Goal: Task Accomplishment & Management: Use online tool/utility

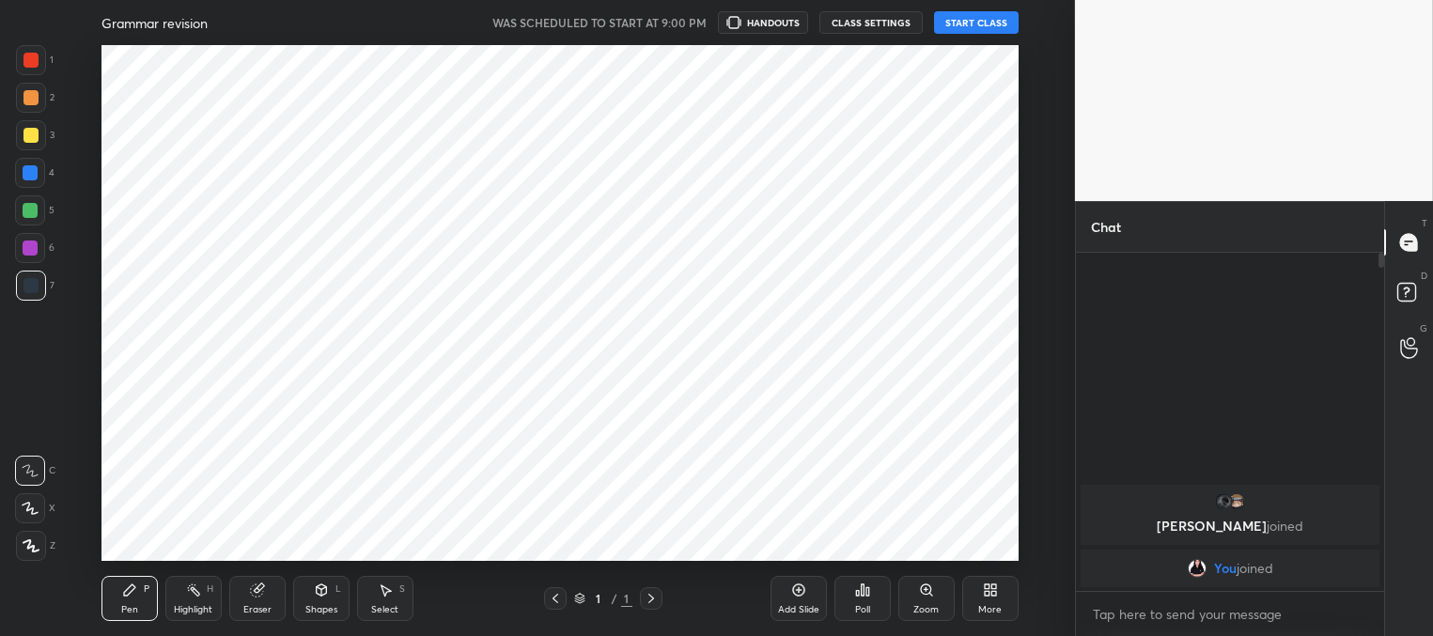
scroll to position [93428, 92946]
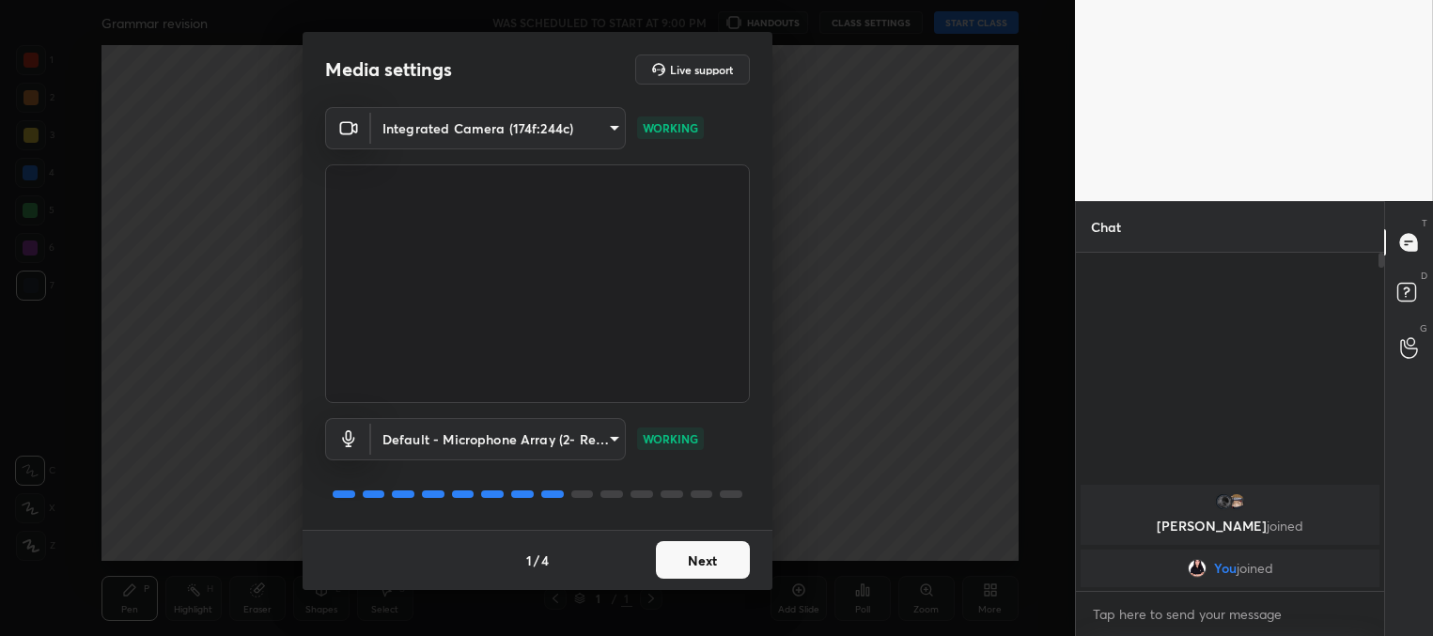
click at [707, 566] on button "Next" at bounding box center [703, 560] width 94 height 38
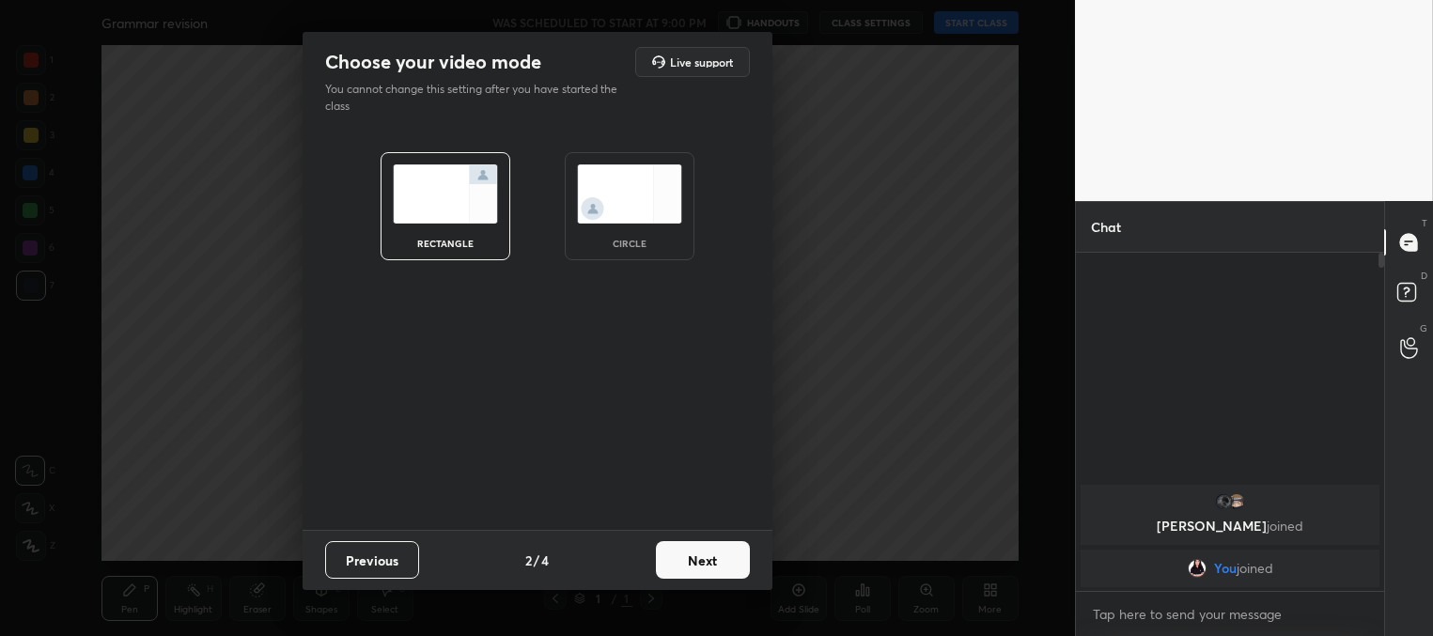
click at [715, 562] on button "Next" at bounding box center [703, 560] width 94 height 38
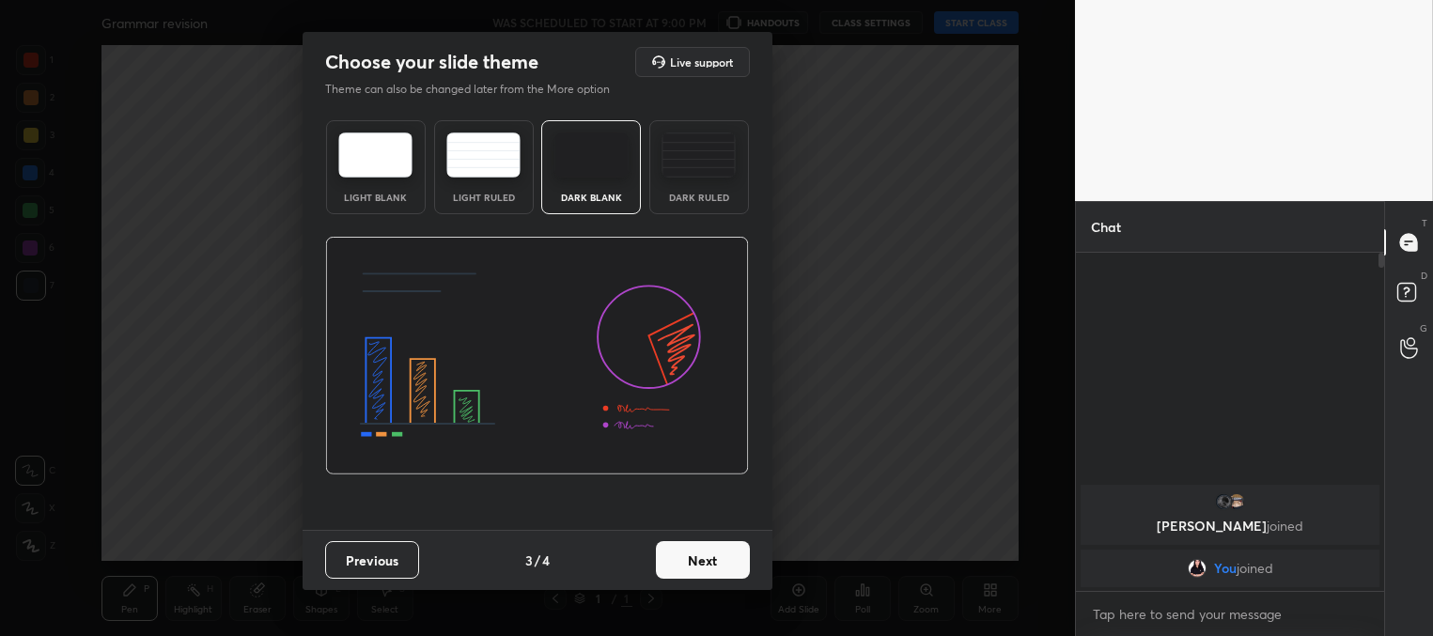
click at [716, 562] on button "Next" at bounding box center [703, 560] width 94 height 38
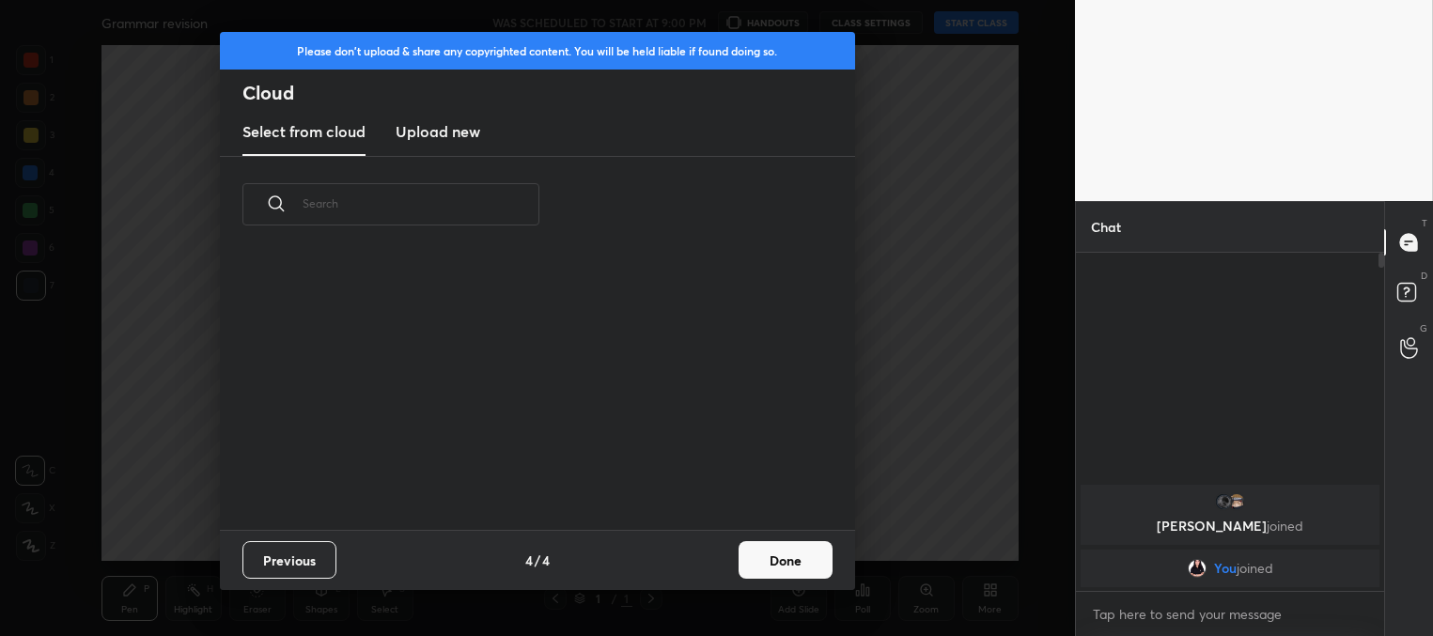
scroll to position [278, 603]
click at [783, 557] on button "Done" at bounding box center [785, 560] width 94 height 38
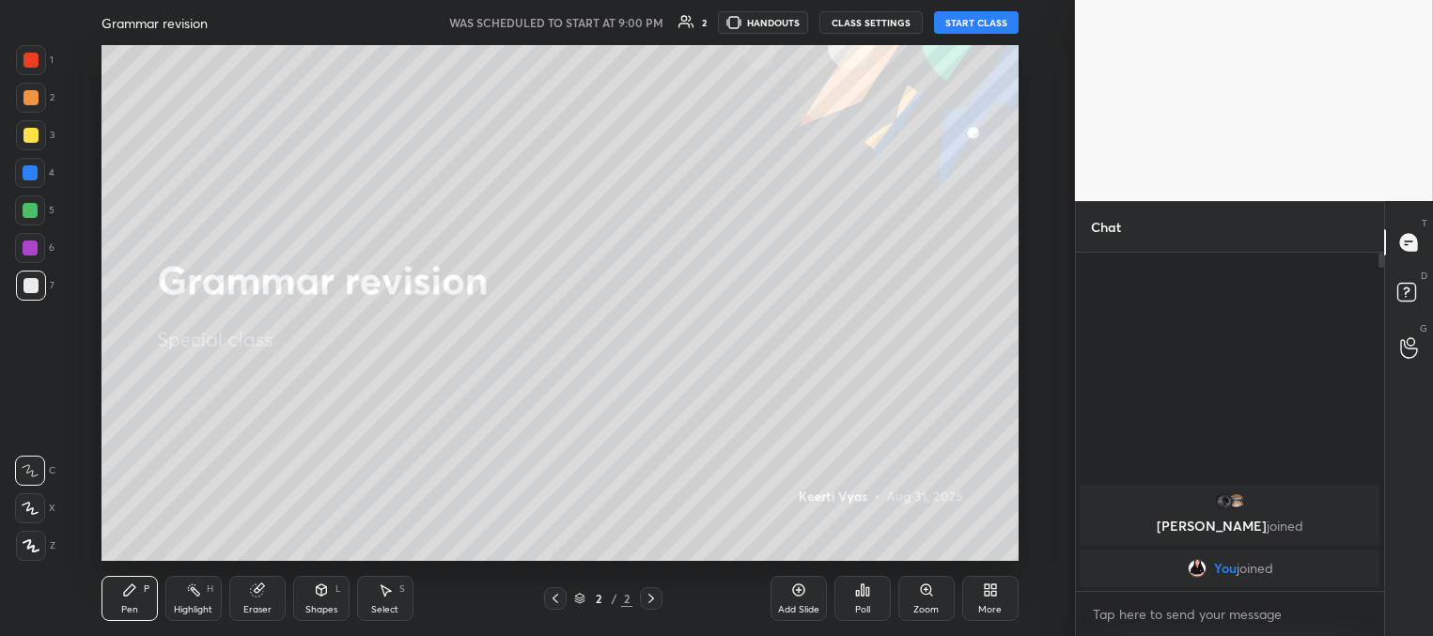
click at [956, 23] on button "START CLASS" at bounding box center [976, 22] width 85 height 23
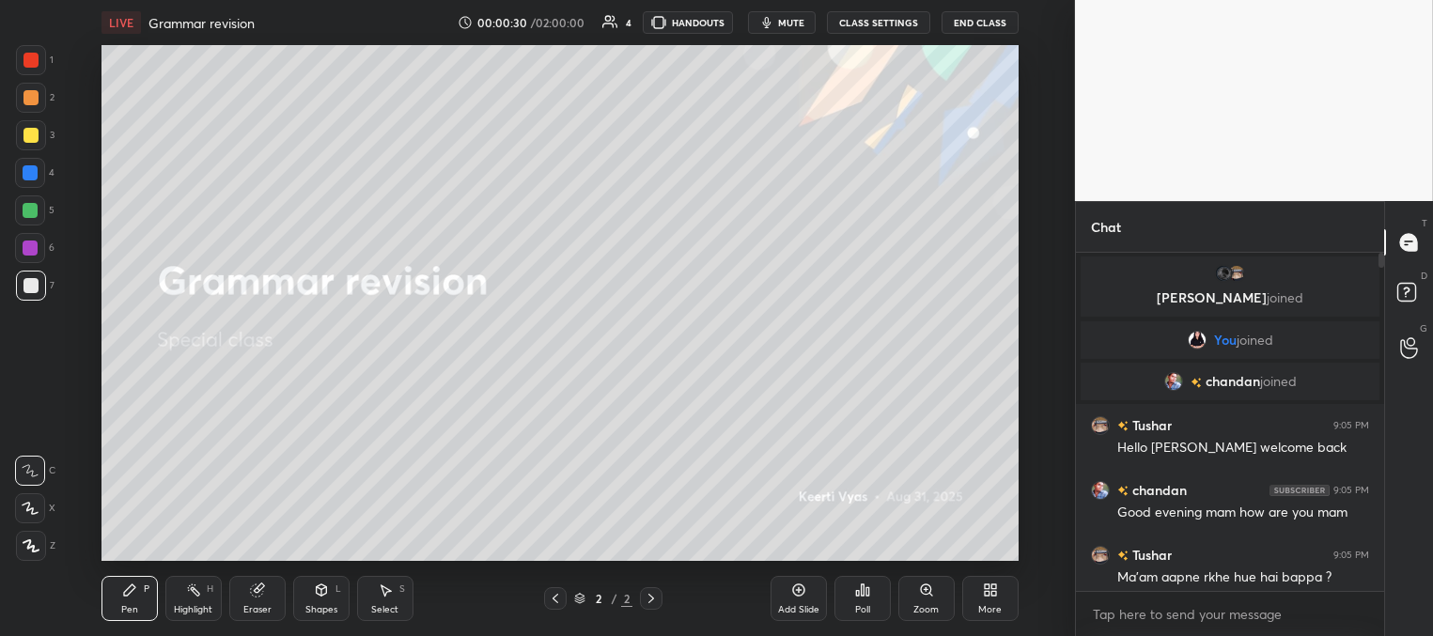
click at [790, 32] on button "mute" at bounding box center [782, 22] width 68 height 23
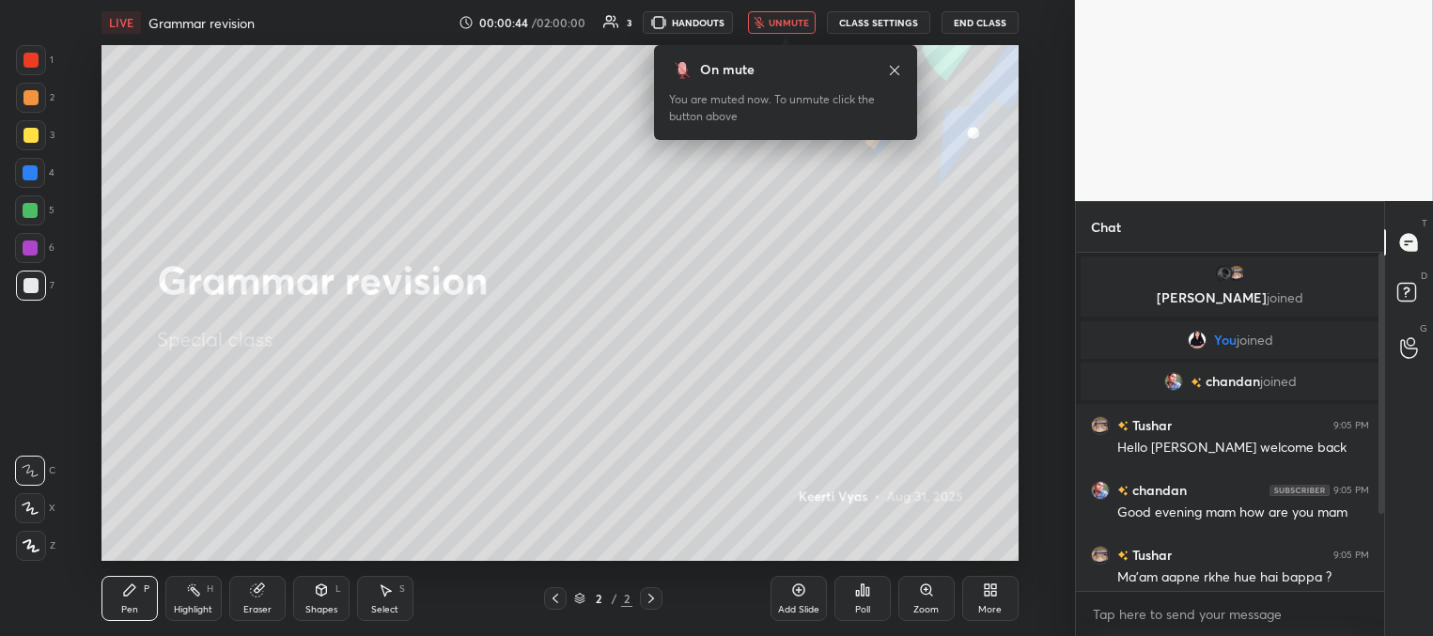
drag, startPoint x: 790, startPoint y: 32, endPoint x: 771, endPoint y: 40, distance: 20.6
click at [771, 40] on body "1 2 3 4 5 6 7 C X Z C X Z E E Erase all H H LIVE Grammar revision 00:00:44 / 02…" at bounding box center [716, 318] width 1433 height 636
click at [784, 26] on span "unmute" at bounding box center [788, 22] width 40 height 13
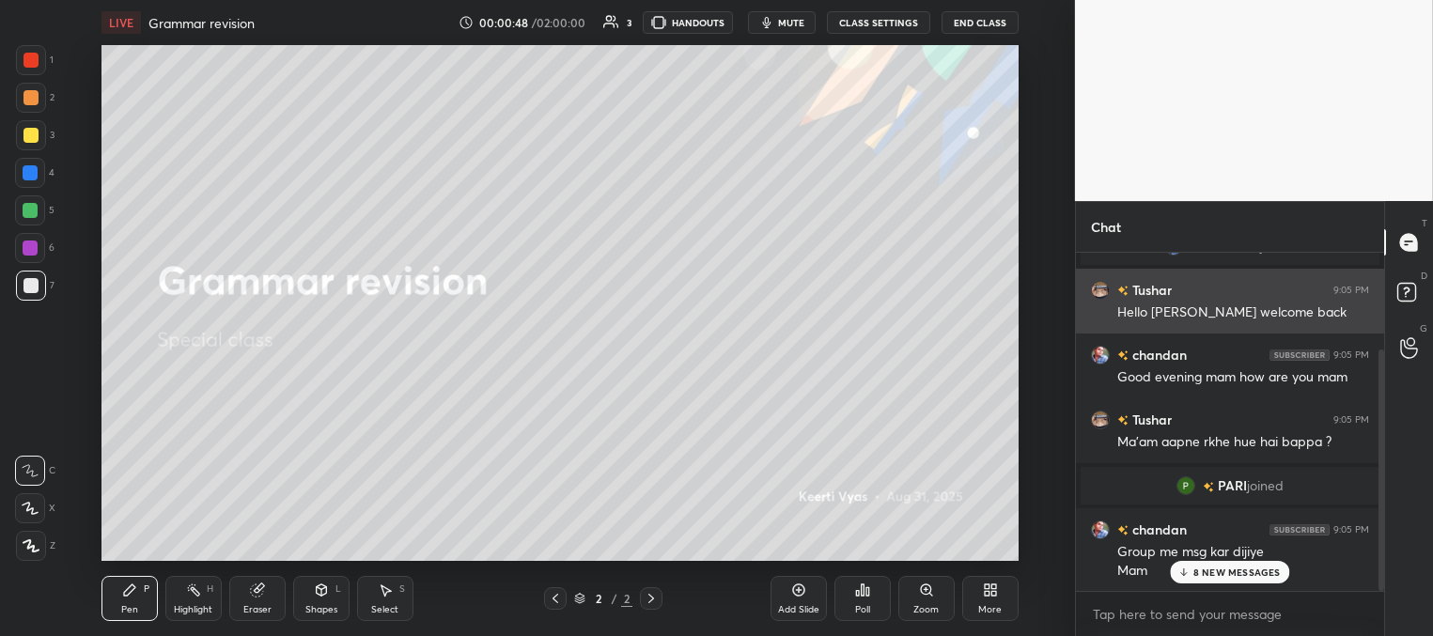
scroll to position [180, 0]
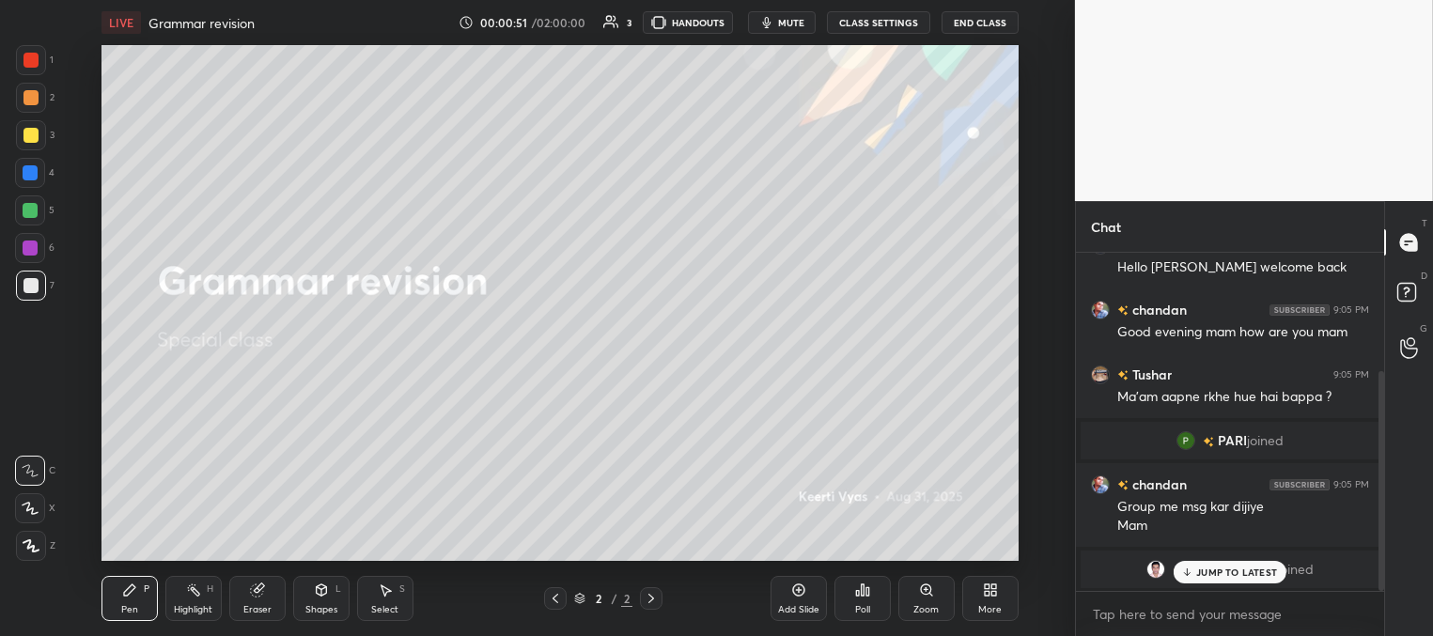
click at [1201, 566] on p "JUMP TO LATEST" at bounding box center [1236, 571] width 81 height 11
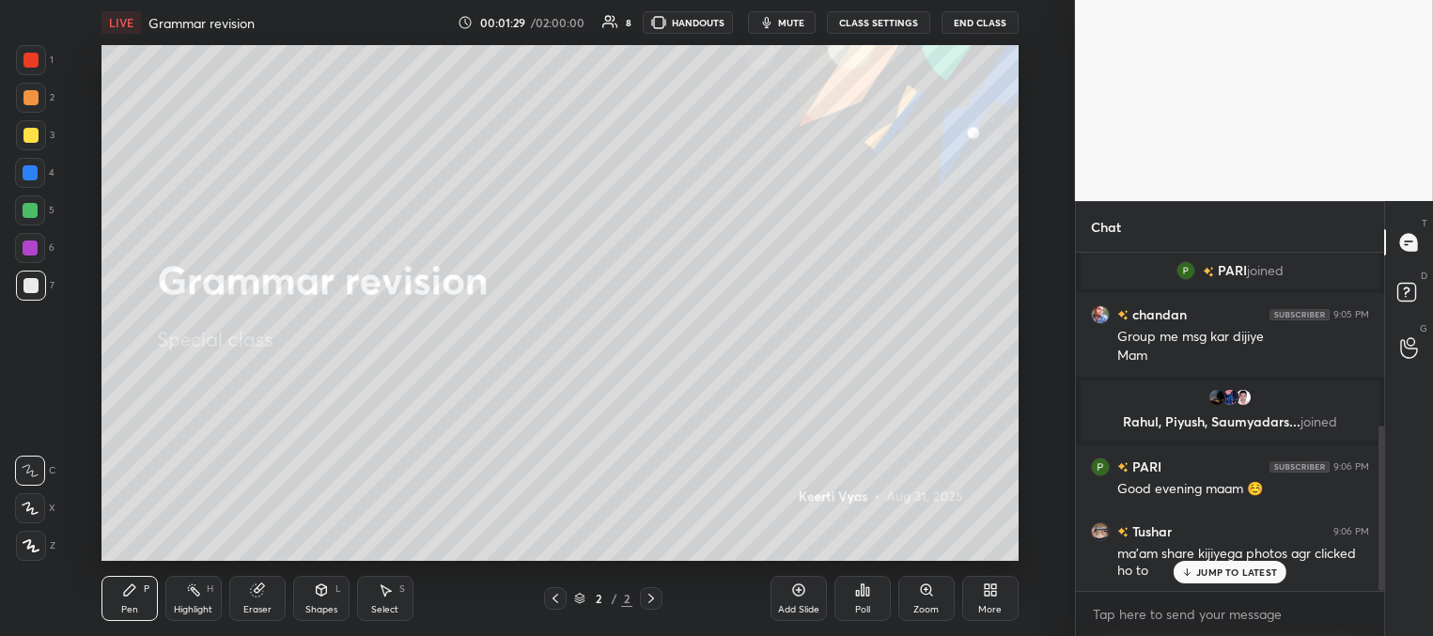
scroll to position [415, 0]
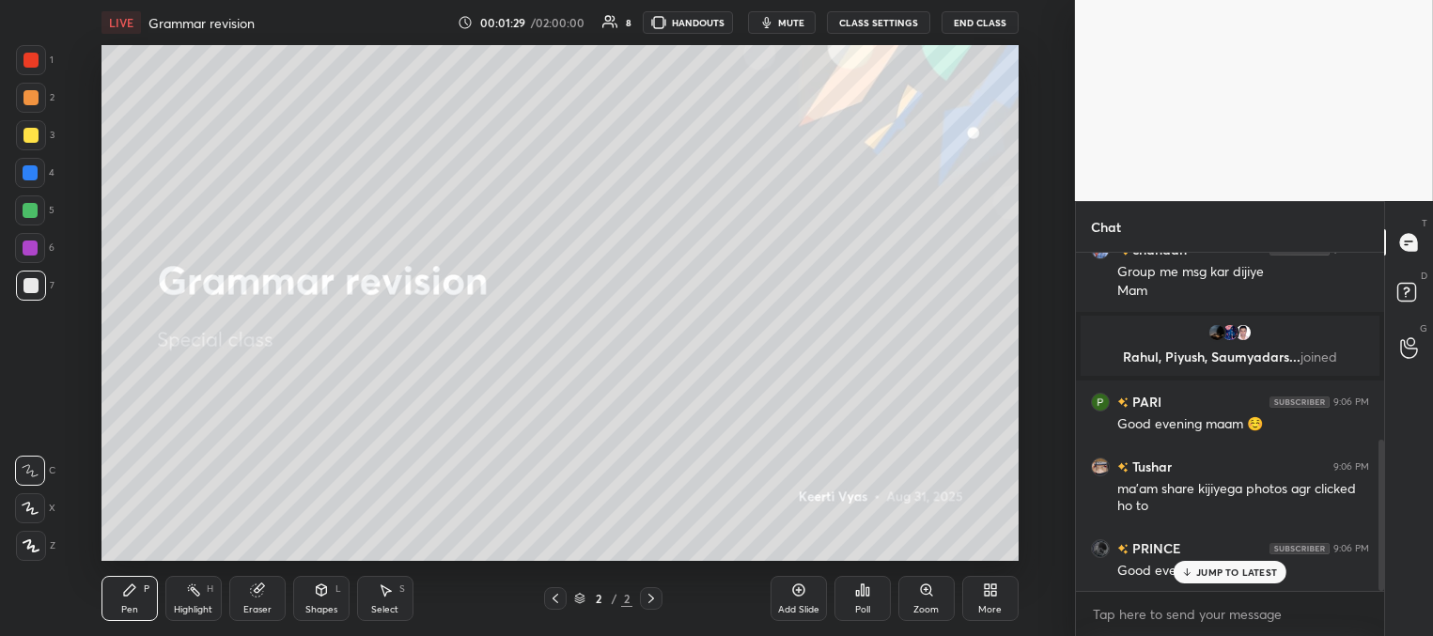
click at [1190, 579] on div "JUMP TO LATEST" at bounding box center [1229, 572] width 113 height 23
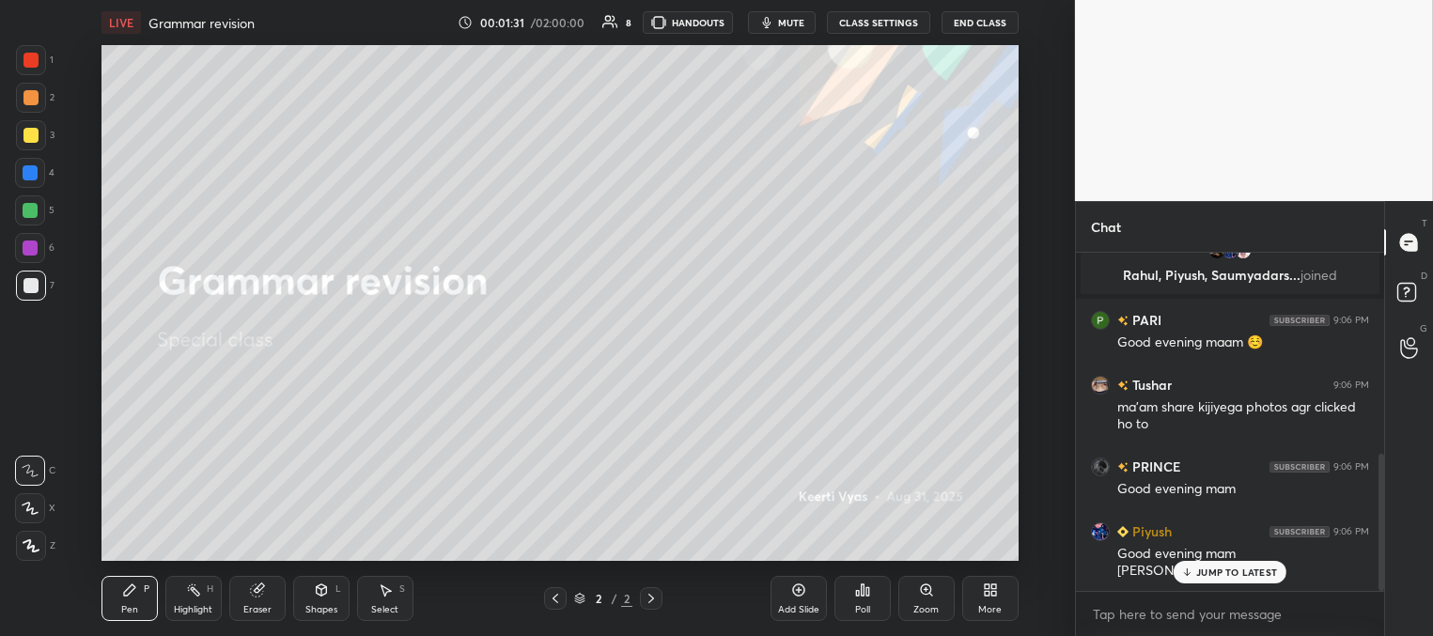
click at [1200, 572] on p "JUMP TO LATEST" at bounding box center [1236, 571] width 81 height 11
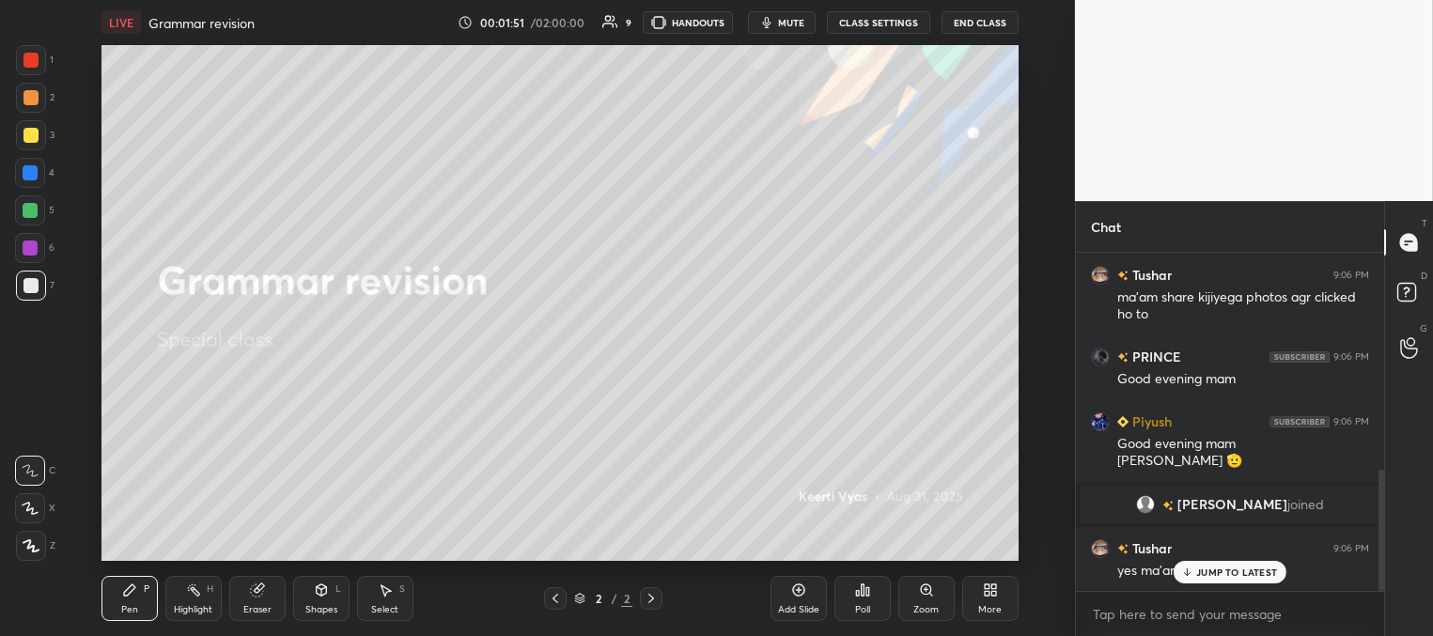
scroll to position [689, 0]
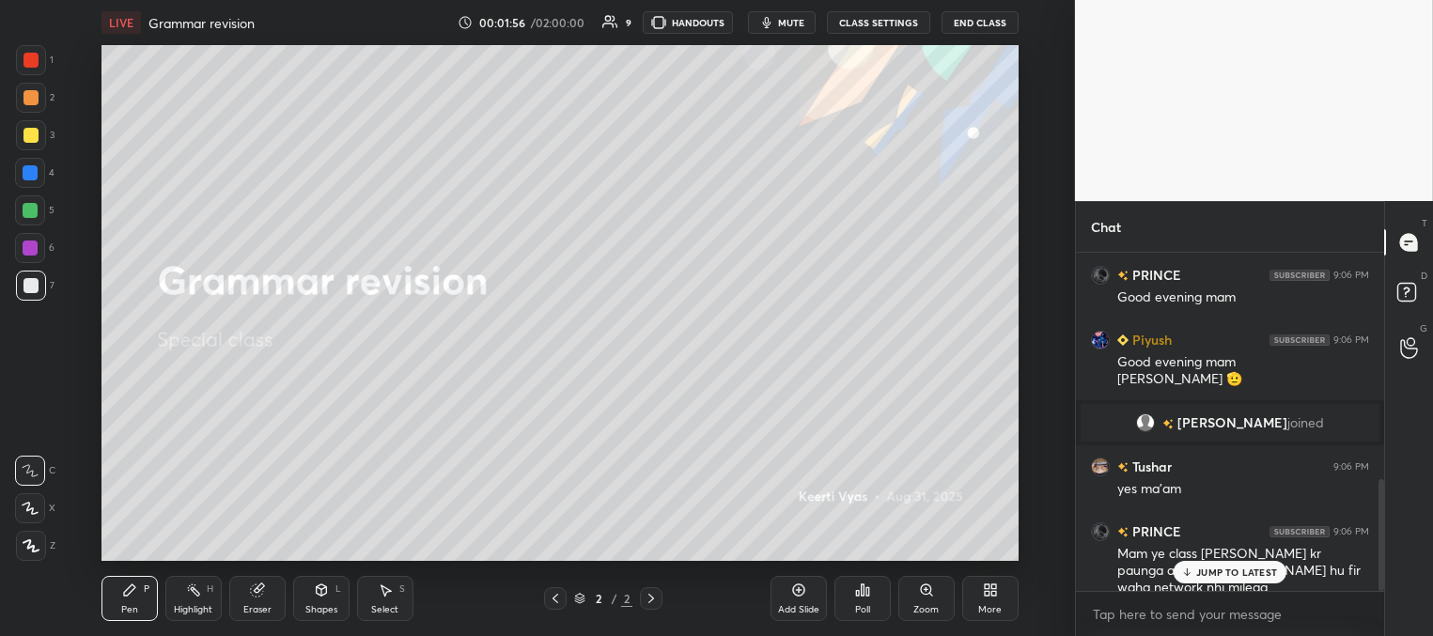
click at [1228, 564] on div "JUMP TO LATEST" at bounding box center [1229, 572] width 113 height 23
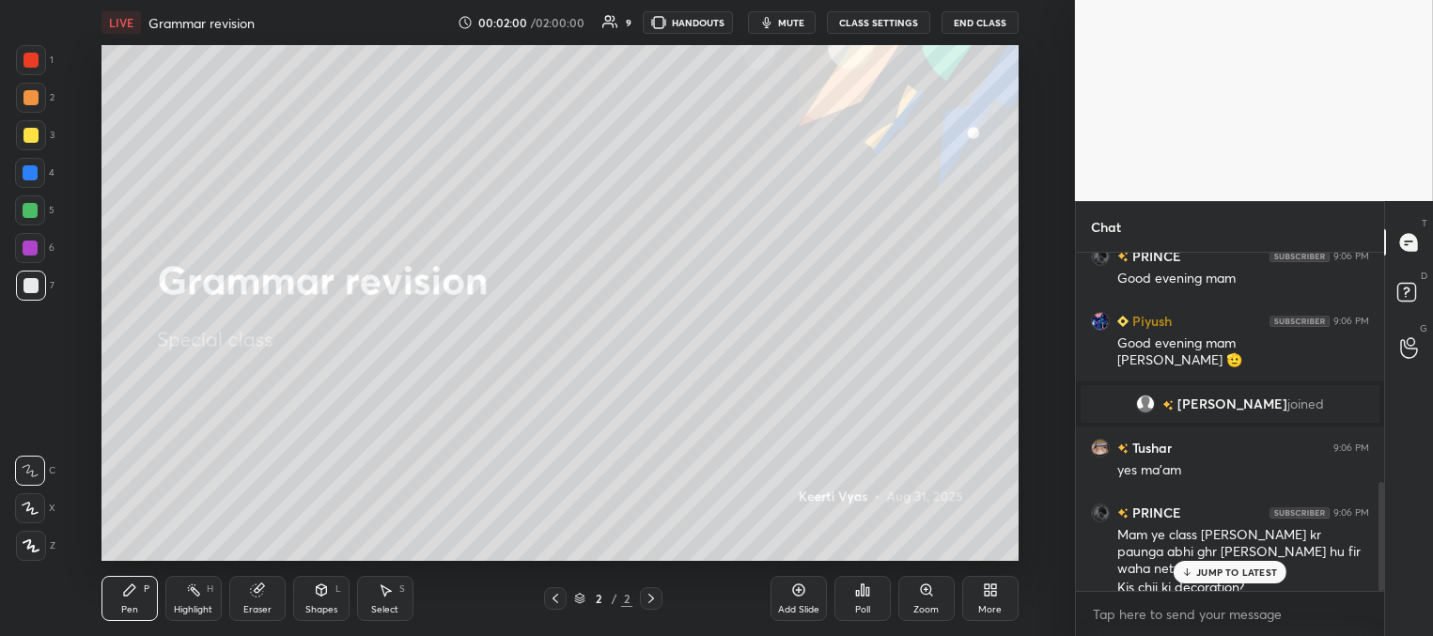
click at [1197, 570] on p "JUMP TO LATEST" at bounding box center [1236, 571] width 81 height 11
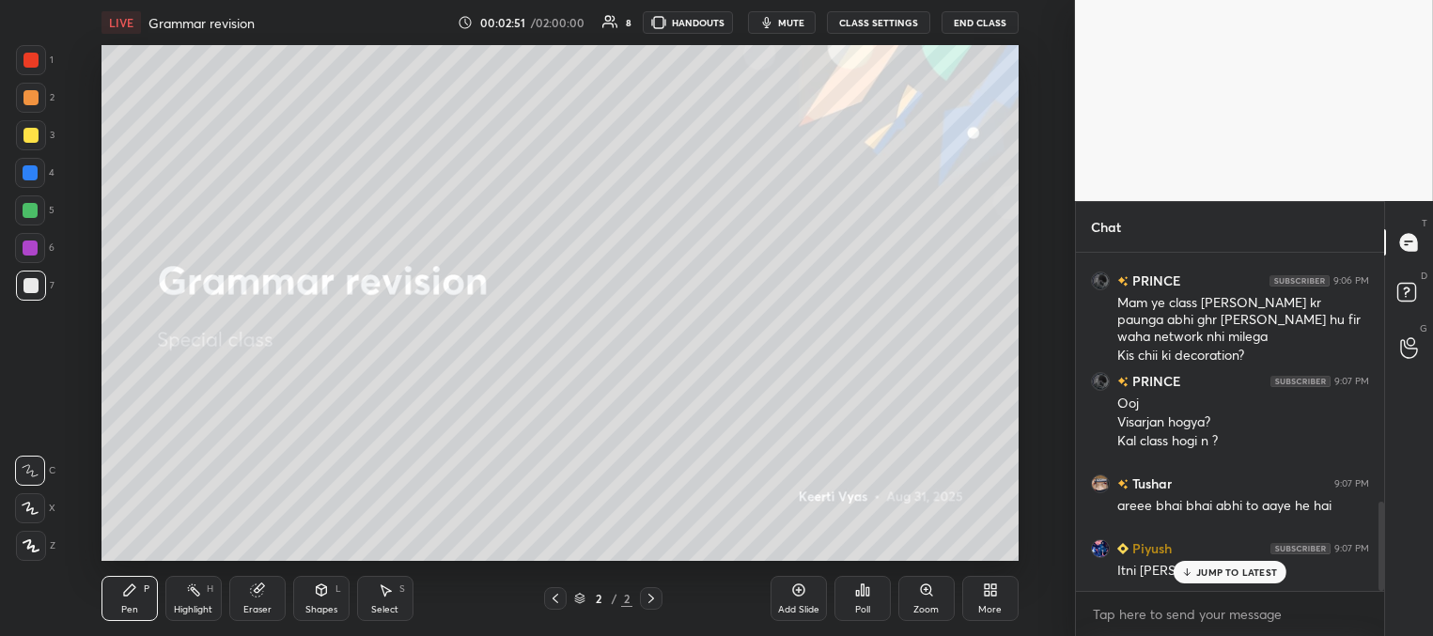
scroll to position [985, 0]
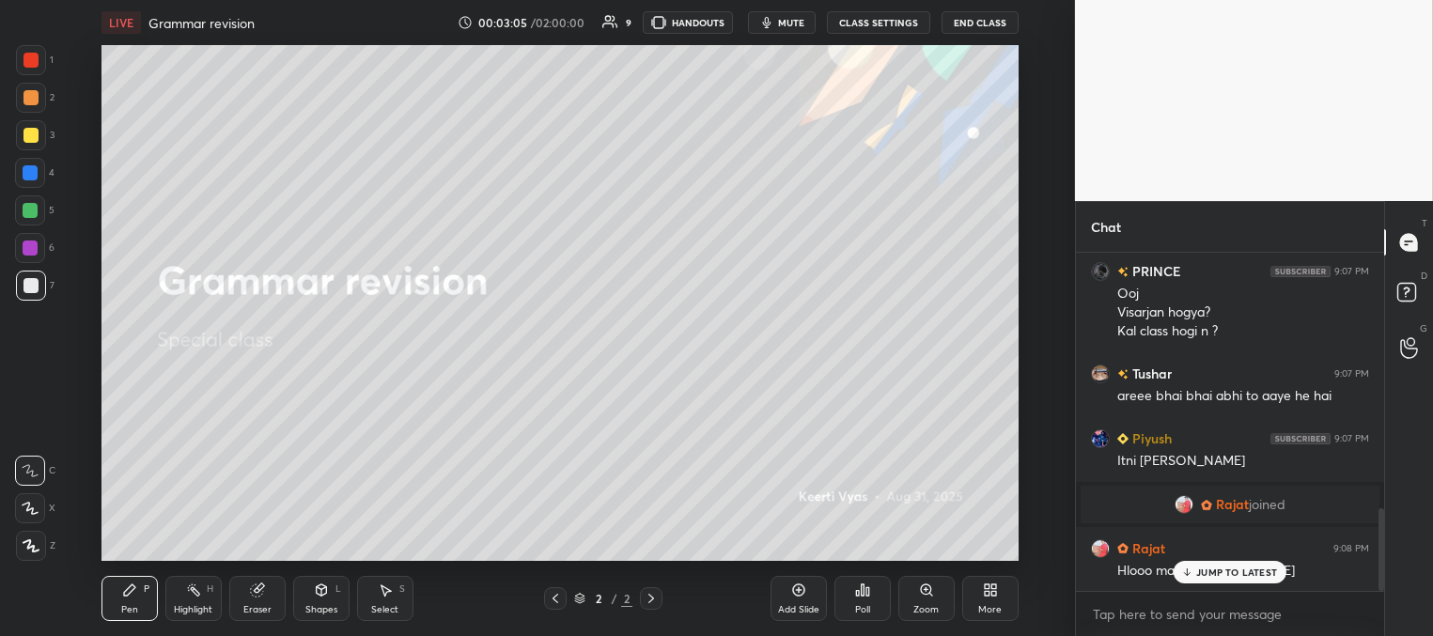
click at [1197, 569] on p "JUMP TO LATEST" at bounding box center [1236, 571] width 81 height 11
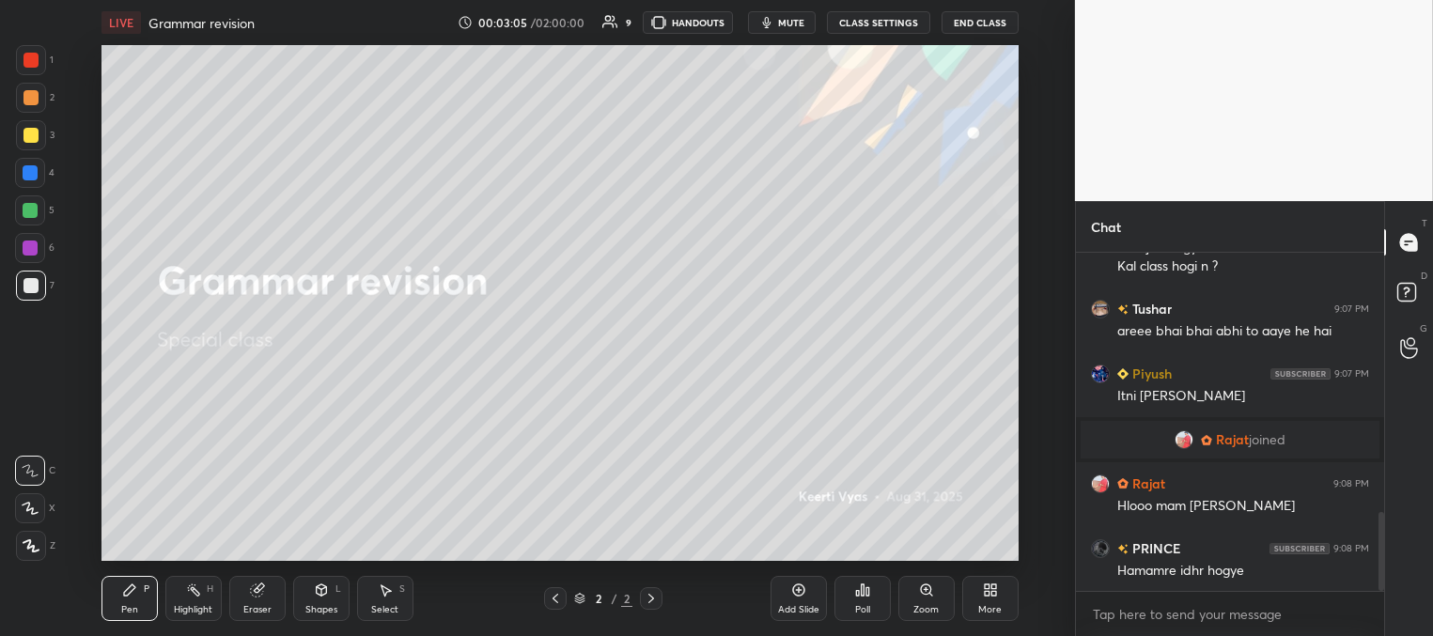
scroll to position [1179, 0]
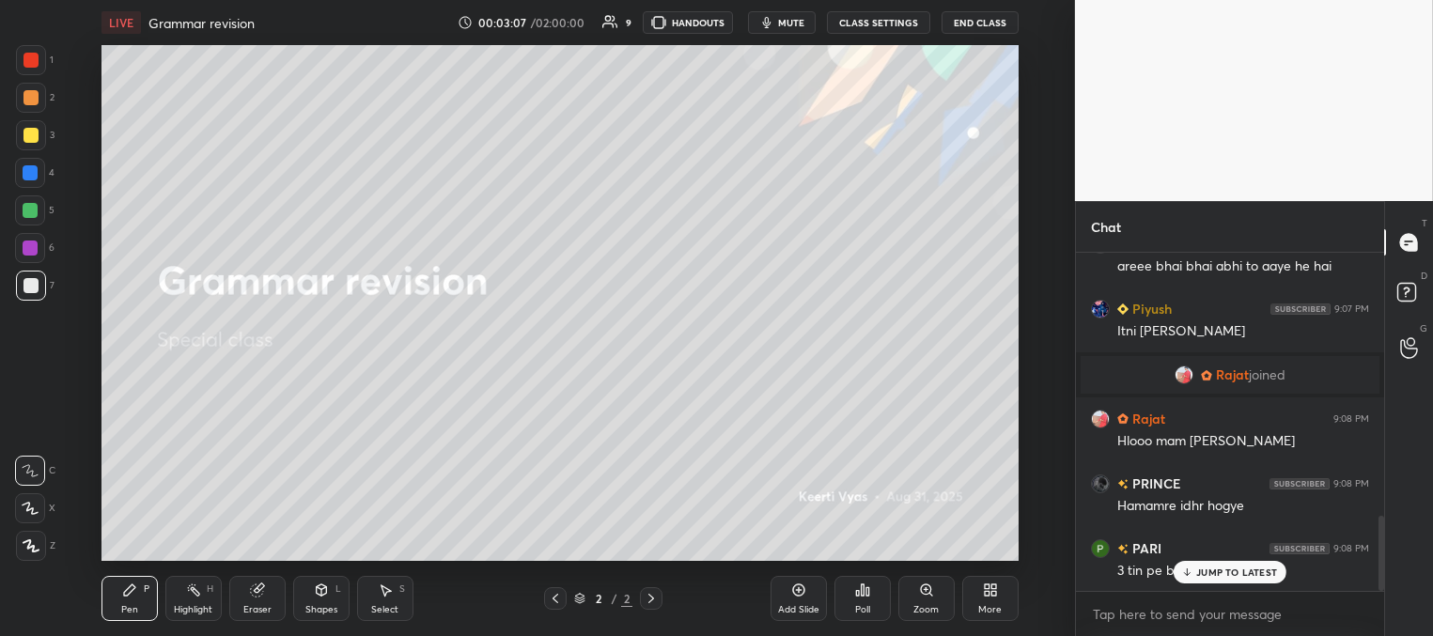
click at [1215, 570] on p "JUMP TO LATEST" at bounding box center [1236, 571] width 81 height 11
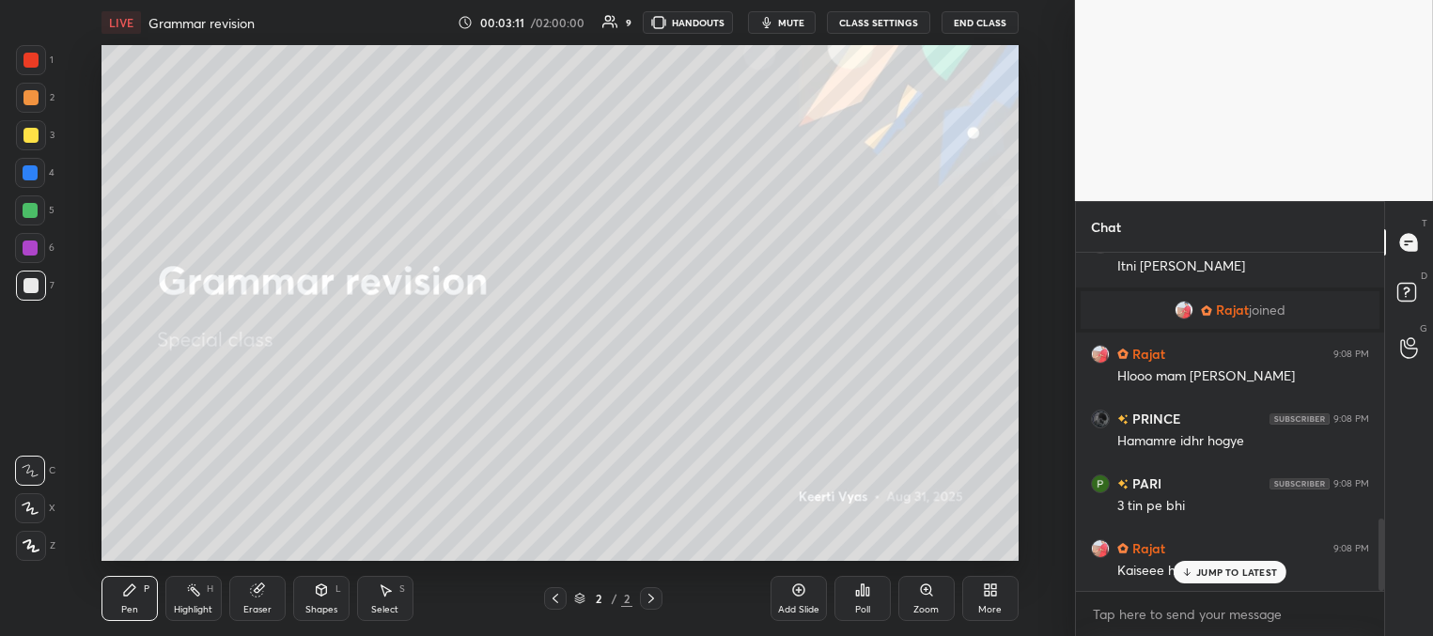
scroll to position [1309, 0]
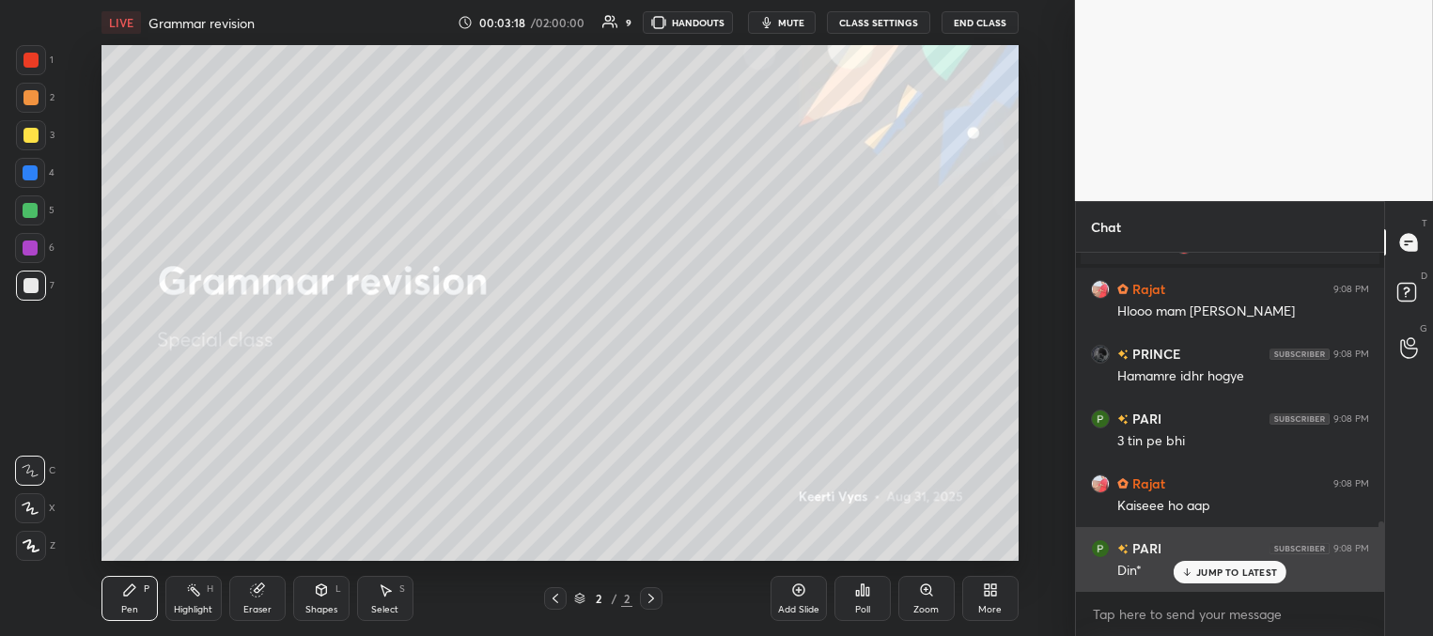
click at [1206, 577] on p "JUMP TO LATEST" at bounding box center [1236, 571] width 81 height 11
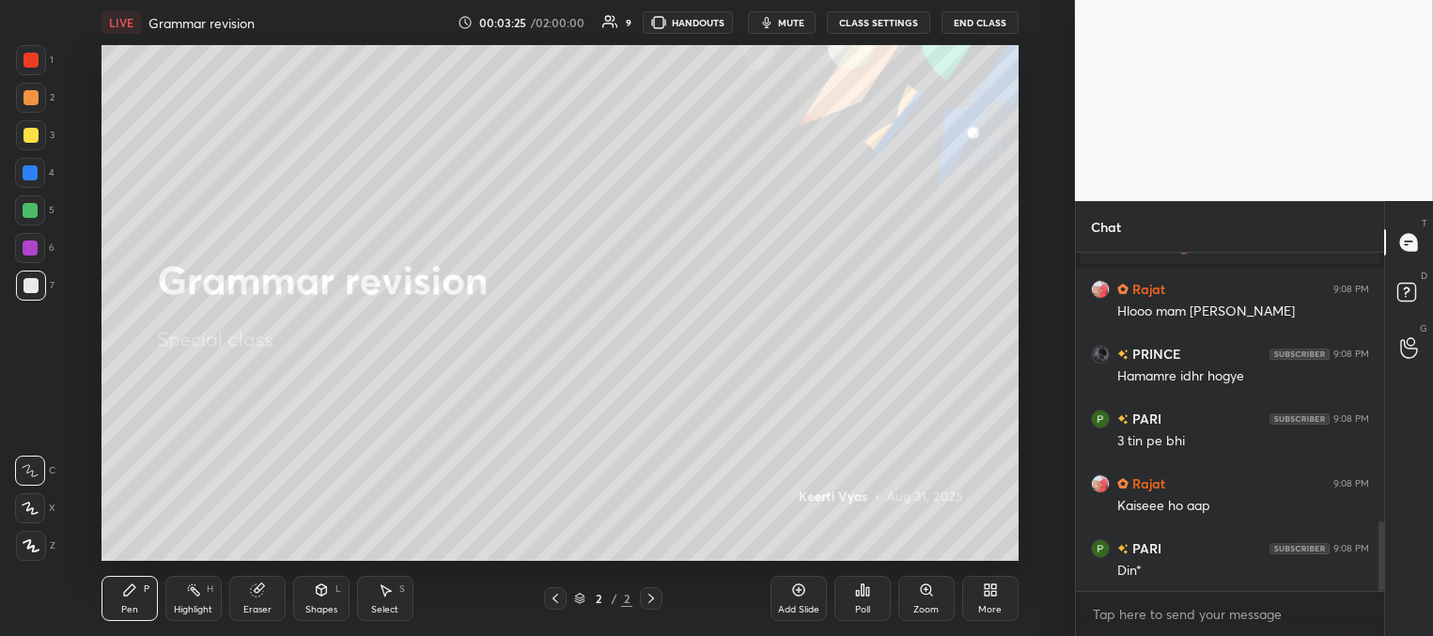
click at [33, 137] on div at bounding box center [30, 135] width 15 height 15
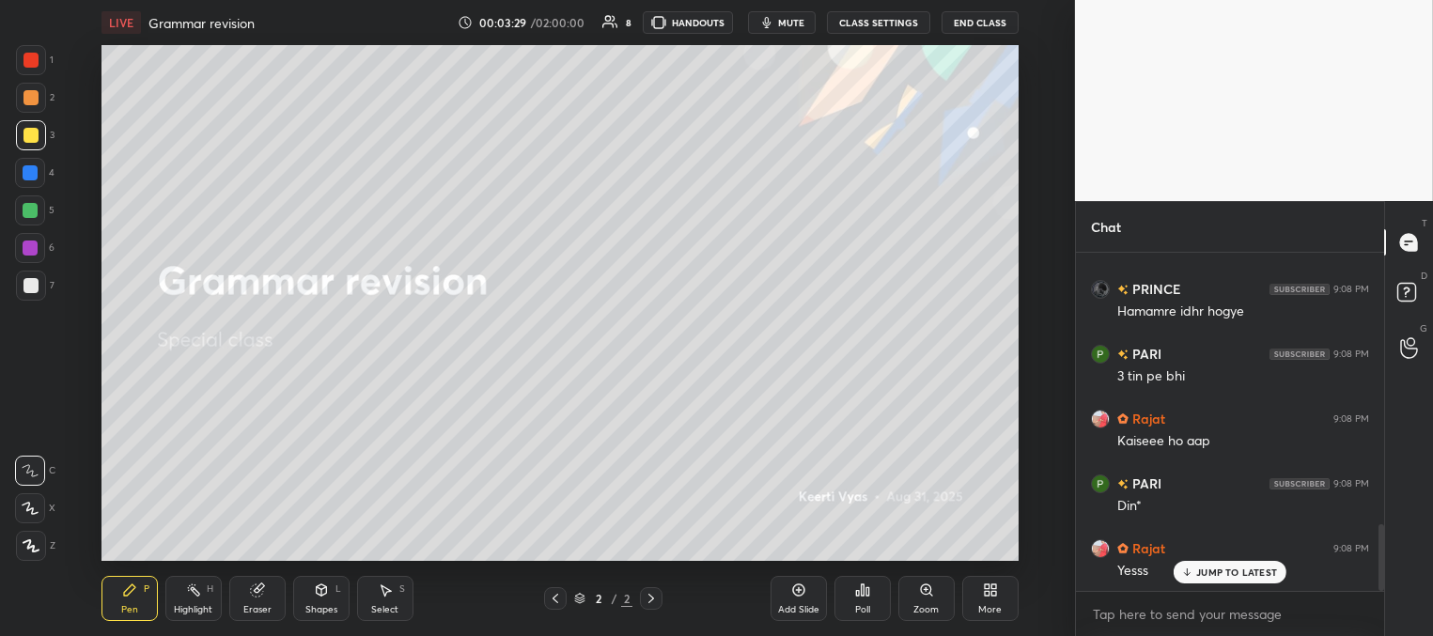
click at [1233, 572] on p "JUMP TO LATEST" at bounding box center [1236, 571] width 81 height 11
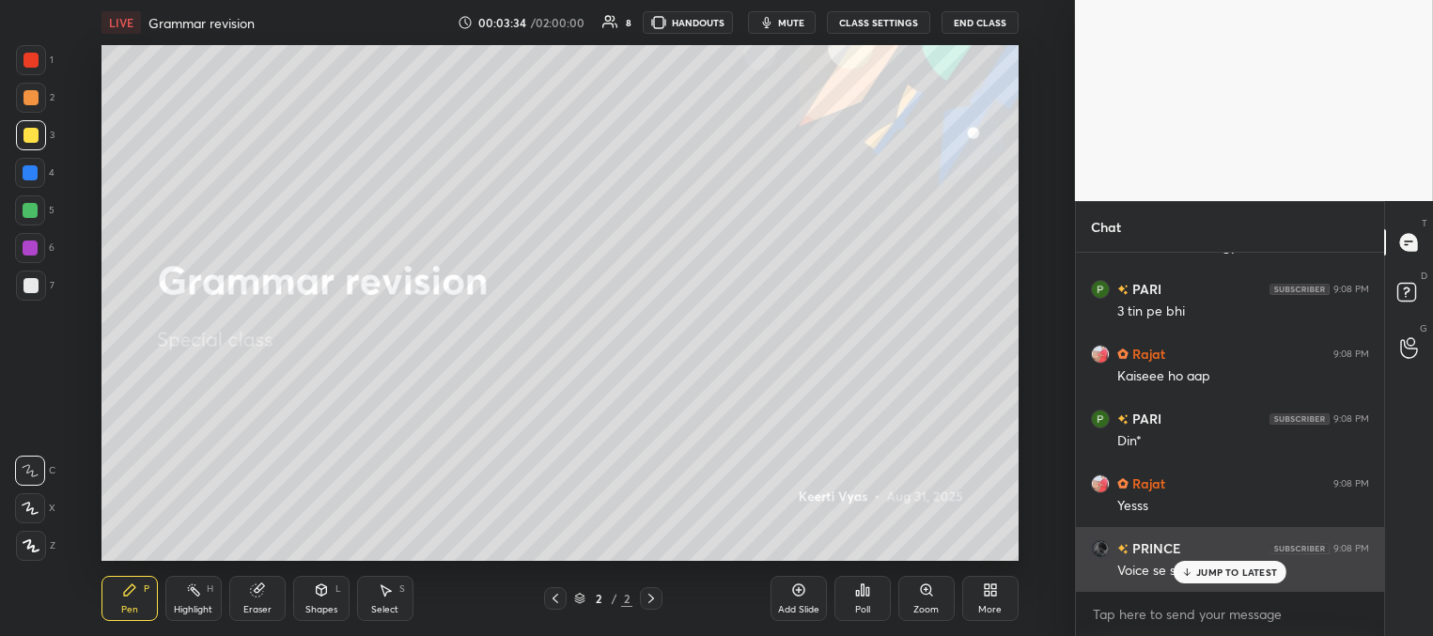
drag, startPoint x: 1208, startPoint y: 562, endPoint x: 1190, endPoint y: 549, distance: 22.2
click at [1207, 564] on div "JUMP TO LATEST" at bounding box center [1229, 572] width 113 height 23
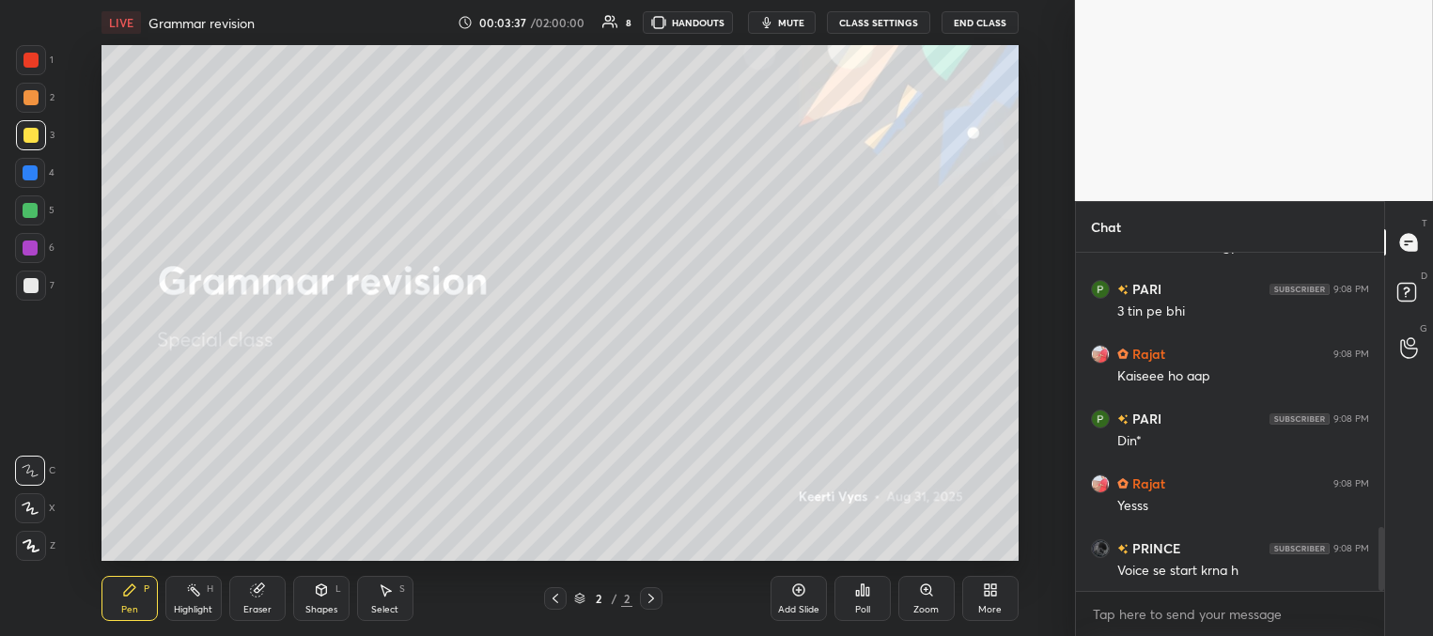
scroll to position [1457, 0]
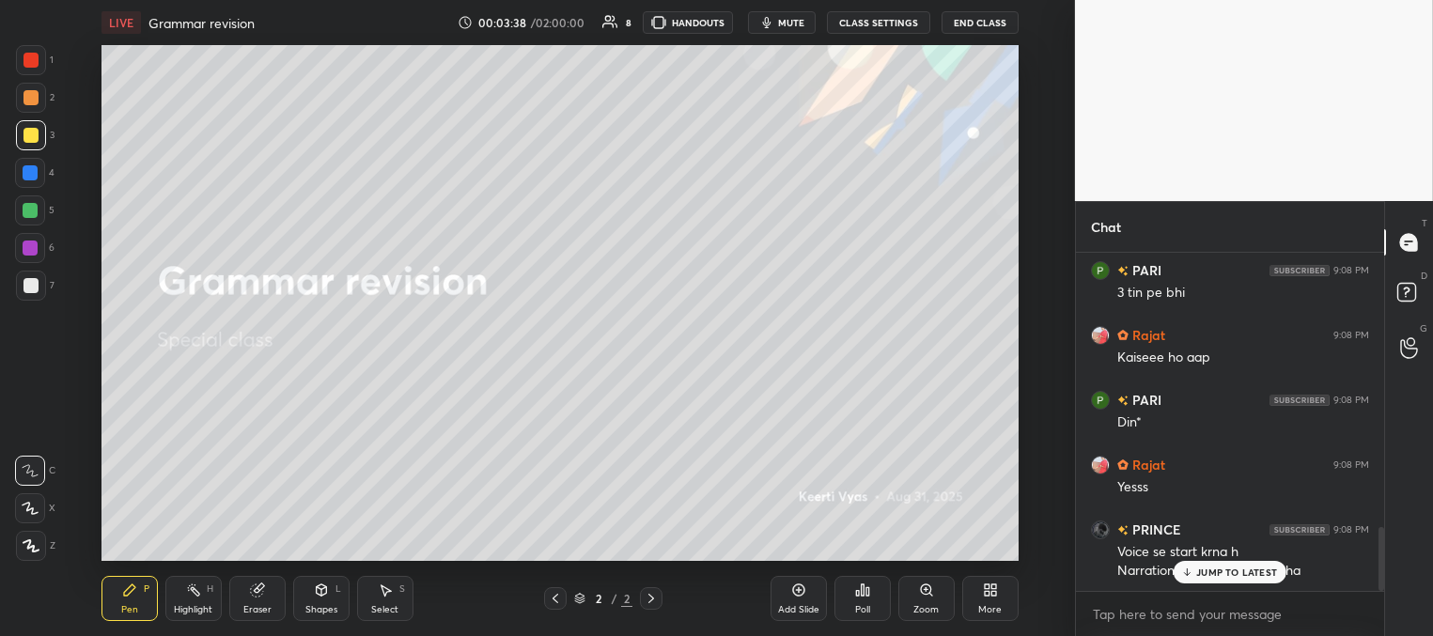
drag, startPoint x: 790, startPoint y: 597, endPoint x: 809, endPoint y: 589, distance: 20.6
click at [791, 597] on div "Add Slide" at bounding box center [798, 598] width 56 height 45
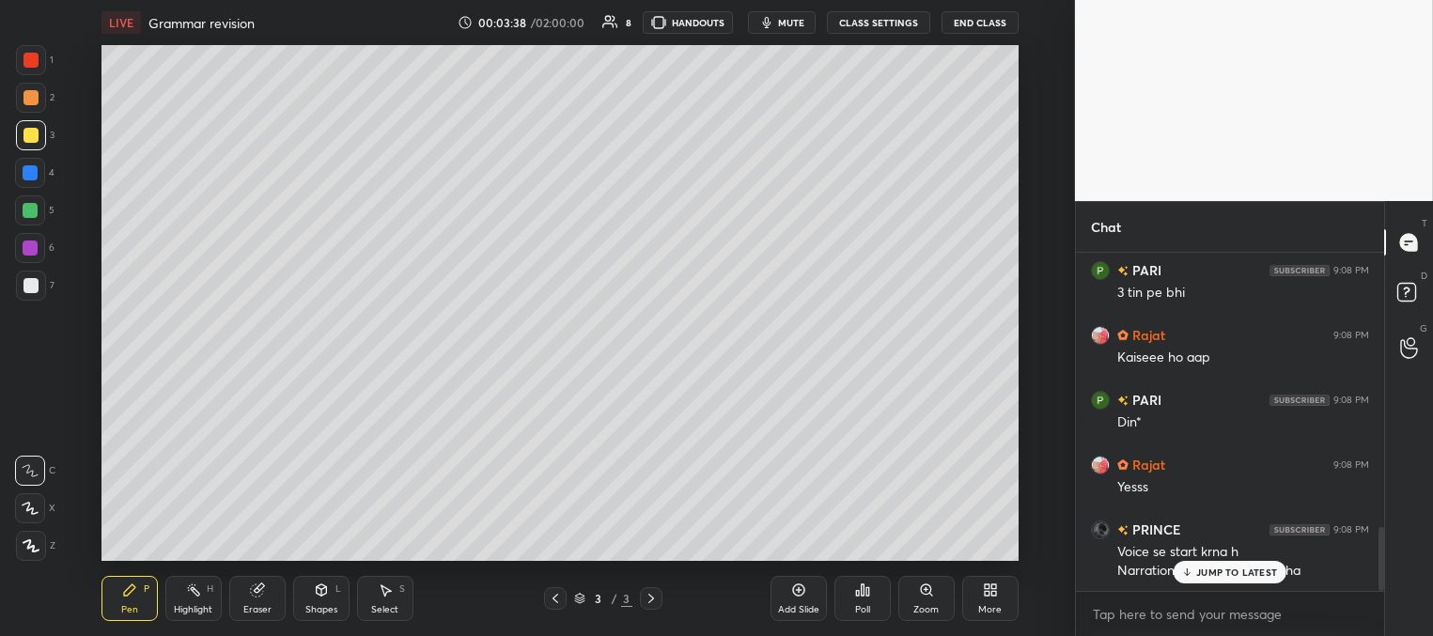
scroll to position [1522, 0]
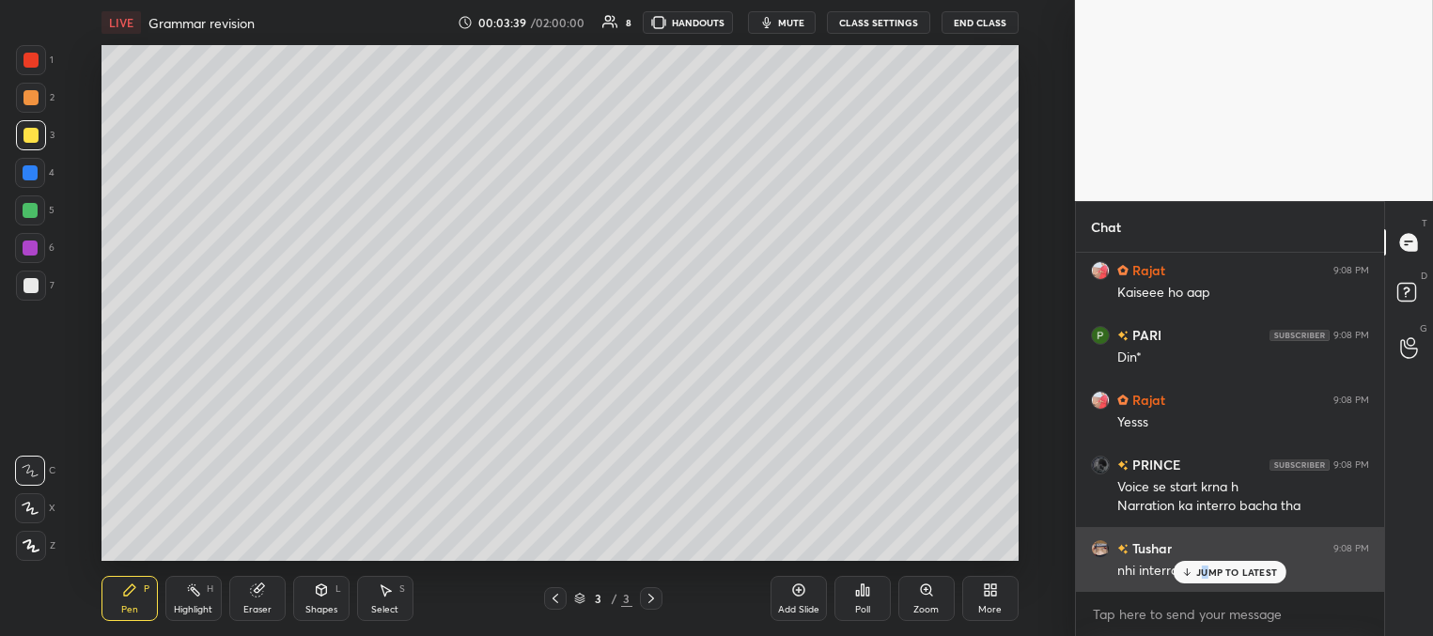
click at [1203, 576] on p "JUMP TO LATEST" at bounding box center [1236, 571] width 81 height 11
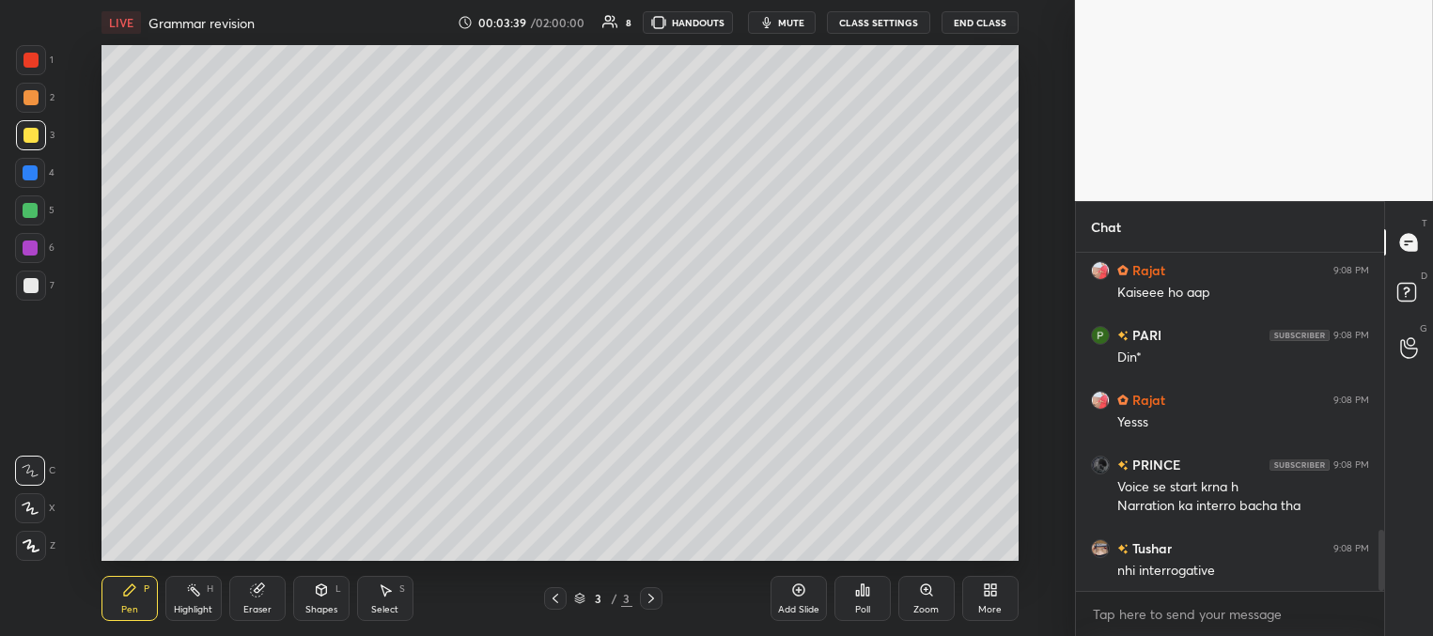
scroll to position [1587, 0]
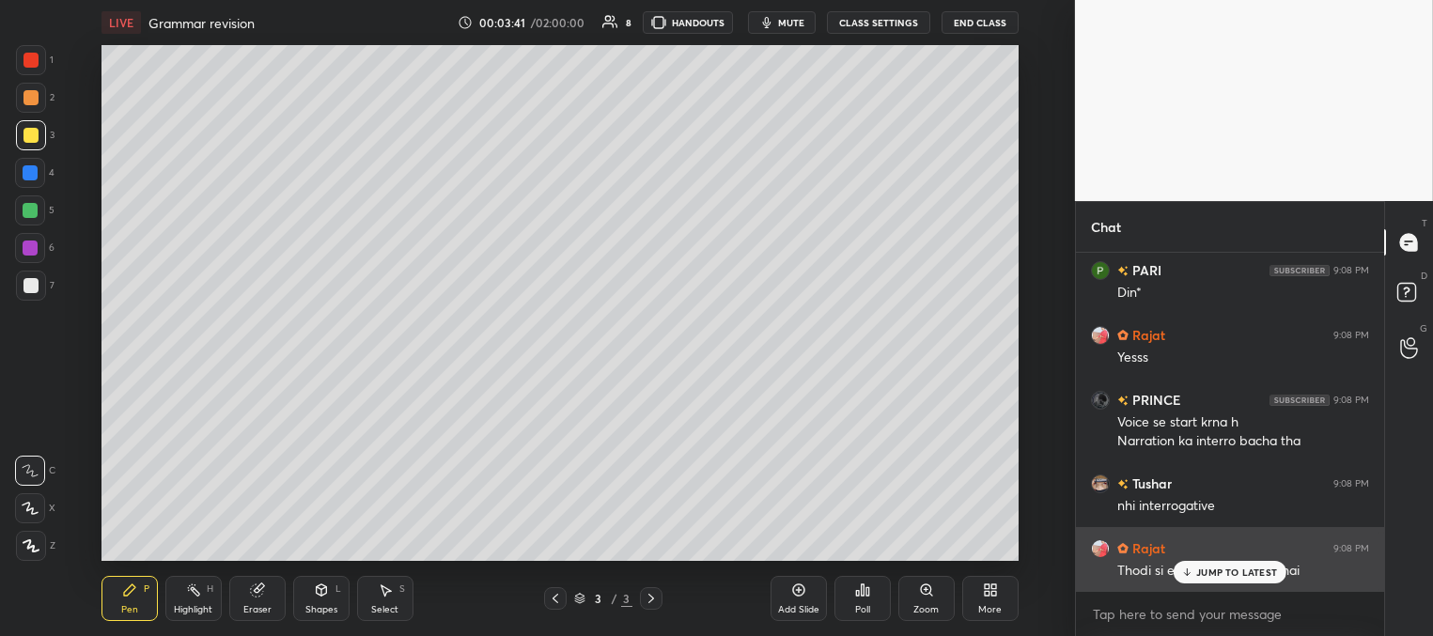
drag, startPoint x: 1192, startPoint y: 572, endPoint x: 1143, endPoint y: 554, distance: 52.0
click at [1191, 572] on icon at bounding box center [1187, 571] width 12 height 11
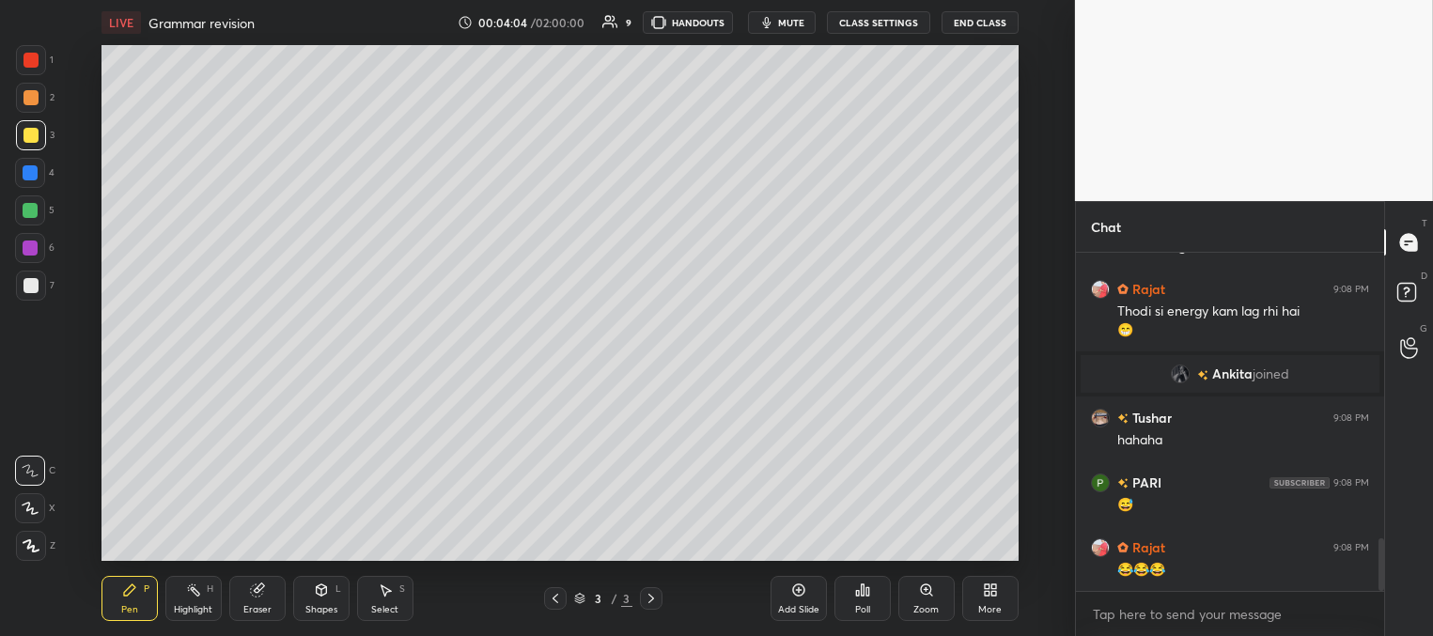
scroll to position [1910, 0]
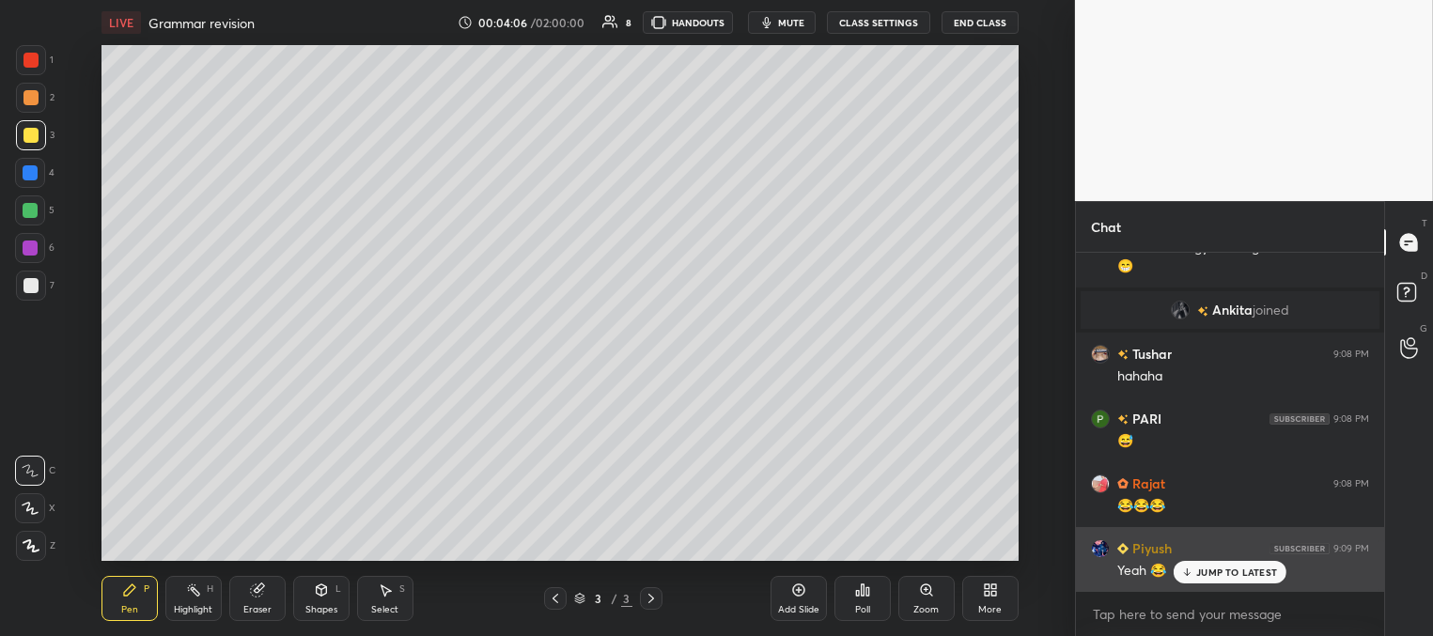
click at [1203, 573] on p "JUMP TO LATEST" at bounding box center [1236, 571] width 81 height 11
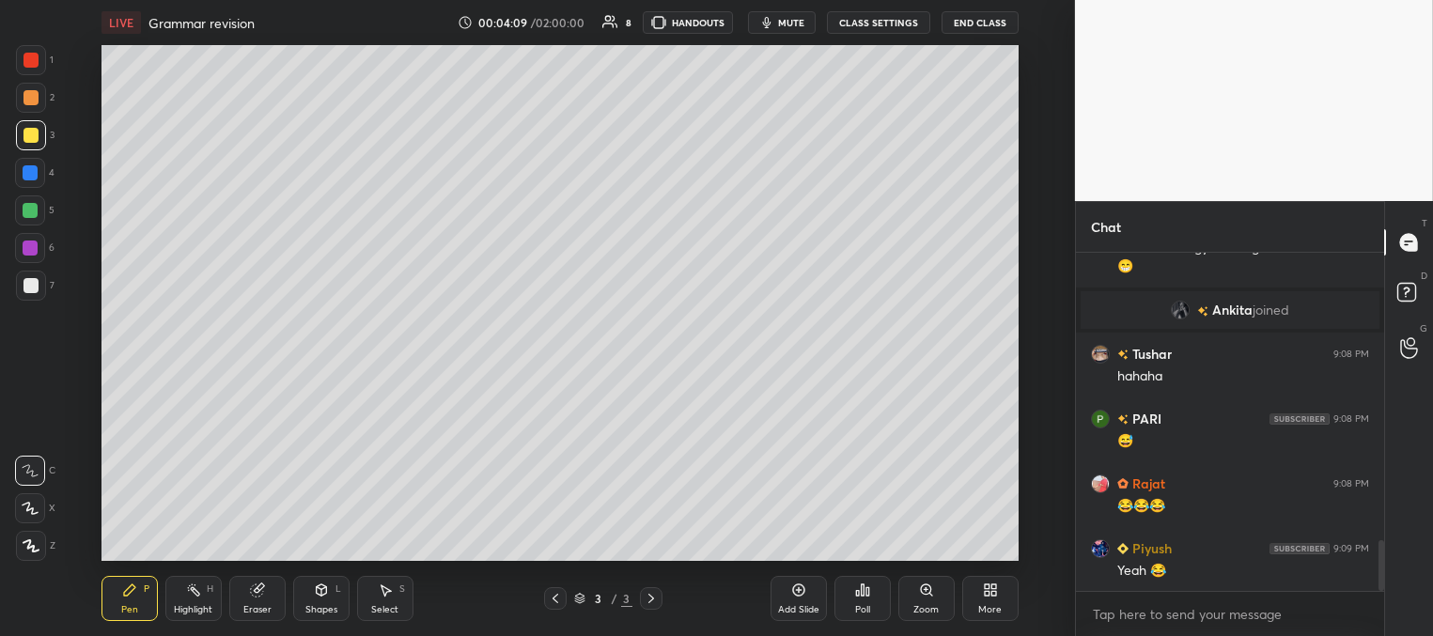
scroll to position [1975, 0]
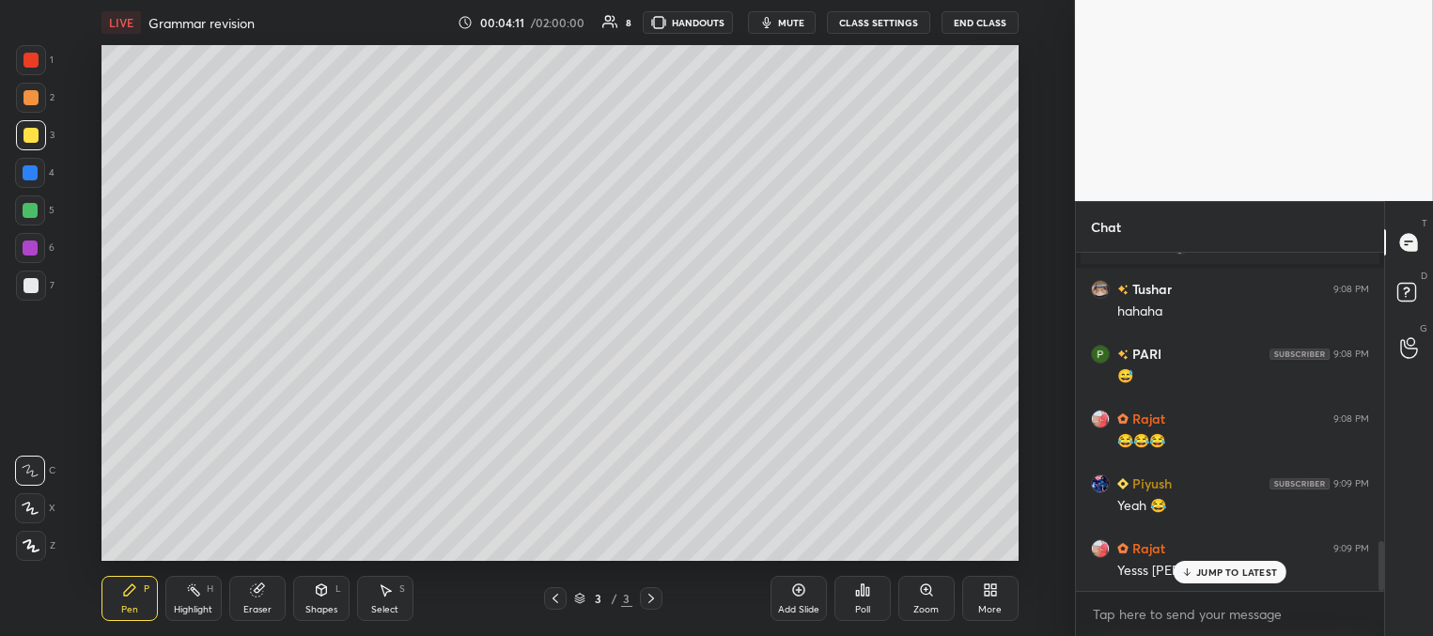
click at [1188, 576] on div "JUMP TO LATEST" at bounding box center [1229, 572] width 113 height 23
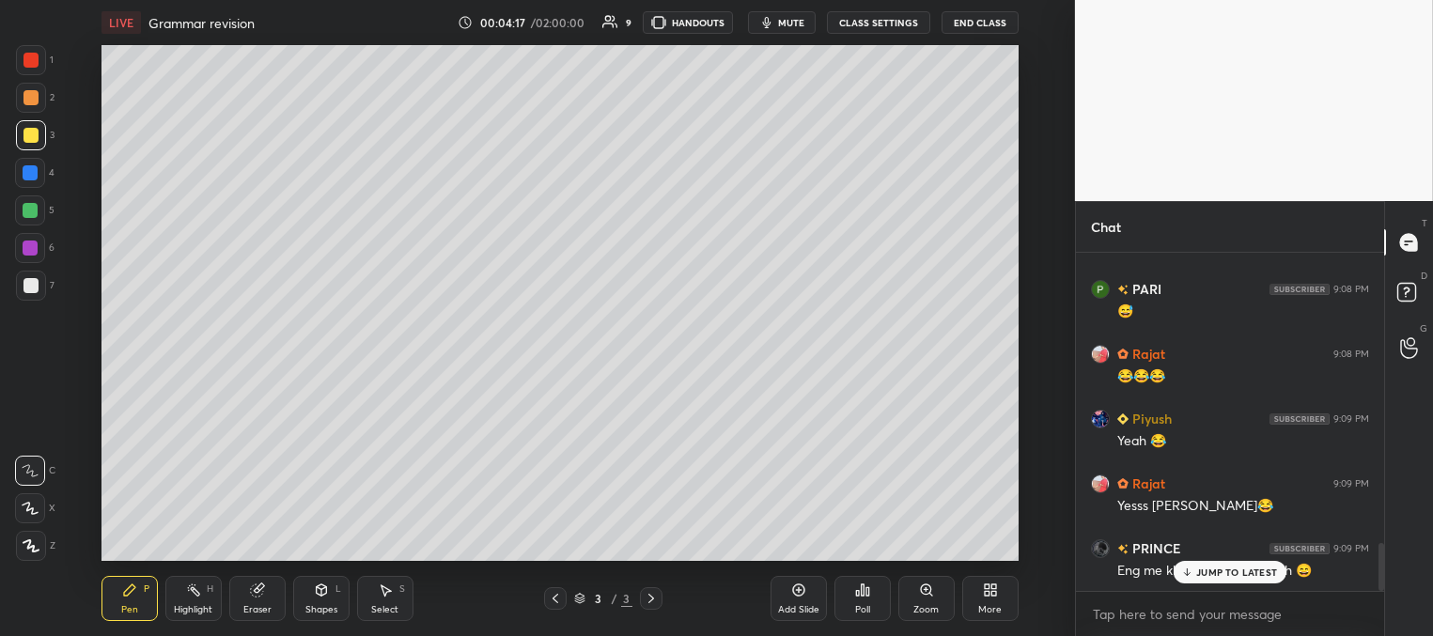
click at [1201, 570] on p "JUMP TO LATEST" at bounding box center [1236, 571] width 81 height 11
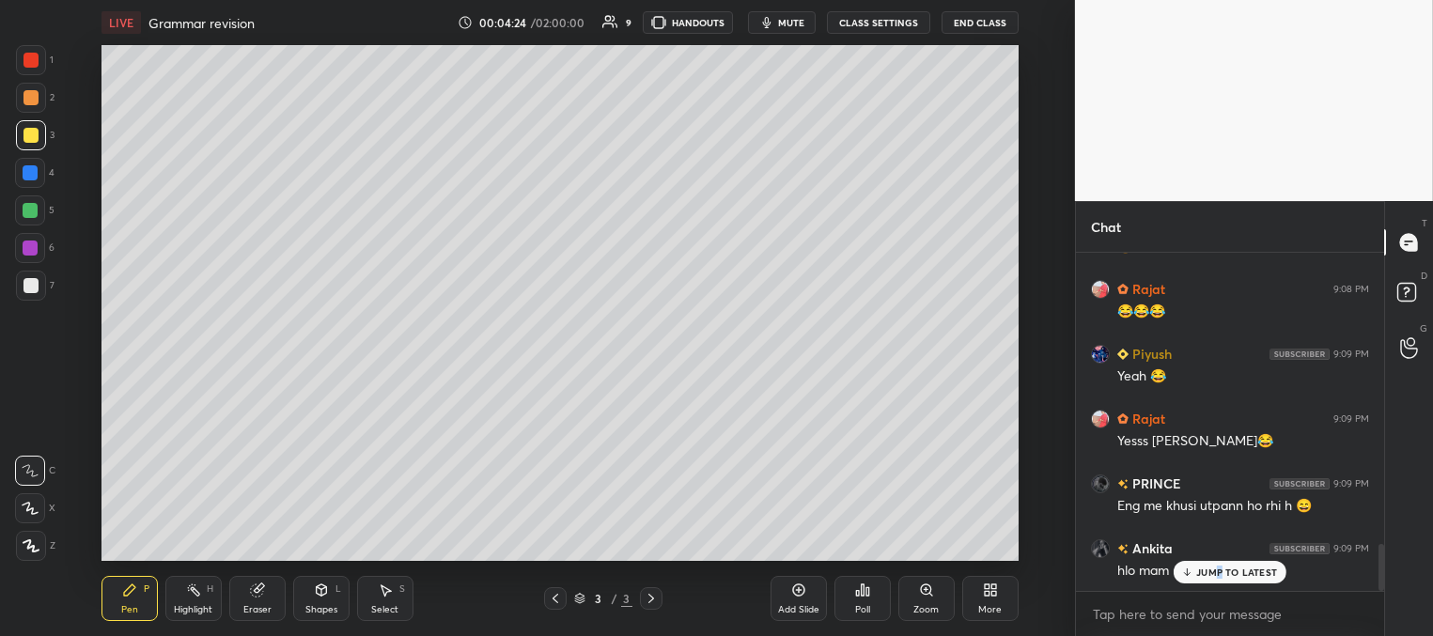
drag, startPoint x: 1218, startPoint y: 571, endPoint x: 1073, endPoint y: 518, distance: 155.1
click at [1215, 570] on p "JUMP TO LATEST" at bounding box center [1236, 571] width 81 height 11
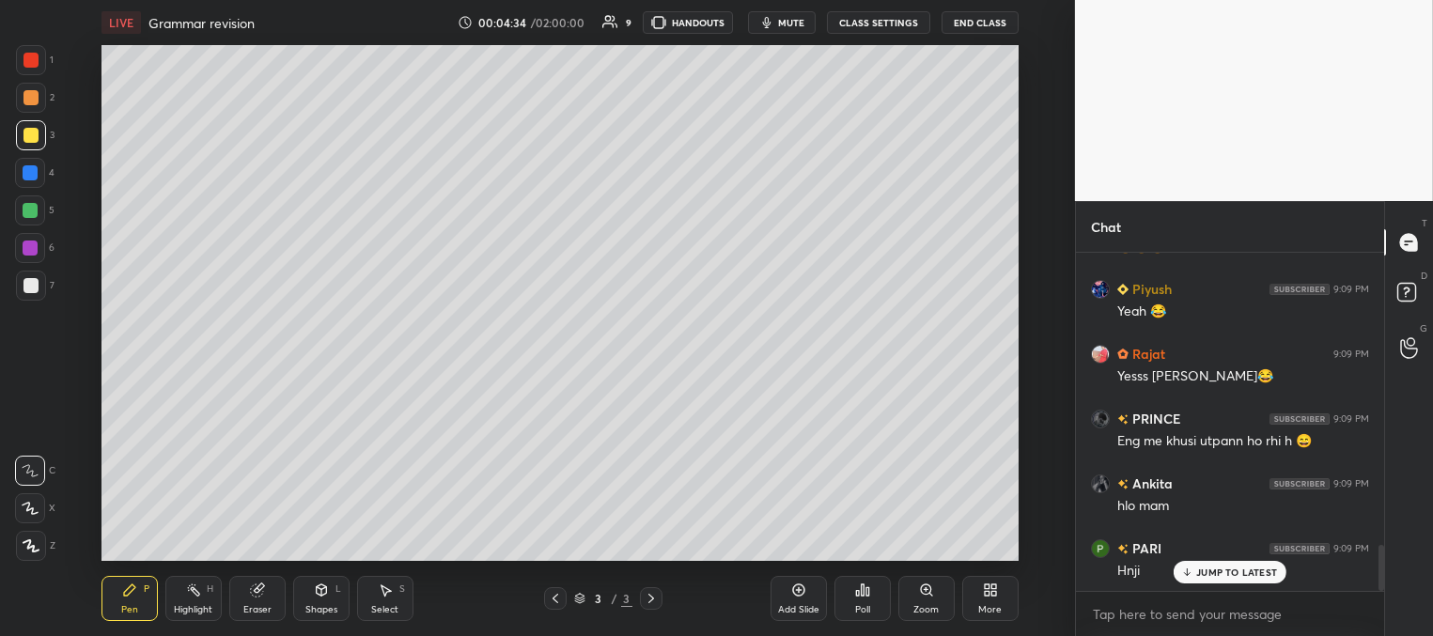
click at [1217, 572] on p "JUMP TO LATEST" at bounding box center [1236, 571] width 81 height 11
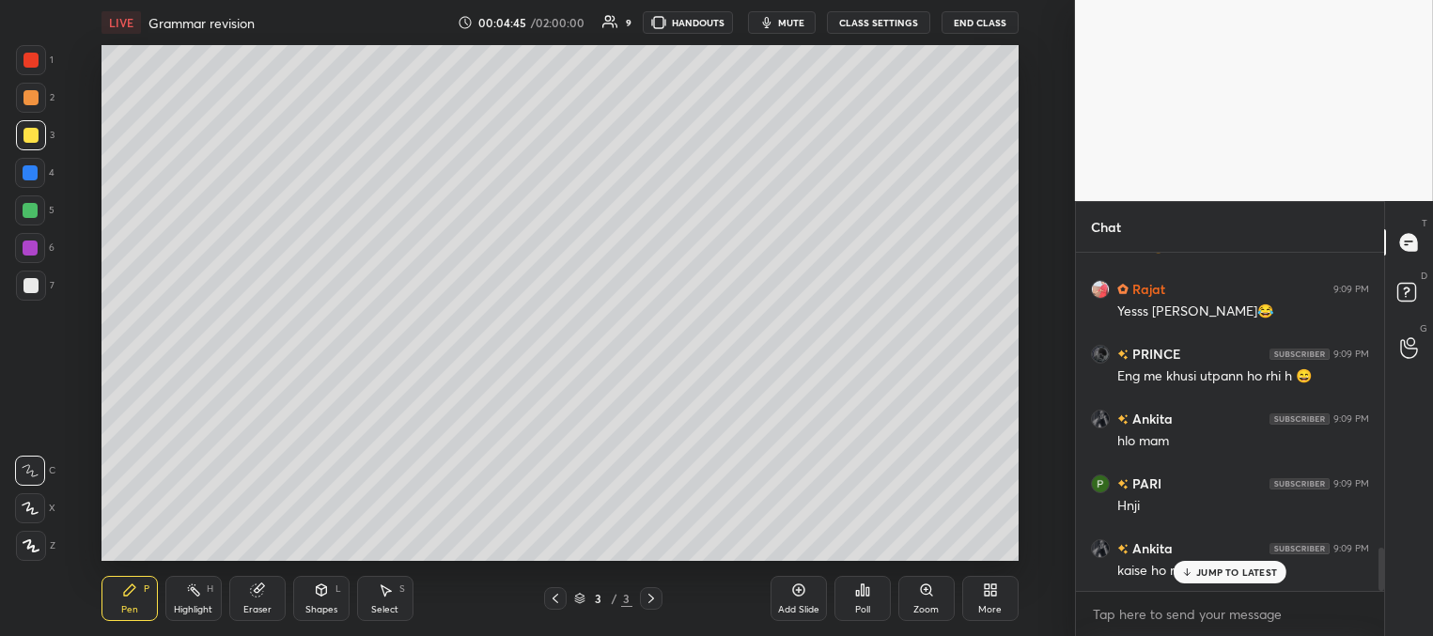
scroll to position [2299, 0]
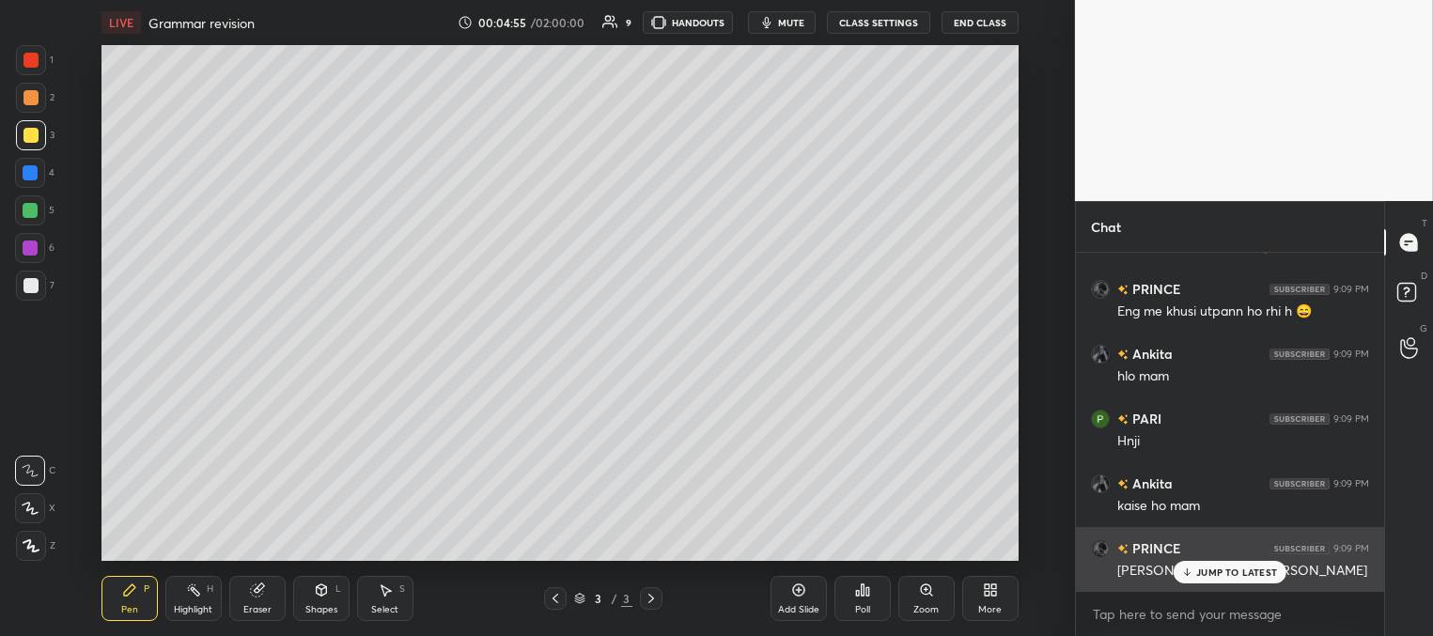
drag, startPoint x: 1214, startPoint y: 580, endPoint x: 1160, endPoint y: 565, distance: 55.6
click at [1214, 579] on div "JUMP TO LATEST" at bounding box center [1229, 572] width 113 height 23
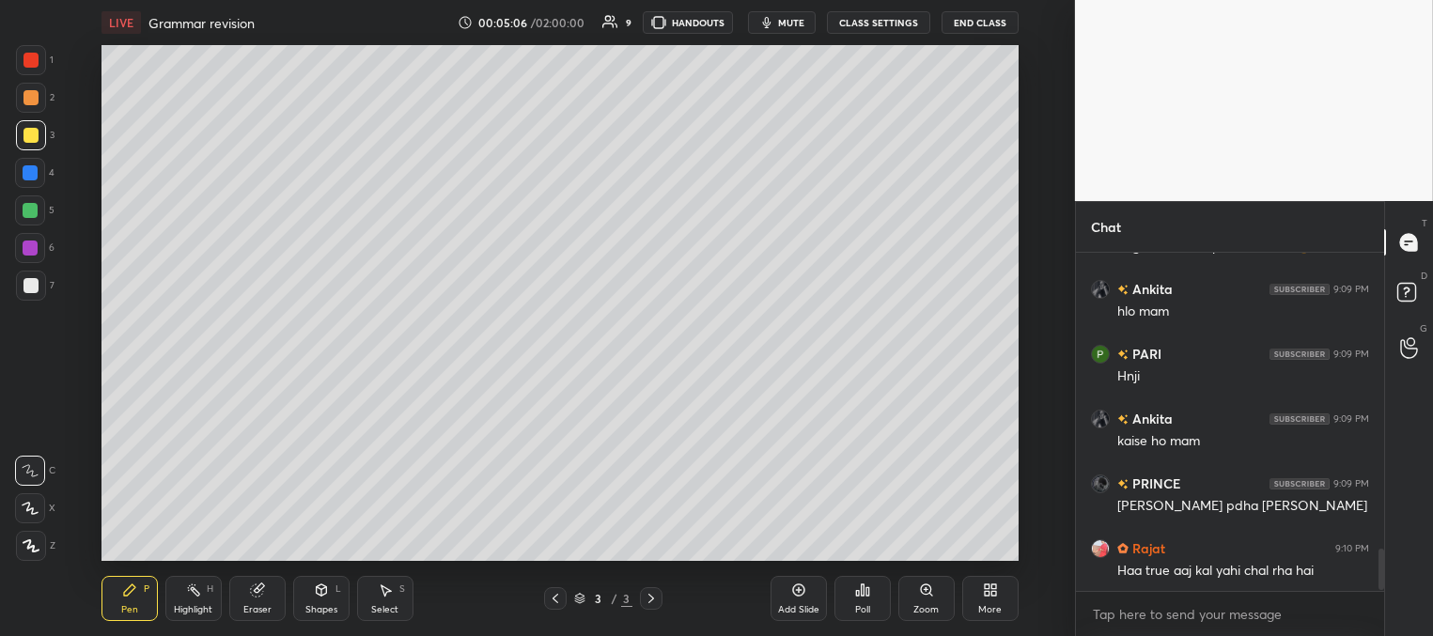
scroll to position [2428, 0]
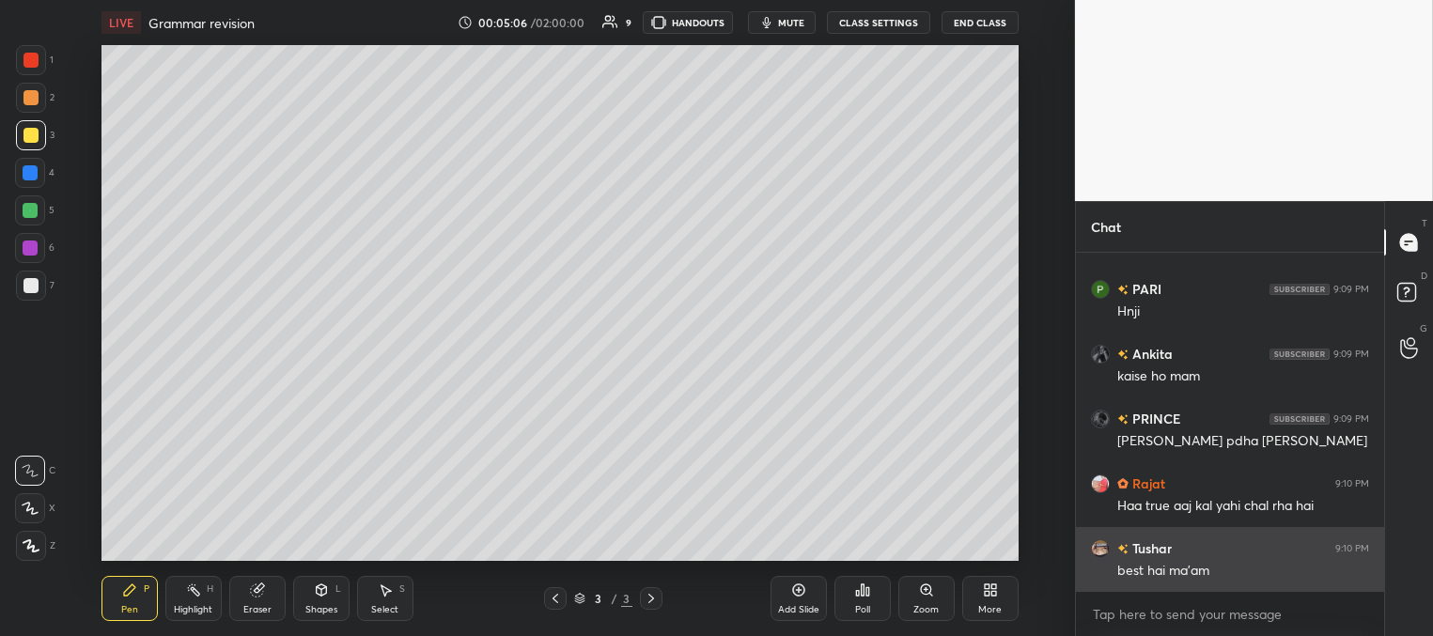
click at [1199, 627] on p "JUMP TO LATEST" at bounding box center [1236, 632] width 81 height 11
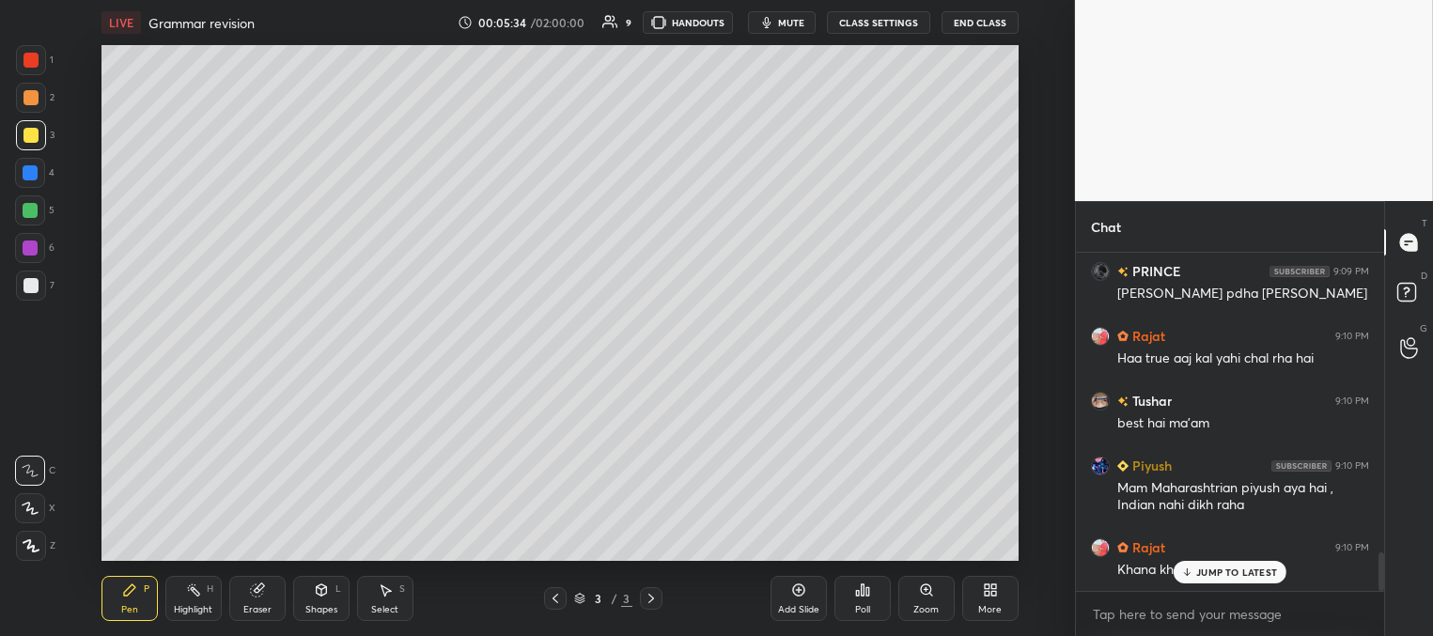
scroll to position [2640, 0]
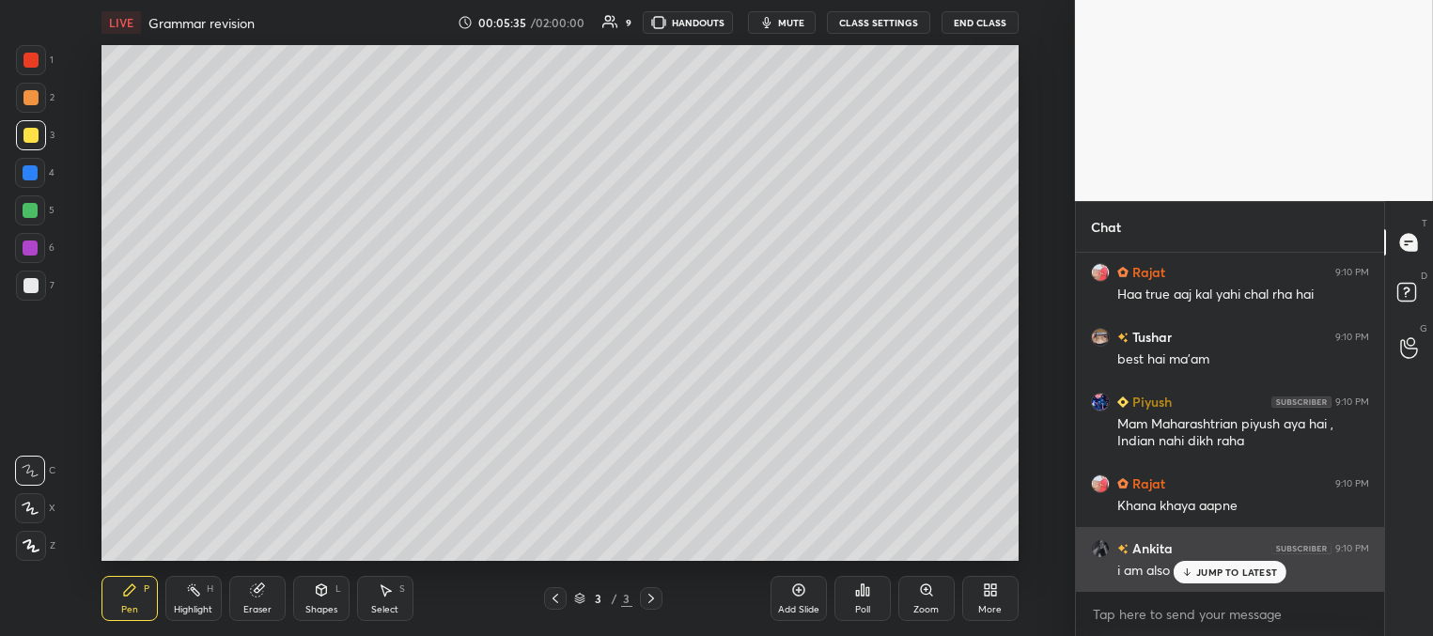
drag, startPoint x: 1211, startPoint y: 574, endPoint x: 1138, endPoint y: 536, distance: 82.4
click at [1208, 573] on p "JUMP TO LATEST" at bounding box center [1236, 571] width 81 height 11
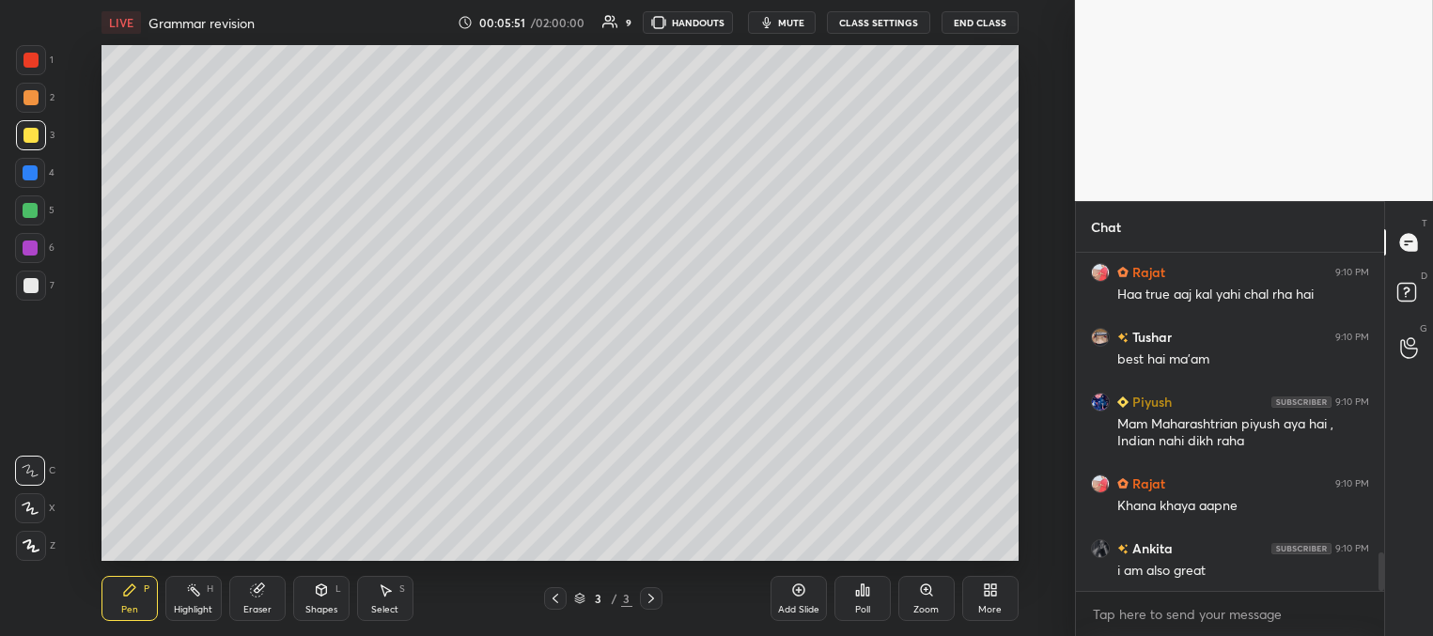
click at [29, 284] on div at bounding box center [30, 285] width 15 height 15
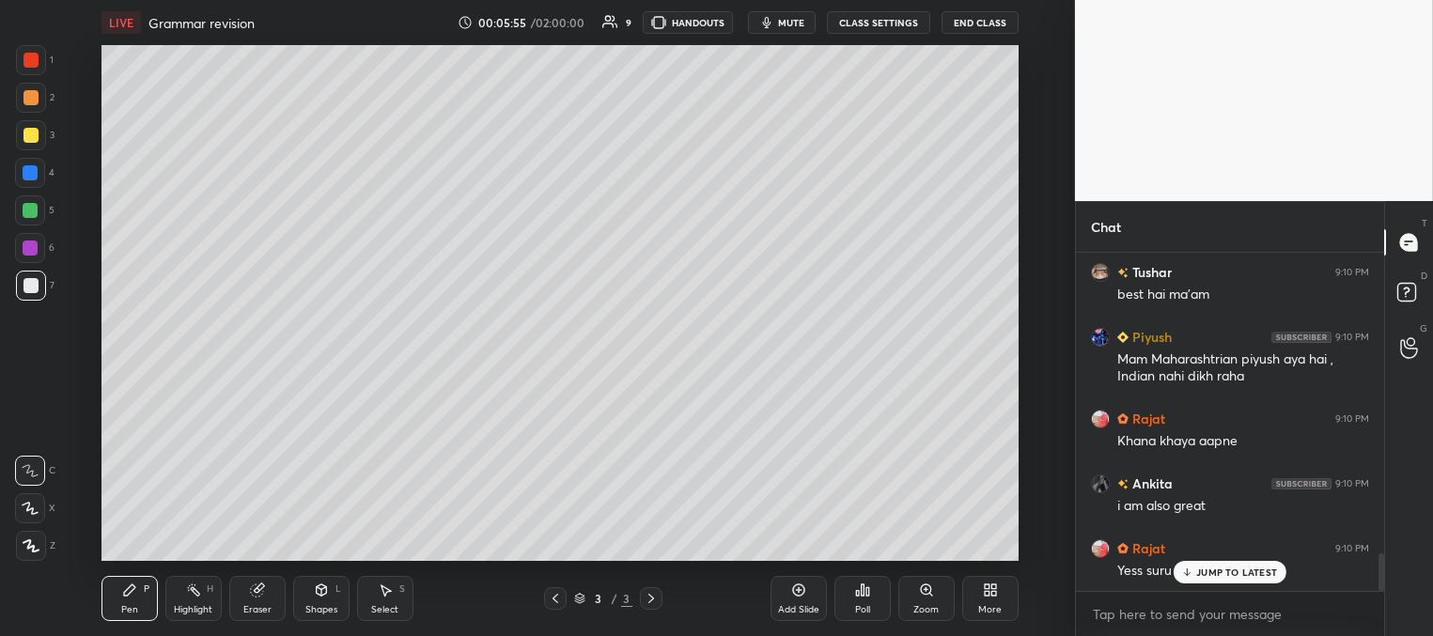
scroll to position [2770, 0]
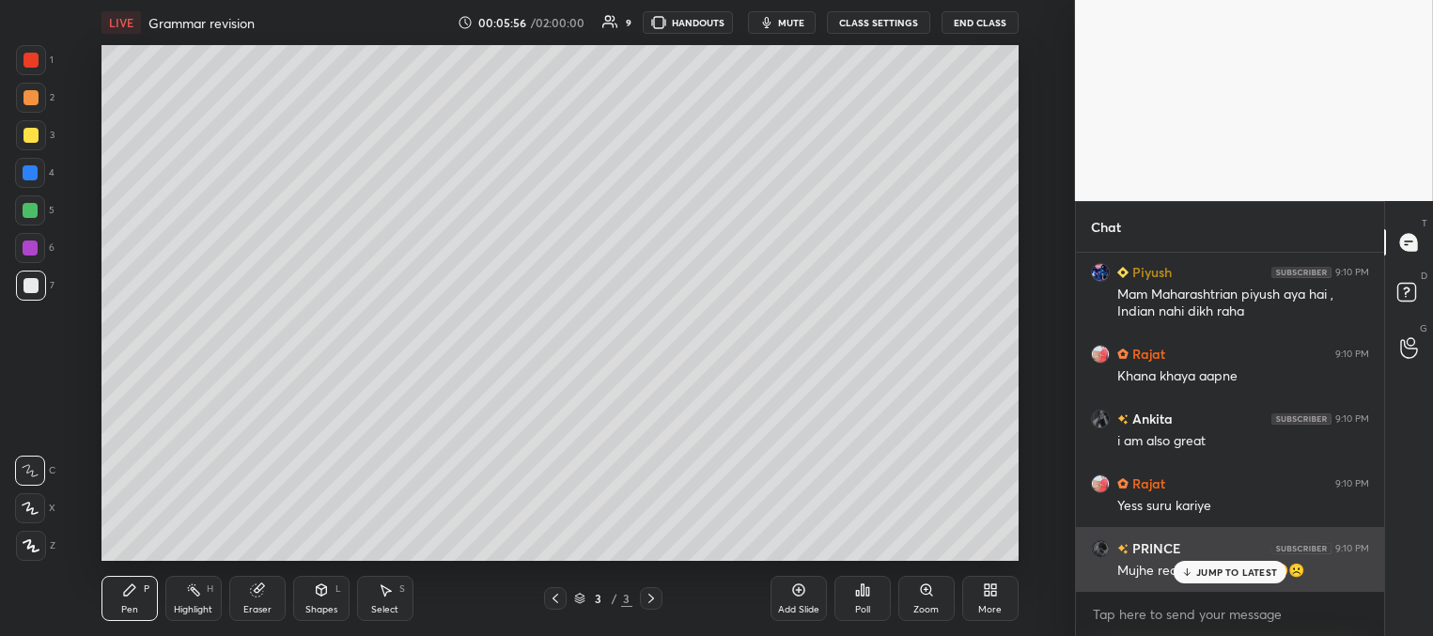
drag, startPoint x: 1207, startPoint y: 572, endPoint x: 1187, endPoint y: 556, distance: 26.1
click at [1203, 574] on p "JUMP TO LATEST" at bounding box center [1236, 571] width 81 height 11
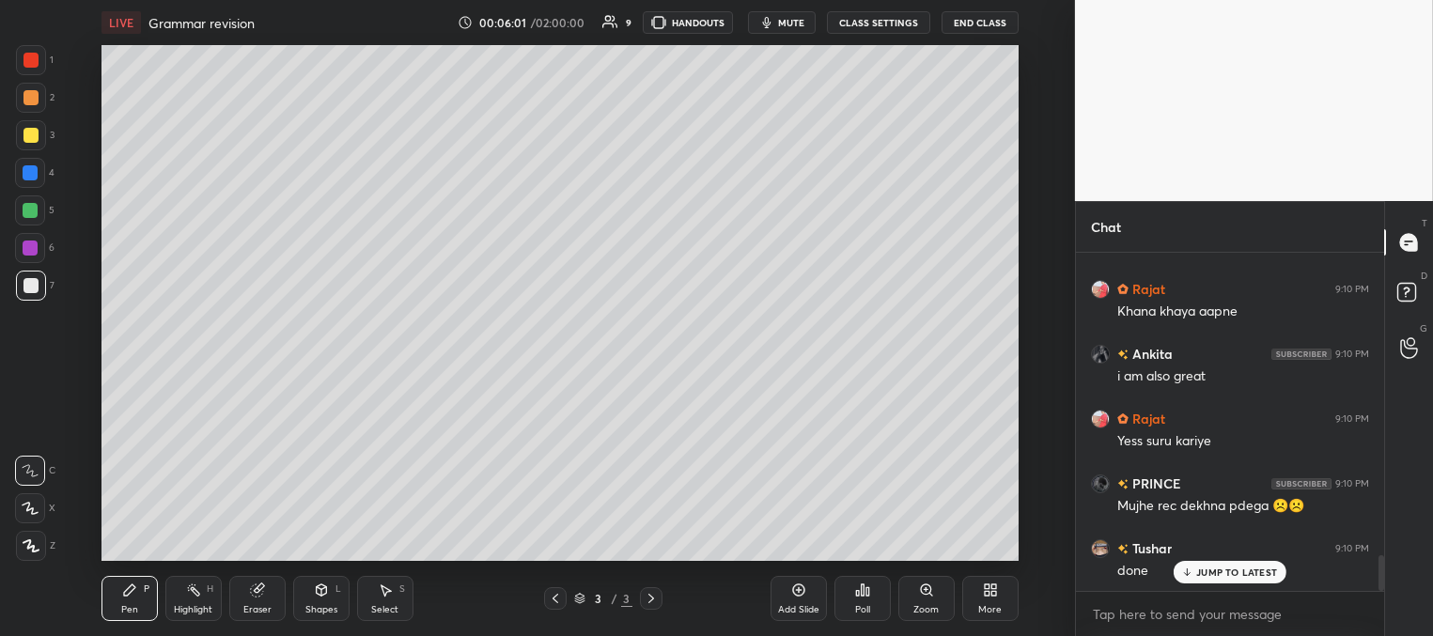
scroll to position [2899, 0]
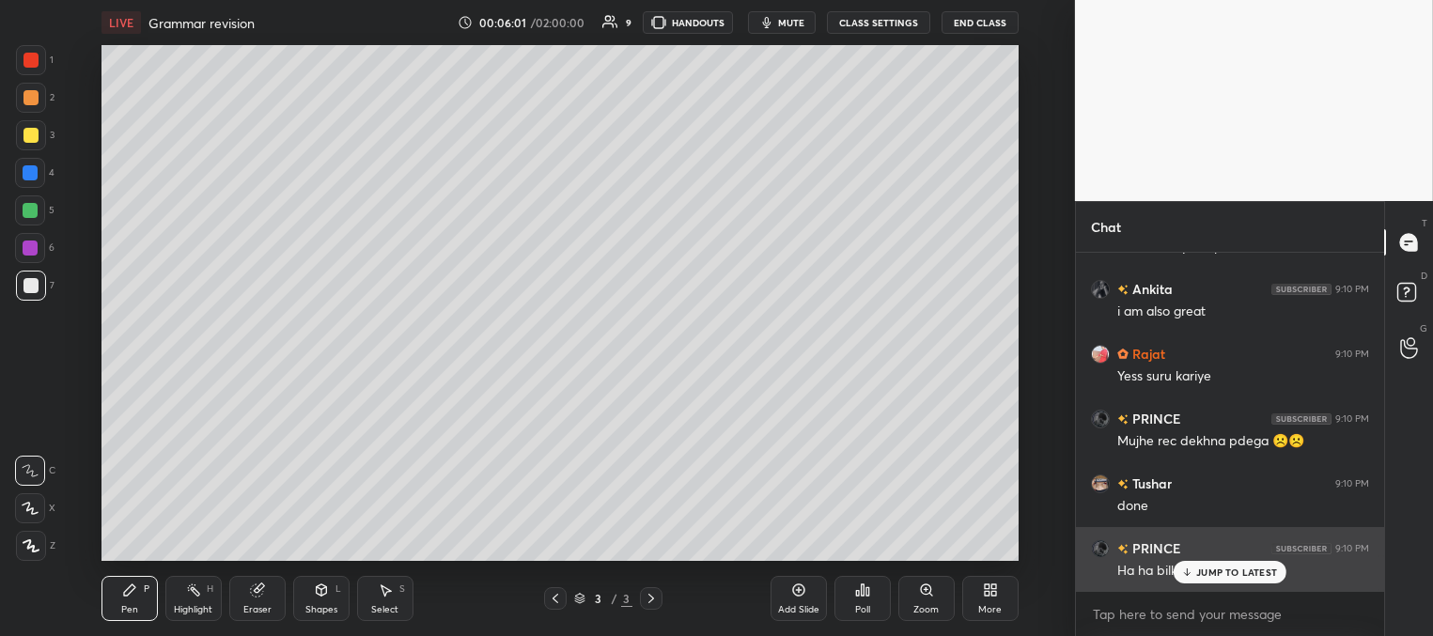
drag, startPoint x: 1210, startPoint y: 572, endPoint x: 1181, endPoint y: 555, distance: 33.7
click at [1208, 571] on p "JUMP TO LATEST" at bounding box center [1236, 571] width 81 height 11
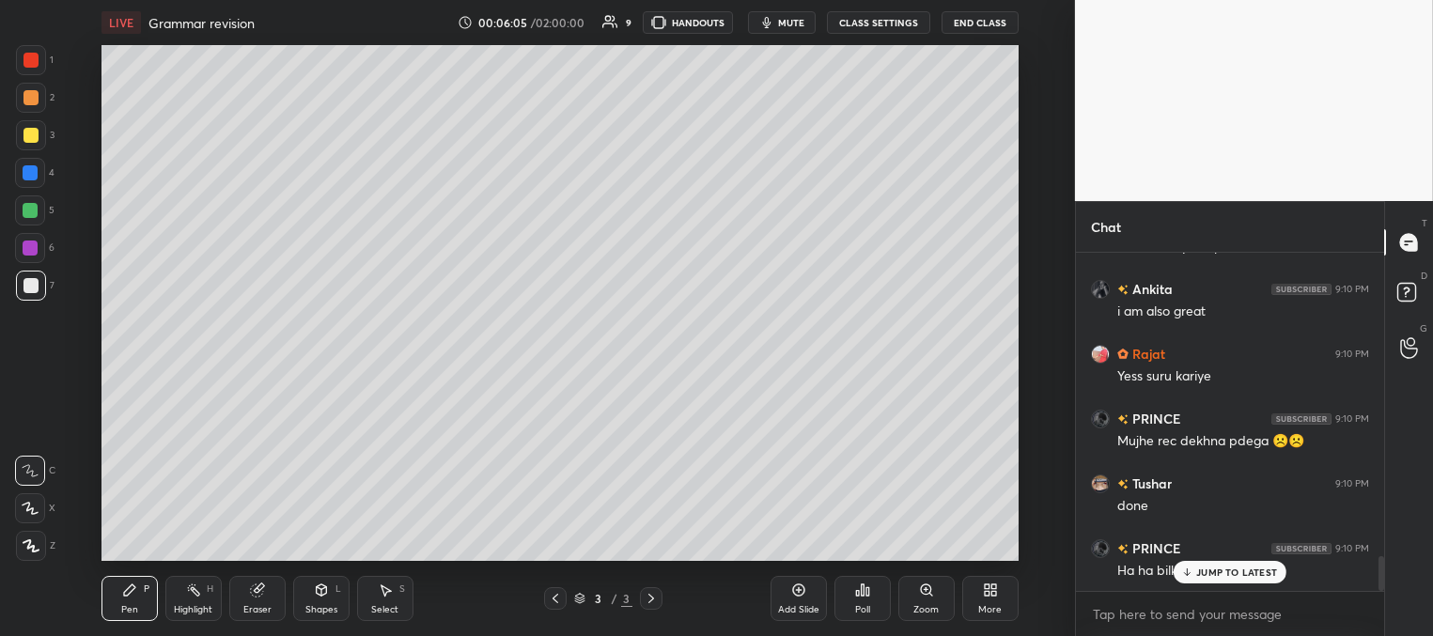
scroll to position [2964, 0]
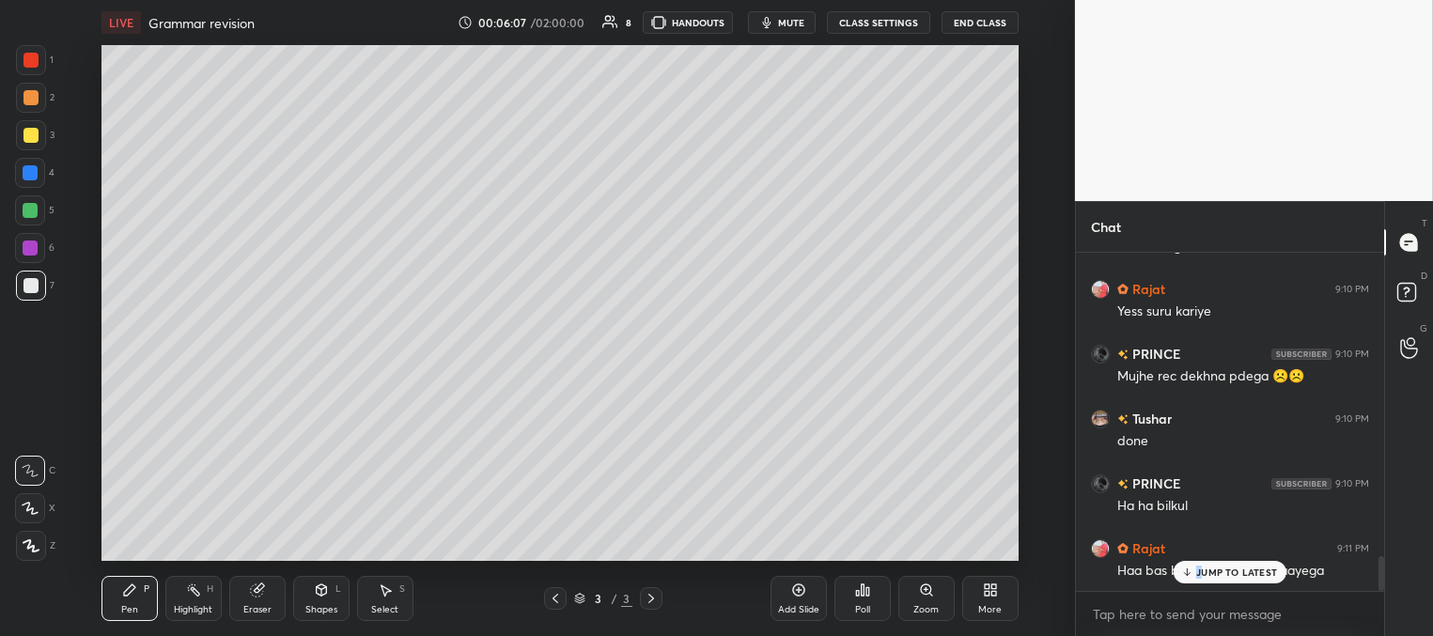
click at [1196, 571] on p "JUMP TO LATEST" at bounding box center [1236, 571] width 81 height 11
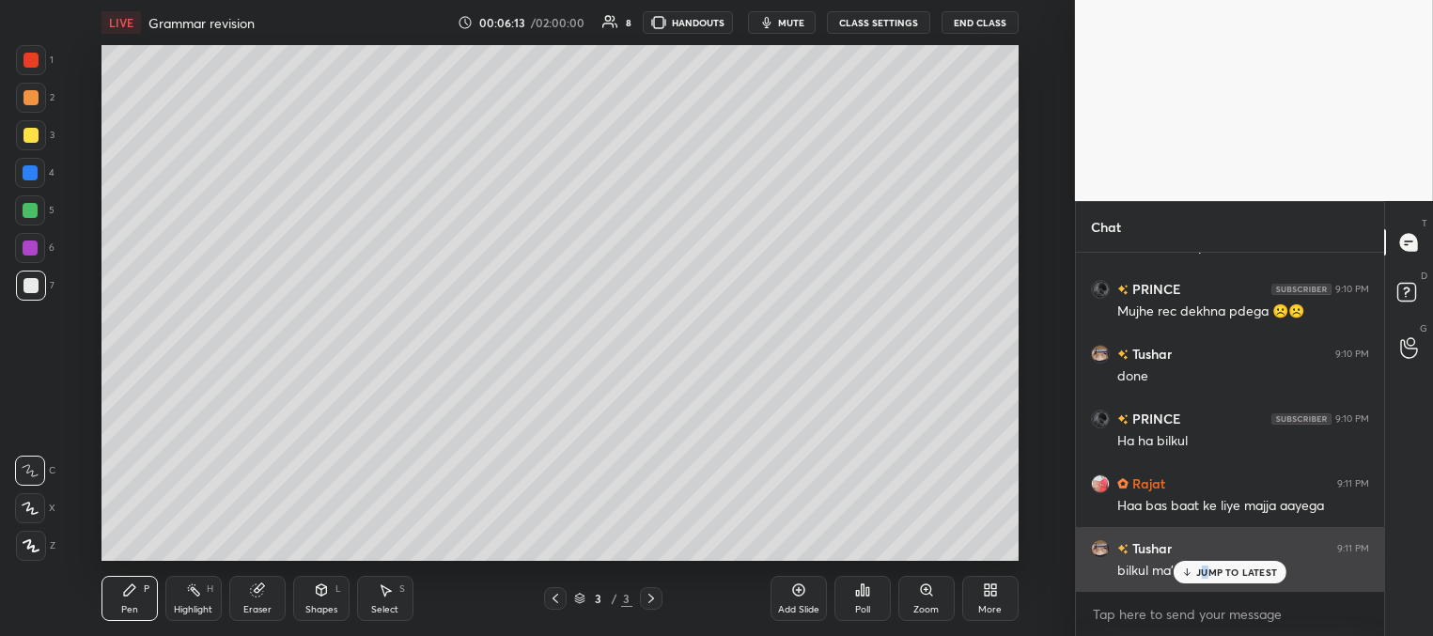
click at [1204, 570] on p "JUMP TO LATEST" at bounding box center [1236, 571] width 81 height 11
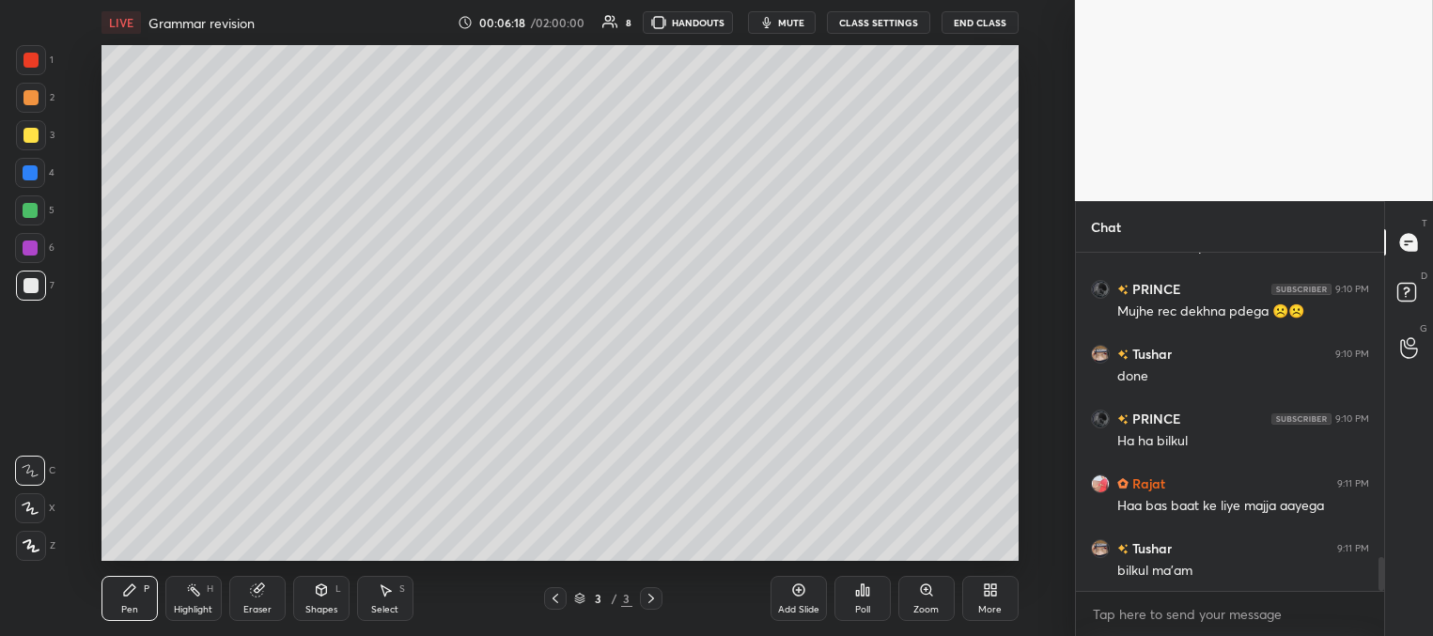
scroll to position [3094, 0]
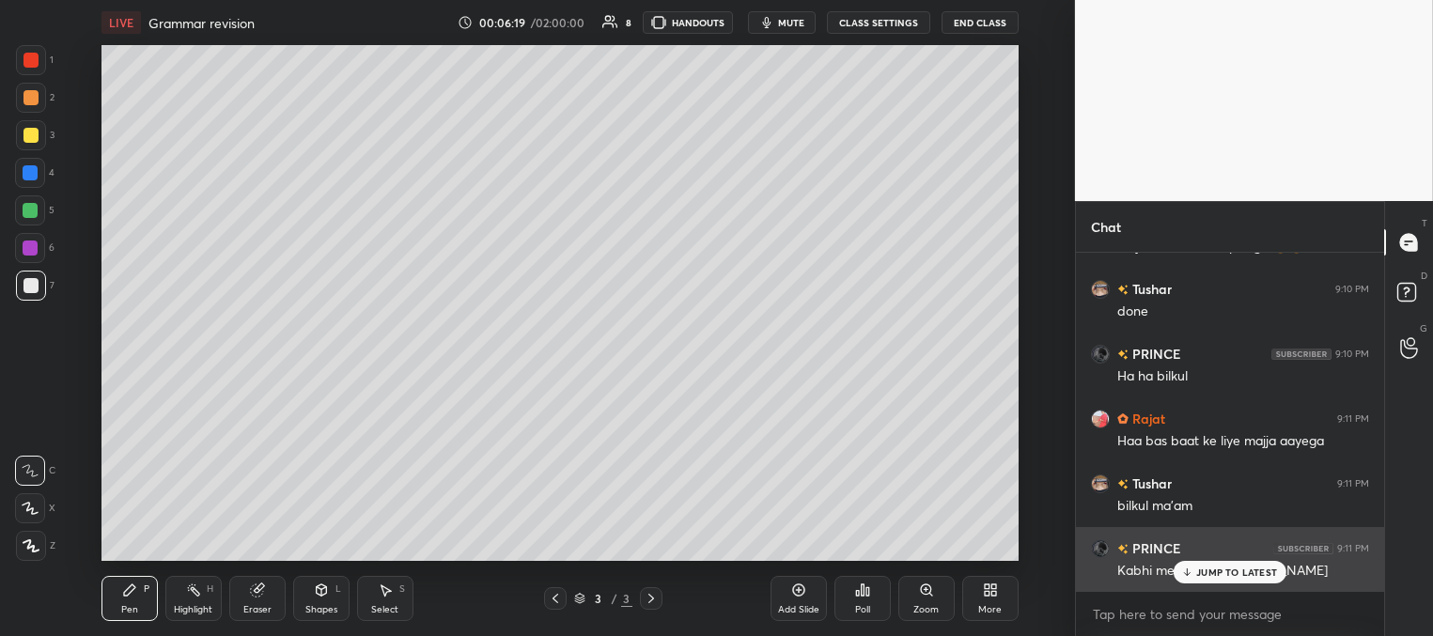
drag, startPoint x: 1192, startPoint y: 570, endPoint x: 1094, endPoint y: 540, distance: 102.2
click at [1192, 569] on icon at bounding box center [1187, 571] width 12 height 11
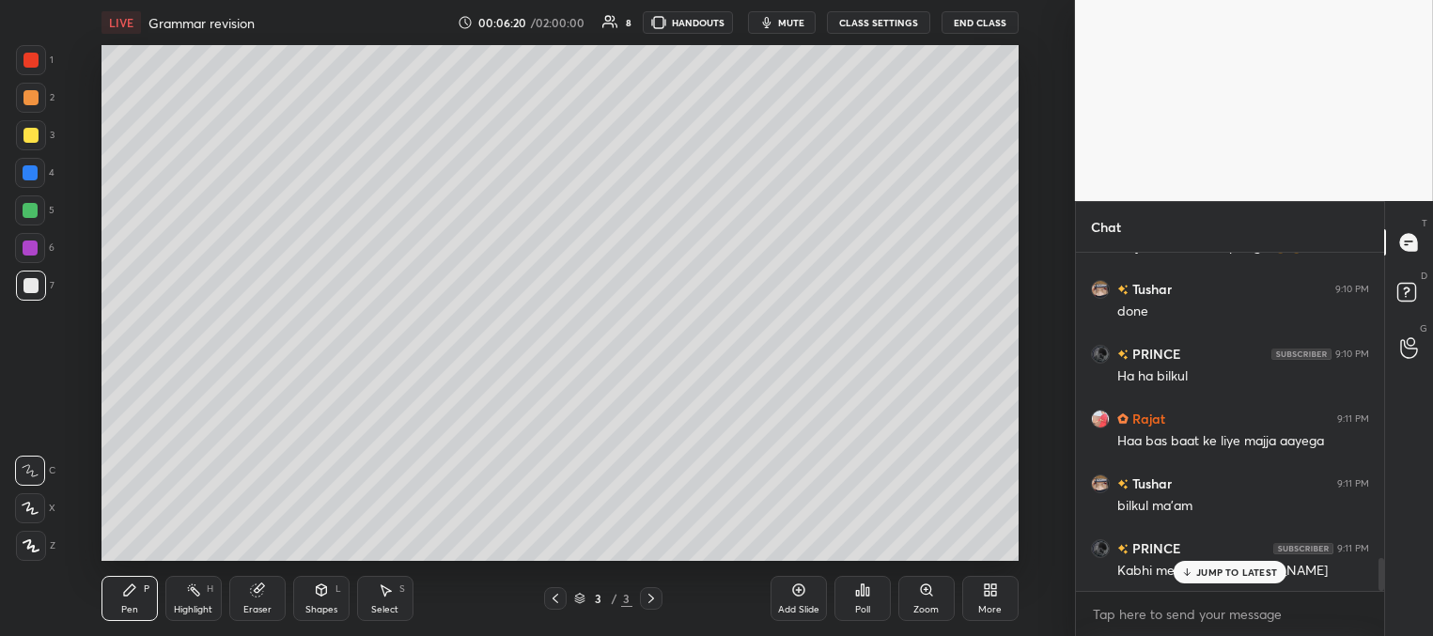
scroll to position [3158, 0]
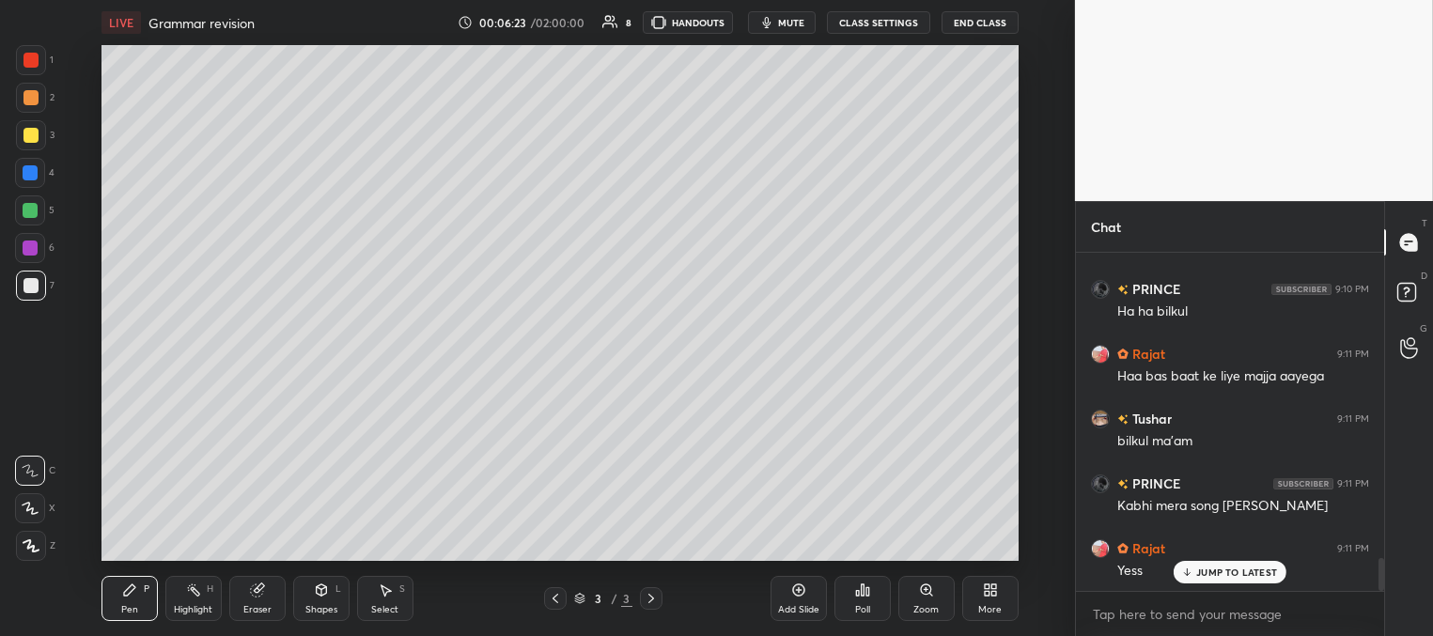
click at [1190, 572] on icon at bounding box center [1187, 571] width 12 height 11
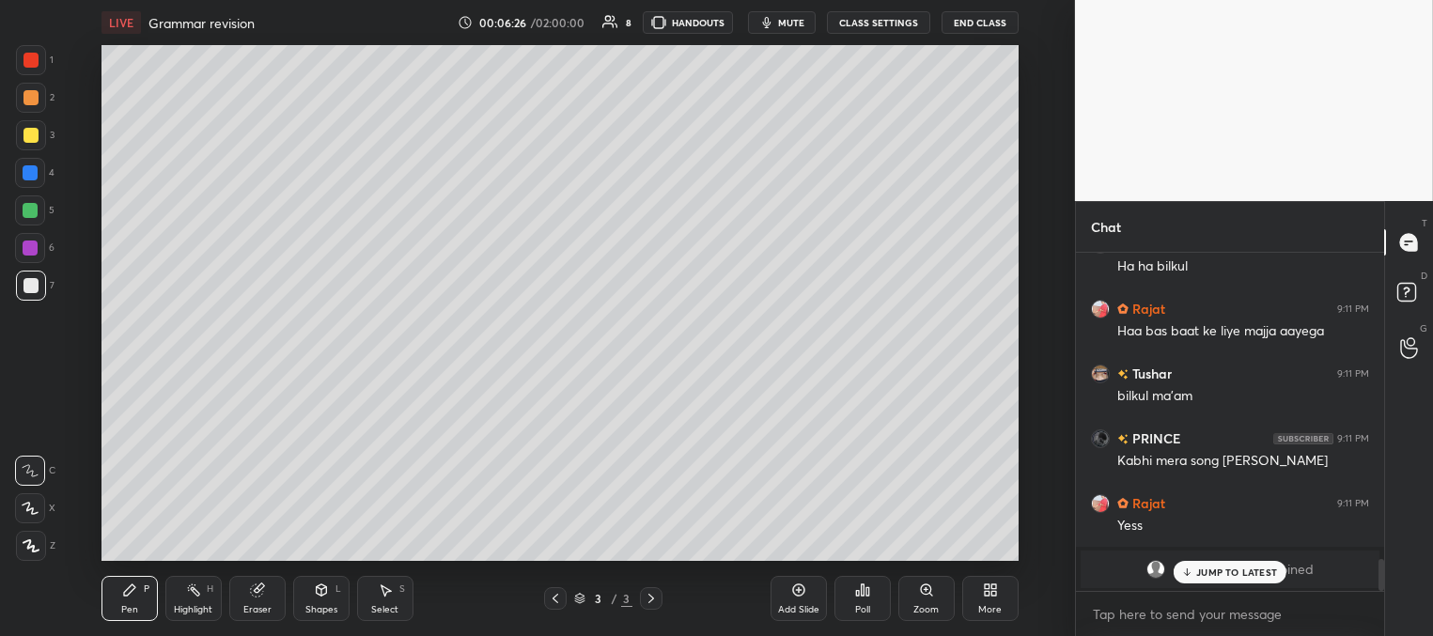
scroll to position [2545, 0]
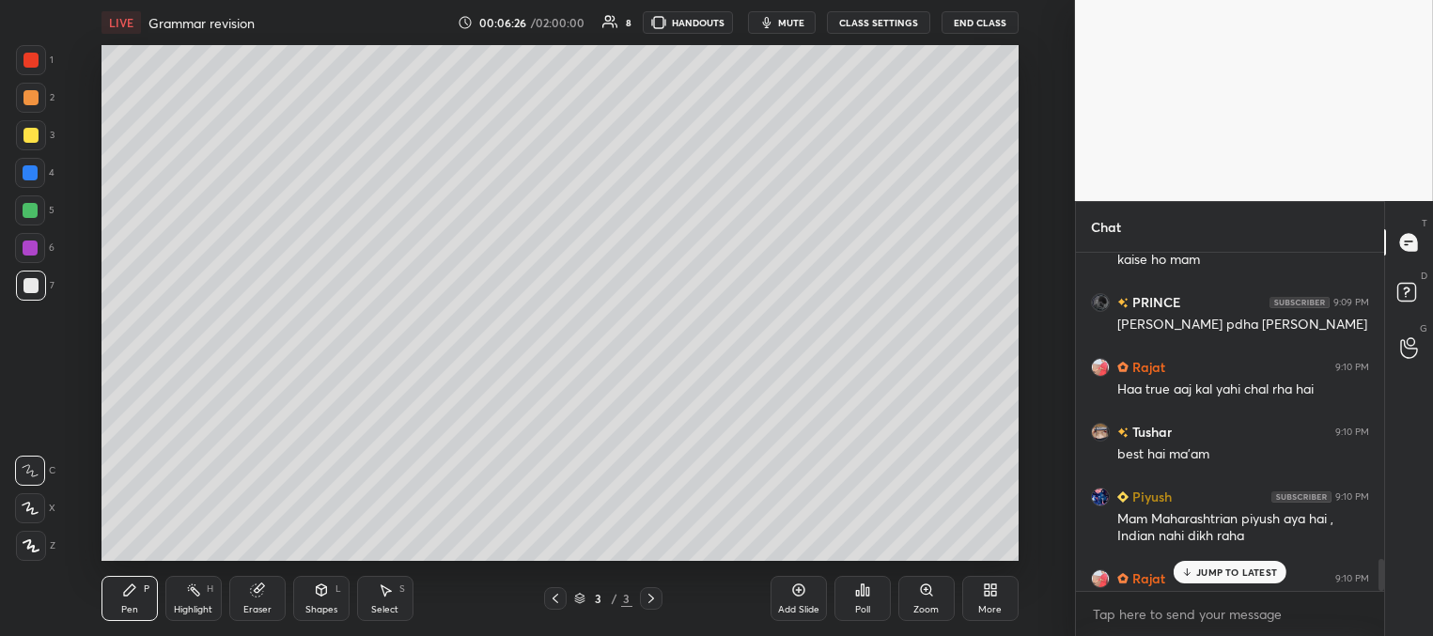
click at [1192, 580] on div "JUMP TO LATEST" at bounding box center [1229, 572] width 113 height 23
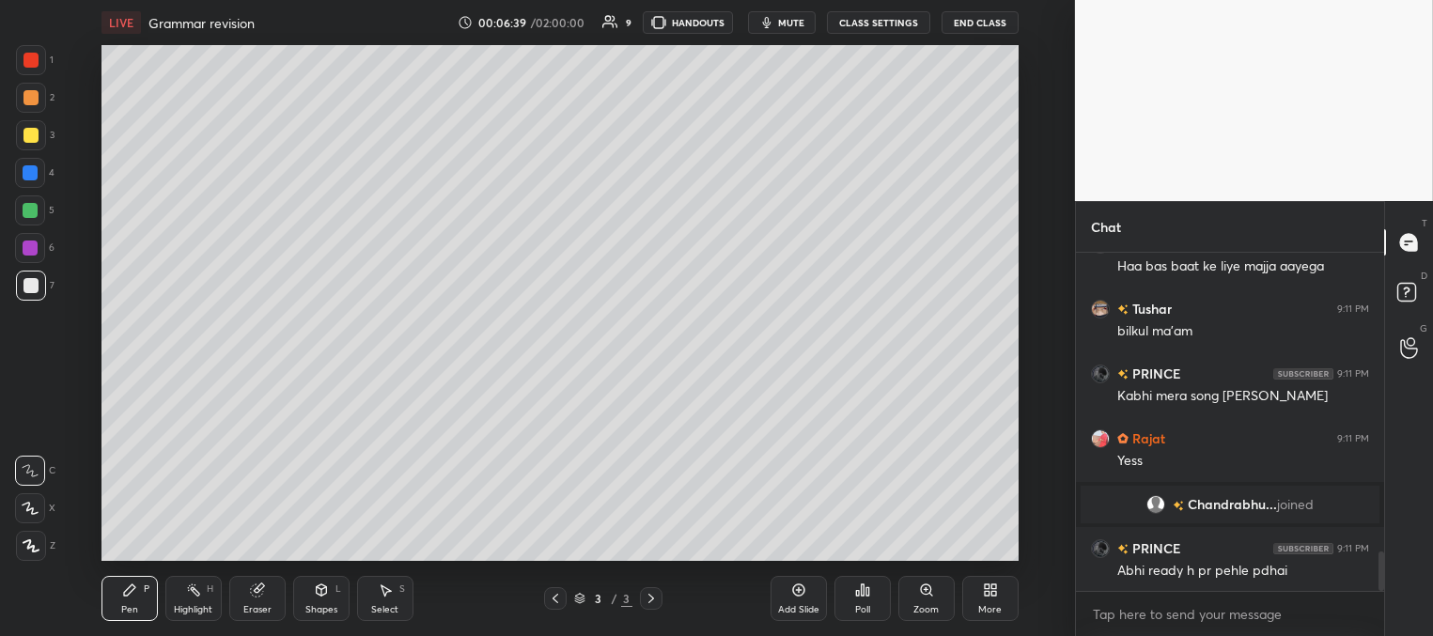
scroll to position [2610, 0]
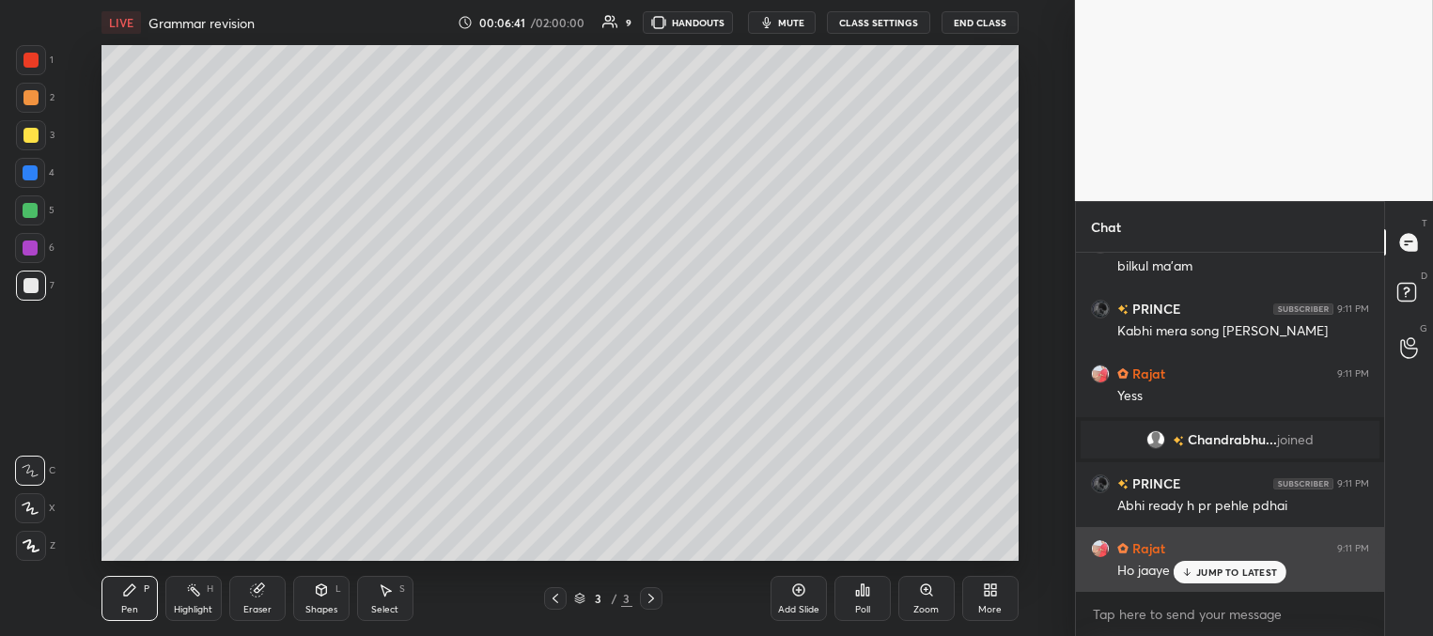
click at [1212, 570] on p "JUMP TO LATEST" at bounding box center [1236, 571] width 81 height 11
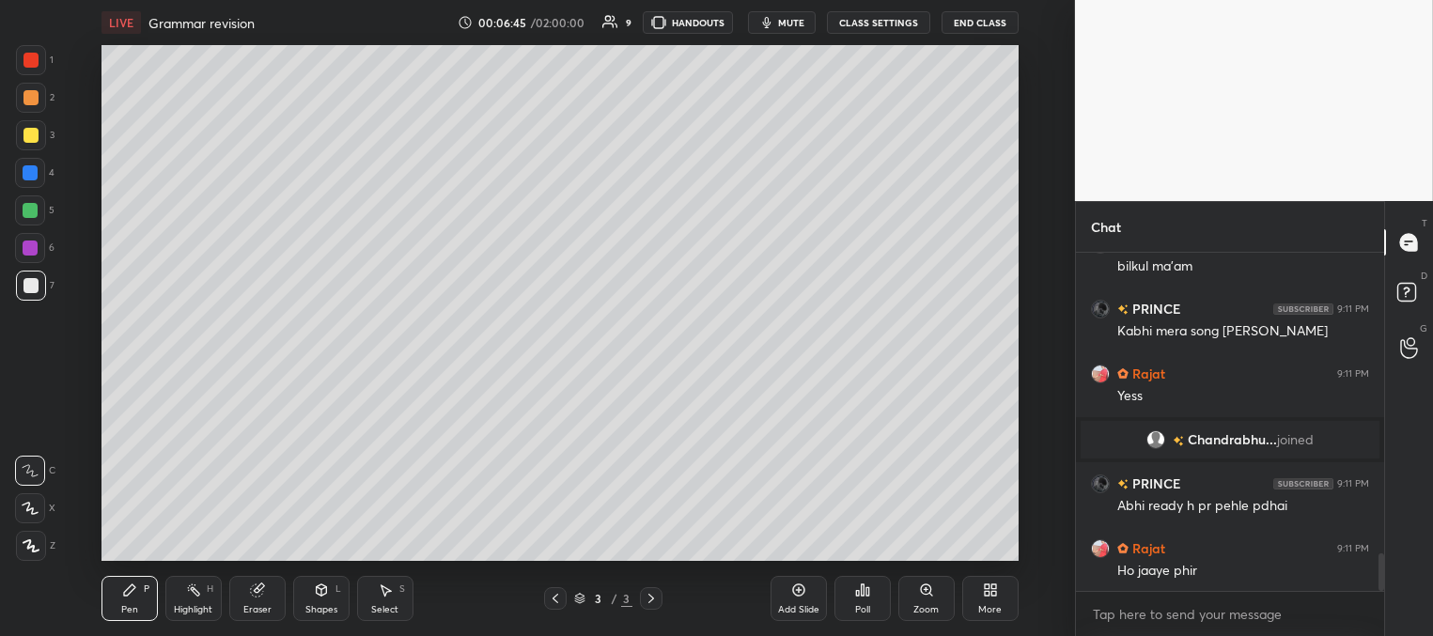
scroll to position [2675, 0]
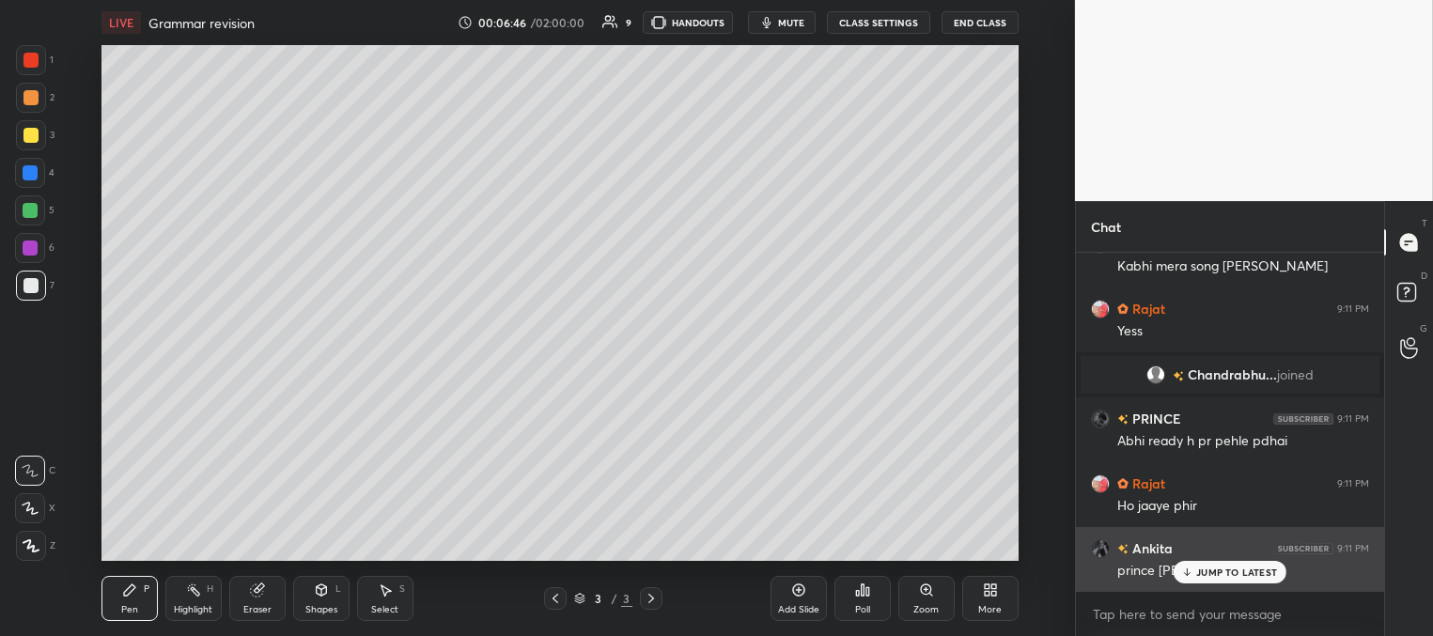
click at [1207, 572] on p "JUMP TO LATEST" at bounding box center [1236, 571] width 81 height 11
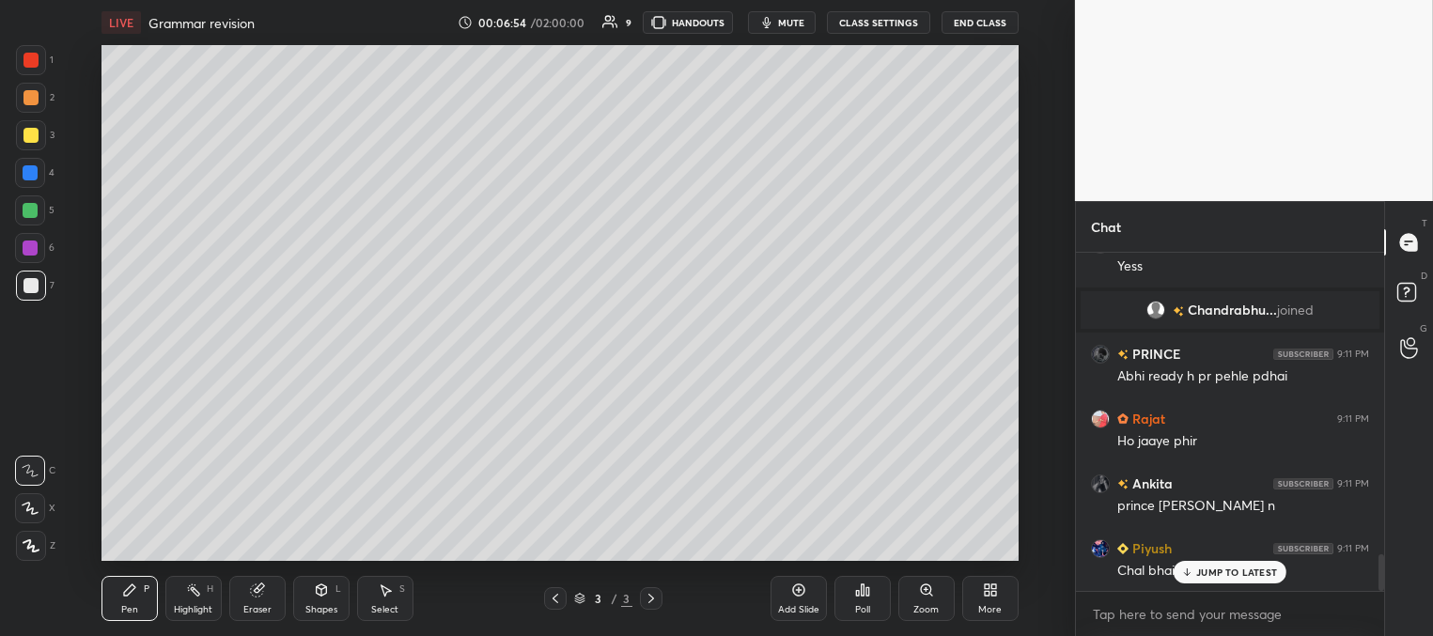
scroll to position [2804, 0]
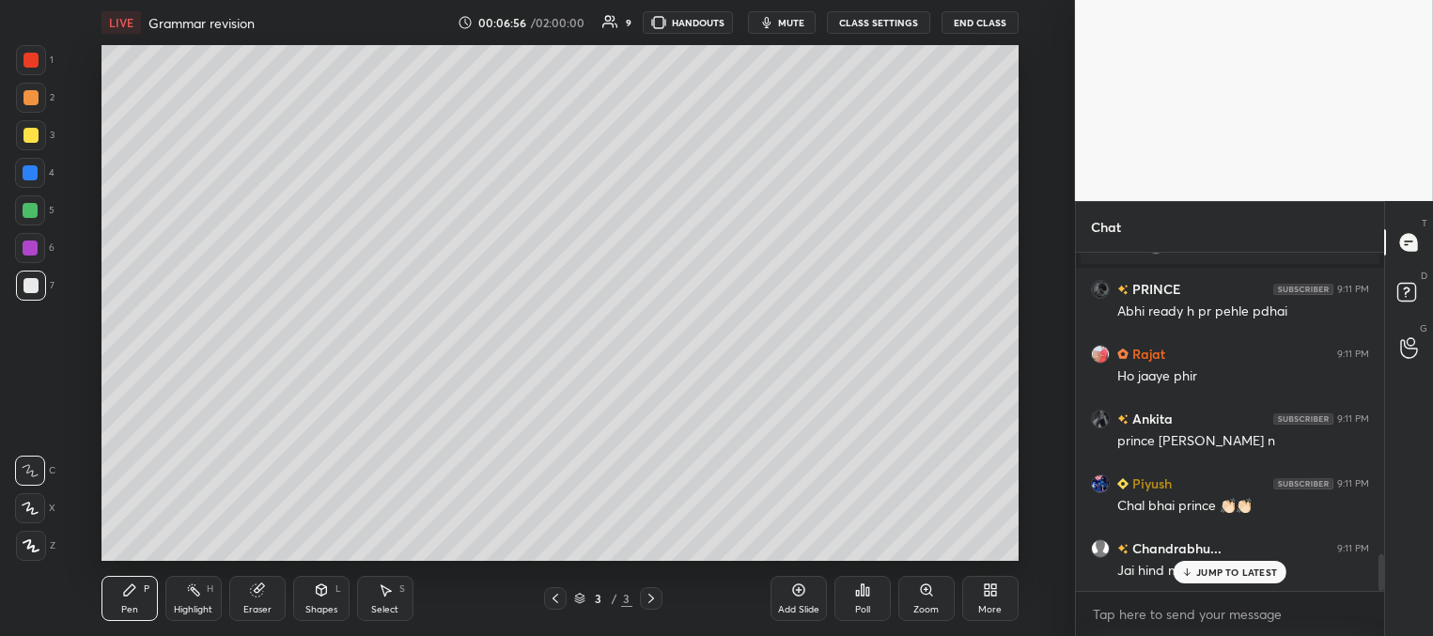
click at [1218, 573] on p "JUMP TO LATEST" at bounding box center [1236, 571] width 81 height 11
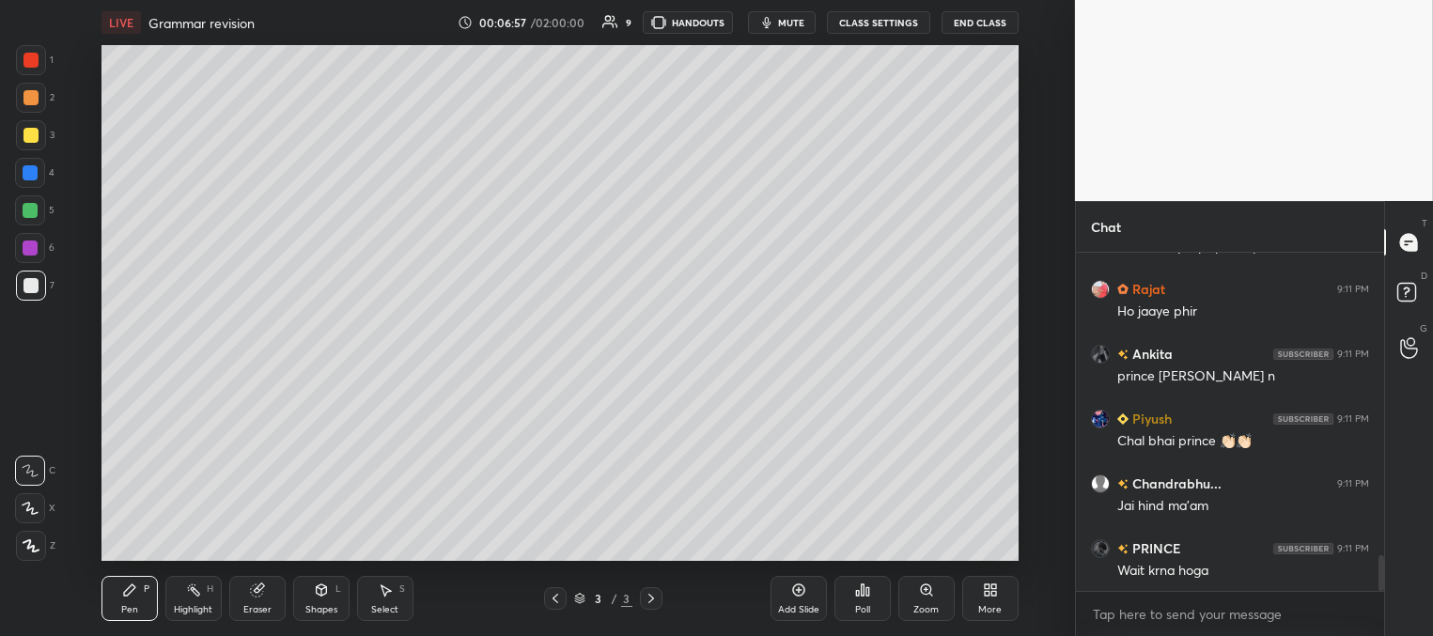
scroll to position [2934, 0]
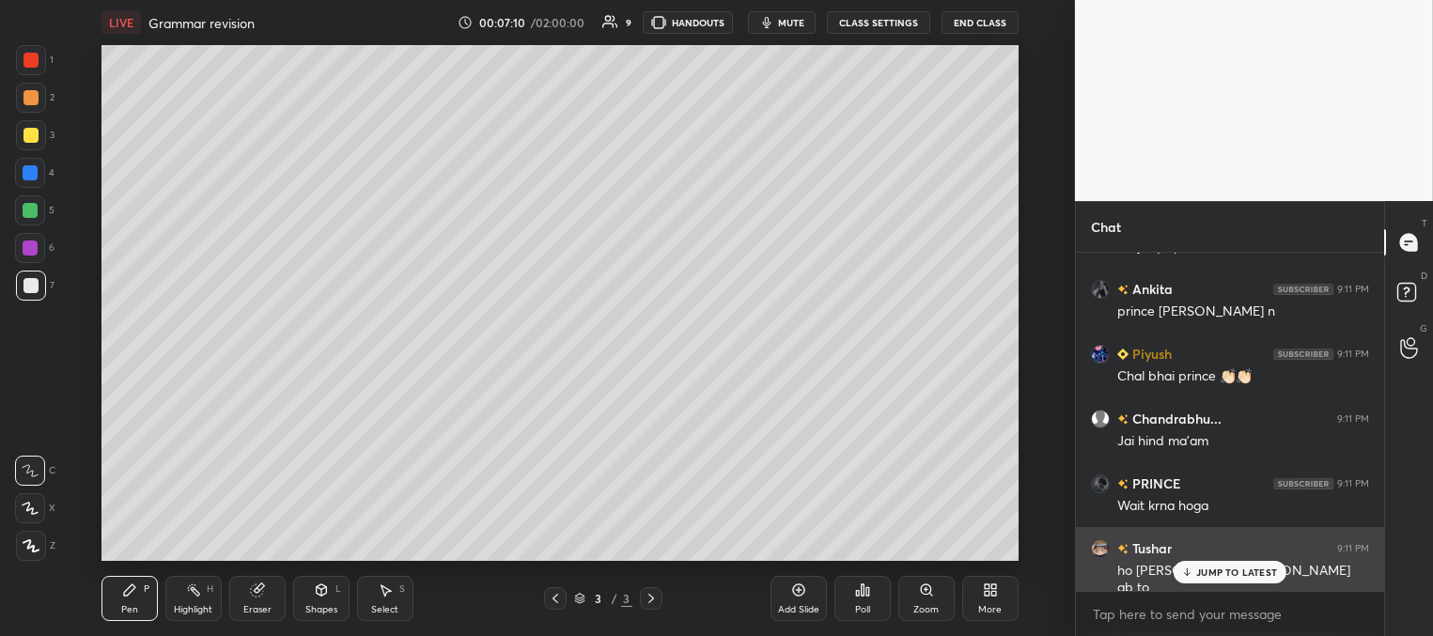
click at [1235, 569] on p "JUMP TO LATEST" at bounding box center [1236, 571] width 81 height 11
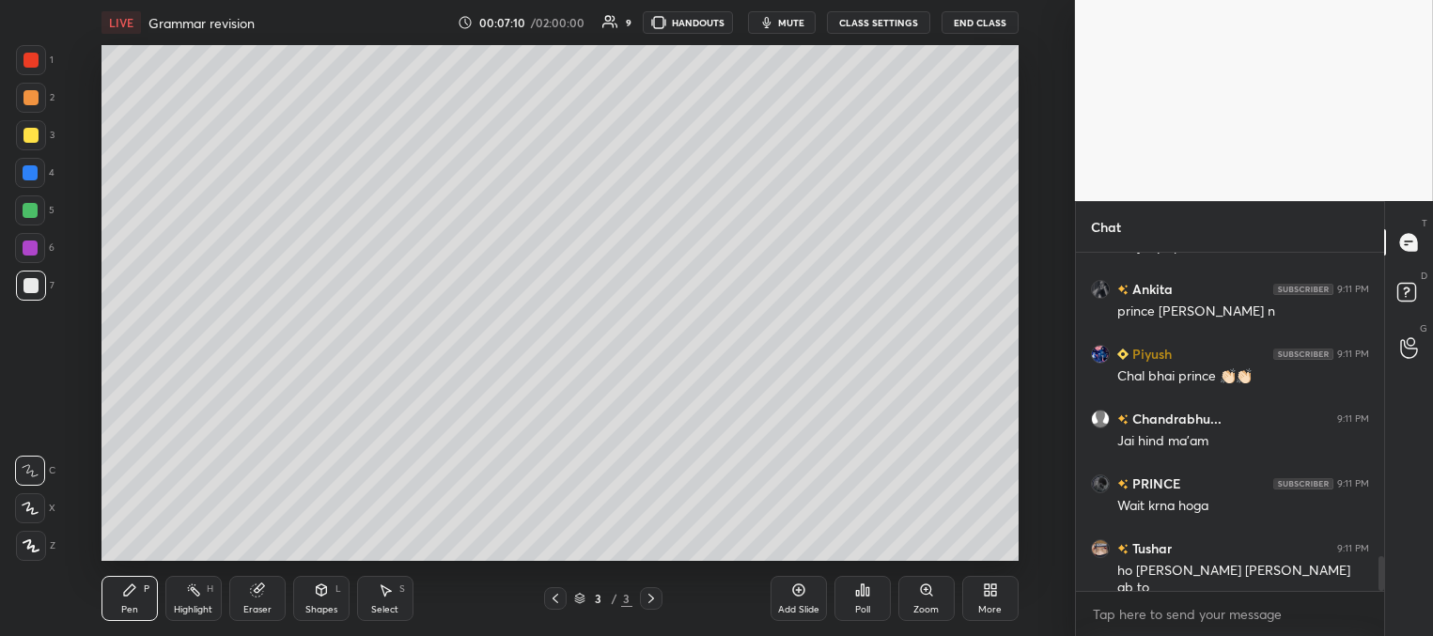
scroll to position [3016, 0]
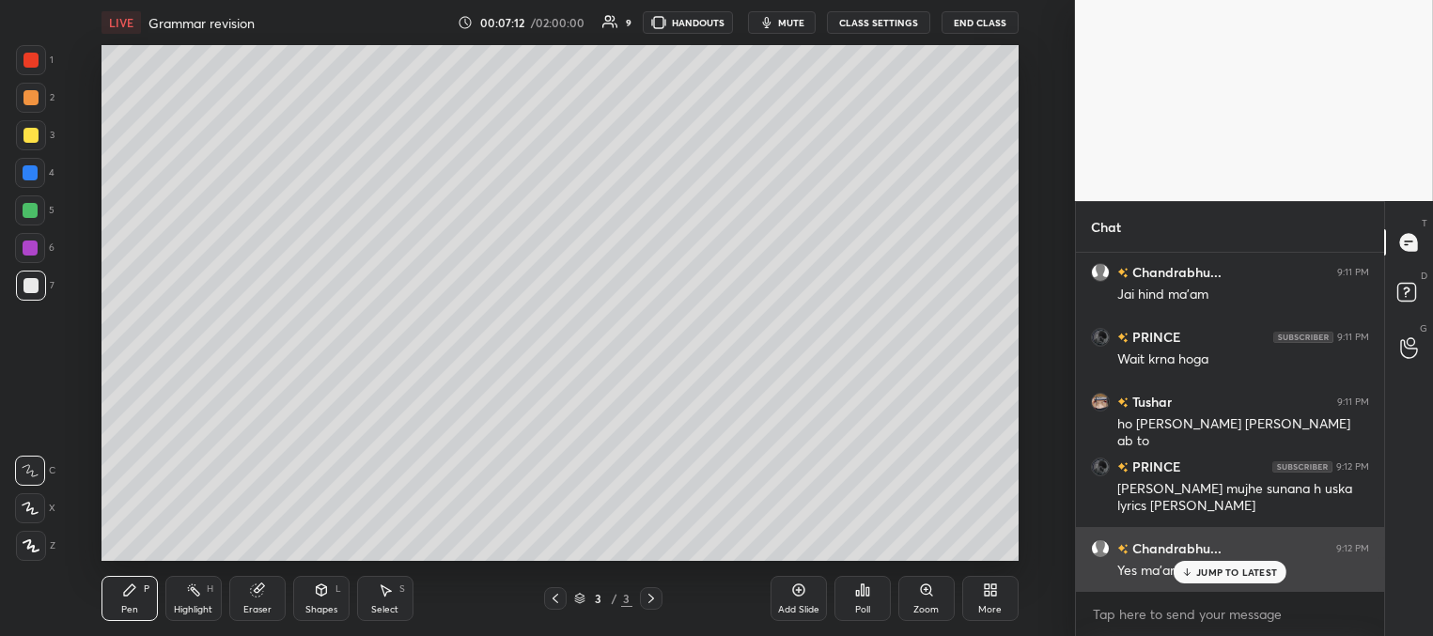
click at [1215, 581] on div "JUMP TO LATEST" at bounding box center [1229, 572] width 113 height 23
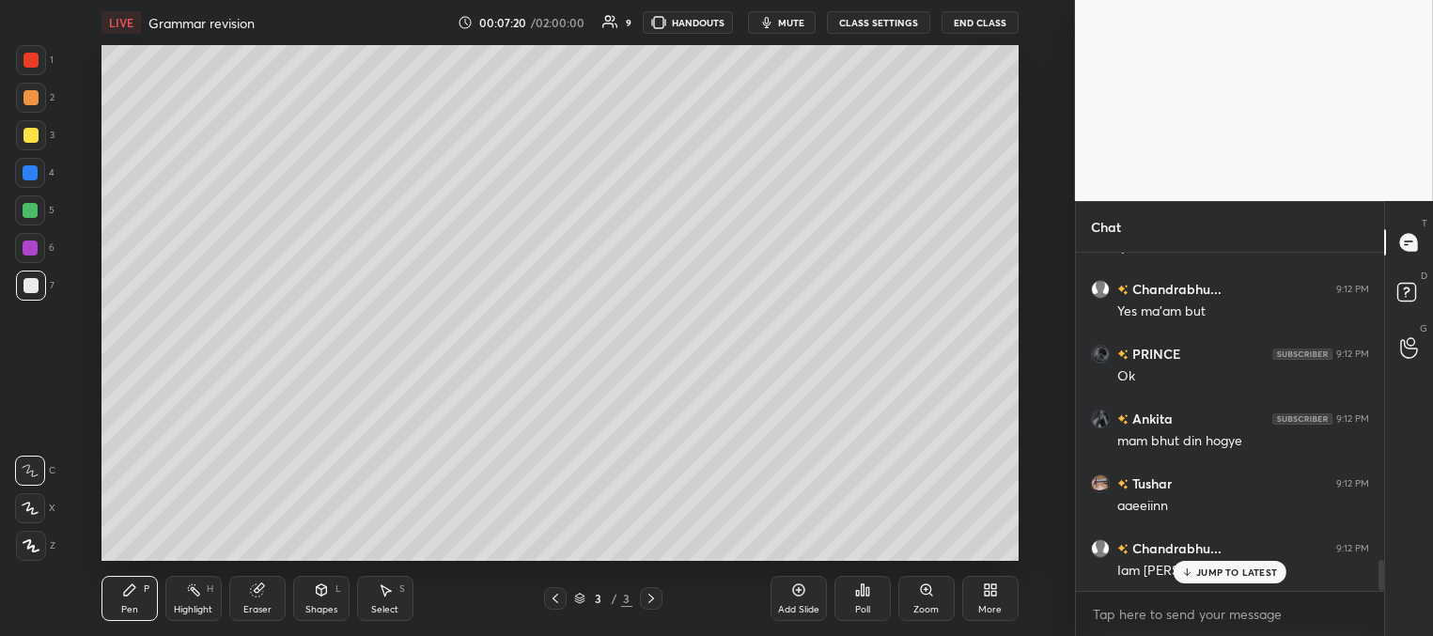
scroll to position [3405, 0]
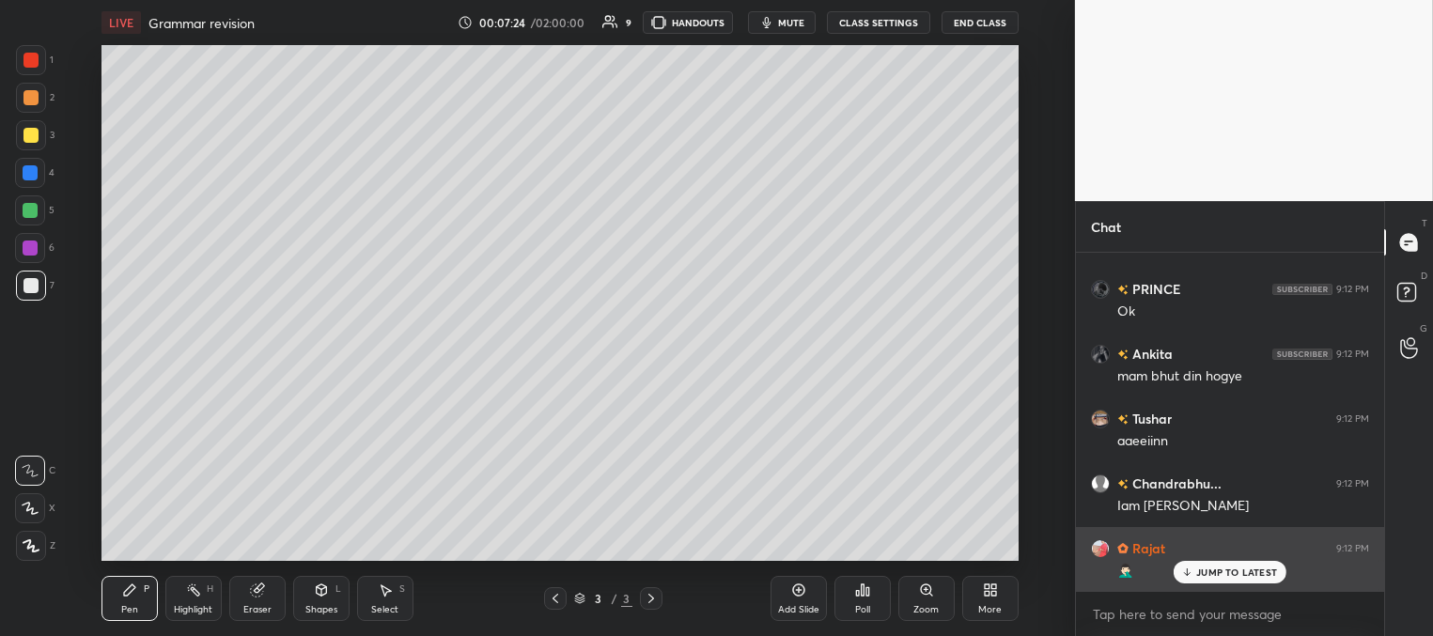
click at [1210, 575] on p "JUMP TO LATEST" at bounding box center [1236, 571] width 81 height 11
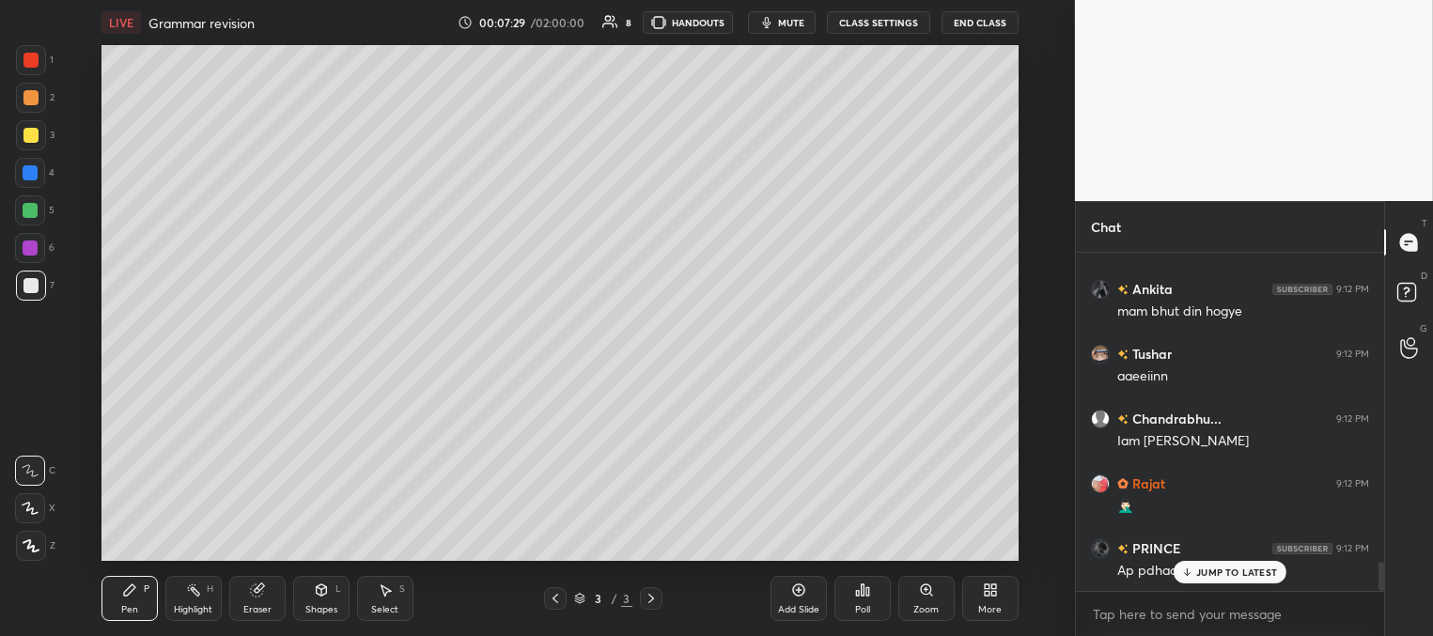
scroll to position [3534, 0]
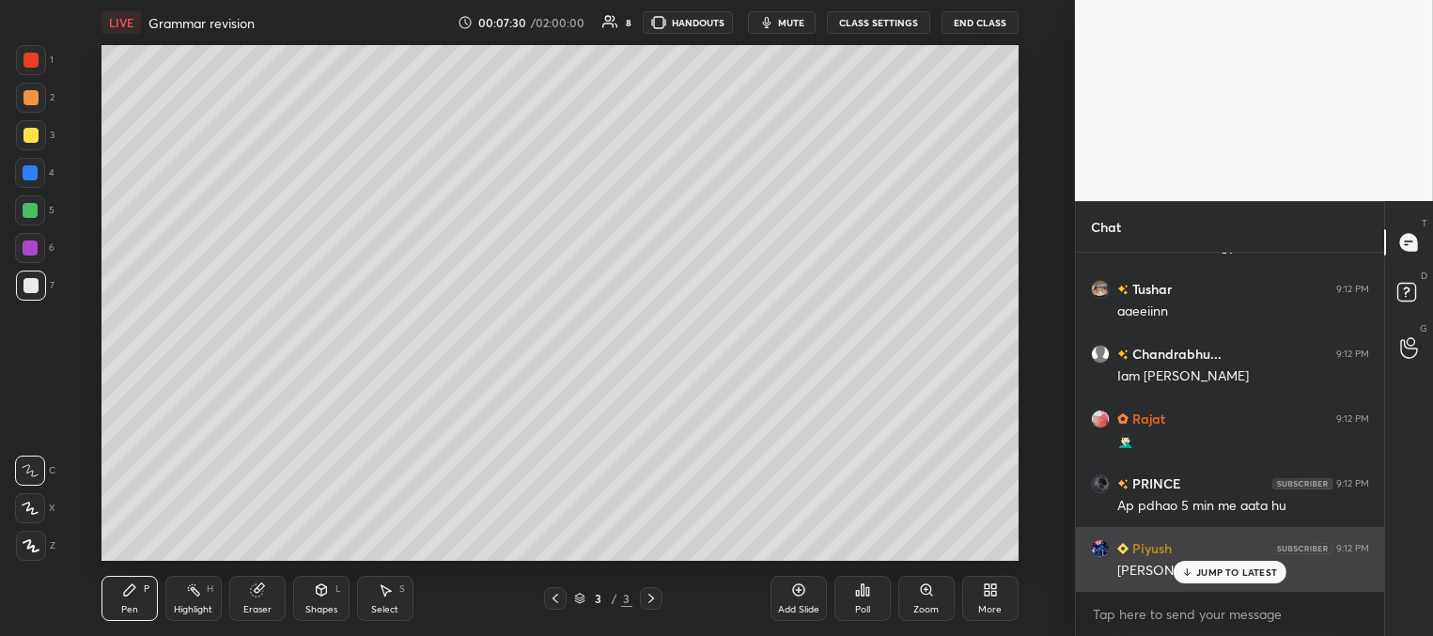
drag, startPoint x: 1219, startPoint y: 577, endPoint x: 1210, endPoint y: 573, distance: 10.1
click at [1218, 578] on div "JUMP TO LATEST" at bounding box center [1229, 572] width 113 height 23
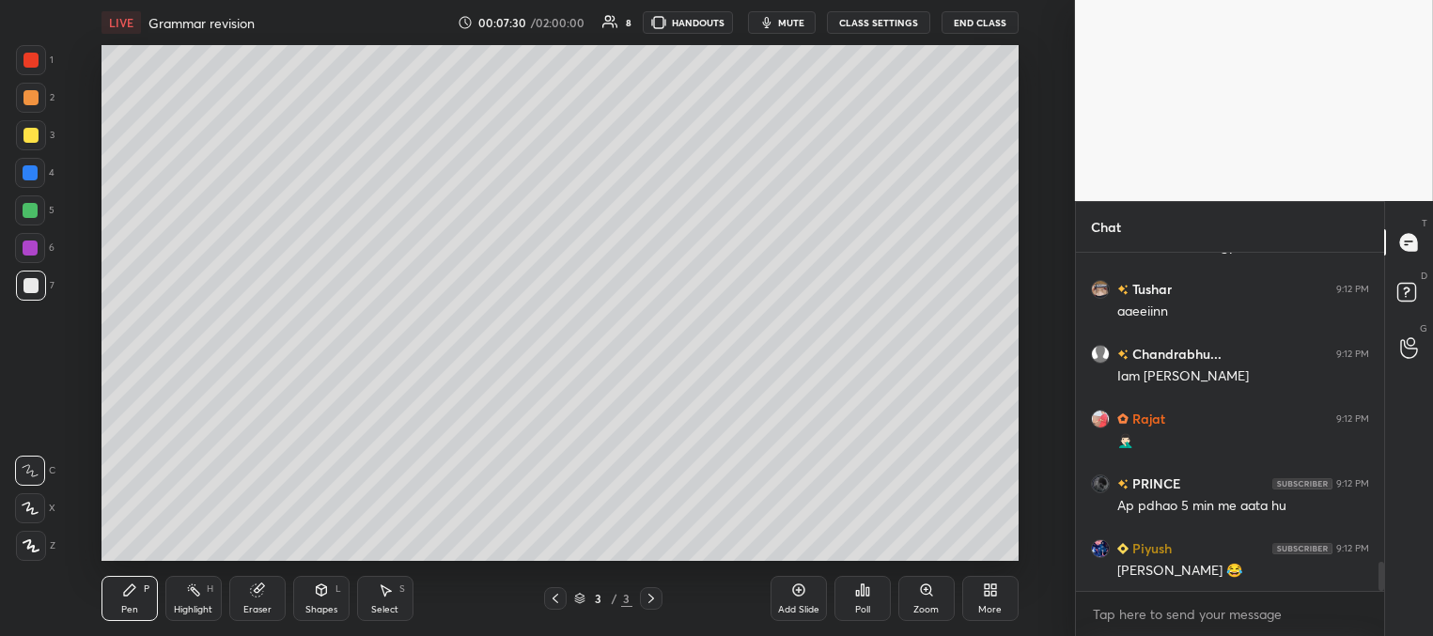
scroll to position [3599, 0]
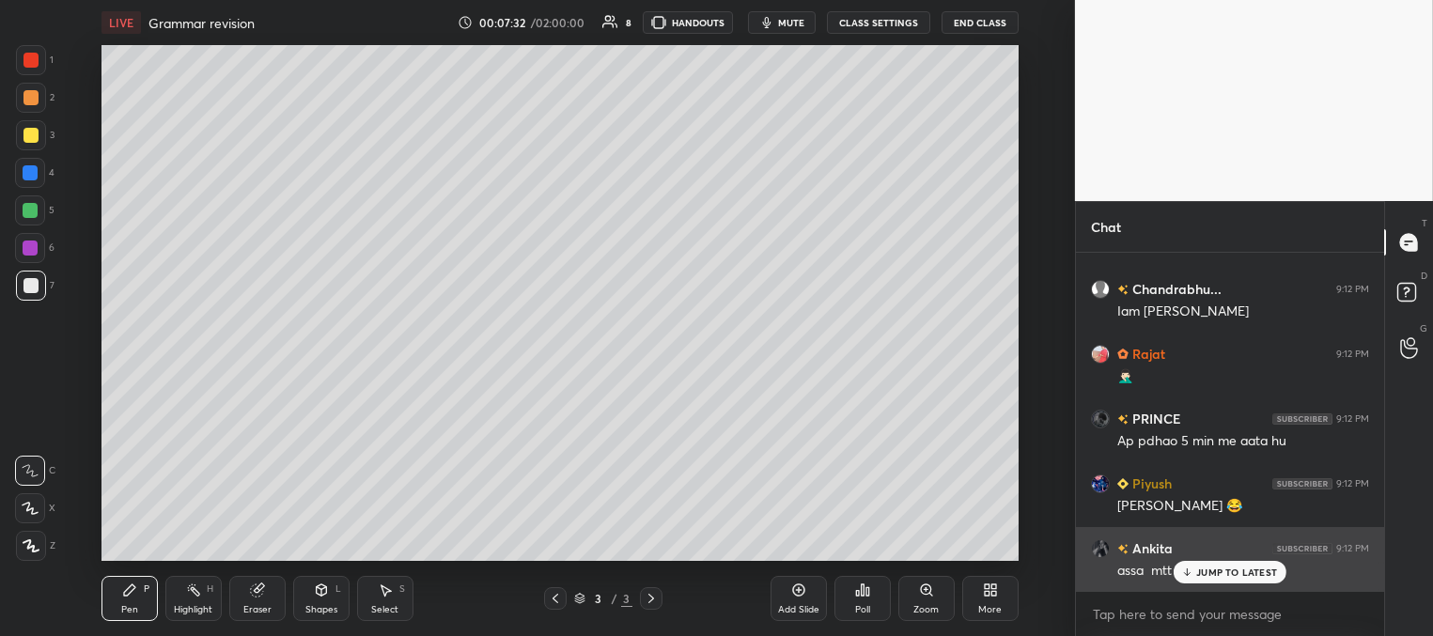
click at [1207, 570] on p "JUMP TO LATEST" at bounding box center [1236, 571] width 81 height 11
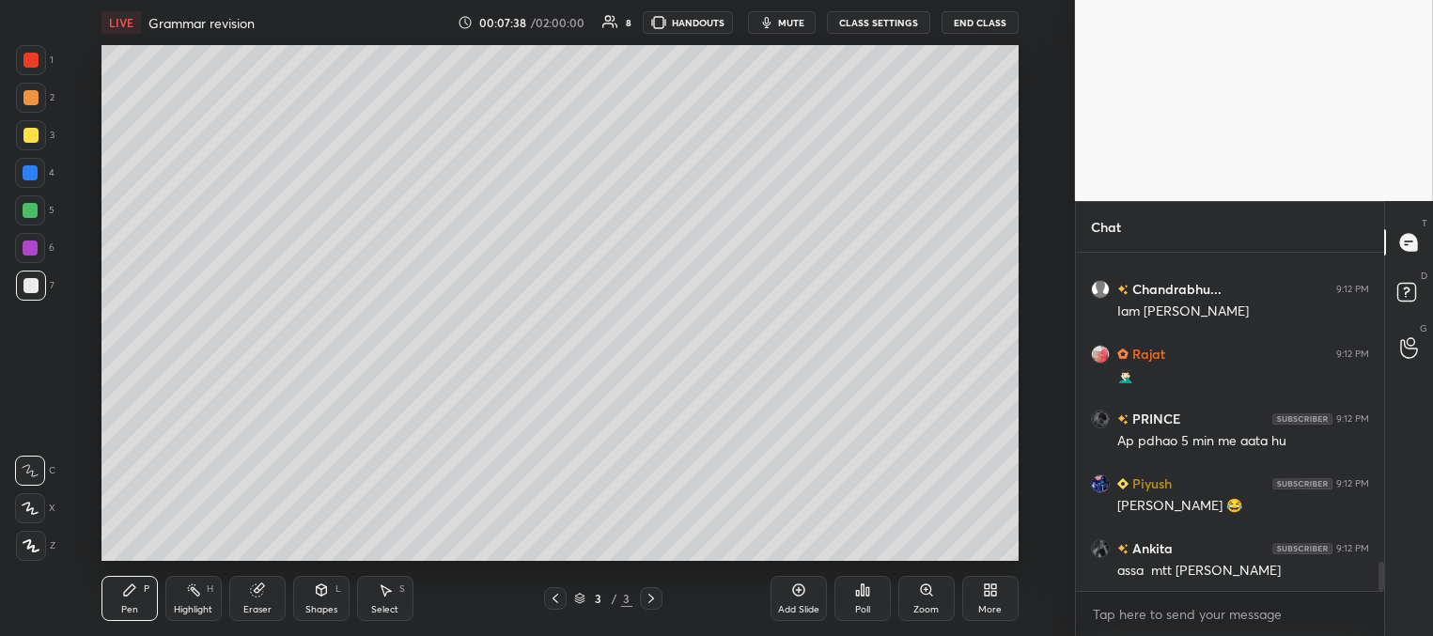
scroll to position [3664, 0]
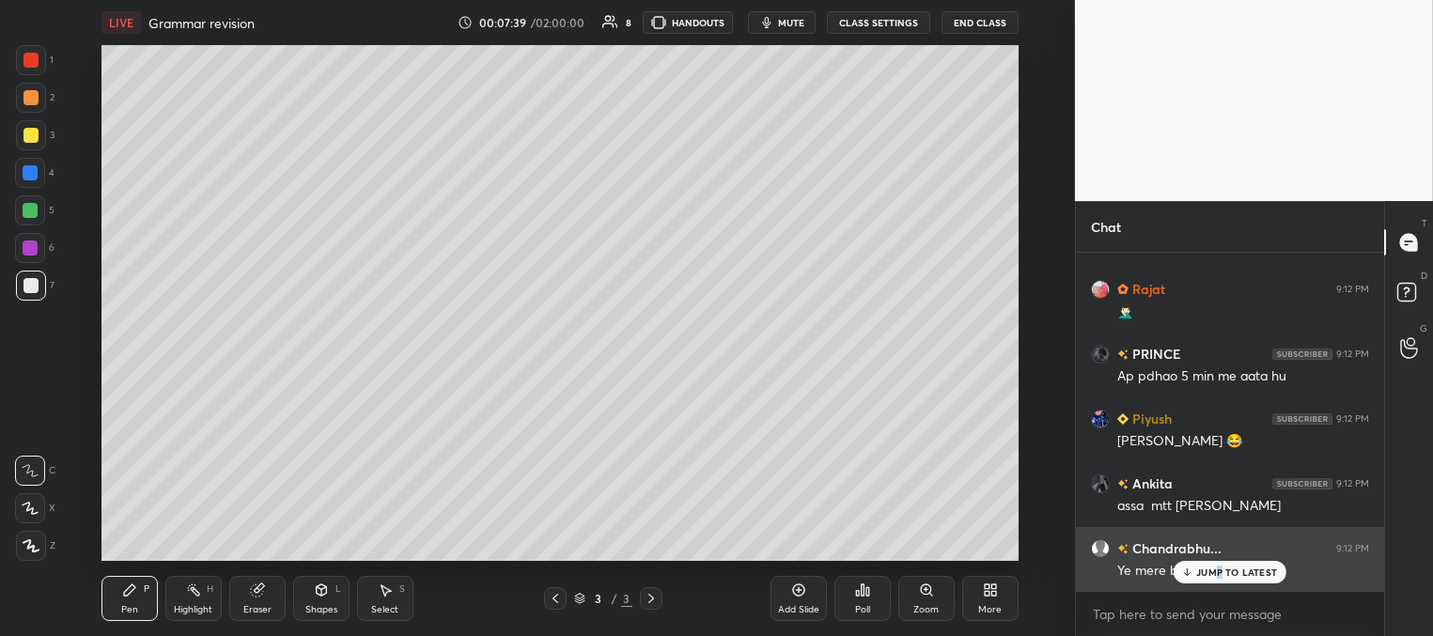
drag, startPoint x: 1218, startPoint y: 581, endPoint x: 1177, endPoint y: 569, distance: 42.8
click at [1215, 580] on div "JUMP TO LATEST" at bounding box center [1229, 572] width 113 height 23
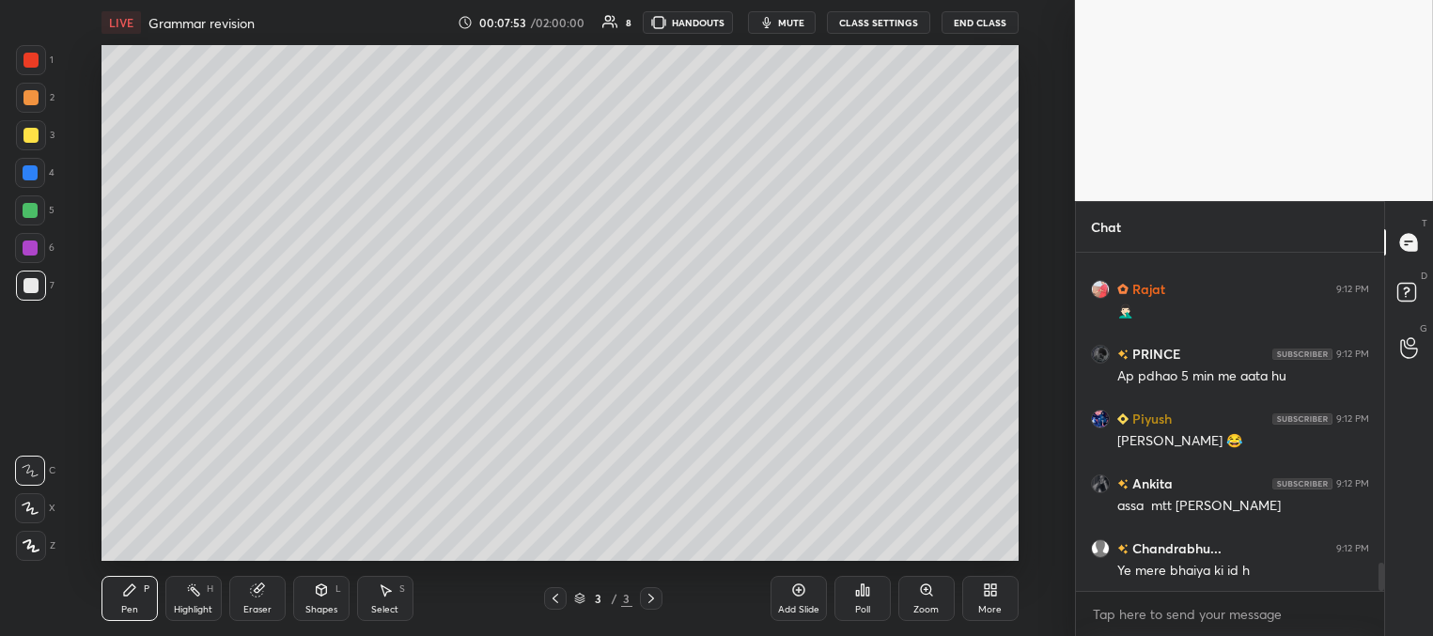
scroll to position [3683, 0]
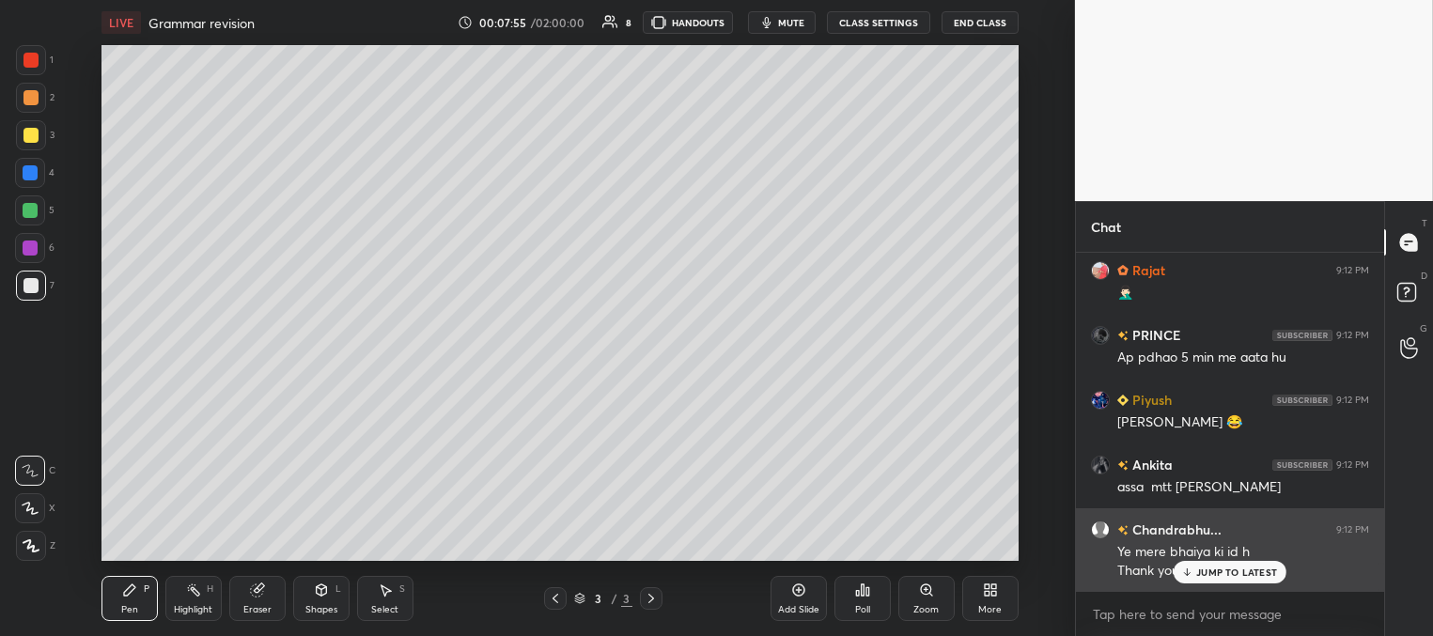
click at [1192, 573] on div "JUMP TO LATEST" at bounding box center [1229, 572] width 113 height 23
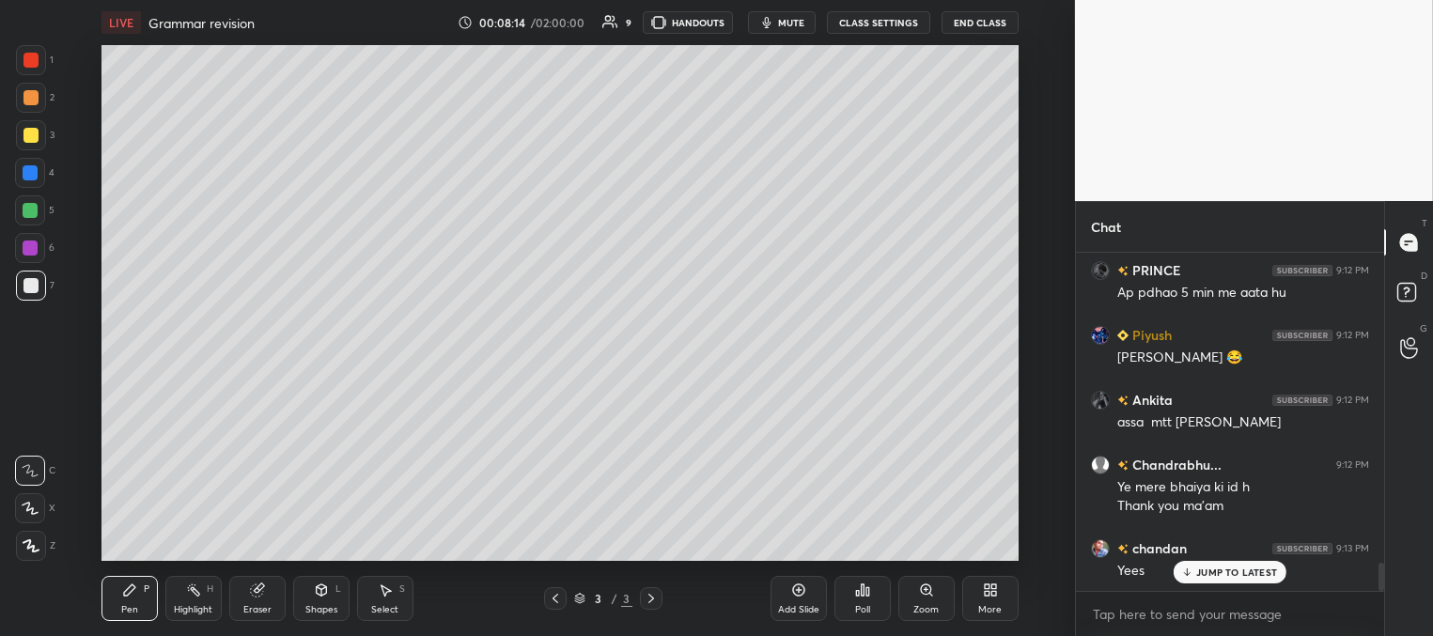
scroll to position [3812, 0]
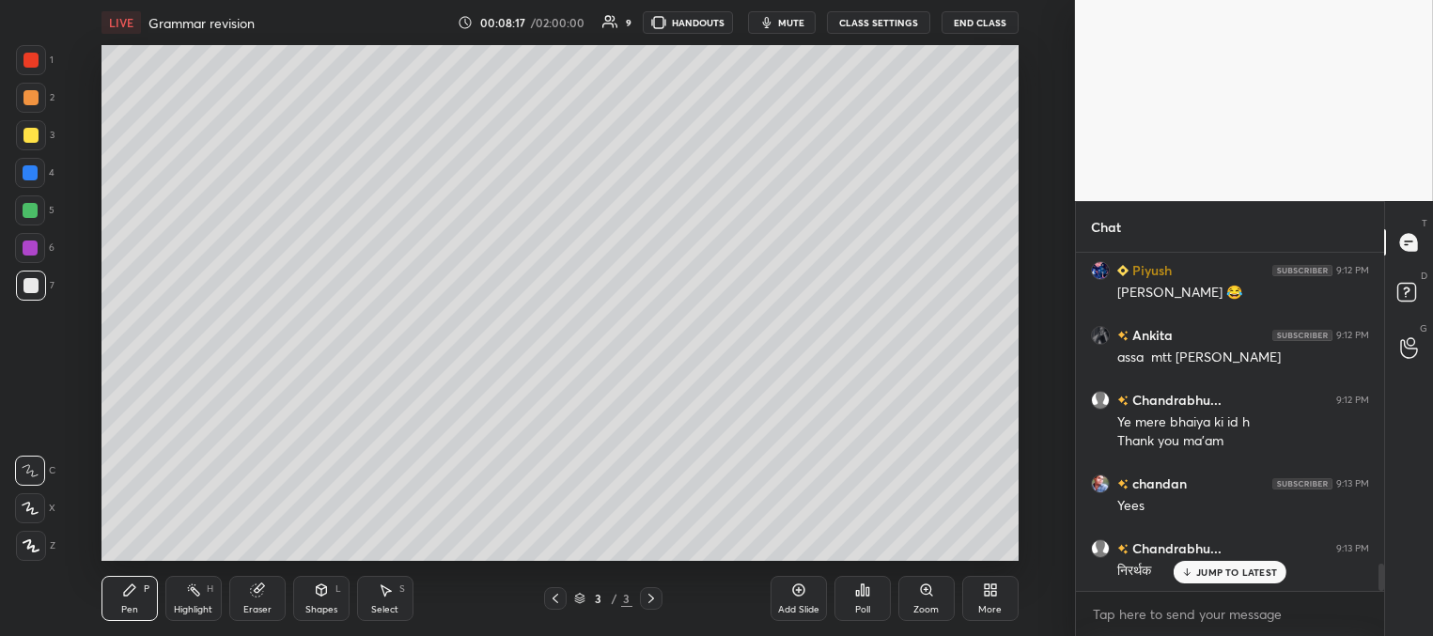
drag, startPoint x: 1194, startPoint y: 576, endPoint x: 1159, endPoint y: 544, distance: 47.2
click at [1192, 576] on div "JUMP TO LATEST" at bounding box center [1229, 572] width 113 height 23
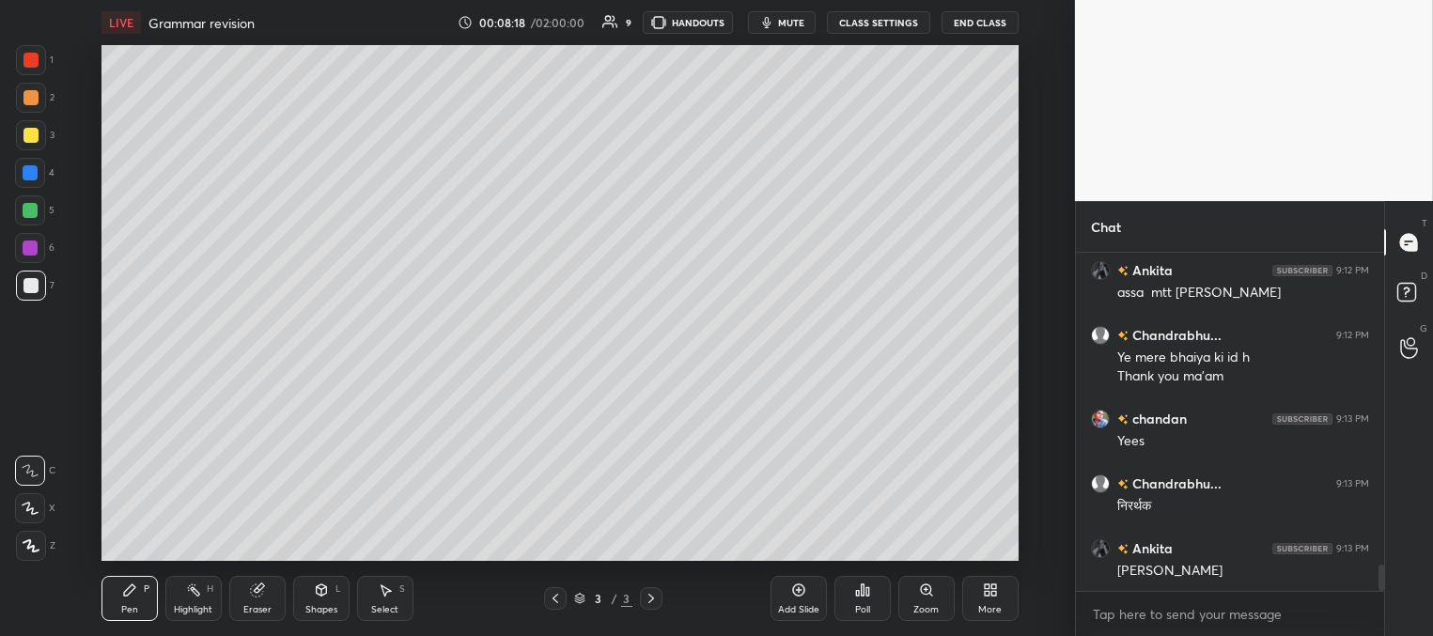
click at [1207, 572] on div "[PERSON_NAME] 9:12 PM assa mtt [PERSON_NAME] [PERSON_NAME]... 9:12 PM Ye mere b…" at bounding box center [1230, 422] width 308 height 338
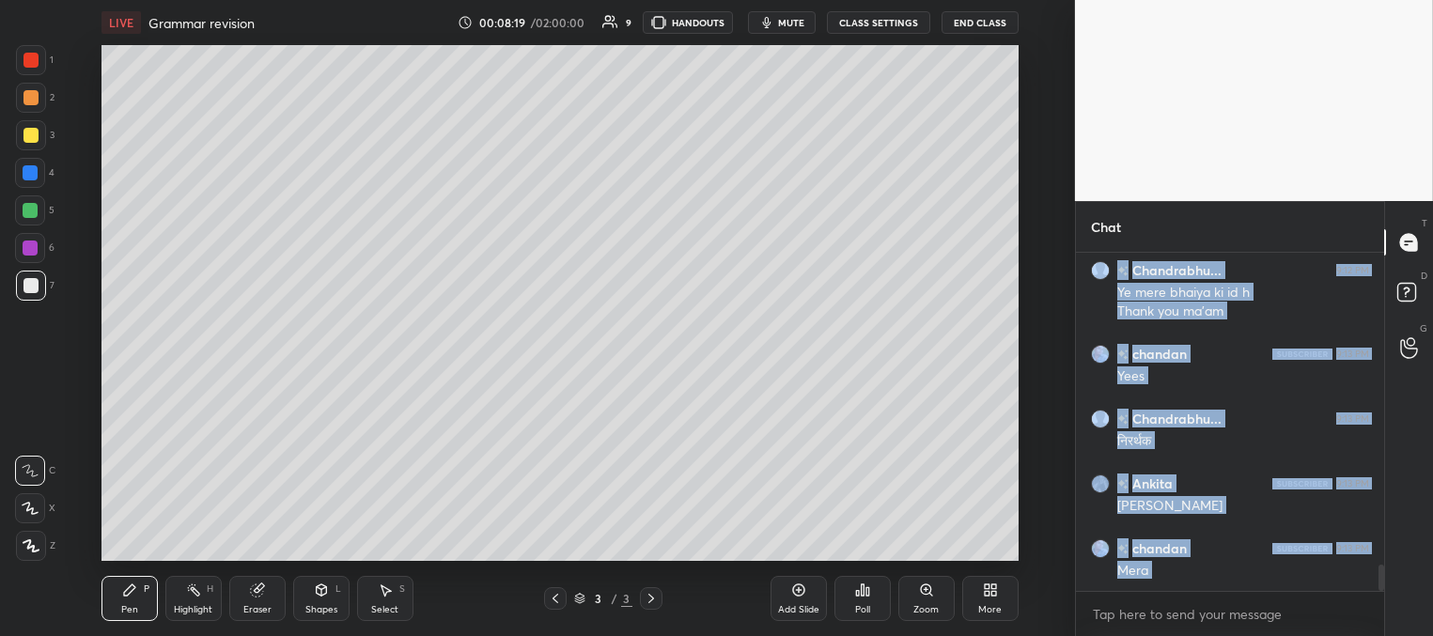
scroll to position [4007, 0]
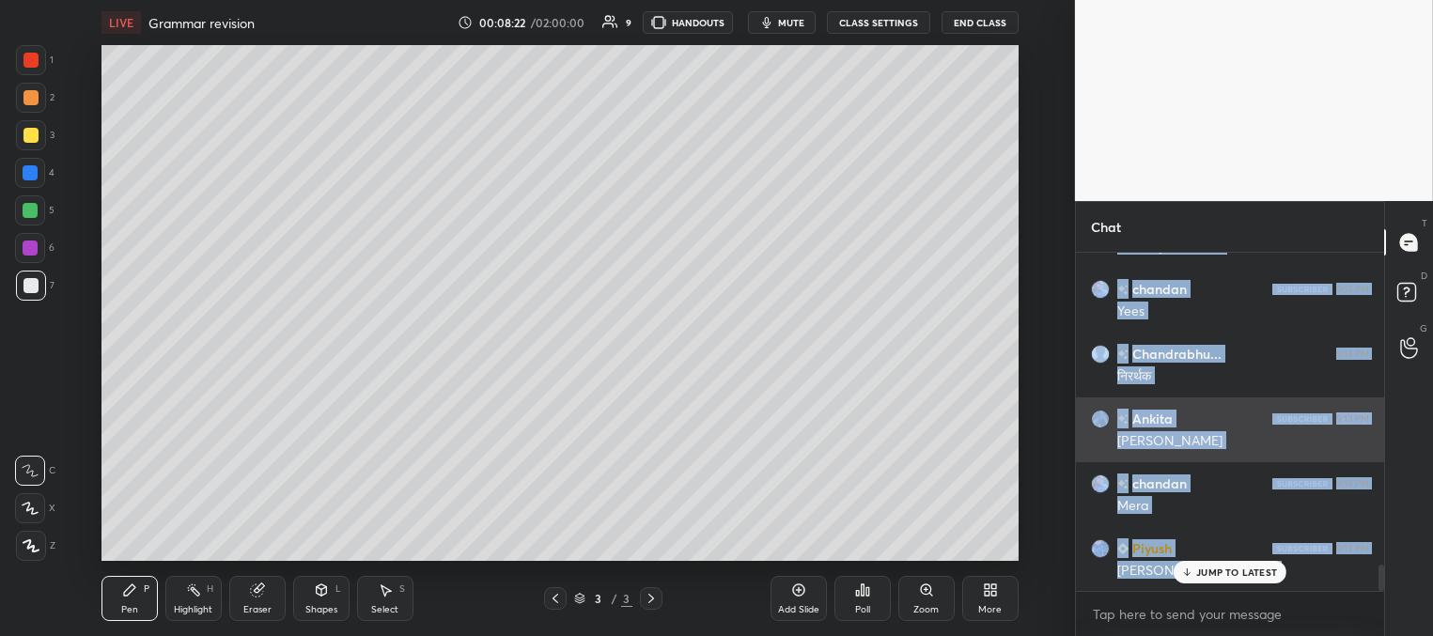
click at [1147, 439] on div "[PERSON_NAME]" at bounding box center [1243, 441] width 252 height 19
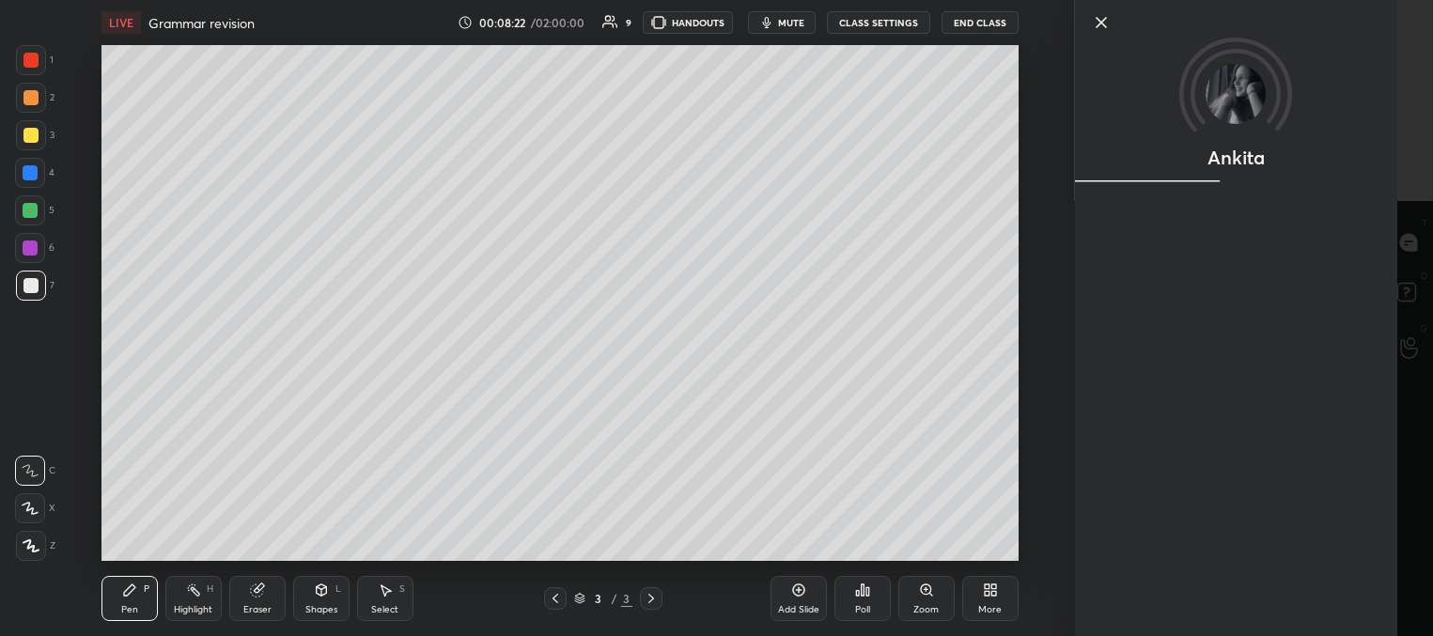
scroll to position [4072, 0]
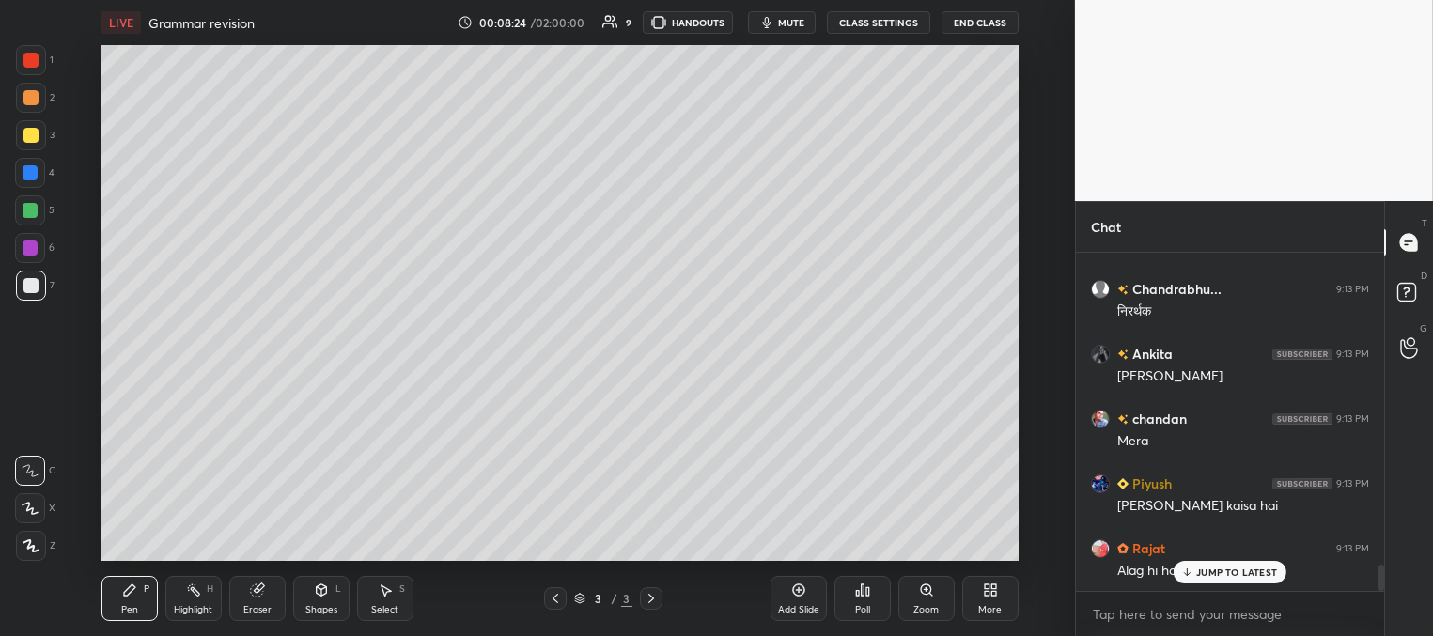
click at [1200, 570] on p "JUMP TO LATEST" at bounding box center [1236, 571] width 81 height 11
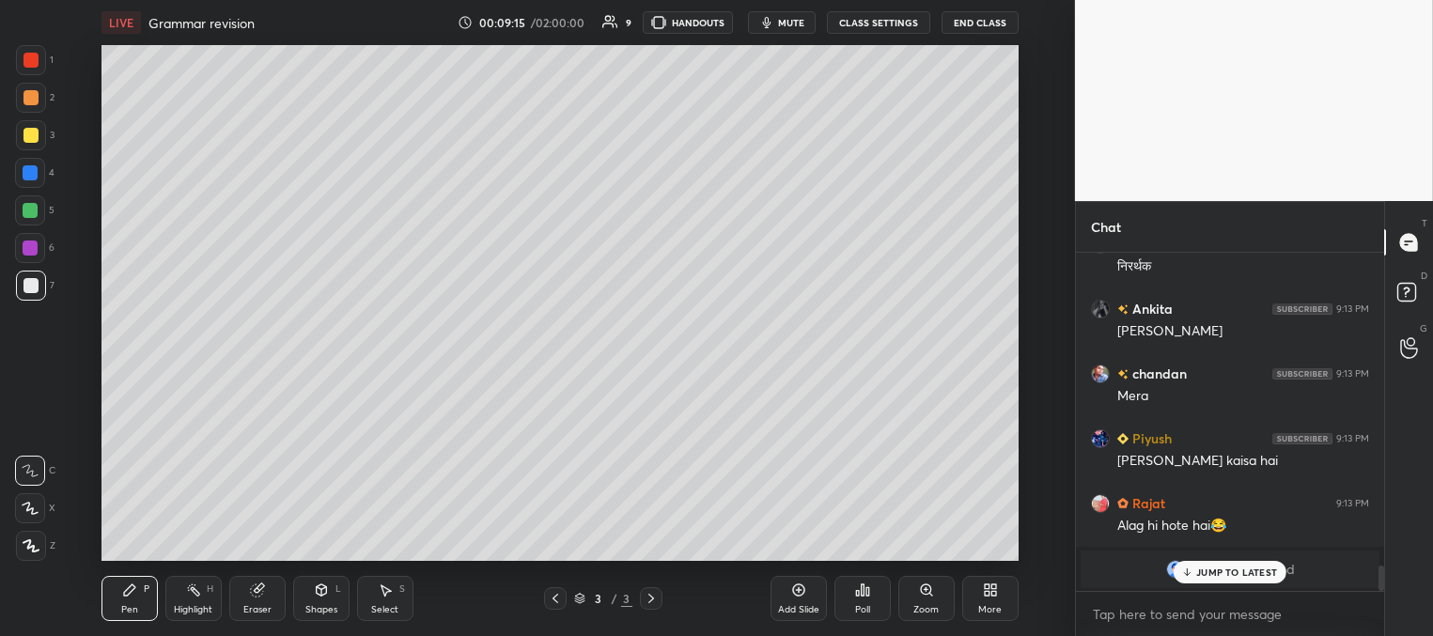
click at [1196, 569] on p "JUMP TO LATEST" at bounding box center [1236, 571] width 81 height 11
drag, startPoint x: 259, startPoint y: 593, endPoint x: 267, endPoint y: 567, distance: 26.5
click at [261, 591] on icon at bounding box center [257, 590] width 12 height 12
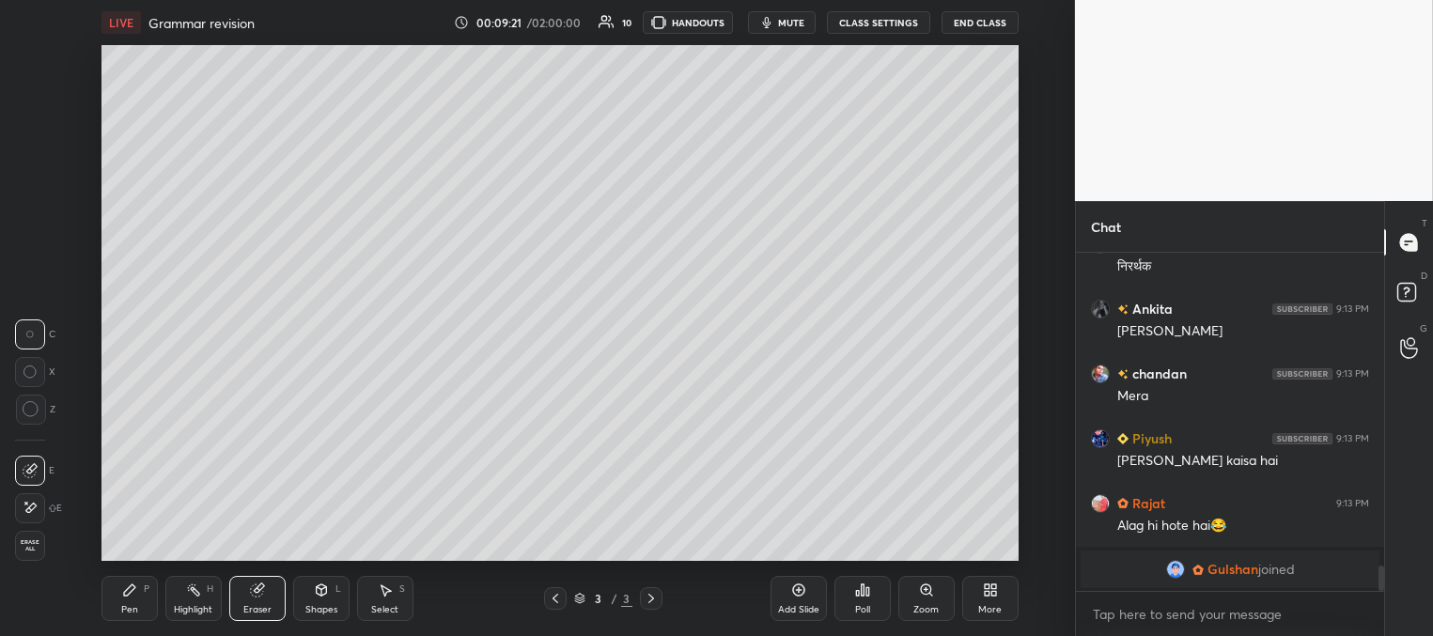
click at [131, 597] on div "Pen P" at bounding box center [129, 598] width 56 height 45
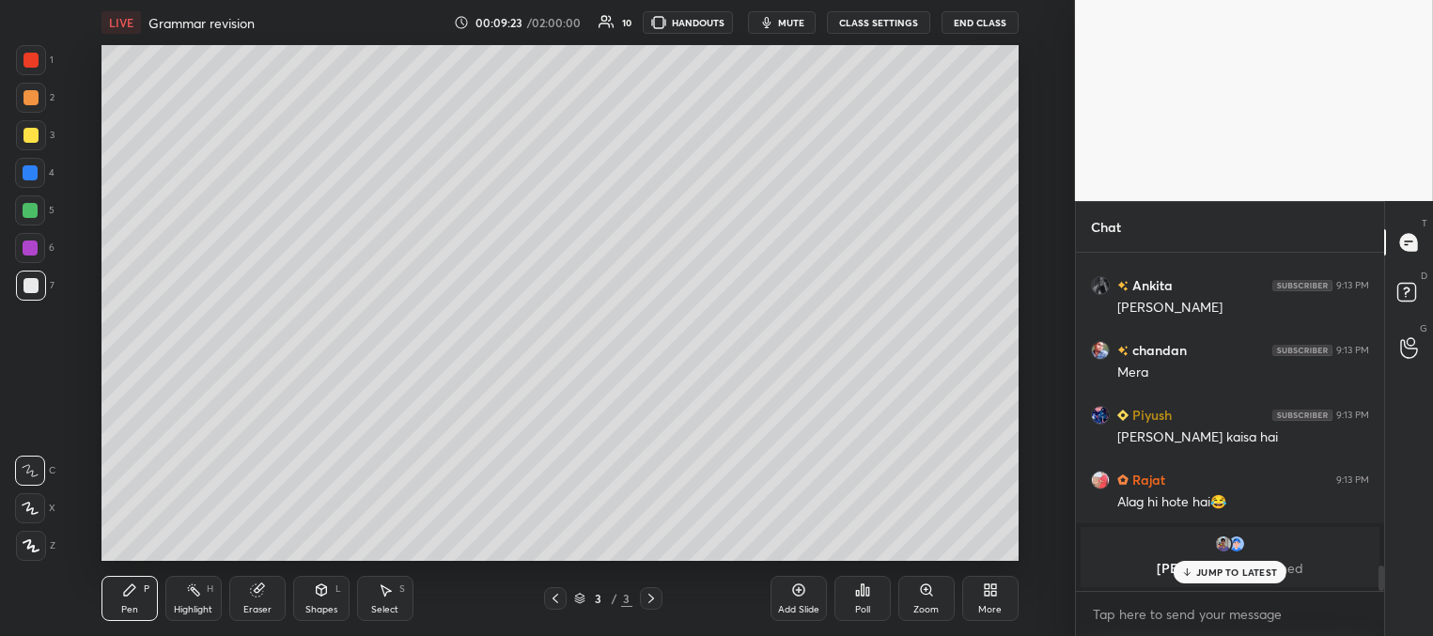
click at [1202, 578] on div "JUMP TO LATEST" at bounding box center [1229, 572] width 113 height 23
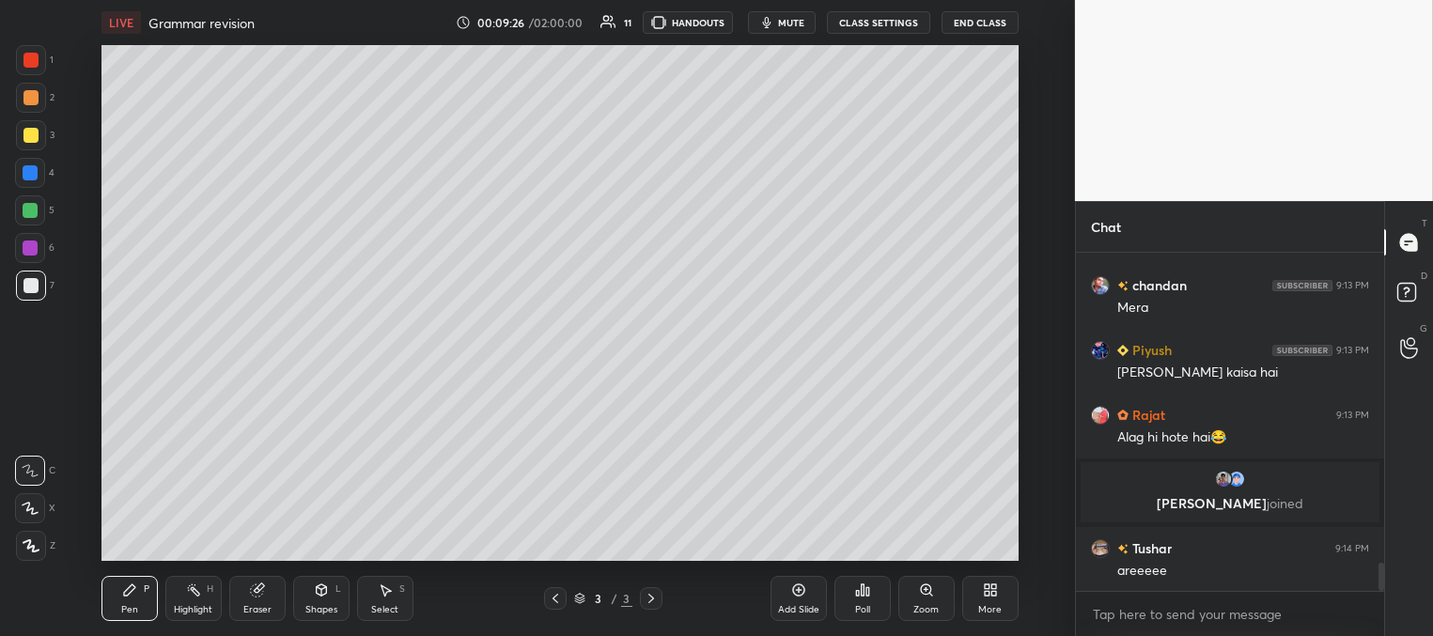
scroll to position [3809, 0]
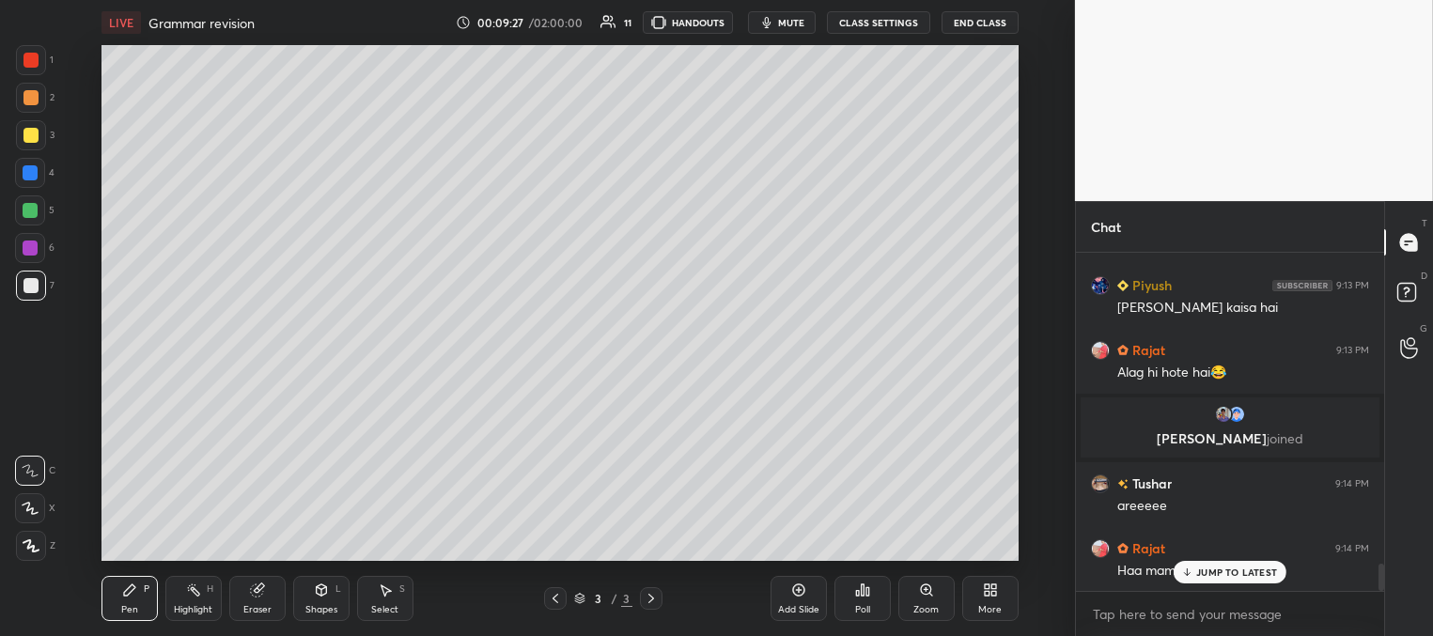
click at [36, 289] on div at bounding box center [30, 285] width 15 height 15
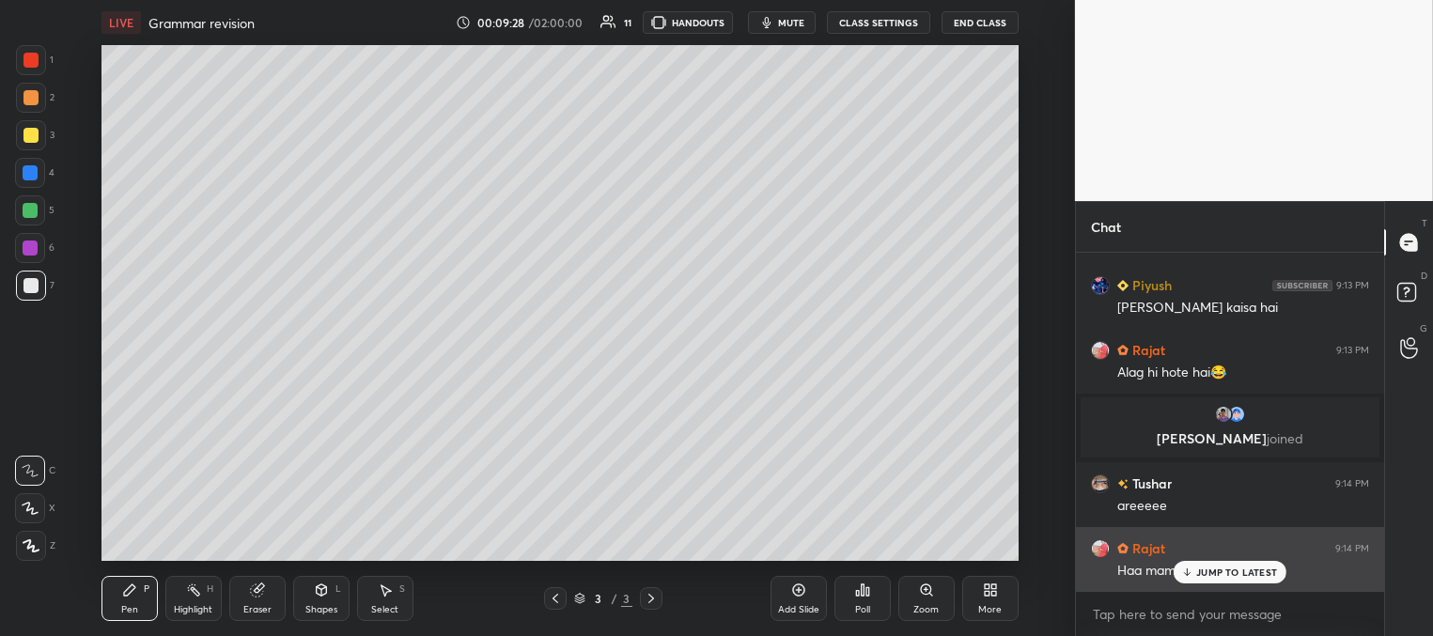
drag, startPoint x: 1204, startPoint y: 574, endPoint x: 1120, endPoint y: 566, distance: 85.0
click at [1203, 573] on p "JUMP TO LATEST" at bounding box center [1236, 571] width 81 height 11
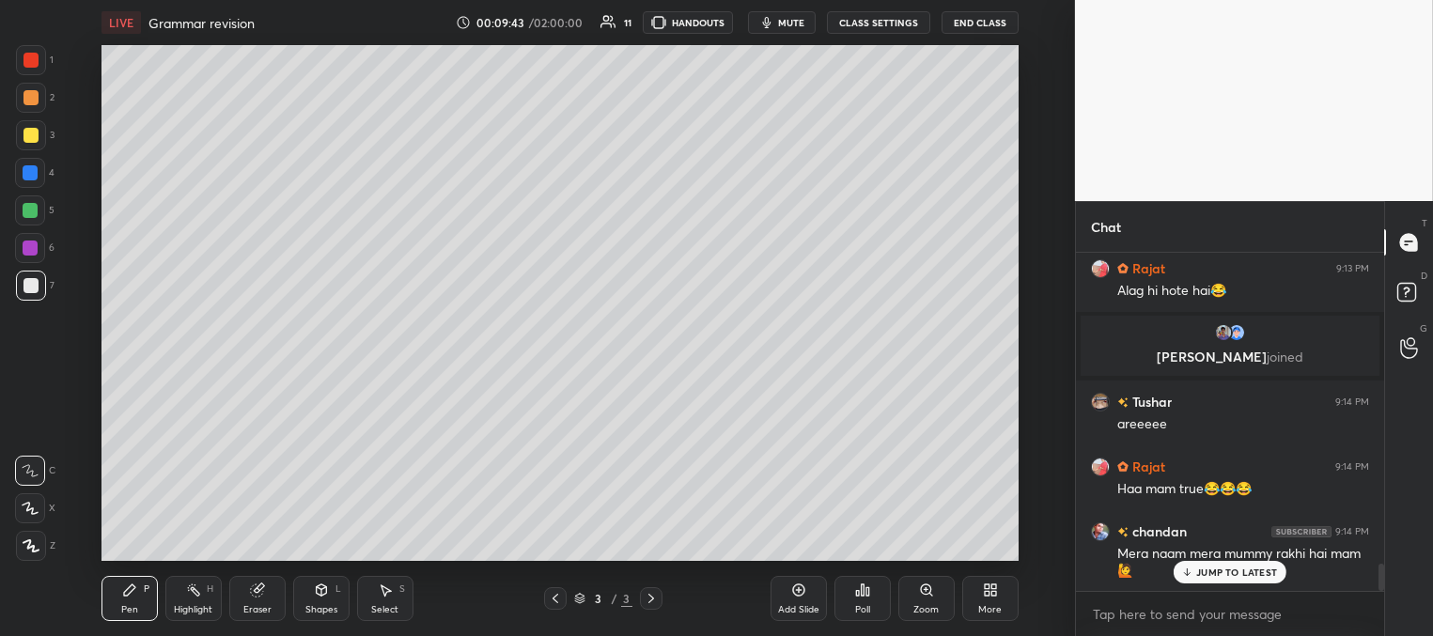
scroll to position [3956, 0]
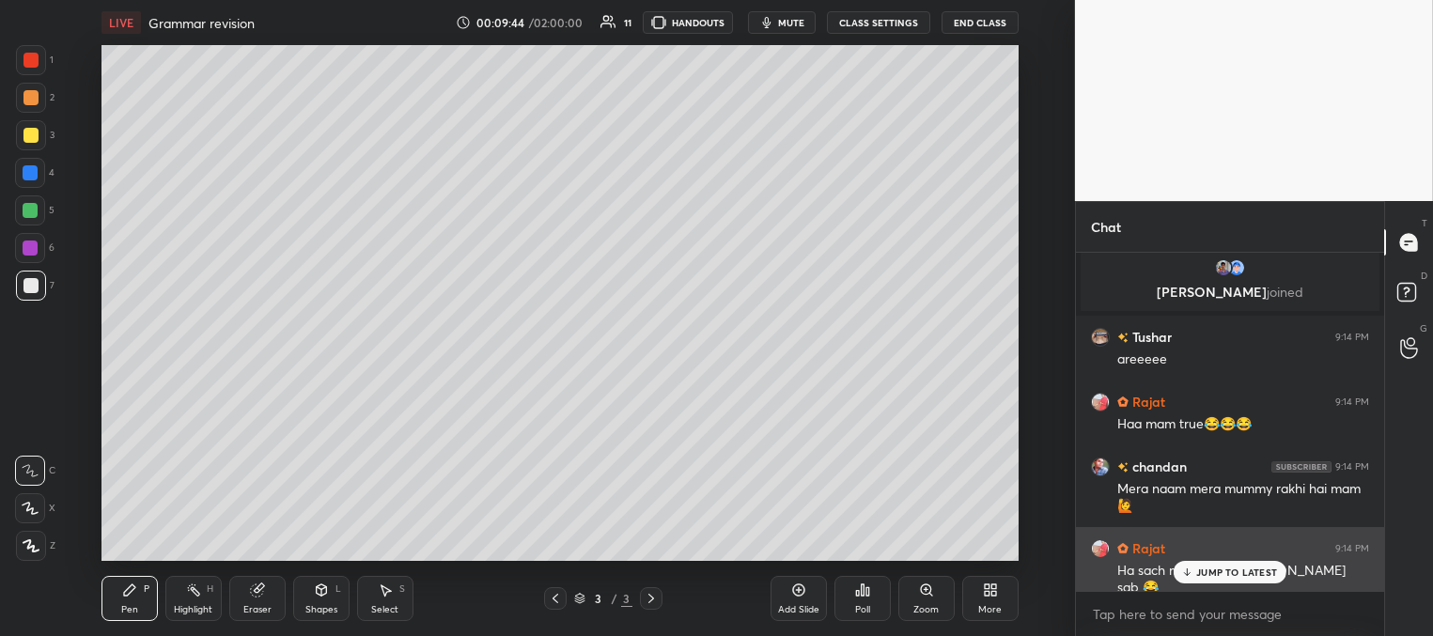
click at [1190, 571] on icon at bounding box center [1187, 571] width 12 height 11
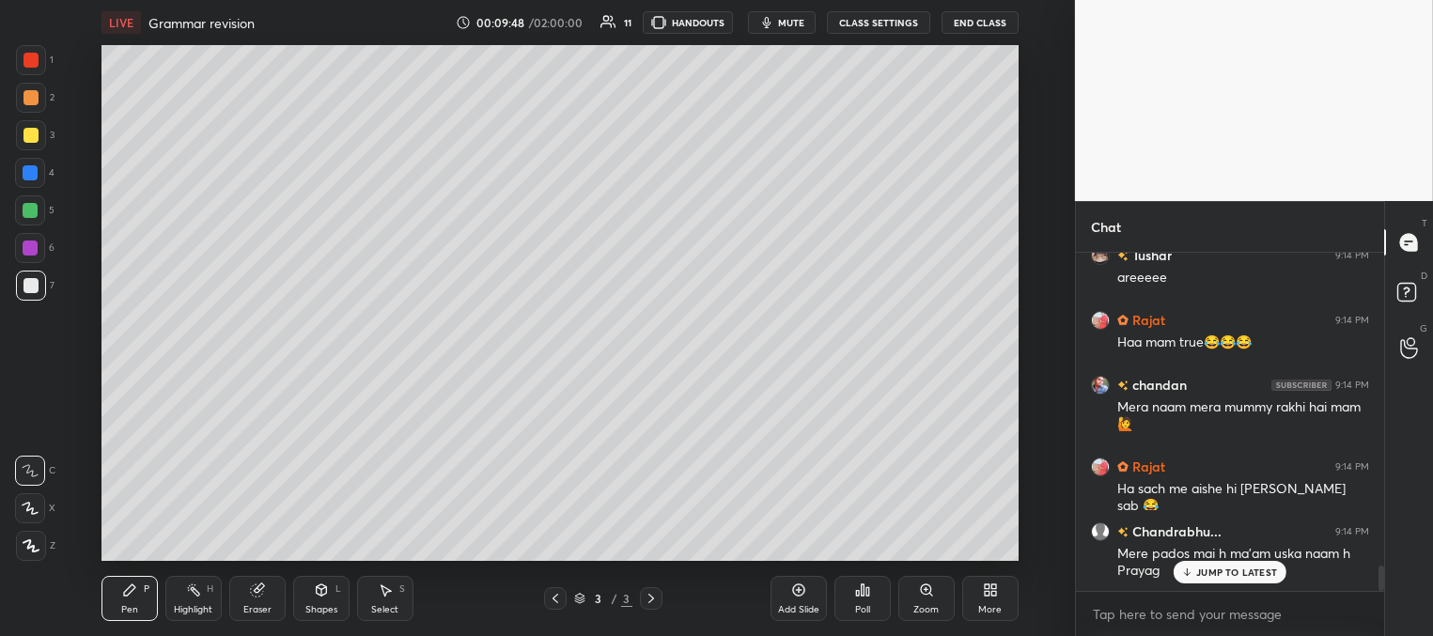
scroll to position [4119, 0]
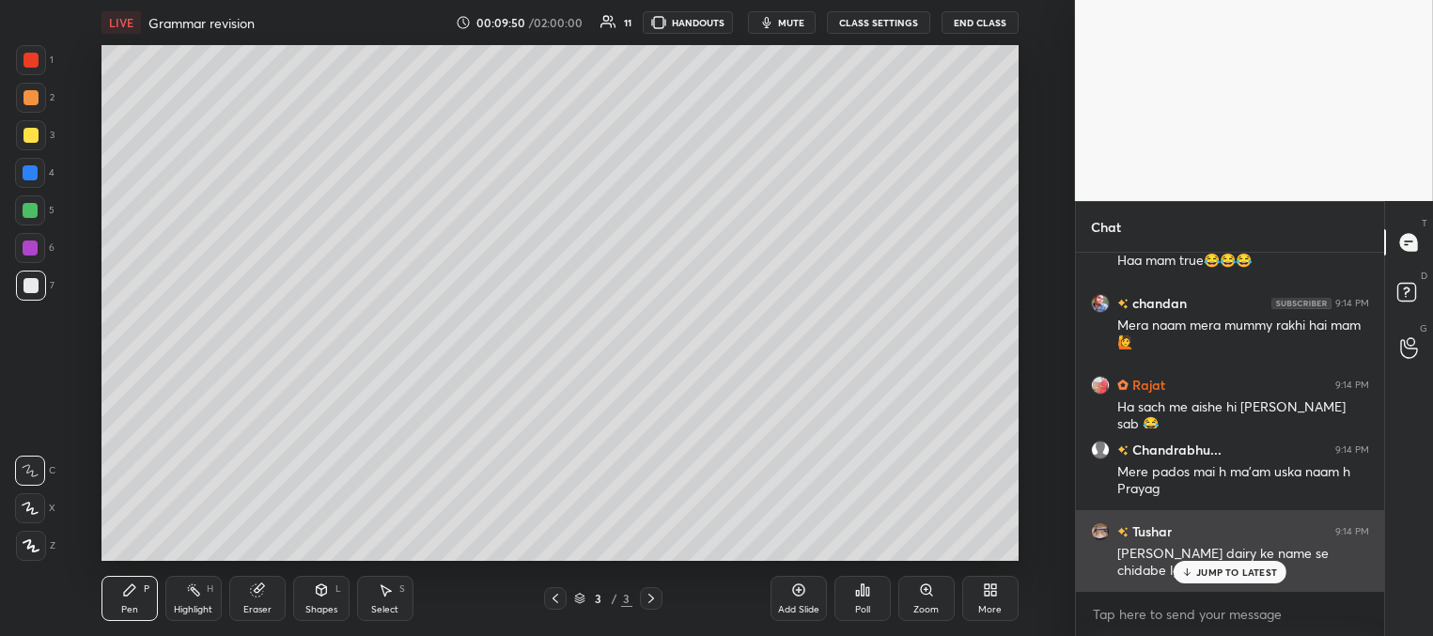
click at [1199, 578] on div "JUMP TO LATEST" at bounding box center [1229, 572] width 113 height 23
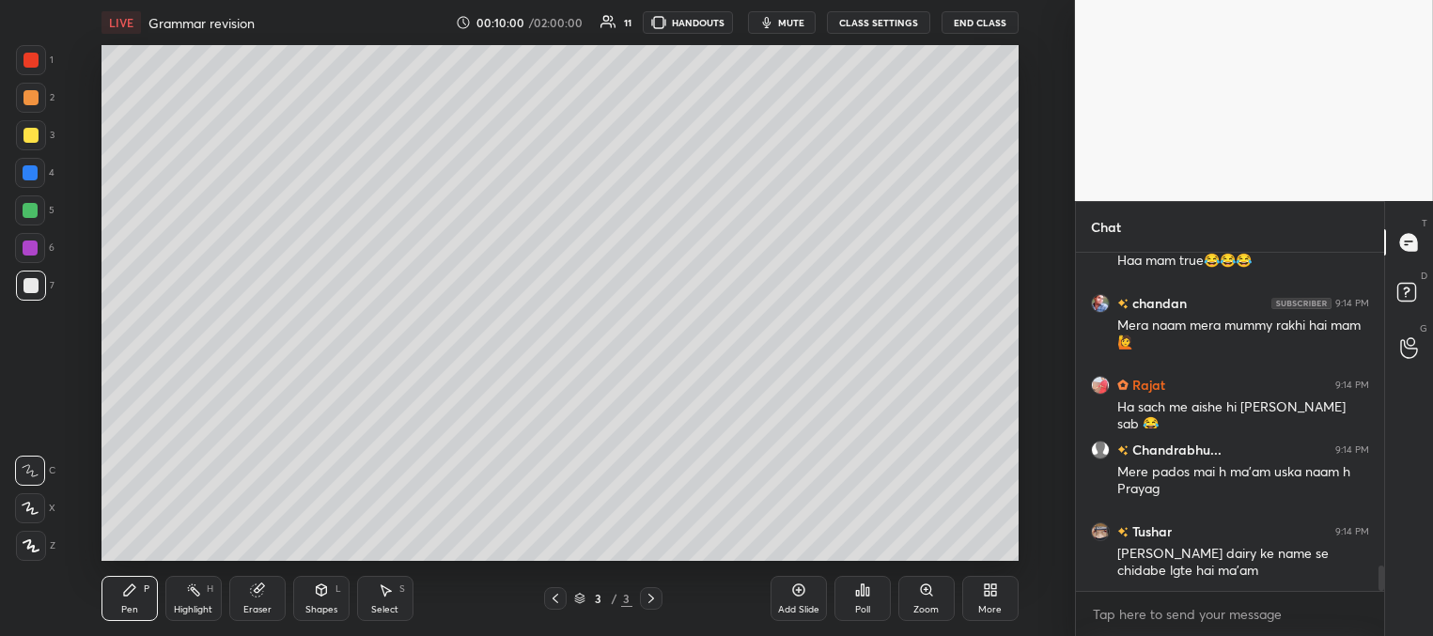
scroll to position [4165, 0]
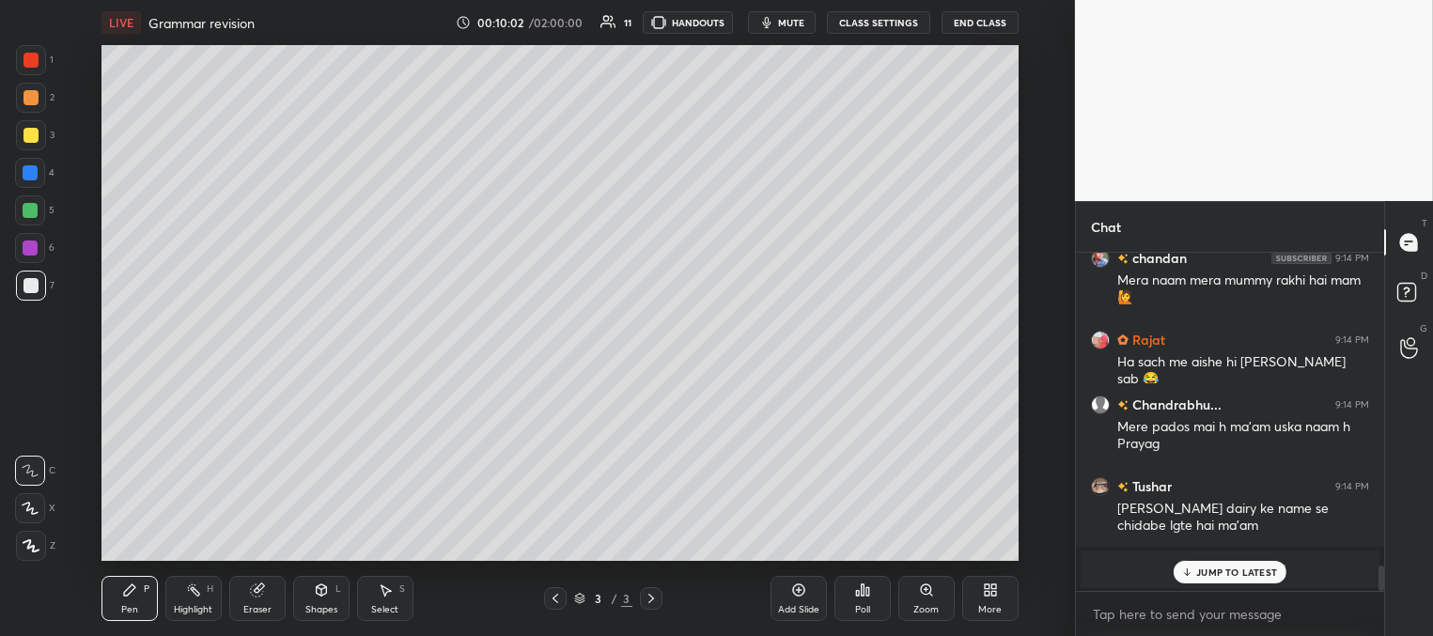
click at [1202, 571] on p "JUMP TO LATEST" at bounding box center [1236, 571] width 81 height 11
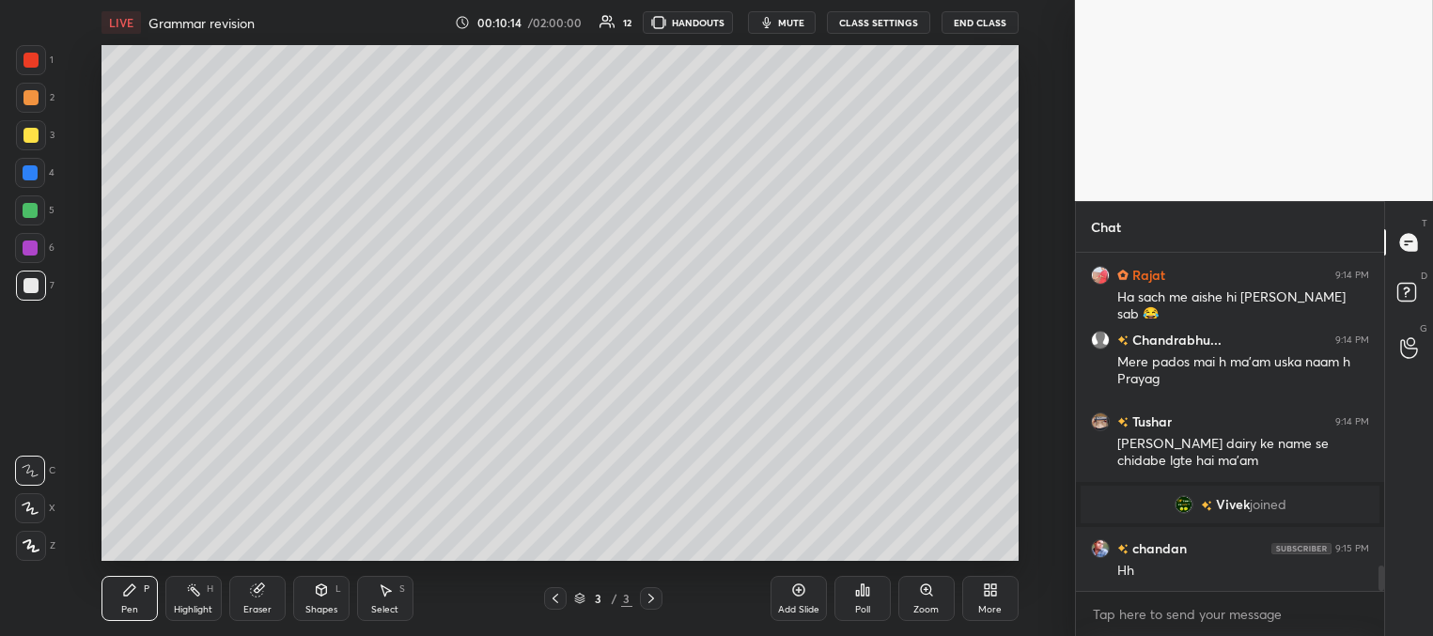
scroll to position [4151, 0]
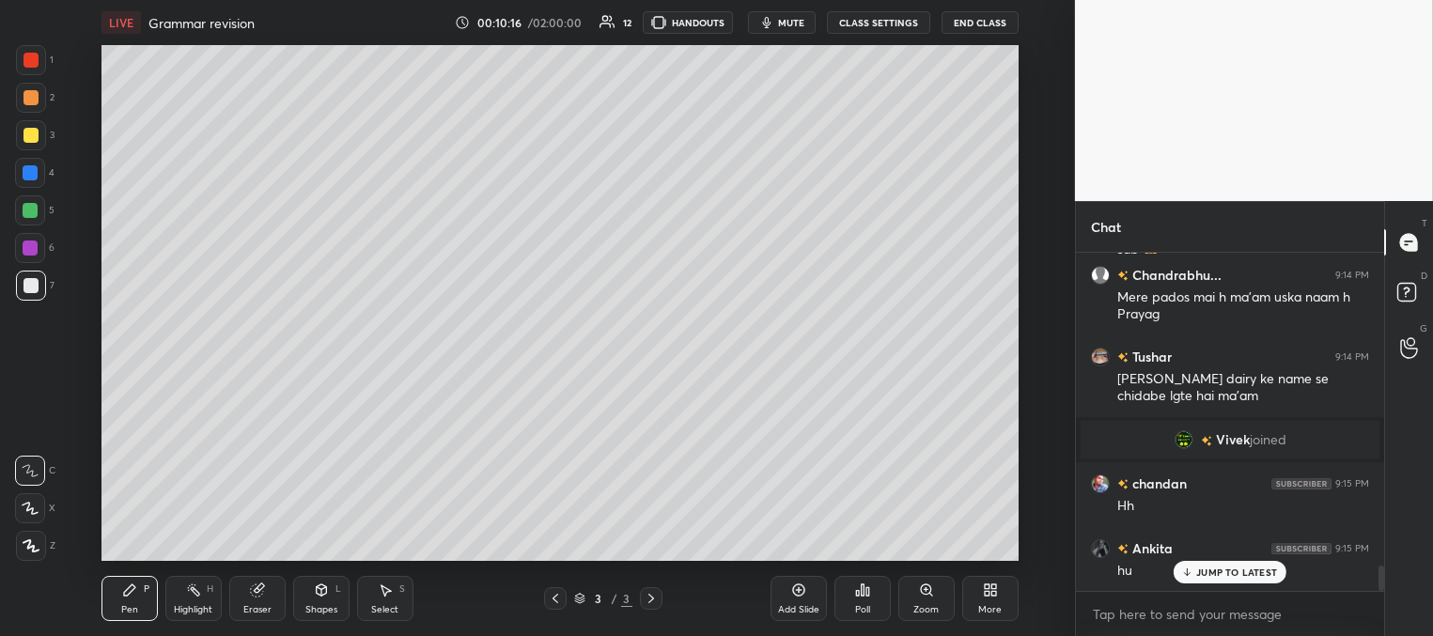
drag, startPoint x: 1209, startPoint y: 570, endPoint x: 1029, endPoint y: 469, distance: 207.0
click at [1209, 569] on p "JUMP TO LATEST" at bounding box center [1236, 571] width 81 height 11
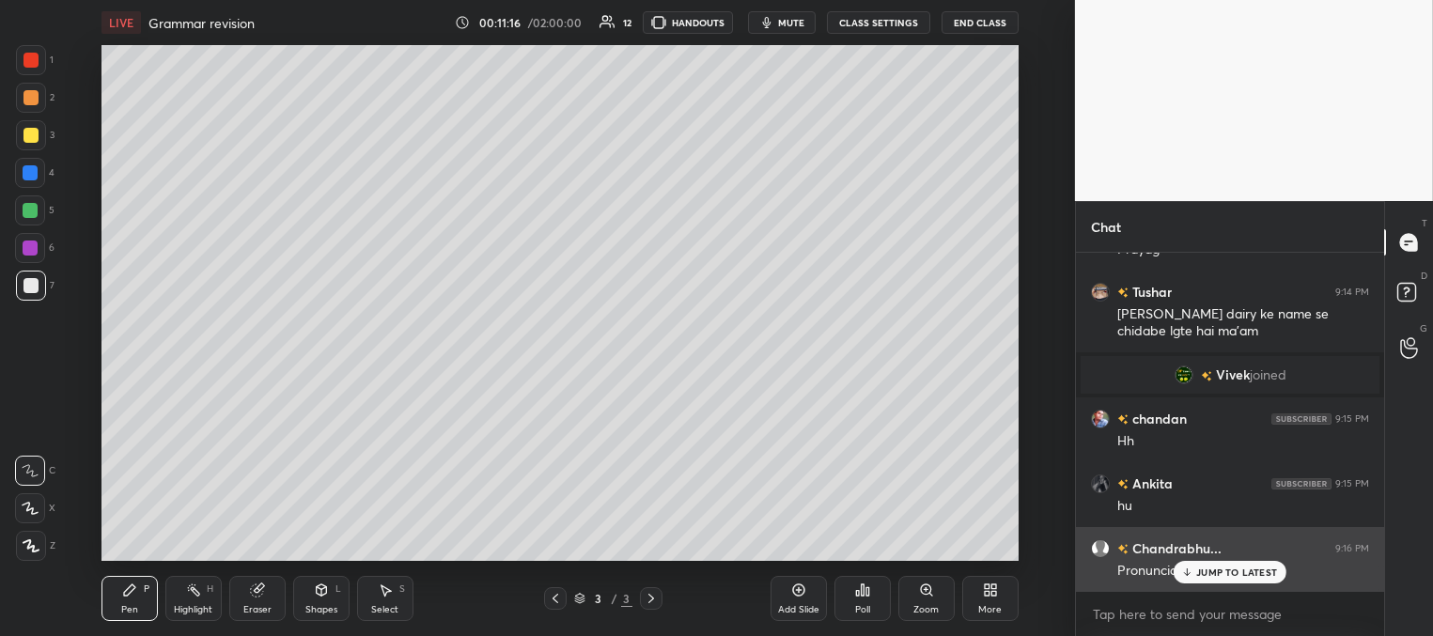
drag, startPoint x: 1202, startPoint y: 573, endPoint x: 1171, endPoint y: 565, distance: 32.1
click at [1199, 573] on p "JUMP TO LATEST" at bounding box center [1236, 571] width 81 height 11
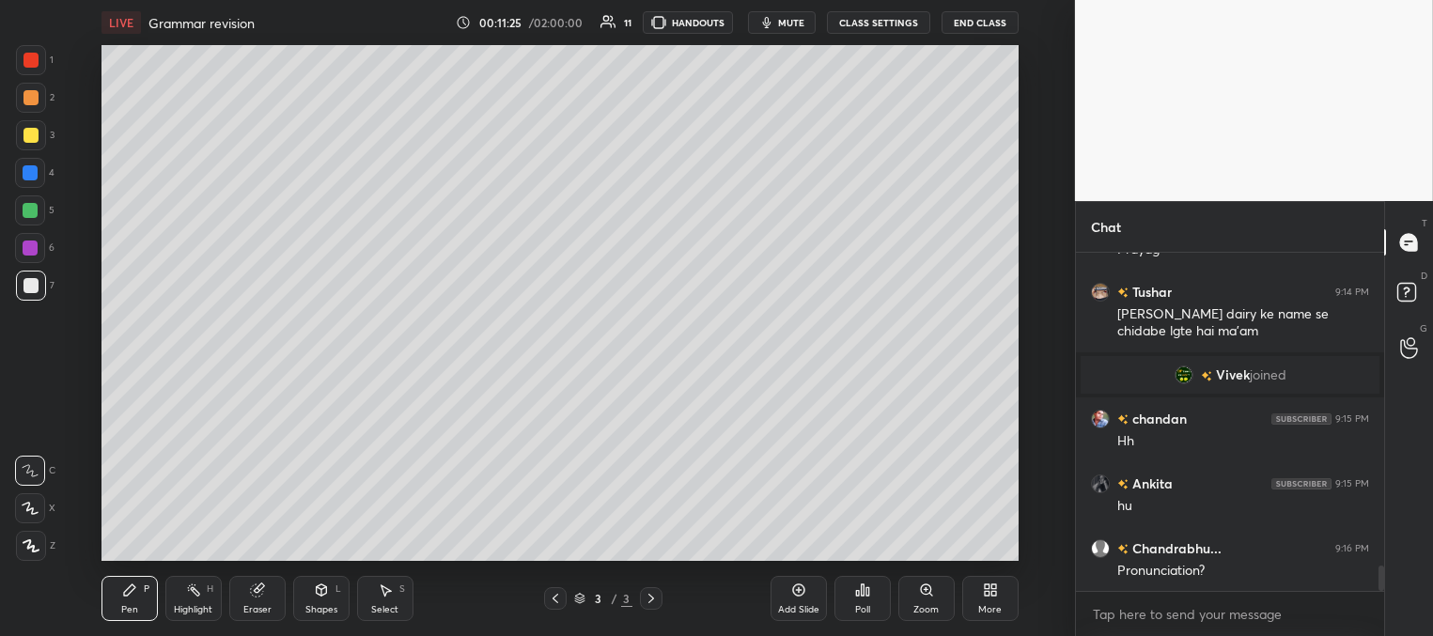
scroll to position [4235, 0]
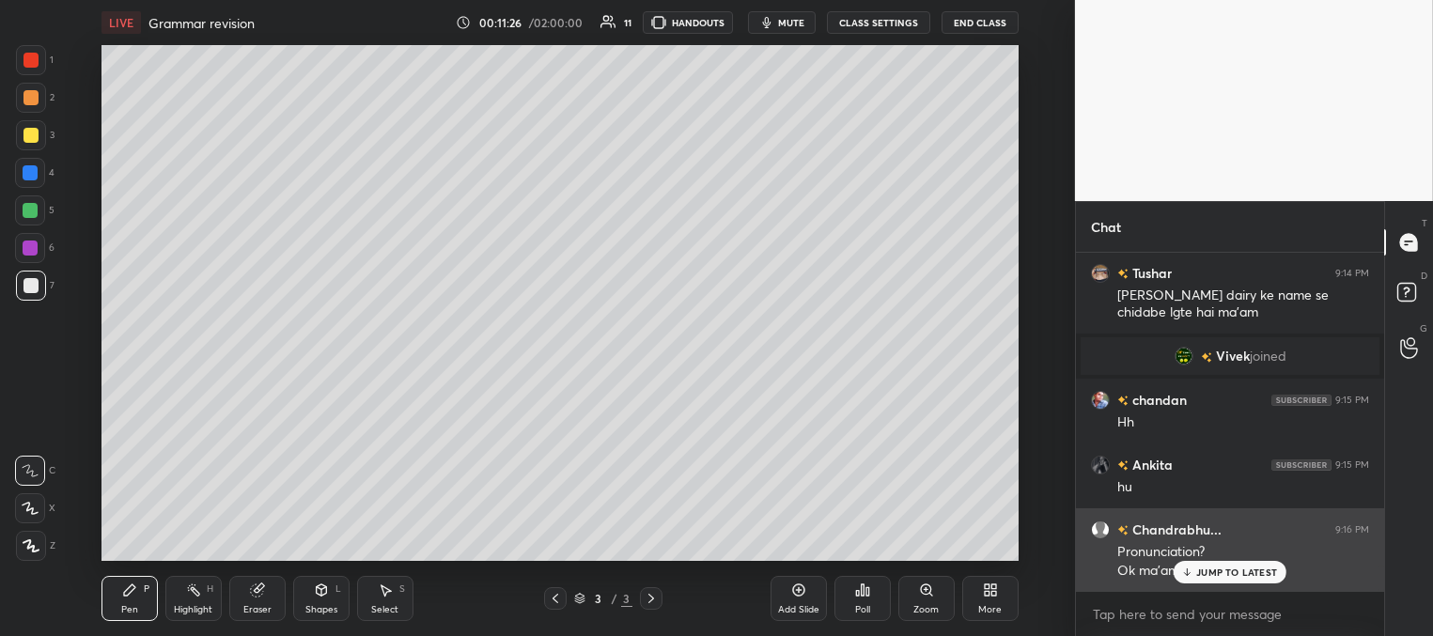
click at [1230, 573] on p "JUMP TO LATEST" at bounding box center [1236, 571] width 81 height 11
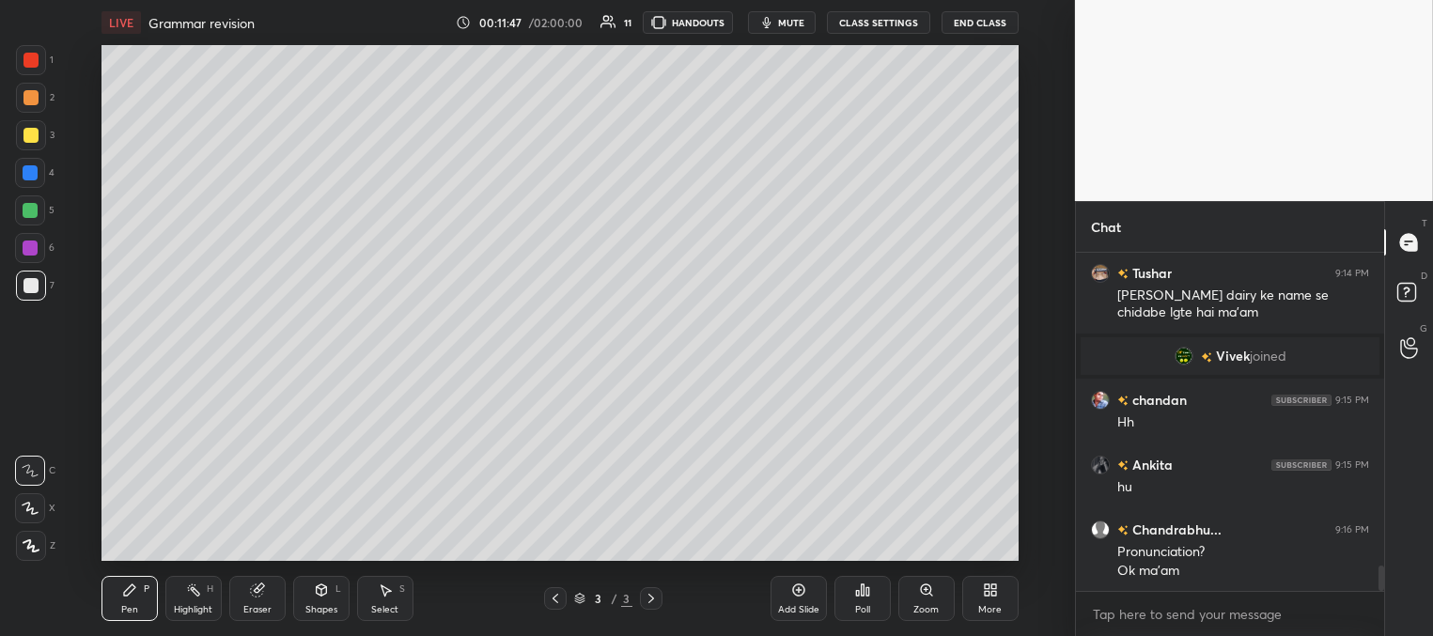
scroll to position [4280, 0]
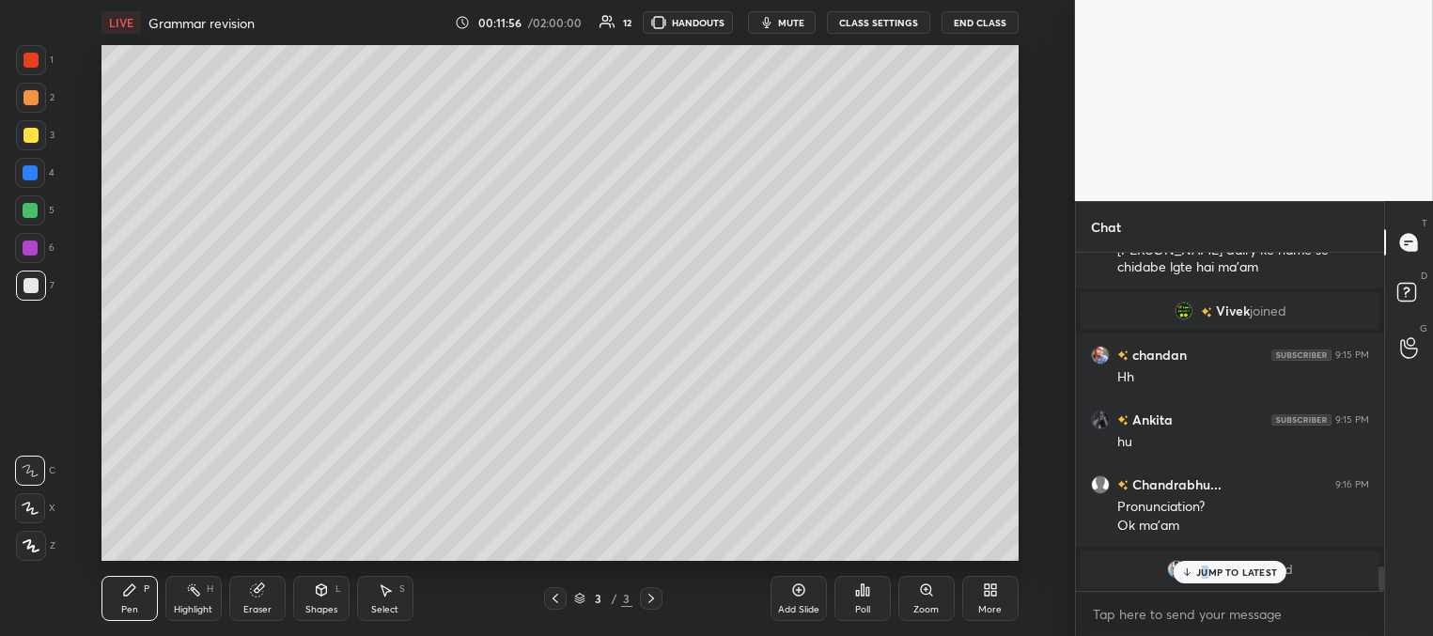
click at [1205, 571] on p "JUMP TO LATEST" at bounding box center [1236, 571] width 81 height 11
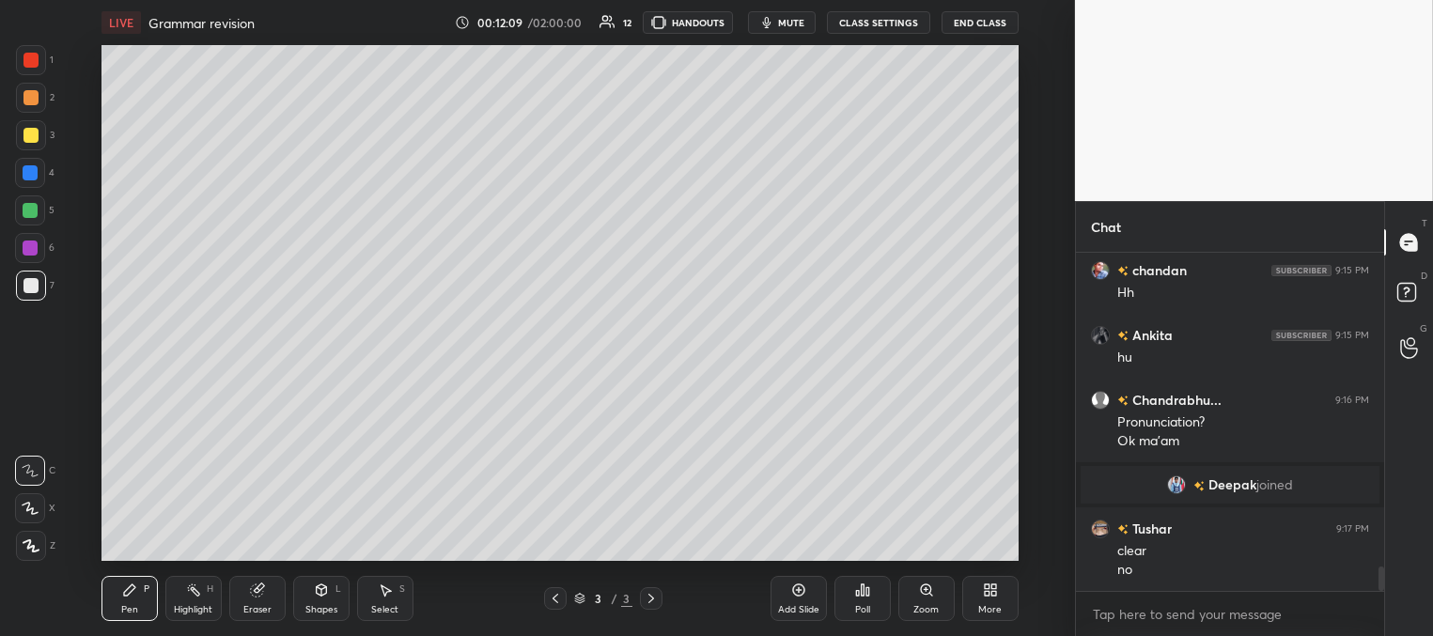
scroll to position [4356, 0]
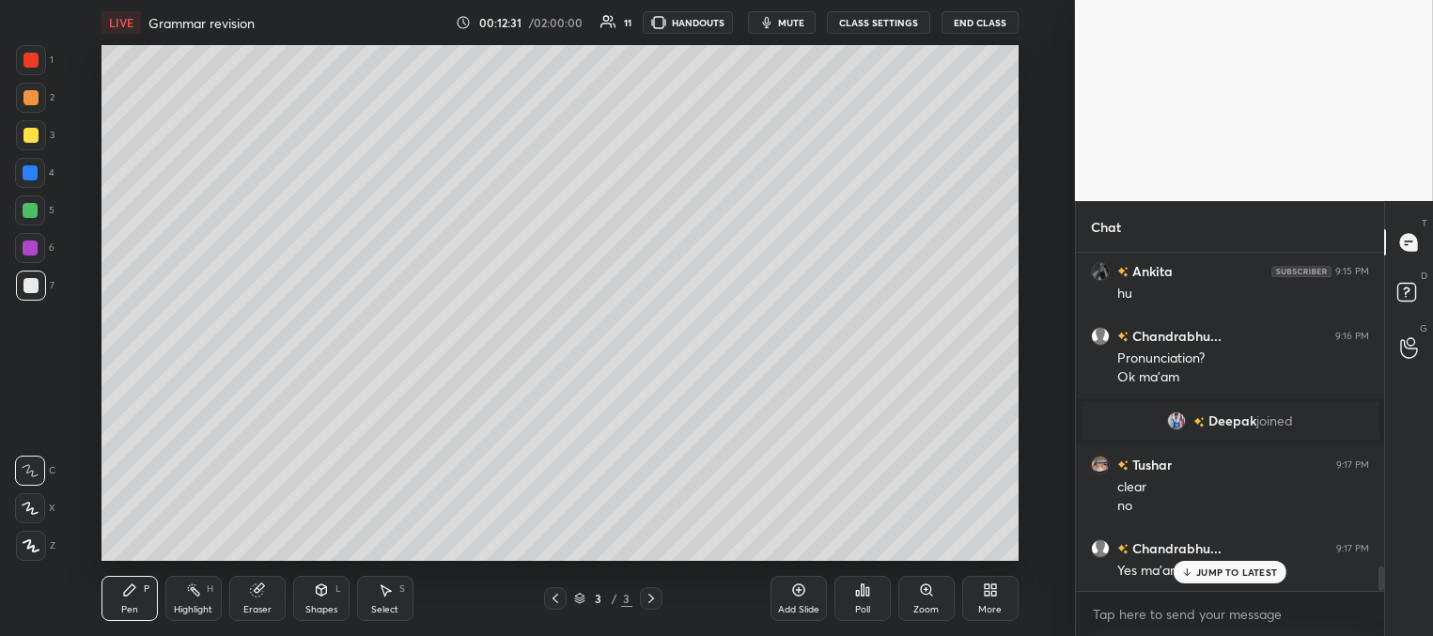
click at [31, 131] on div at bounding box center [30, 135] width 15 height 15
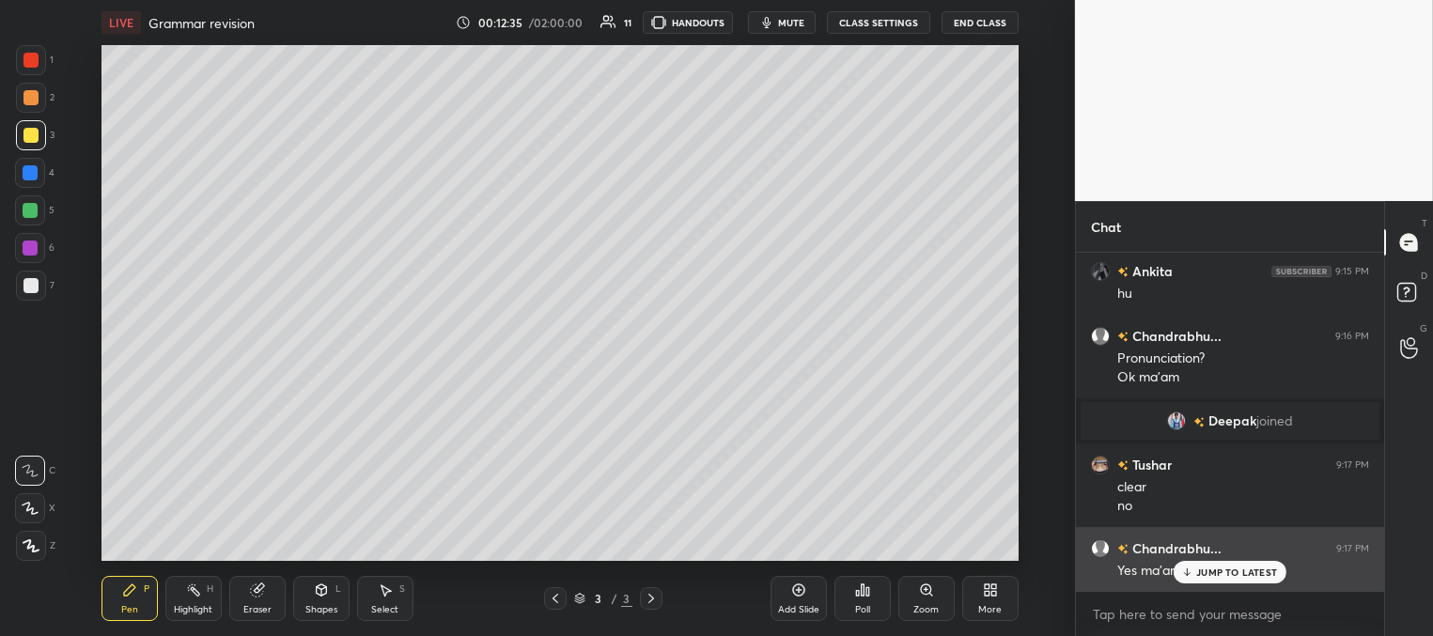
click at [1195, 575] on div "JUMP TO LATEST" at bounding box center [1229, 572] width 113 height 23
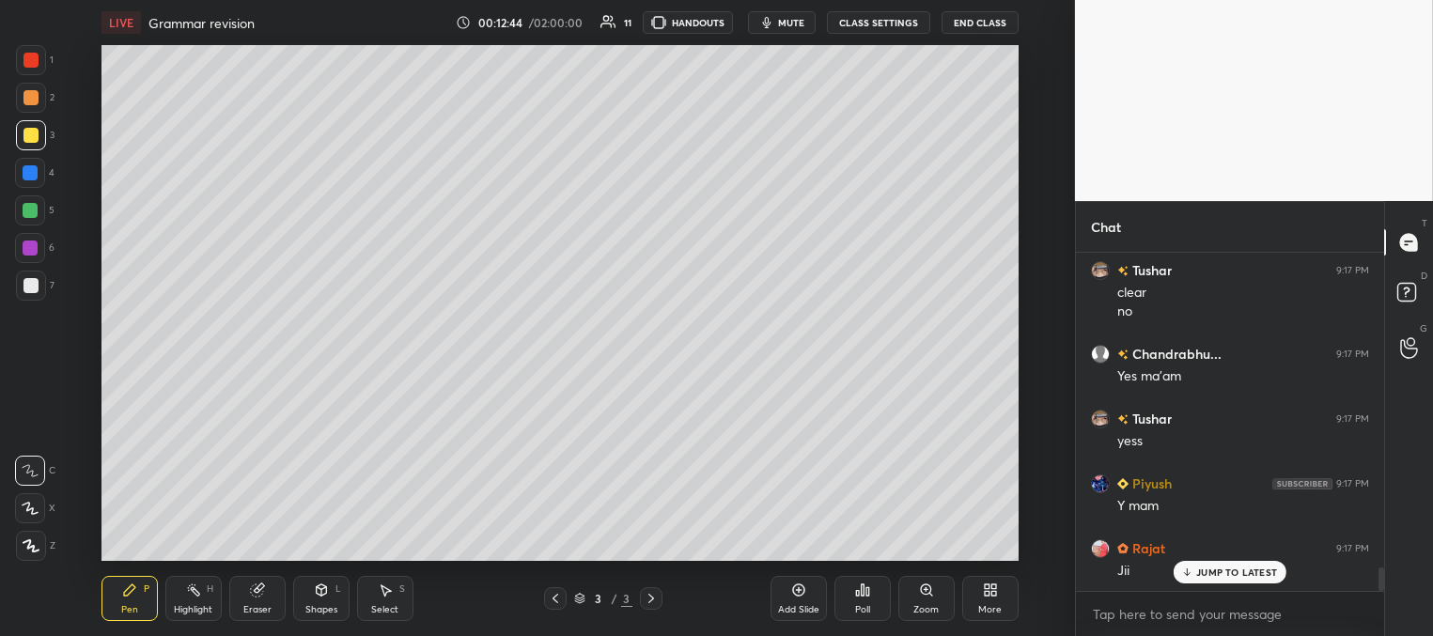
scroll to position [4680, 0]
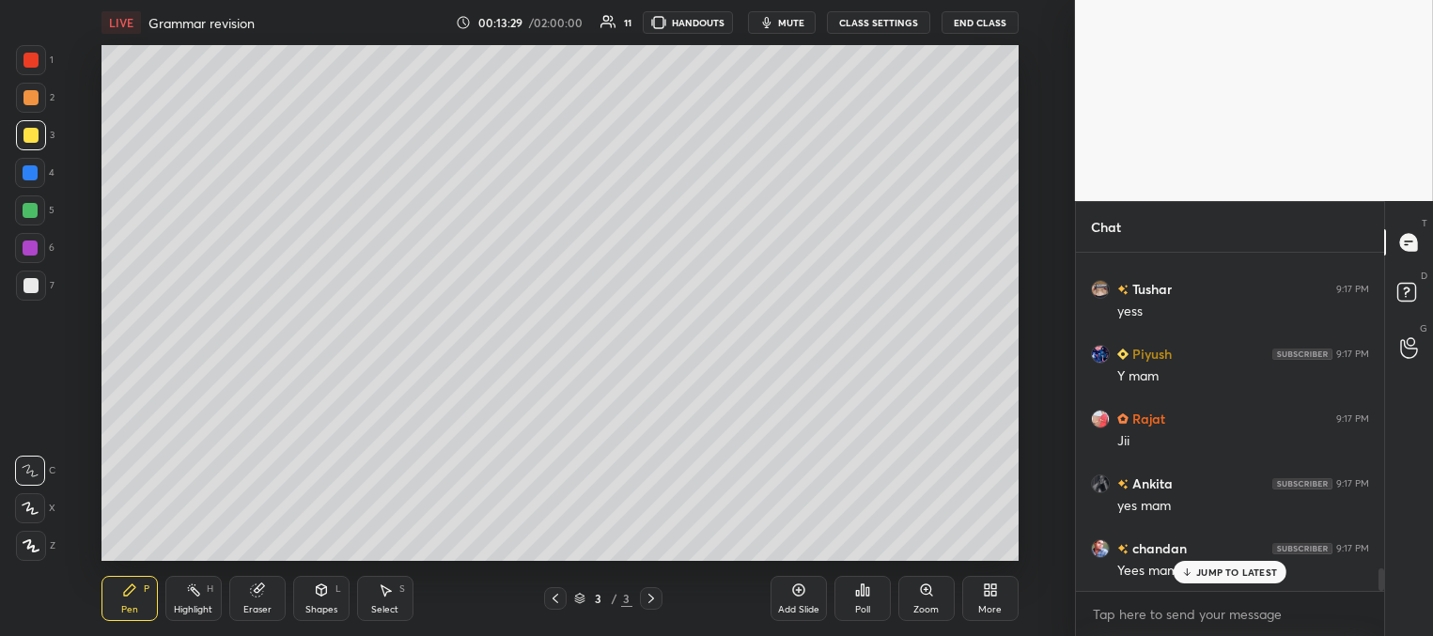
click at [803, 606] on div "Add Slide" at bounding box center [798, 609] width 41 height 9
drag, startPoint x: 32, startPoint y: 288, endPoint x: 25, endPoint y: 280, distance: 10.7
click at [33, 291] on div at bounding box center [30, 285] width 15 height 15
click at [36, 175] on div at bounding box center [30, 172] width 15 height 15
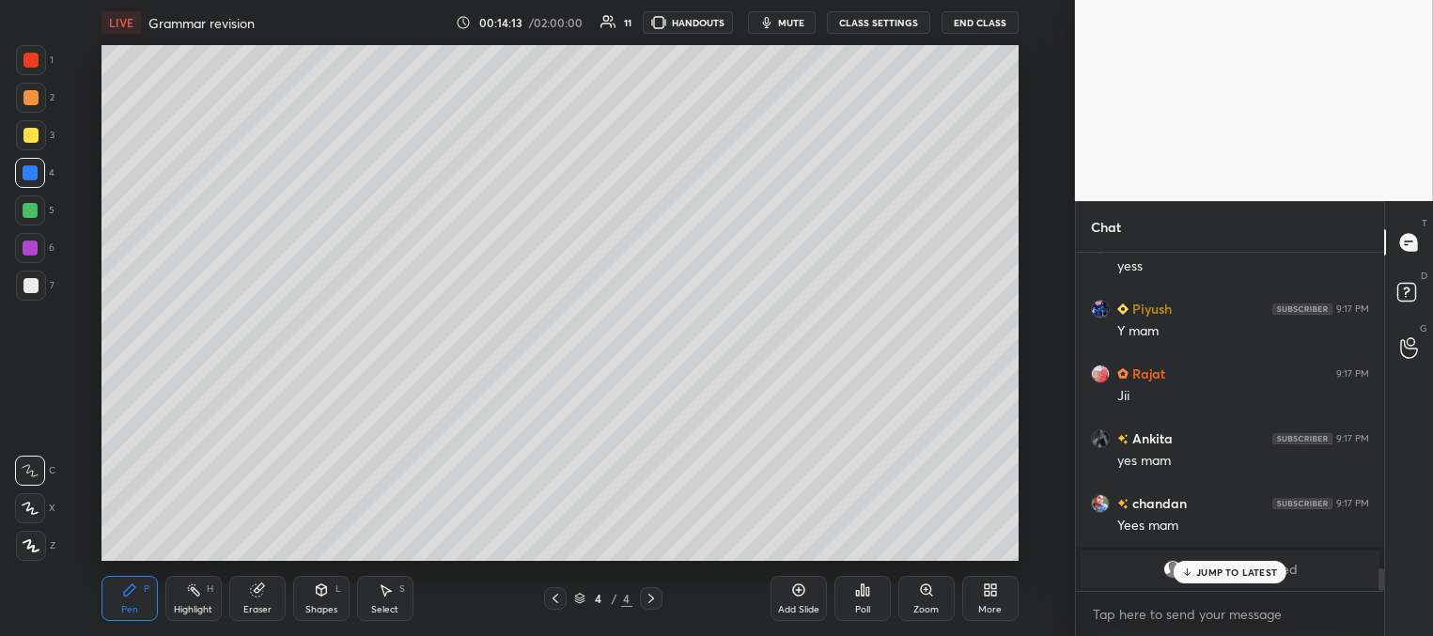
click at [546, 601] on div at bounding box center [555, 598] width 23 height 23
click at [647, 598] on icon at bounding box center [651, 598] width 15 height 15
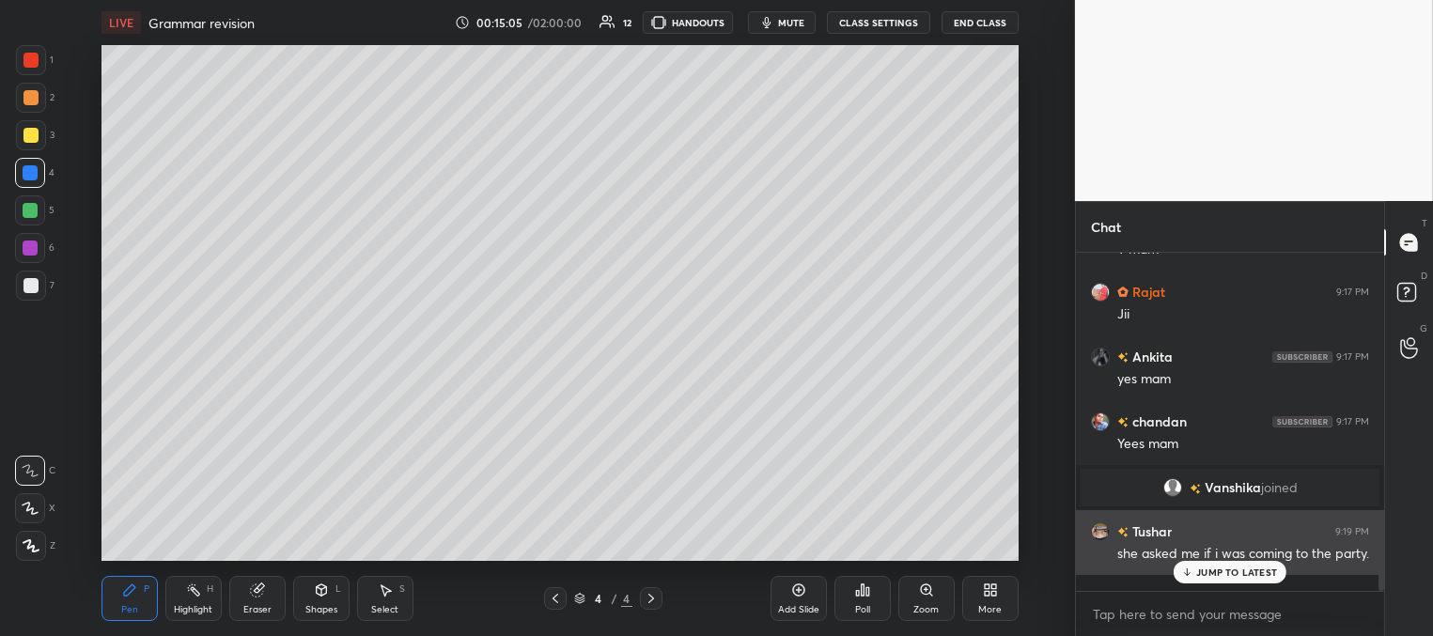
drag, startPoint x: 1199, startPoint y: 572, endPoint x: 1145, endPoint y: 529, distance: 68.8
click at [1199, 573] on p "JUMP TO LATEST" at bounding box center [1236, 571] width 81 height 11
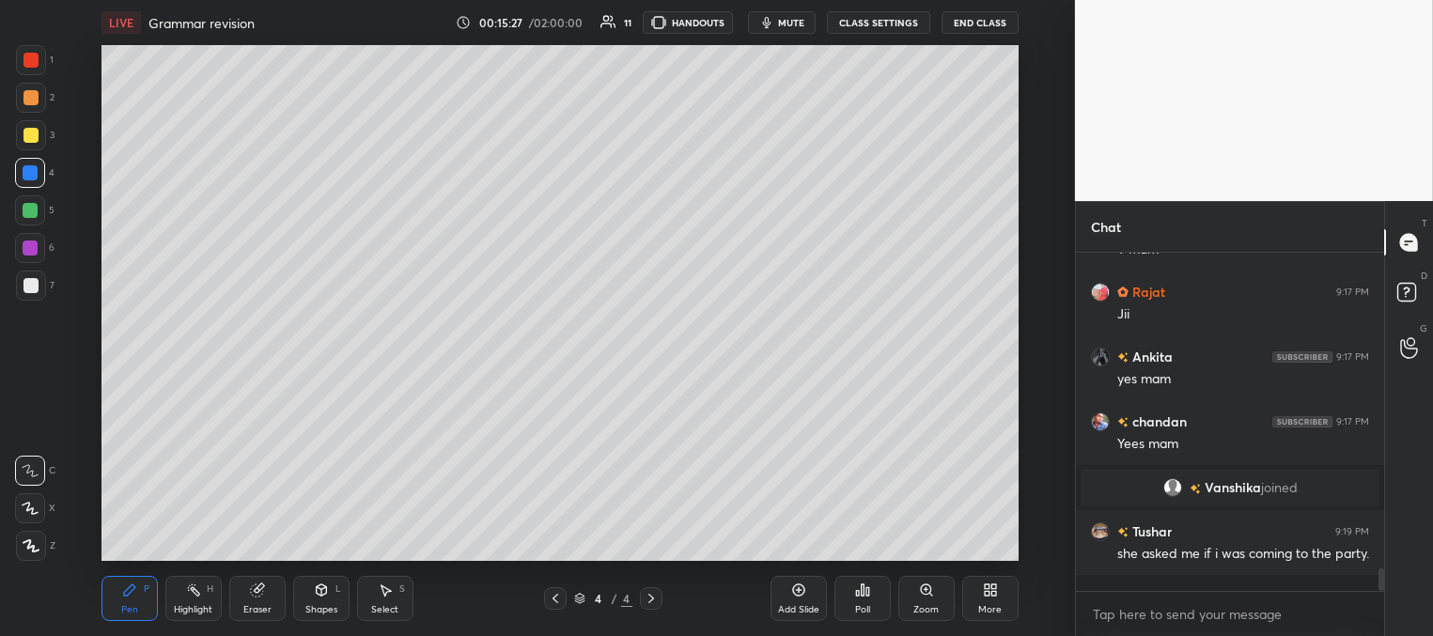
click at [34, 288] on div at bounding box center [30, 285] width 15 height 15
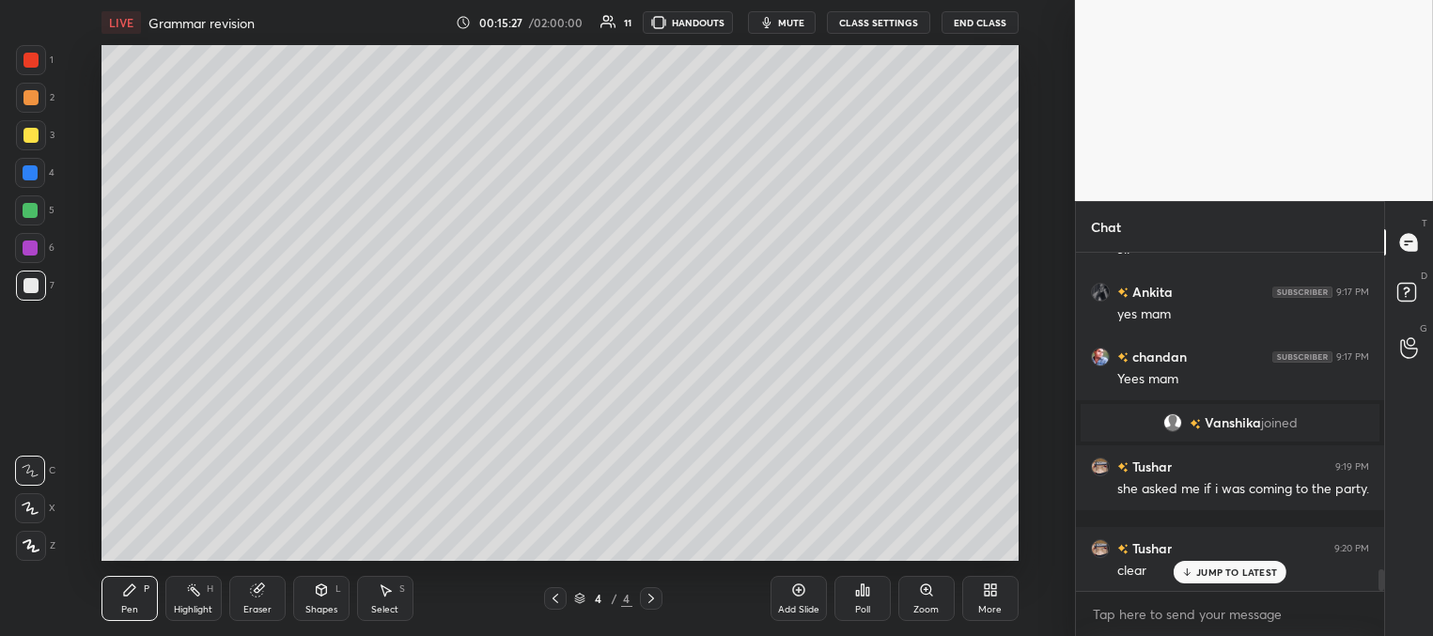
drag, startPoint x: 781, startPoint y: 24, endPoint x: 758, endPoint y: 38, distance: 26.1
click at [780, 26] on button "mute" at bounding box center [782, 22] width 68 height 23
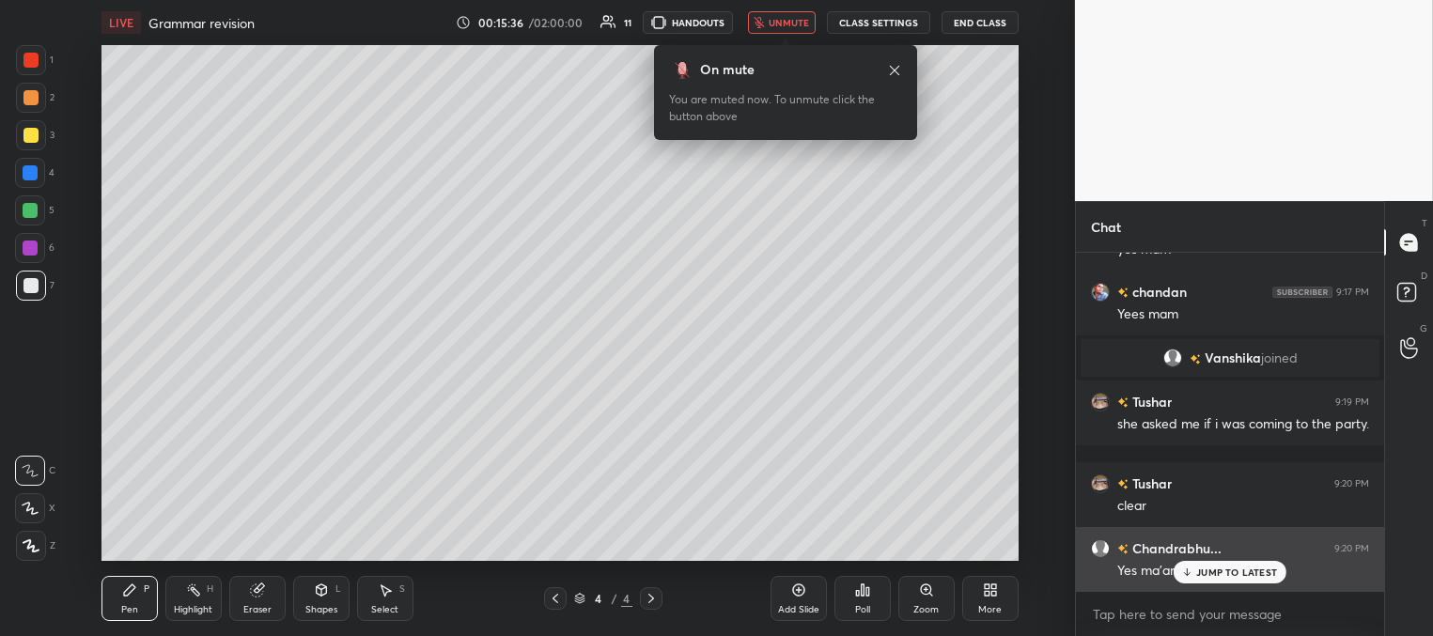
click at [1196, 568] on p "JUMP TO LATEST" at bounding box center [1236, 571] width 81 height 11
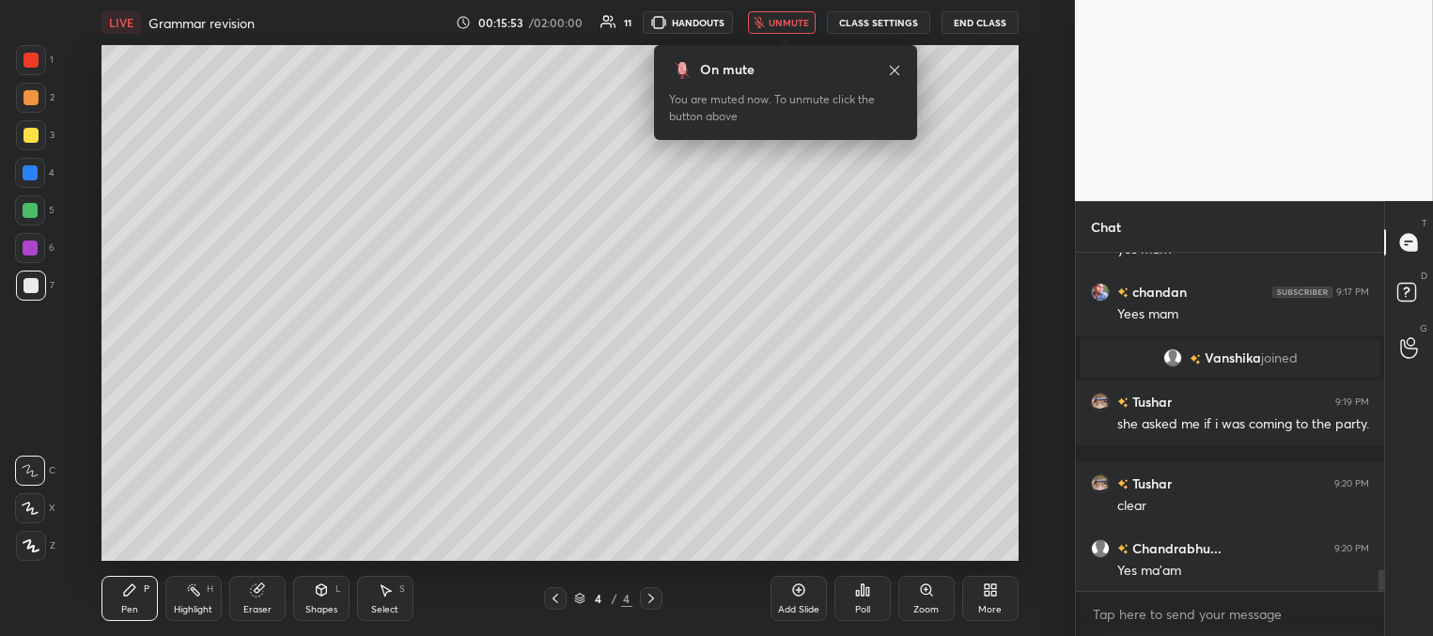
click at [784, 28] on button "unmute" at bounding box center [782, 22] width 68 height 23
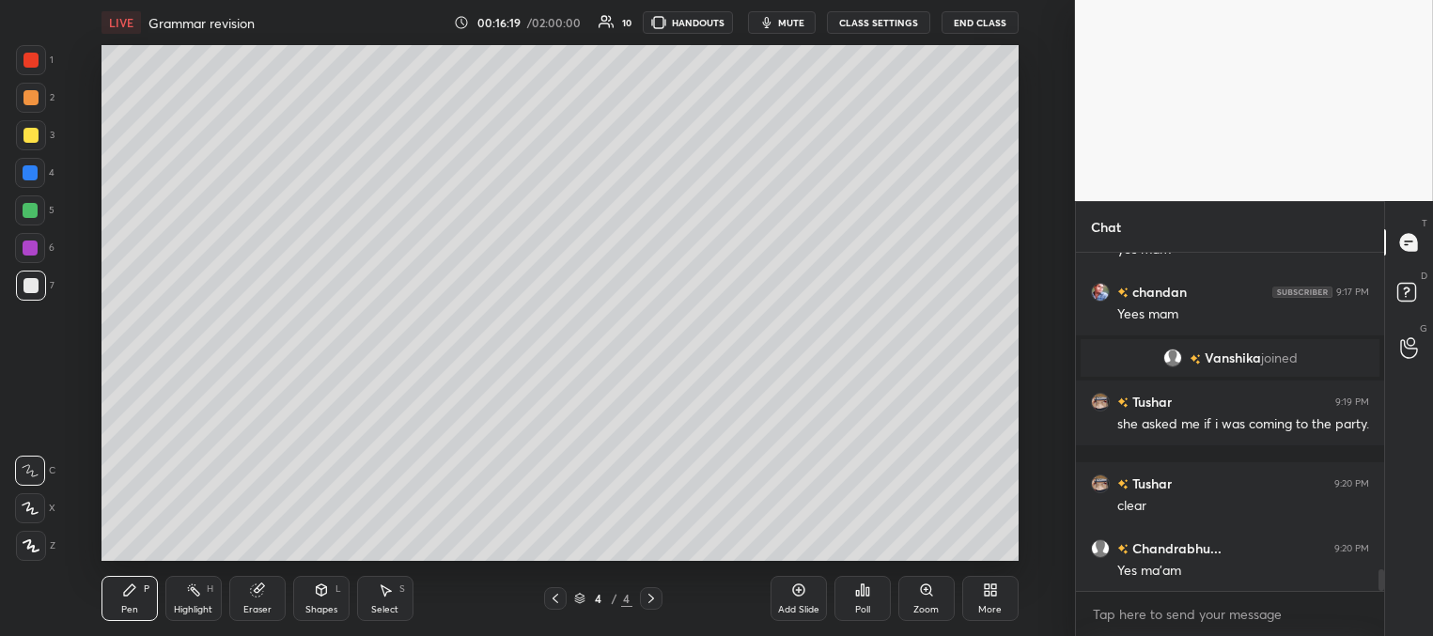
click at [32, 168] on div at bounding box center [30, 172] width 15 height 15
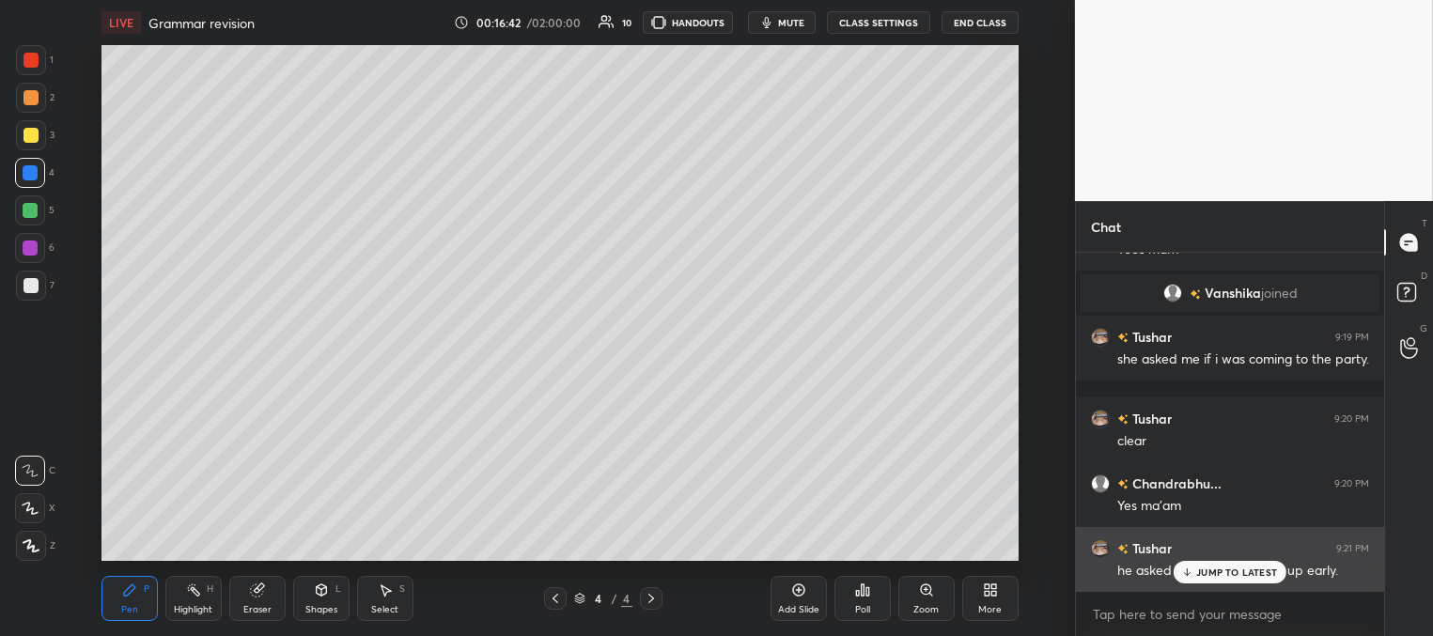
click at [1193, 567] on div "JUMP TO LATEST" at bounding box center [1229, 572] width 113 height 23
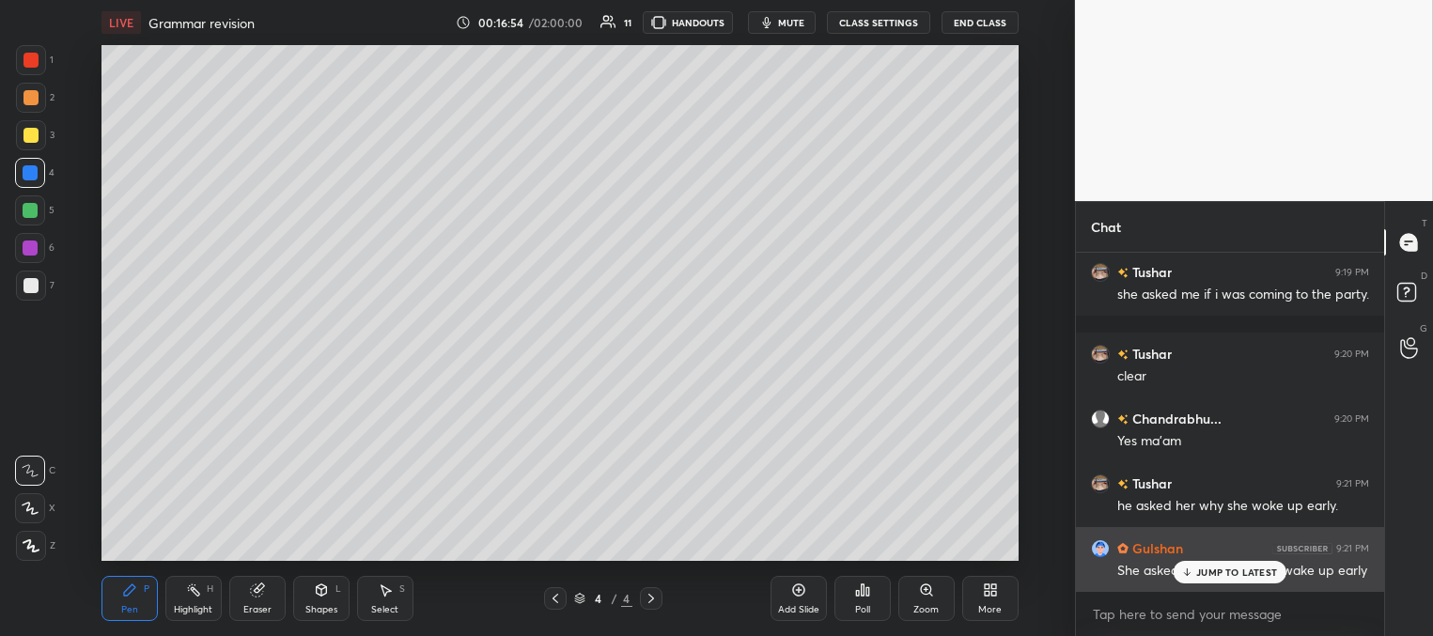
drag, startPoint x: 1194, startPoint y: 569, endPoint x: 1177, endPoint y: 562, distance: 18.5
click at [1192, 570] on div "JUMP TO LATEST" at bounding box center [1229, 572] width 113 height 23
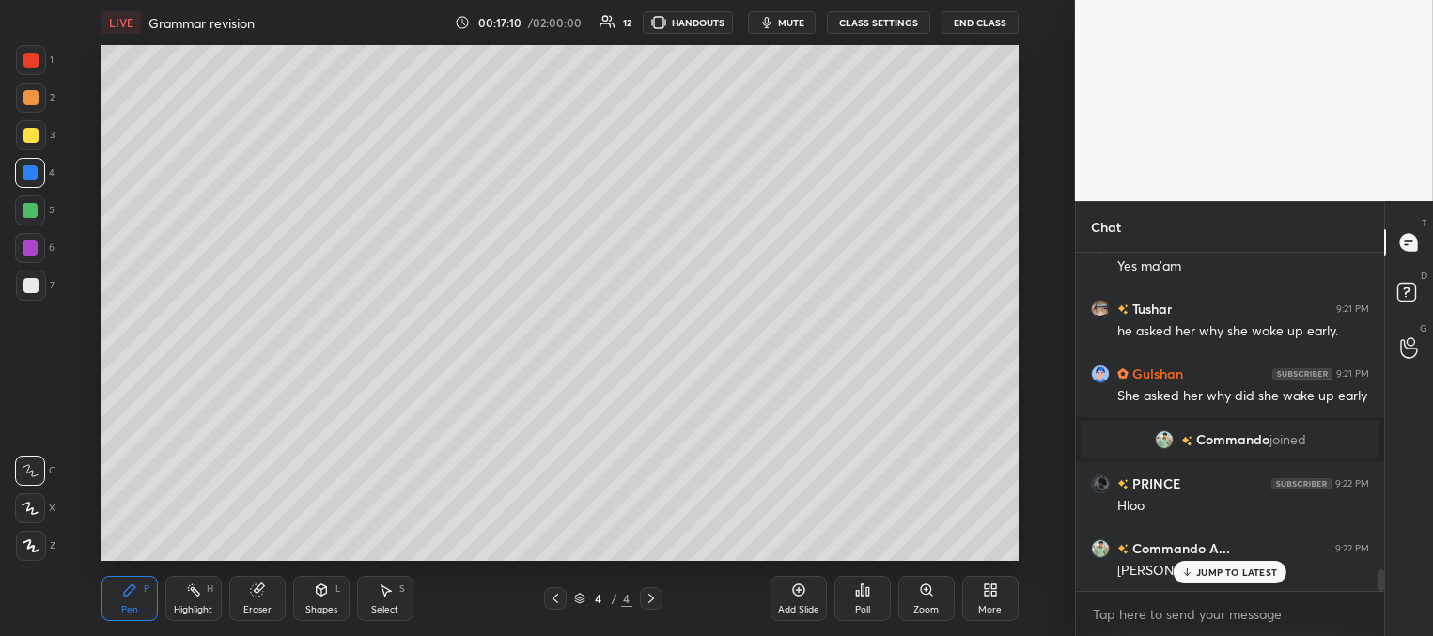
scroll to position [5055, 0]
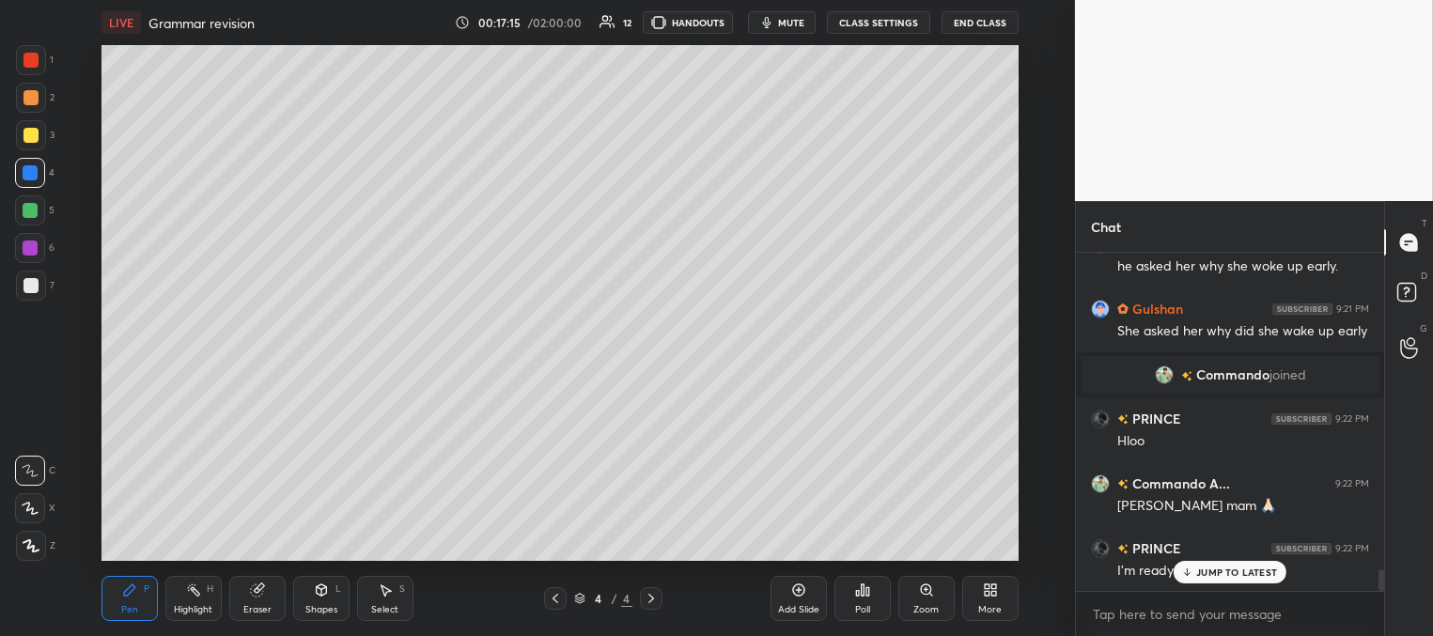
click at [1220, 572] on p "JUMP TO LATEST" at bounding box center [1236, 571] width 81 height 11
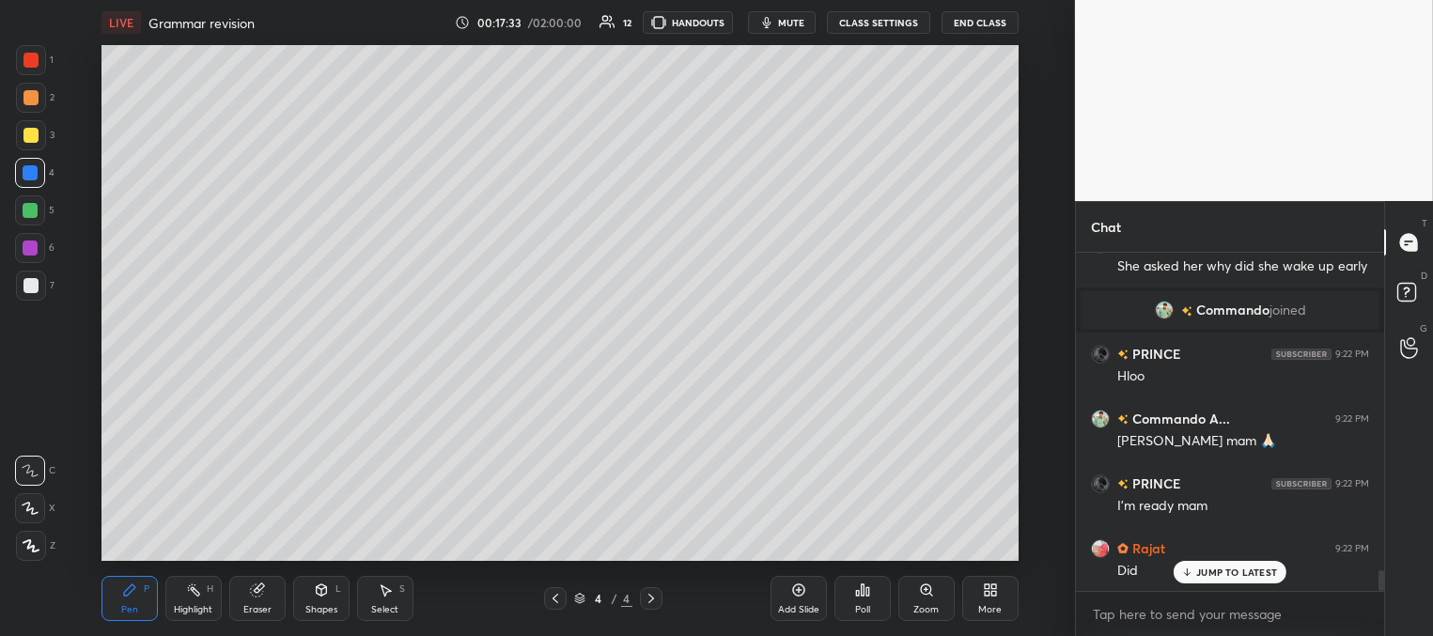
scroll to position [5185, 0]
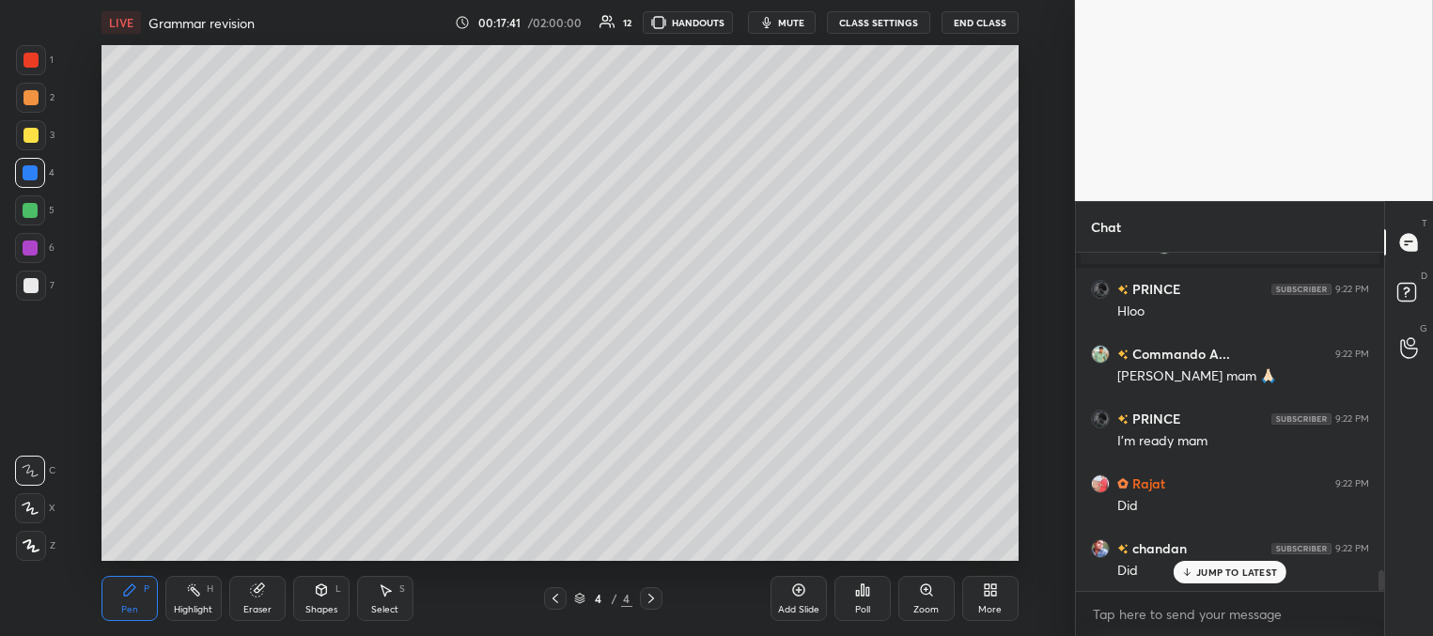
click at [34, 204] on div at bounding box center [30, 210] width 30 height 30
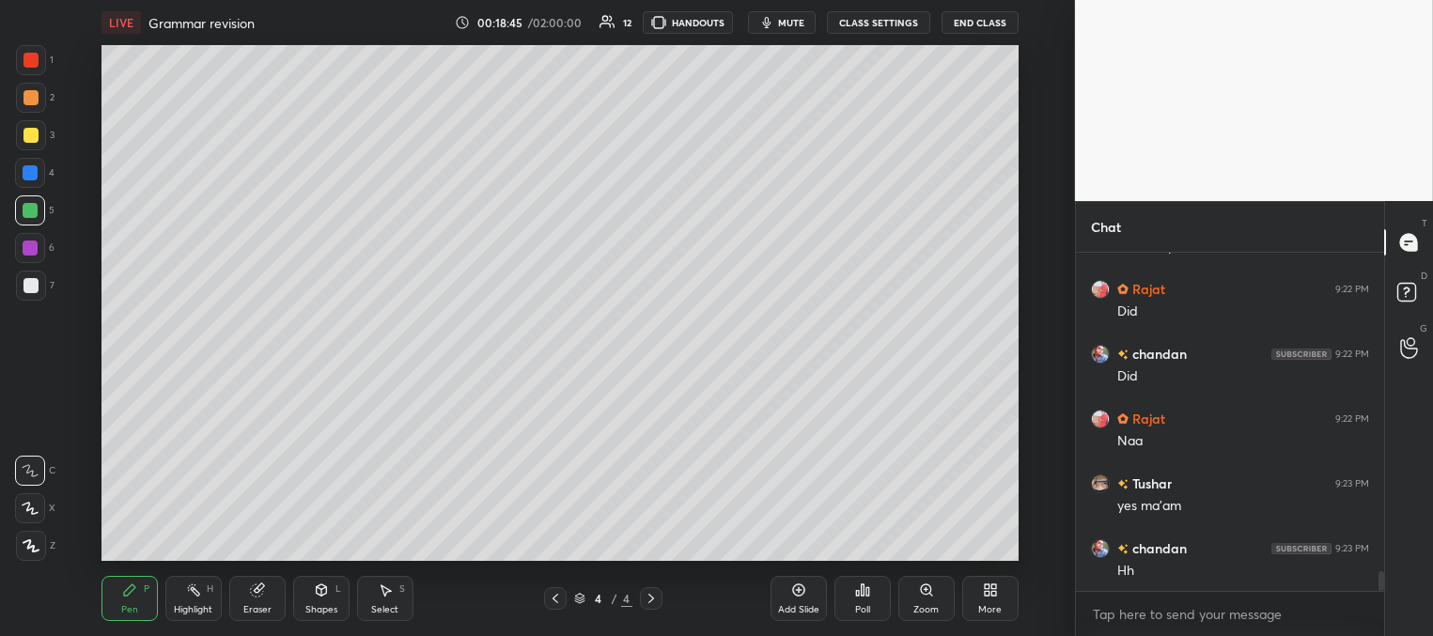
scroll to position [5445, 0]
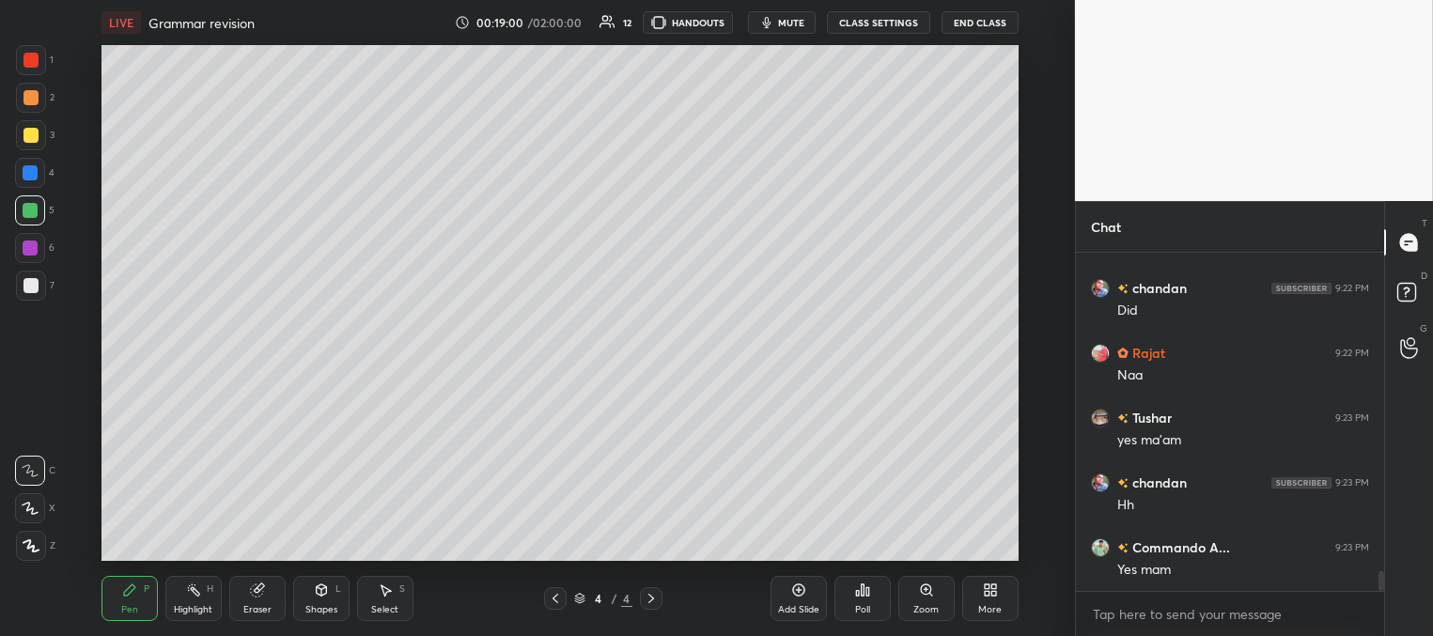
click at [801, 604] on div "Add Slide" at bounding box center [798, 598] width 56 height 45
click at [556, 597] on icon at bounding box center [555, 598] width 15 height 15
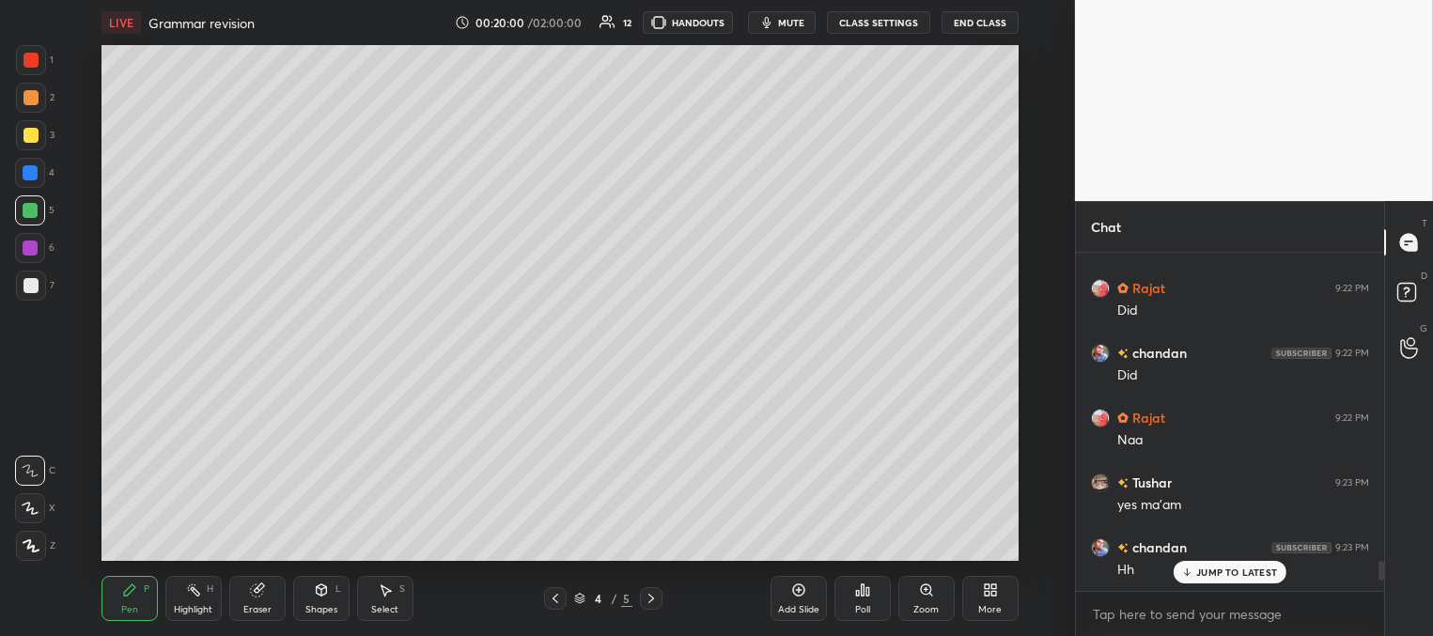
scroll to position [5445, 0]
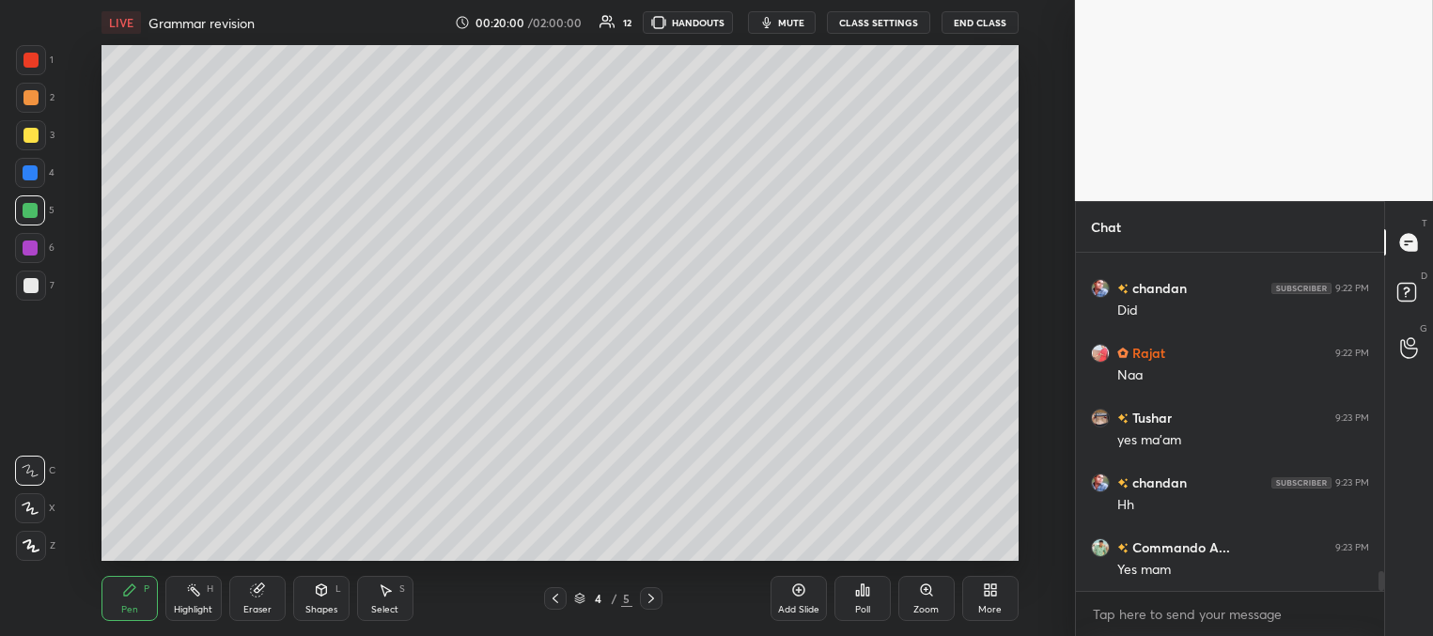
drag, startPoint x: 1380, startPoint y: 580, endPoint x: 1372, endPoint y: 597, distance: 19.8
click at [1372, 597] on div "PRINCE 9:22 PM I’m ready mam [PERSON_NAME] 9:22 PM Did chandan 9:22 PM Did Raja…" at bounding box center [1230, 444] width 308 height 383
click at [386, 609] on div "Select" at bounding box center [384, 609] width 27 height 9
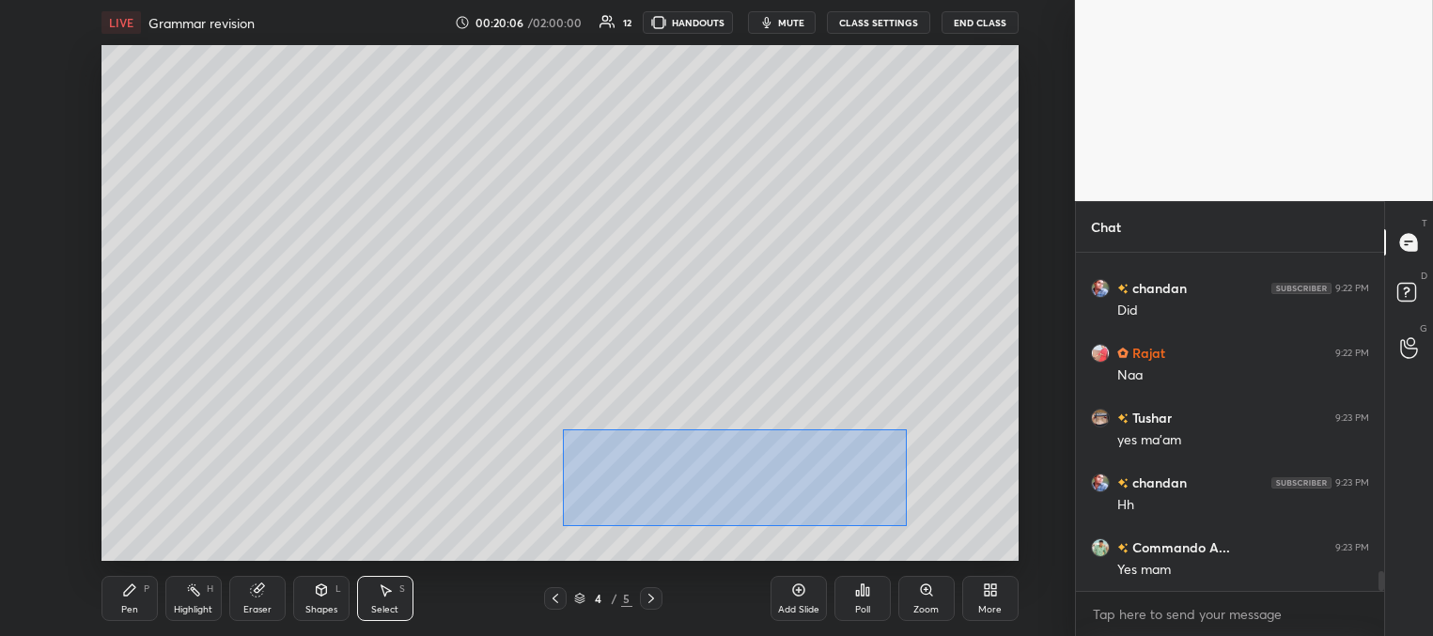
drag, startPoint x: 563, startPoint y: 429, endPoint x: 902, endPoint y: 524, distance: 352.2
click at [905, 524] on div "0 ° Undo Copy Duplicate Duplicate to new slide Delete" at bounding box center [559, 303] width 917 height 516
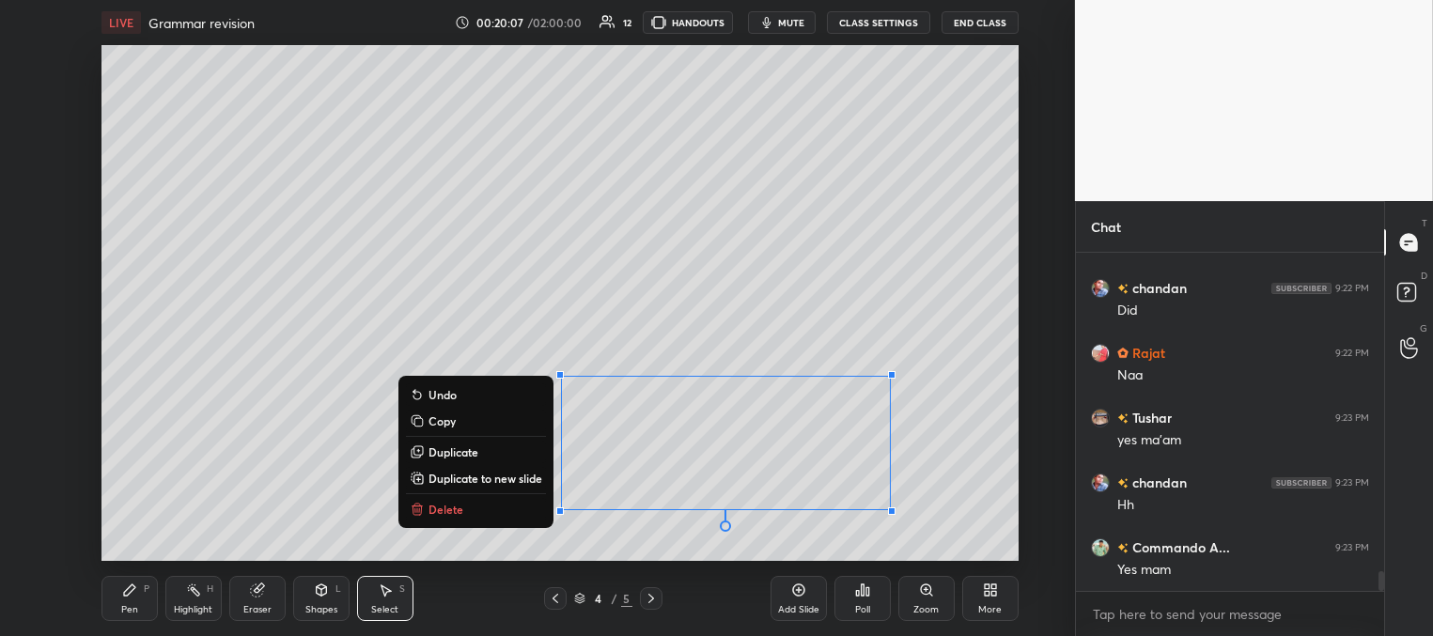
click at [506, 511] on button "Delete" at bounding box center [476, 509] width 140 height 23
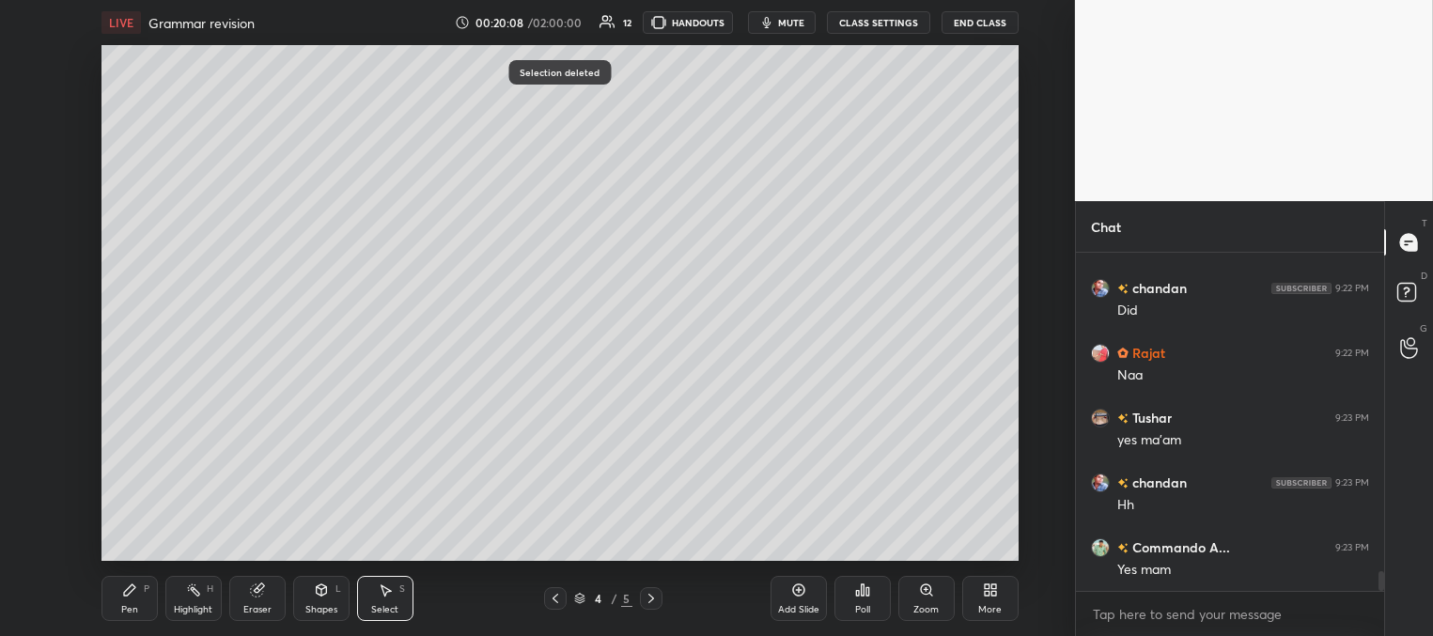
click at [127, 596] on icon at bounding box center [129, 589] width 15 height 15
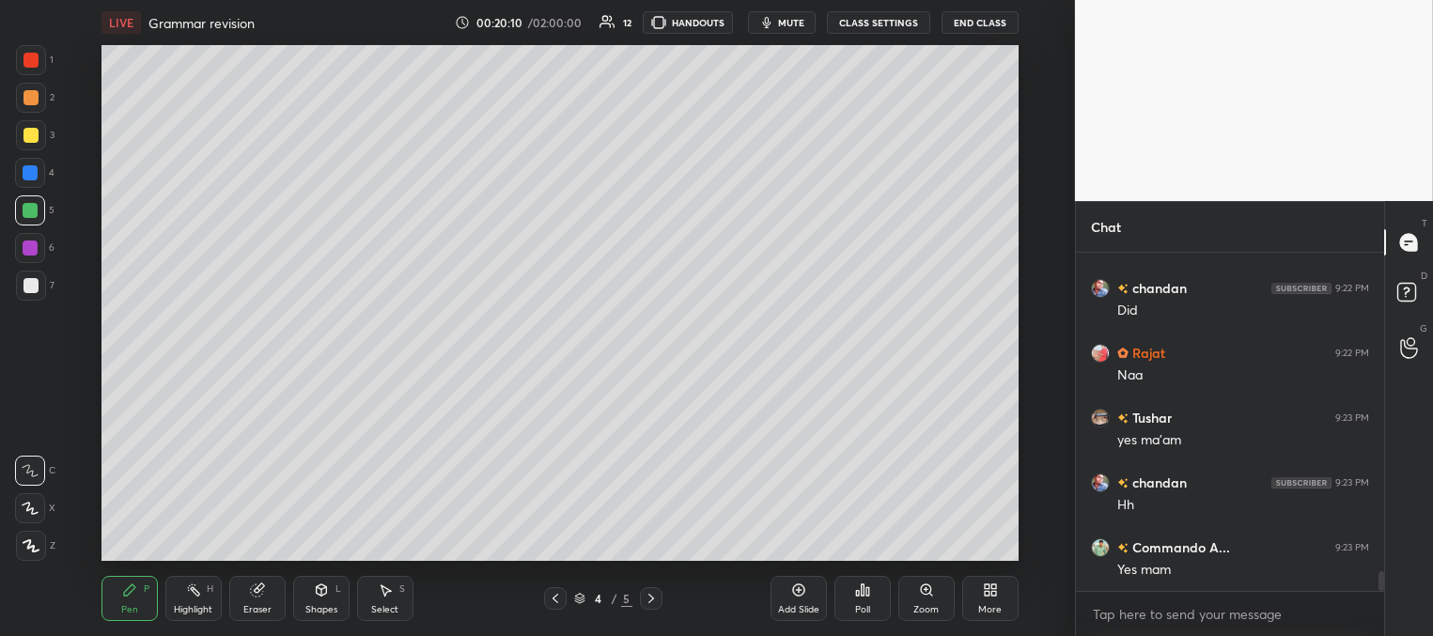
drag, startPoint x: 34, startPoint y: 171, endPoint x: 33, endPoint y: 182, distance: 11.3
click at [32, 174] on div at bounding box center [30, 172] width 15 height 15
drag, startPoint x: 265, startPoint y: 597, endPoint x: 367, endPoint y: 564, distance: 107.8
click at [265, 597] on div "Eraser" at bounding box center [257, 598] width 56 height 45
click at [130, 597] on div "Pen P" at bounding box center [129, 598] width 56 height 45
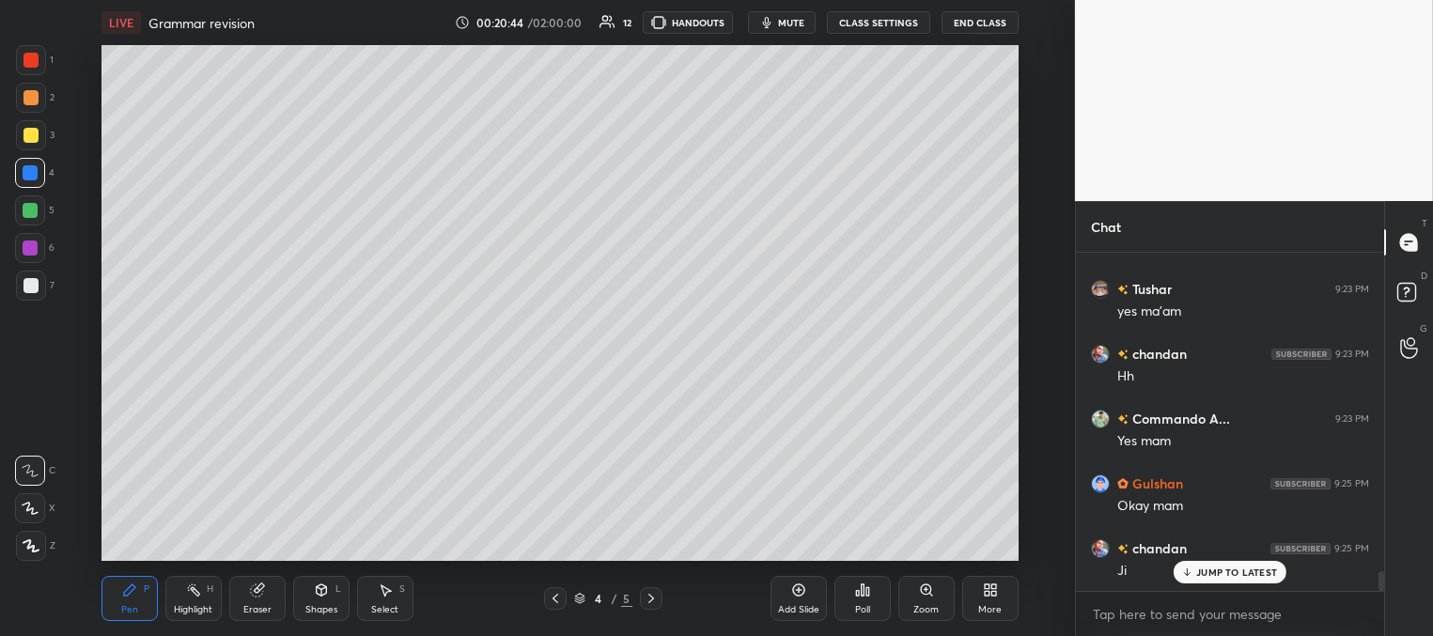
scroll to position [6, 6]
drag, startPoint x: 1199, startPoint y: 535, endPoint x: 1188, endPoint y: 535, distance: 10.3
click at [1197, 535] on p "JUMP TO LATEST" at bounding box center [1236, 533] width 81 height 11
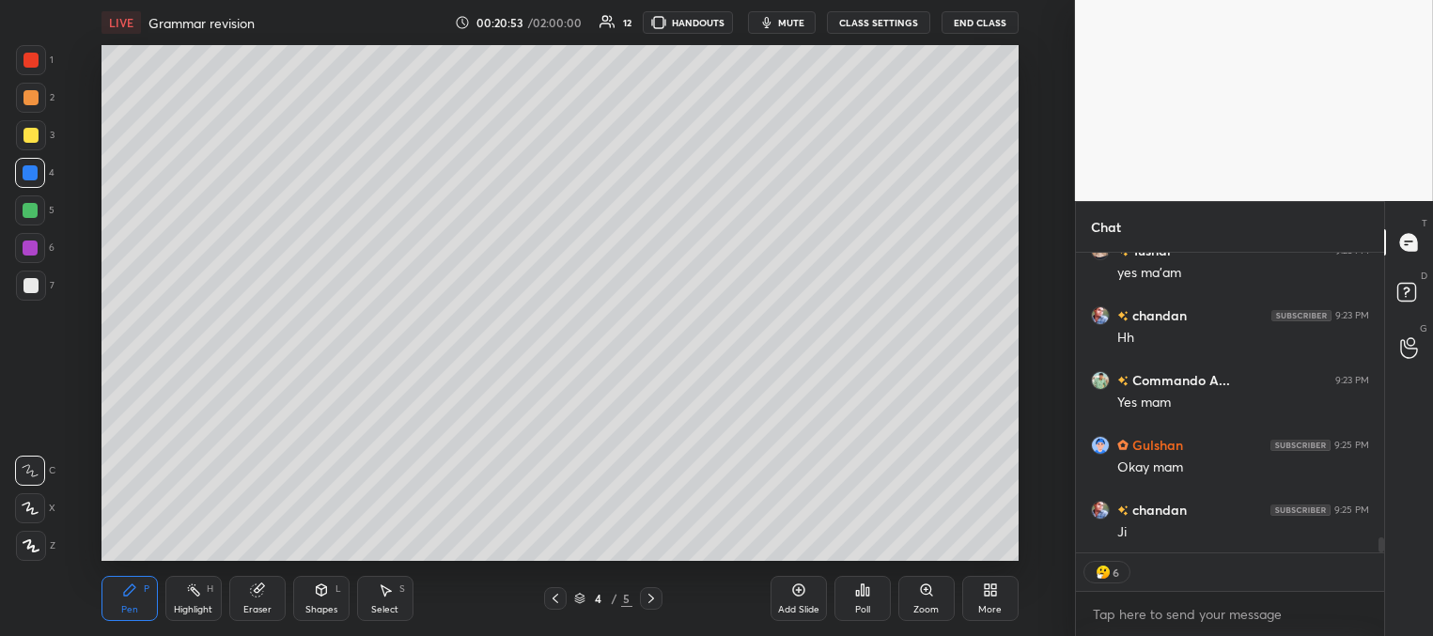
click at [648, 598] on icon at bounding box center [651, 598] width 15 height 15
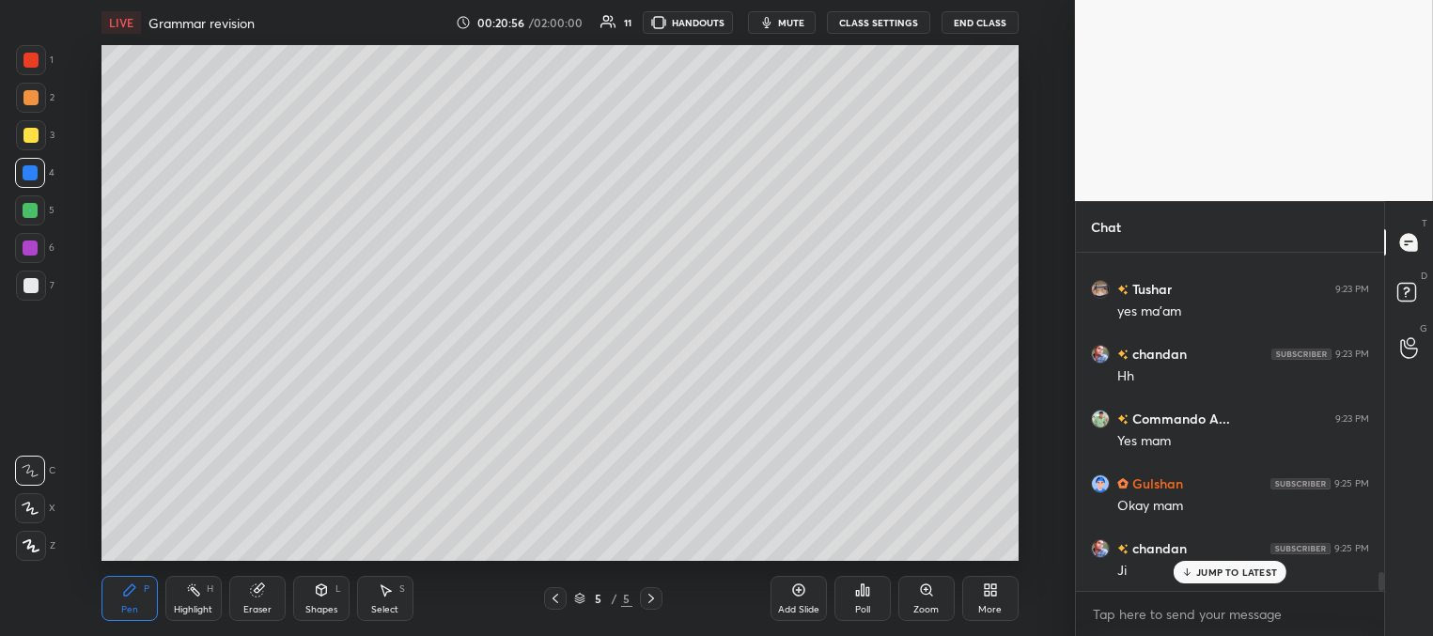
scroll to position [5639, 0]
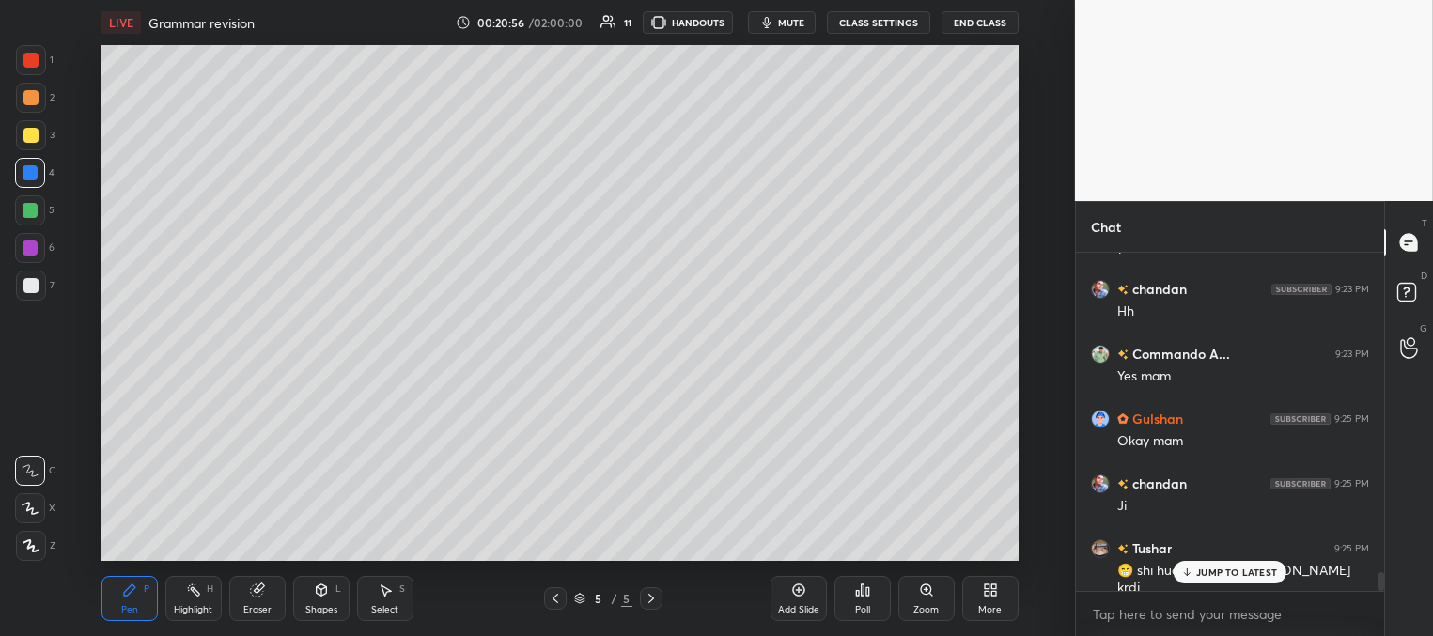
drag, startPoint x: 390, startPoint y: 596, endPoint x: 394, endPoint y: 576, distance: 20.1
click at [392, 595] on icon at bounding box center [385, 589] width 15 height 15
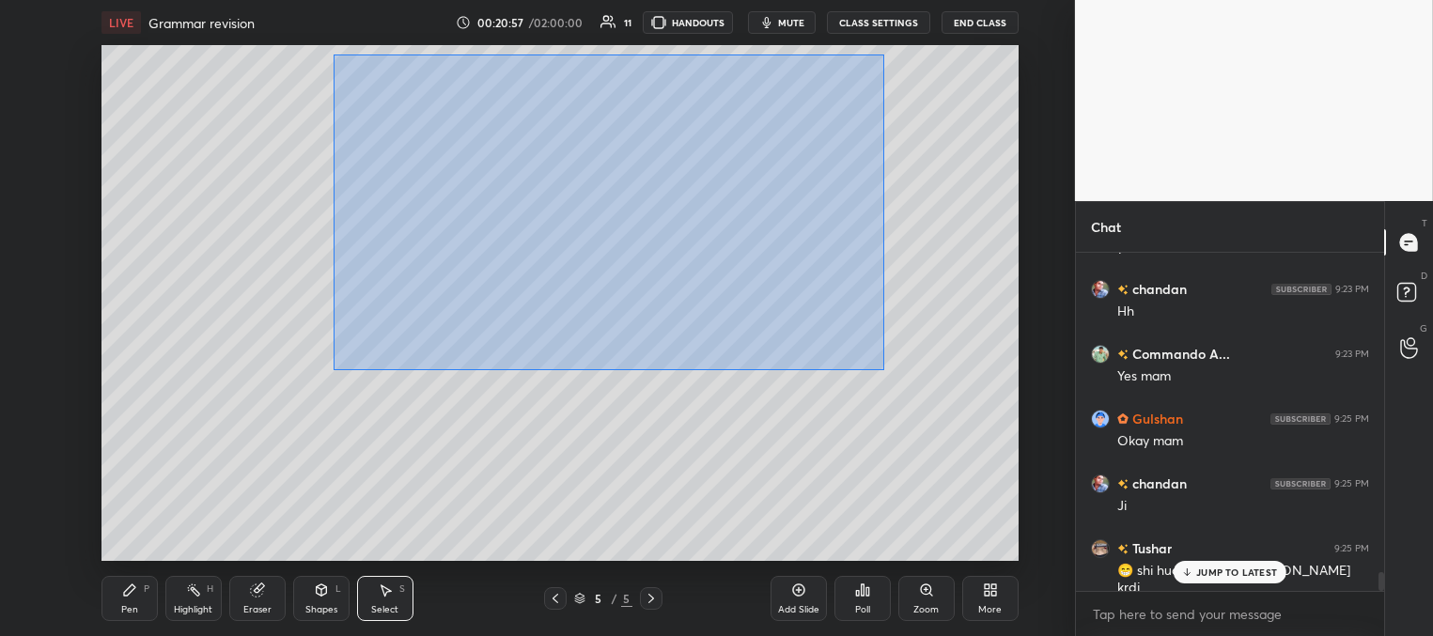
drag, startPoint x: 333, startPoint y: 53, endPoint x: 899, endPoint y: 384, distance: 656.4
click at [899, 387] on div "0 ° Undo Copy Duplicate Duplicate to new slide Delete" at bounding box center [559, 303] width 917 height 516
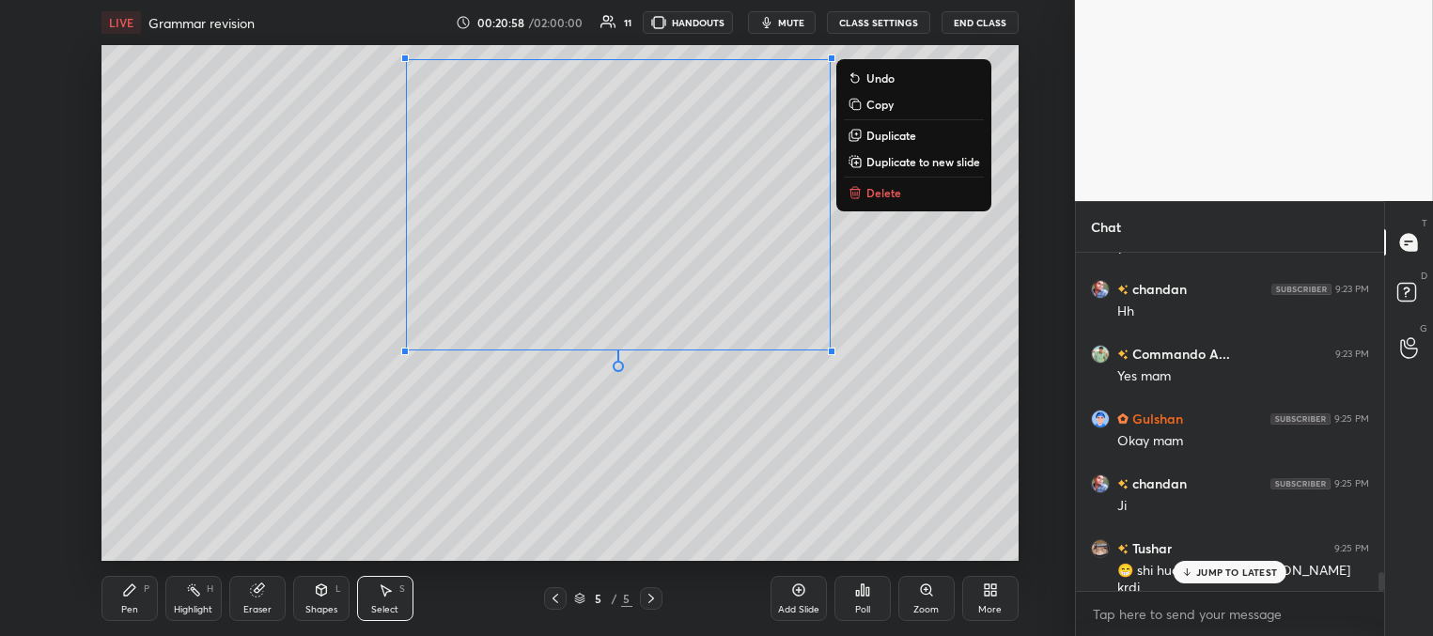
click at [863, 201] on button "Delete" at bounding box center [914, 192] width 140 height 23
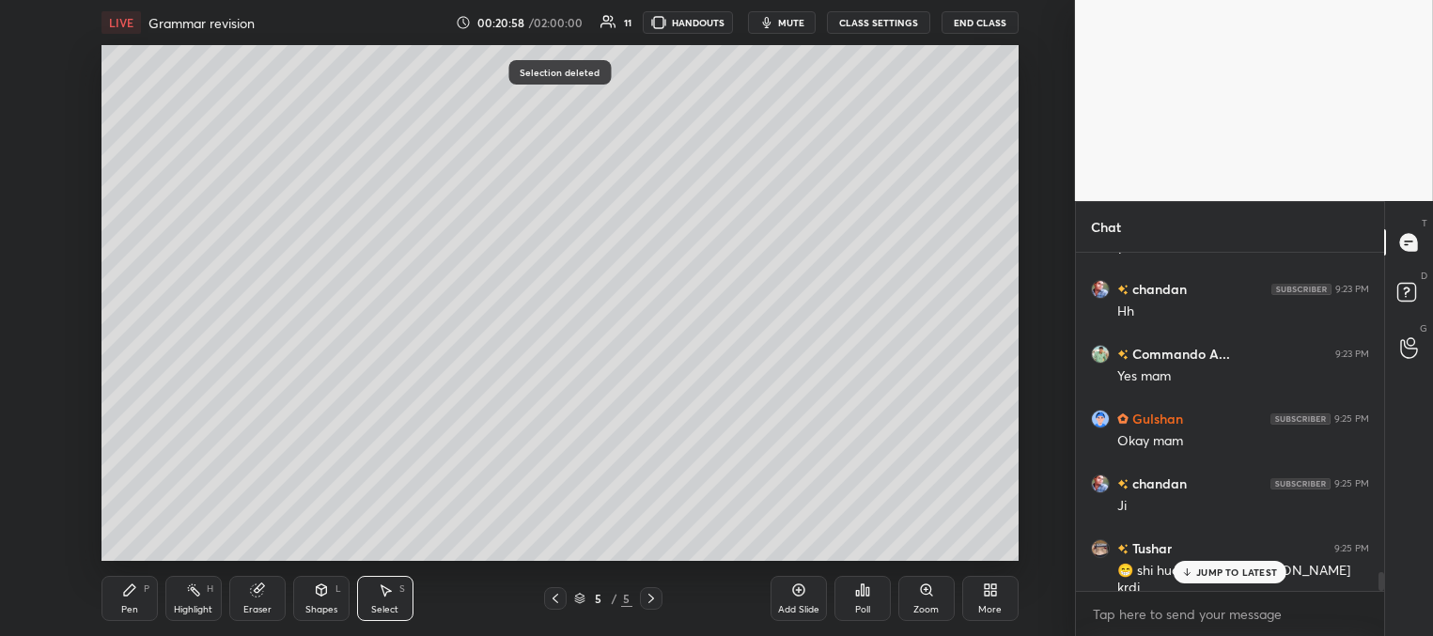
drag, startPoint x: 129, startPoint y: 609, endPoint x: 139, endPoint y: 598, distance: 14.6
click at [129, 613] on div "Pen" at bounding box center [129, 609] width 17 height 9
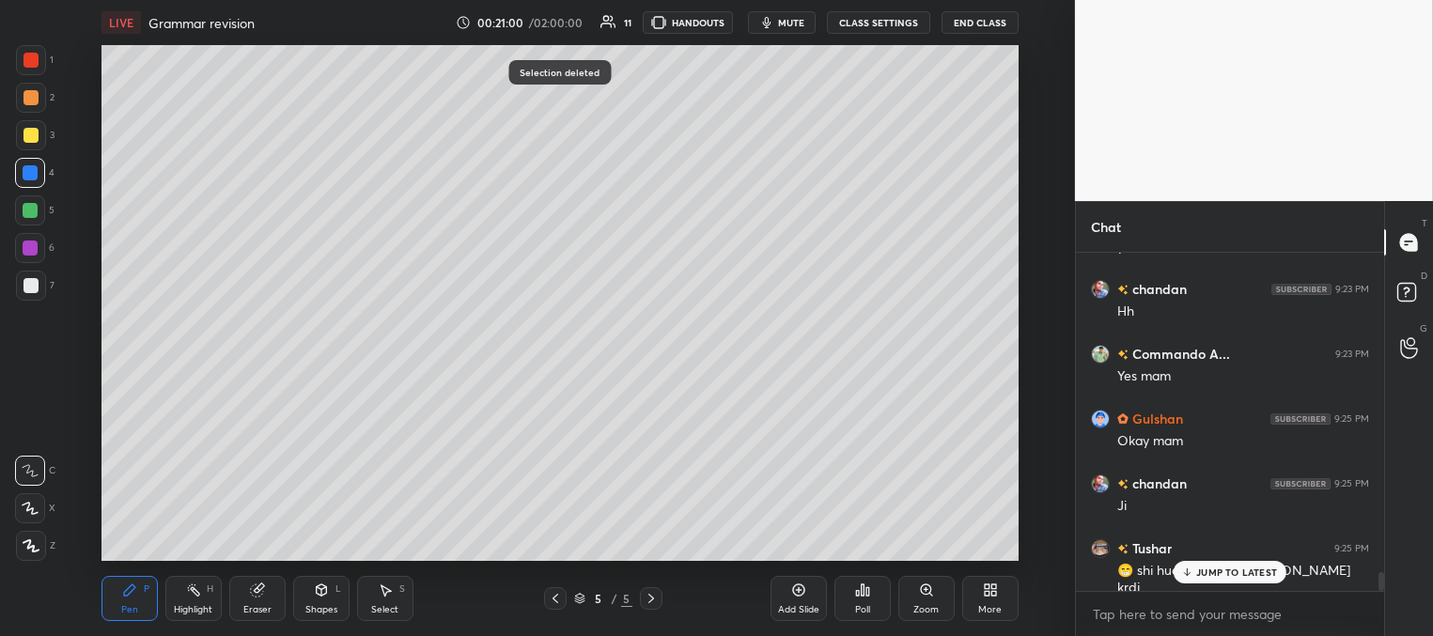
click at [29, 133] on div at bounding box center [30, 135] width 15 height 15
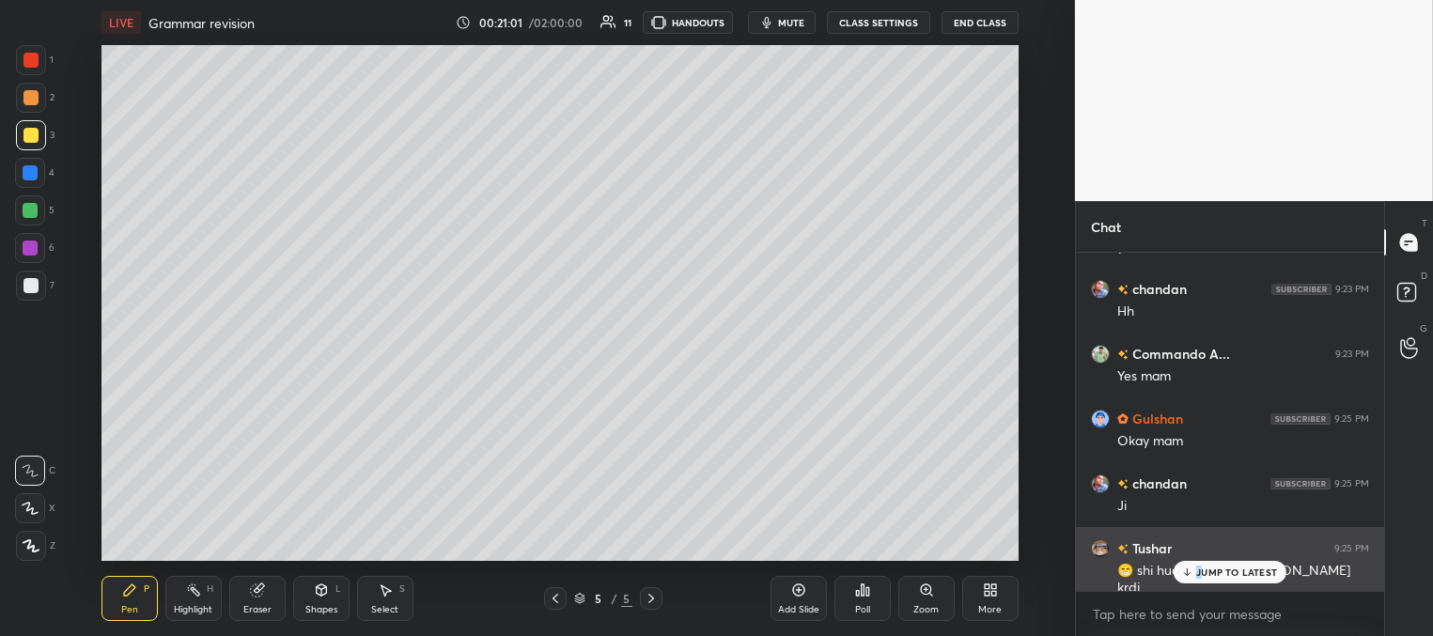
drag, startPoint x: 1199, startPoint y: 575, endPoint x: 1177, endPoint y: 562, distance: 25.3
click at [1197, 573] on p "JUMP TO LATEST" at bounding box center [1236, 571] width 81 height 11
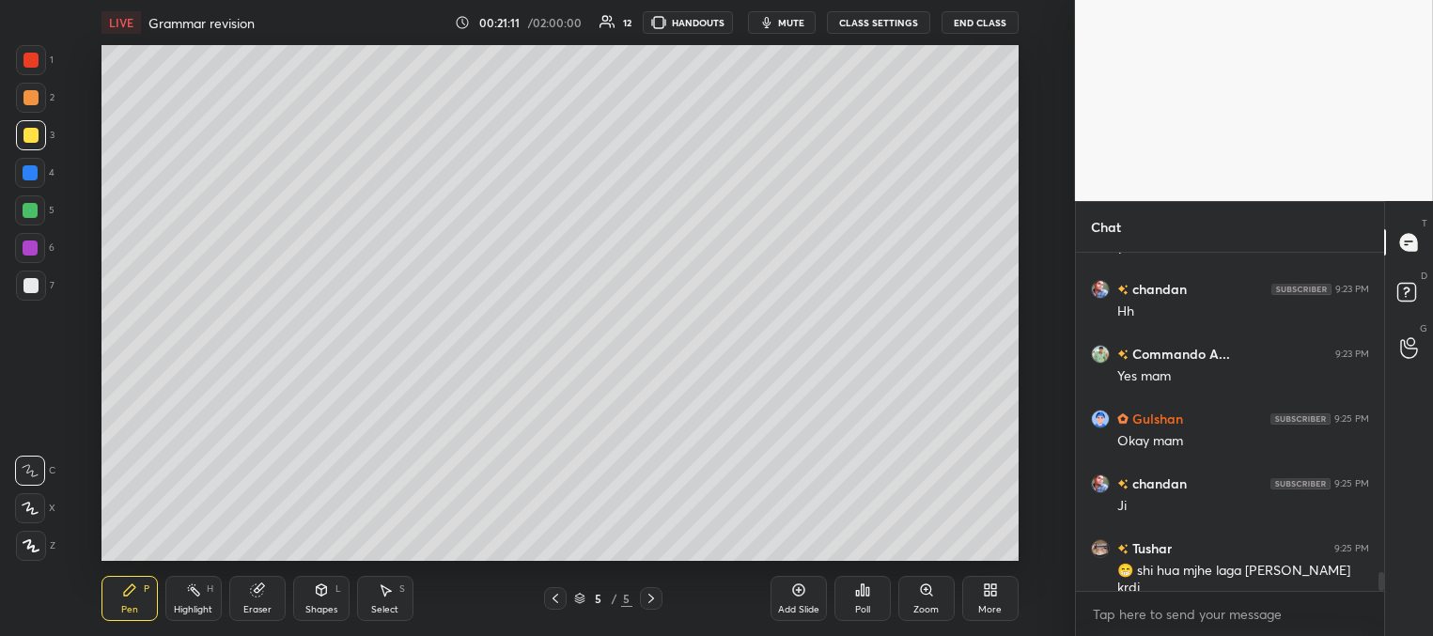
scroll to position [5703, 0]
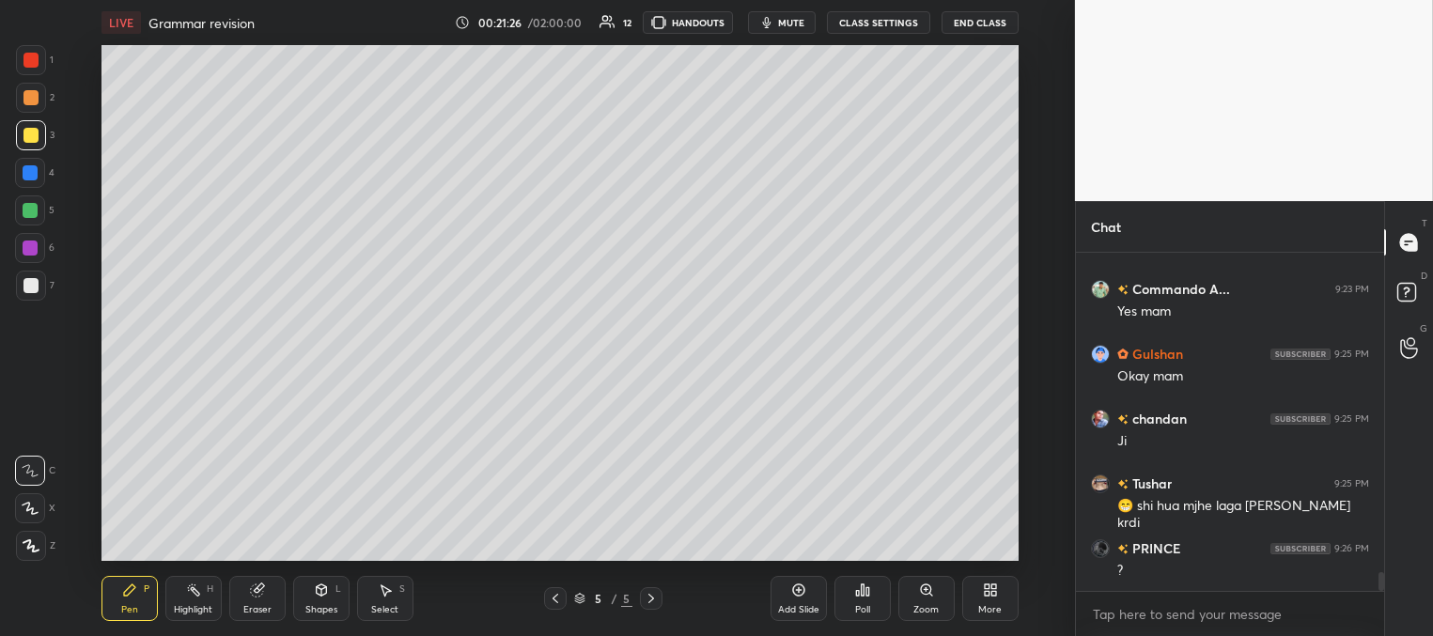
click at [36, 175] on div at bounding box center [30, 172] width 15 height 15
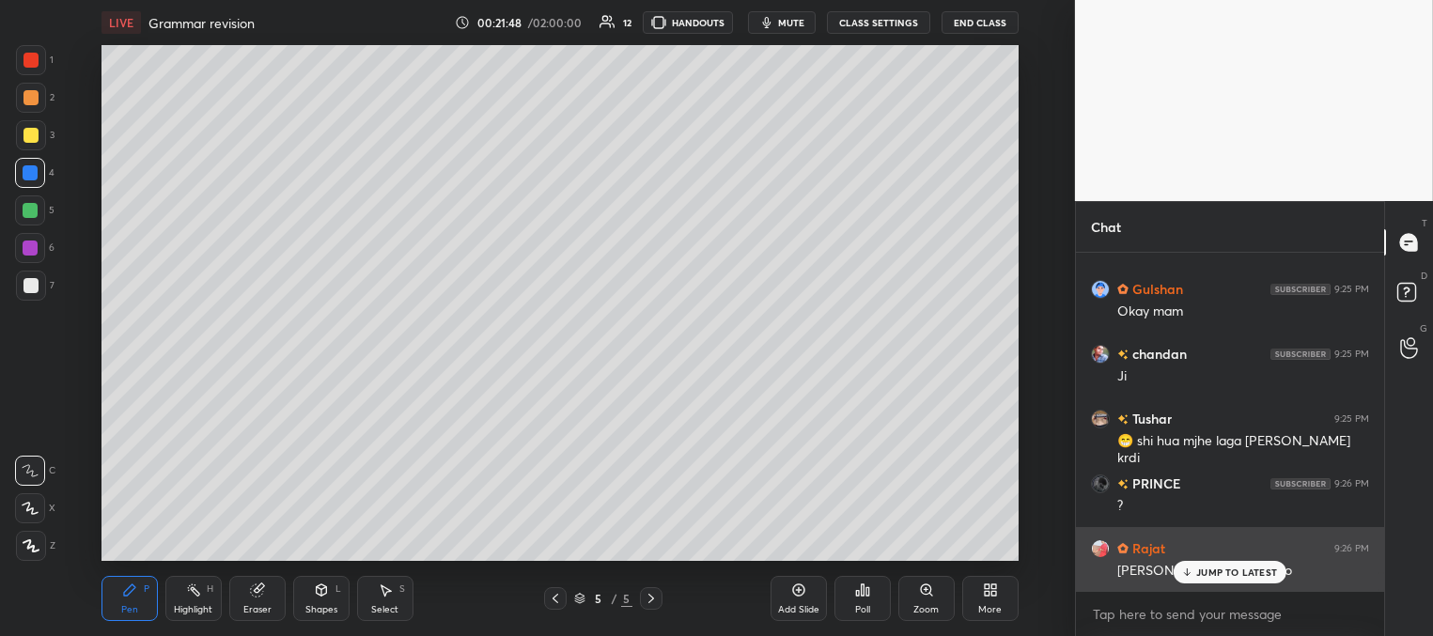
click at [1207, 570] on p "JUMP TO LATEST" at bounding box center [1236, 571] width 81 height 11
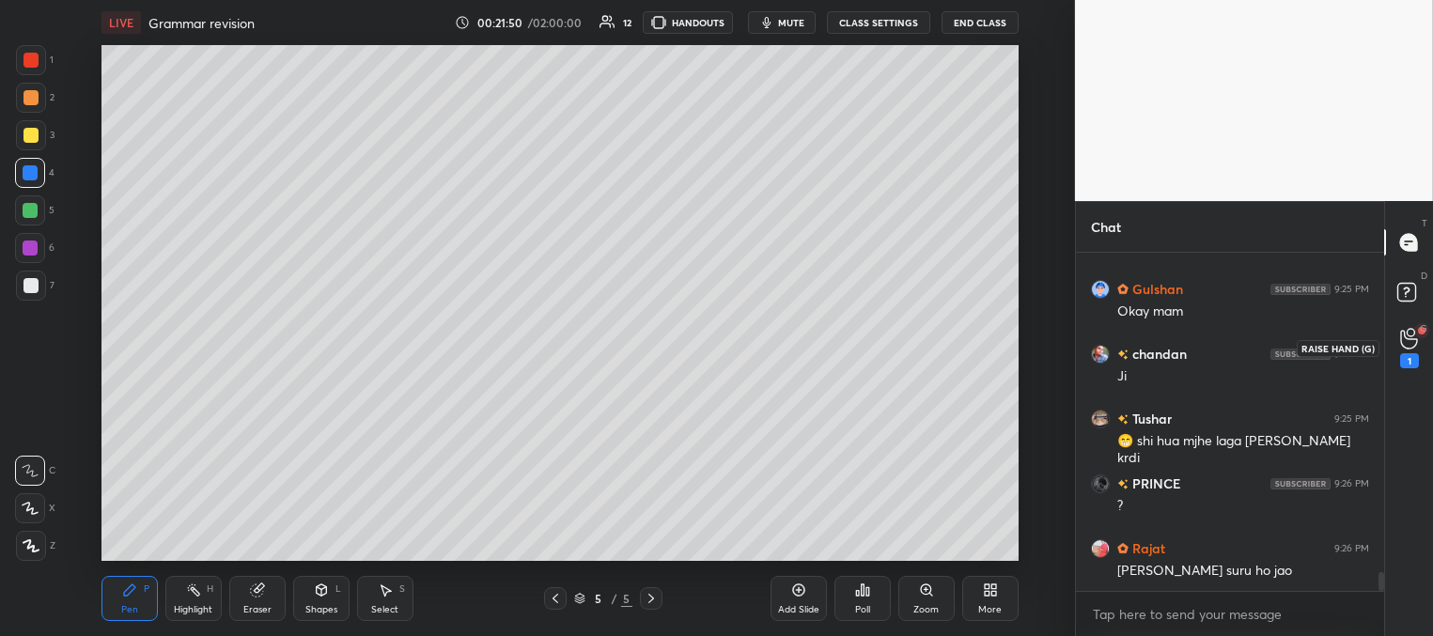
drag, startPoint x: 1411, startPoint y: 341, endPoint x: 1383, endPoint y: 355, distance: 31.5
click at [1410, 342] on icon at bounding box center [1409, 339] width 18 height 22
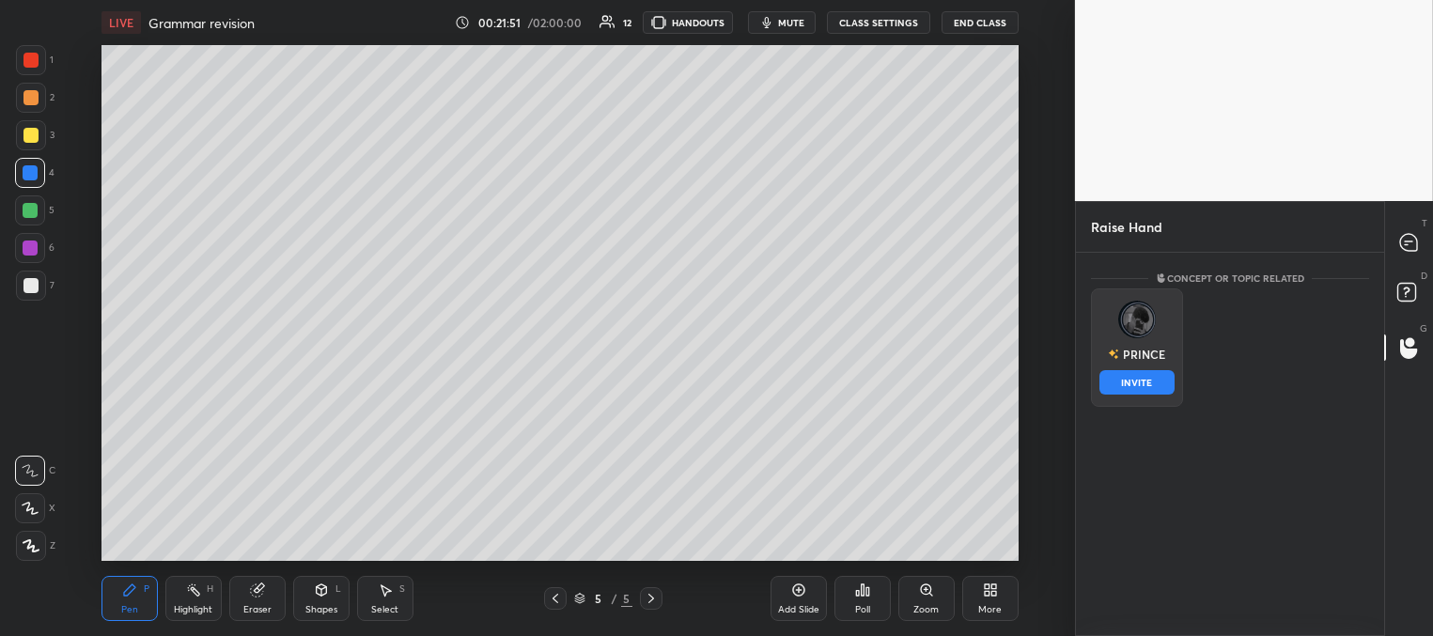
click at [1149, 378] on button "INVITE" at bounding box center [1136, 382] width 75 height 24
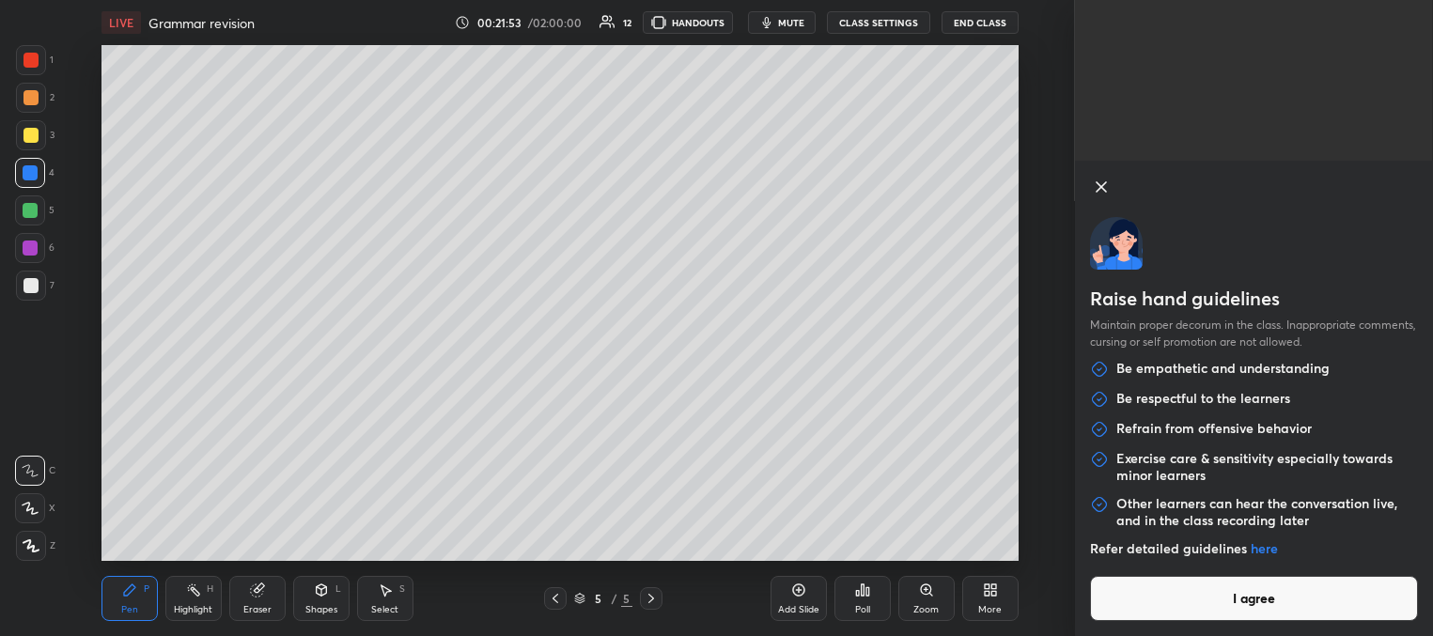
click at [1208, 611] on button "I agree" at bounding box center [1254, 598] width 328 height 45
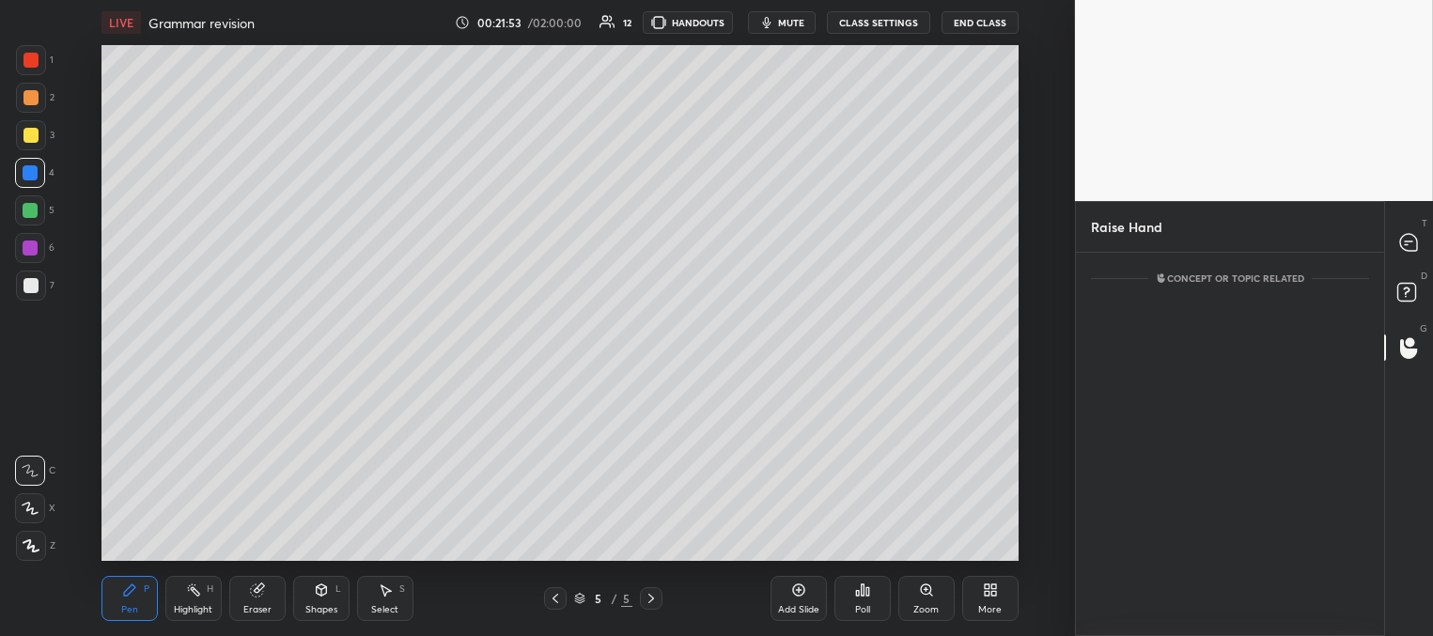
scroll to position [302, 303]
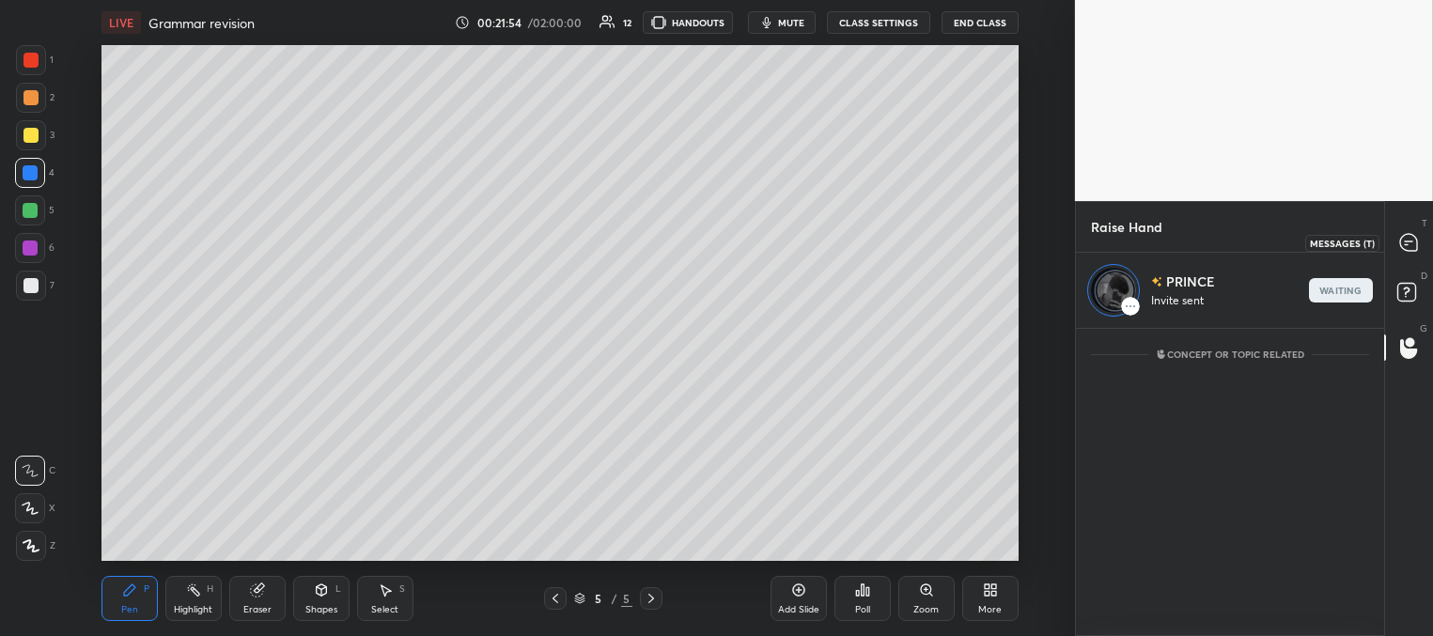
drag, startPoint x: 1406, startPoint y: 238, endPoint x: 1353, endPoint y: 262, distance: 58.9
click at [1405, 239] on icon at bounding box center [1408, 242] width 17 height 17
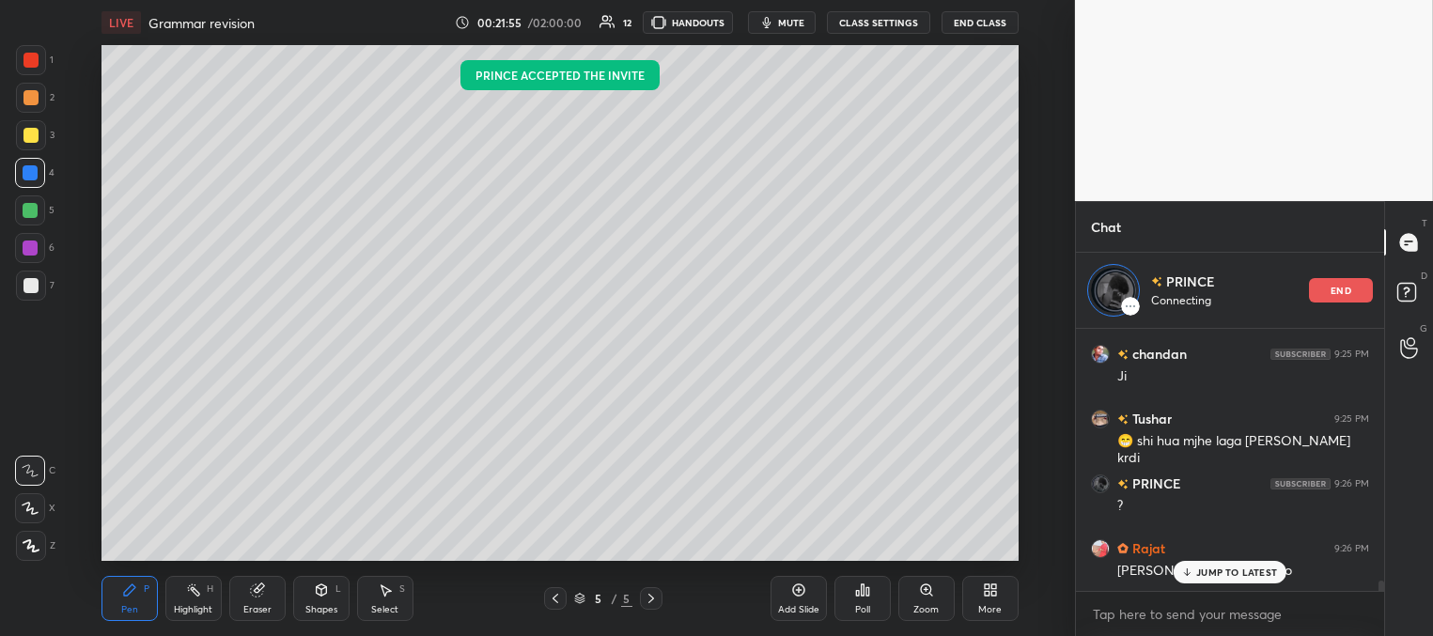
scroll to position [6158, 0]
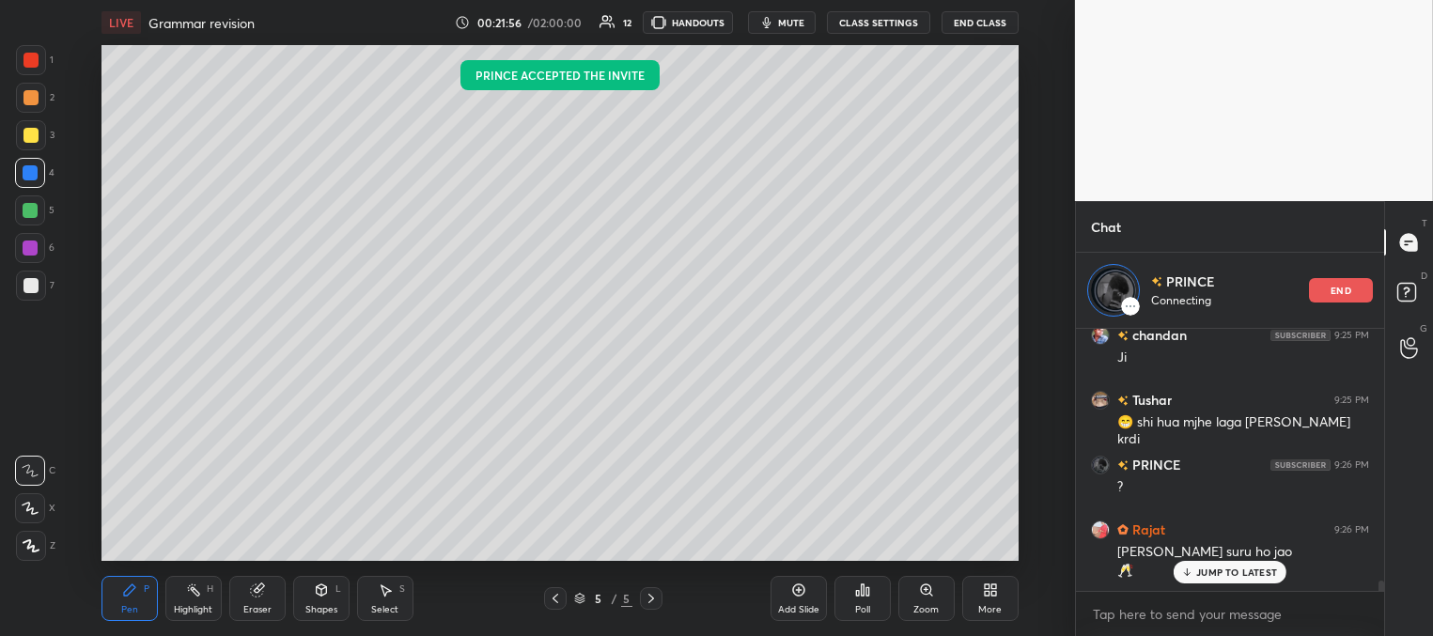
click at [1224, 575] on p "JUMP TO LATEST" at bounding box center [1236, 571] width 81 height 11
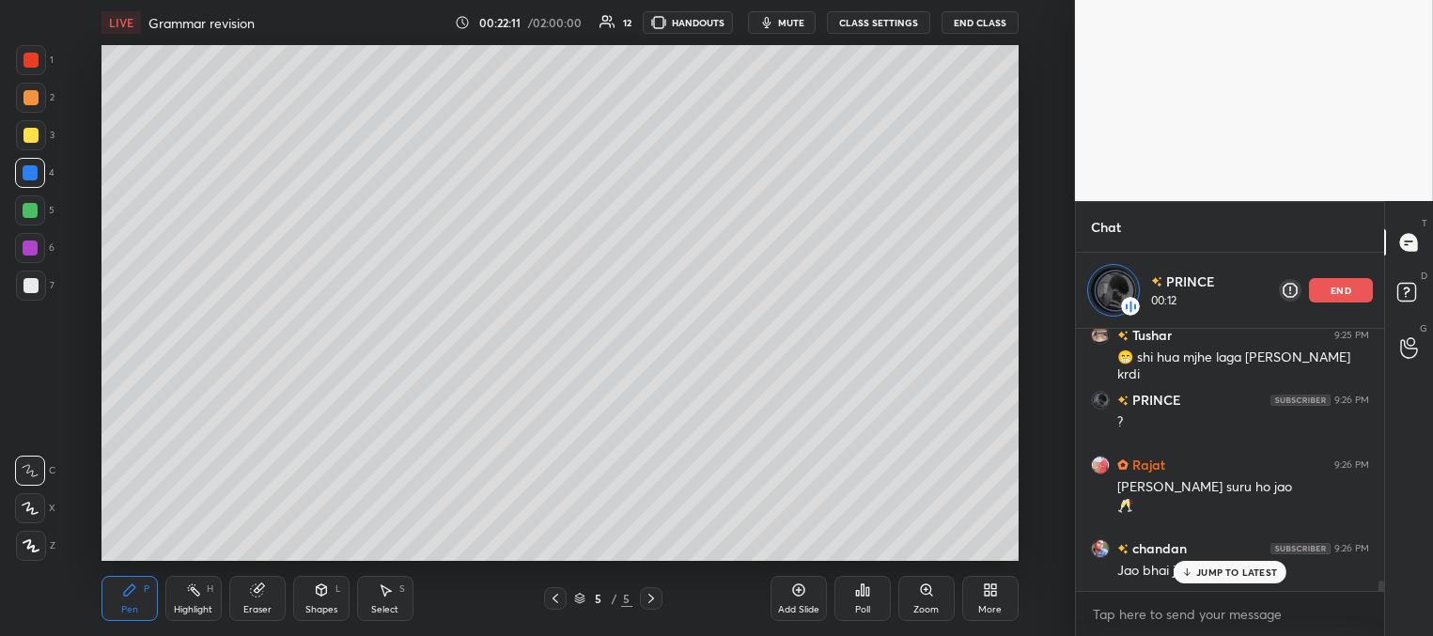
scroll to position [6288, 0]
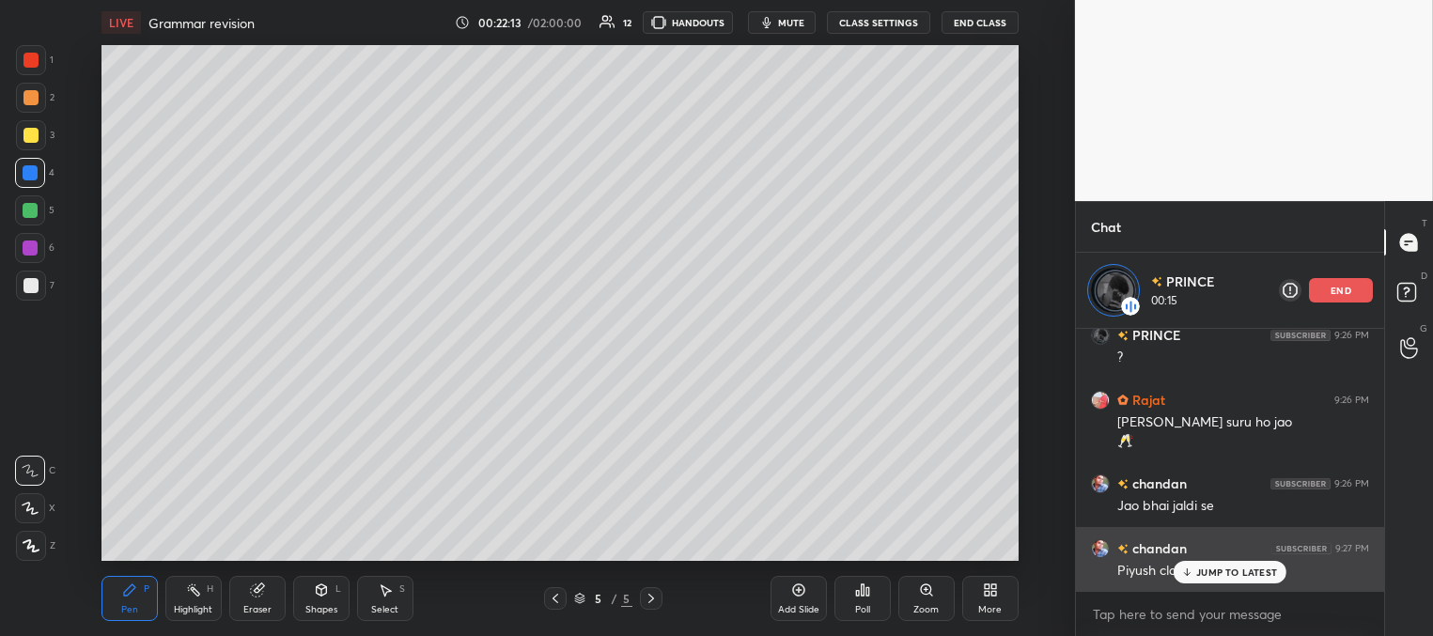
drag, startPoint x: 1207, startPoint y: 573, endPoint x: 1187, endPoint y: 566, distance: 21.7
click at [1205, 573] on p "JUMP TO LATEST" at bounding box center [1236, 571] width 81 height 11
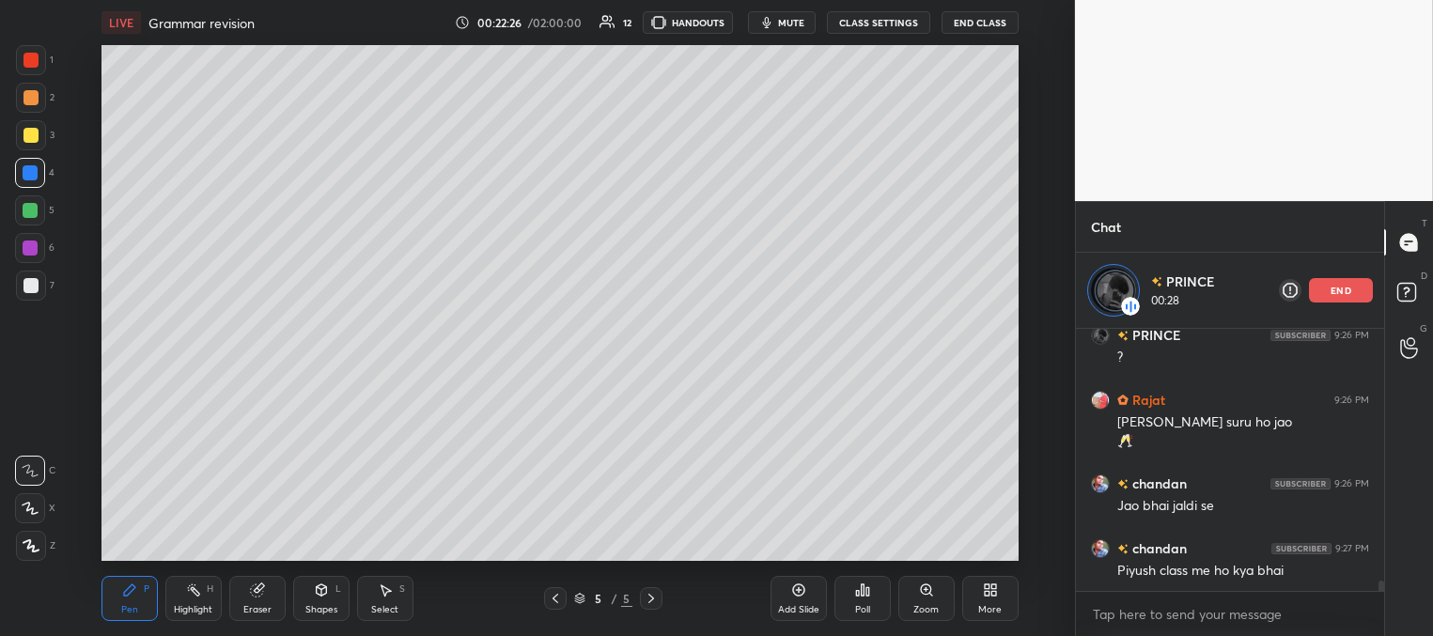
scroll to position [6353, 0]
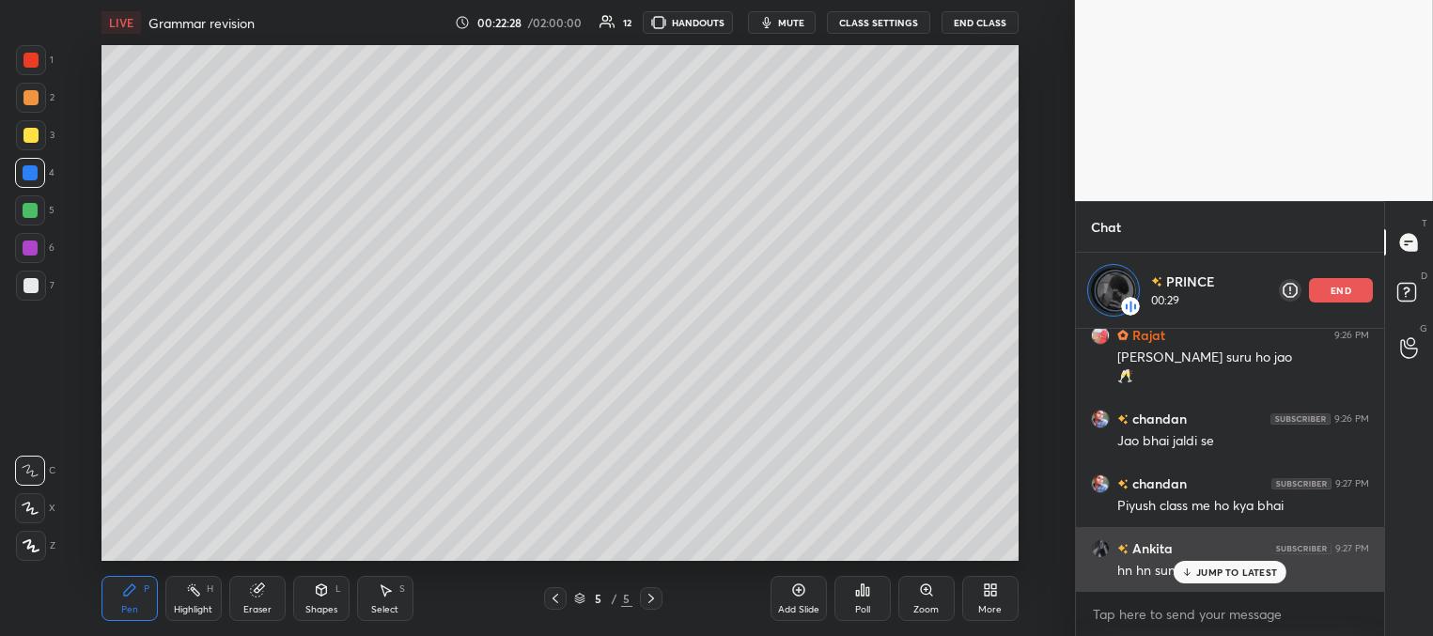
click at [1201, 569] on p "JUMP TO LATEST" at bounding box center [1236, 571] width 81 height 11
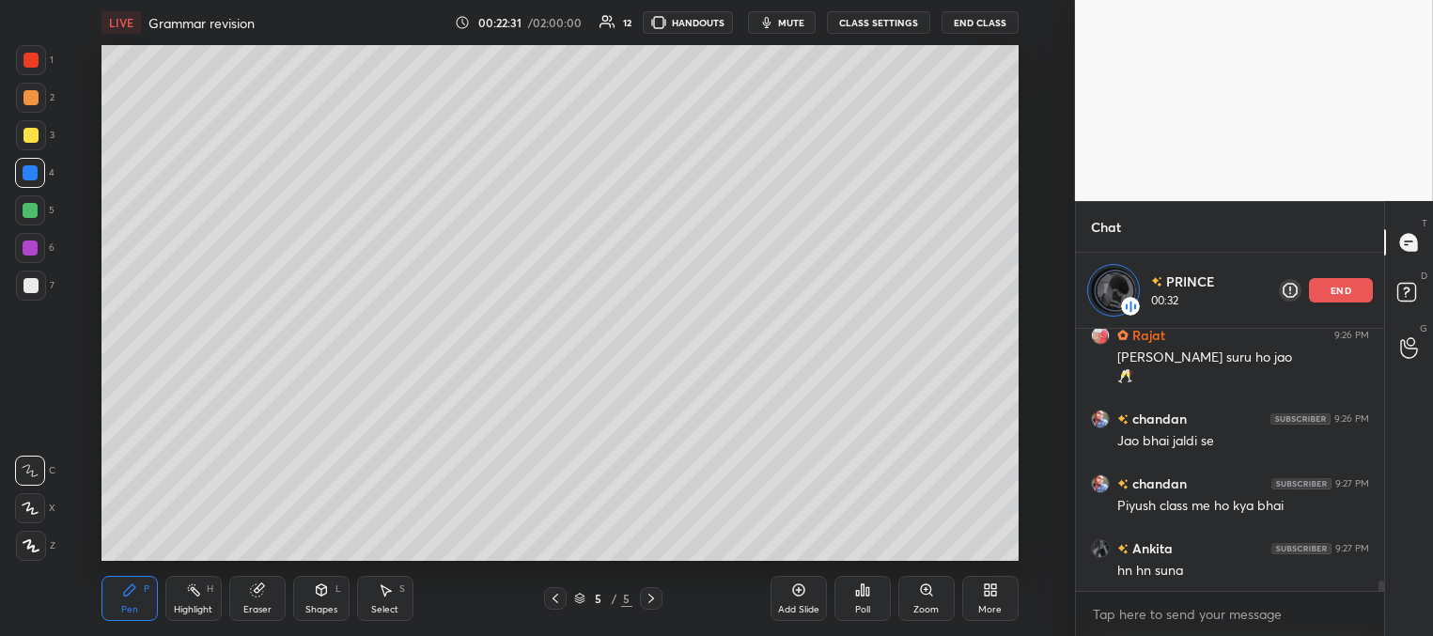
click at [791, 23] on span "mute" at bounding box center [791, 22] width 26 height 13
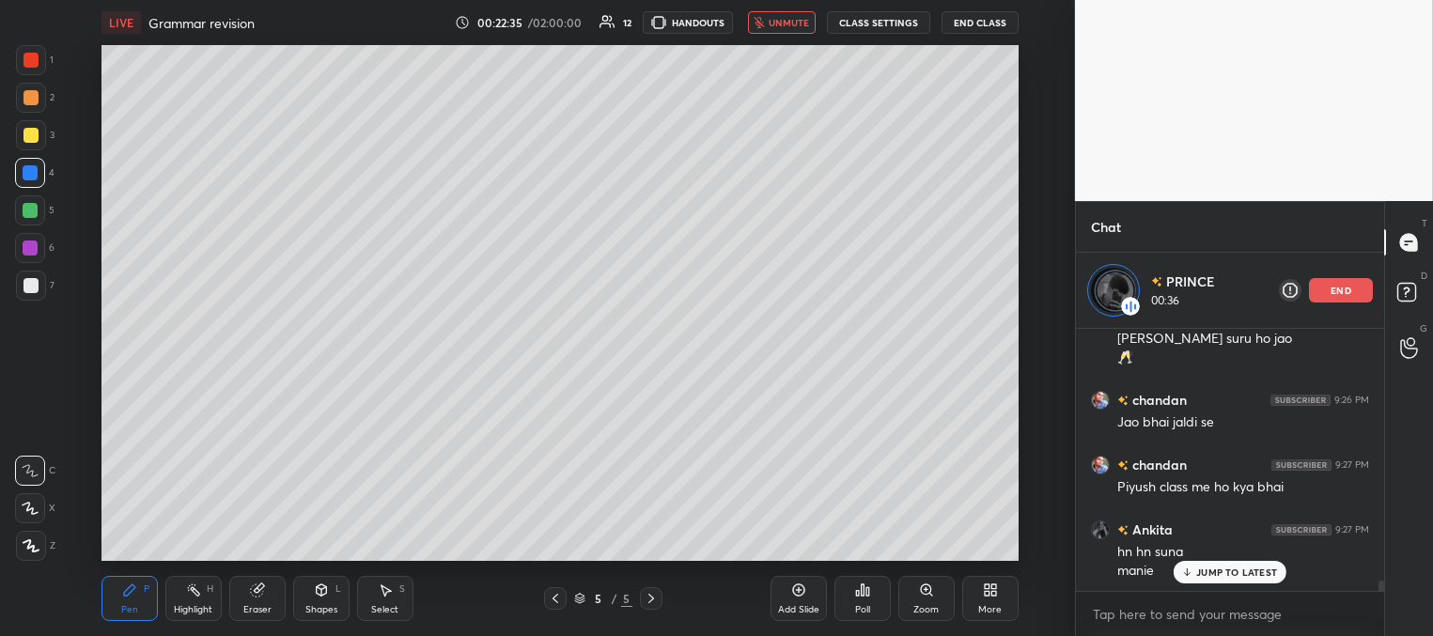
scroll to position [6436, 0]
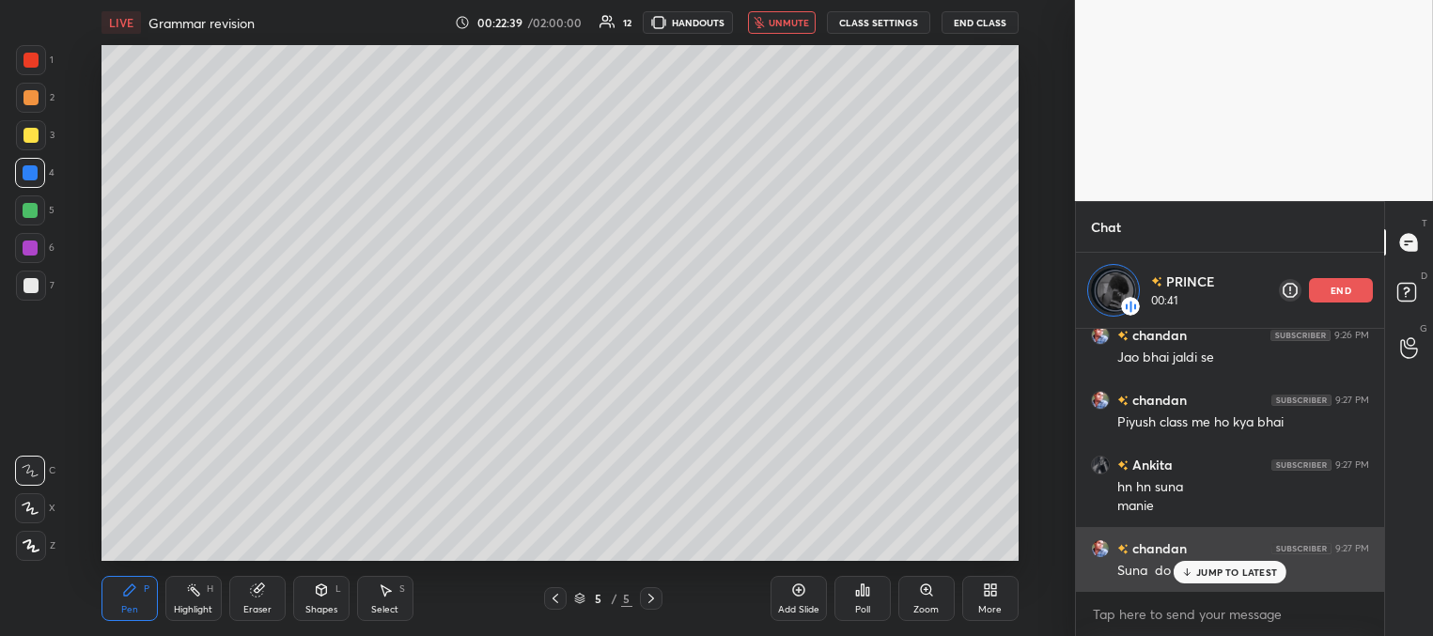
click at [1206, 569] on p "JUMP TO LATEST" at bounding box center [1236, 571] width 81 height 11
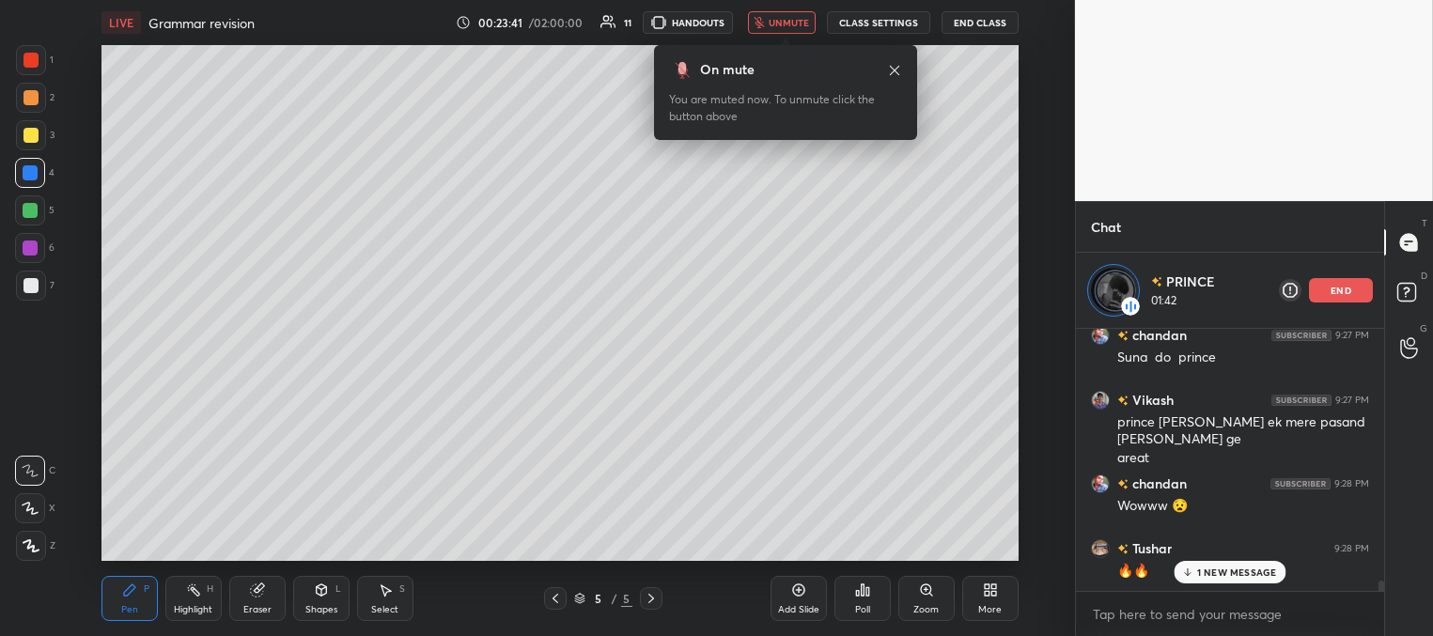
scroll to position [6714, 0]
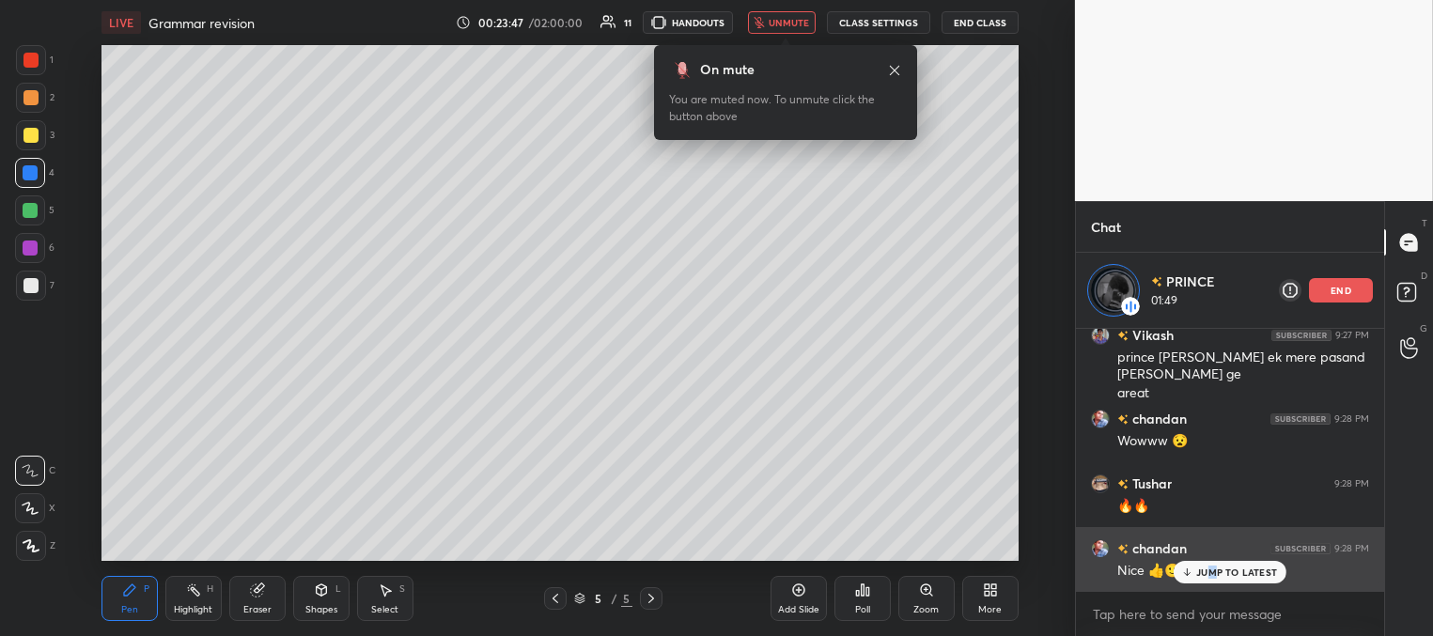
click at [1211, 567] on p "JUMP TO LATEST" at bounding box center [1236, 571] width 81 height 11
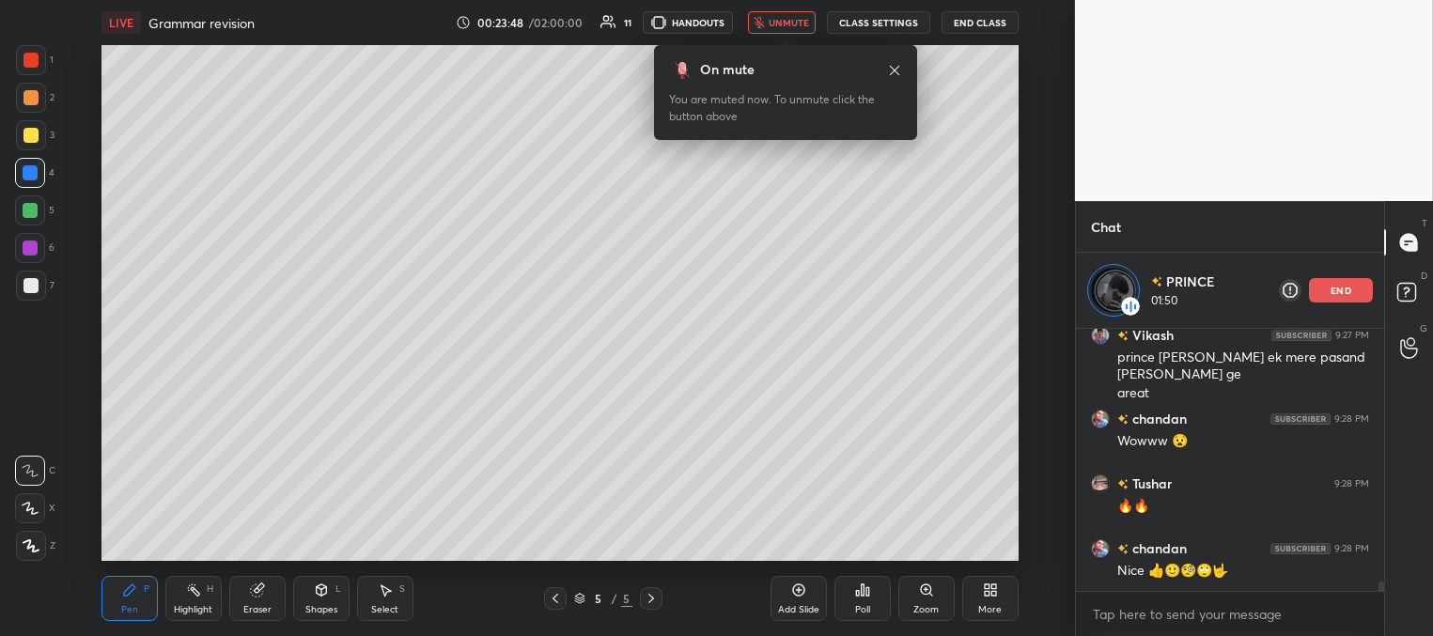
scroll to position [6779, 0]
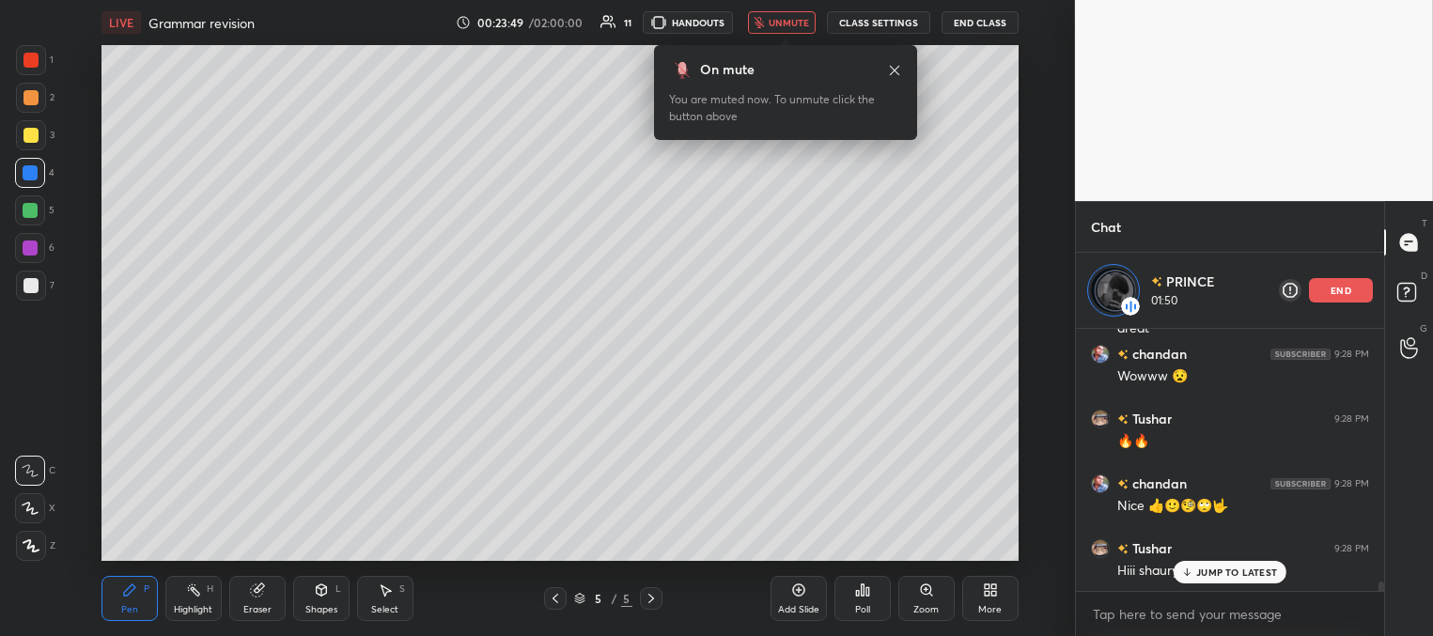
click at [895, 67] on icon at bounding box center [894, 70] width 15 height 15
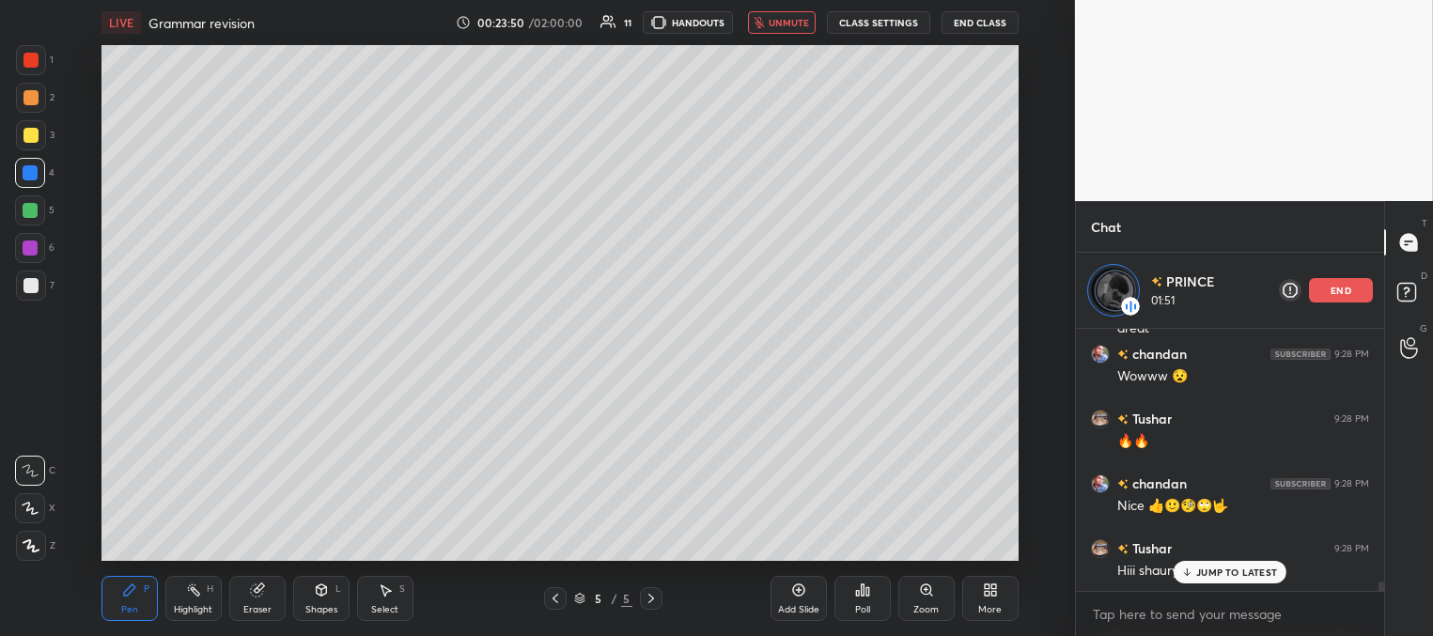
click at [1224, 573] on p "JUMP TO LATEST" at bounding box center [1236, 571] width 81 height 11
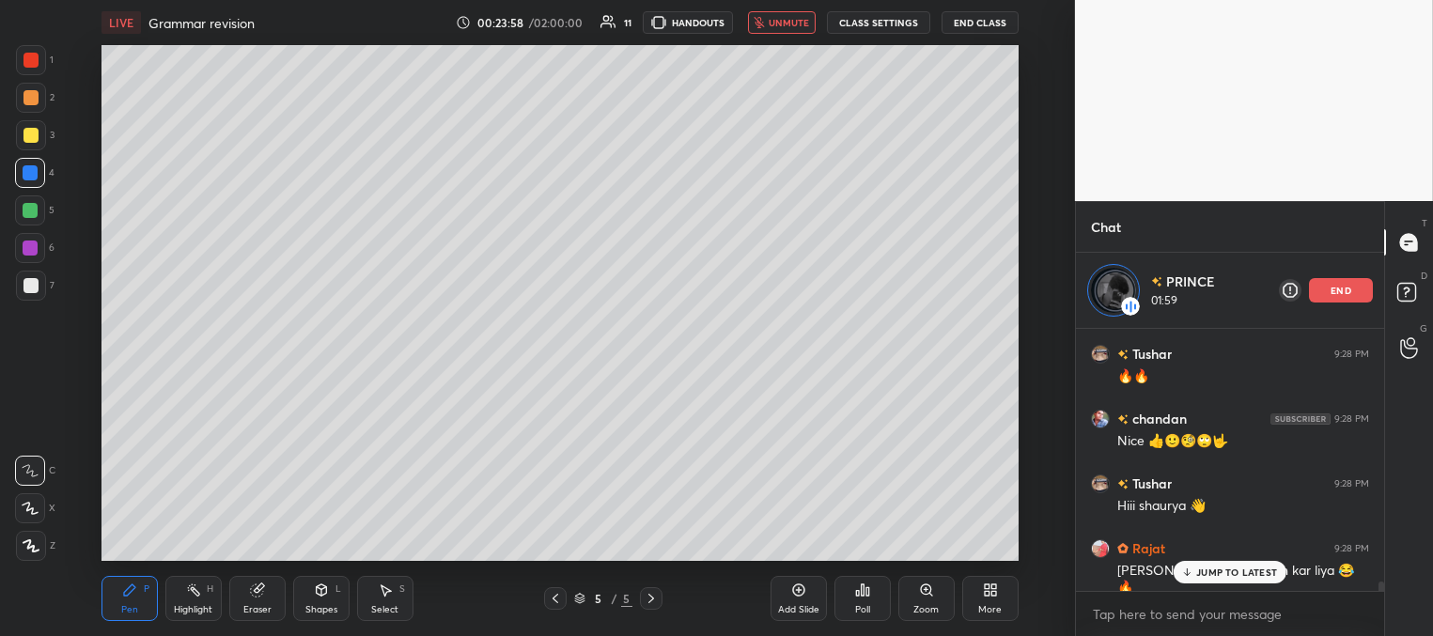
click at [1189, 565] on div "JUMP TO LATEST" at bounding box center [1229, 572] width 113 height 23
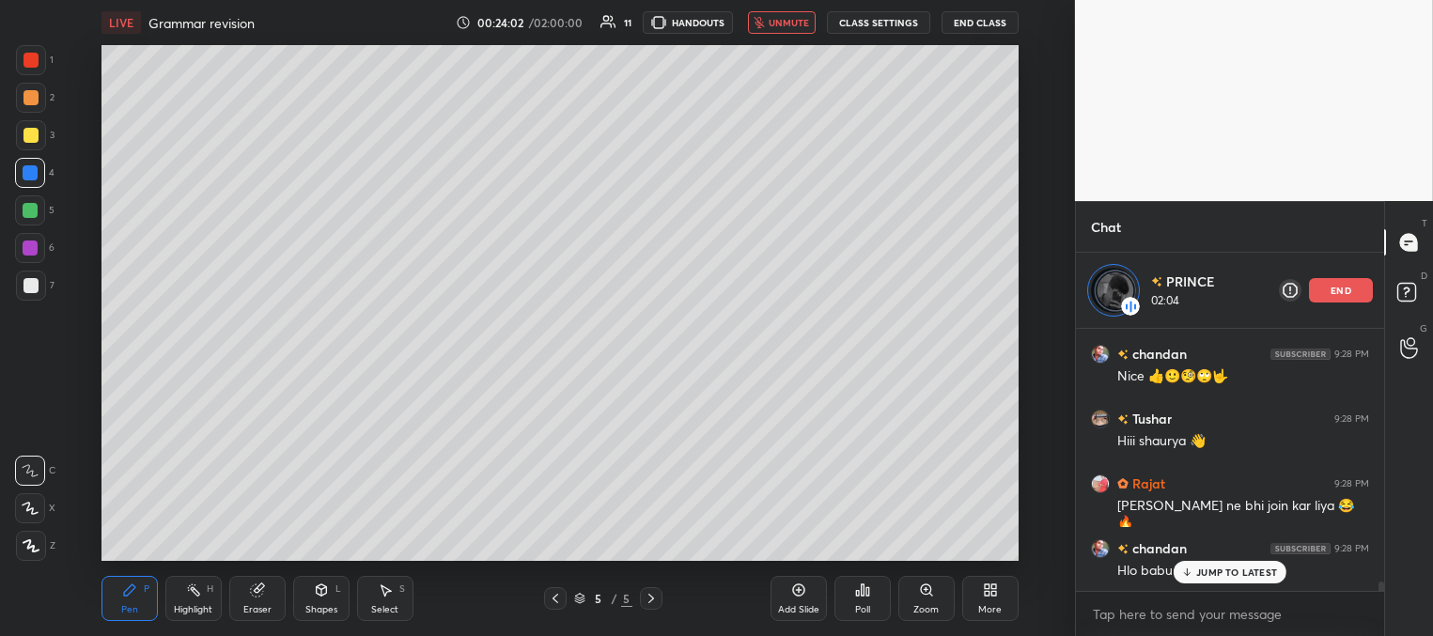
scroll to position [6974, 0]
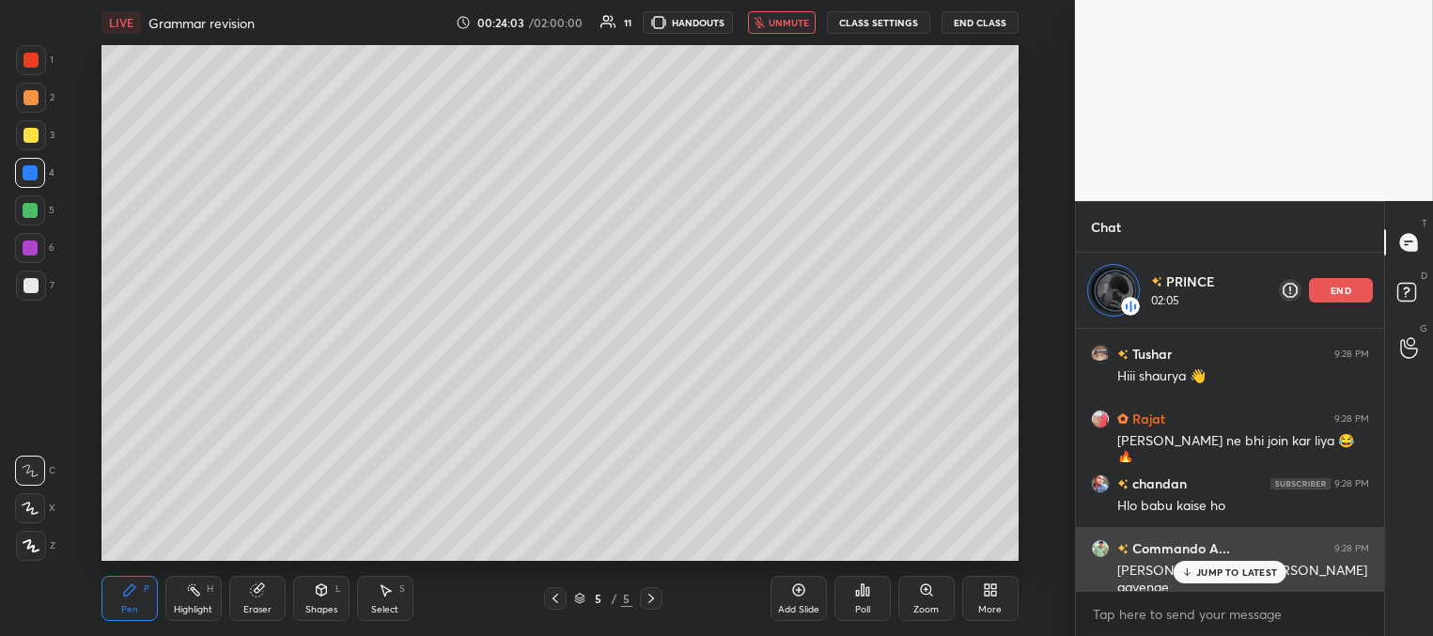
drag, startPoint x: 1202, startPoint y: 572, endPoint x: 1185, endPoint y: 571, distance: 17.9
click at [1201, 573] on p "JUMP TO LATEST" at bounding box center [1236, 571] width 81 height 11
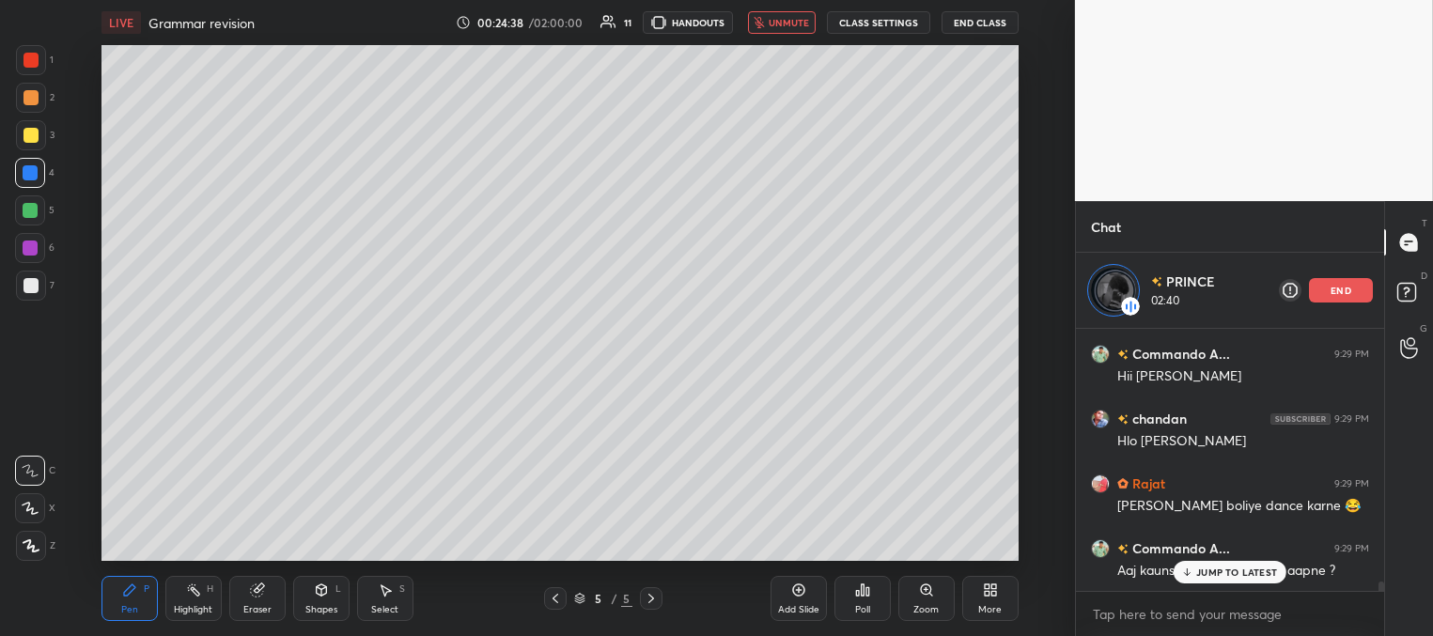
scroll to position [7427, 0]
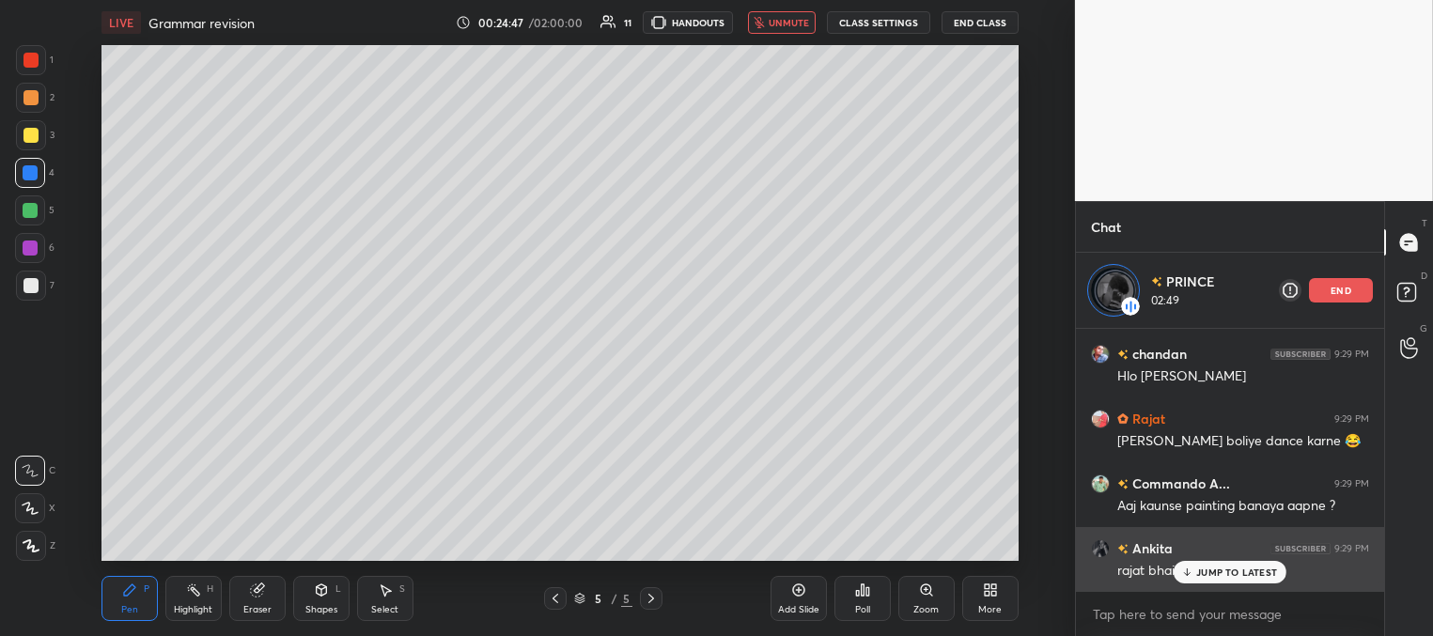
click at [1197, 570] on p "JUMP TO LATEST" at bounding box center [1236, 571] width 81 height 11
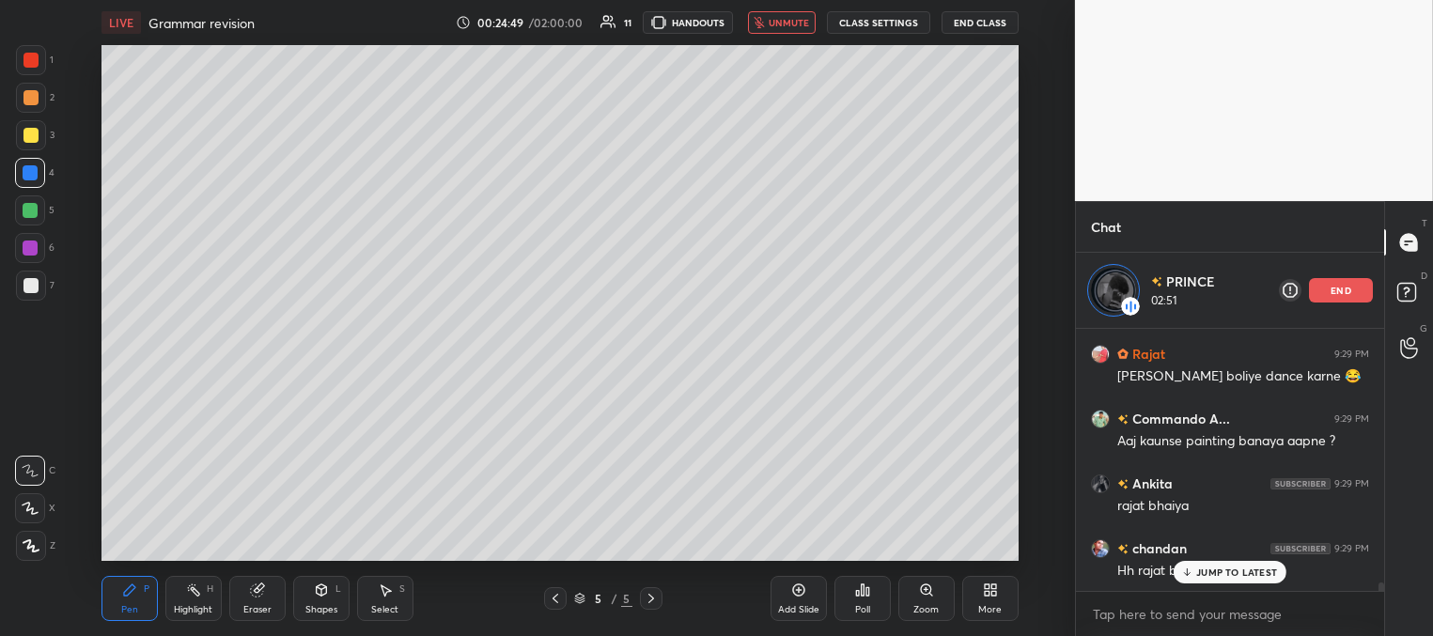
scroll to position [7557, 0]
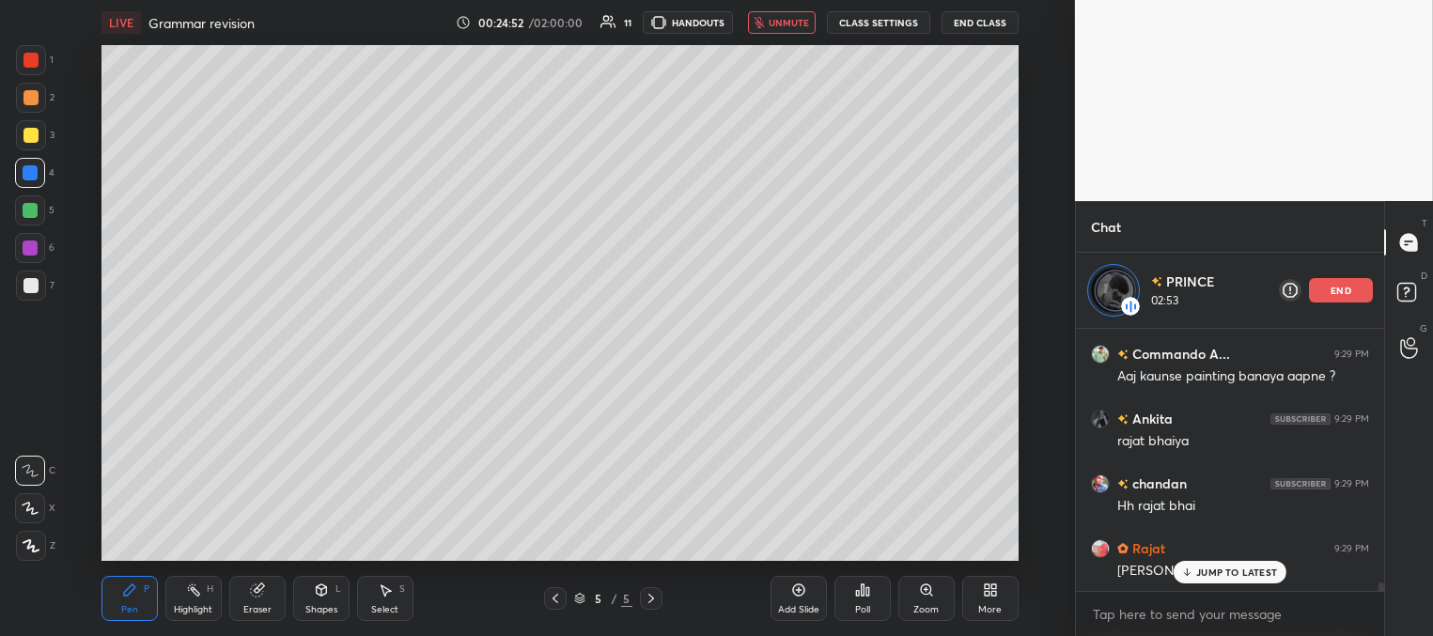
click at [1378, 573] on div at bounding box center [1378, 460] width 11 height 262
click at [1381, 599] on div "chandan 9:29 PM [PERSON_NAME] 9:29 PM [PERSON_NAME] boliye dance karne 😂 Comman…" at bounding box center [1230, 482] width 308 height 307
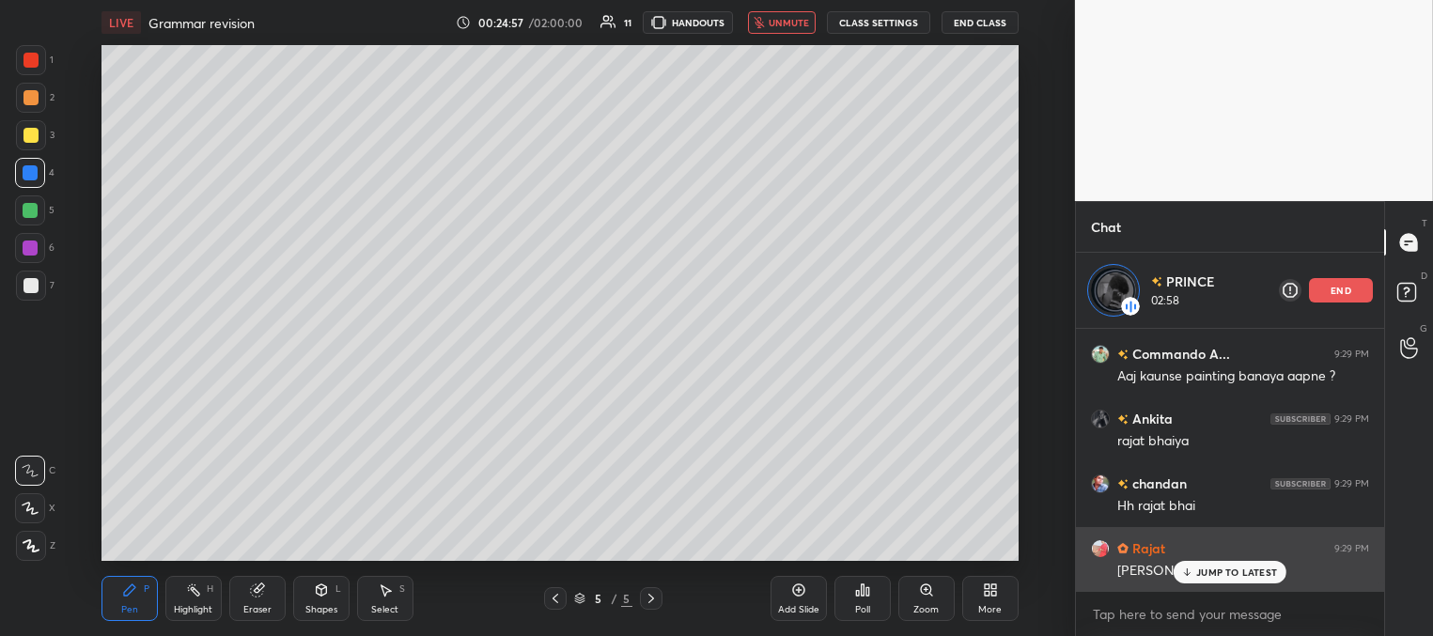
click at [1214, 569] on p "JUMP TO LATEST" at bounding box center [1236, 571] width 81 height 11
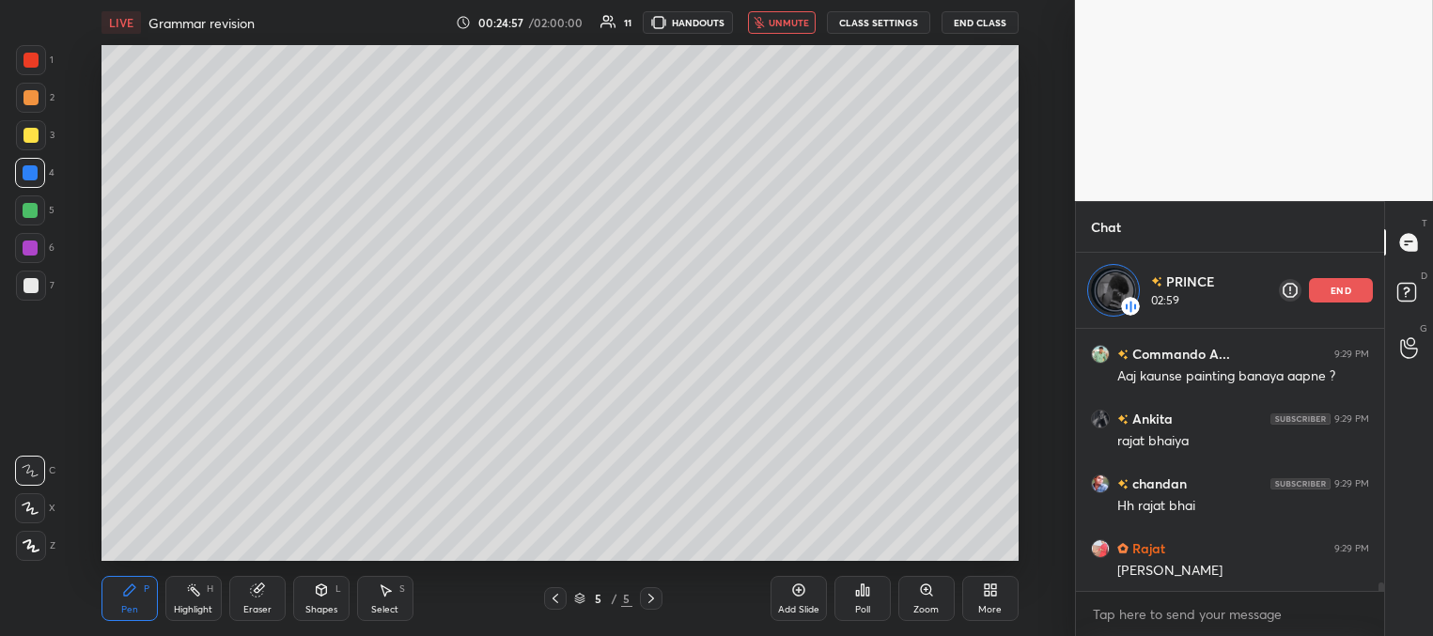
scroll to position [7639, 0]
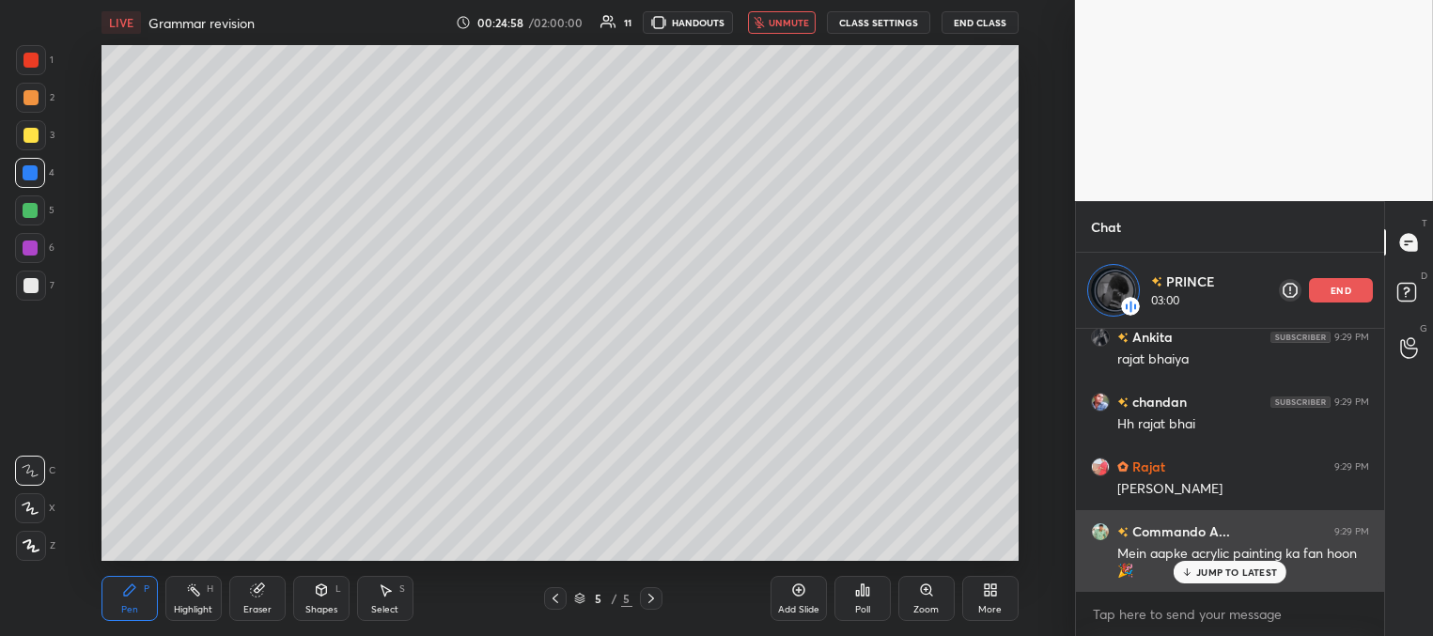
drag, startPoint x: 1213, startPoint y: 569, endPoint x: 1196, endPoint y: 566, distance: 17.3
click at [1214, 570] on p "JUMP TO LATEST" at bounding box center [1236, 571] width 81 height 11
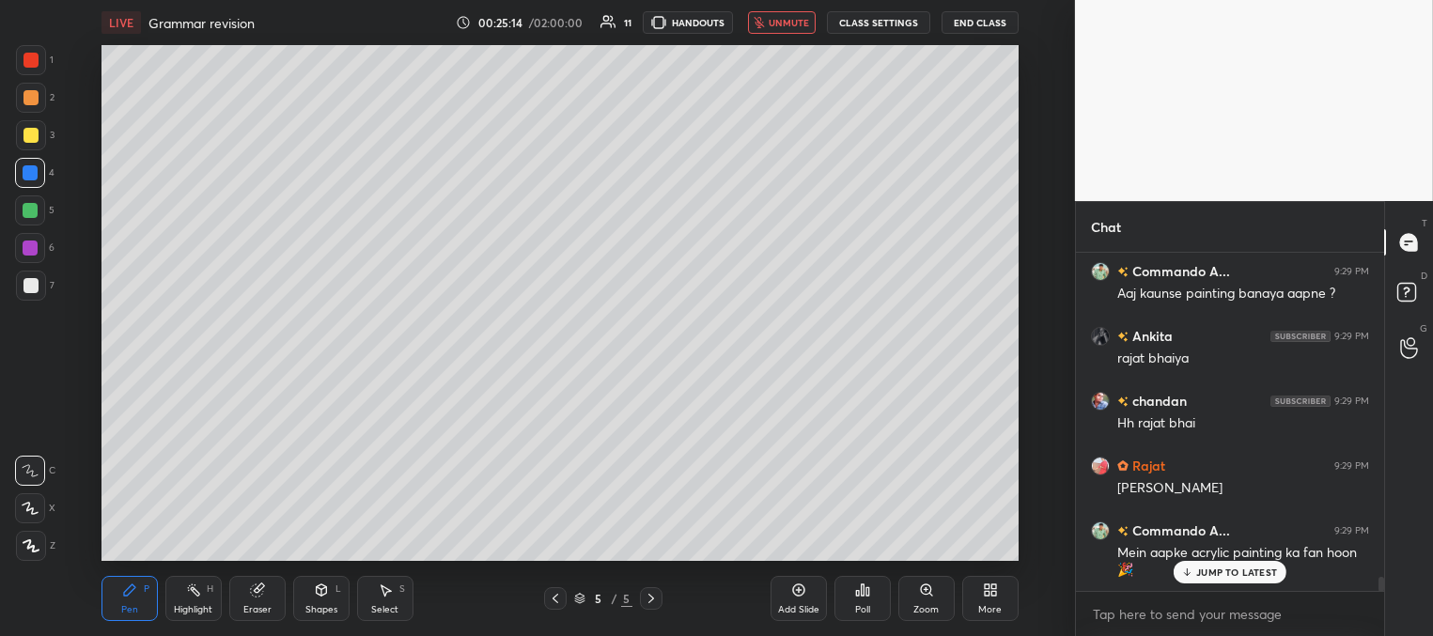
scroll to position [7563, 0]
click at [791, 23] on span "unmute" at bounding box center [788, 22] width 40 height 13
click at [1206, 572] on p "JUMP TO LATEST" at bounding box center [1236, 571] width 81 height 11
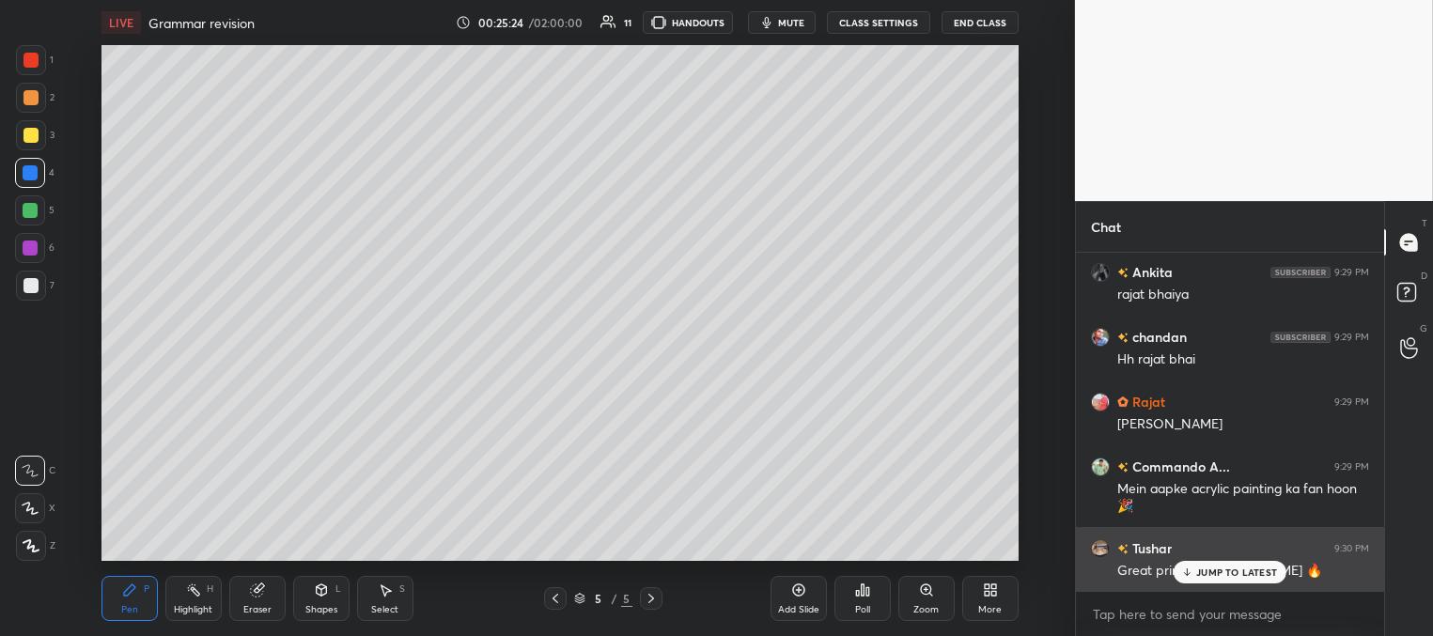
click at [1204, 574] on p "JUMP TO LATEST" at bounding box center [1236, 571] width 81 height 11
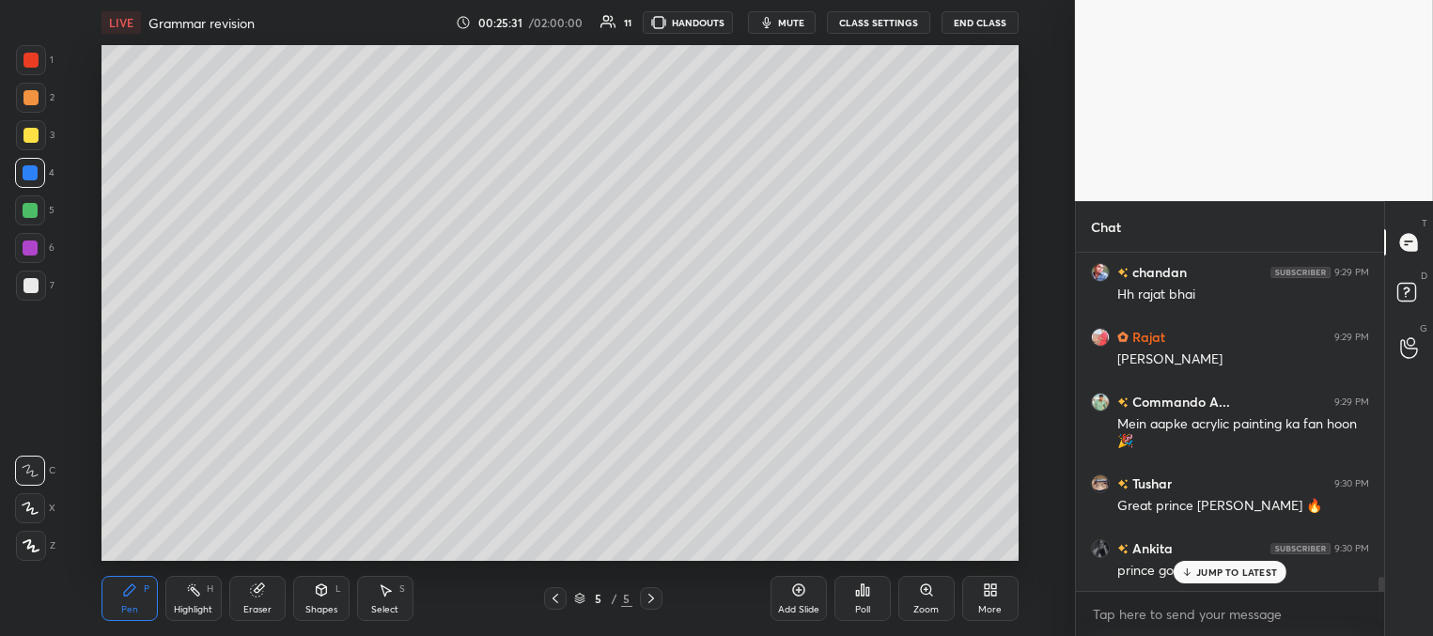
scroll to position [7757, 0]
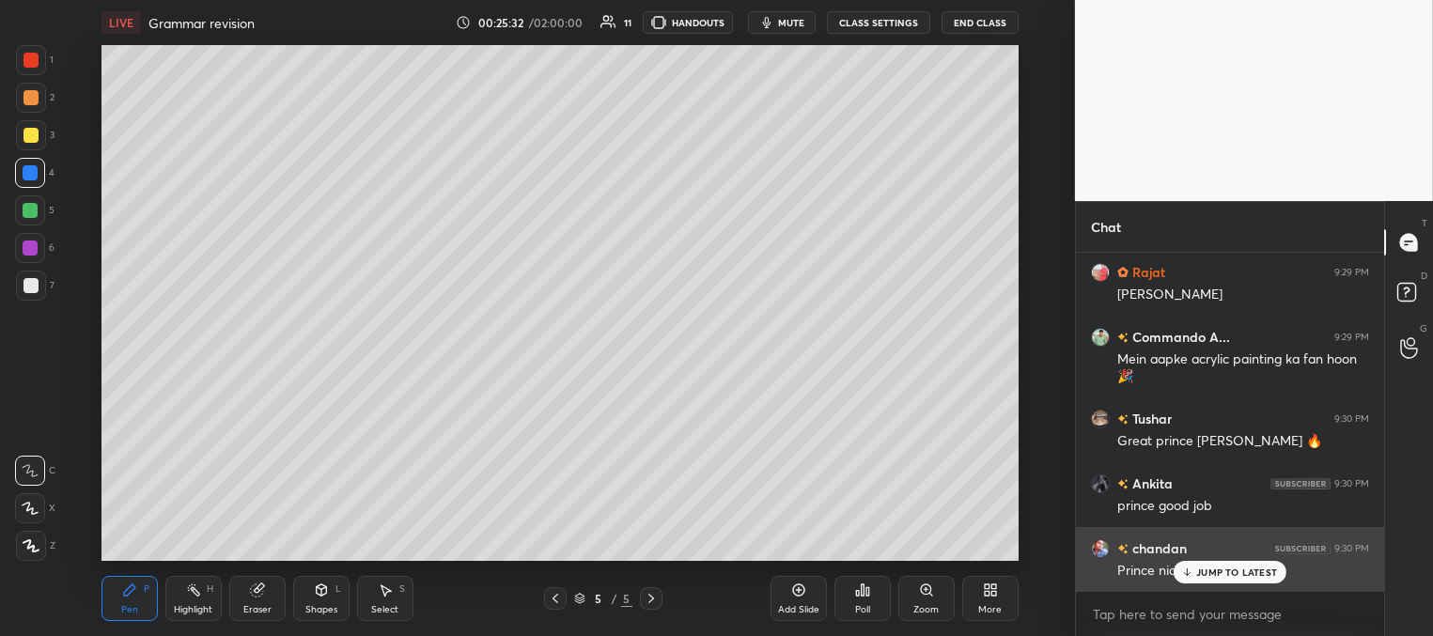
drag, startPoint x: 1202, startPoint y: 582, endPoint x: 1181, endPoint y: 581, distance: 21.6
click at [1201, 582] on div "JUMP TO LATEST" at bounding box center [1229, 572] width 113 height 23
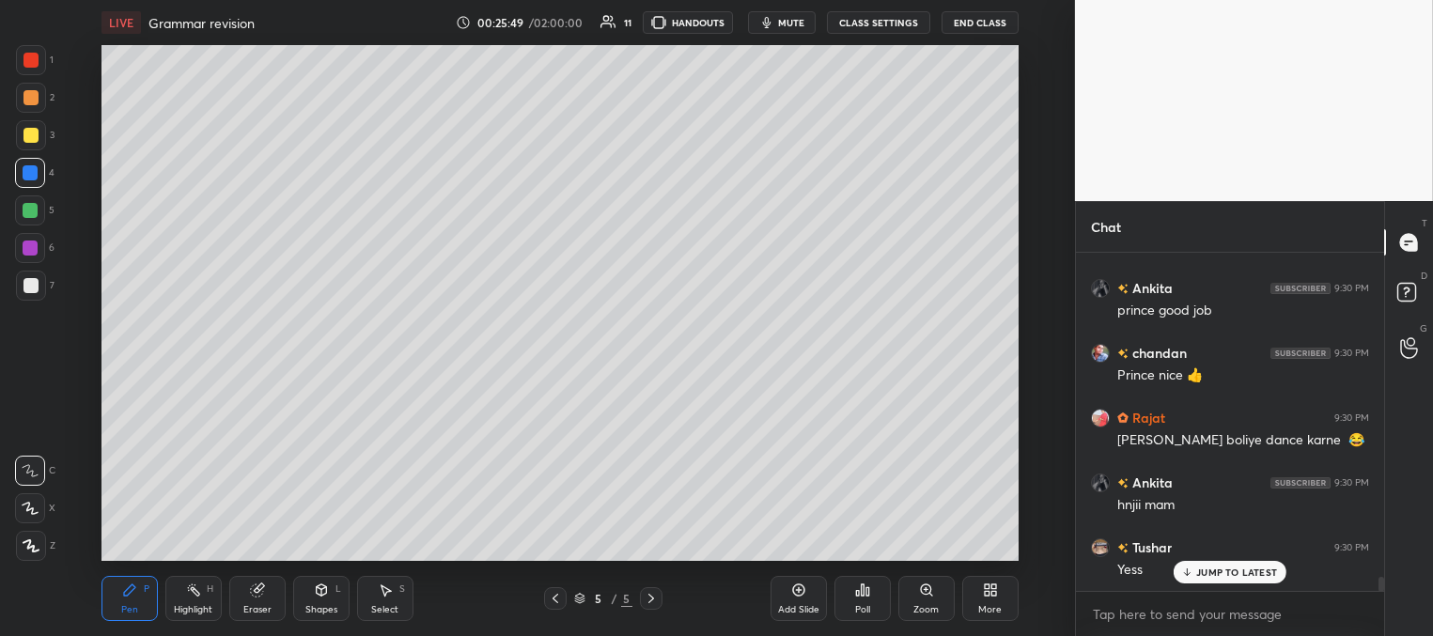
scroll to position [8016, 0]
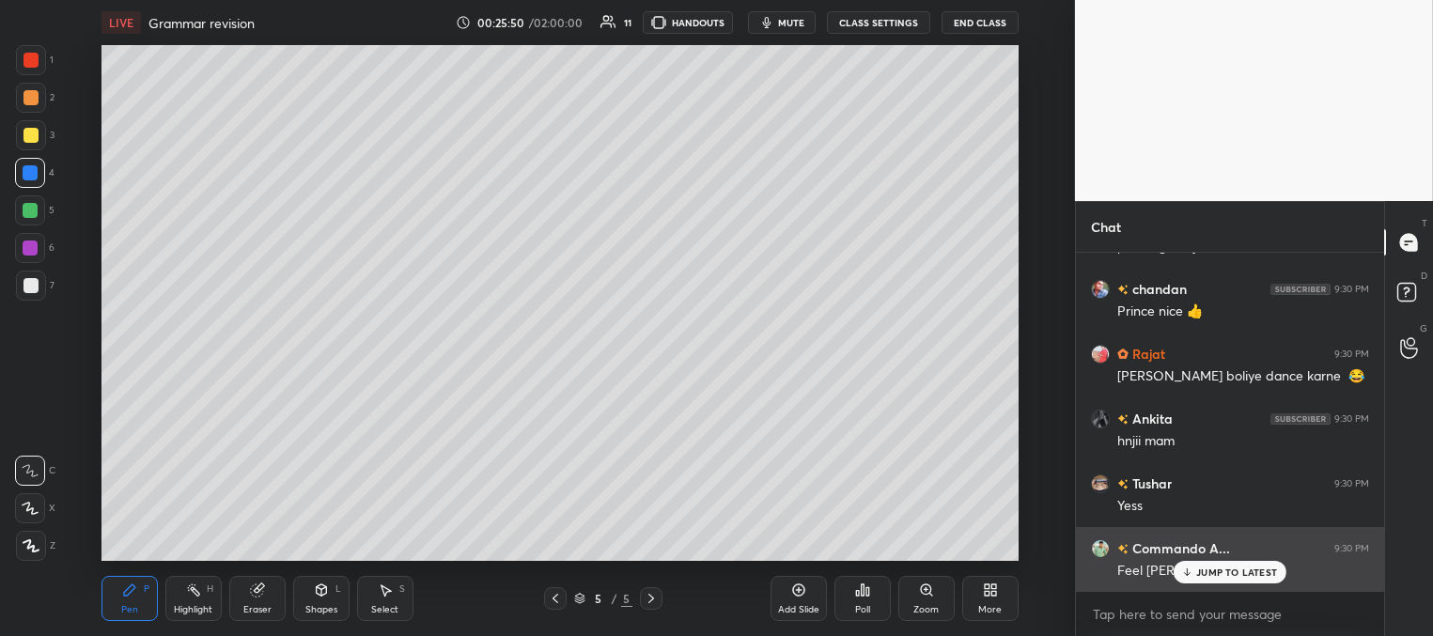
drag, startPoint x: 1220, startPoint y: 570, endPoint x: 1124, endPoint y: 561, distance: 97.2
click at [1218, 569] on p "JUMP TO LATEST" at bounding box center [1236, 571] width 81 height 11
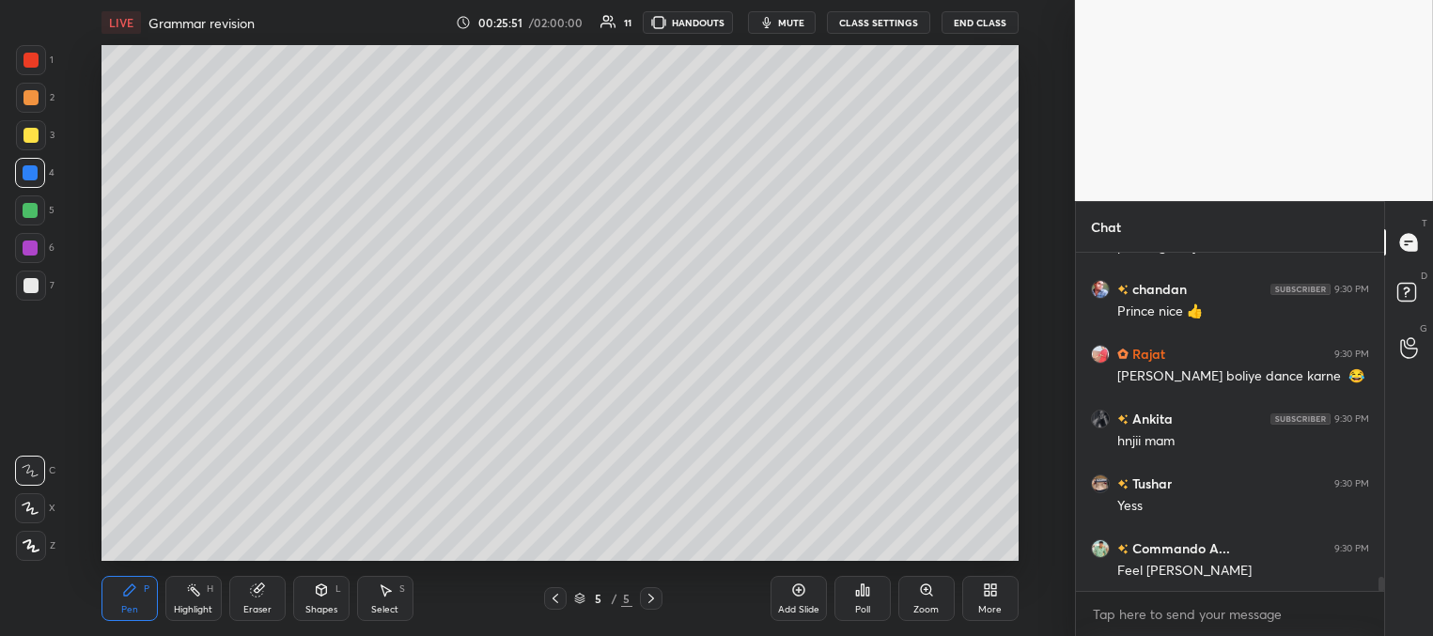
scroll to position [8081, 0]
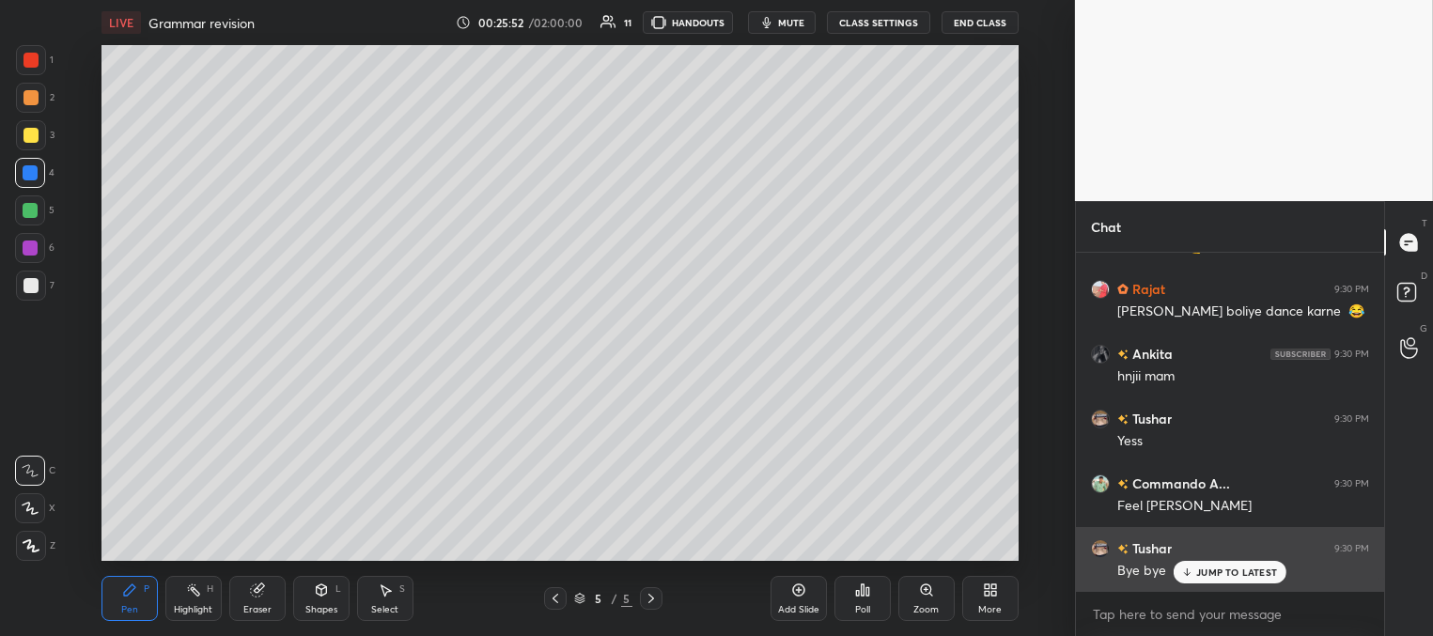
drag, startPoint x: 1210, startPoint y: 572, endPoint x: 1187, endPoint y: 573, distance: 23.5
click at [1208, 573] on p "JUMP TO LATEST" at bounding box center [1236, 571] width 81 height 11
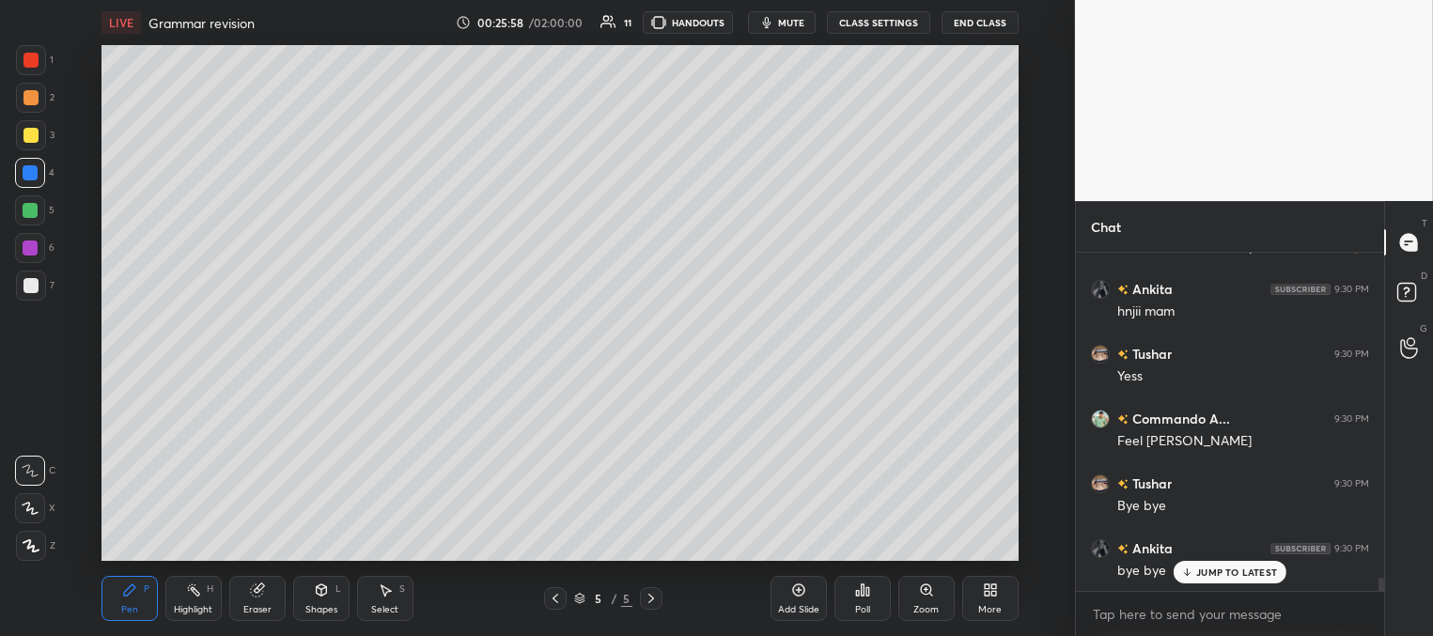
scroll to position [8211, 0]
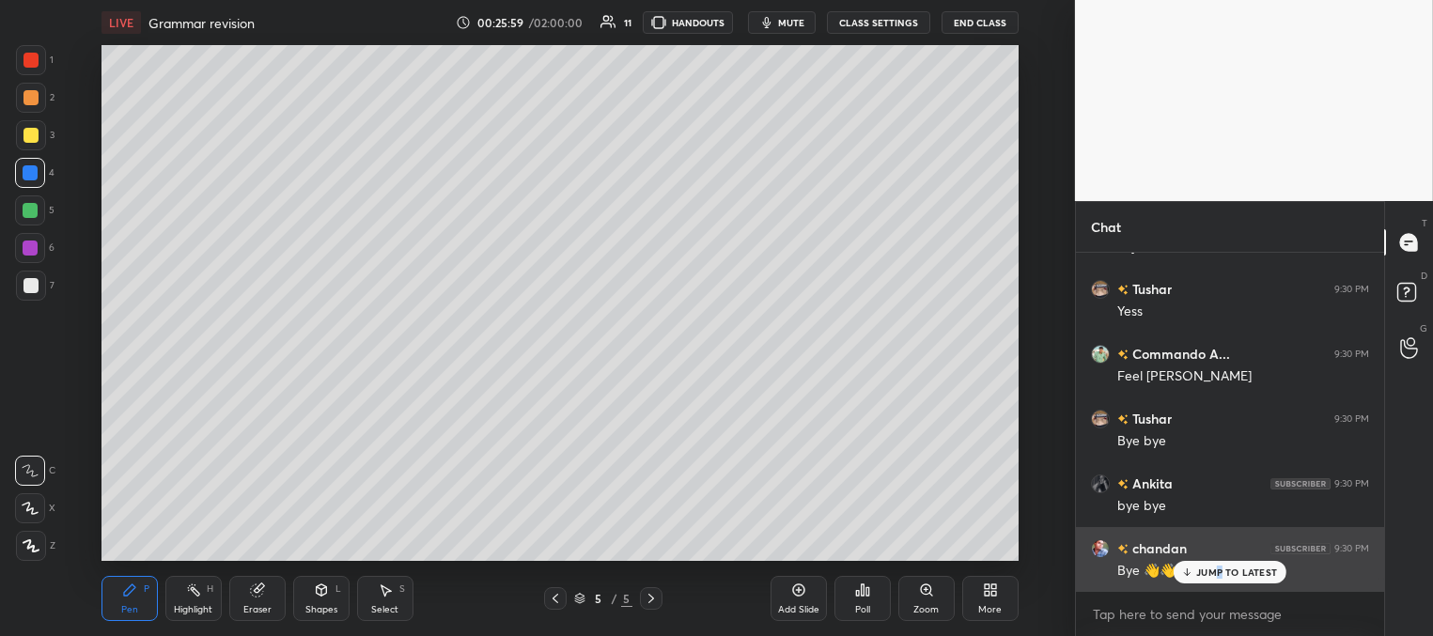
click at [1219, 574] on p "JUMP TO LATEST" at bounding box center [1236, 571] width 81 height 11
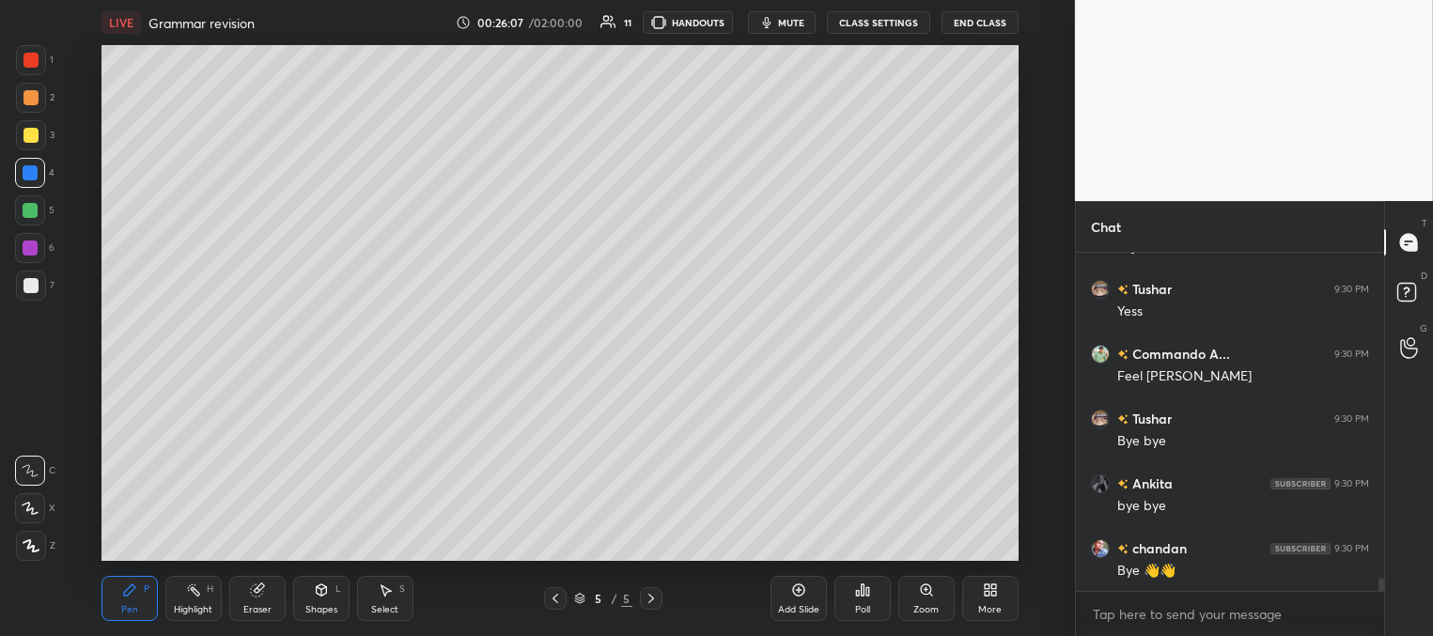
drag, startPoint x: 29, startPoint y: 287, endPoint x: 22, endPoint y: 308, distance: 22.0
click at [28, 290] on div at bounding box center [30, 285] width 15 height 15
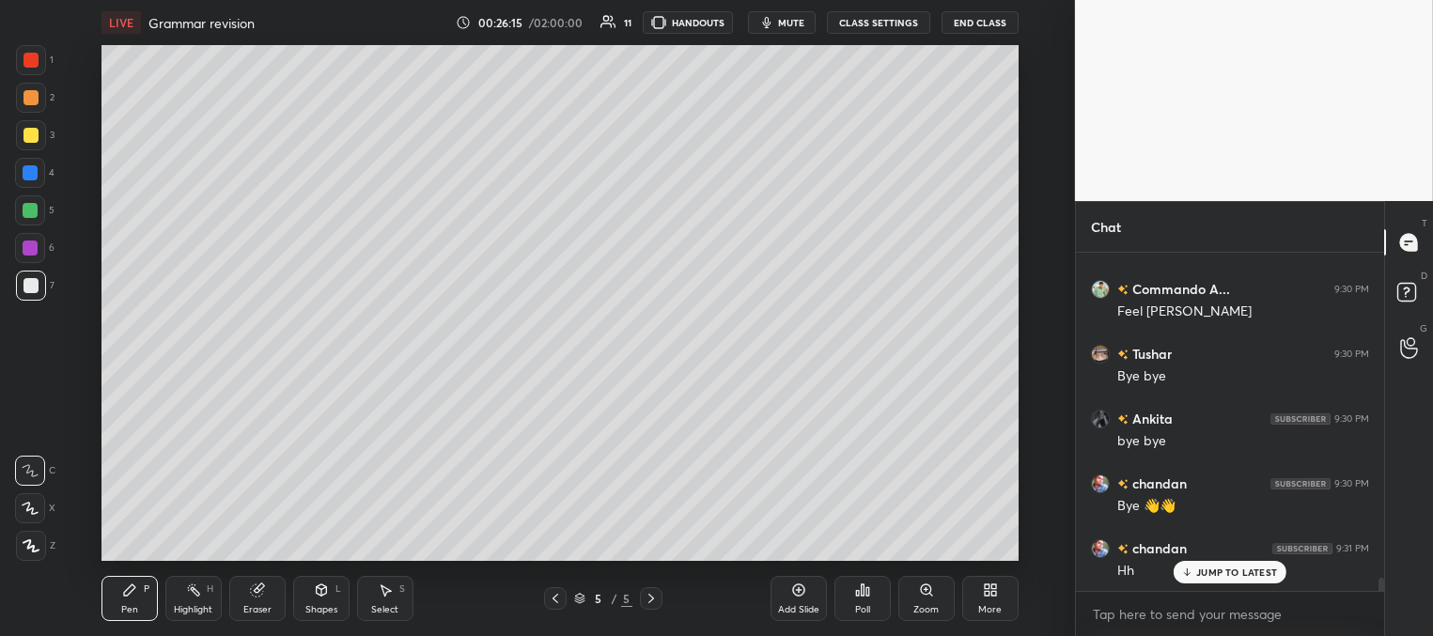
scroll to position [8340, 0]
click at [1214, 570] on p "JUMP TO LATEST" at bounding box center [1236, 571] width 81 height 11
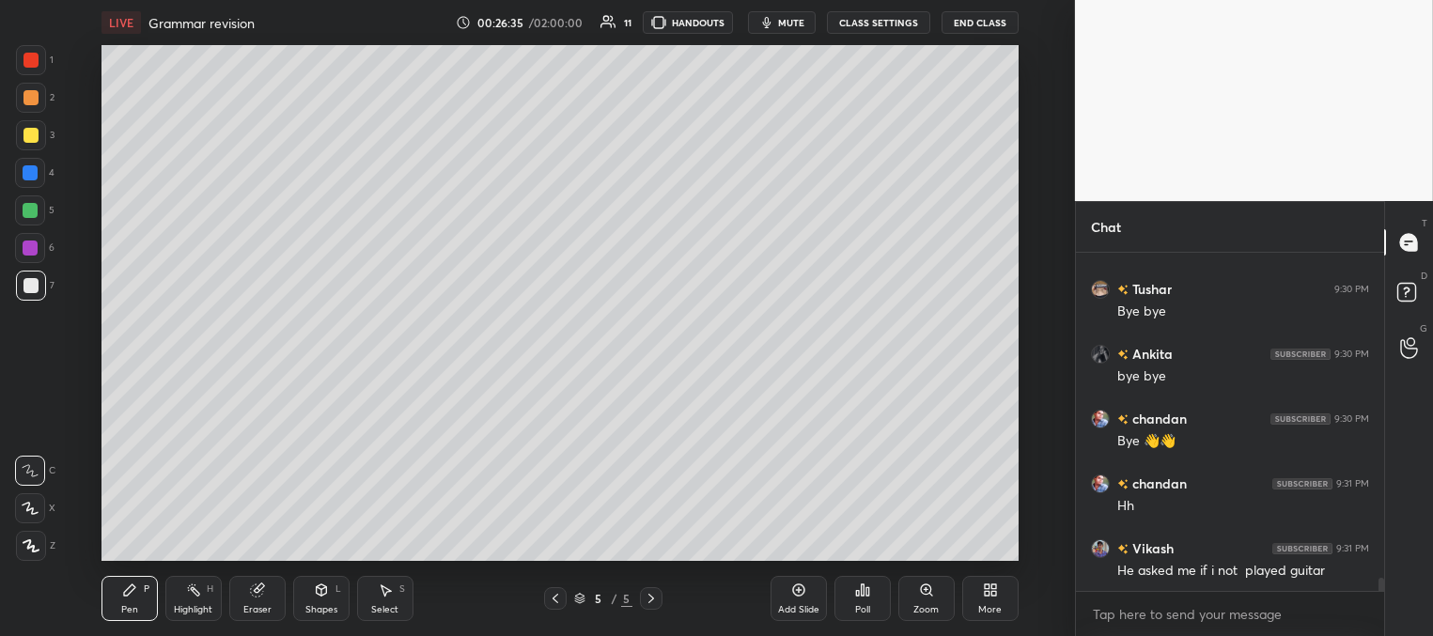
scroll to position [8405, 0]
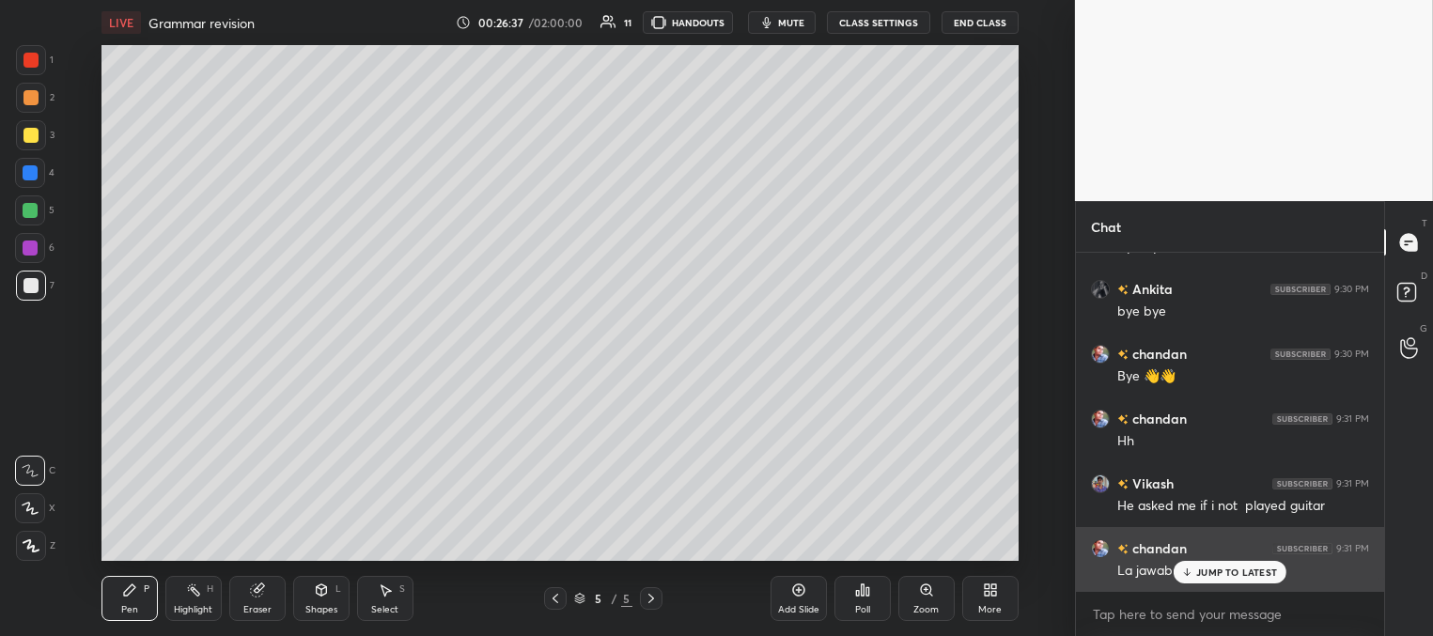
click at [1195, 574] on div "JUMP TO LATEST" at bounding box center [1229, 572] width 113 height 23
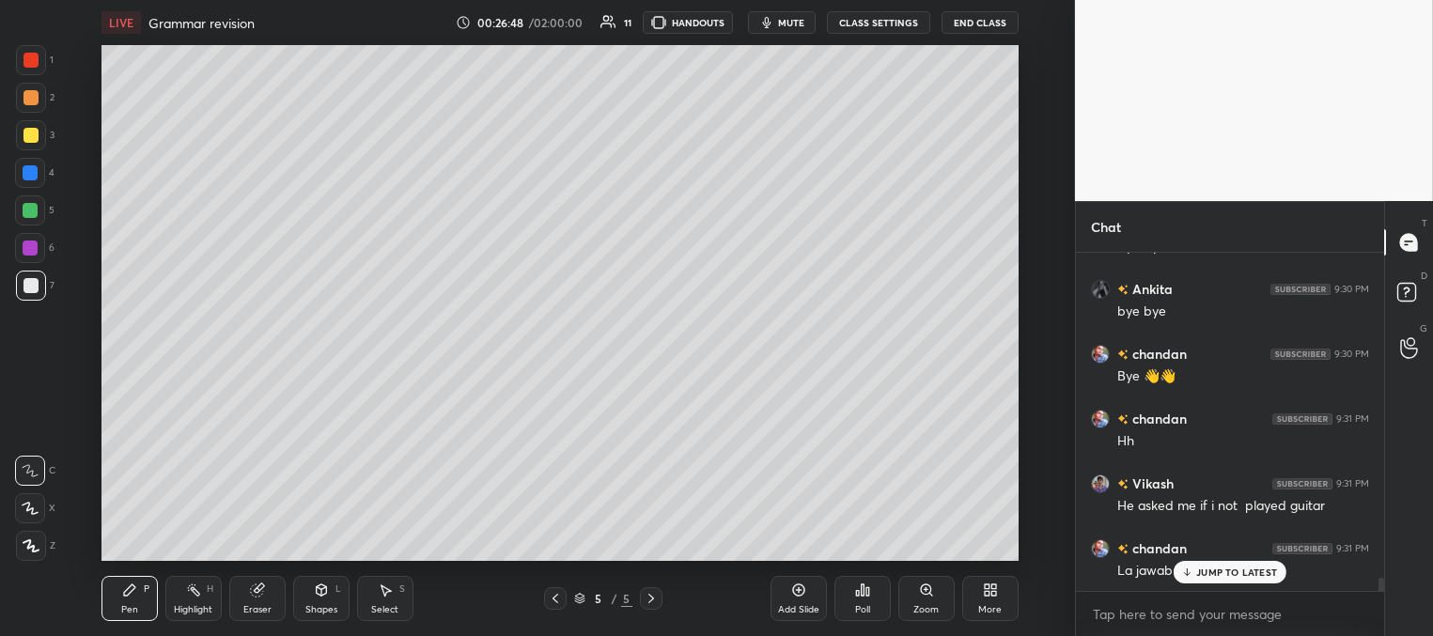
scroll to position [8470, 0]
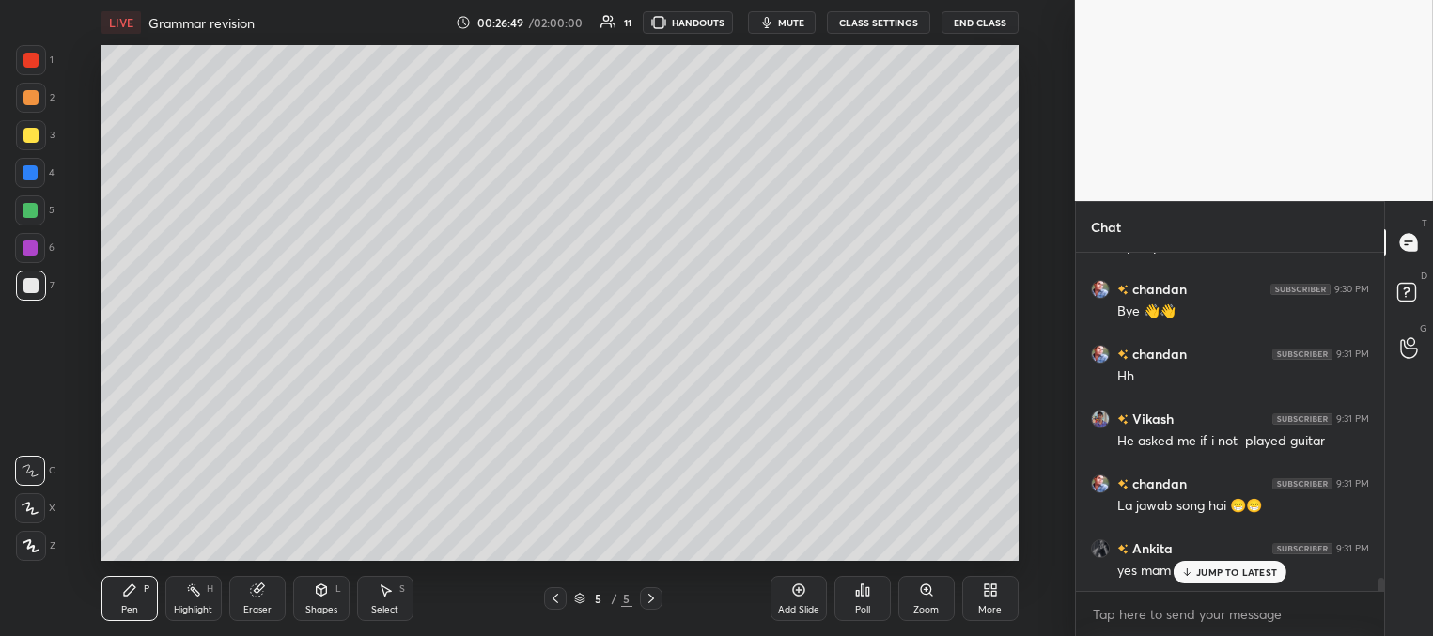
drag, startPoint x: 1199, startPoint y: 571, endPoint x: 1156, endPoint y: 557, distance: 45.5
click at [1199, 570] on p "JUMP TO LATEST" at bounding box center [1236, 571] width 81 height 11
click at [33, 174] on div at bounding box center [30, 172] width 15 height 15
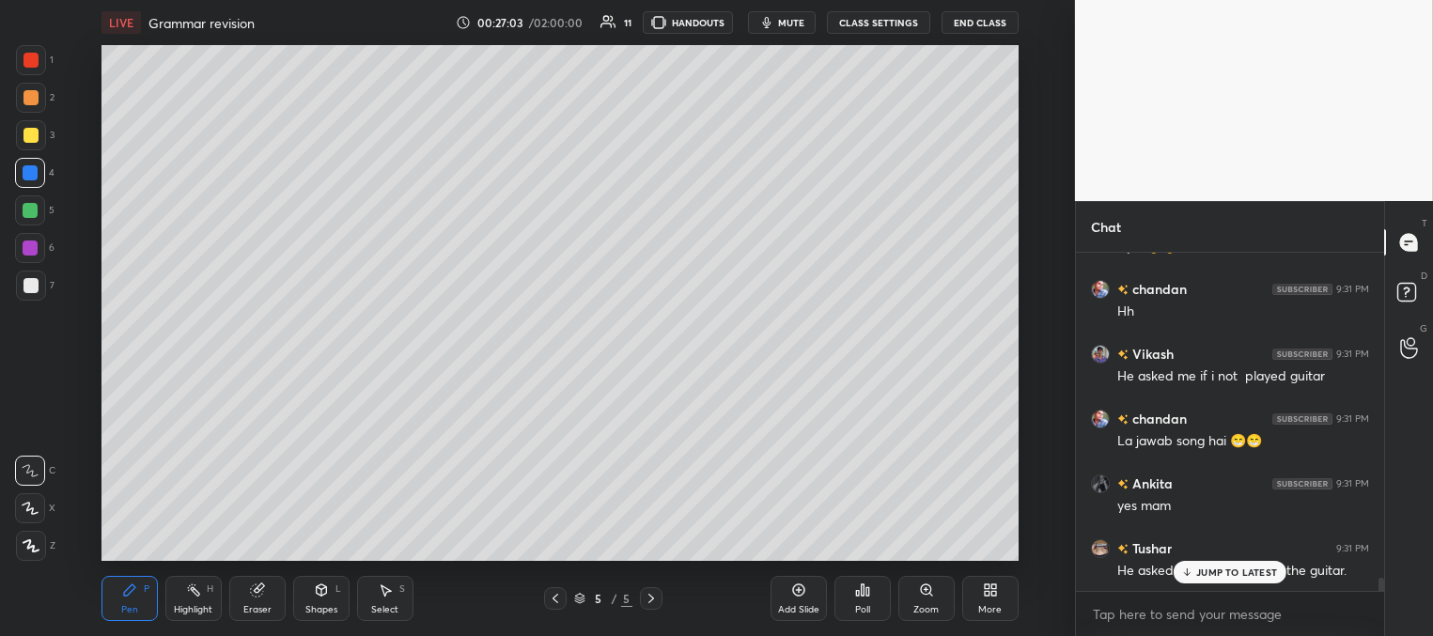
drag, startPoint x: 1205, startPoint y: 576, endPoint x: 1118, endPoint y: 554, distance: 90.0
click at [1204, 575] on p "JUMP TO LATEST" at bounding box center [1236, 571] width 81 height 11
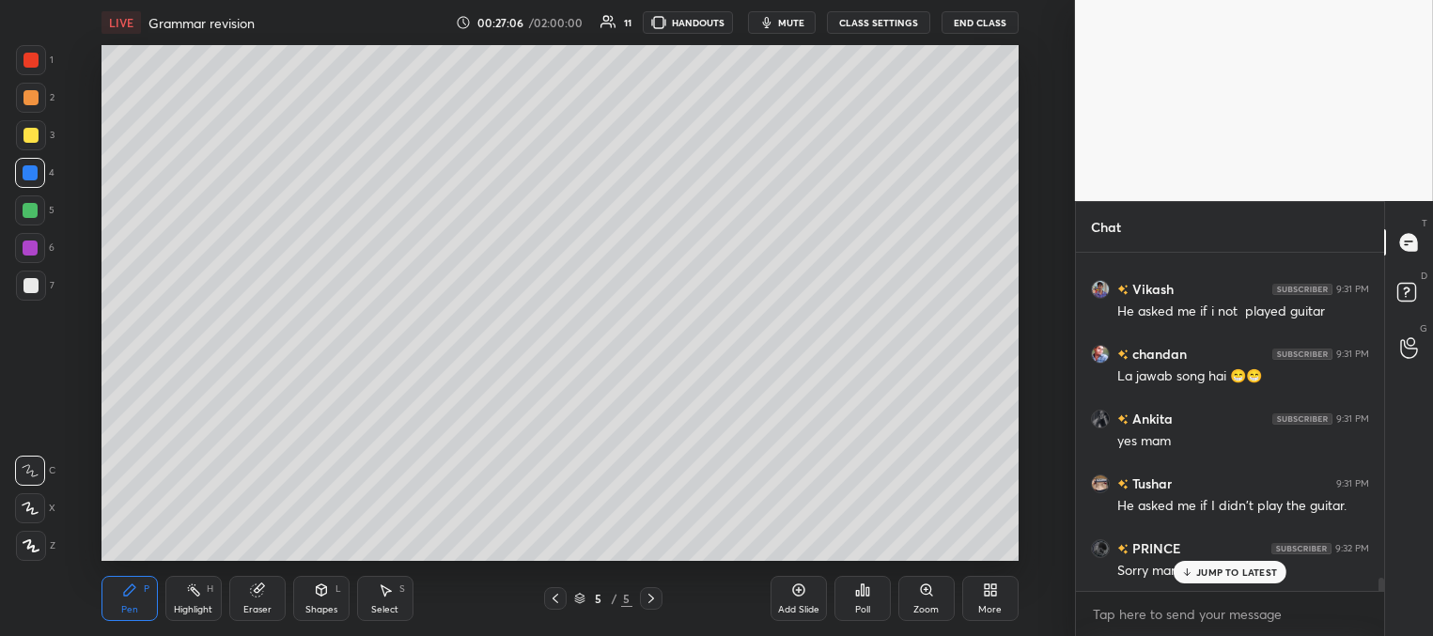
scroll to position [8665, 0]
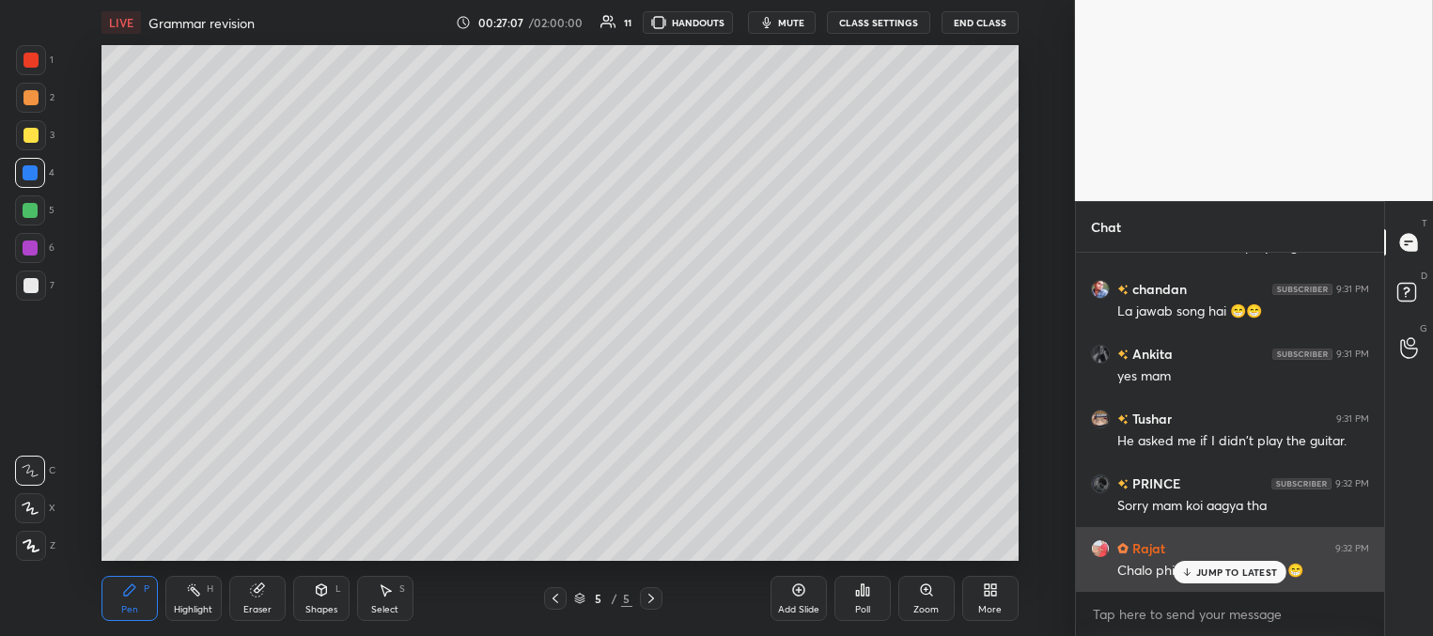
click at [1191, 572] on icon at bounding box center [1187, 571] width 12 height 11
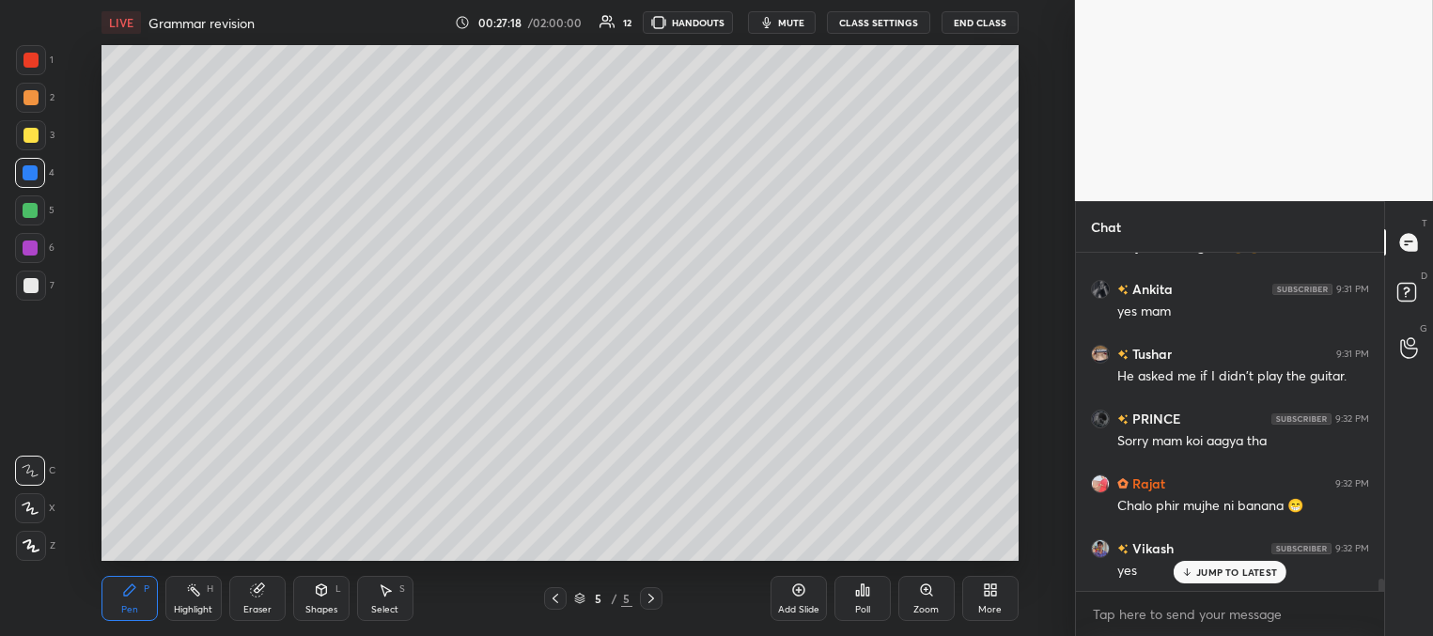
scroll to position [8774, 0]
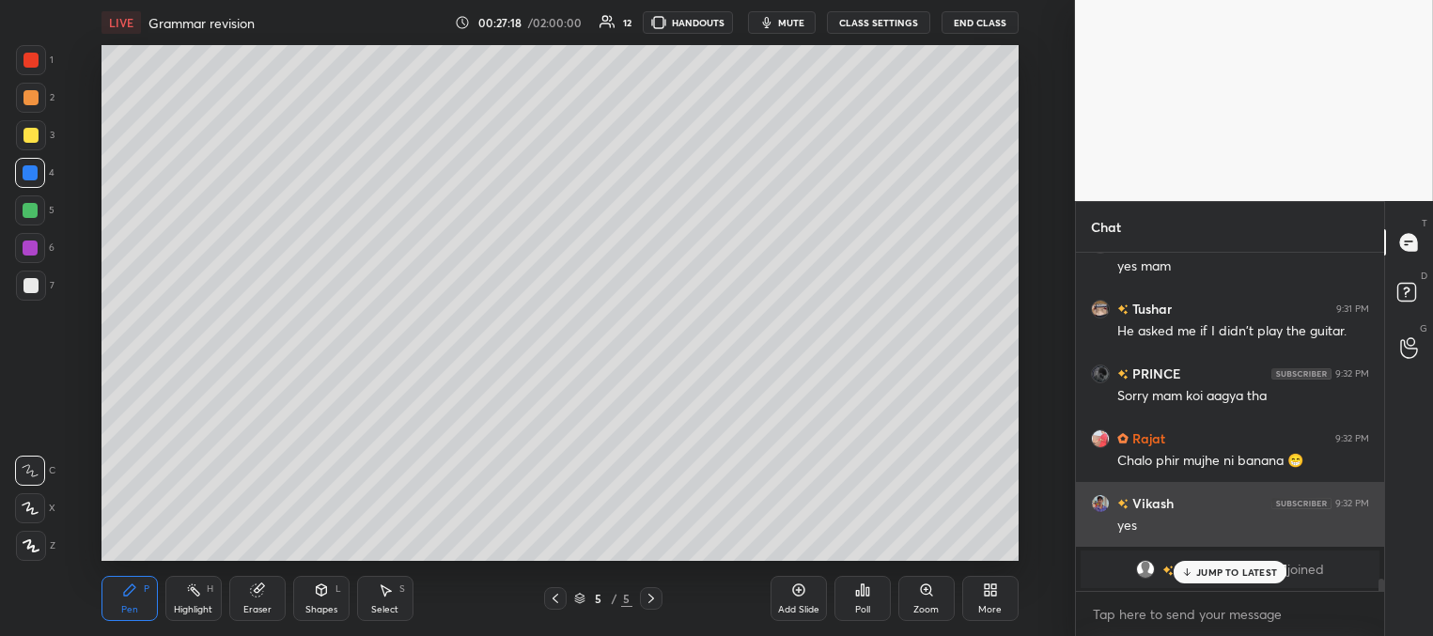
drag, startPoint x: 1188, startPoint y: 567, endPoint x: 1132, endPoint y: 541, distance: 62.2
click at [1188, 566] on icon at bounding box center [1187, 571] width 12 height 11
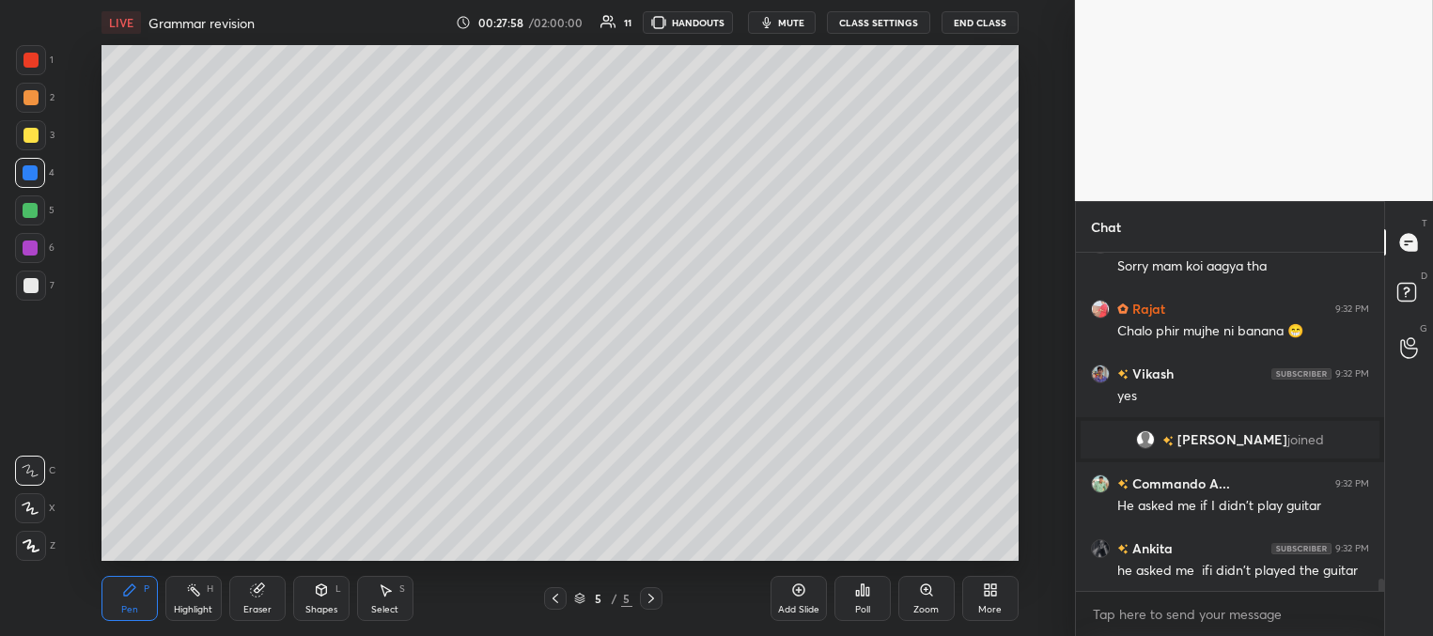
scroll to position [8923, 0]
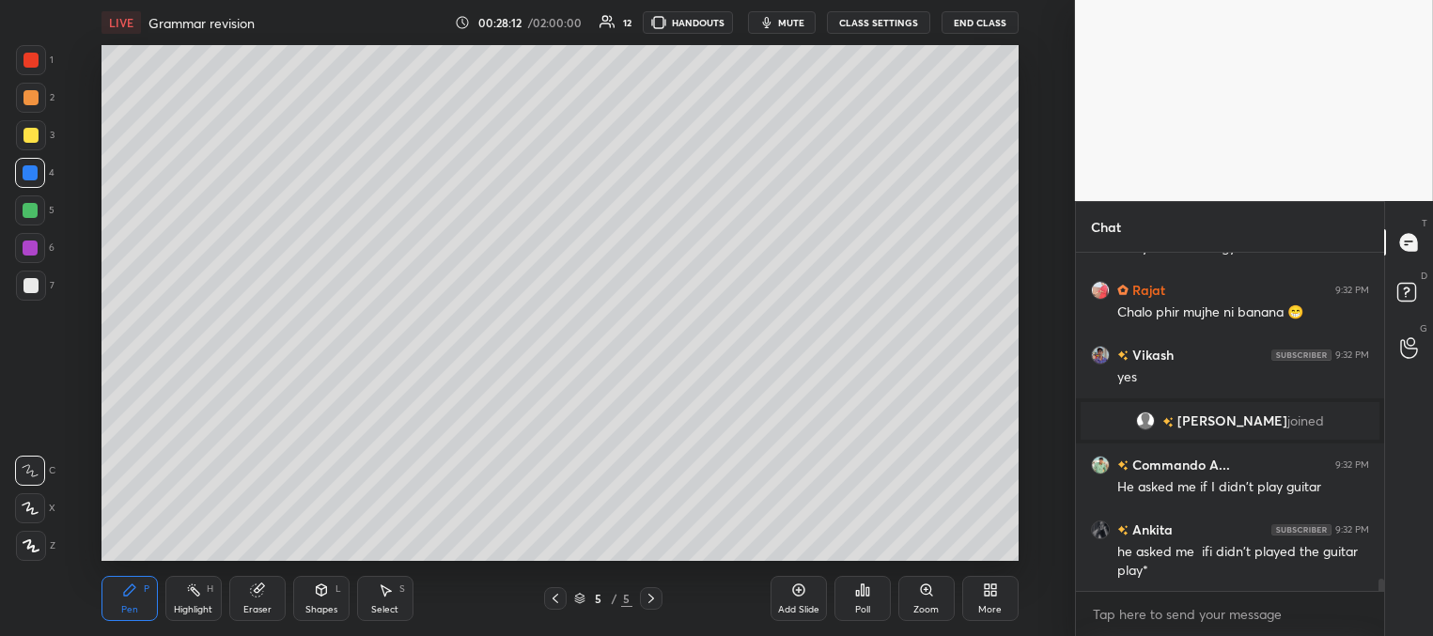
click at [560, 597] on icon at bounding box center [555, 598] width 15 height 15
click at [653, 595] on icon at bounding box center [651, 598] width 15 height 15
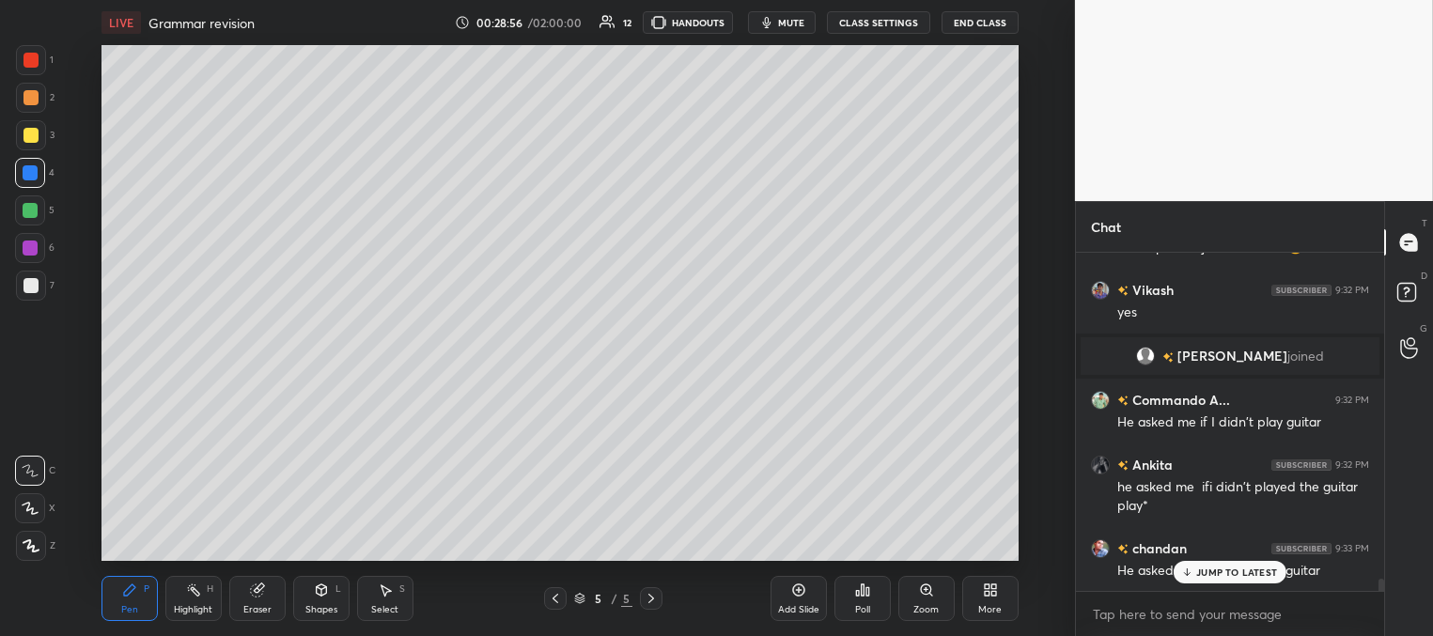
click at [1215, 572] on p "JUMP TO LATEST" at bounding box center [1236, 571] width 81 height 11
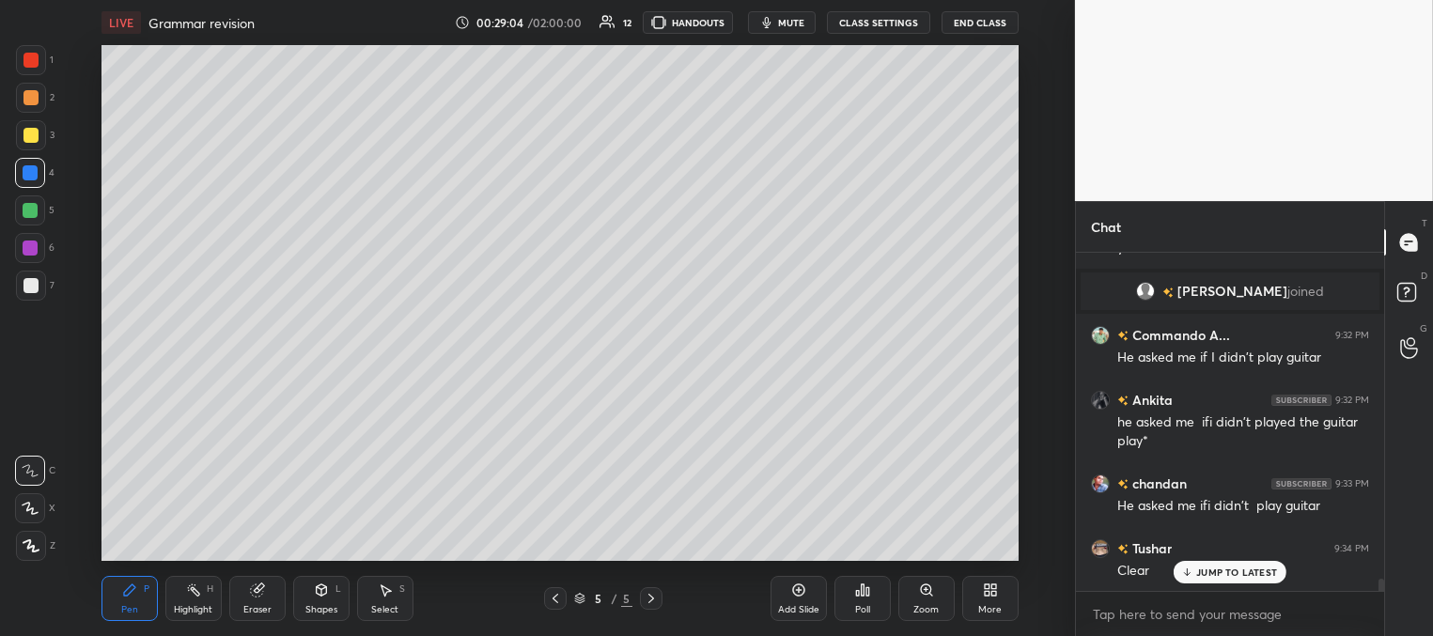
click at [31, 291] on div at bounding box center [30, 285] width 15 height 15
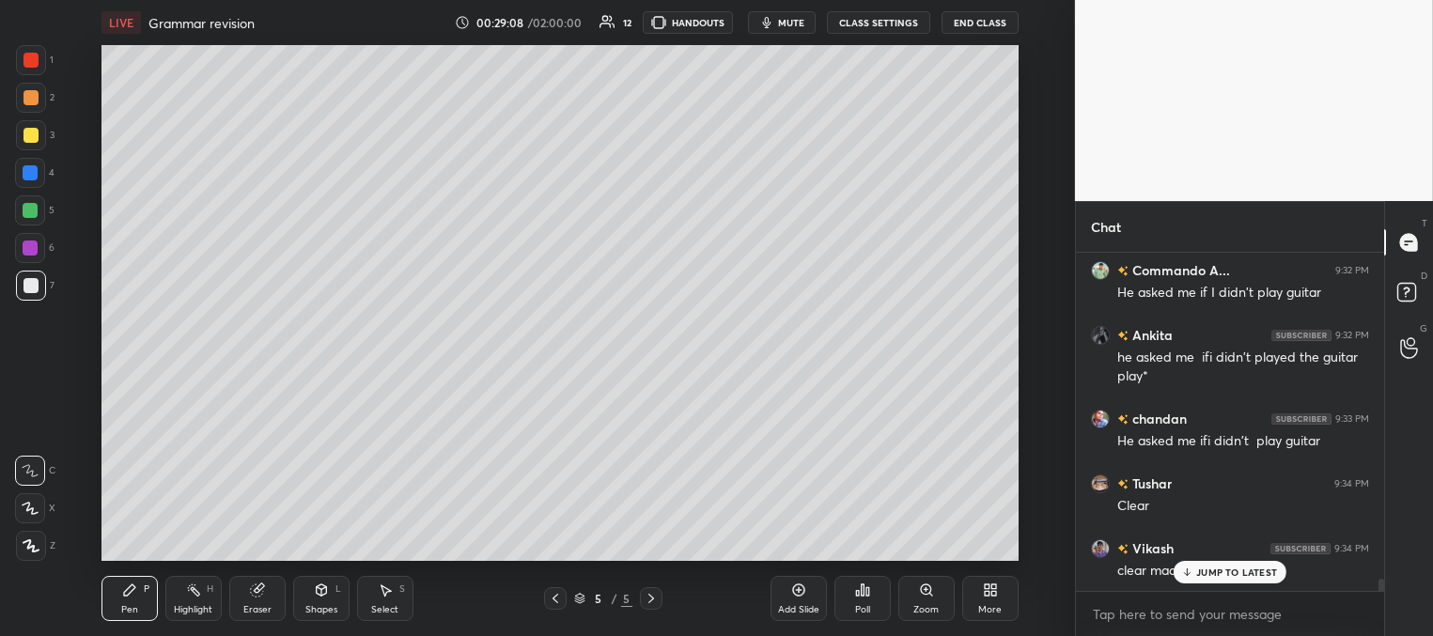
scroll to position [9182, 0]
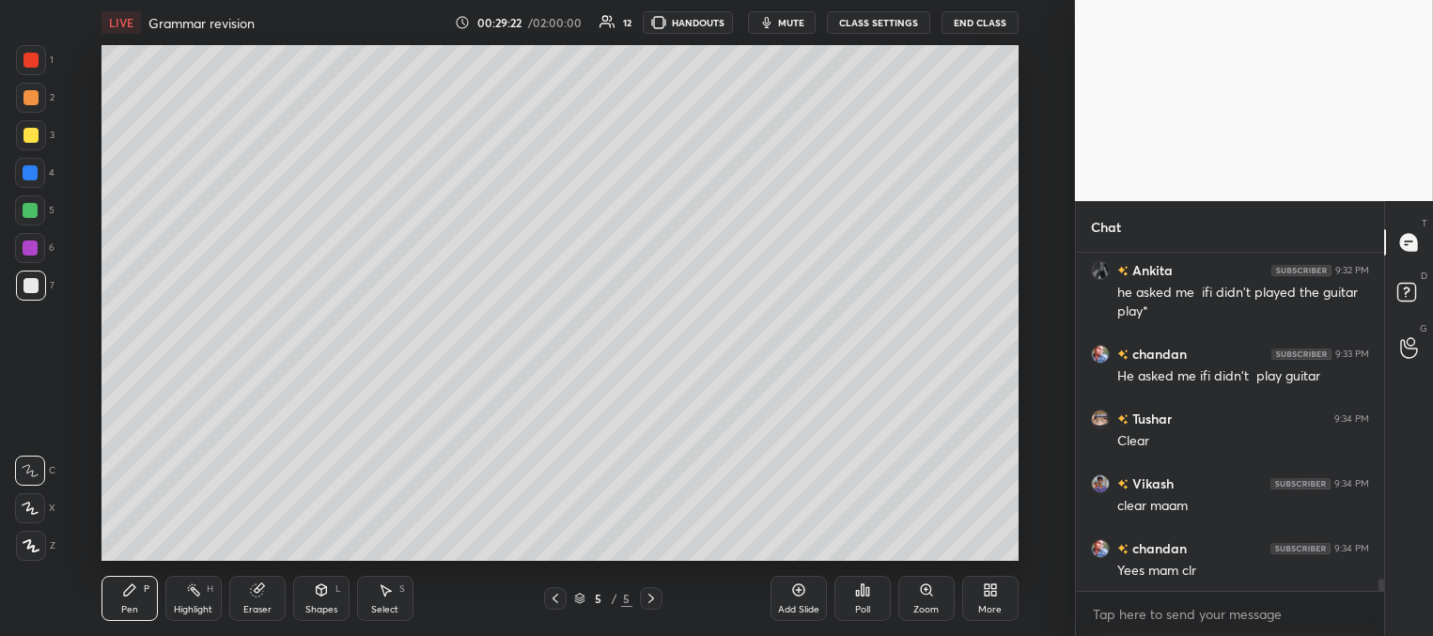
drag, startPoint x: 269, startPoint y: 602, endPoint x: 306, endPoint y: 566, distance: 52.5
click at [270, 601] on div "Eraser" at bounding box center [257, 598] width 56 height 45
click at [135, 595] on icon at bounding box center [129, 589] width 15 height 15
drag, startPoint x: 30, startPoint y: 172, endPoint x: 55, endPoint y: 219, distance: 53.4
click at [30, 173] on div at bounding box center [30, 172] width 15 height 15
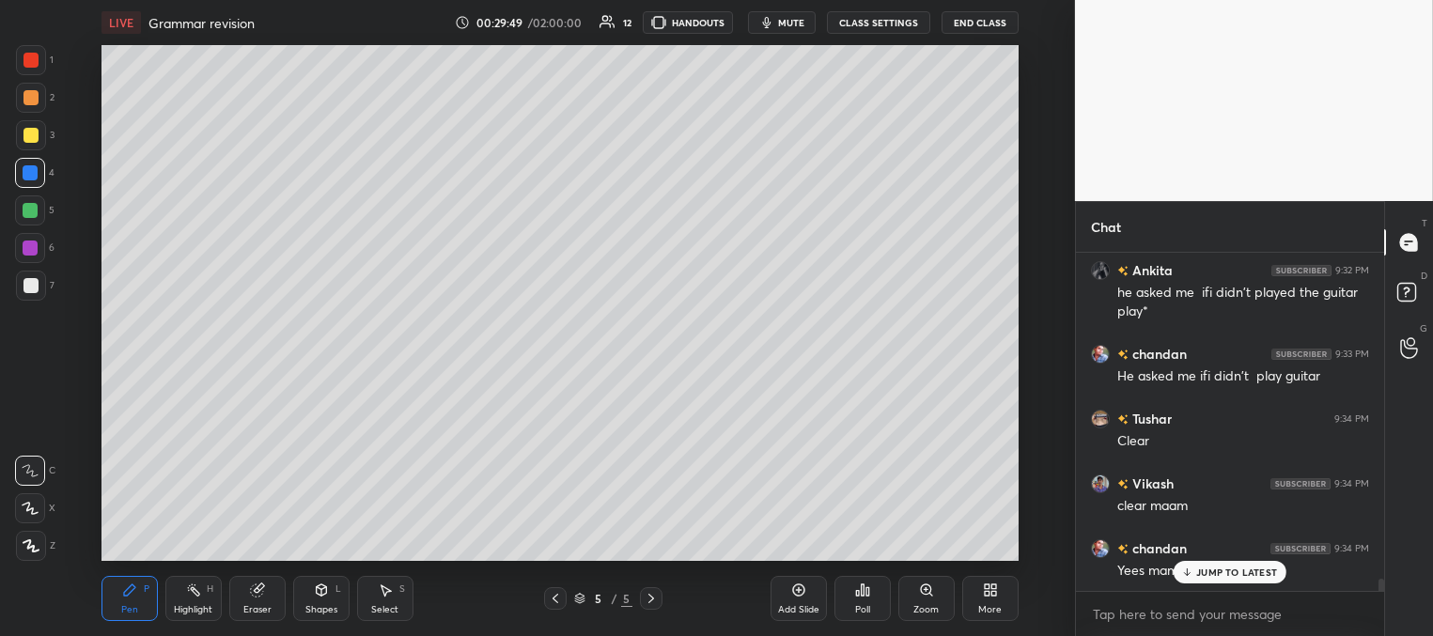
scroll to position [9247, 0]
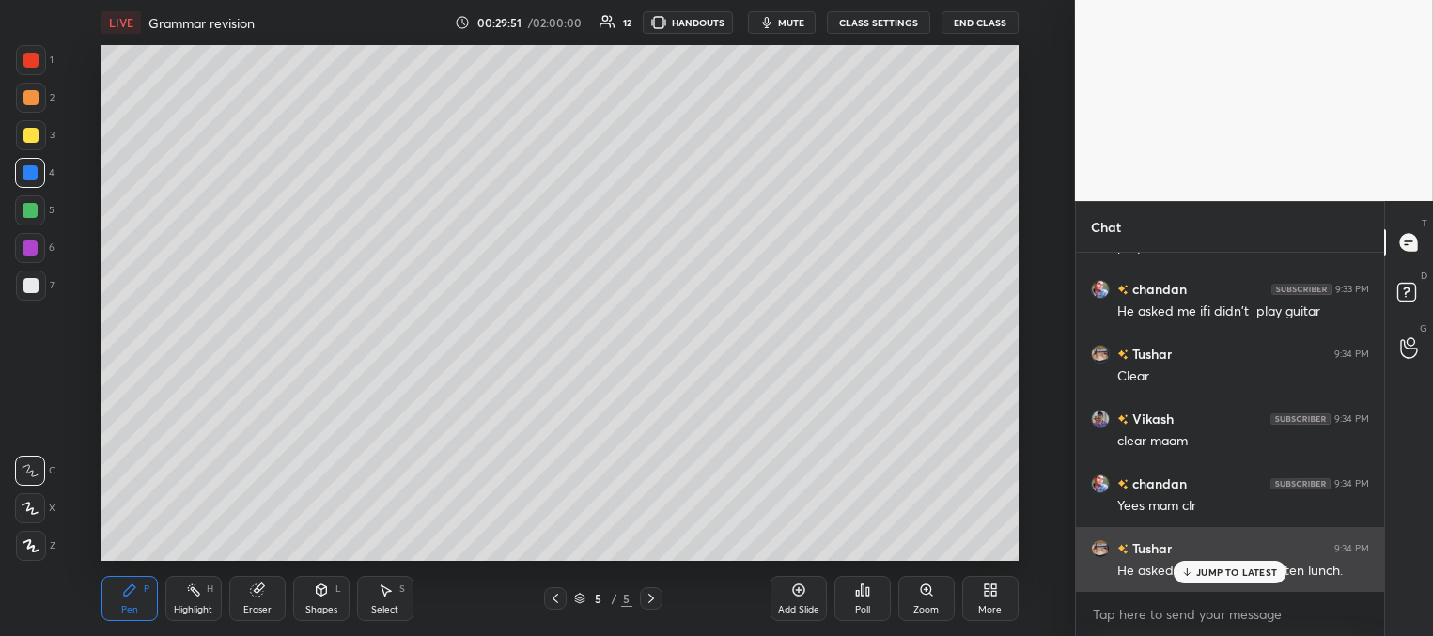
drag, startPoint x: 1192, startPoint y: 573, endPoint x: 1107, endPoint y: 547, distance: 89.4
click at [1189, 573] on icon at bounding box center [1187, 571] width 12 height 11
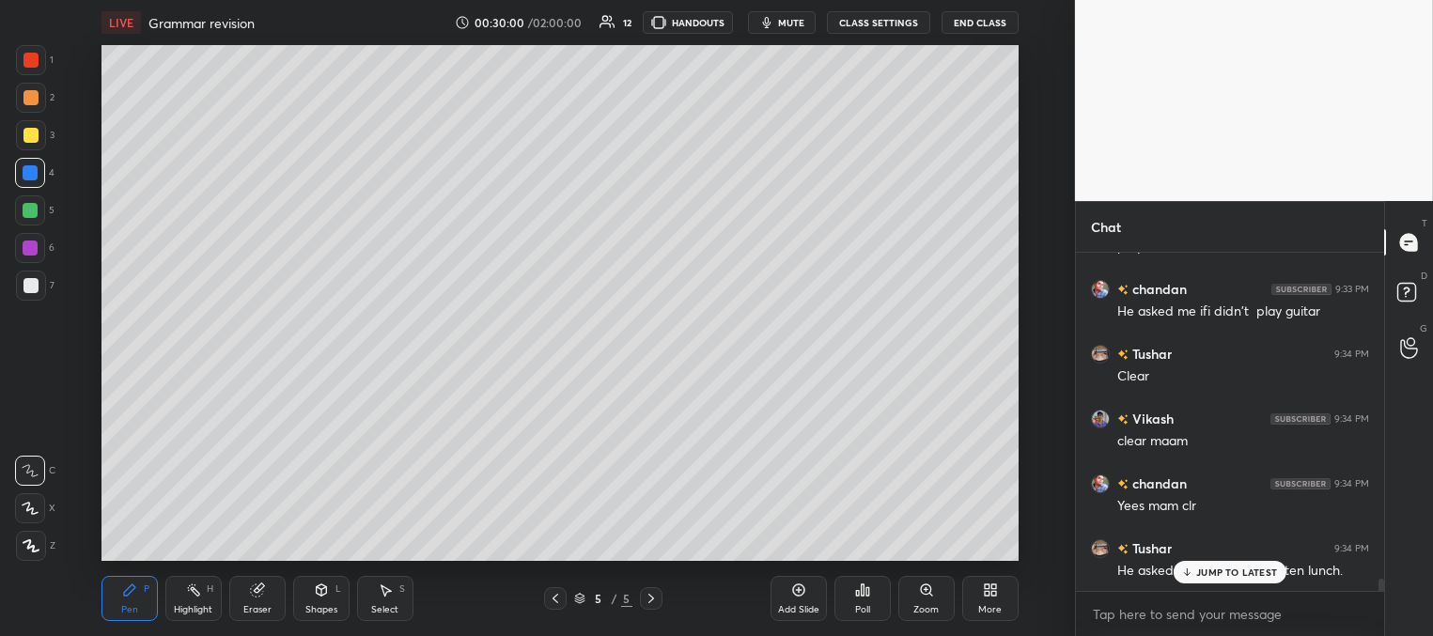
scroll to position [9312, 0]
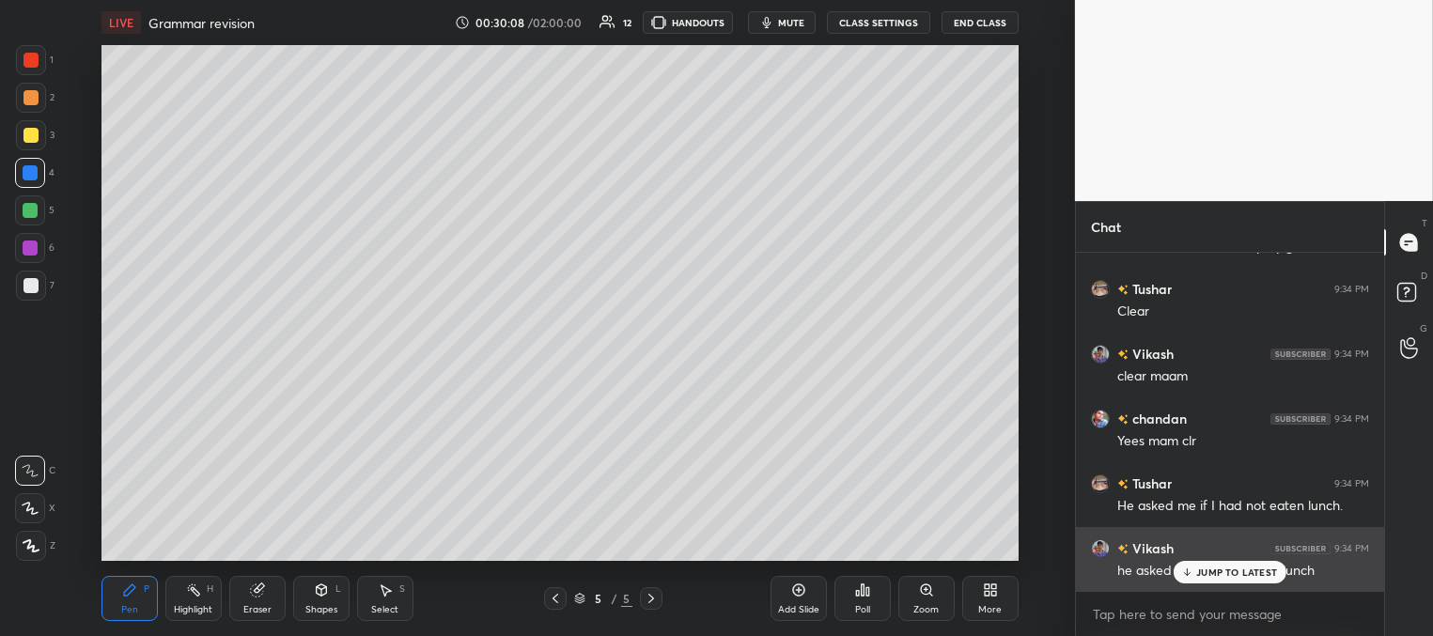
click at [1213, 564] on div "JUMP TO LATEST" at bounding box center [1229, 572] width 113 height 23
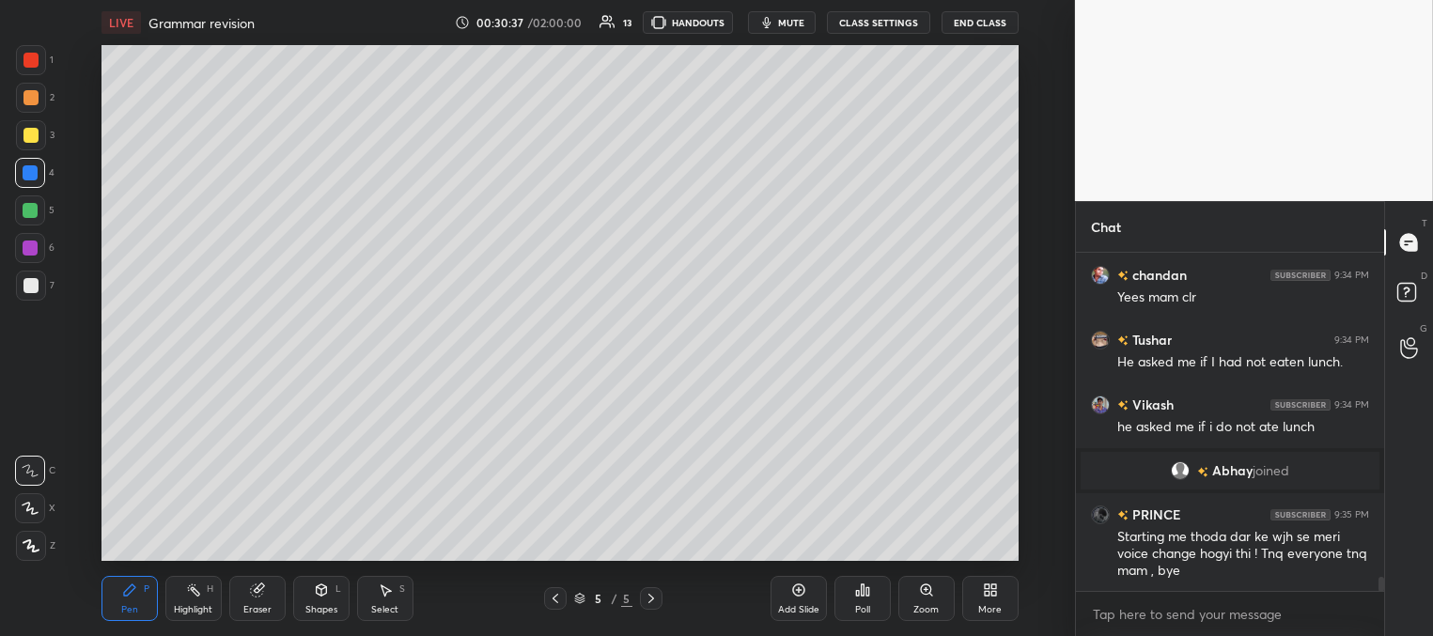
scroll to position [7982, 0]
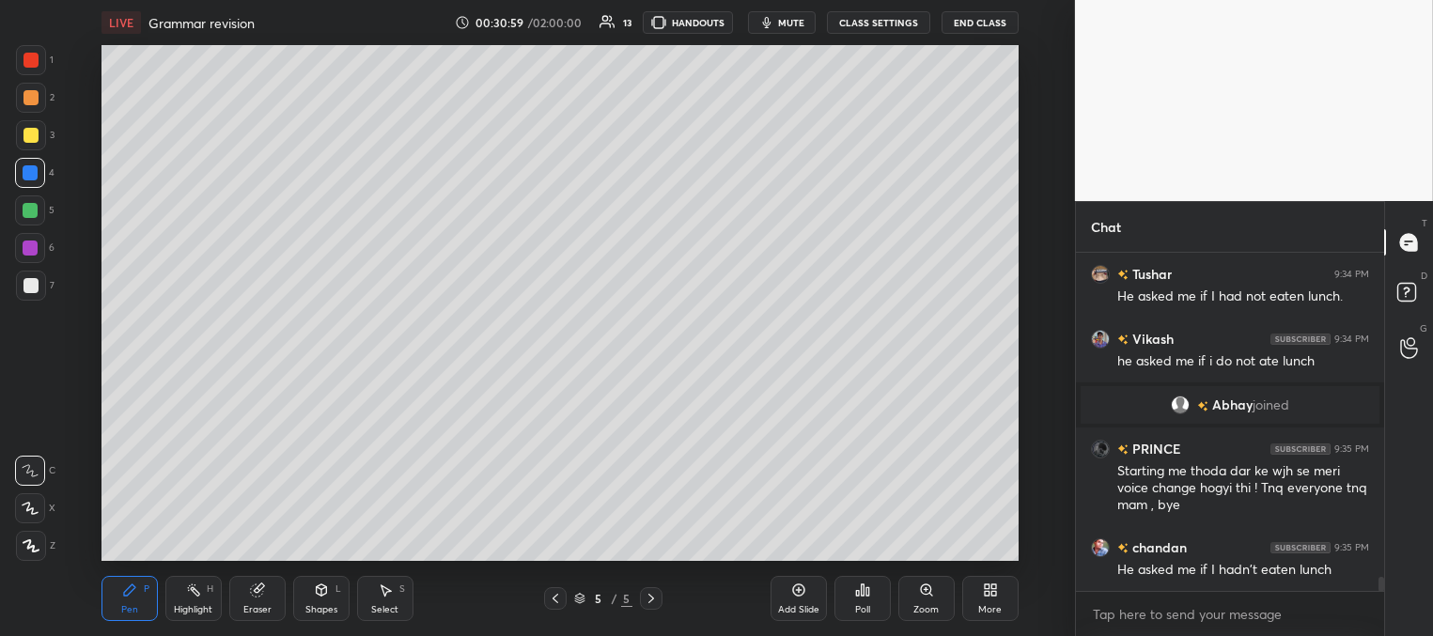
click at [28, 287] on div at bounding box center [30, 285] width 15 height 15
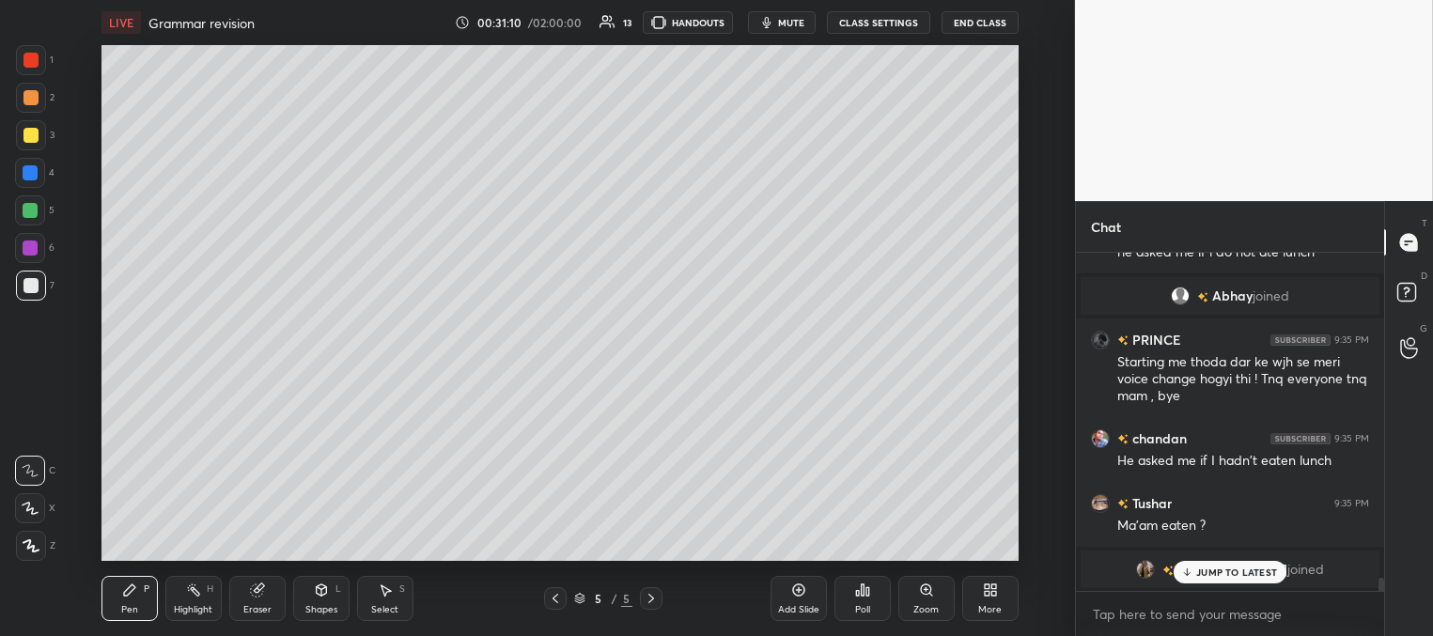
scroll to position [8084, 0]
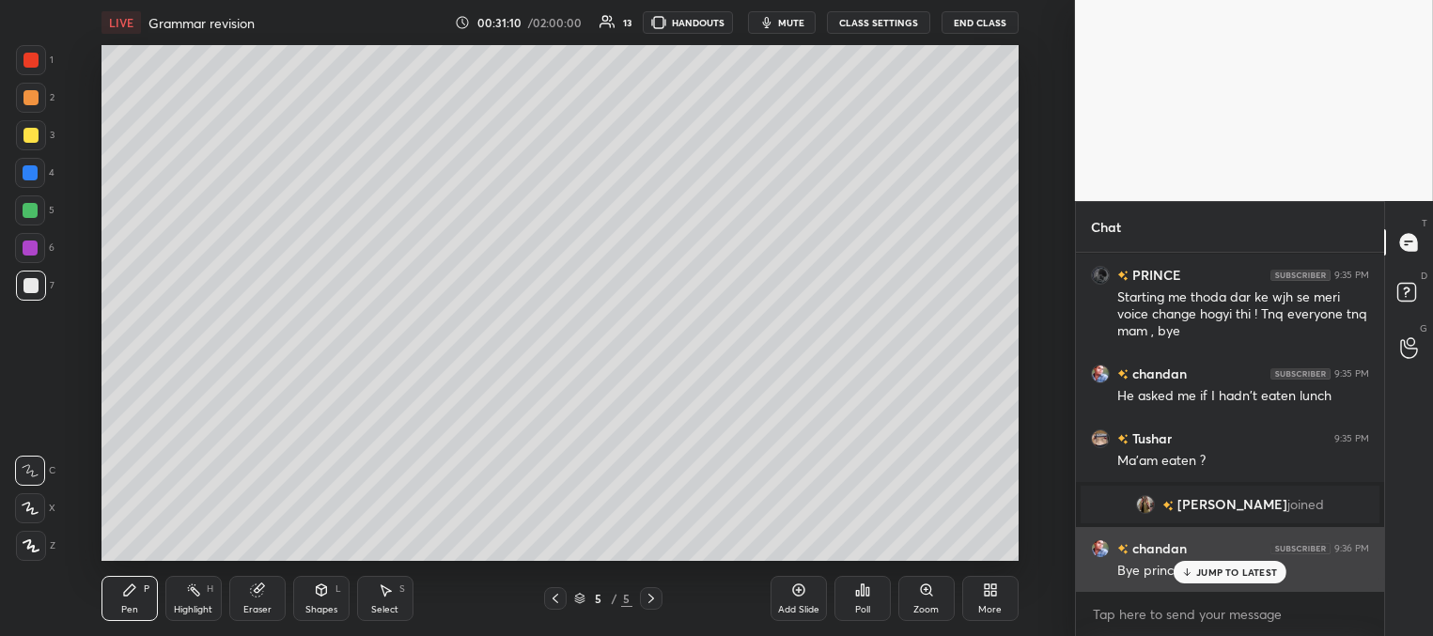
drag, startPoint x: 1194, startPoint y: 574, endPoint x: 1163, endPoint y: 566, distance: 32.1
click at [1191, 575] on div "JUMP TO LATEST" at bounding box center [1229, 572] width 113 height 23
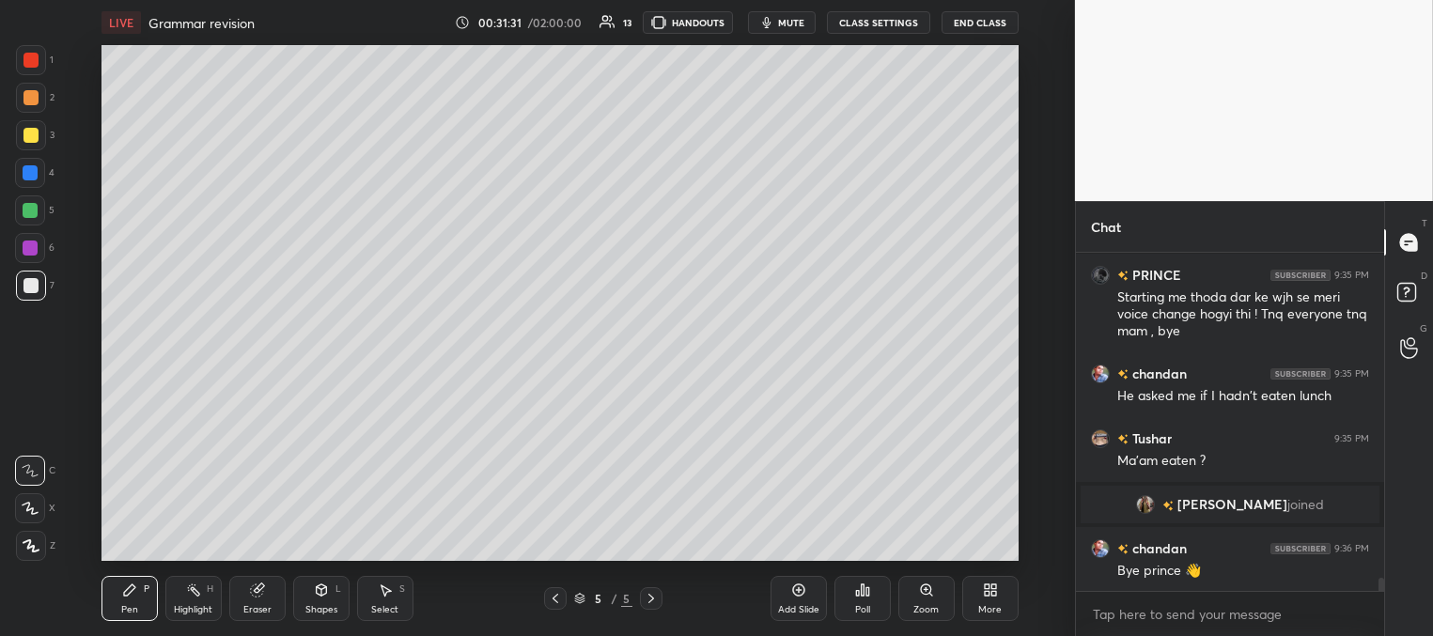
click at [32, 180] on div at bounding box center [30, 173] width 30 height 30
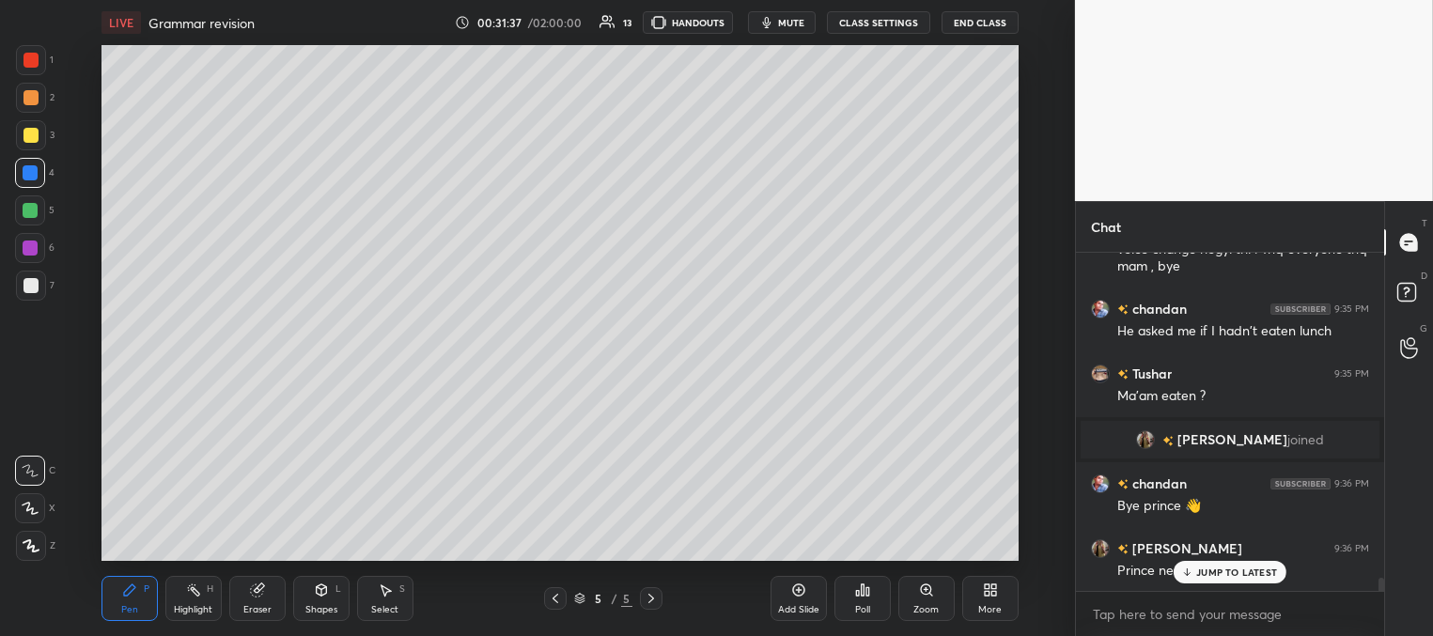
click at [1210, 573] on p "JUMP TO LATEST" at bounding box center [1236, 571] width 81 height 11
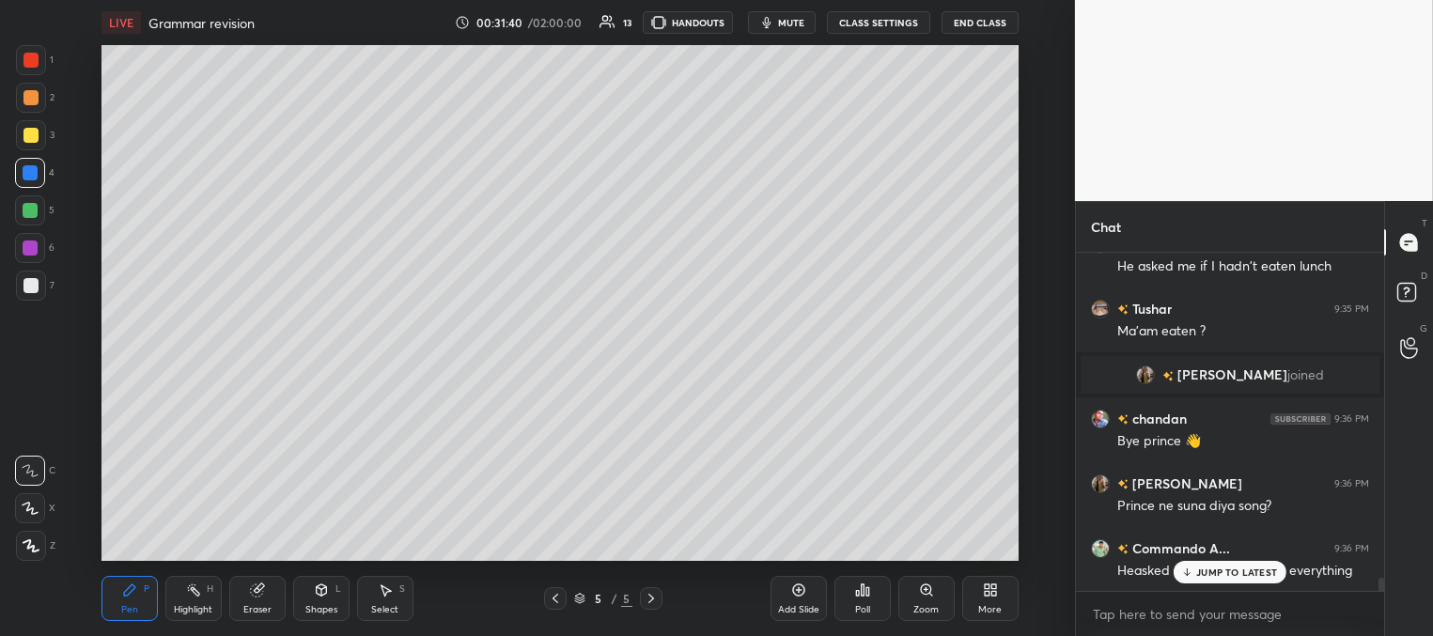
drag, startPoint x: 1202, startPoint y: 567, endPoint x: 1171, endPoint y: 558, distance: 31.5
click at [1199, 568] on p "JUMP TO LATEST" at bounding box center [1236, 571] width 81 height 11
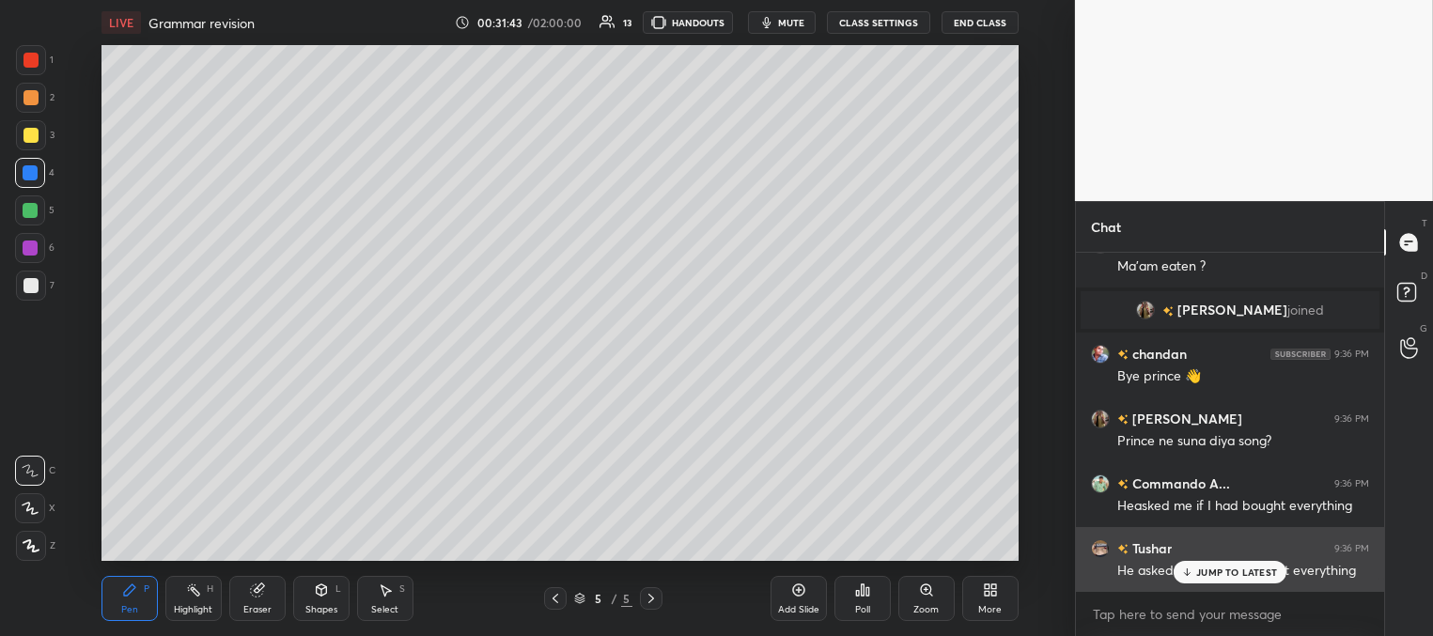
drag, startPoint x: 1205, startPoint y: 571, endPoint x: 1136, endPoint y: 569, distance: 69.5
click at [1204, 572] on p "JUMP TO LATEST" at bounding box center [1236, 571] width 81 height 11
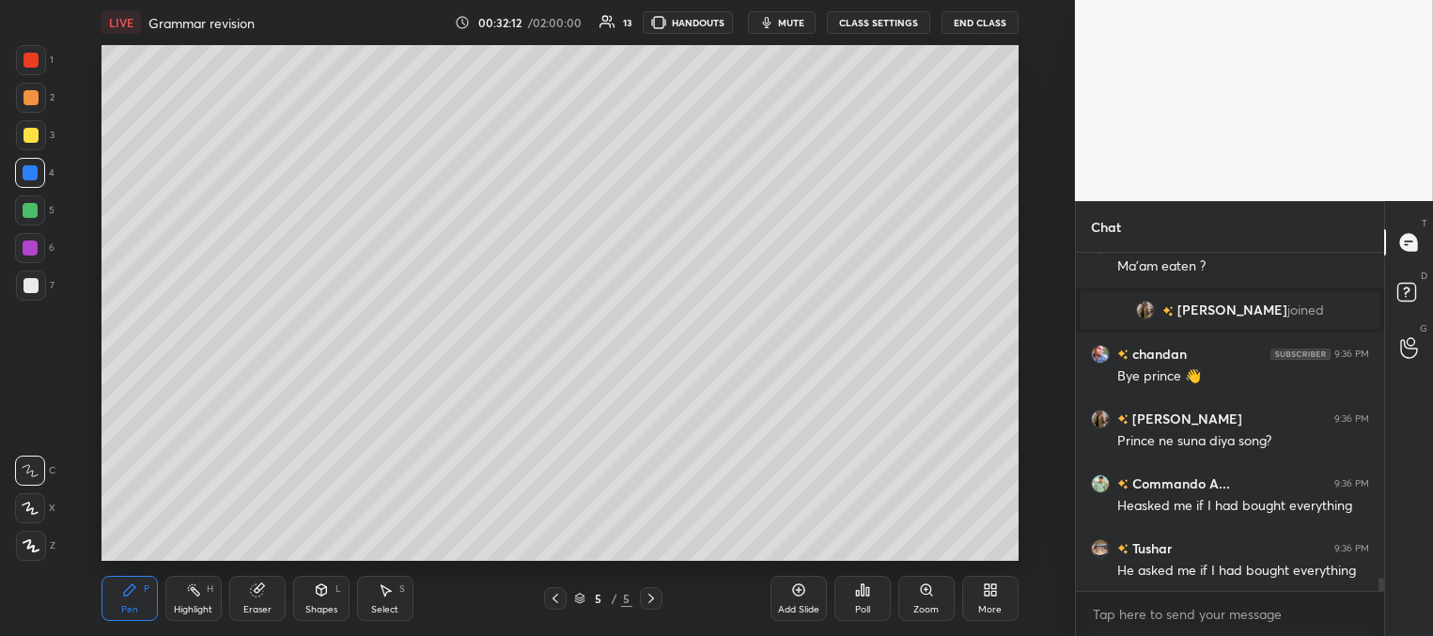
click at [551, 606] on div at bounding box center [555, 598] width 23 height 23
click at [656, 601] on icon at bounding box center [651, 598] width 15 height 15
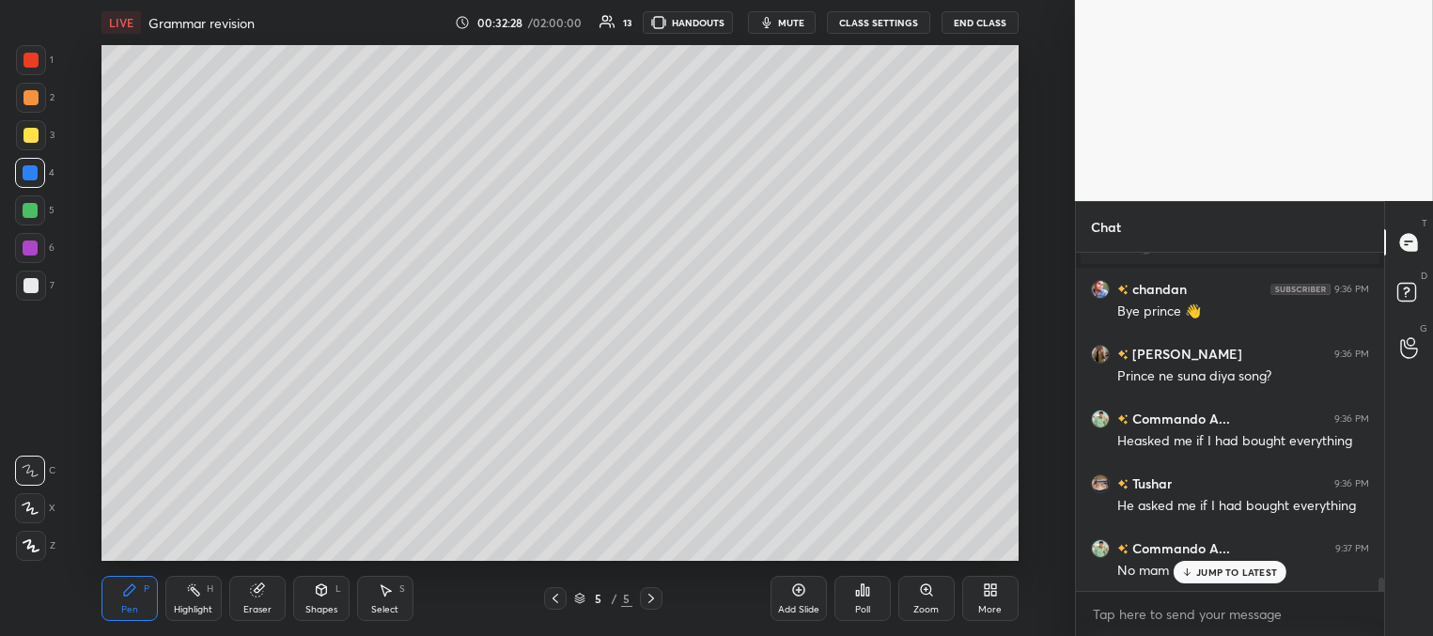
scroll to position [8408, 0]
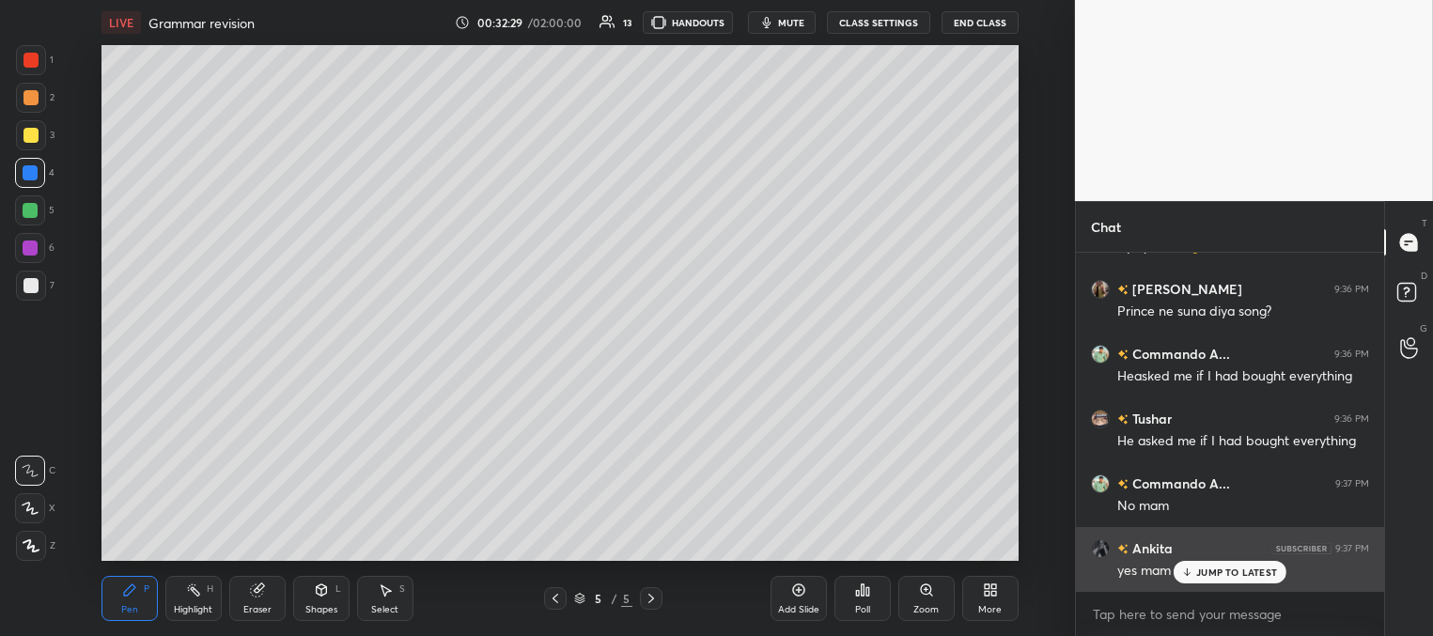
click at [1196, 574] on p "JUMP TO LATEST" at bounding box center [1236, 571] width 81 height 11
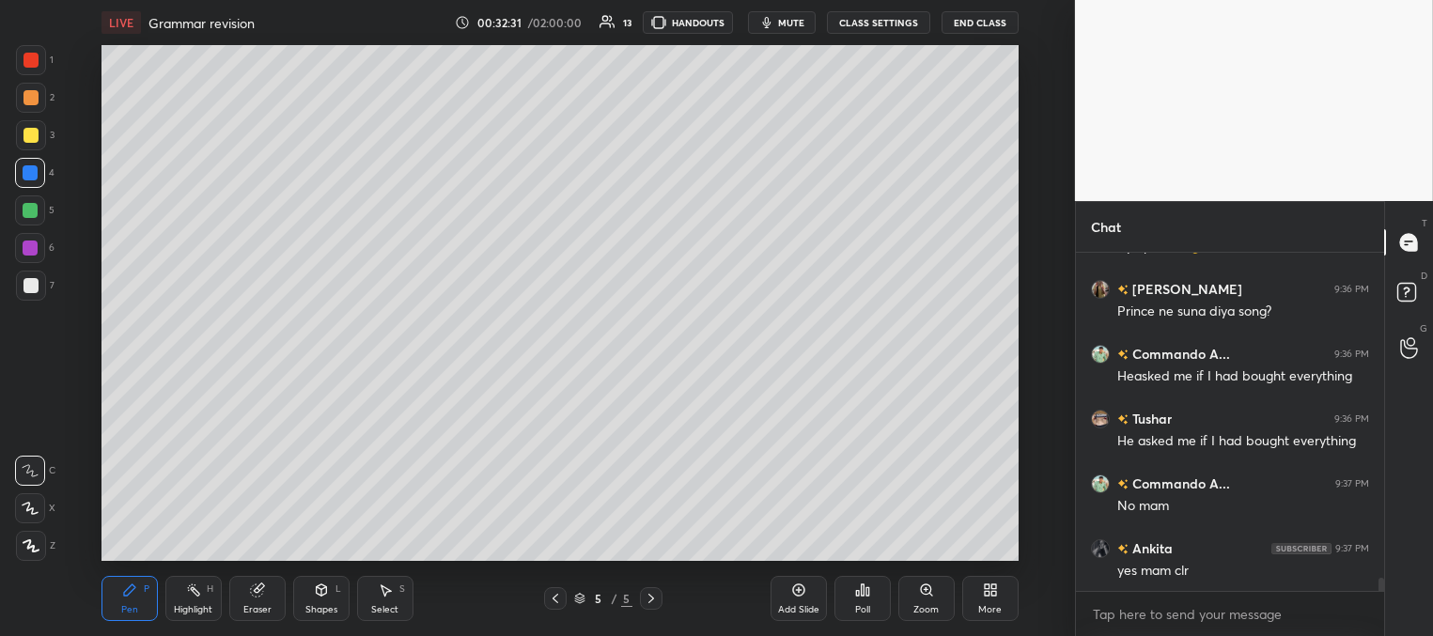
scroll to position [8473, 0]
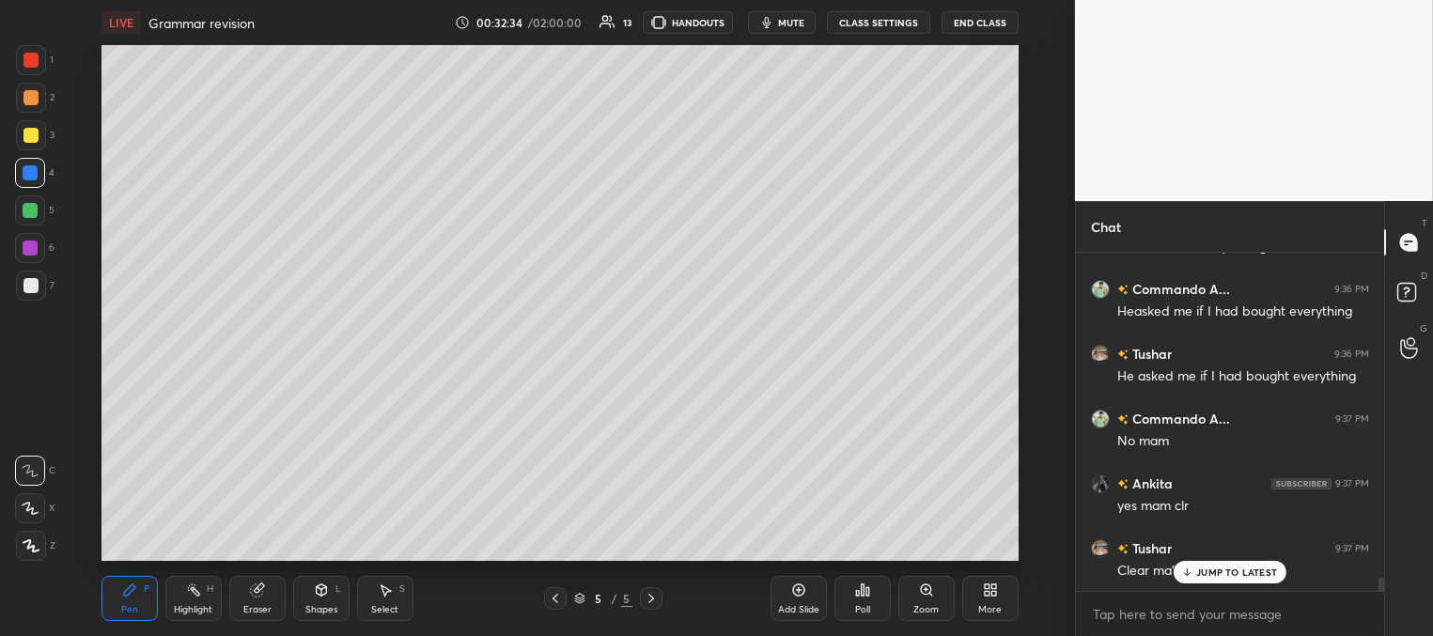
click at [791, 598] on div "Add Slide" at bounding box center [798, 598] width 56 height 45
drag, startPoint x: 32, startPoint y: 128, endPoint x: 54, endPoint y: 122, distance: 22.3
click at [32, 128] on div at bounding box center [30, 135] width 15 height 15
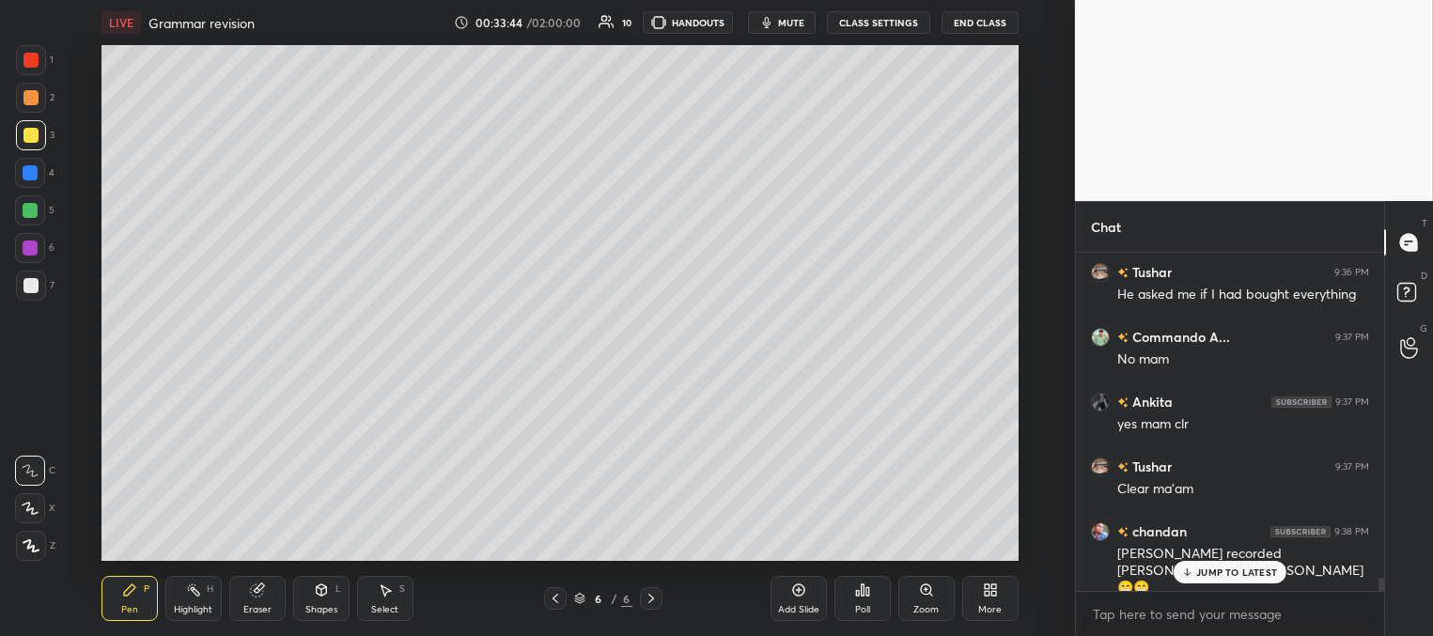
click at [1216, 570] on p "JUMP TO LATEST" at bounding box center [1236, 571] width 81 height 11
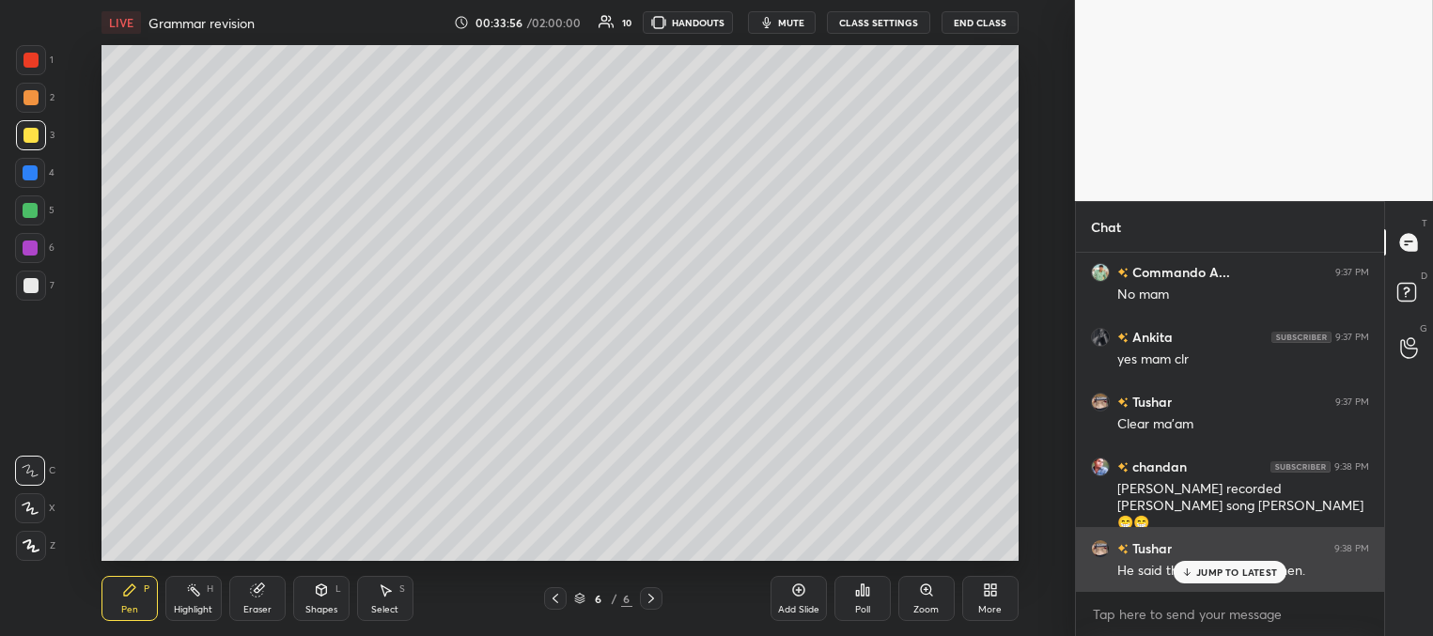
click at [1188, 569] on icon at bounding box center [1187, 571] width 12 height 11
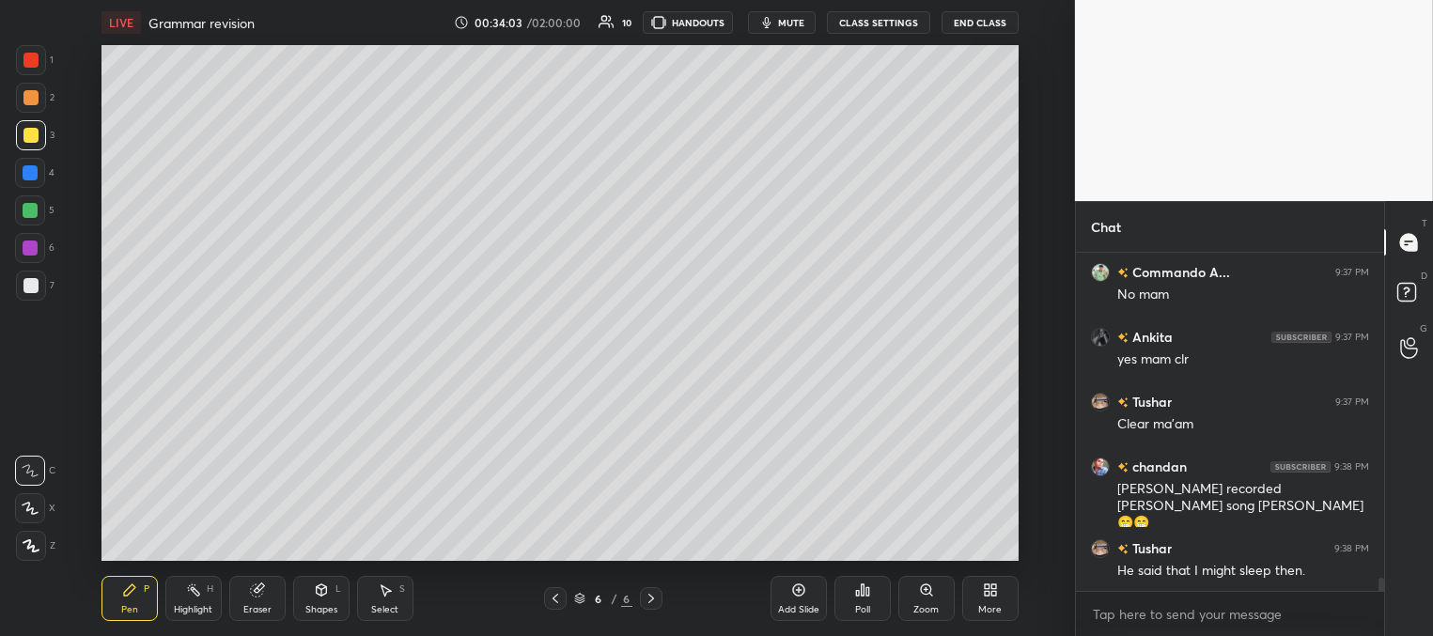
scroll to position [8684, 0]
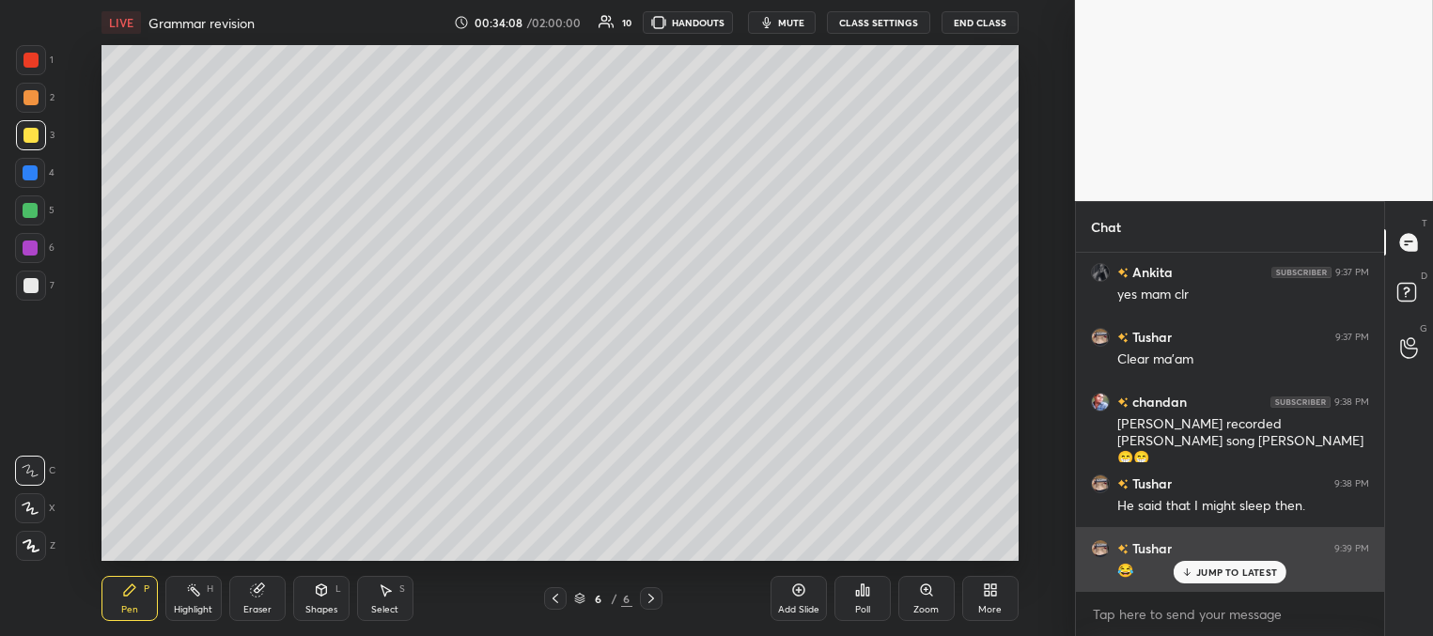
drag, startPoint x: 1196, startPoint y: 571, endPoint x: 1154, endPoint y: 554, distance: 45.5
click at [1196, 570] on div "JUMP TO LATEST" at bounding box center [1229, 572] width 113 height 23
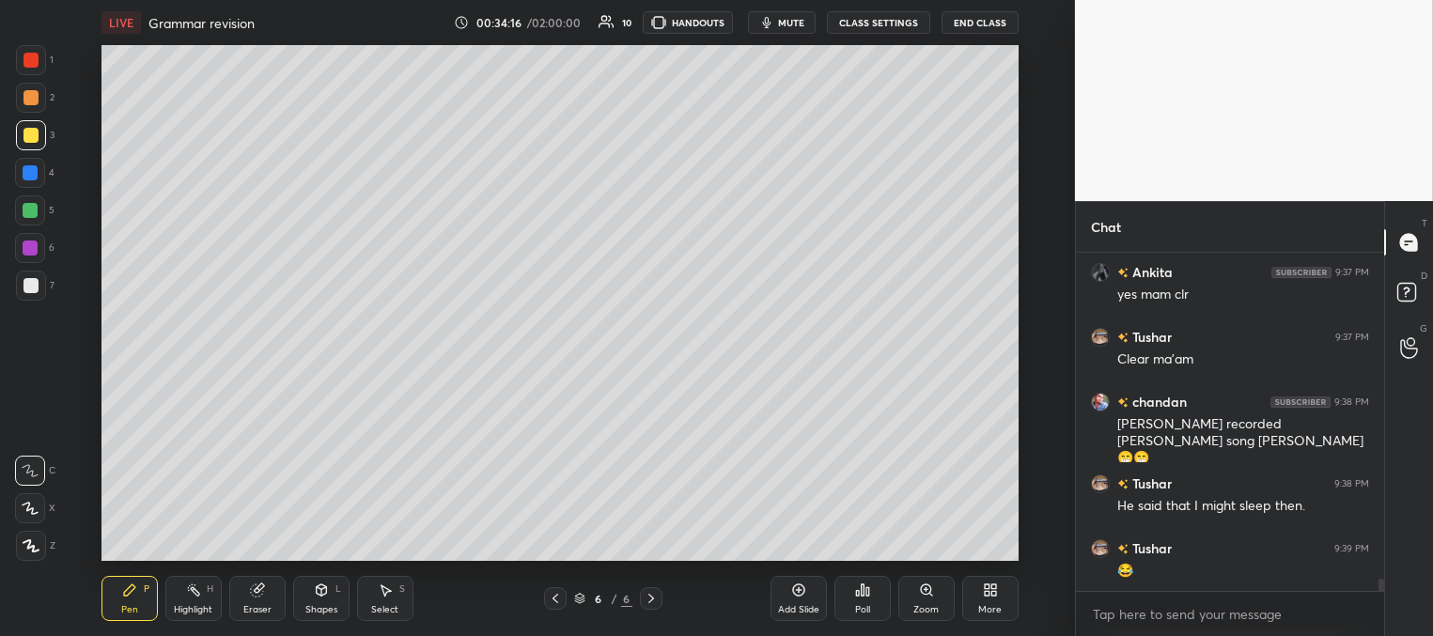
click at [36, 290] on div at bounding box center [30, 285] width 15 height 15
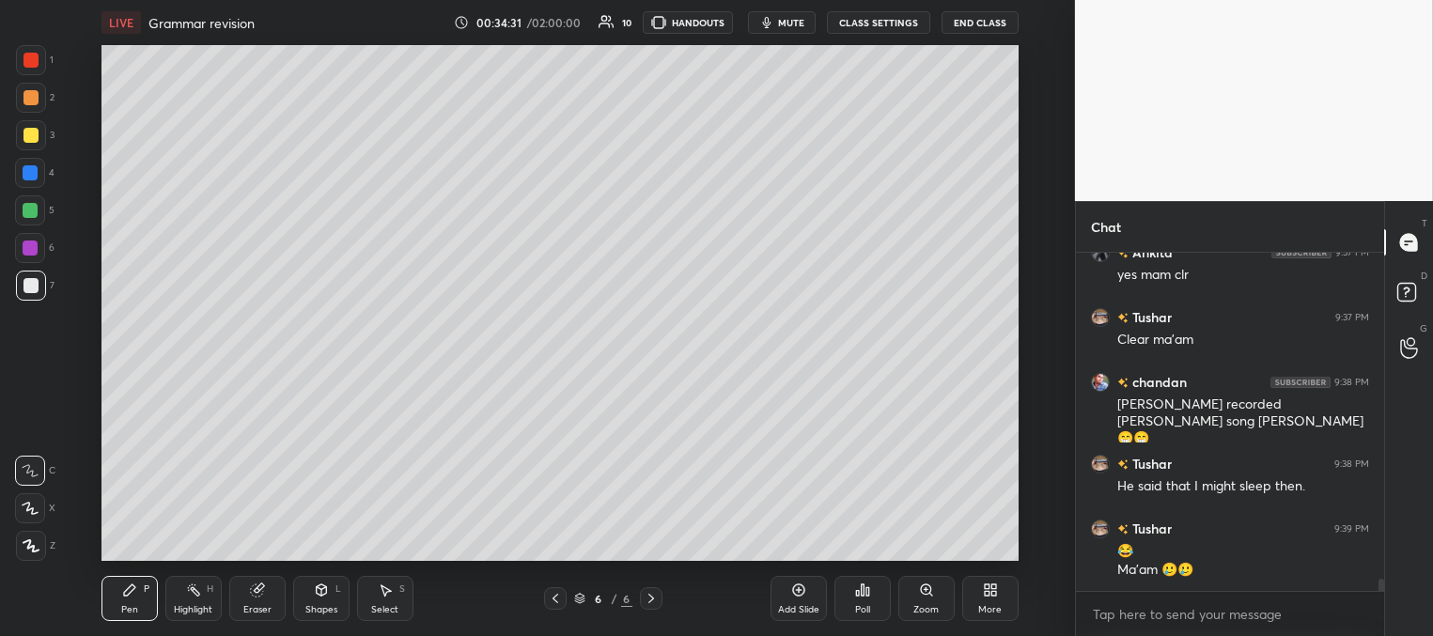
scroll to position [8722, 0]
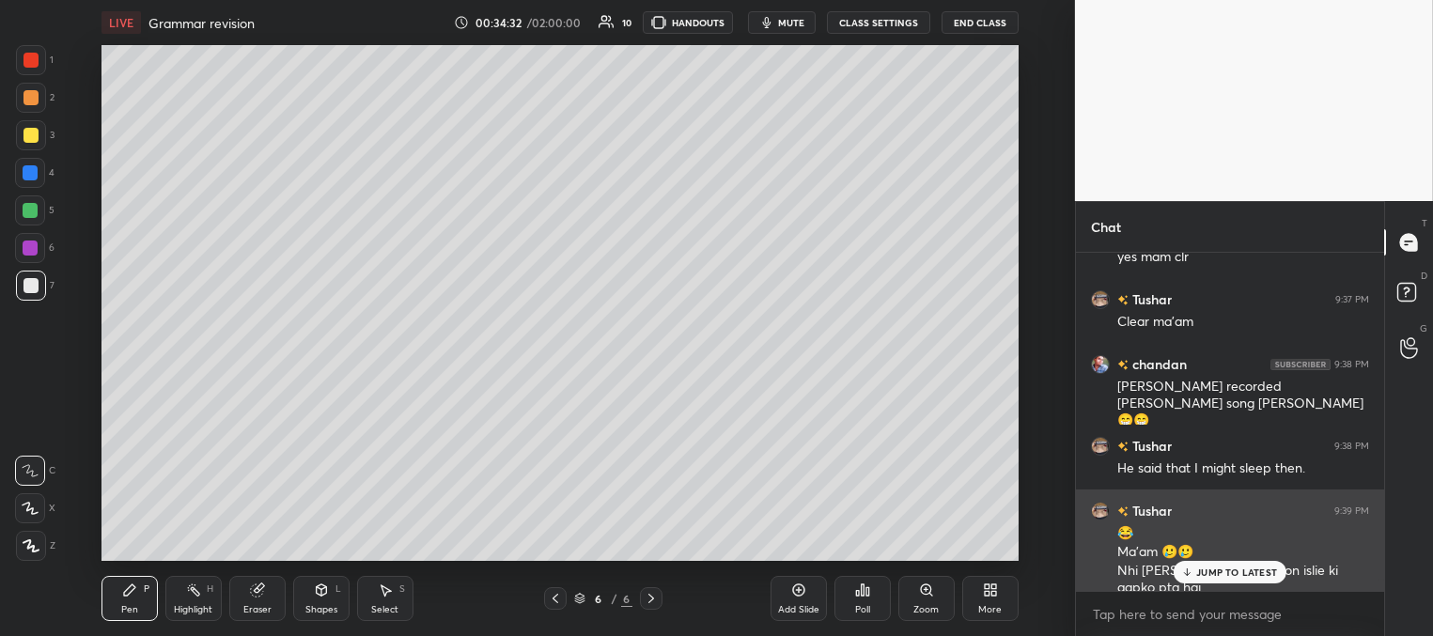
click at [1197, 573] on p "JUMP TO LATEST" at bounding box center [1236, 571] width 81 height 11
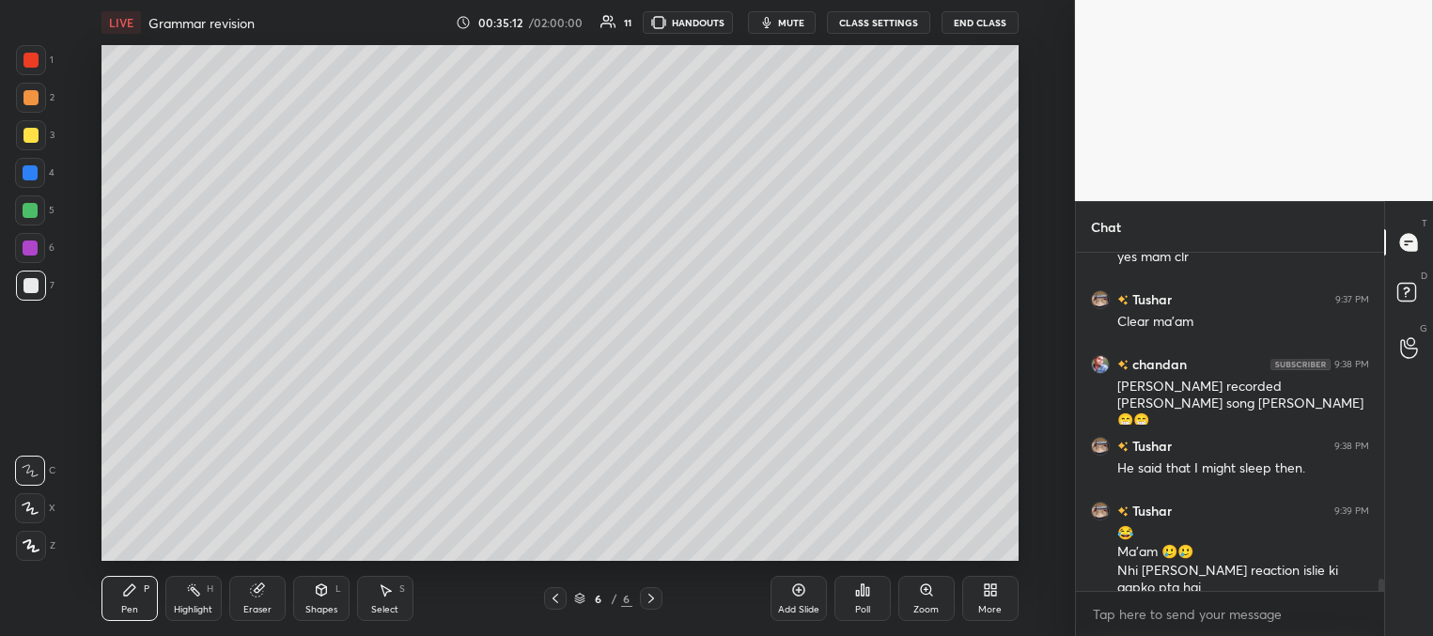
click at [27, 135] on div at bounding box center [30, 135] width 15 height 15
click at [32, 170] on div at bounding box center [30, 172] width 15 height 15
drag, startPoint x: 29, startPoint y: 208, endPoint x: 23, endPoint y: 229, distance: 22.6
click at [30, 209] on div at bounding box center [30, 210] width 15 height 15
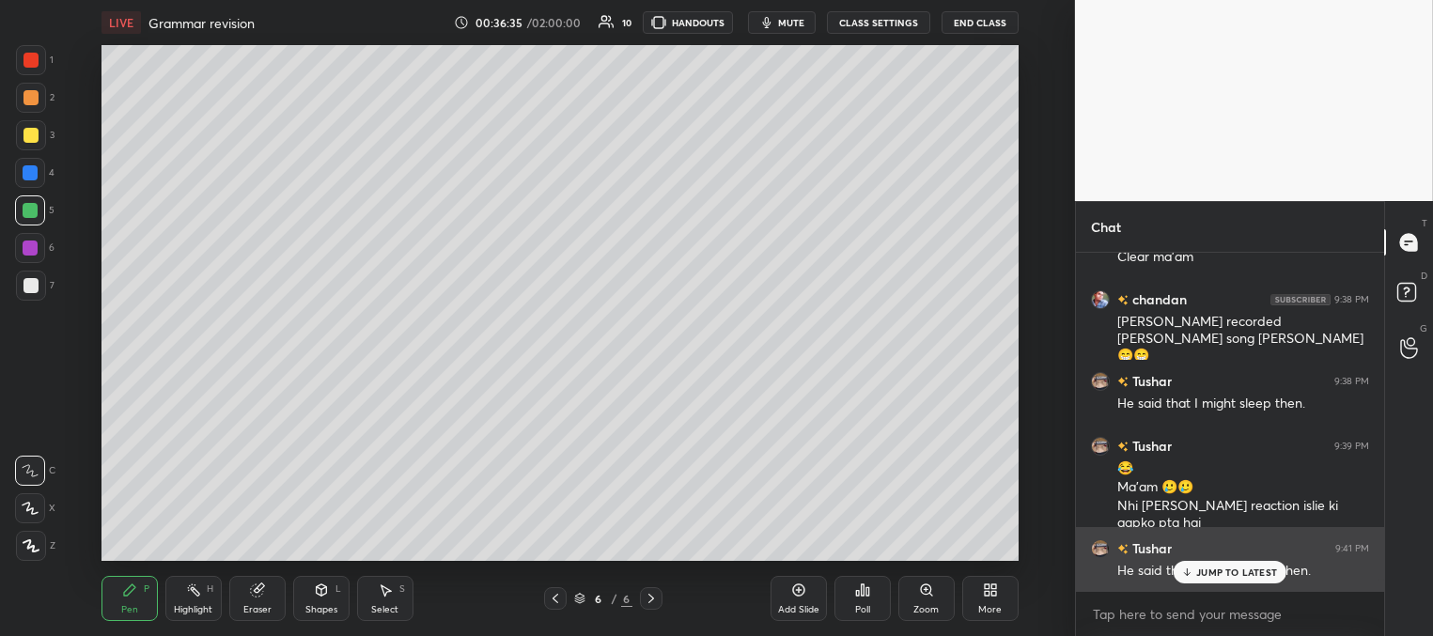
drag, startPoint x: 1228, startPoint y: 572, endPoint x: 1216, endPoint y: 566, distance: 13.5
click at [1227, 573] on p "JUMP TO LATEST" at bounding box center [1236, 571] width 81 height 11
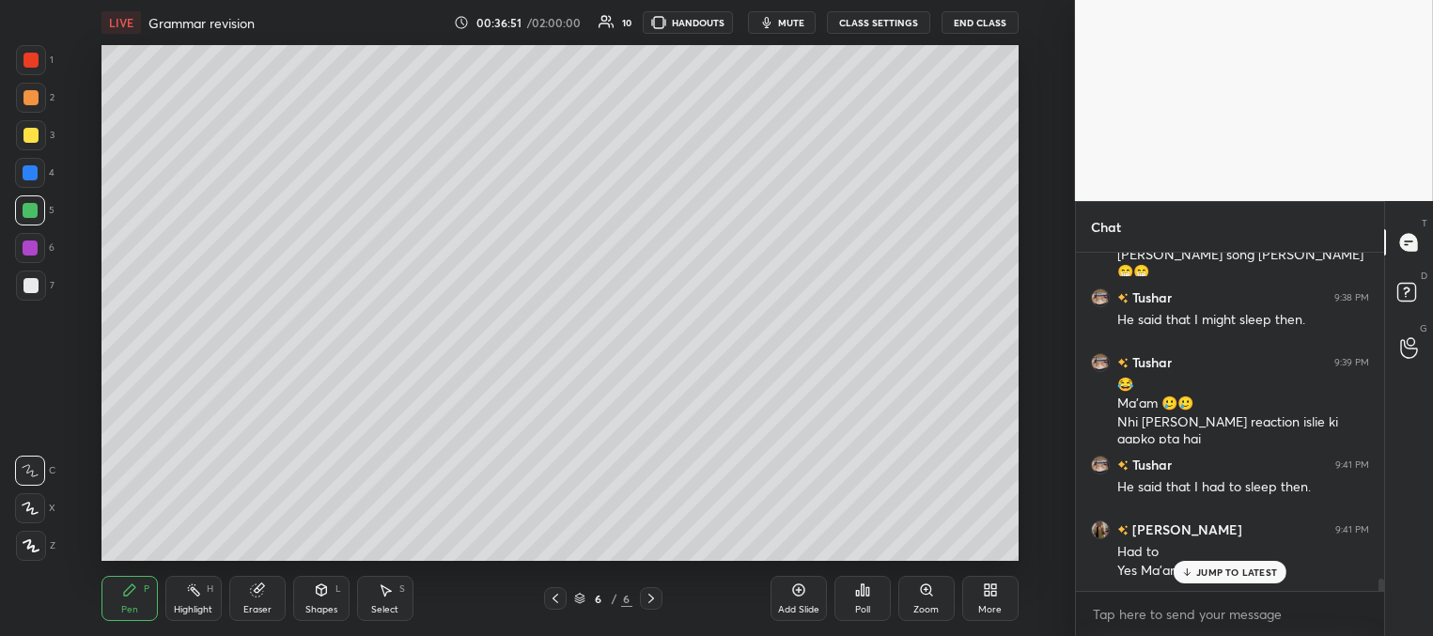
scroll to position [8935, 0]
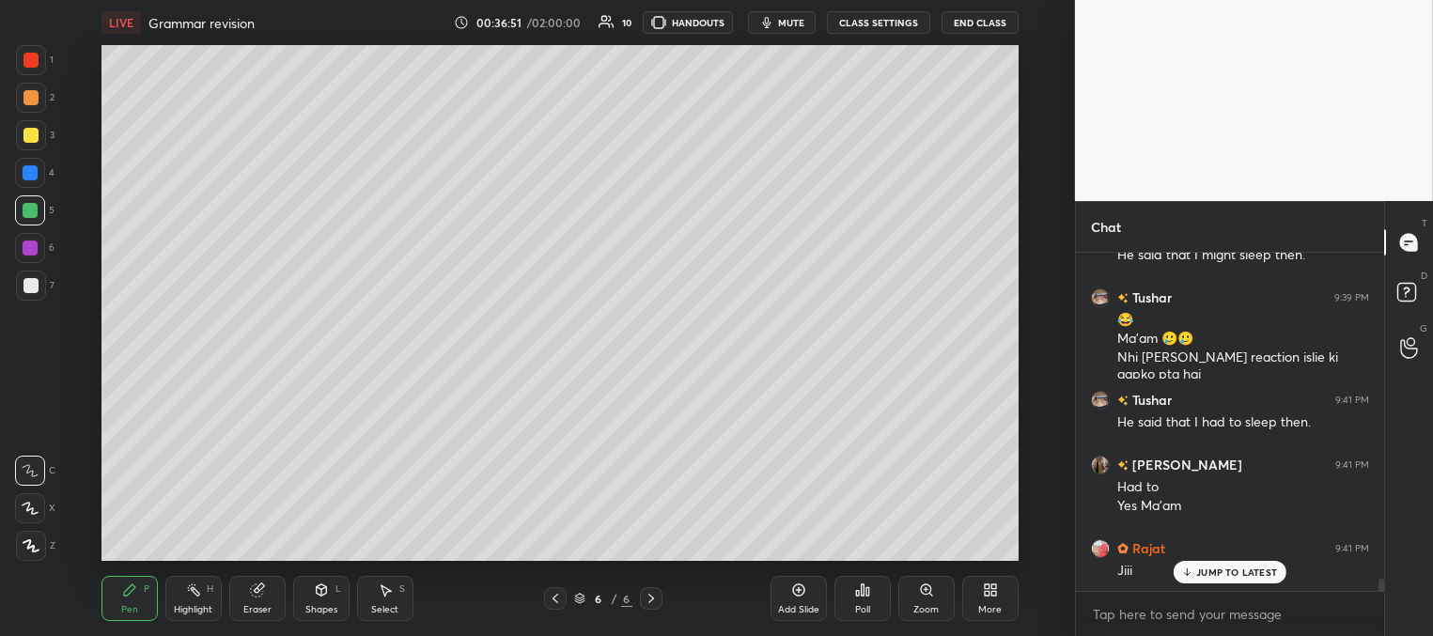
click at [1194, 573] on div "JUMP TO LATEST" at bounding box center [1229, 572] width 113 height 23
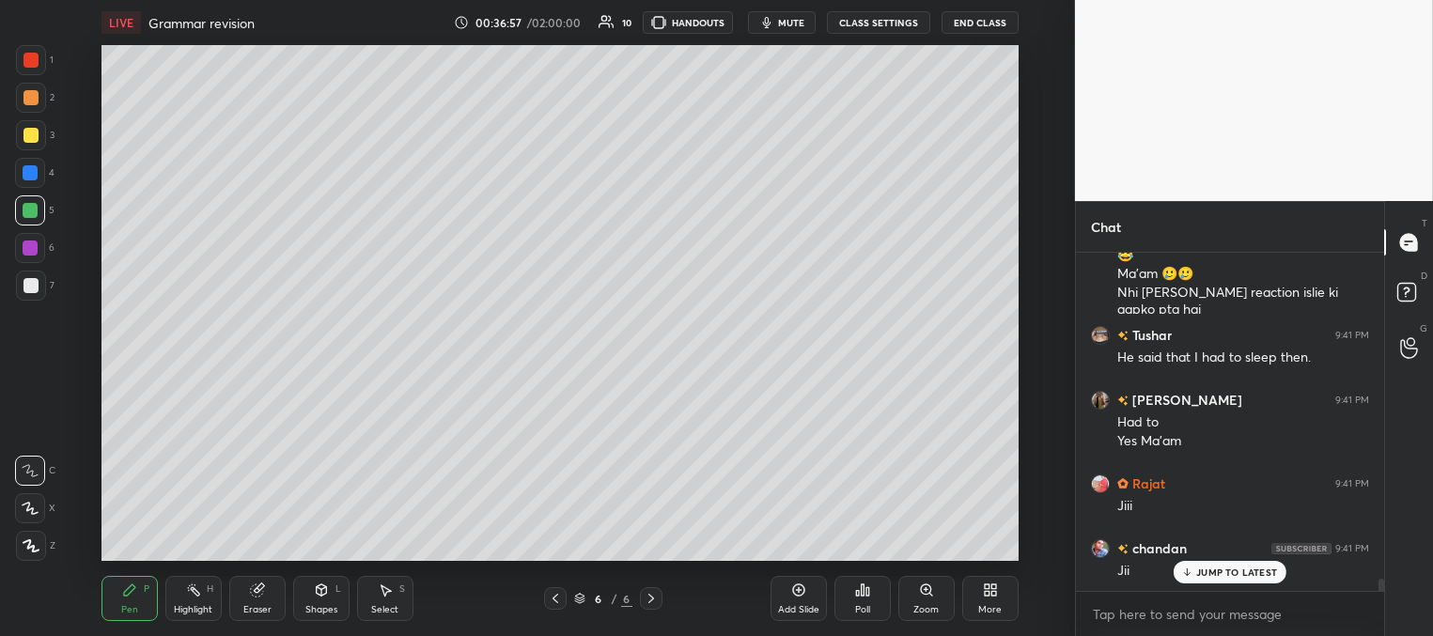
scroll to position [9066, 0]
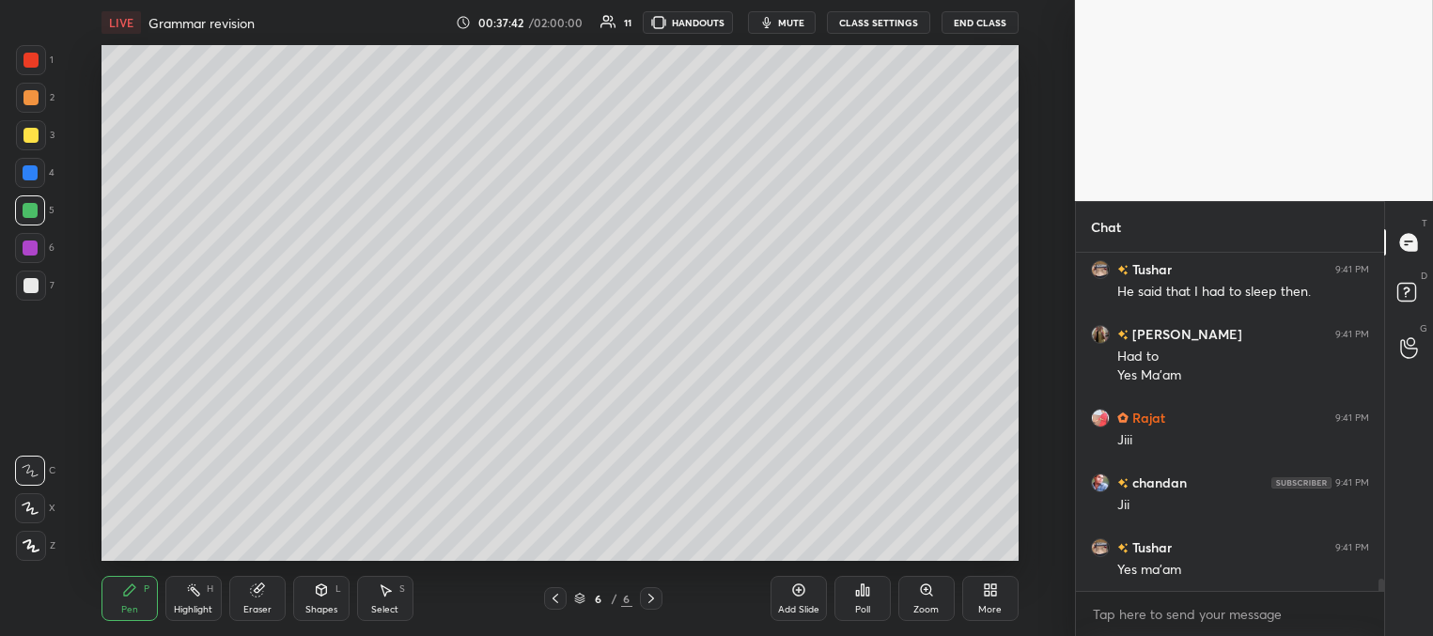
click at [805, 600] on div "Add Slide" at bounding box center [798, 598] width 56 height 45
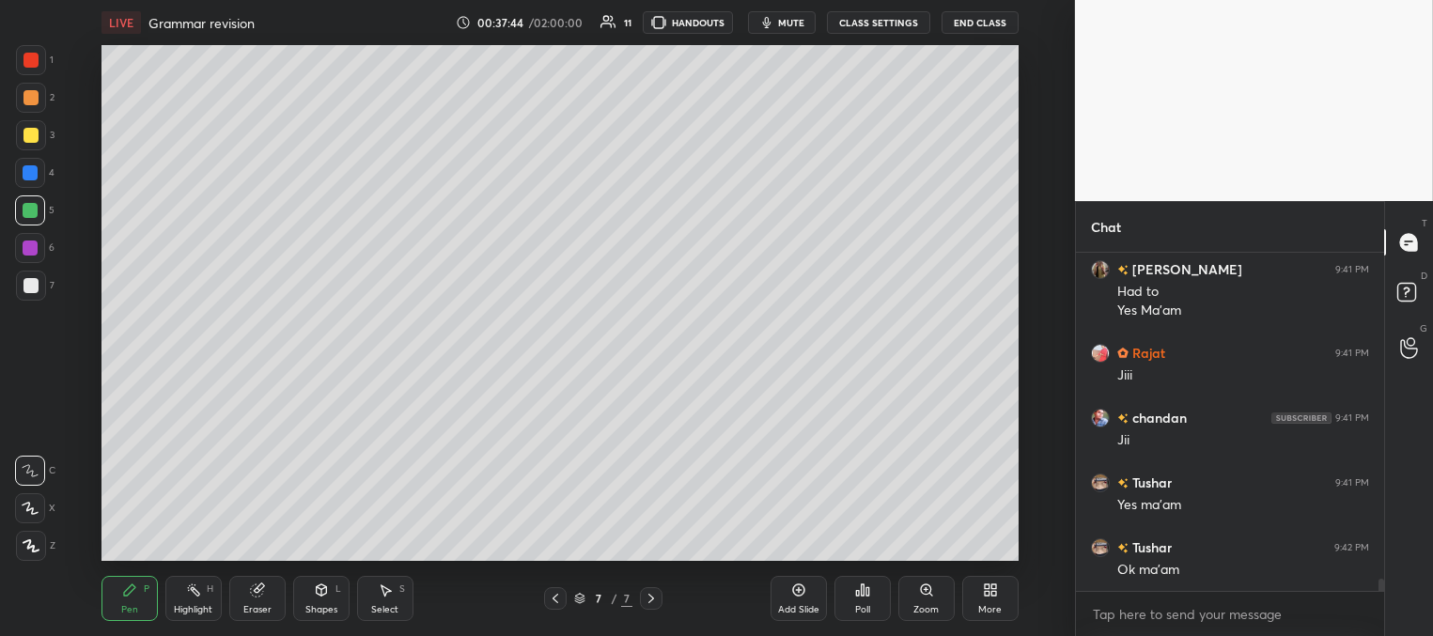
click at [32, 135] on div at bounding box center [30, 135] width 15 height 15
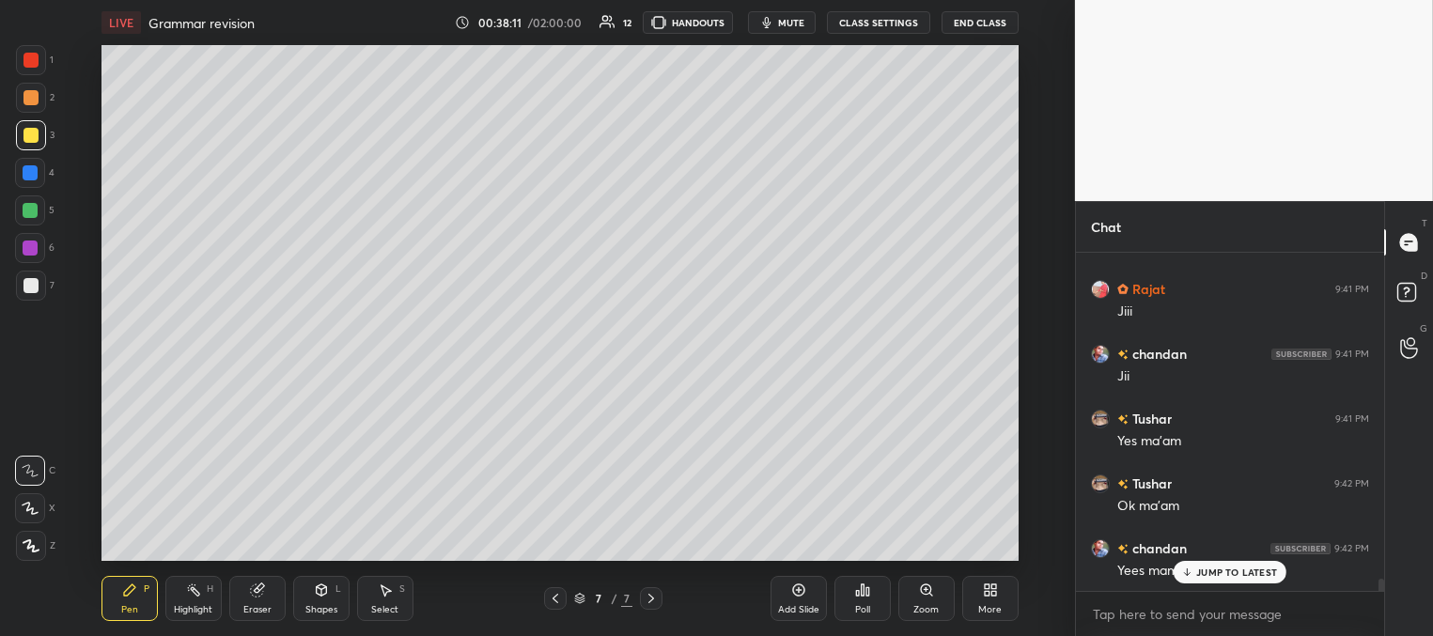
scroll to position [9259, 0]
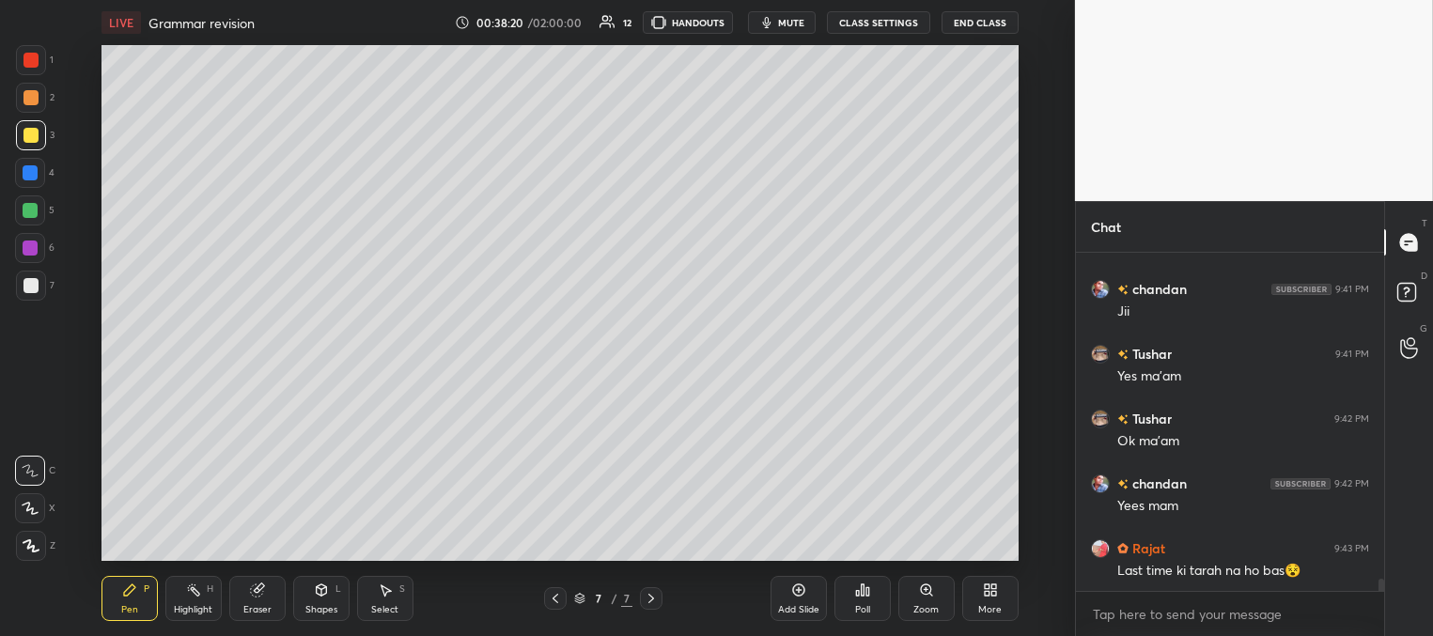
click at [557, 601] on icon at bounding box center [555, 598] width 15 height 15
click at [653, 601] on icon at bounding box center [651, 598] width 15 height 15
drag, startPoint x: 38, startPoint y: 175, endPoint x: 96, endPoint y: 173, distance: 58.3
click at [39, 176] on div at bounding box center [30, 173] width 30 height 30
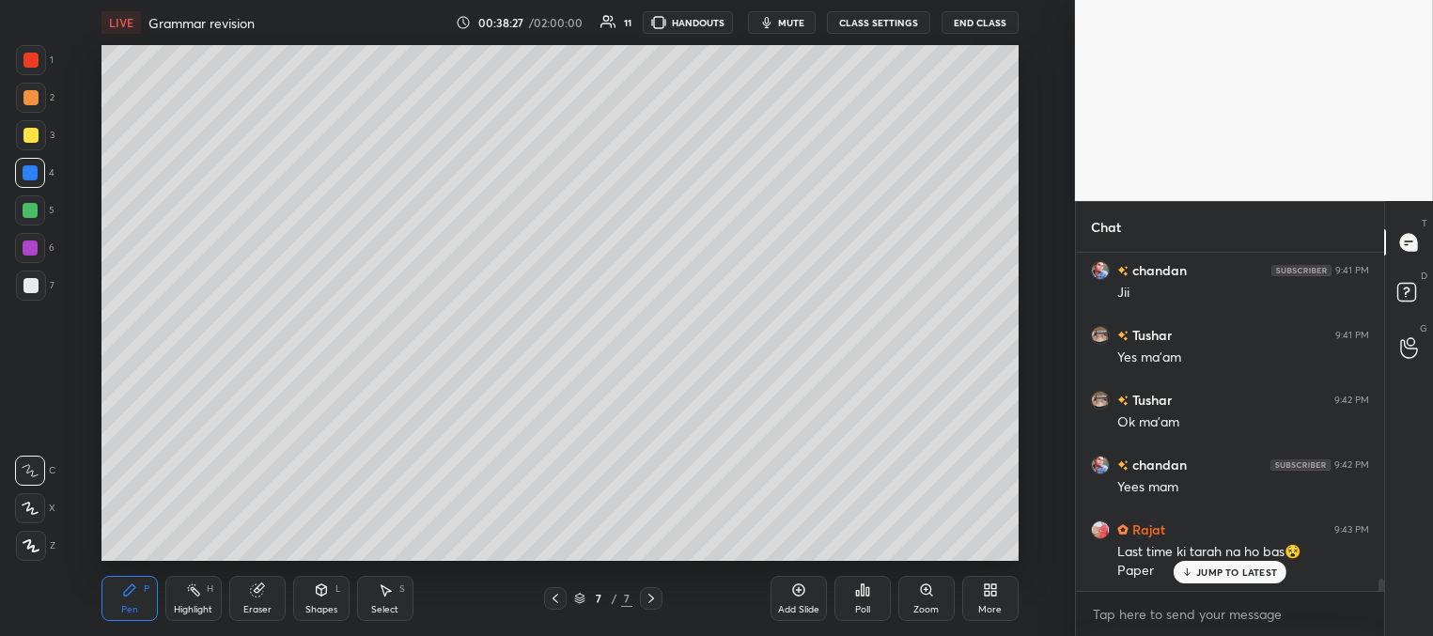
scroll to position [9360, 0]
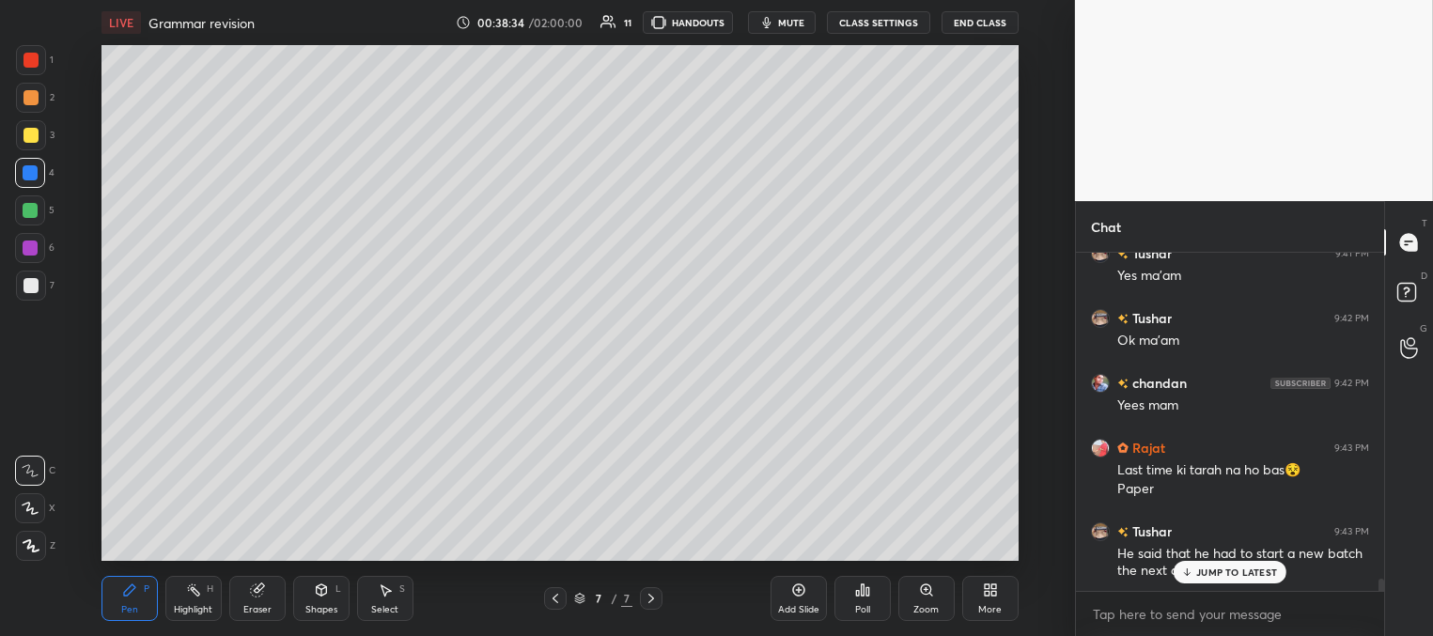
click at [260, 605] on div "Eraser" at bounding box center [257, 598] width 56 height 45
drag, startPoint x: 128, startPoint y: 606, endPoint x: 140, endPoint y: 562, distance: 45.8
click at [126, 605] on div "Pen" at bounding box center [129, 609] width 17 height 9
click at [32, 287] on div at bounding box center [30, 285] width 15 height 15
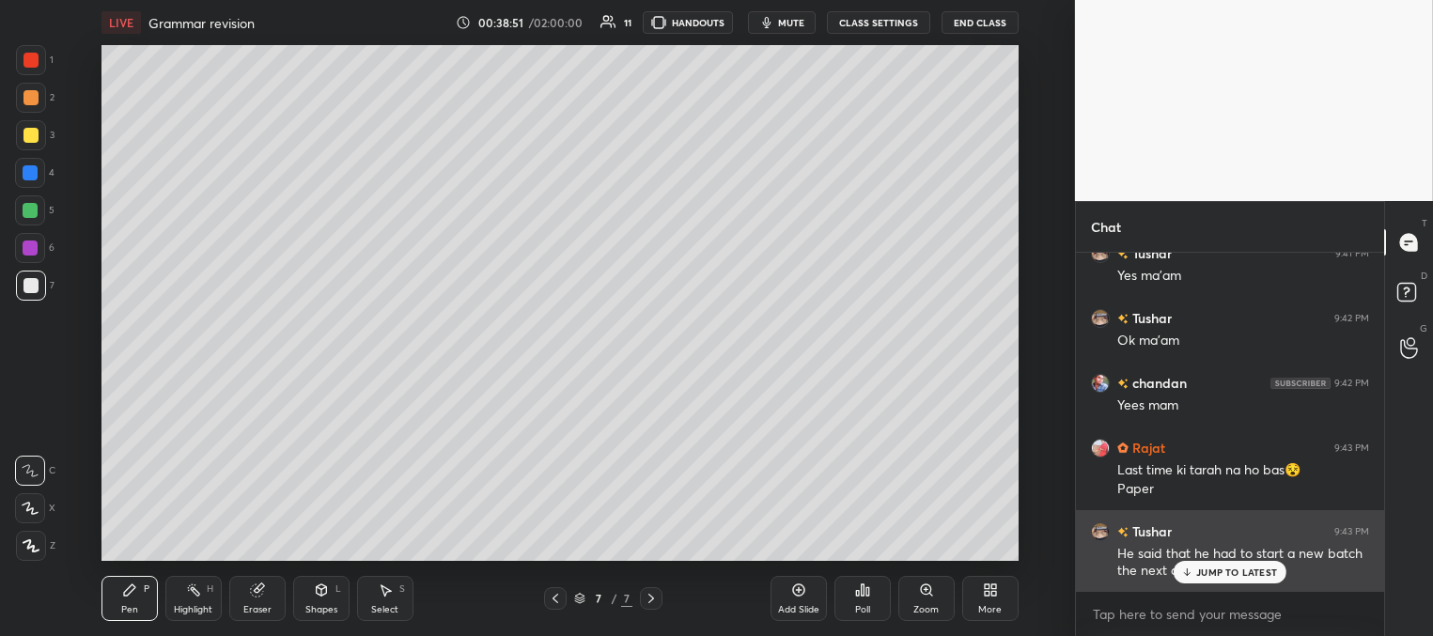
drag, startPoint x: 1210, startPoint y: 573, endPoint x: 1201, endPoint y: 566, distance: 11.5
click at [1207, 572] on p "JUMP TO LATEST" at bounding box center [1236, 571] width 81 height 11
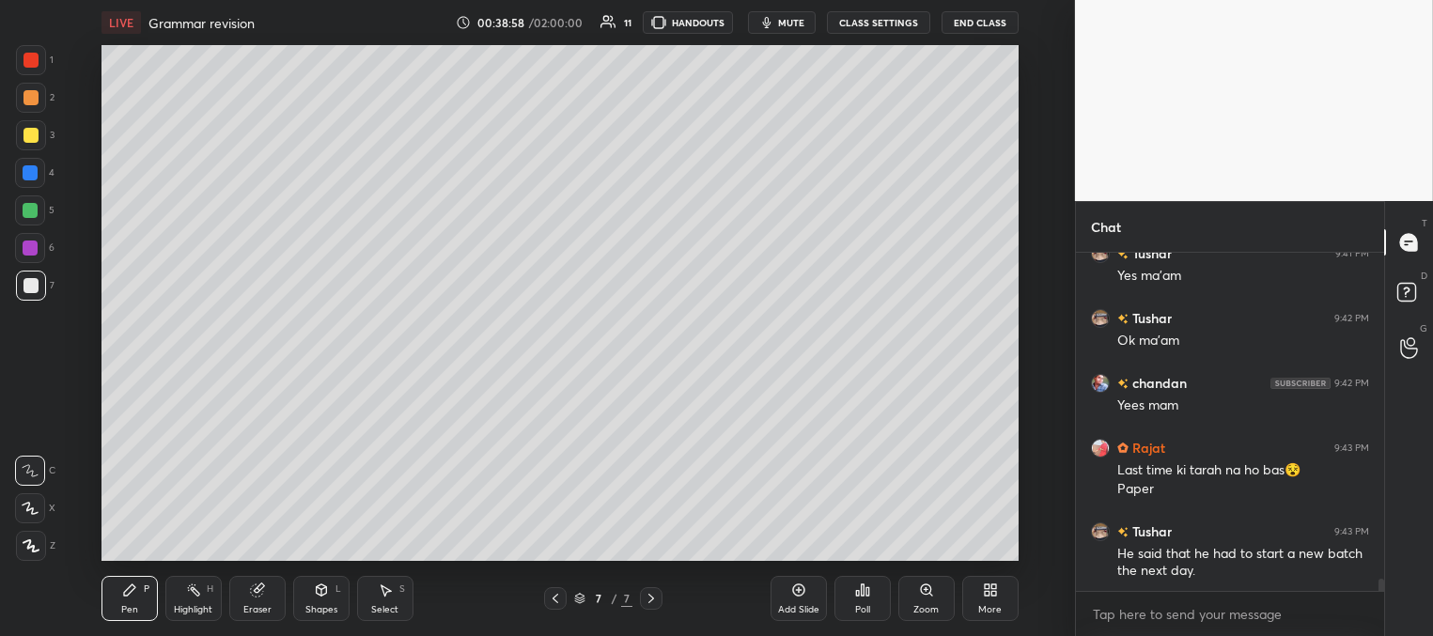
click at [557, 597] on icon at bounding box center [555, 598] width 15 height 15
click at [654, 597] on icon at bounding box center [651, 598] width 15 height 15
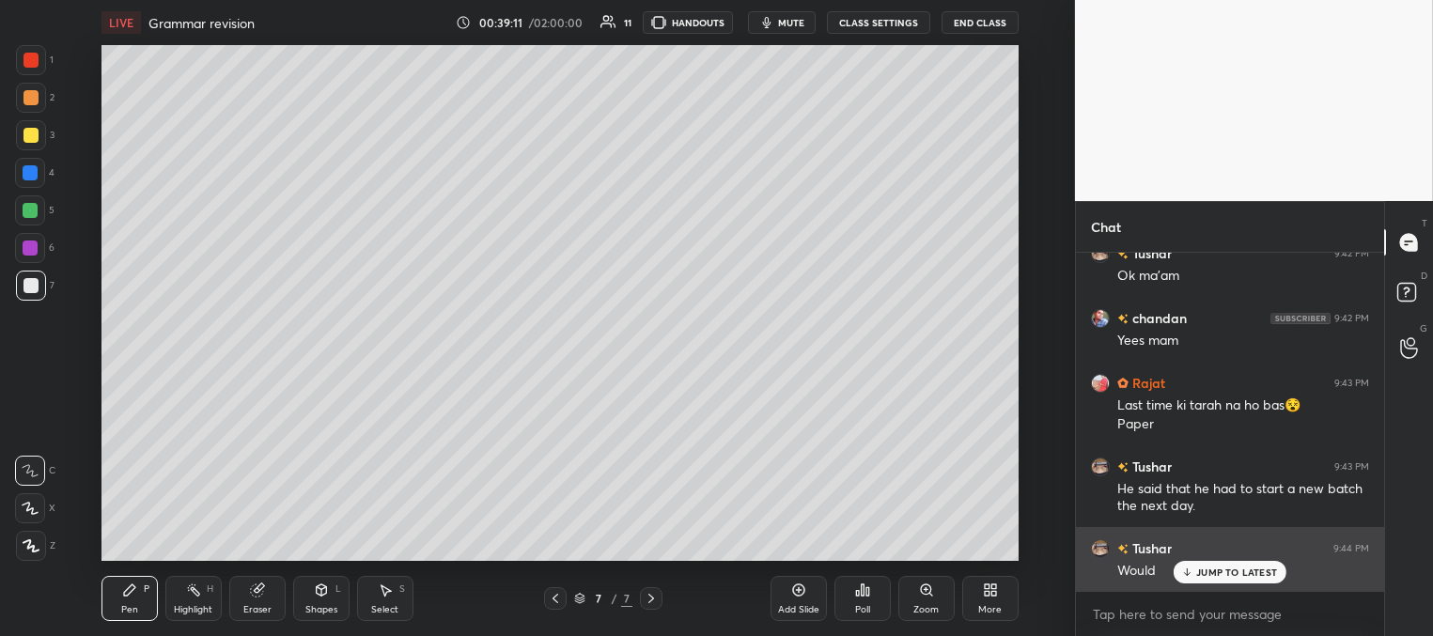
drag, startPoint x: 1211, startPoint y: 567, endPoint x: 1183, endPoint y: 558, distance: 29.7
click at [1210, 569] on p "JUMP TO LATEST" at bounding box center [1236, 571] width 81 height 11
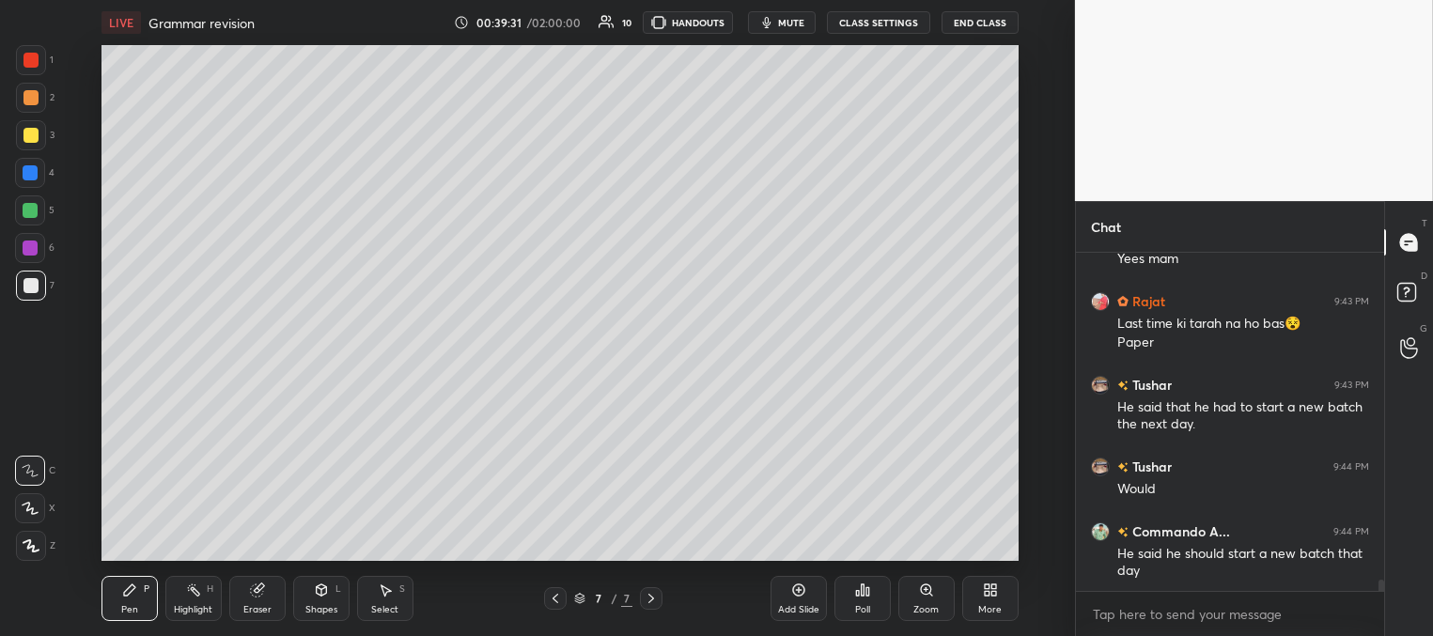
scroll to position [9571, 0]
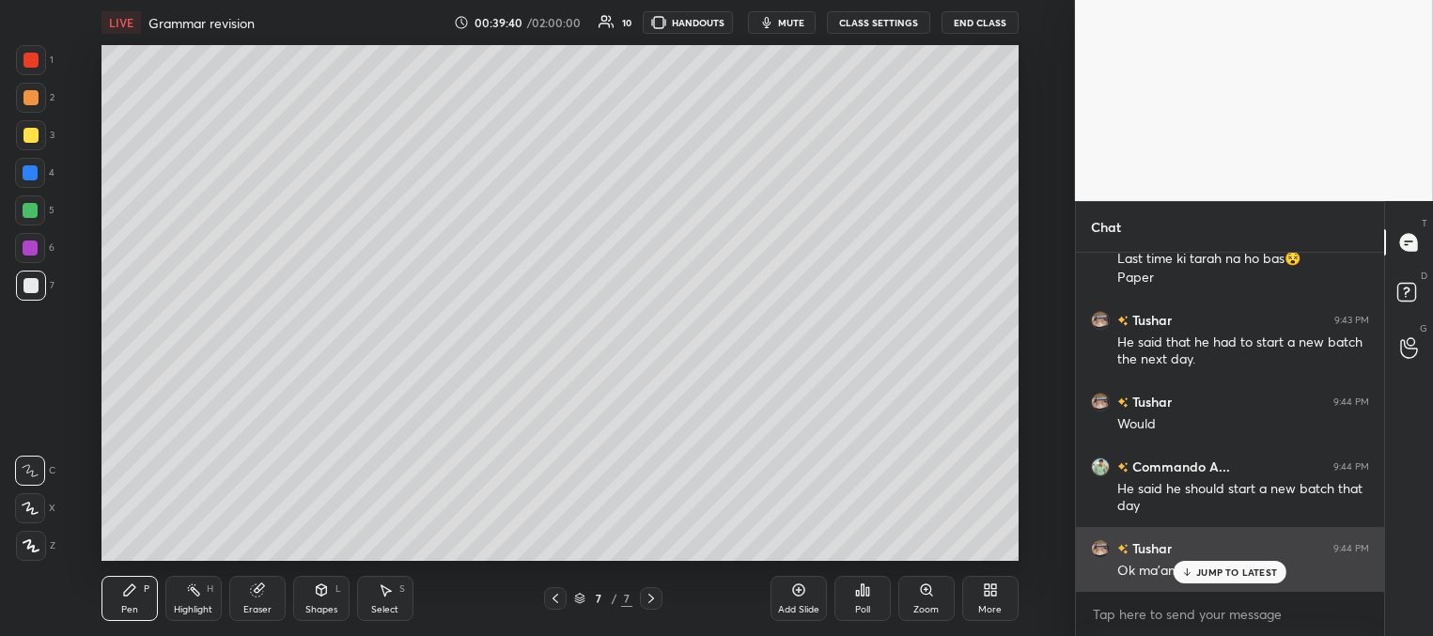
drag, startPoint x: 1221, startPoint y: 573, endPoint x: 1185, endPoint y: 554, distance: 41.2
click at [1220, 572] on p "JUMP TO LATEST" at bounding box center [1236, 571] width 81 height 11
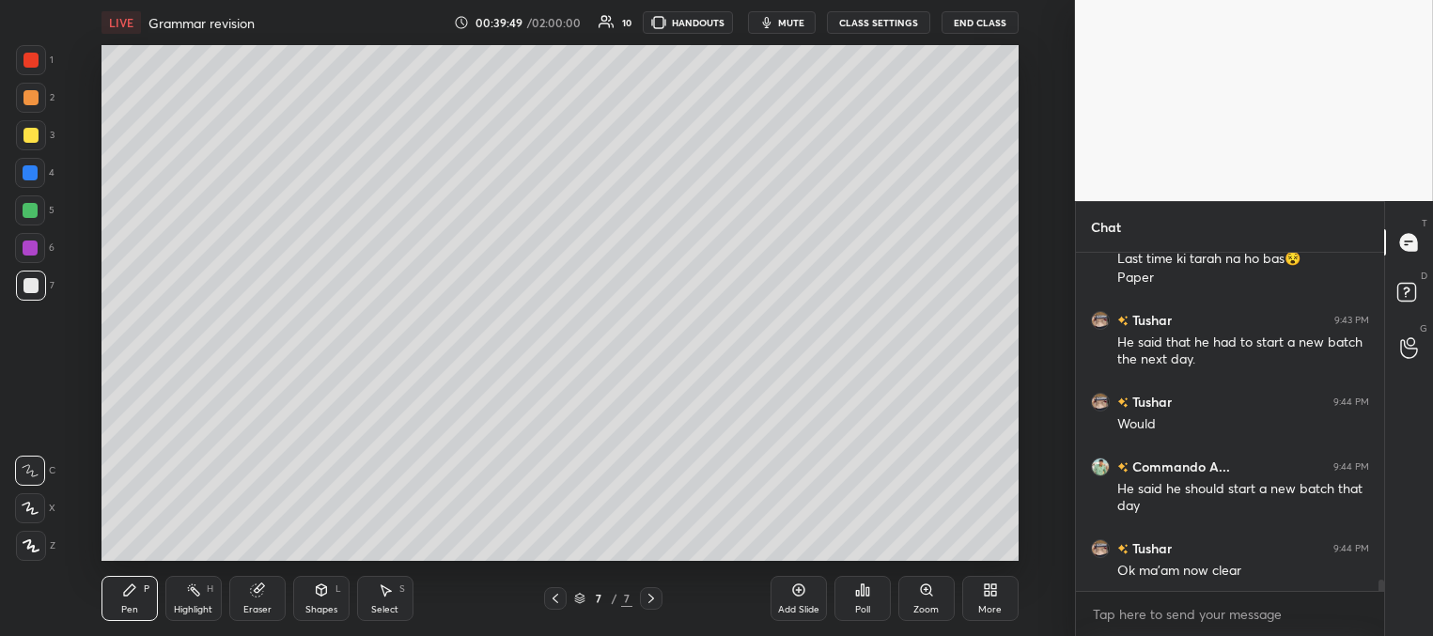
drag, startPoint x: 34, startPoint y: 134, endPoint x: 73, endPoint y: 118, distance: 42.6
click at [32, 135] on div at bounding box center [30, 135] width 15 height 15
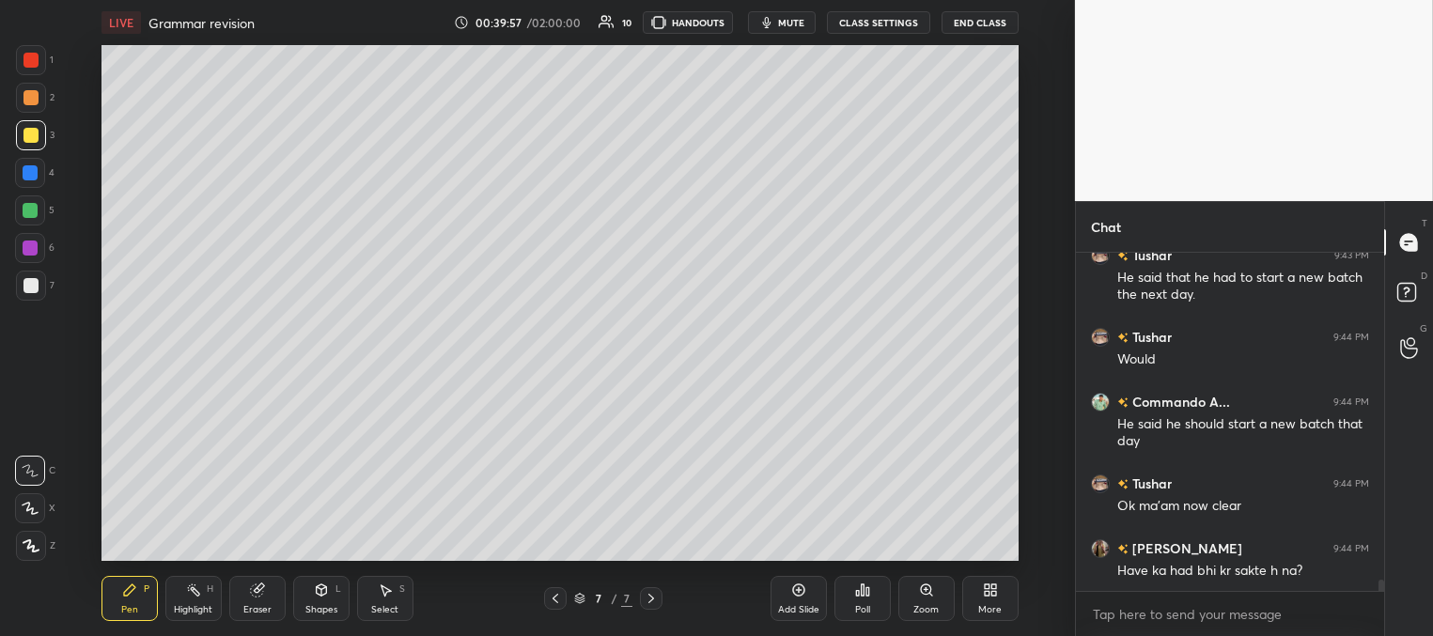
scroll to position [9701, 0]
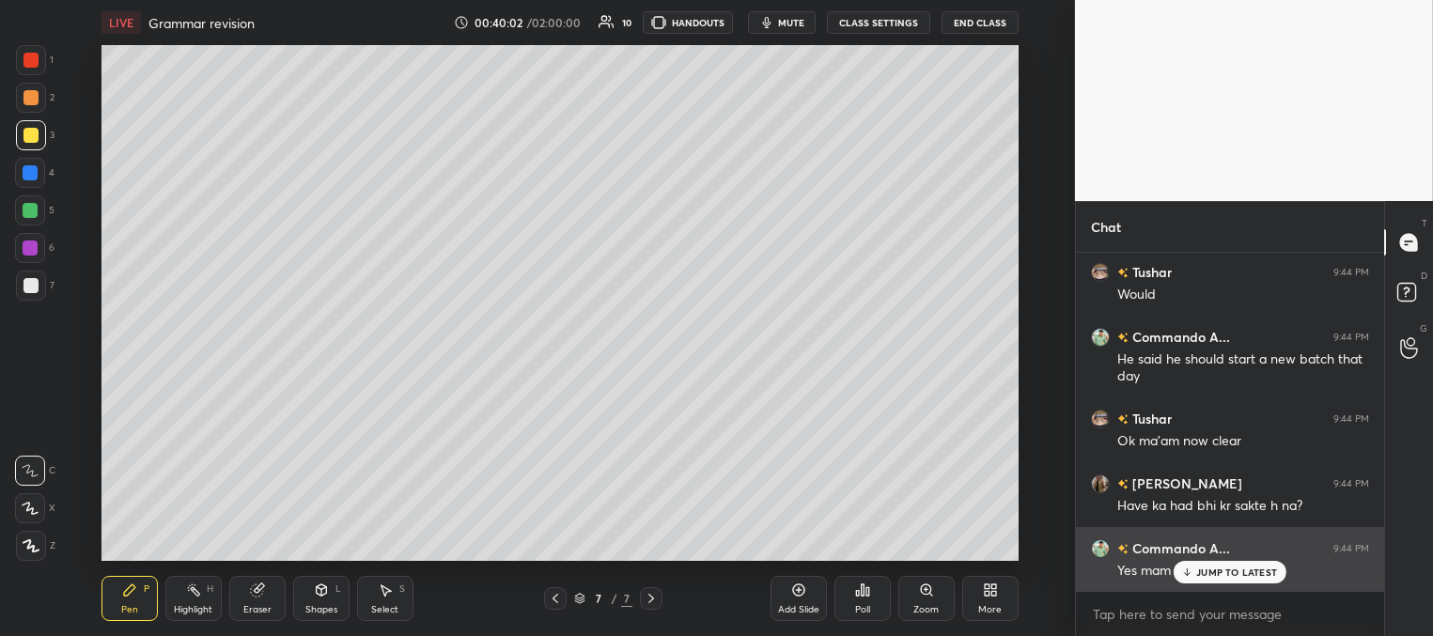
click at [1241, 569] on p "JUMP TO LATEST" at bounding box center [1236, 571] width 81 height 11
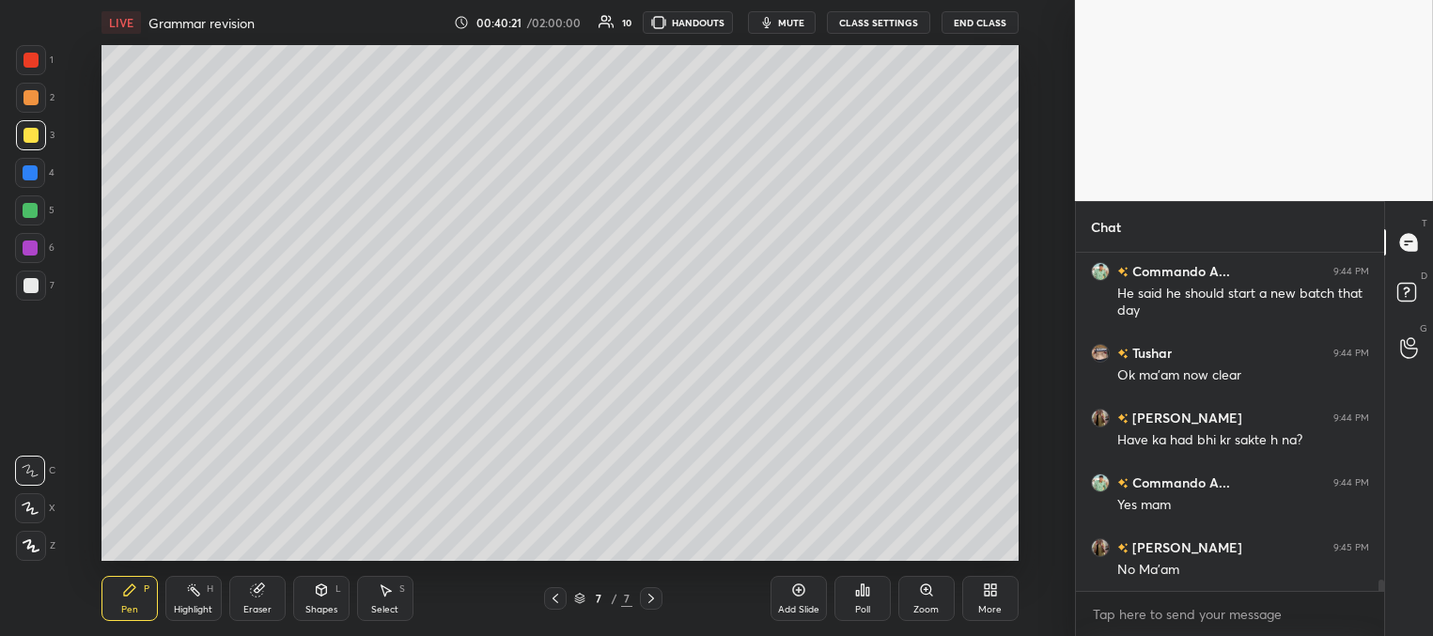
scroll to position [9831, 0]
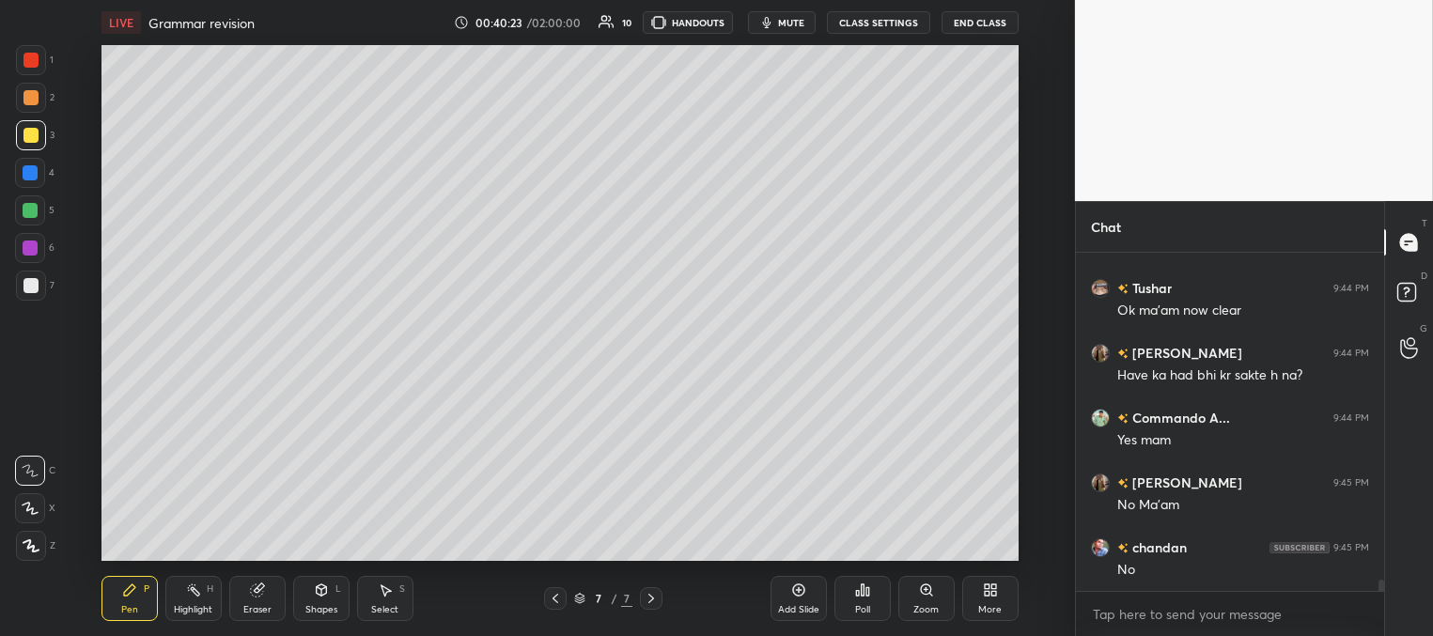
click at [259, 598] on div "Eraser" at bounding box center [257, 598] width 56 height 45
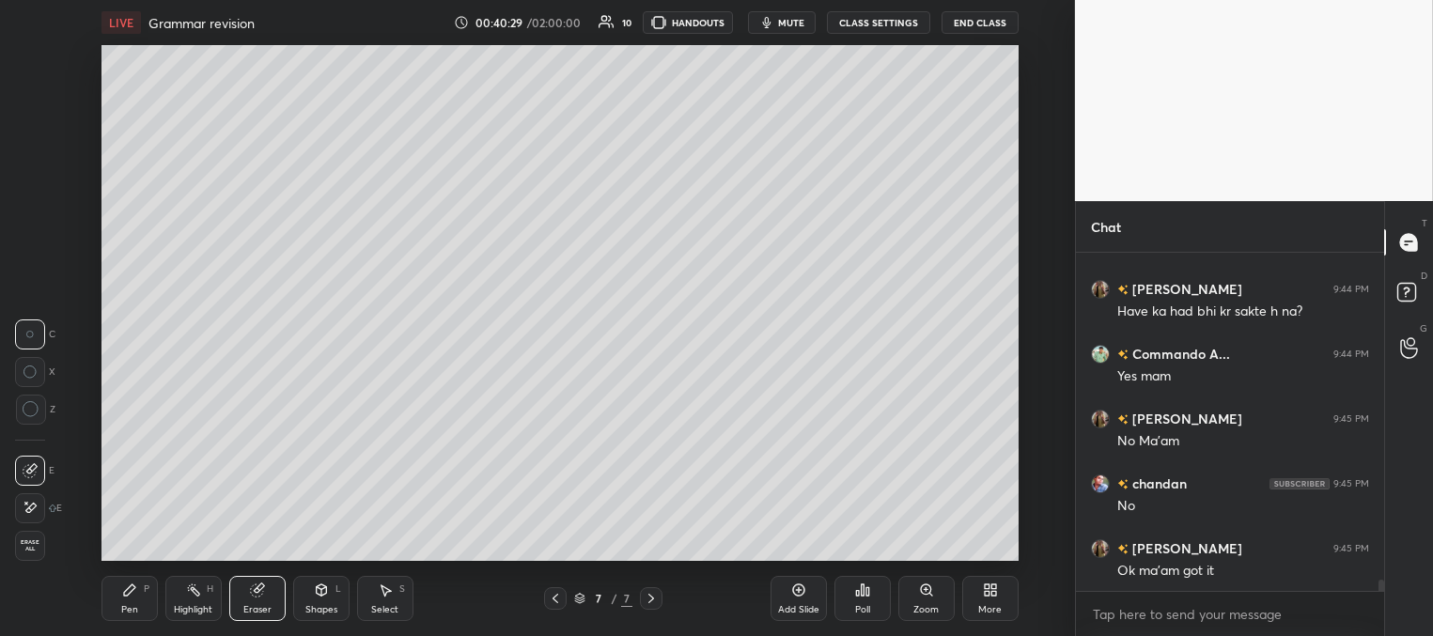
click at [135, 599] on div "Pen P" at bounding box center [129, 598] width 56 height 45
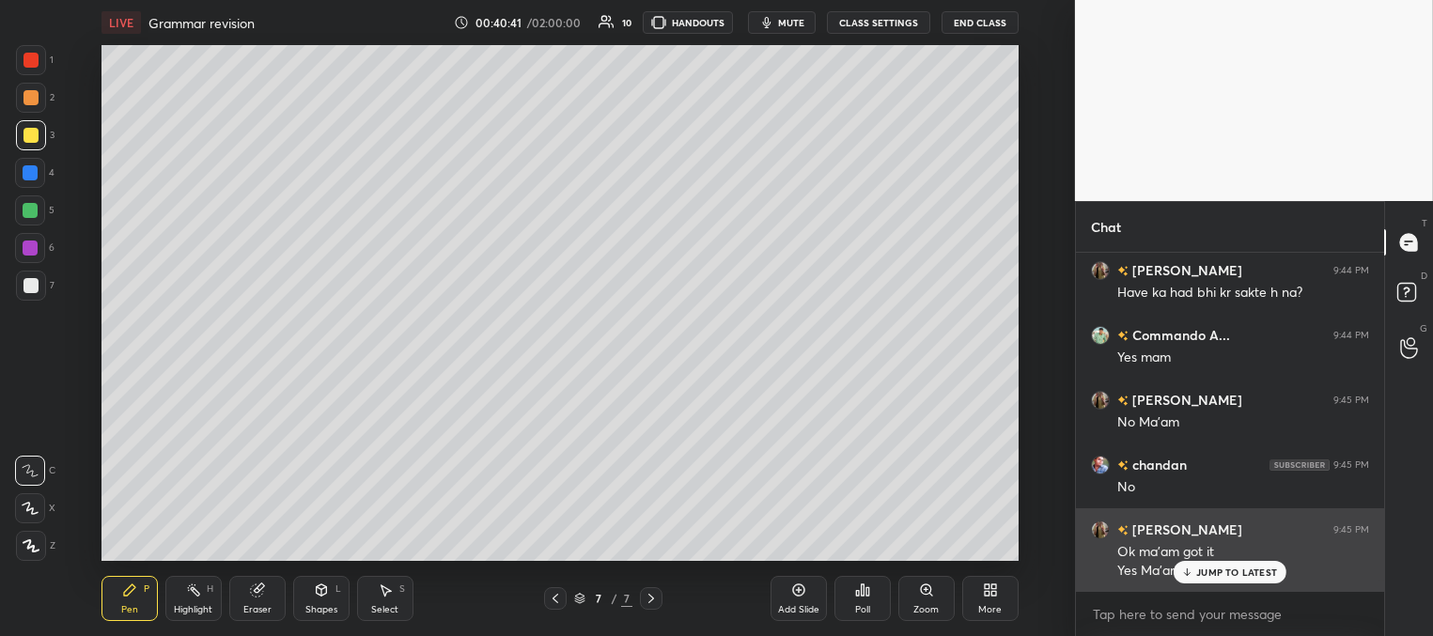
drag, startPoint x: 1193, startPoint y: 566, endPoint x: 1156, endPoint y: 546, distance: 42.9
click at [1191, 567] on div "JUMP TO LATEST" at bounding box center [1229, 572] width 113 height 23
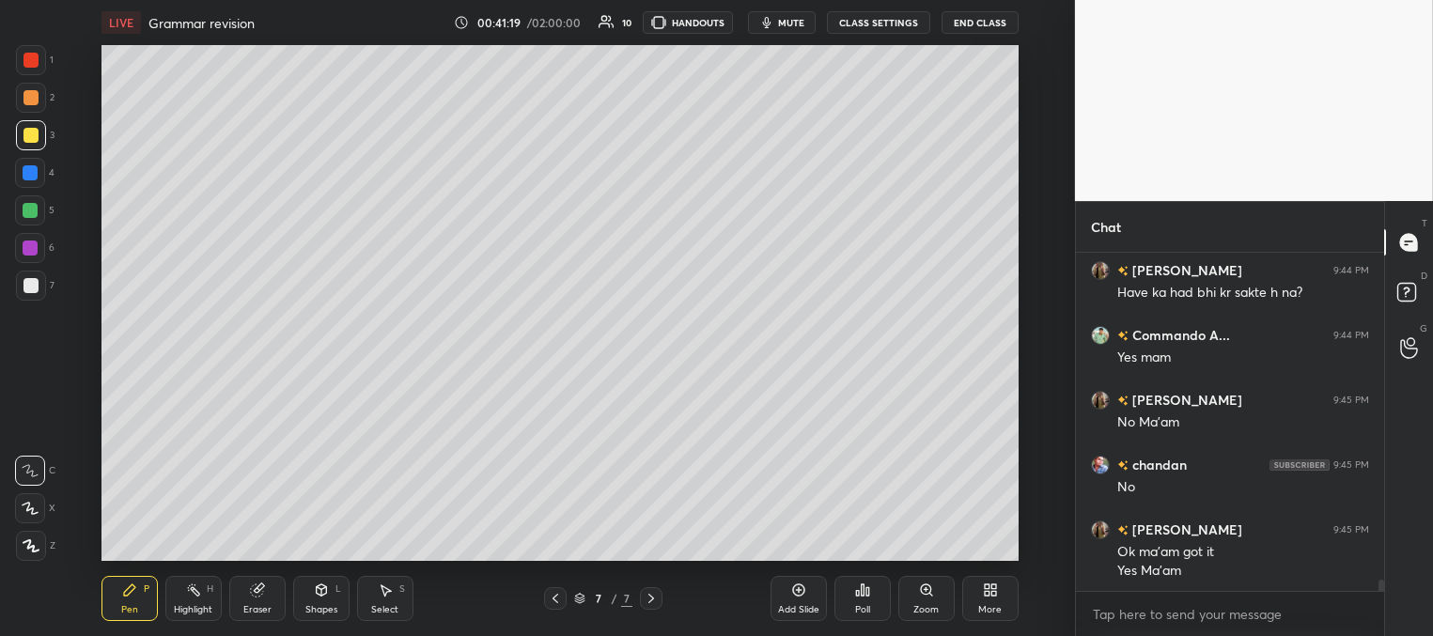
click at [36, 282] on div at bounding box center [30, 285] width 15 height 15
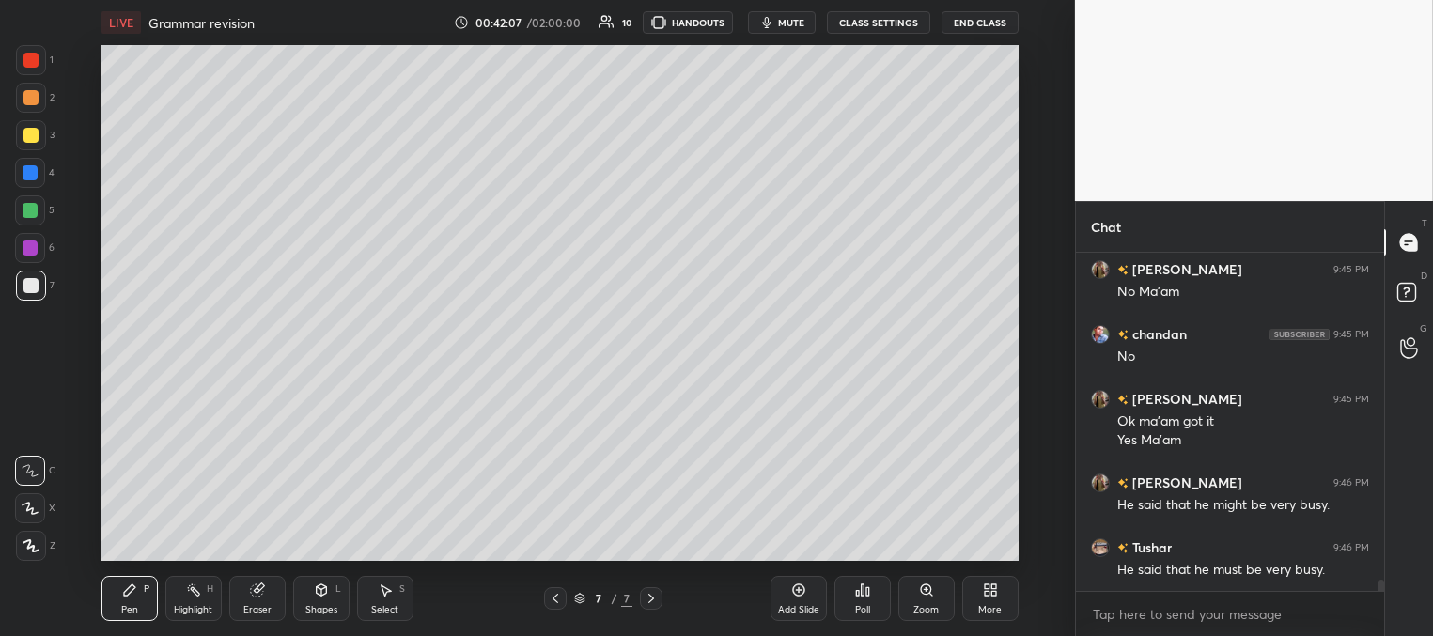
scroll to position [10108, 0]
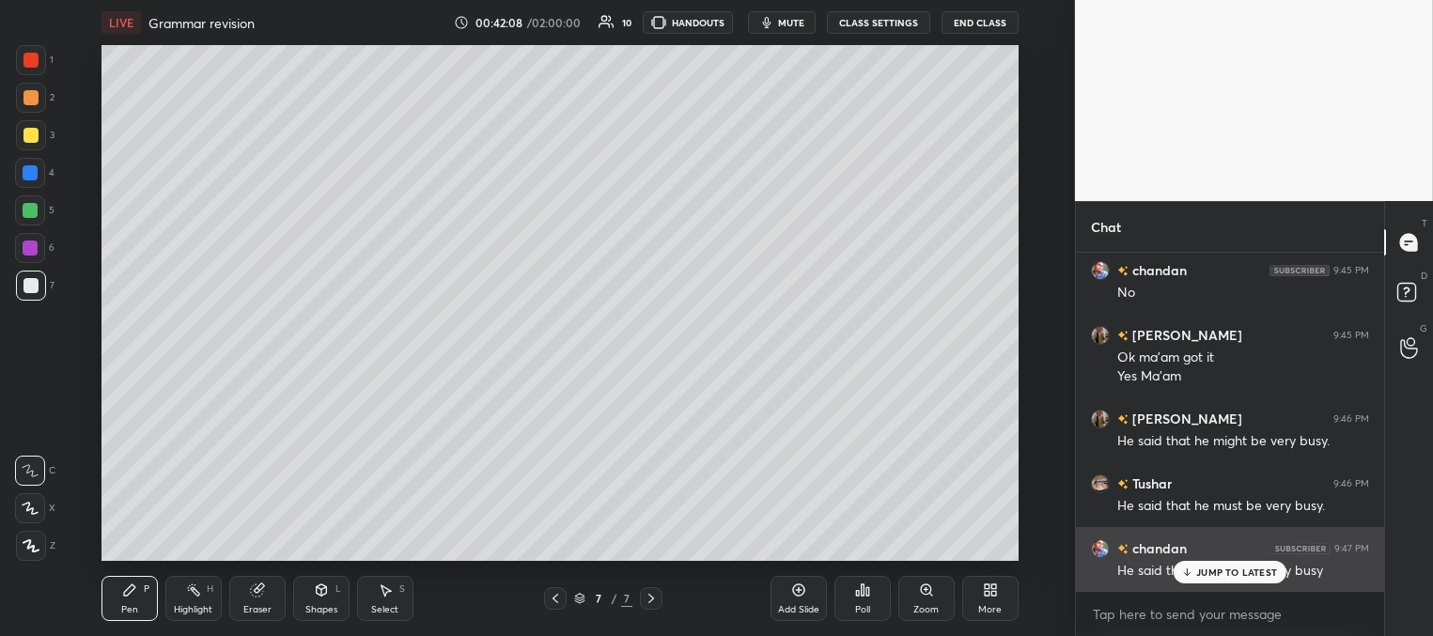
drag, startPoint x: 1191, startPoint y: 570, endPoint x: 1084, endPoint y: 532, distance: 113.8
click at [1190, 569] on icon at bounding box center [1187, 571] width 12 height 11
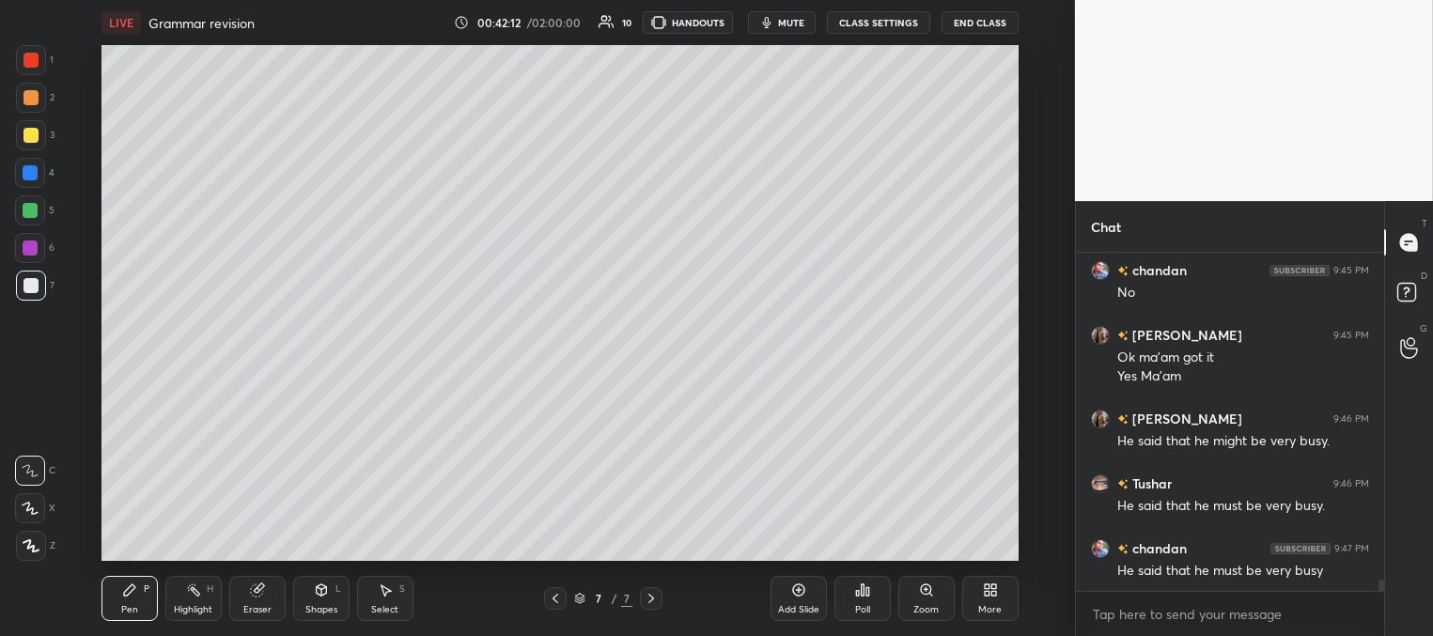
click at [33, 208] on div at bounding box center [30, 210] width 15 height 15
click at [552, 601] on icon at bounding box center [555, 598] width 15 height 15
drag, startPoint x: 646, startPoint y: 594, endPoint x: 647, endPoint y: 583, distance: 10.4
click at [646, 595] on icon at bounding box center [651, 598] width 15 height 15
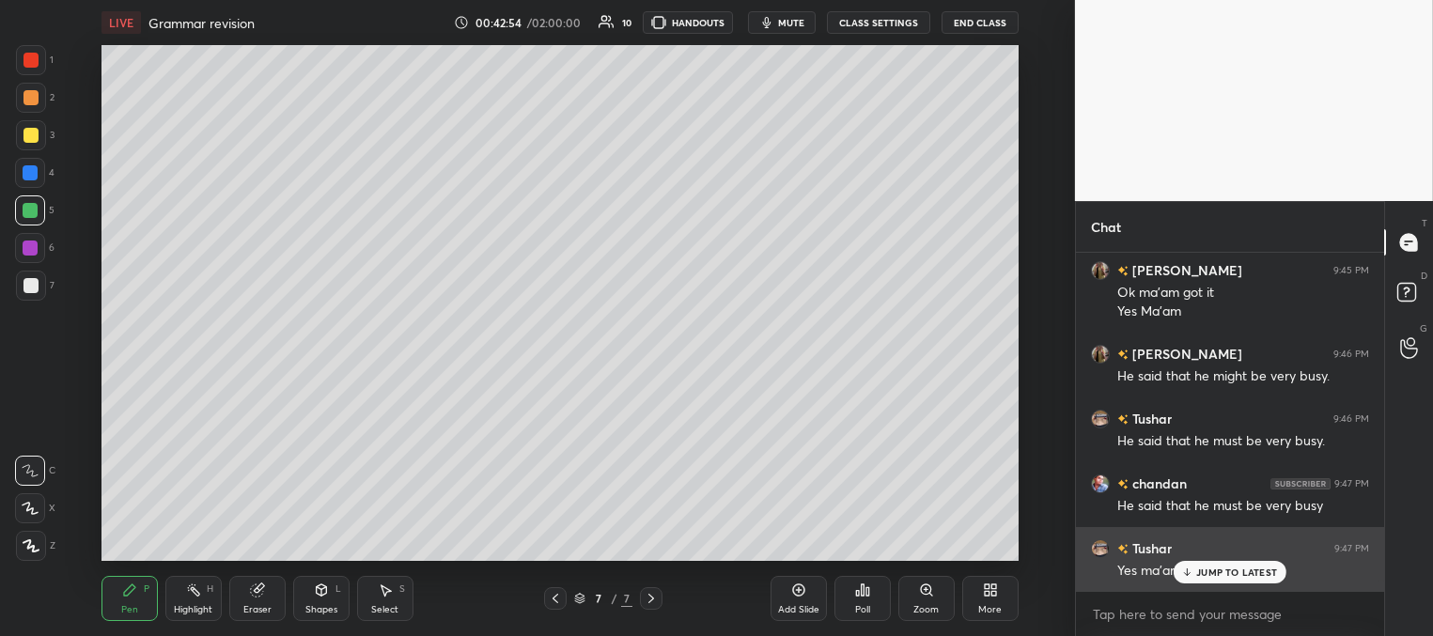
click at [1202, 571] on p "JUMP TO LATEST" at bounding box center [1236, 571] width 81 height 11
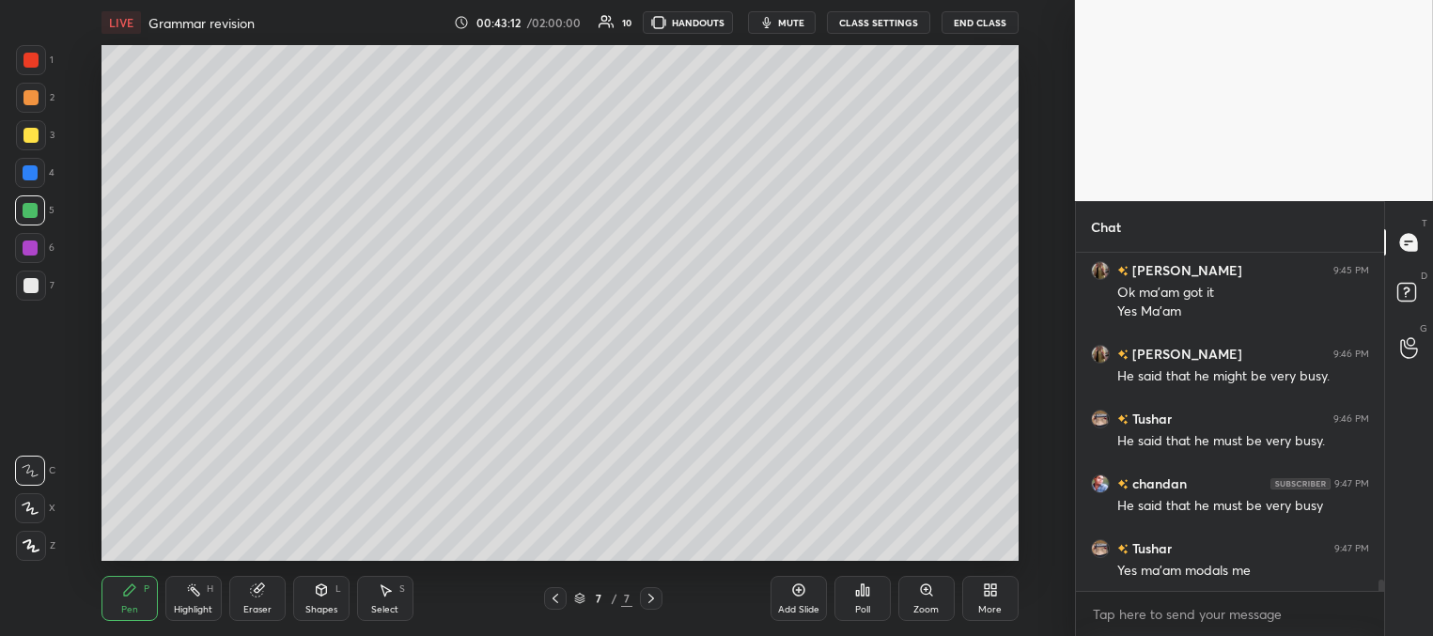
drag, startPoint x: 802, startPoint y: 606, endPoint x: 802, endPoint y: 585, distance: 20.7
click at [803, 605] on div "Add Slide" at bounding box center [798, 609] width 41 height 9
click at [38, 282] on div at bounding box center [31, 286] width 30 height 30
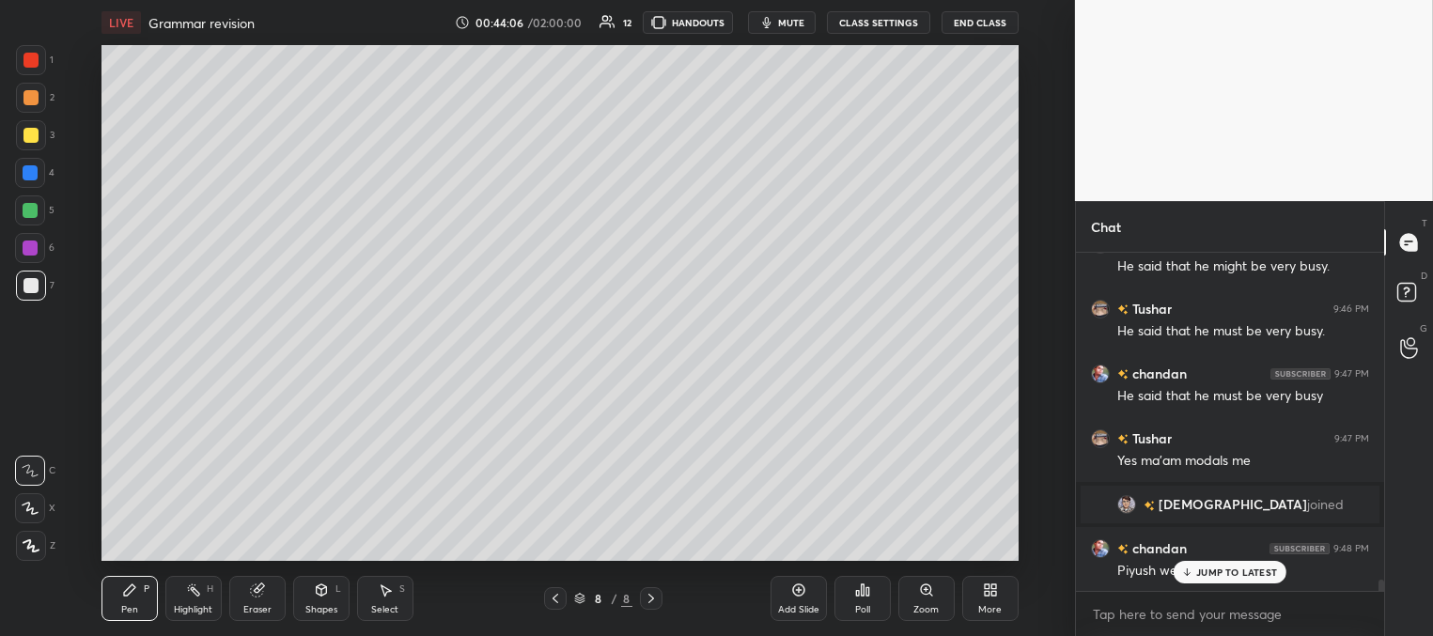
scroll to position [9690, 0]
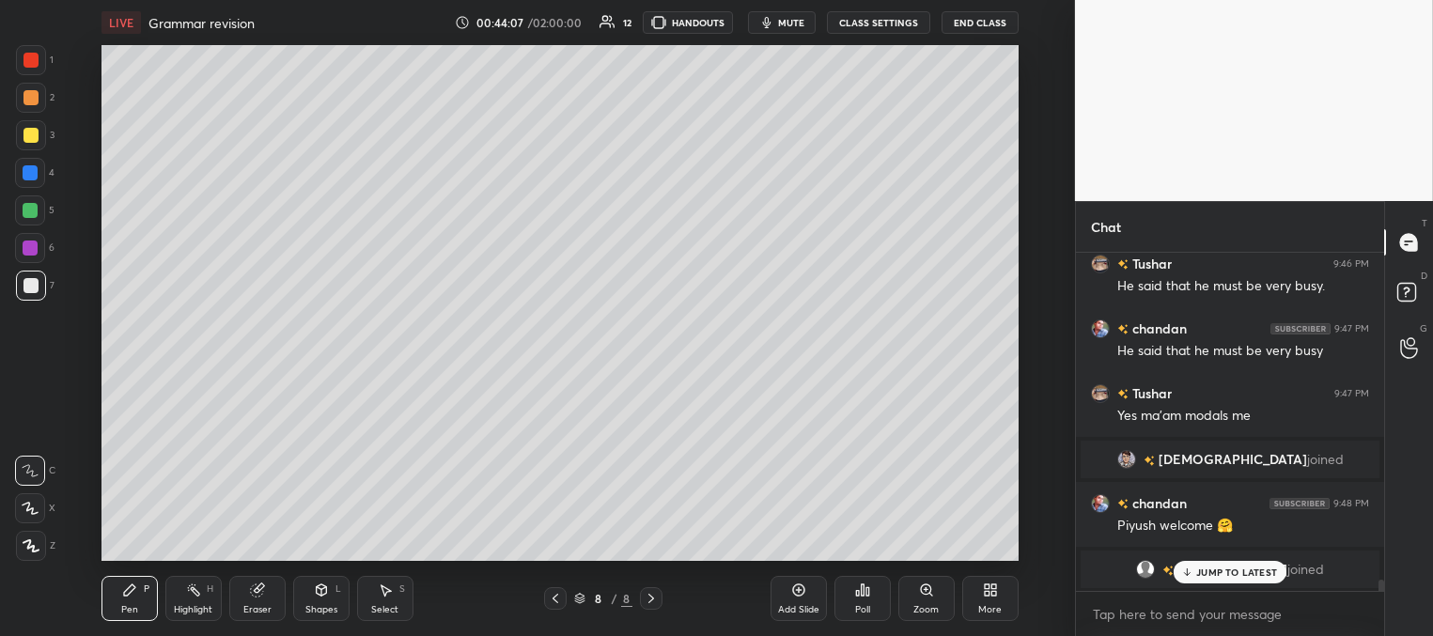
click at [1208, 569] on p "JUMP TO LATEST" at bounding box center [1236, 571] width 81 height 11
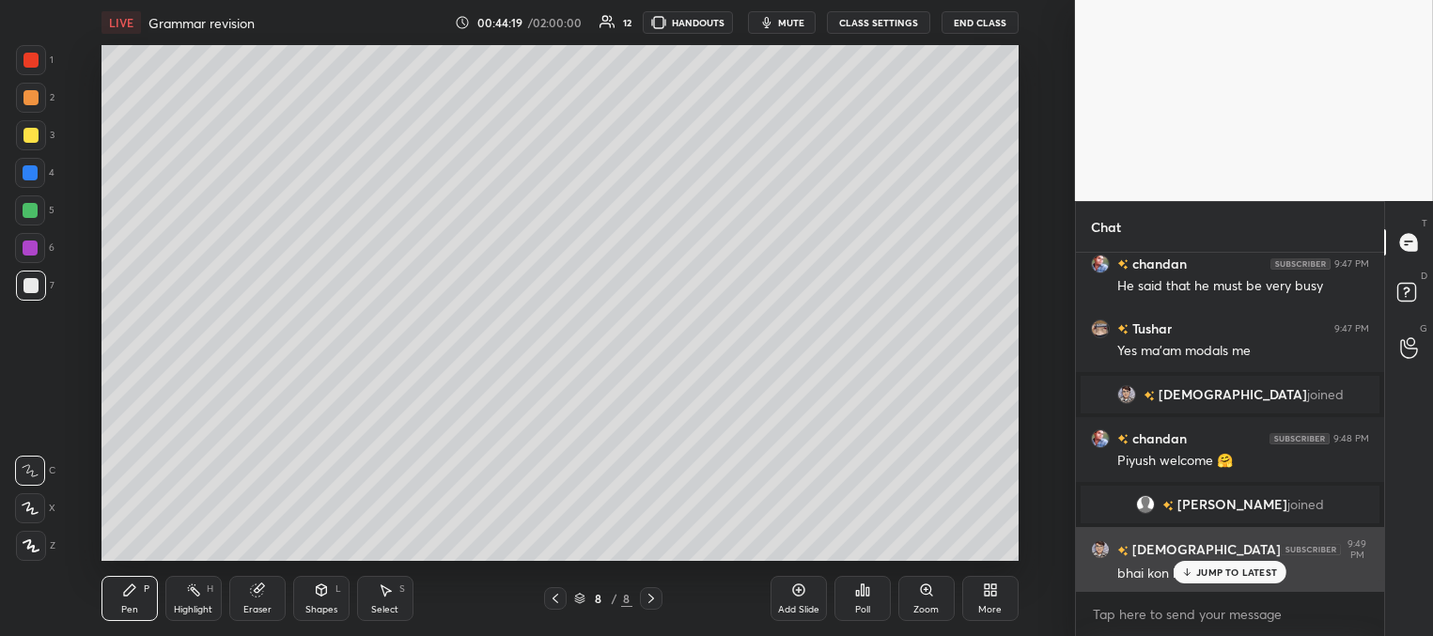
click at [1190, 574] on div "JUMP TO LATEST" at bounding box center [1229, 572] width 113 height 23
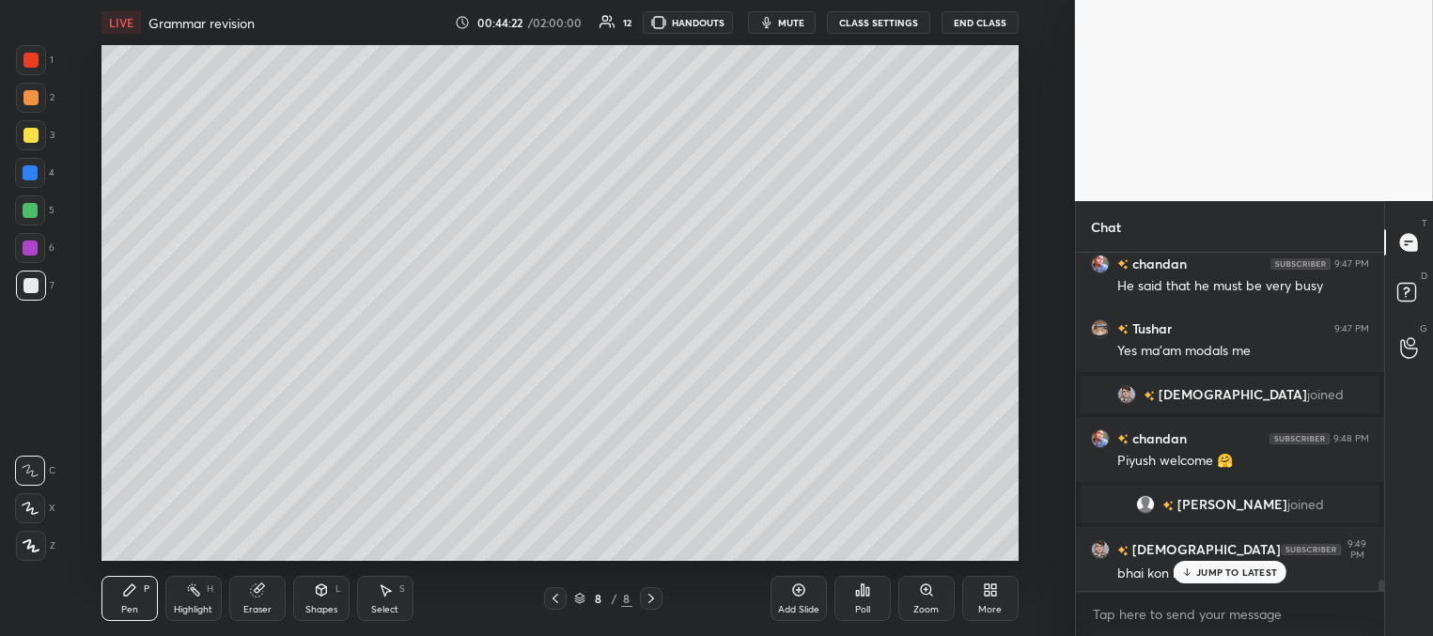
scroll to position [9837, 0]
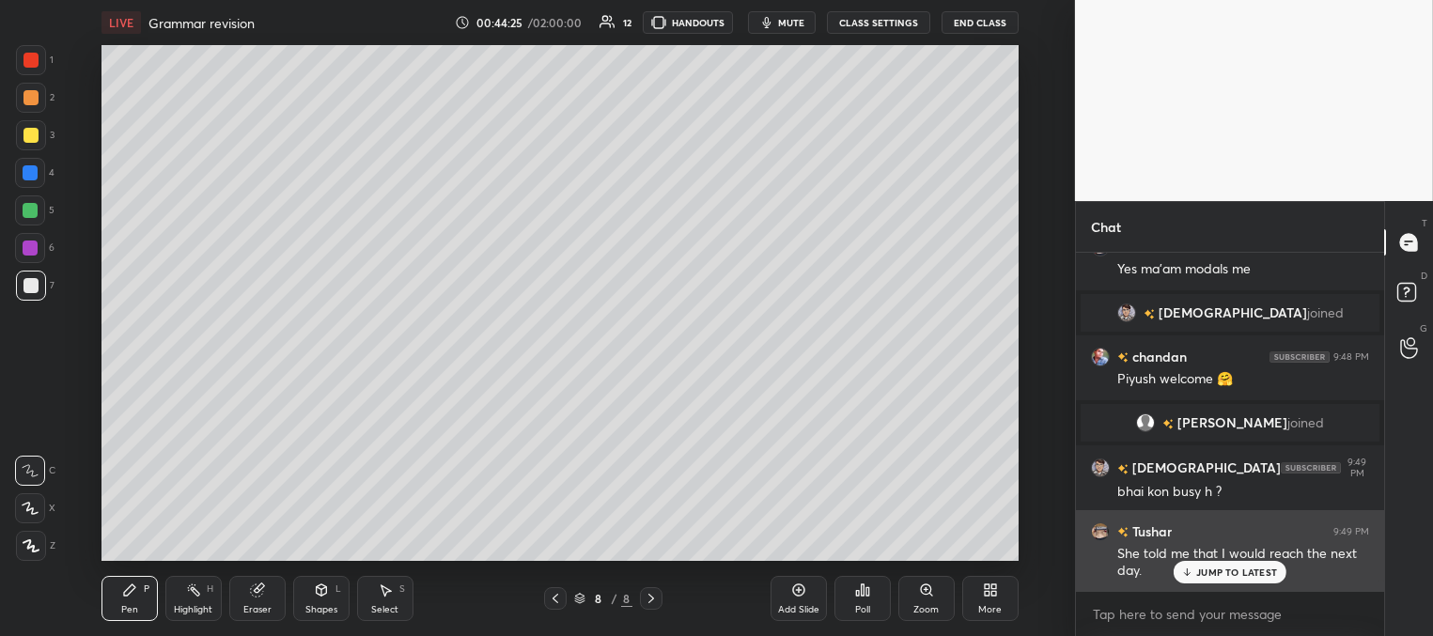
drag, startPoint x: 1186, startPoint y: 573, endPoint x: 1159, endPoint y: 564, distance: 27.9
click at [1185, 573] on icon at bounding box center [1187, 571] width 12 height 11
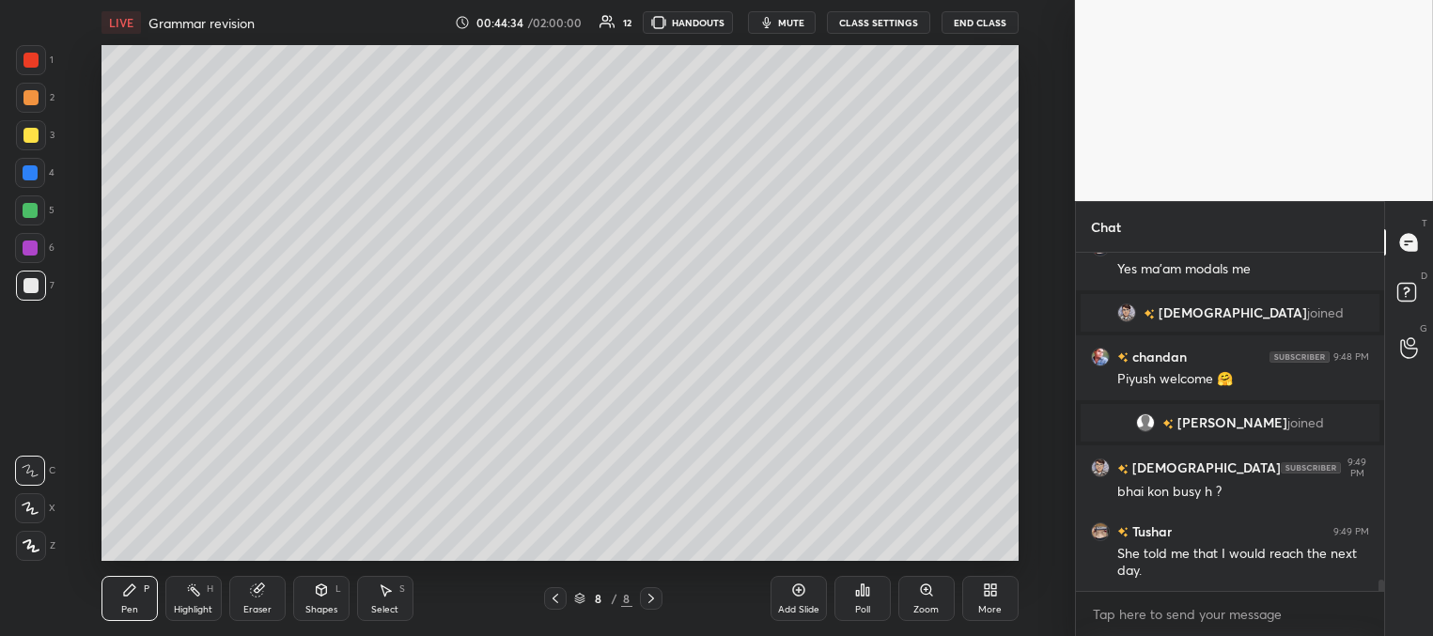
click at [36, 174] on div at bounding box center [30, 172] width 15 height 15
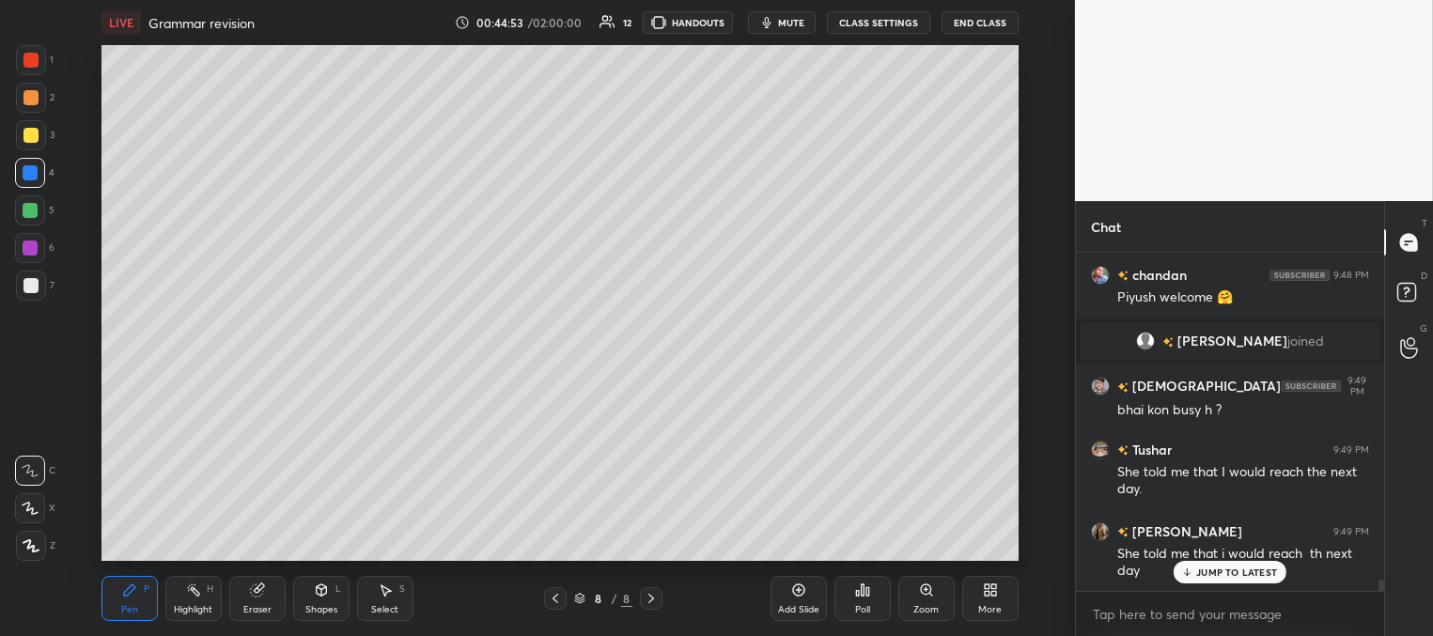
drag, startPoint x: 30, startPoint y: 194, endPoint x: 94, endPoint y: 229, distance: 72.7
click at [34, 197] on div "1 2 3 4 5 6 7" at bounding box center [34, 176] width 39 height 263
click at [38, 203] on div at bounding box center [30, 210] width 30 height 30
drag, startPoint x: 38, startPoint y: 280, endPoint x: 90, endPoint y: 322, distance: 67.5
click at [39, 282] on div at bounding box center [31, 286] width 30 height 30
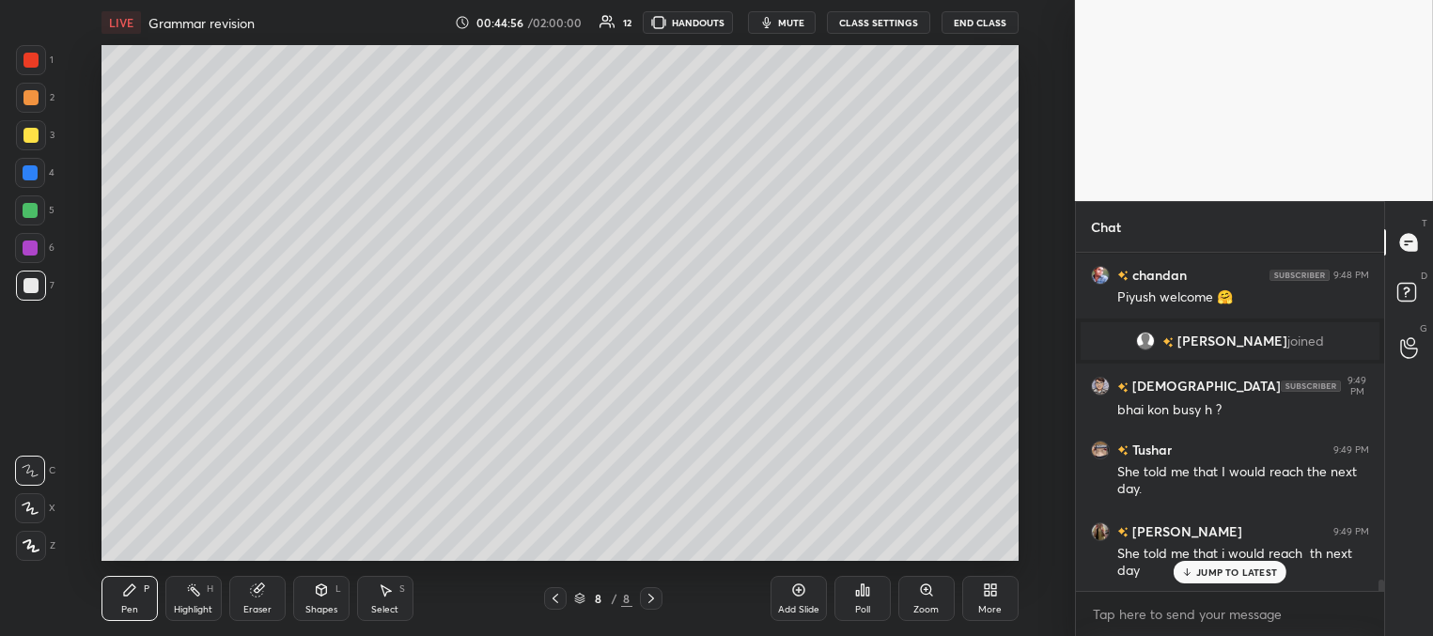
scroll to position [10001, 0]
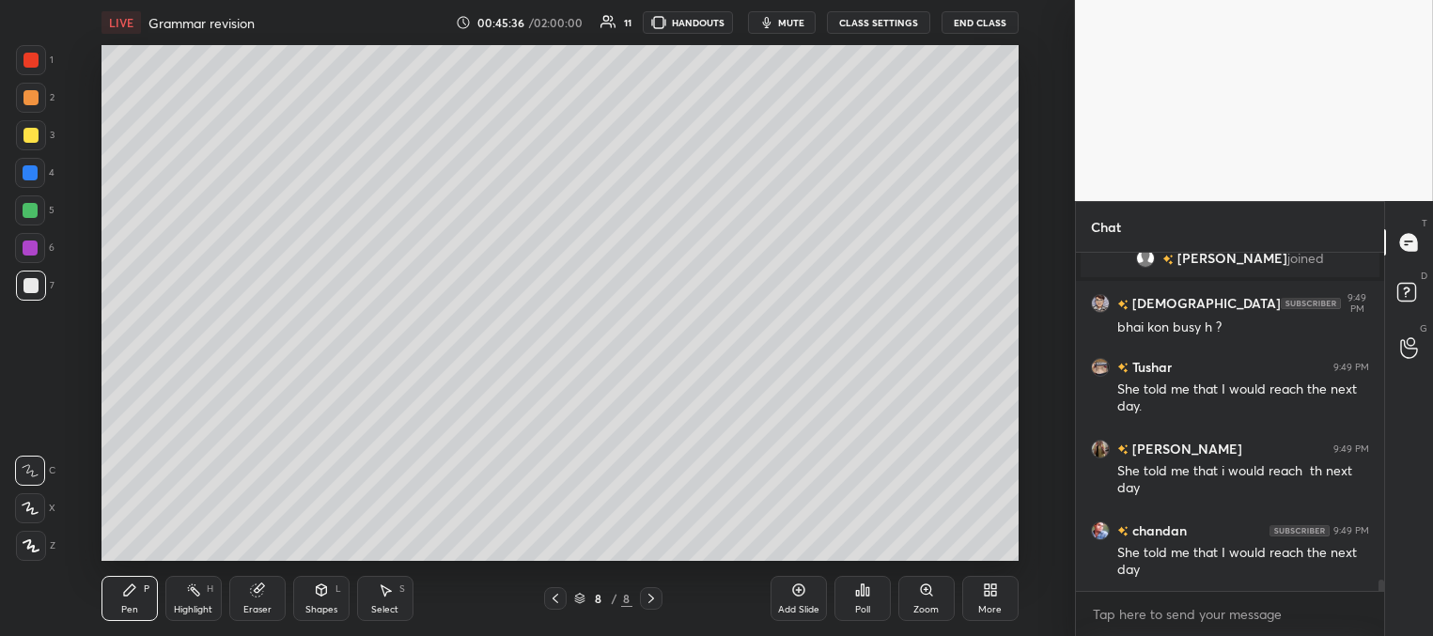
click at [22, 179] on div at bounding box center [30, 173] width 30 height 30
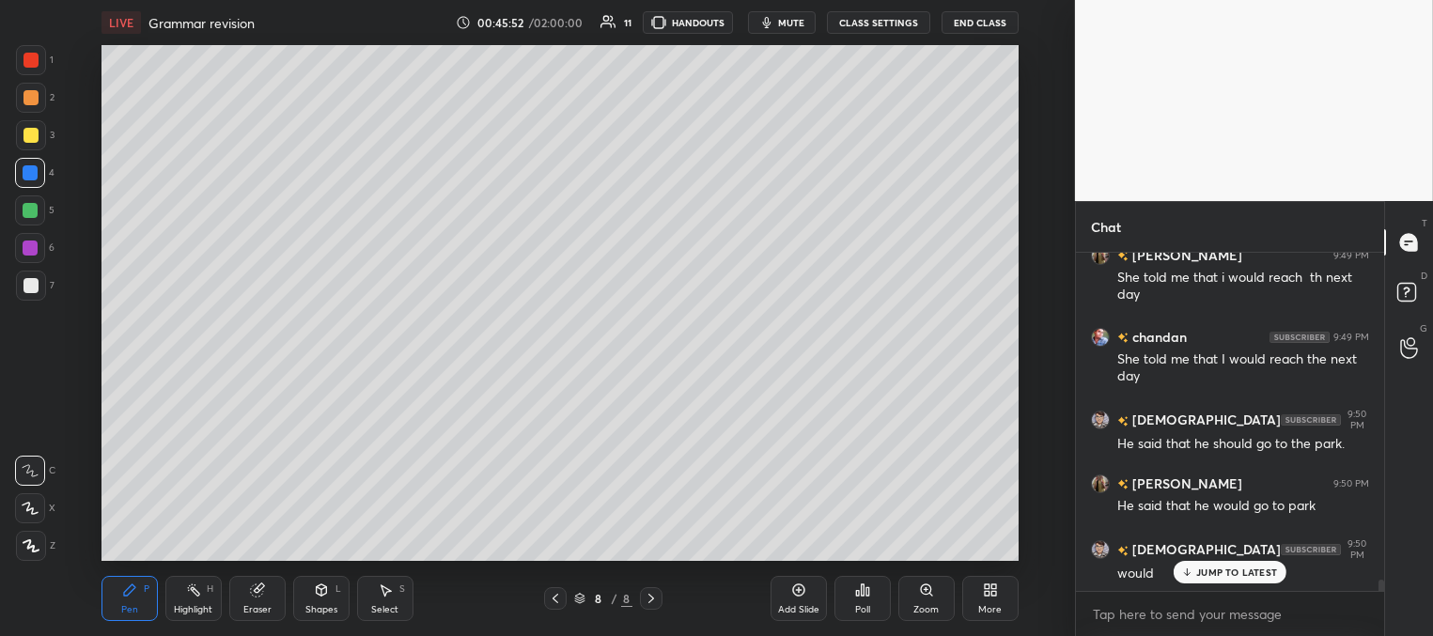
scroll to position [10260, 0]
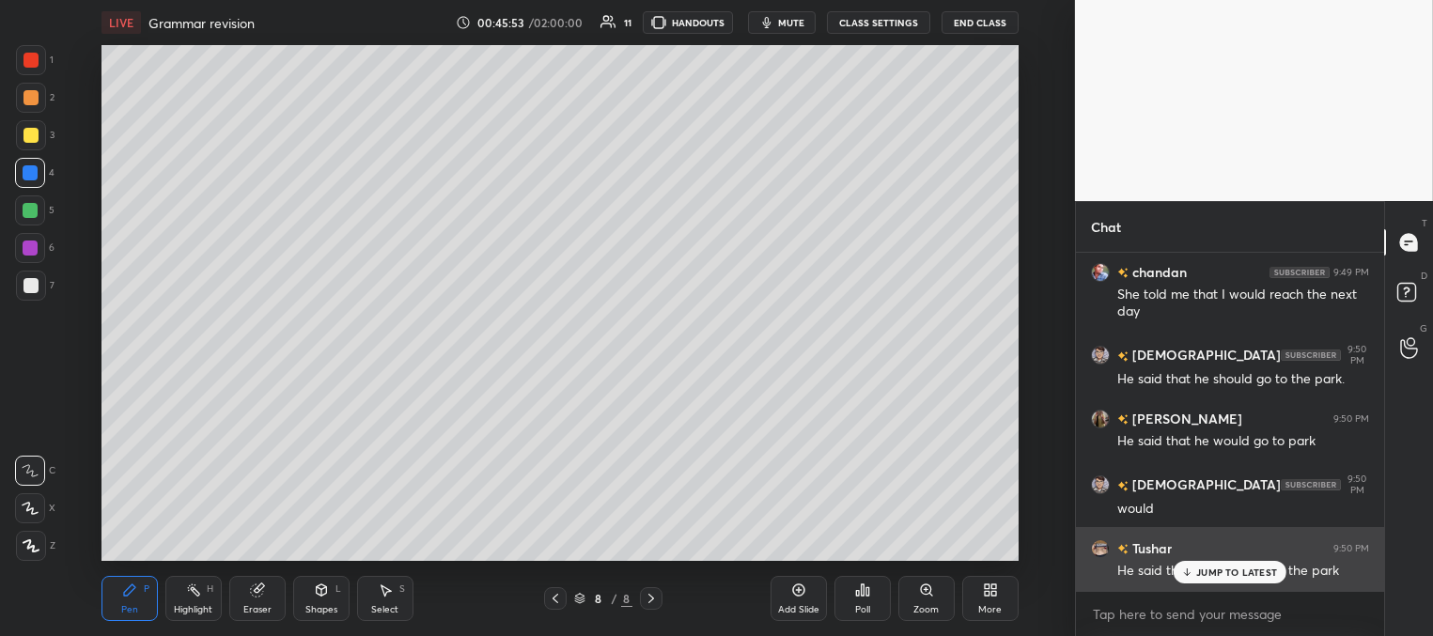
click at [1187, 573] on icon at bounding box center [1187, 571] width 12 height 11
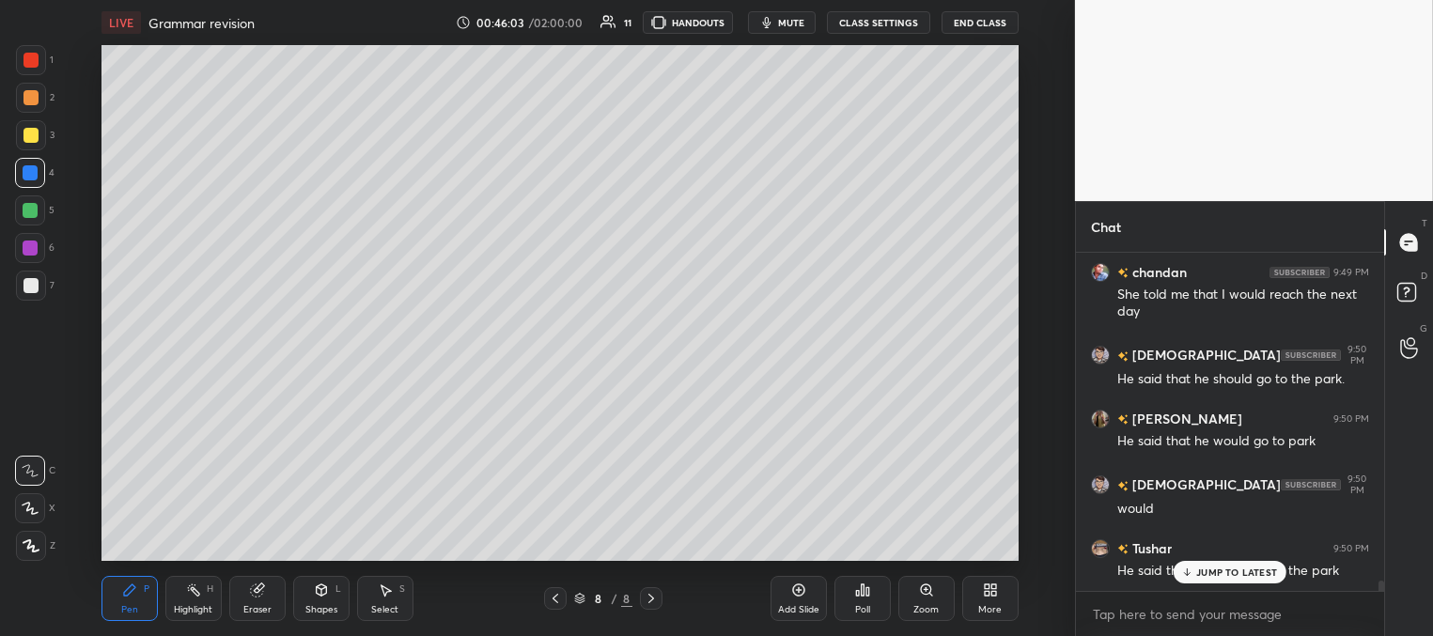
scroll to position [10325, 0]
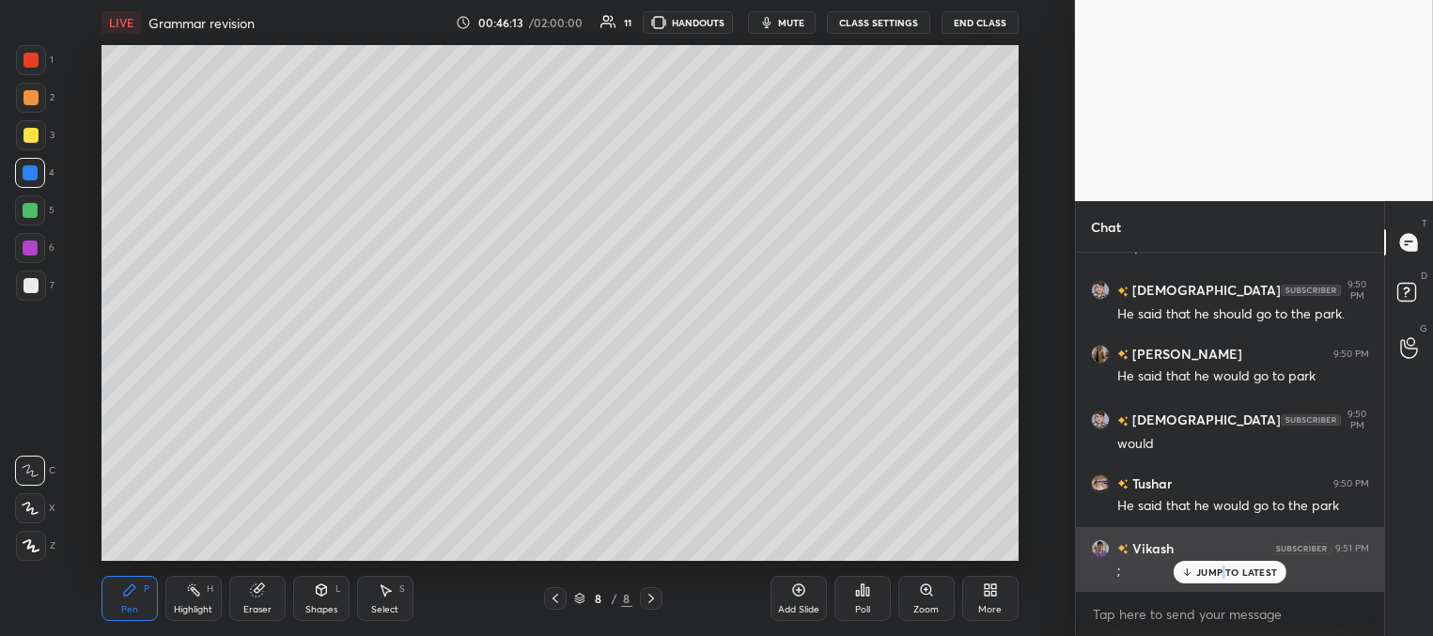
click at [1221, 576] on p "JUMP TO LATEST" at bounding box center [1236, 571] width 81 height 11
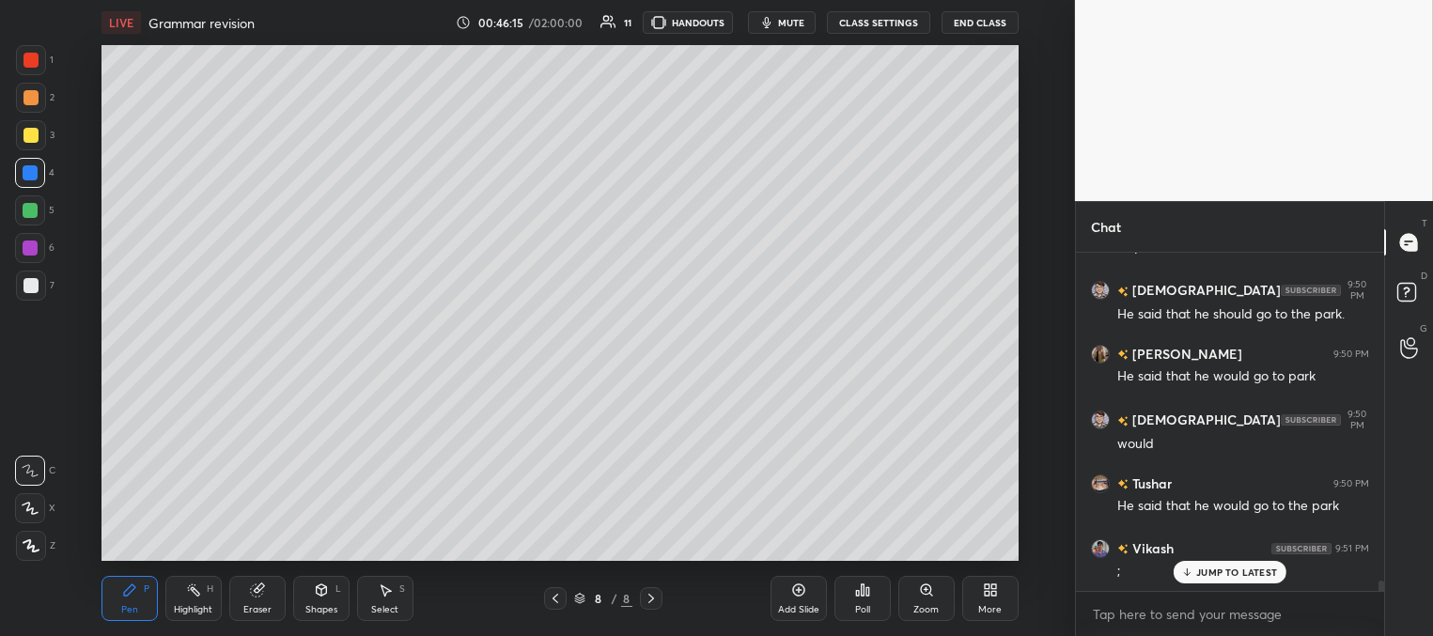
scroll to position [10389, 0]
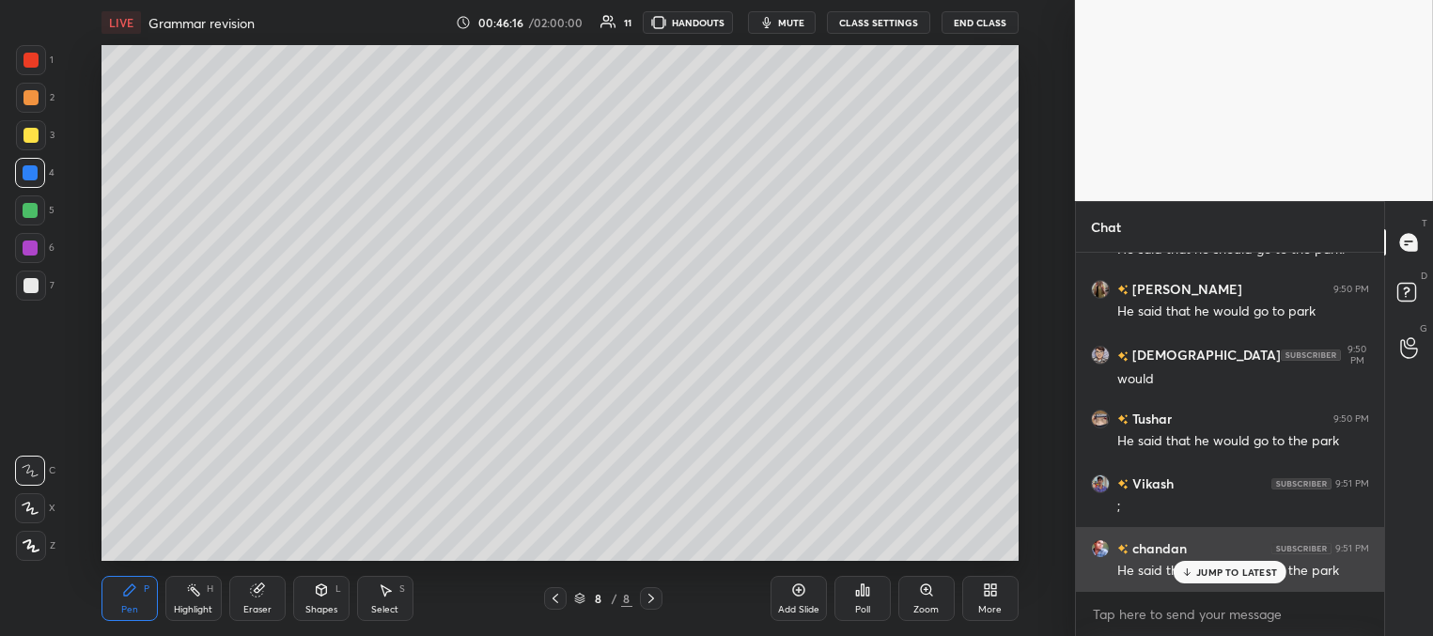
drag, startPoint x: 1185, startPoint y: 569, endPoint x: 1158, endPoint y: 559, distance: 28.3
click at [1181, 568] on icon at bounding box center [1187, 571] width 12 height 11
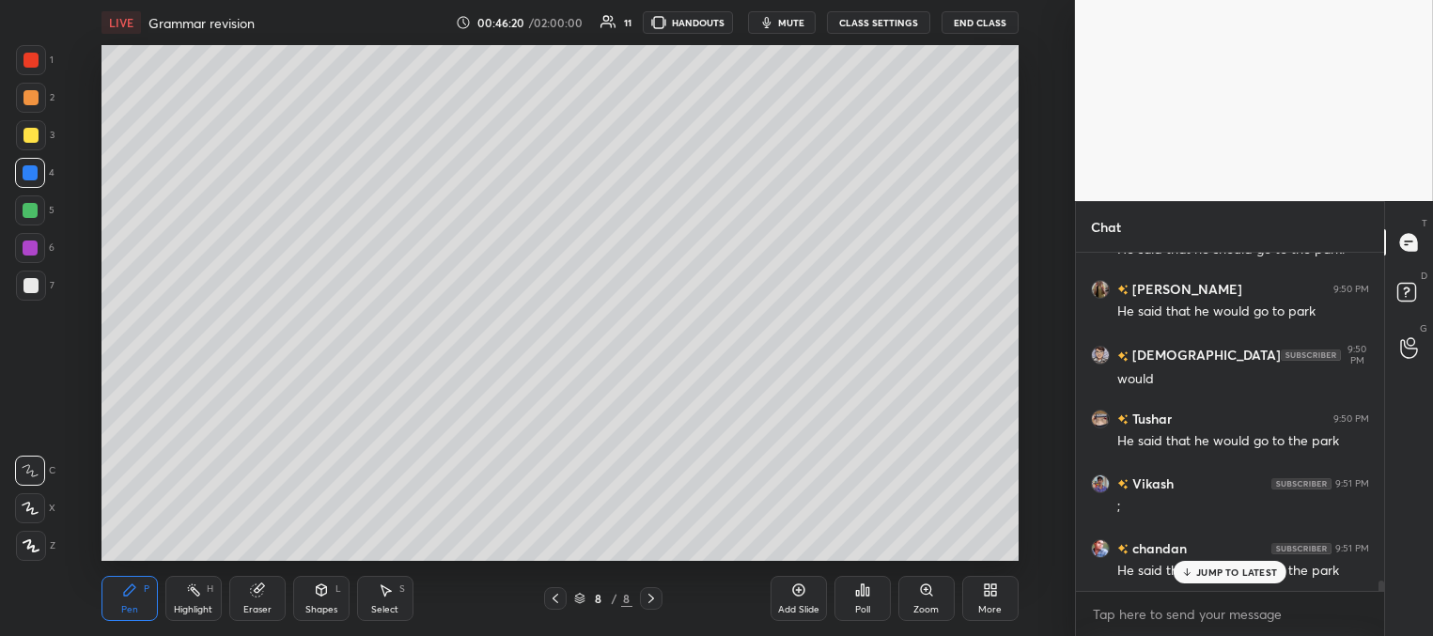
scroll to position [10454, 0]
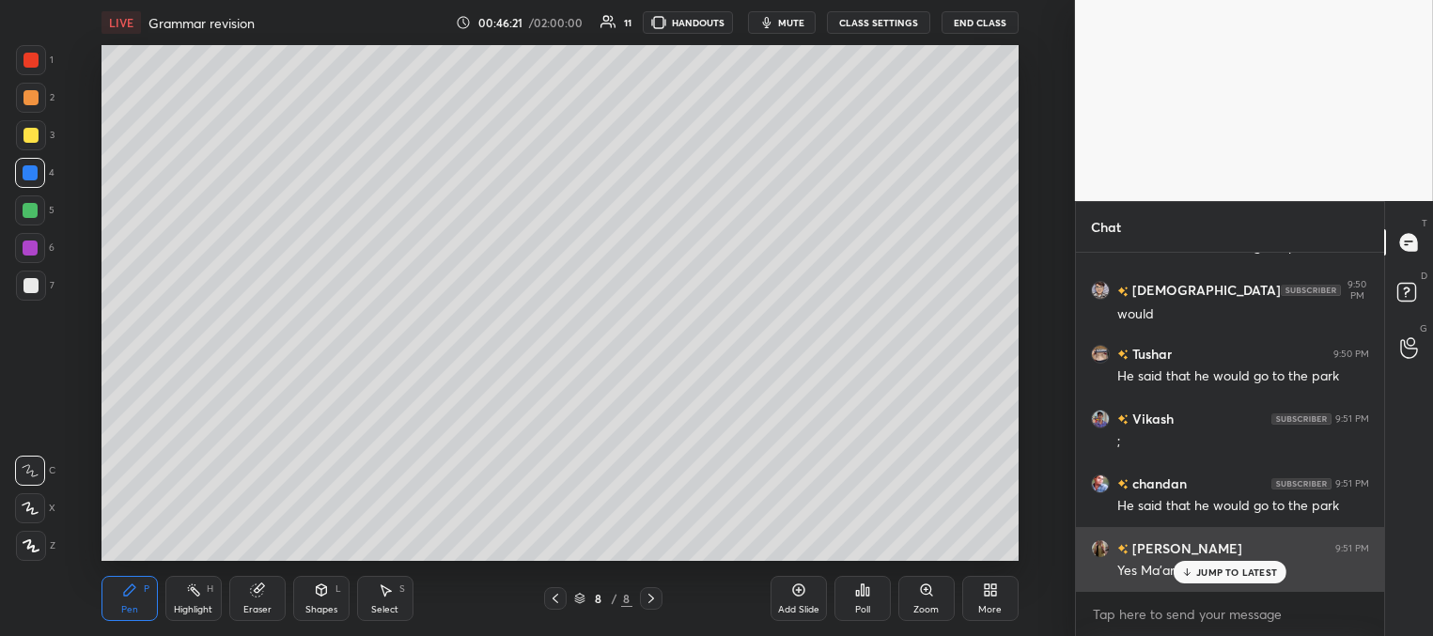
click at [1206, 569] on p "JUMP TO LATEST" at bounding box center [1236, 571] width 81 height 11
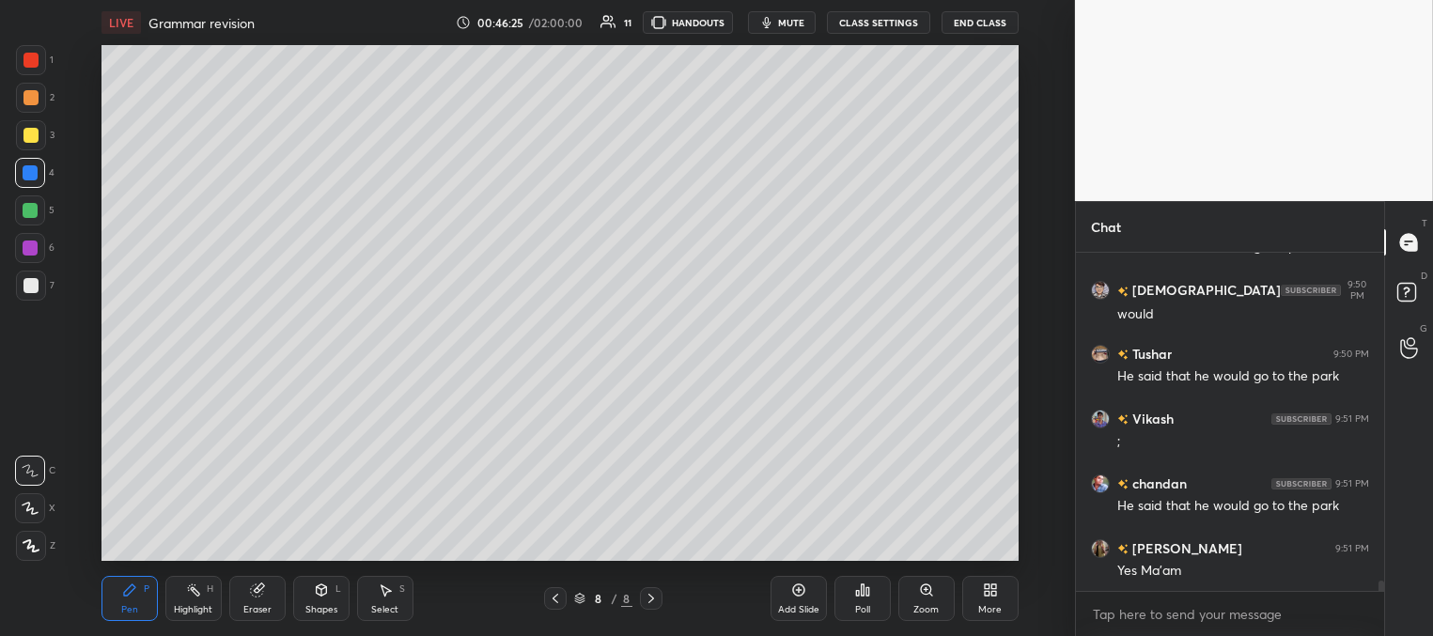
click at [35, 135] on div at bounding box center [30, 135] width 15 height 15
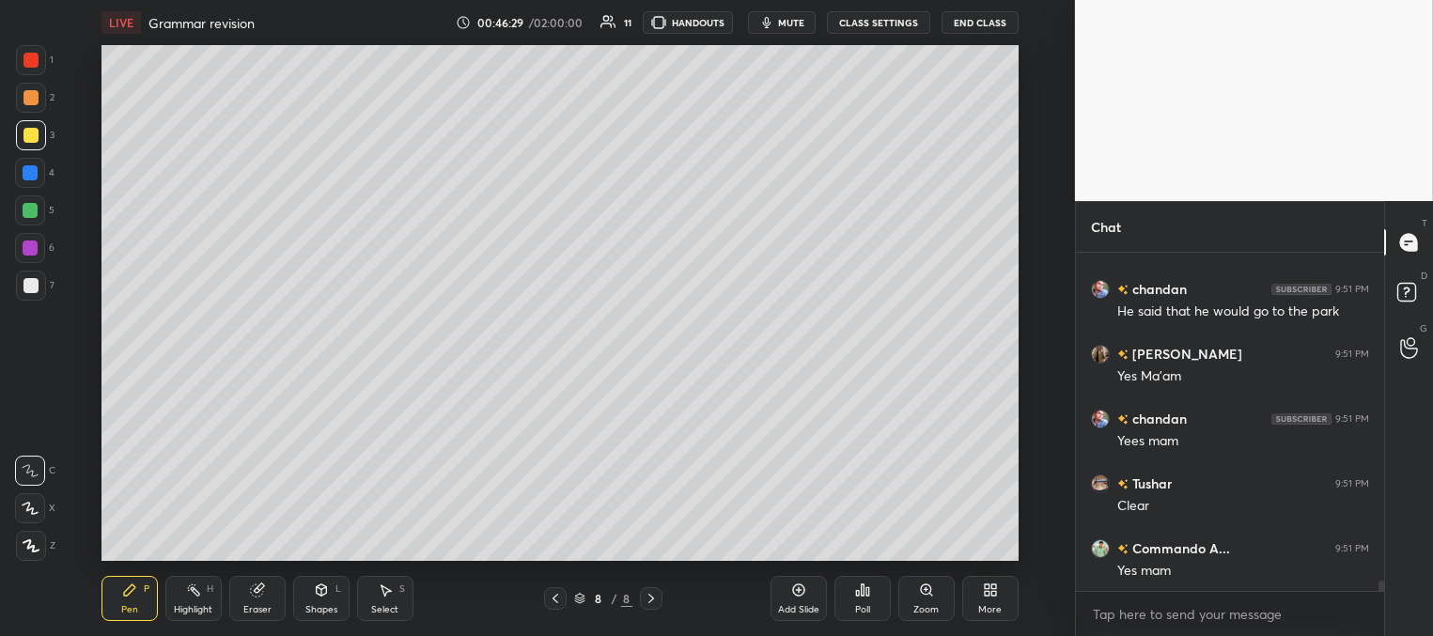
scroll to position [10714, 0]
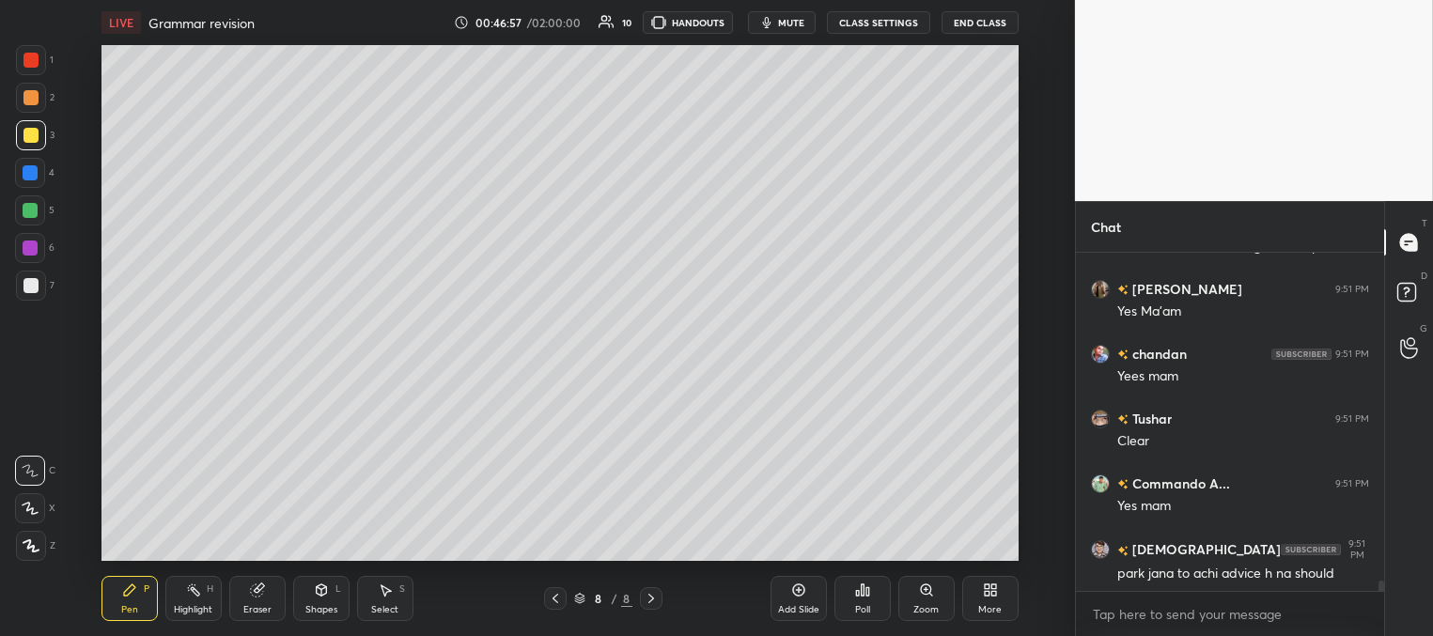
click at [35, 171] on div at bounding box center [30, 172] width 15 height 15
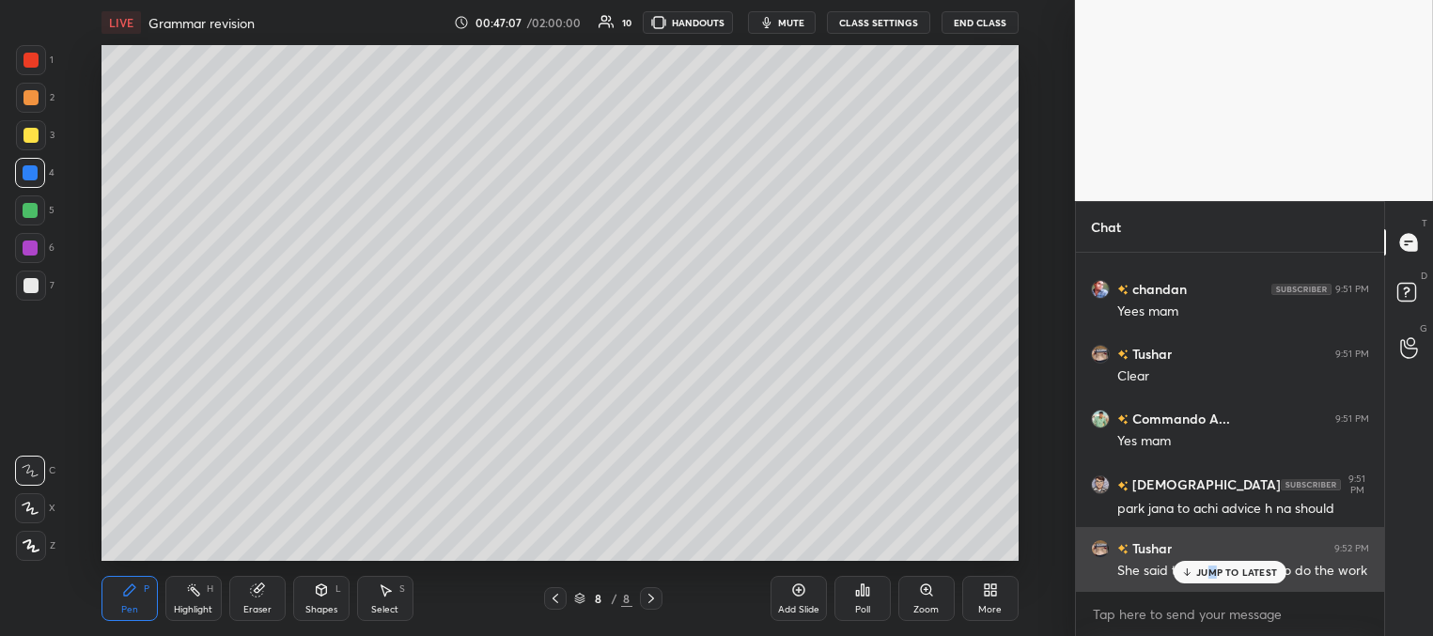
click at [1211, 576] on p "JUMP TO LATEST" at bounding box center [1236, 571] width 81 height 11
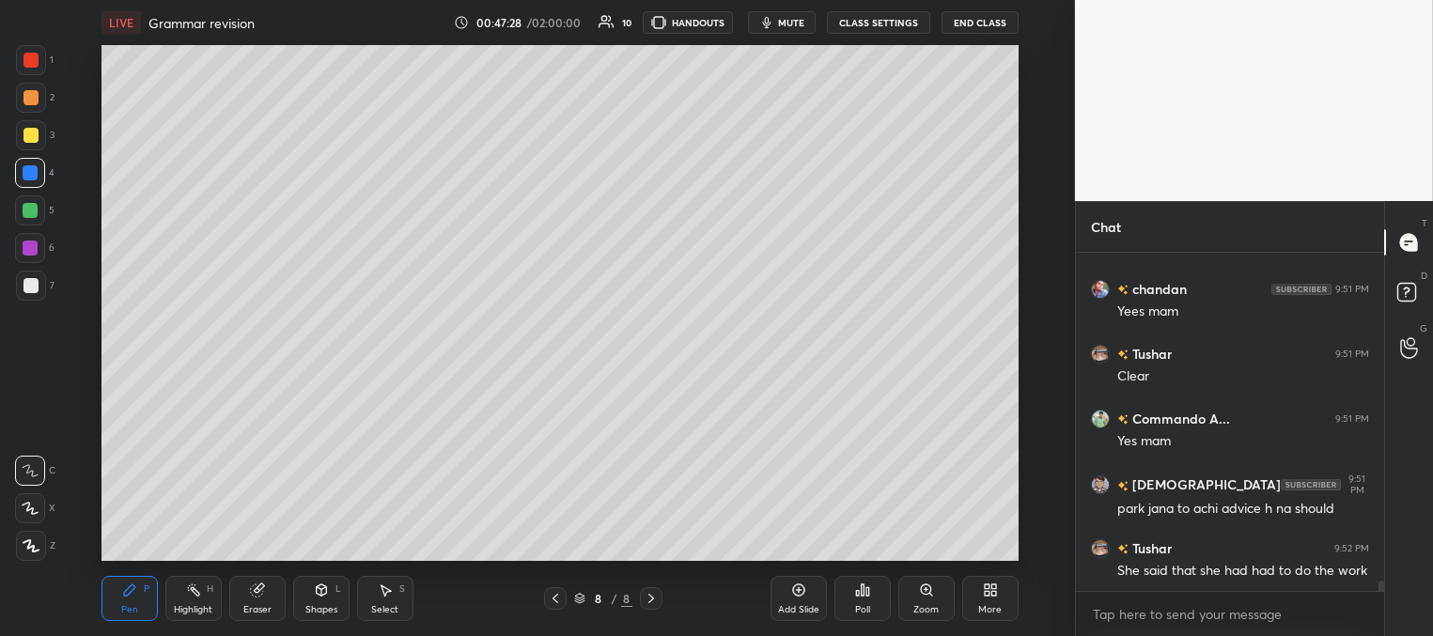
scroll to position [10843, 0]
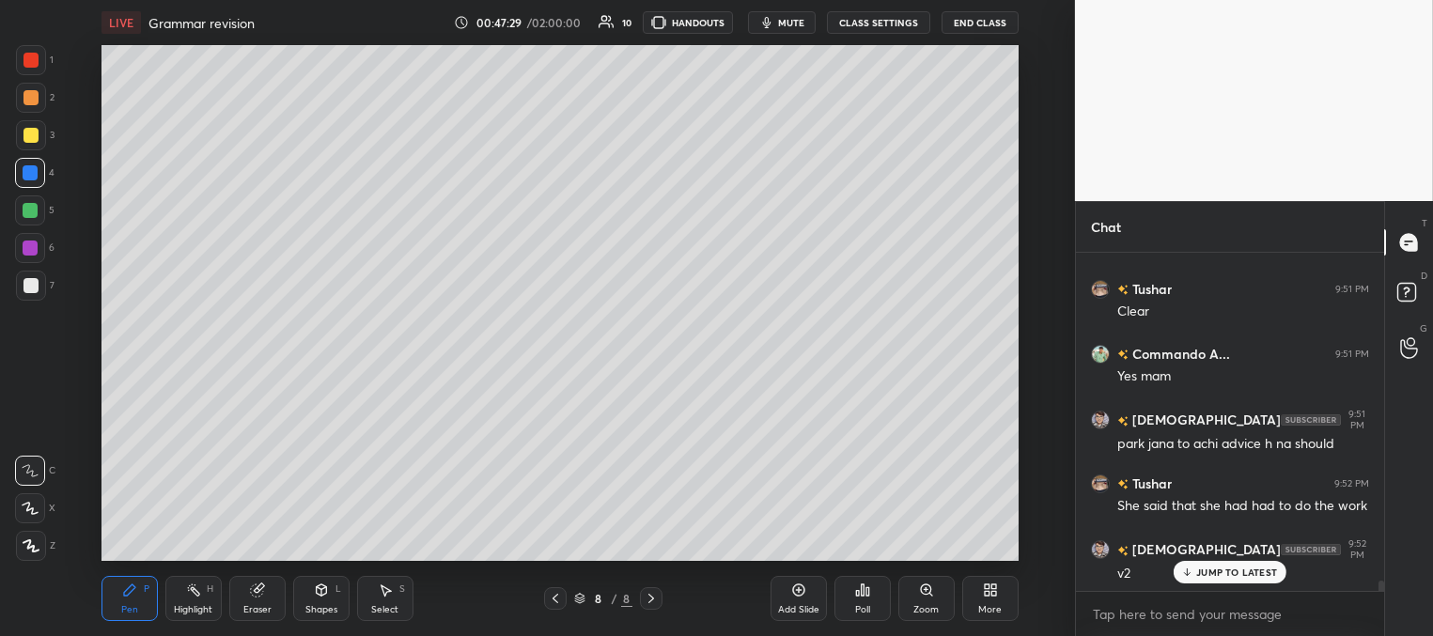
click at [36, 210] on div at bounding box center [30, 210] width 15 height 15
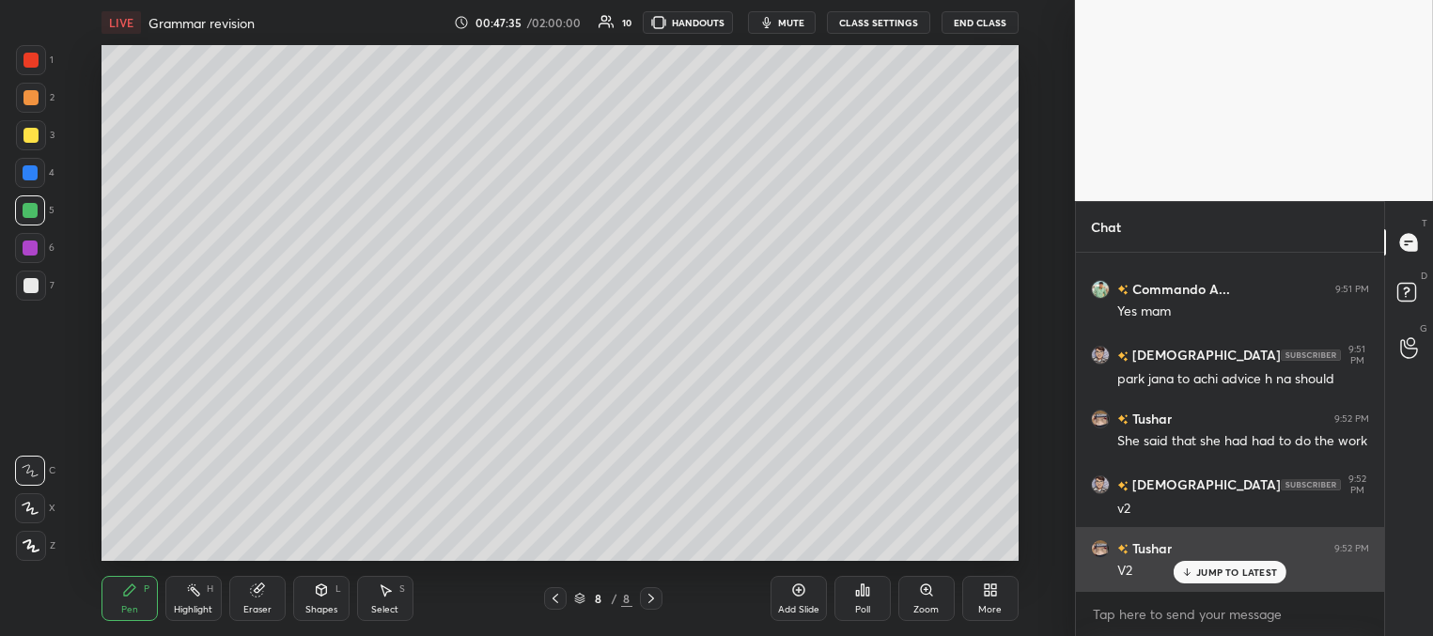
drag, startPoint x: 1217, startPoint y: 572, endPoint x: 1146, endPoint y: 568, distance: 70.6
click at [1213, 573] on p "JUMP TO LATEST" at bounding box center [1236, 571] width 81 height 11
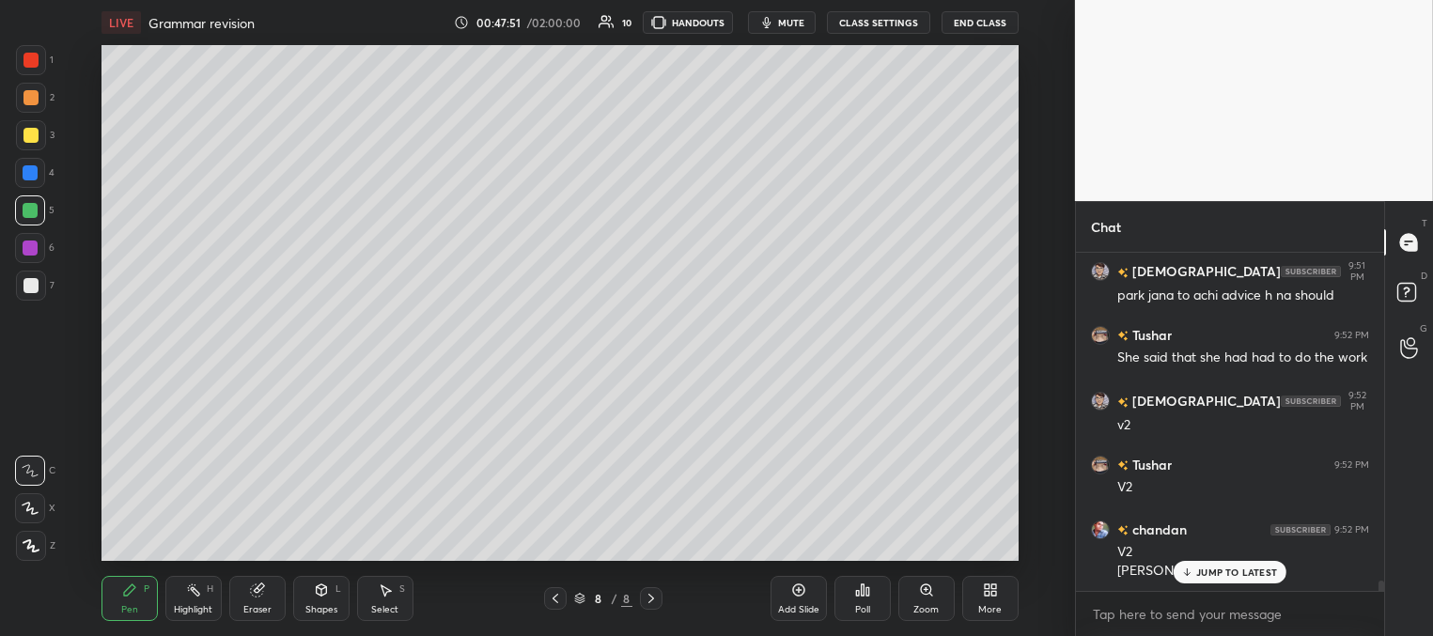
scroll to position [11121, 0]
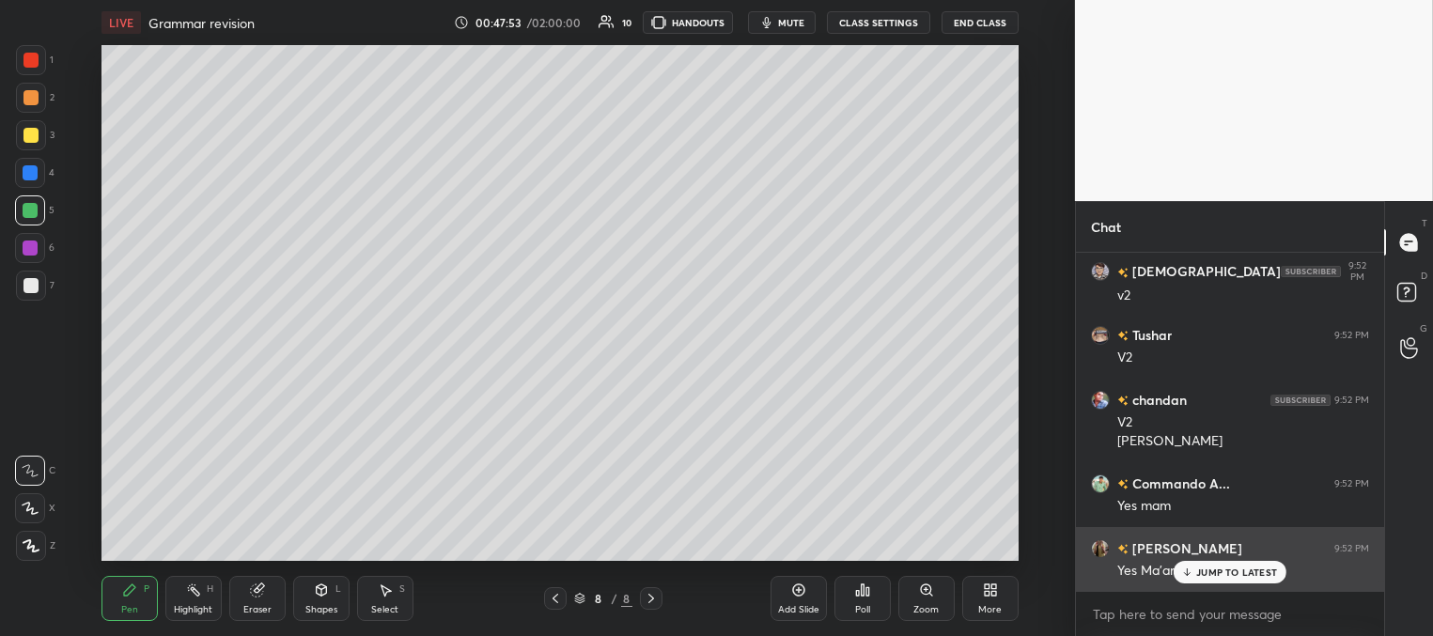
drag, startPoint x: 1202, startPoint y: 572, endPoint x: 1174, endPoint y: 568, distance: 28.4
click at [1202, 574] on p "JUMP TO LATEST" at bounding box center [1236, 571] width 81 height 11
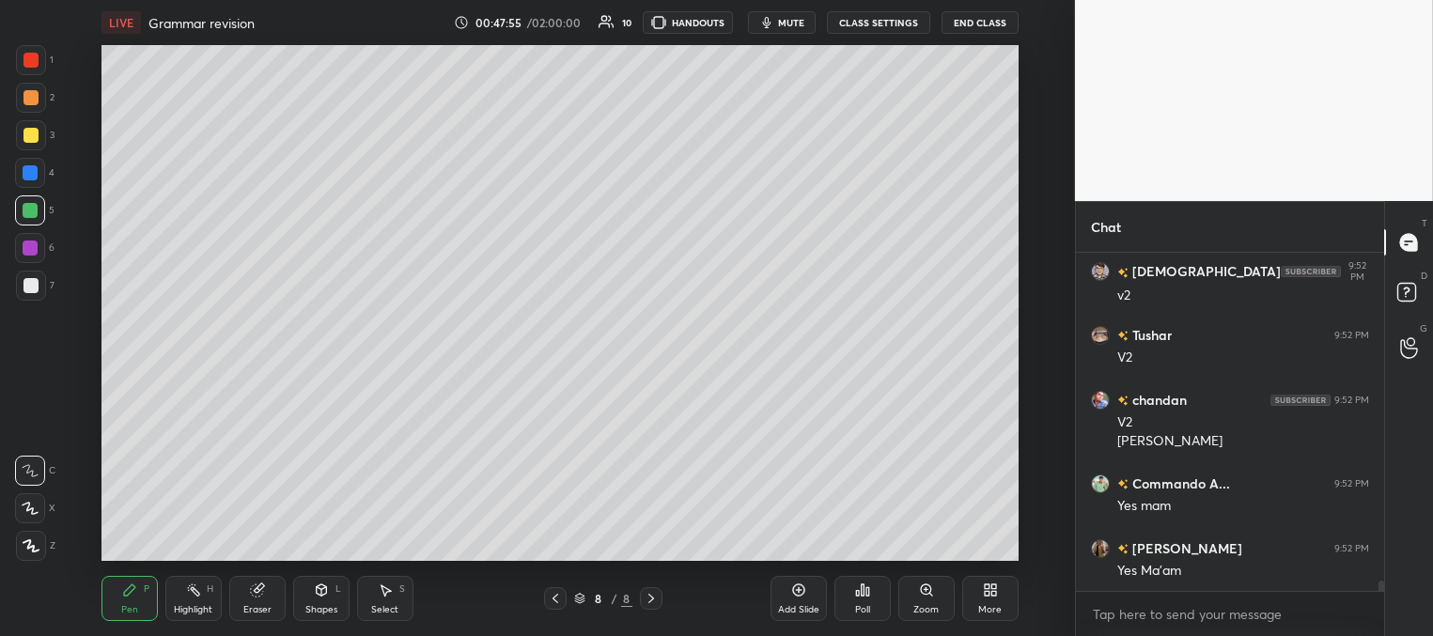
click at [799, 601] on div "Add Slide" at bounding box center [798, 598] width 56 height 45
drag, startPoint x: 33, startPoint y: 127, endPoint x: 44, endPoint y: 132, distance: 12.6
click at [35, 128] on div at bounding box center [30, 135] width 15 height 15
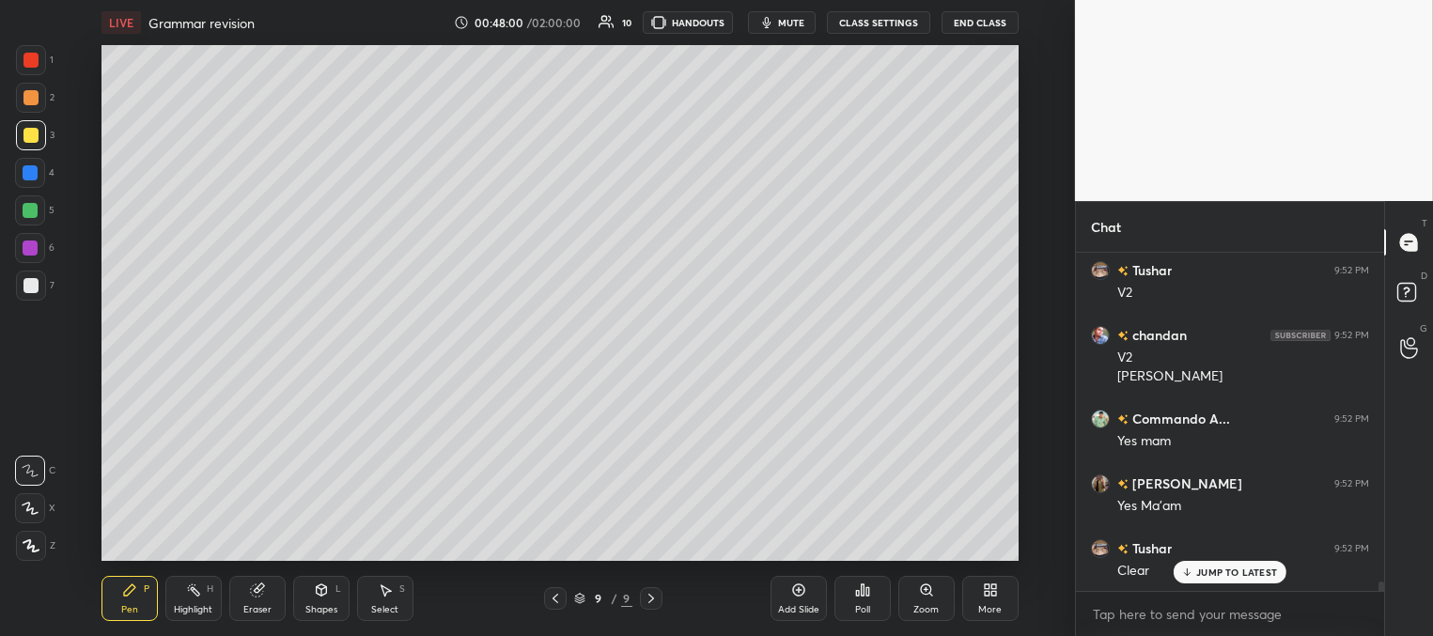
scroll to position [11251, 0]
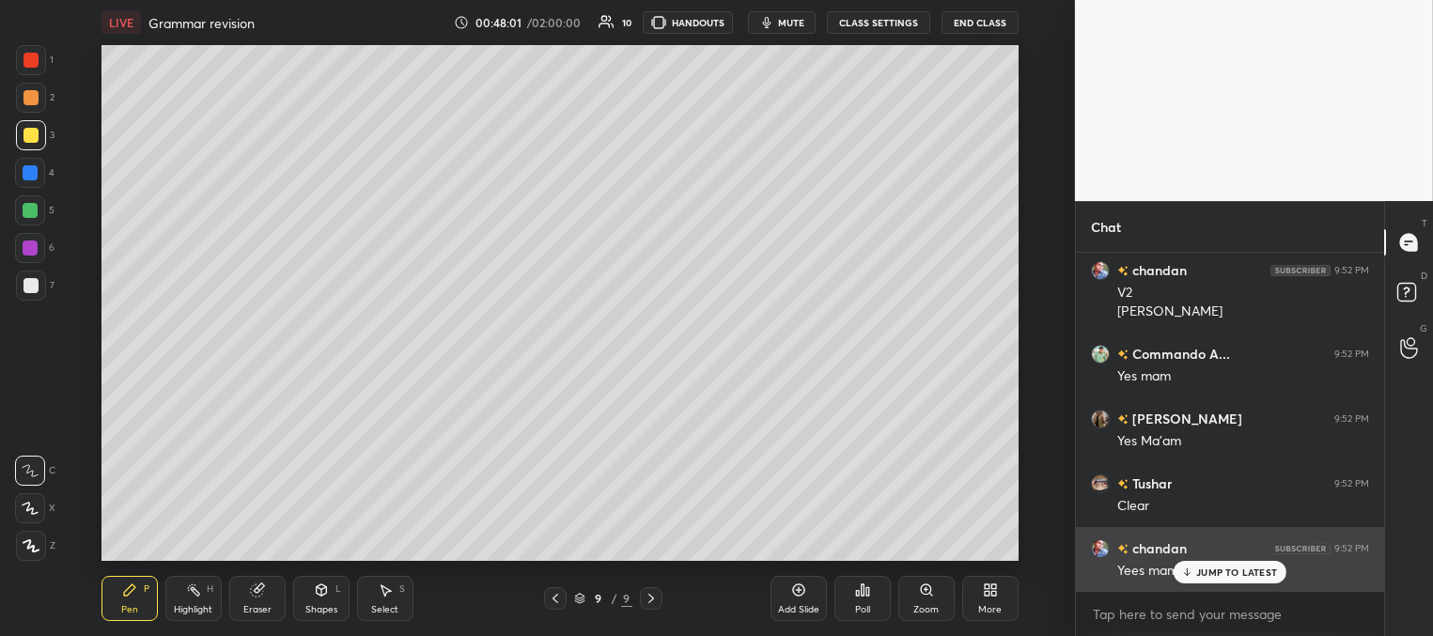
drag, startPoint x: 1199, startPoint y: 572, endPoint x: 1176, endPoint y: 547, distance: 33.9
click at [1197, 573] on p "JUMP TO LATEST" at bounding box center [1236, 571] width 81 height 11
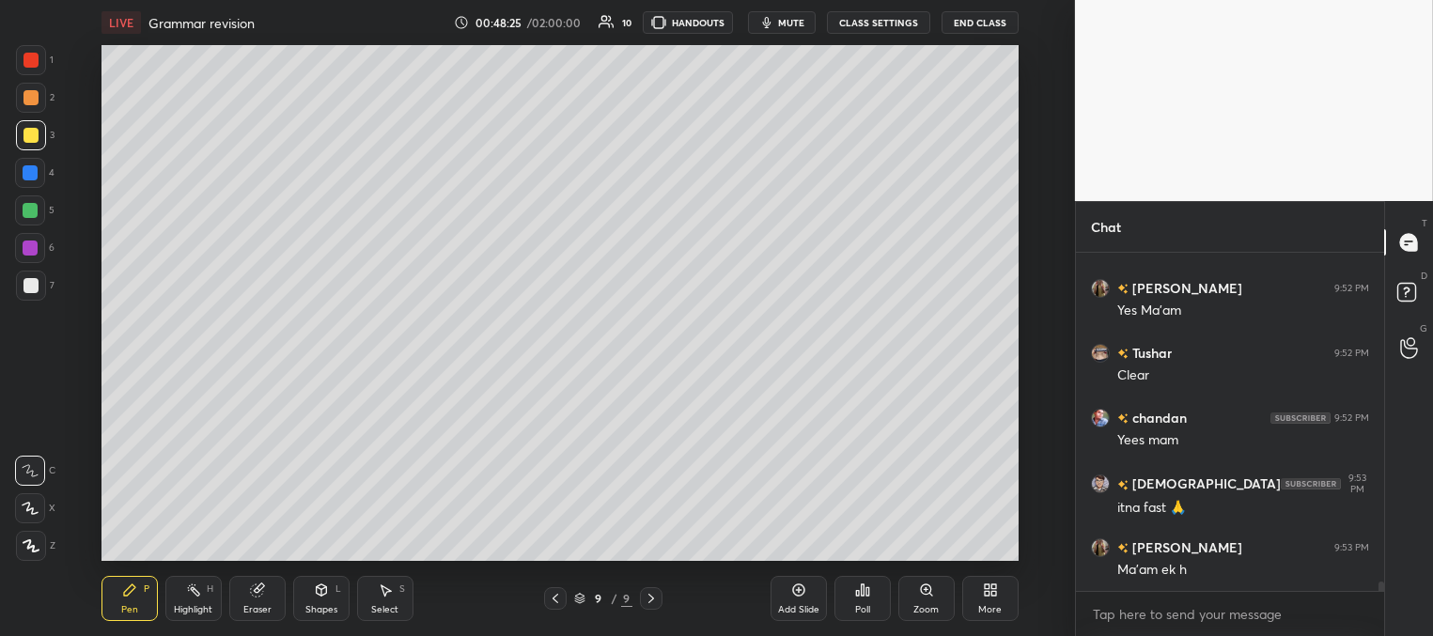
scroll to position [11445, 0]
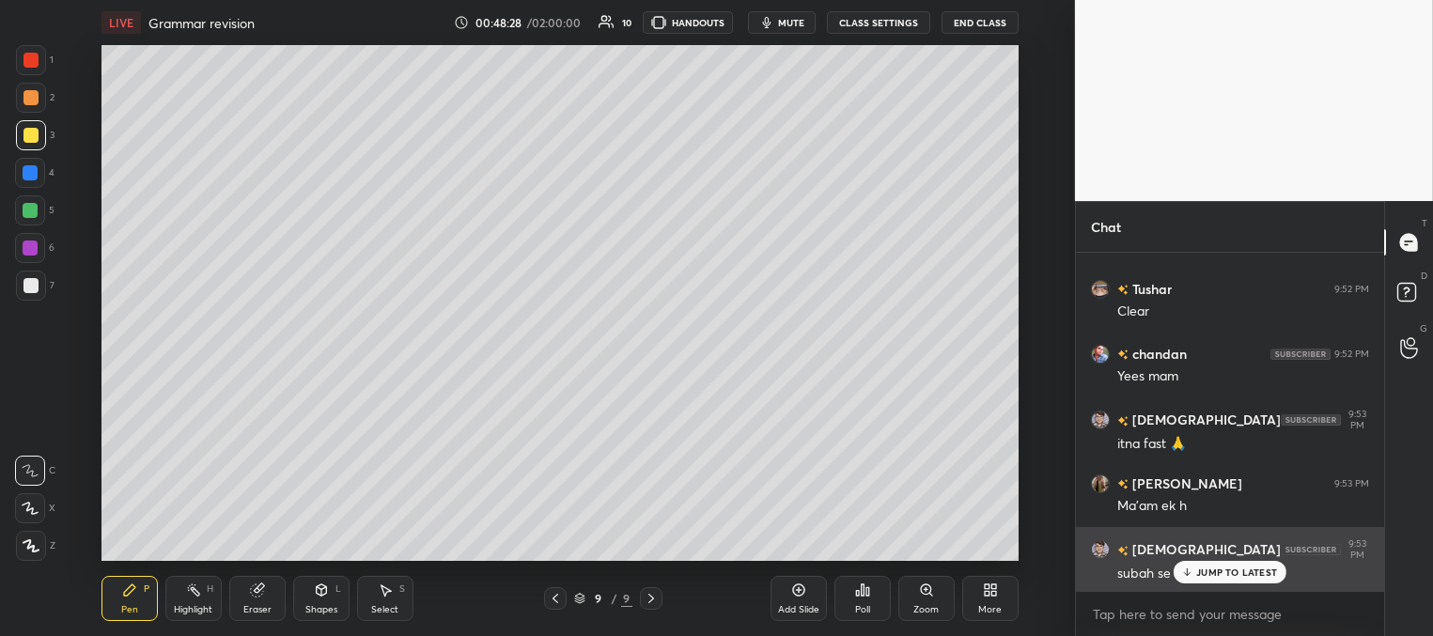
click at [1200, 570] on p "JUMP TO LATEST" at bounding box center [1236, 571] width 81 height 11
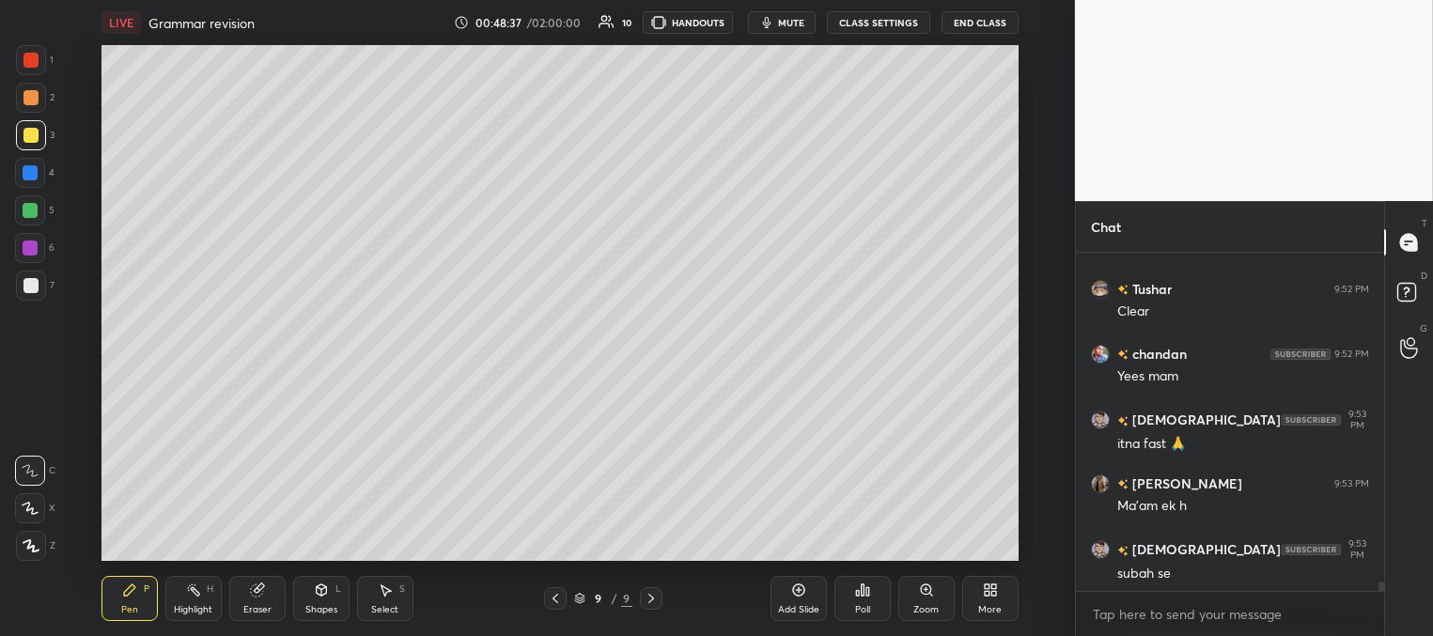
scroll to position [11510, 0]
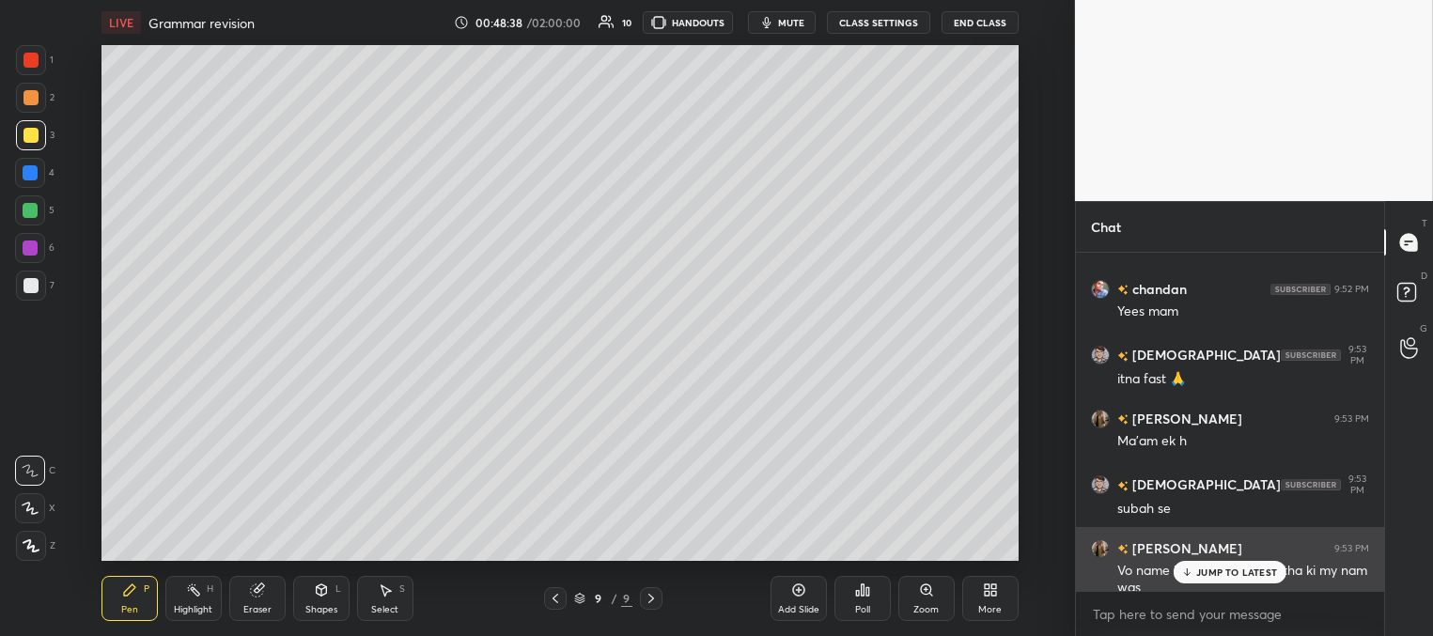
click at [1191, 577] on div "JUMP TO LATEST" at bounding box center [1229, 572] width 113 height 23
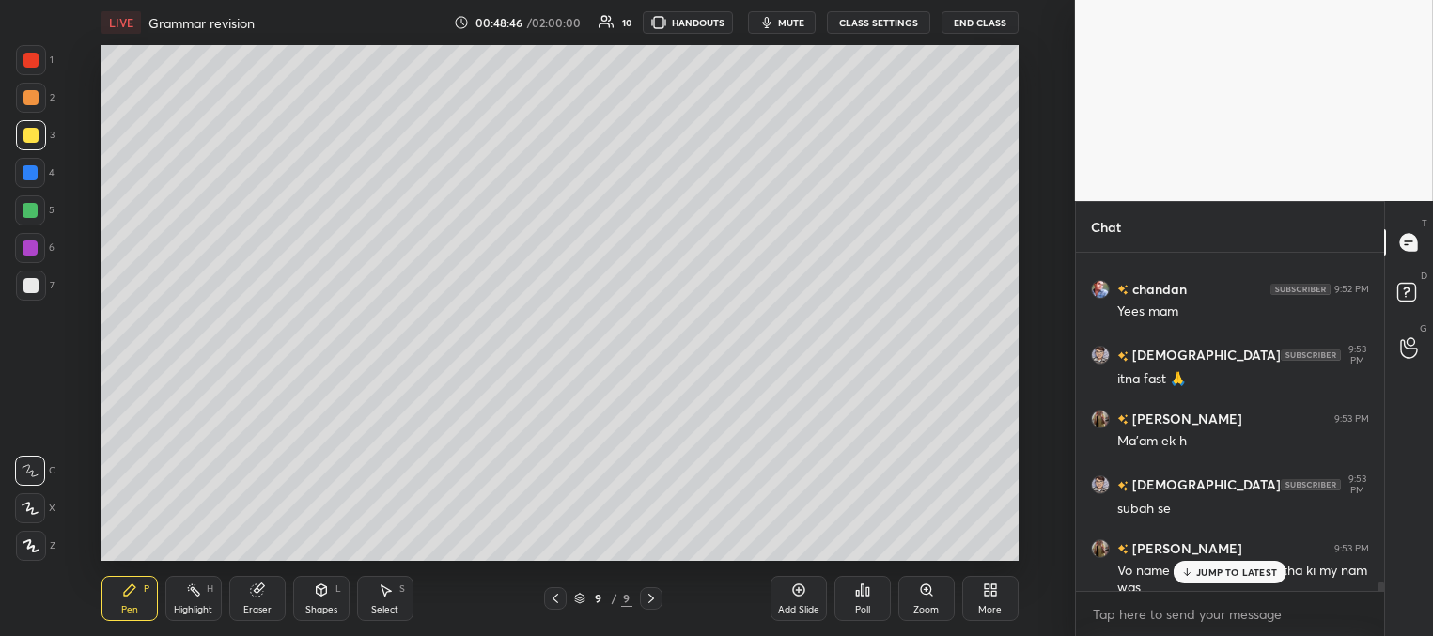
scroll to position [11575, 0]
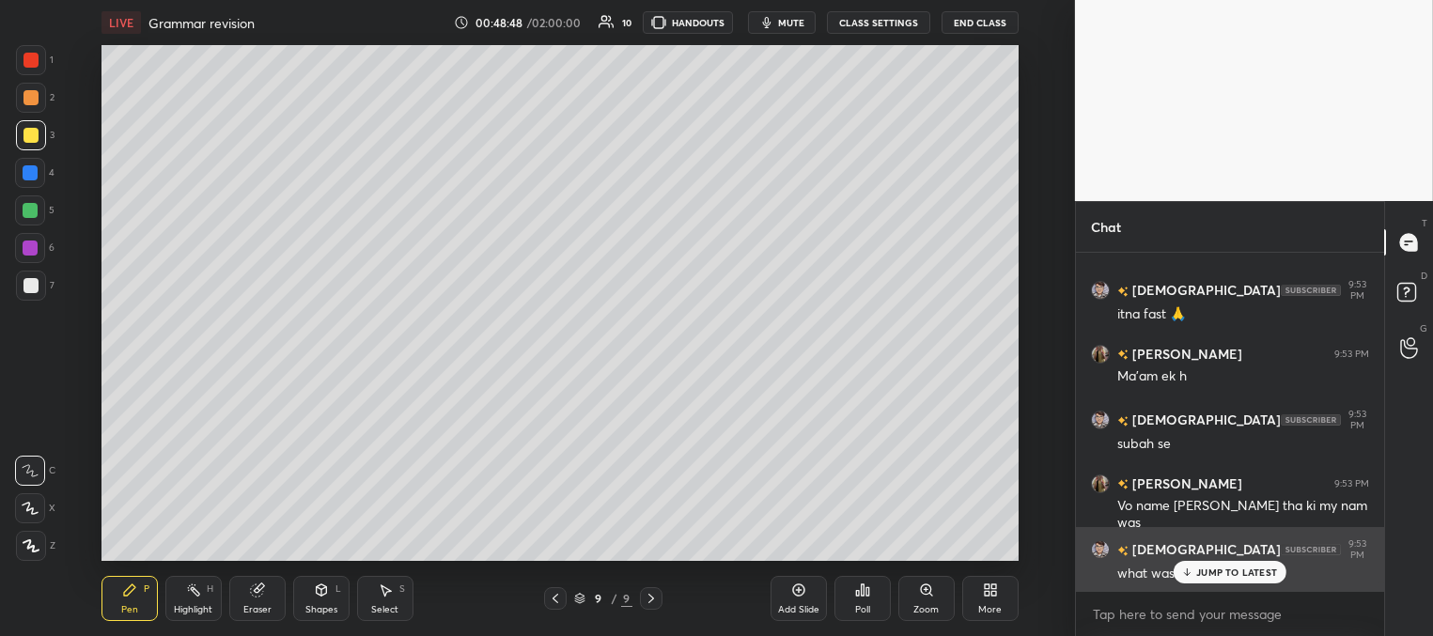
click at [1214, 568] on p "JUMP TO LATEST" at bounding box center [1236, 571] width 81 height 11
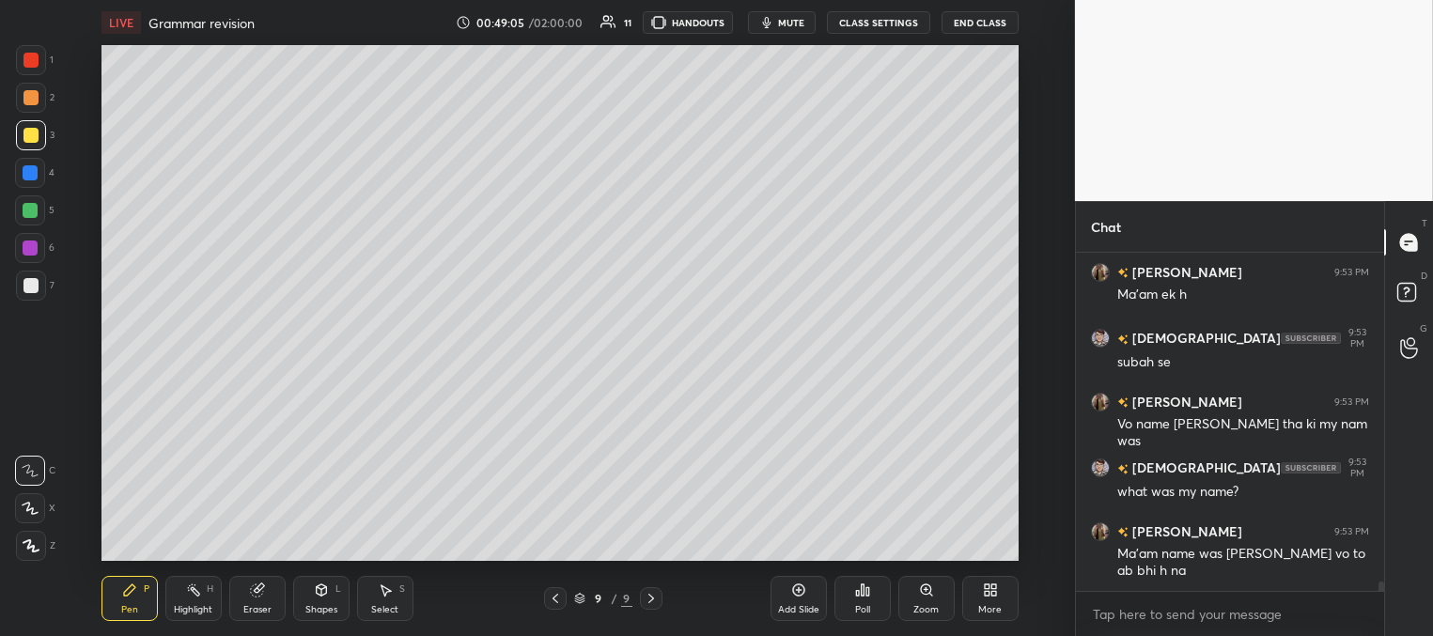
scroll to position [11722, 0]
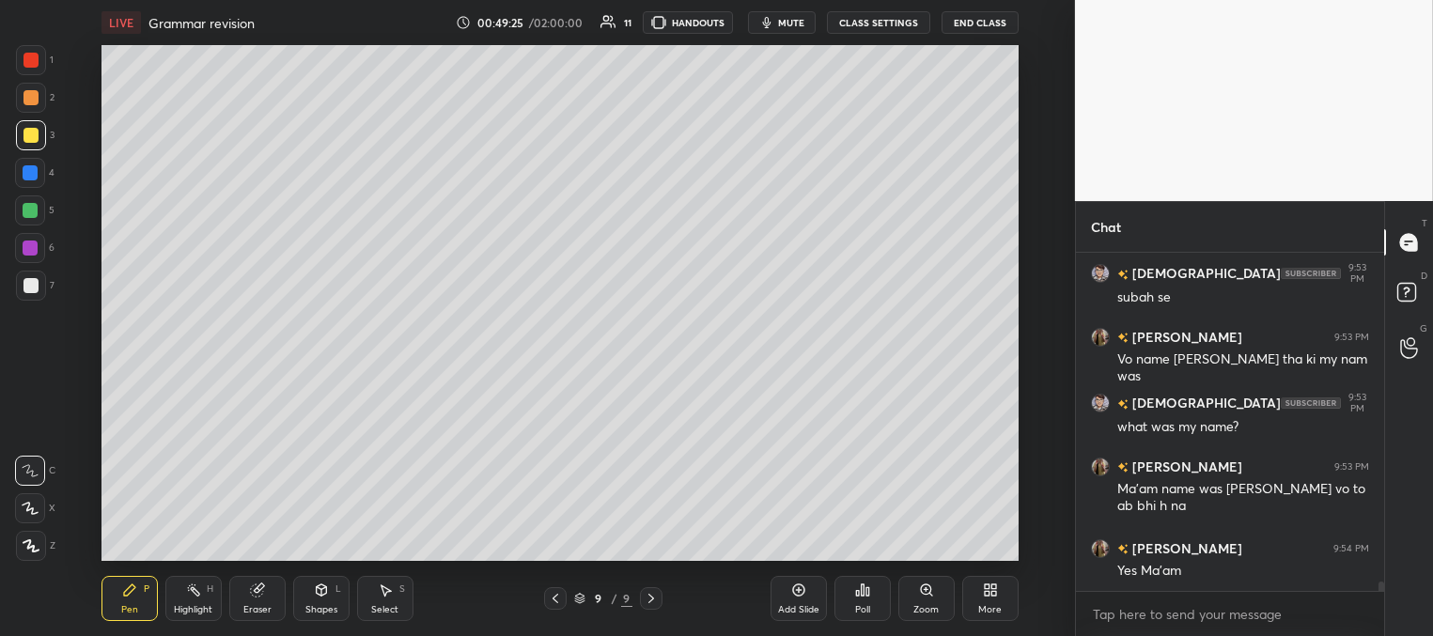
click at [27, 175] on div at bounding box center [30, 172] width 15 height 15
click at [28, 207] on div at bounding box center [30, 210] width 15 height 15
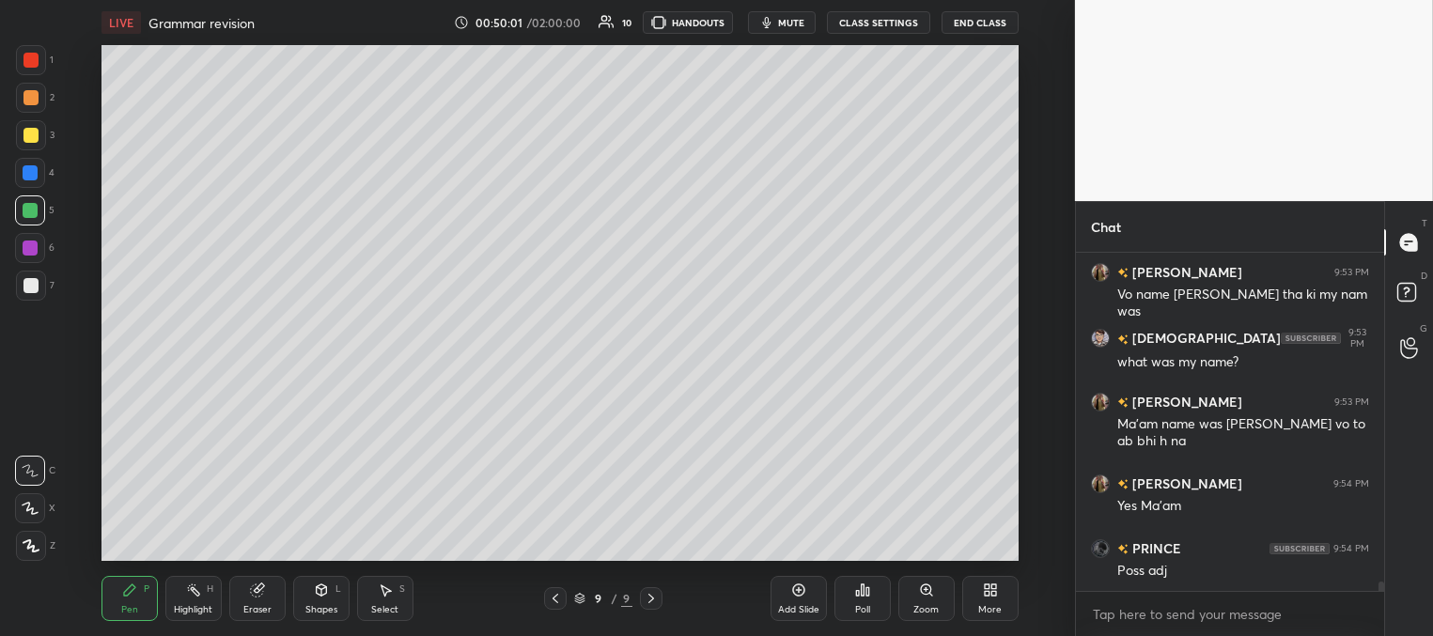
click at [37, 98] on div at bounding box center [30, 97] width 15 height 15
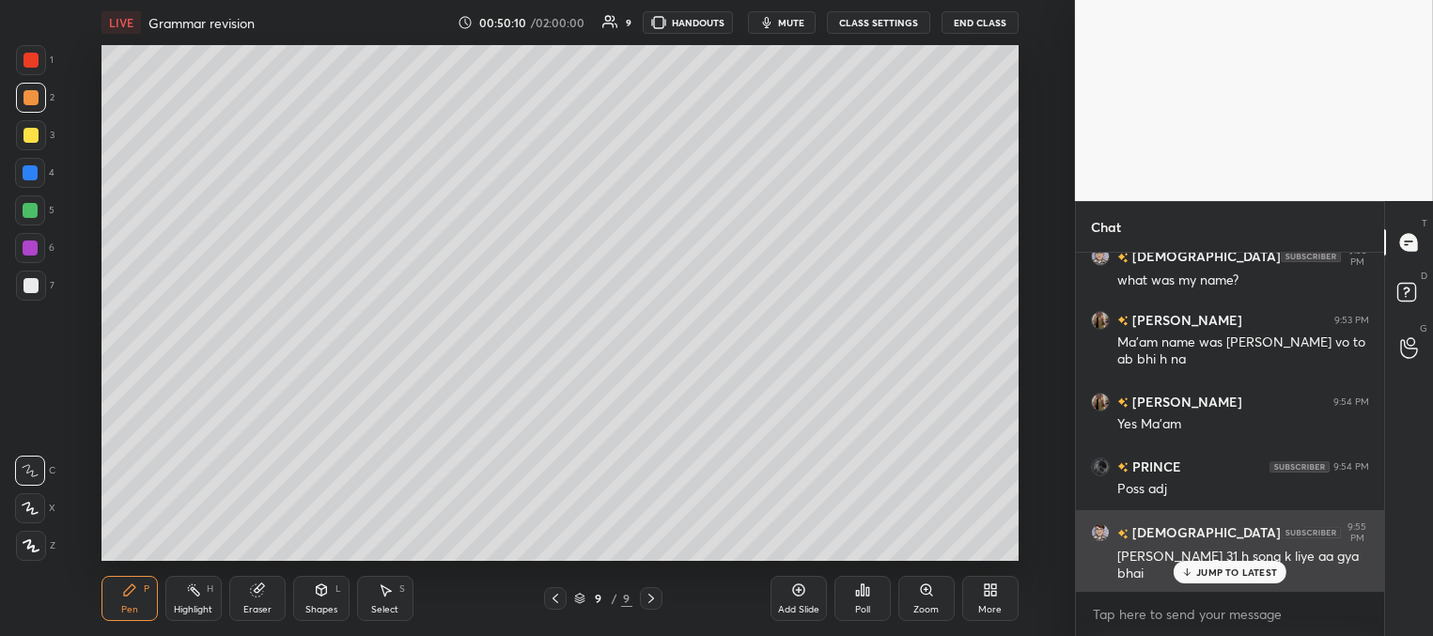
click at [1206, 570] on p "JUMP TO LATEST" at bounding box center [1236, 571] width 81 height 11
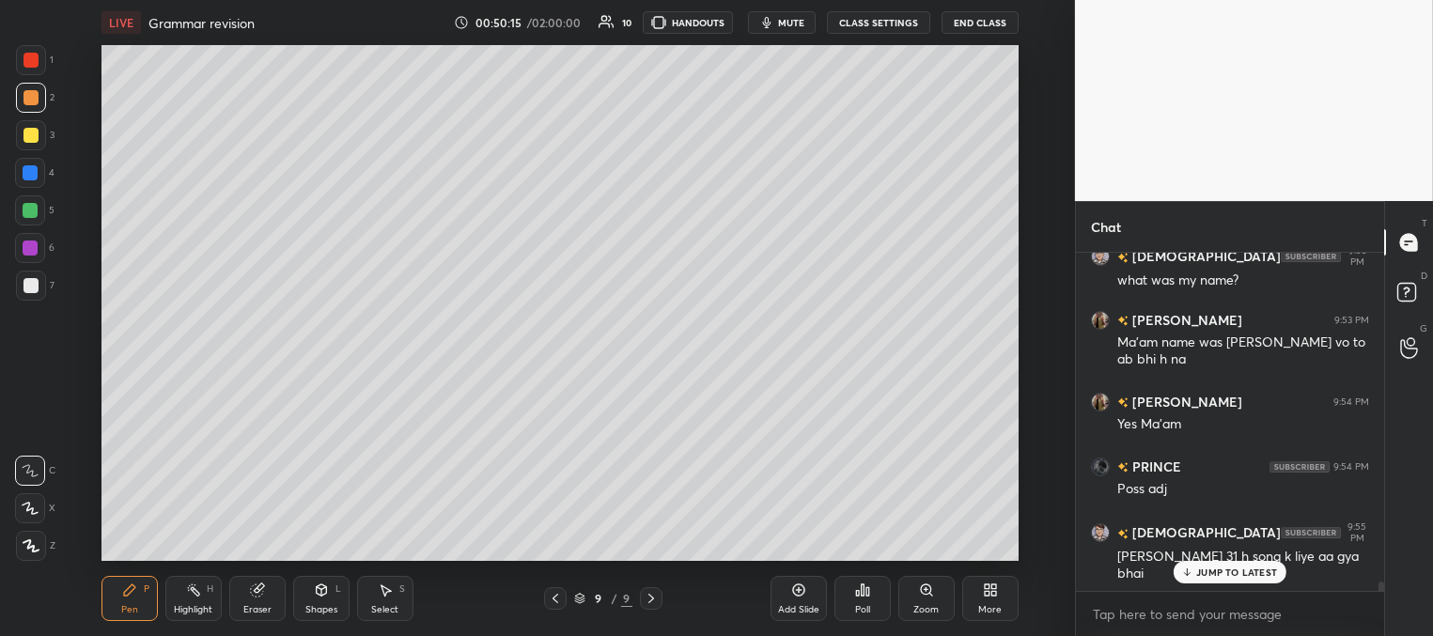
scroll to position [11933, 0]
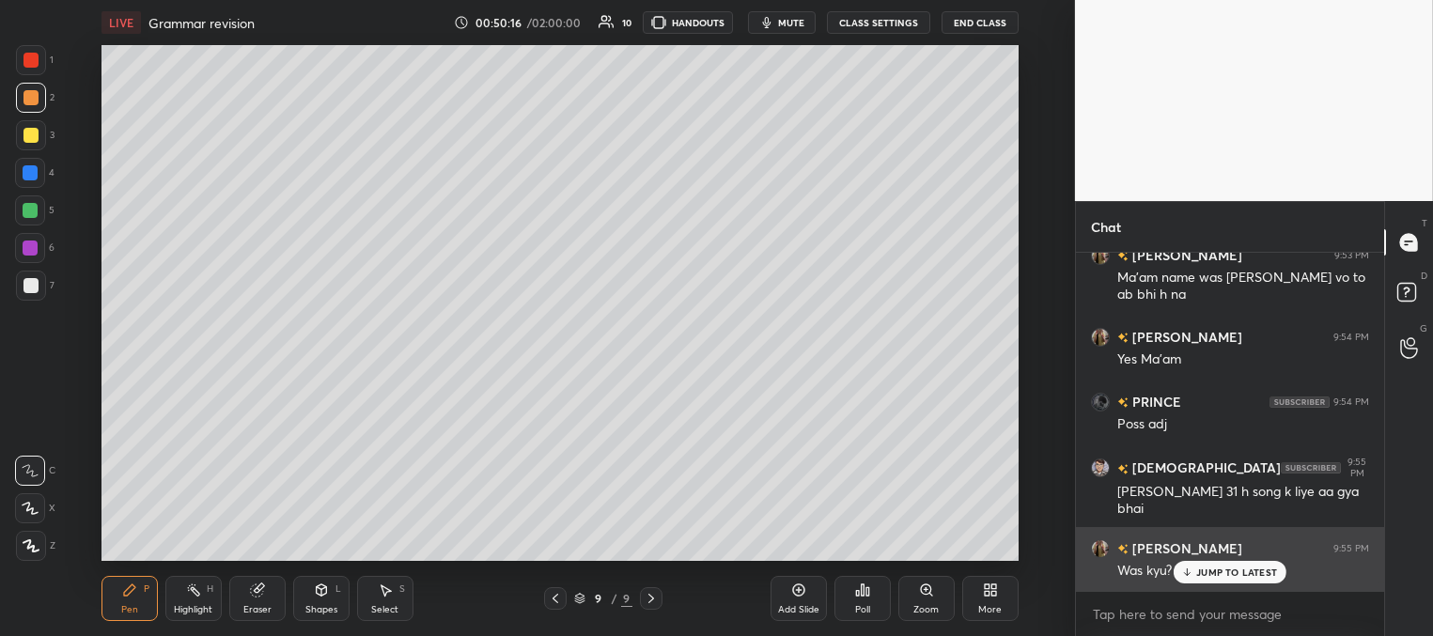
click at [1212, 578] on div "JUMP TO LATEST" at bounding box center [1229, 572] width 113 height 23
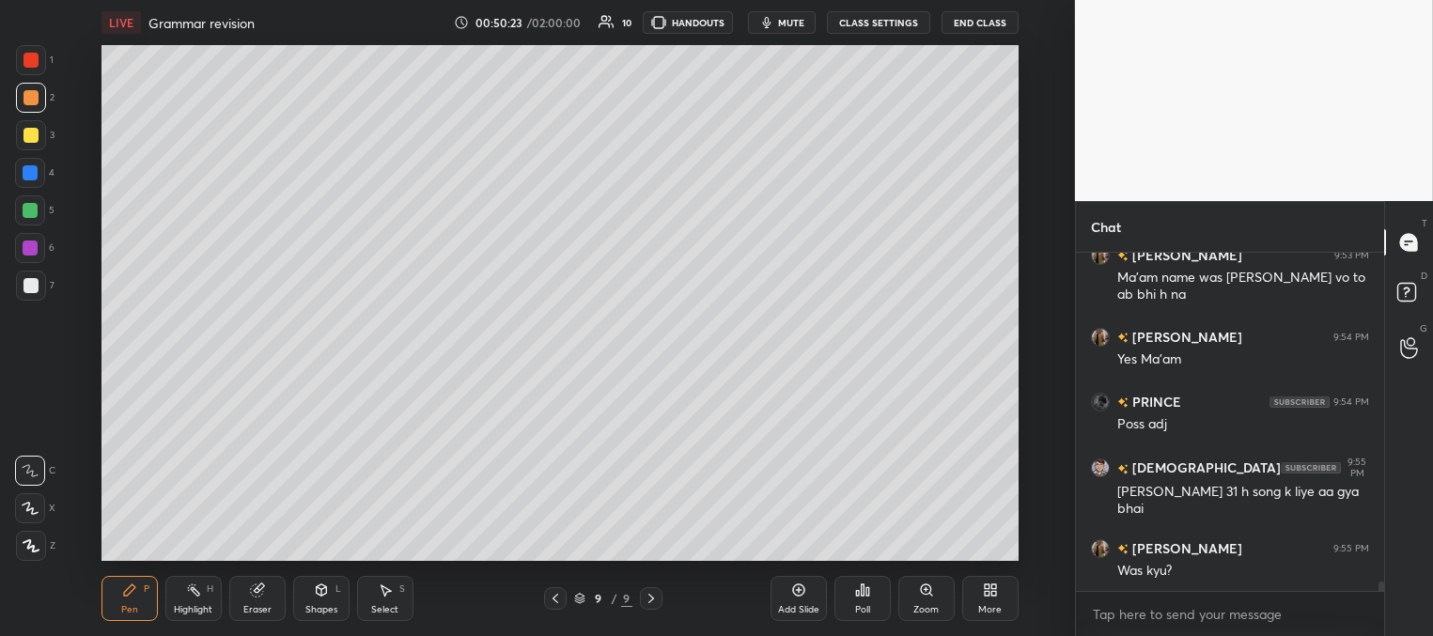
scroll to position [11998, 0]
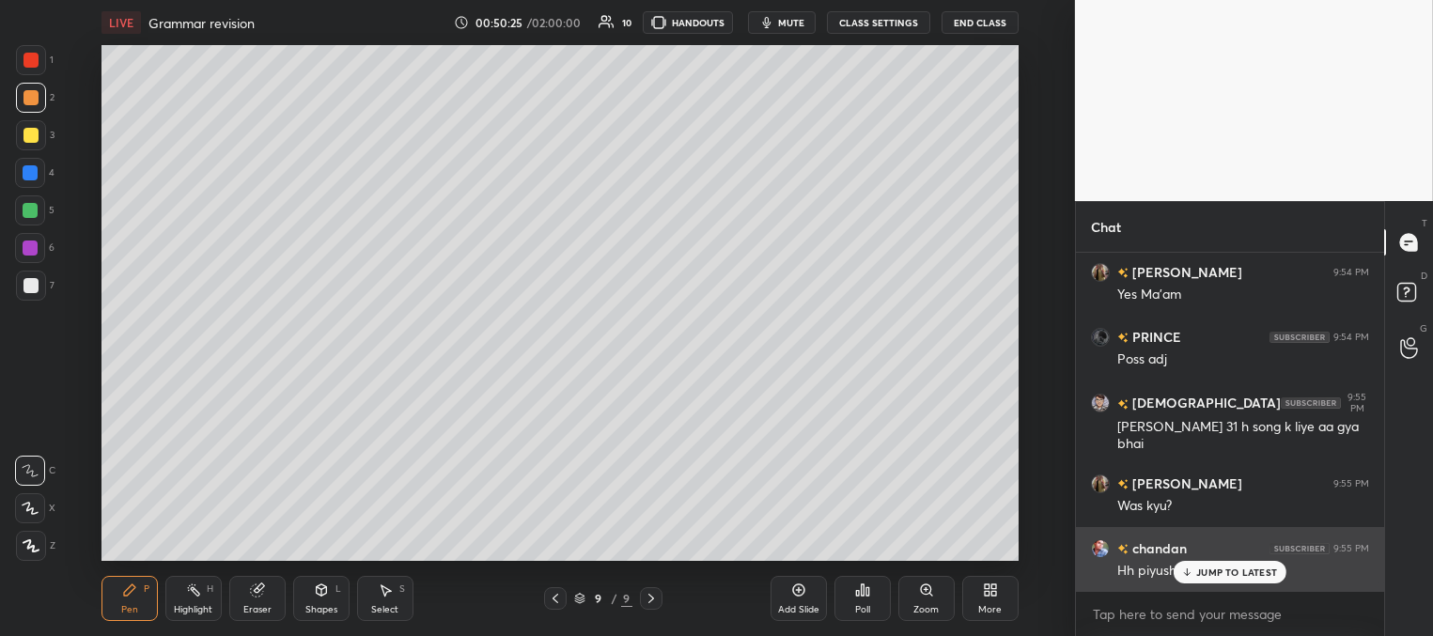
click at [1199, 570] on p "JUMP TO LATEST" at bounding box center [1236, 571] width 81 height 11
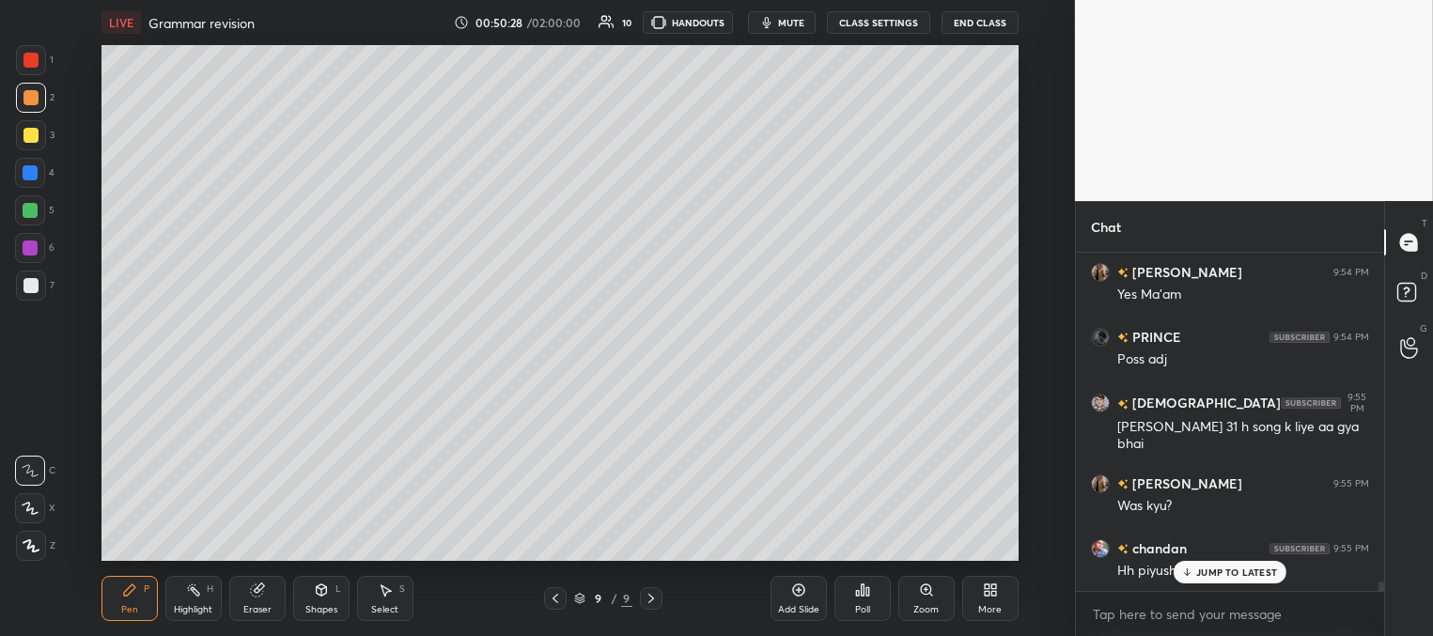
scroll to position [12063, 0]
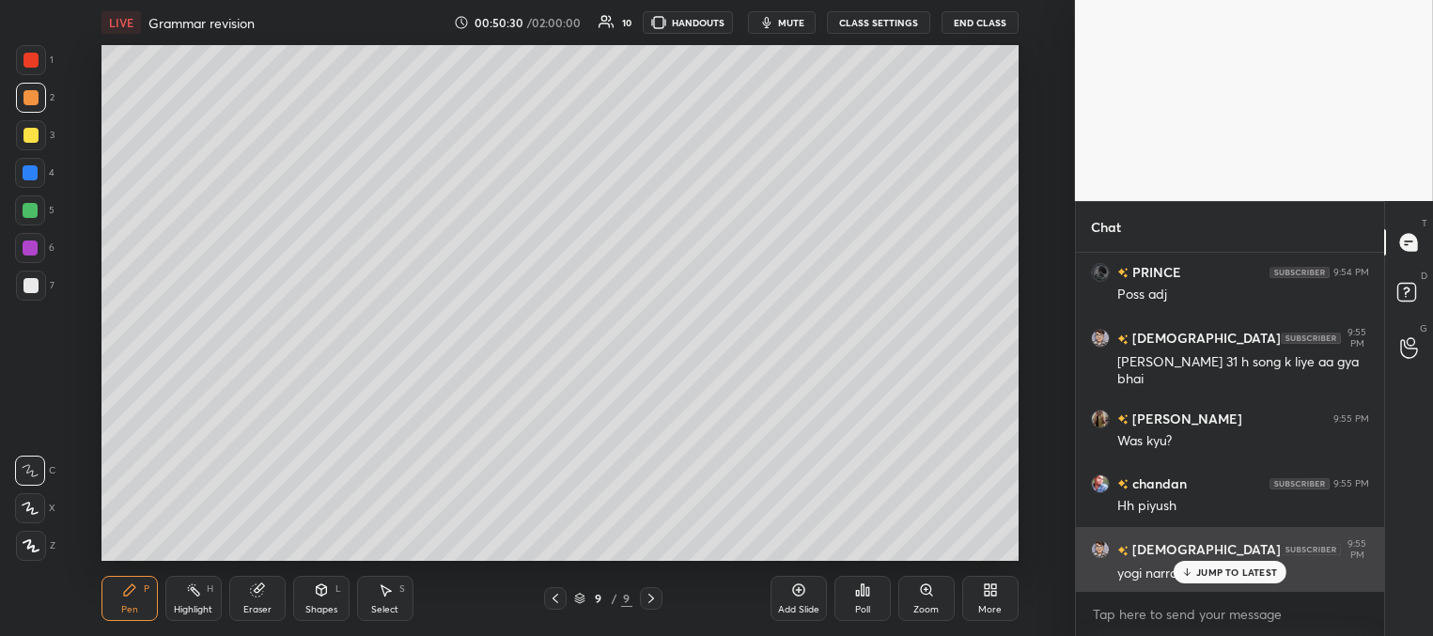
drag, startPoint x: 1211, startPoint y: 572, endPoint x: 1164, endPoint y: 566, distance: 47.4
click at [1207, 573] on p "JUMP TO LATEST" at bounding box center [1236, 571] width 81 height 11
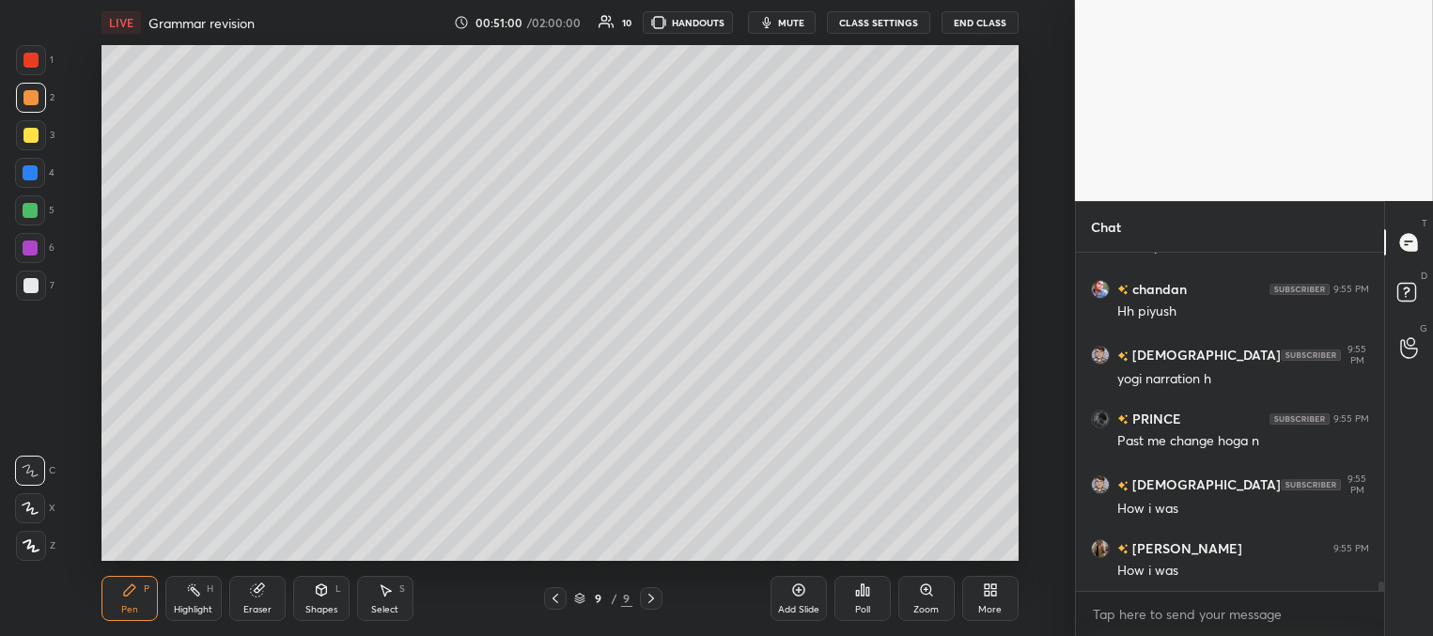
scroll to position [12322, 0]
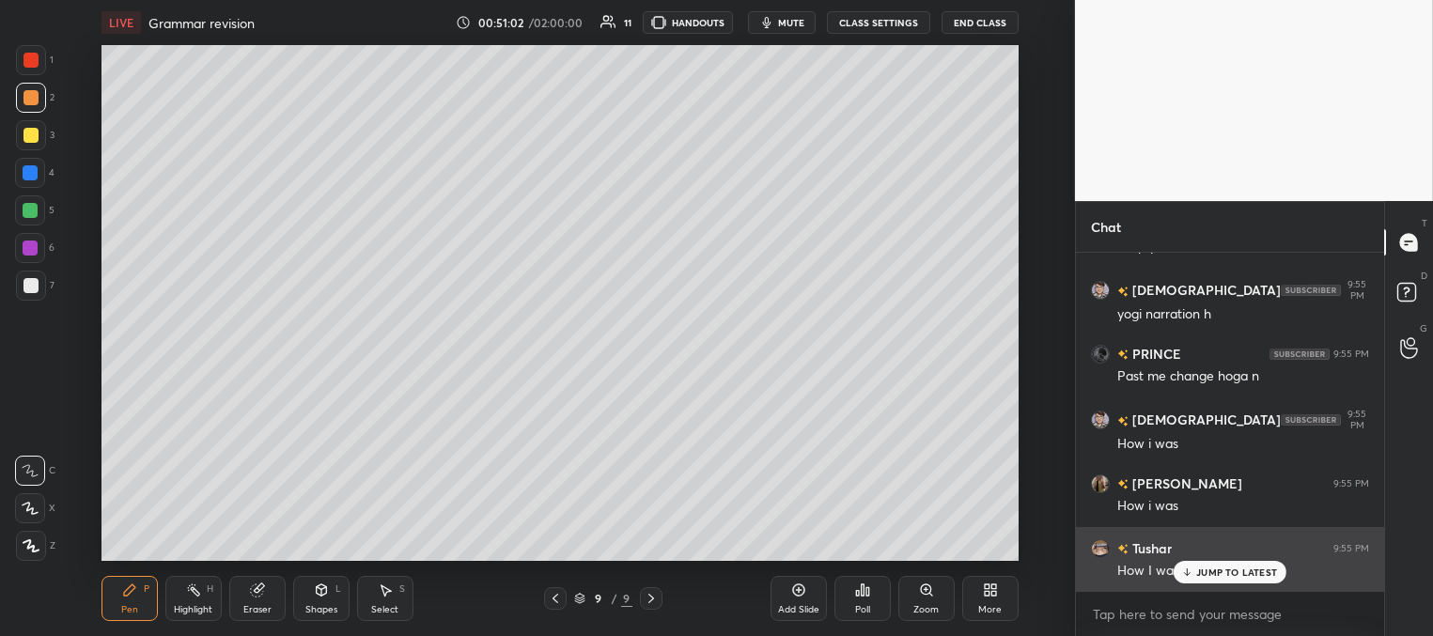
click at [1210, 572] on p "JUMP TO LATEST" at bounding box center [1236, 571] width 81 height 11
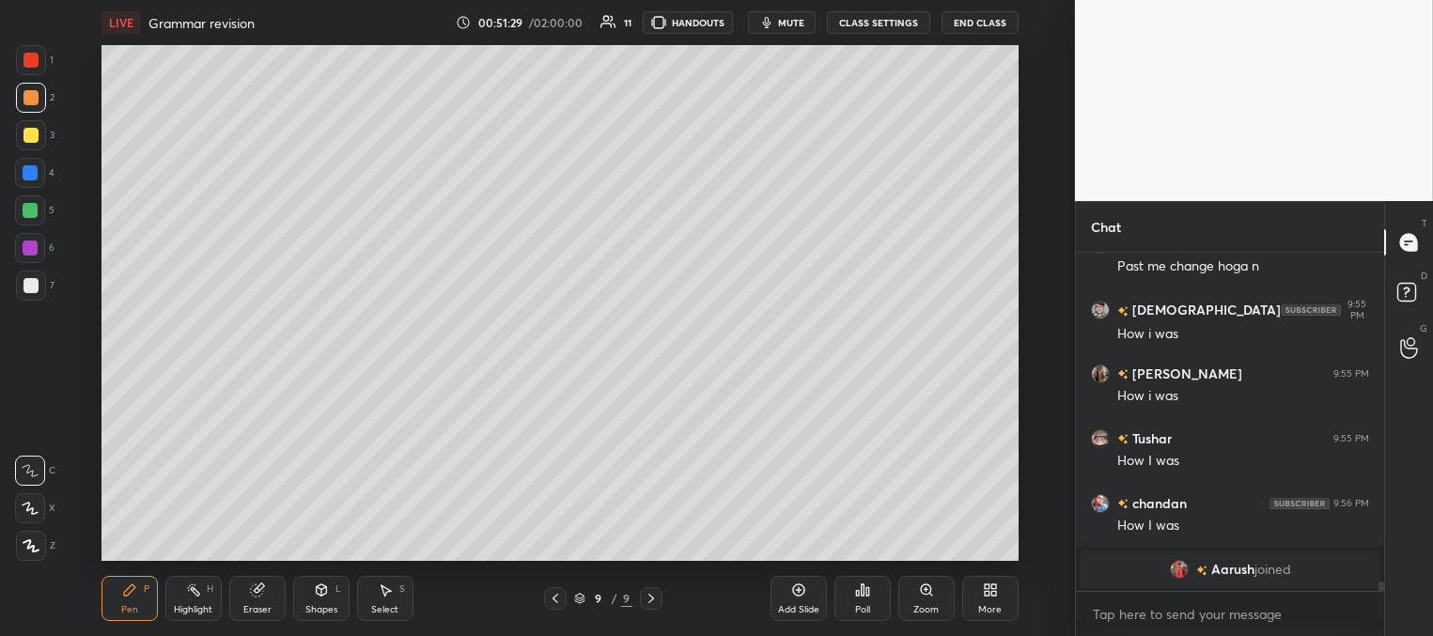
scroll to position [12497, 0]
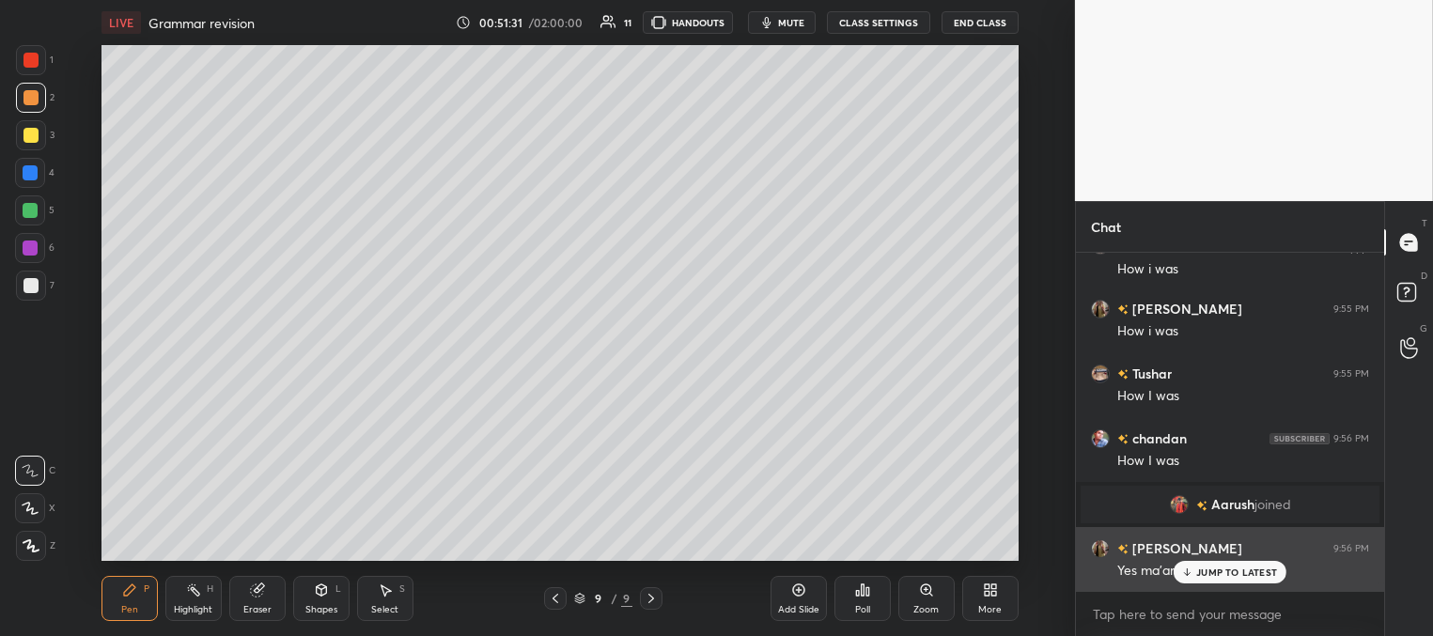
click at [1202, 567] on p "JUMP TO LATEST" at bounding box center [1236, 571] width 81 height 11
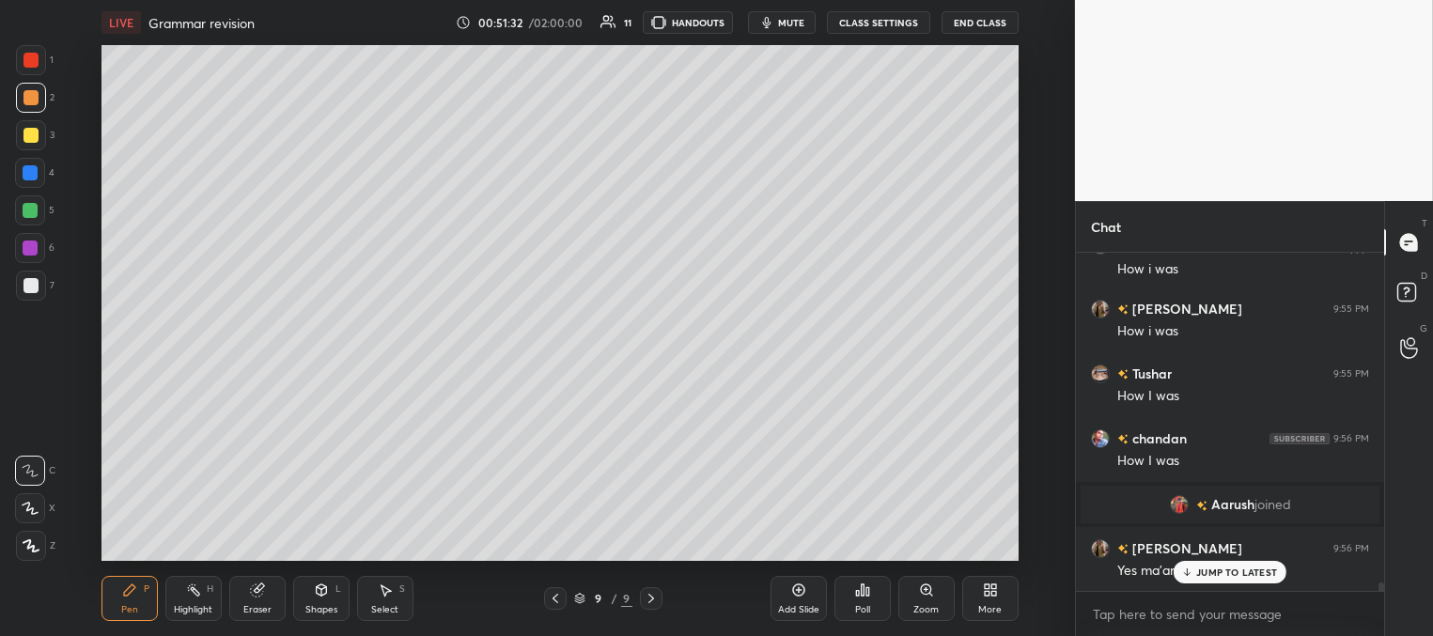
scroll to position [12561, 0]
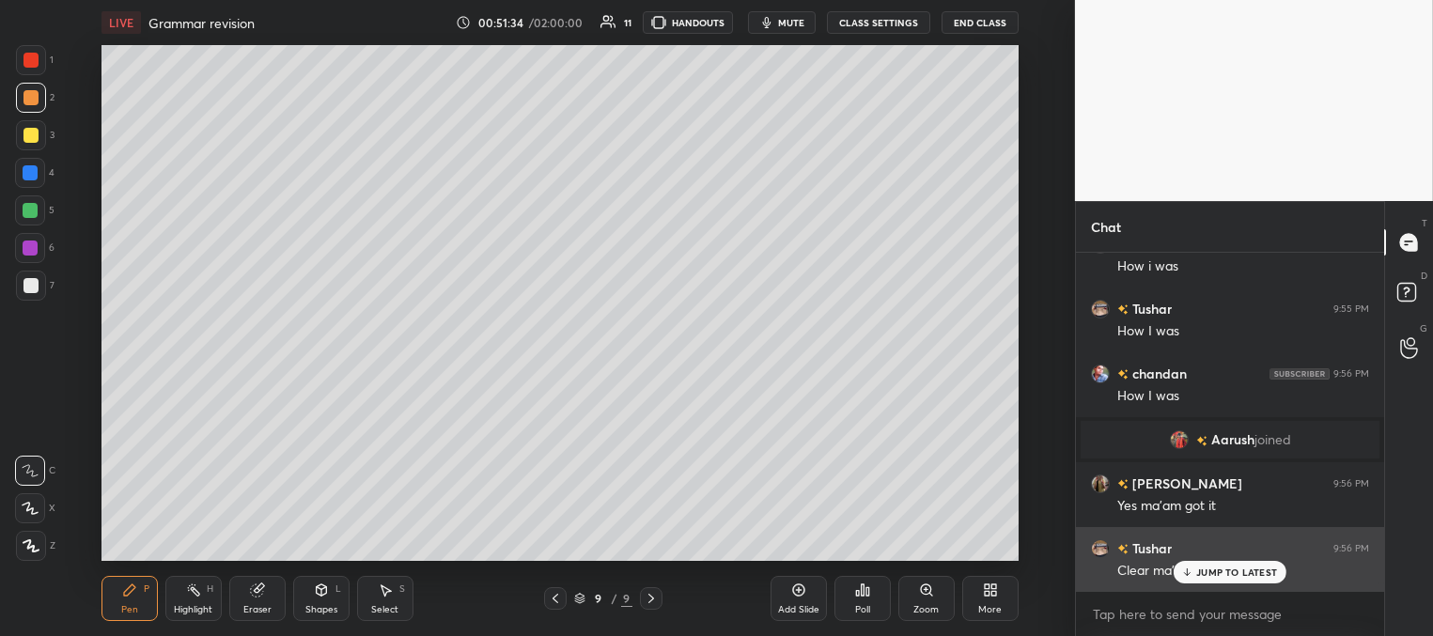
drag, startPoint x: 1201, startPoint y: 573, endPoint x: 1098, endPoint y: 585, distance: 103.1
click at [1200, 573] on p "JUMP TO LATEST" at bounding box center [1236, 571] width 81 height 11
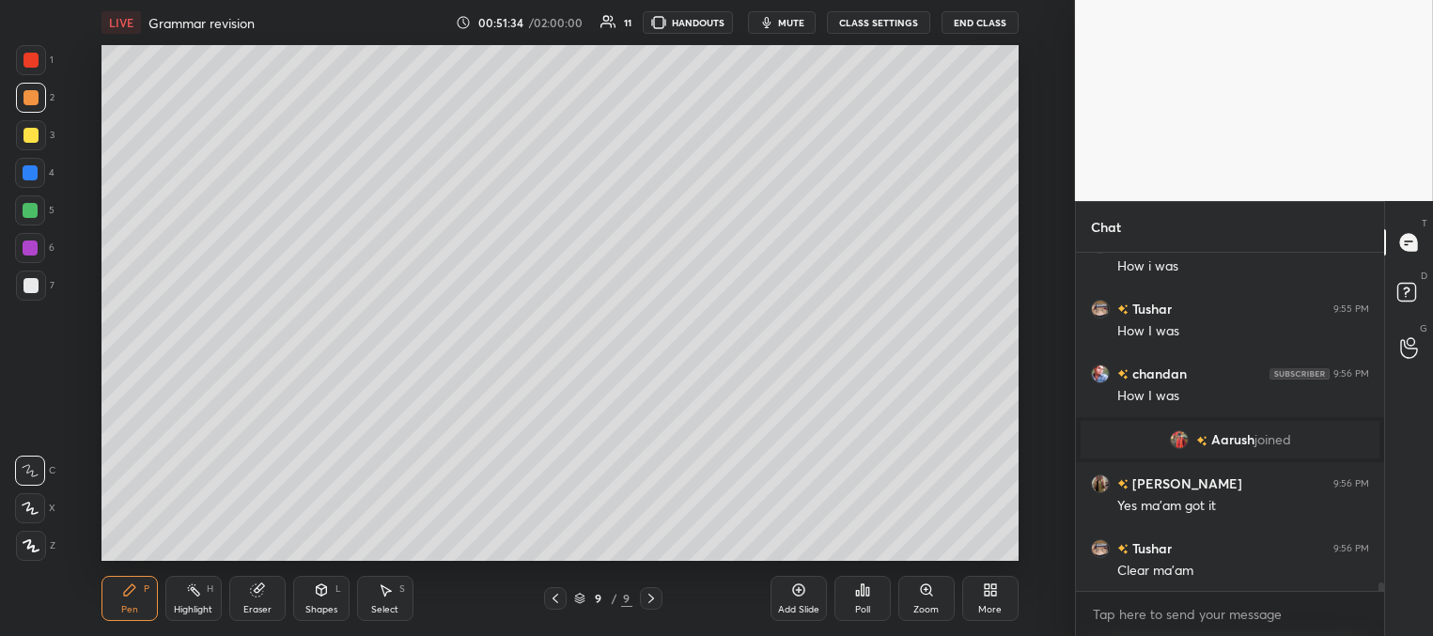
scroll to position [12626, 0]
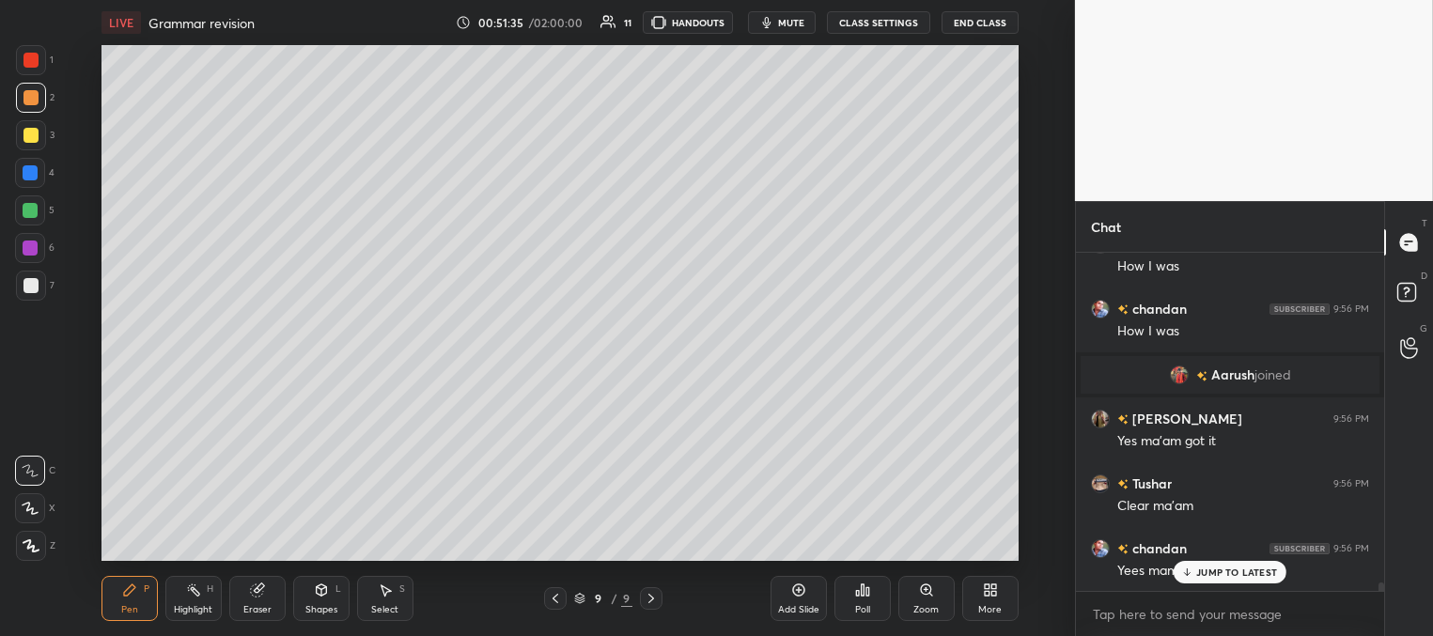
click at [1199, 575] on p "JUMP TO LATEST" at bounding box center [1236, 571] width 81 height 11
click at [801, 599] on div "Add Slide" at bounding box center [798, 598] width 56 height 45
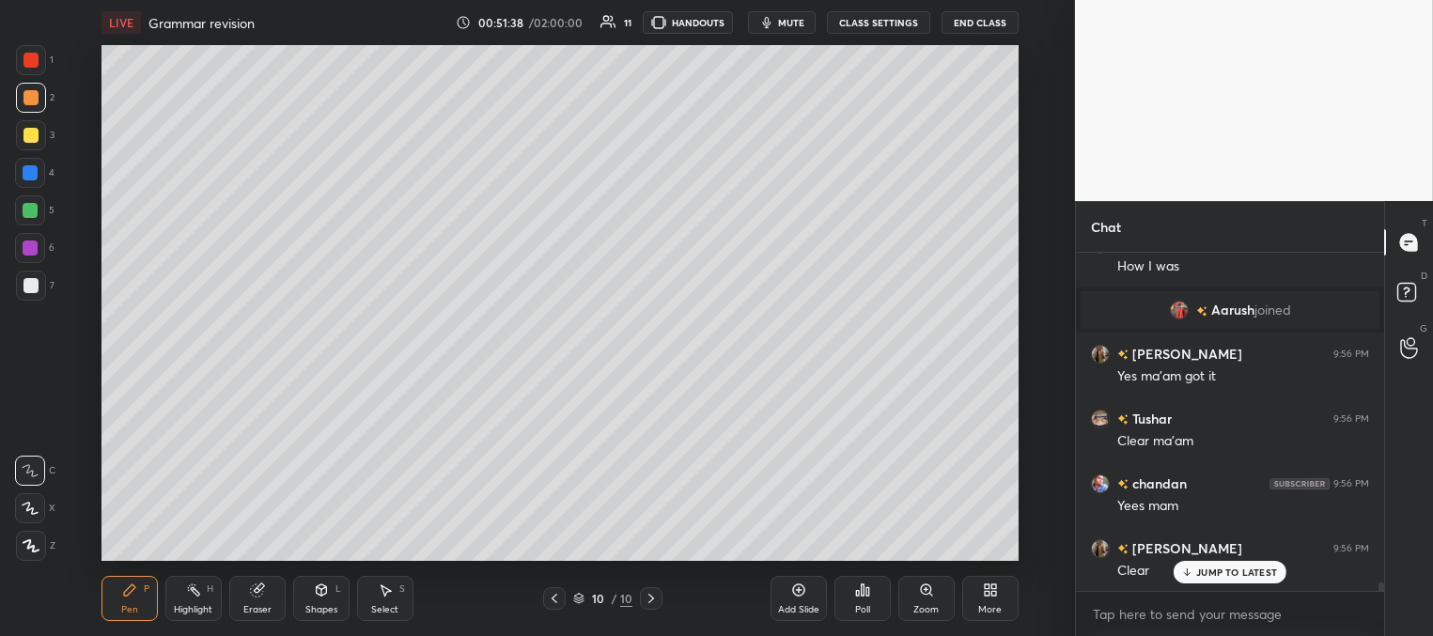
drag, startPoint x: 36, startPoint y: 122, endPoint x: 47, endPoint y: 135, distance: 17.3
click at [38, 124] on div at bounding box center [31, 135] width 30 height 30
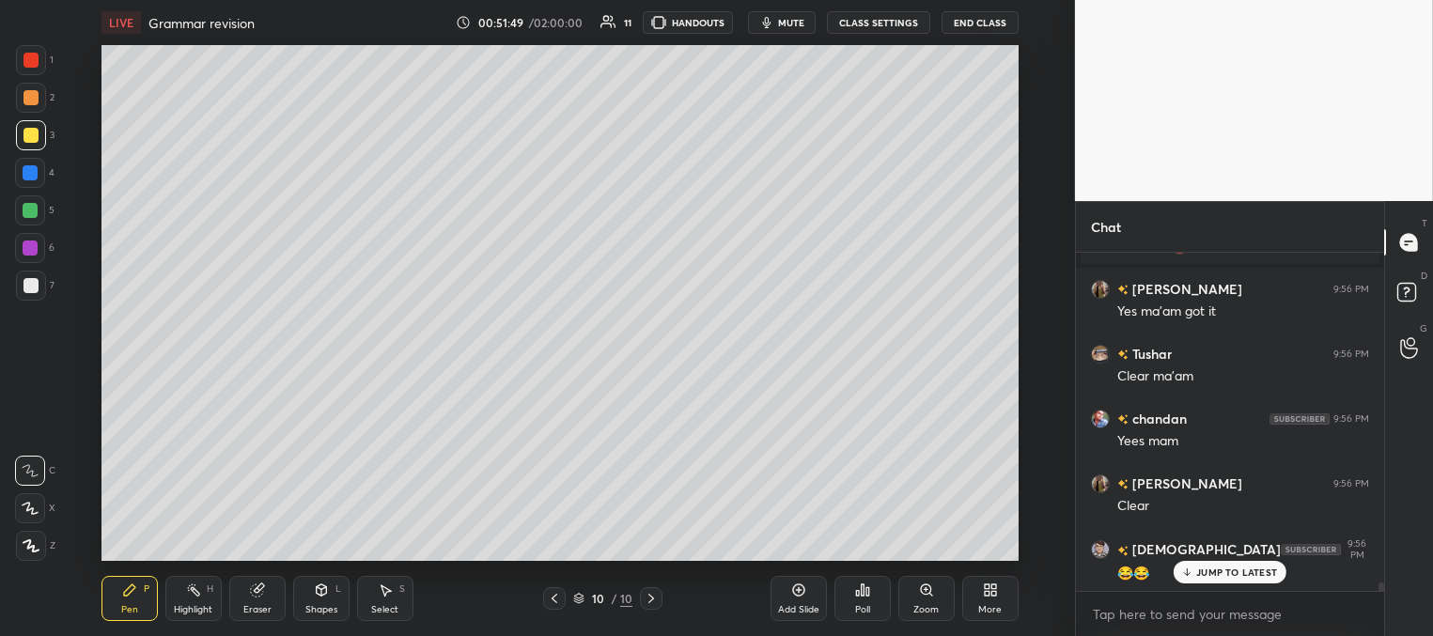
scroll to position [12821, 0]
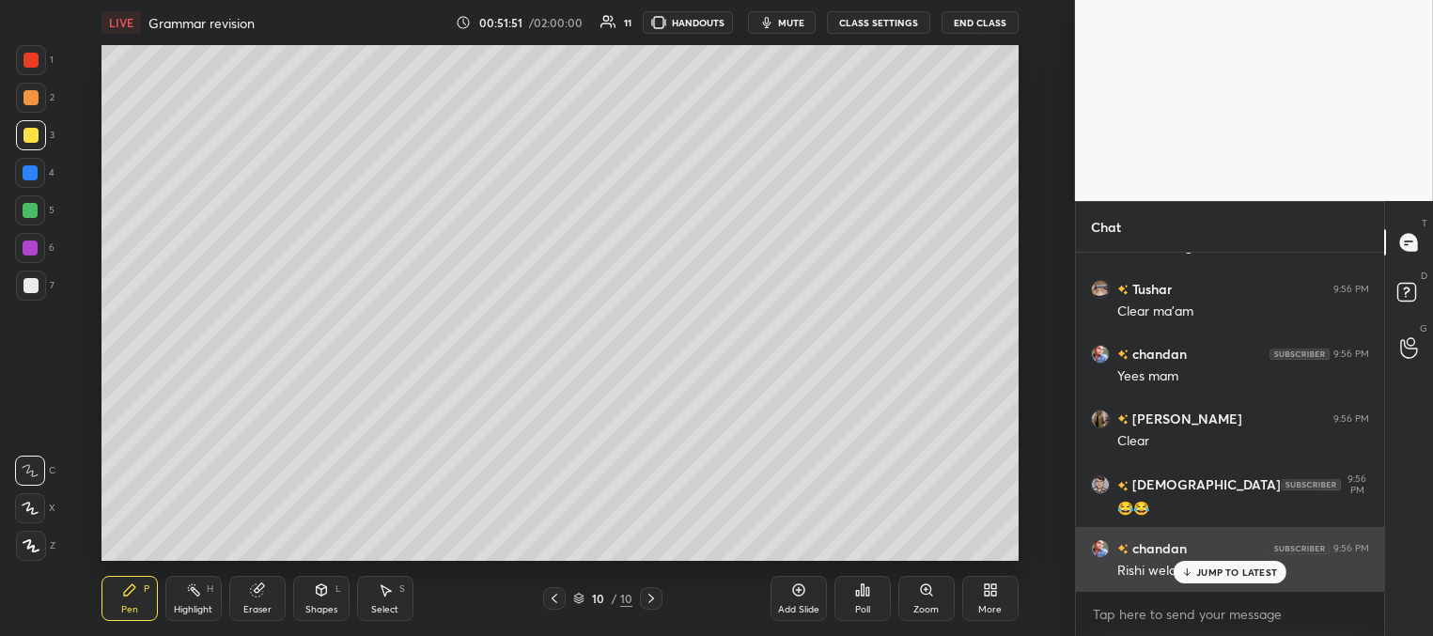
drag, startPoint x: 1196, startPoint y: 572, endPoint x: 1115, endPoint y: 561, distance: 81.6
click at [1192, 571] on div "JUMP TO LATEST" at bounding box center [1229, 572] width 113 height 23
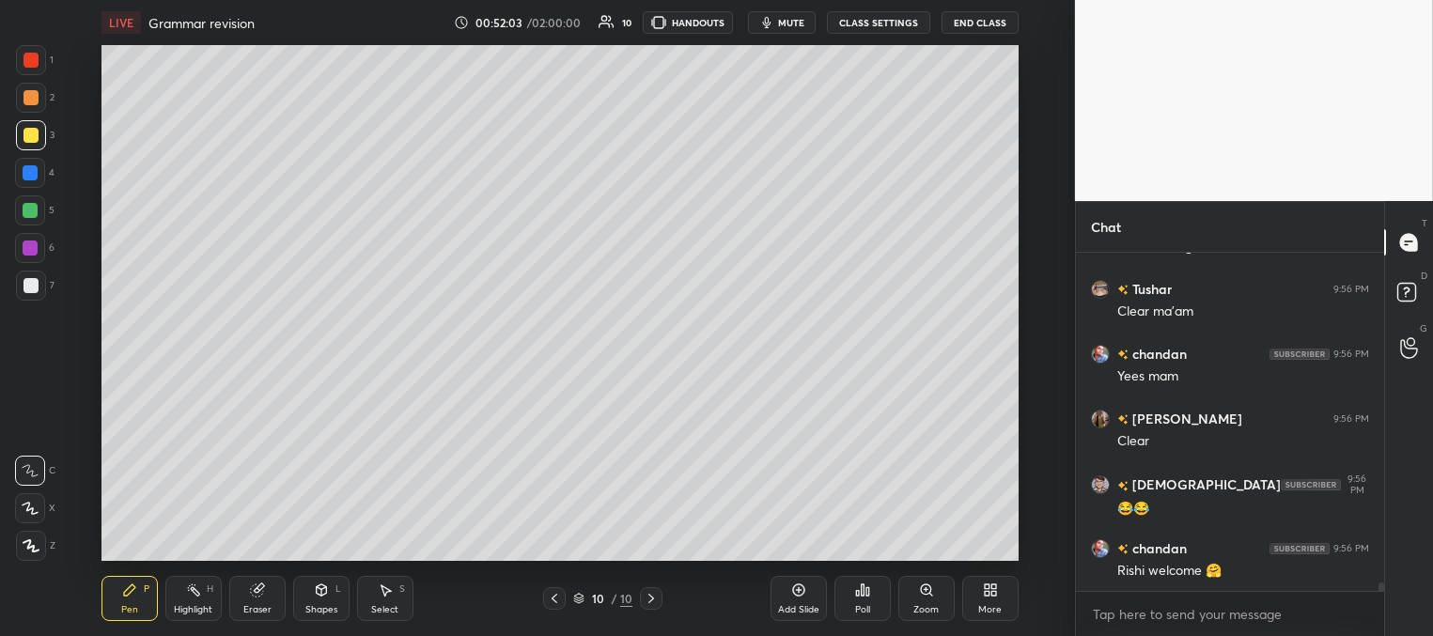
scroll to position [12886, 0]
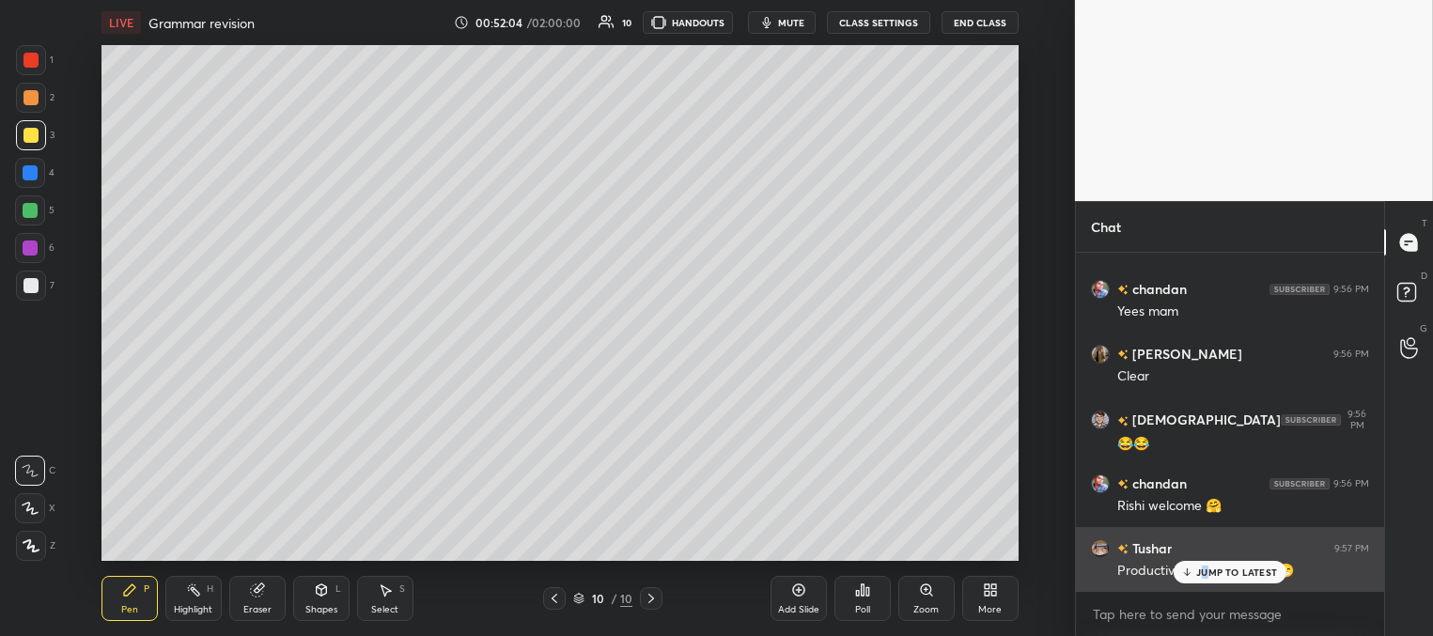
click at [1201, 576] on div "JUMP TO LATEST" at bounding box center [1229, 572] width 113 height 23
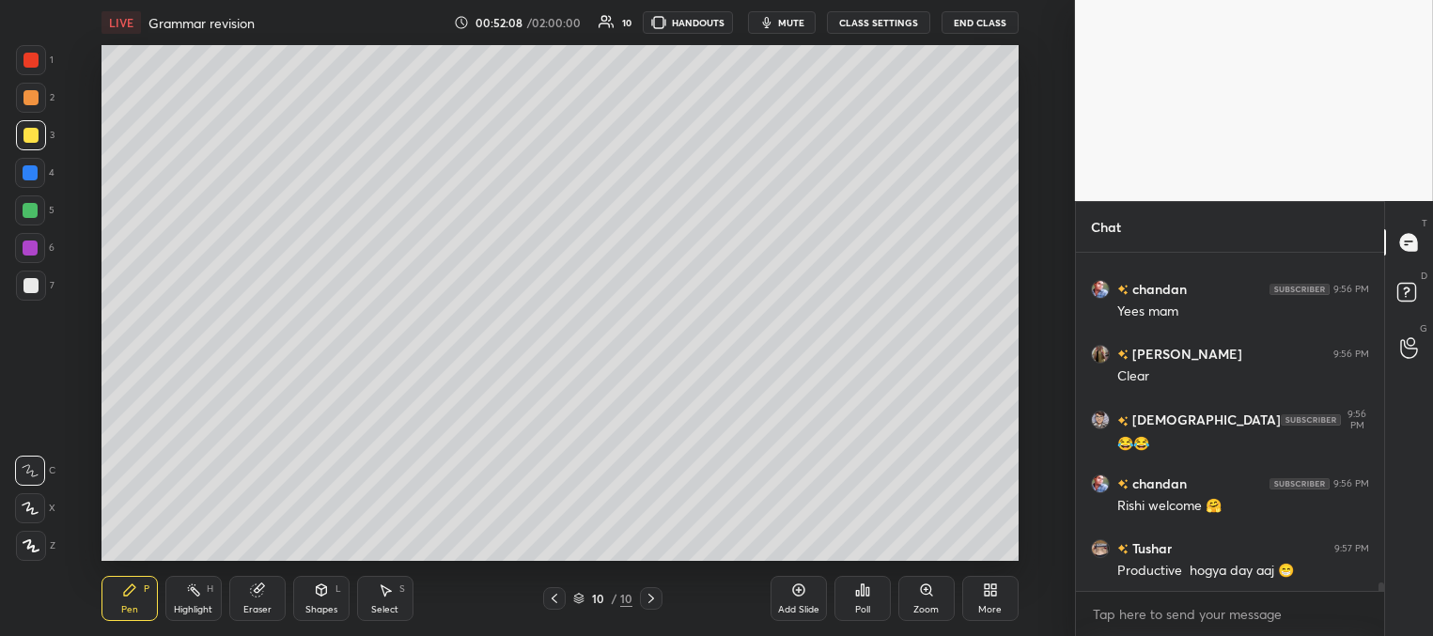
drag, startPoint x: 33, startPoint y: 277, endPoint x: 42, endPoint y: 274, distance: 9.8
click at [34, 276] on div at bounding box center [31, 286] width 30 height 30
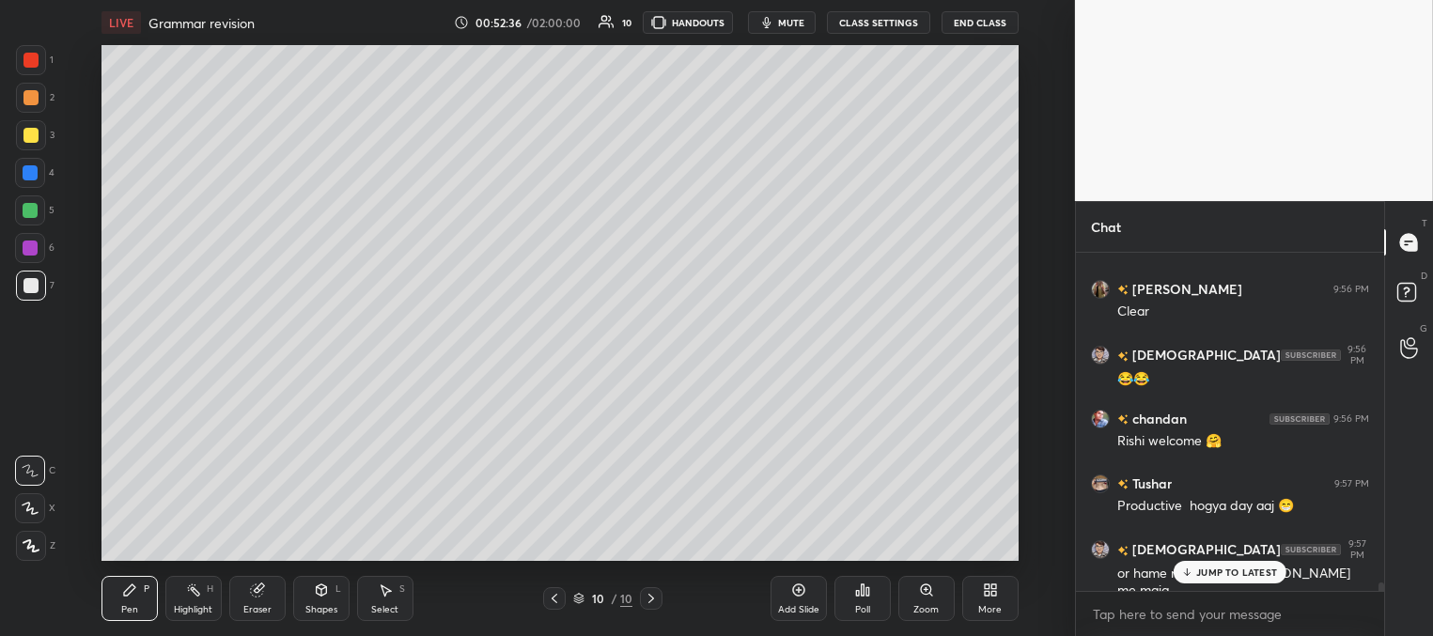
click at [1192, 571] on icon at bounding box center [1187, 571] width 12 height 11
click at [23, 172] on div at bounding box center [30, 172] width 15 height 15
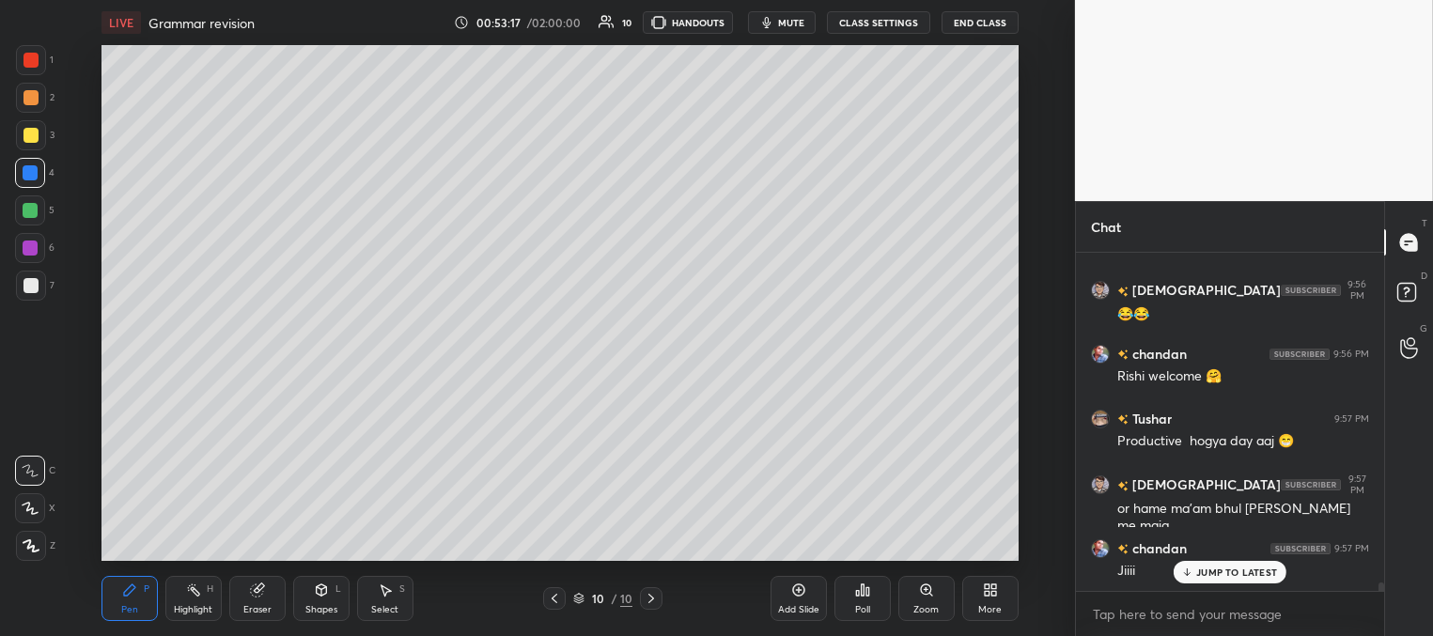
scroll to position [13060, 0]
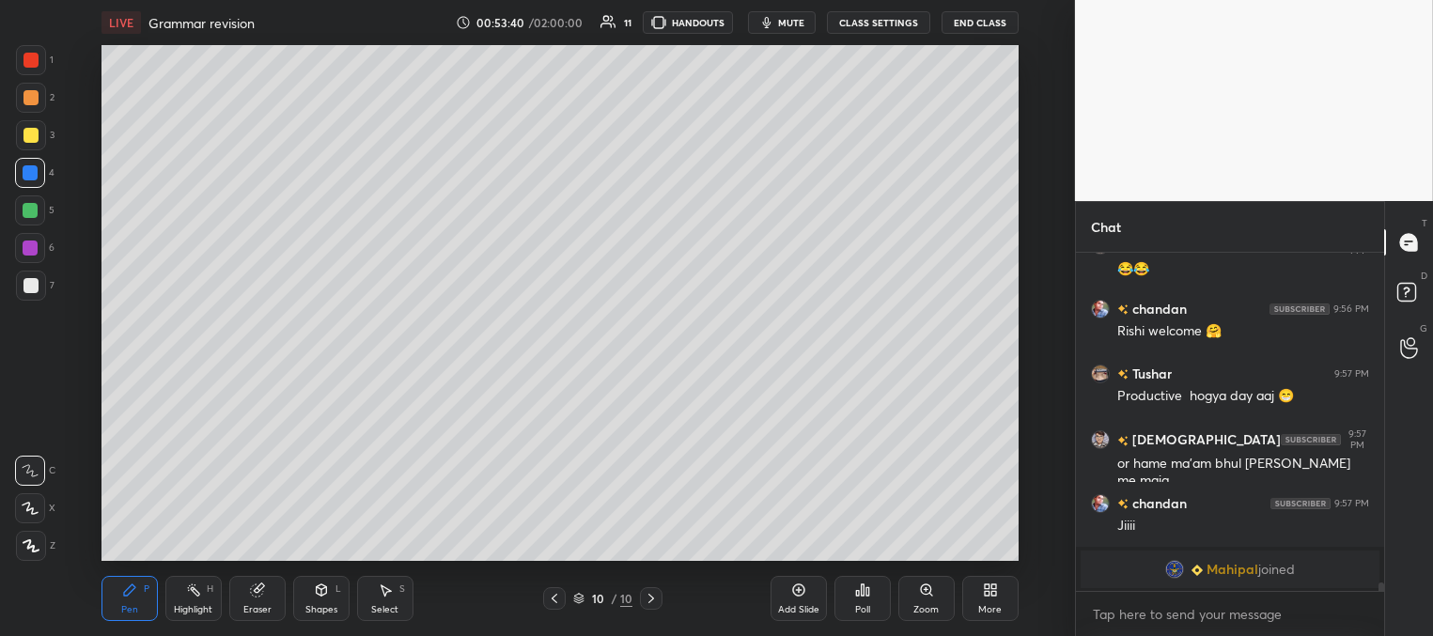
click at [28, 132] on div at bounding box center [30, 135] width 15 height 15
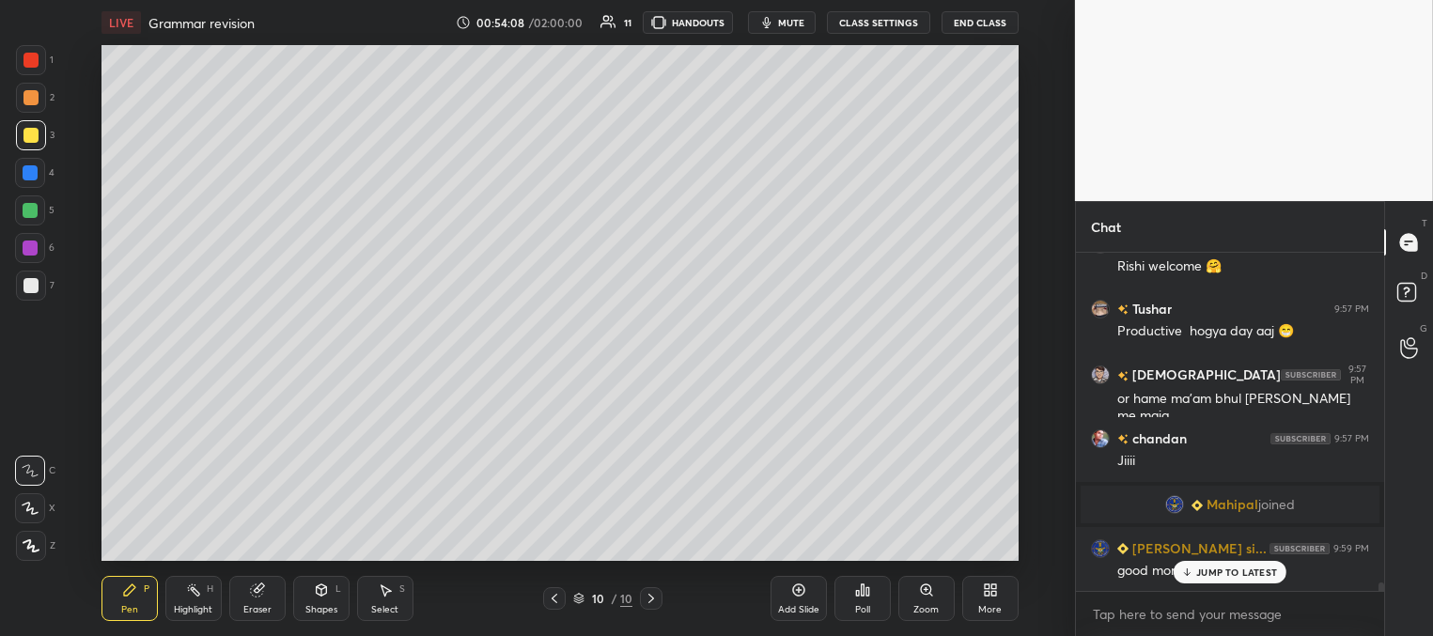
drag, startPoint x: 1194, startPoint y: 572, endPoint x: 1053, endPoint y: 529, distance: 147.4
click at [1192, 572] on div "JUMP TO LATEST" at bounding box center [1229, 572] width 113 height 23
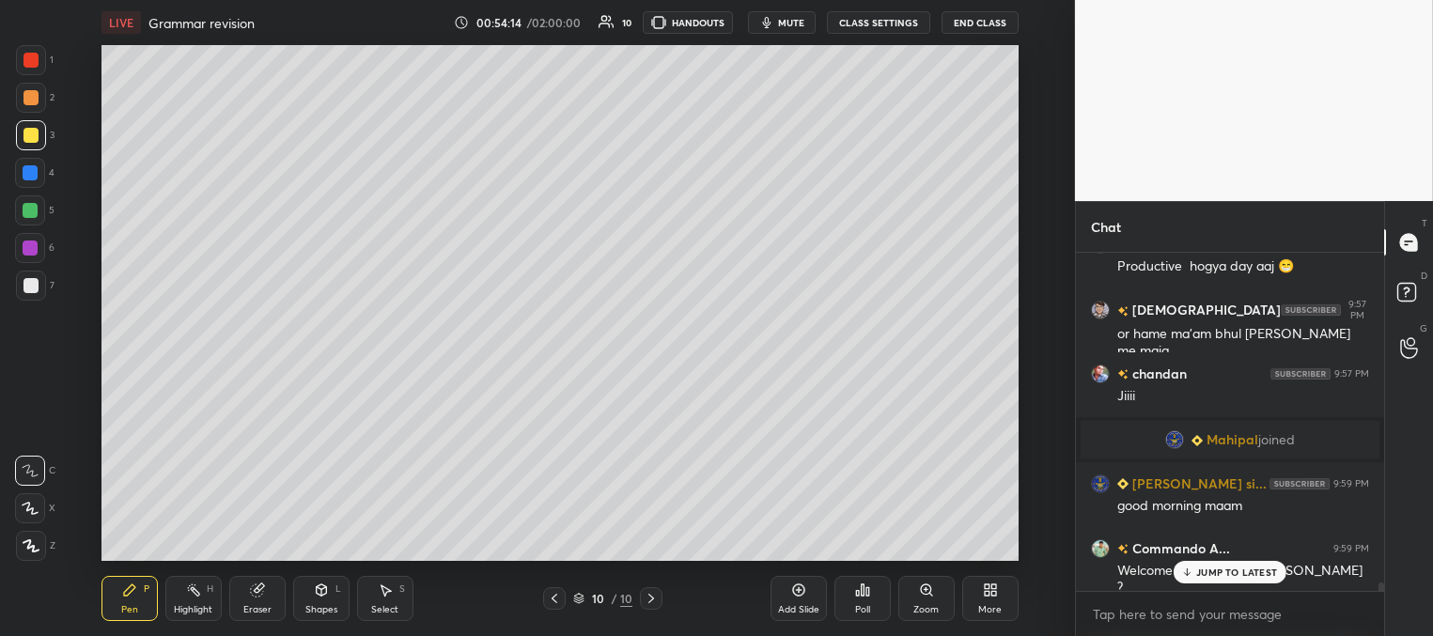
drag, startPoint x: 1192, startPoint y: 569, endPoint x: 1050, endPoint y: 544, distance: 144.1
click at [1190, 569] on icon at bounding box center [1187, 571] width 12 height 11
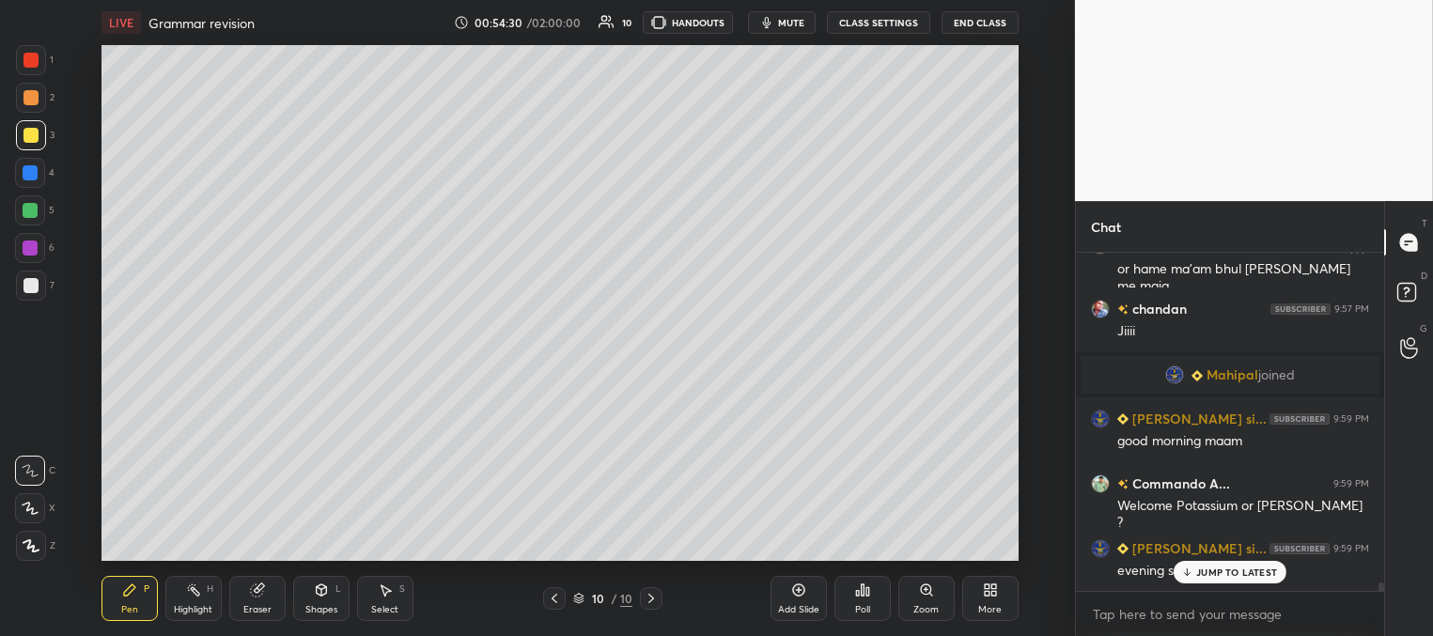
click at [1191, 573] on div "JUMP TO LATEST" at bounding box center [1229, 572] width 113 height 23
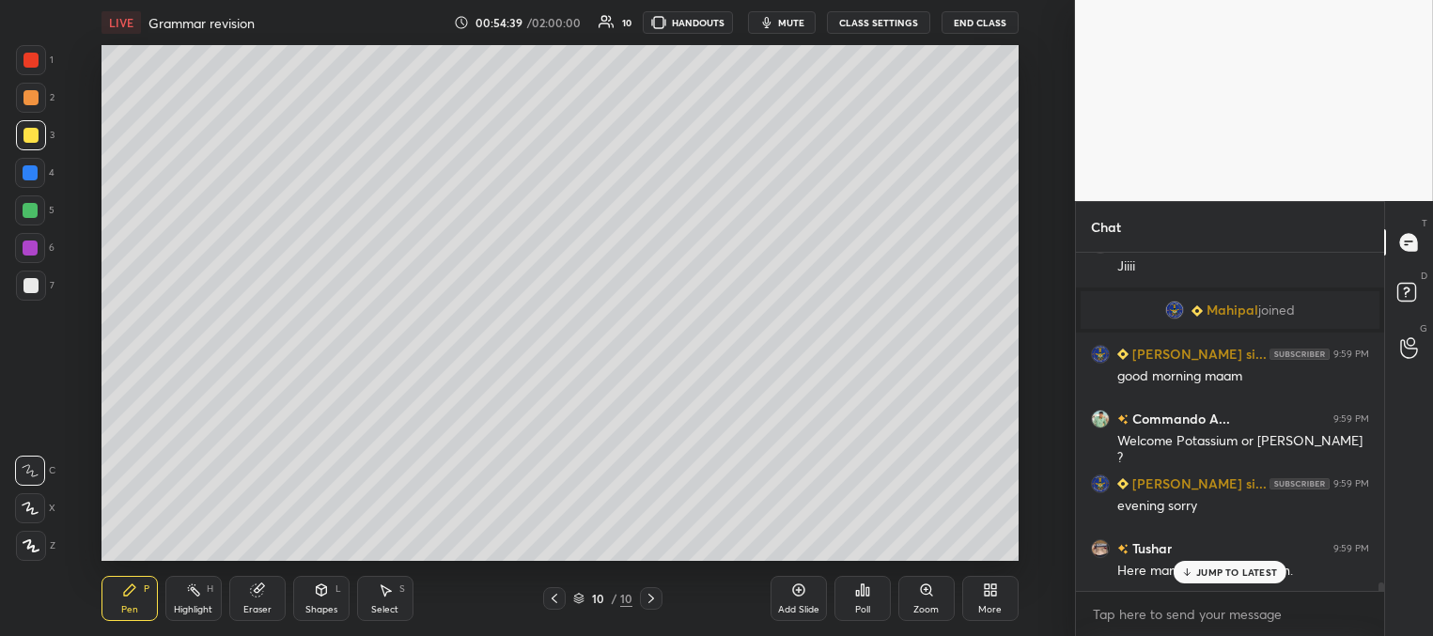
scroll to position [13384, 0]
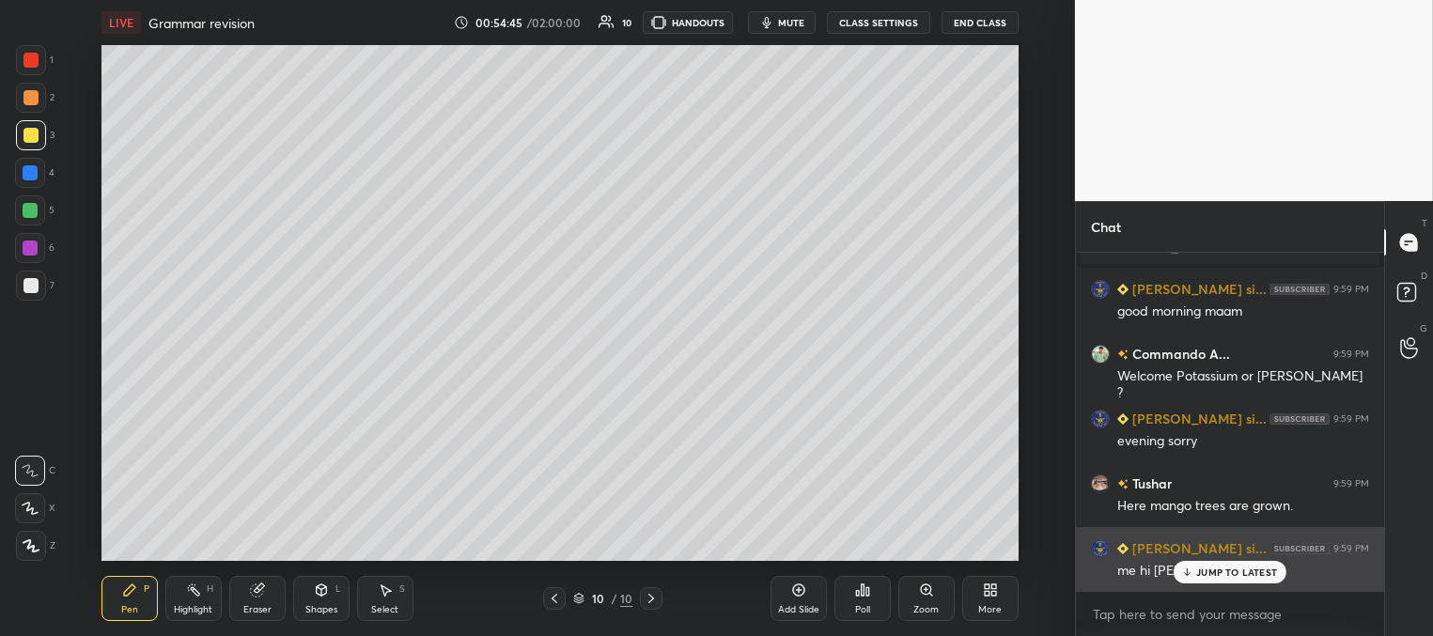
drag, startPoint x: 1203, startPoint y: 570, endPoint x: 1155, endPoint y: 535, distance: 60.5
click at [1202, 569] on p "JUMP TO LATEST" at bounding box center [1236, 571] width 81 height 11
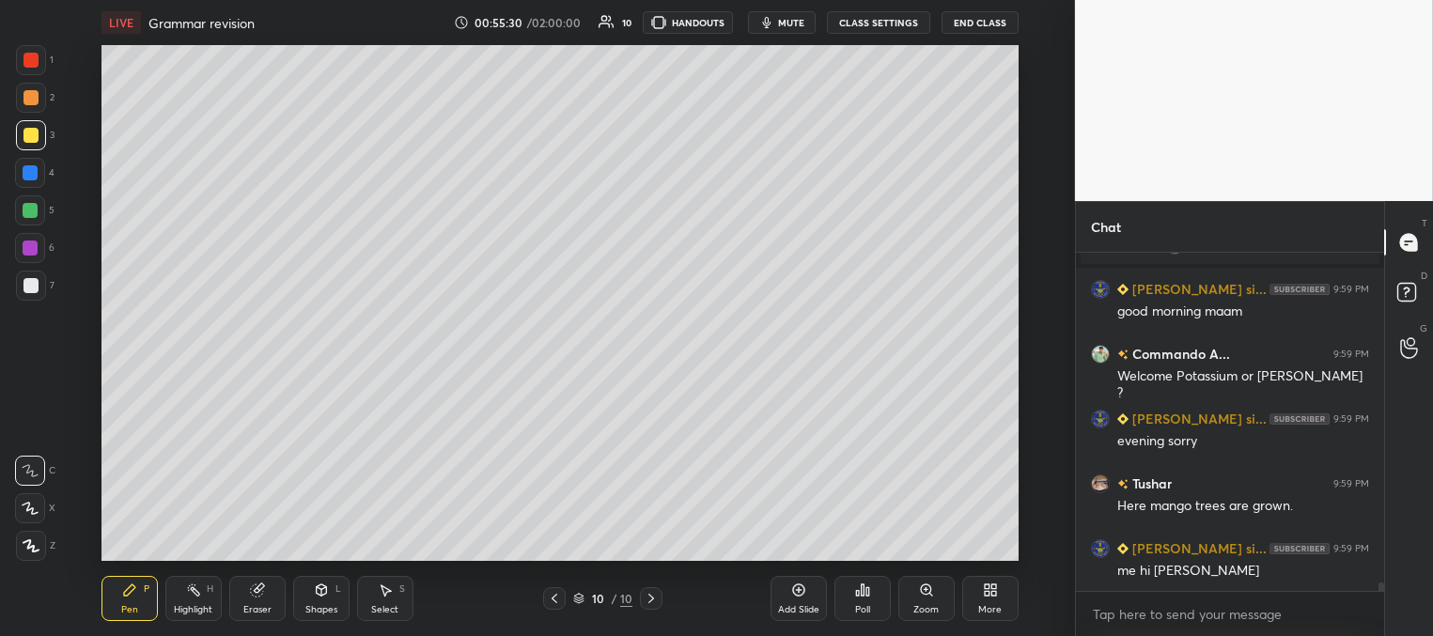
click at [37, 287] on div at bounding box center [30, 285] width 15 height 15
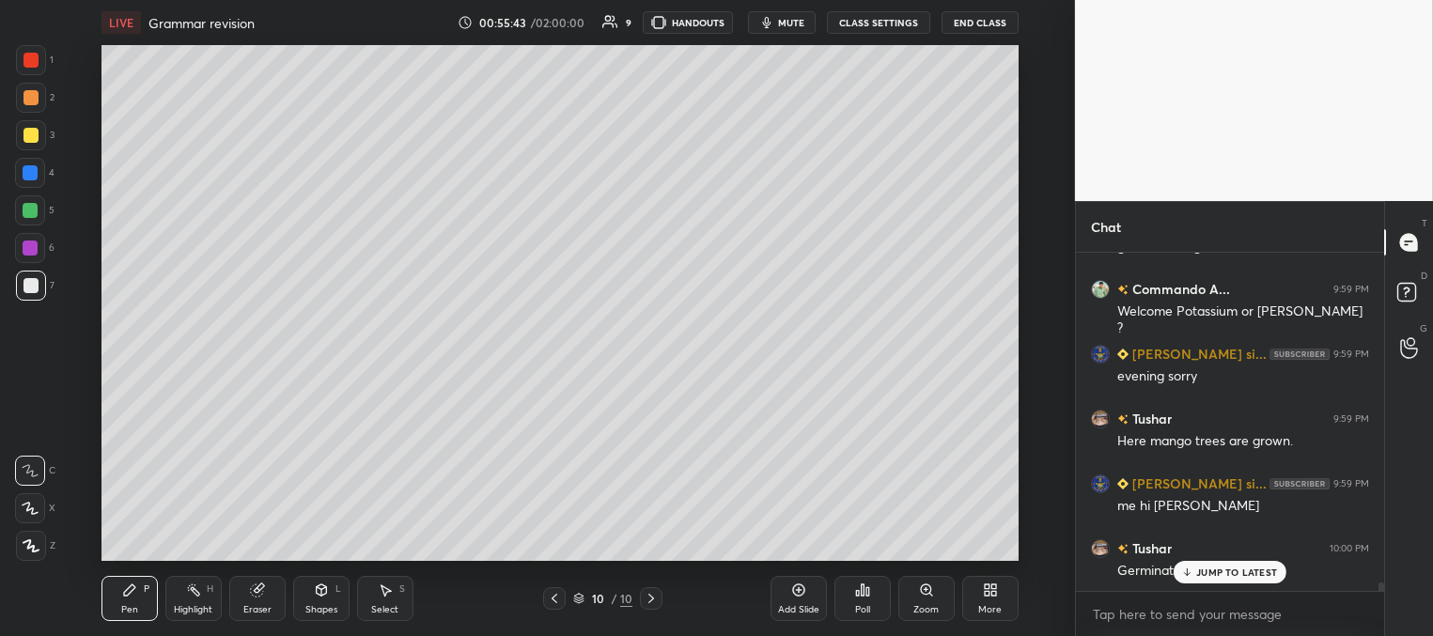
scroll to position [13514, 0]
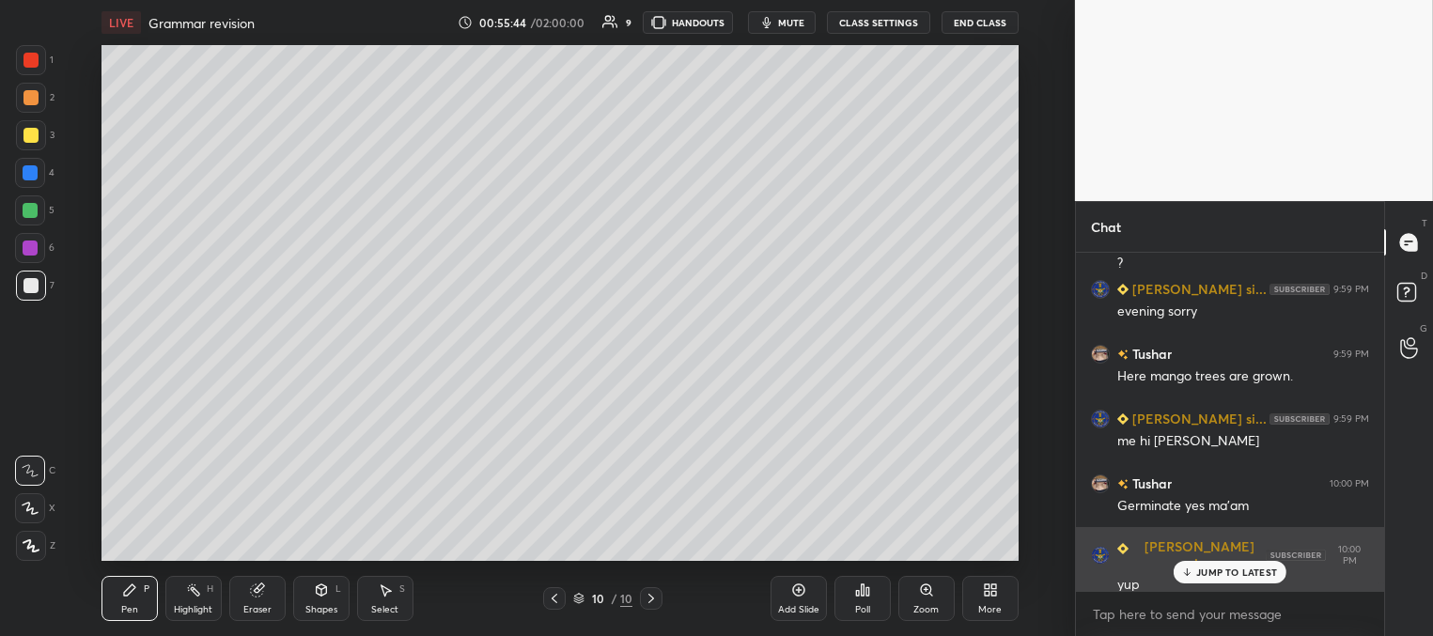
click at [1206, 580] on div "JUMP TO LATEST" at bounding box center [1229, 572] width 113 height 23
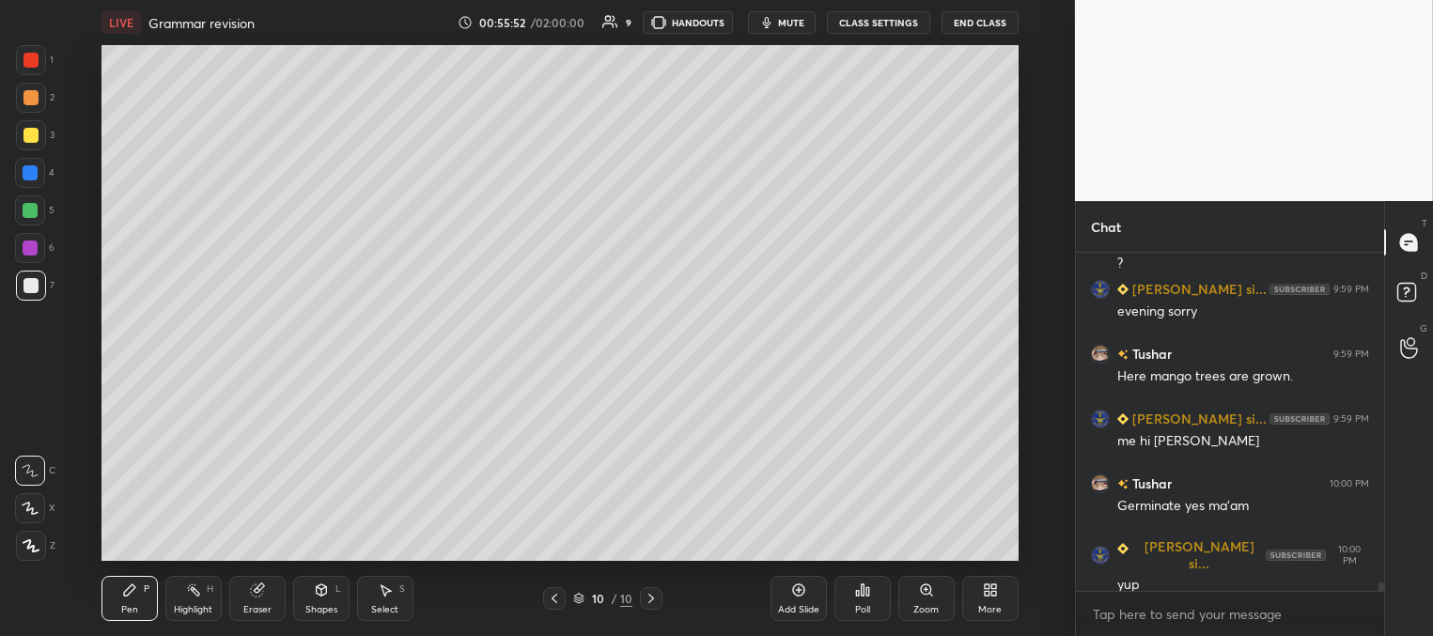
scroll to position [13579, 0]
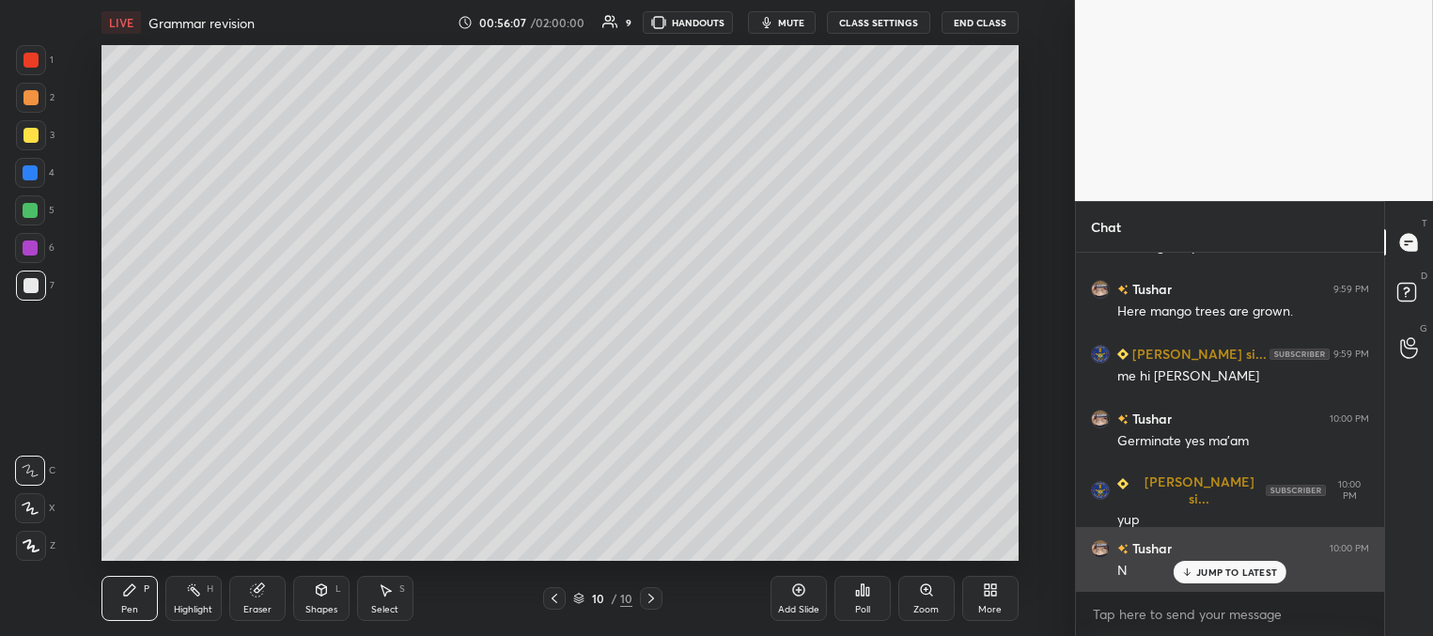
click at [1210, 569] on p "JUMP TO LATEST" at bounding box center [1236, 571] width 81 height 11
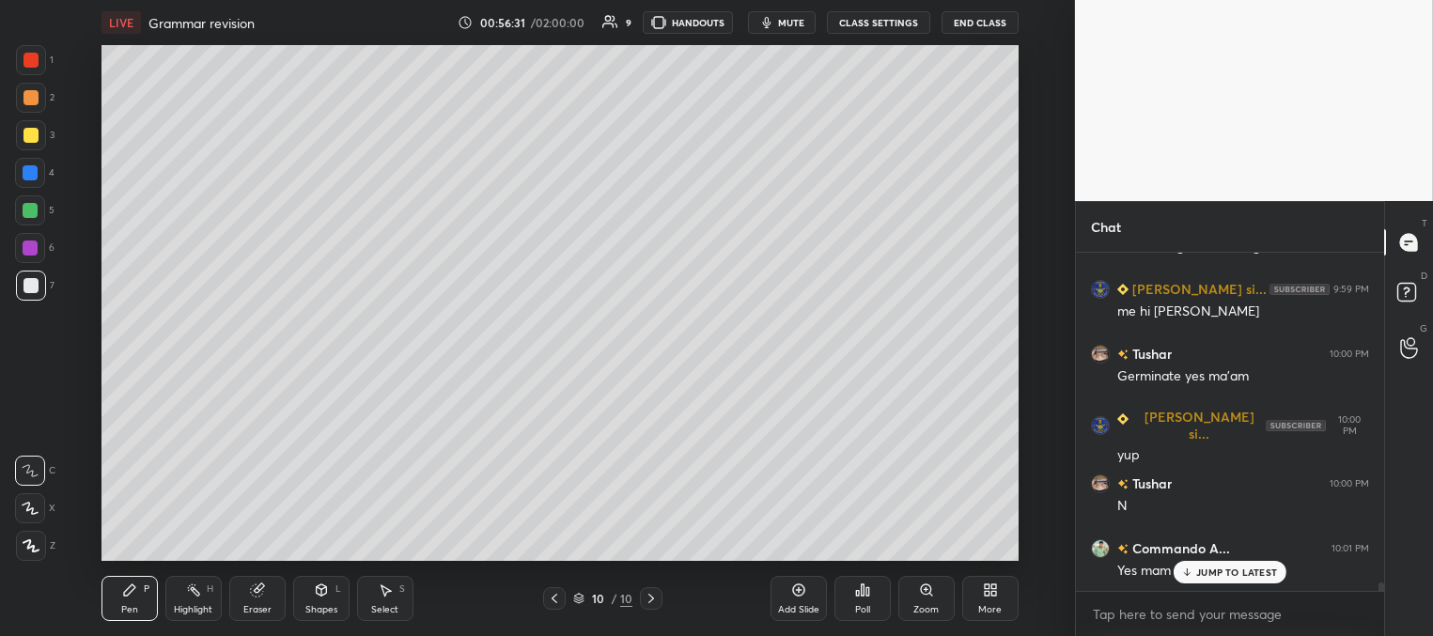
click at [1213, 570] on p "JUMP TO LATEST" at bounding box center [1236, 571] width 81 height 11
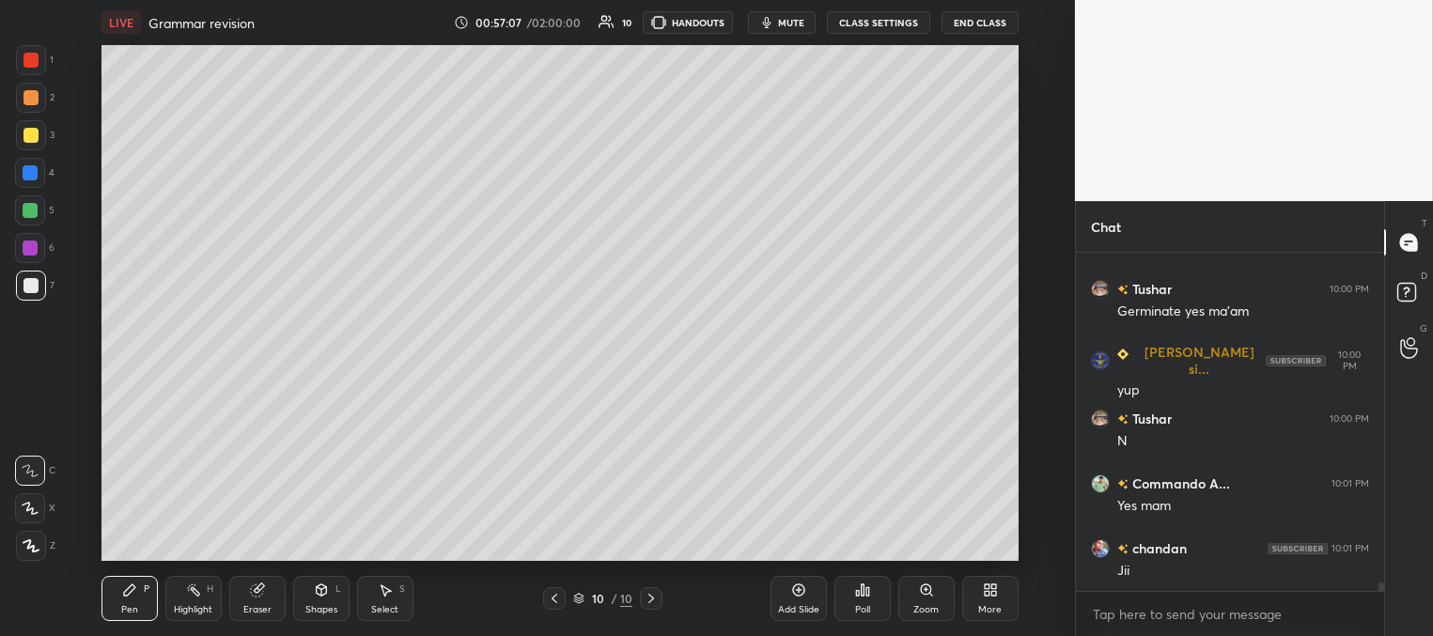
click at [33, 204] on div at bounding box center [30, 210] width 15 height 15
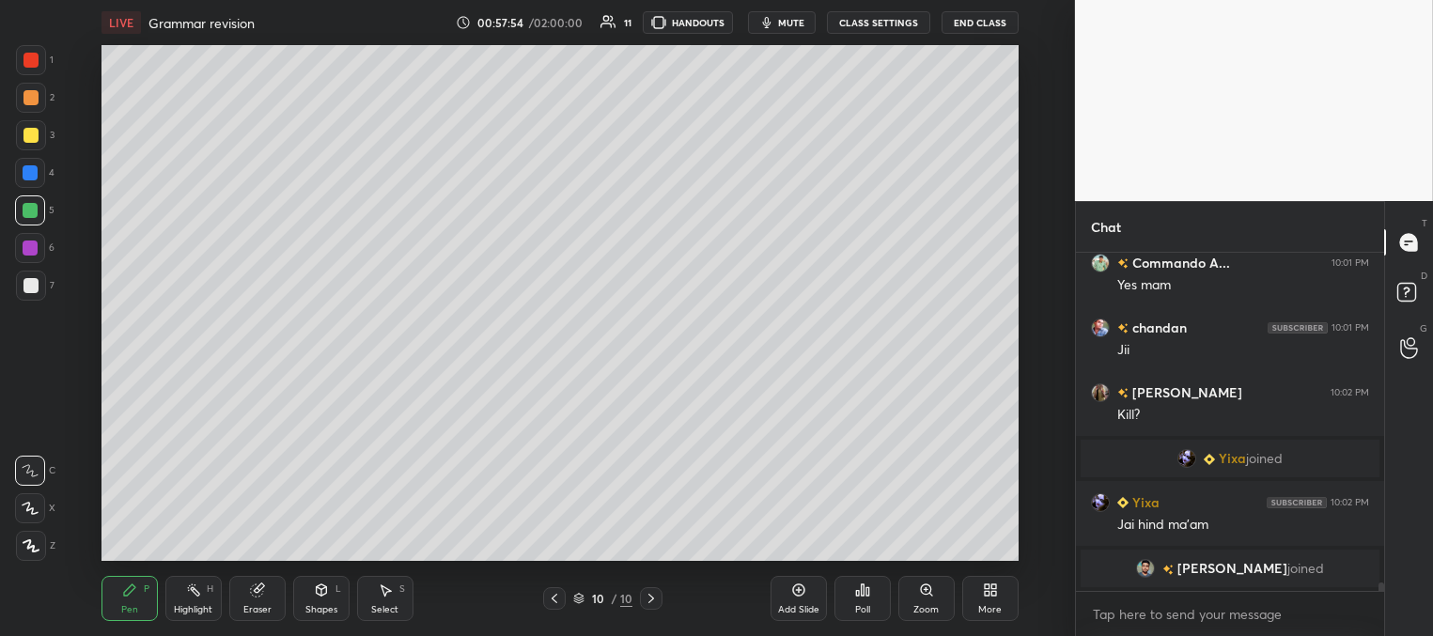
scroll to position [12676, 0]
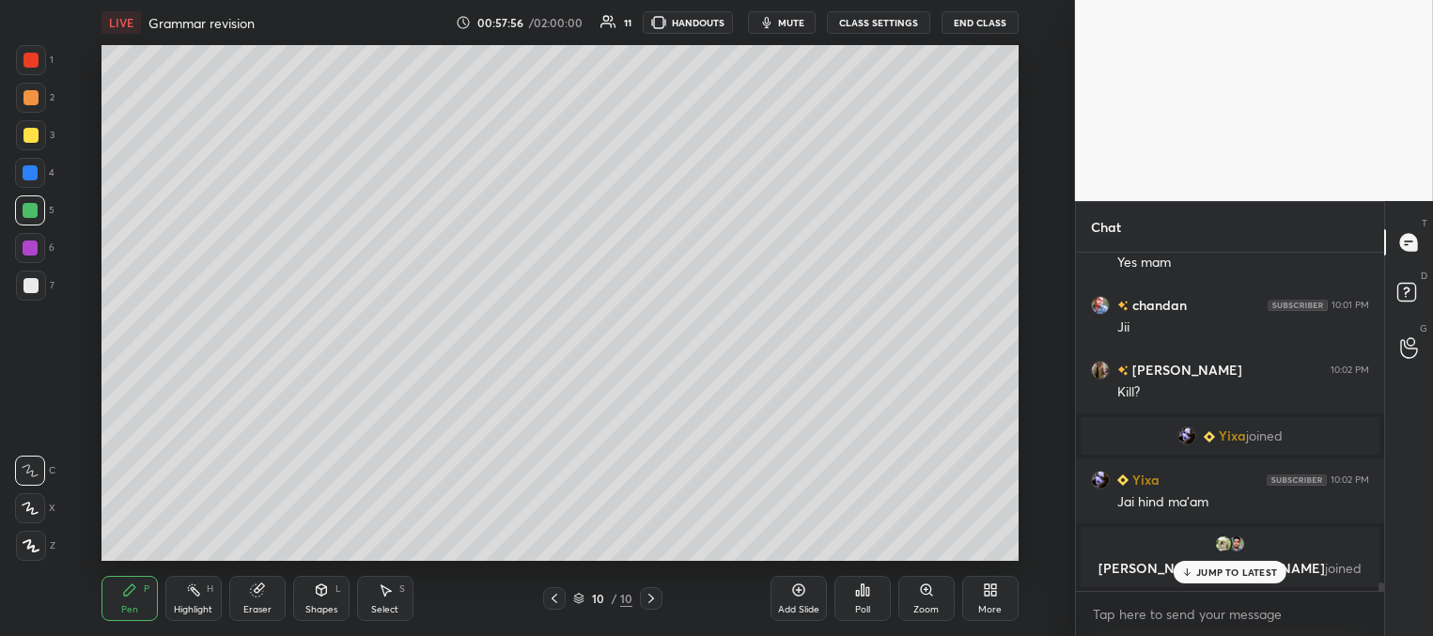
drag, startPoint x: 1208, startPoint y: 573, endPoint x: 1055, endPoint y: 535, distance: 157.9
click at [1206, 573] on p "JUMP TO LATEST" at bounding box center [1236, 571] width 81 height 11
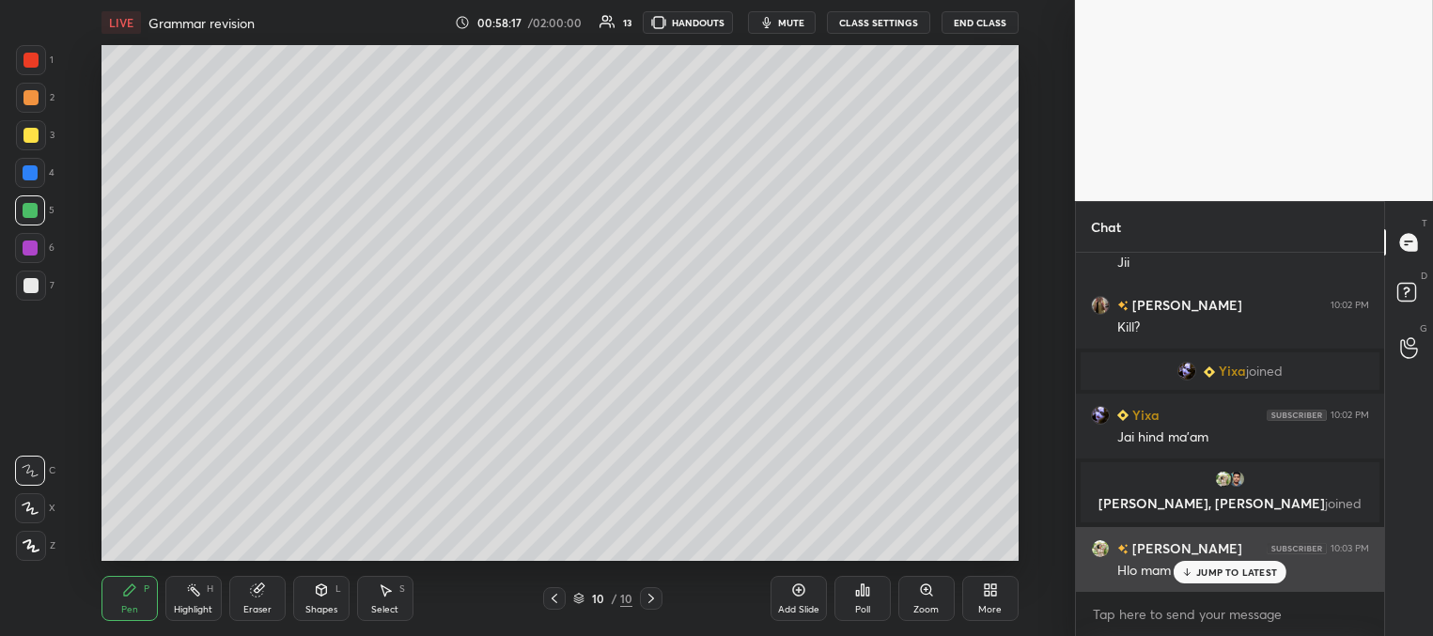
drag, startPoint x: 1201, startPoint y: 573, endPoint x: 1161, endPoint y: 574, distance: 39.5
click at [1200, 571] on p "JUMP TO LATEST" at bounding box center [1236, 571] width 81 height 11
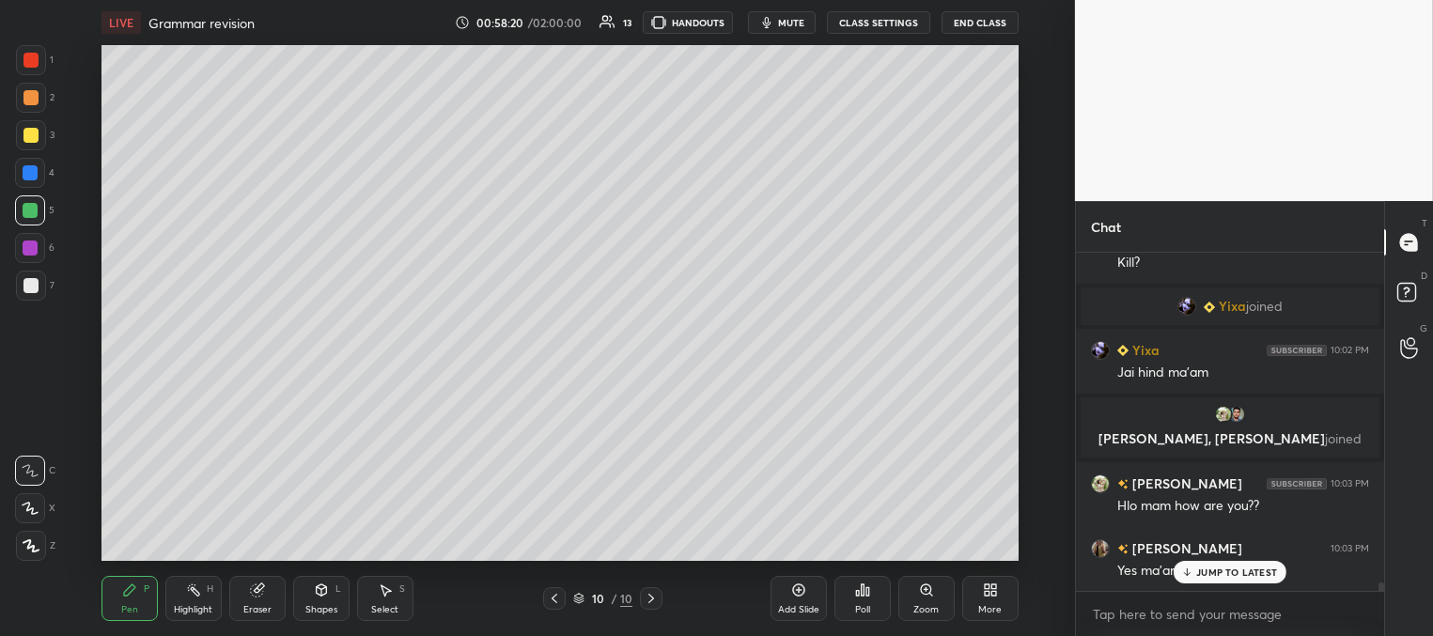
scroll to position [12835, 0]
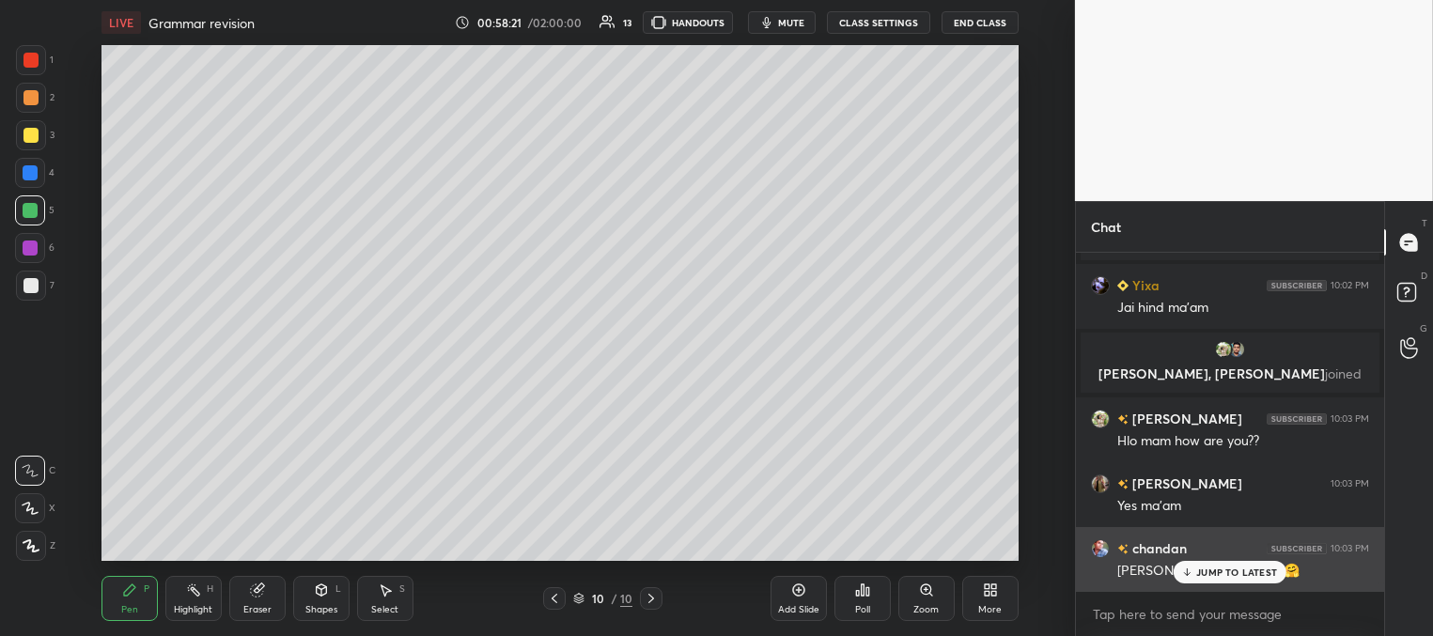
click at [1214, 575] on p "JUMP TO LATEST" at bounding box center [1236, 571] width 81 height 11
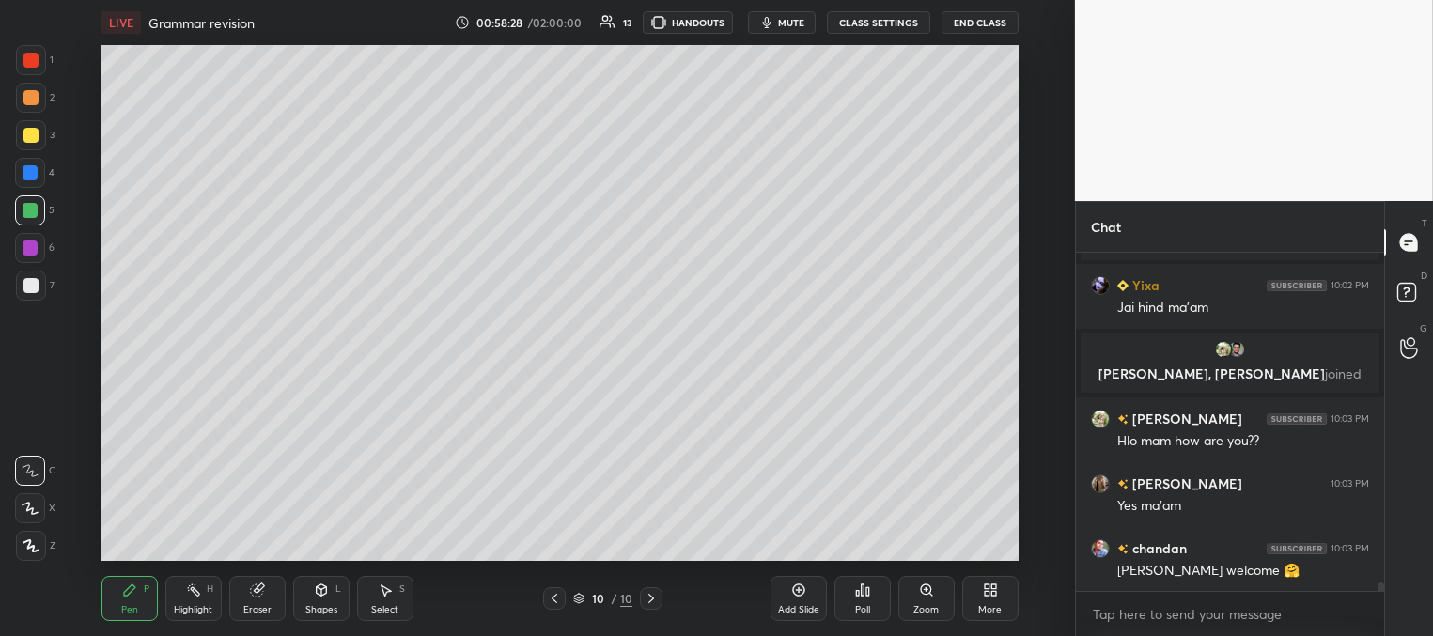
drag, startPoint x: 786, startPoint y: 601, endPoint x: 738, endPoint y: 574, distance: 55.1
click at [784, 598] on div "Add Slide" at bounding box center [798, 598] width 56 height 45
drag, startPoint x: 39, startPoint y: 134, endPoint x: 31, endPoint y: 139, distance: 9.7
click at [39, 135] on div at bounding box center [31, 135] width 30 height 30
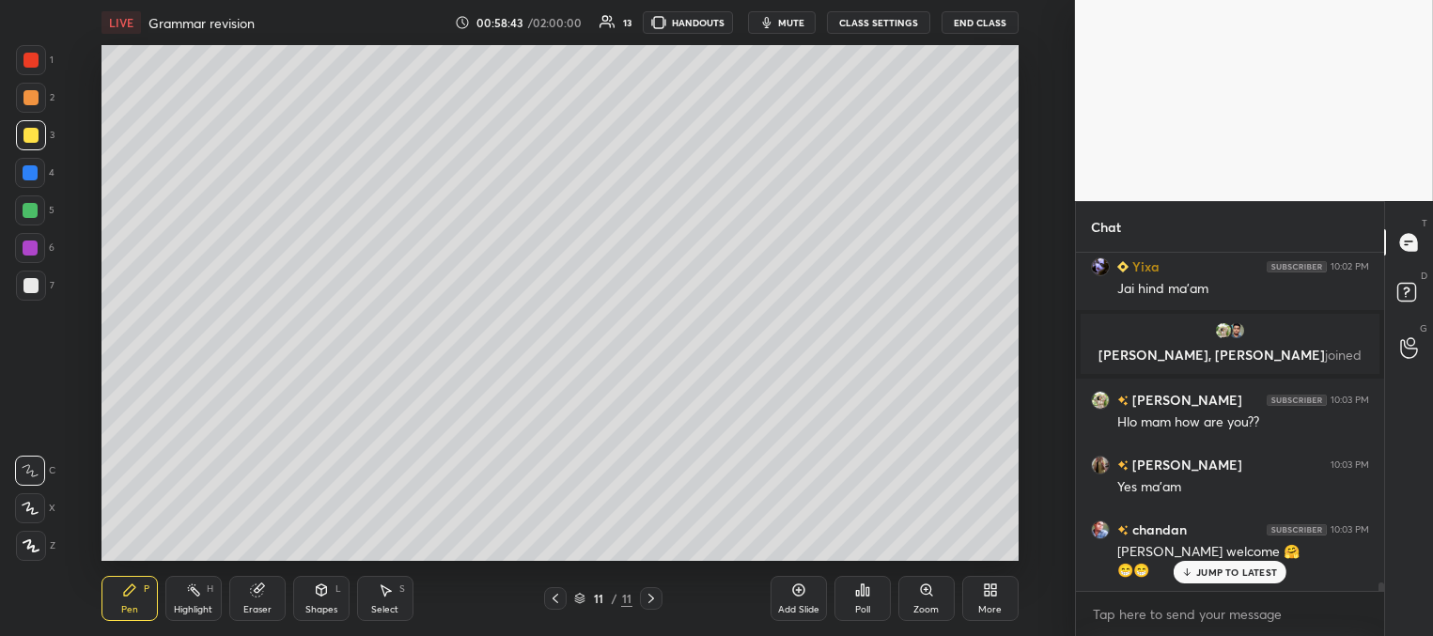
scroll to position [12918, 0]
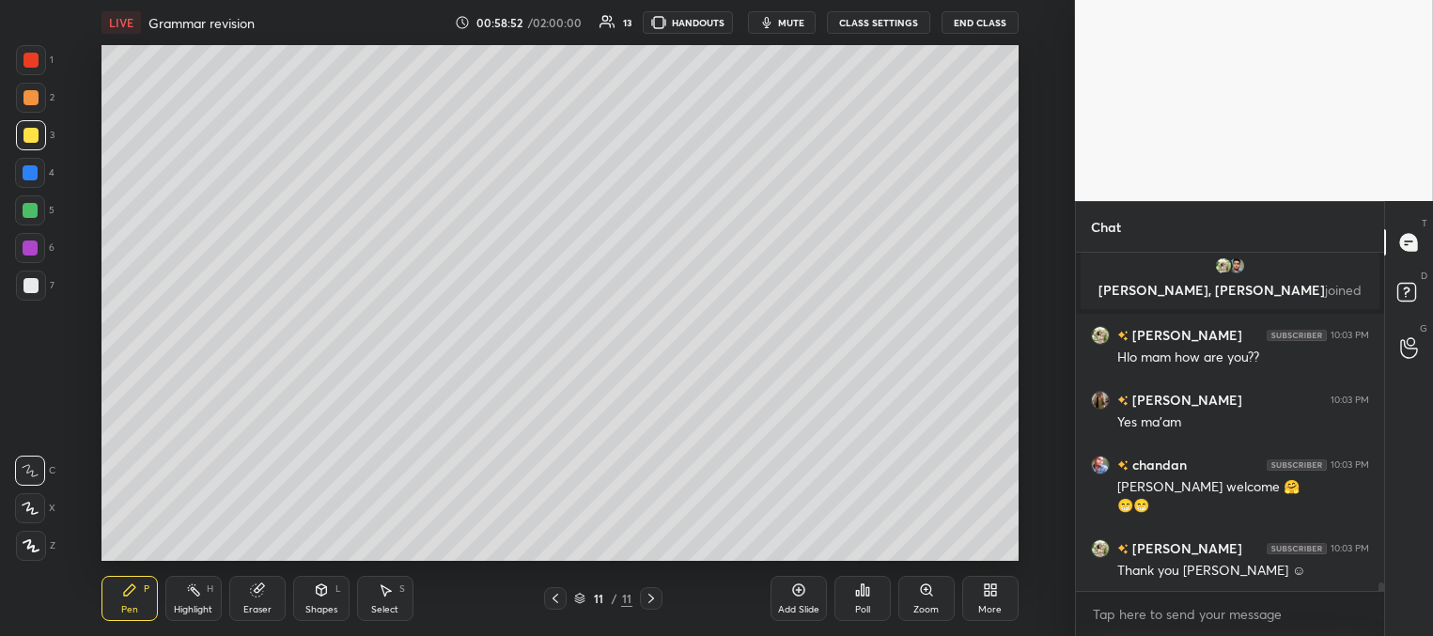
drag, startPoint x: 32, startPoint y: 171, endPoint x: 14, endPoint y: 190, distance: 25.9
click at [33, 175] on div at bounding box center [30, 172] width 15 height 15
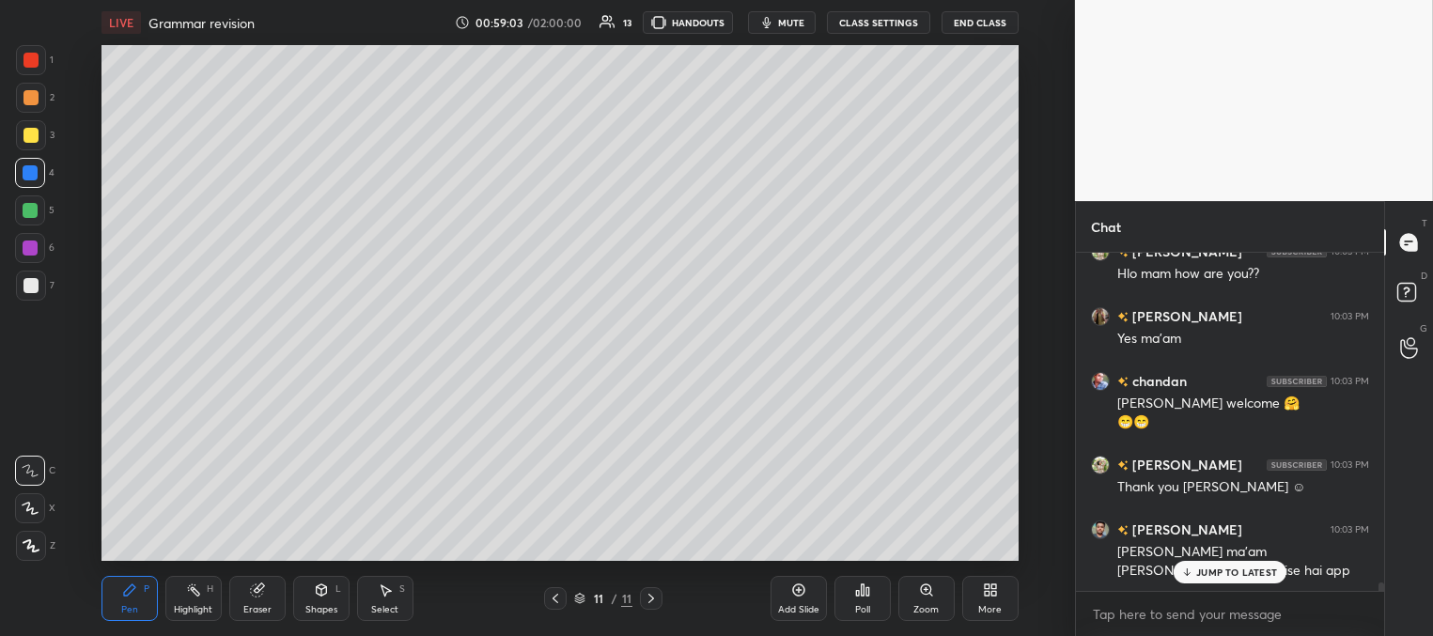
scroll to position [13084, 0]
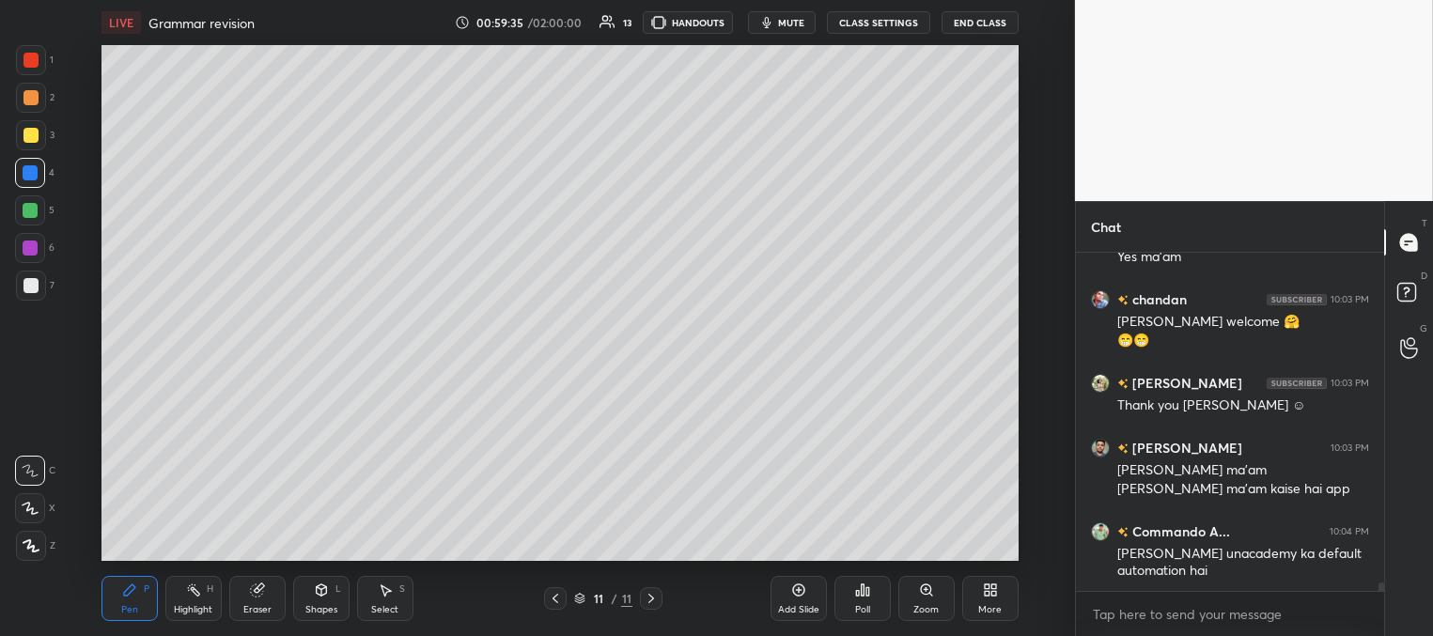
click at [40, 292] on div at bounding box center [31, 286] width 30 height 30
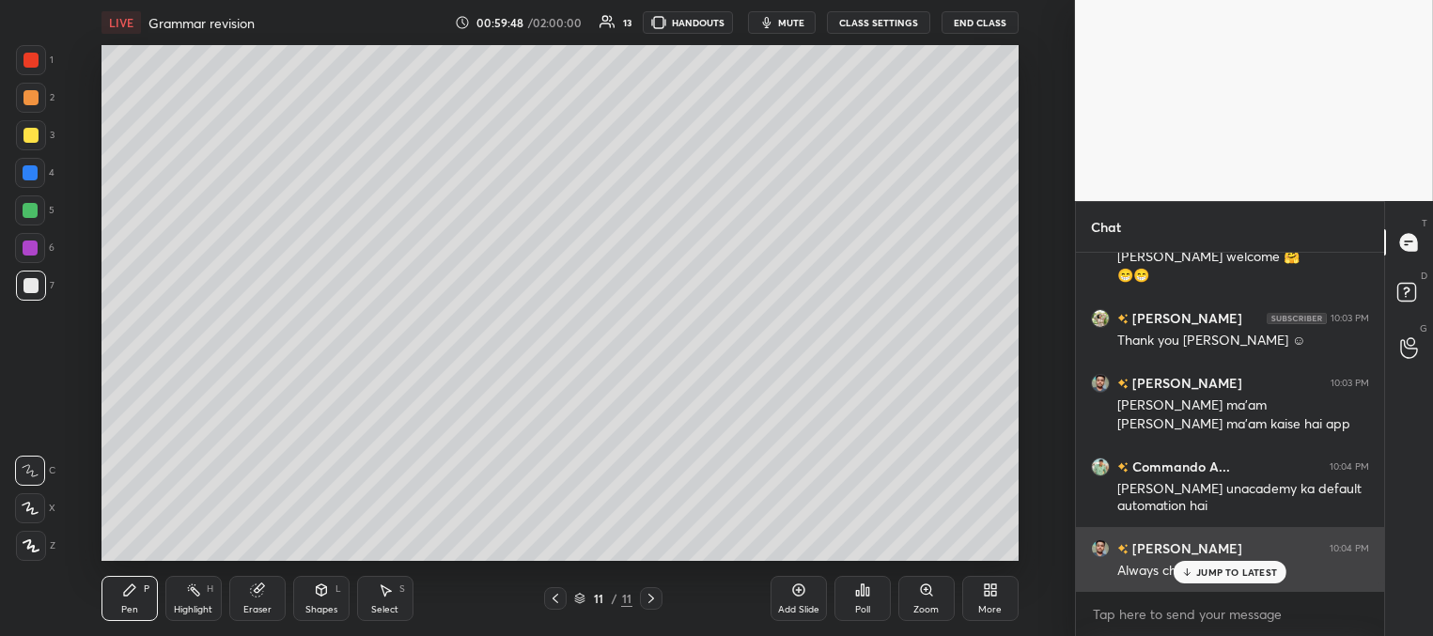
drag, startPoint x: 1191, startPoint y: 572, endPoint x: 1152, endPoint y: 558, distance: 41.9
click at [1190, 573] on icon at bounding box center [1187, 571] width 12 height 11
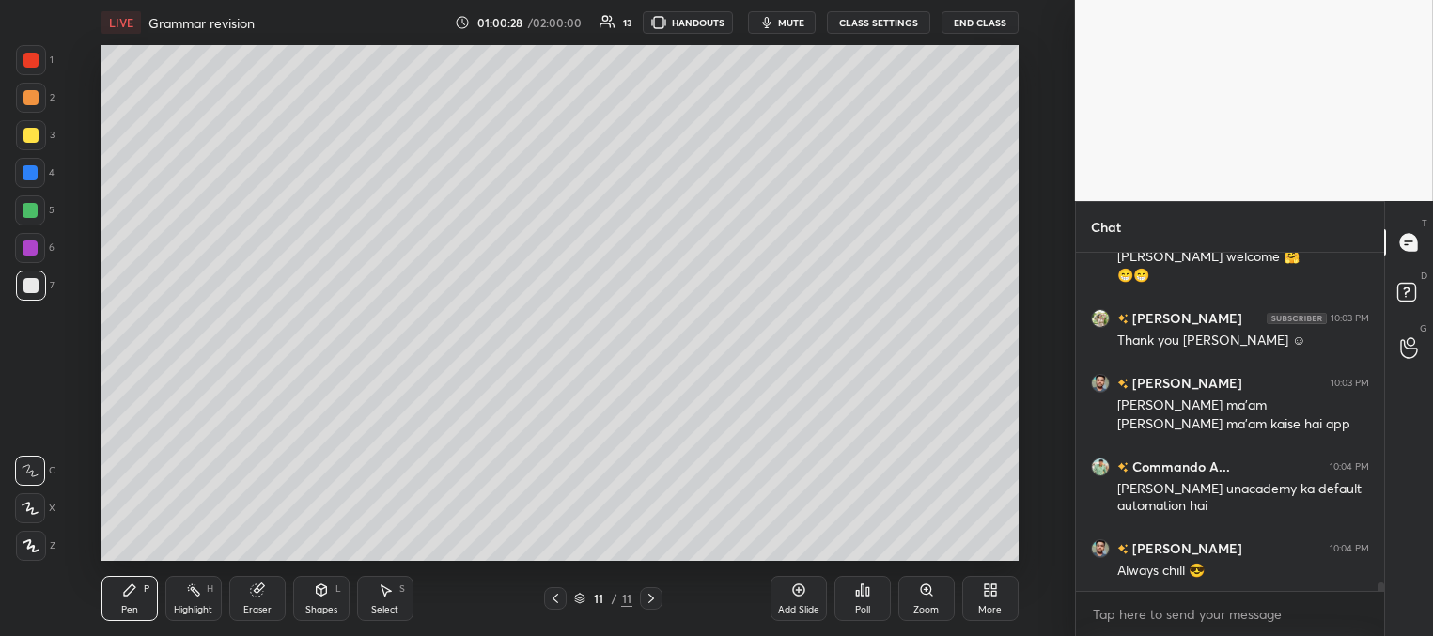
scroll to position [13213, 0]
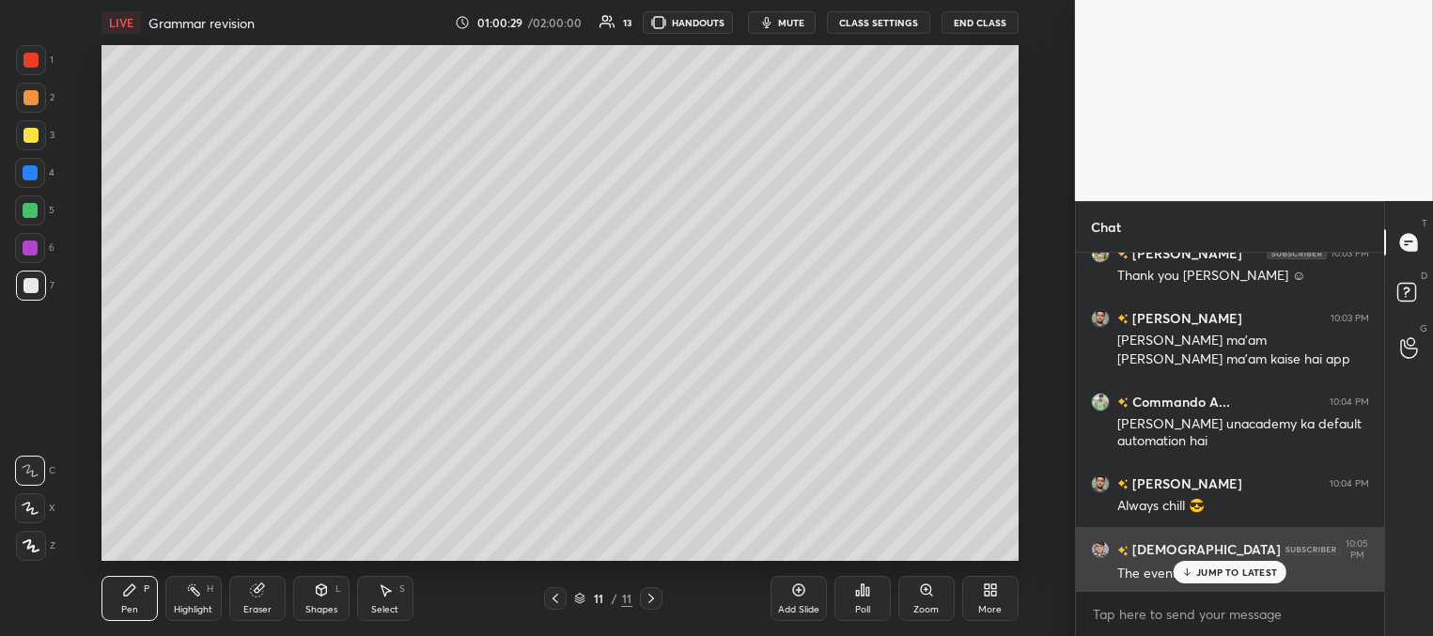
click at [1199, 569] on p "JUMP TO LATEST" at bounding box center [1236, 571] width 81 height 11
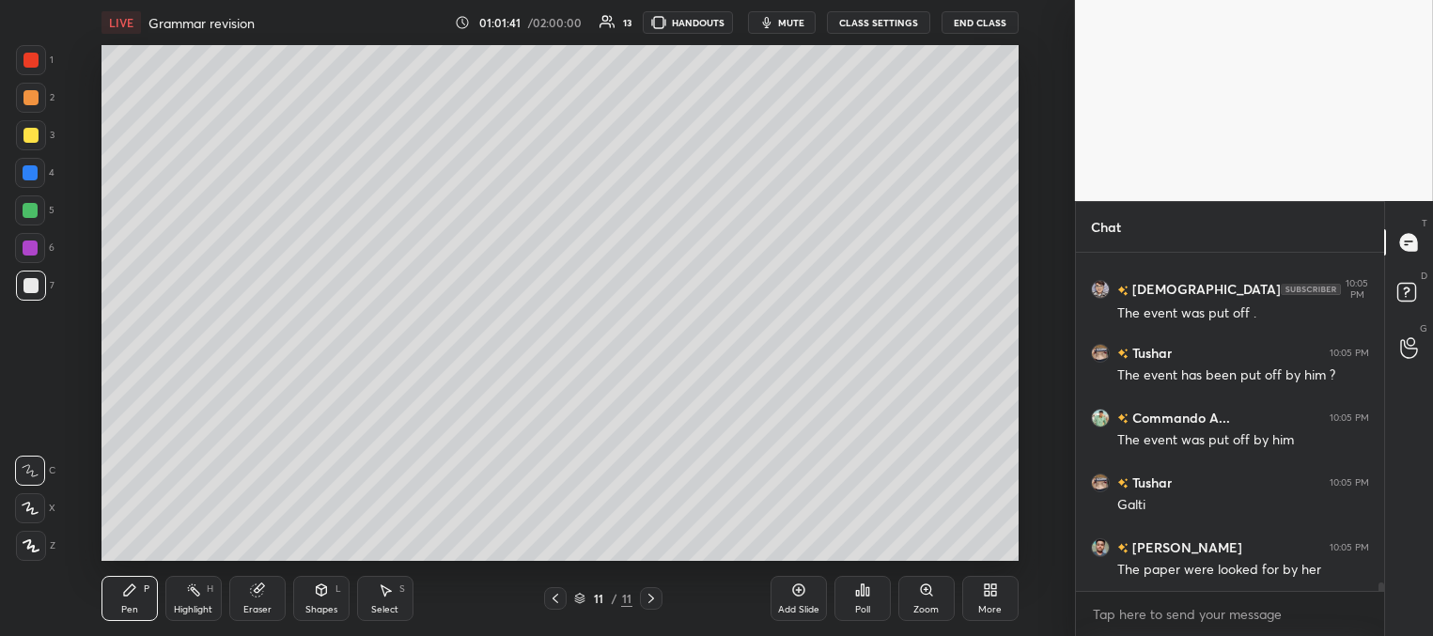
scroll to position [13537, 0]
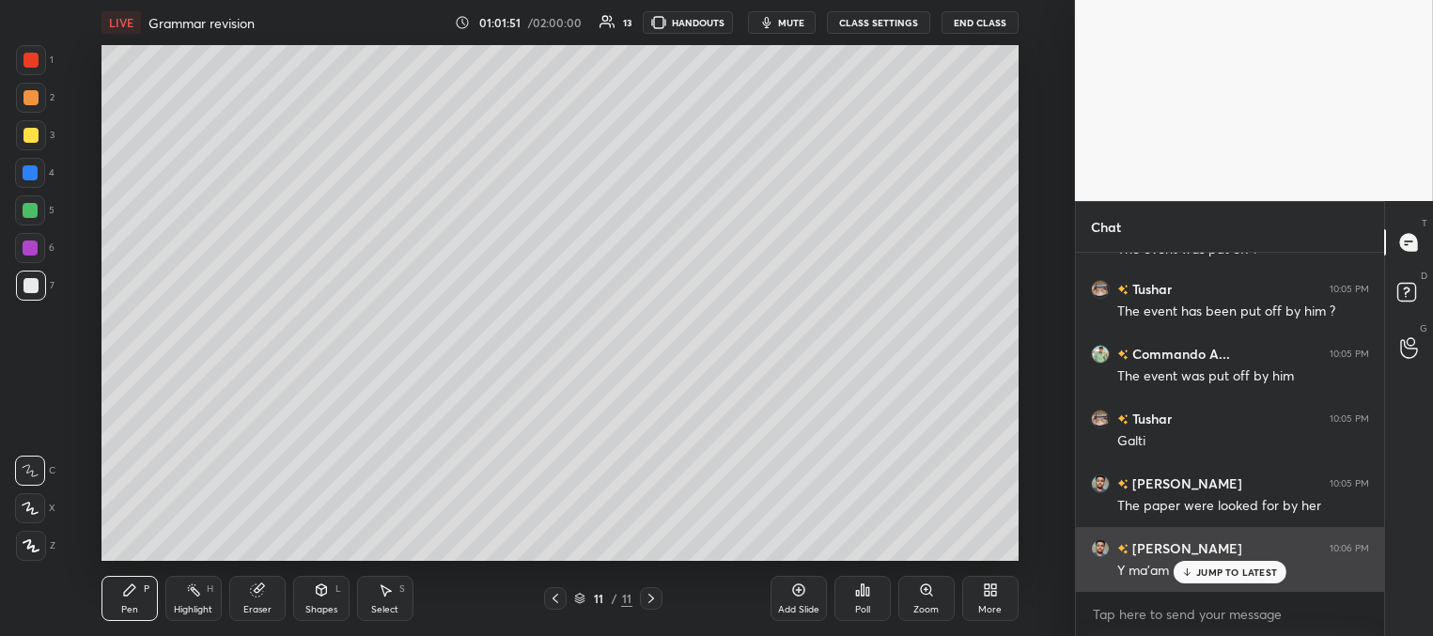
drag, startPoint x: 1196, startPoint y: 566, endPoint x: 1162, endPoint y: 551, distance: 37.0
click at [1194, 566] on div "JUMP TO LATEST" at bounding box center [1229, 572] width 113 height 23
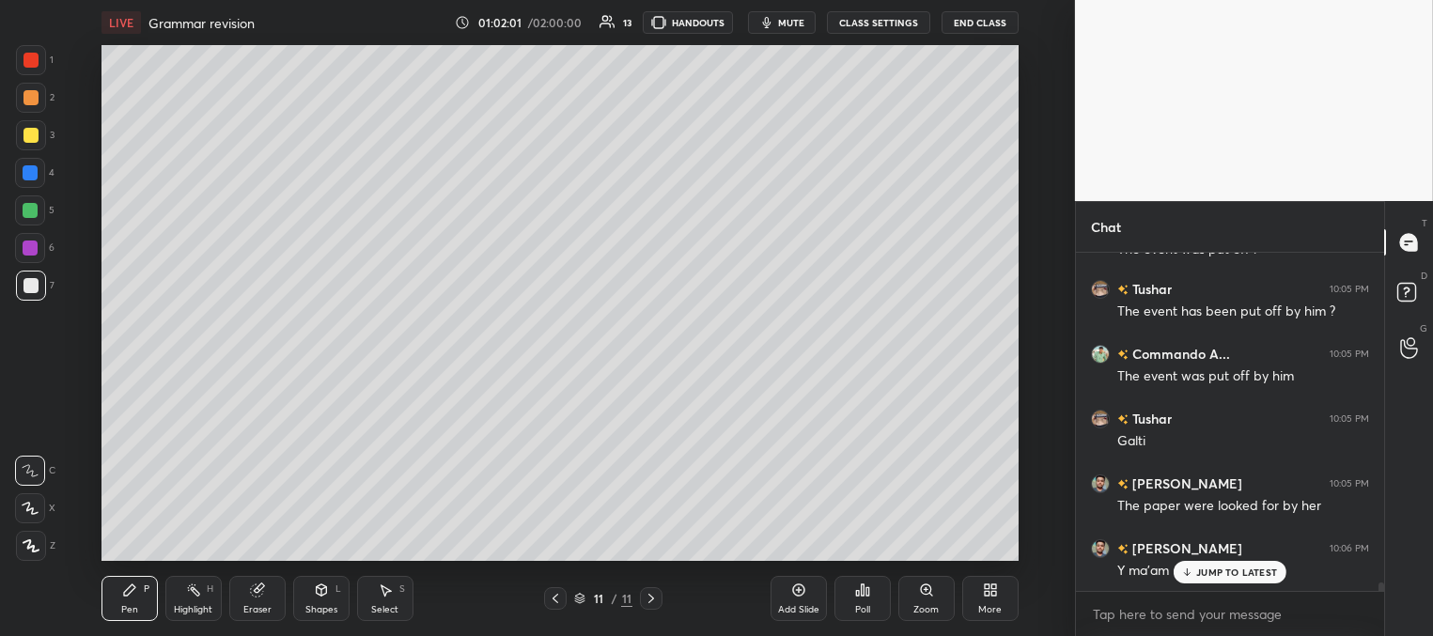
scroll to position [13583, 0]
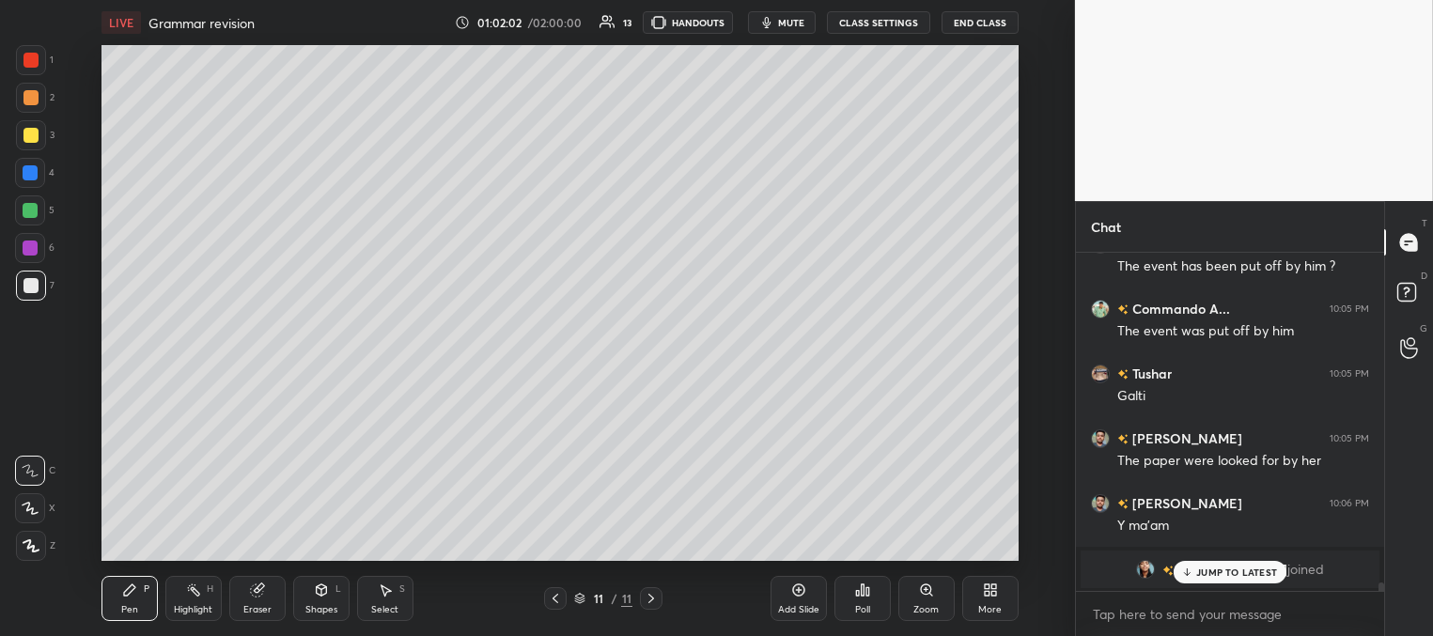
drag, startPoint x: 1192, startPoint y: 572, endPoint x: 1169, endPoint y: 571, distance: 23.5
click at [1192, 571] on icon at bounding box center [1187, 571] width 12 height 11
drag, startPoint x: 800, startPoint y: 601, endPoint x: 766, endPoint y: 580, distance: 40.9
click at [798, 600] on div "Add Slide" at bounding box center [798, 598] width 56 height 45
click at [38, 132] on div at bounding box center [31, 135] width 30 height 30
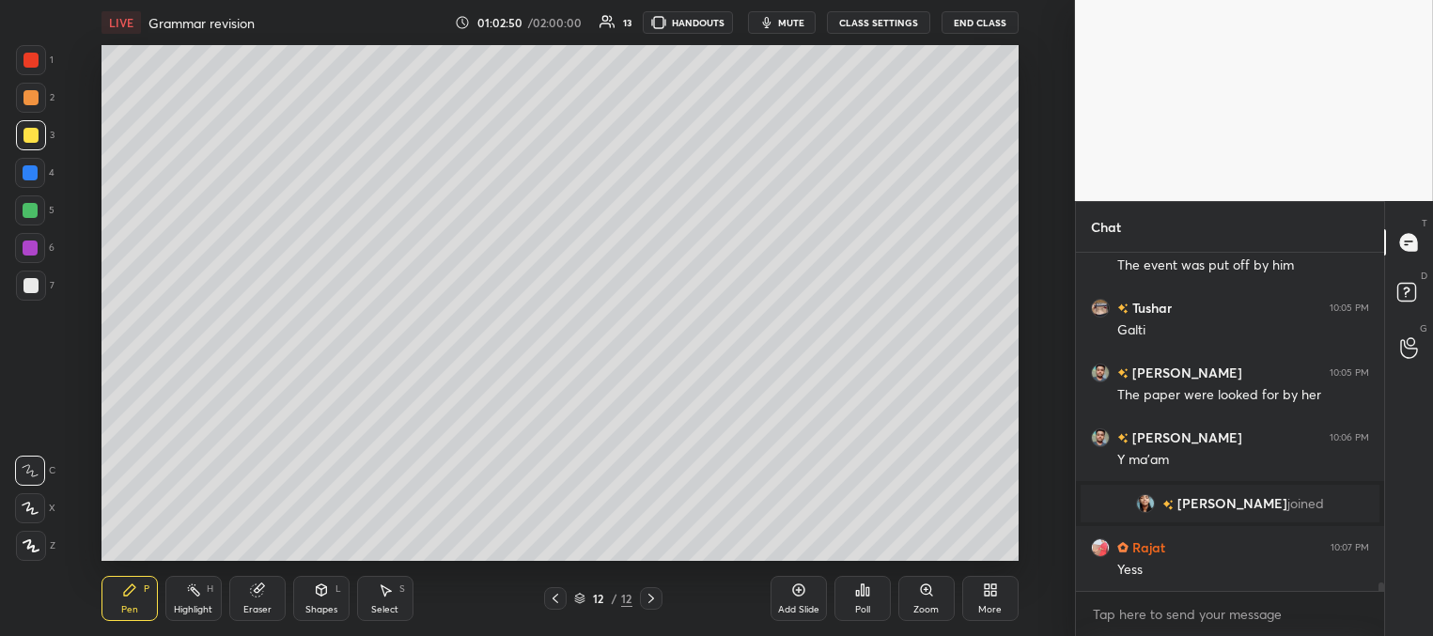
scroll to position [13437, 0]
click at [29, 201] on div at bounding box center [30, 210] width 30 height 30
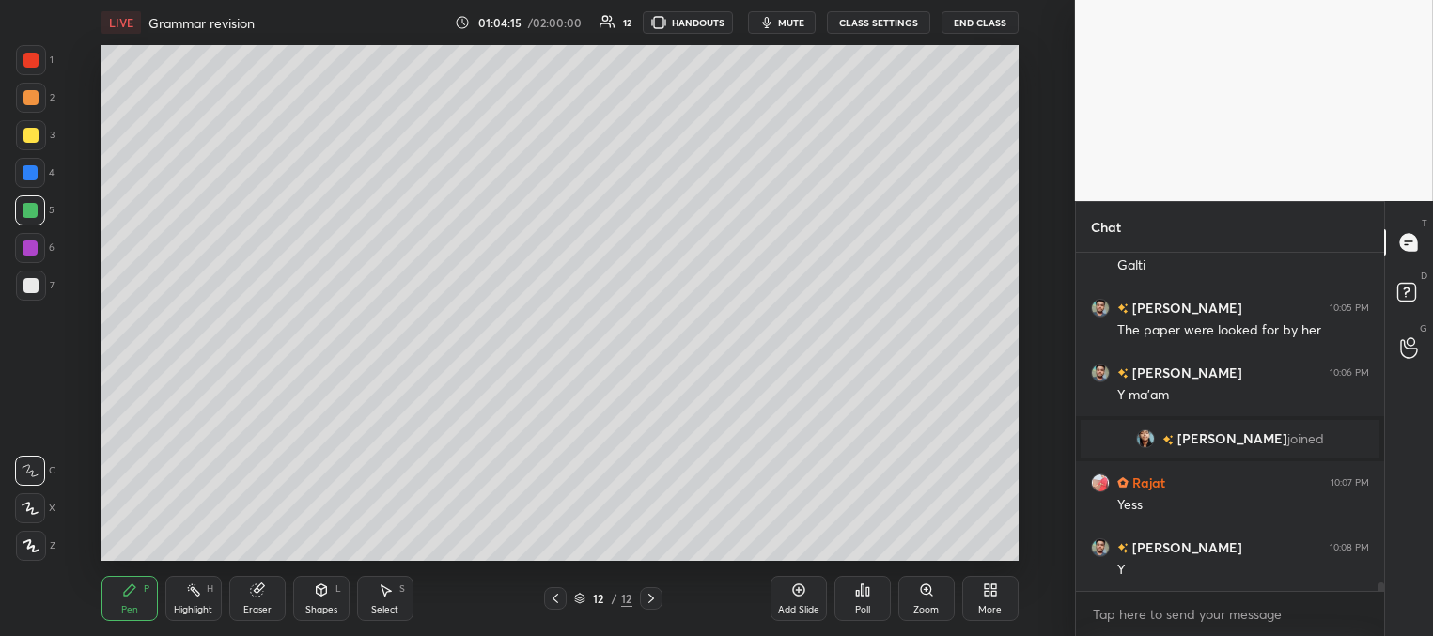
scroll to position [13568, 0]
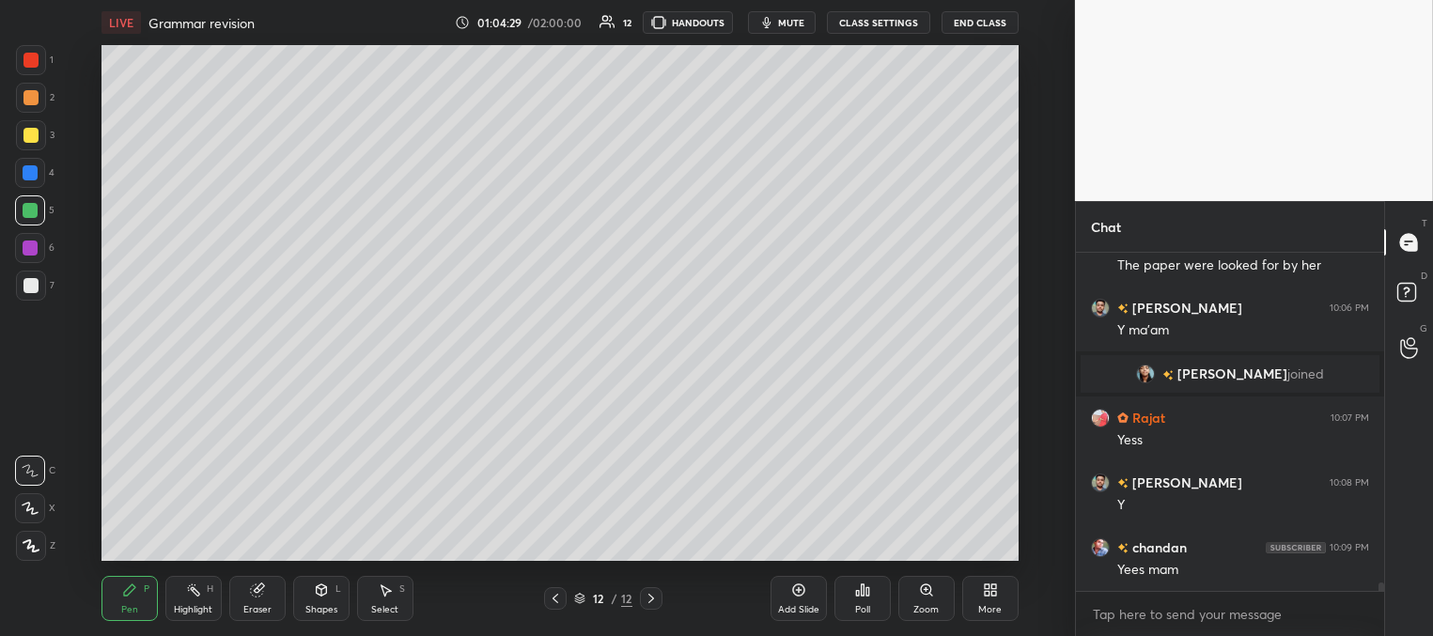
click at [791, 597] on icon at bounding box center [798, 589] width 15 height 15
drag, startPoint x: 32, startPoint y: 134, endPoint x: 51, endPoint y: 132, distance: 19.0
click at [35, 135] on div at bounding box center [30, 135] width 15 height 15
drag, startPoint x: 35, startPoint y: 172, endPoint x: 63, endPoint y: 167, distance: 28.6
click at [37, 172] on div at bounding box center [30, 172] width 15 height 15
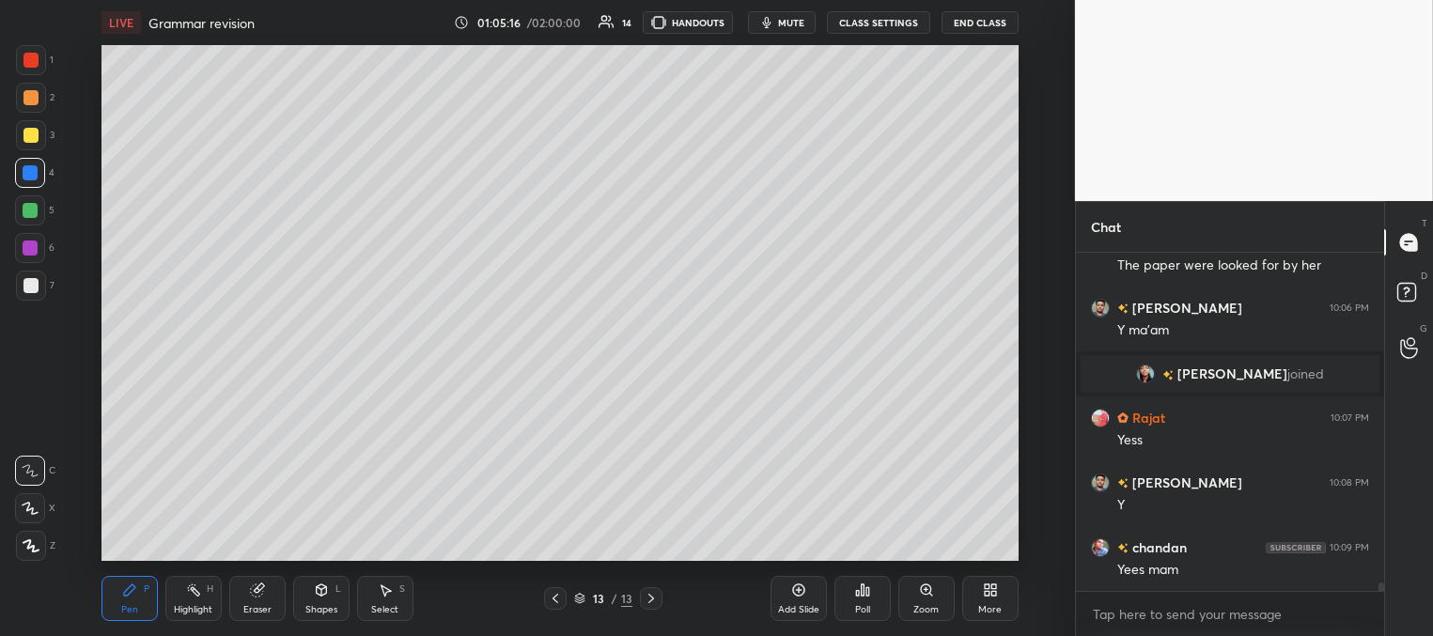
drag, startPoint x: 28, startPoint y: 215, endPoint x: 38, endPoint y: 218, distance: 9.8
click at [34, 220] on div at bounding box center [30, 210] width 30 height 30
click at [30, 287] on div at bounding box center [30, 285] width 15 height 15
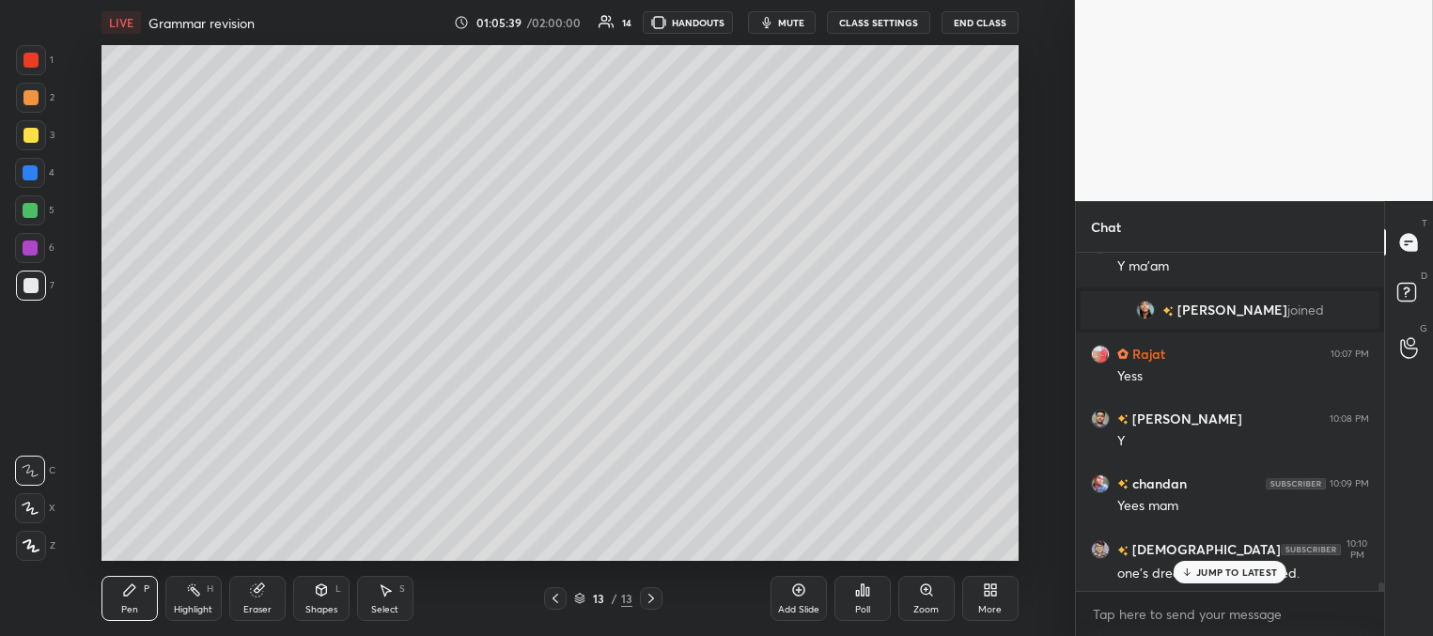
scroll to position [13696, 0]
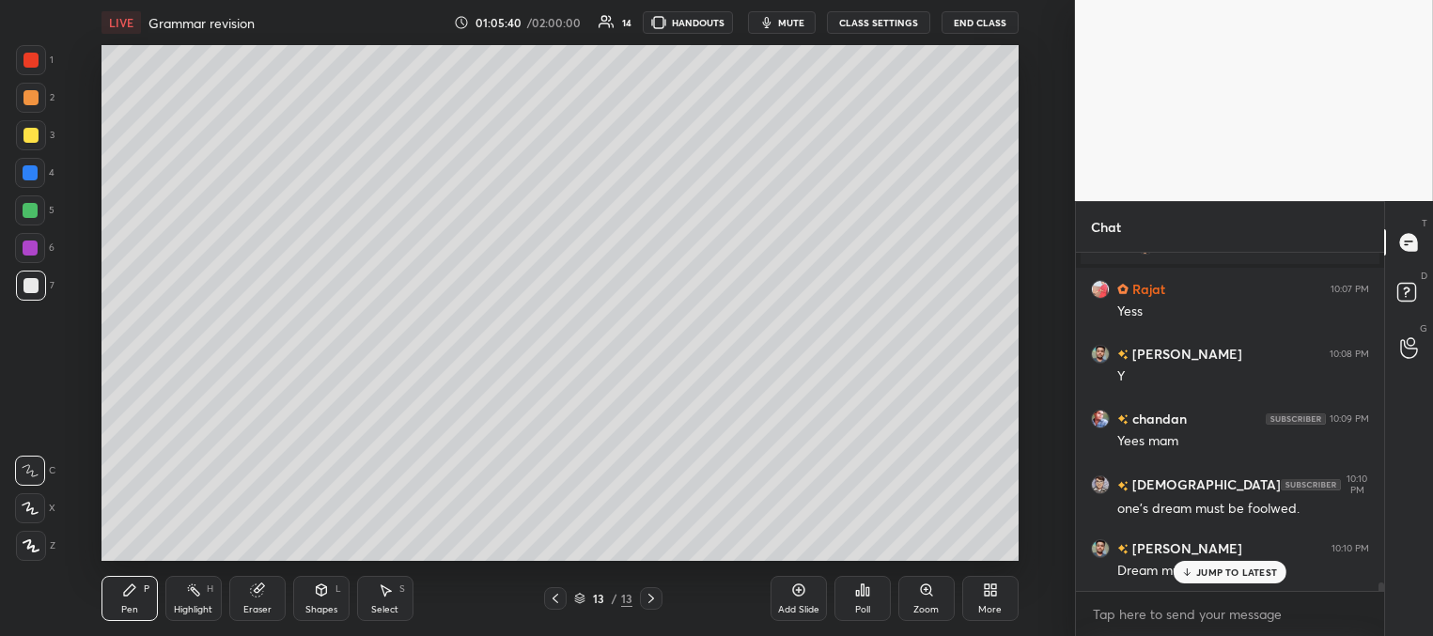
drag, startPoint x: 1202, startPoint y: 575, endPoint x: 1069, endPoint y: 520, distance: 144.1
click at [1202, 573] on p "JUMP TO LATEST" at bounding box center [1236, 571] width 81 height 11
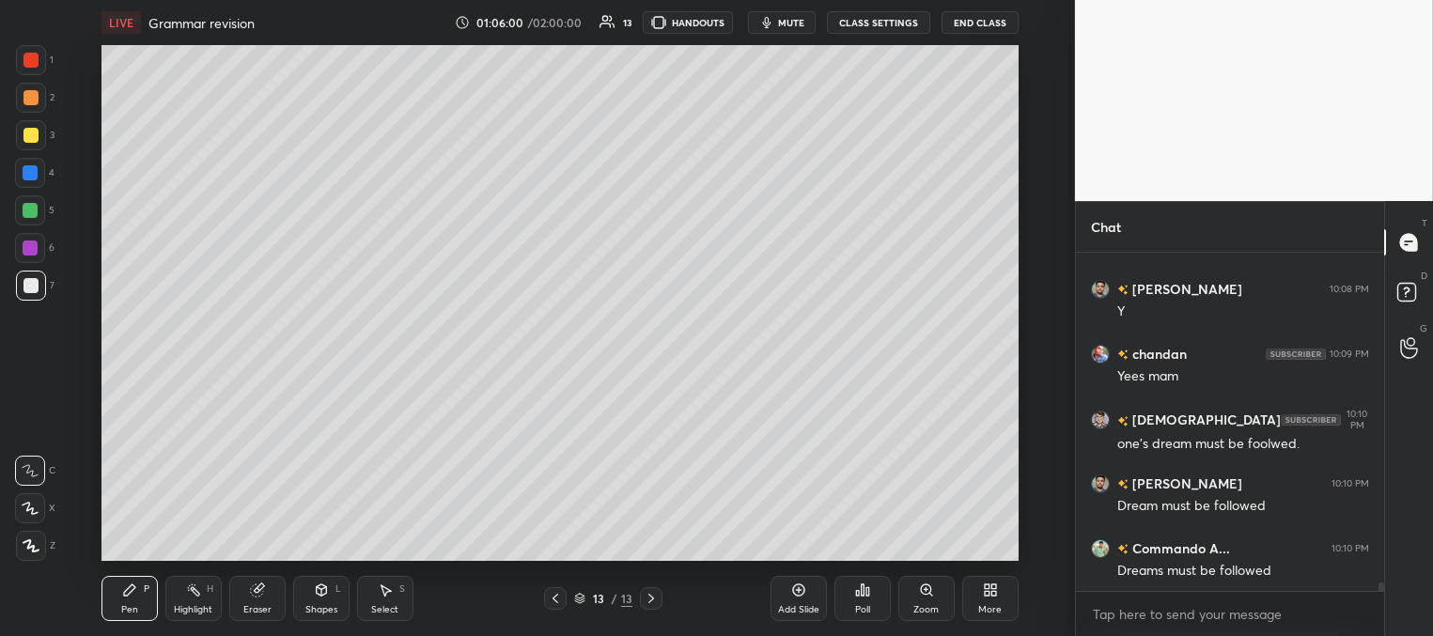
scroll to position [13826, 0]
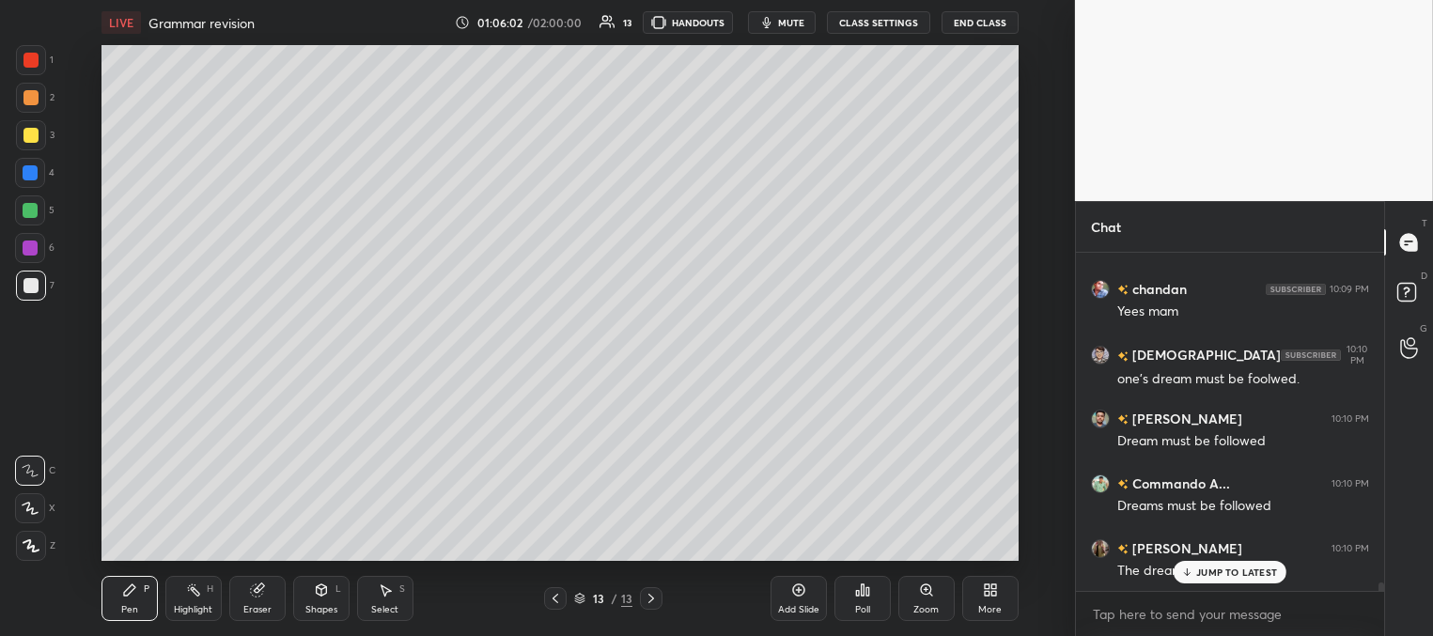
drag, startPoint x: 35, startPoint y: 168, endPoint x: 99, endPoint y: 224, distance: 84.6
click at [36, 167] on div at bounding box center [30, 172] width 15 height 15
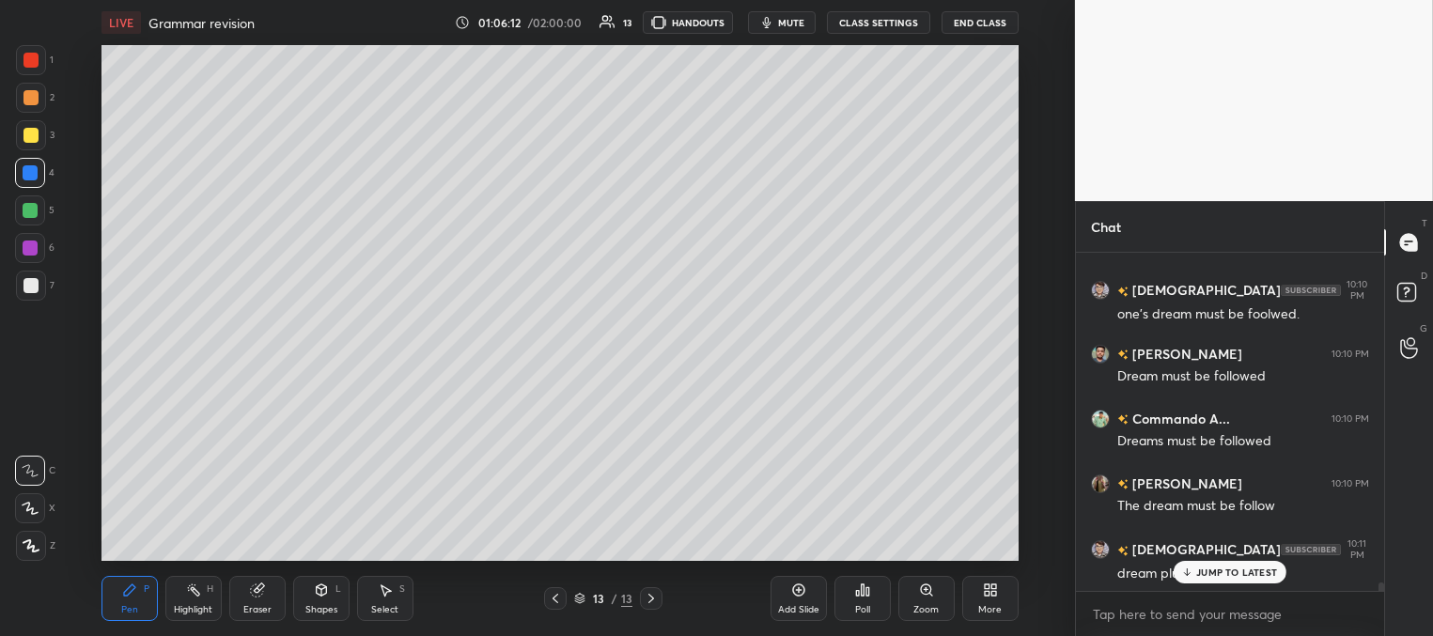
scroll to position [13956, 0]
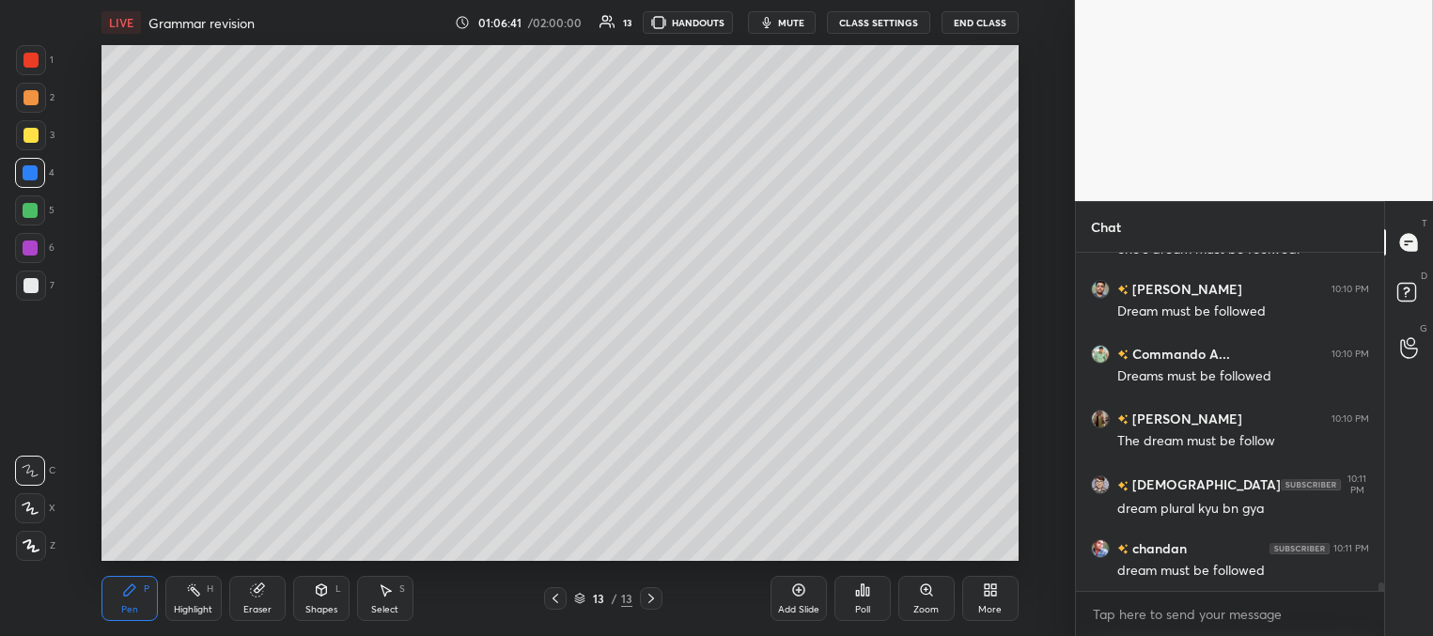
drag, startPoint x: 271, startPoint y: 597, endPoint x: 283, endPoint y: 562, distance: 37.7
click at [268, 598] on div "Eraser" at bounding box center [257, 598] width 56 height 45
drag, startPoint x: 119, startPoint y: 607, endPoint x: 114, endPoint y: 594, distance: 14.3
click at [118, 605] on div "Pen P" at bounding box center [129, 598] width 56 height 45
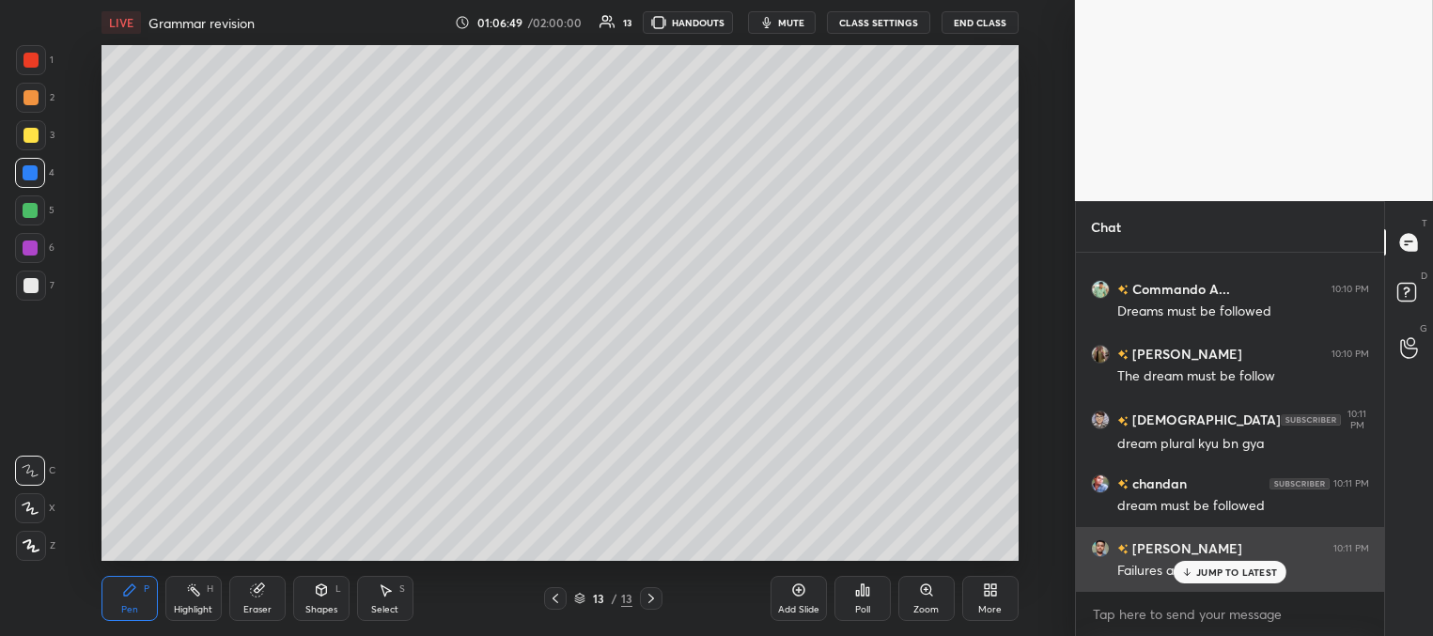
drag, startPoint x: 1191, startPoint y: 570, endPoint x: 1177, endPoint y: 567, distance: 14.4
click at [1188, 569] on icon at bounding box center [1187, 571] width 12 height 11
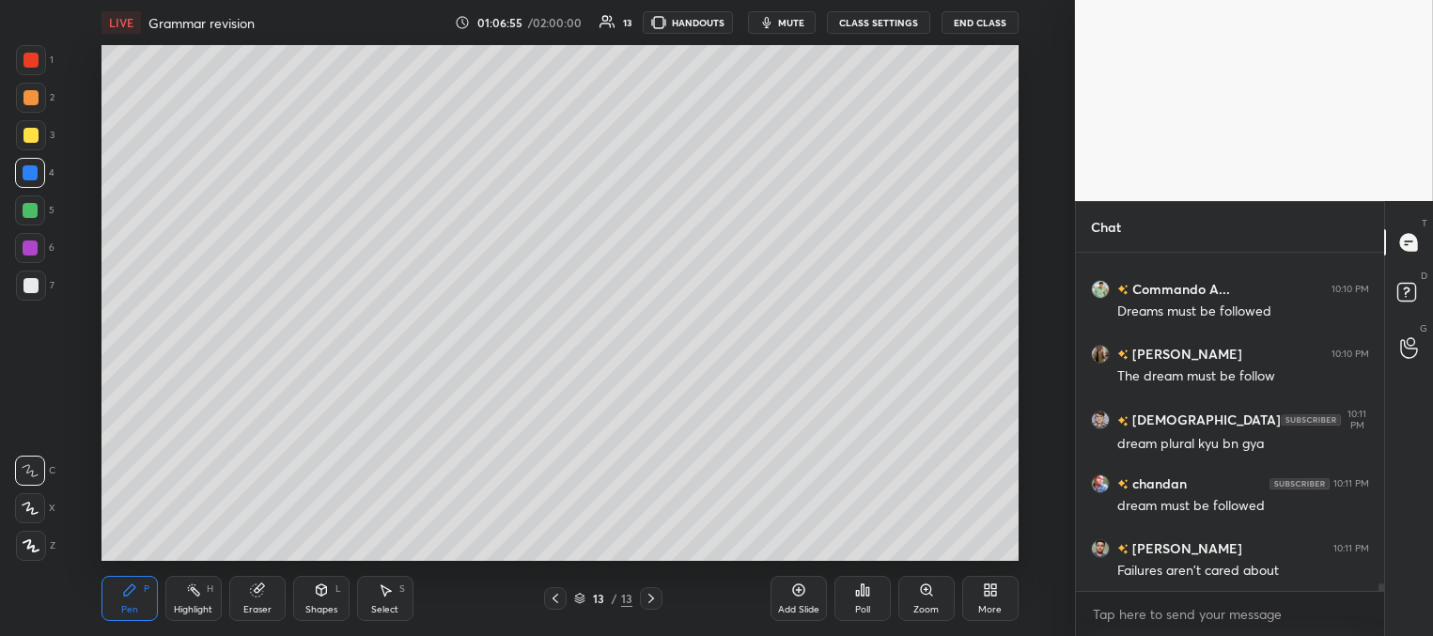
scroll to position [14119, 0]
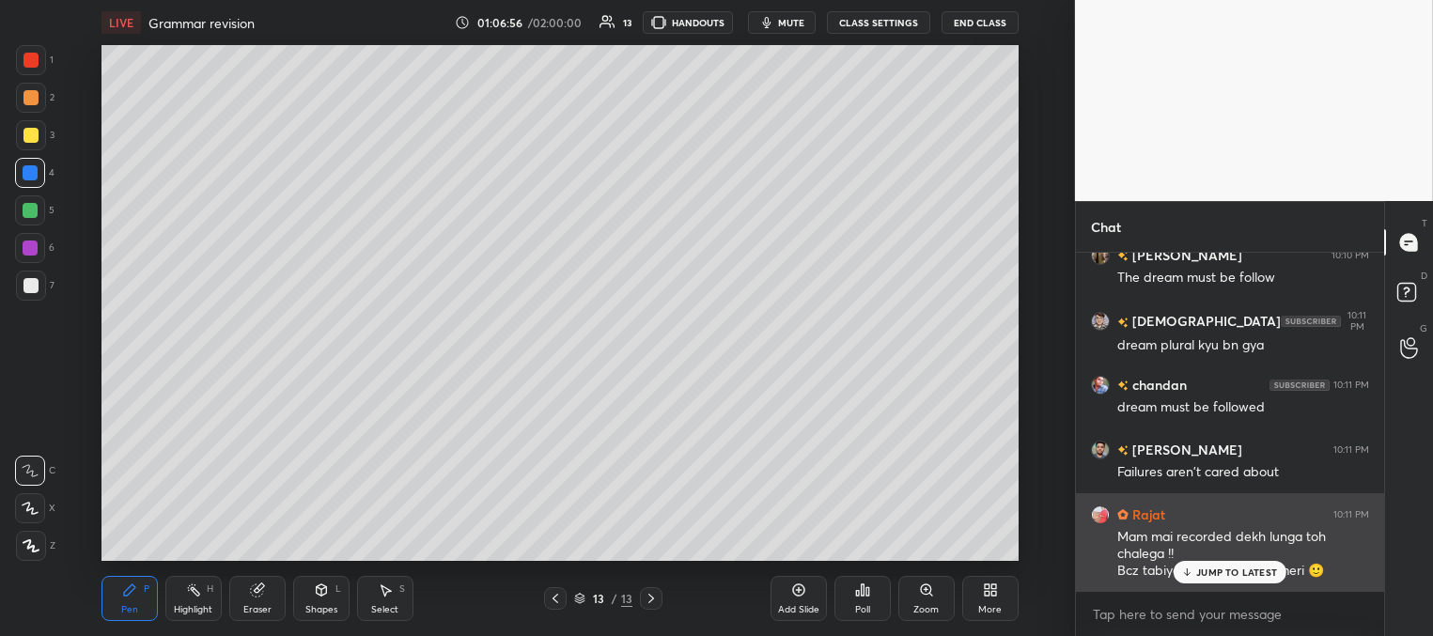
click at [1214, 569] on p "JUMP TO LATEST" at bounding box center [1236, 571] width 81 height 11
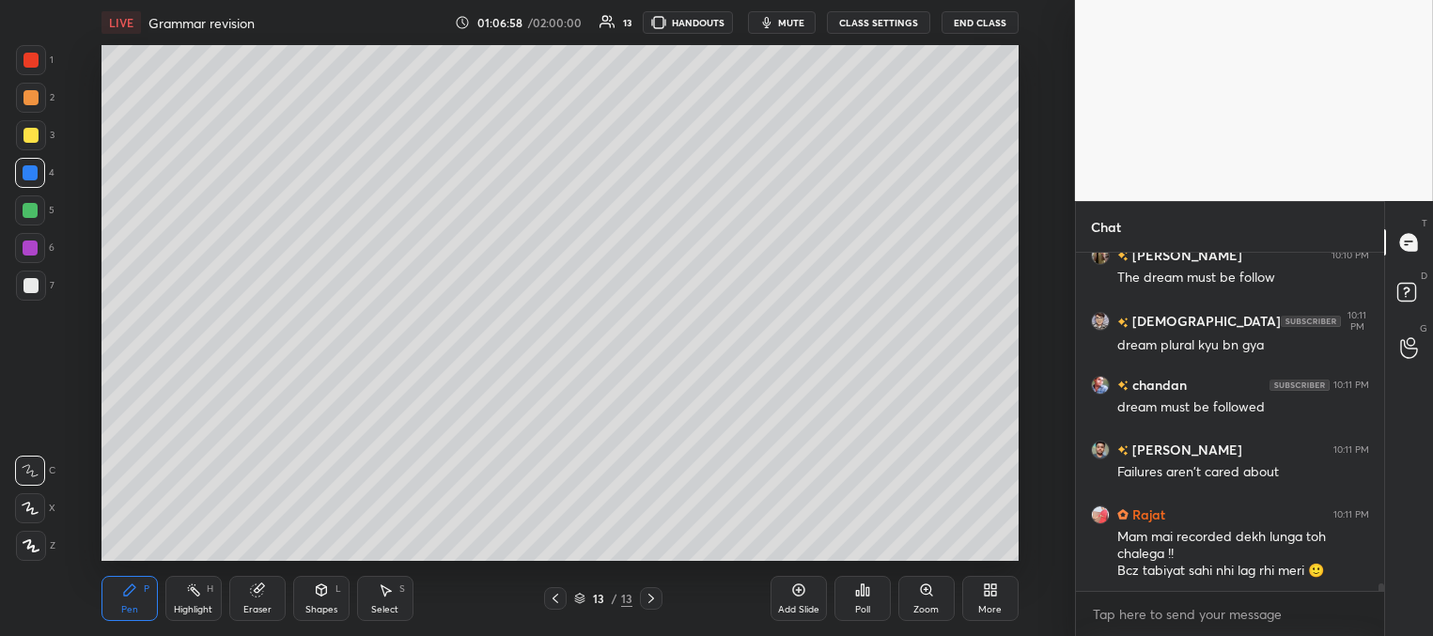
scroll to position [14184, 0]
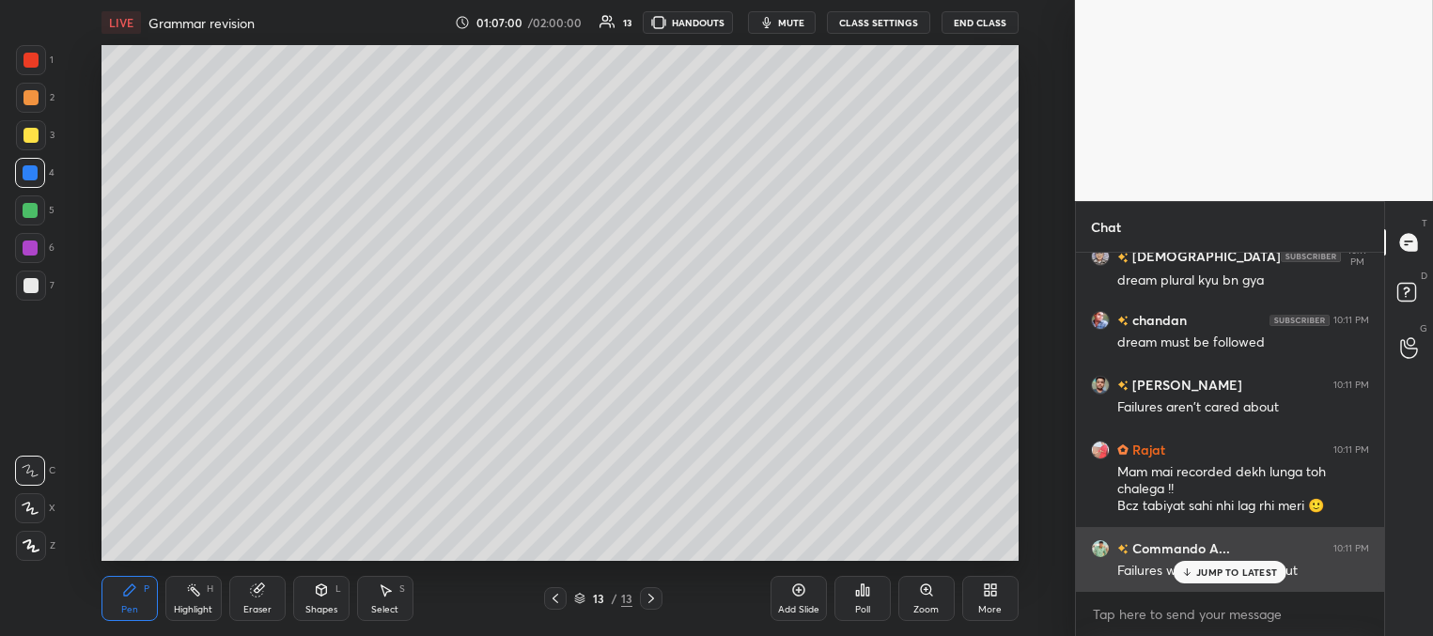
click at [1192, 569] on div "JUMP TO LATEST" at bounding box center [1229, 572] width 113 height 23
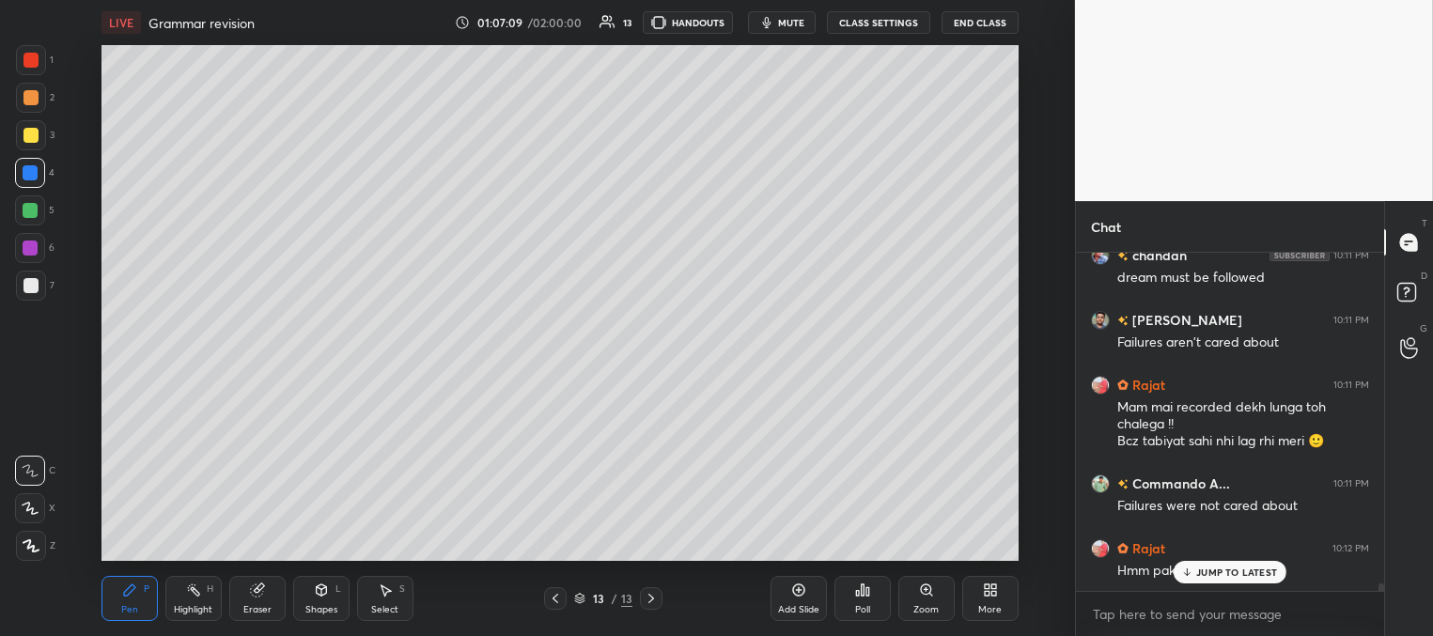
scroll to position [14313, 0]
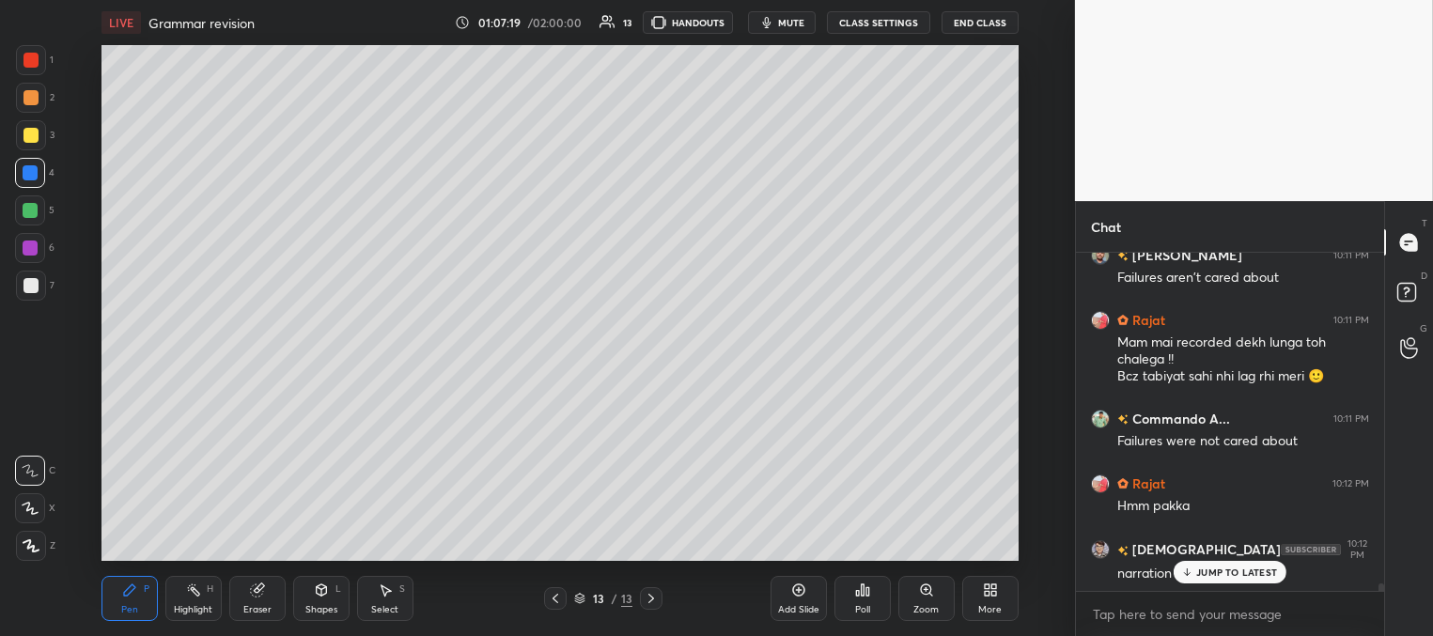
click at [1194, 574] on div "JUMP TO LATEST" at bounding box center [1229, 572] width 113 height 23
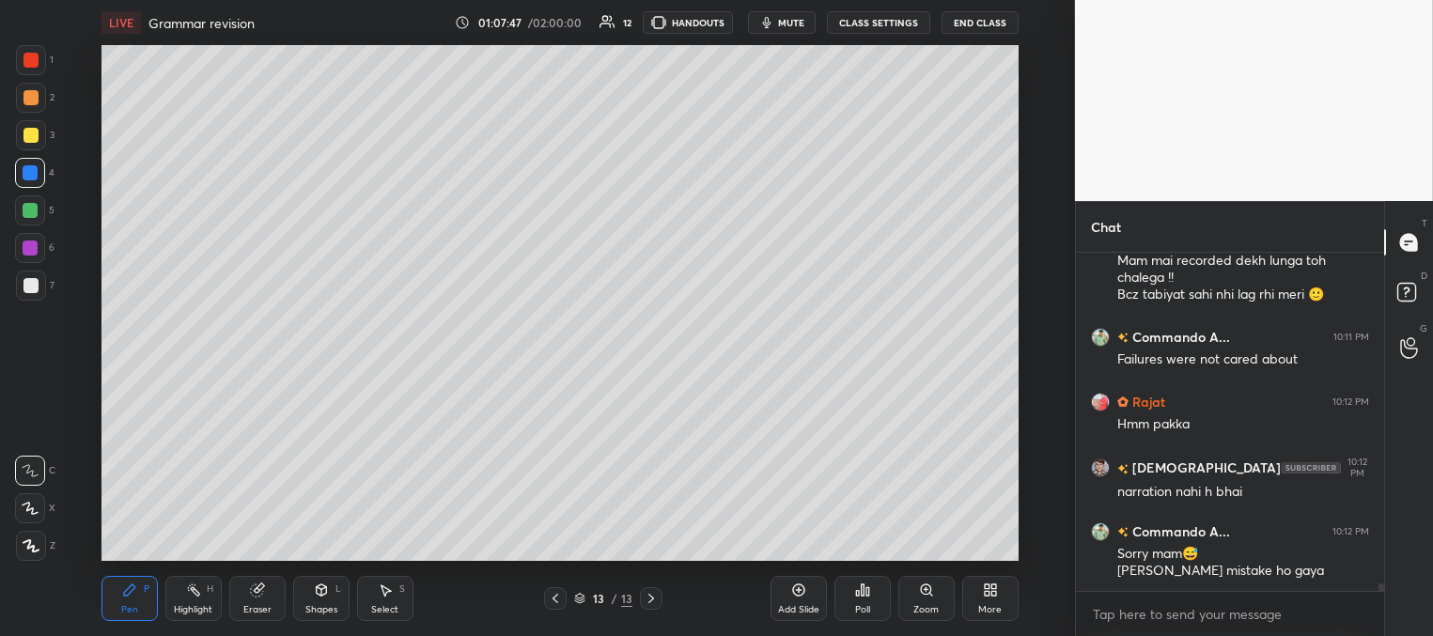
scroll to position [14477, 0]
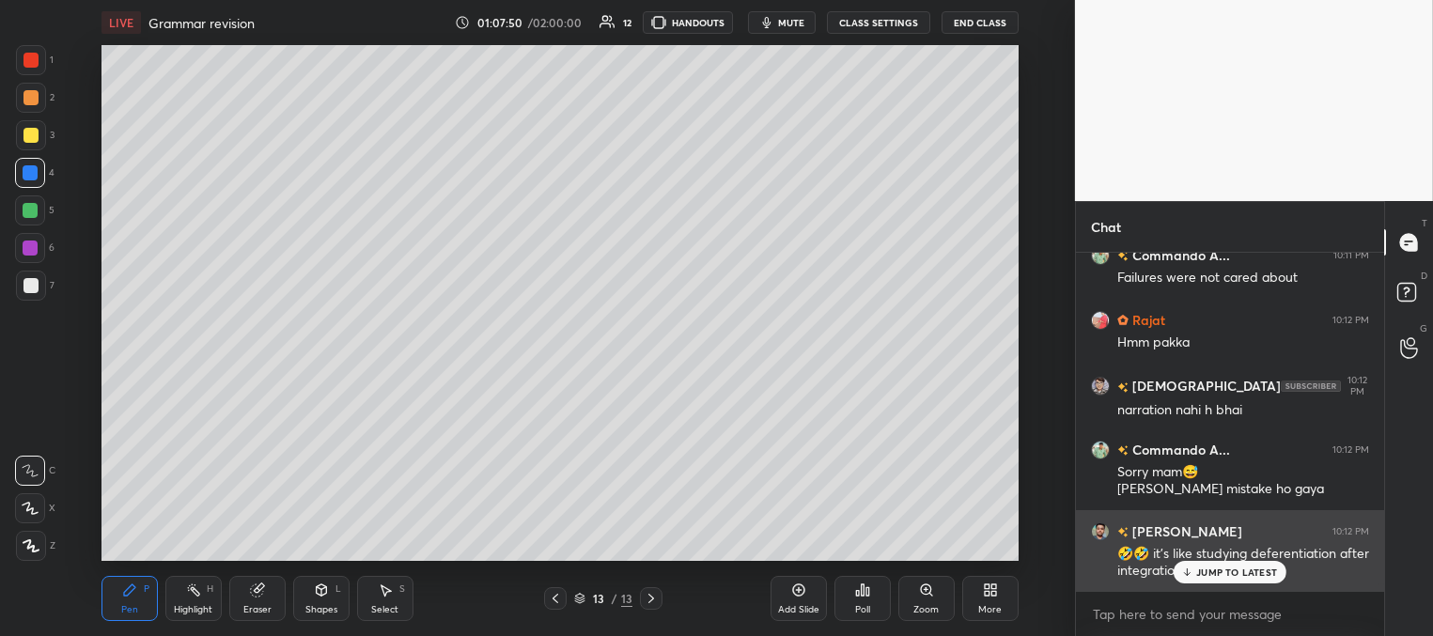
click at [1202, 574] on p "JUMP TO LATEST" at bounding box center [1236, 571] width 81 height 11
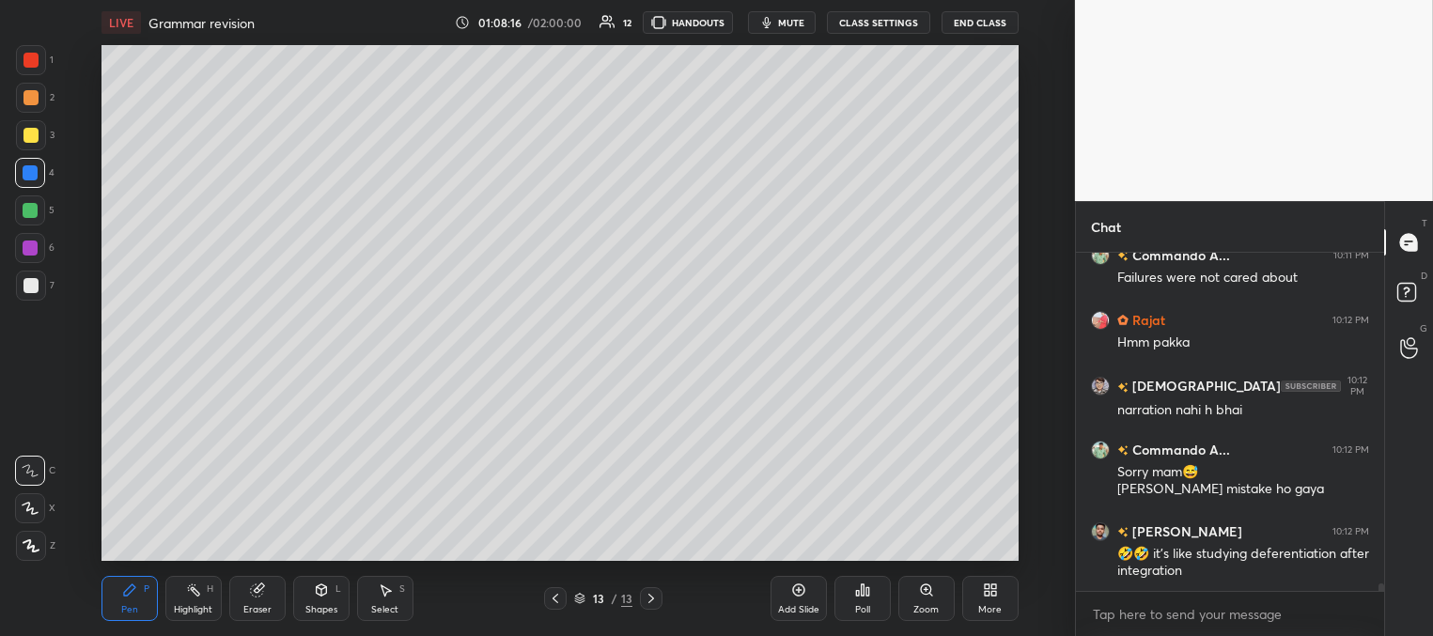
scroll to position [14542, 0]
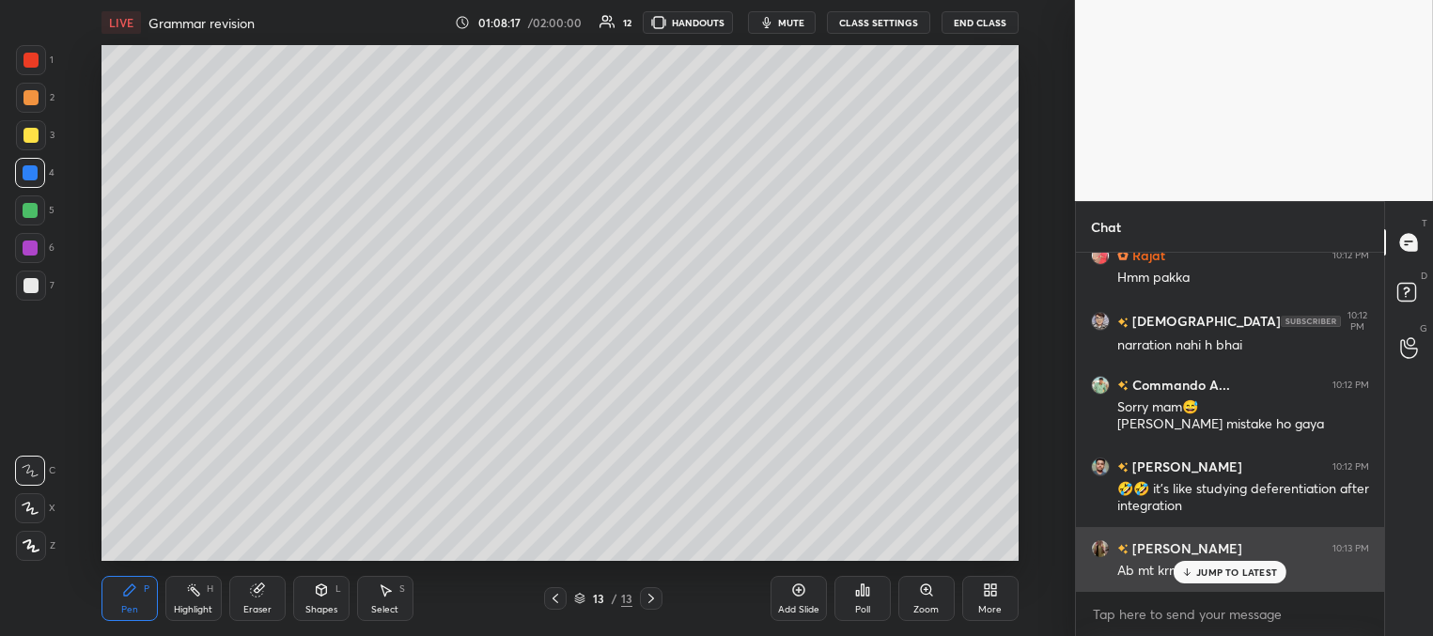
click at [1195, 568] on div "JUMP TO LATEST" at bounding box center [1229, 572] width 113 height 23
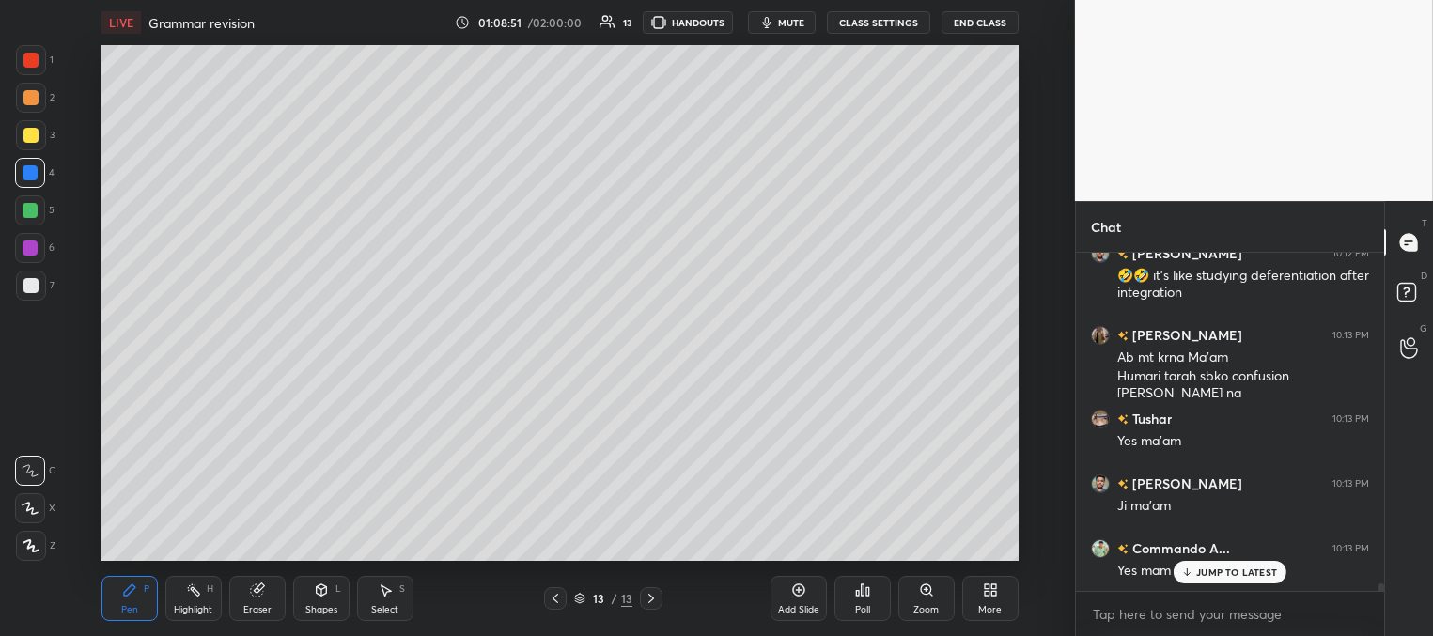
scroll to position [14820, 0]
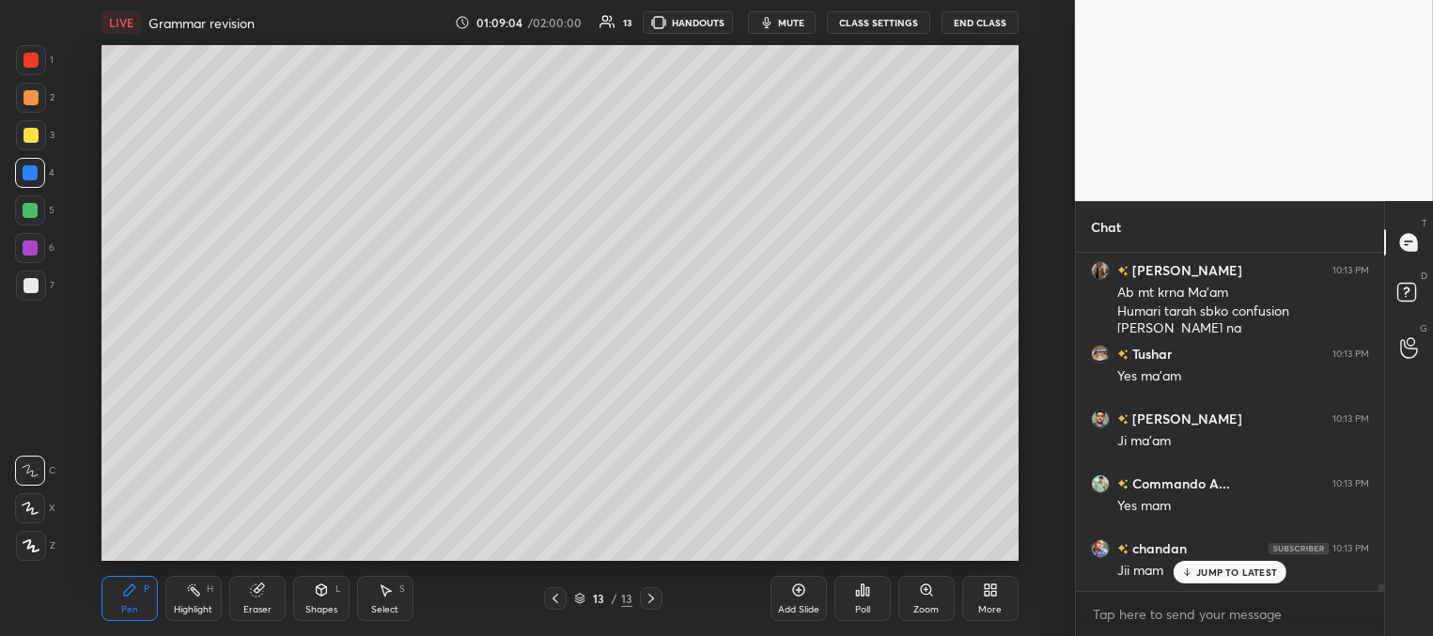
drag, startPoint x: 1193, startPoint y: 573, endPoint x: 1184, endPoint y: 569, distance: 10.1
click at [1192, 573] on icon at bounding box center [1187, 571] width 12 height 11
drag, startPoint x: 803, startPoint y: 604, endPoint x: 753, endPoint y: 576, distance: 57.2
click at [801, 606] on div "Add Slide" at bounding box center [798, 609] width 41 height 9
click at [33, 132] on div at bounding box center [30, 135] width 15 height 15
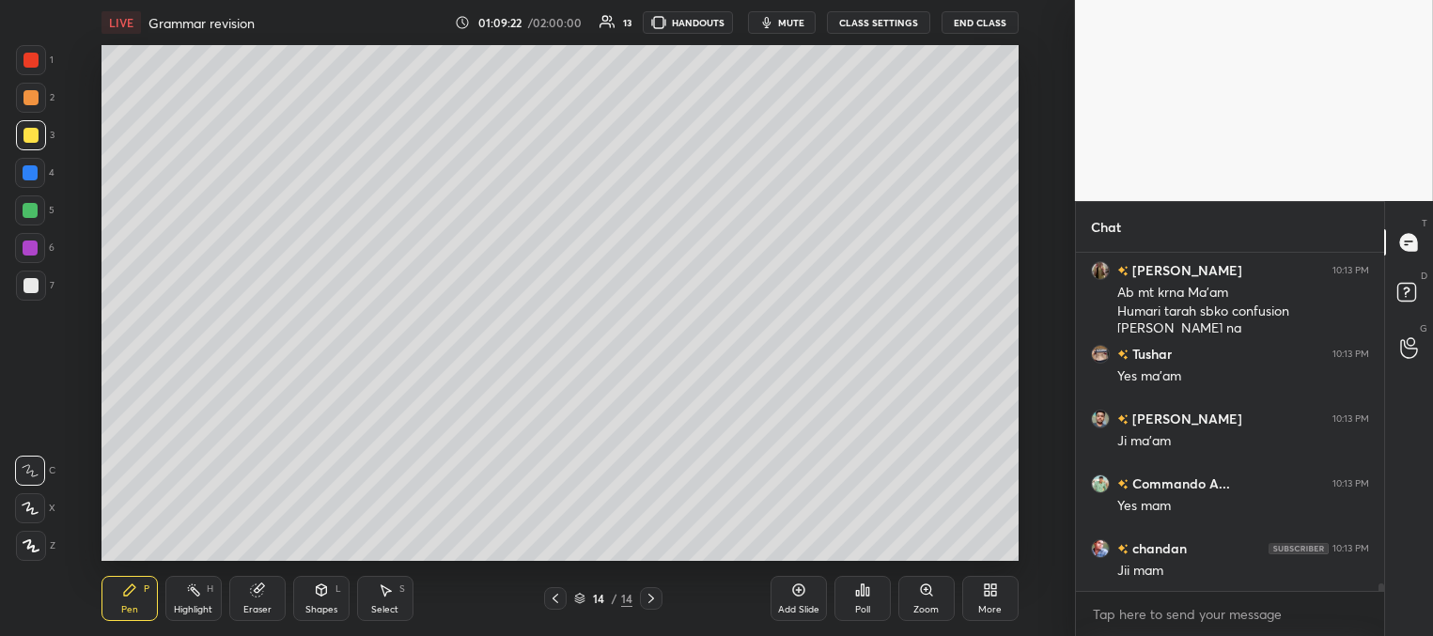
click at [34, 175] on div at bounding box center [30, 172] width 15 height 15
drag, startPoint x: 32, startPoint y: 132, endPoint x: 85, endPoint y: 125, distance: 54.0
click at [34, 133] on div at bounding box center [30, 135] width 15 height 15
drag, startPoint x: 24, startPoint y: 209, endPoint x: 25, endPoint y: 222, distance: 13.2
click at [26, 211] on div at bounding box center [30, 210] width 15 height 15
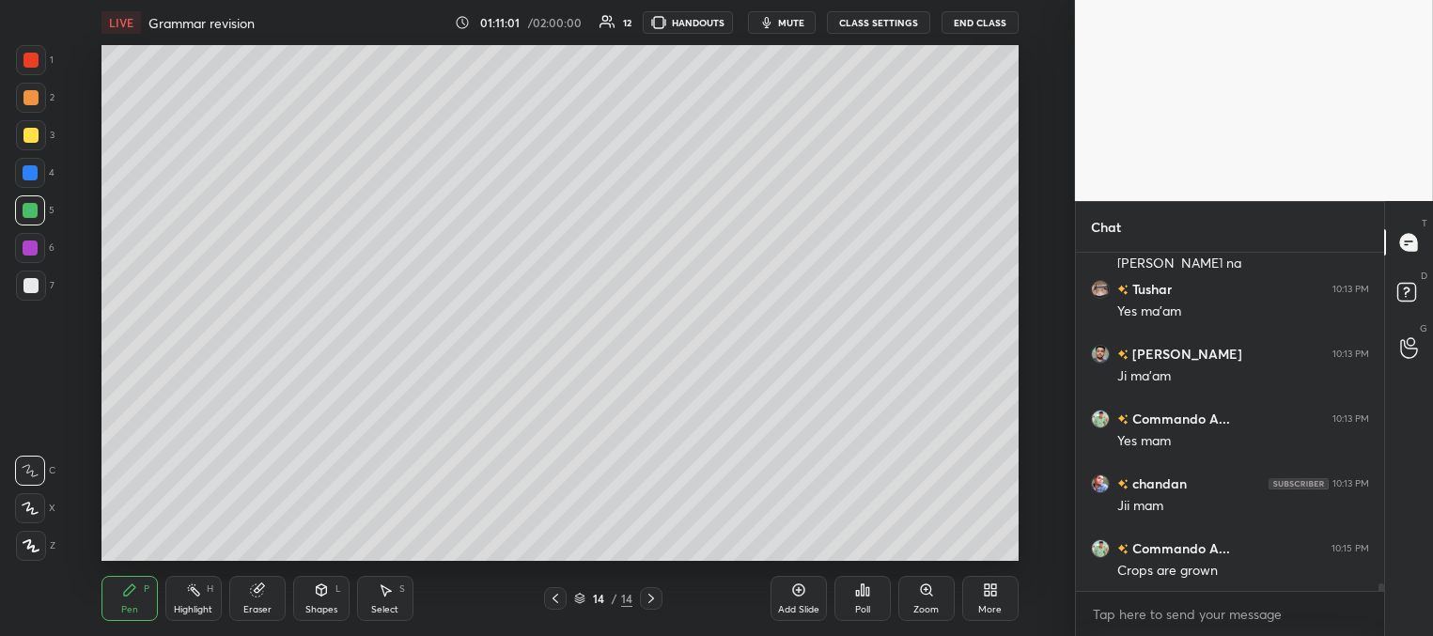
scroll to position [14984, 0]
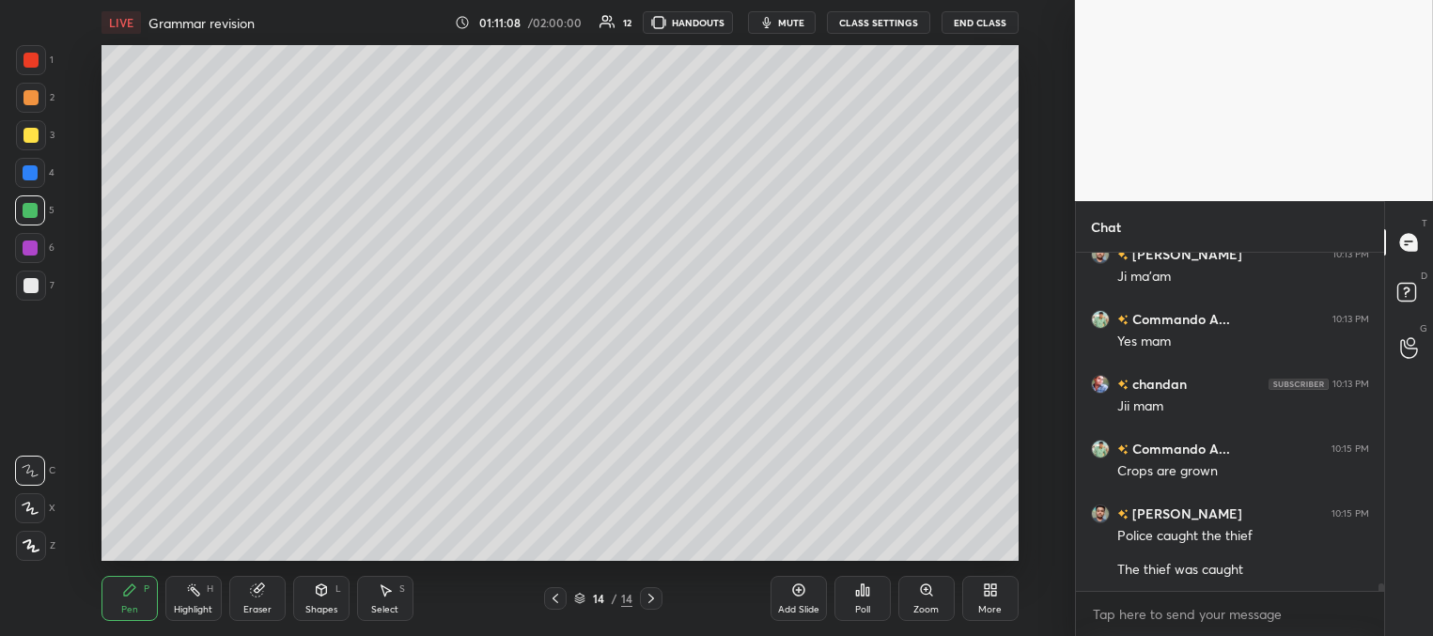
click at [36, 246] on div at bounding box center [30, 247] width 15 height 15
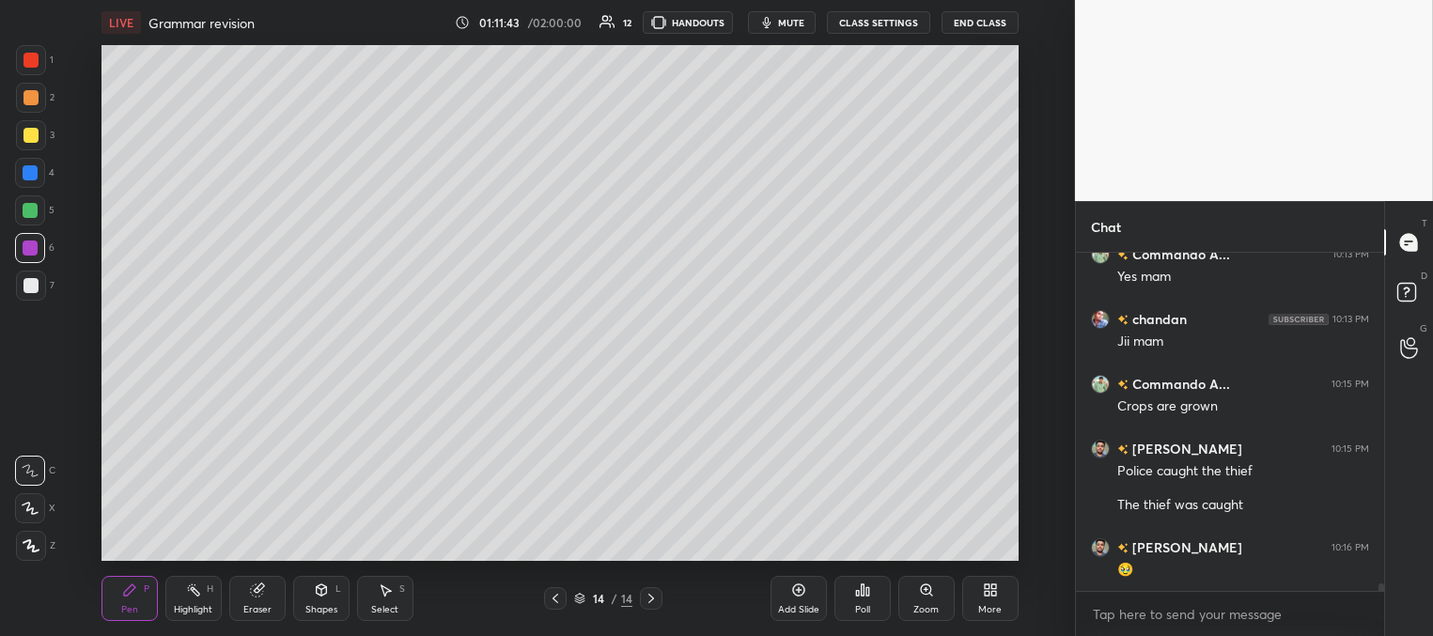
scroll to position [15113, 0]
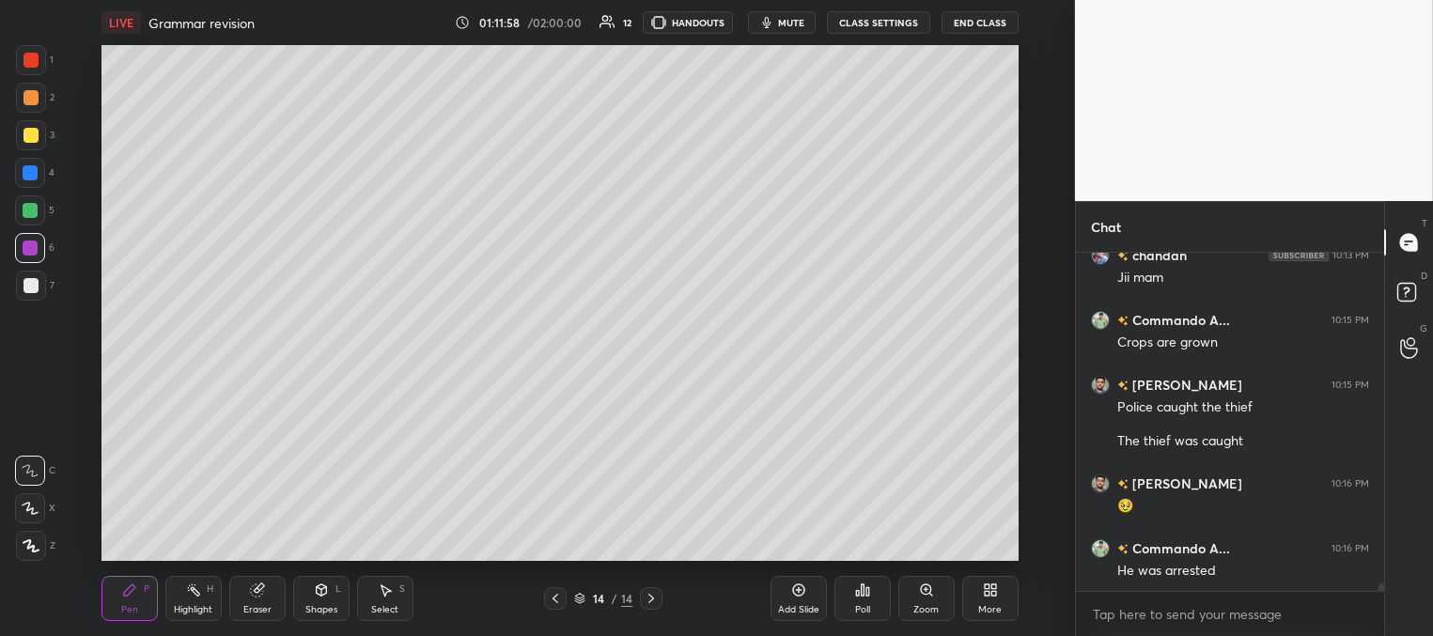
click at [31, 287] on div at bounding box center [30, 285] width 15 height 15
drag, startPoint x: 794, startPoint y: 23, endPoint x: 799, endPoint y: 15, distance: 9.7
click at [795, 24] on span "mute" at bounding box center [791, 22] width 26 height 13
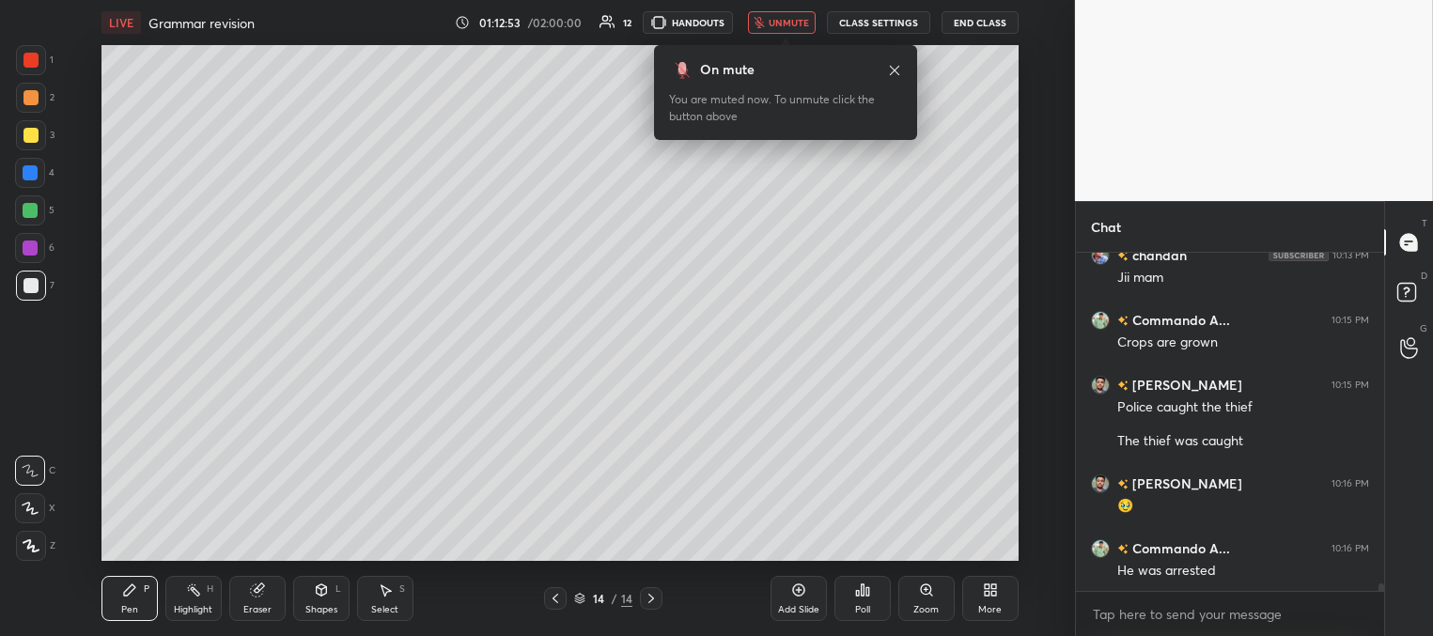
click at [784, 29] on button "unmute" at bounding box center [782, 22] width 68 height 23
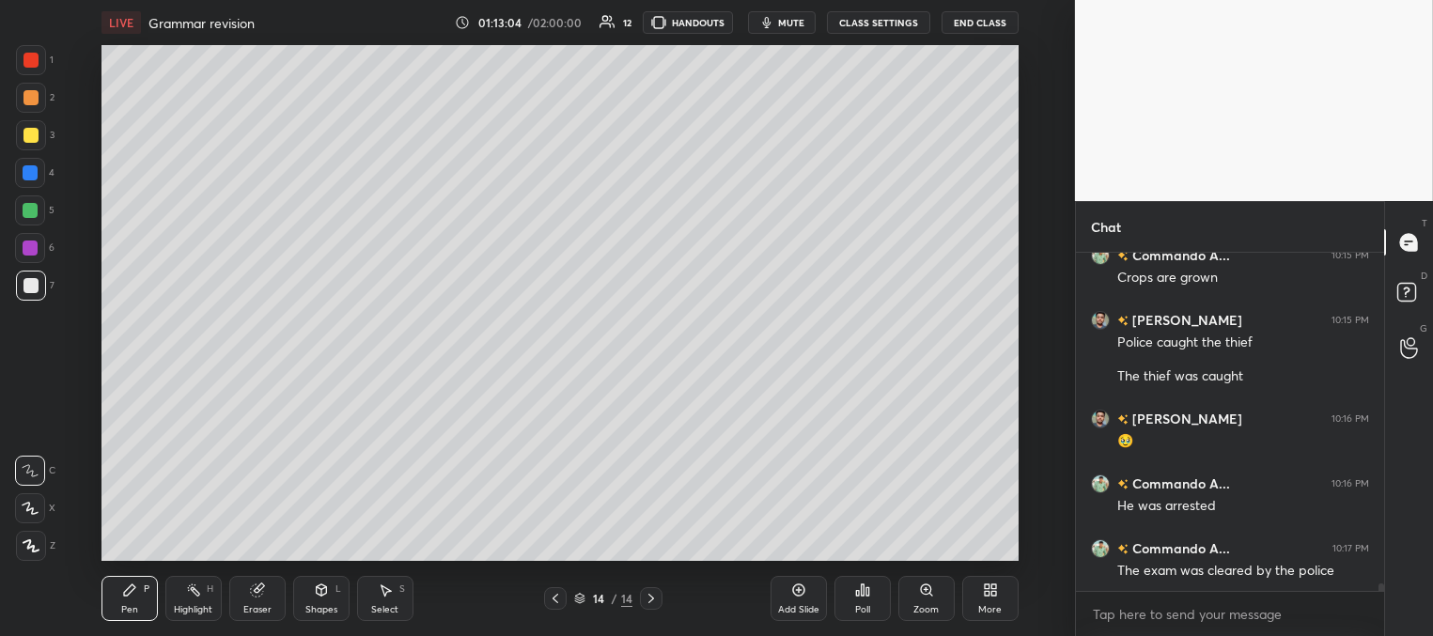
scroll to position [15223, 0]
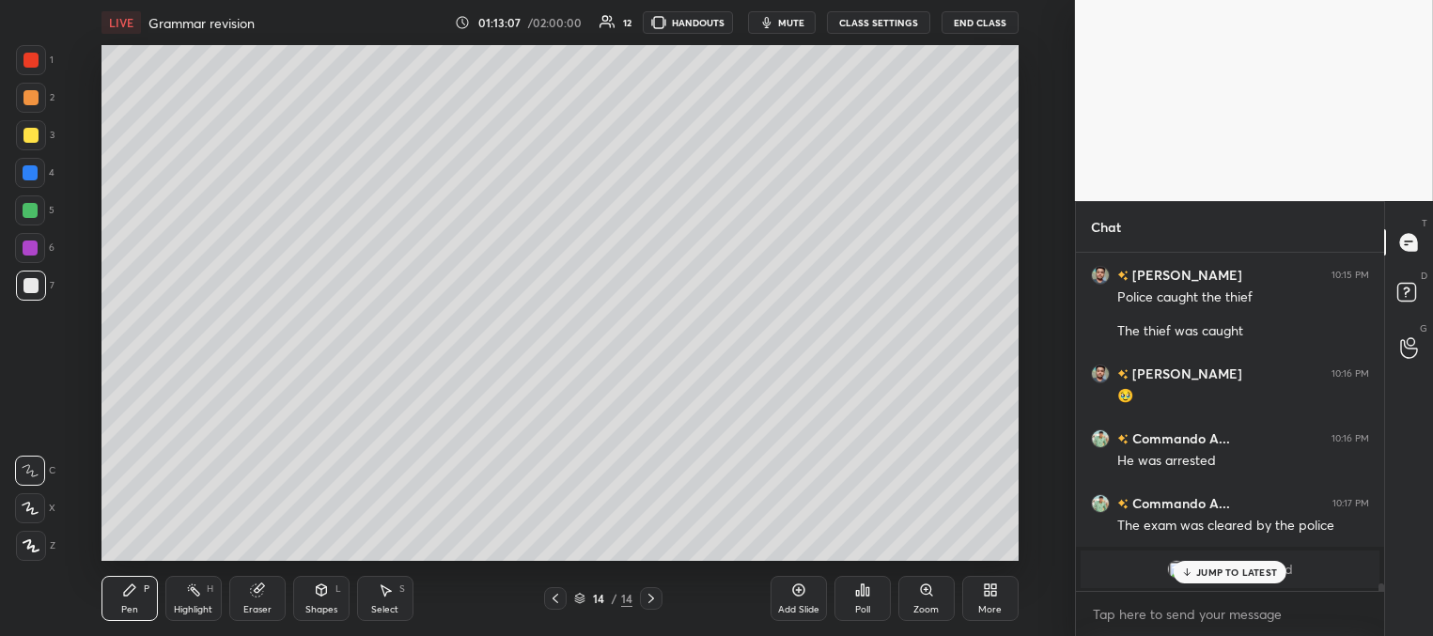
drag, startPoint x: 1224, startPoint y: 566, endPoint x: 1208, endPoint y: 551, distance: 21.3
click at [1223, 566] on p "JUMP TO LATEST" at bounding box center [1236, 571] width 81 height 11
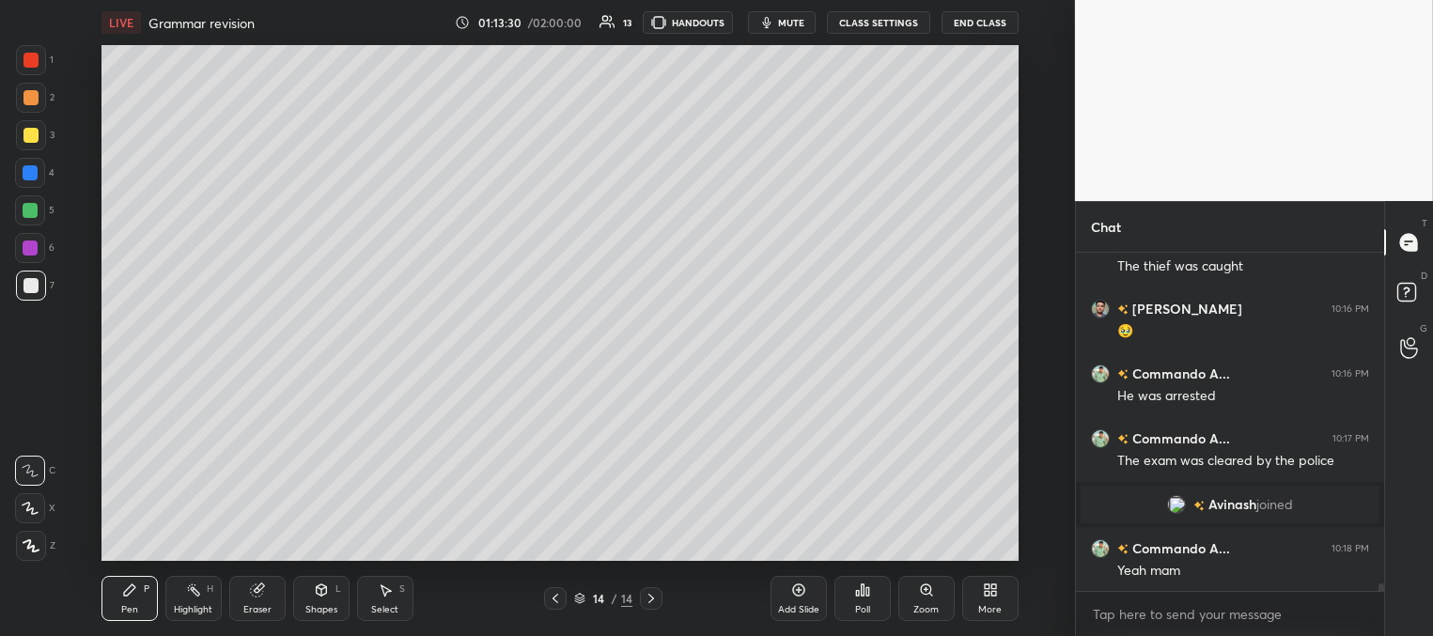
scroll to position [14798, 0]
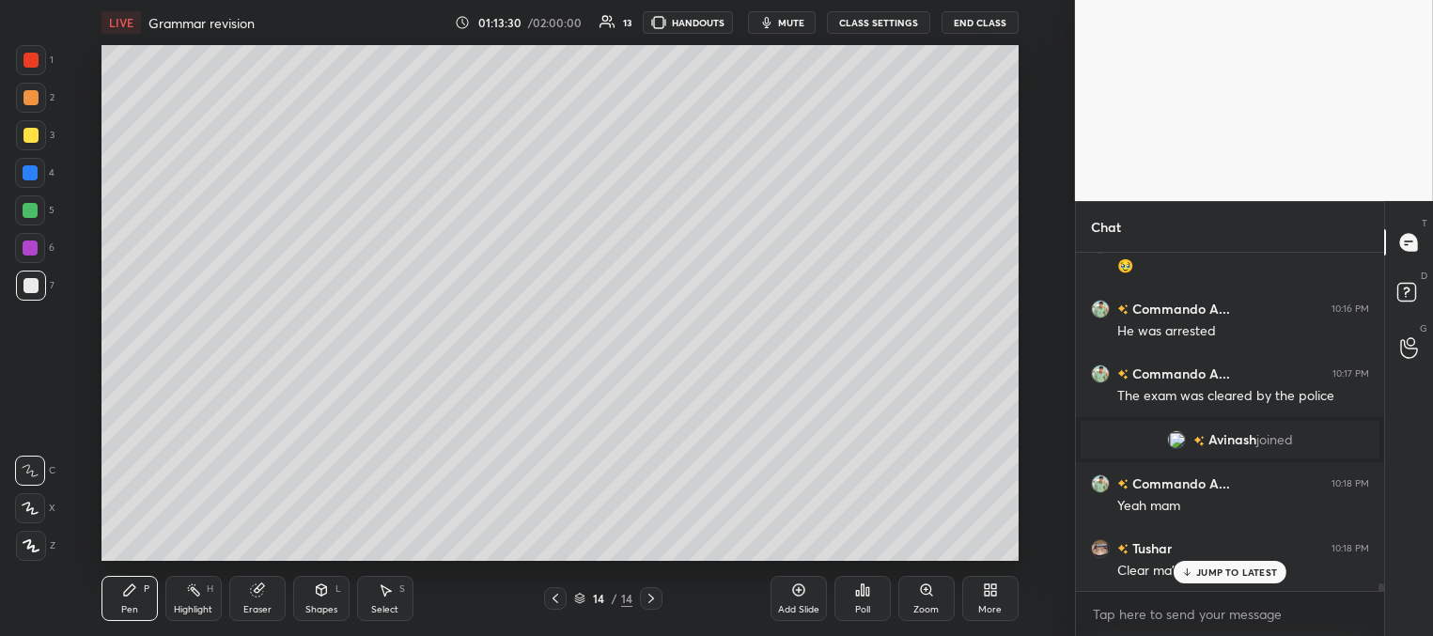
click at [799, 608] on div "Add Slide" at bounding box center [798, 609] width 41 height 9
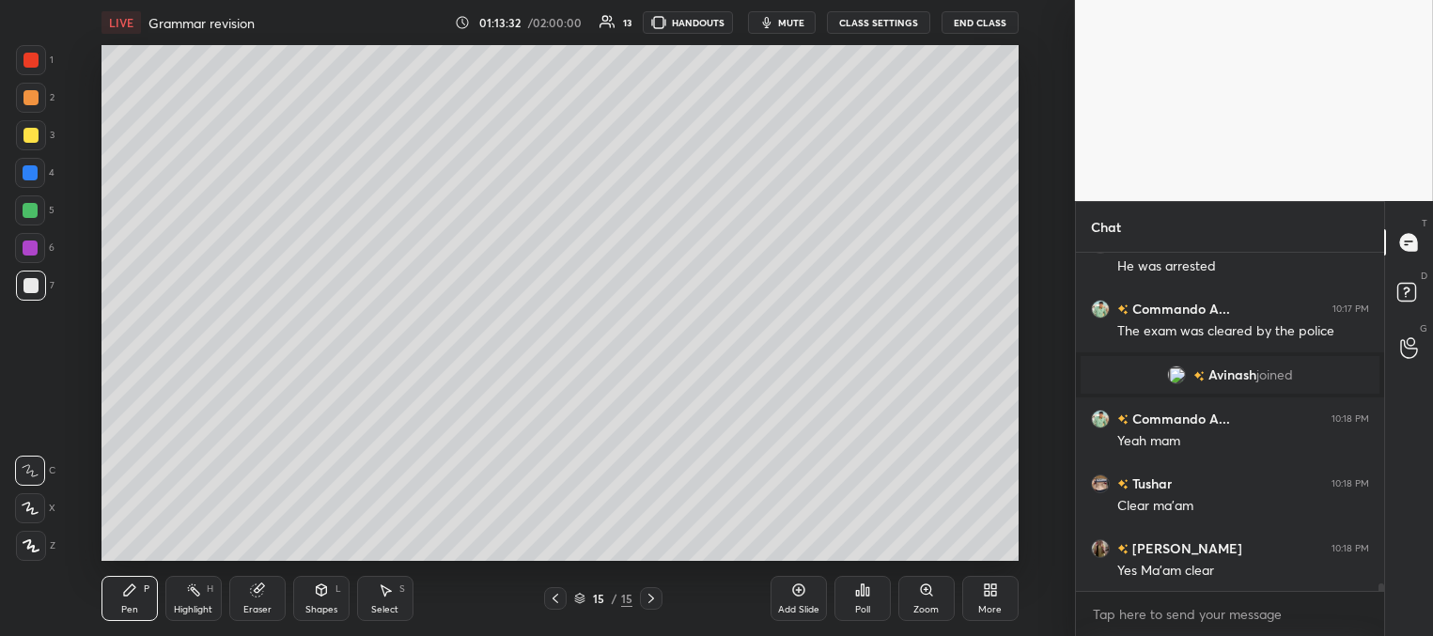
click at [30, 143] on div at bounding box center [31, 135] width 30 height 30
drag, startPoint x: 1210, startPoint y: 533, endPoint x: 1145, endPoint y: 531, distance: 64.8
click at [1209, 533] on p "JUMP TO LATEST" at bounding box center [1236, 533] width 81 height 11
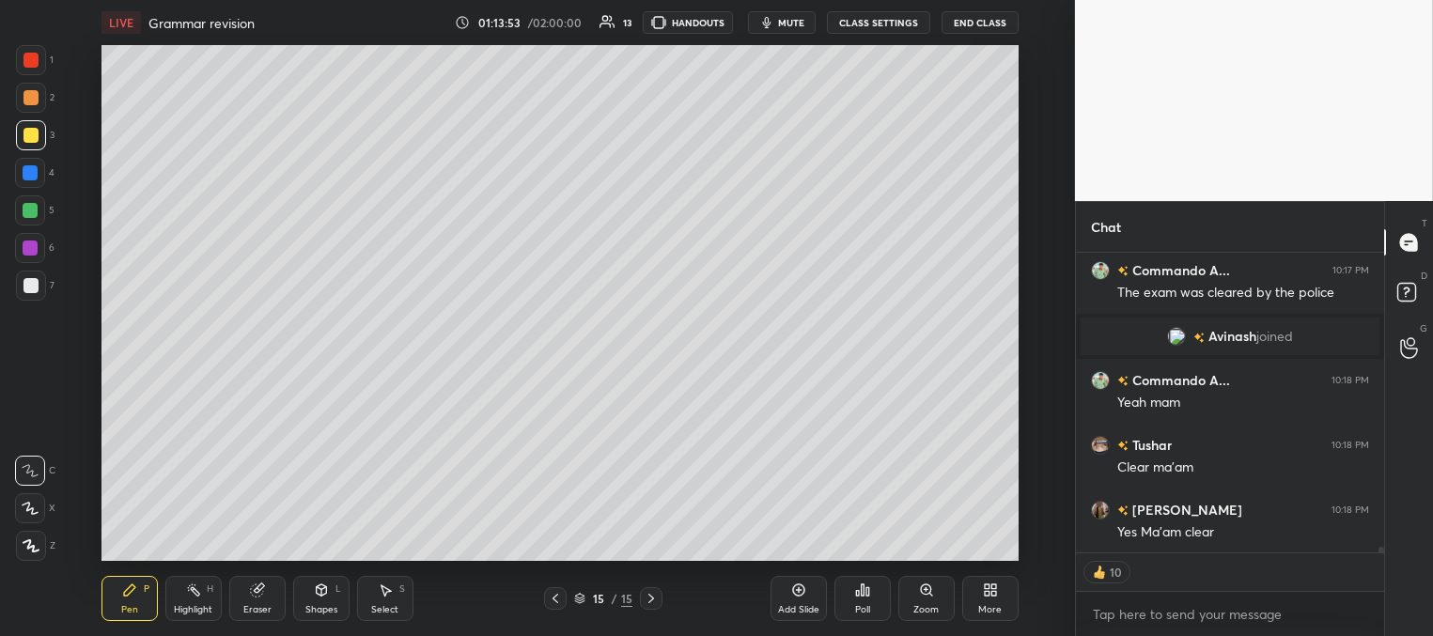
click at [28, 173] on div at bounding box center [30, 172] width 15 height 15
click at [36, 293] on div at bounding box center [31, 286] width 30 height 30
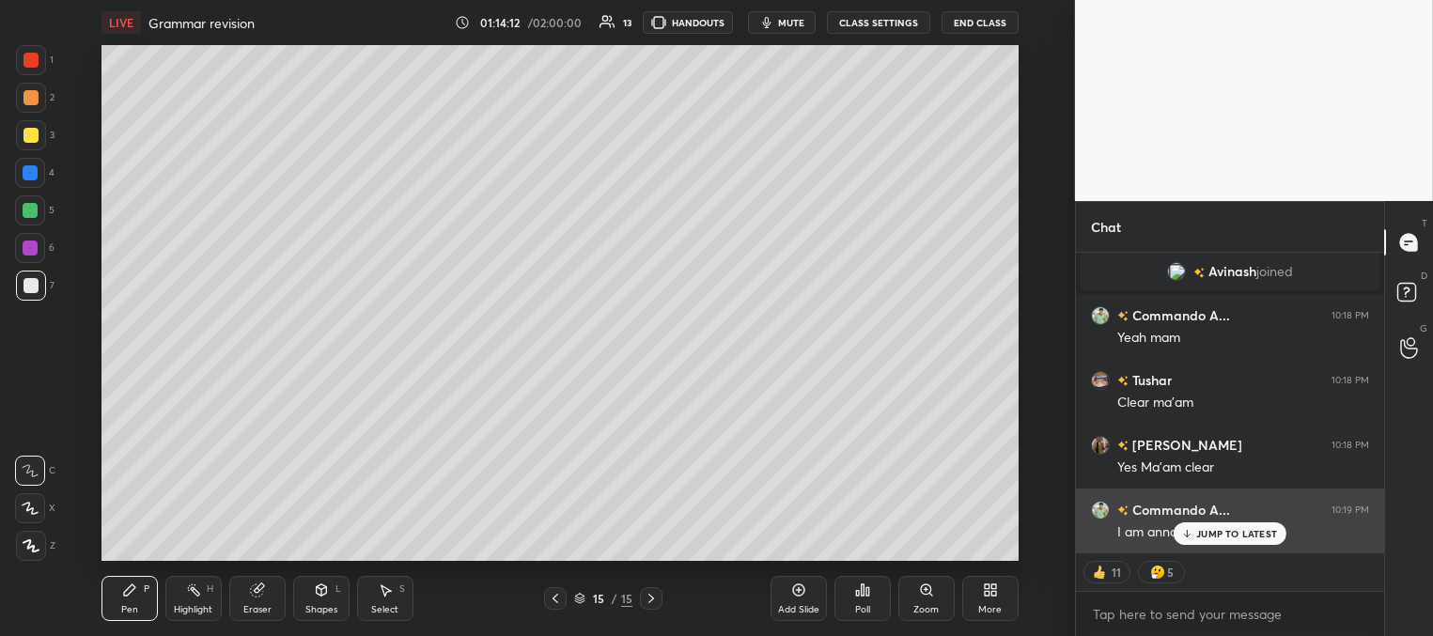
click at [1204, 548] on div "Commando A... 10:19 PM I am annoyed" at bounding box center [1230, 521] width 308 height 65
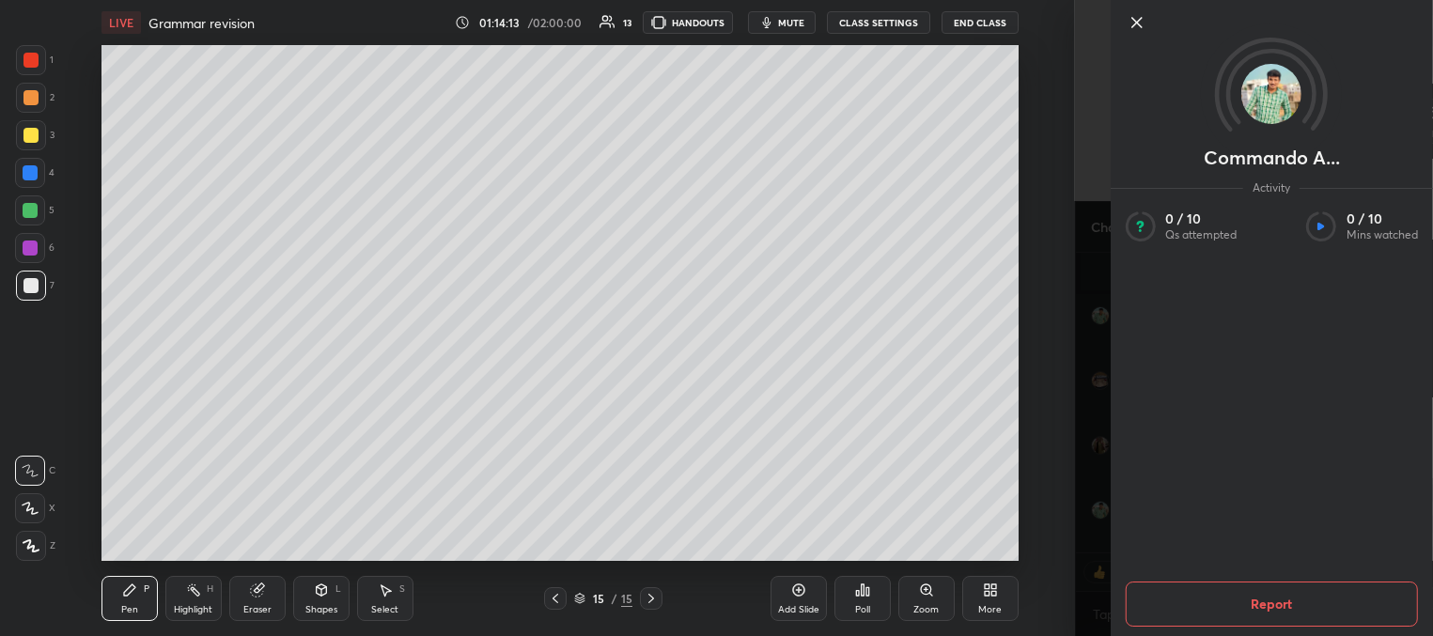
drag, startPoint x: 1021, startPoint y: 488, endPoint x: 1127, endPoint y: 513, distance: 109.1
click at [1025, 489] on div "Setting up your live class Poll for secs No correct answer Start poll" at bounding box center [560, 303] width 1000 height 516
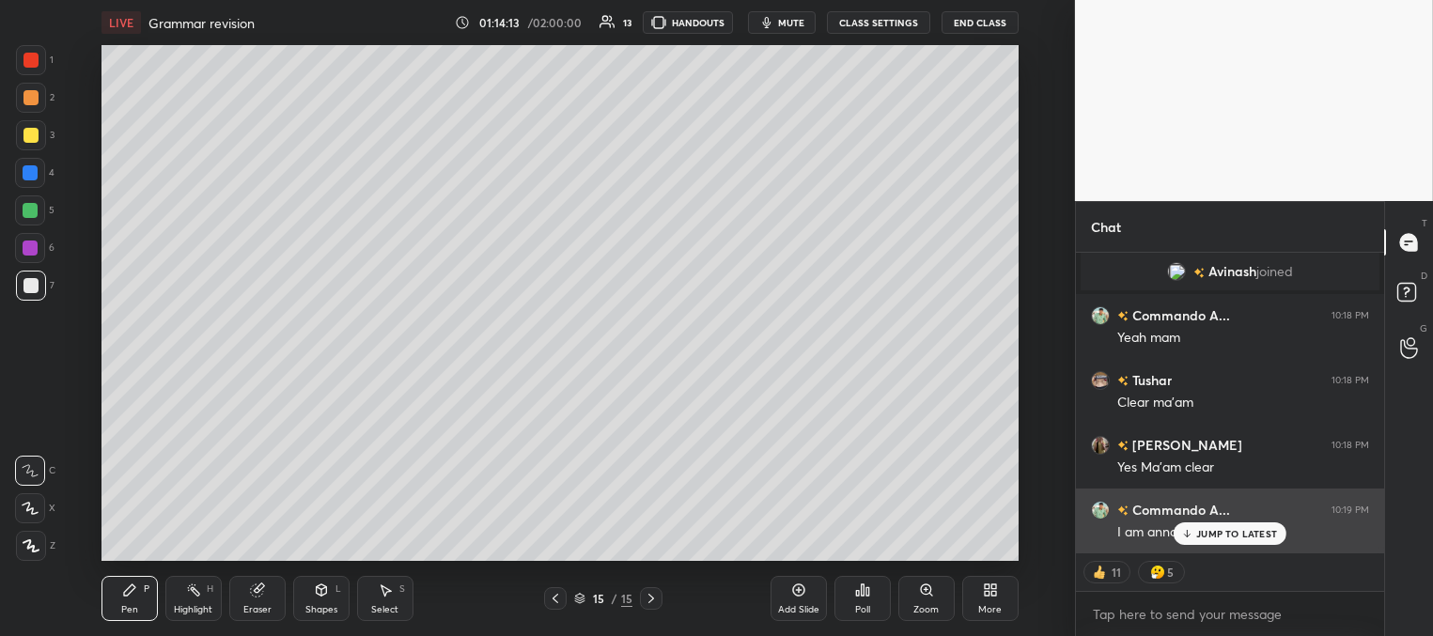
drag, startPoint x: 1207, startPoint y: 533, endPoint x: 1187, endPoint y: 506, distance: 33.5
click at [1208, 531] on p "JUMP TO LATEST" at bounding box center [1236, 533] width 81 height 11
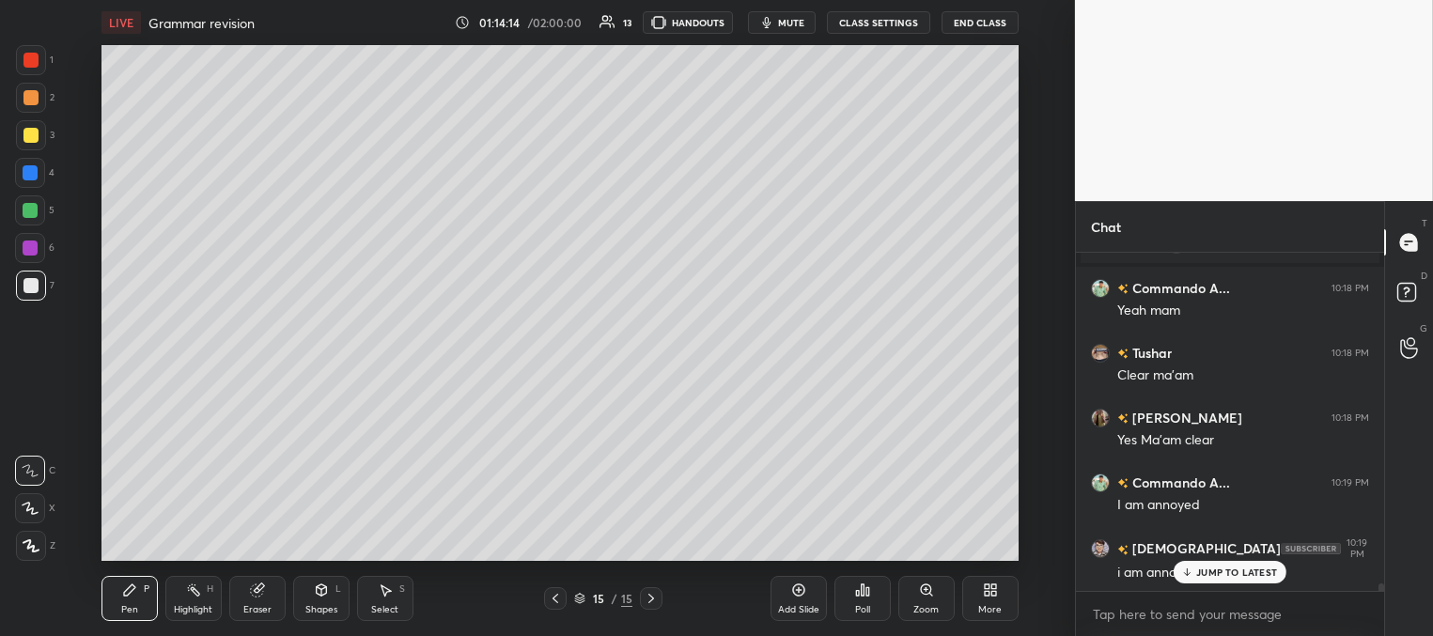
scroll to position [7, 6]
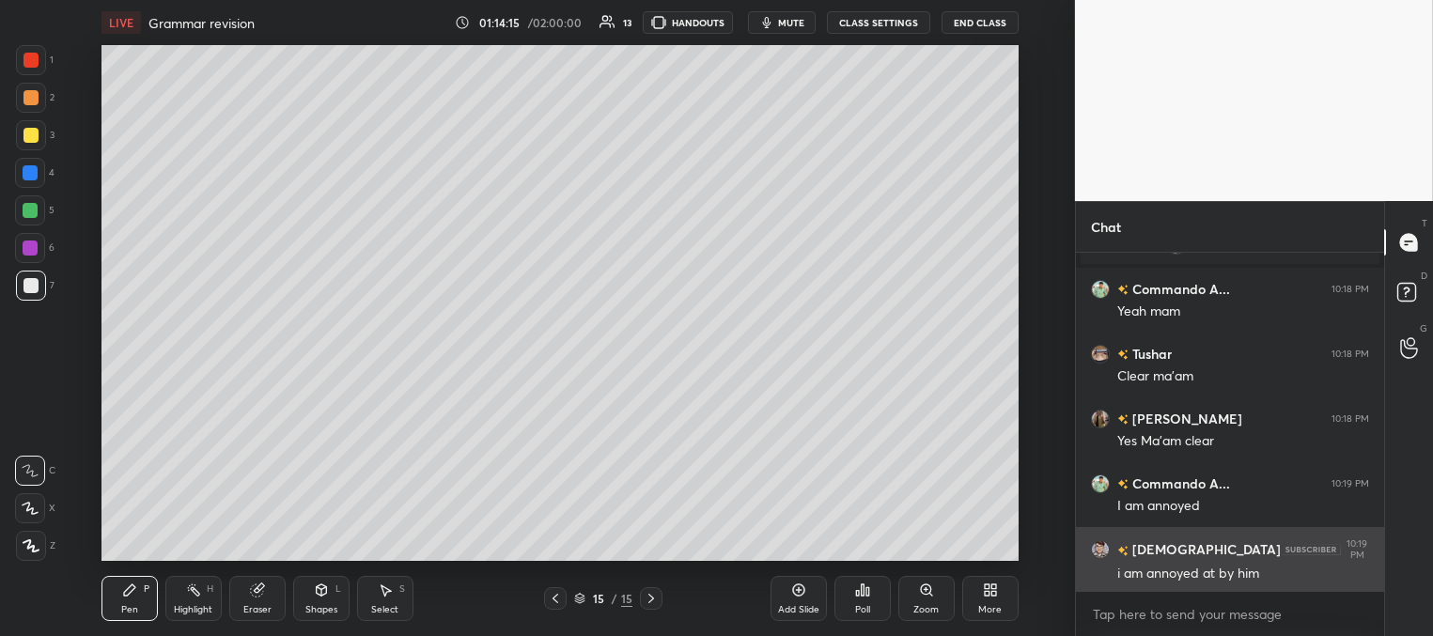
click at [1206, 572] on div "i am annoyed at by him" at bounding box center [1243, 574] width 252 height 19
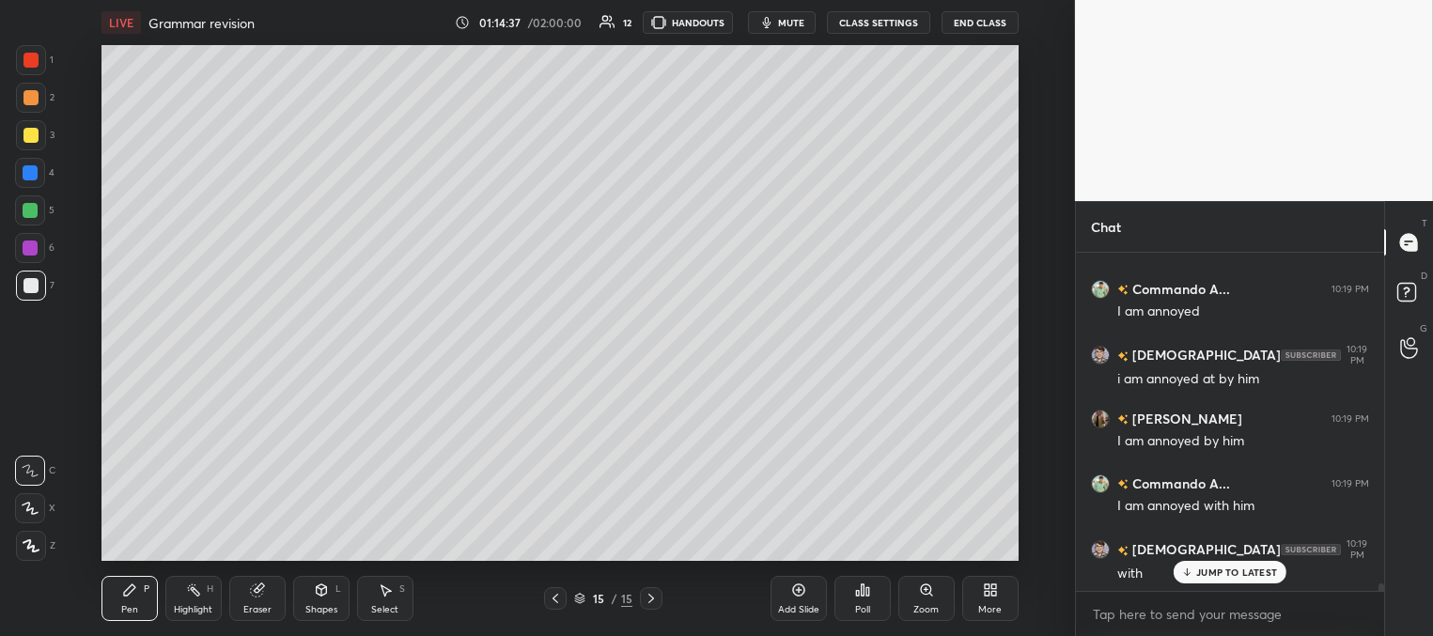
scroll to position [15252, 0]
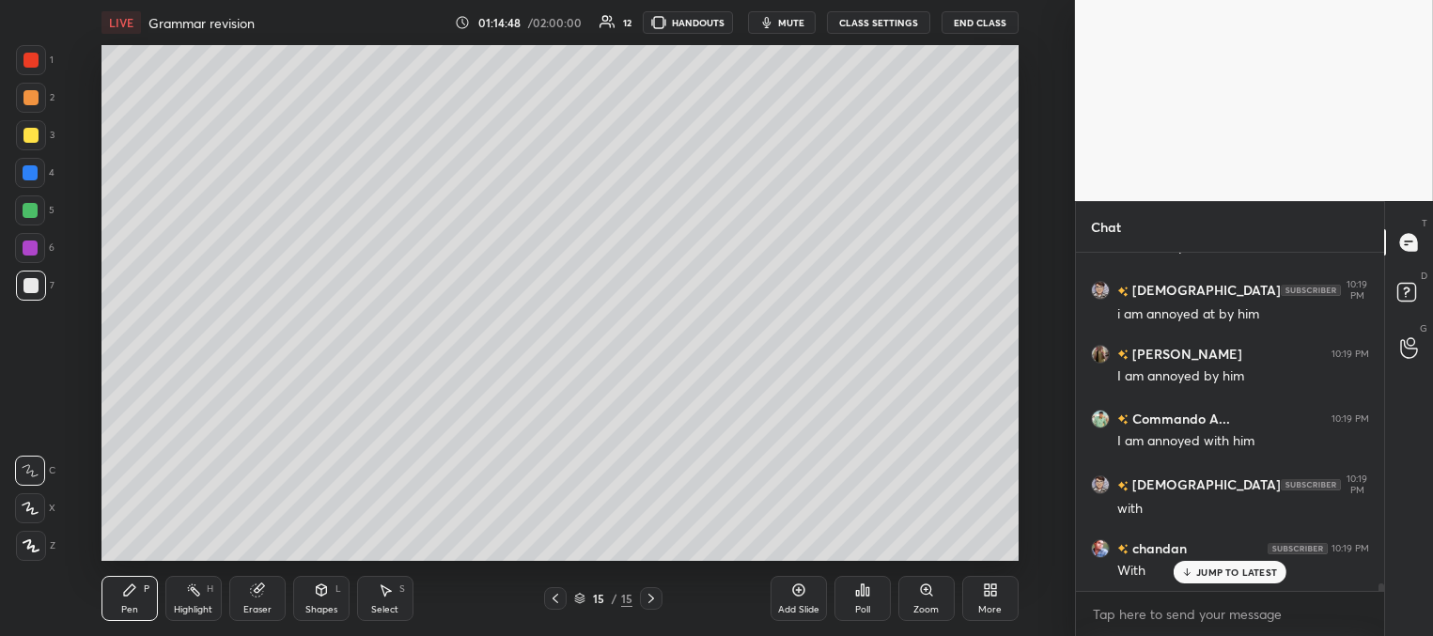
click at [36, 213] on div at bounding box center [30, 210] width 15 height 15
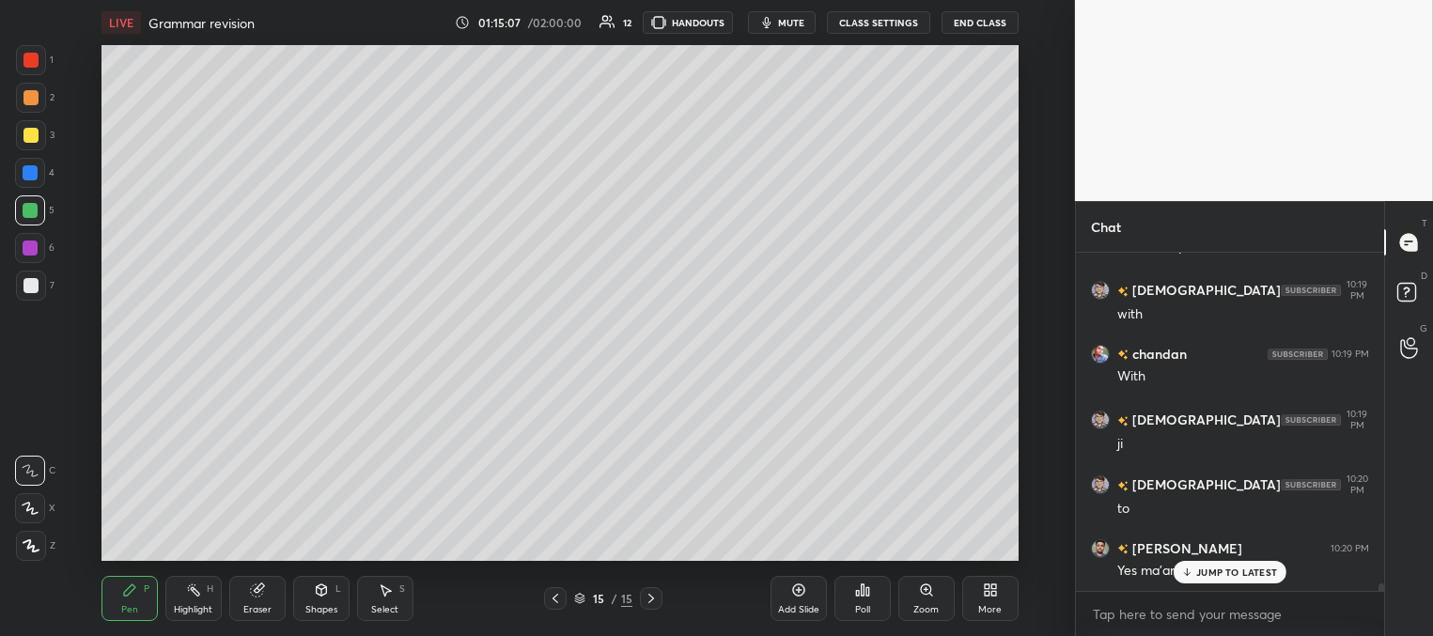
scroll to position [15511, 0]
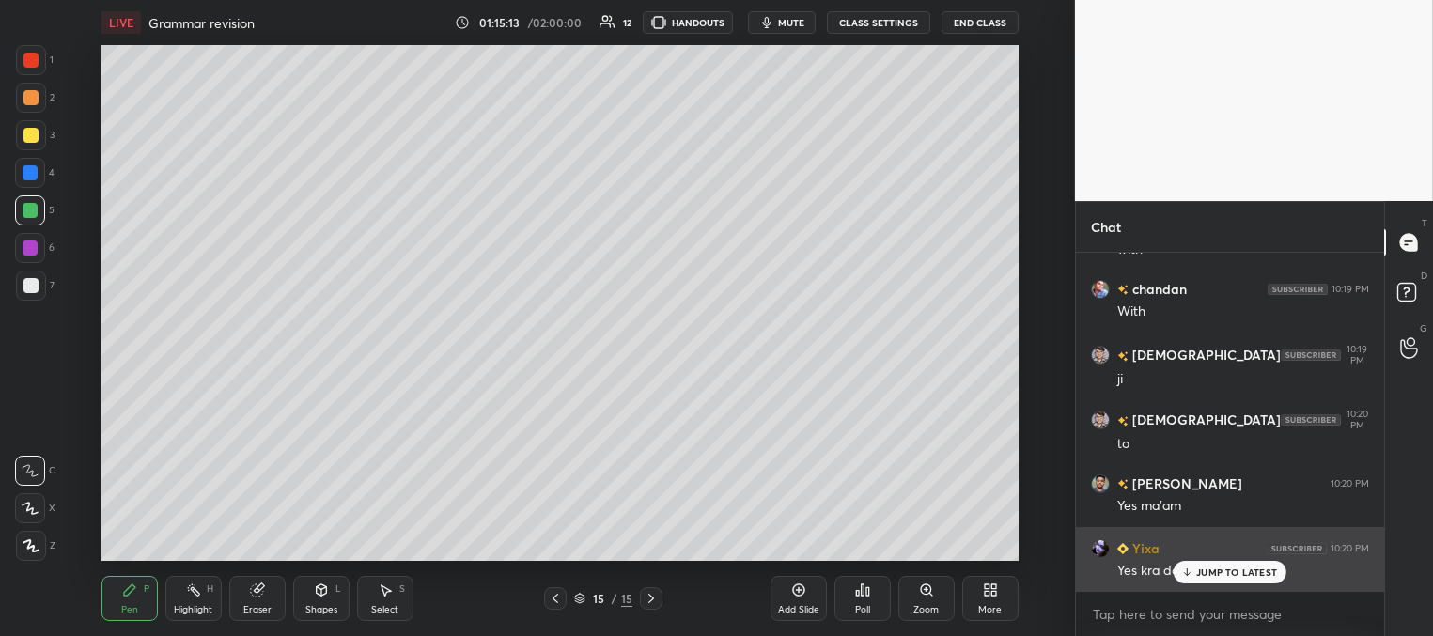
click at [1193, 567] on div "JUMP TO LATEST" at bounding box center [1229, 572] width 113 height 23
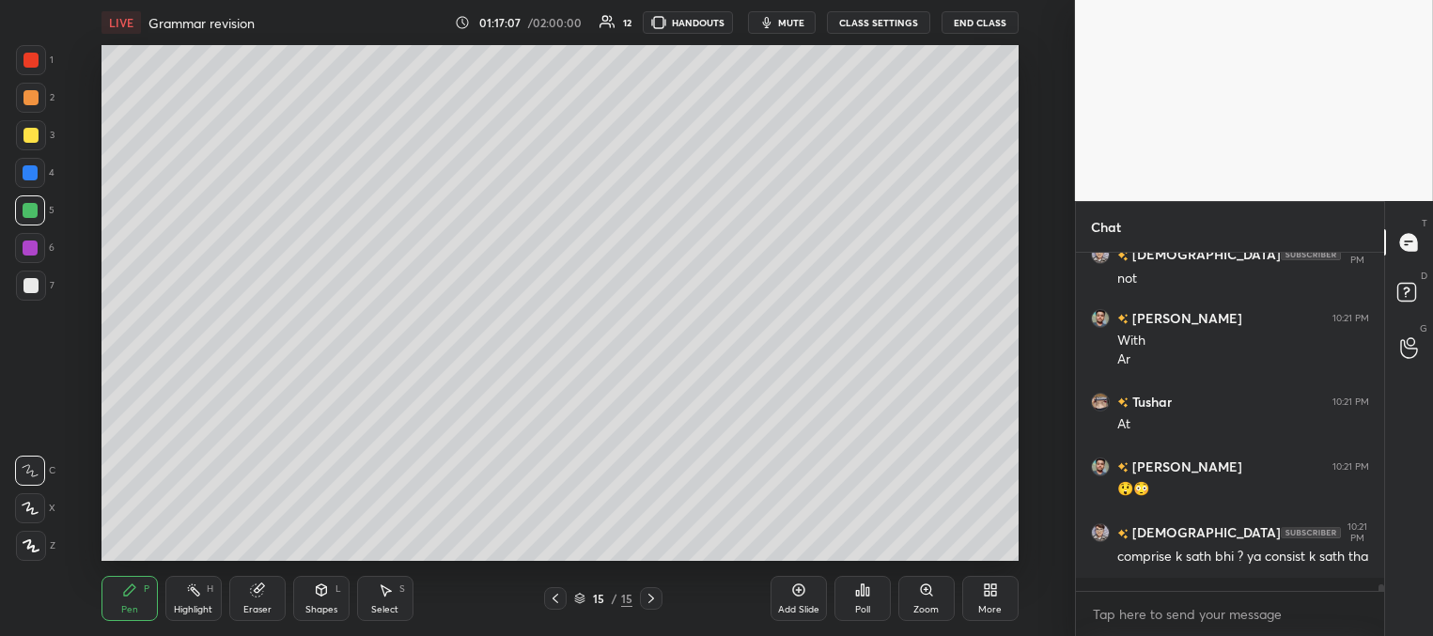
scroll to position [16325, 0]
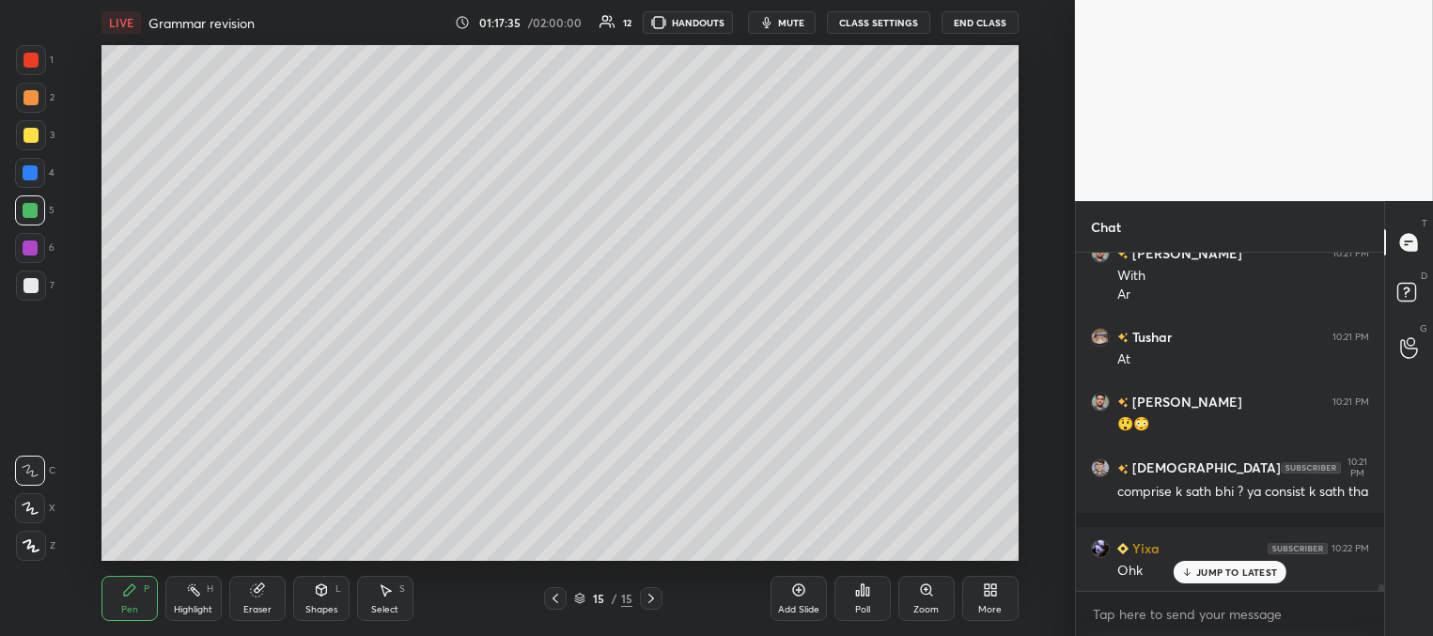
click at [803, 605] on div "Add Slide" at bounding box center [798, 609] width 41 height 9
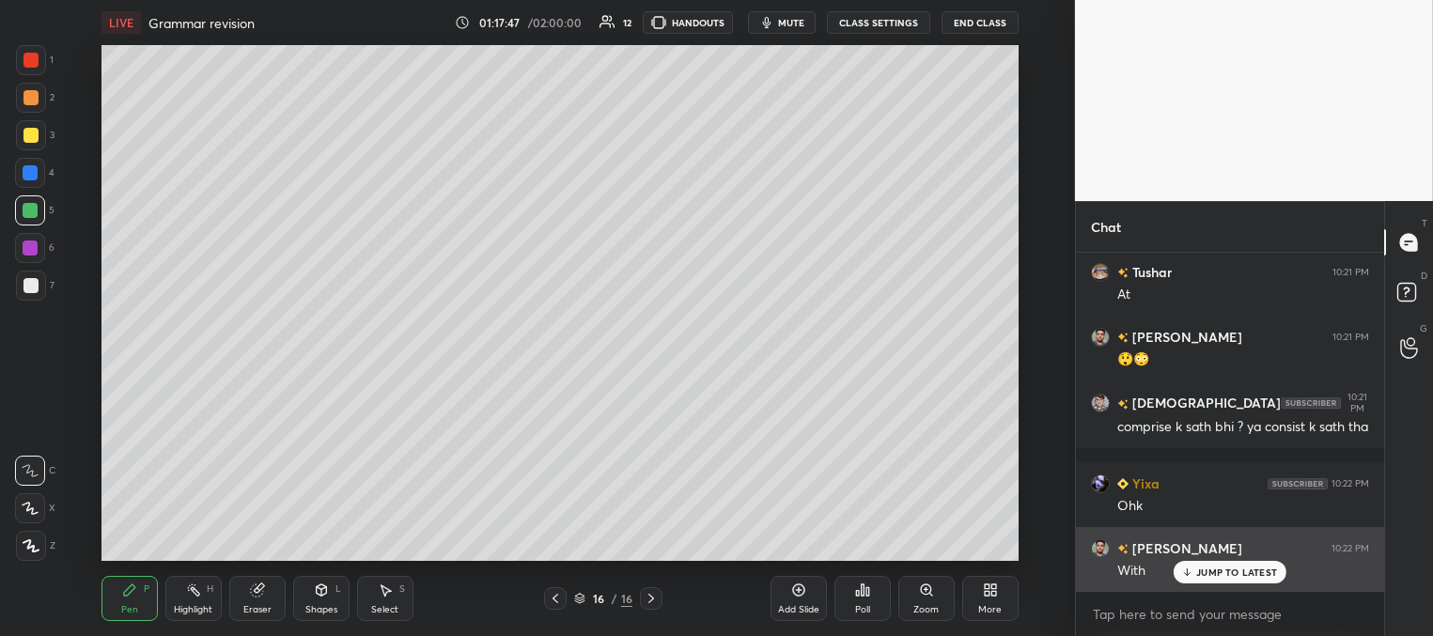
click at [1188, 570] on div "JUMP TO LATEST" at bounding box center [1229, 572] width 113 height 23
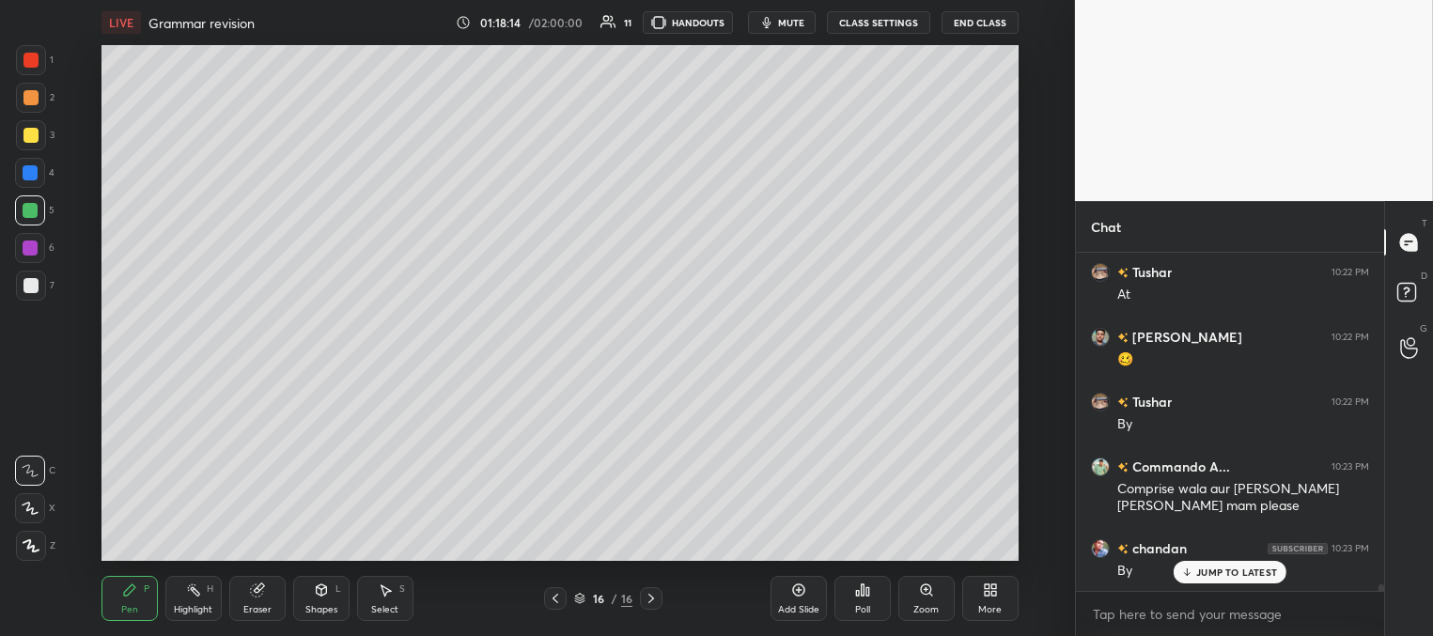
scroll to position [16877, 0]
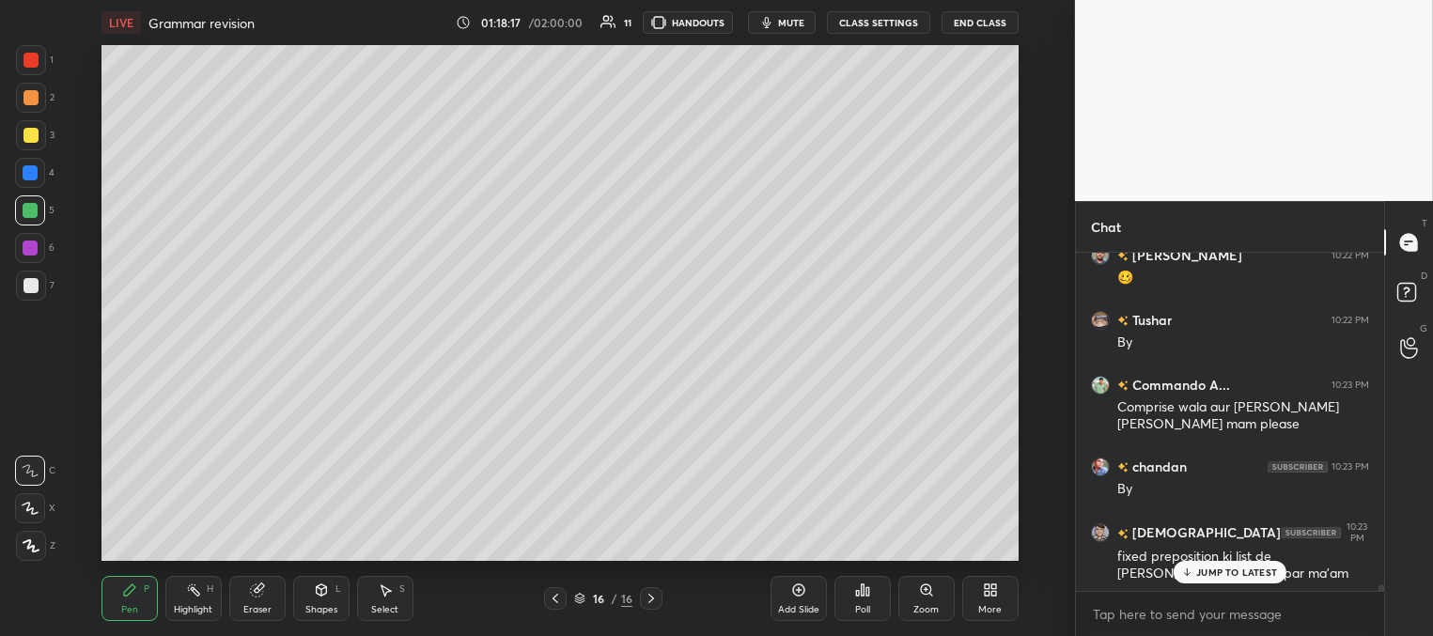
click at [1215, 573] on p "JUMP TO LATEST" at bounding box center [1236, 571] width 81 height 11
click at [33, 132] on div at bounding box center [30, 135] width 15 height 15
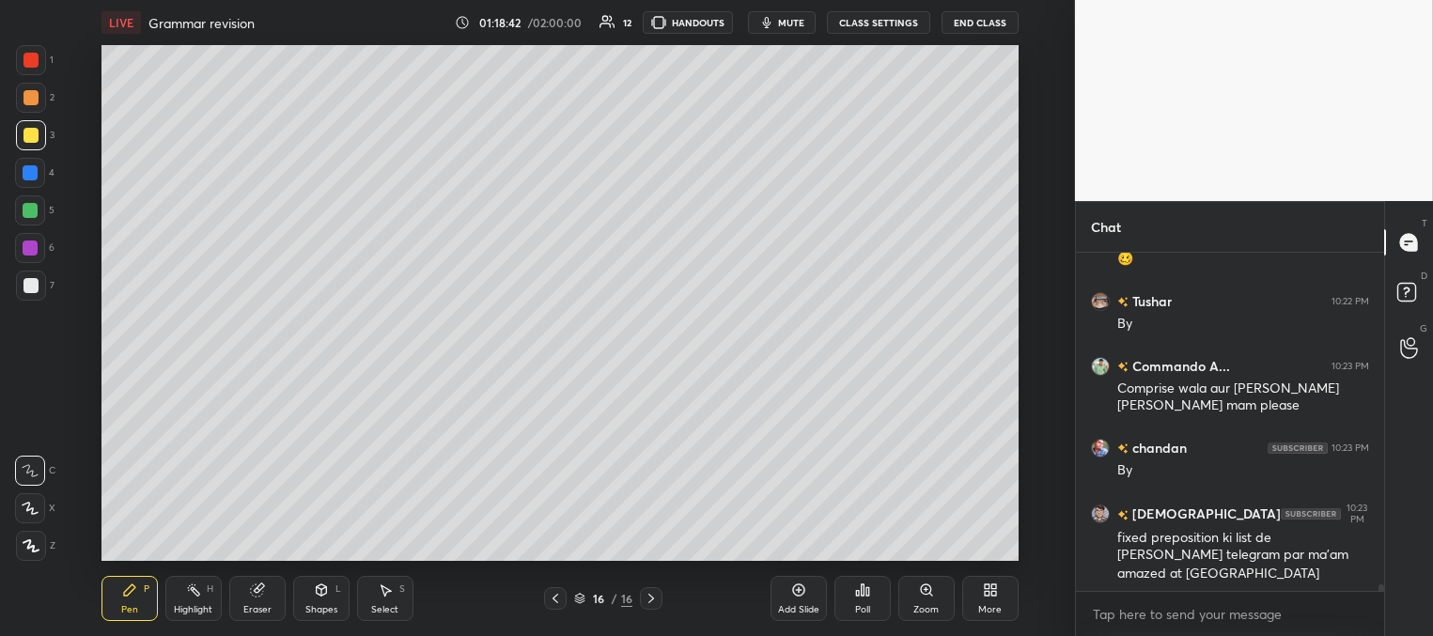
scroll to position [16961, 0]
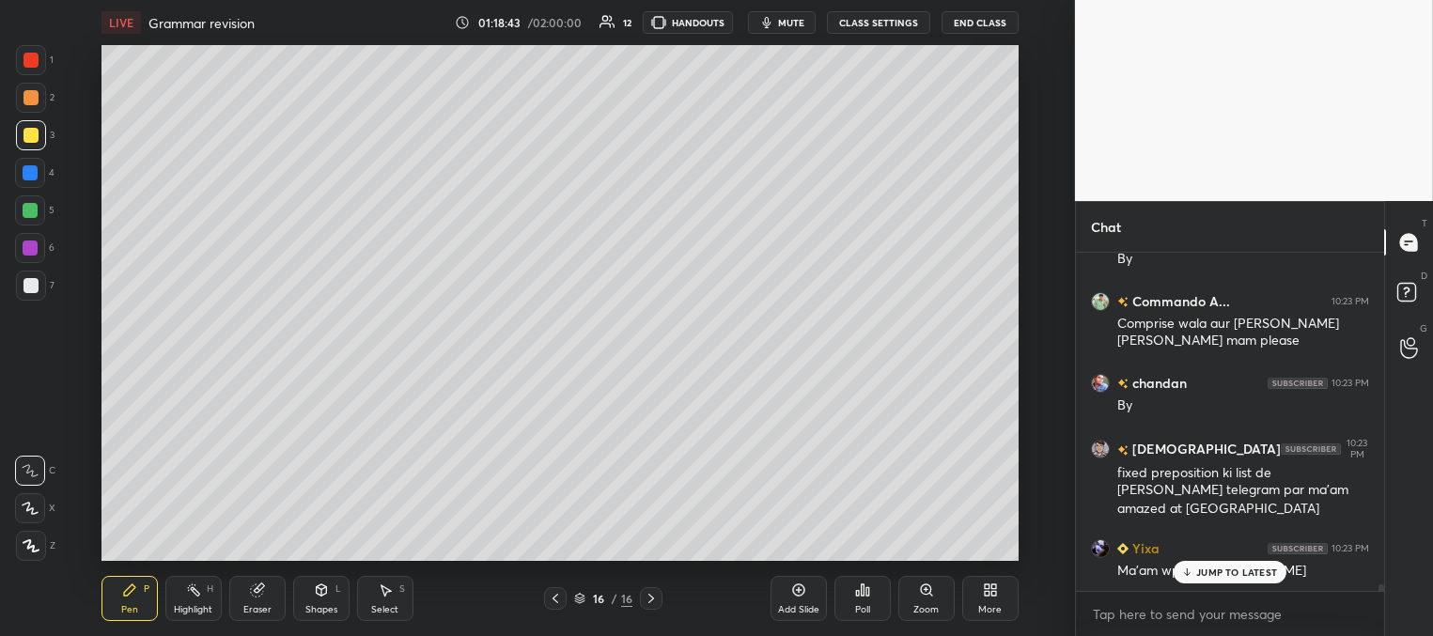
click at [39, 280] on div at bounding box center [31, 286] width 30 height 30
click at [32, 244] on div at bounding box center [30, 247] width 15 height 15
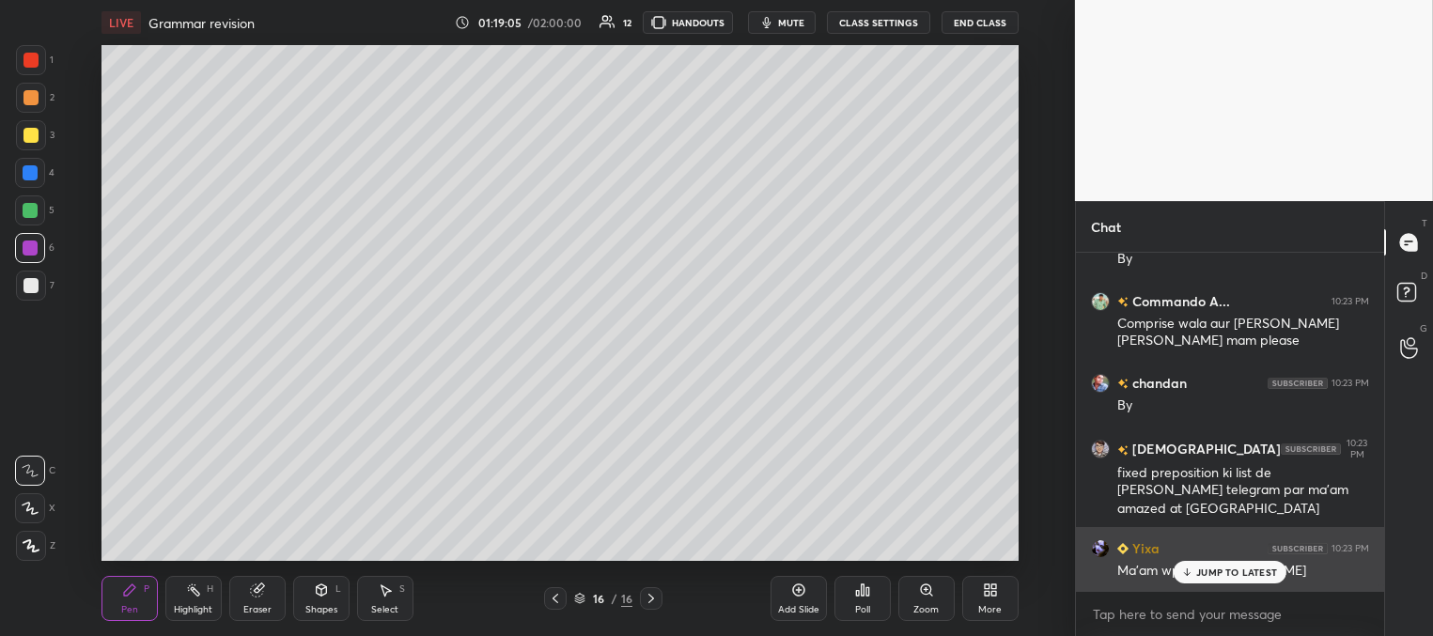
drag, startPoint x: 1191, startPoint y: 571, endPoint x: 1177, endPoint y: 565, distance: 15.6
click at [1188, 571] on icon at bounding box center [1187, 571] width 12 height 11
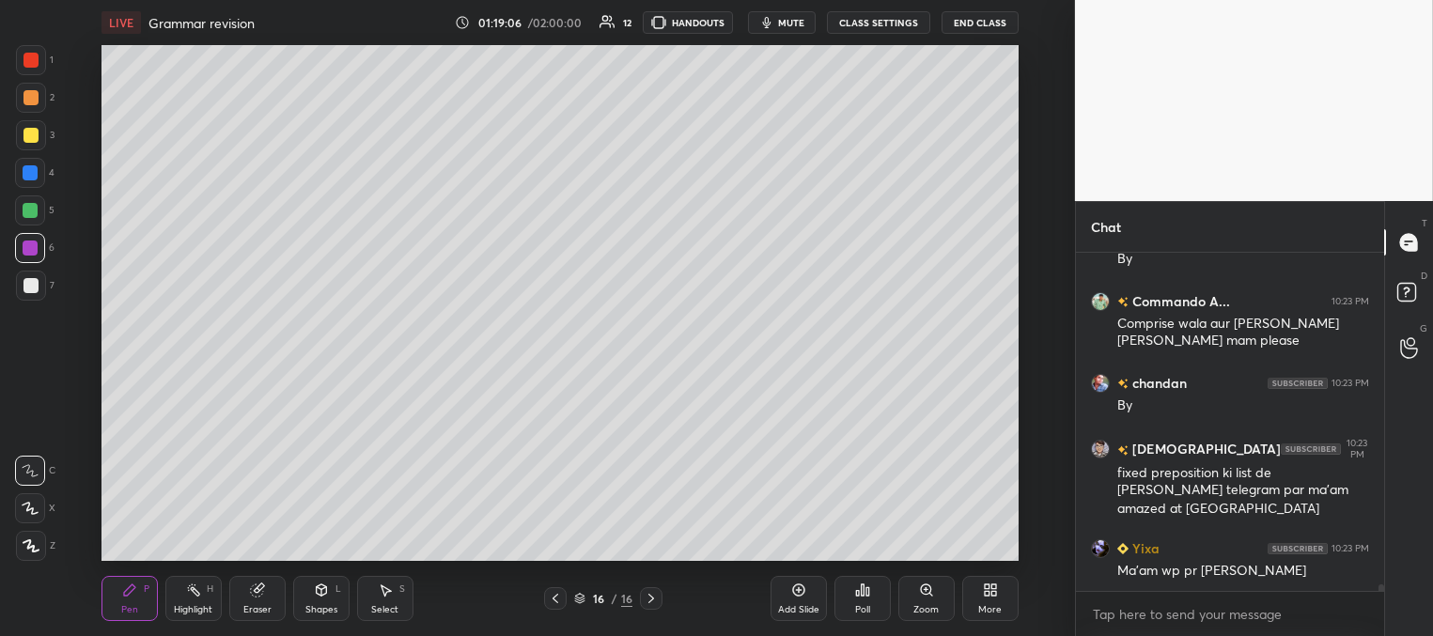
scroll to position [17026, 0]
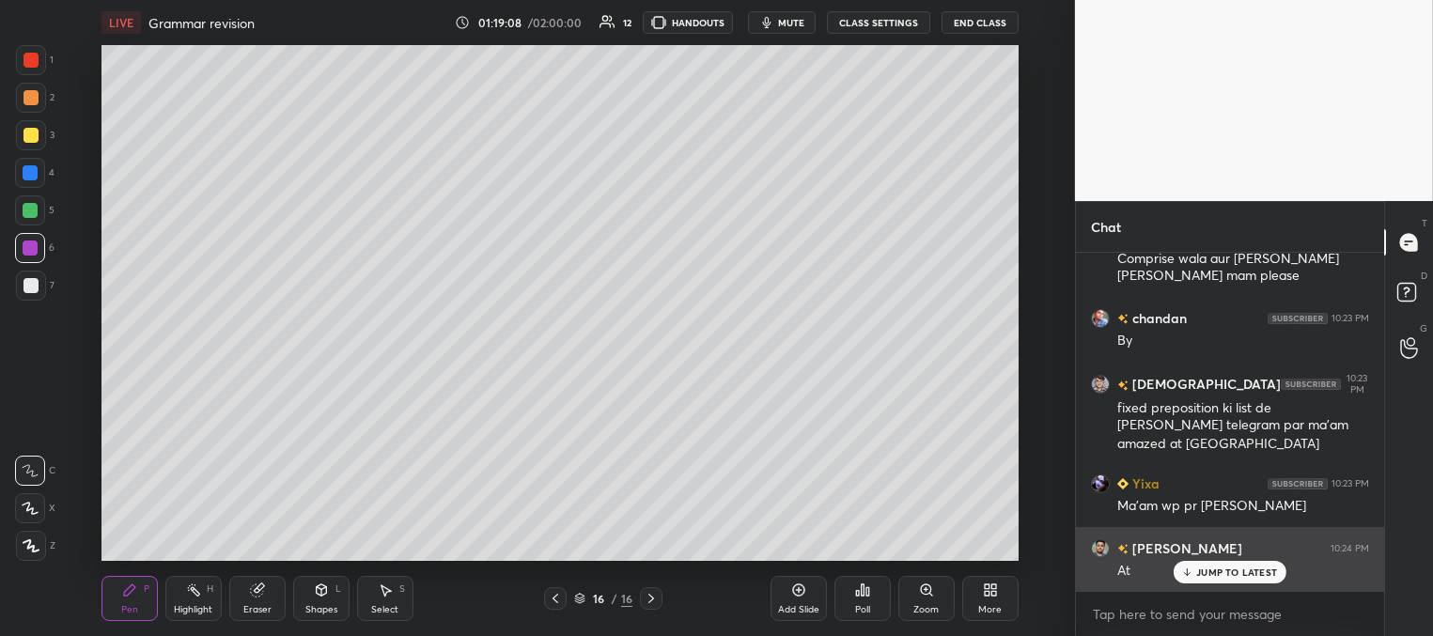
click at [1194, 574] on div "JUMP TO LATEST" at bounding box center [1229, 572] width 113 height 23
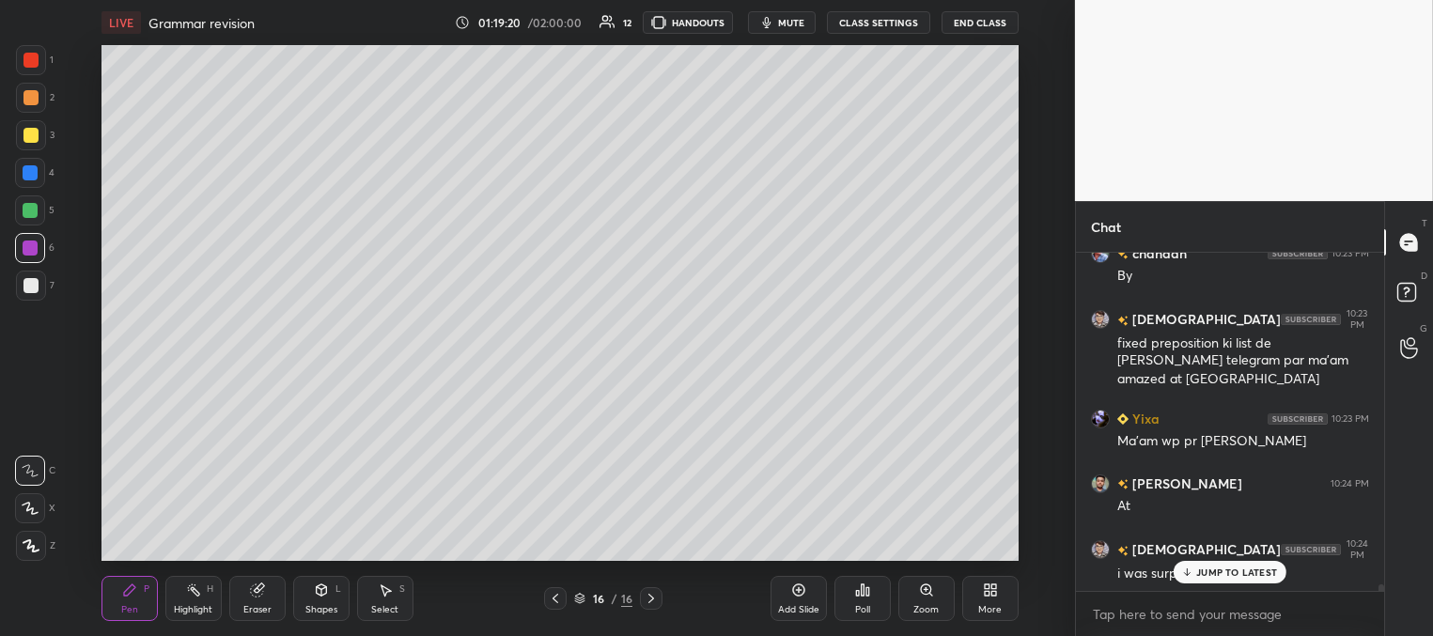
scroll to position [17155, 0]
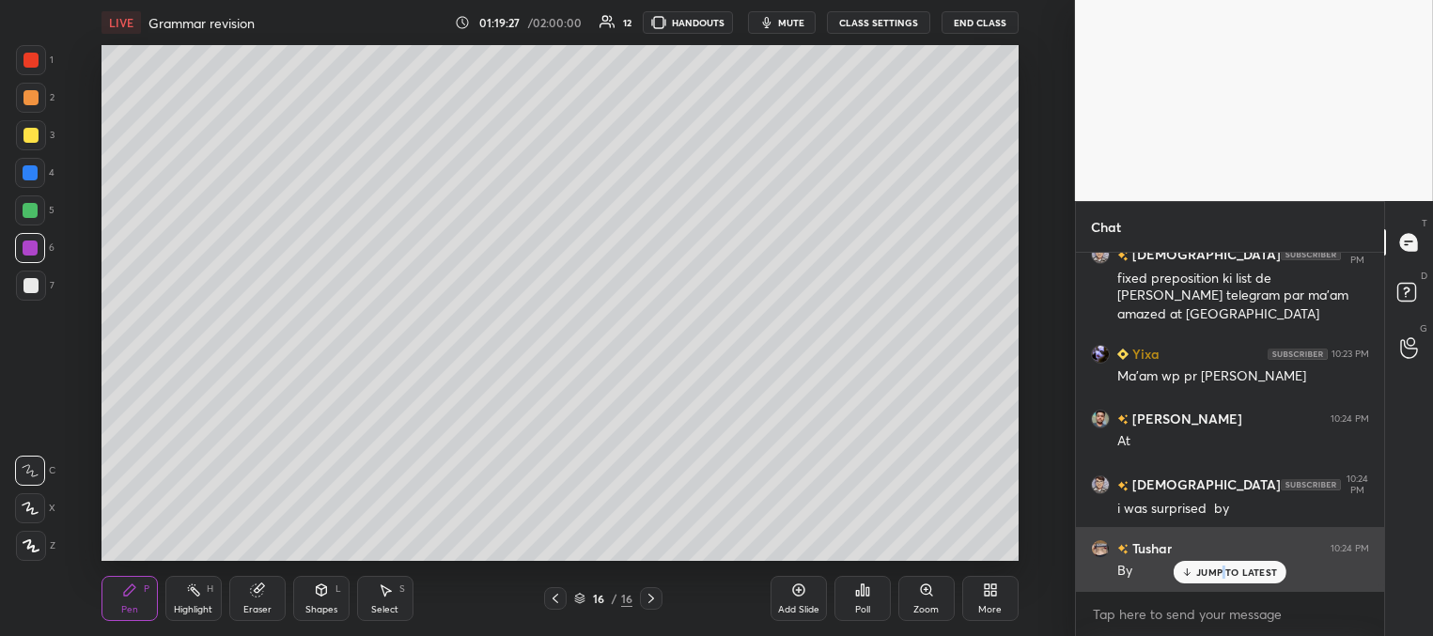
click at [1221, 569] on p "JUMP TO LATEST" at bounding box center [1236, 571] width 81 height 11
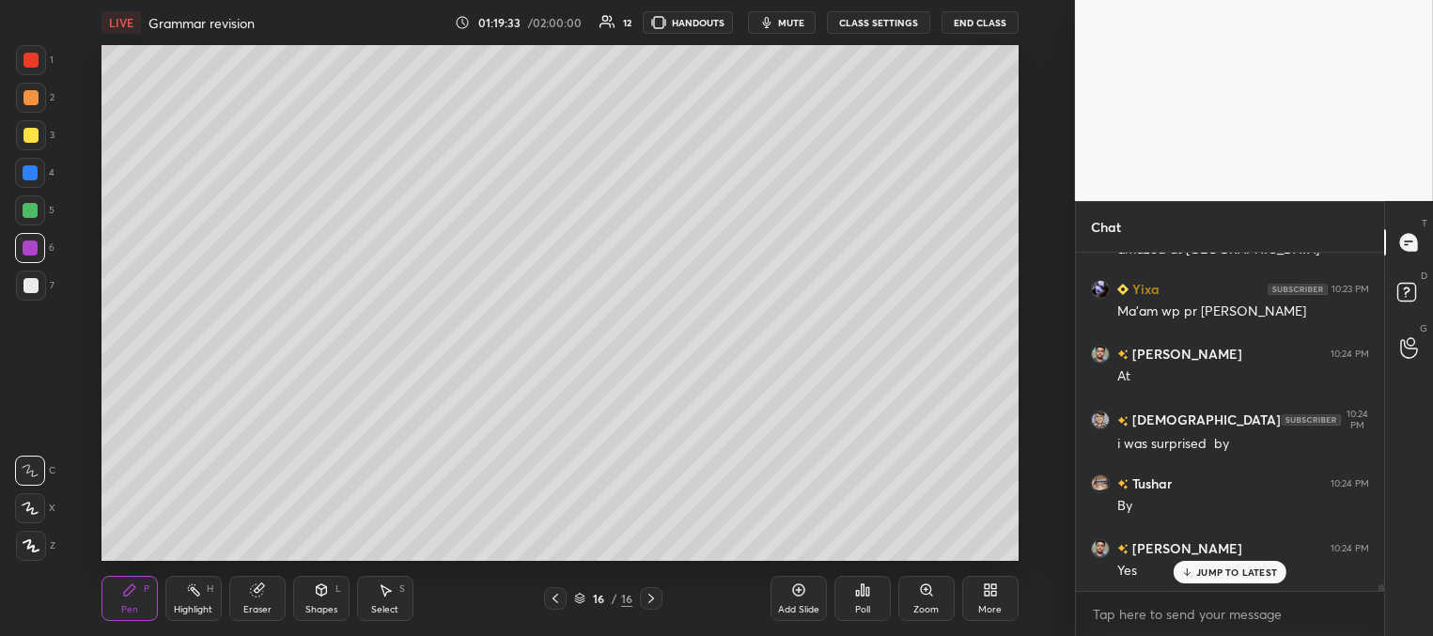
scroll to position [17239, 0]
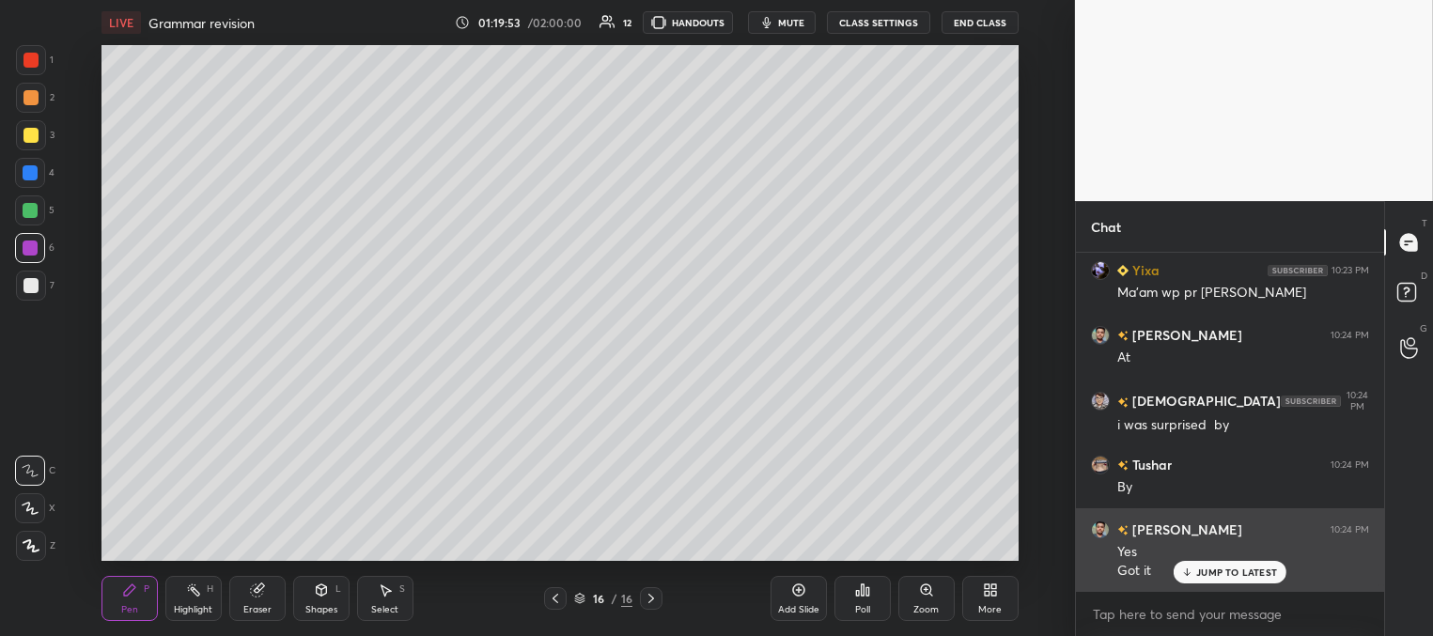
drag, startPoint x: 1208, startPoint y: 572, endPoint x: 1191, endPoint y: 563, distance: 19.3
click at [1209, 573] on p "JUMP TO LATEST" at bounding box center [1236, 571] width 81 height 11
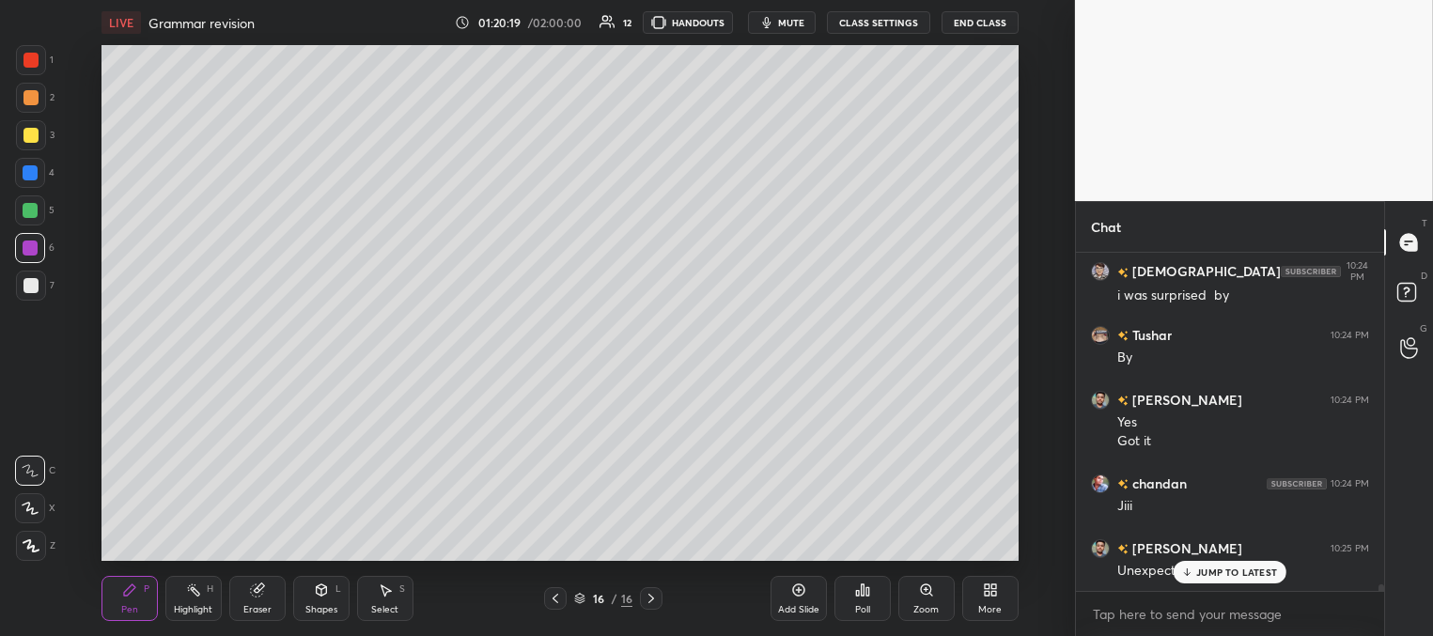
scroll to position [17433, 0]
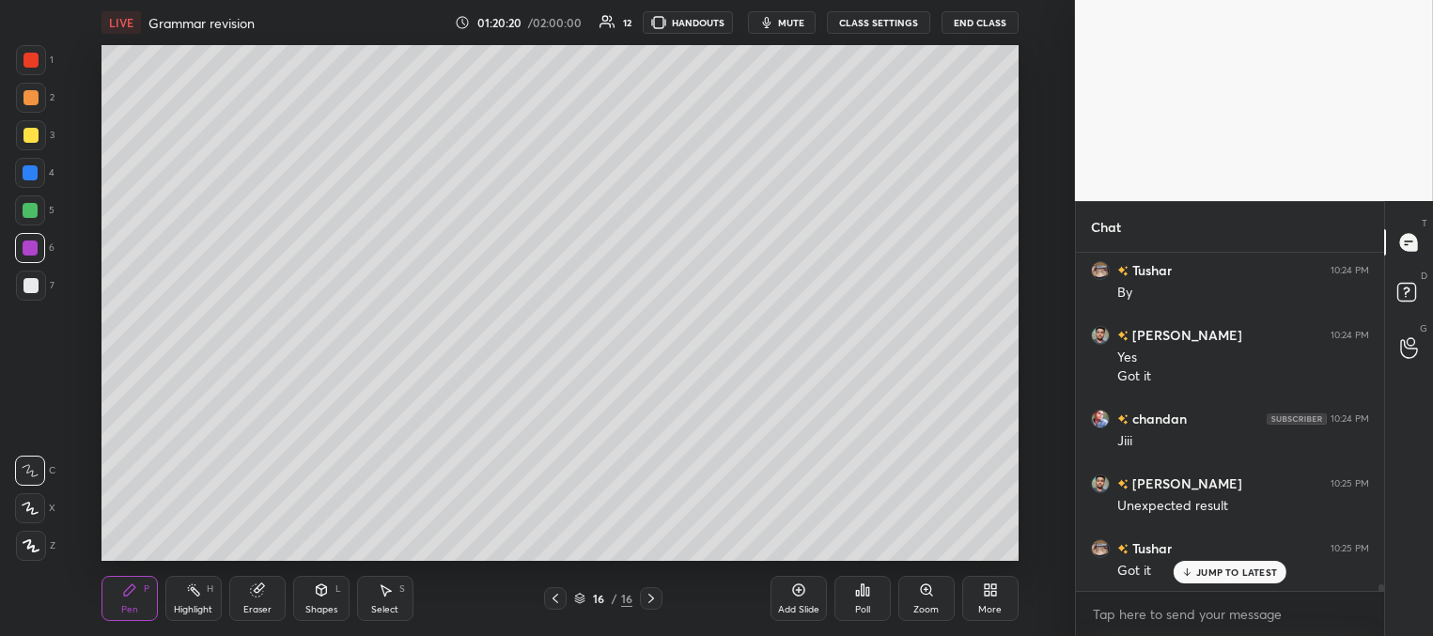
click at [1202, 573] on p "JUMP TO LATEST" at bounding box center [1236, 571] width 81 height 11
click at [34, 172] on div at bounding box center [30, 172] width 15 height 15
click at [33, 67] on div at bounding box center [30, 60] width 15 height 15
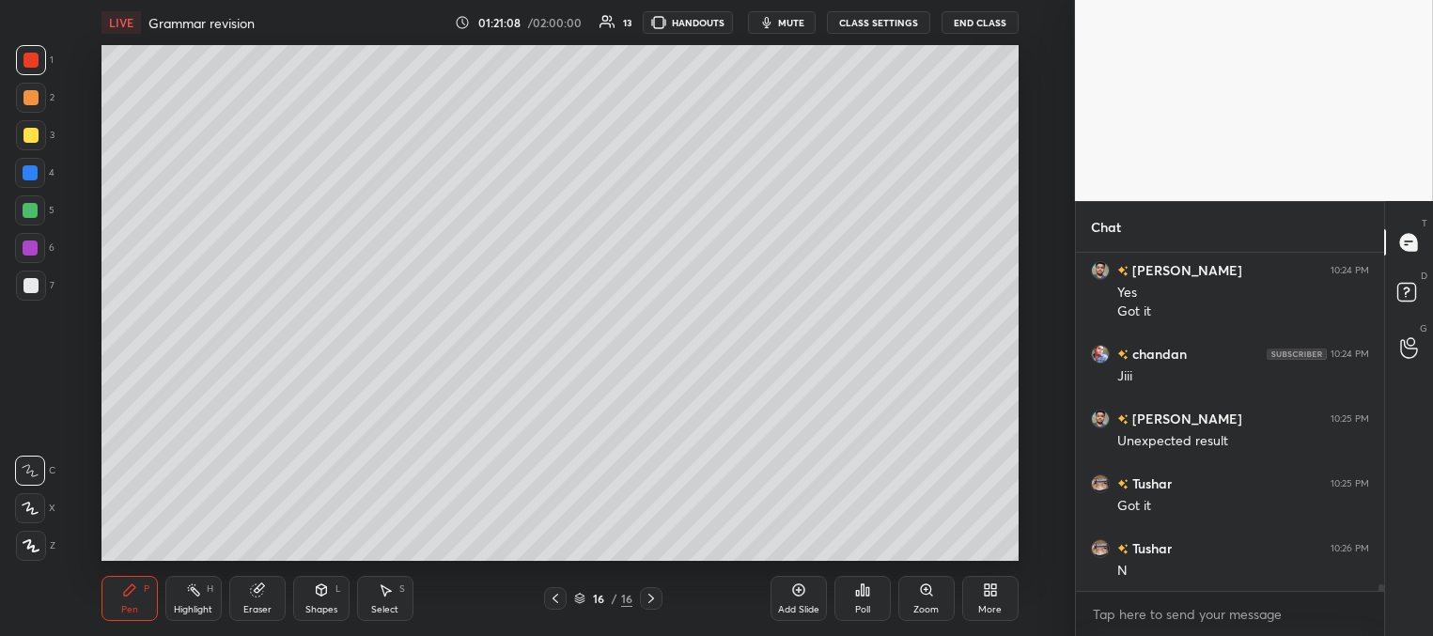
scroll to position [17564, 0]
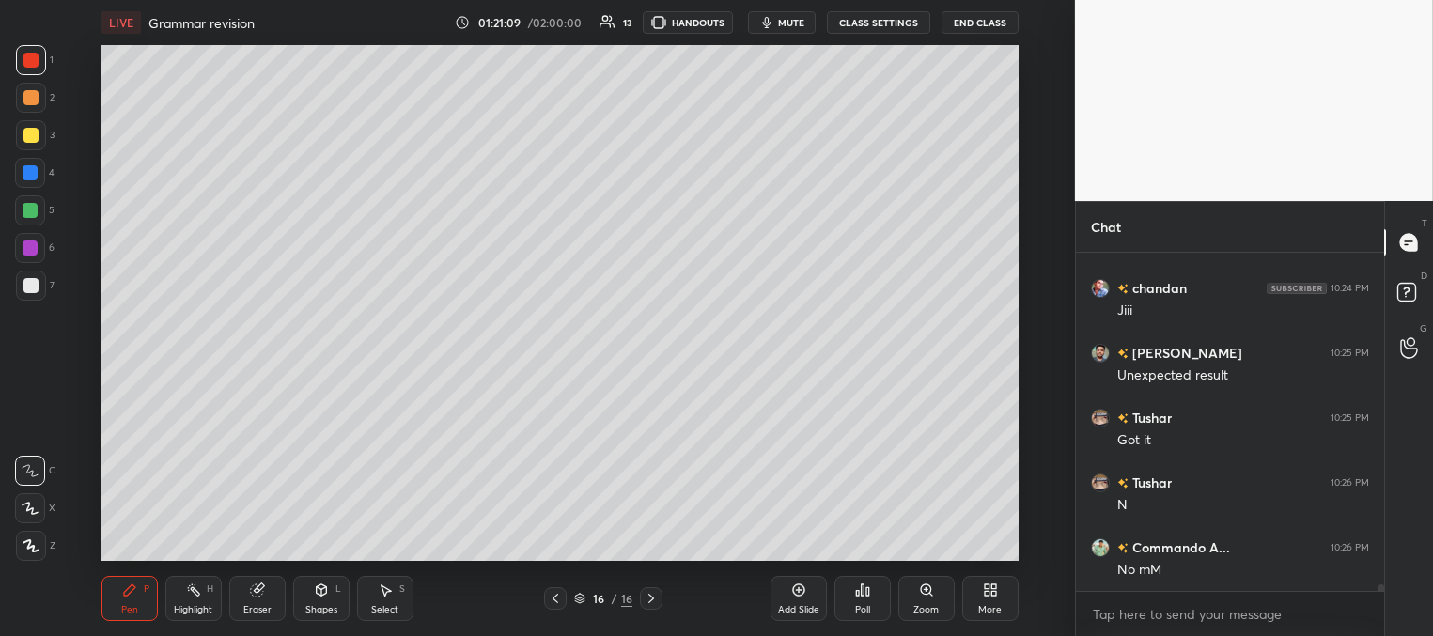
click at [29, 207] on div at bounding box center [30, 210] width 15 height 15
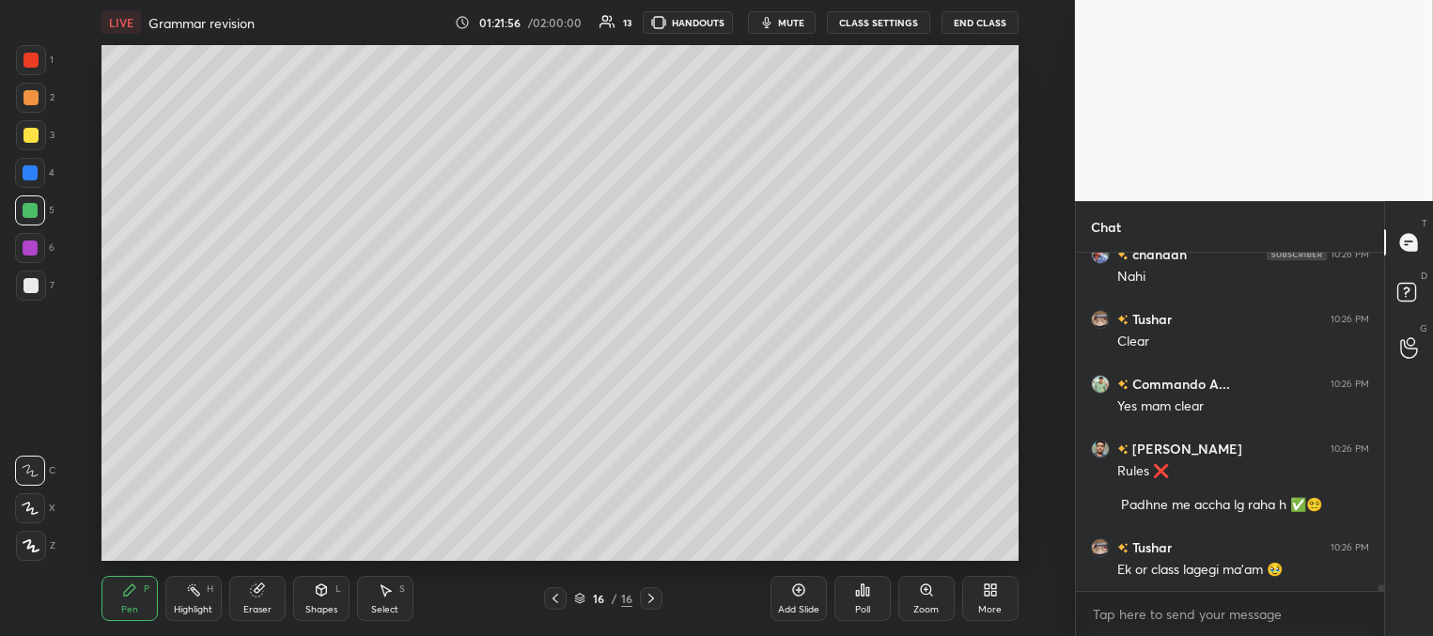
scroll to position [7, 6]
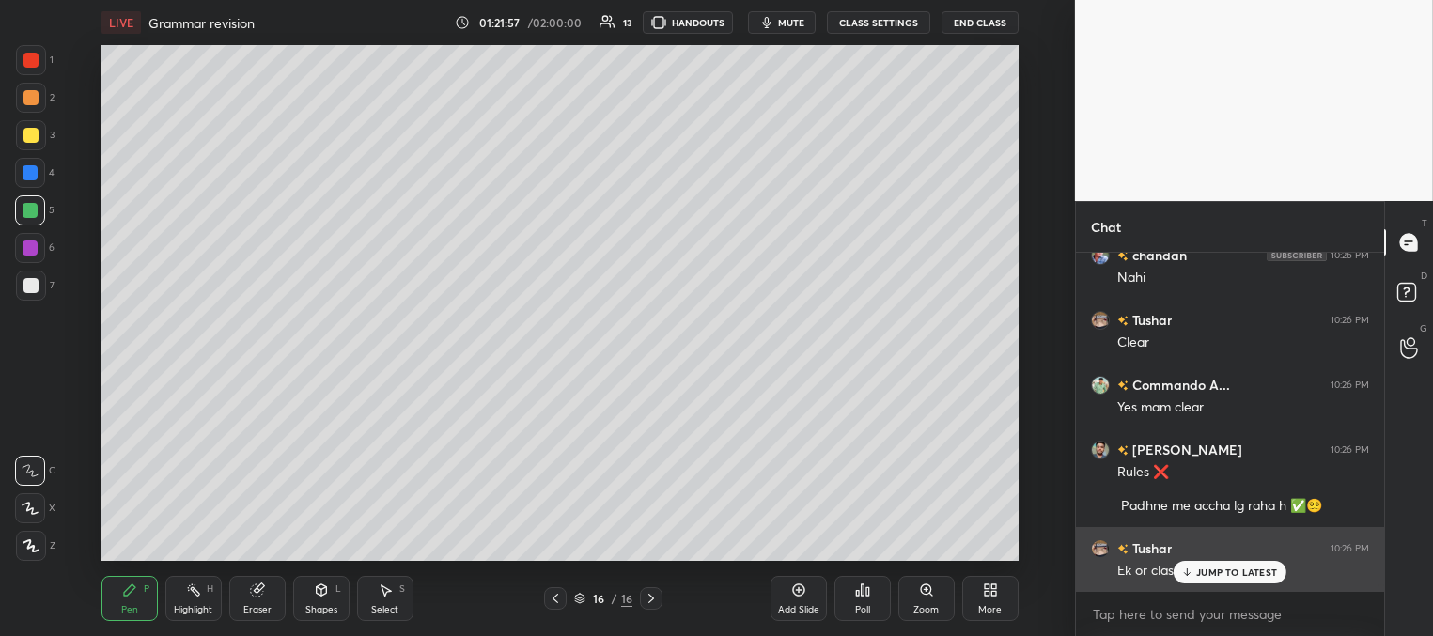
drag, startPoint x: 1196, startPoint y: 574, endPoint x: 1131, endPoint y: 549, distance: 69.6
click at [1195, 574] on div "JUMP TO LATEST" at bounding box center [1229, 572] width 113 height 23
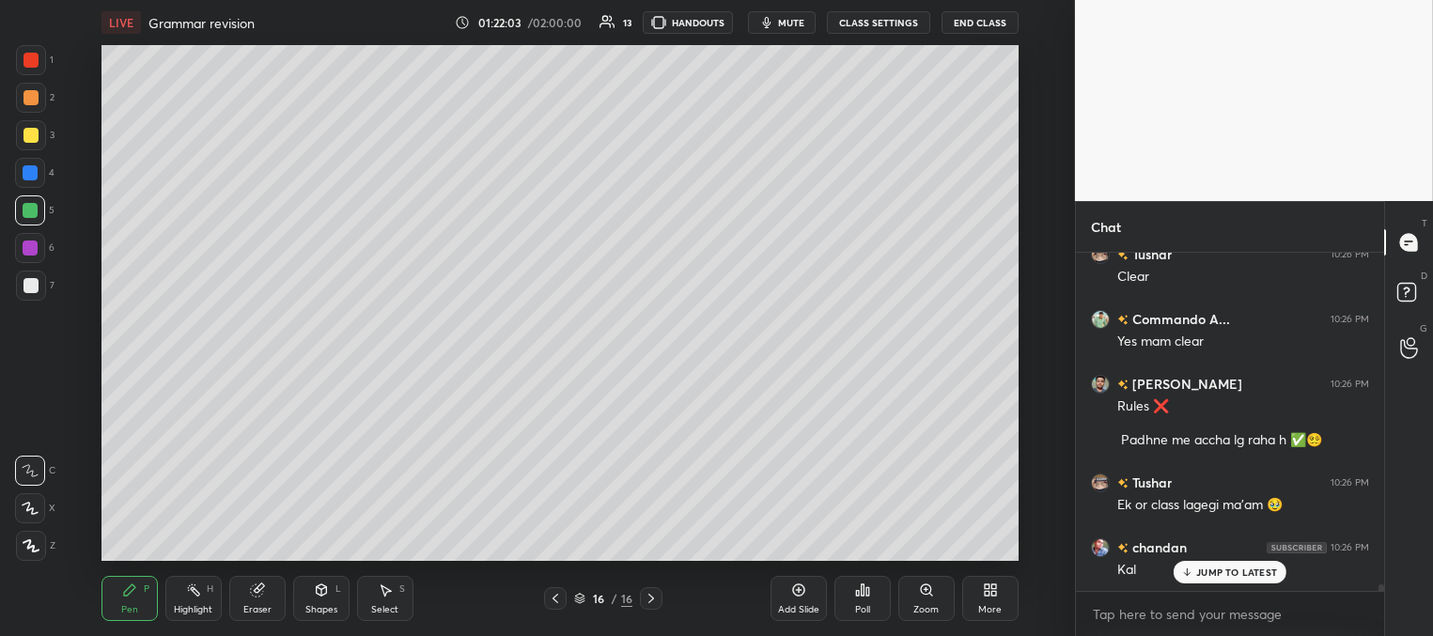
scroll to position [18068, 0]
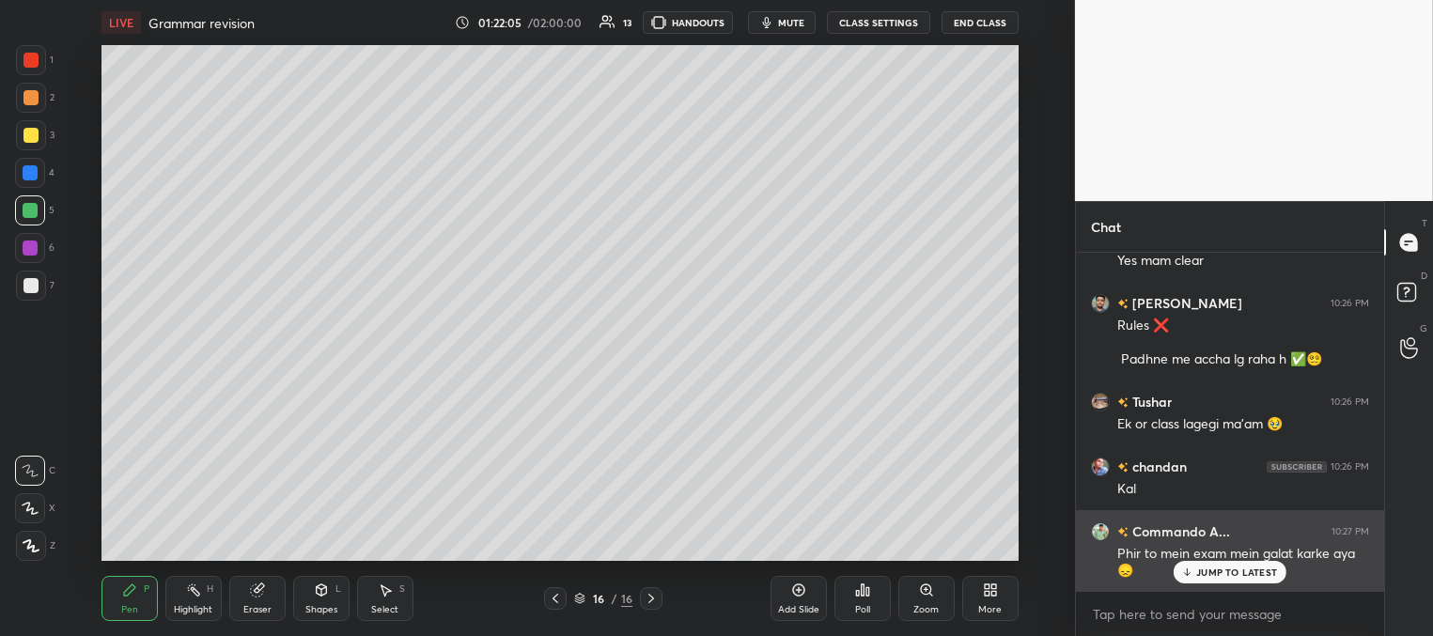
drag, startPoint x: 1249, startPoint y: 569, endPoint x: 1224, endPoint y: 571, distance: 25.4
click at [1249, 569] on p "JUMP TO LATEST" at bounding box center [1236, 571] width 81 height 11
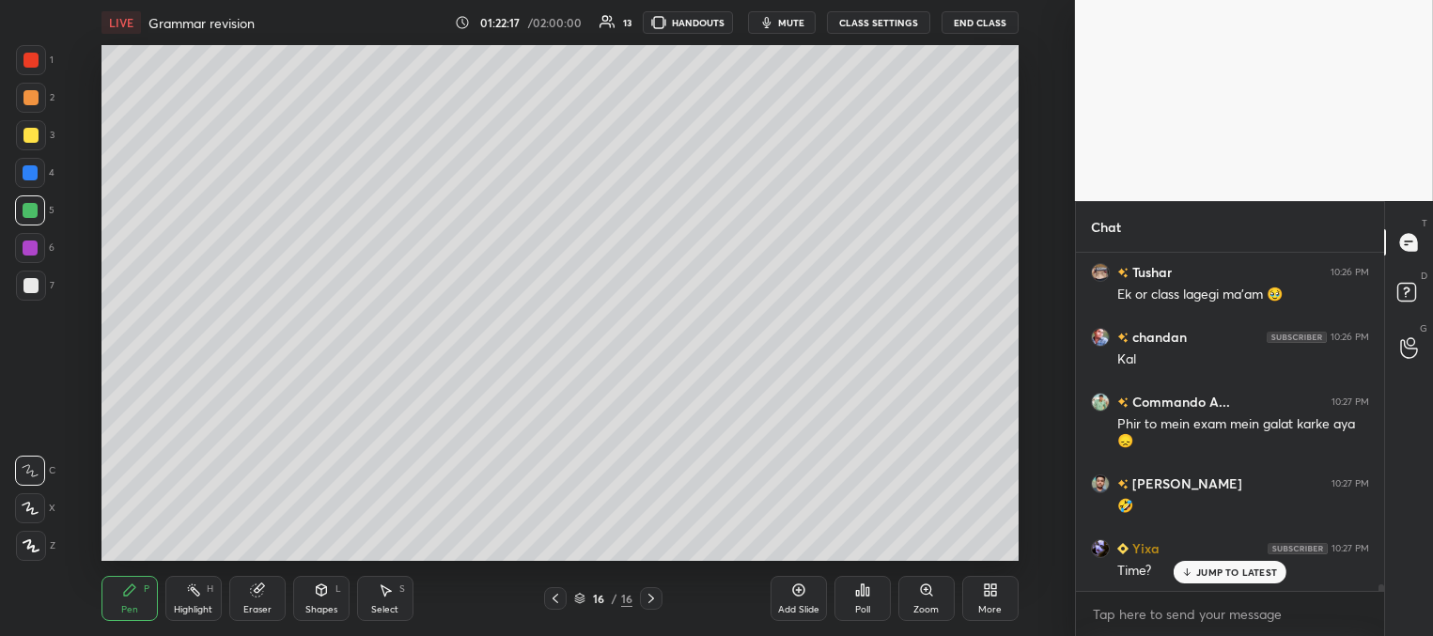
scroll to position [18262, 0]
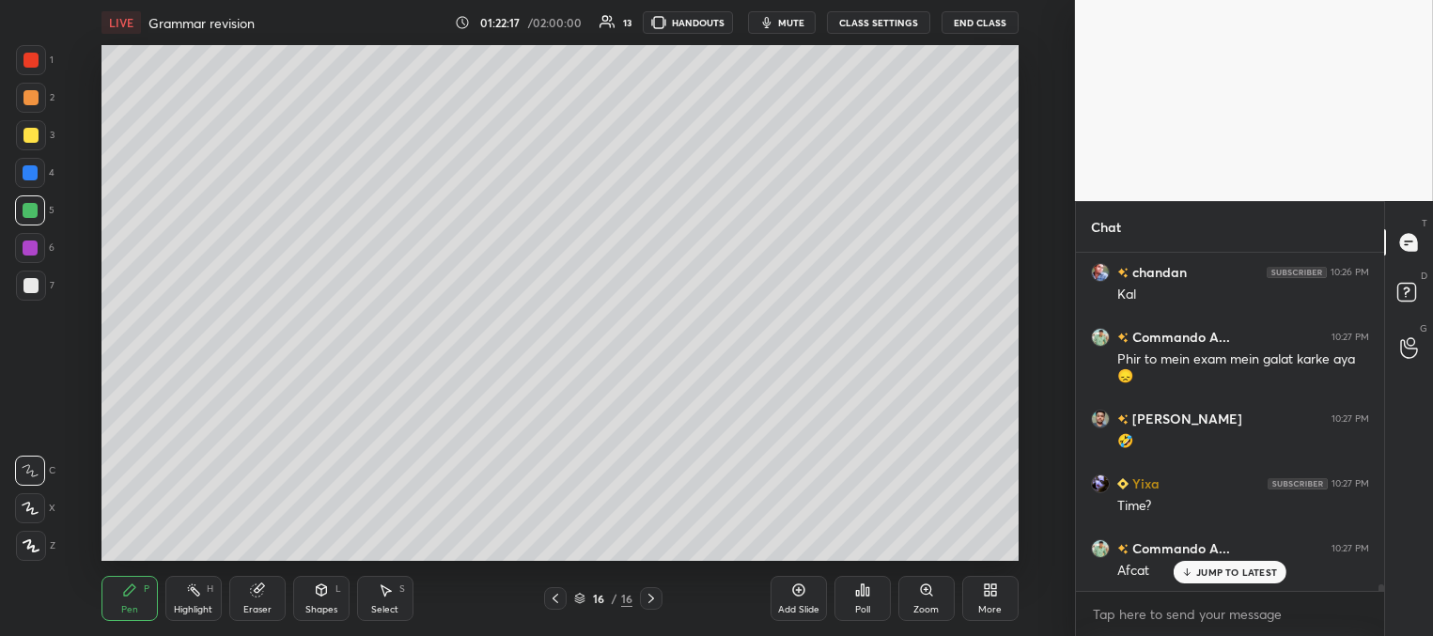
drag, startPoint x: 799, startPoint y: 609, endPoint x: 749, endPoint y: 562, distance: 68.5
click at [798, 609] on div "Add Slide" at bounding box center [798, 609] width 41 height 9
drag, startPoint x: 37, startPoint y: 131, endPoint x: 91, endPoint y: 110, distance: 58.3
click at [37, 132] on div at bounding box center [30, 135] width 15 height 15
drag, startPoint x: 36, startPoint y: 284, endPoint x: 24, endPoint y: 282, distance: 11.4
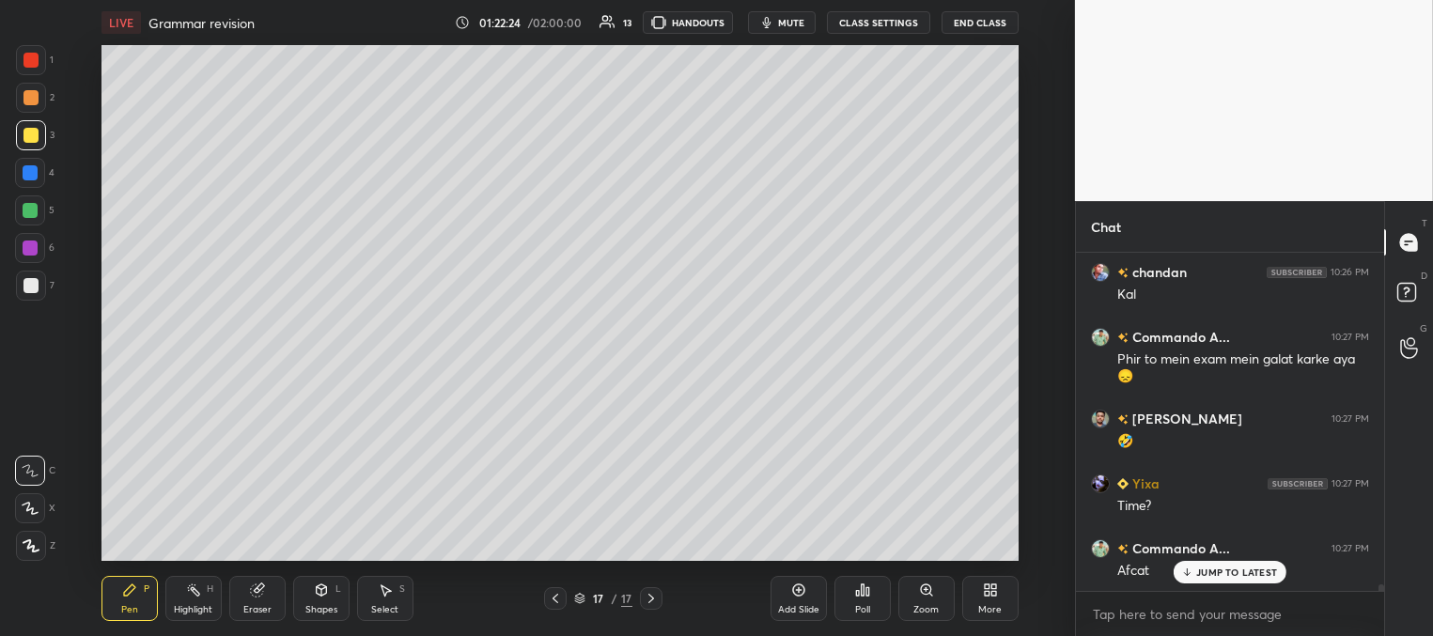
click at [35, 284] on div at bounding box center [30, 285] width 15 height 15
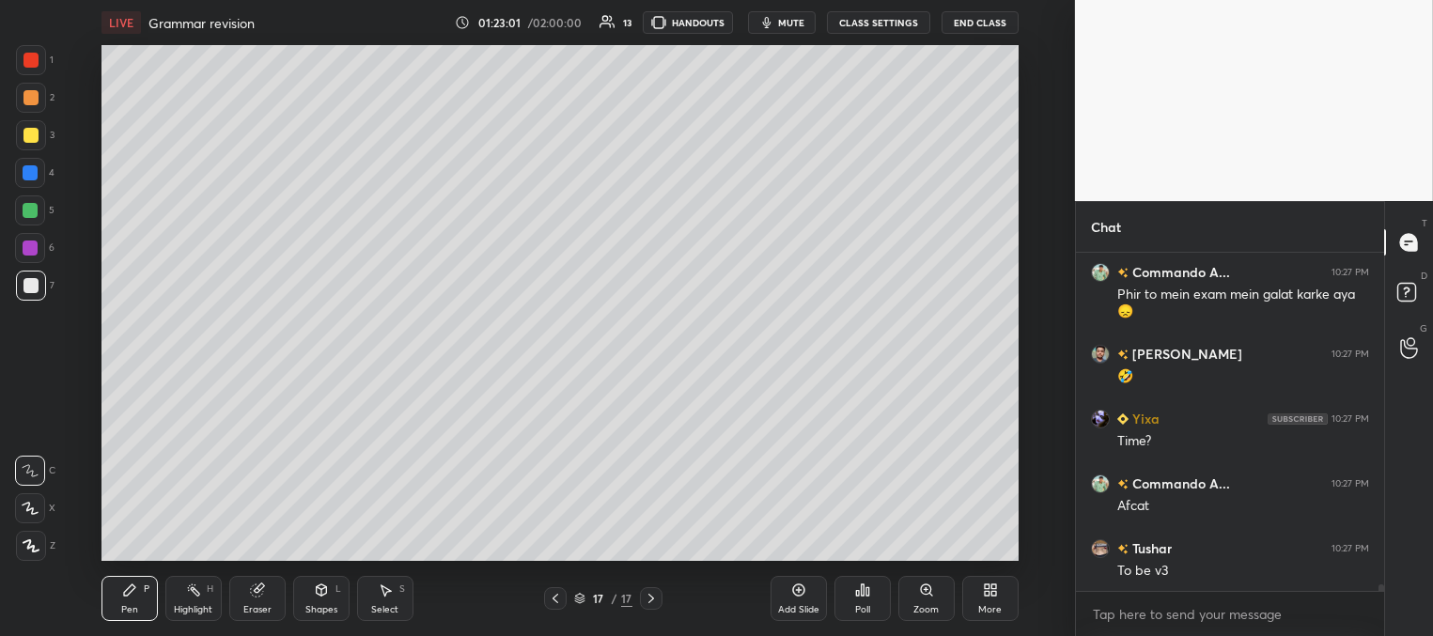
click at [34, 209] on div at bounding box center [30, 210] width 15 height 15
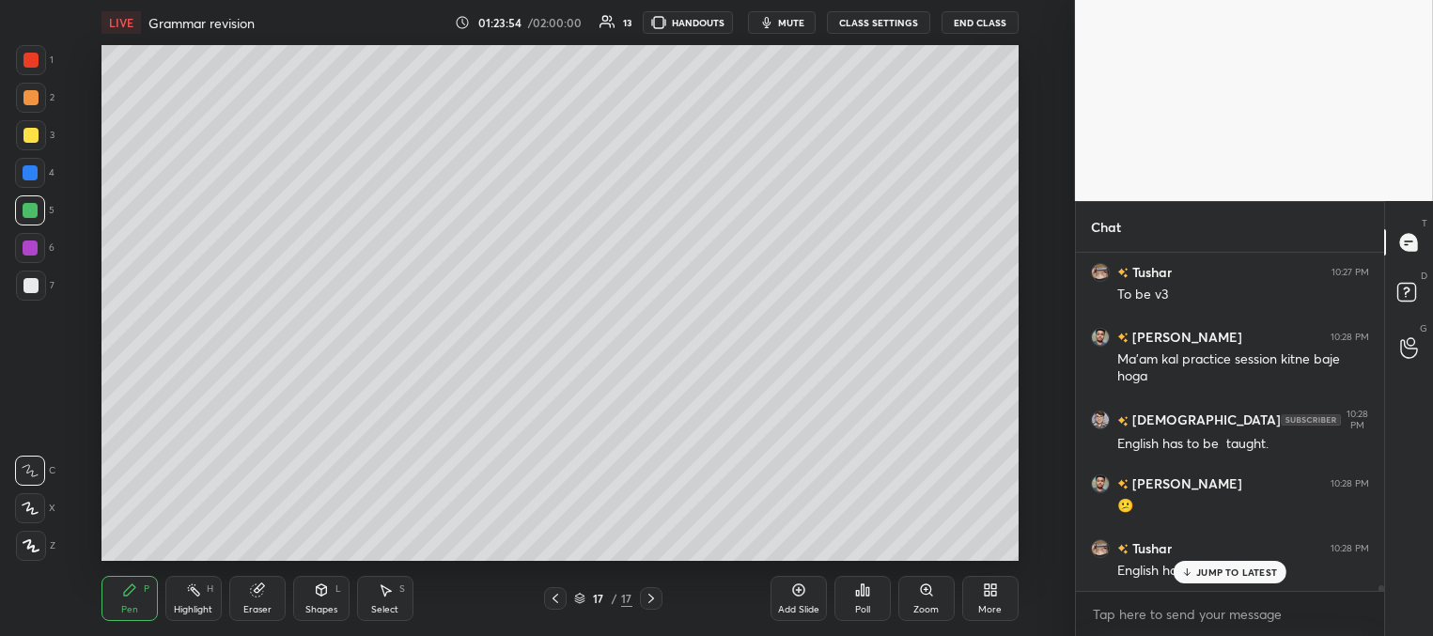
scroll to position [18668, 0]
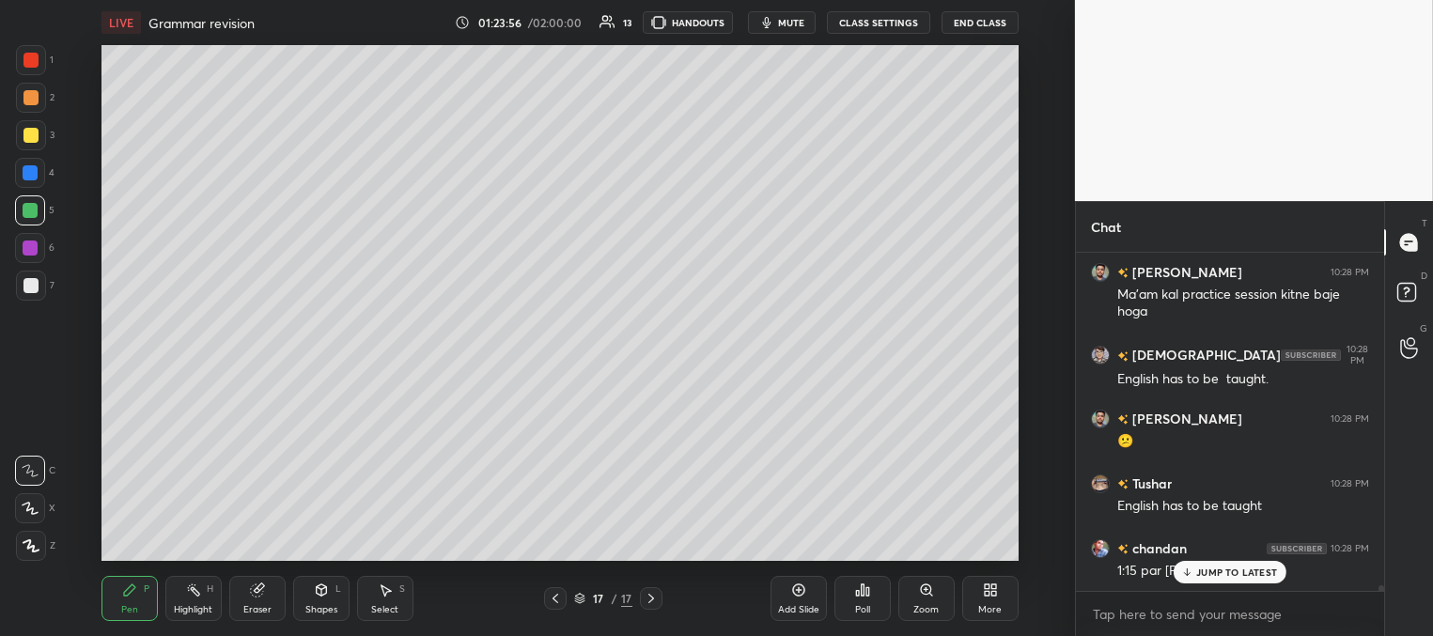
click at [32, 178] on div at bounding box center [30, 172] width 15 height 15
click at [1192, 570] on icon at bounding box center [1187, 571] width 12 height 11
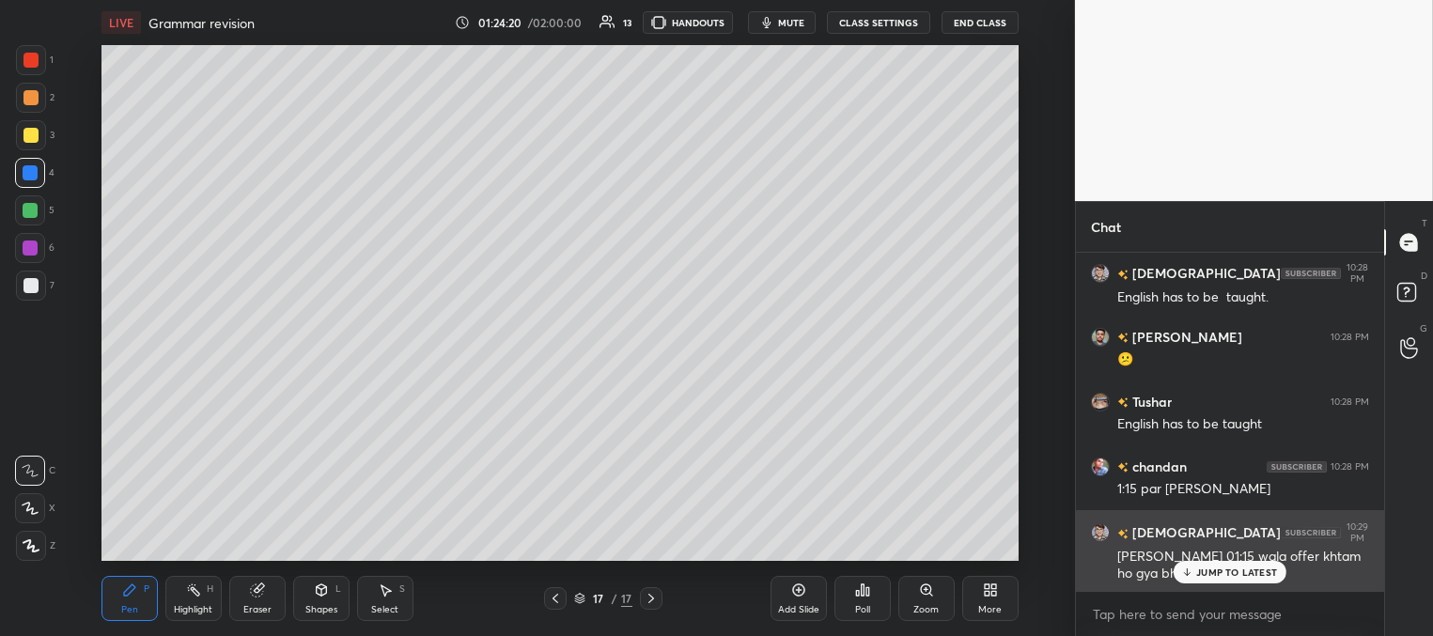
drag, startPoint x: 1197, startPoint y: 569, endPoint x: 1176, endPoint y: 566, distance: 21.0
click at [1197, 570] on p "JUMP TO LATEST" at bounding box center [1236, 571] width 81 height 11
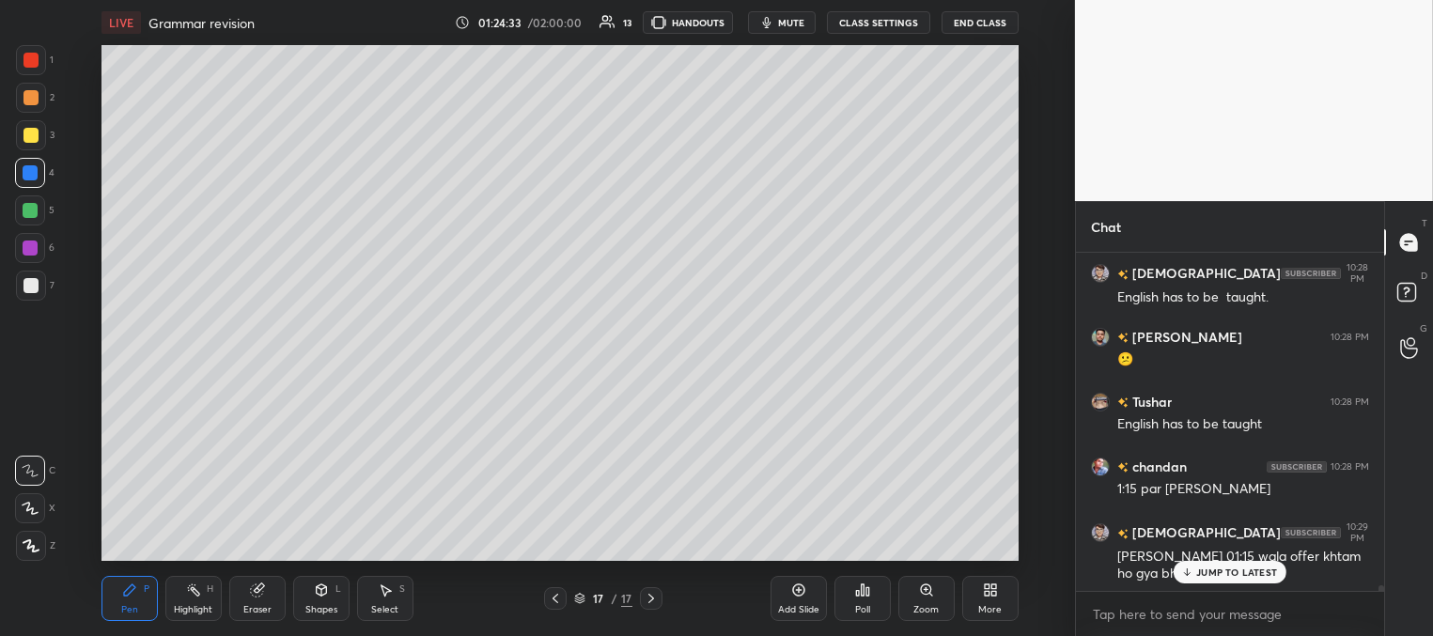
scroll to position [18814, 0]
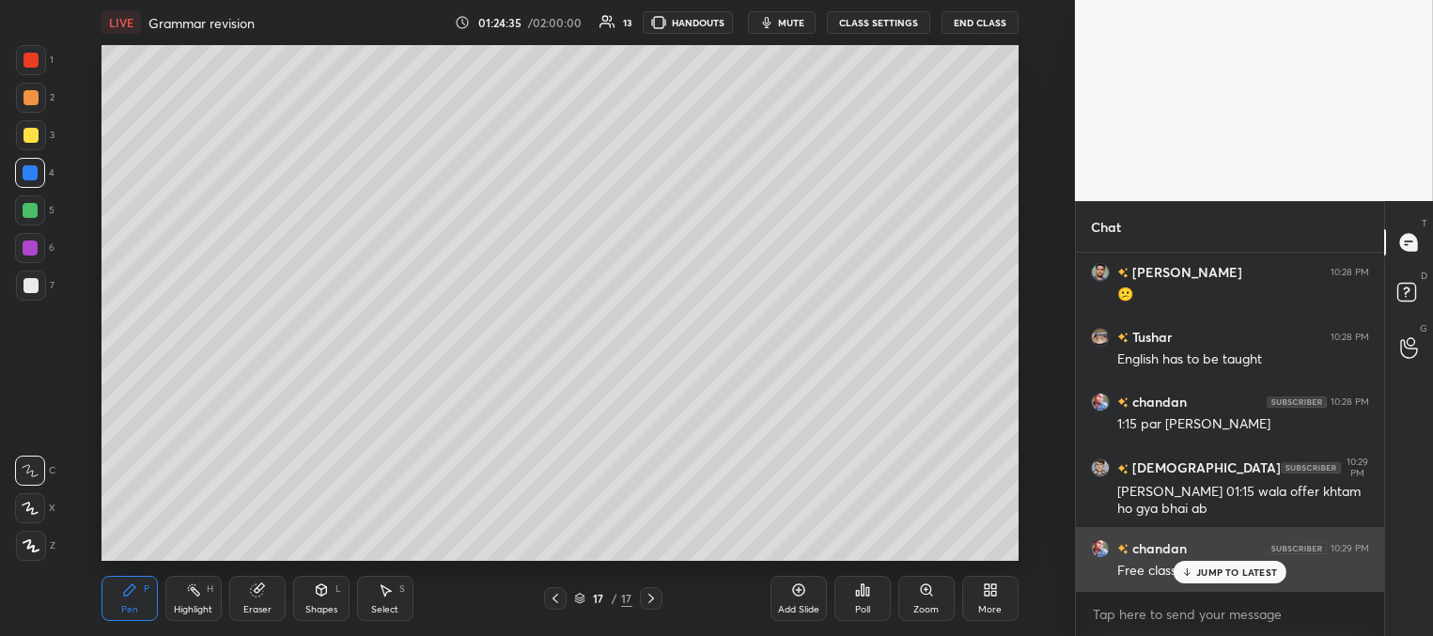
click at [1180, 569] on div "JUMP TO LATEST" at bounding box center [1229, 572] width 113 height 23
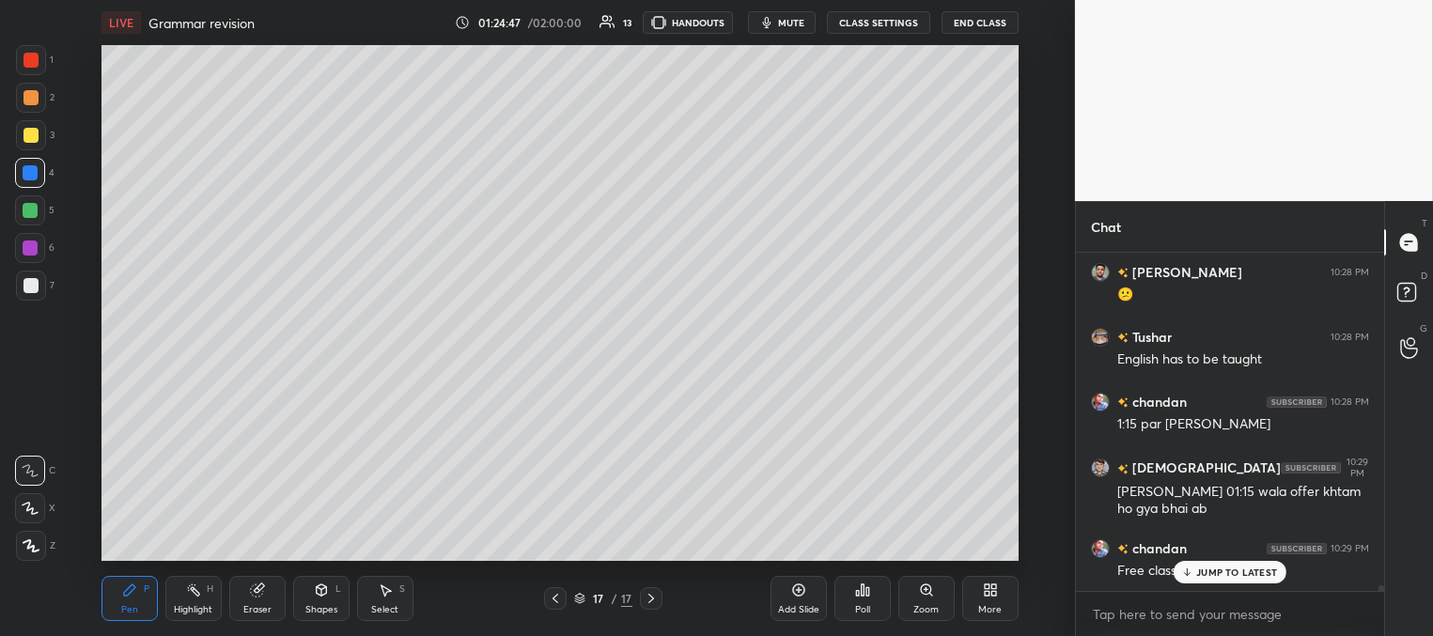
scroll to position [18879, 0]
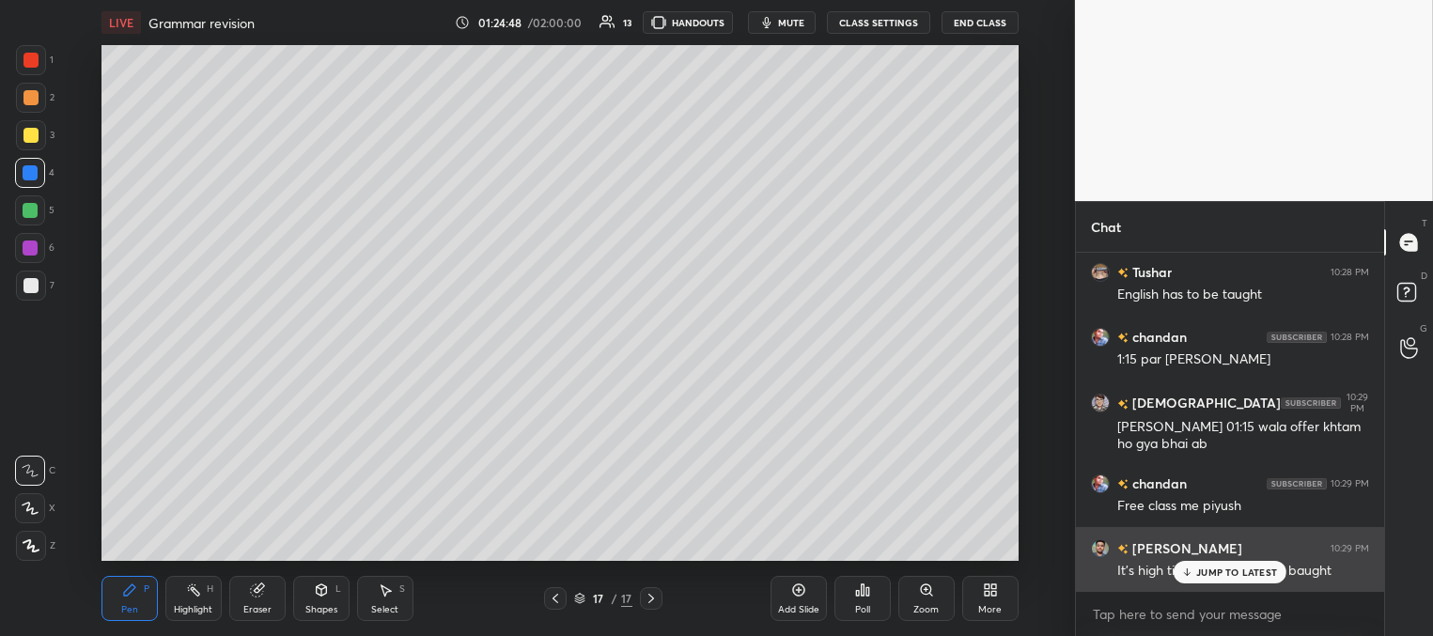
drag, startPoint x: 1192, startPoint y: 576, endPoint x: 1180, endPoint y: 574, distance: 12.4
click at [1188, 576] on icon at bounding box center [1187, 571] width 12 height 11
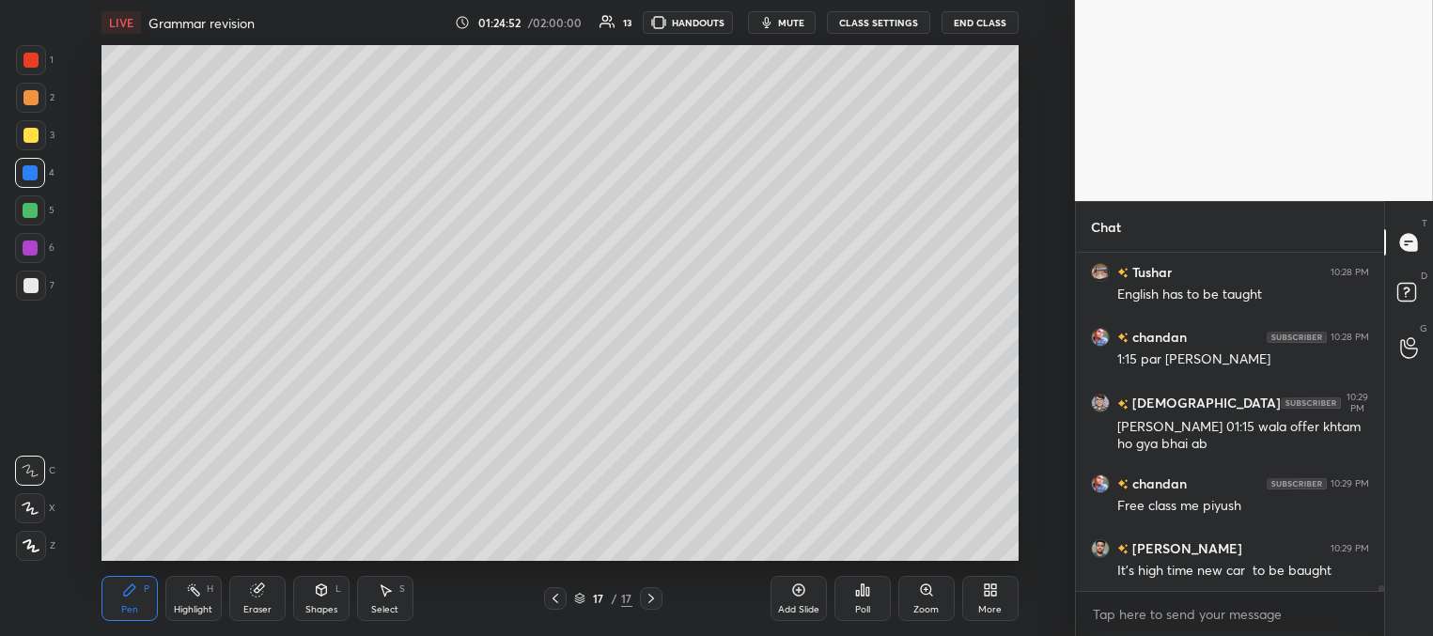
scroll to position [18898, 0]
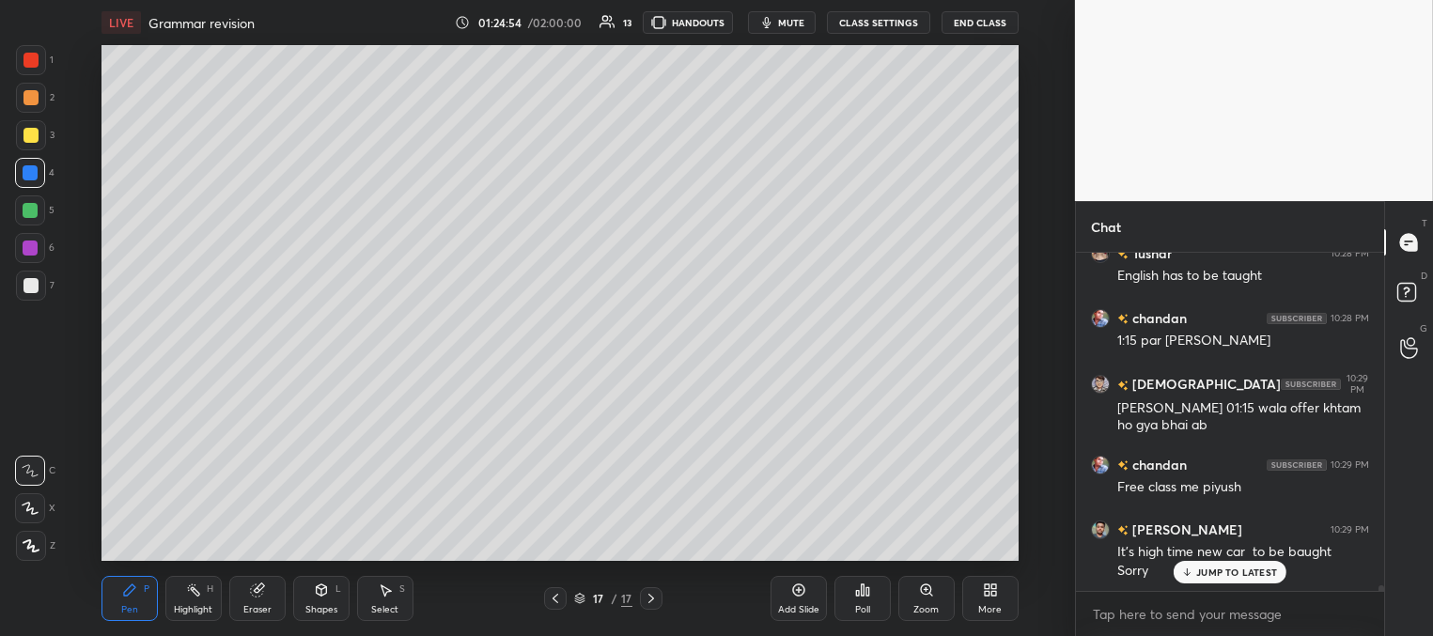
click at [790, 22] on span "mute" at bounding box center [791, 22] width 26 height 13
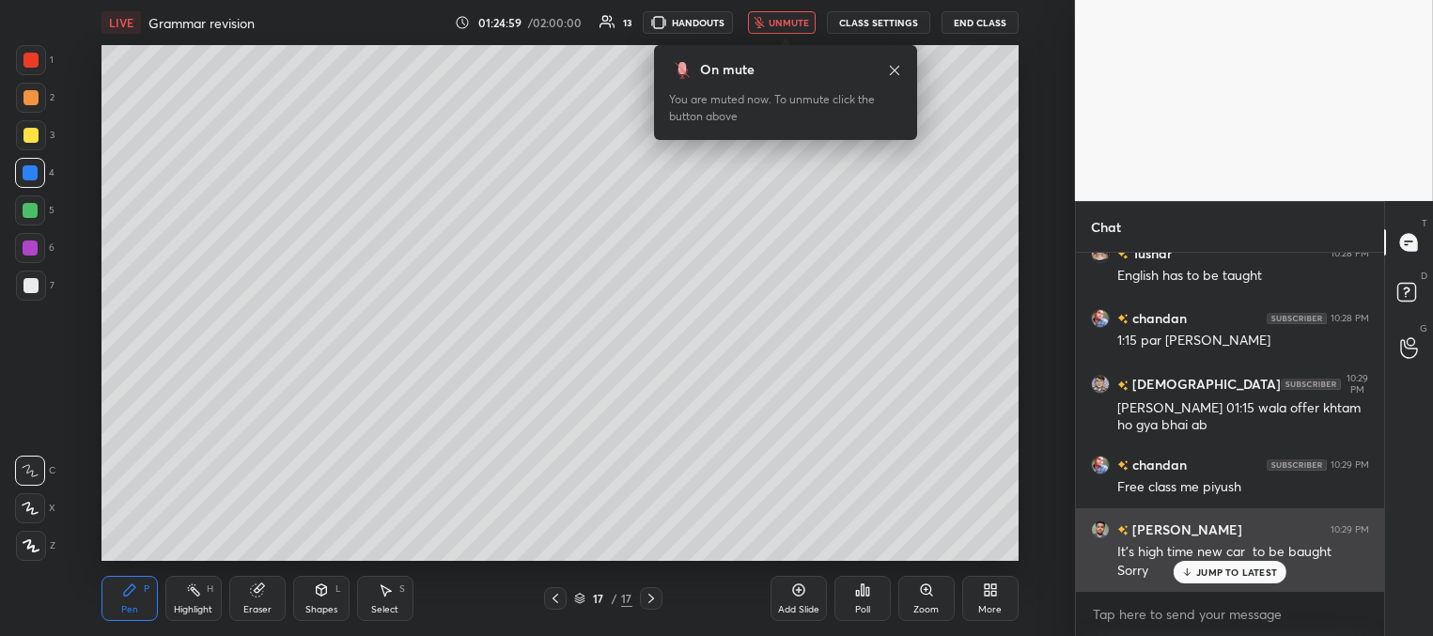
drag, startPoint x: 1204, startPoint y: 569, endPoint x: 1193, endPoint y: 564, distance: 12.6
click at [1203, 569] on p "JUMP TO LATEST" at bounding box center [1236, 571] width 81 height 11
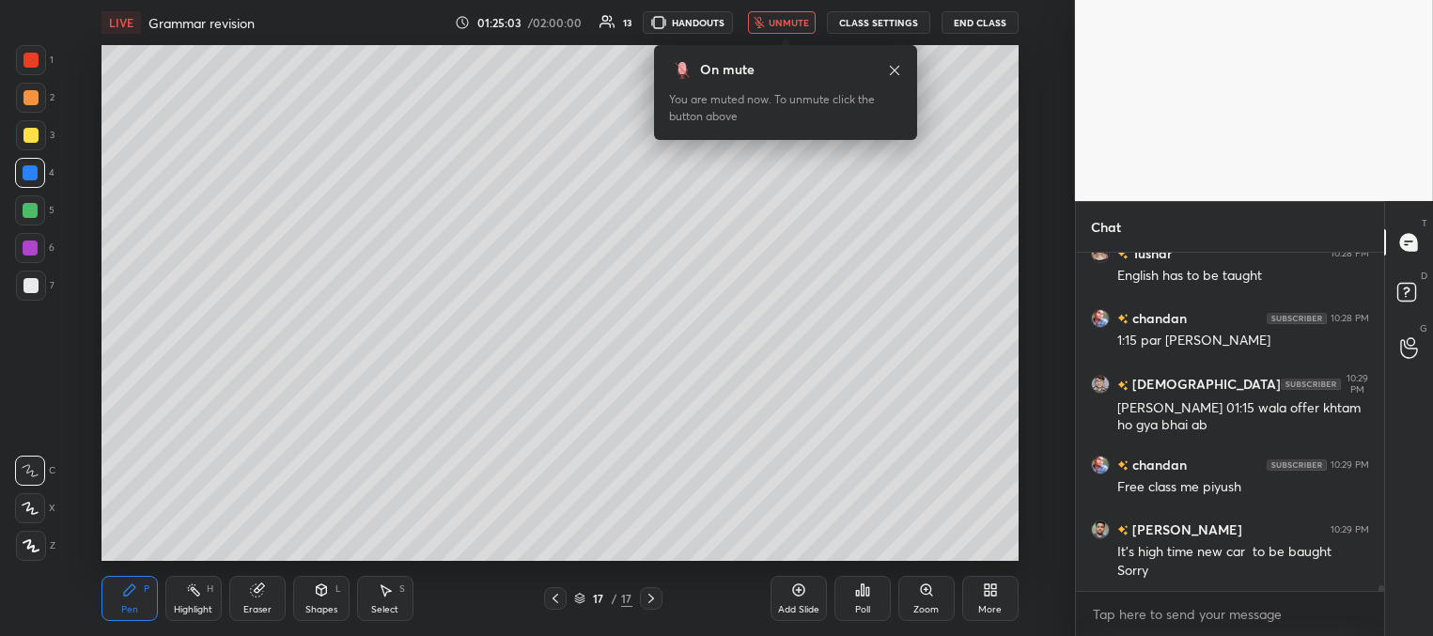
click at [895, 66] on icon at bounding box center [894, 70] width 15 height 15
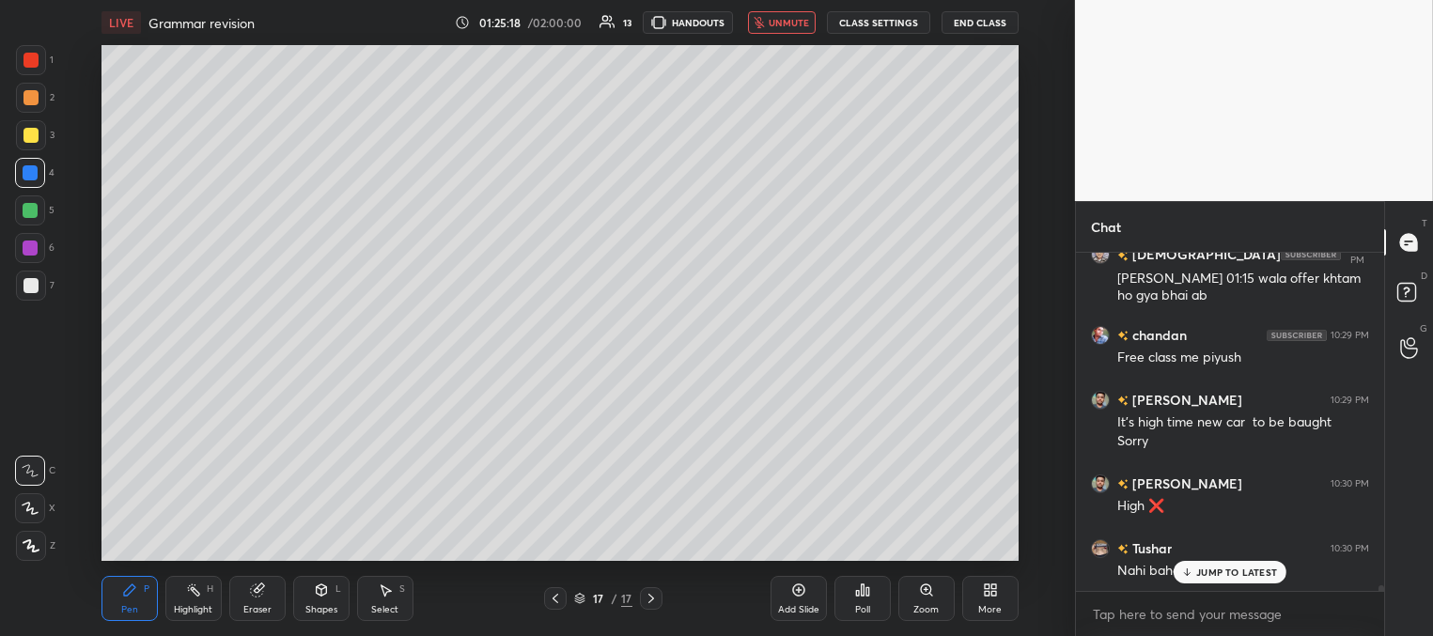
scroll to position [19092, 0]
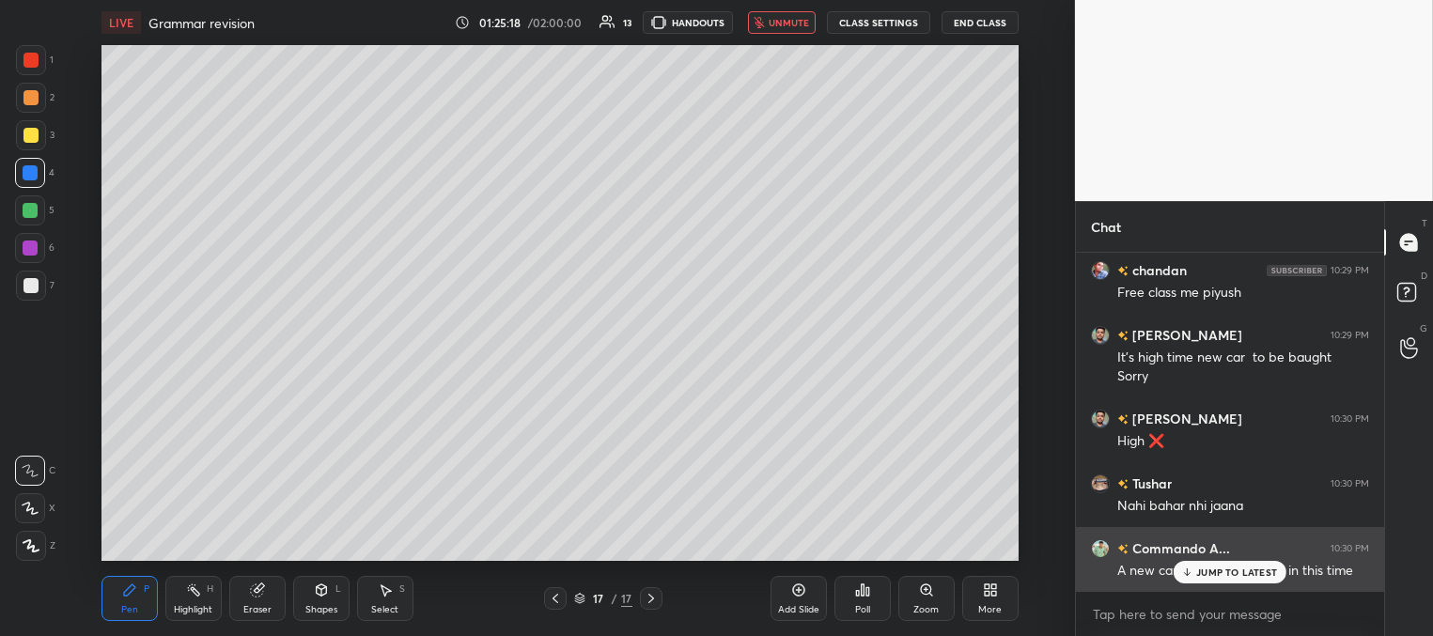
drag, startPoint x: 1185, startPoint y: 570, endPoint x: 1177, endPoint y: 564, distance: 10.0
click at [1185, 571] on icon at bounding box center [1187, 571] width 12 height 11
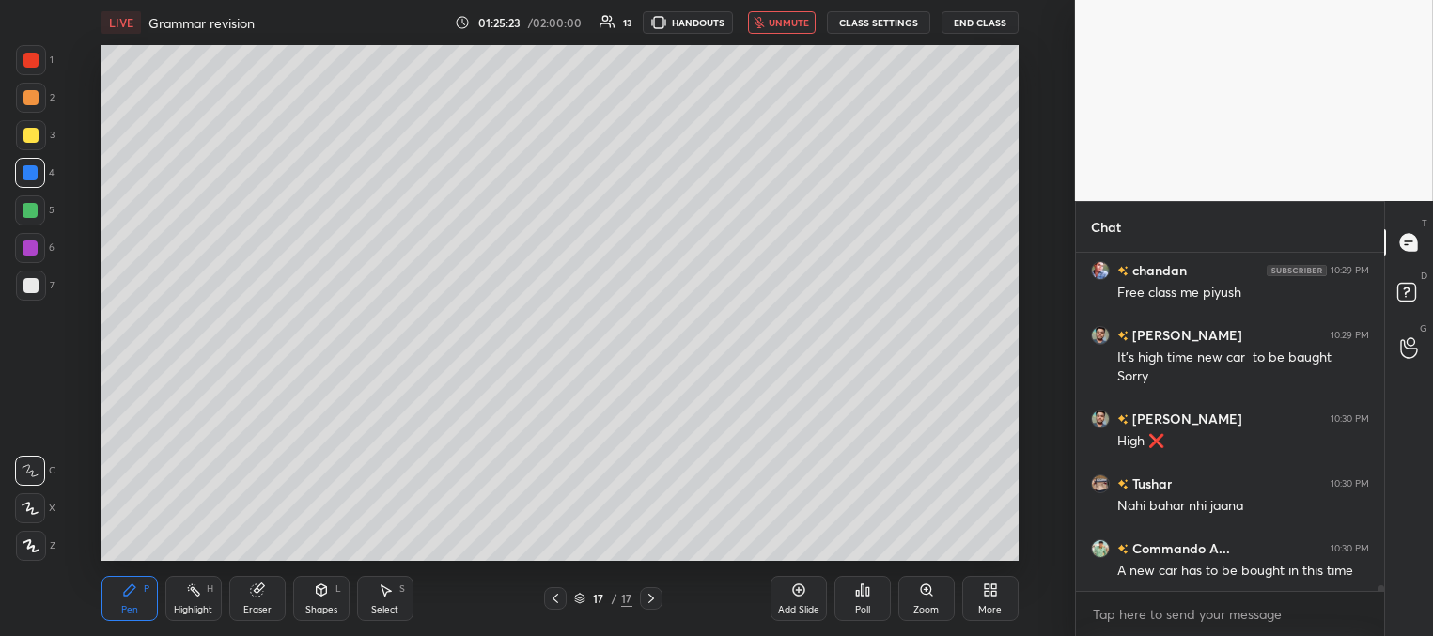
scroll to position [19157, 0]
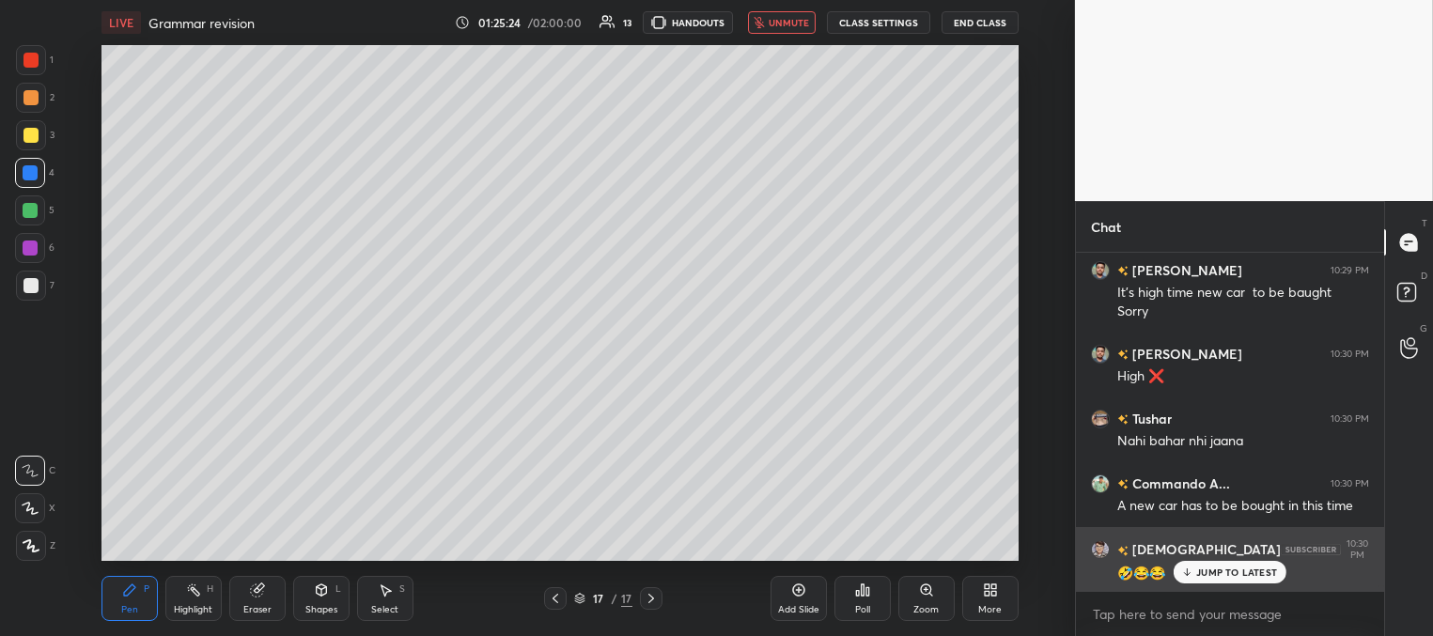
drag, startPoint x: 1206, startPoint y: 572, endPoint x: 1156, endPoint y: 552, distance: 54.4
click at [1206, 573] on p "JUMP TO LATEST" at bounding box center [1236, 571] width 81 height 11
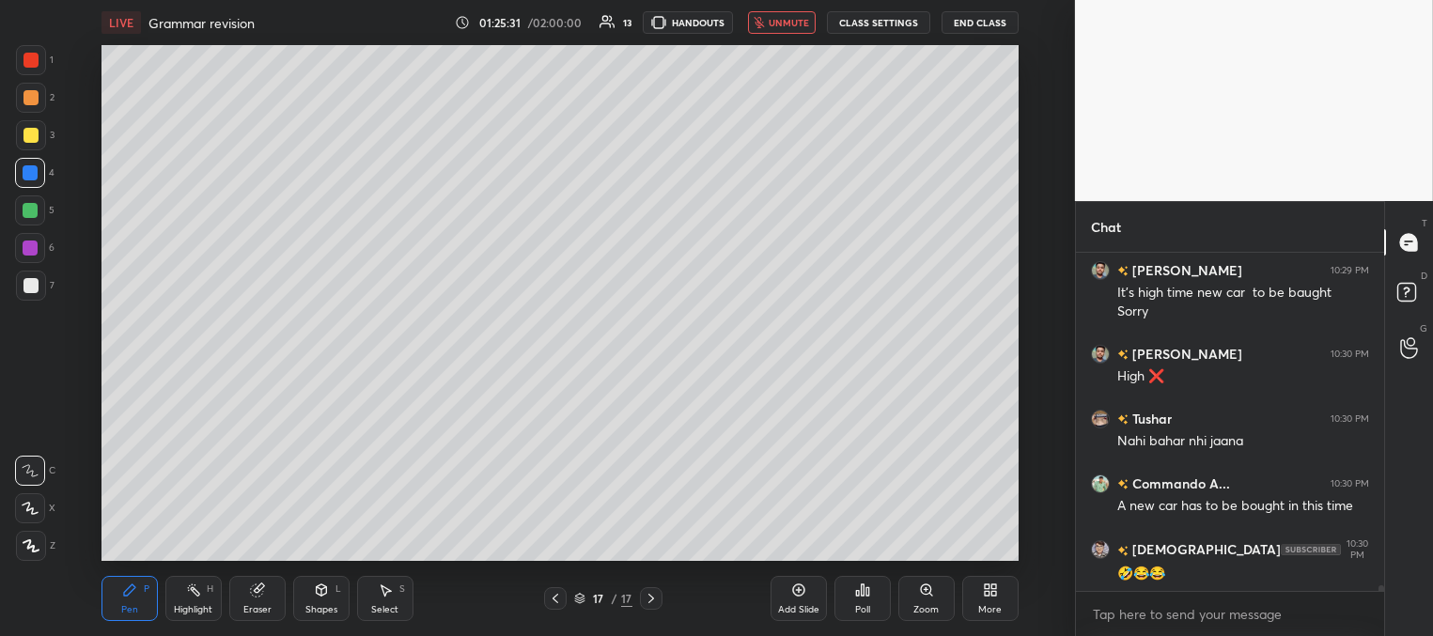
scroll to position [19239, 0]
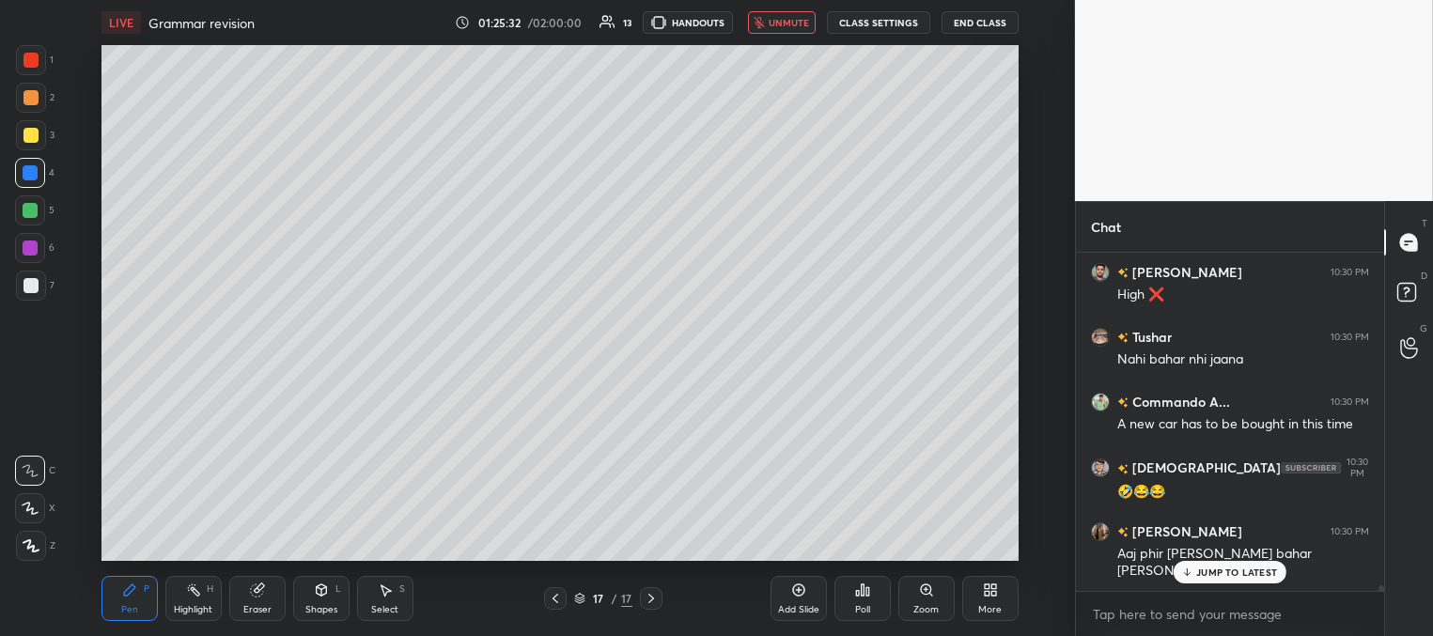
click at [1216, 572] on p "JUMP TO LATEST" at bounding box center [1236, 571] width 81 height 11
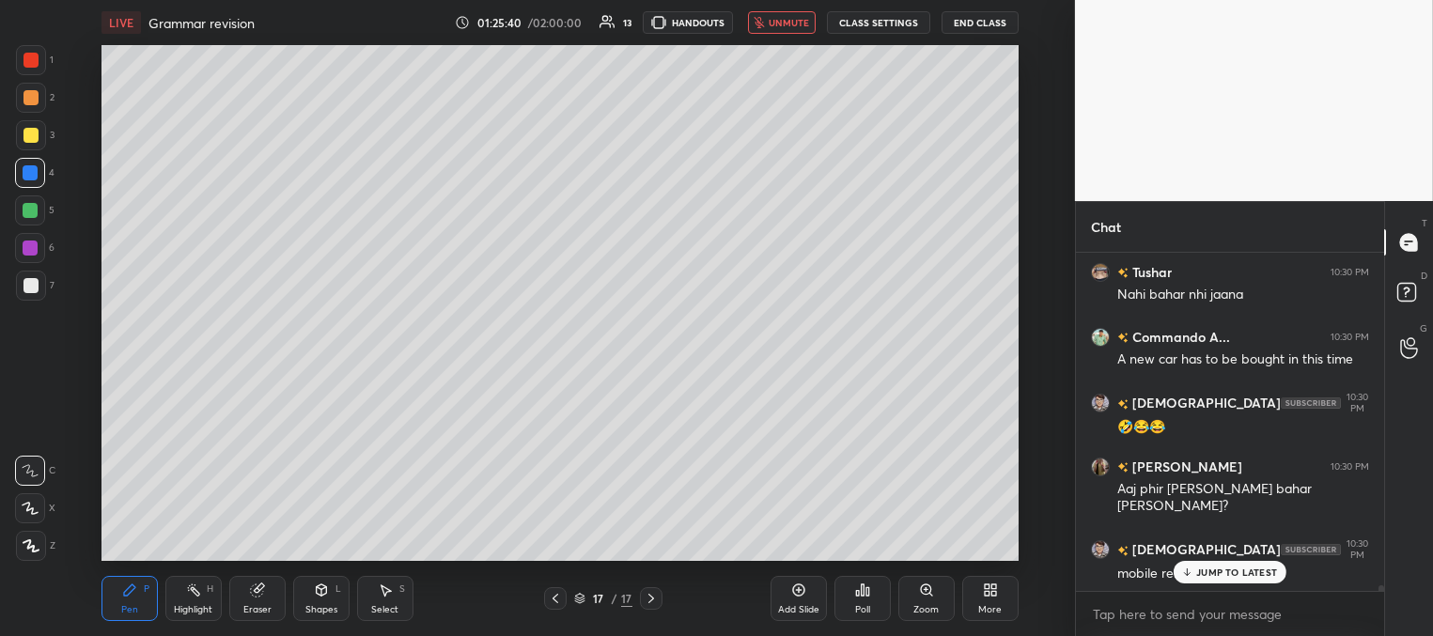
scroll to position [19369, 0]
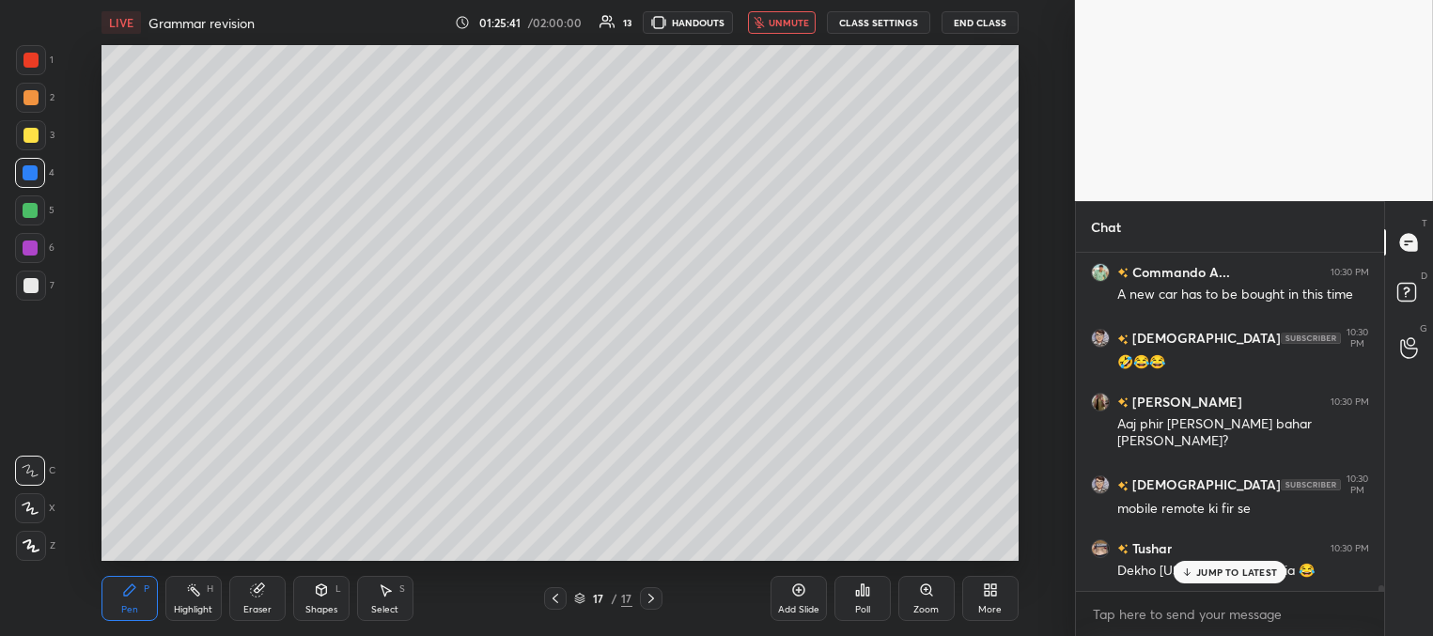
click at [787, 26] on span "unmute" at bounding box center [788, 22] width 40 height 13
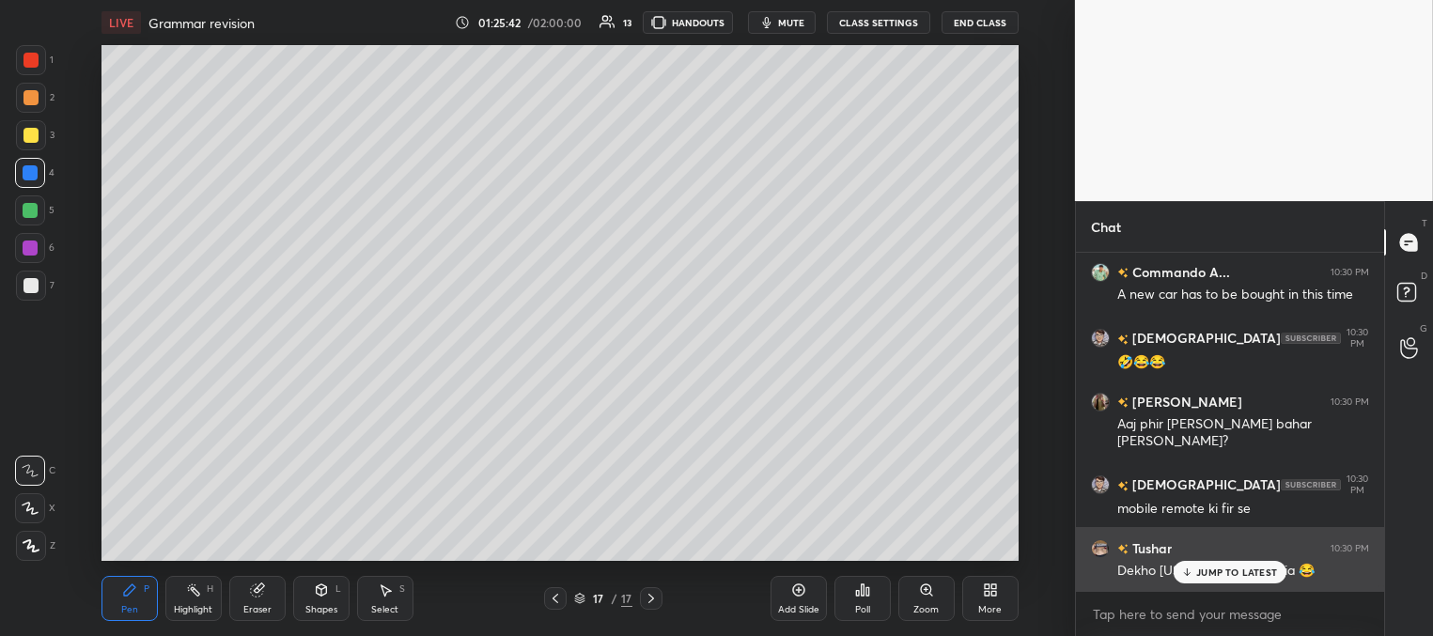
click at [1217, 577] on p "JUMP TO LATEST" at bounding box center [1236, 571] width 81 height 11
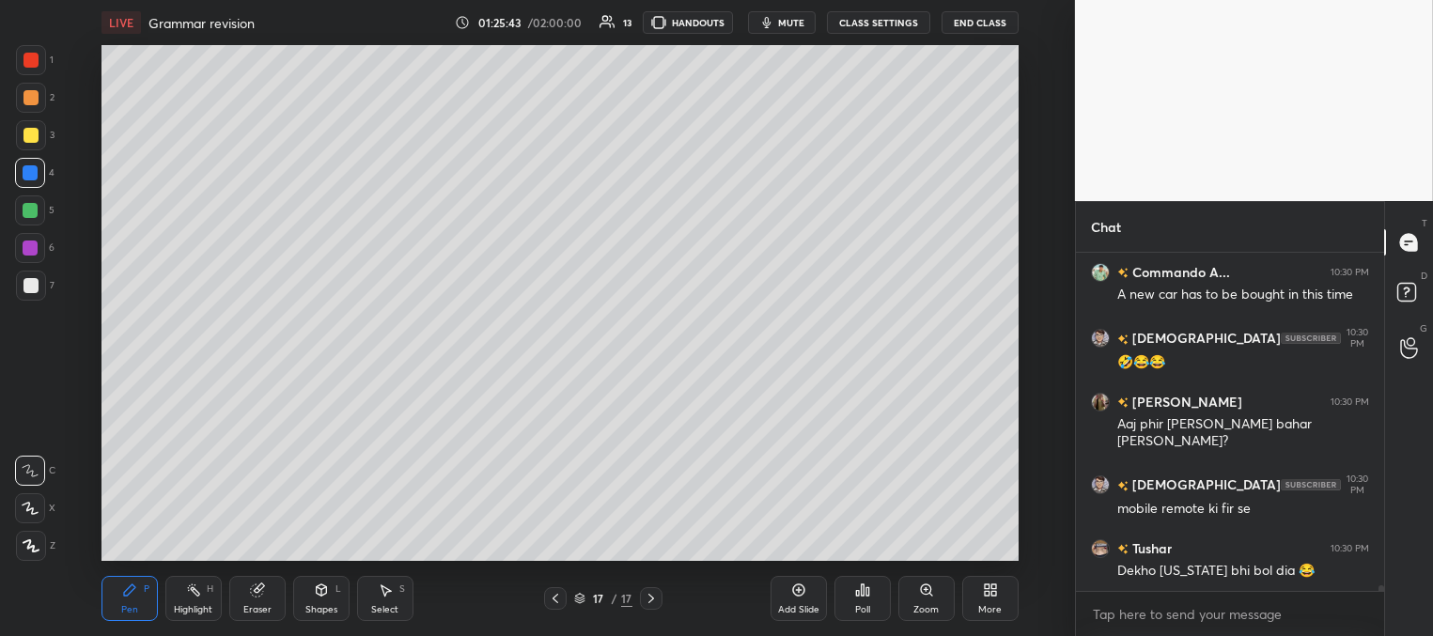
scroll to position [19450, 0]
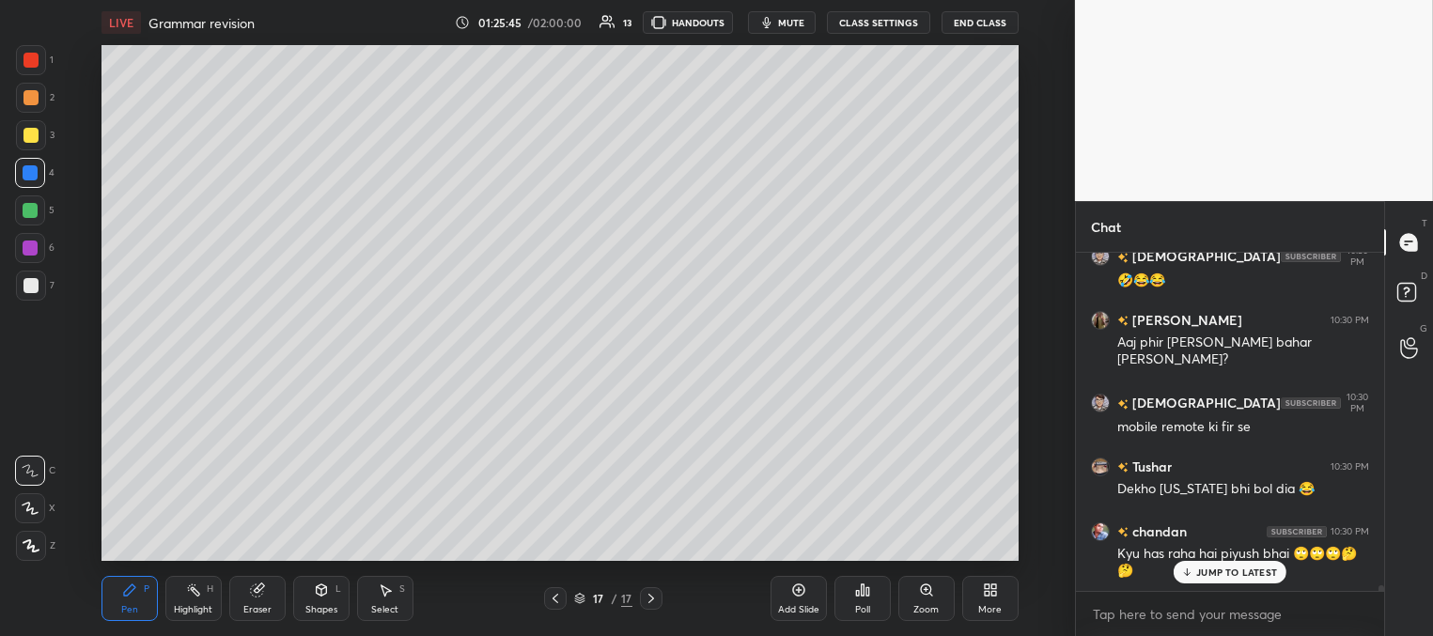
drag, startPoint x: 1220, startPoint y: 568, endPoint x: 1208, endPoint y: 564, distance: 13.1
click at [1220, 567] on p "JUMP TO LATEST" at bounding box center [1236, 571] width 81 height 11
drag, startPoint x: 798, startPoint y: 18, endPoint x: 776, endPoint y: 38, distance: 29.3
click at [800, 18] on span "mute" at bounding box center [791, 22] width 26 height 13
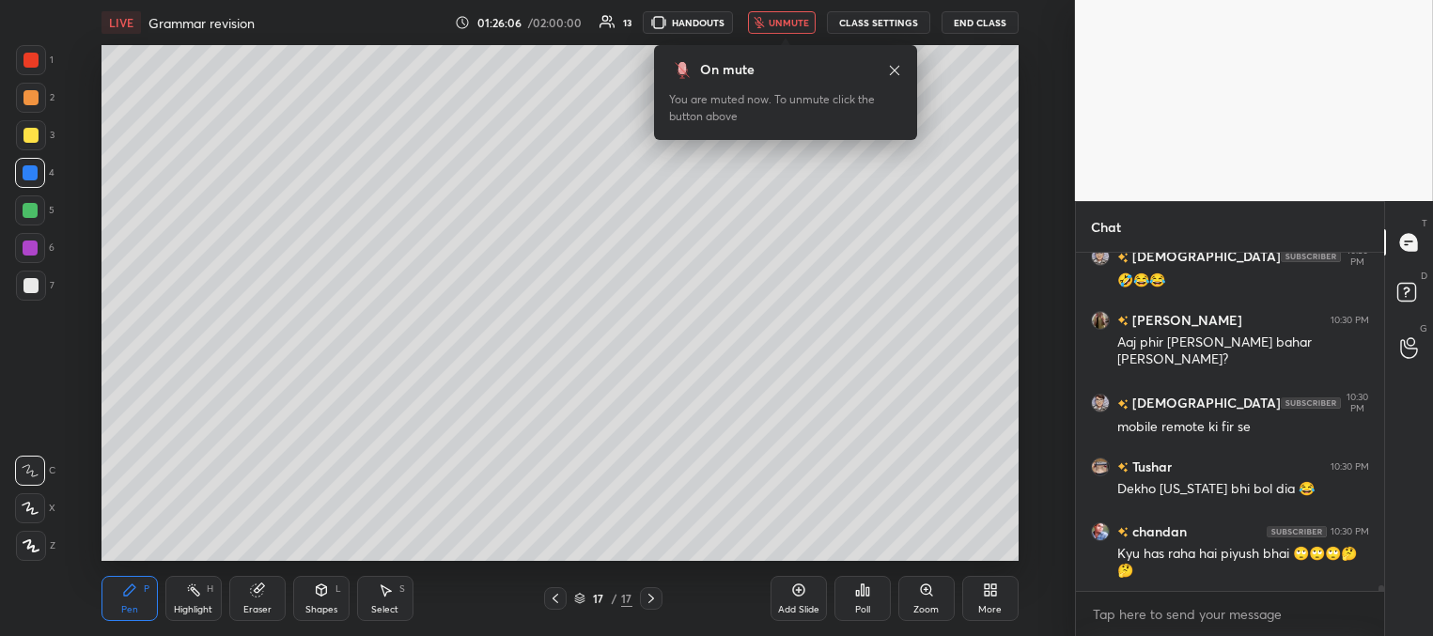
click at [783, 25] on span "unmute" at bounding box center [788, 22] width 40 height 13
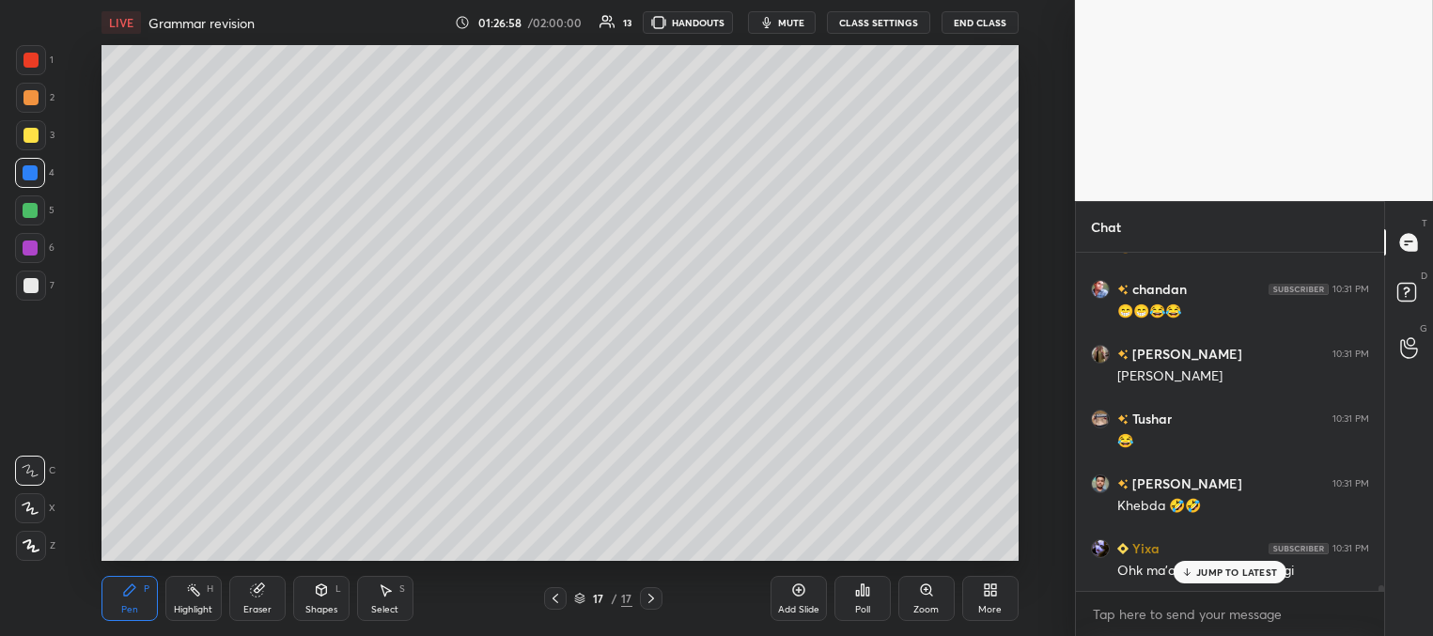
scroll to position [20242, 0]
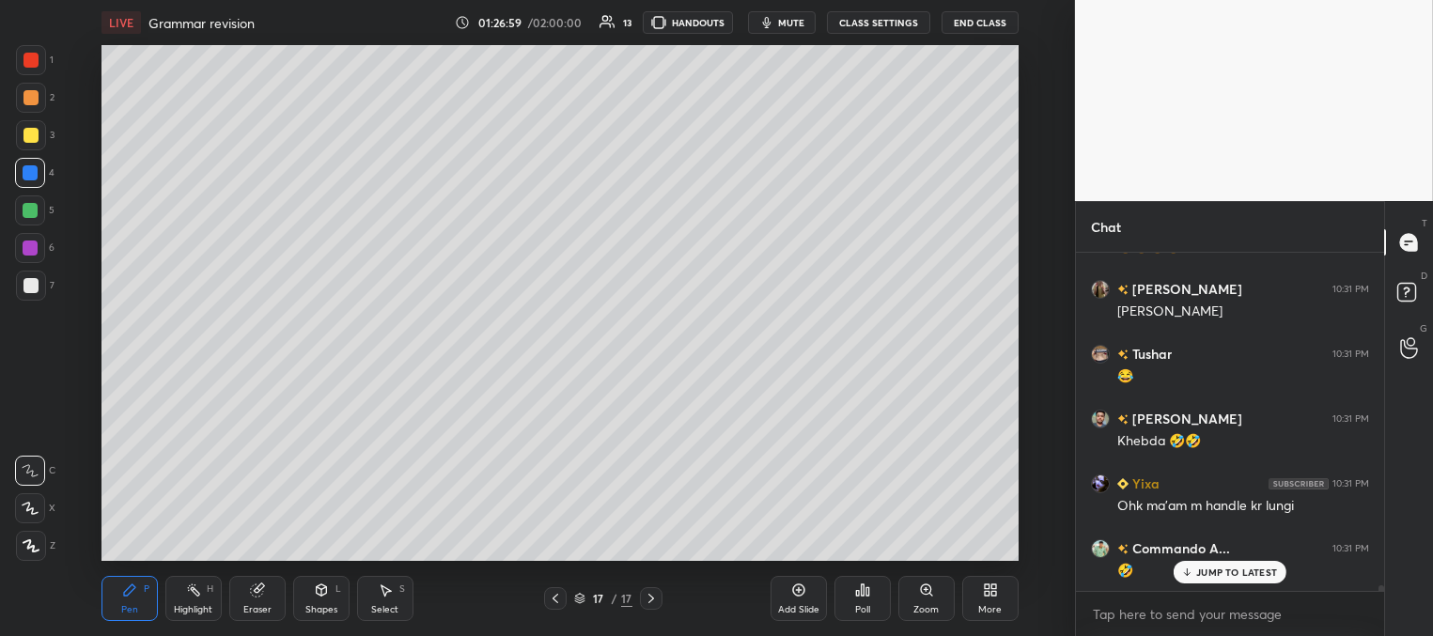
click at [1236, 564] on div "JUMP TO LATEST" at bounding box center [1229, 572] width 113 height 23
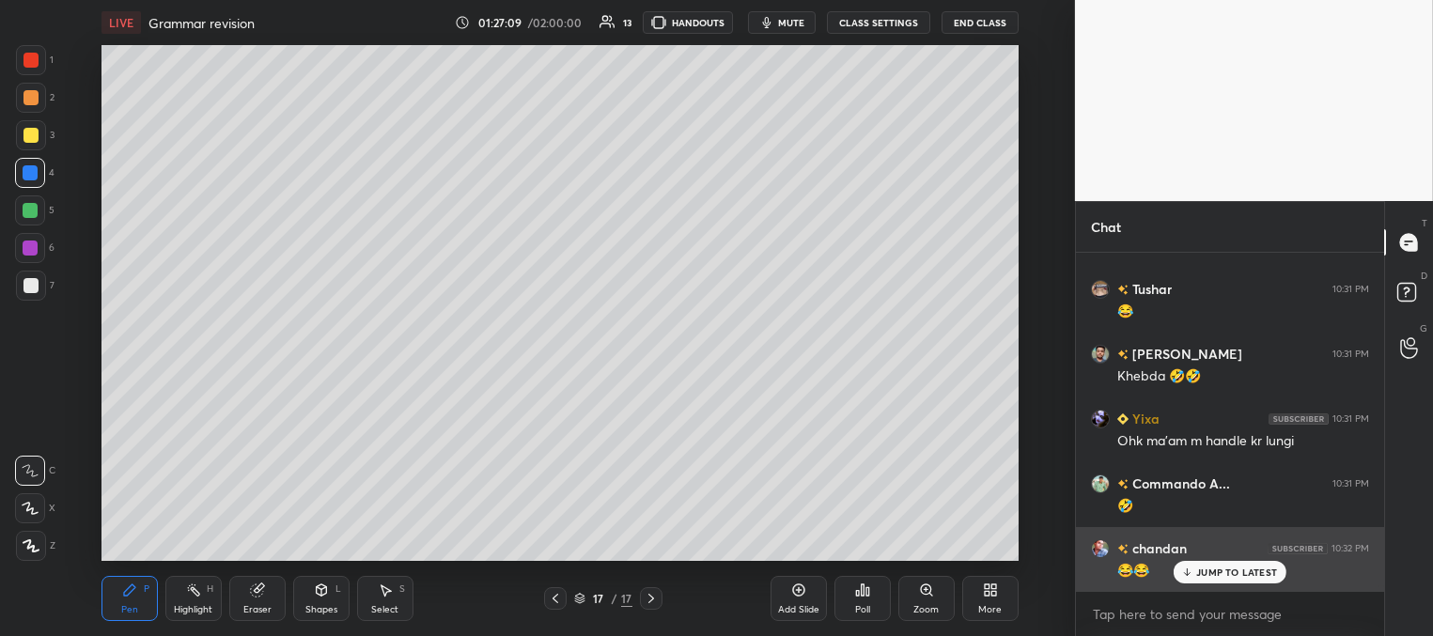
drag, startPoint x: 1206, startPoint y: 575, endPoint x: 1192, endPoint y: 572, distance: 14.4
click at [1202, 575] on p "JUMP TO LATEST" at bounding box center [1236, 571] width 81 height 11
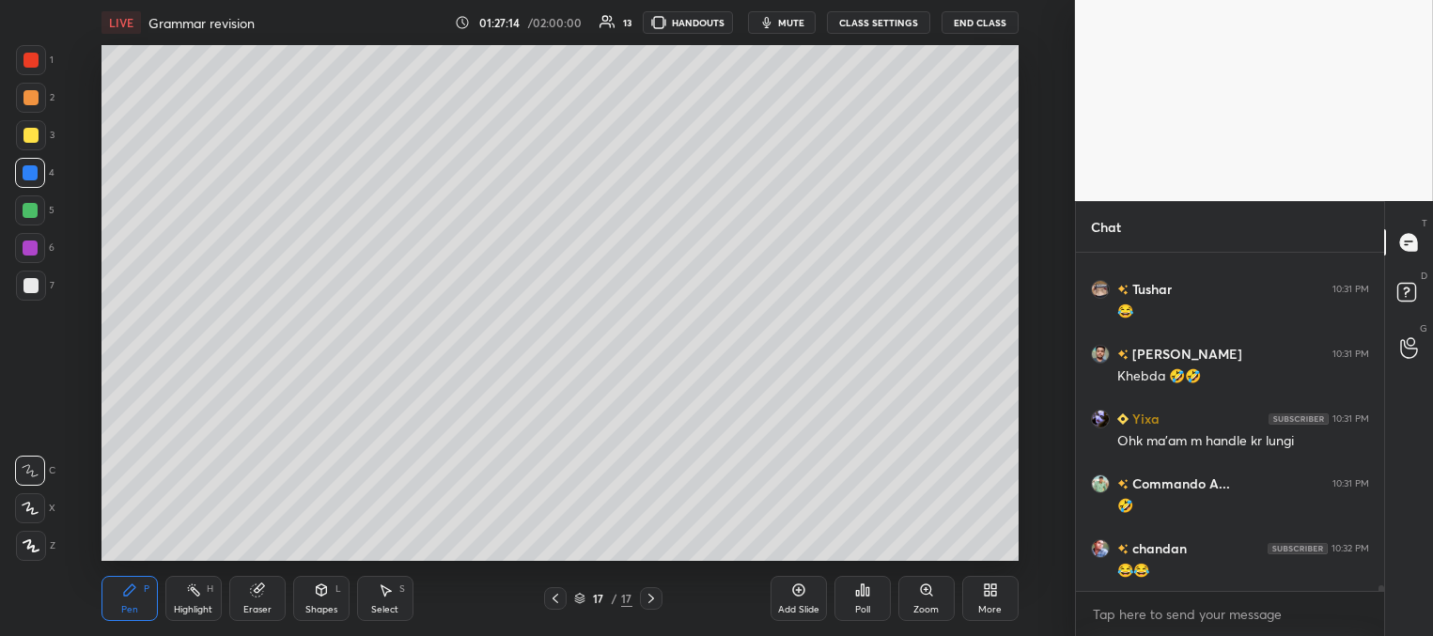
scroll to position [20372, 0]
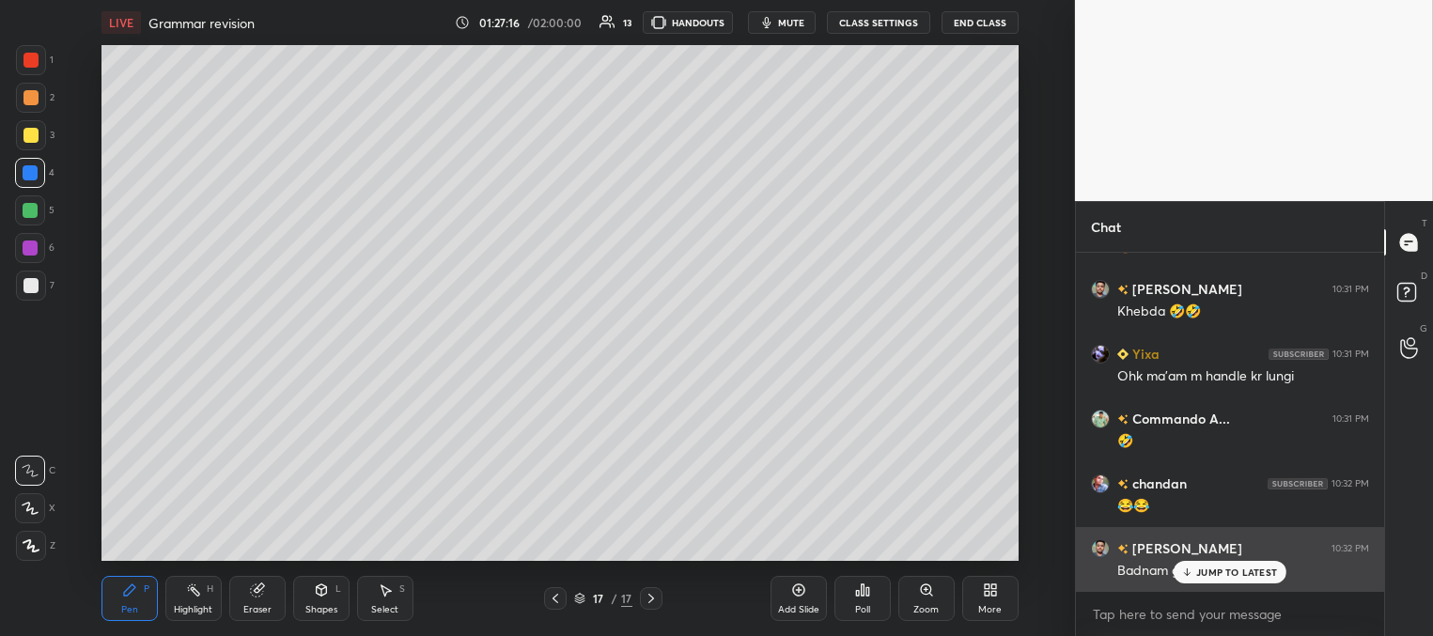
drag, startPoint x: 1203, startPoint y: 570, endPoint x: 1120, endPoint y: 548, distance: 86.6
click at [1202, 570] on p "JUMP TO LATEST" at bounding box center [1236, 571] width 81 height 11
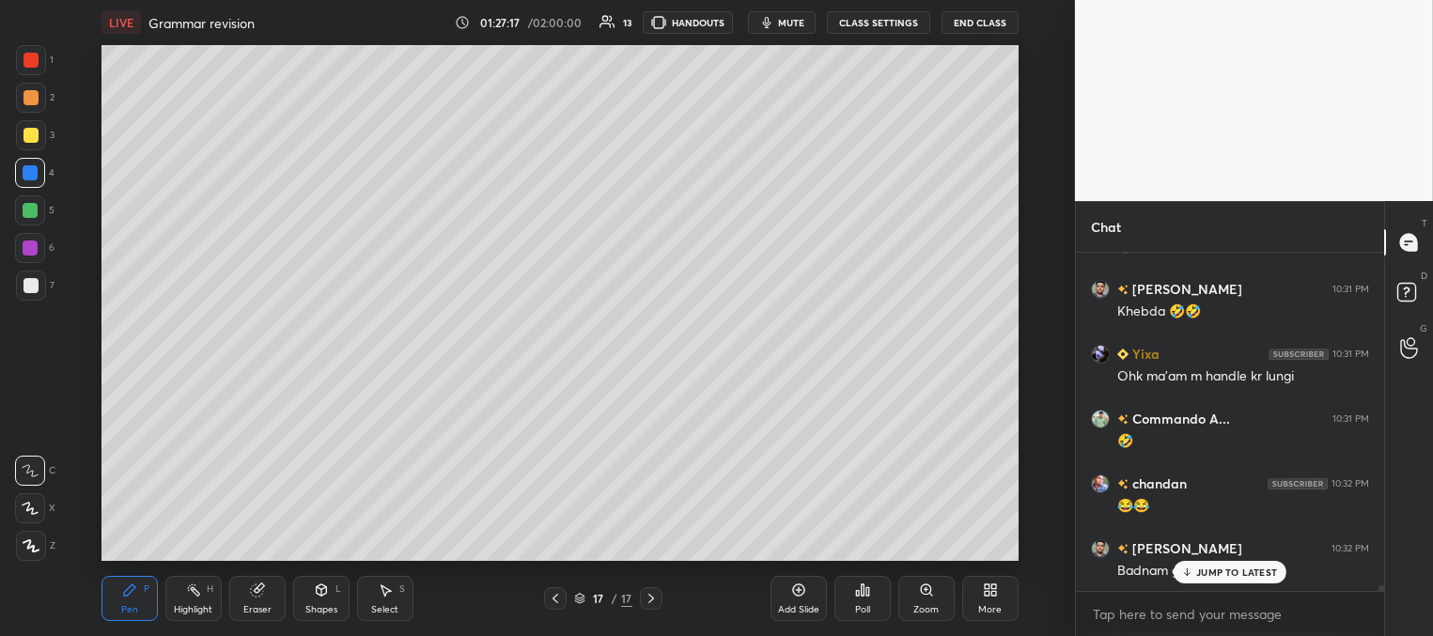
scroll to position [20437, 0]
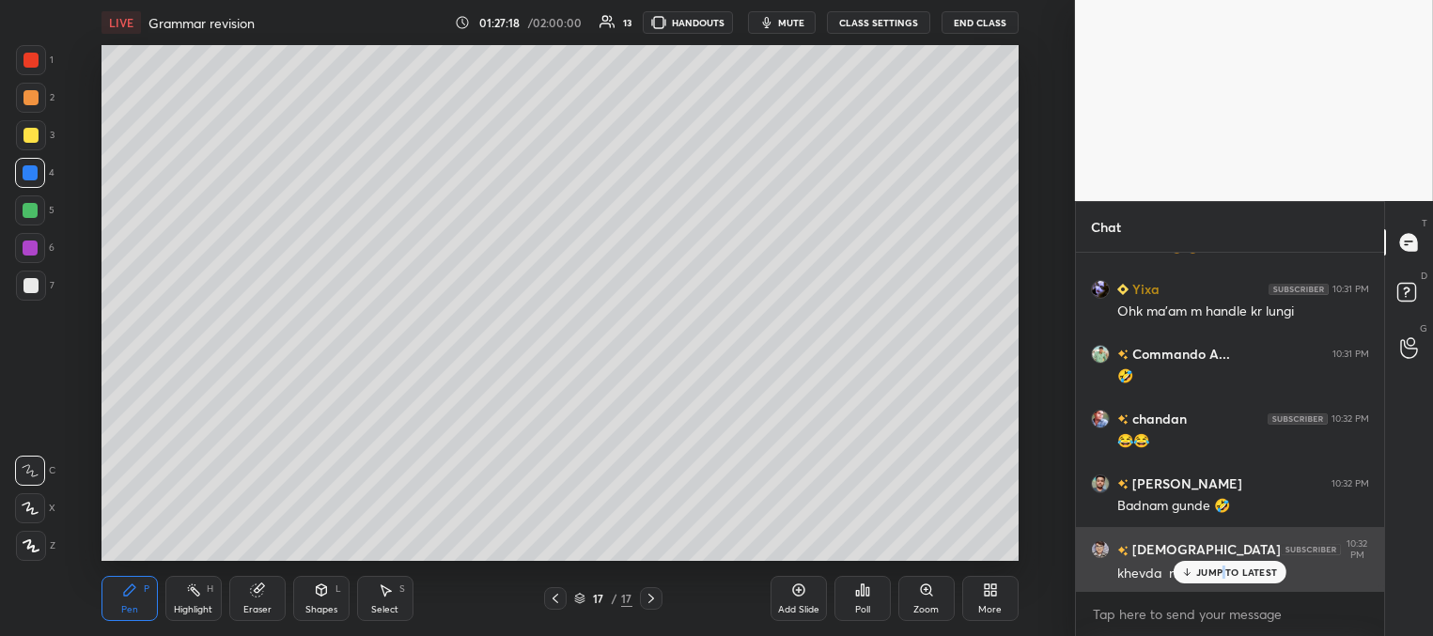
drag, startPoint x: 1224, startPoint y: 576, endPoint x: 1150, endPoint y: 560, distance: 75.9
click at [1221, 576] on p "JUMP TO LATEST" at bounding box center [1236, 571] width 81 height 11
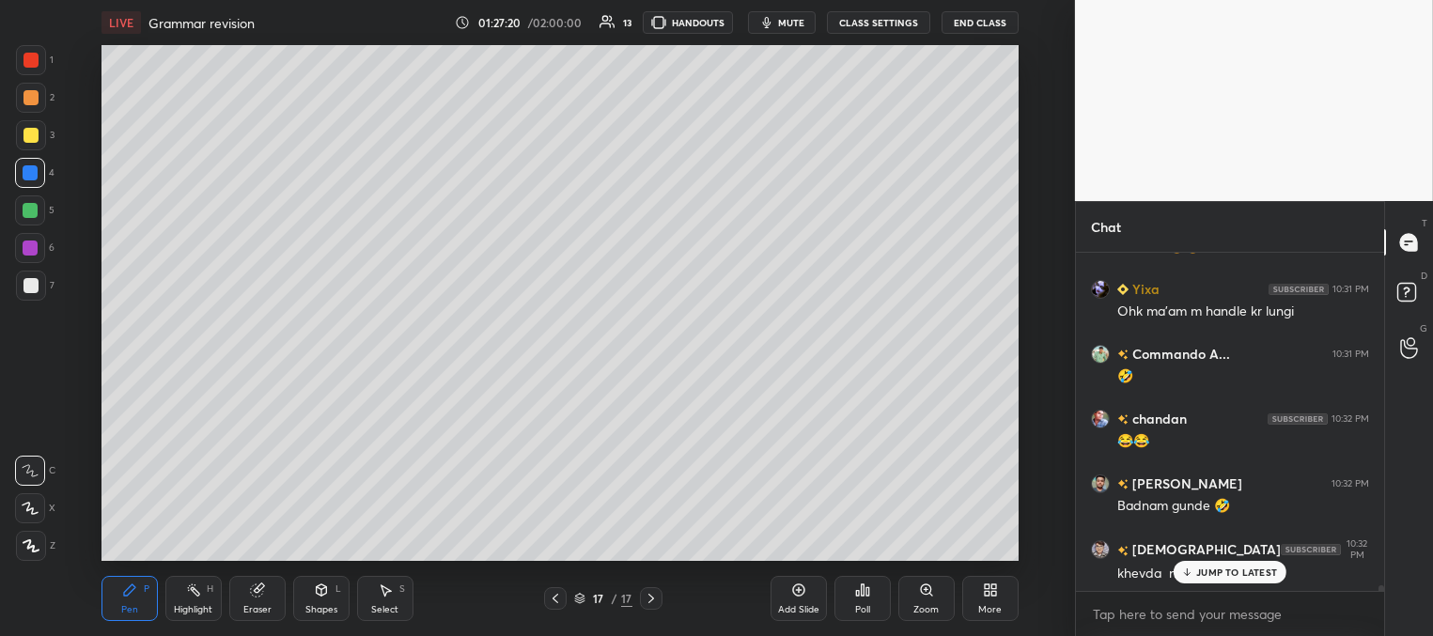
scroll to position [20502, 0]
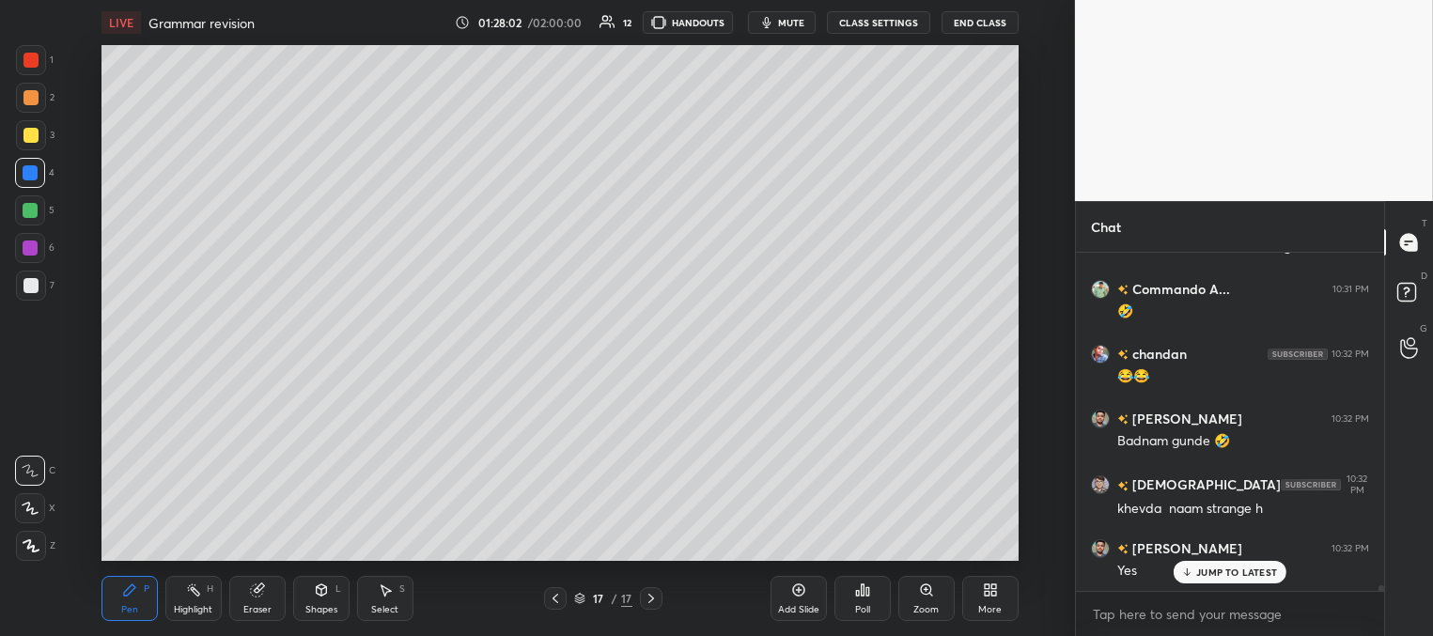
click at [1192, 567] on icon at bounding box center [1187, 571] width 12 height 11
click at [783, 29] on button "mute" at bounding box center [782, 22] width 68 height 23
click at [794, 26] on span "unmute" at bounding box center [788, 22] width 40 height 13
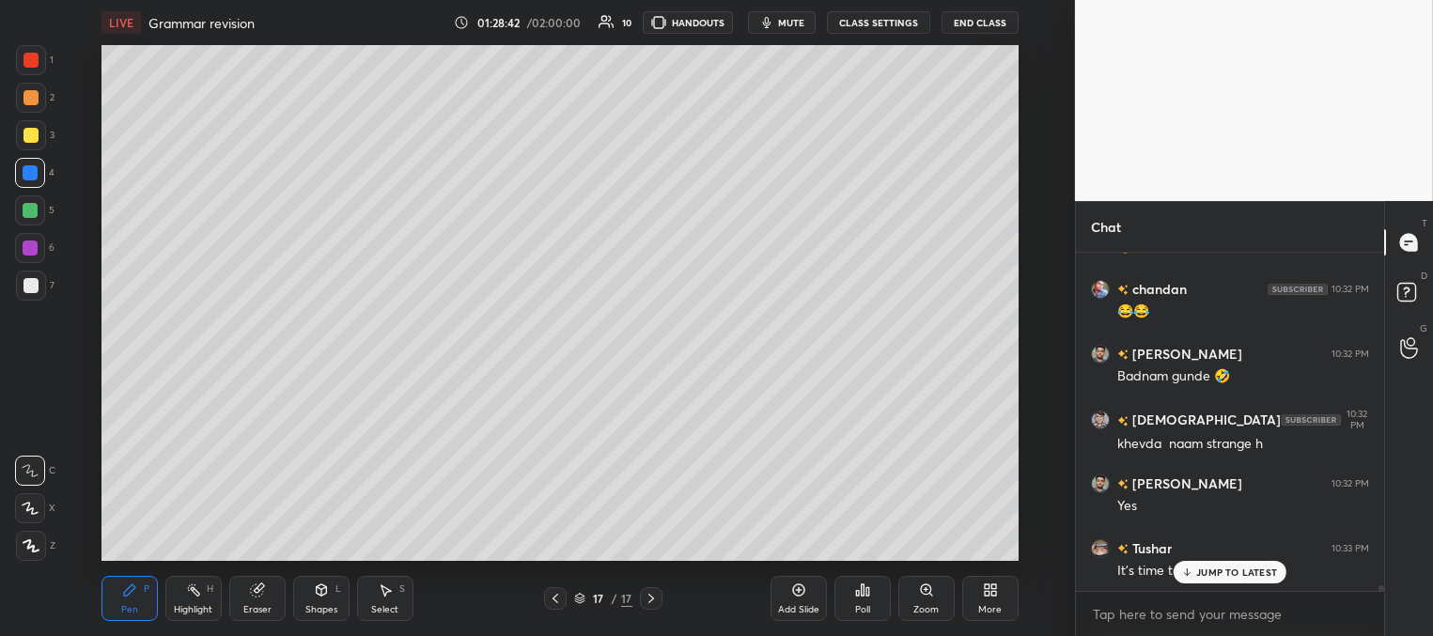
scroll to position [20631, 0]
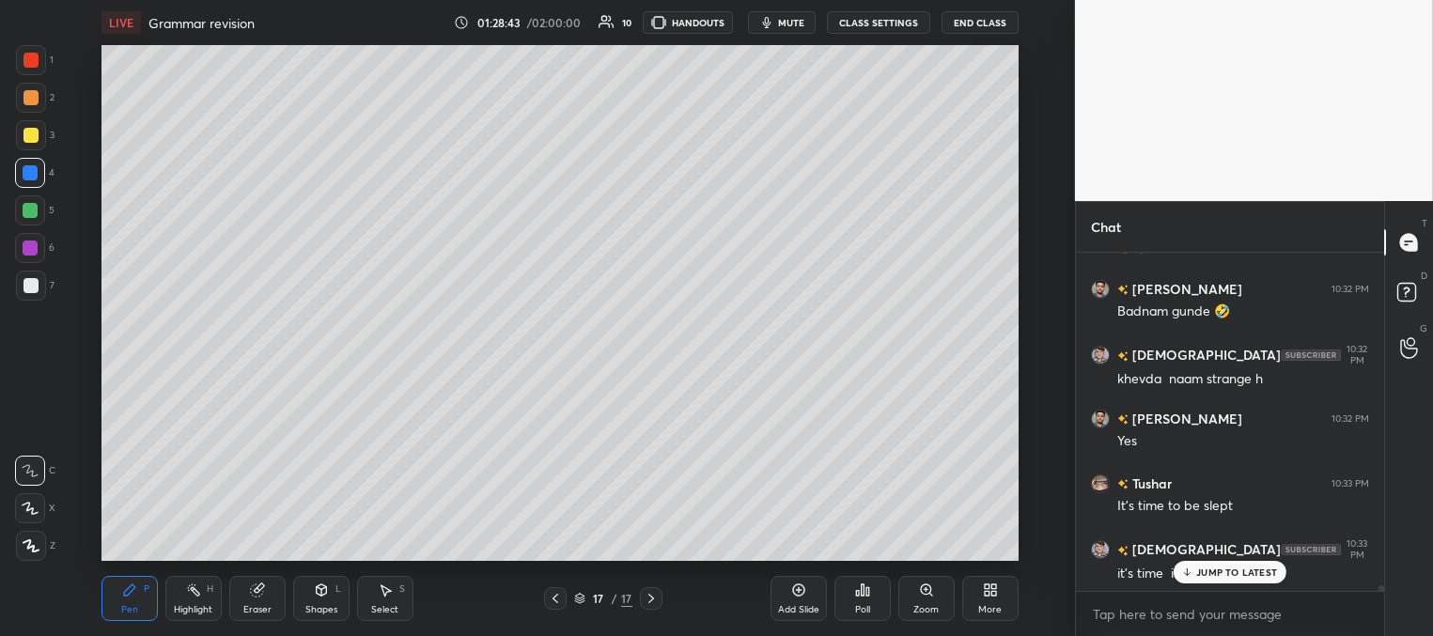
drag, startPoint x: 1222, startPoint y: 571, endPoint x: 1204, endPoint y: 570, distance: 17.9
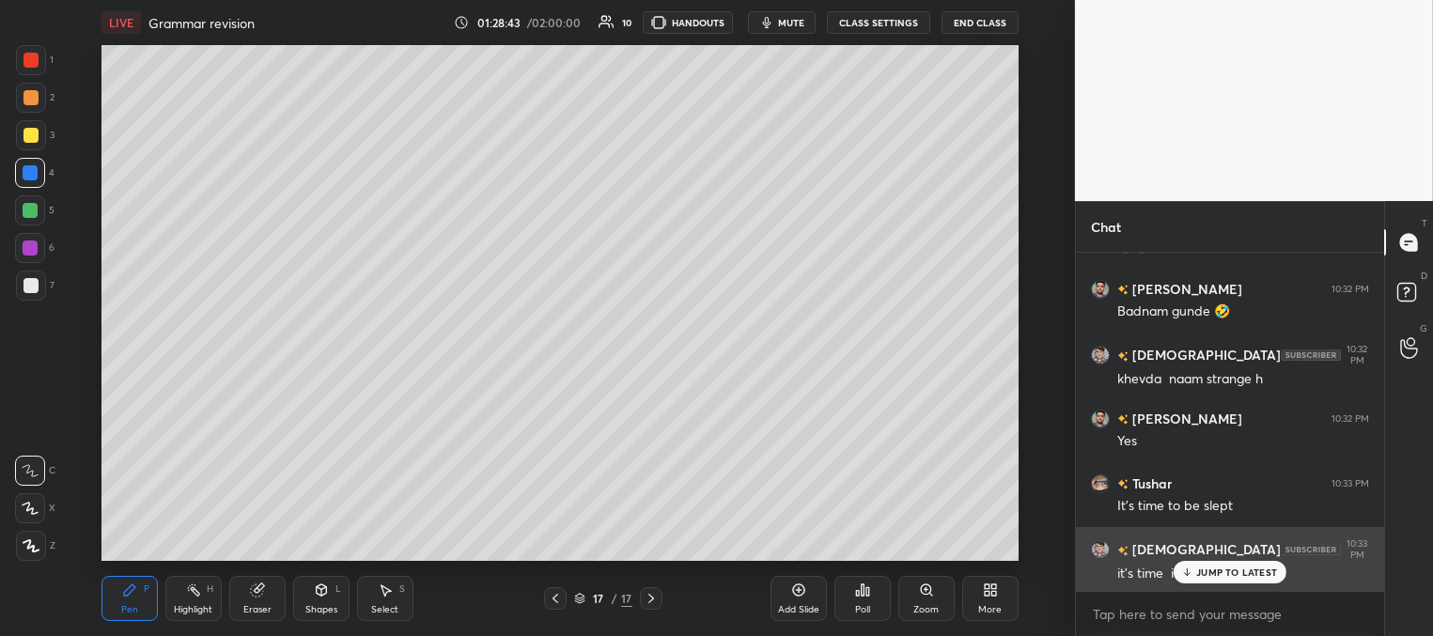
click at [1217, 573] on p "JUMP TO LATEST" at bounding box center [1236, 571] width 81 height 11
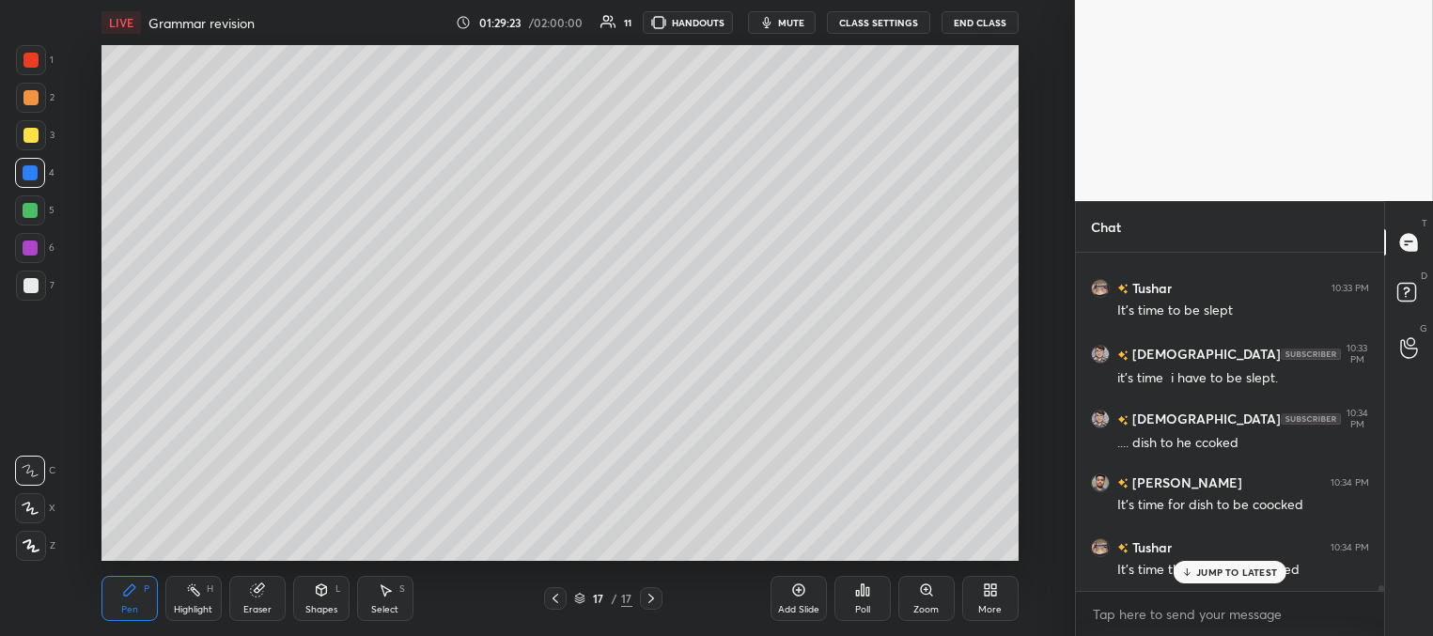
scroll to position [20891, 0]
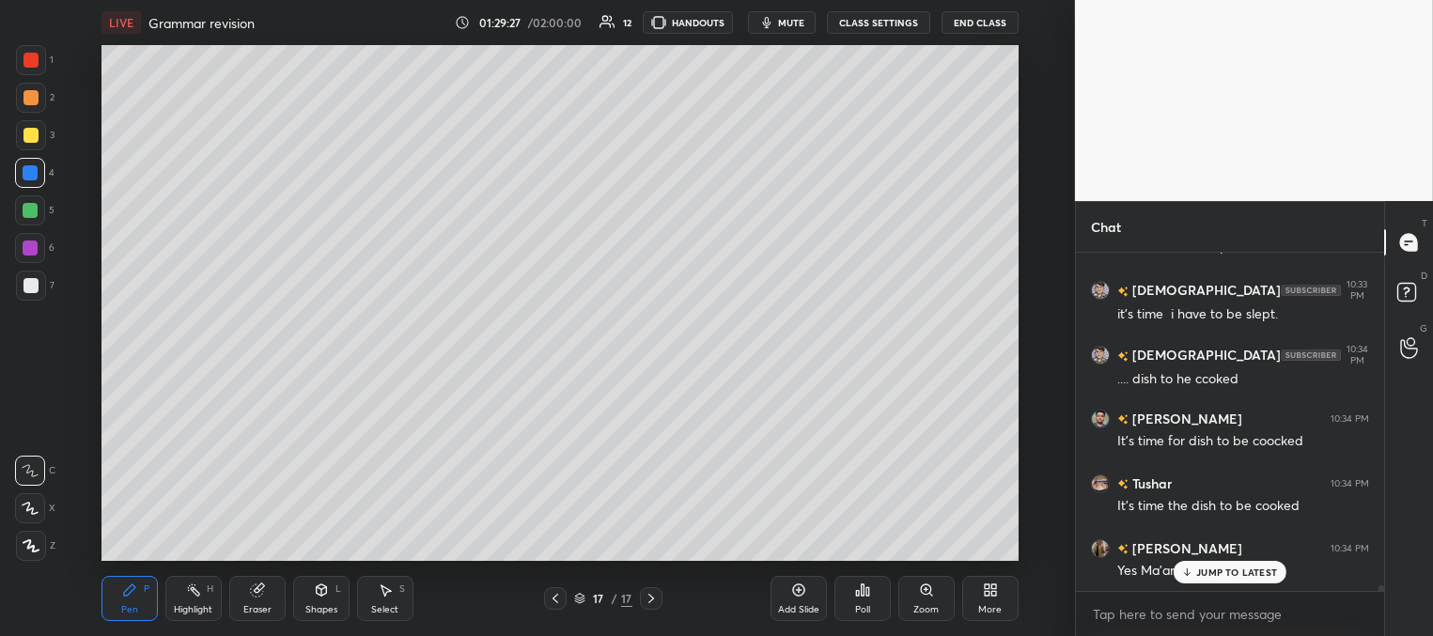
click at [799, 603] on div "Add Slide" at bounding box center [798, 598] width 56 height 45
drag, startPoint x: 28, startPoint y: 129, endPoint x: 93, endPoint y: 116, distance: 66.0
click at [28, 131] on div at bounding box center [30, 135] width 15 height 15
drag, startPoint x: 27, startPoint y: 287, endPoint x: 6, endPoint y: 302, distance: 25.8
click at [23, 287] on div at bounding box center [30, 285] width 15 height 15
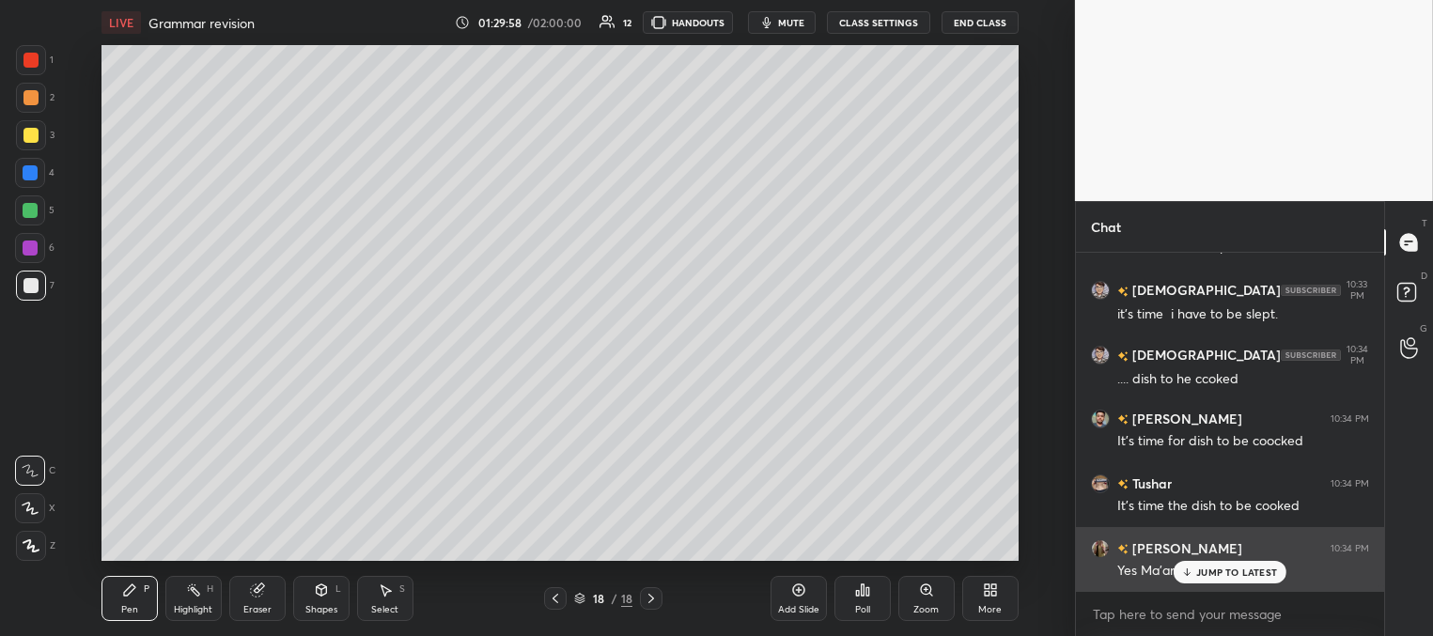
drag, startPoint x: 1202, startPoint y: 569, endPoint x: 1142, endPoint y: 554, distance: 61.1
click at [1201, 569] on p "JUMP TO LATEST" at bounding box center [1236, 571] width 81 height 11
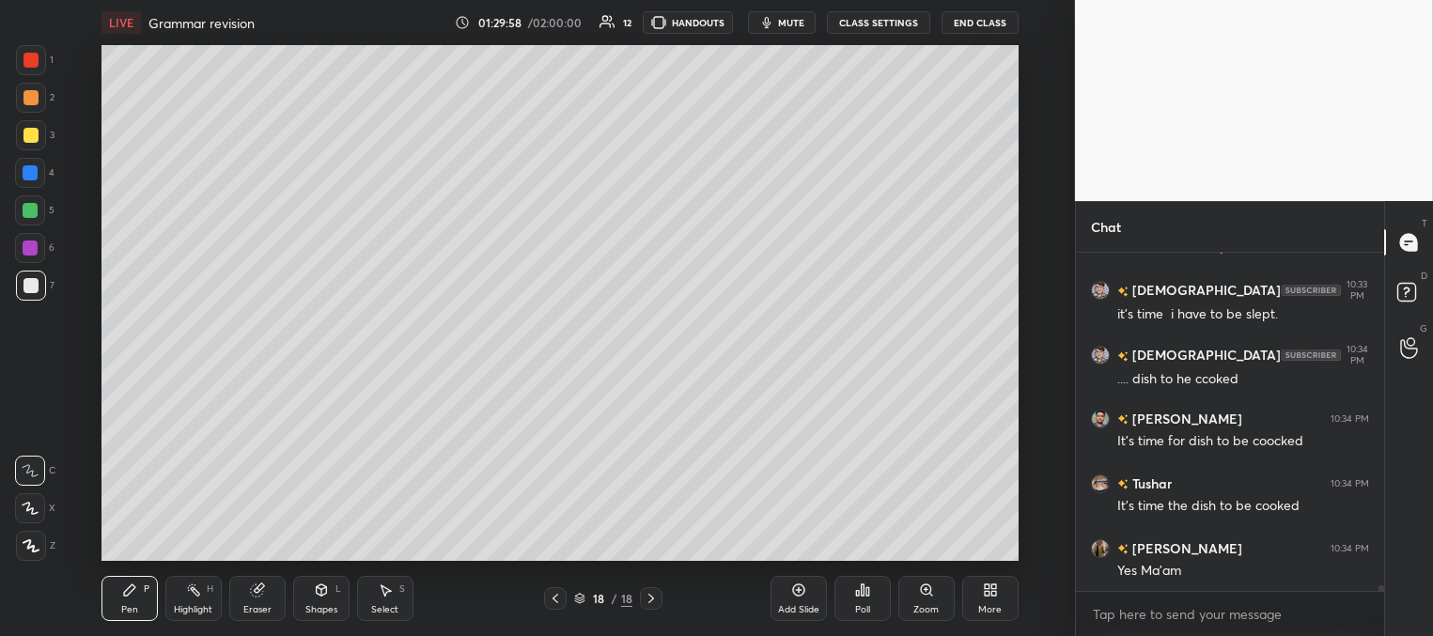
scroll to position [20909, 0]
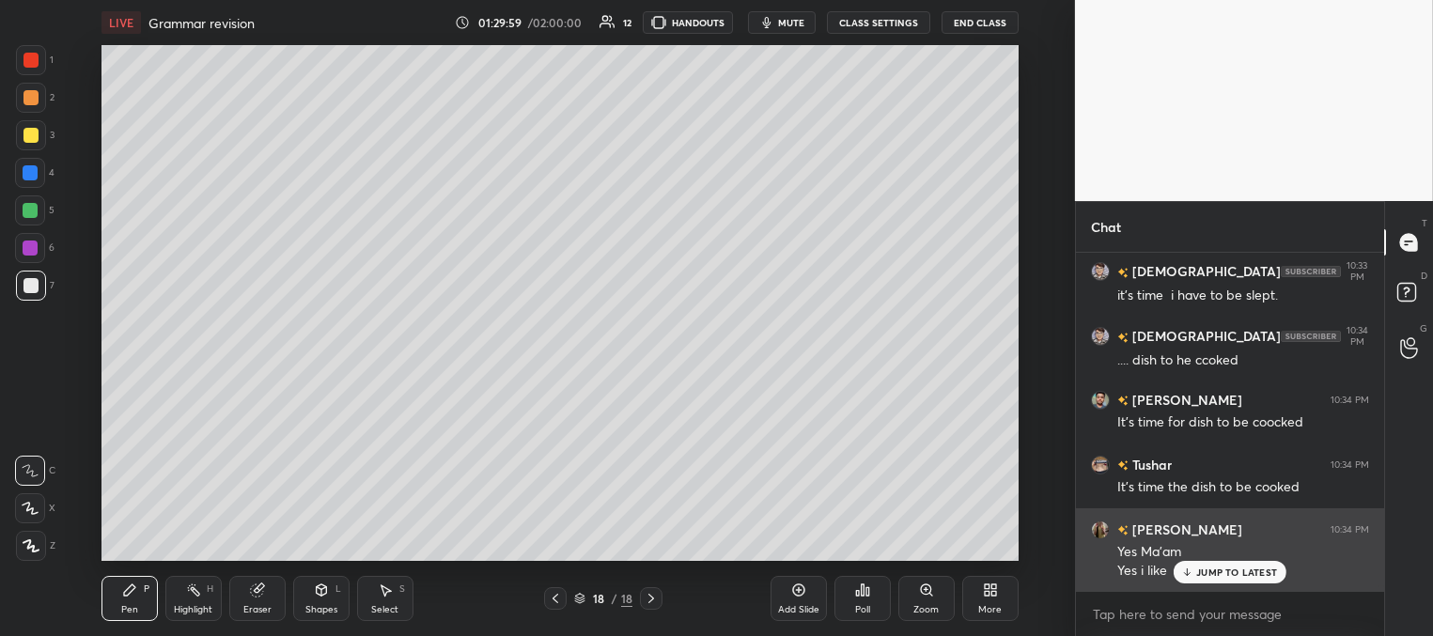
click at [1194, 572] on div "JUMP TO LATEST" at bounding box center [1229, 572] width 113 height 23
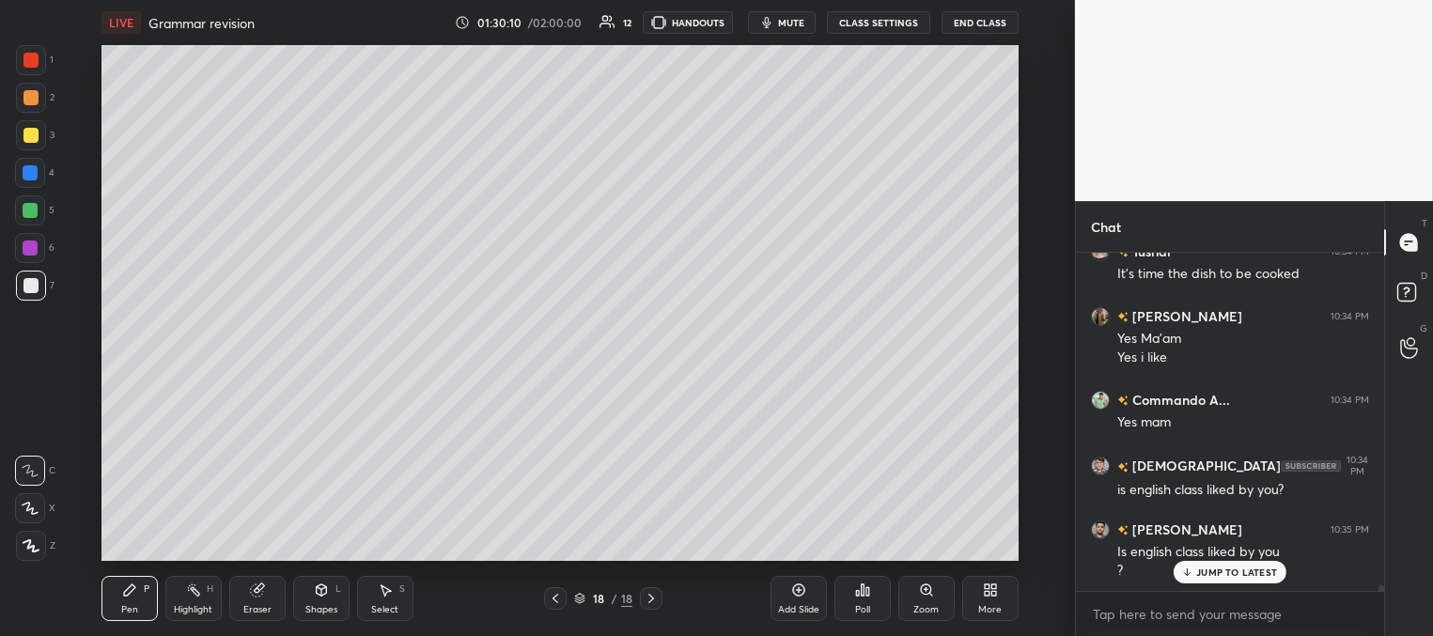
scroll to position [21187, 0]
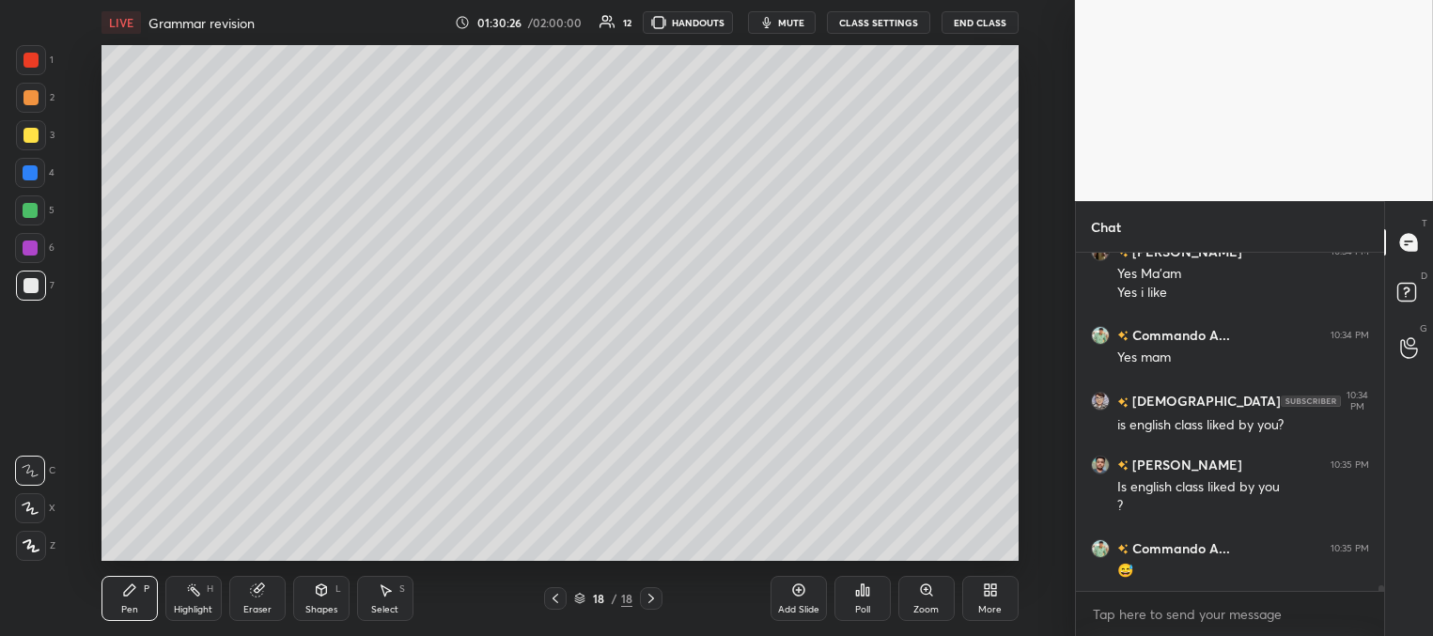
click at [34, 168] on div at bounding box center [30, 172] width 15 height 15
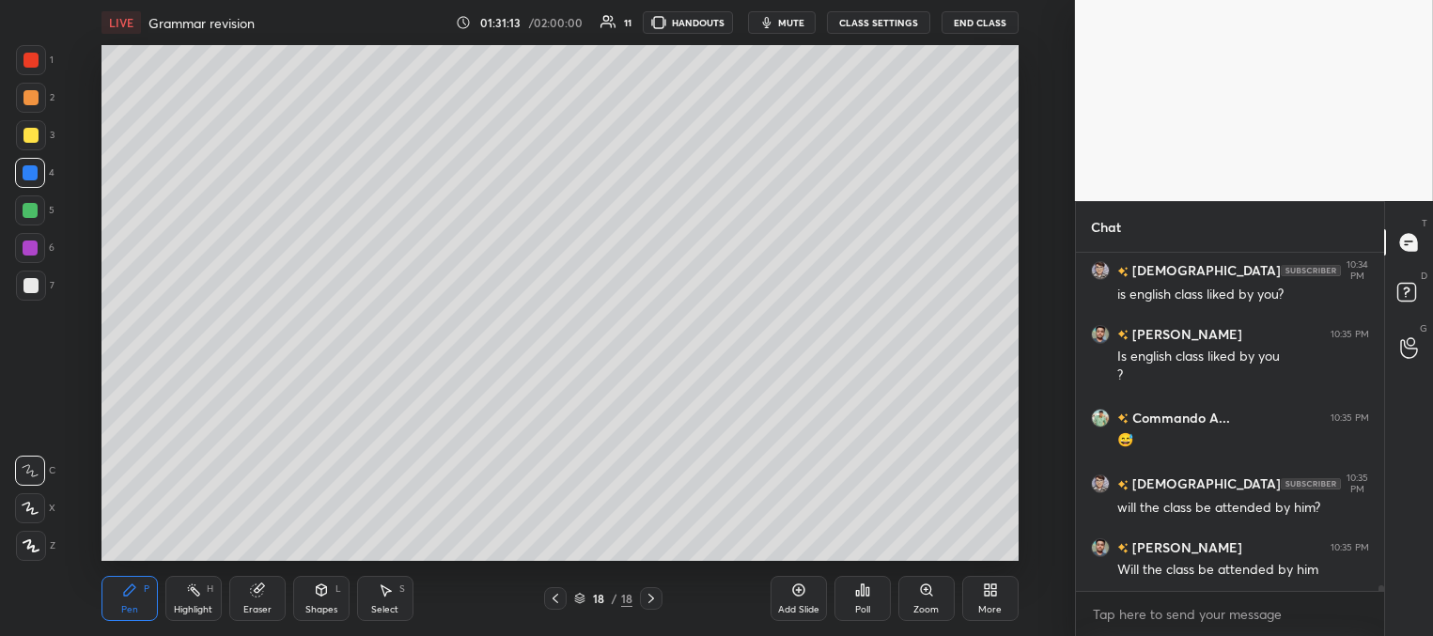
scroll to position [21382, 0]
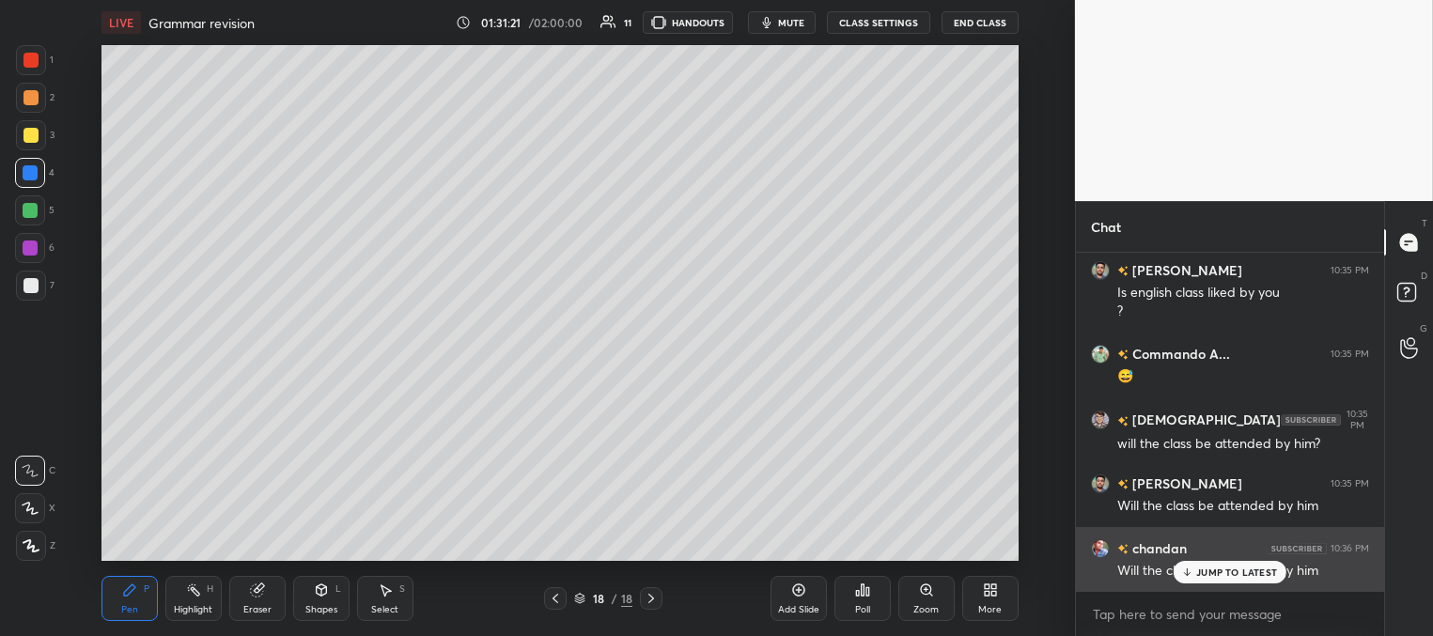
click at [1202, 574] on p "JUMP TO LATEST" at bounding box center [1236, 571] width 81 height 11
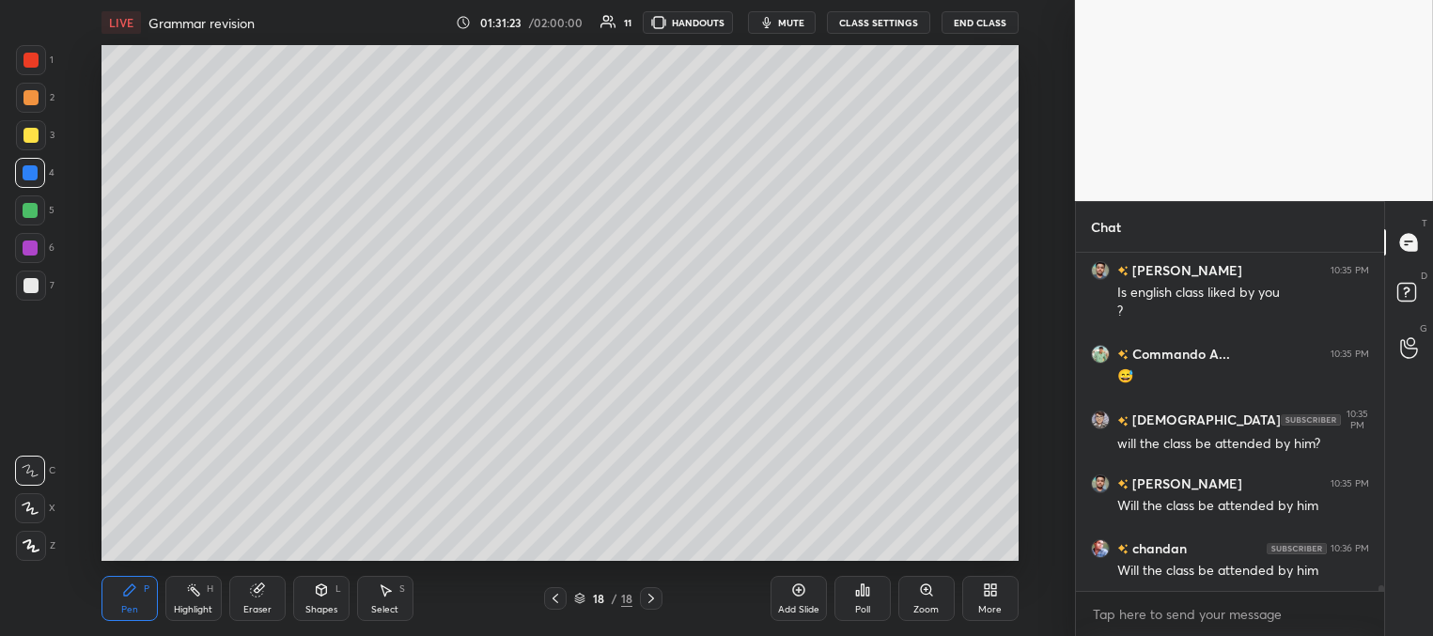
click at [35, 208] on div at bounding box center [30, 210] width 15 height 15
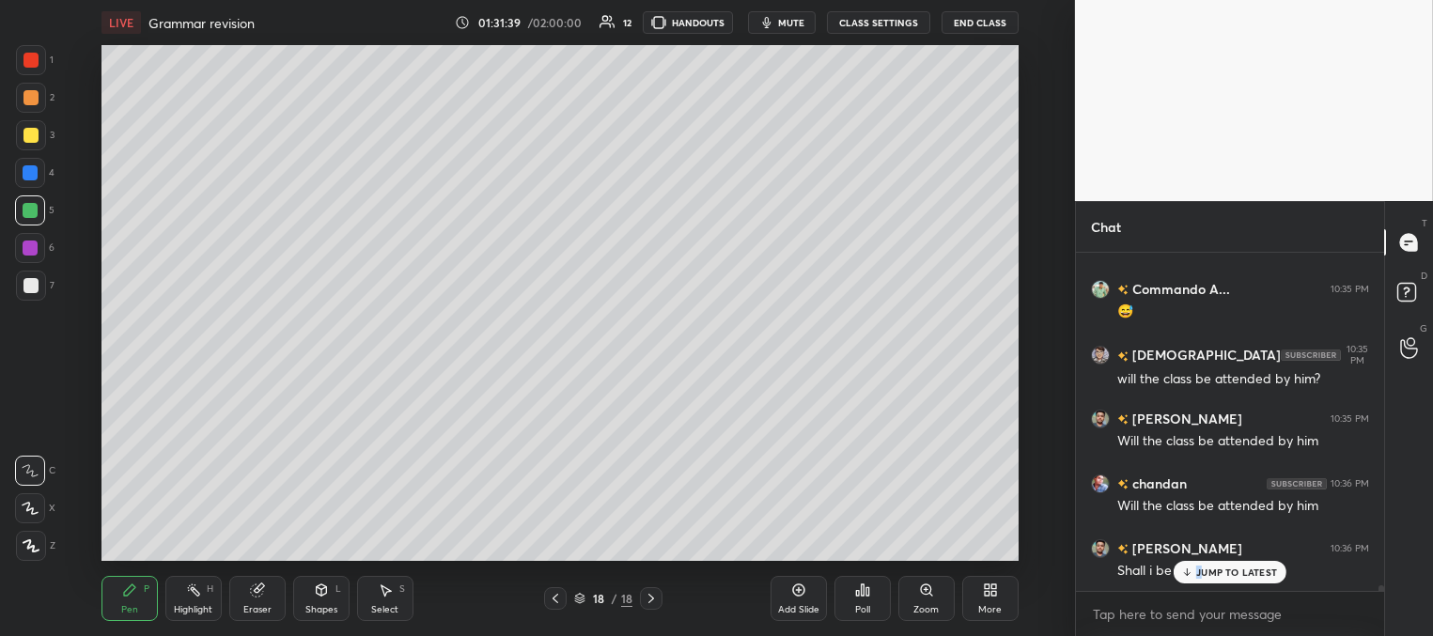
click at [1199, 571] on p "JUMP TO LATEST" at bounding box center [1236, 571] width 81 height 11
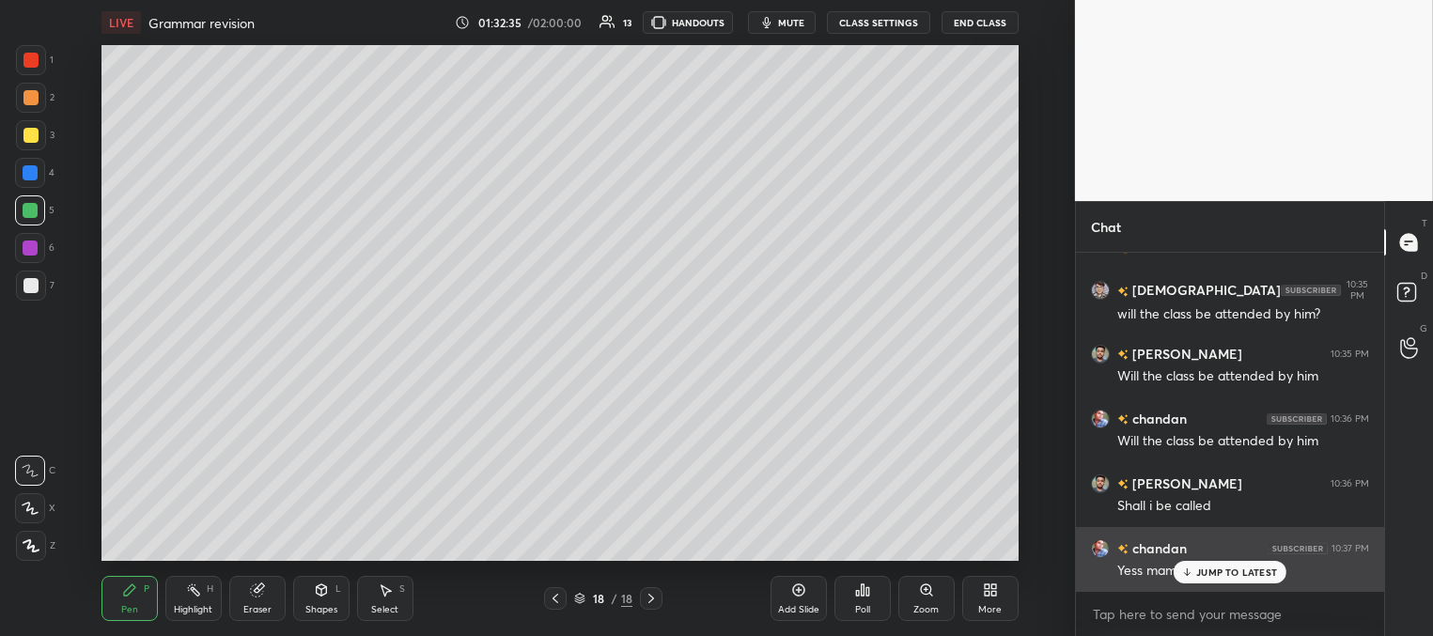
click at [1215, 573] on p "JUMP TO LATEST" at bounding box center [1236, 571] width 81 height 11
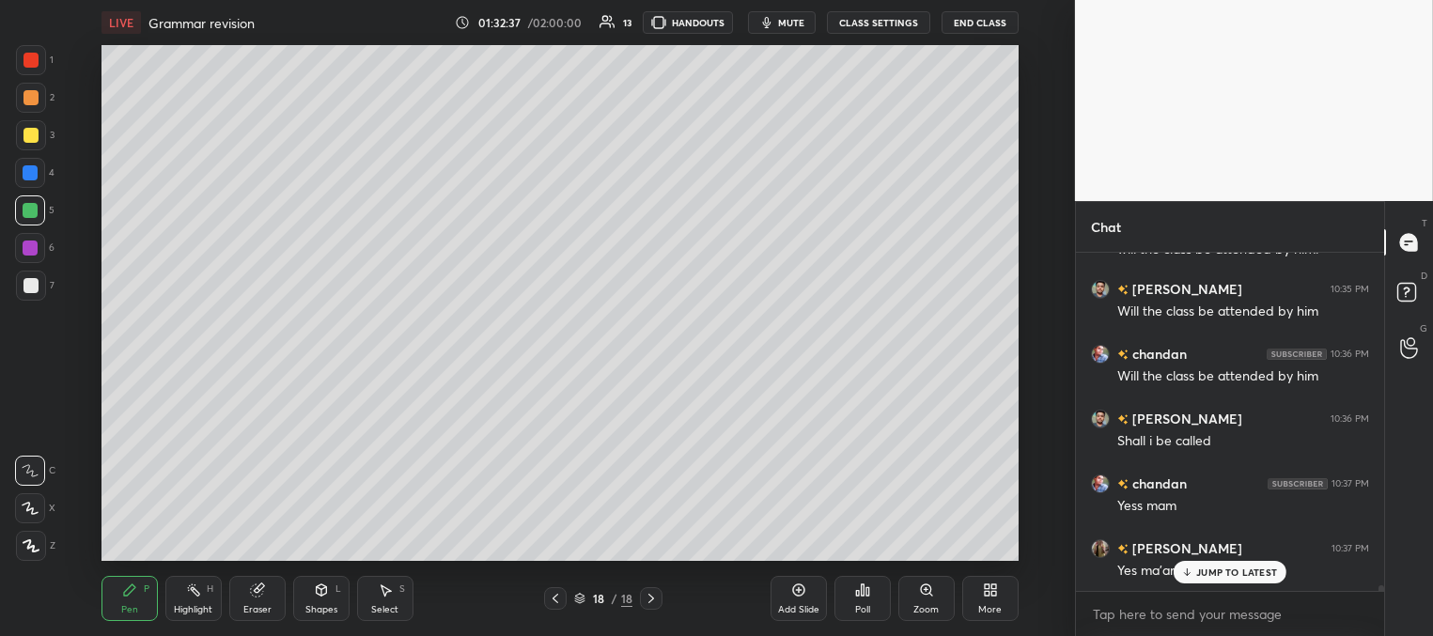
scroll to position [21706, 0]
click at [1211, 568] on p "JUMP TO LATEST" at bounding box center [1236, 571] width 81 height 11
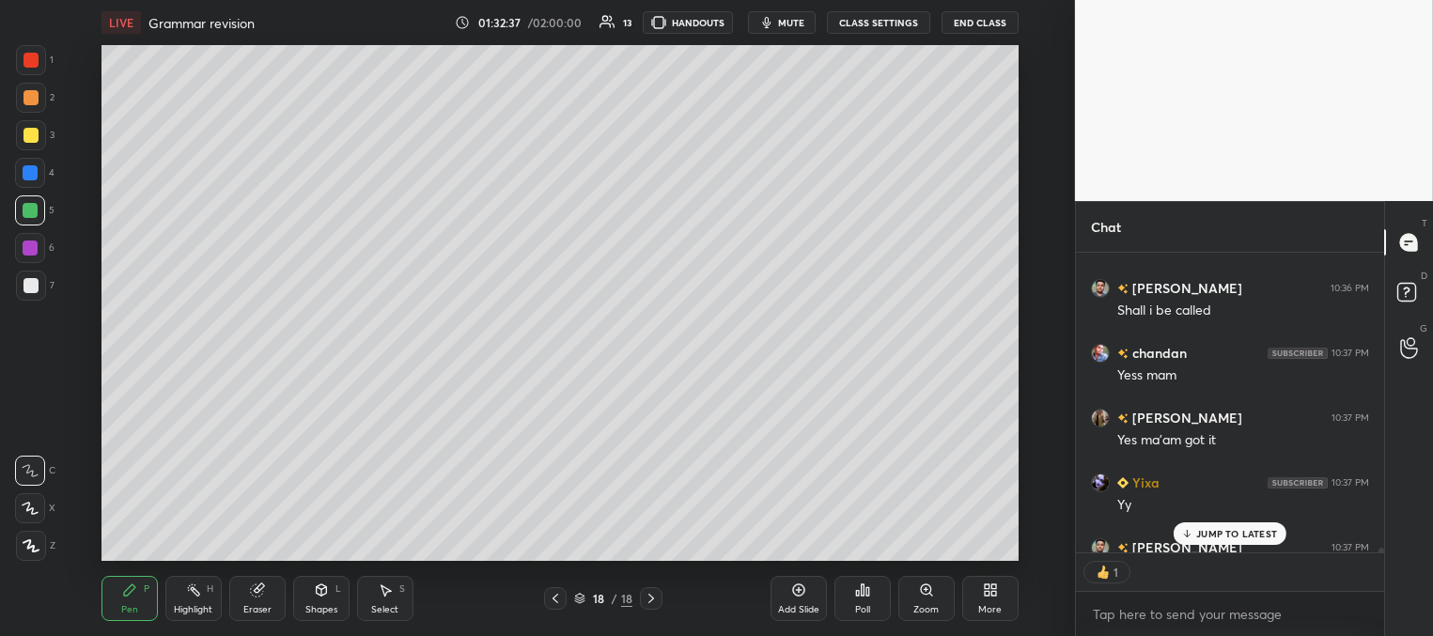
scroll to position [293, 303]
drag, startPoint x: 799, startPoint y: 597, endPoint x: 764, endPoint y: 566, distance: 47.2
click at [799, 596] on div "Add Slide" at bounding box center [798, 598] width 56 height 45
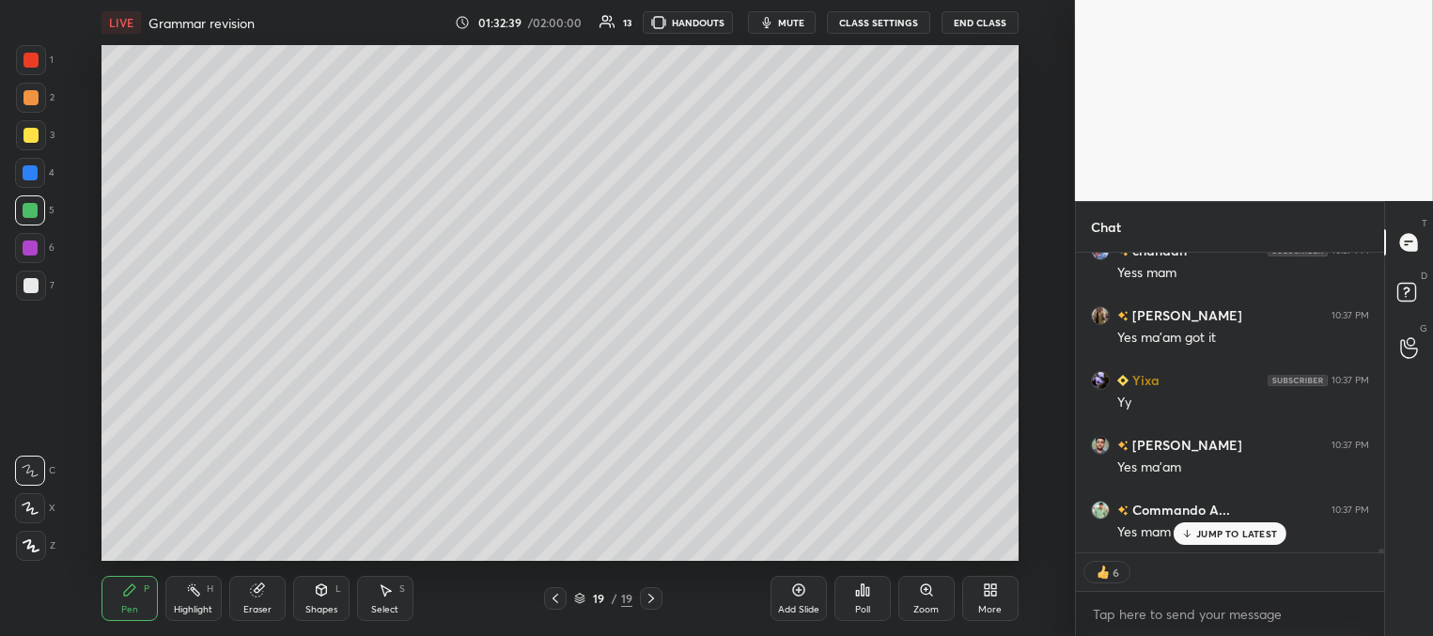
click at [34, 135] on div at bounding box center [30, 135] width 15 height 15
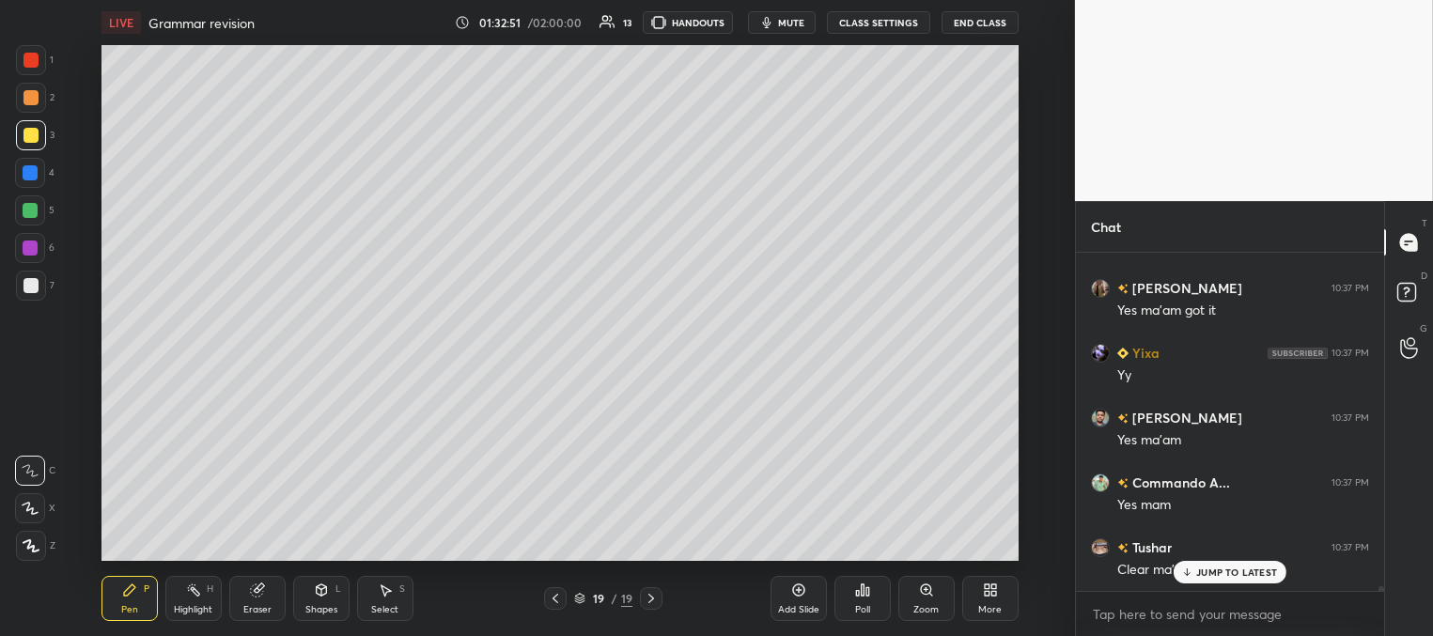
scroll to position [7, 6]
drag, startPoint x: 26, startPoint y: 172, endPoint x: 20, endPoint y: 182, distance: 12.2
click at [26, 175] on div at bounding box center [30, 172] width 15 height 15
click at [38, 287] on div at bounding box center [31, 286] width 30 height 30
click at [1202, 570] on p "JUMP TO LATEST" at bounding box center [1236, 571] width 81 height 11
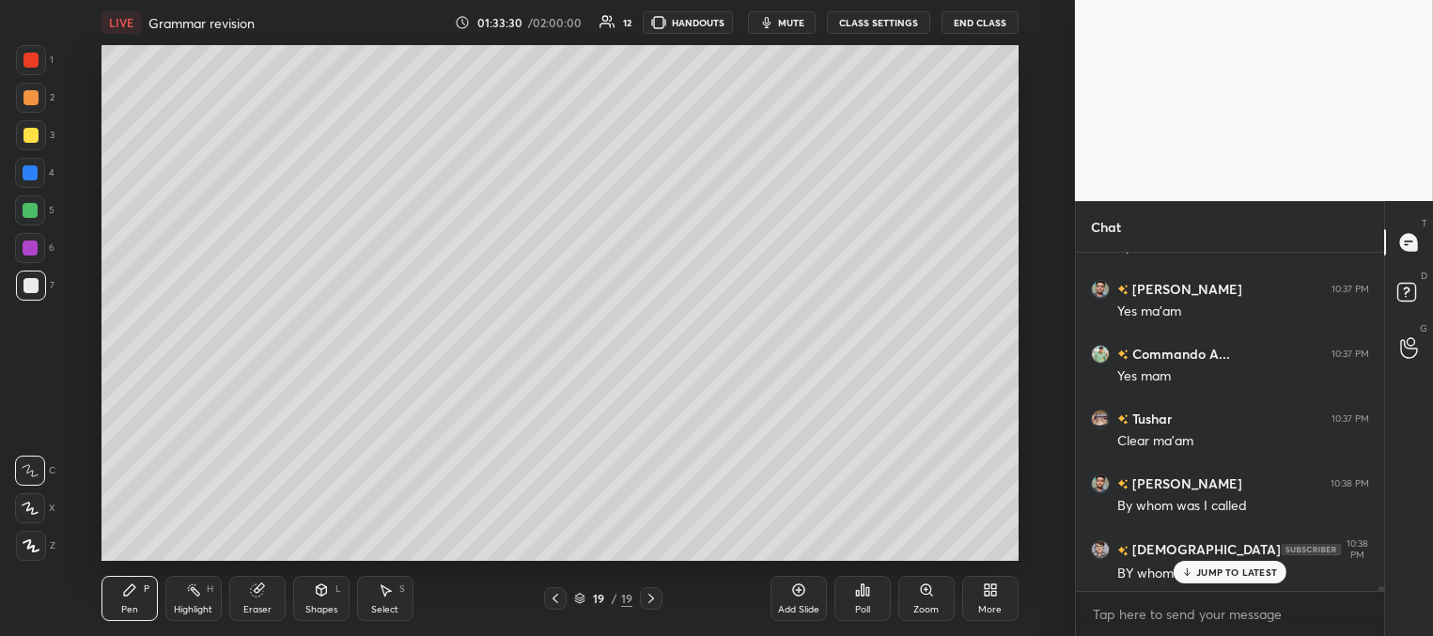
scroll to position [22030, 0]
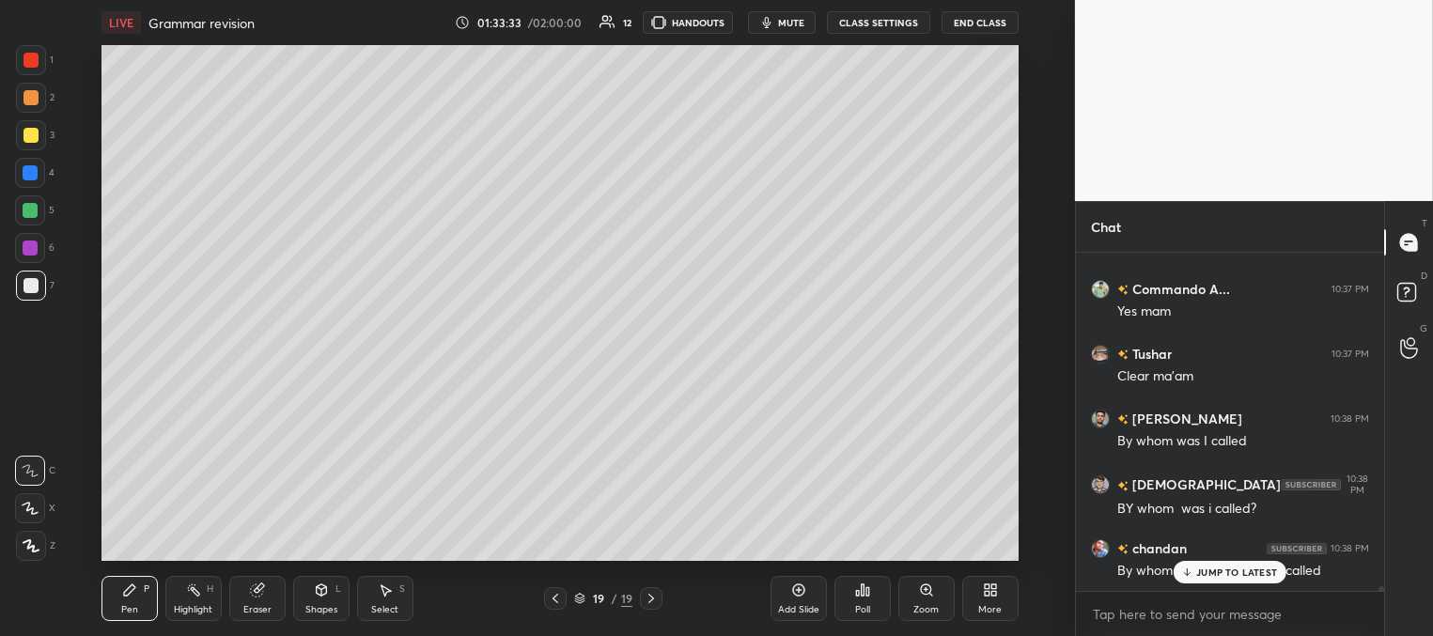
click at [38, 174] on div at bounding box center [30, 173] width 30 height 30
click at [38, 287] on div at bounding box center [31, 286] width 30 height 30
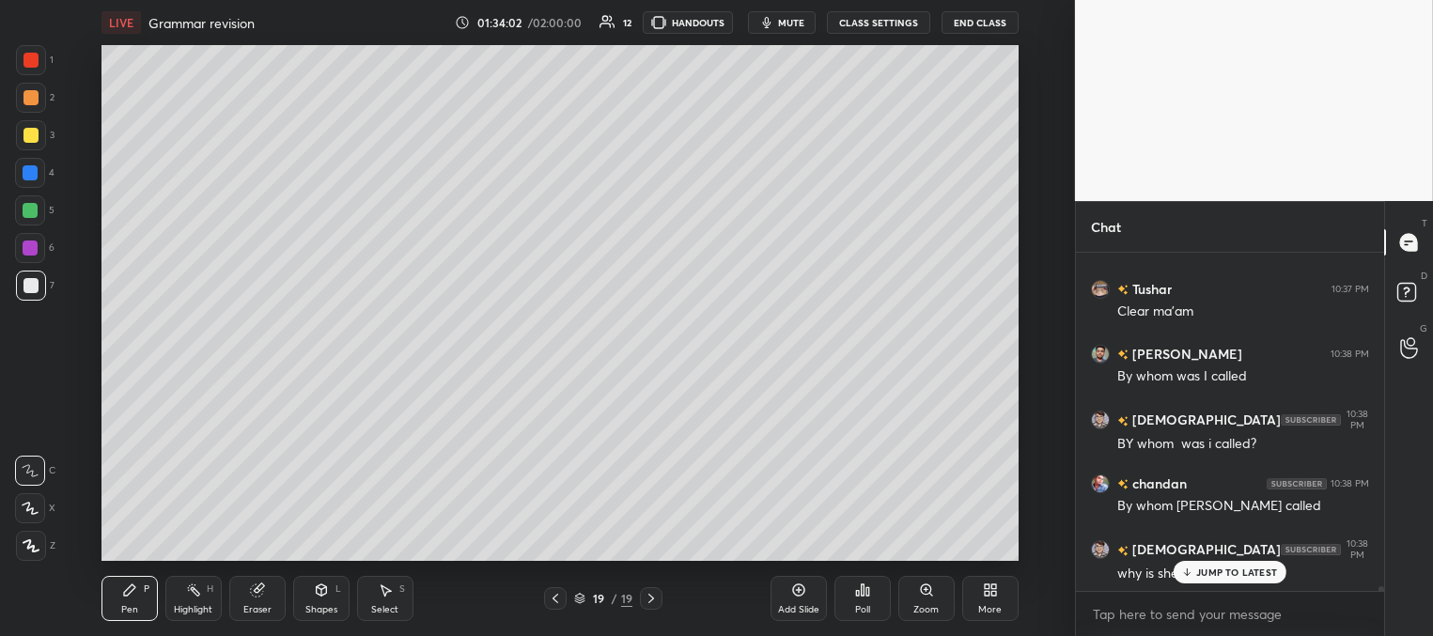
scroll to position [22160, 0]
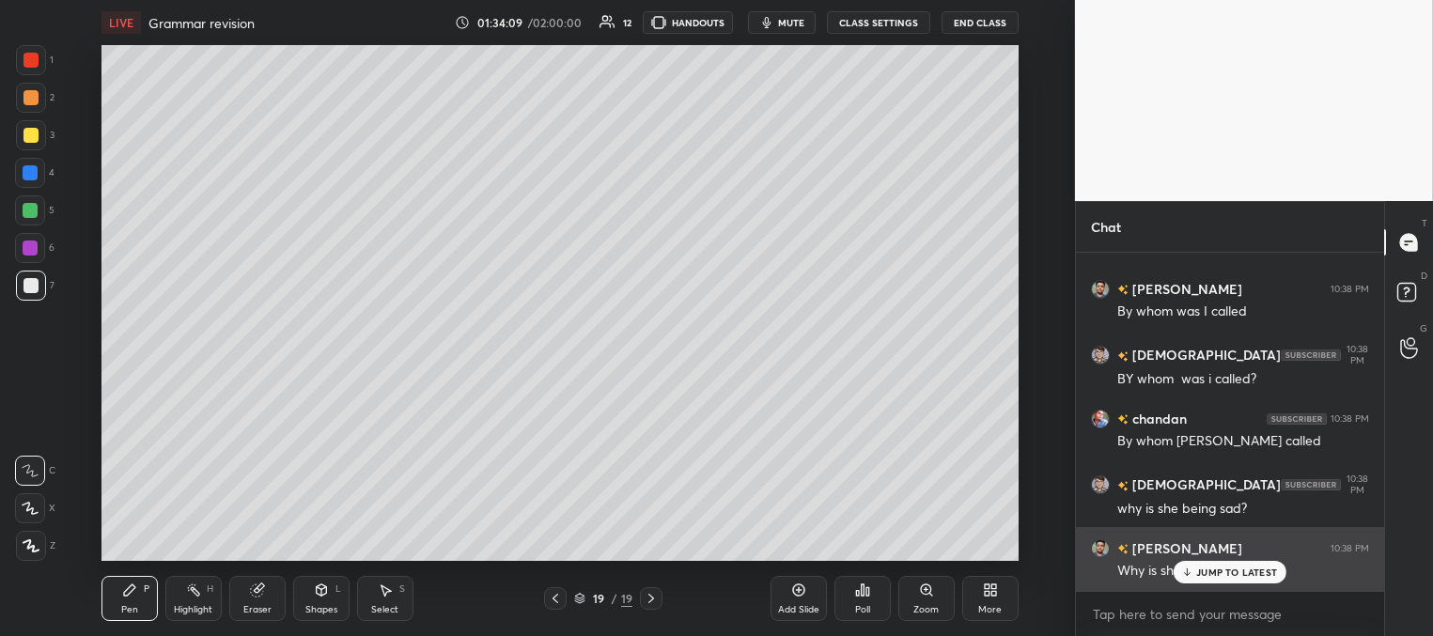
click at [1188, 571] on icon at bounding box center [1187, 571] width 12 height 11
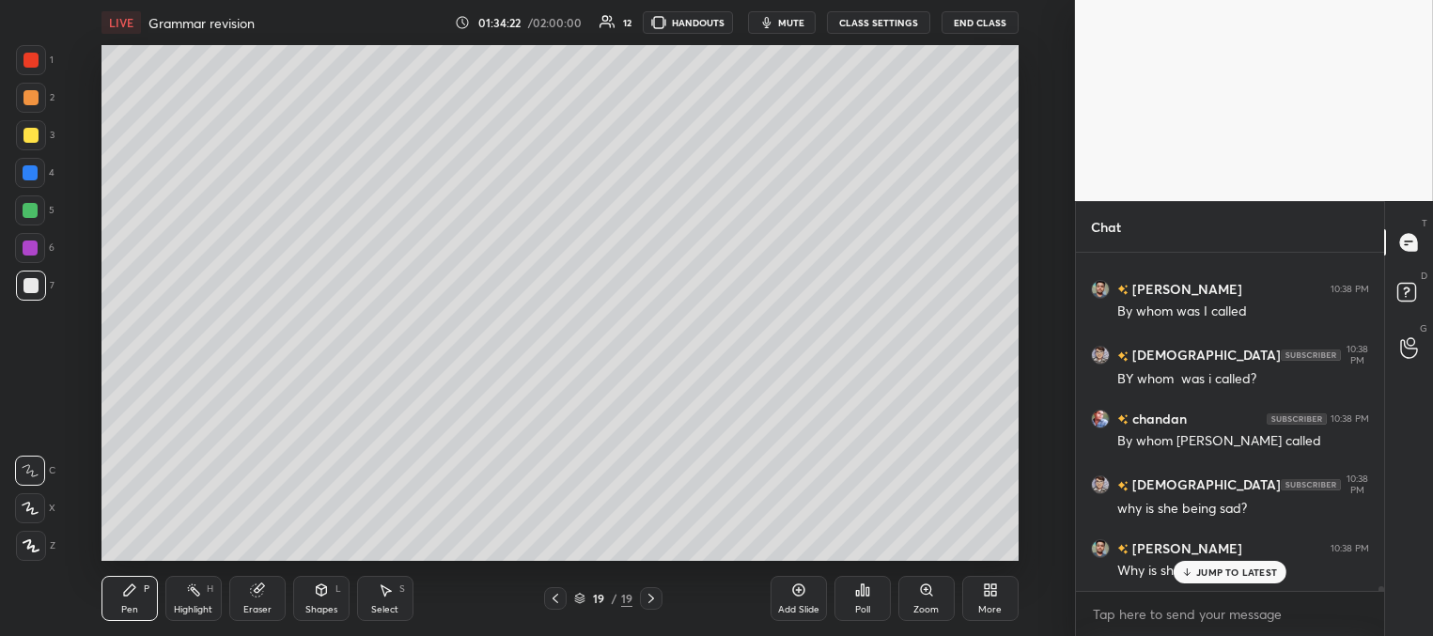
scroll to position [22225, 0]
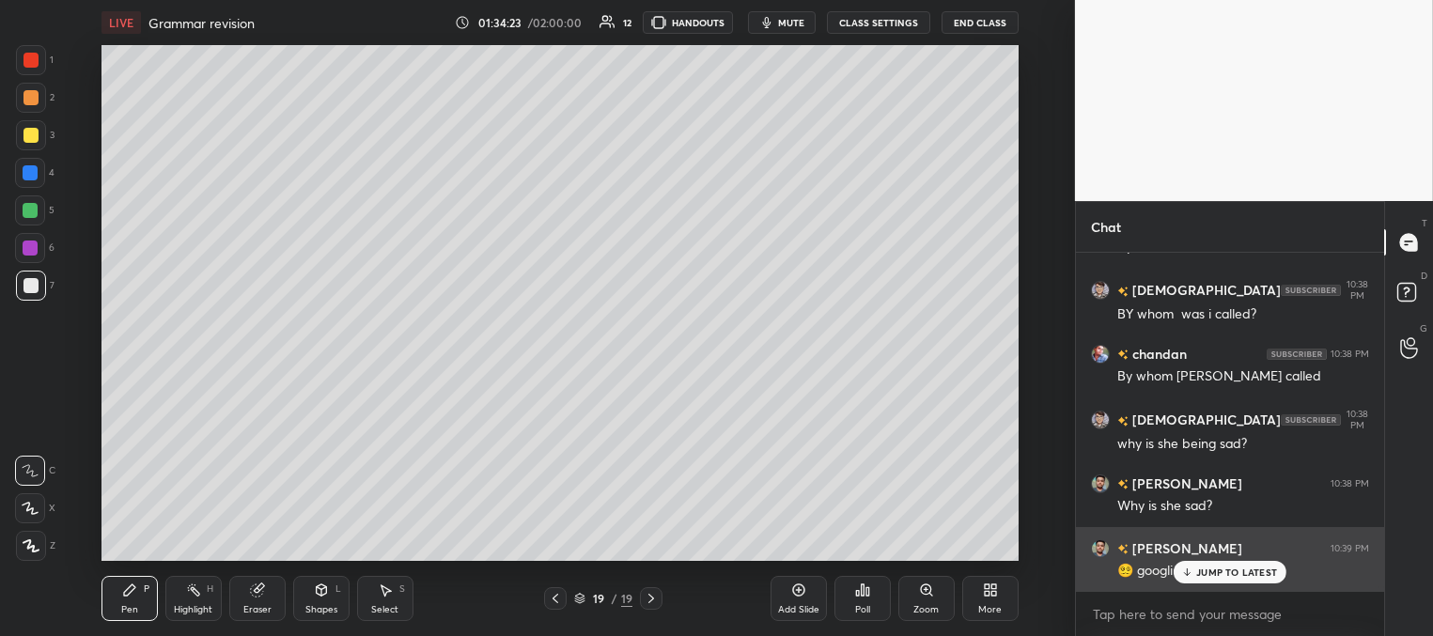
drag, startPoint x: 1194, startPoint y: 573, endPoint x: 1091, endPoint y: 555, distance: 104.9
click at [1193, 573] on div "JUMP TO LATEST" at bounding box center [1229, 572] width 113 height 23
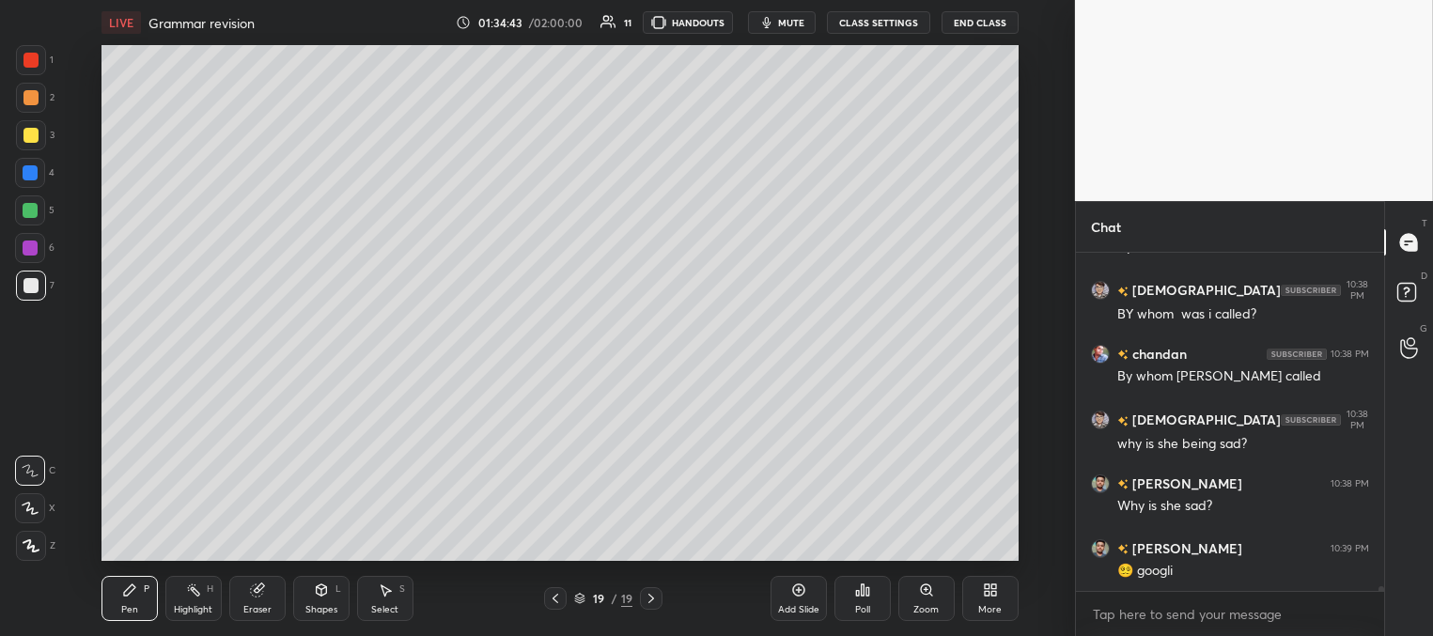
scroll to position [7, 6]
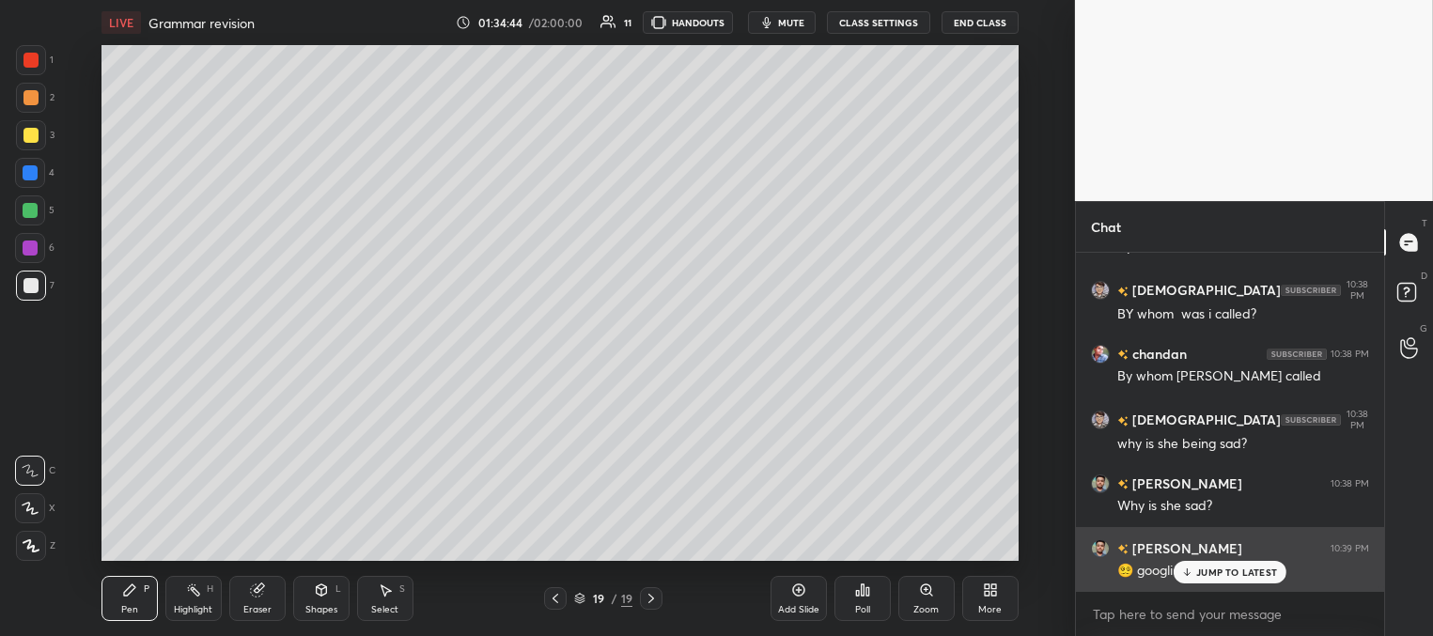
click at [1196, 569] on p "JUMP TO LATEST" at bounding box center [1236, 571] width 81 height 11
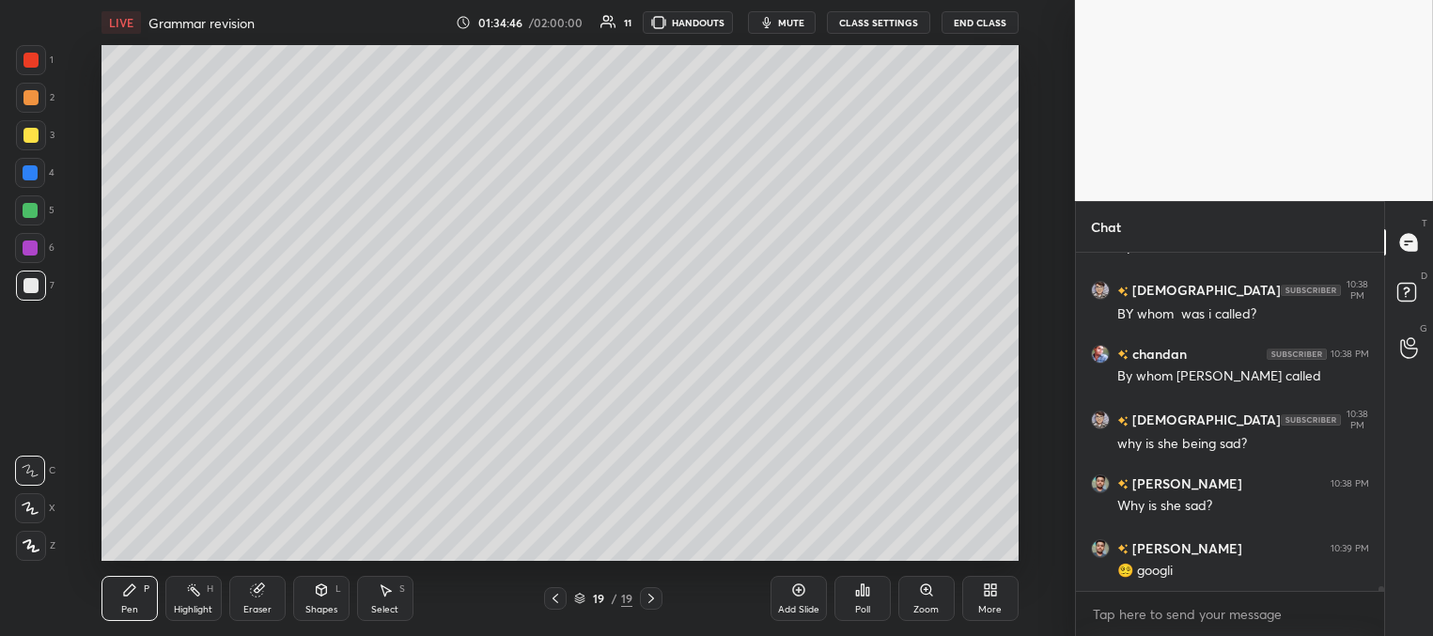
click at [24, 128] on div at bounding box center [31, 135] width 30 height 30
click at [37, 286] on div at bounding box center [31, 286] width 30 height 30
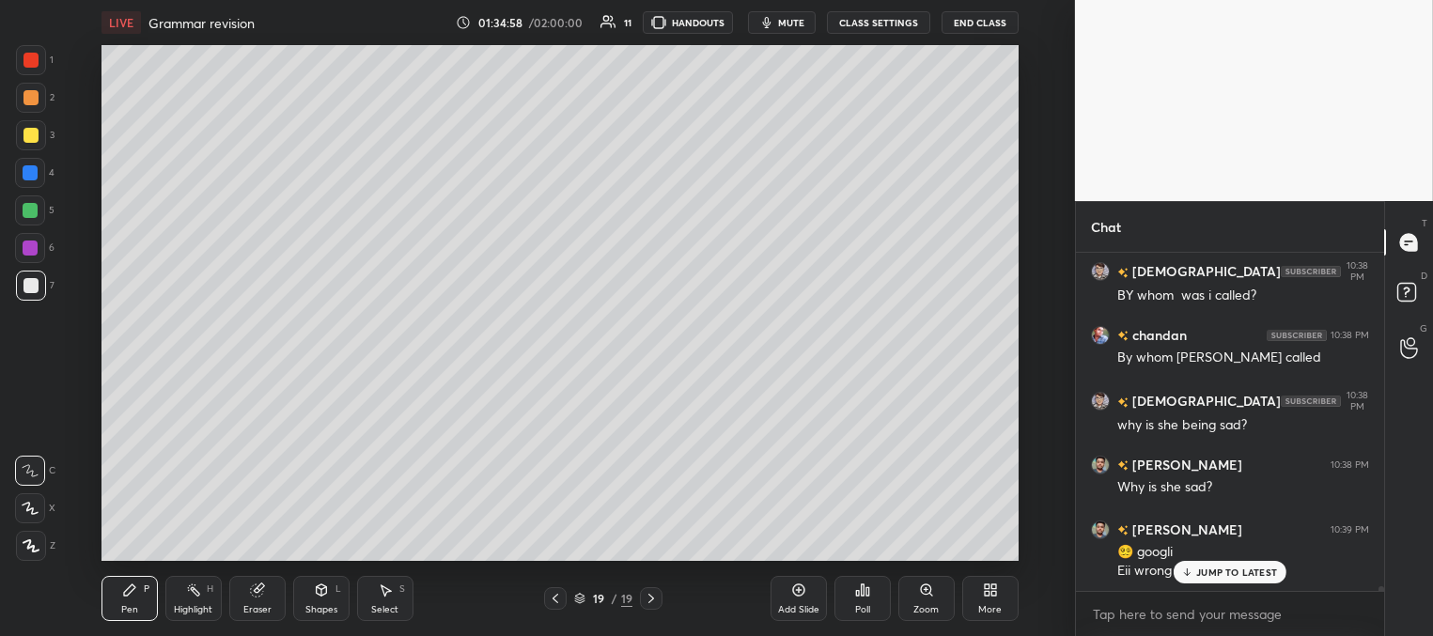
click at [1214, 570] on p "JUMP TO LATEST" at bounding box center [1236, 571] width 81 height 11
click at [37, 171] on div at bounding box center [30, 173] width 30 height 30
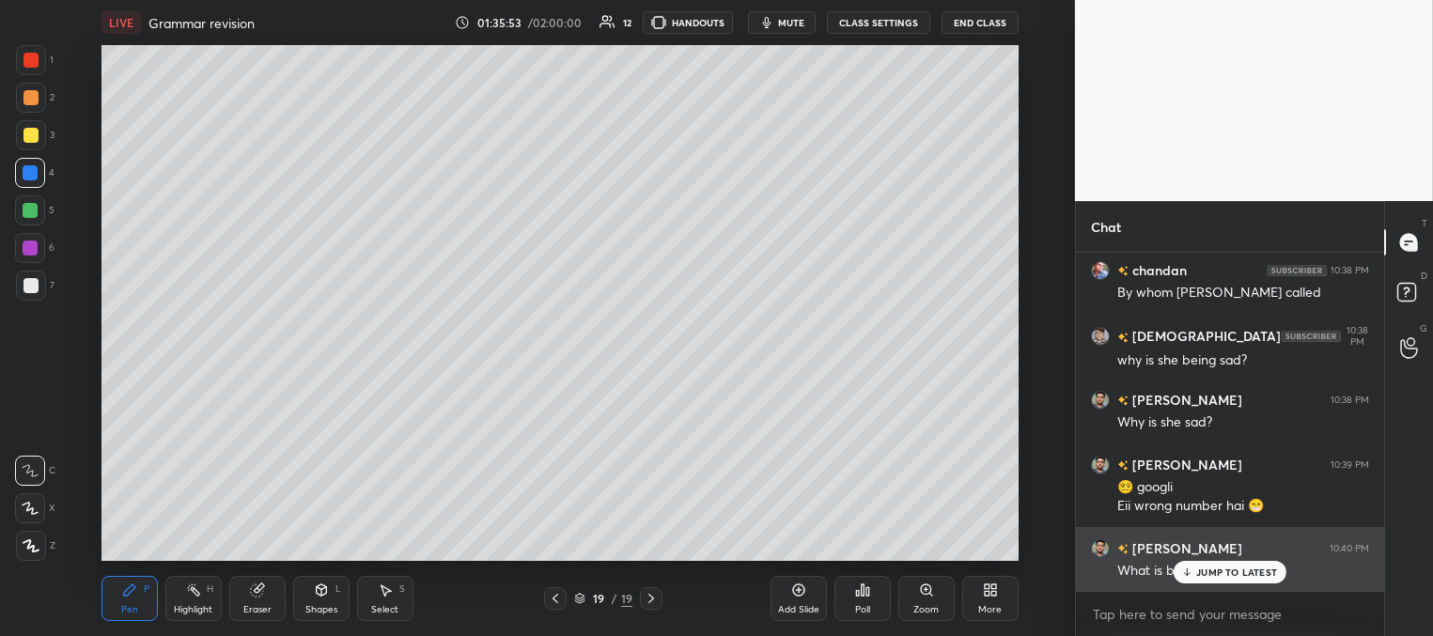
click at [1193, 572] on div "JUMP TO LATEST" at bounding box center [1229, 572] width 113 height 23
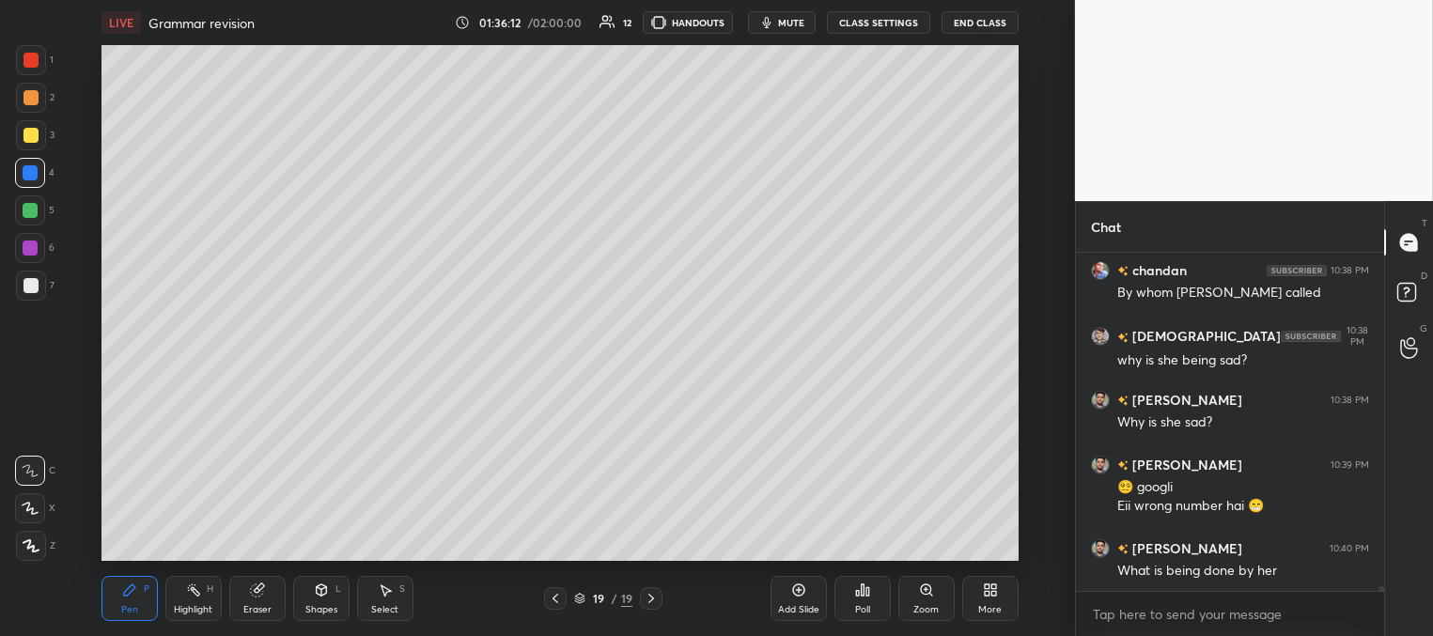
click at [32, 128] on div at bounding box center [31, 135] width 30 height 30
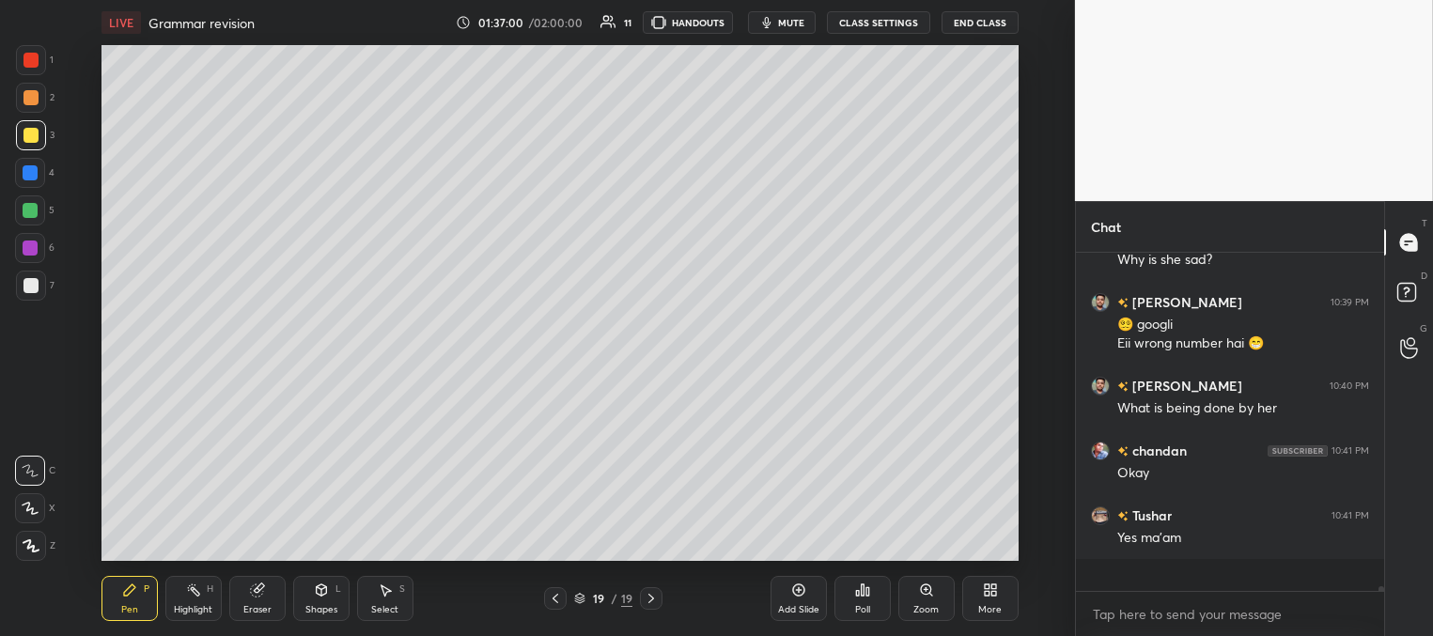
scroll to position [22438, 0]
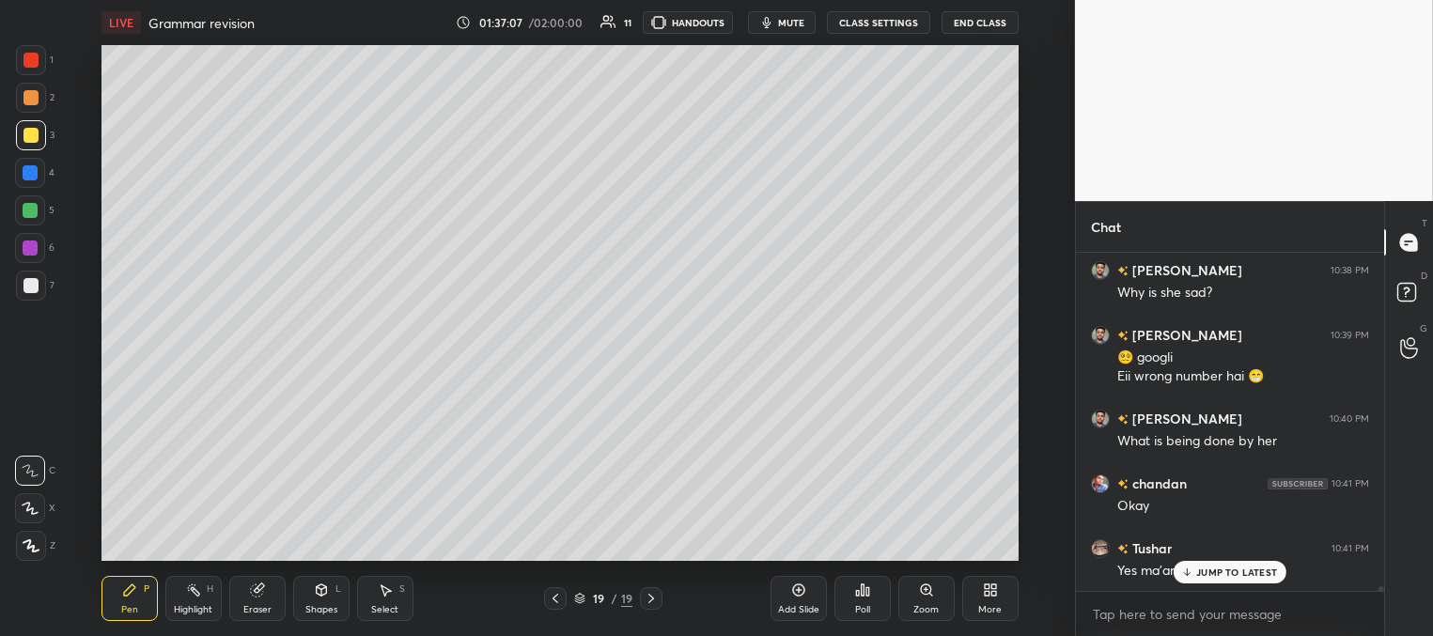
click at [1202, 577] on p "JUMP TO LATEST" at bounding box center [1236, 571] width 81 height 11
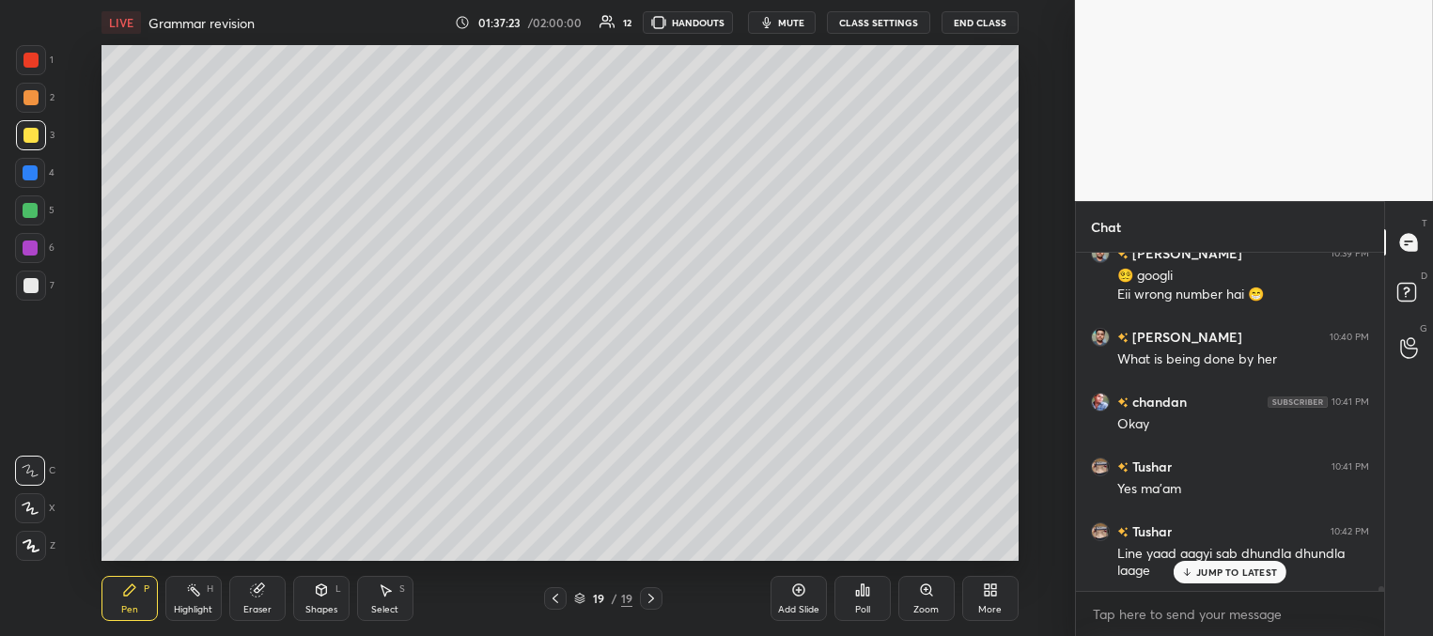
click at [1208, 569] on p "JUMP TO LATEST" at bounding box center [1236, 571] width 81 height 11
click at [799, 605] on div "Add Slide" at bounding box center [798, 609] width 41 height 9
click at [31, 283] on div at bounding box center [30, 285] width 15 height 15
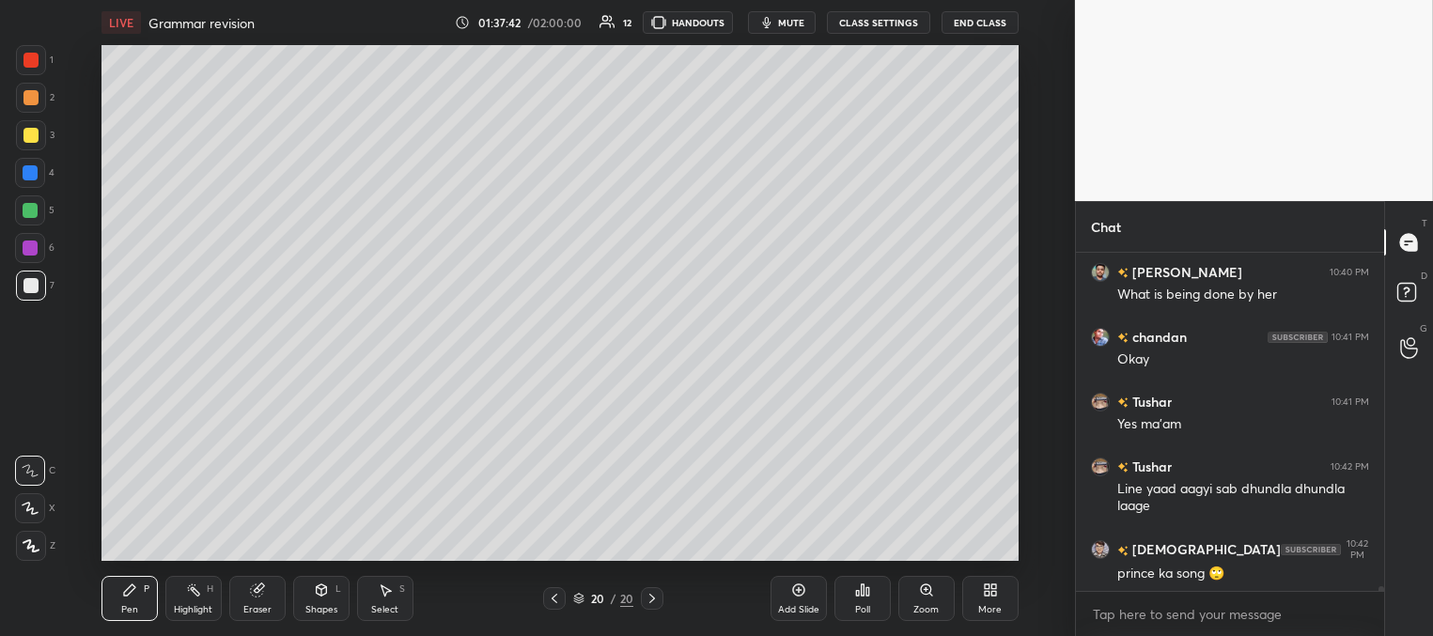
click at [30, 132] on div at bounding box center [30, 135] width 15 height 15
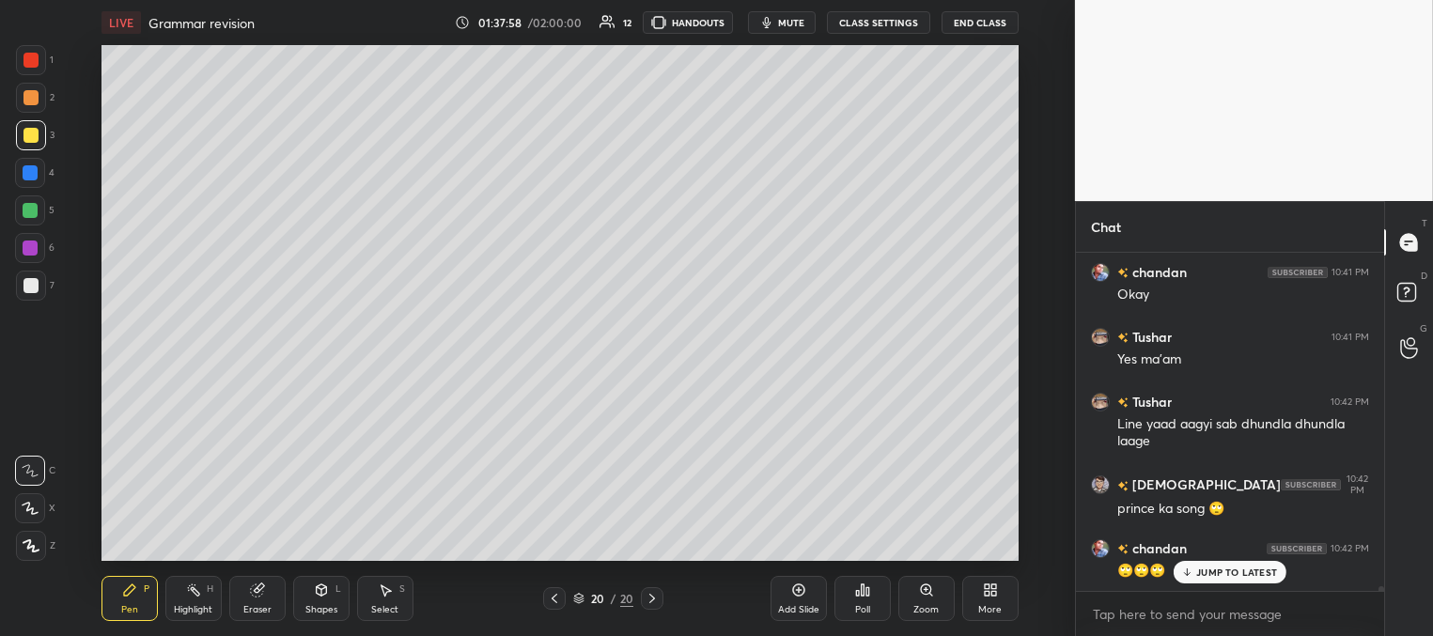
click at [39, 164] on div at bounding box center [30, 173] width 30 height 30
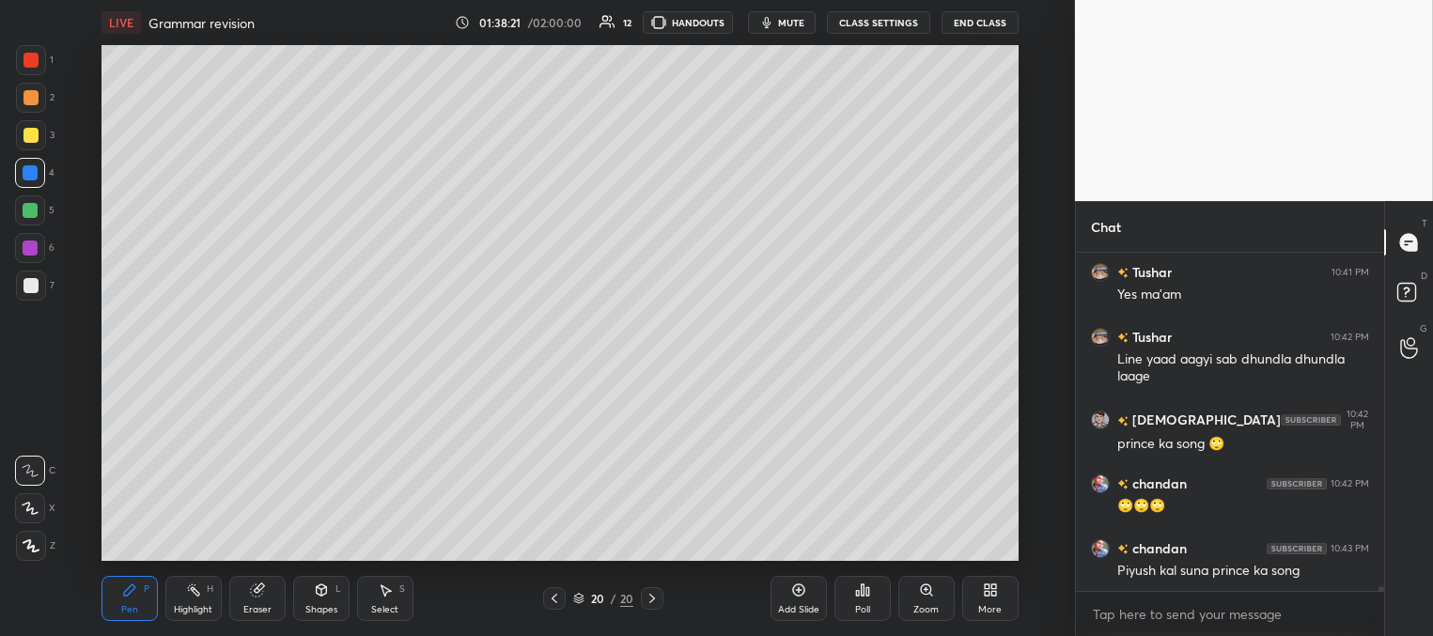
click at [25, 204] on div at bounding box center [30, 210] width 15 height 15
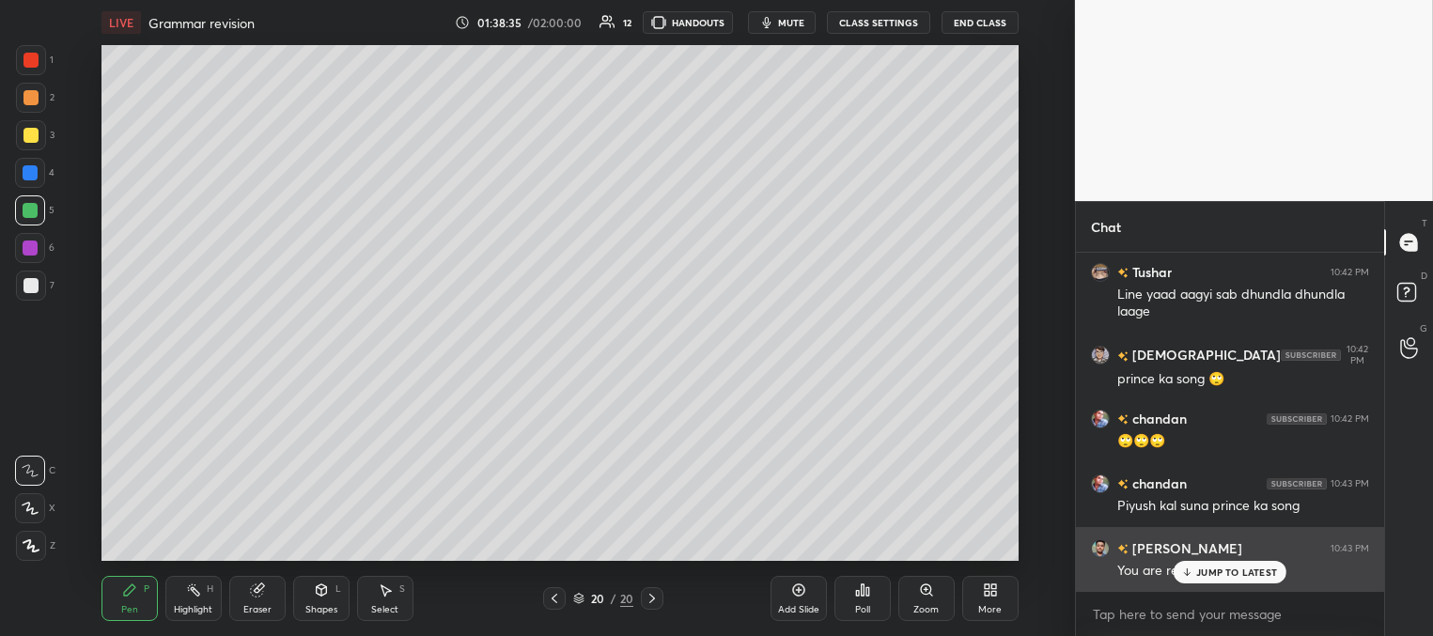
click at [1192, 577] on div "JUMP TO LATEST" at bounding box center [1229, 572] width 113 height 23
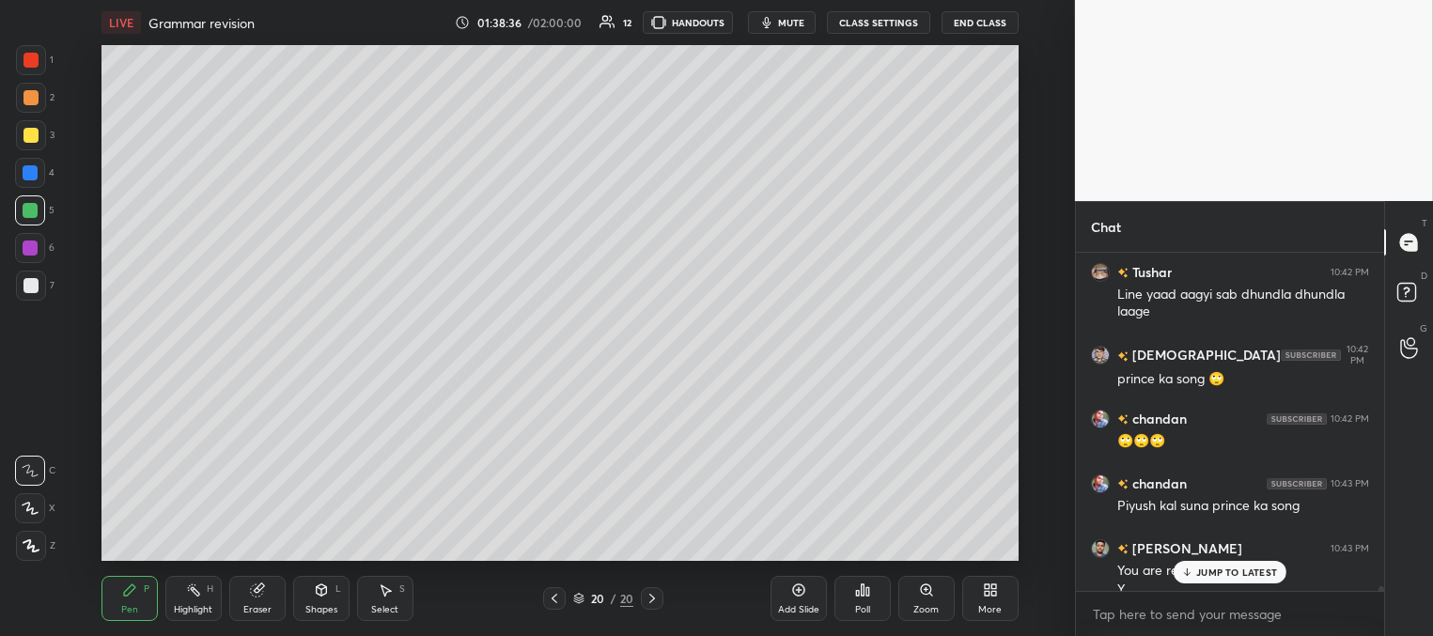
scroll to position [22798, 0]
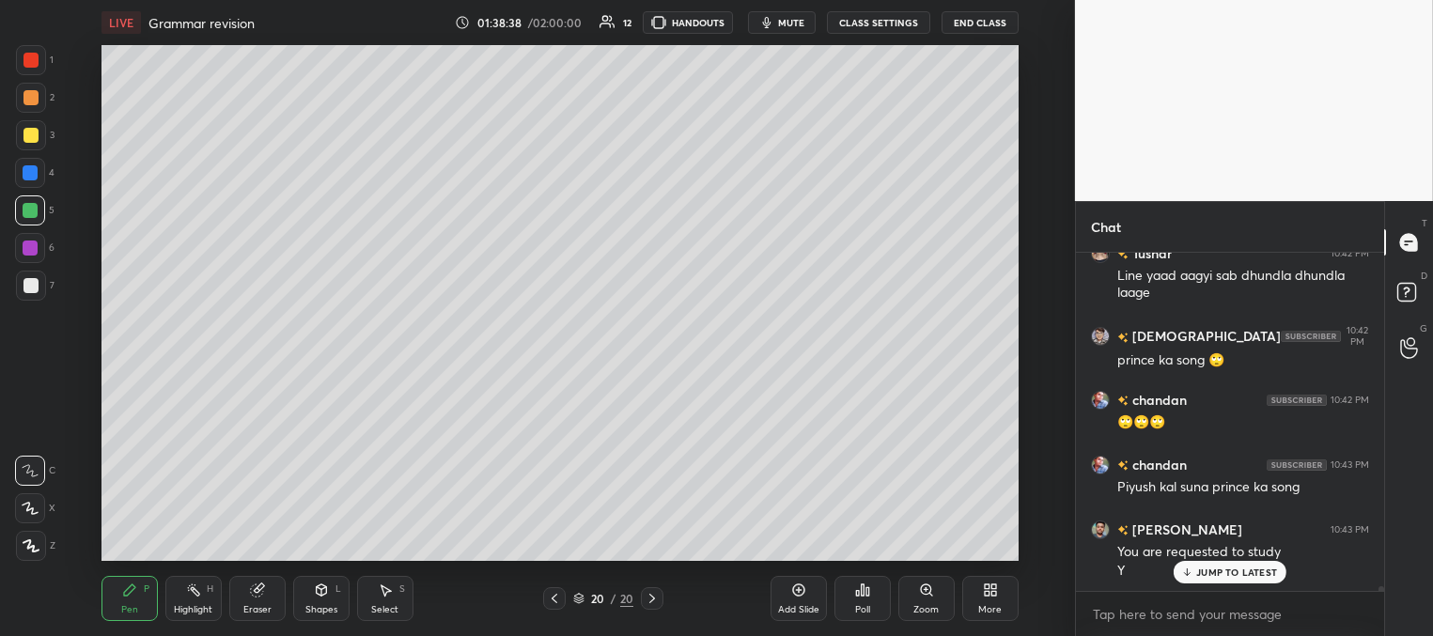
click at [33, 172] on div at bounding box center [30, 172] width 15 height 15
drag, startPoint x: 31, startPoint y: 247, endPoint x: 92, endPoint y: 251, distance: 61.2
click at [30, 249] on div at bounding box center [30, 247] width 15 height 15
click at [34, 178] on div at bounding box center [30, 172] width 15 height 15
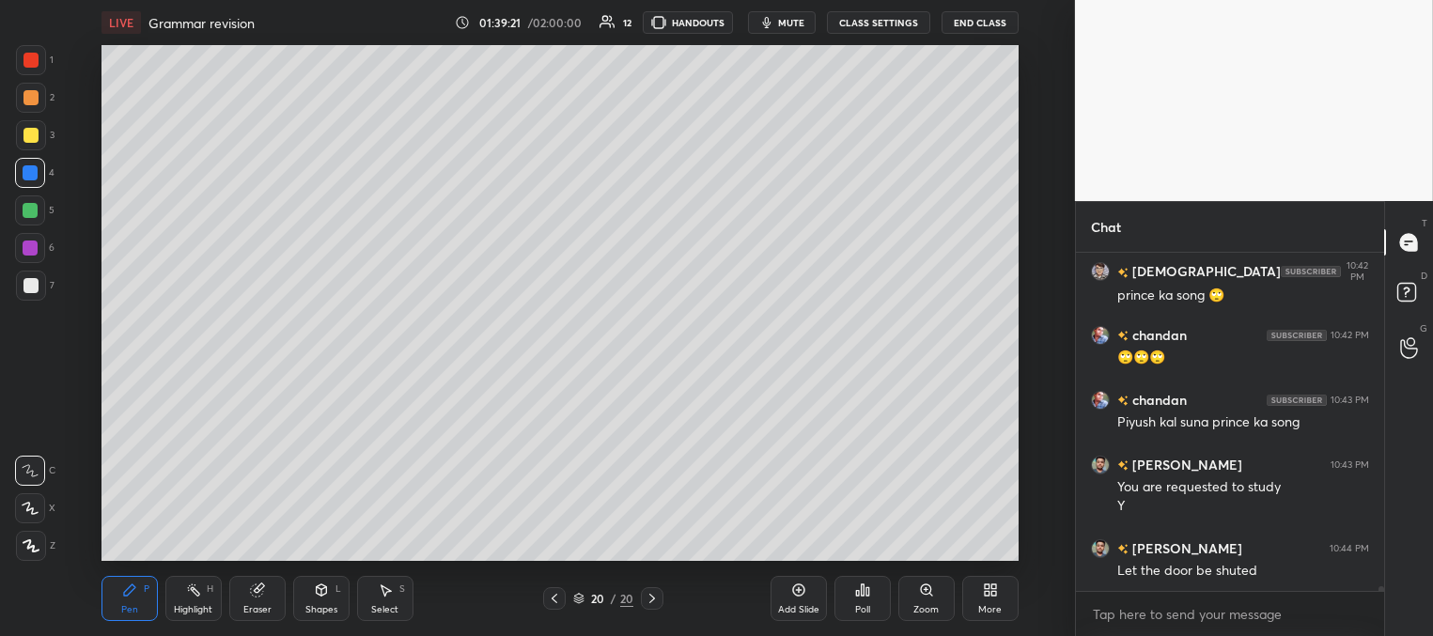
click at [32, 287] on div at bounding box center [30, 285] width 15 height 15
click at [34, 174] on div at bounding box center [30, 172] width 15 height 15
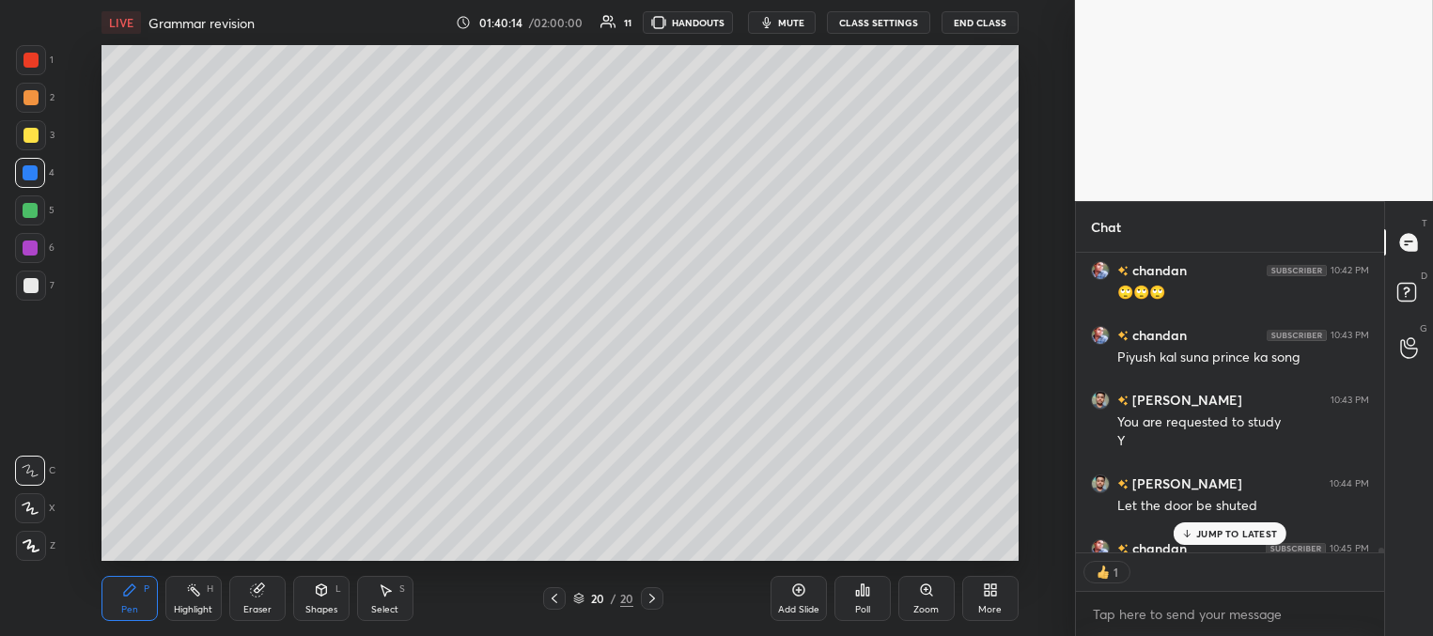
scroll to position [6, 6]
drag, startPoint x: 1221, startPoint y: 533, endPoint x: 1205, endPoint y: 507, distance: 30.0
click at [1221, 531] on p "JUMP TO LATEST" at bounding box center [1236, 533] width 81 height 11
click at [807, 605] on div "Add Slide" at bounding box center [798, 609] width 41 height 9
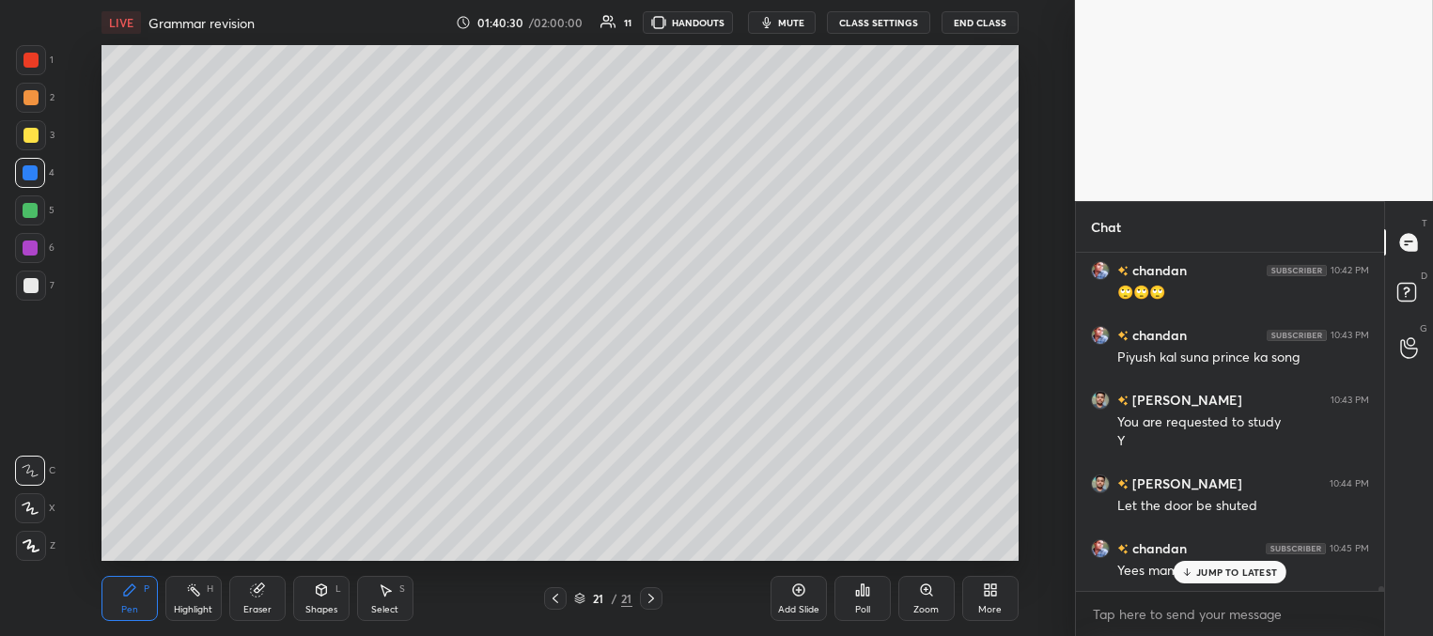
drag, startPoint x: 27, startPoint y: 130, endPoint x: 37, endPoint y: 132, distance: 9.6
click at [28, 132] on div at bounding box center [30, 135] width 15 height 15
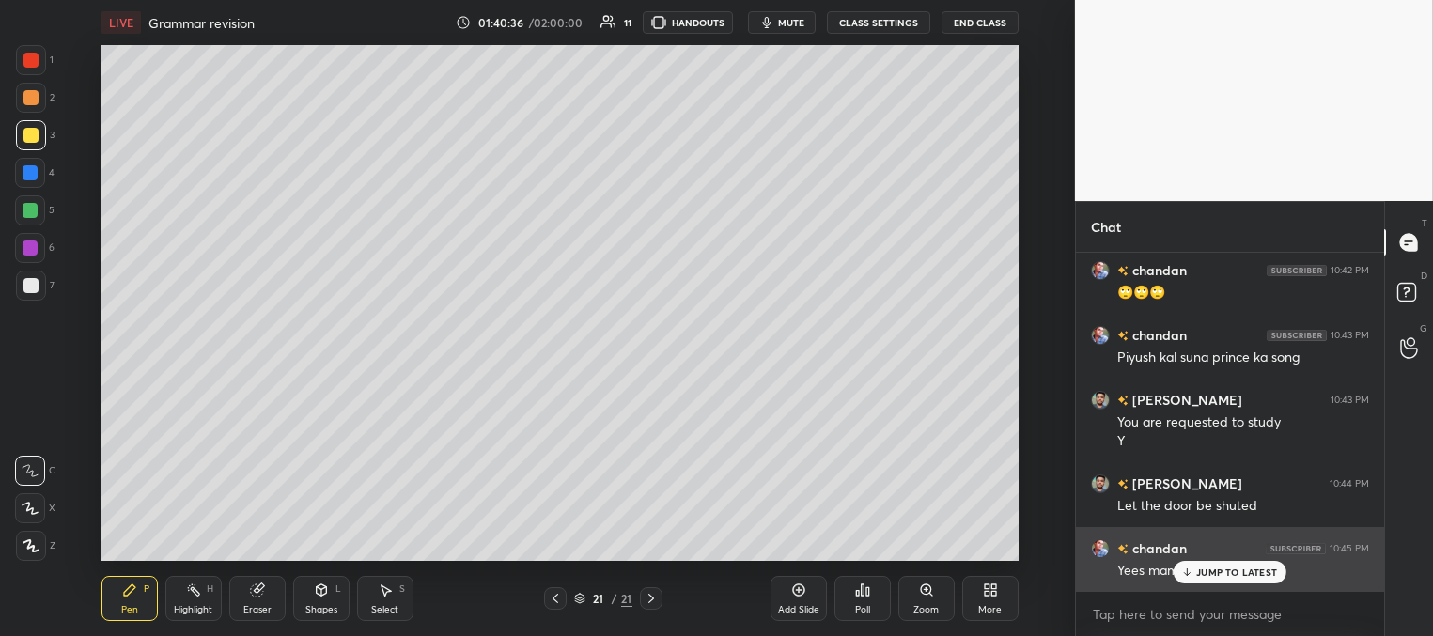
drag, startPoint x: 1210, startPoint y: 565, endPoint x: 1163, endPoint y: 551, distance: 48.8
click at [1207, 566] on p "JUMP TO LATEST" at bounding box center [1236, 571] width 81 height 11
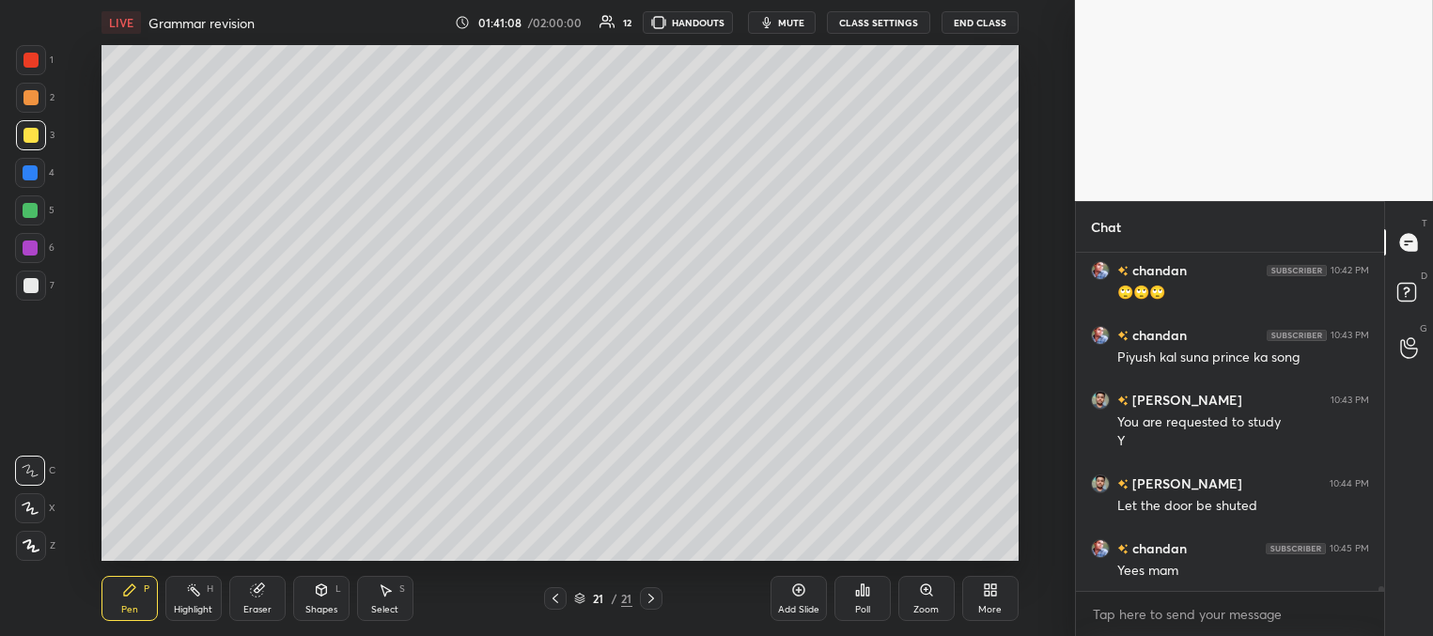
scroll to position [23026, 0]
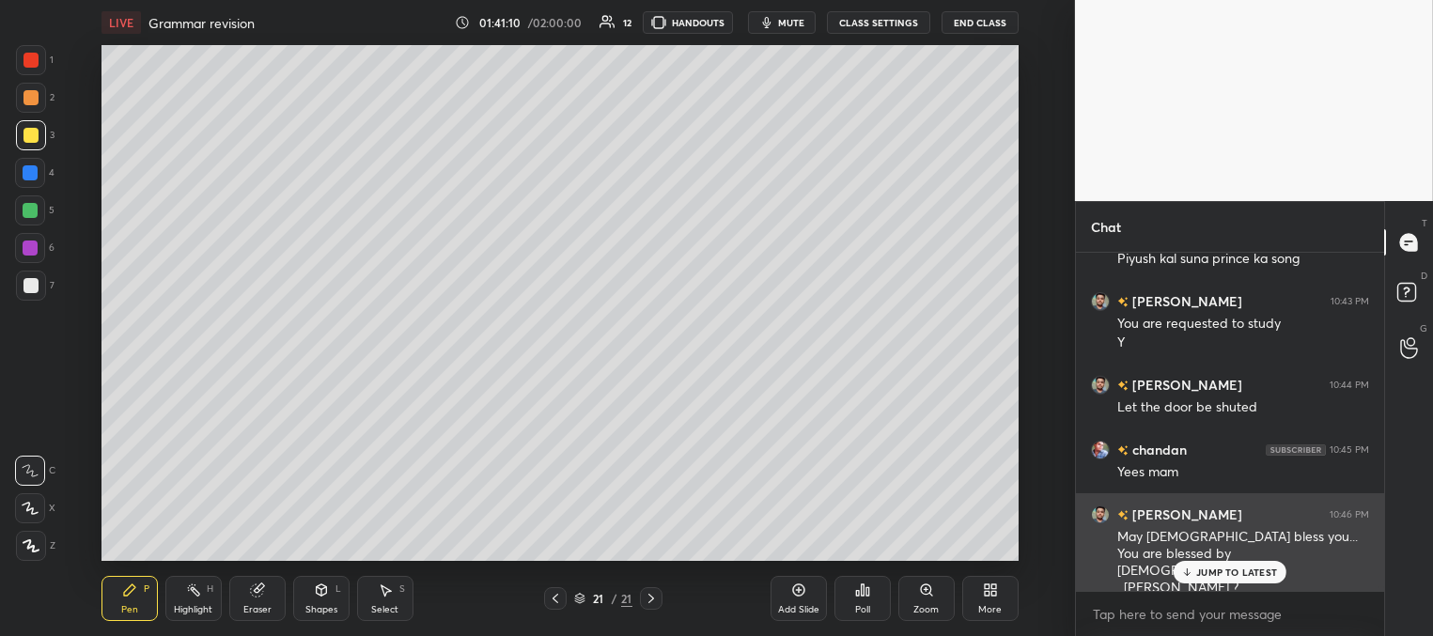
drag, startPoint x: 1224, startPoint y: 577, endPoint x: 1199, endPoint y: 568, distance: 26.7
click at [1222, 579] on div "JUMP TO LATEST" at bounding box center [1229, 572] width 113 height 23
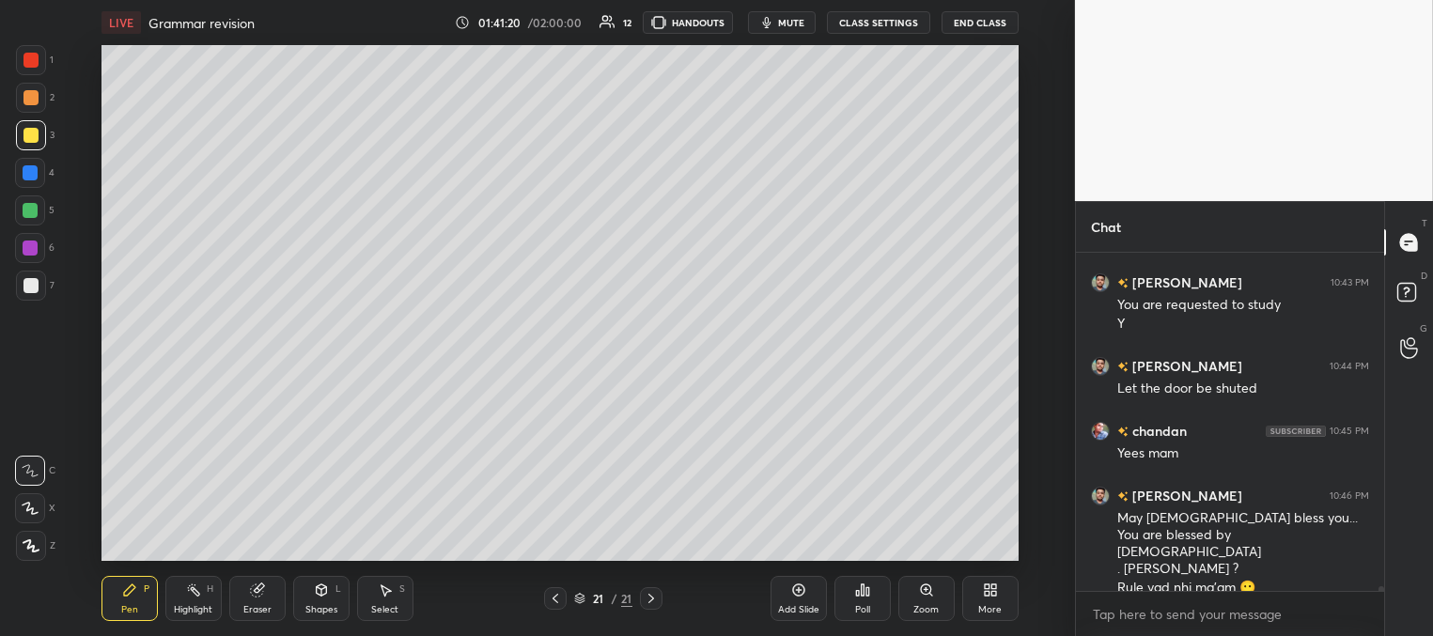
scroll to position [23111, 0]
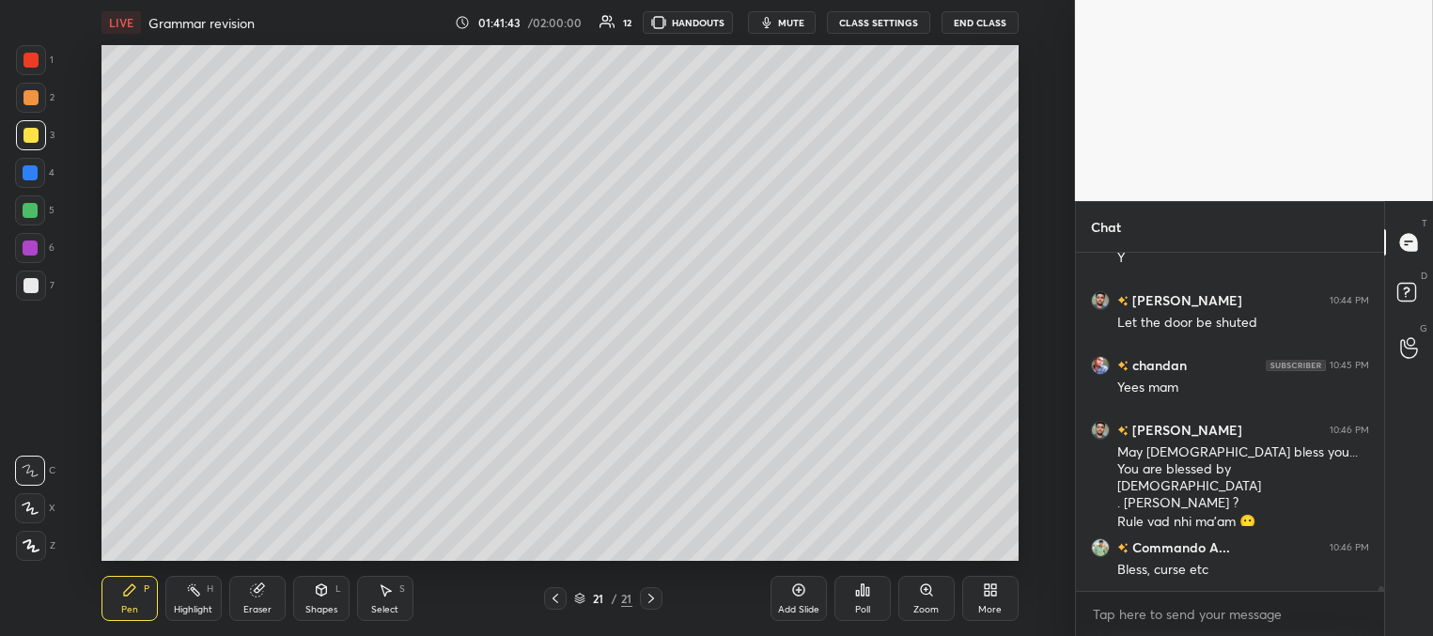
drag, startPoint x: 33, startPoint y: 59, endPoint x: 97, endPoint y: 85, distance: 69.1
click at [33, 60] on div at bounding box center [30, 60] width 15 height 15
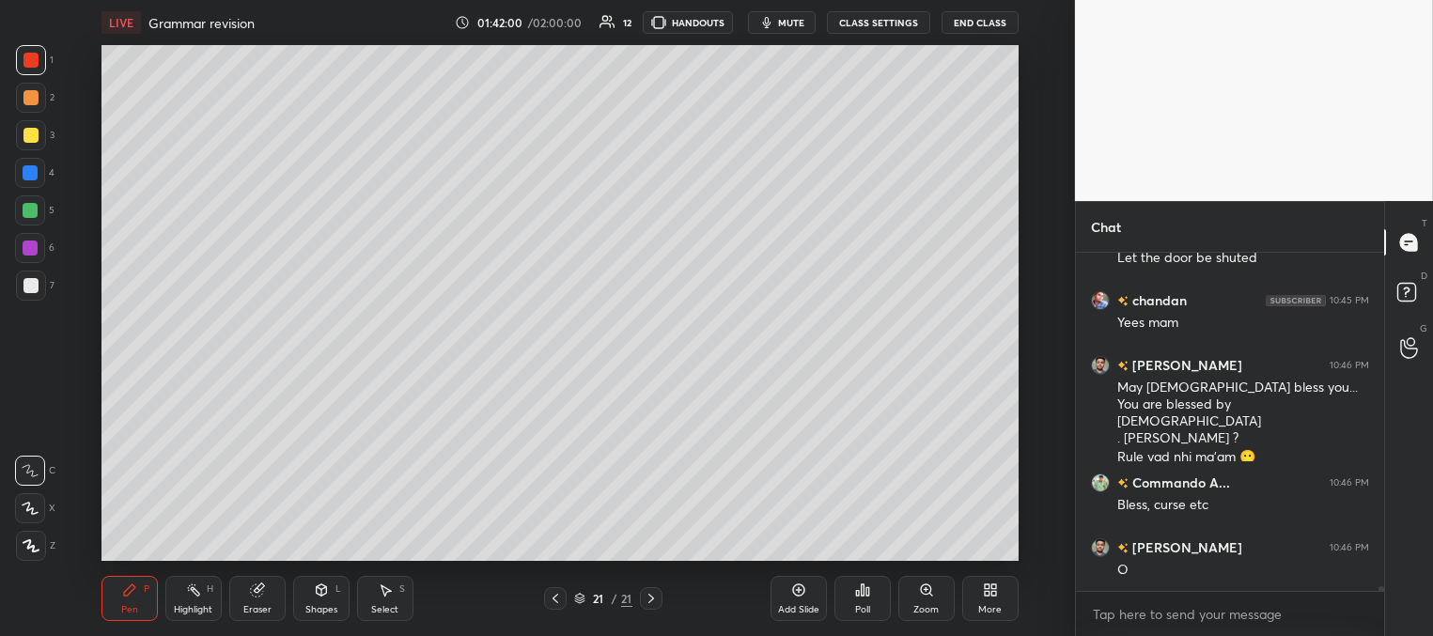
scroll to position [23239, 0]
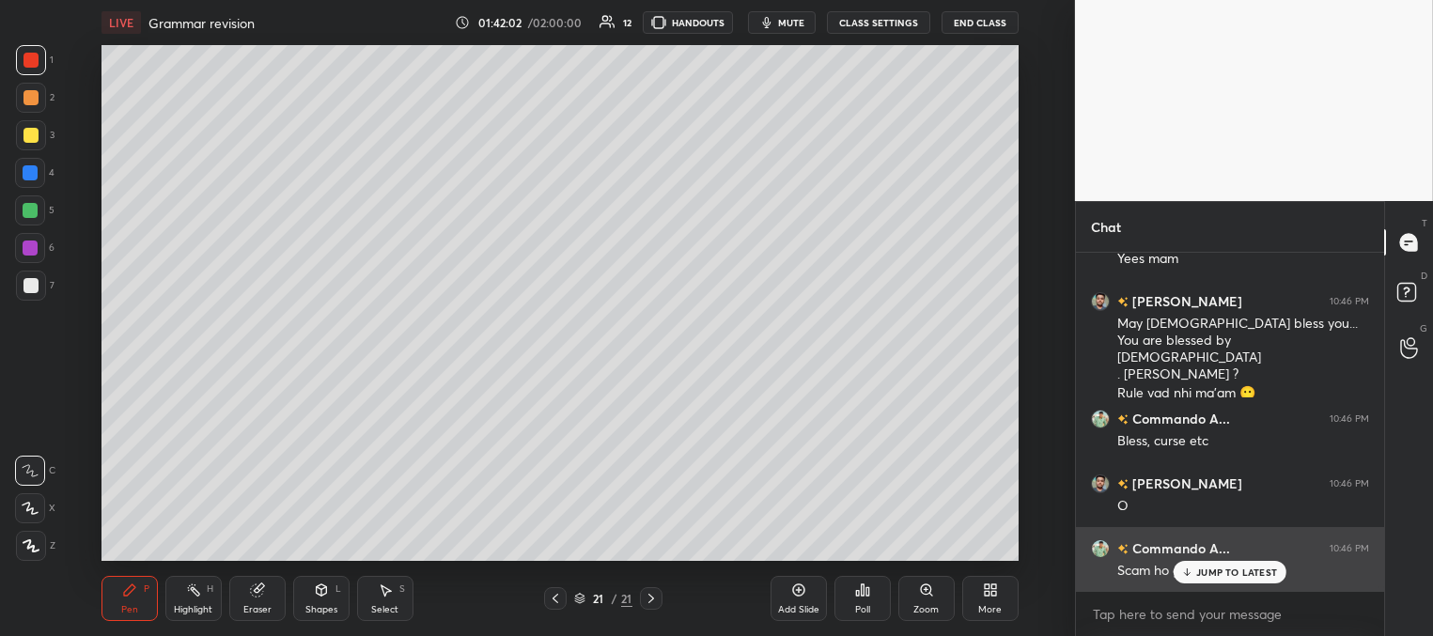
drag, startPoint x: 1190, startPoint y: 572, endPoint x: 1162, endPoint y: 565, distance: 29.2
click at [1188, 573] on icon at bounding box center [1187, 571] width 12 height 11
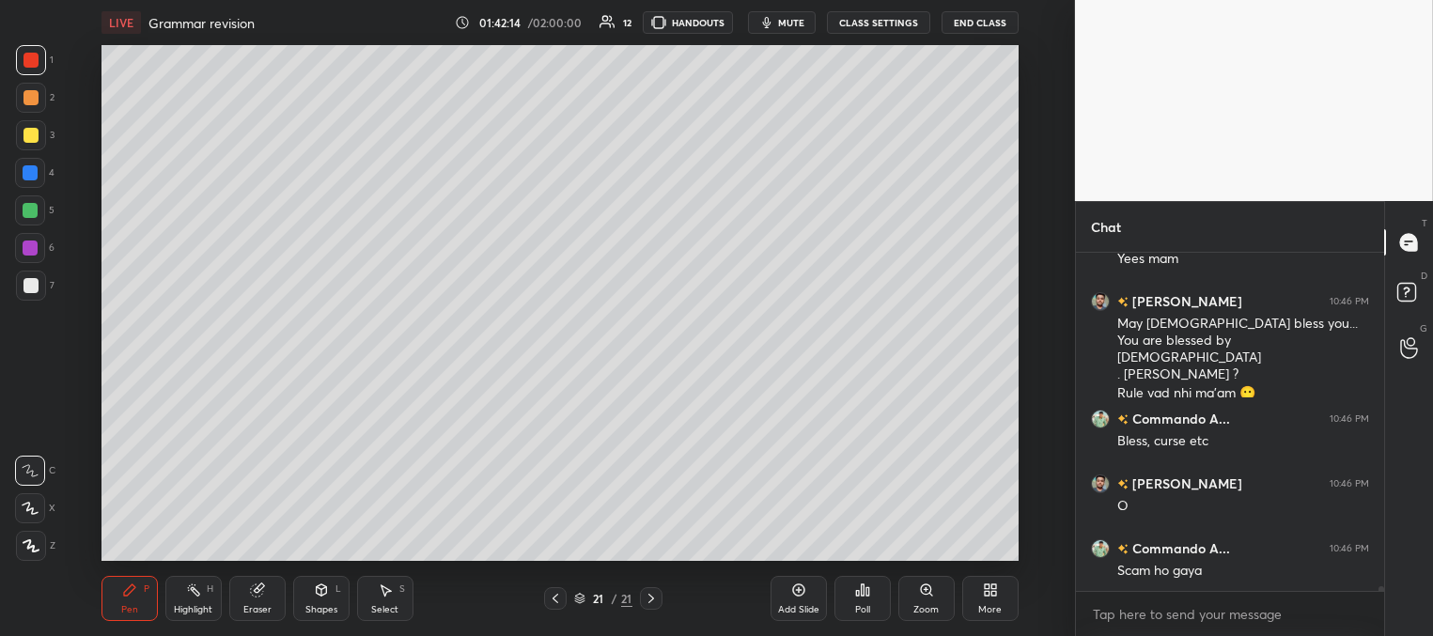
scroll to position [23304, 0]
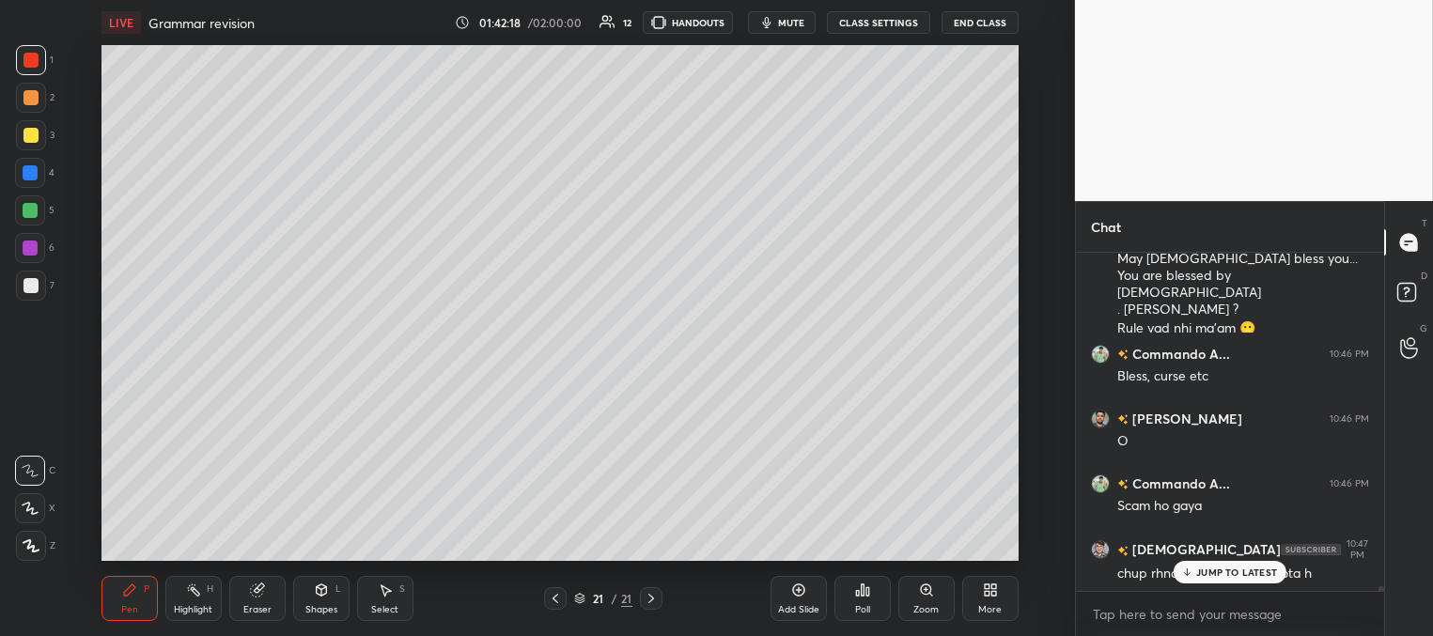
click at [1208, 572] on p "JUMP TO LATEST" at bounding box center [1236, 571] width 81 height 11
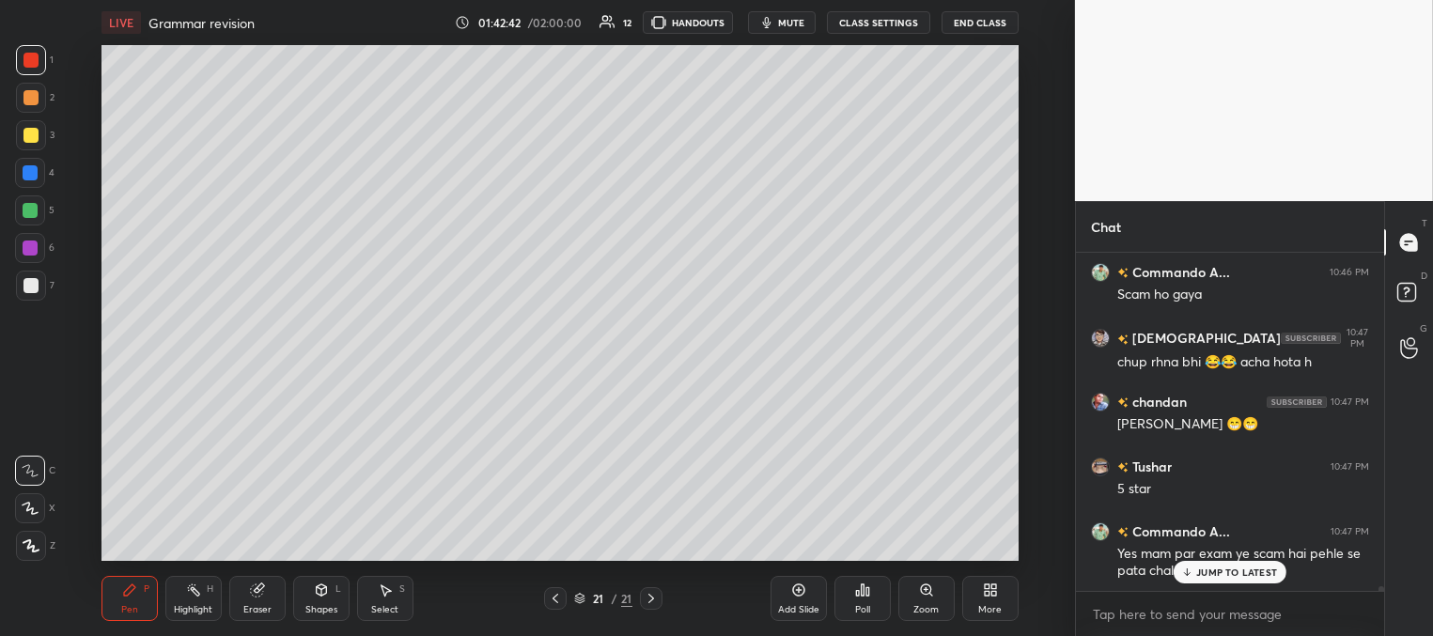
scroll to position [23580, 0]
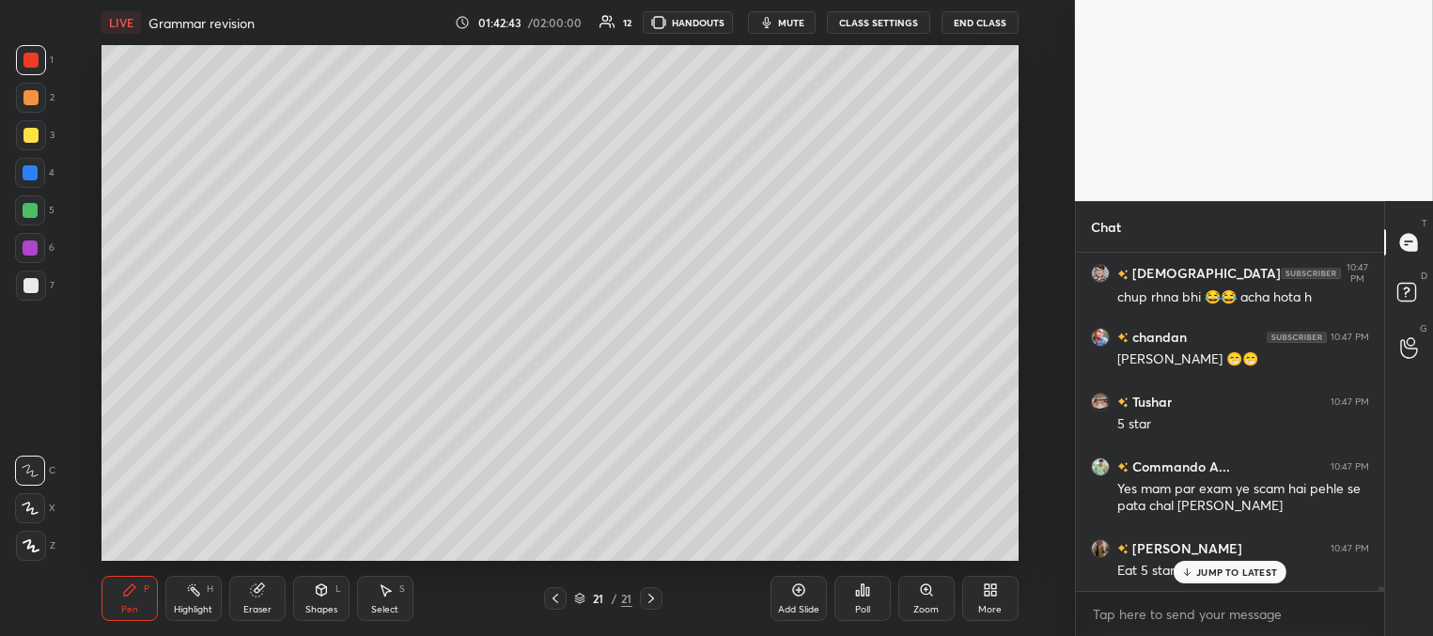
click at [1239, 571] on p "JUMP TO LATEST" at bounding box center [1236, 571] width 81 height 11
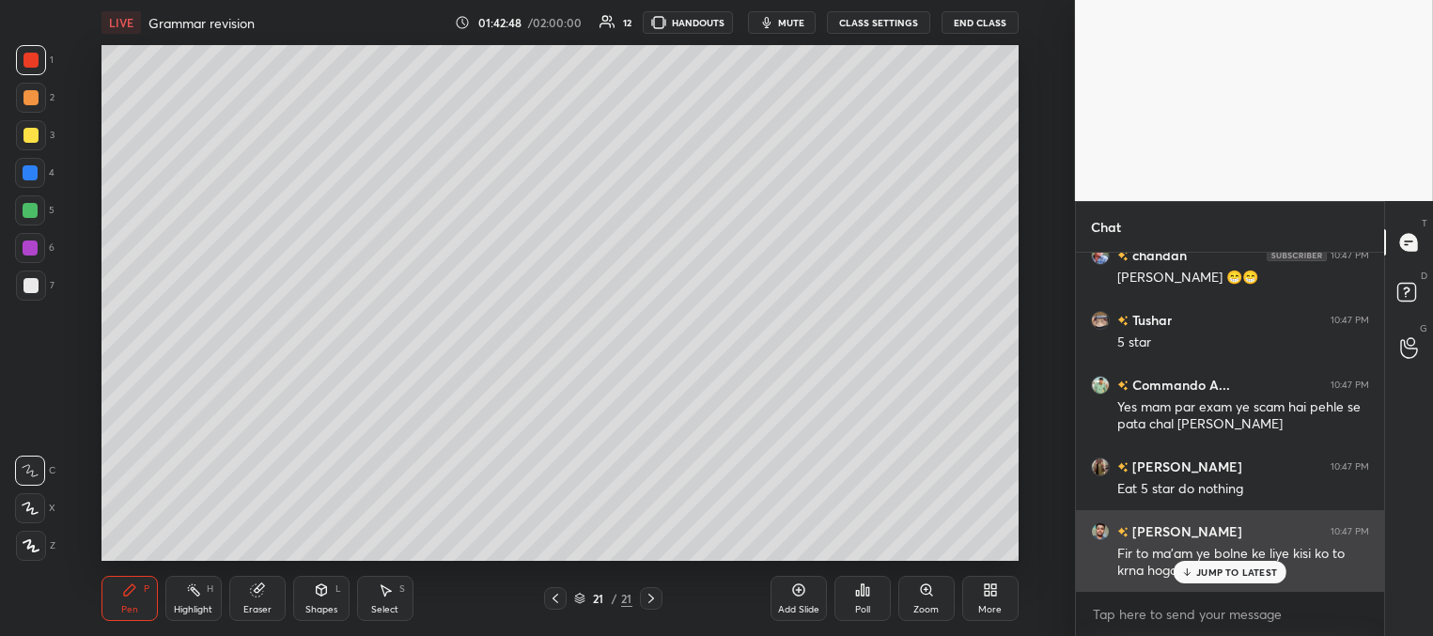
click at [1226, 573] on p "JUMP TO LATEST" at bounding box center [1236, 571] width 81 height 11
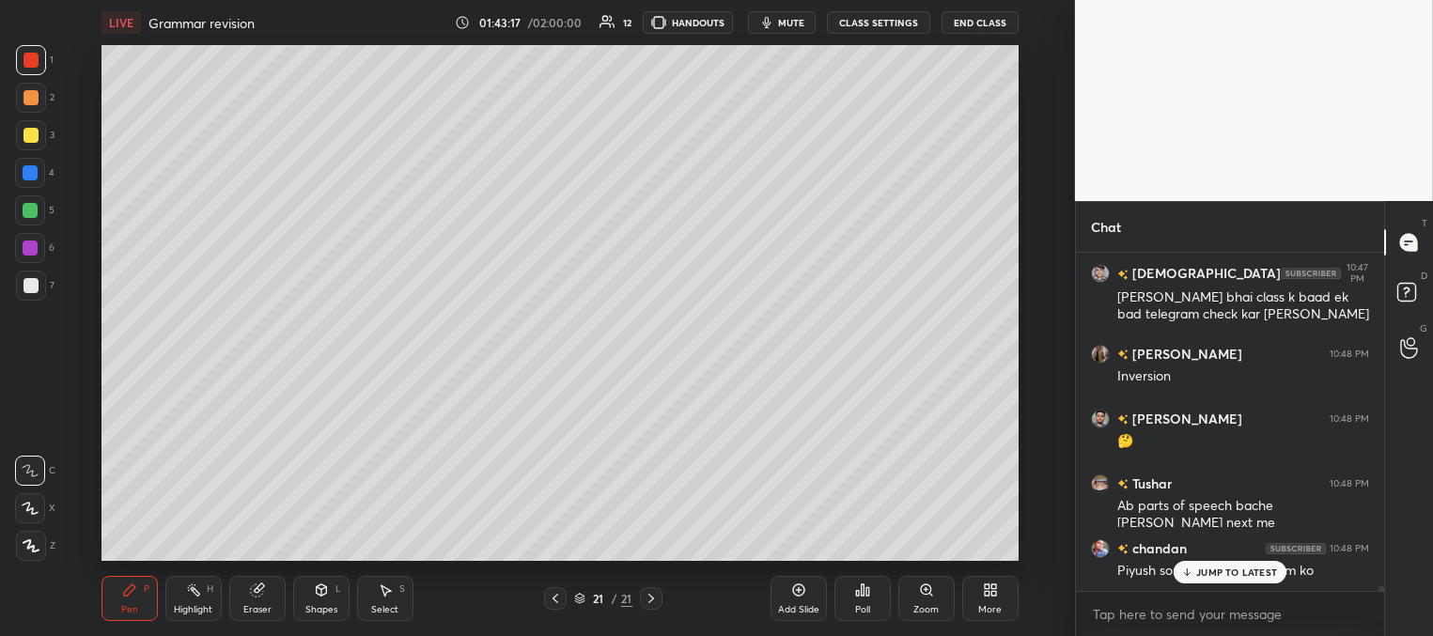
scroll to position [24133, 0]
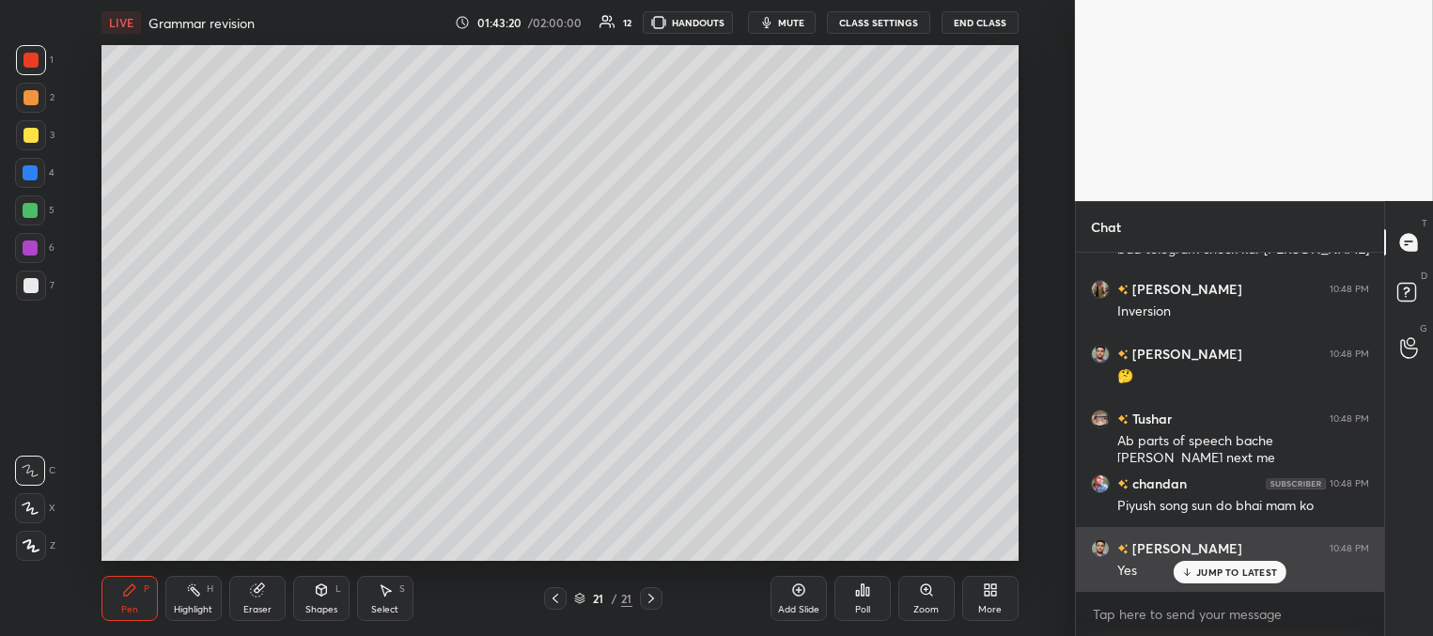
drag, startPoint x: 1221, startPoint y: 571, endPoint x: 1163, endPoint y: 560, distance: 59.3
click at [1220, 571] on p "JUMP TO LATEST" at bounding box center [1236, 571] width 81 height 11
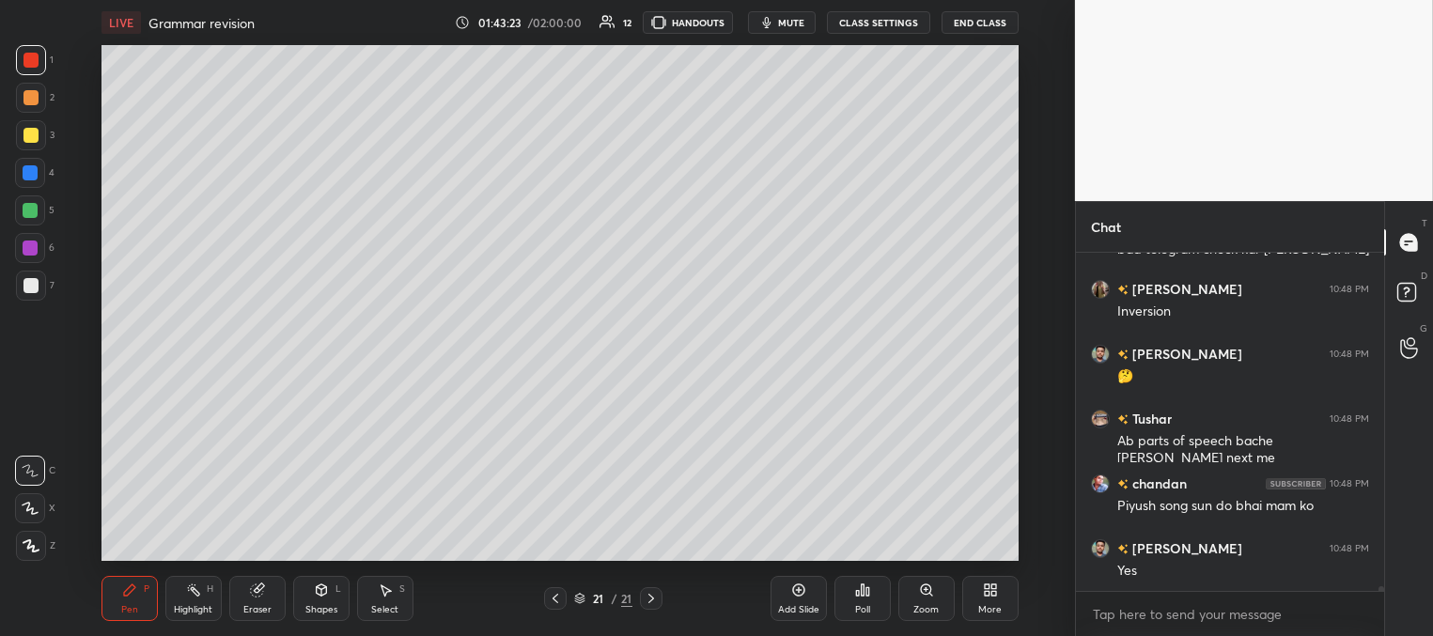
scroll to position [24151, 0]
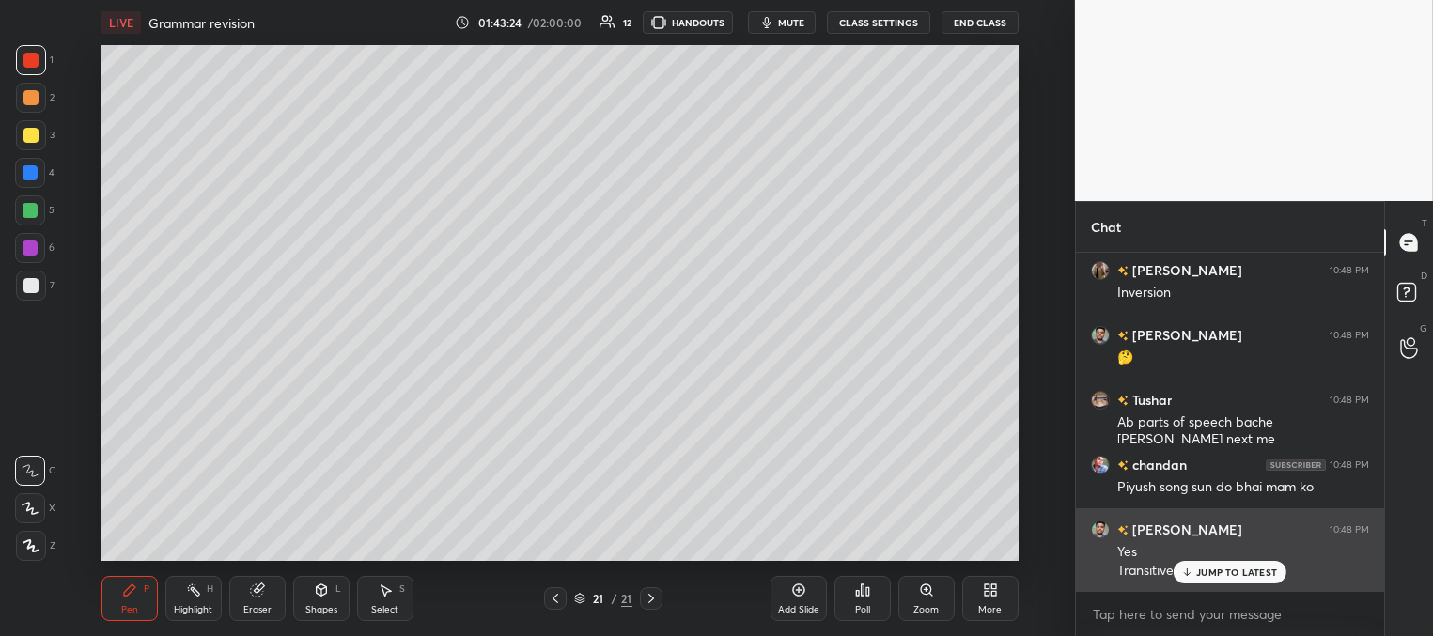
drag, startPoint x: 1218, startPoint y: 573, endPoint x: 1191, endPoint y: 569, distance: 26.6
click at [1216, 573] on p "JUMP TO LATEST" at bounding box center [1236, 571] width 81 height 11
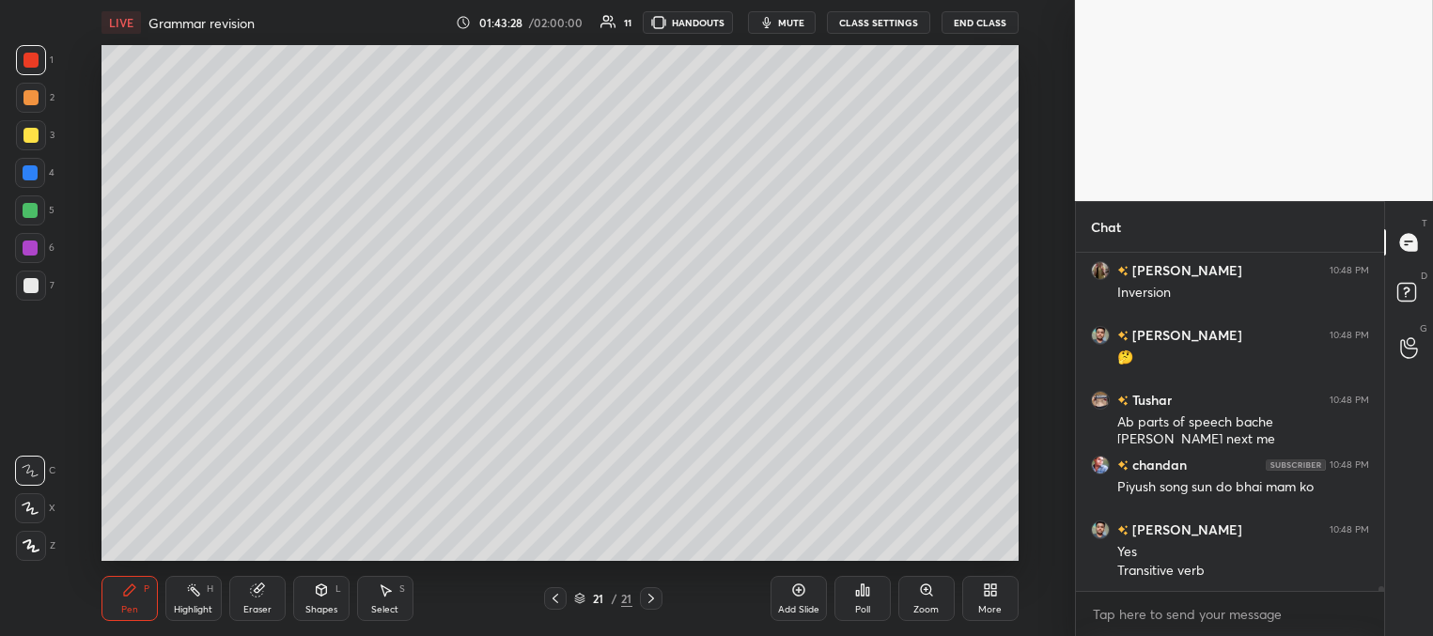
click at [799, 598] on div "Add Slide" at bounding box center [798, 598] width 56 height 45
click at [29, 140] on div at bounding box center [30, 135] width 15 height 15
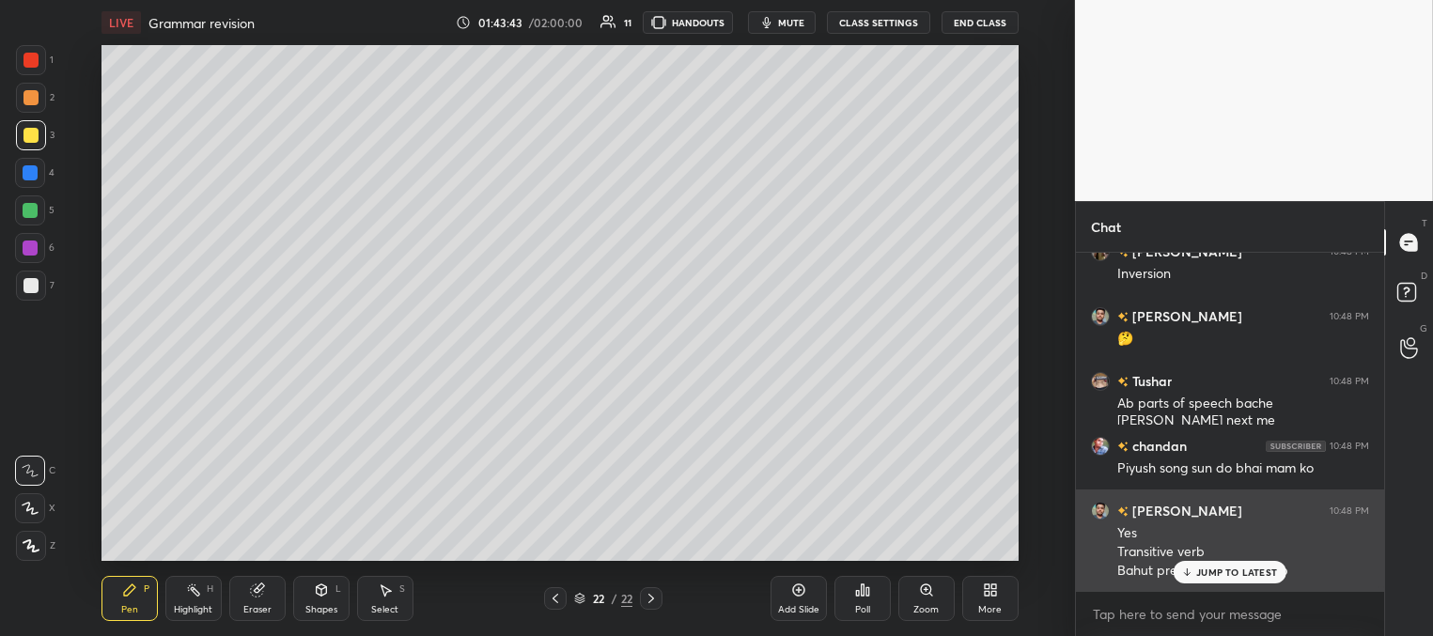
drag, startPoint x: 1187, startPoint y: 572, endPoint x: 1170, endPoint y: 566, distance: 18.1
click at [1186, 572] on icon at bounding box center [1187, 571] width 12 height 11
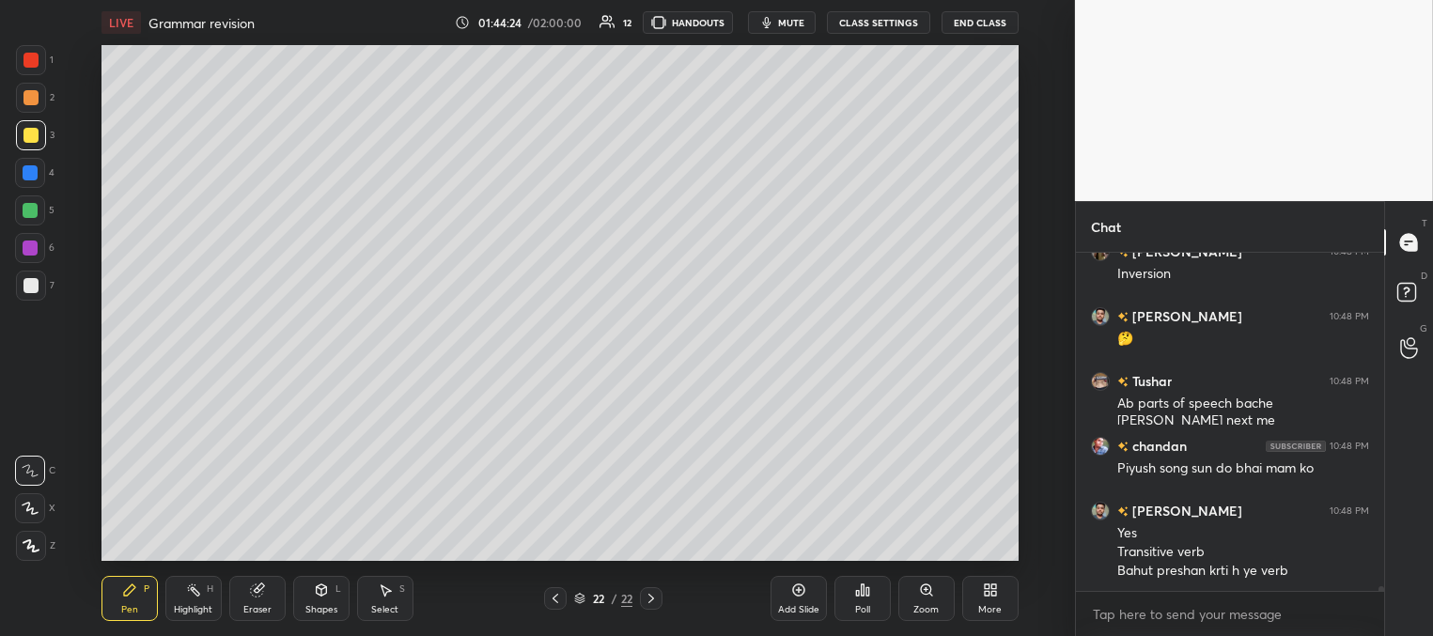
click at [37, 287] on div at bounding box center [30, 285] width 15 height 15
click at [36, 208] on div at bounding box center [30, 210] width 15 height 15
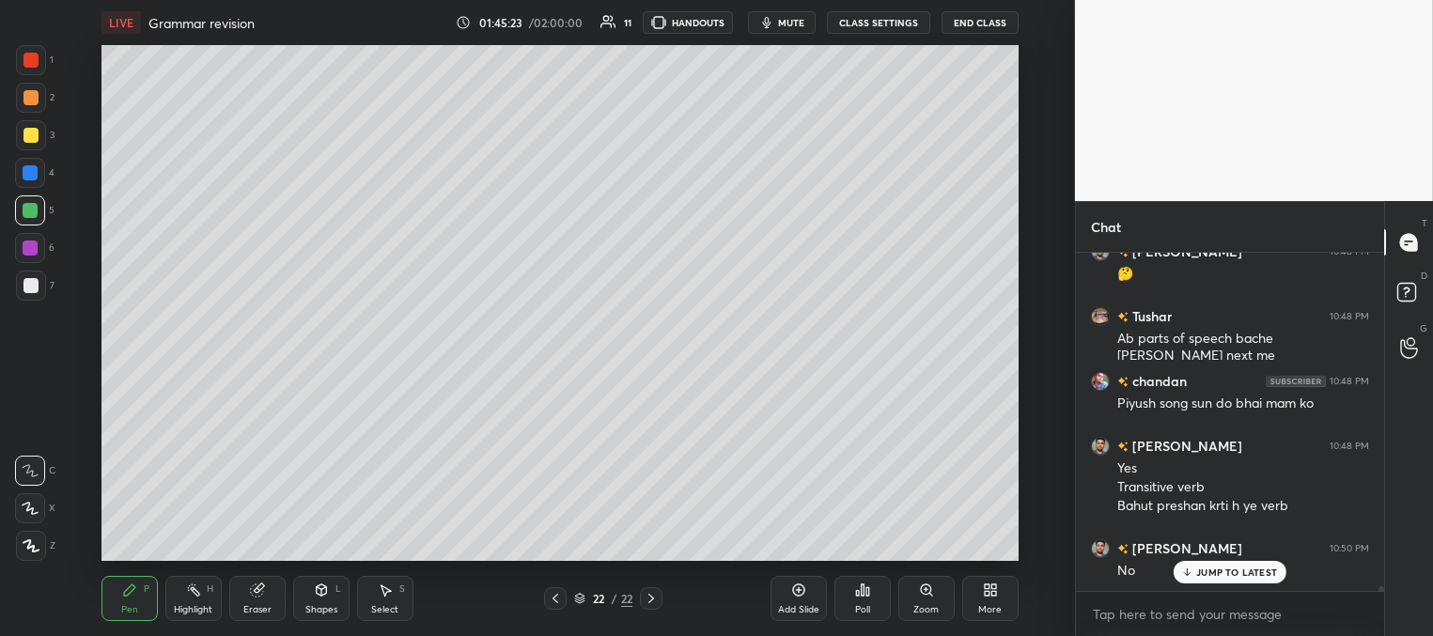
click at [29, 244] on div at bounding box center [30, 247] width 15 height 15
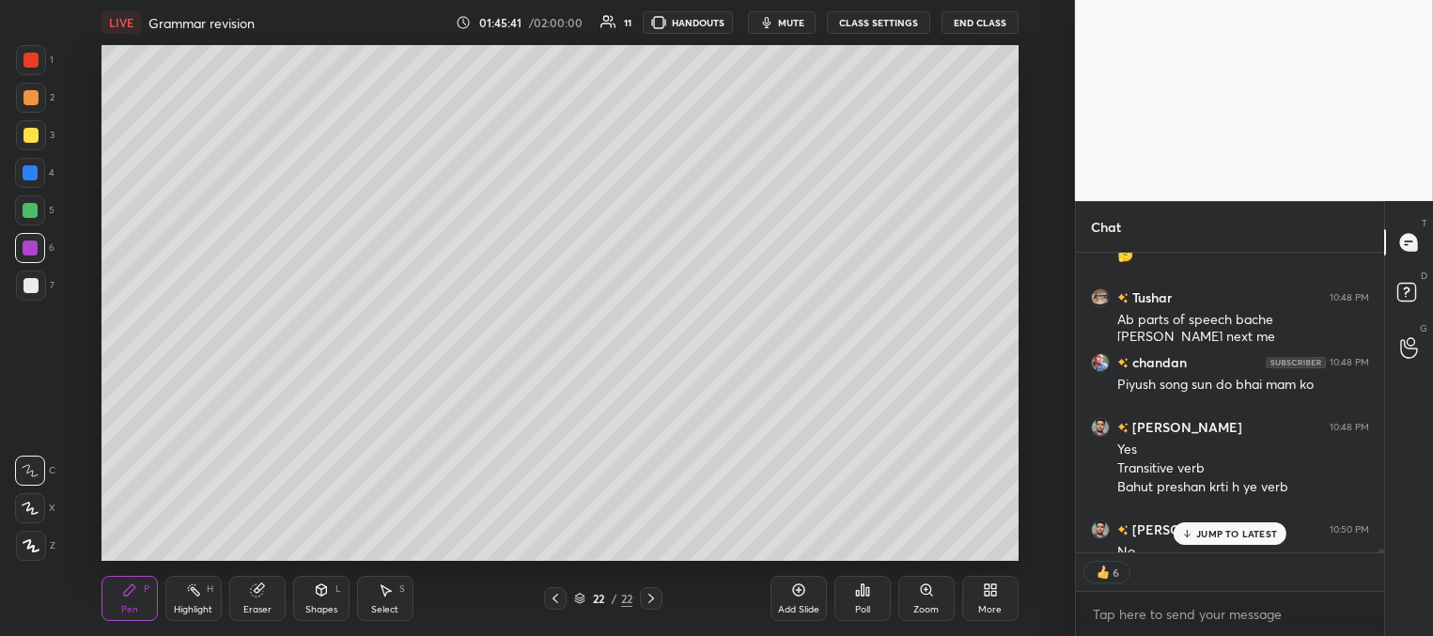
scroll to position [24254, 0]
click at [32, 276] on div at bounding box center [31, 286] width 30 height 30
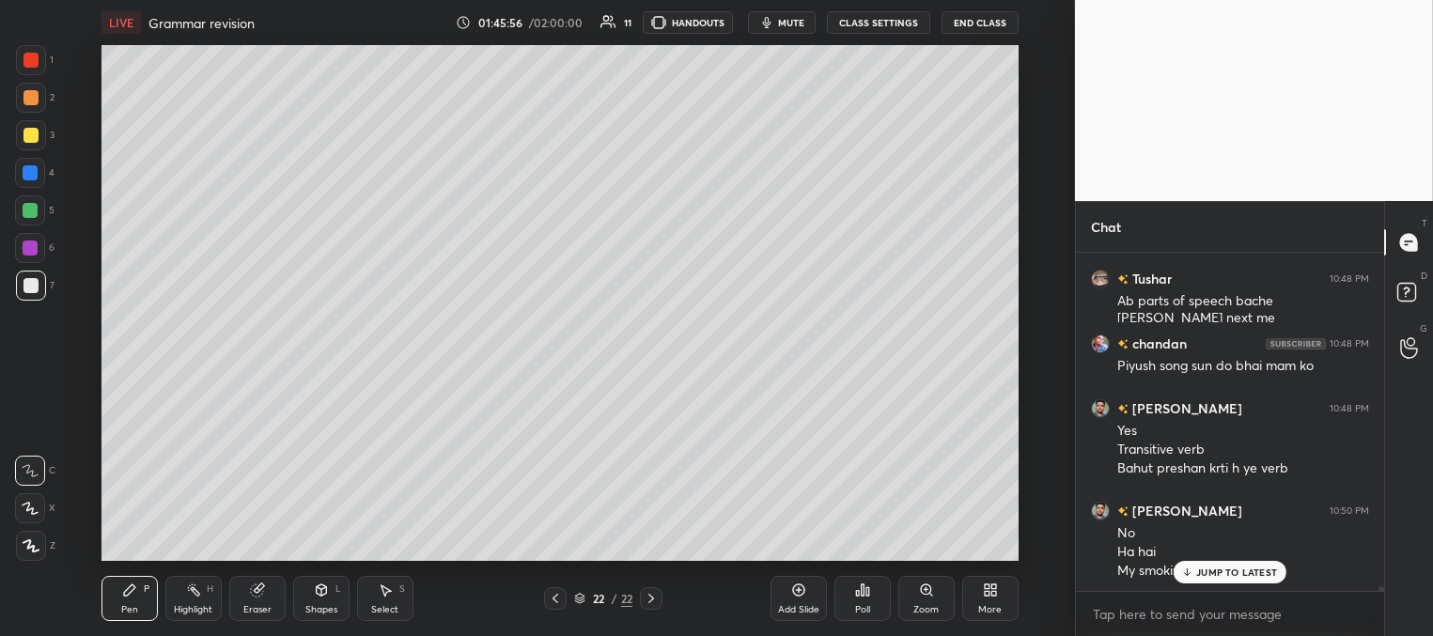
scroll to position [24337, 0]
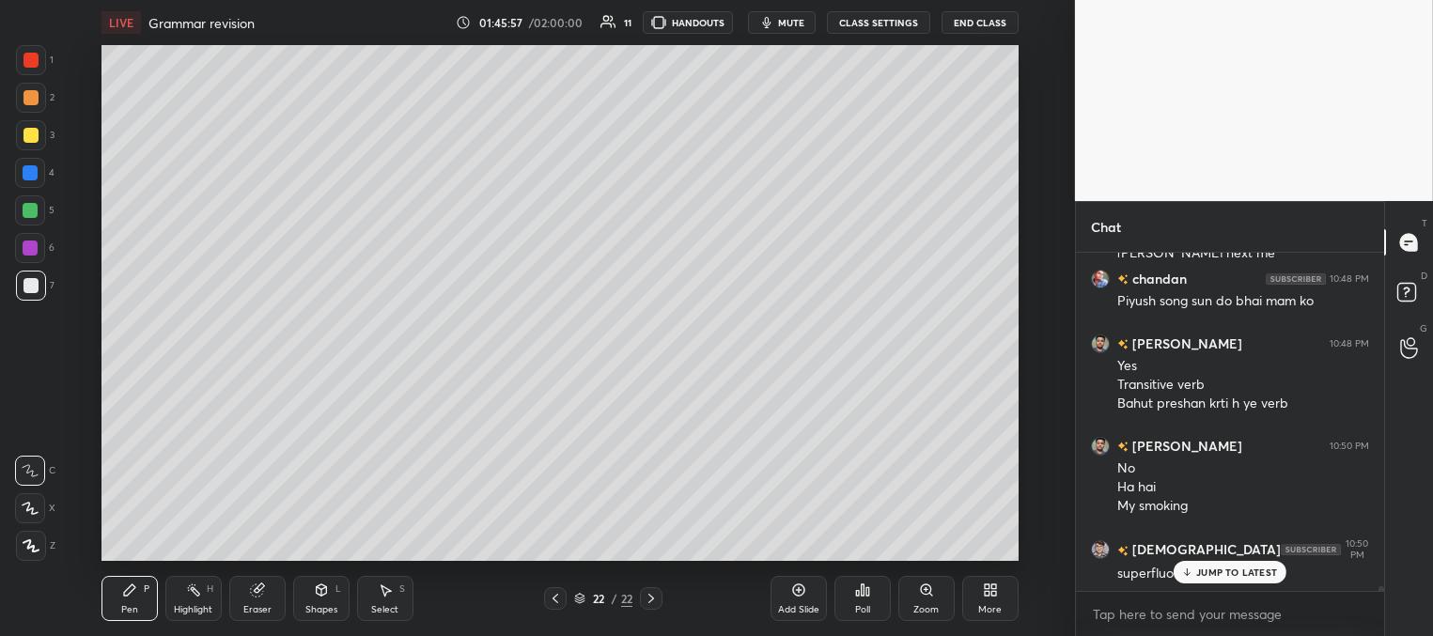
click at [1211, 575] on p "JUMP TO LATEST" at bounding box center [1236, 571] width 81 height 11
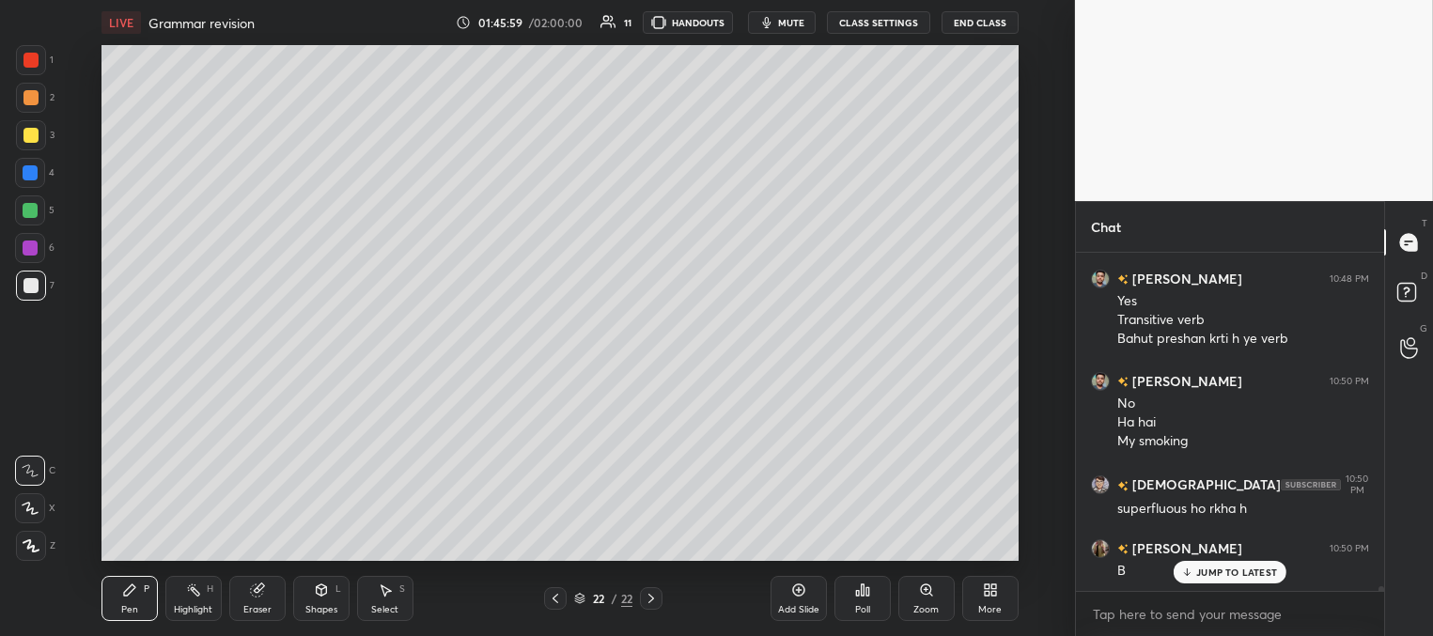
scroll to position [24467, 0]
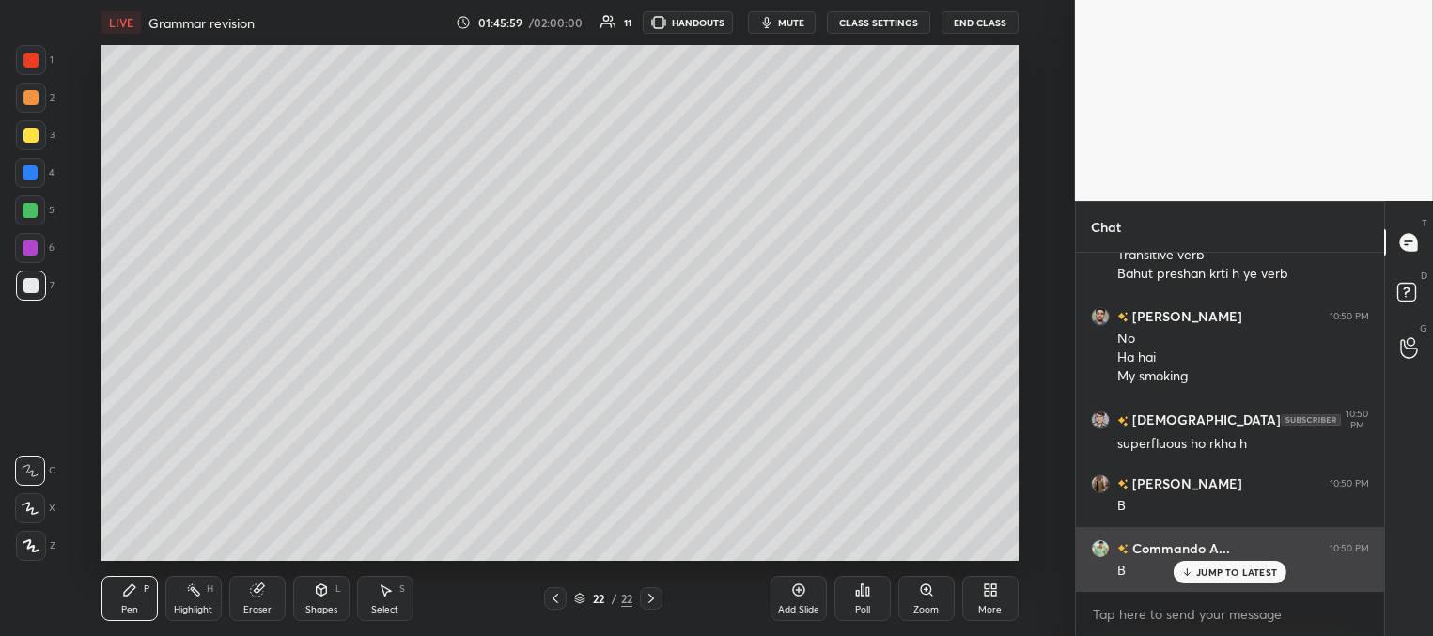
click at [1234, 580] on div "JUMP TO LATEST" at bounding box center [1229, 572] width 113 height 23
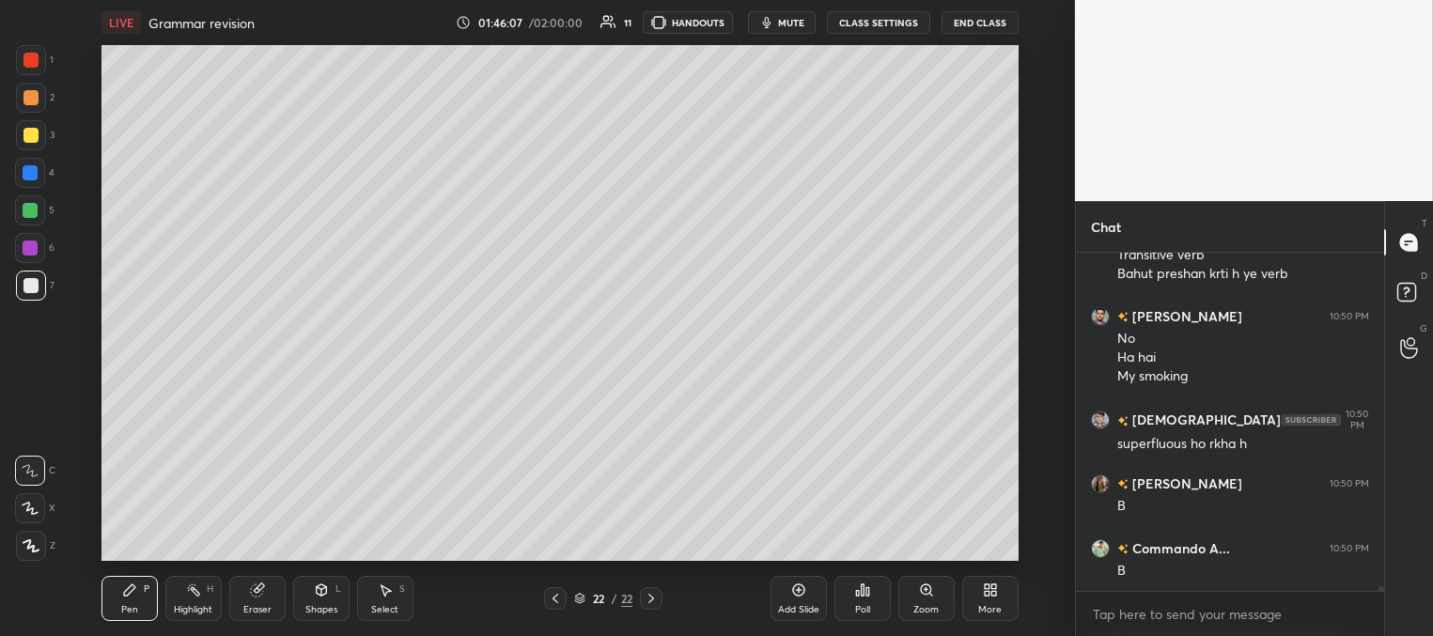
scroll to position [24532, 0]
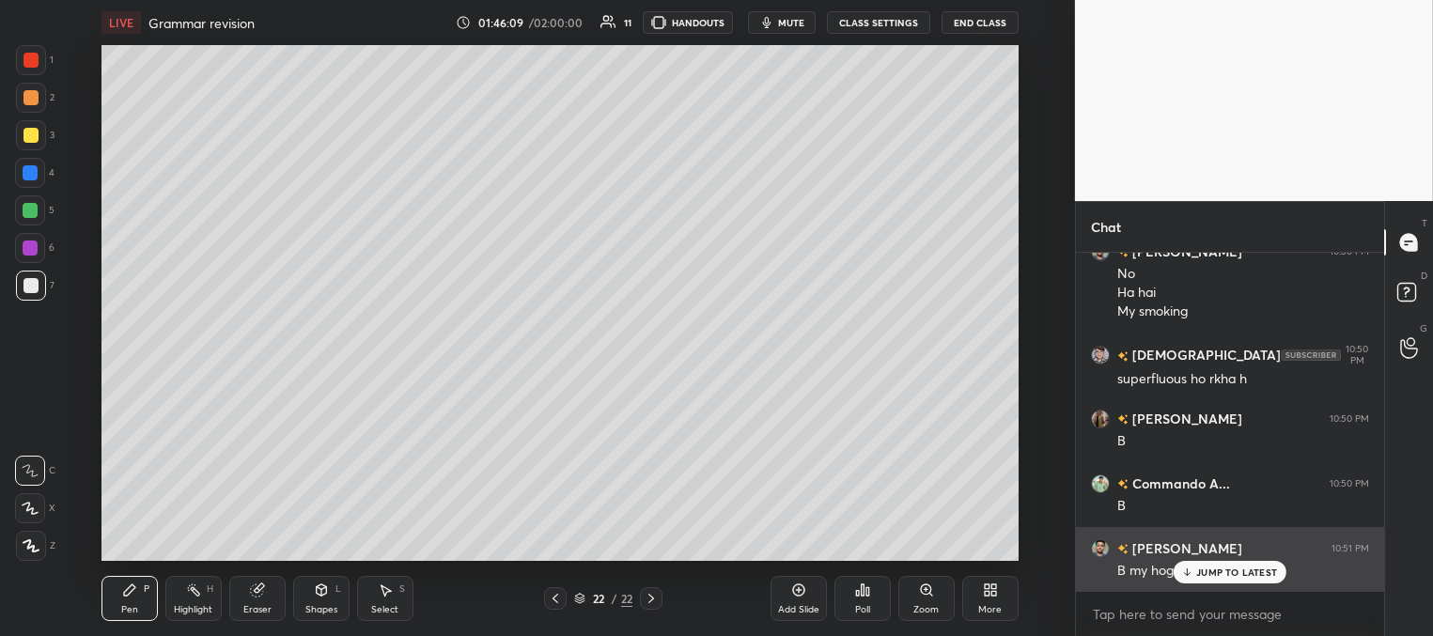
drag, startPoint x: 1233, startPoint y: 569, endPoint x: 1215, endPoint y: 566, distance: 18.2
click at [1231, 570] on p "JUMP TO LATEST" at bounding box center [1236, 571] width 81 height 11
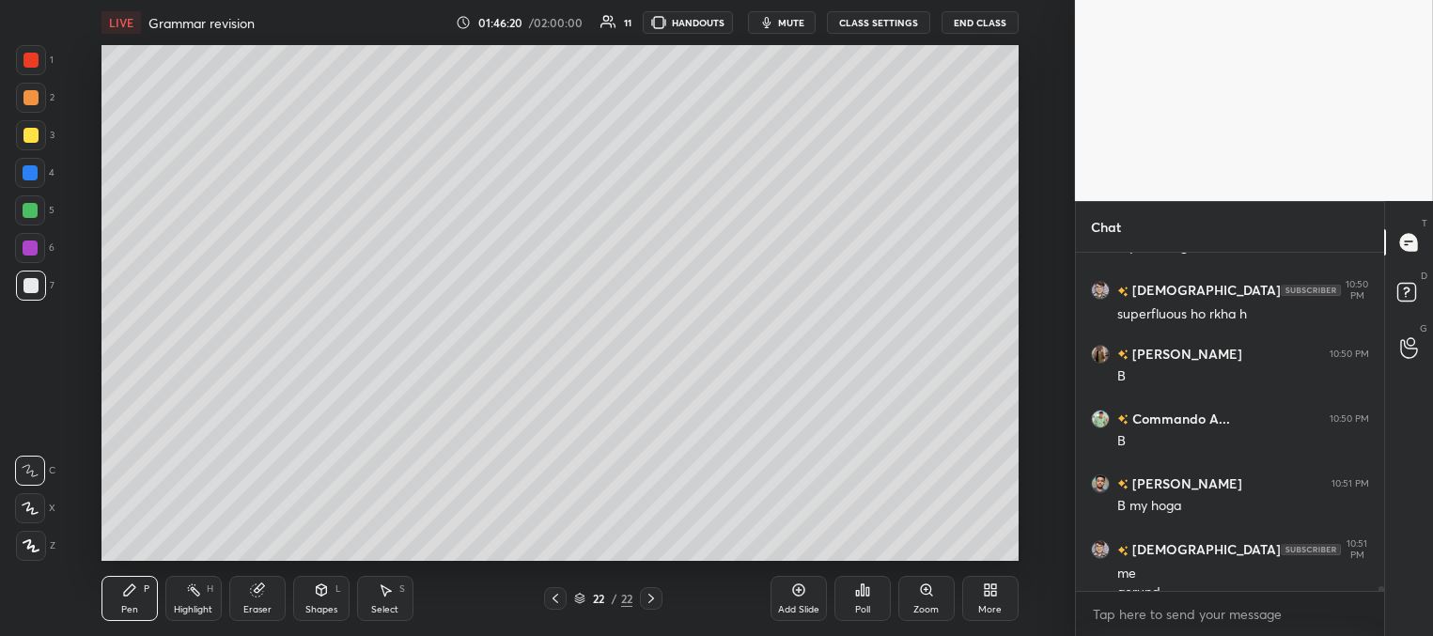
scroll to position [24616, 0]
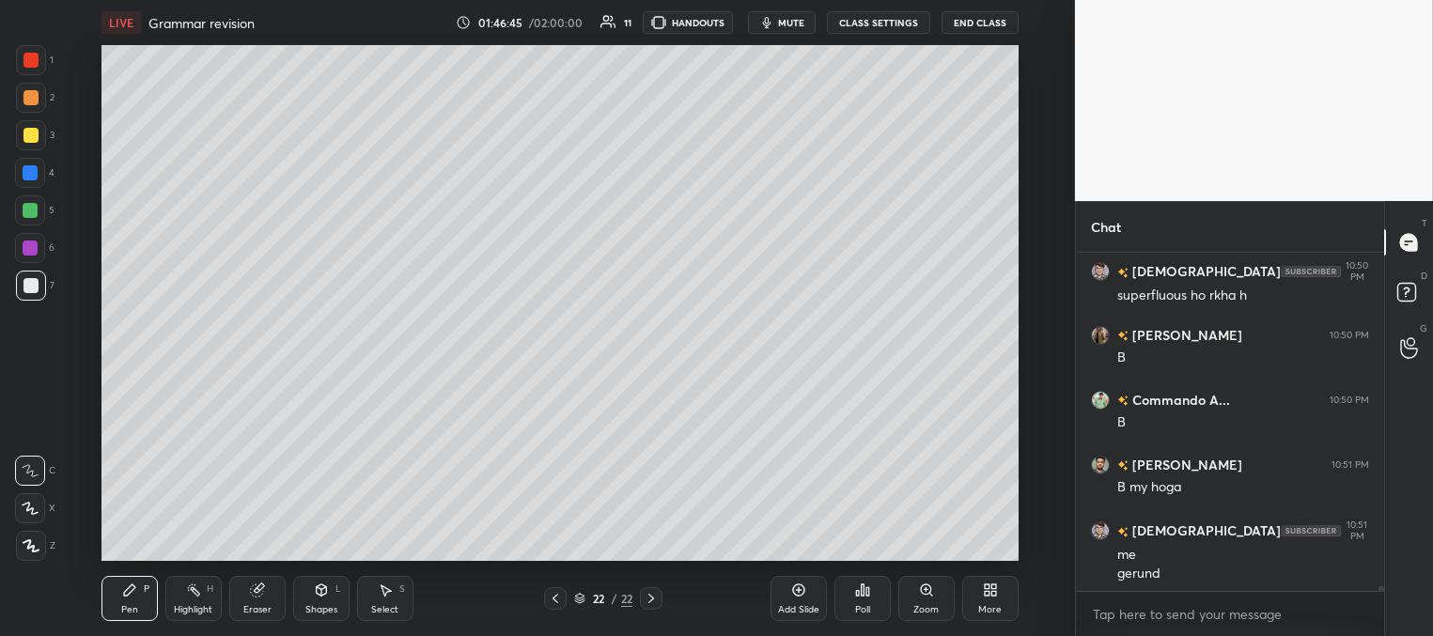
click at [801, 605] on div "Add Slide" at bounding box center [798, 609] width 41 height 9
drag, startPoint x: 35, startPoint y: 135, endPoint x: 82, endPoint y: 130, distance: 47.3
click at [36, 135] on div at bounding box center [30, 135] width 15 height 15
click at [30, 172] on div at bounding box center [30, 172] width 15 height 15
click at [29, 206] on div at bounding box center [30, 210] width 15 height 15
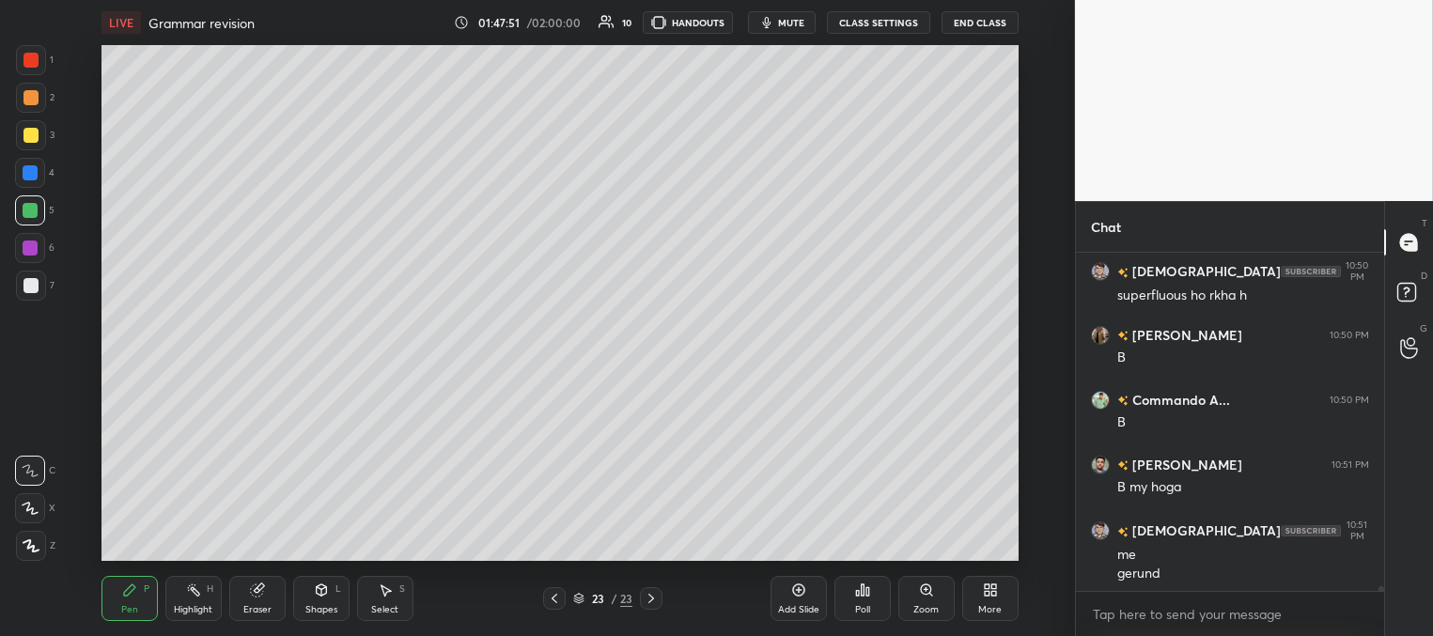
click at [32, 244] on div at bounding box center [30, 247] width 15 height 15
click at [32, 285] on div at bounding box center [30, 285] width 15 height 15
click at [557, 604] on icon at bounding box center [554, 598] width 15 height 15
click at [653, 600] on icon at bounding box center [651, 598] width 15 height 15
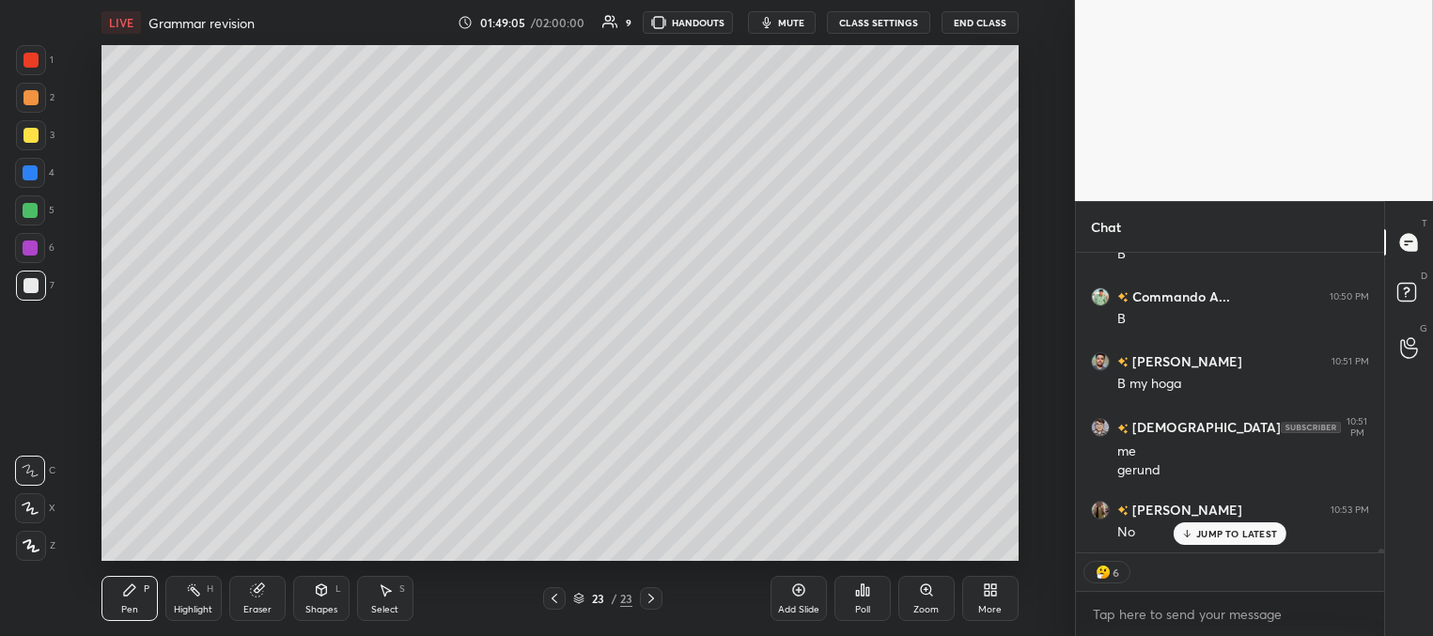
click at [555, 599] on icon at bounding box center [554, 598] width 15 height 15
click at [36, 207] on div at bounding box center [30, 210] width 15 height 15
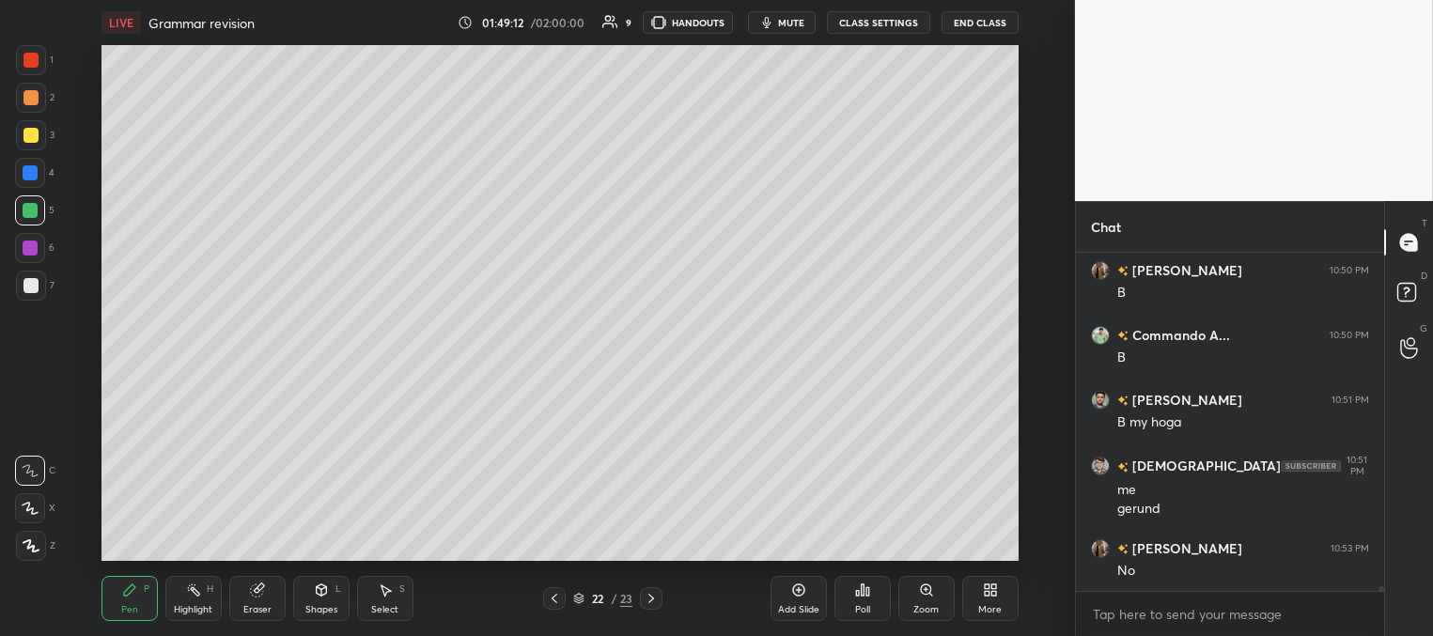
scroll to position [24745, 0]
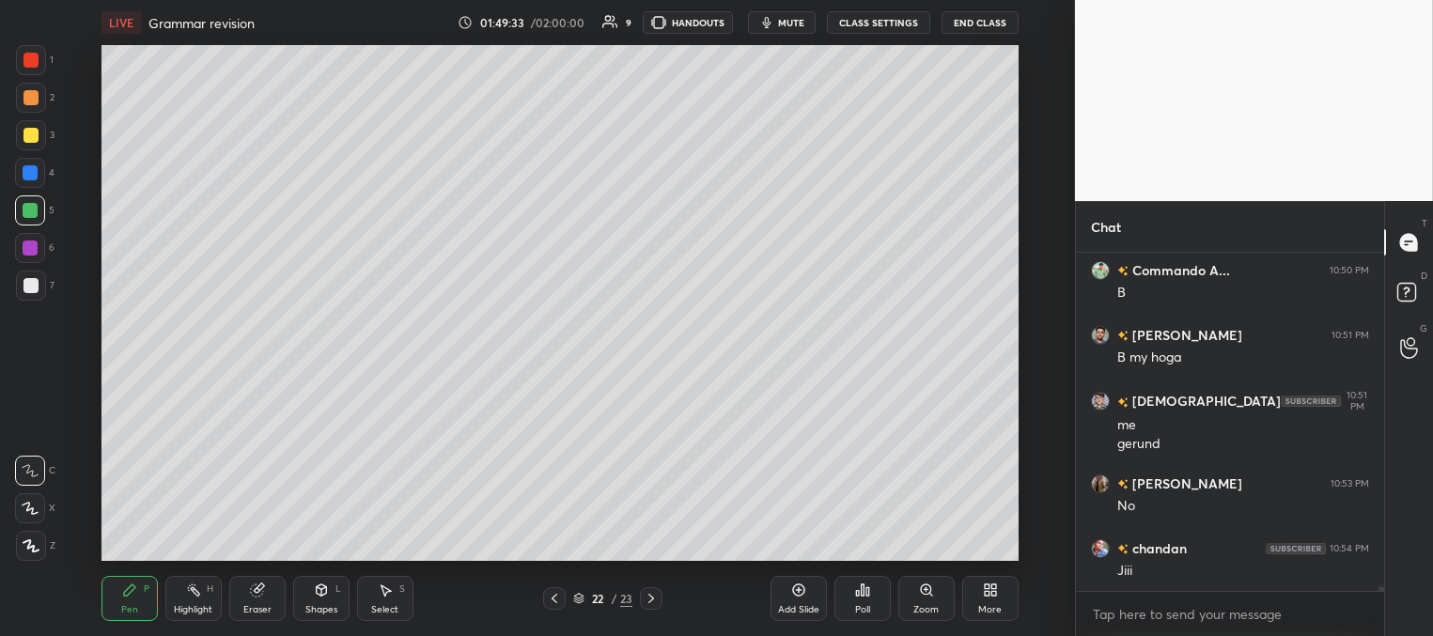
drag, startPoint x: 33, startPoint y: 169, endPoint x: 30, endPoint y: 182, distance: 13.5
click at [34, 172] on div at bounding box center [30, 172] width 15 height 15
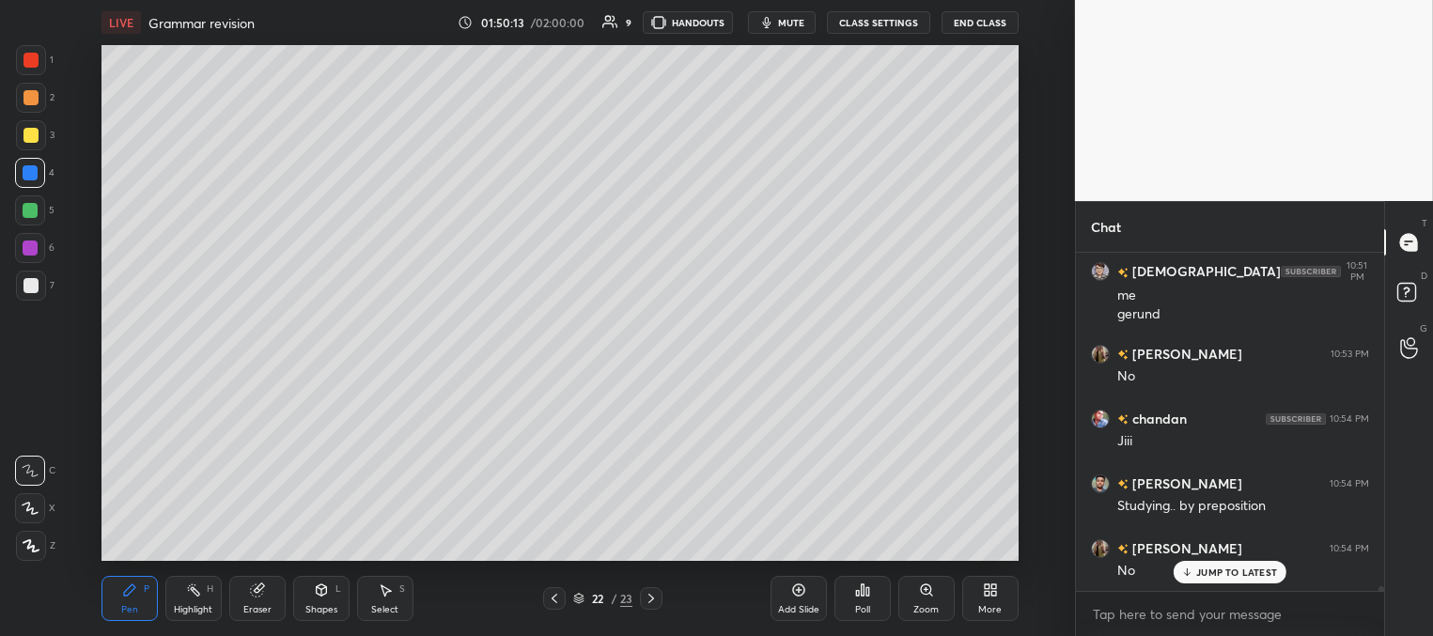
scroll to position [24940, 0]
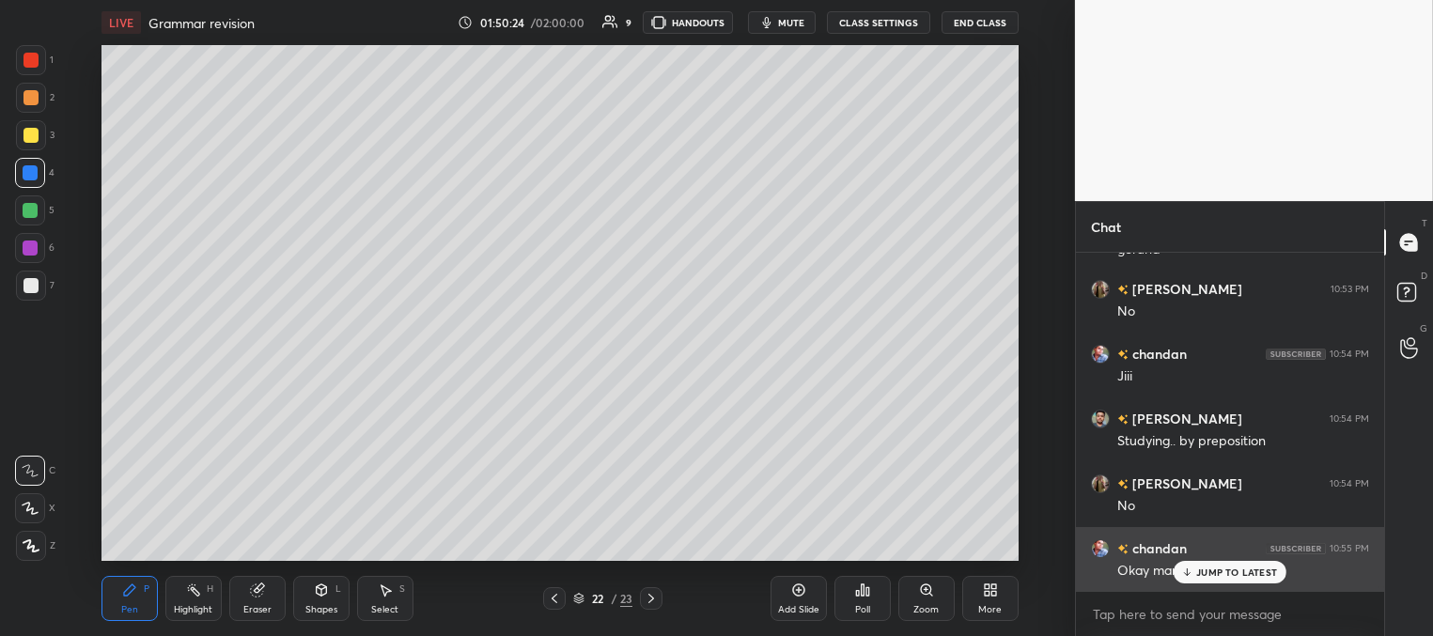
click at [1202, 575] on p "JUMP TO LATEST" at bounding box center [1236, 571] width 81 height 11
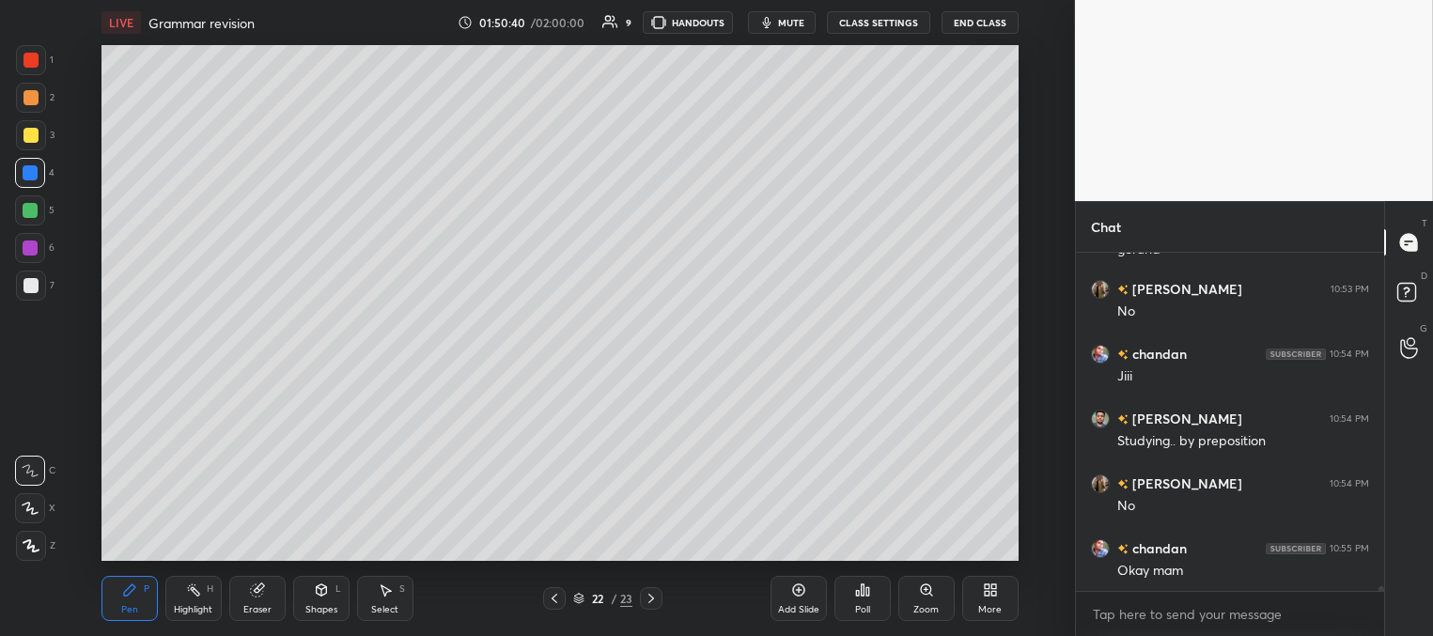
click at [648, 600] on icon at bounding box center [651, 598] width 15 height 15
click at [32, 134] on div at bounding box center [30, 135] width 15 height 15
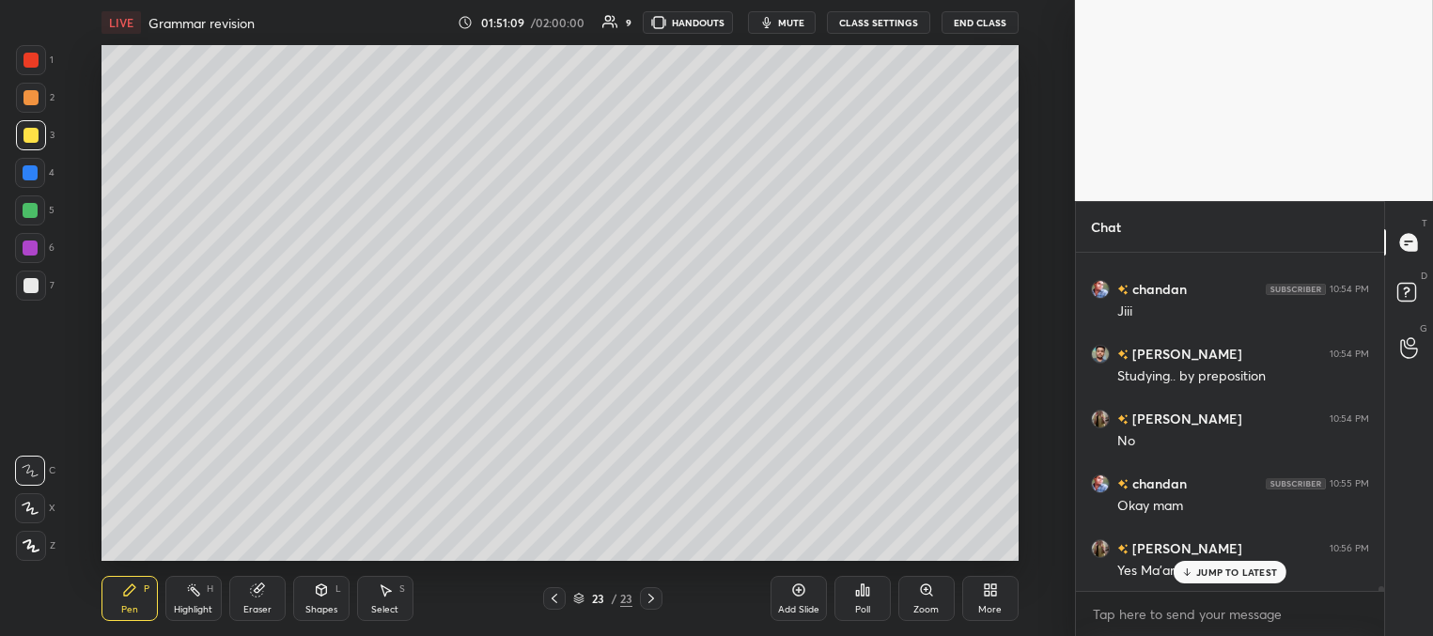
drag, startPoint x: 36, startPoint y: 172, endPoint x: 60, endPoint y: 168, distance: 24.7
click at [39, 172] on div at bounding box center [30, 173] width 30 height 30
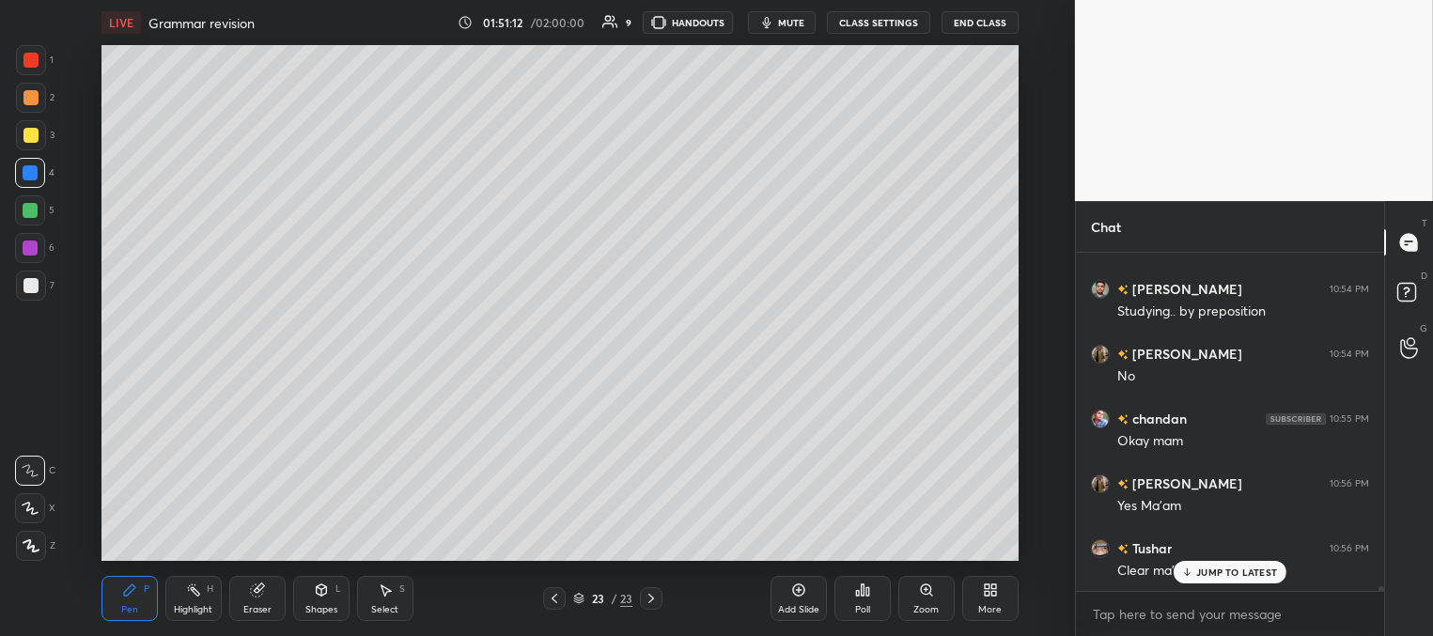
click at [32, 213] on div at bounding box center [30, 210] width 15 height 15
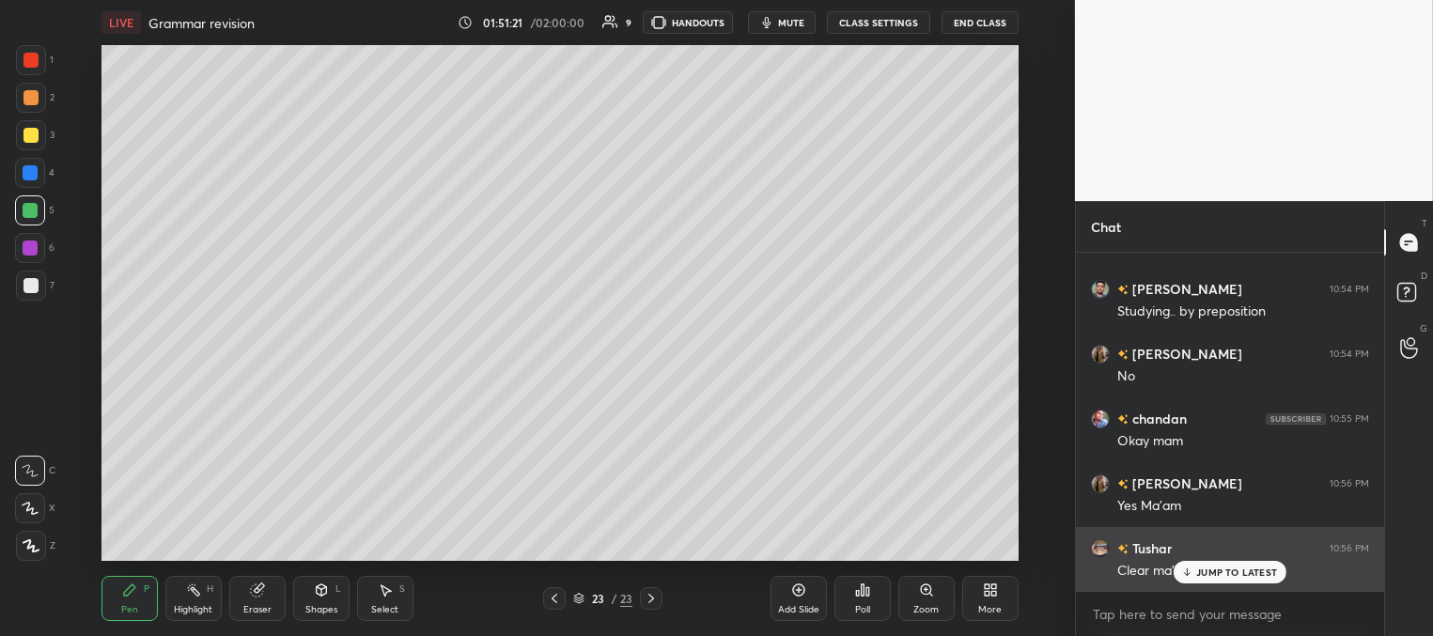
drag, startPoint x: 1208, startPoint y: 578, endPoint x: 1186, endPoint y: 569, distance: 24.1
click at [1206, 578] on div "JUMP TO LATEST" at bounding box center [1229, 572] width 113 height 23
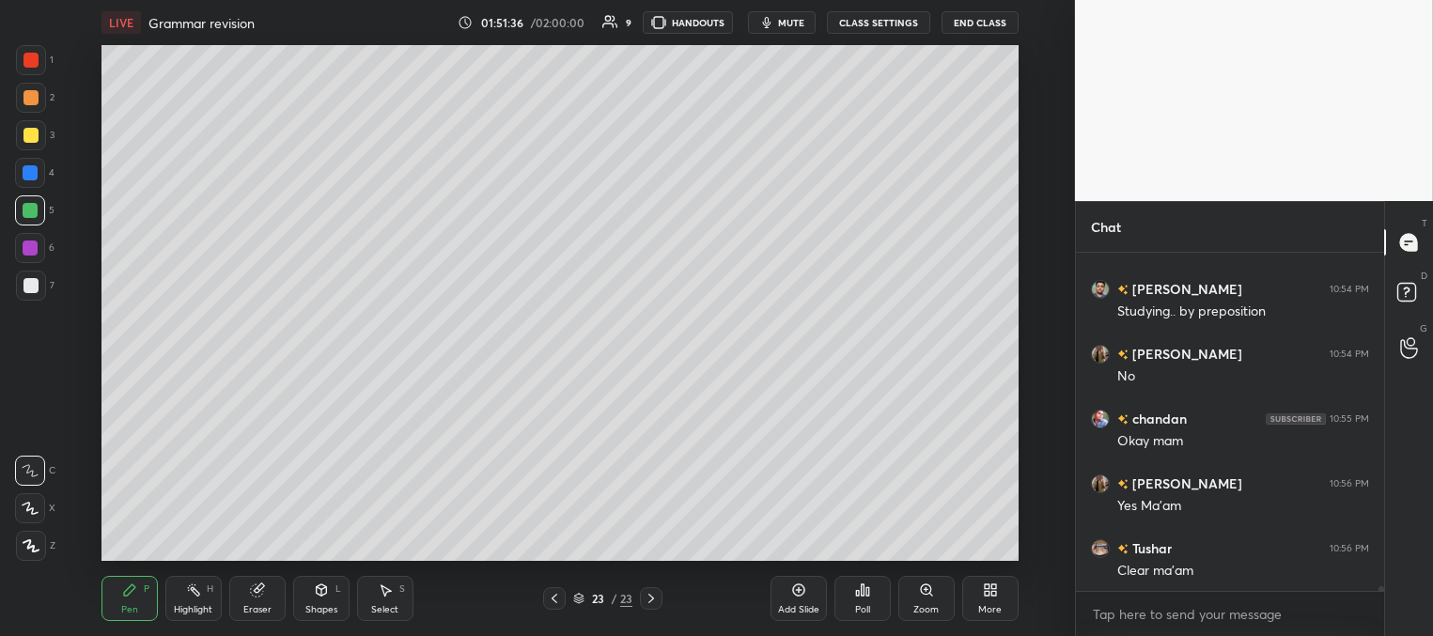
drag, startPoint x: 34, startPoint y: 167, endPoint x: 50, endPoint y: 178, distance: 19.0
click at [34, 168] on div at bounding box center [30, 172] width 15 height 15
click at [35, 248] on div at bounding box center [30, 247] width 15 height 15
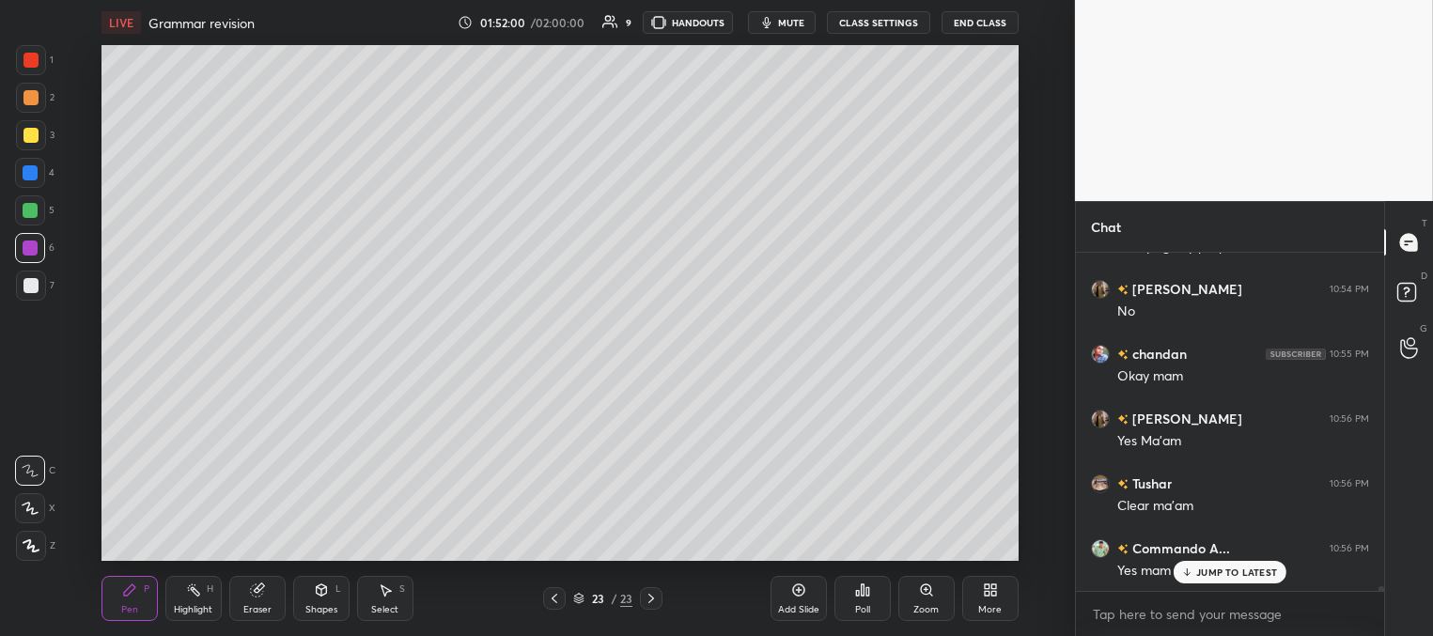
scroll to position [25199, 0]
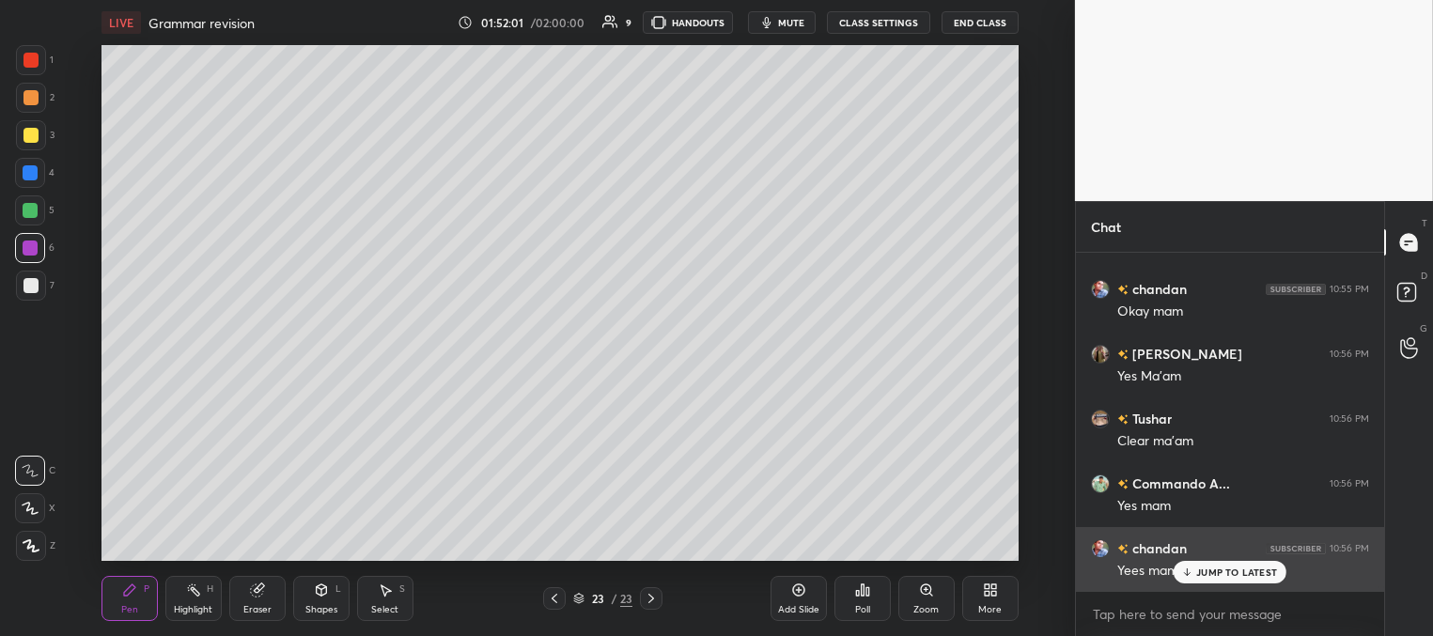
click at [1192, 572] on div "JUMP TO LATEST" at bounding box center [1229, 572] width 113 height 23
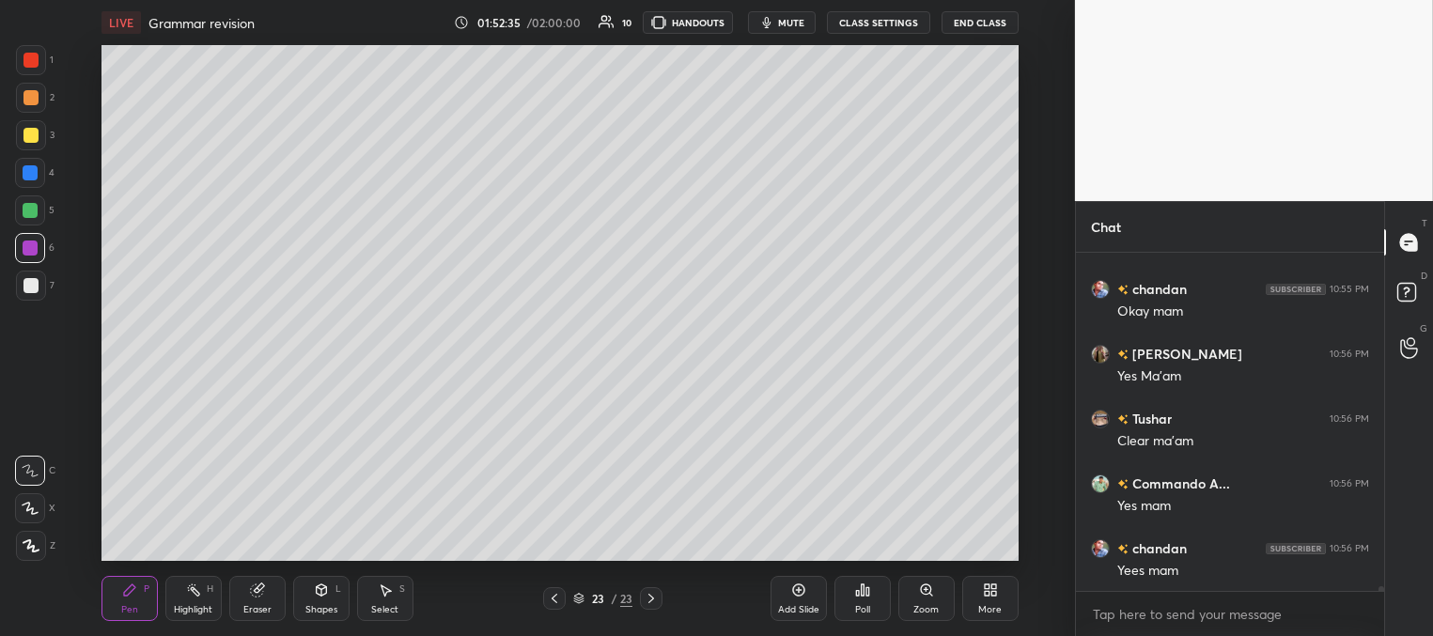
drag, startPoint x: 25, startPoint y: 128, endPoint x: 39, endPoint y: 128, distance: 13.2
click at [26, 129] on div at bounding box center [30, 135] width 15 height 15
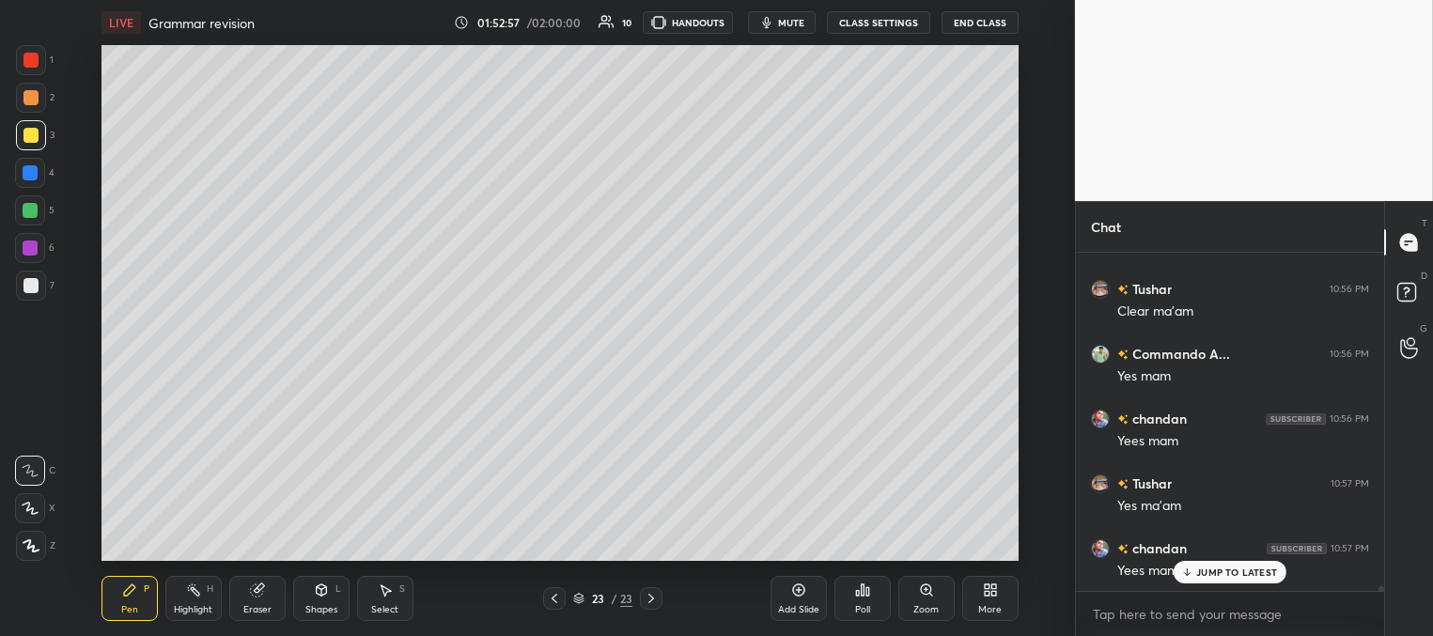
scroll to position [25393, 0]
click at [39, 177] on div at bounding box center [30, 173] width 30 height 30
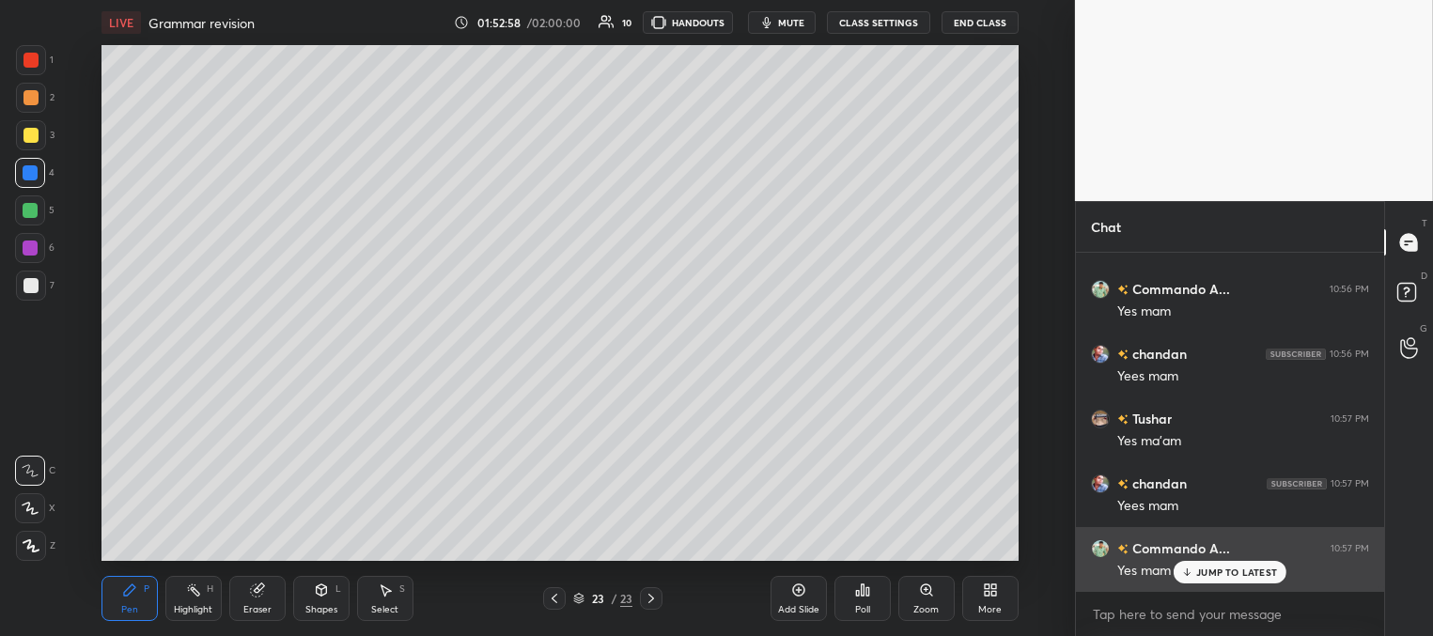
drag, startPoint x: 1221, startPoint y: 566, endPoint x: 1212, endPoint y: 555, distance: 14.7
click at [1220, 566] on p "JUMP TO LATEST" at bounding box center [1236, 571] width 81 height 11
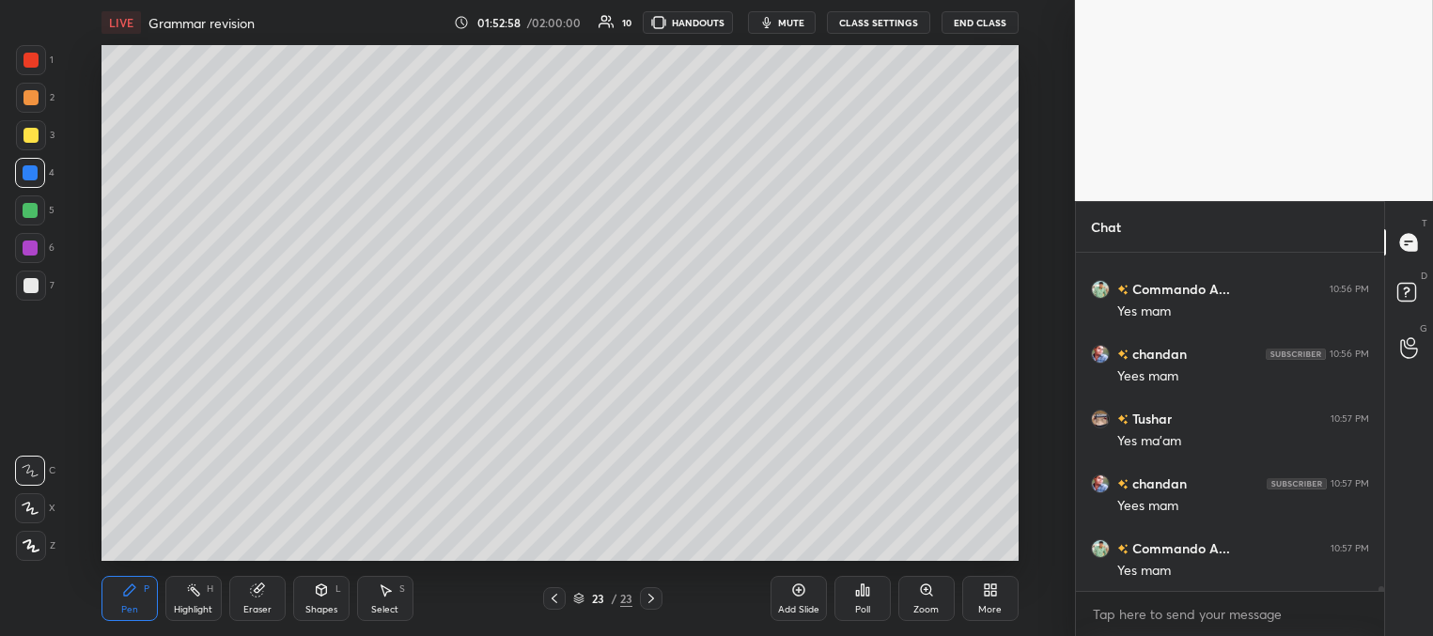
scroll to position [25459, 0]
click at [32, 217] on div at bounding box center [30, 210] width 15 height 15
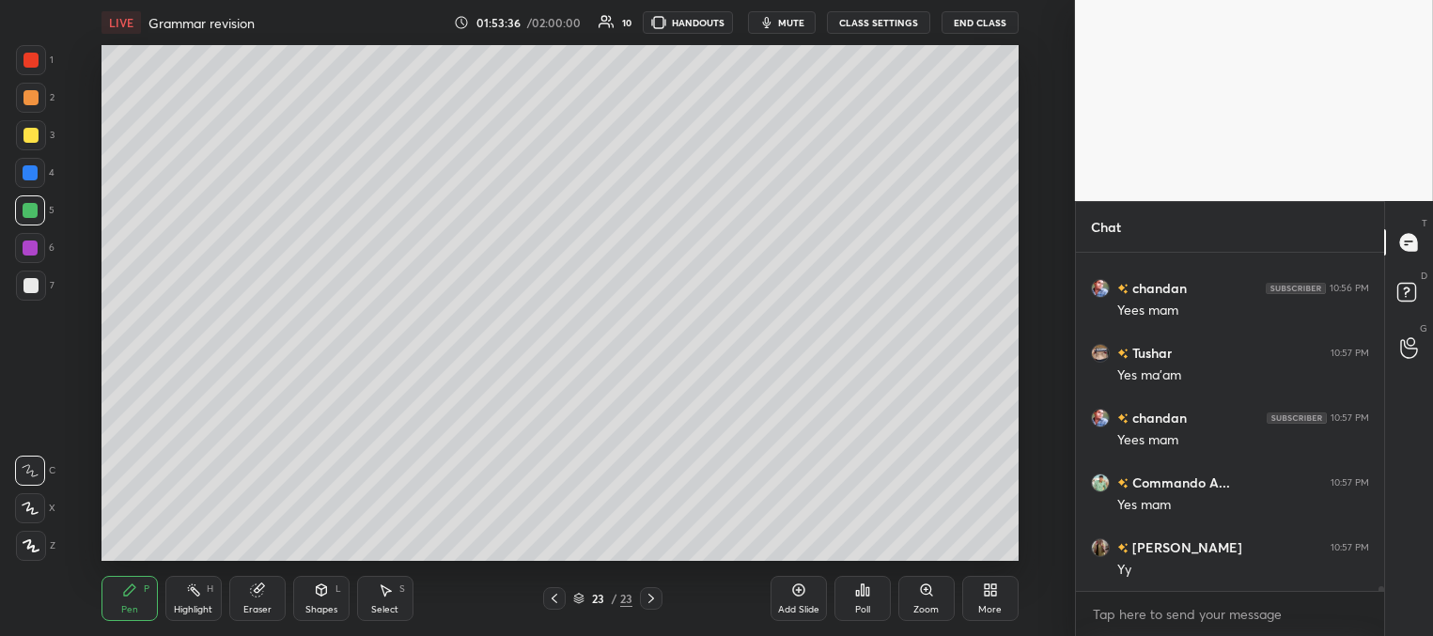
drag, startPoint x: 34, startPoint y: 175, endPoint x: 79, endPoint y: 176, distance: 45.1
click at [37, 174] on div at bounding box center [30, 172] width 15 height 15
click at [801, 597] on div "Add Slide" at bounding box center [798, 598] width 56 height 45
click at [32, 135] on div at bounding box center [30, 135] width 15 height 15
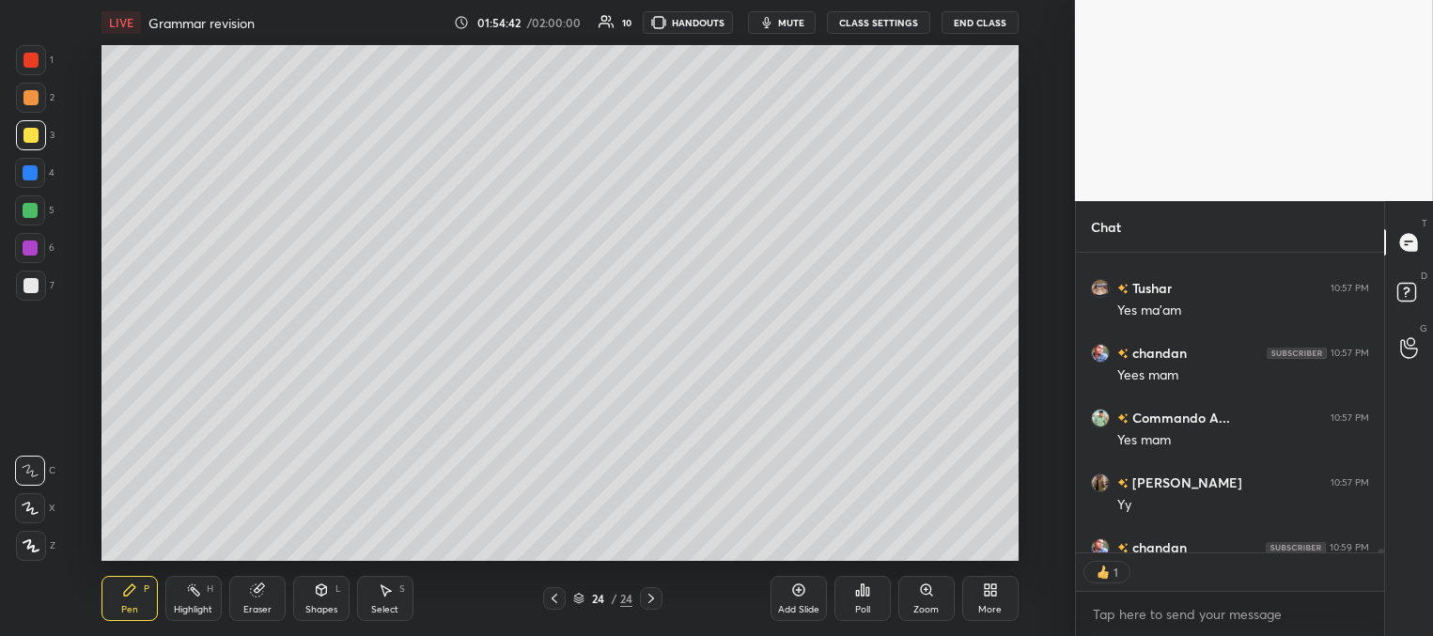
scroll to position [293, 303]
click at [30, 215] on div at bounding box center [30, 210] width 15 height 15
click at [31, 287] on div at bounding box center [30, 285] width 15 height 15
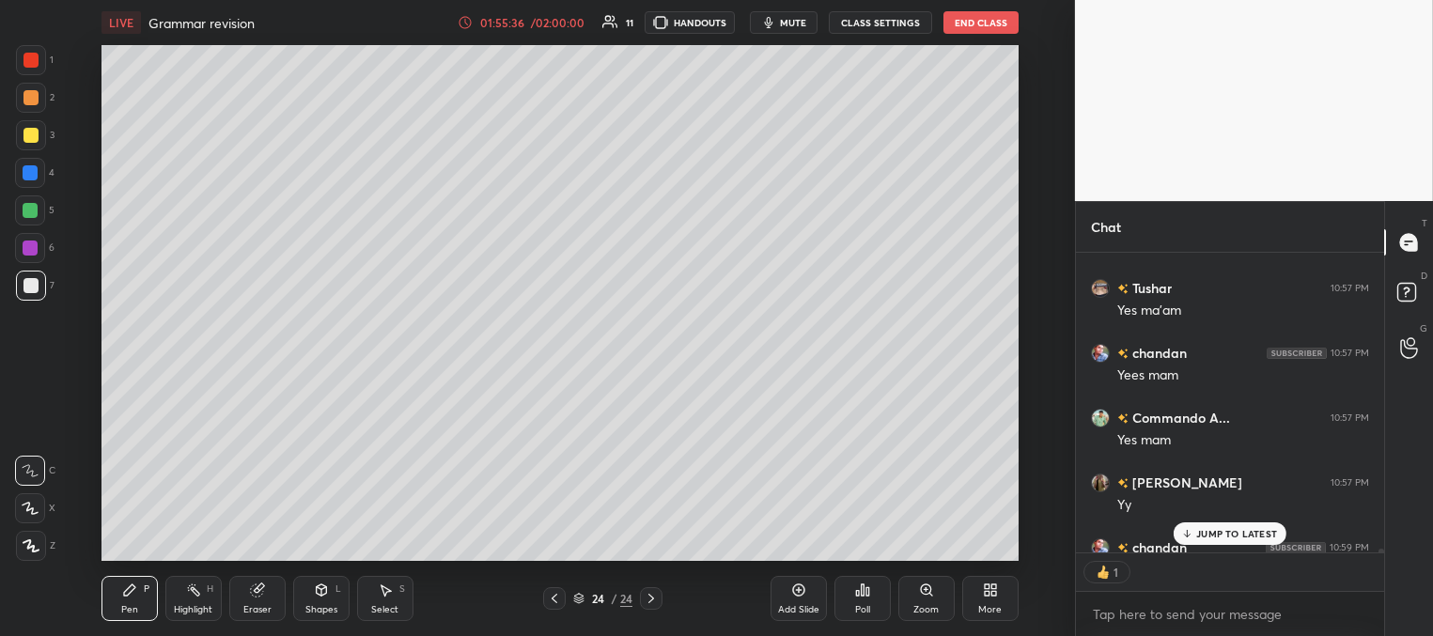
scroll to position [25626, 0]
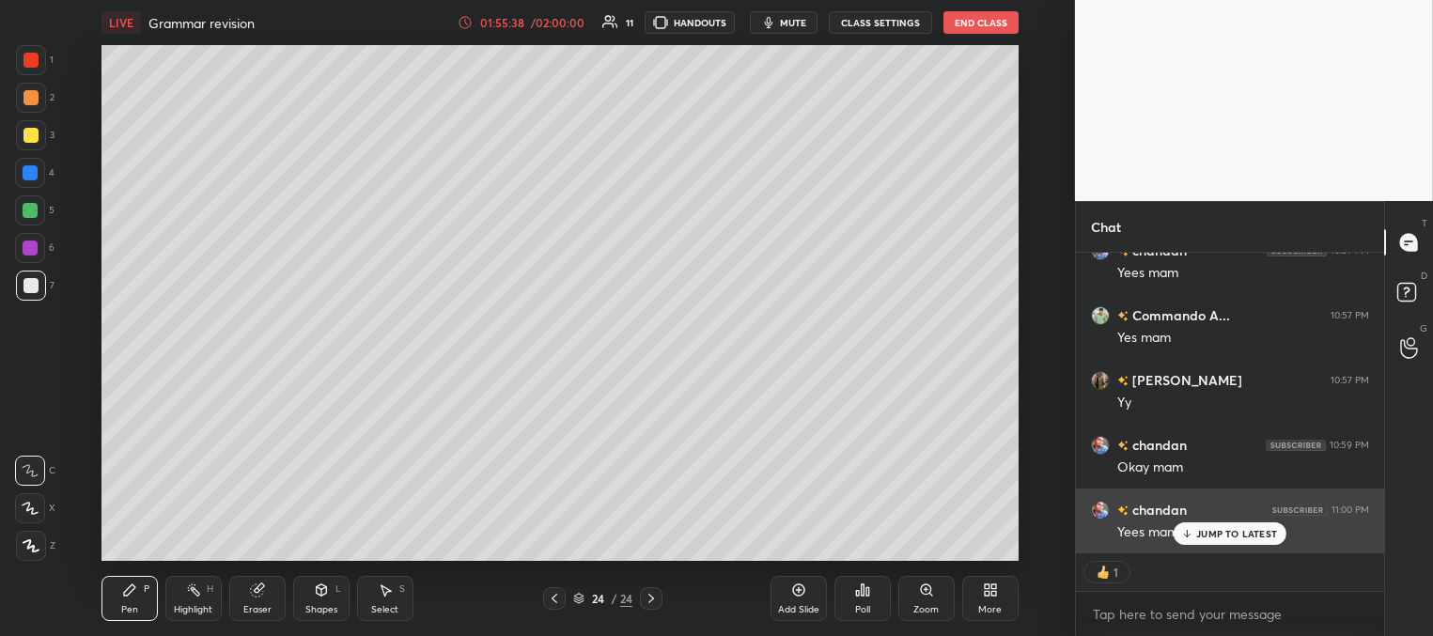
drag, startPoint x: 1221, startPoint y: 533, endPoint x: 1206, endPoint y: 527, distance: 16.1
click at [1218, 533] on p "JUMP TO LATEST" at bounding box center [1236, 533] width 81 height 11
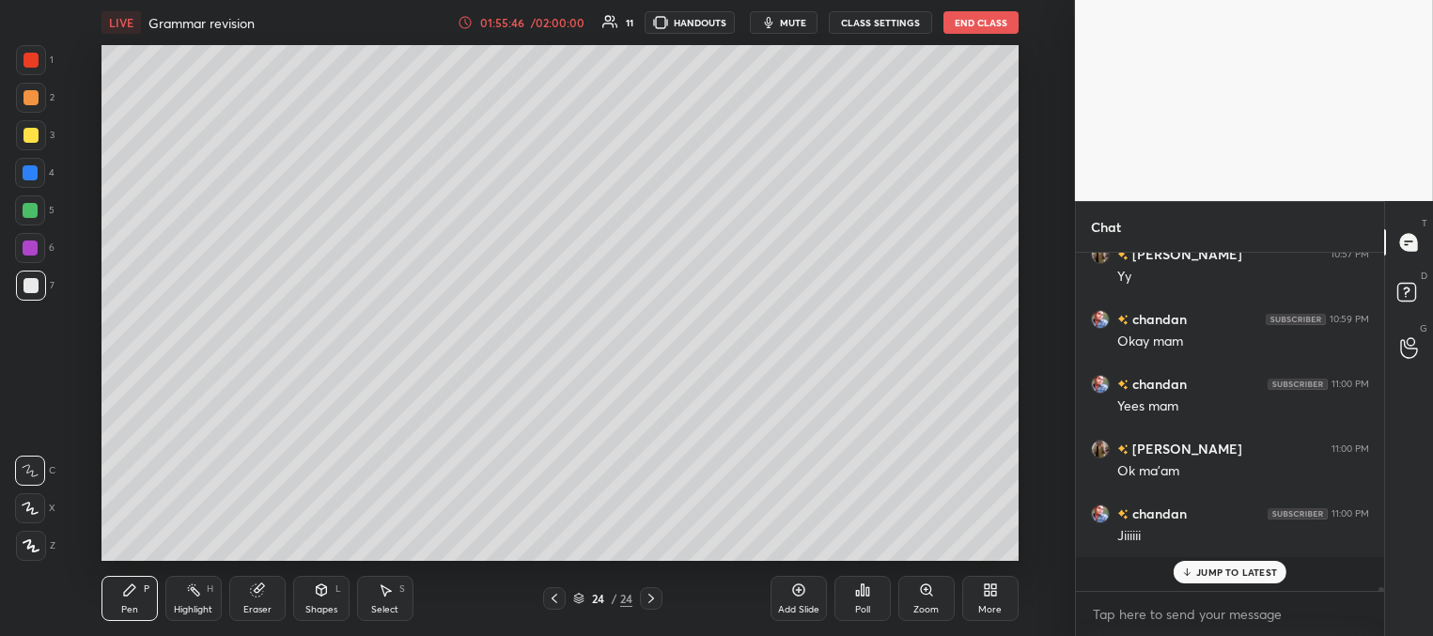
scroll to position [25717, 0]
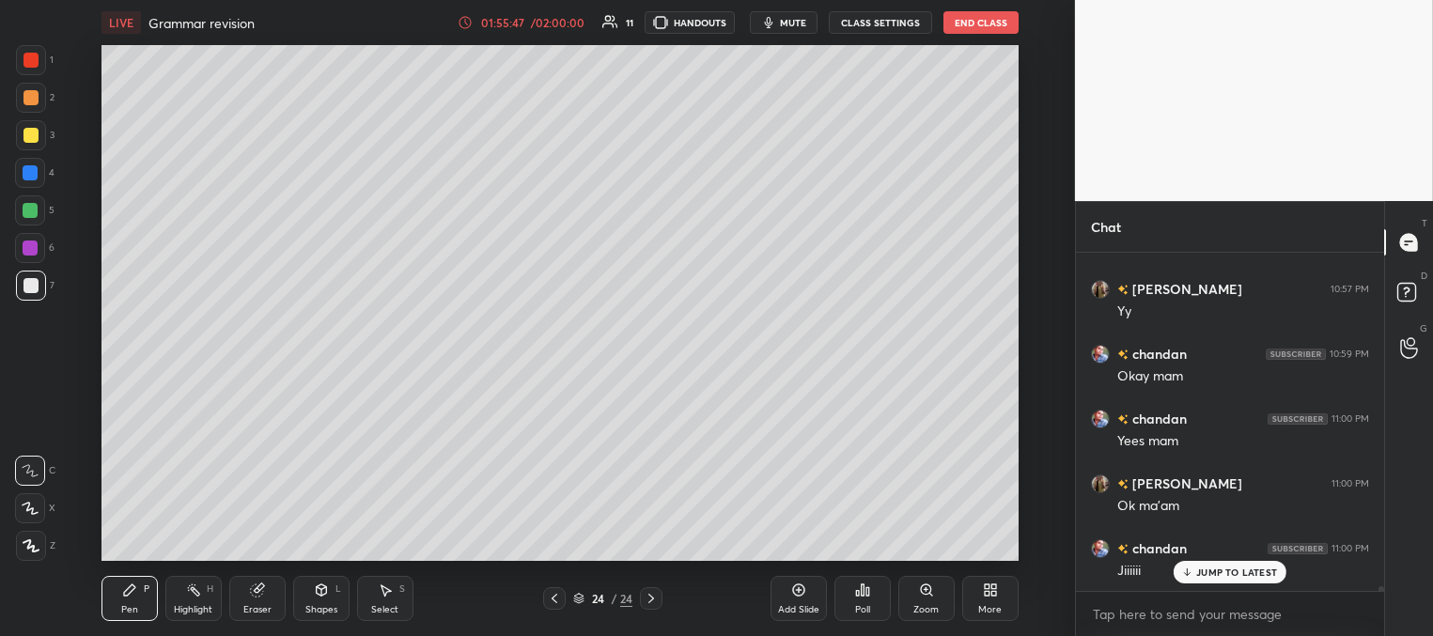
drag, startPoint x: 36, startPoint y: 56, endPoint x: 65, endPoint y: 53, distance: 29.4
click at [39, 56] on div at bounding box center [31, 60] width 30 height 30
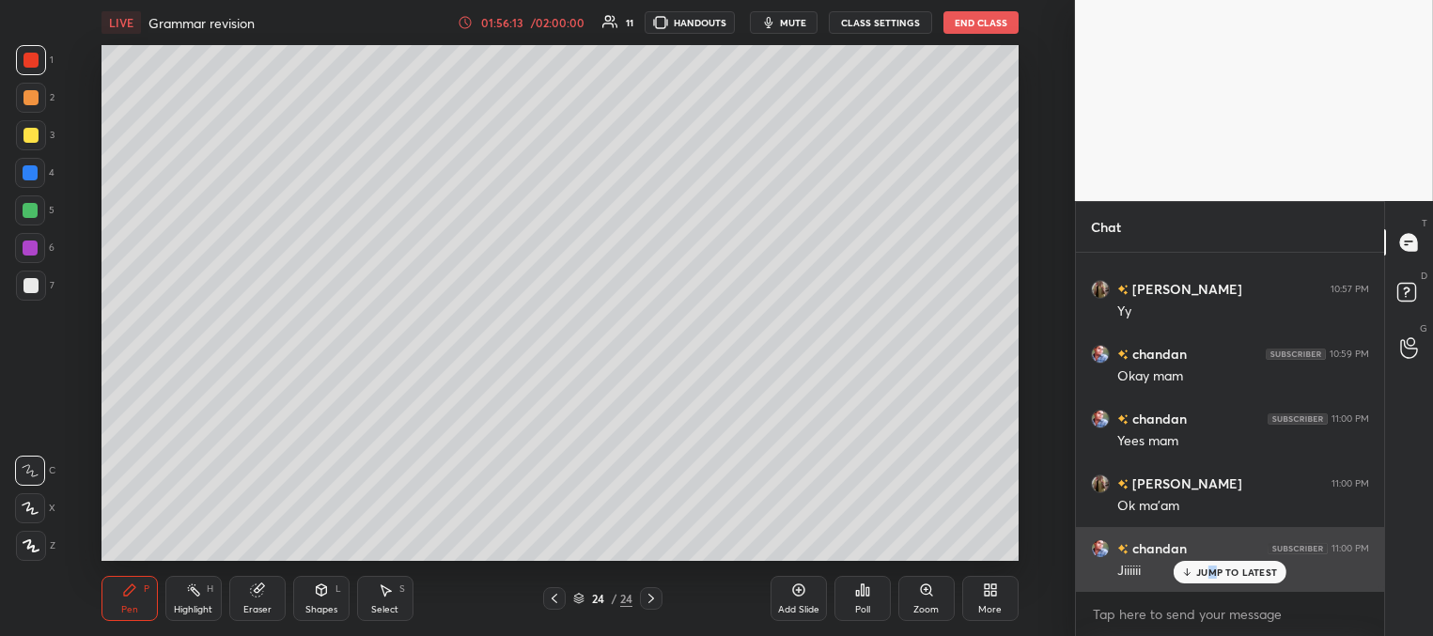
click at [1210, 574] on p "JUMP TO LATEST" at bounding box center [1236, 571] width 81 height 11
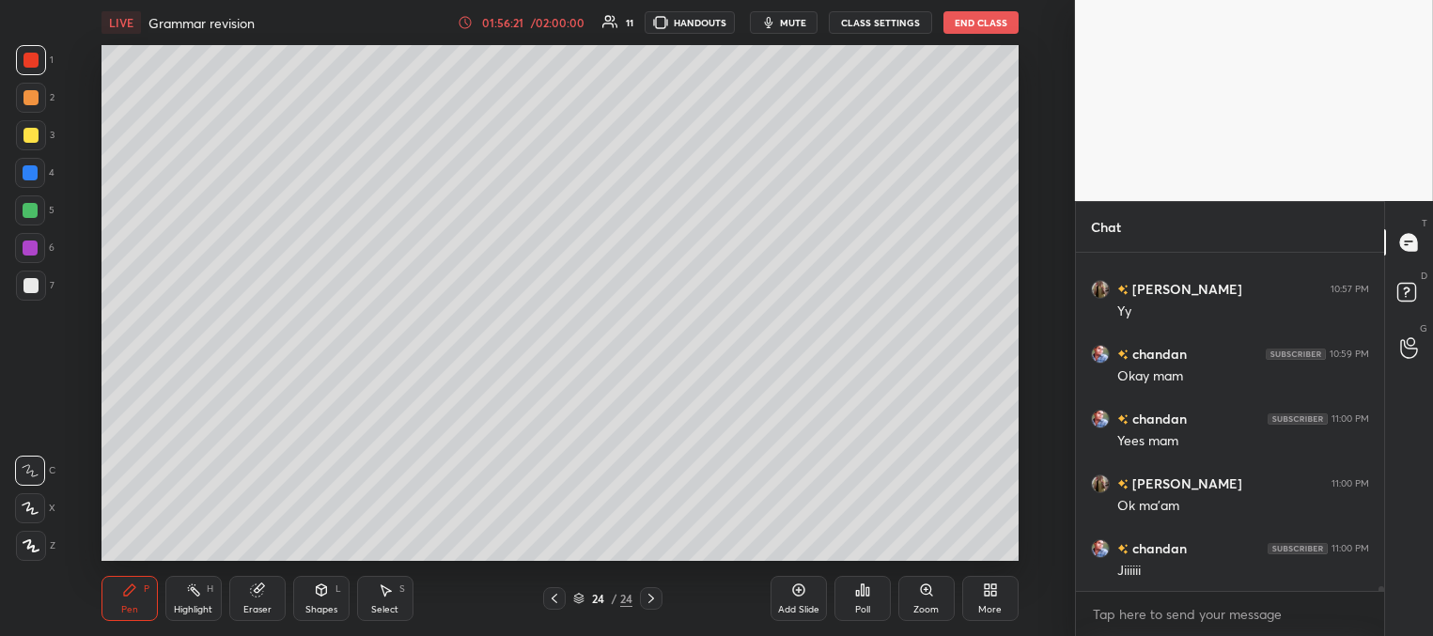
drag, startPoint x: 813, startPoint y: 601, endPoint x: 811, endPoint y: 588, distance: 13.3
click at [811, 601] on div "Add Slide" at bounding box center [798, 598] width 56 height 45
click at [24, 128] on div at bounding box center [30, 135] width 15 height 15
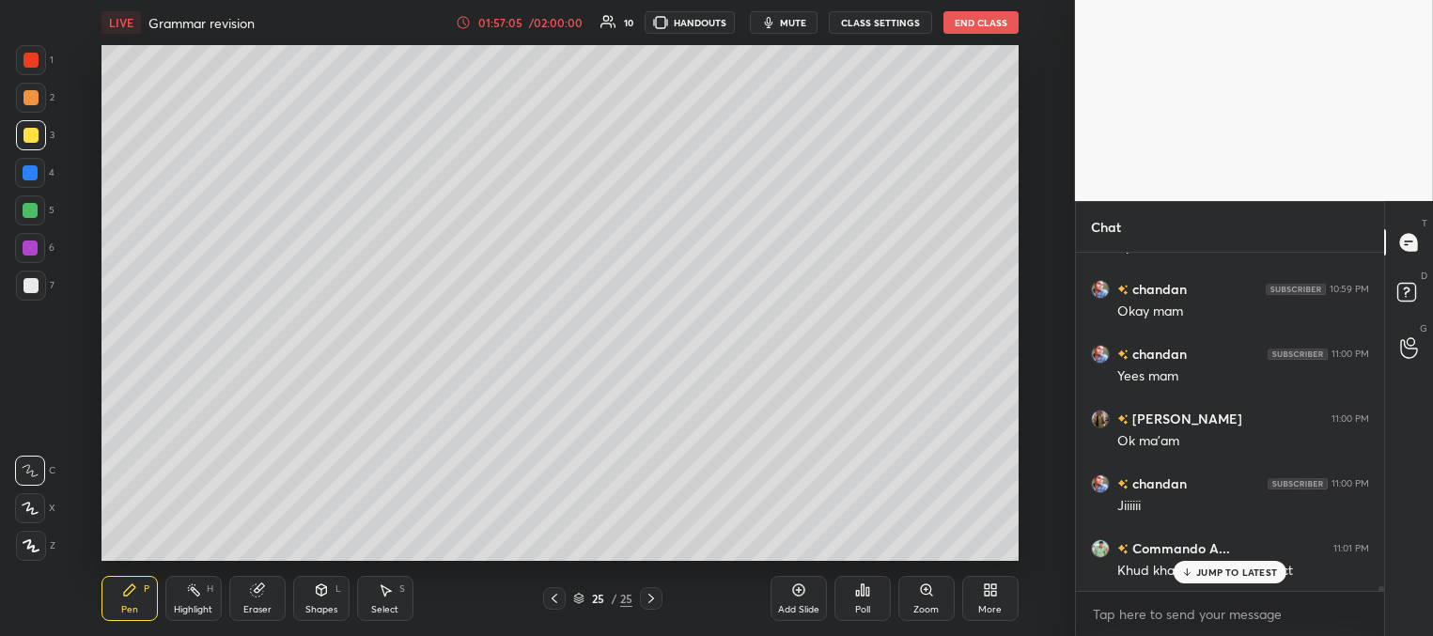
scroll to position [25847, 0]
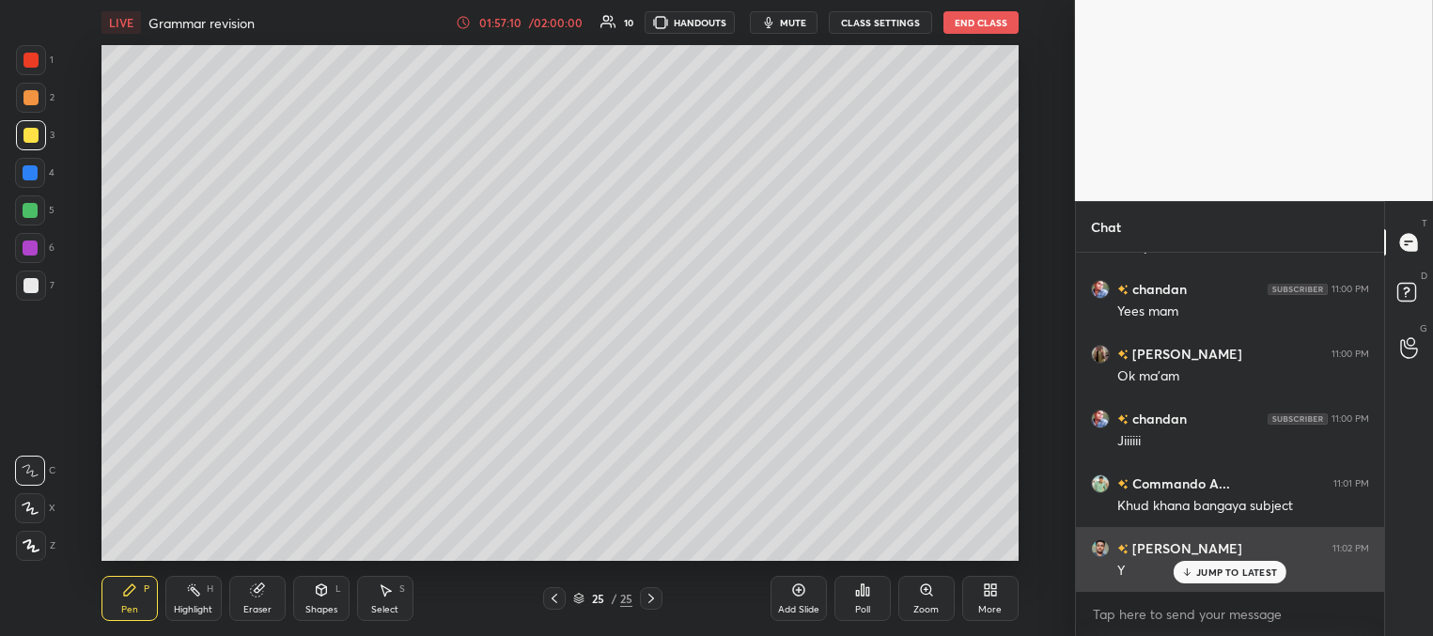
click at [1188, 573] on icon at bounding box center [1187, 571] width 12 height 11
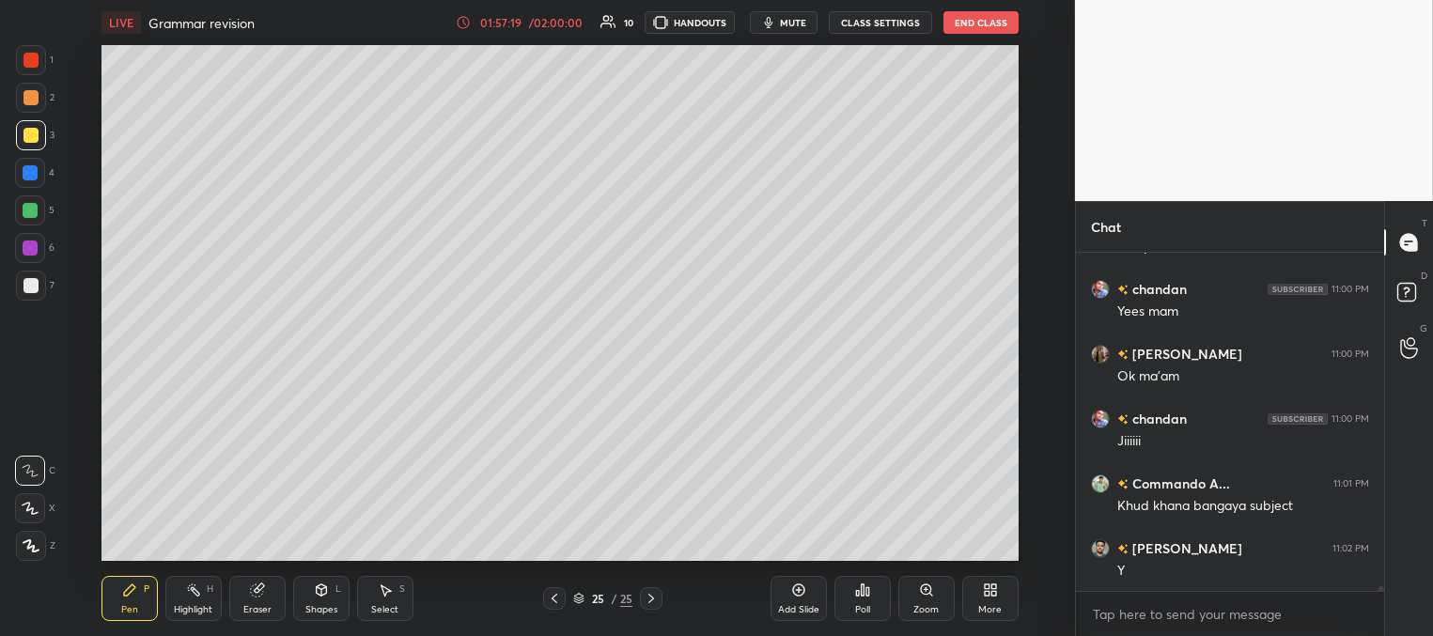
scroll to position [25866, 0]
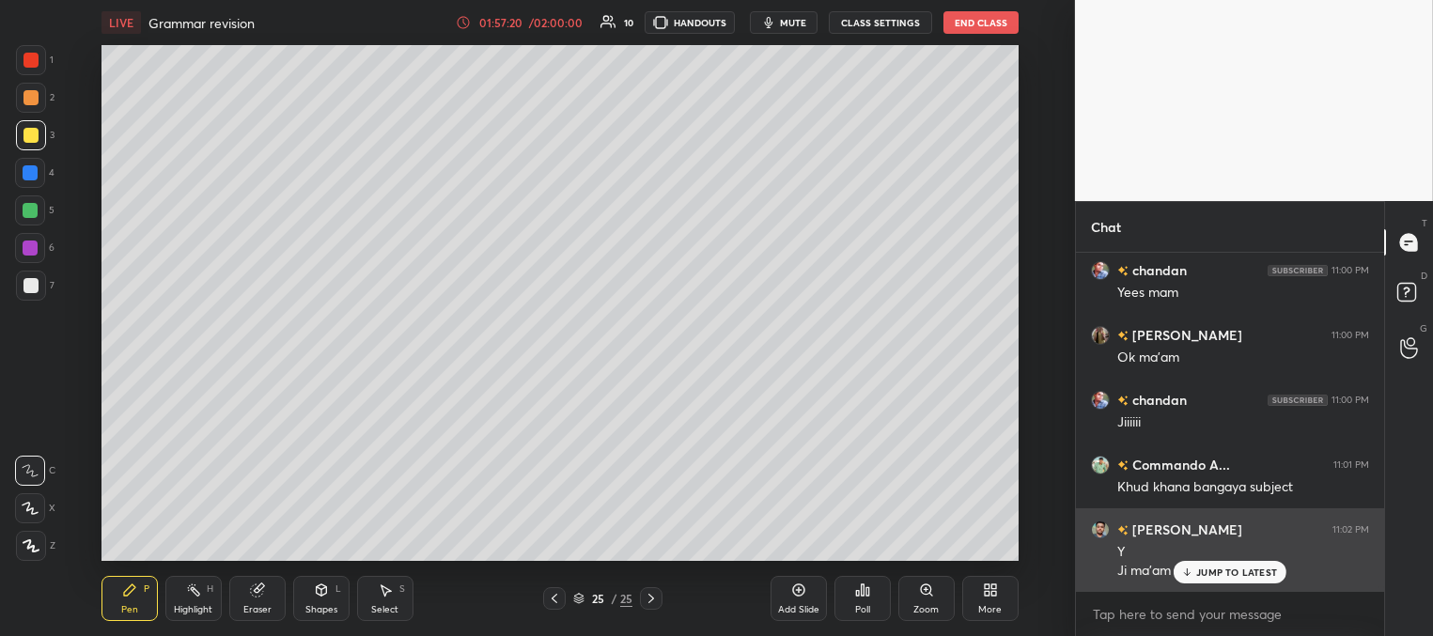
click at [1196, 576] on p "JUMP TO LATEST" at bounding box center [1236, 571] width 81 height 11
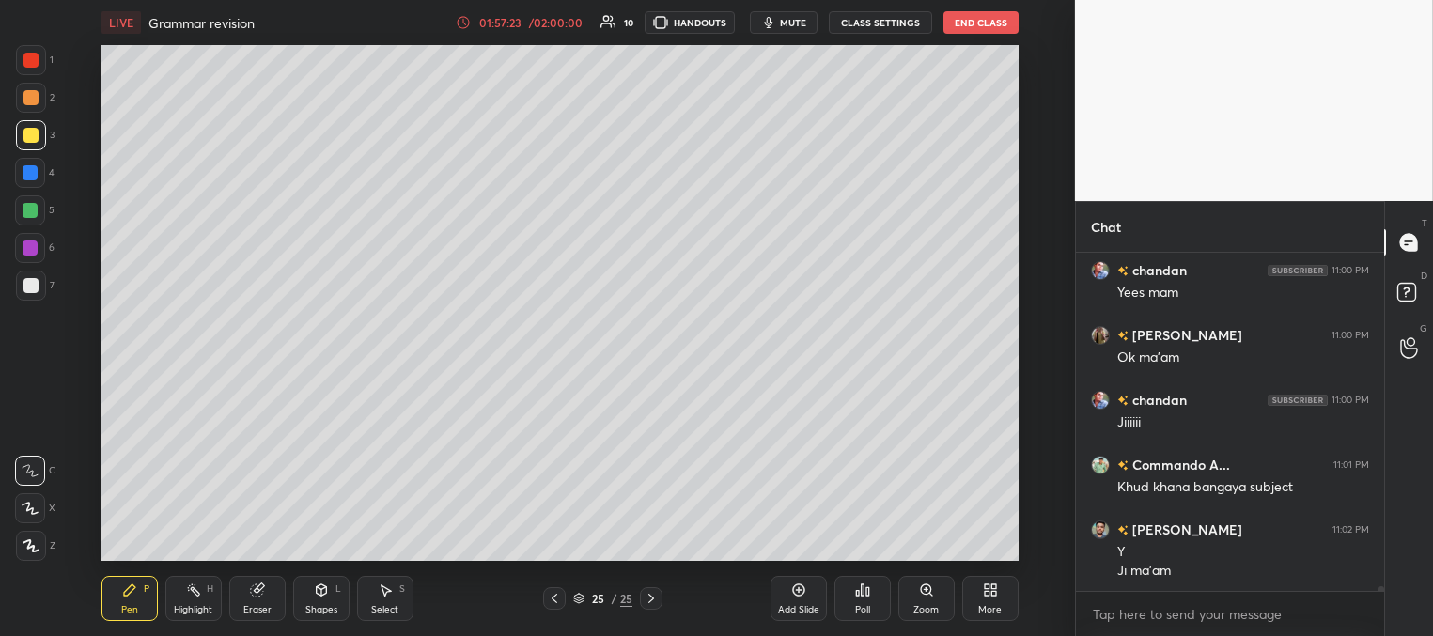
drag, startPoint x: 25, startPoint y: 164, endPoint x: 93, endPoint y: 180, distance: 69.5
click at [31, 166] on div at bounding box center [30, 172] width 15 height 15
click at [32, 132] on div at bounding box center [30, 135] width 15 height 15
click at [33, 213] on div at bounding box center [30, 210] width 15 height 15
click at [1020, 182] on div "Setting up your live class Poll for secs No correct answer Start poll" at bounding box center [560, 303] width 1000 height 516
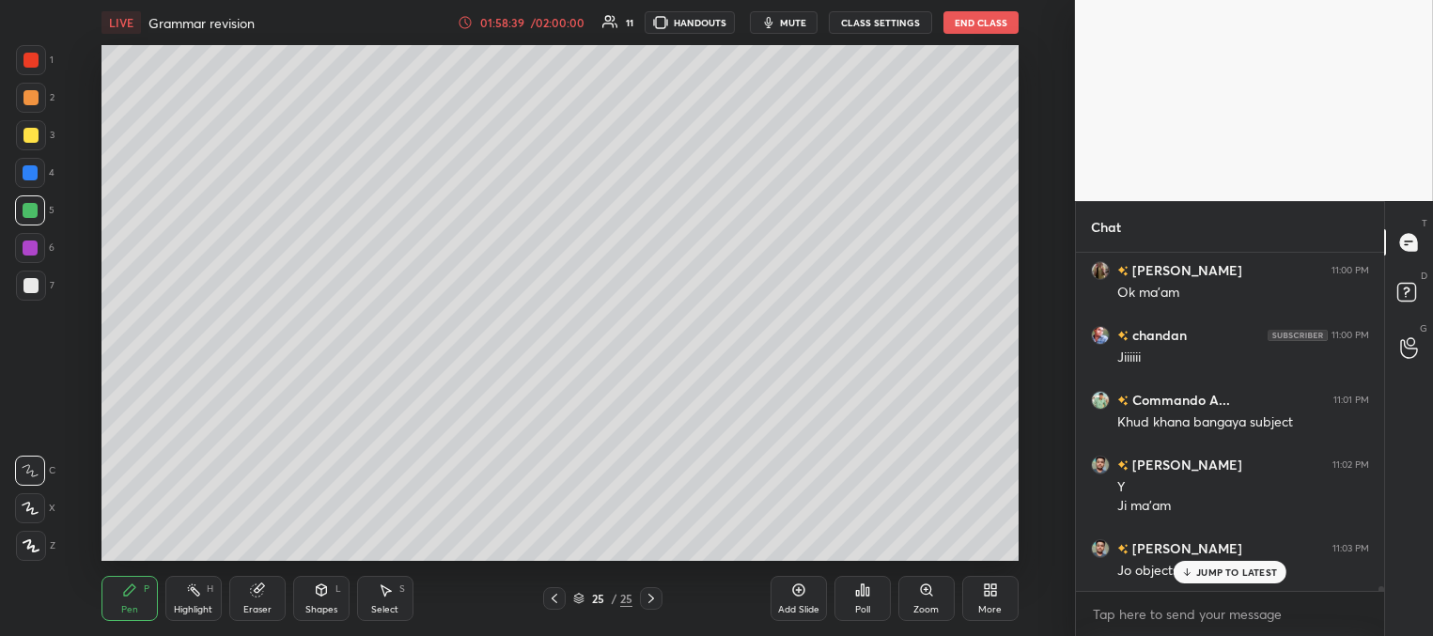
scroll to position [25996, 0]
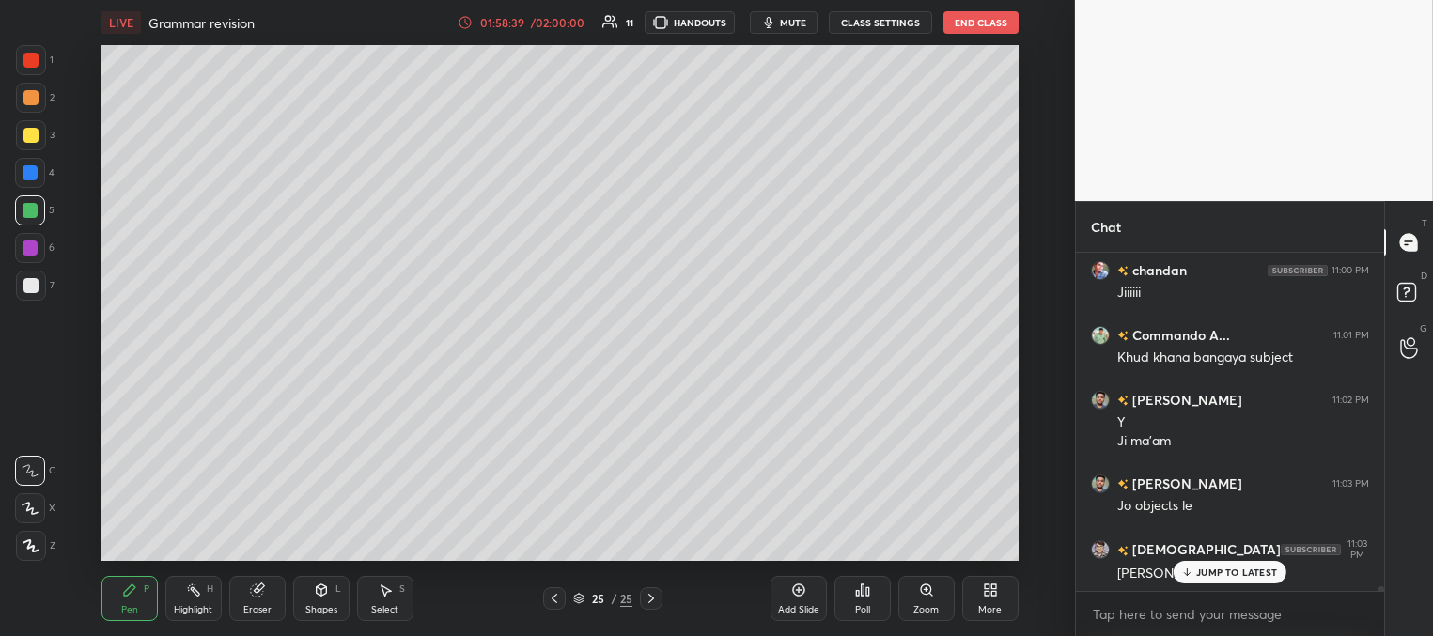
click at [1186, 569] on icon at bounding box center [1187, 571] width 12 height 11
click at [28, 169] on div at bounding box center [30, 172] width 15 height 15
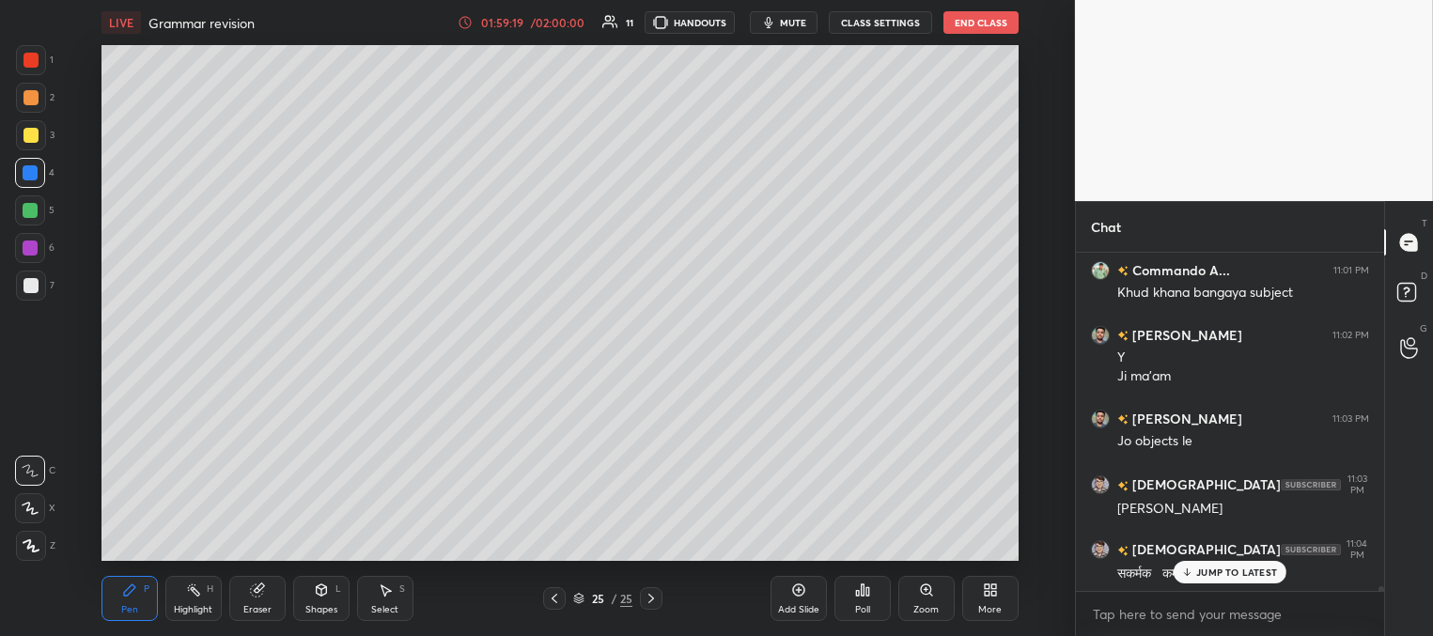
scroll to position [26125, 0]
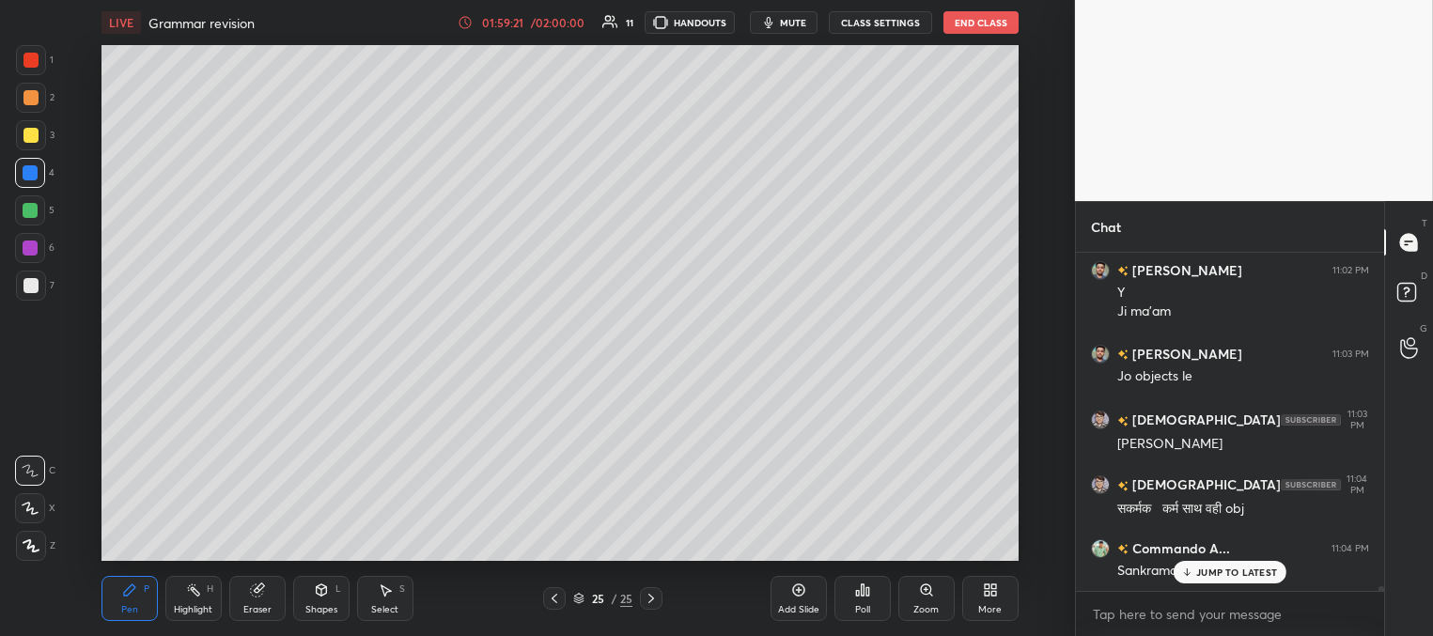
click at [1224, 576] on p "JUMP TO LATEST" at bounding box center [1236, 571] width 81 height 11
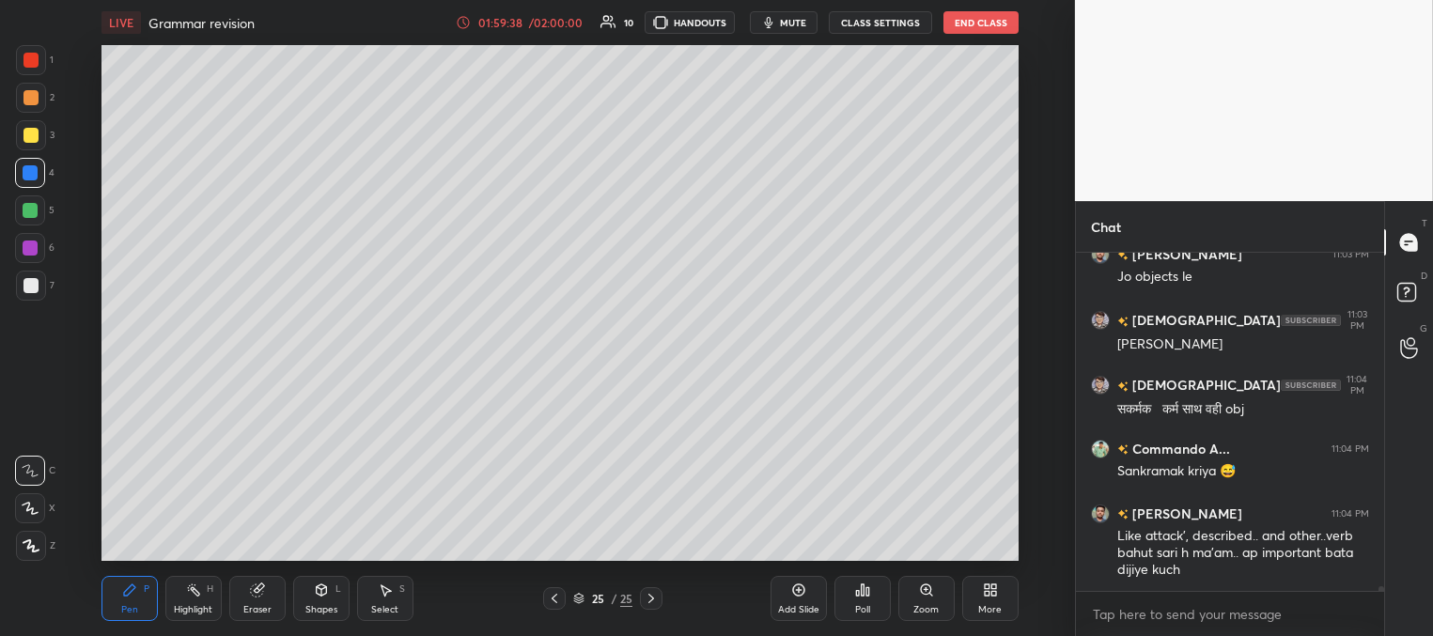
drag, startPoint x: 18, startPoint y: 244, endPoint x: 32, endPoint y: 239, distance: 15.2
click at [18, 247] on div at bounding box center [30, 248] width 30 height 30
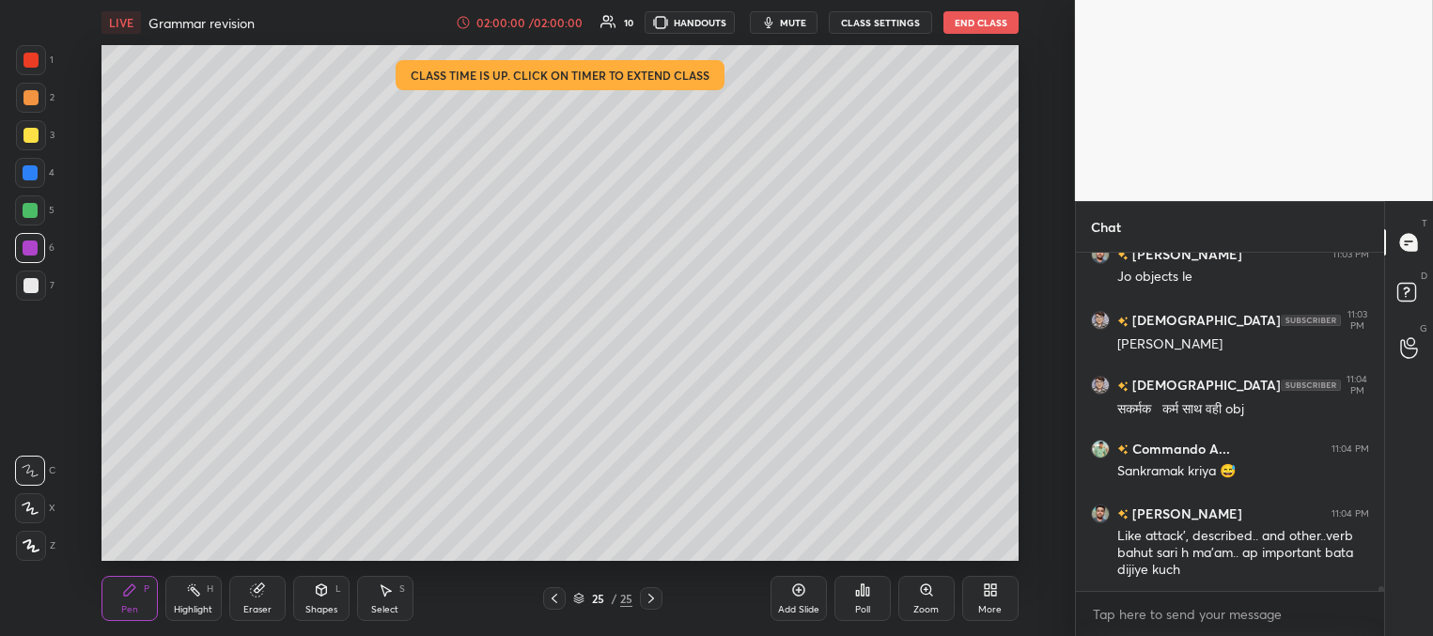
click at [30, 130] on div at bounding box center [30, 135] width 15 height 15
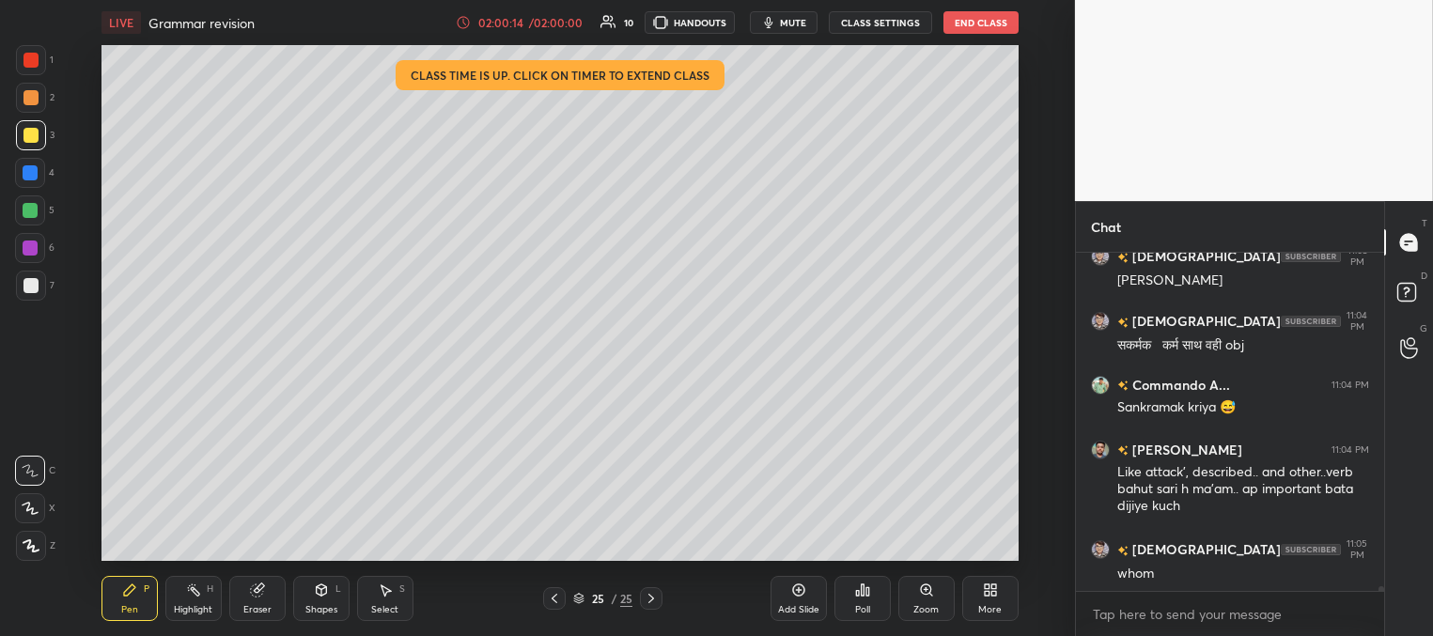
drag, startPoint x: 33, startPoint y: 240, endPoint x: 75, endPoint y: 311, distance: 83.0
click at [32, 239] on div at bounding box center [30, 248] width 30 height 30
click at [303, 558] on div "LIVE Grammar revision 02:00:47 / 02:00:00 10 HANDOUTS mute CLASS SETTINGS End C…" at bounding box center [560, 318] width 1000 height 636
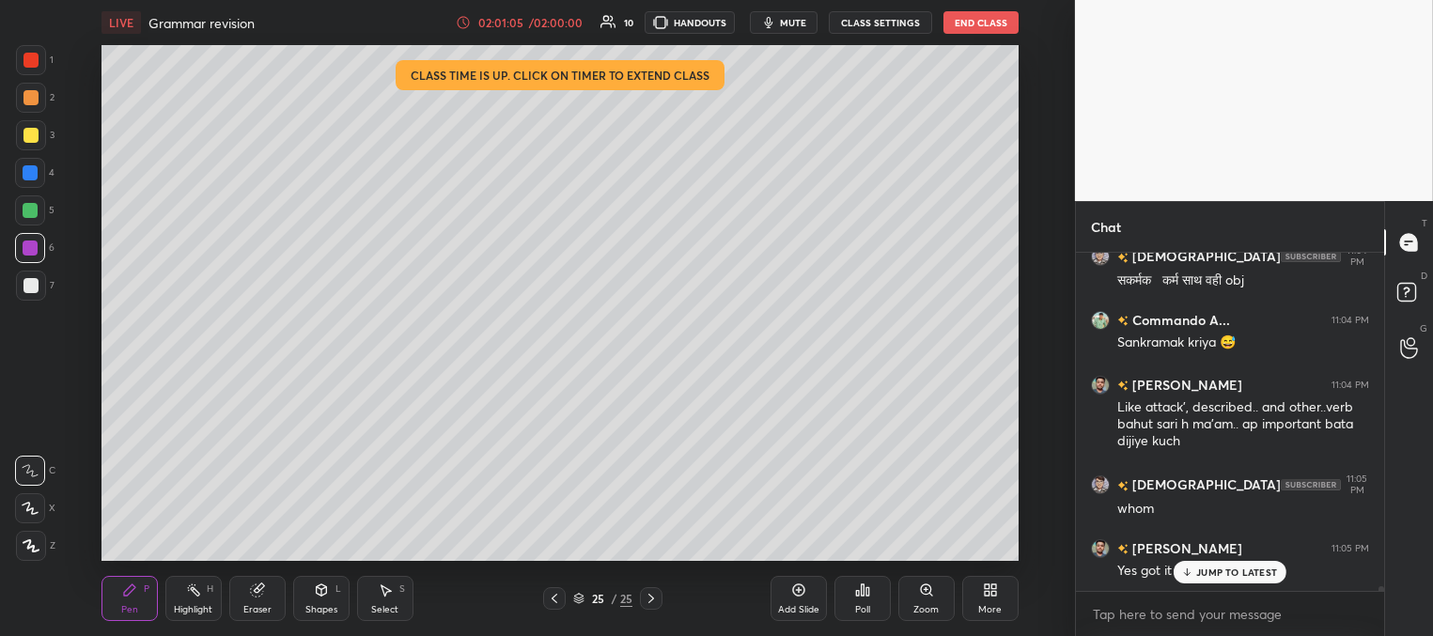
click at [36, 175] on div at bounding box center [30, 172] width 15 height 15
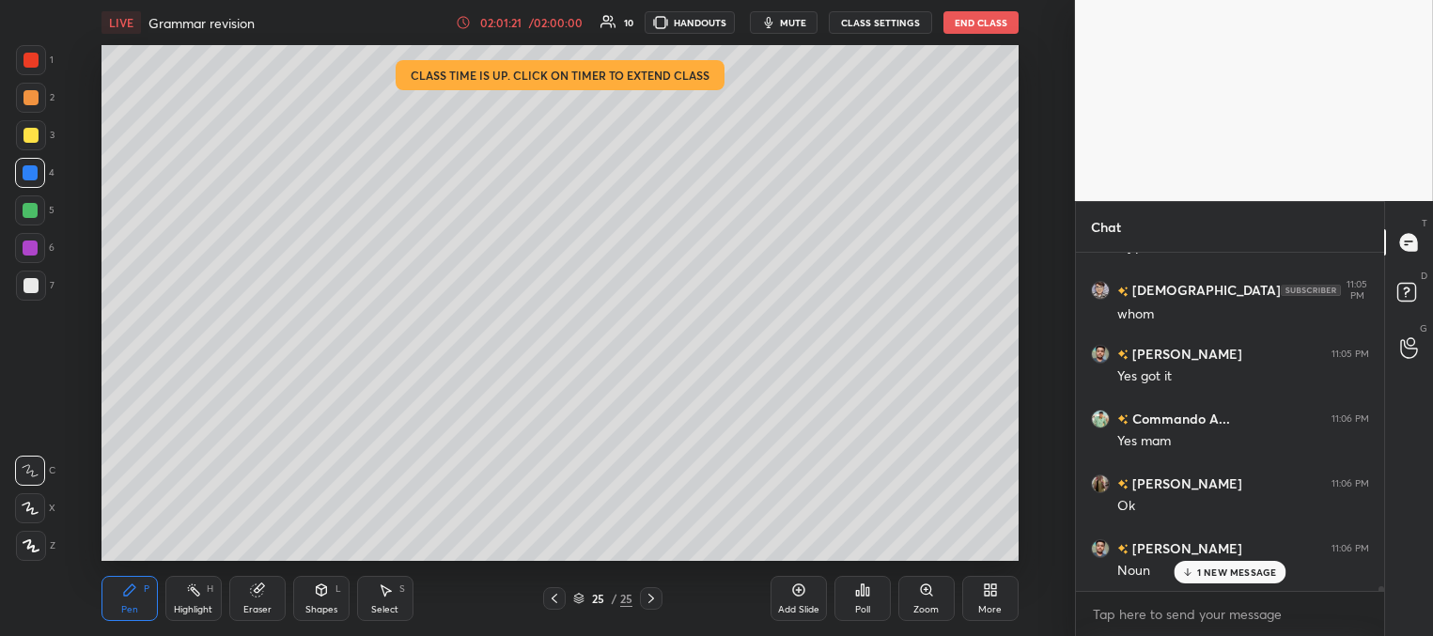
scroll to position [26613, 0]
drag, startPoint x: 1214, startPoint y: 574, endPoint x: 1149, endPoint y: 556, distance: 67.2
click at [1213, 574] on p "JUMP TO LATEST" at bounding box center [1236, 571] width 81 height 11
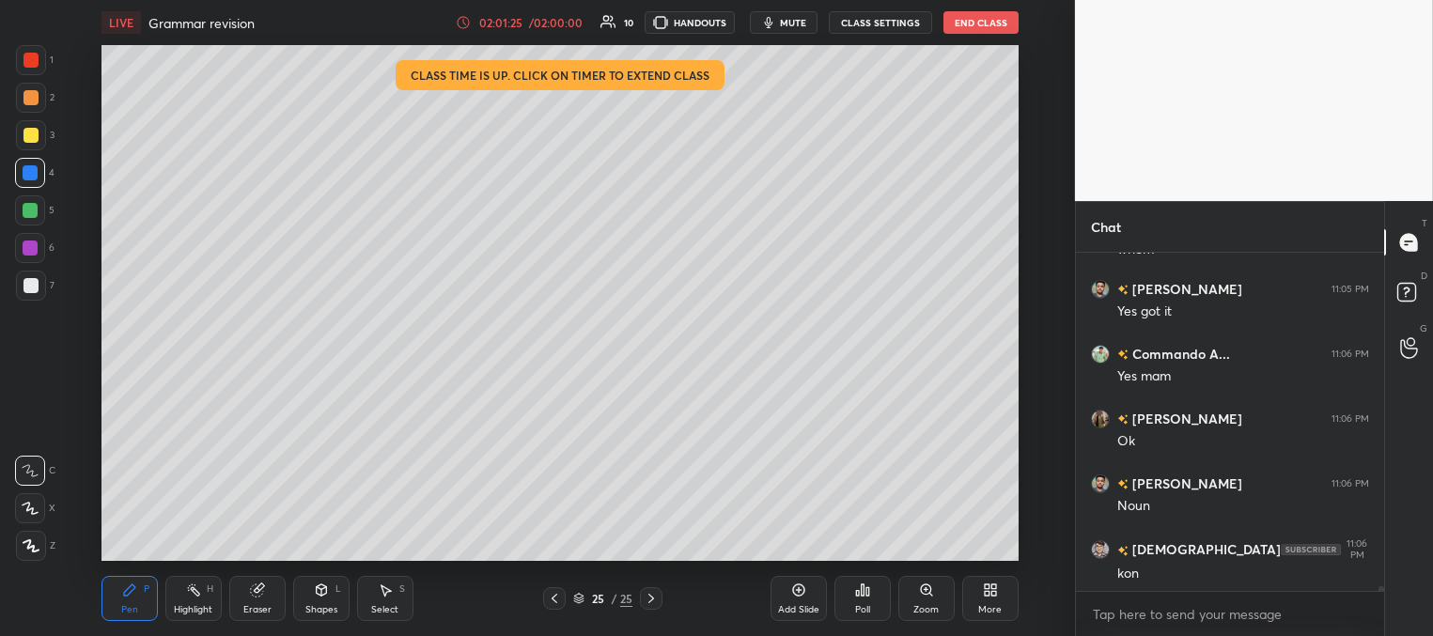
scroll to position [26678, 0]
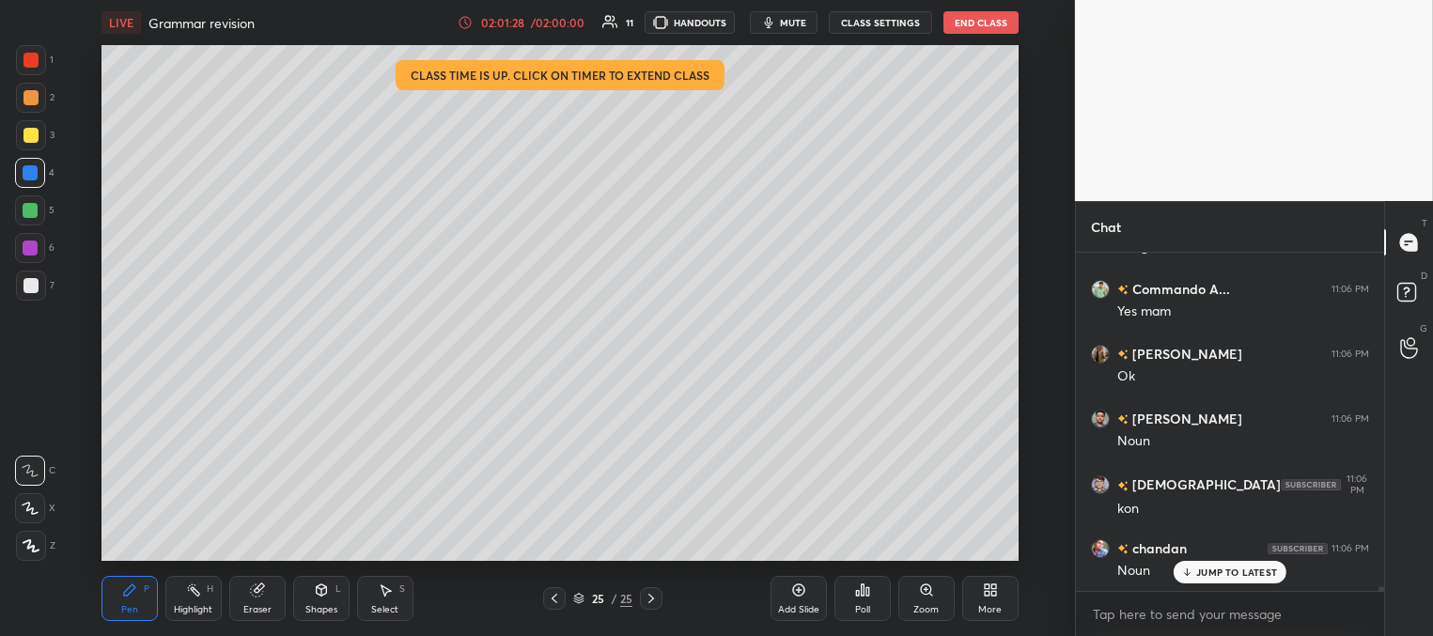
click at [31, 255] on div at bounding box center [30, 247] width 15 height 15
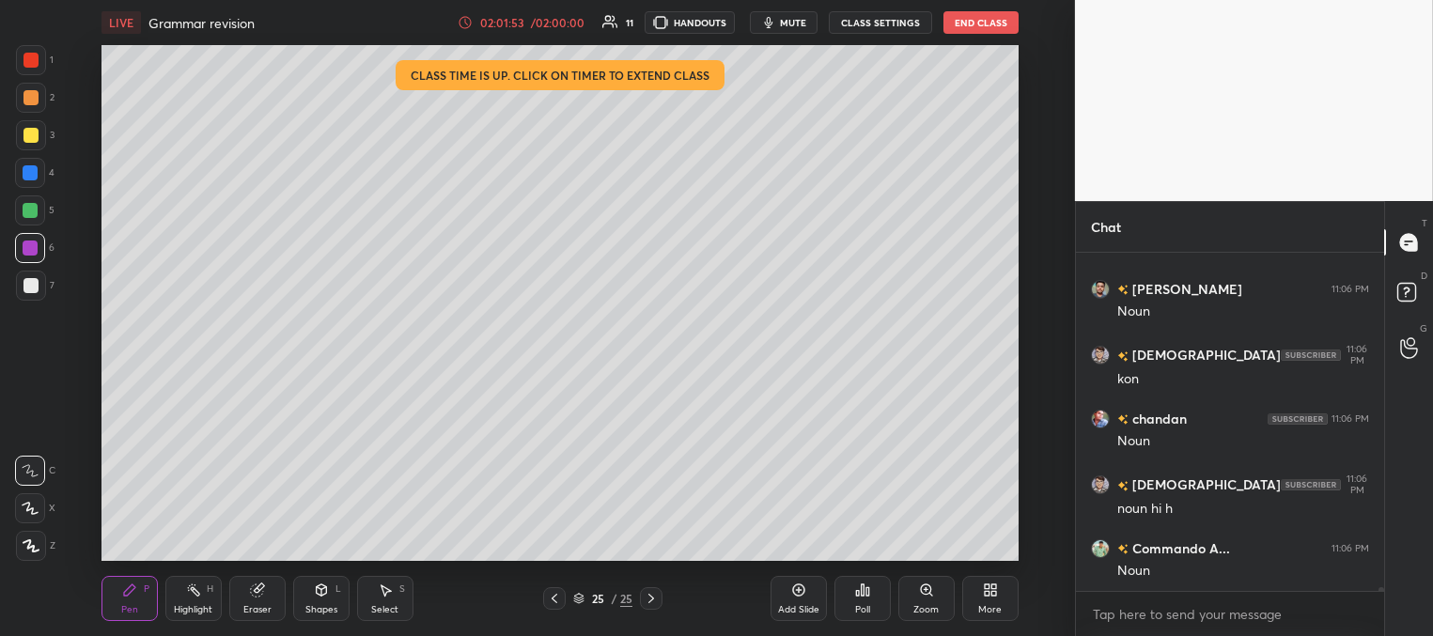
scroll to position [26872, 0]
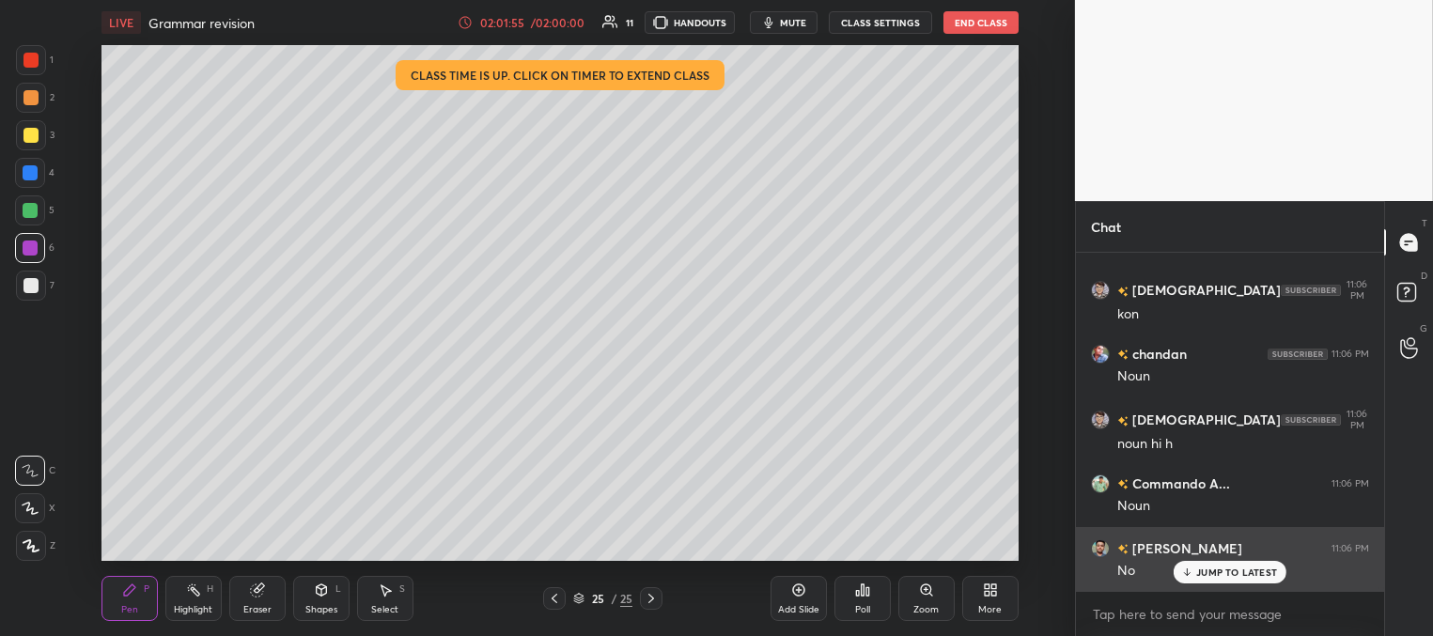
drag, startPoint x: 1233, startPoint y: 569, endPoint x: 1187, endPoint y: 553, distance: 47.8
click at [1232, 570] on p "JUMP TO LATEST" at bounding box center [1236, 571] width 81 height 11
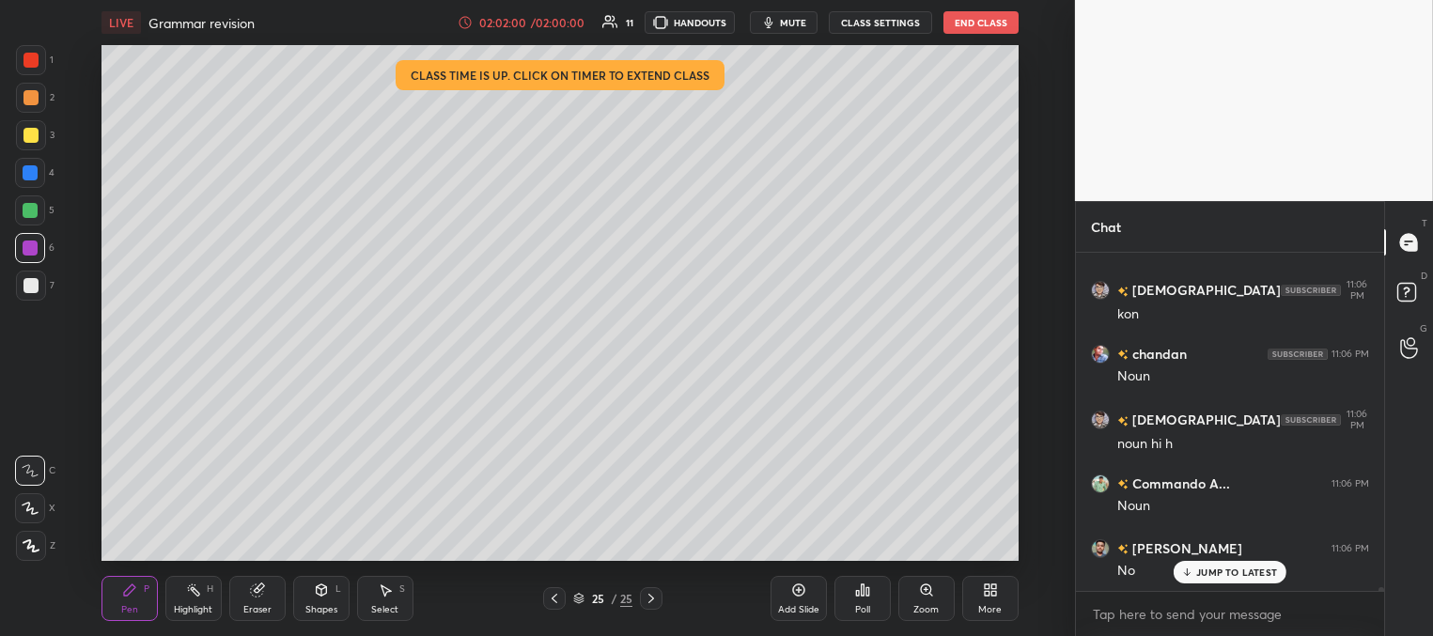
scroll to position [26937, 0]
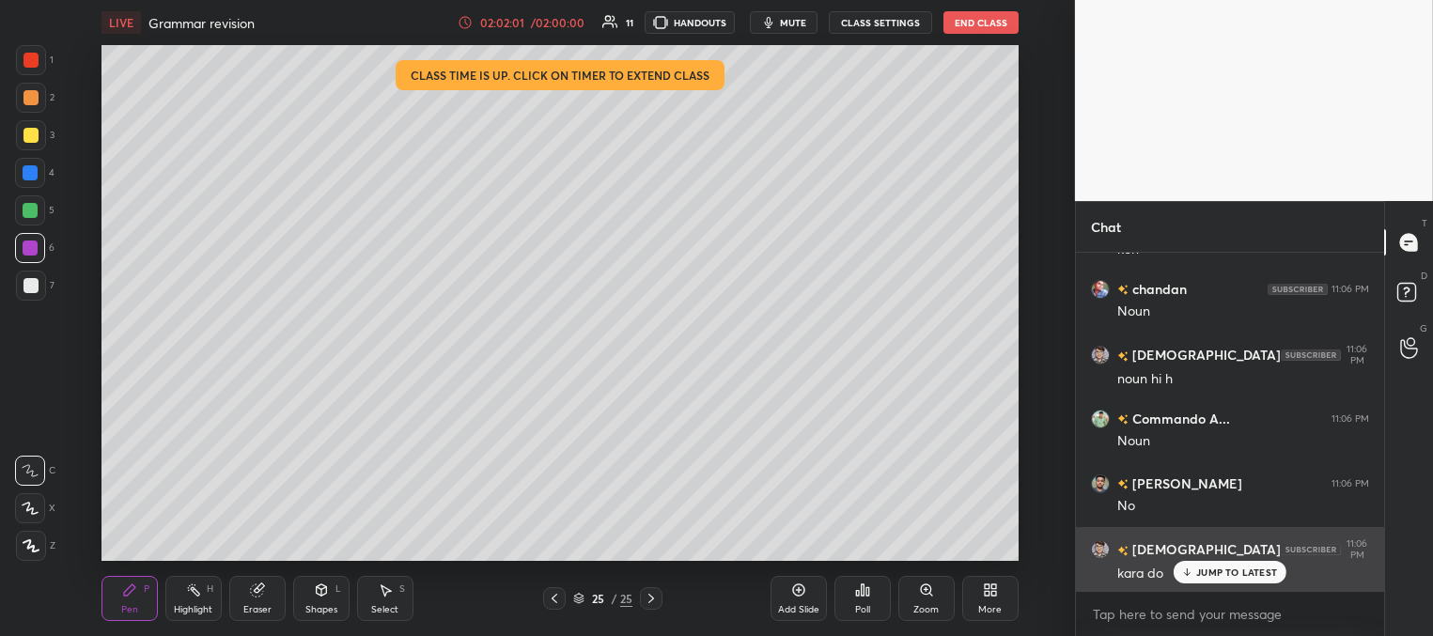
click at [1202, 569] on p "JUMP TO LATEST" at bounding box center [1236, 571] width 81 height 11
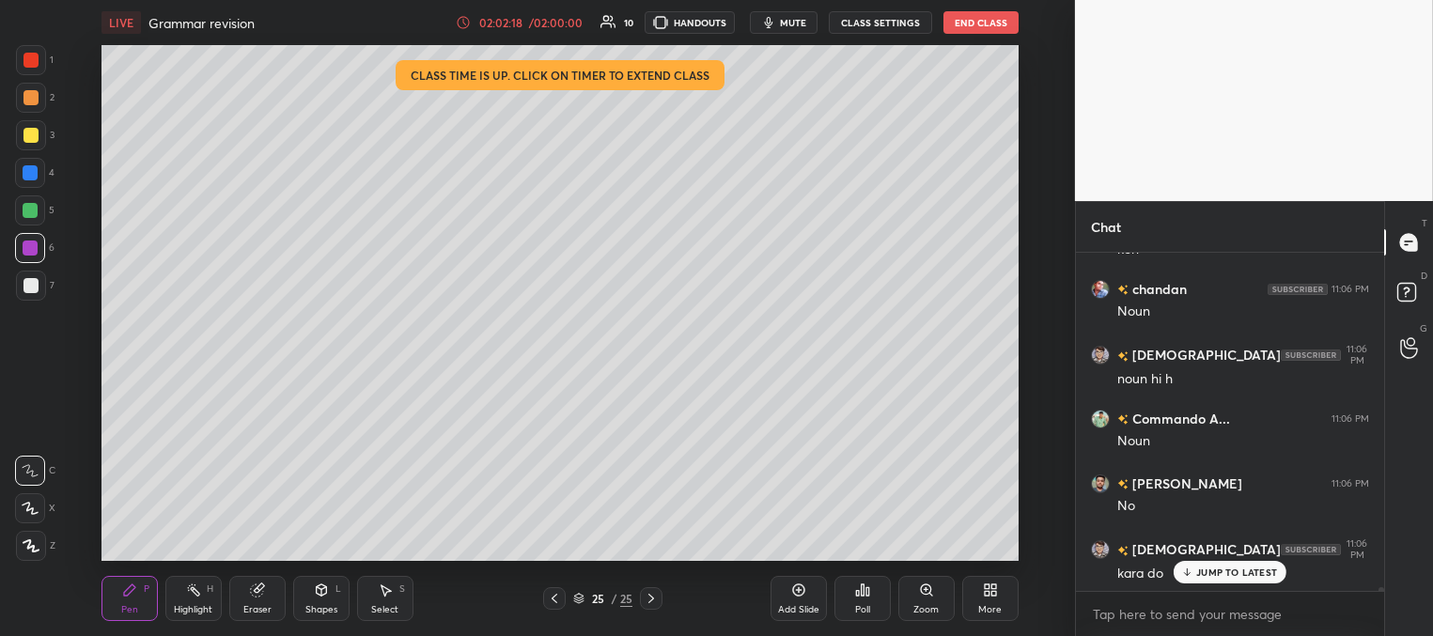
scroll to position [27019, 0]
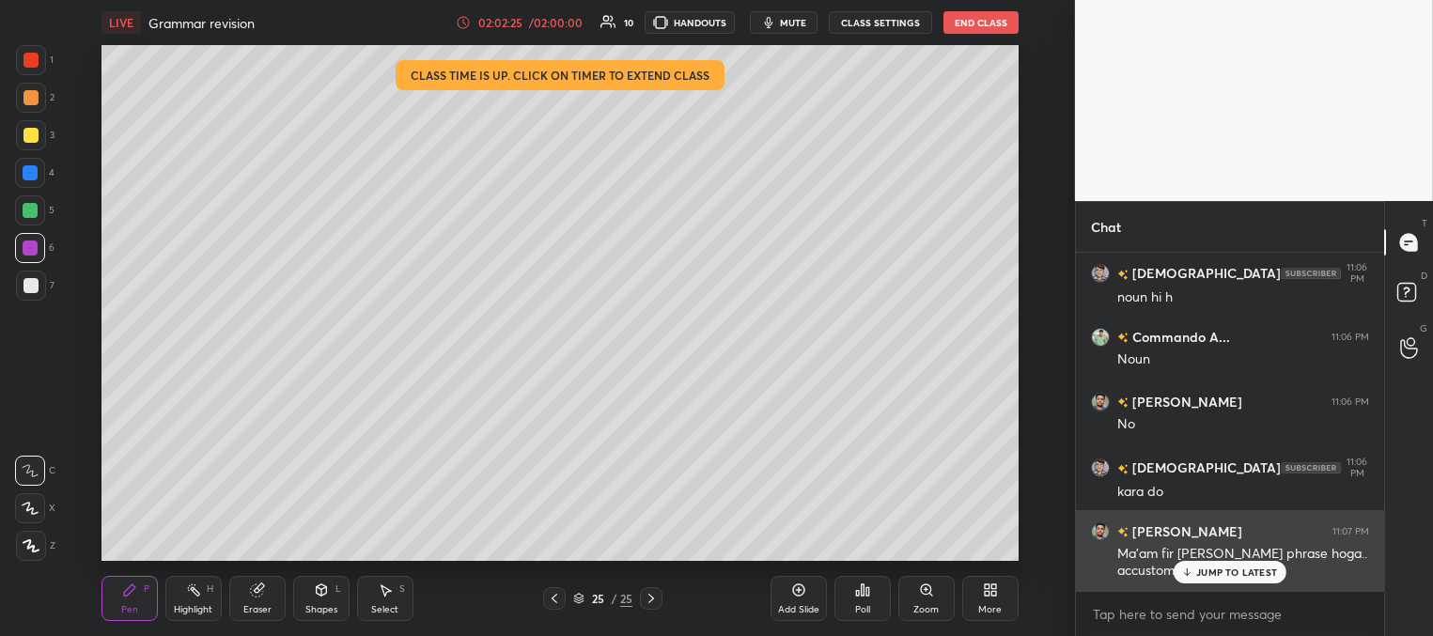
click at [1210, 572] on p "JUMP TO LATEST" at bounding box center [1236, 571] width 81 height 11
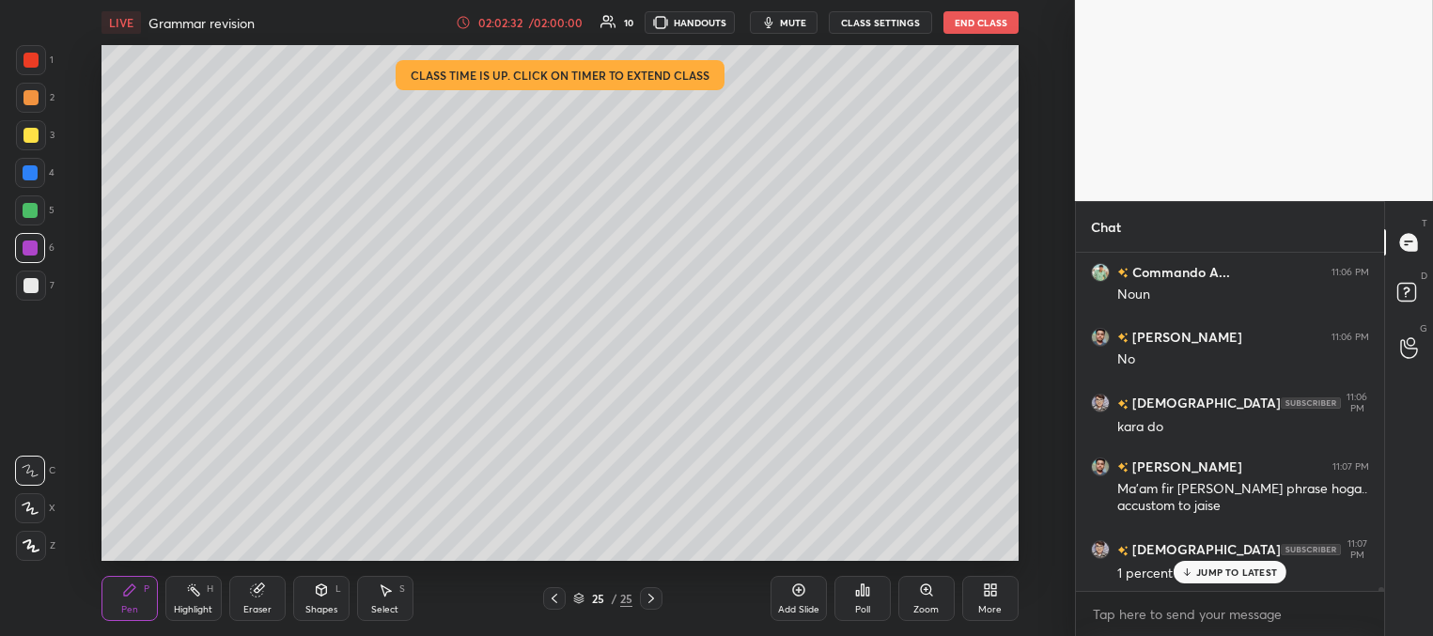
scroll to position [27148, 0]
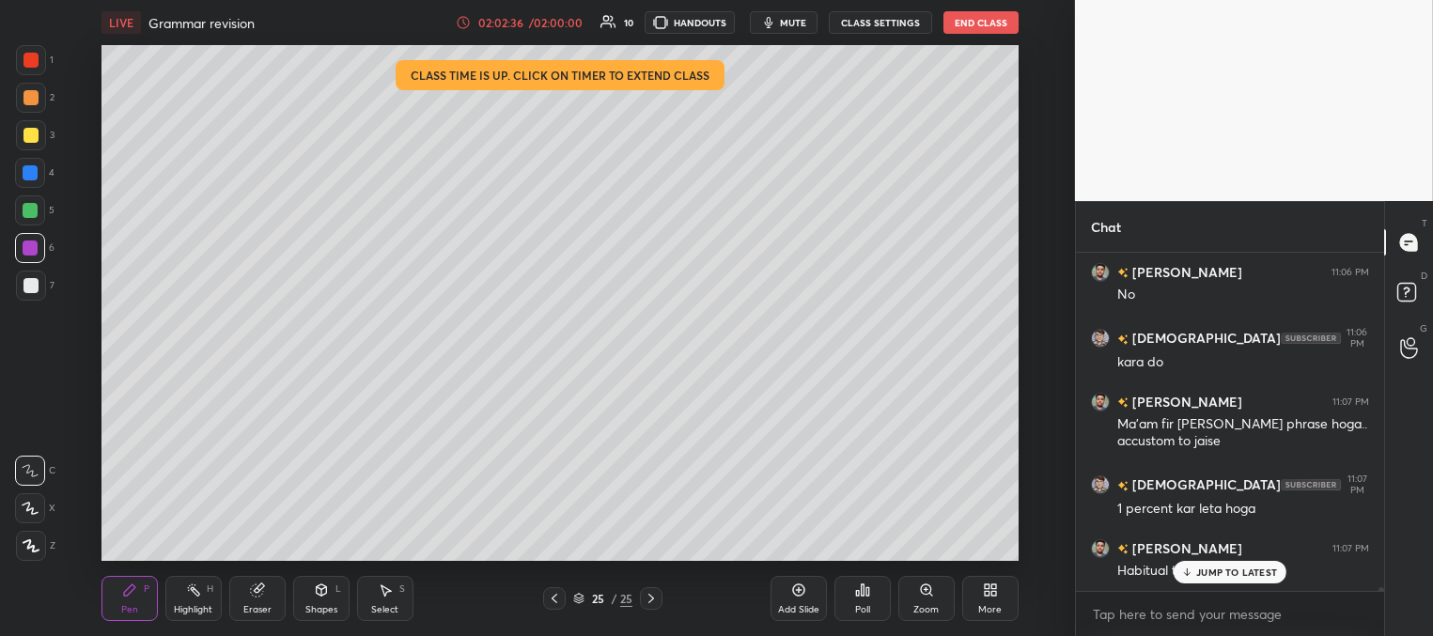
click at [32, 208] on div at bounding box center [30, 210] width 15 height 15
drag, startPoint x: 27, startPoint y: 137, endPoint x: 47, endPoint y: 124, distance: 23.7
click at [31, 137] on div at bounding box center [30, 135] width 15 height 15
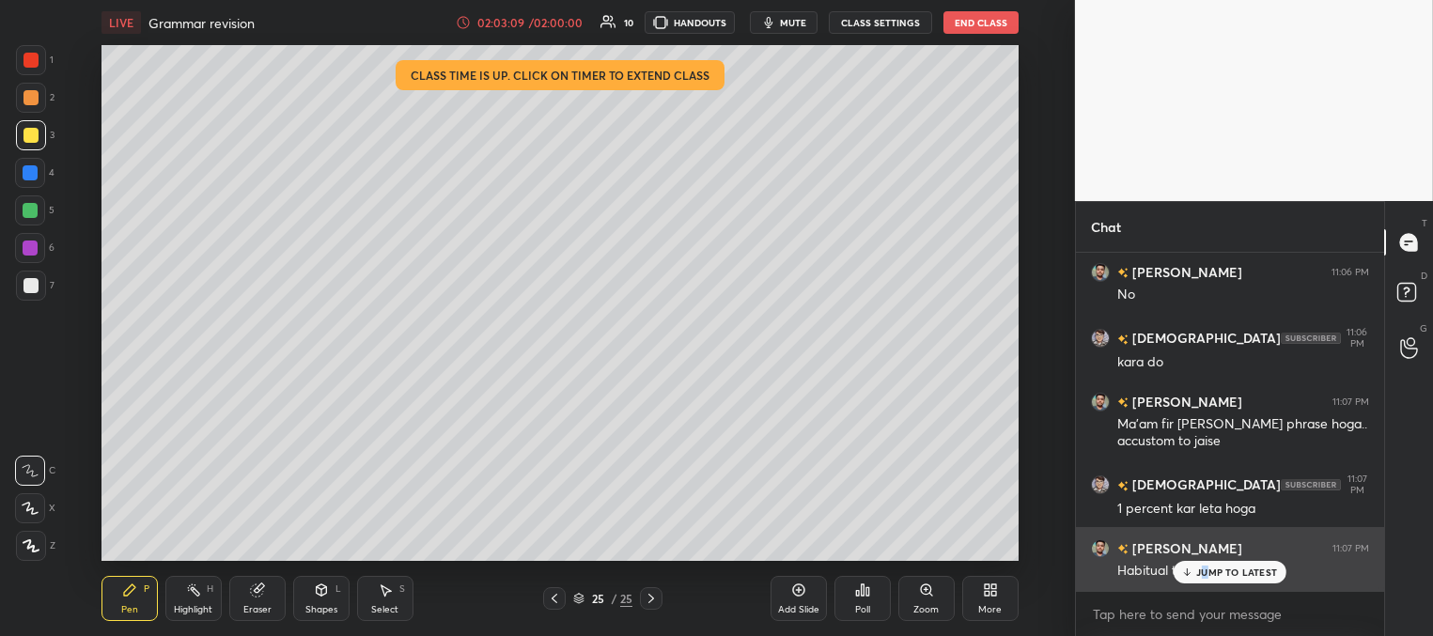
click at [1204, 575] on p "JUMP TO LATEST" at bounding box center [1236, 571] width 81 height 11
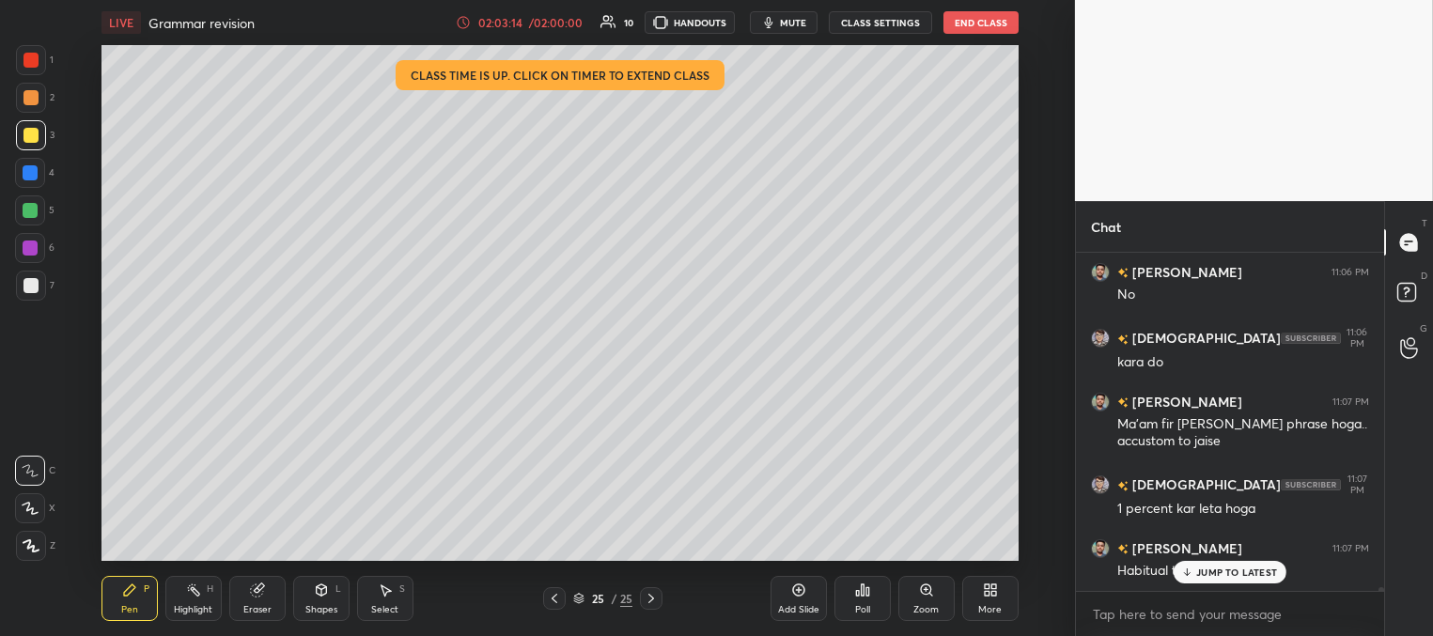
scroll to position [27213, 0]
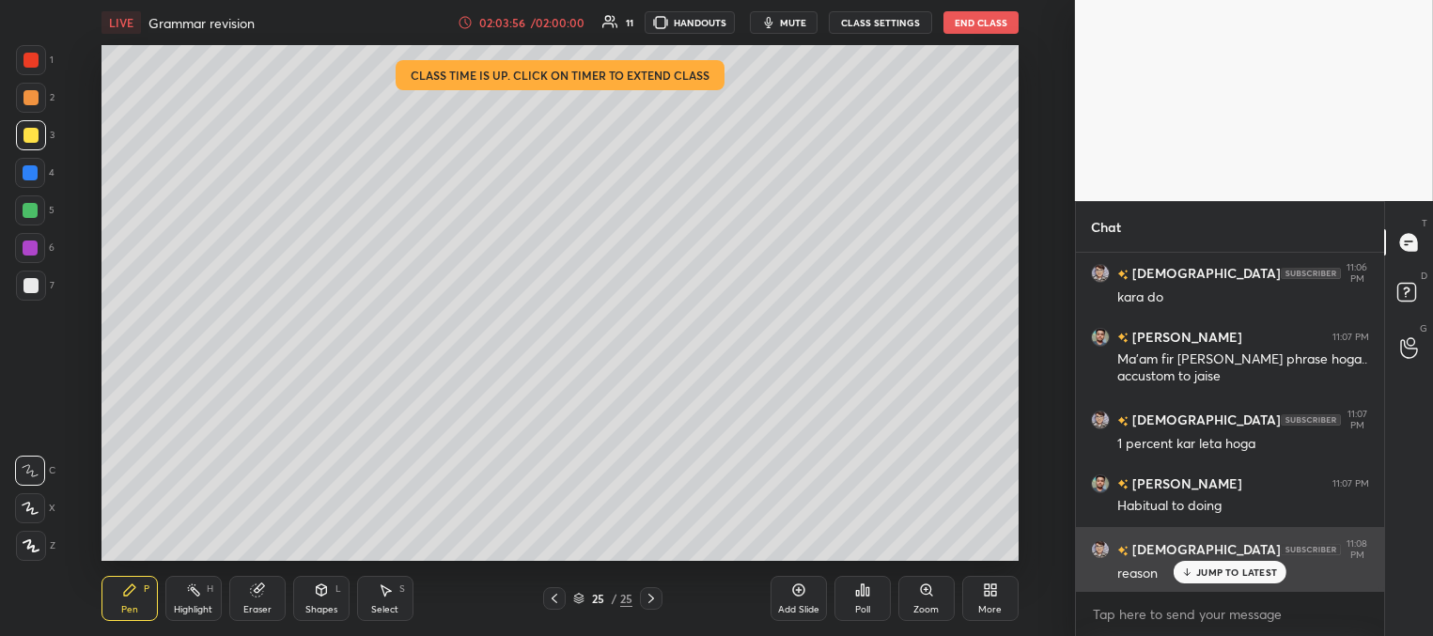
click at [1198, 575] on p "JUMP TO LATEST" at bounding box center [1236, 571] width 81 height 11
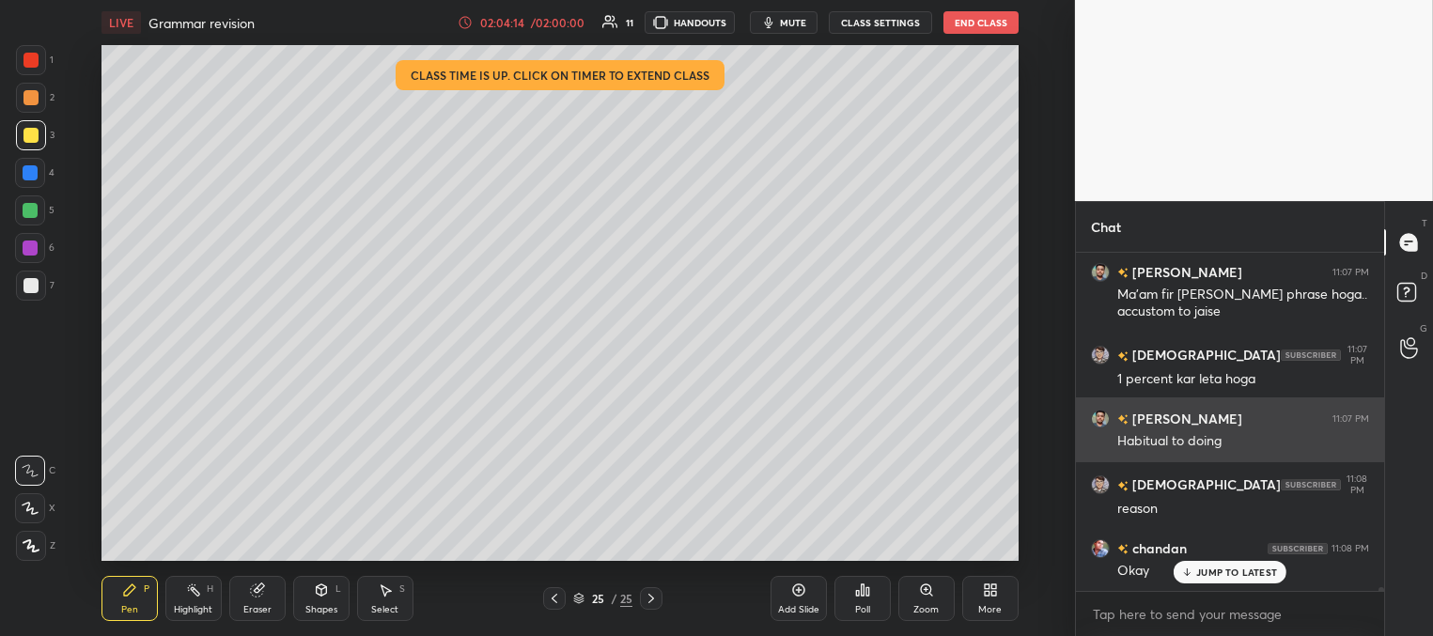
scroll to position [27343, 0]
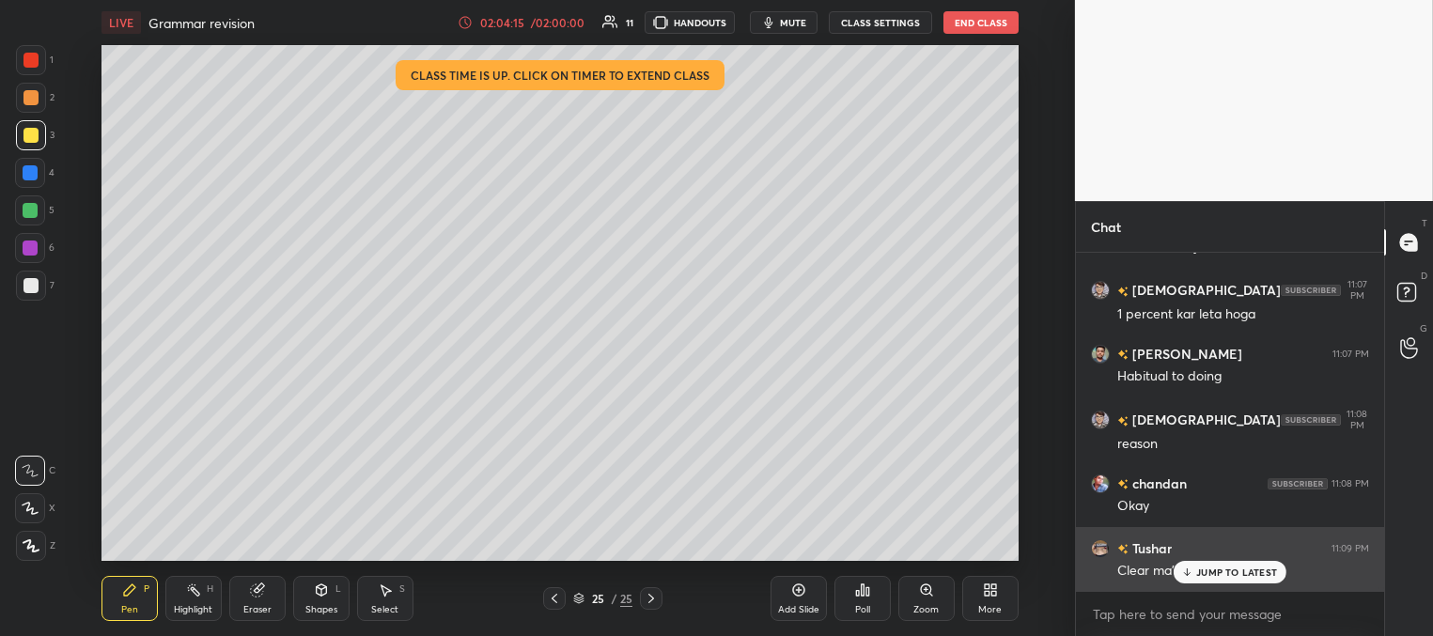
drag, startPoint x: 1207, startPoint y: 576, endPoint x: 1198, endPoint y: 577, distance: 9.4
click at [1206, 577] on p "JUMP TO LATEST" at bounding box center [1236, 571] width 81 height 11
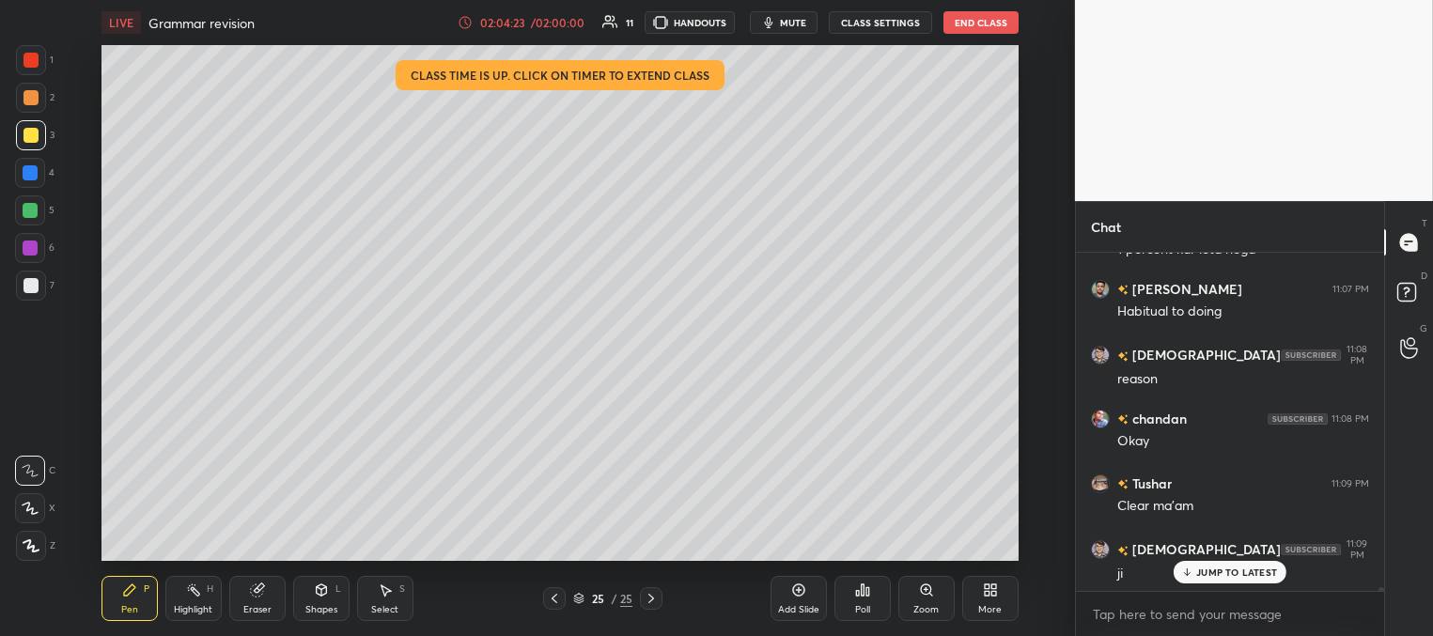
scroll to position [27472, 0]
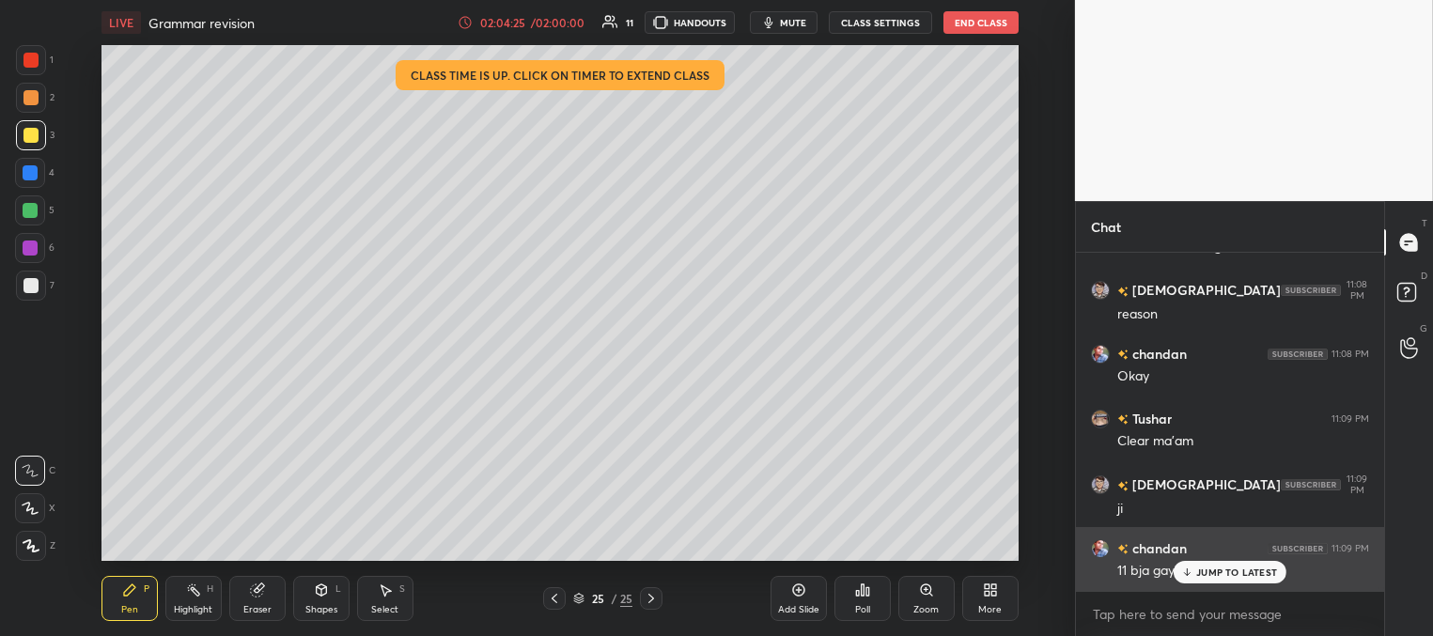
drag, startPoint x: 1192, startPoint y: 569, endPoint x: 1132, endPoint y: 581, distance: 61.2
click at [1191, 569] on icon at bounding box center [1187, 571] width 12 height 11
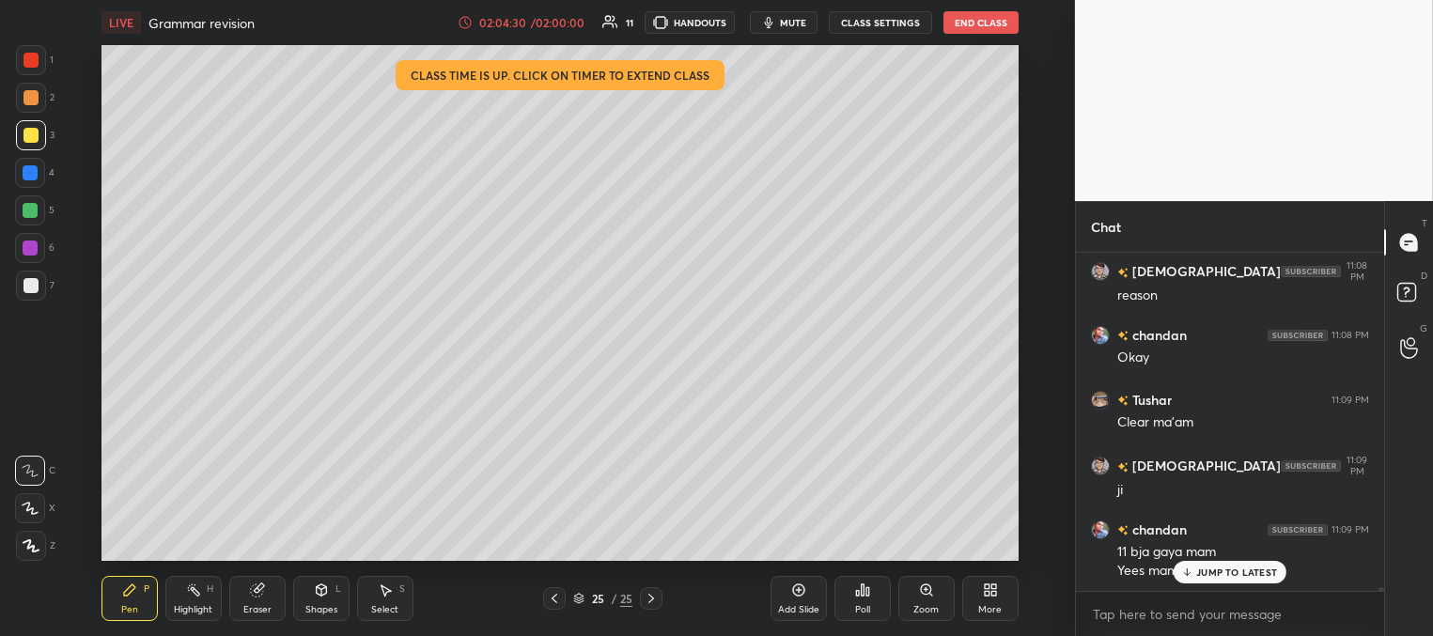
scroll to position [27556, 0]
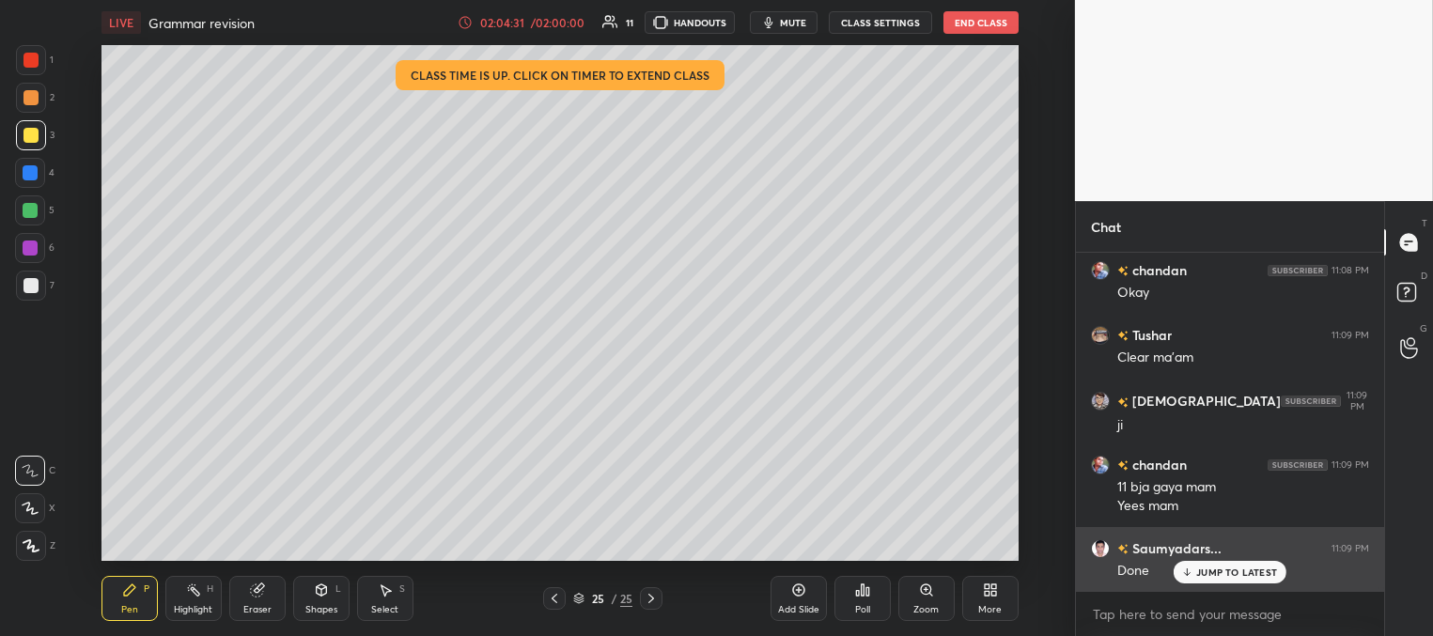
click at [1188, 569] on icon at bounding box center [1187, 571] width 12 height 11
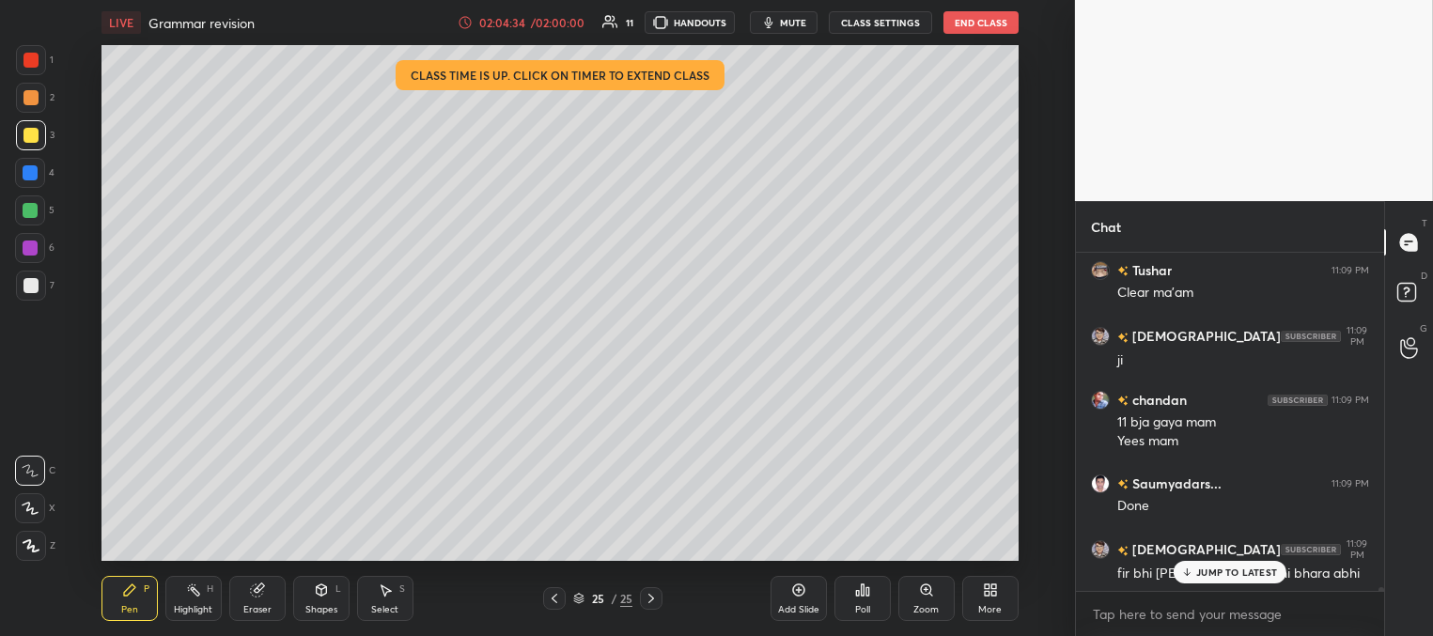
scroll to position [27686, 0]
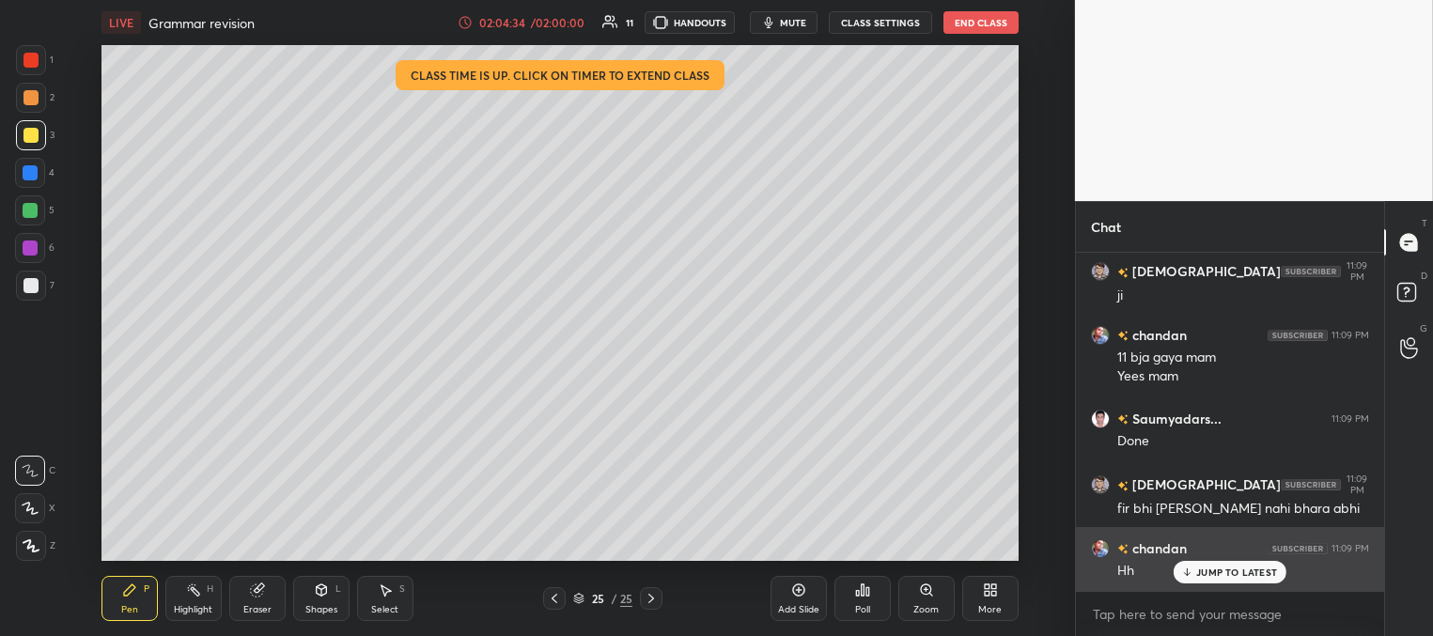
drag, startPoint x: 1221, startPoint y: 572, endPoint x: 1208, endPoint y: 572, distance: 13.2
click at [1219, 574] on p "JUMP TO LATEST" at bounding box center [1236, 571] width 81 height 11
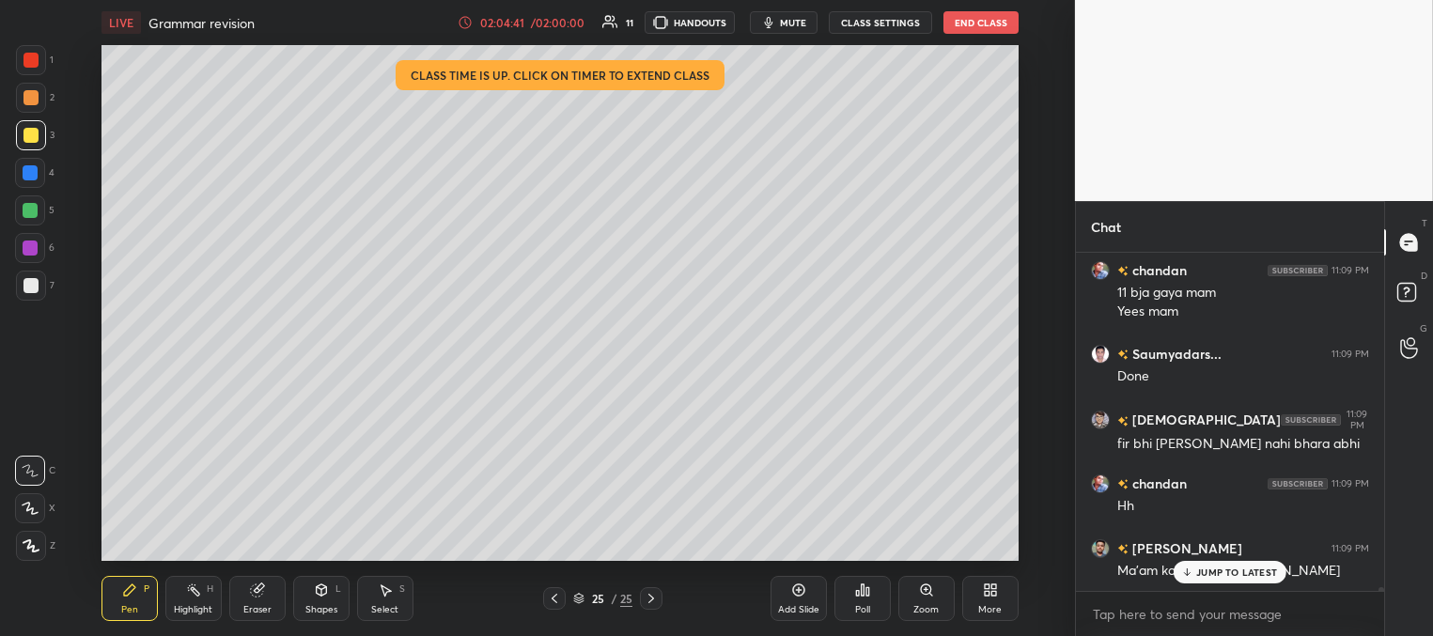
scroll to position [27815, 0]
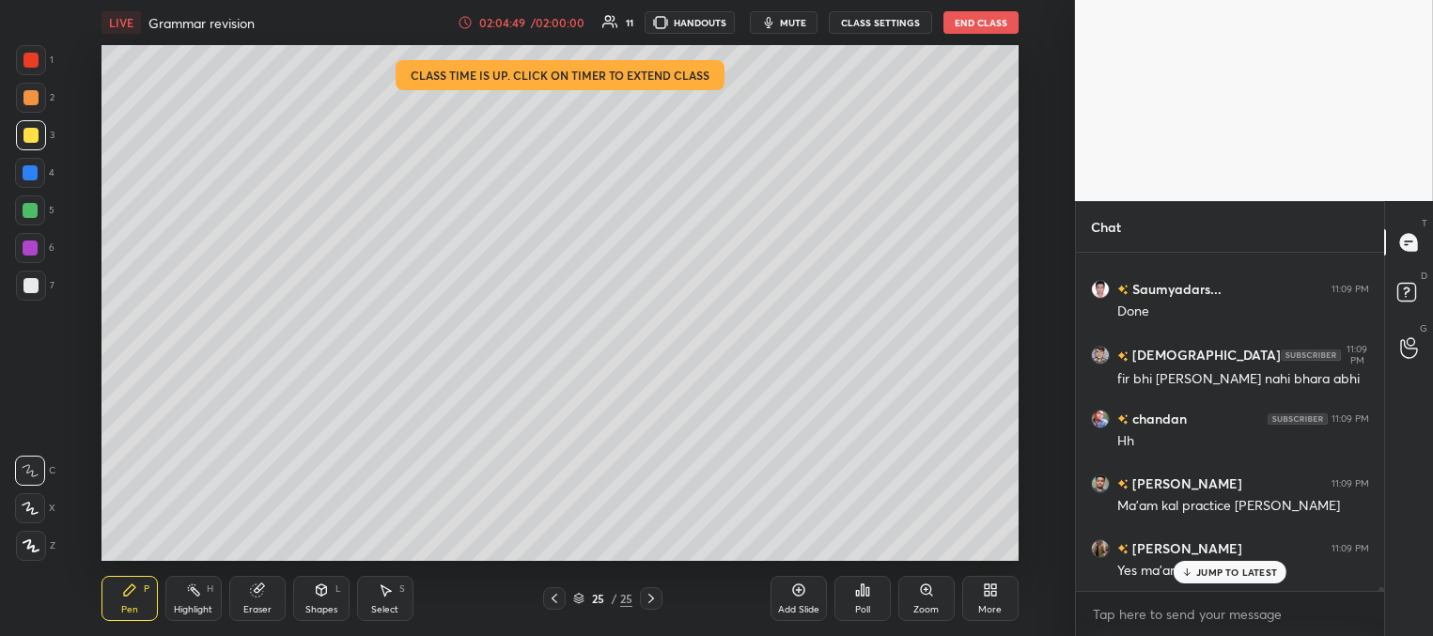
click at [1221, 572] on p "JUMP TO LATEST" at bounding box center [1236, 571] width 81 height 11
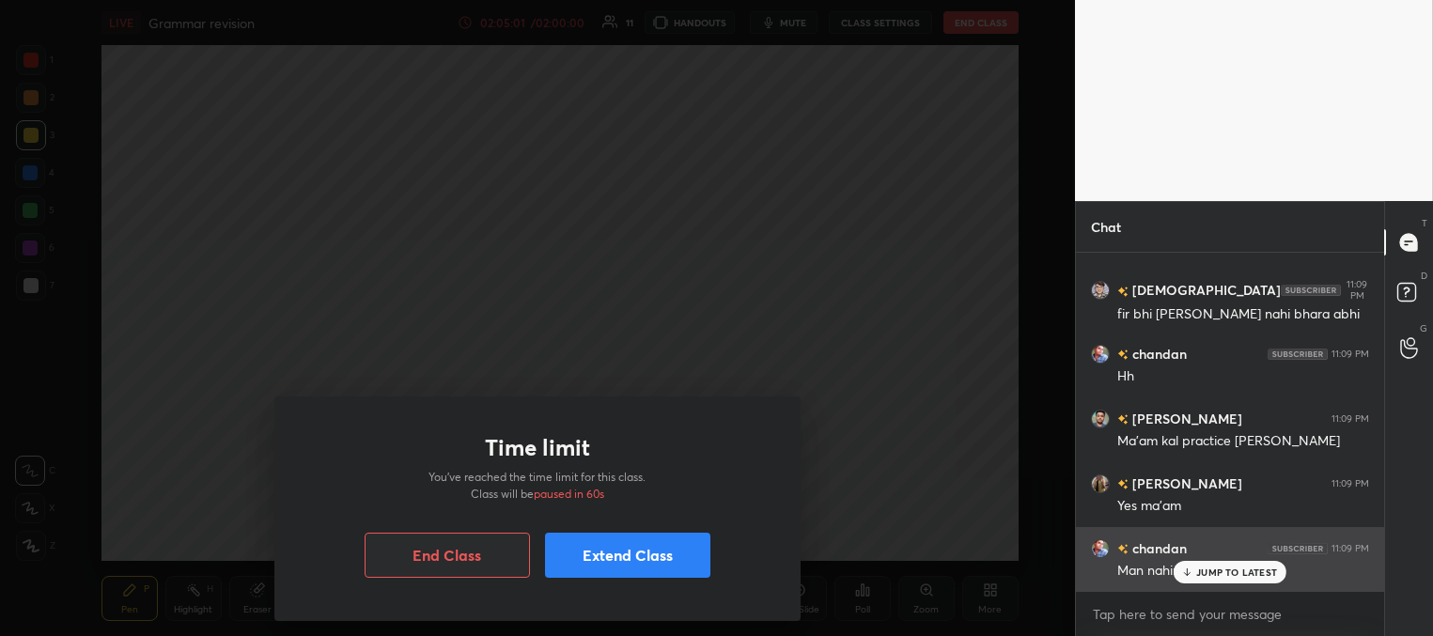
drag, startPoint x: 1214, startPoint y: 572, endPoint x: 1198, endPoint y: 566, distance: 17.3
click at [1211, 573] on p "JUMP TO LATEST" at bounding box center [1236, 571] width 81 height 11
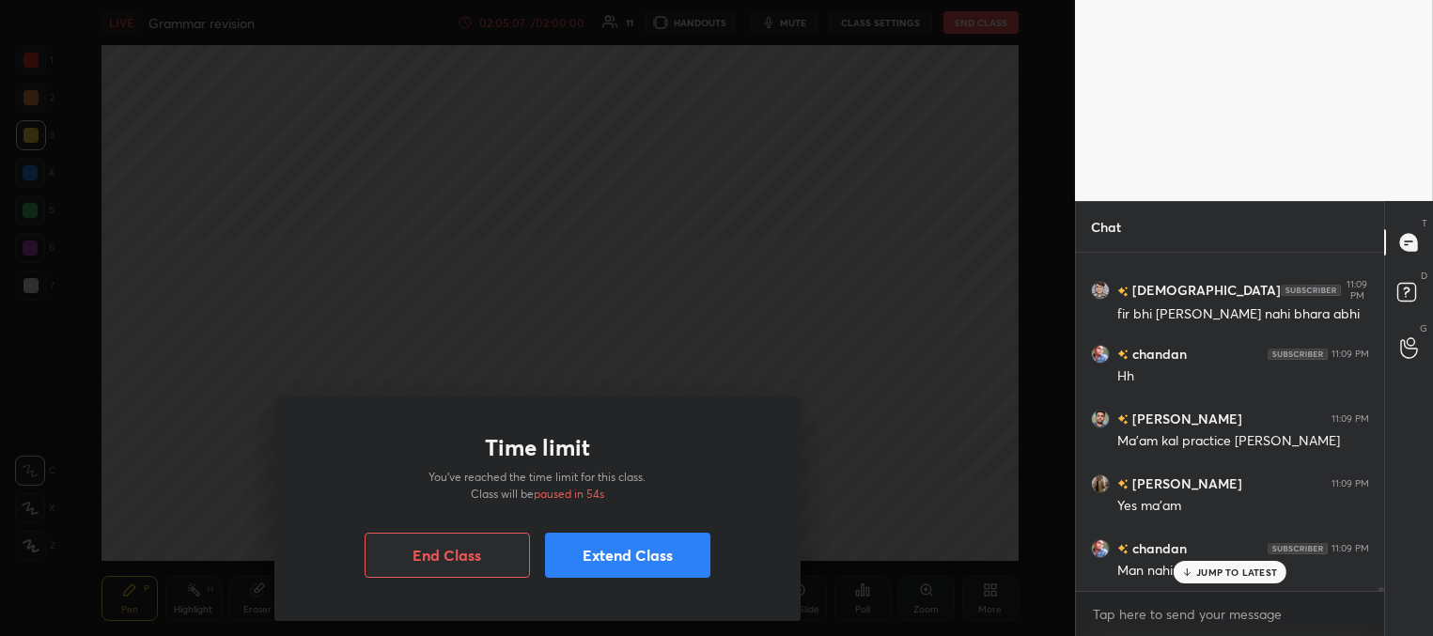
scroll to position [27945, 0]
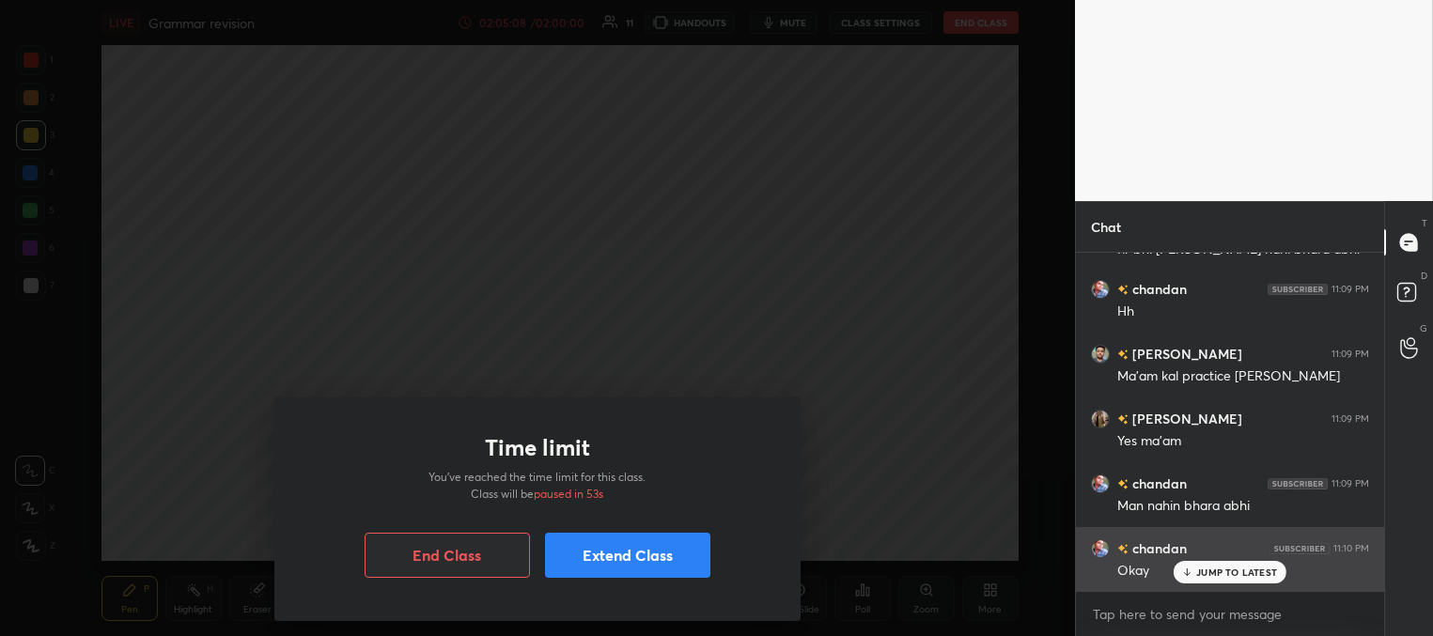
click at [1202, 574] on p "JUMP TO LATEST" at bounding box center [1236, 571] width 81 height 11
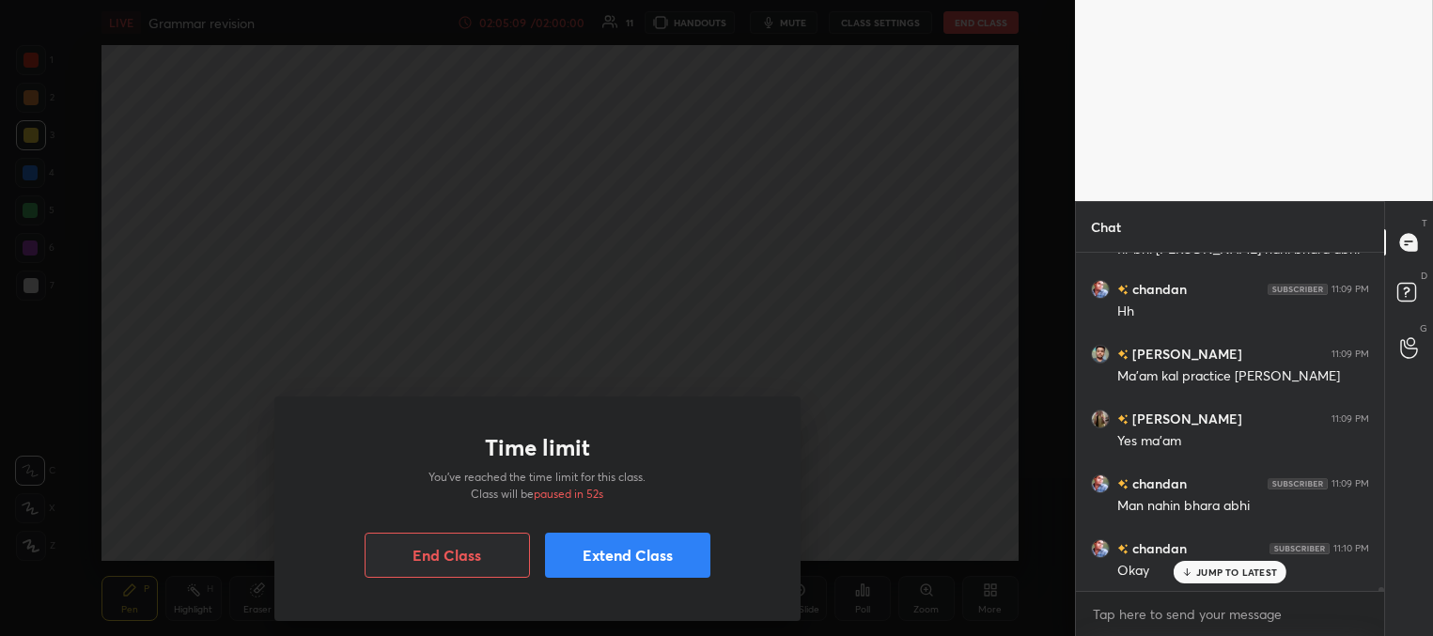
scroll to position [28010, 0]
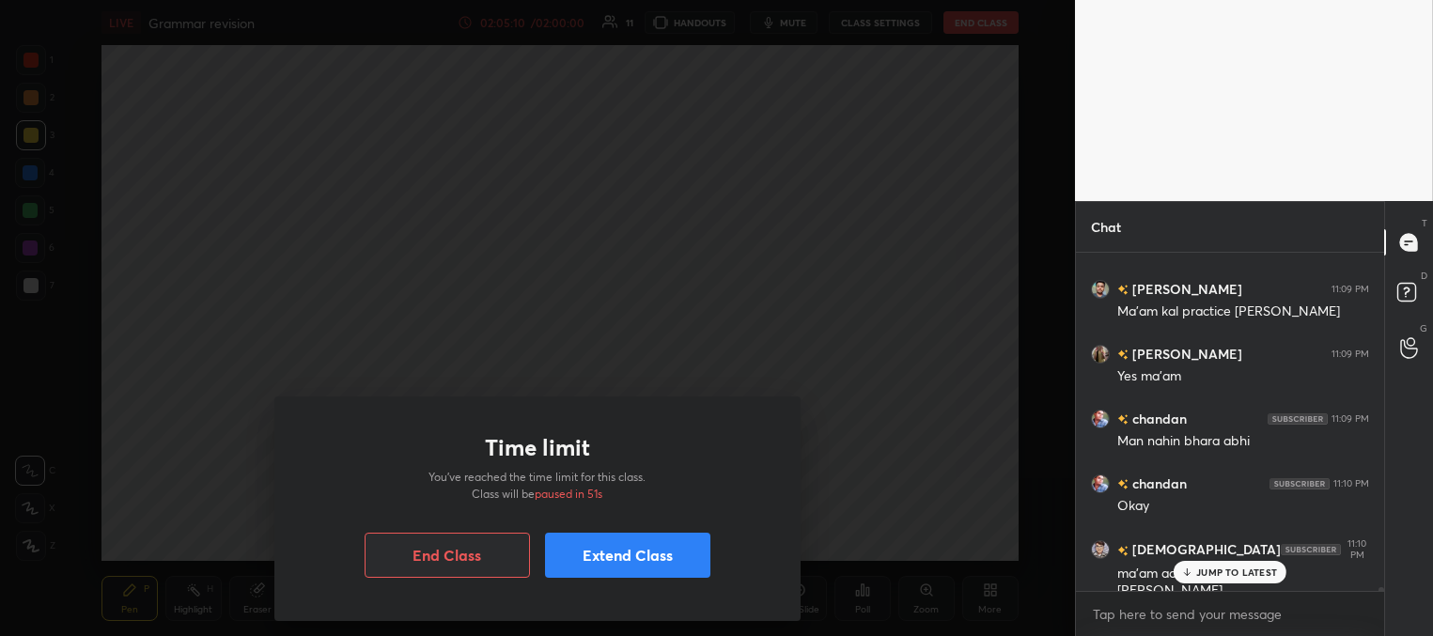
click at [1188, 569] on icon at bounding box center [1187, 571] width 12 height 11
click at [615, 544] on button "Extend Class" at bounding box center [627, 555] width 165 height 45
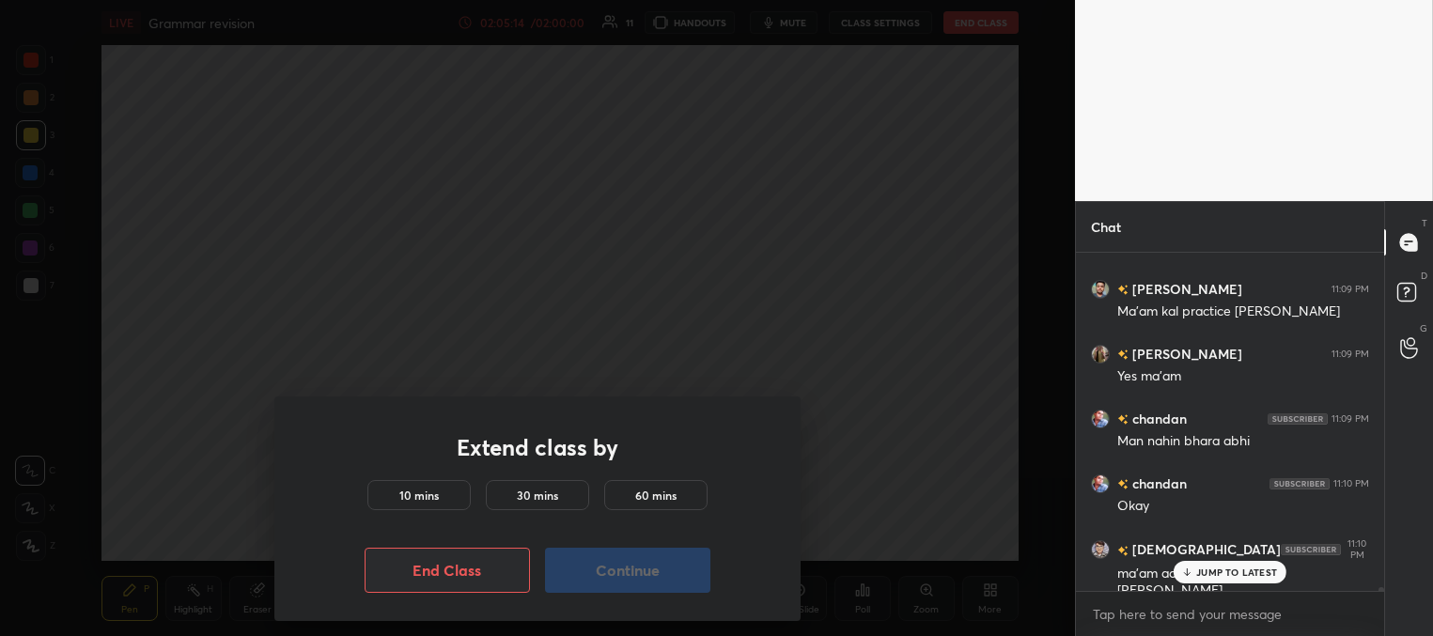
scroll to position [28075, 0]
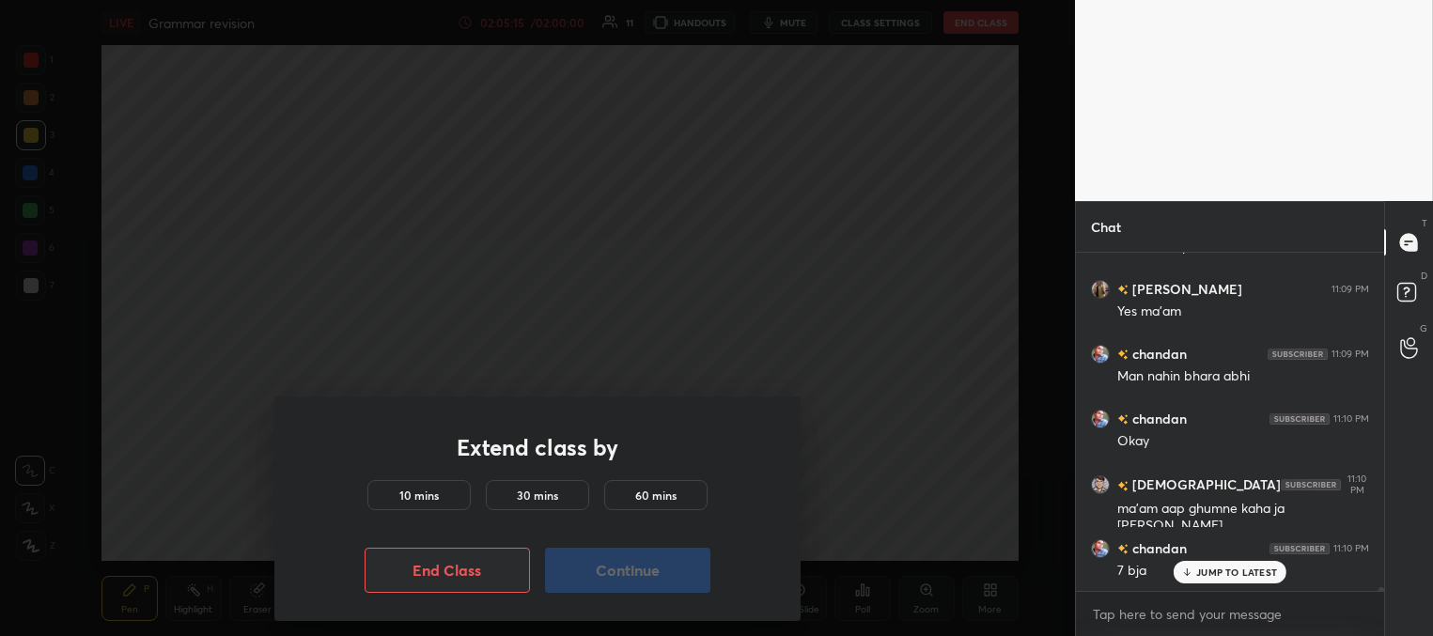
click at [437, 501] on div "10 mins" at bounding box center [418, 495] width 103 height 30
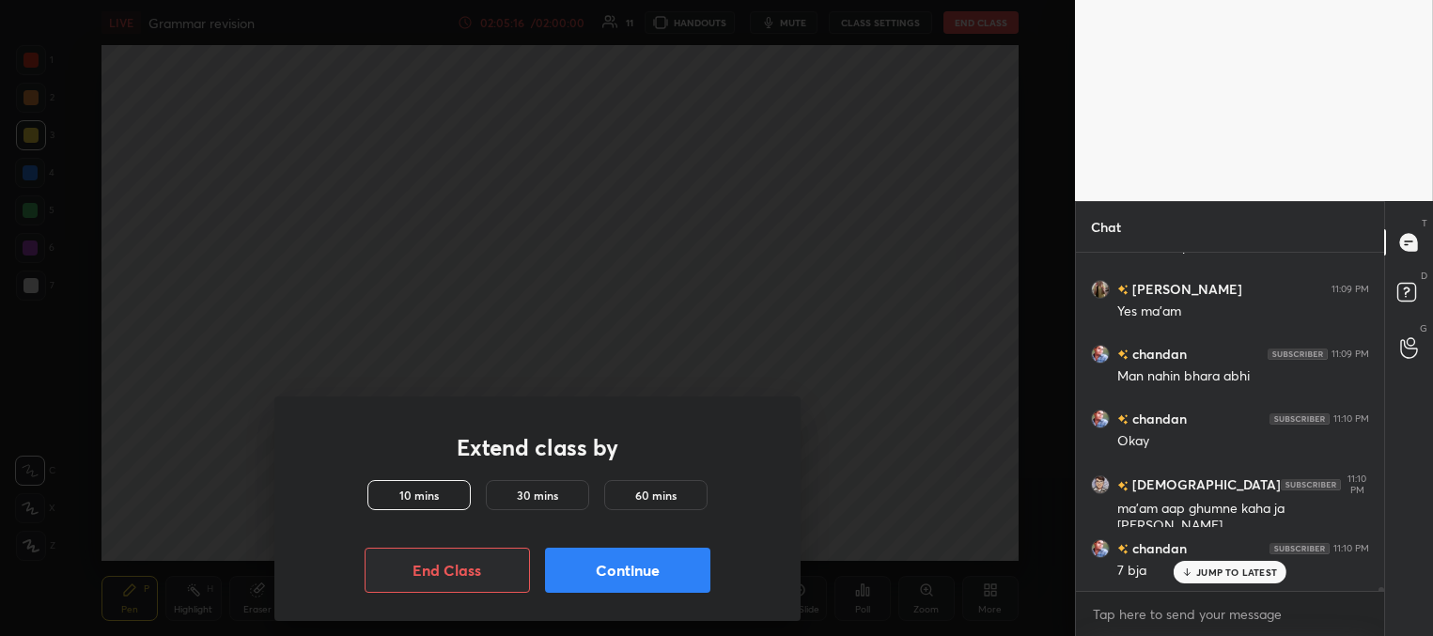
click at [593, 573] on button "Continue" at bounding box center [627, 570] width 165 height 45
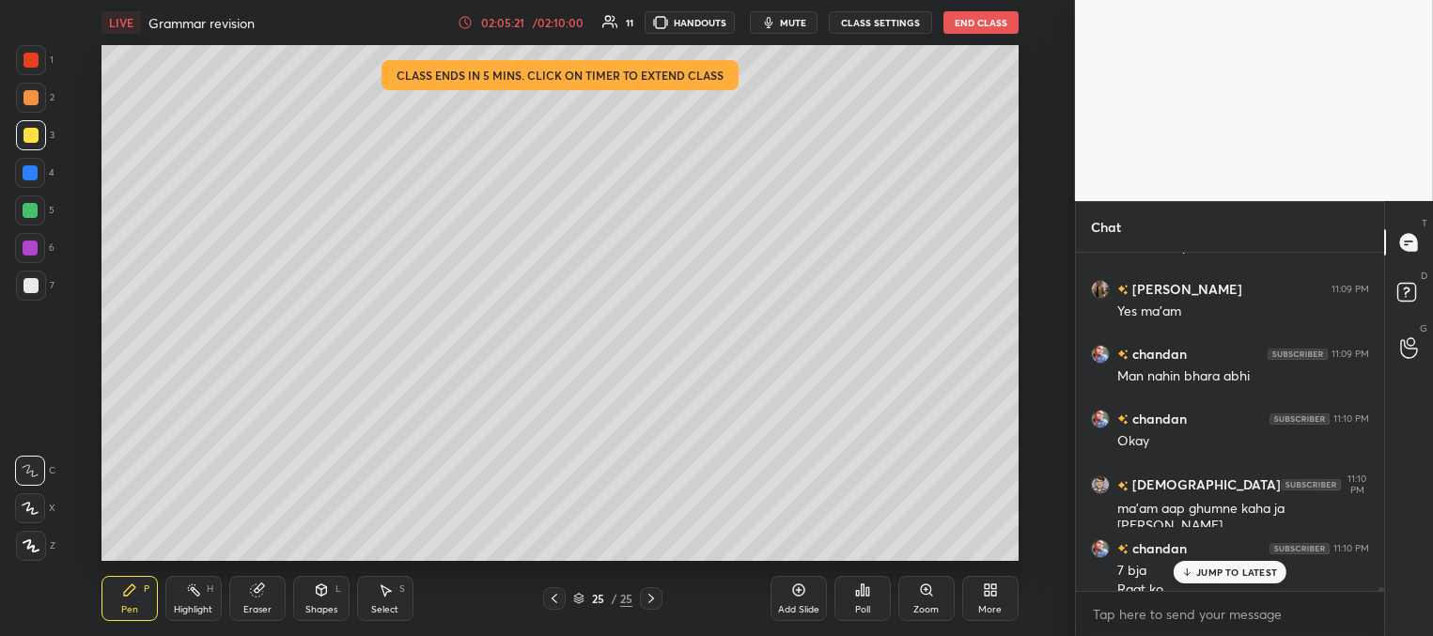
scroll to position [28093, 0]
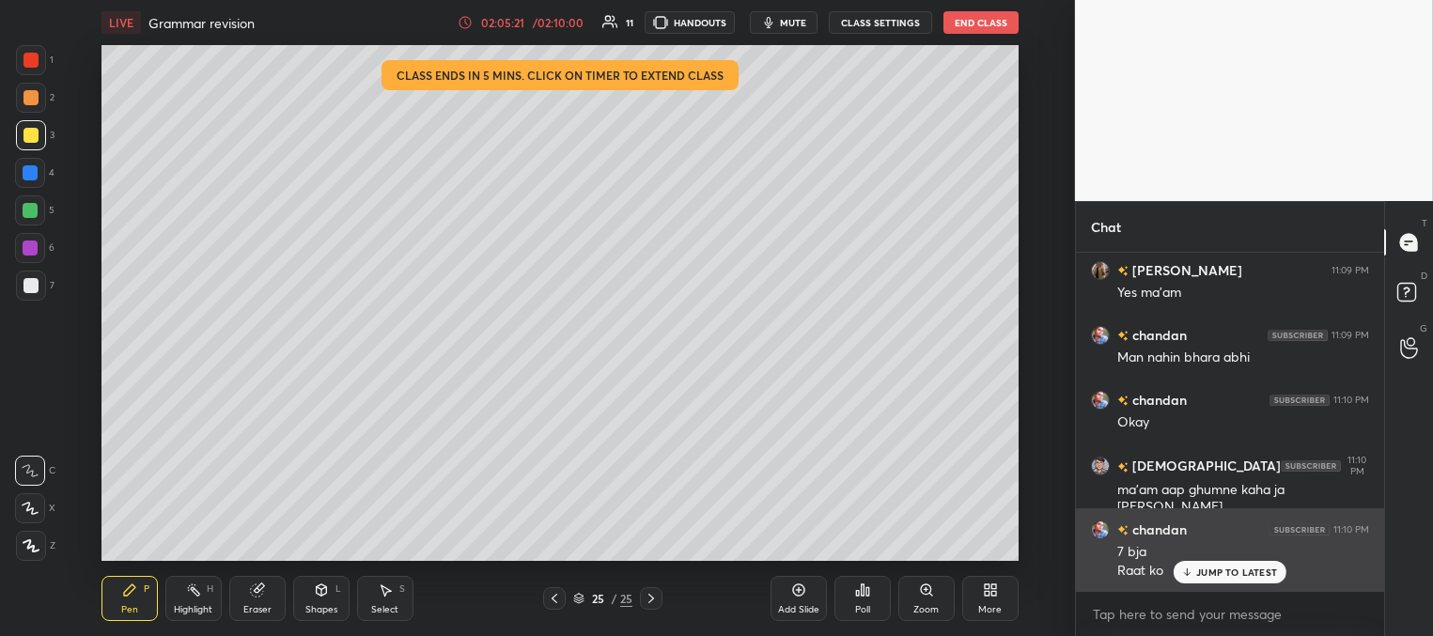
drag, startPoint x: 1192, startPoint y: 569, endPoint x: 1179, endPoint y: 572, distance: 13.5
click at [1188, 572] on icon at bounding box center [1187, 571] width 12 height 11
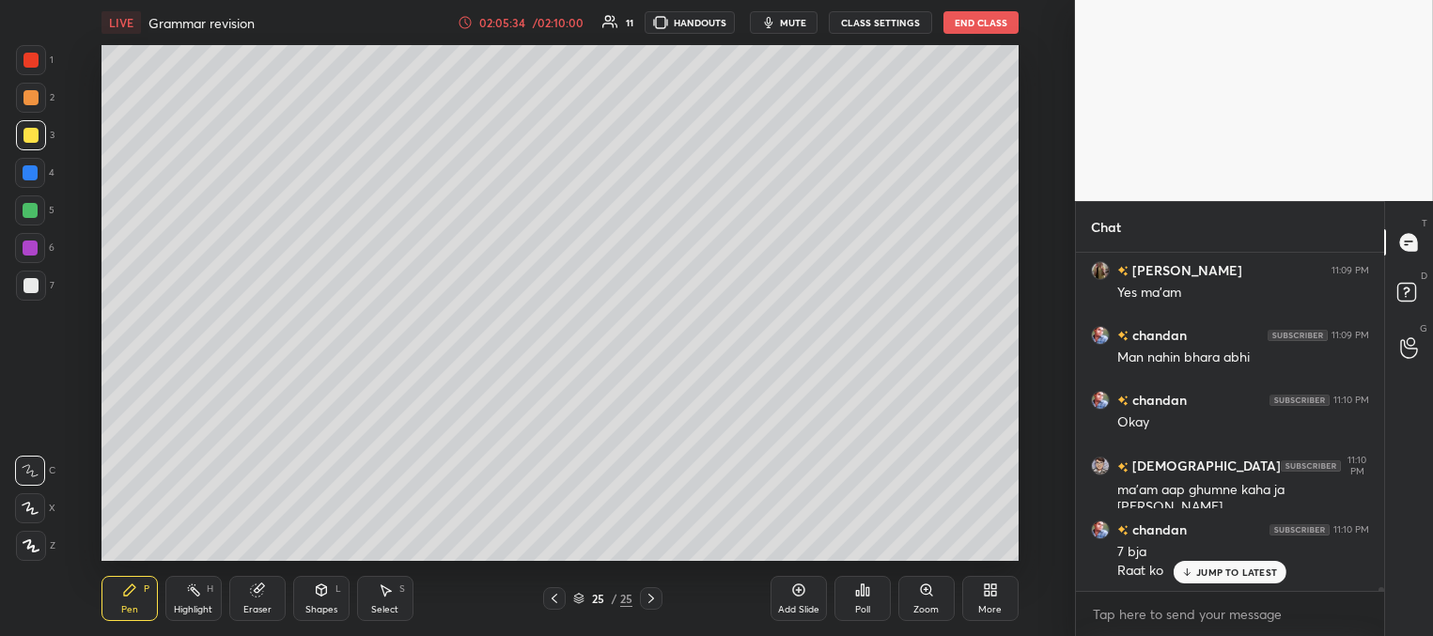
scroll to position [28158, 0]
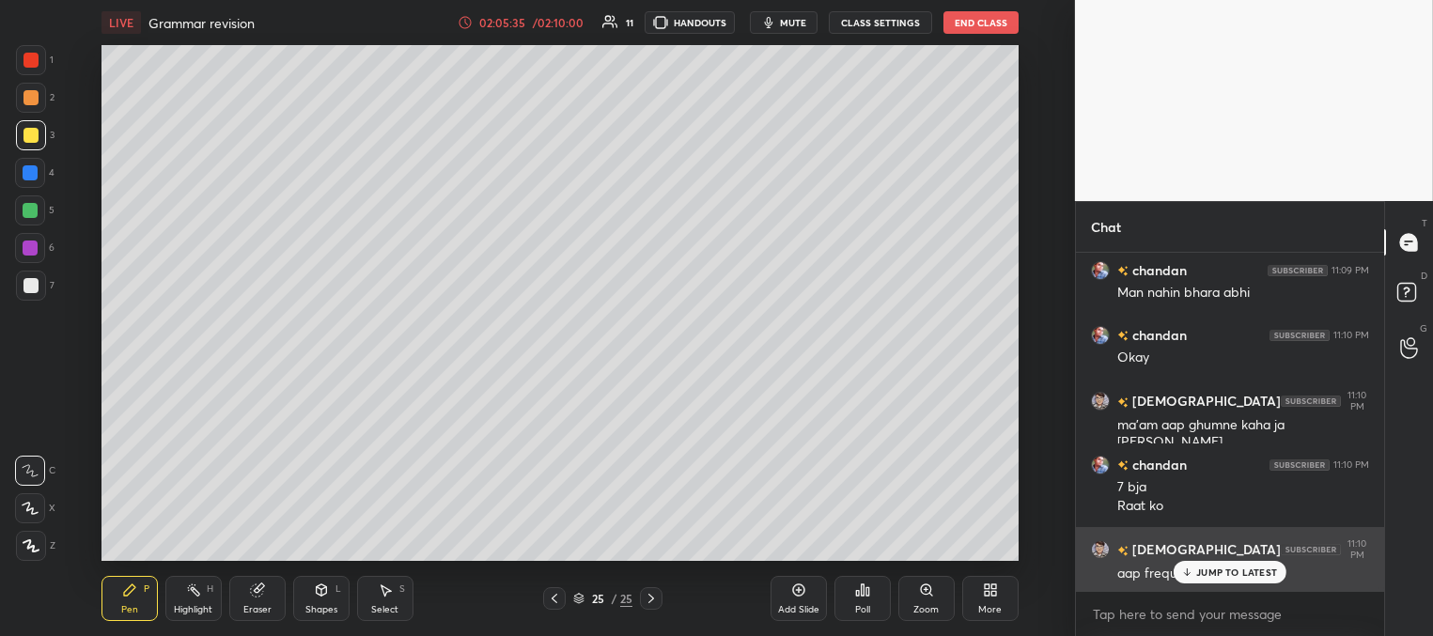
click at [1211, 573] on p "JUMP TO LATEST" at bounding box center [1236, 571] width 81 height 11
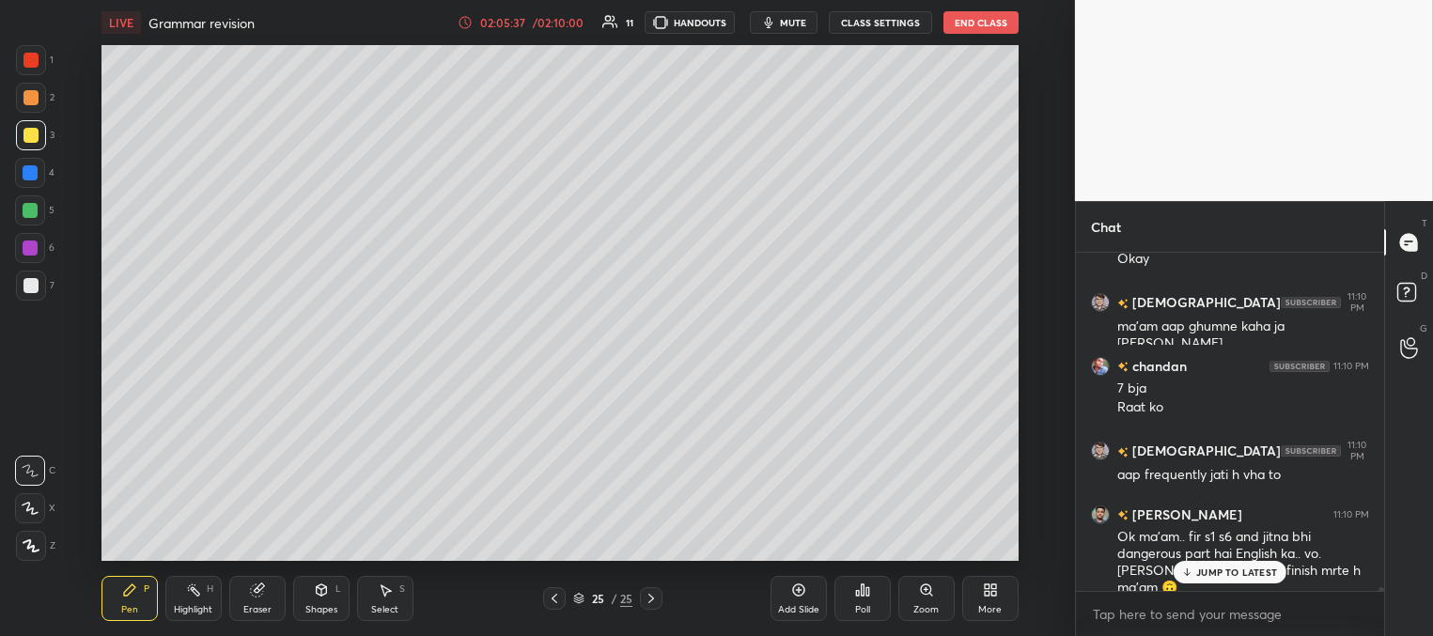
scroll to position [28322, 0]
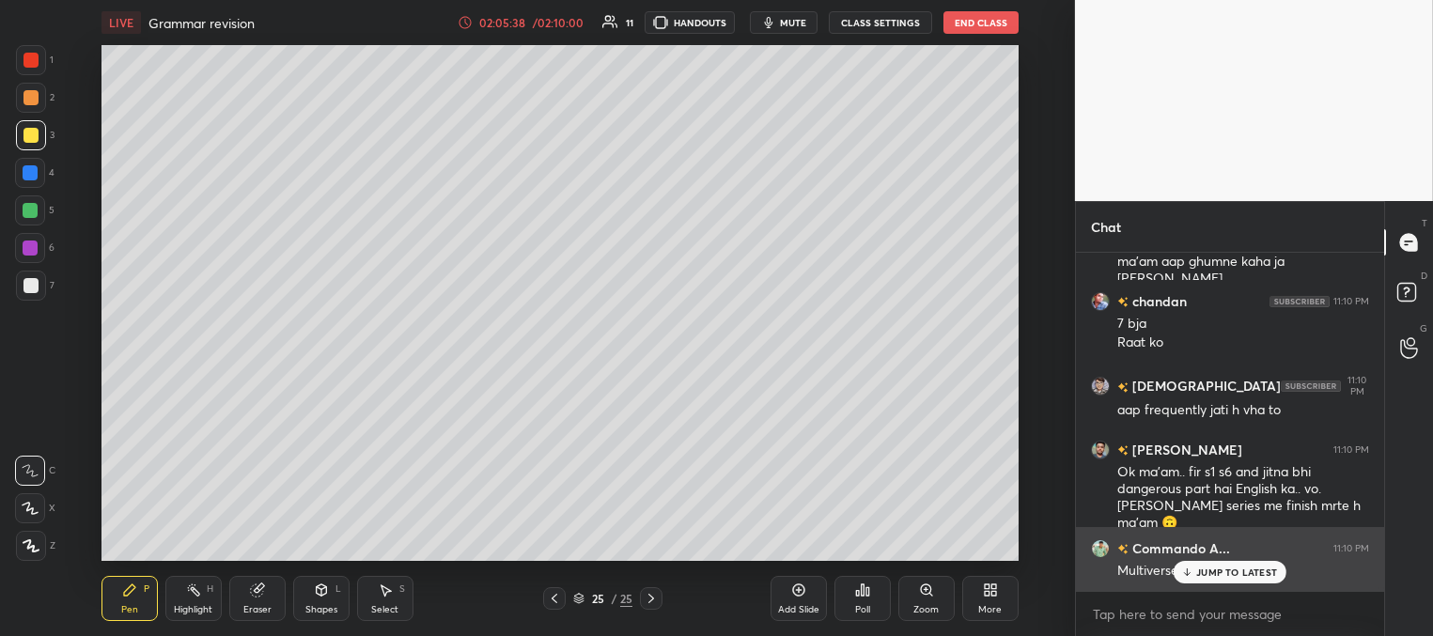
click at [1213, 575] on p "JUMP TO LATEST" at bounding box center [1236, 571] width 81 height 11
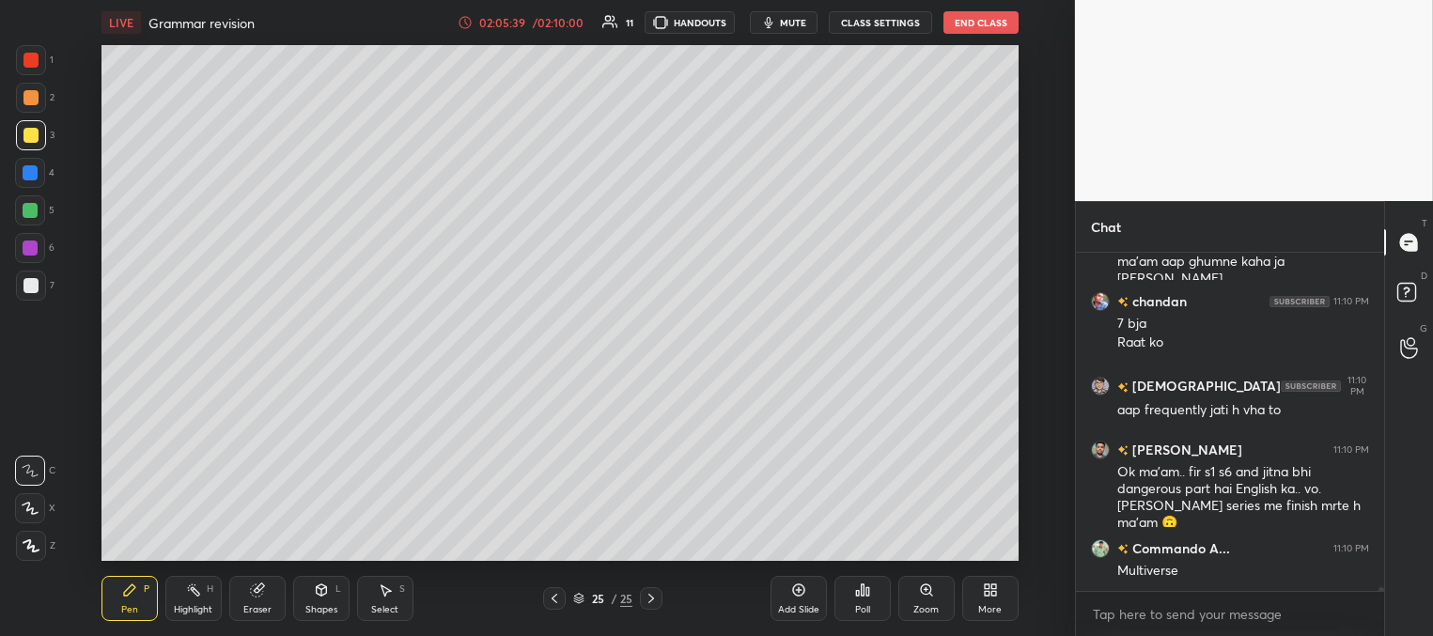
scroll to position [28437, 0]
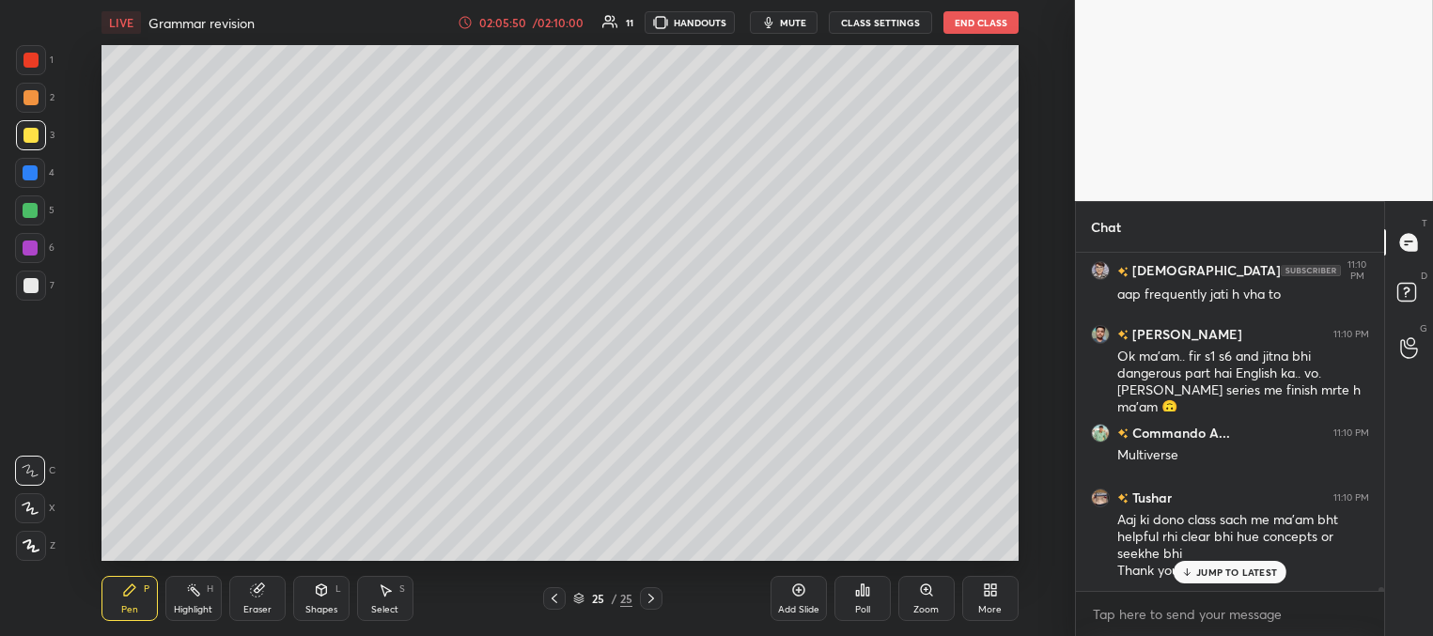
click at [1210, 572] on p "JUMP TO LATEST" at bounding box center [1236, 571] width 81 height 11
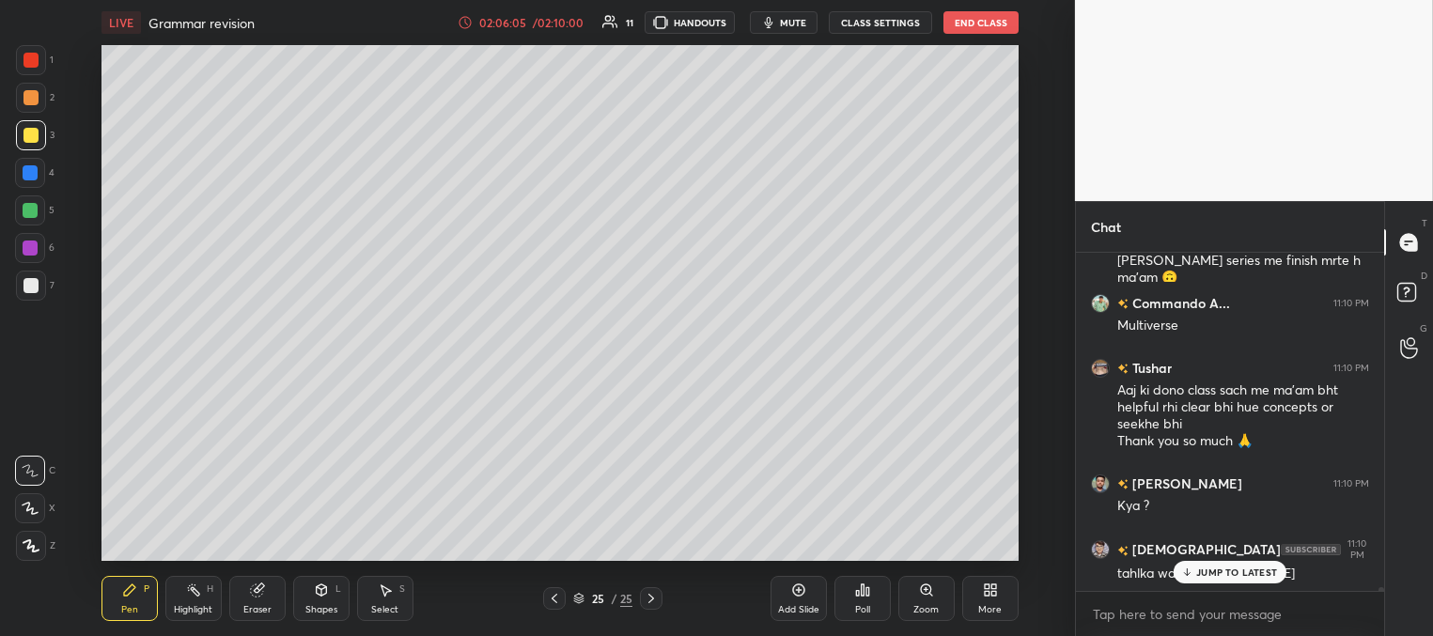
scroll to position [28632, 0]
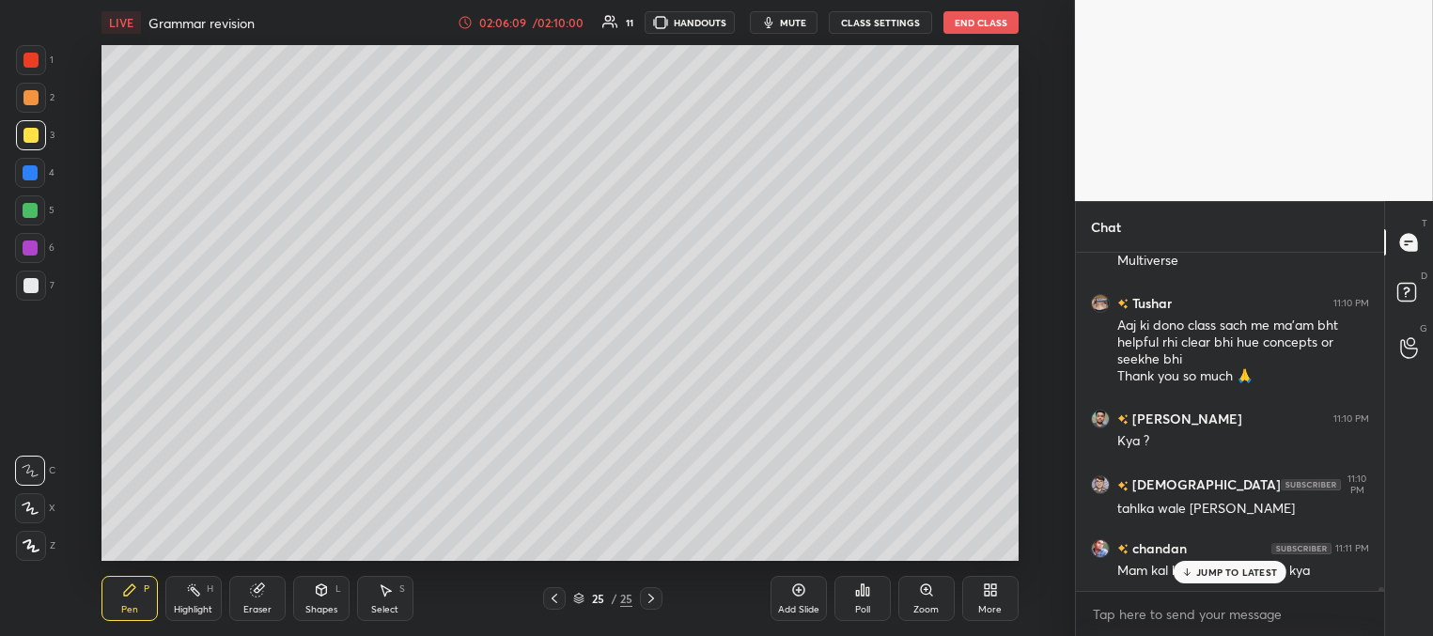
drag, startPoint x: 1200, startPoint y: 572, endPoint x: 1142, endPoint y: 569, distance: 57.4
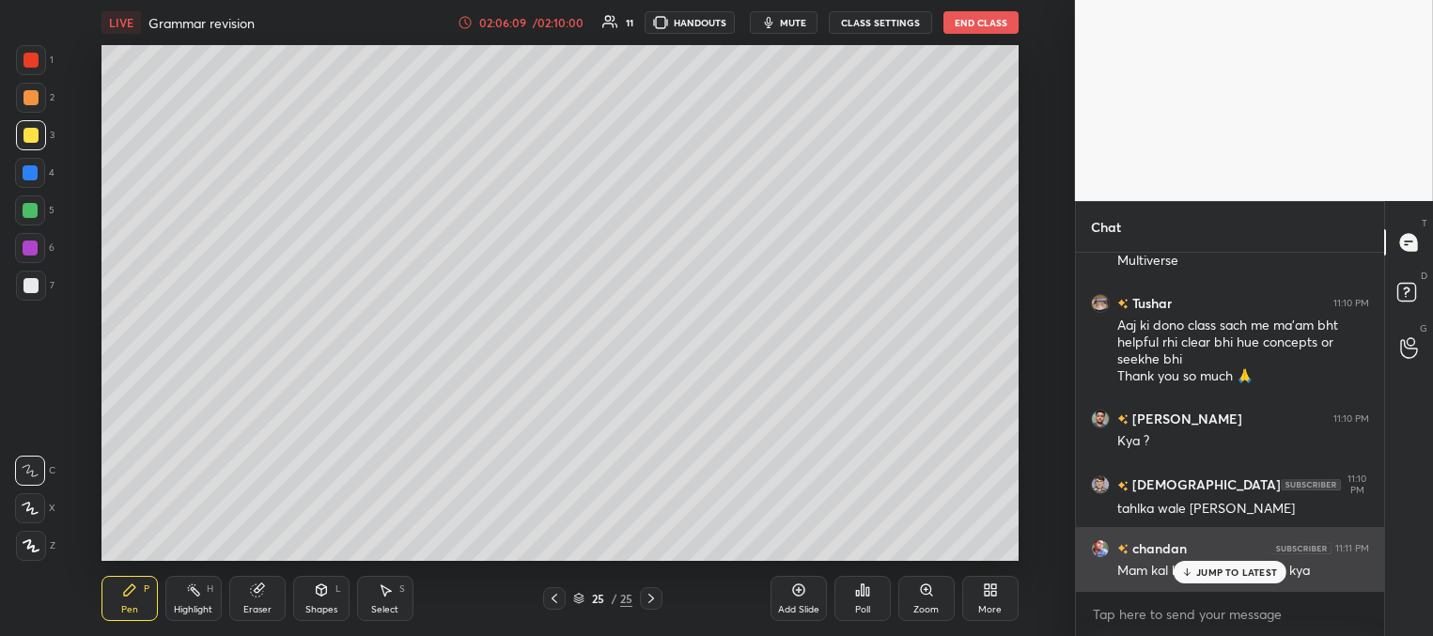
click at [1198, 573] on p "JUMP TO LATEST" at bounding box center [1236, 571] width 81 height 11
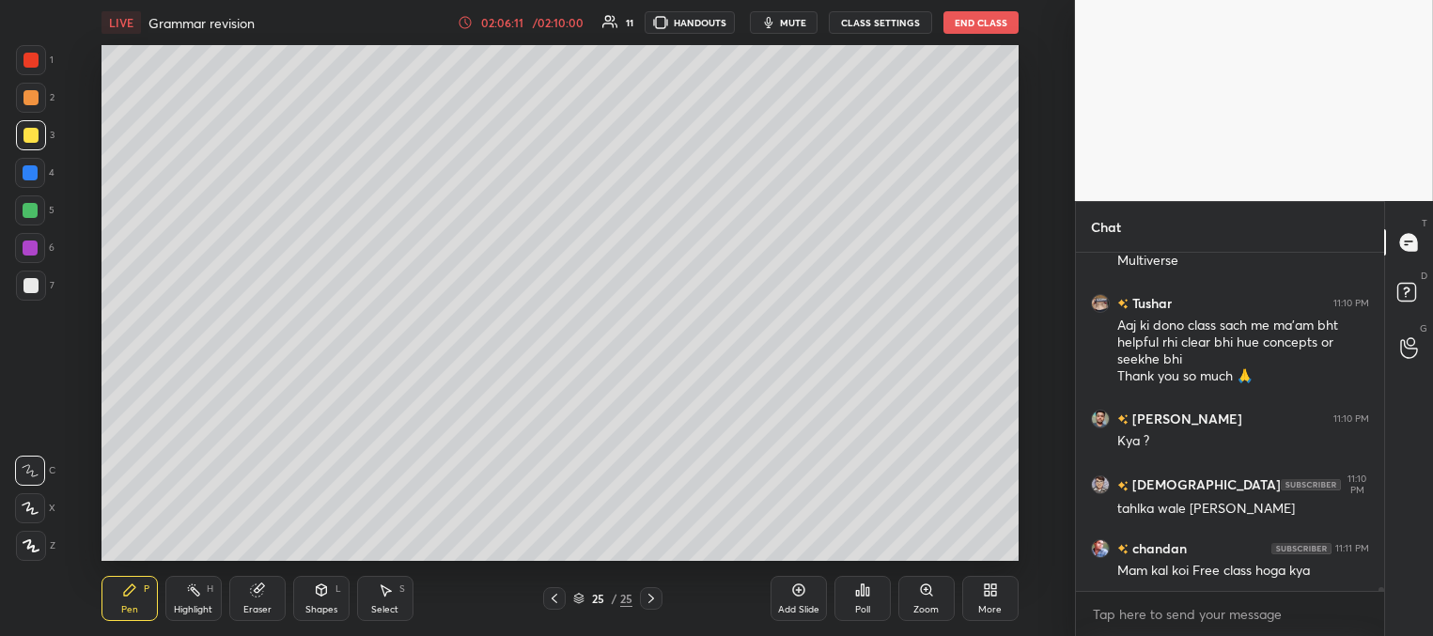
scroll to position [28650, 0]
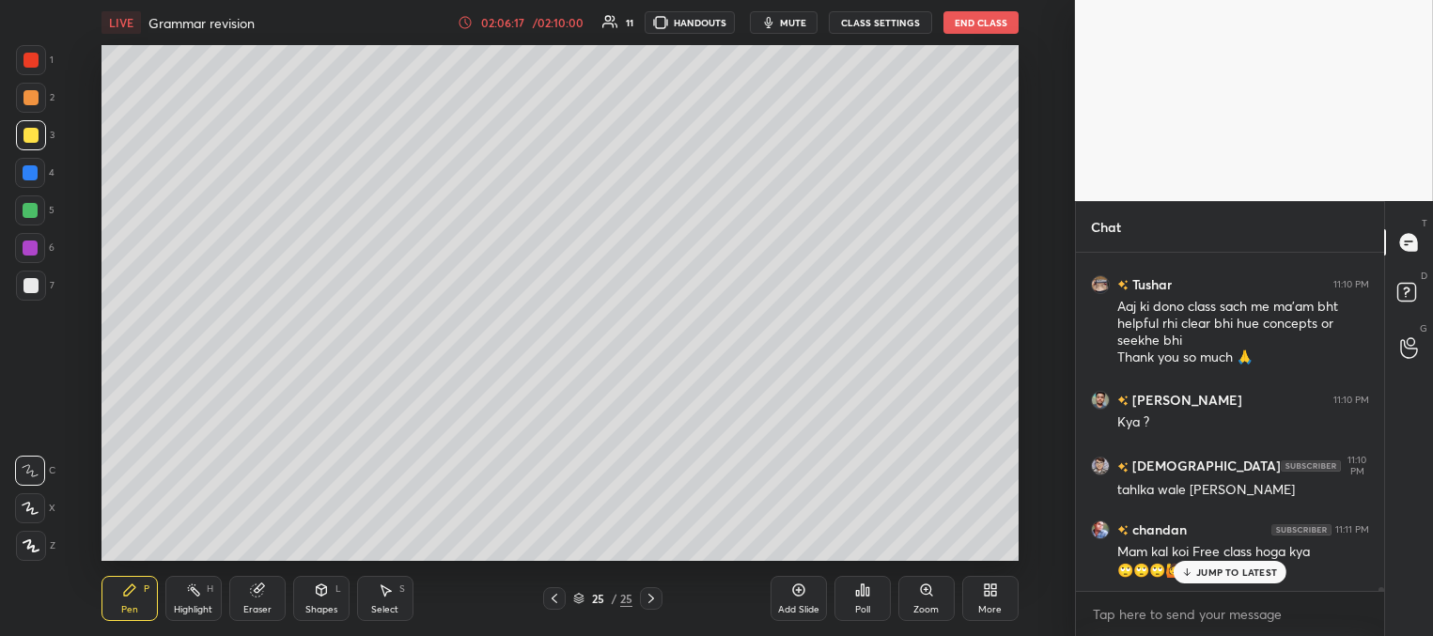
click at [1202, 580] on div "JUMP TO LATEST" at bounding box center [1229, 572] width 113 height 23
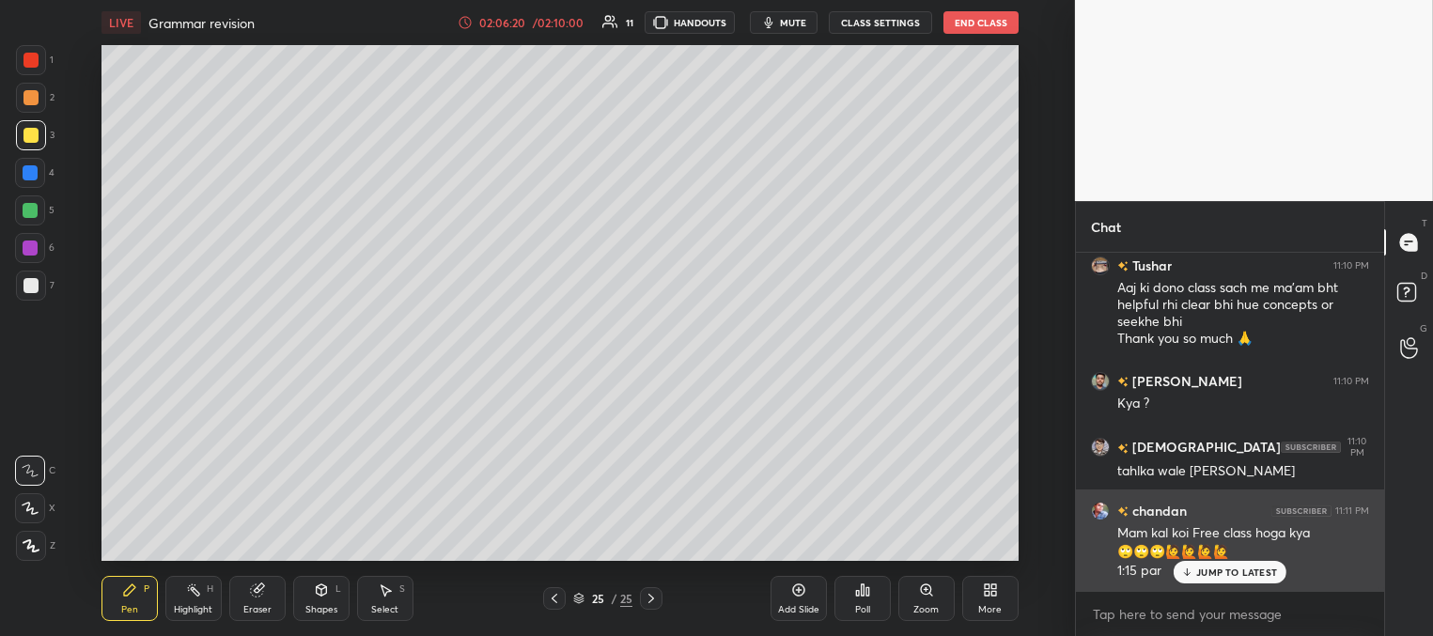
click at [1196, 576] on p "JUMP TO LATEST" at bounding box center [1236, 571] width 81 height 11
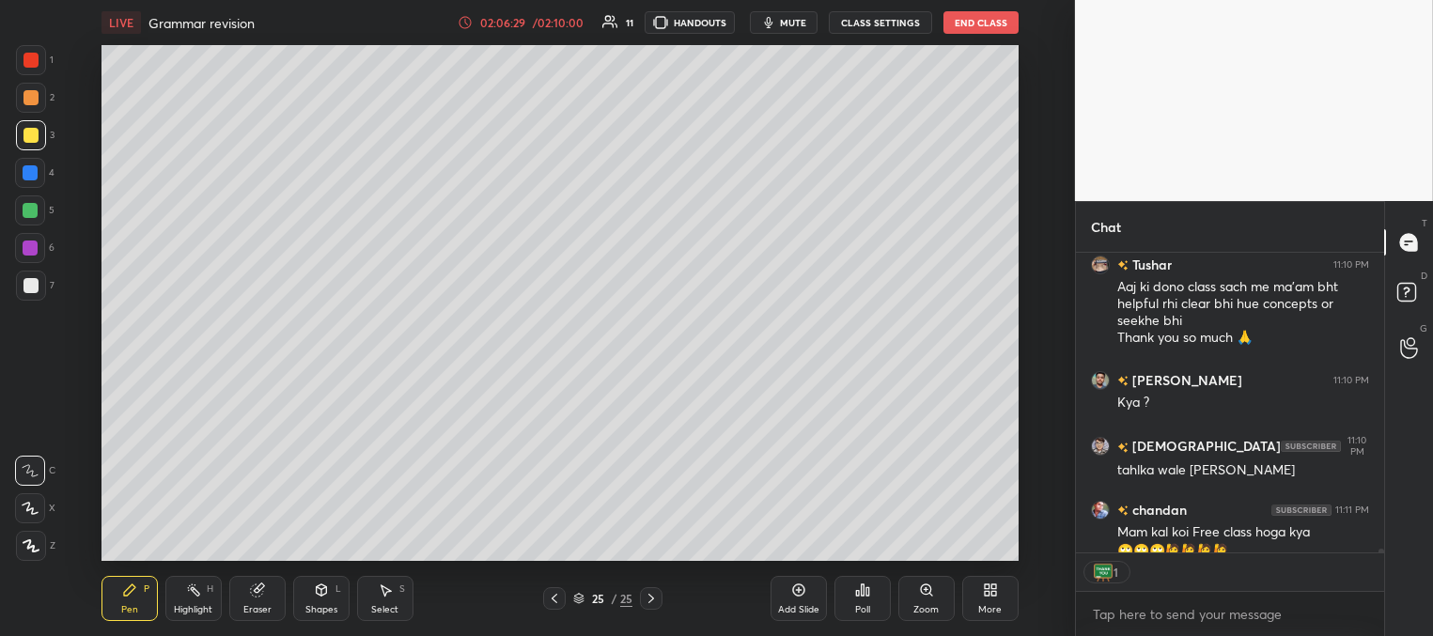
scroll to position [28727, 0]
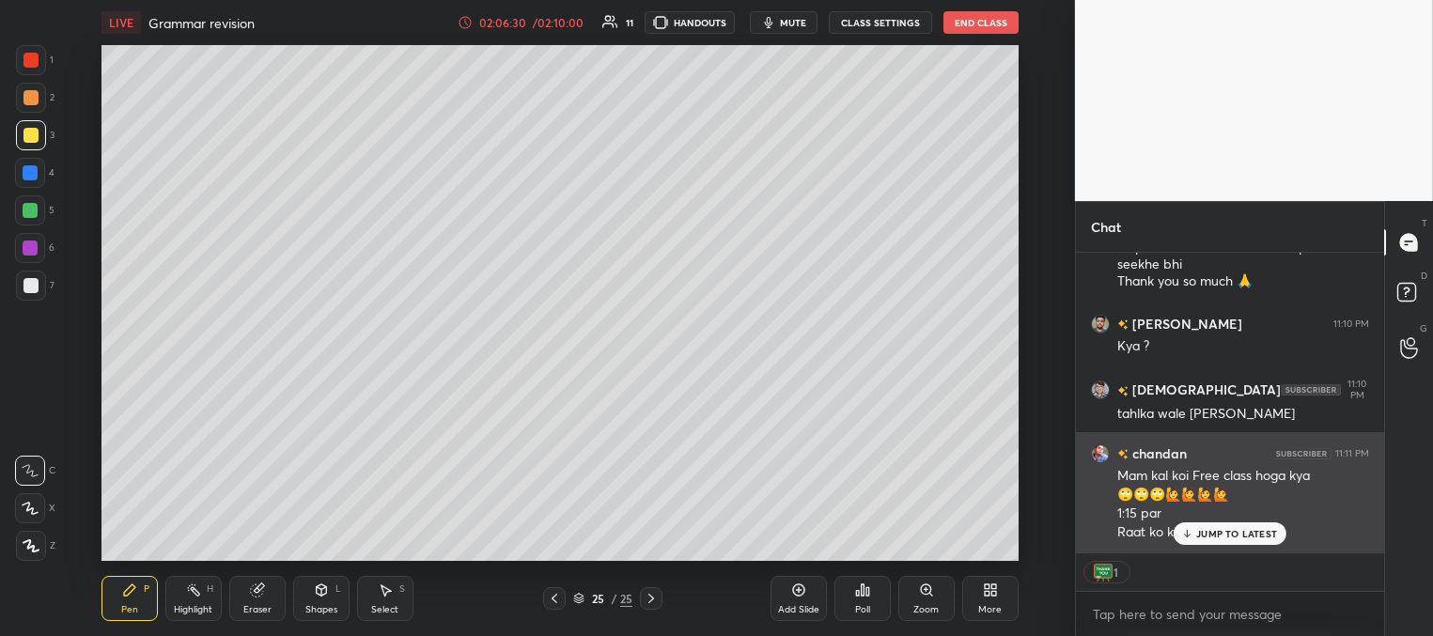
drag, startPoint x: 1190, startPoint y: 537, endPoint x: 1158, endPoint y: 533, distance: 32.3
click at [1188, 537] on icon at bounding box center [1187, 533] width 12 height 11
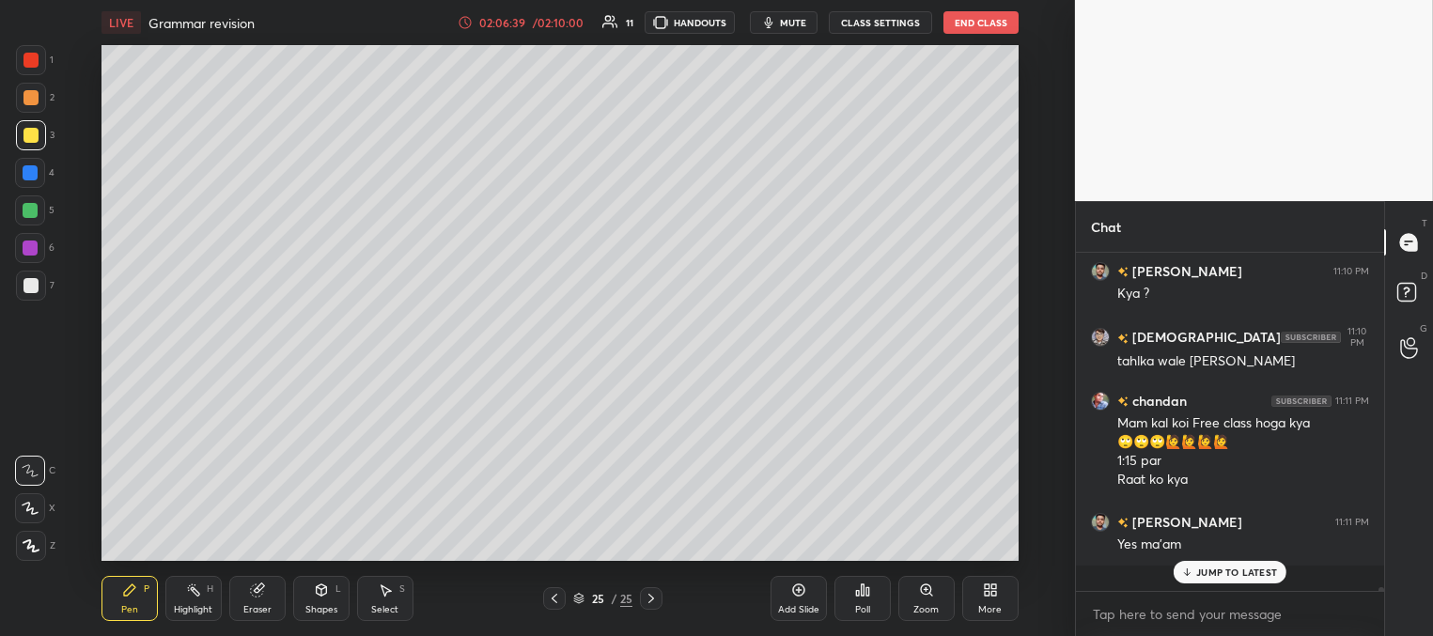
scroll to position [28753, 0]
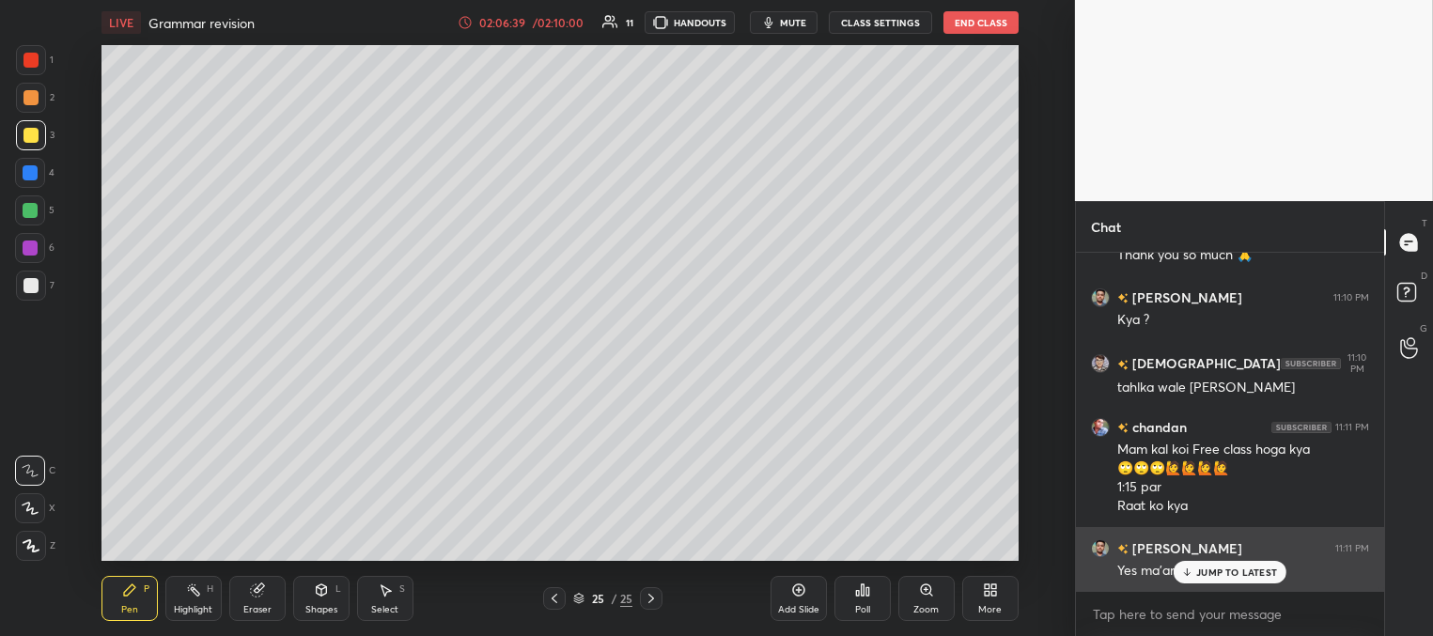
click at [1188, 537] on div "chandan 11:09 PM [PERSON_NAME] 11:09 PM Ma'am kal practice [PERSON_NAME] [PERSO…" at bounding box center [1230, 422] width 308 height 338
click at [1190, 570] on icon at bounding box center [1187, 571] width 12 height 11
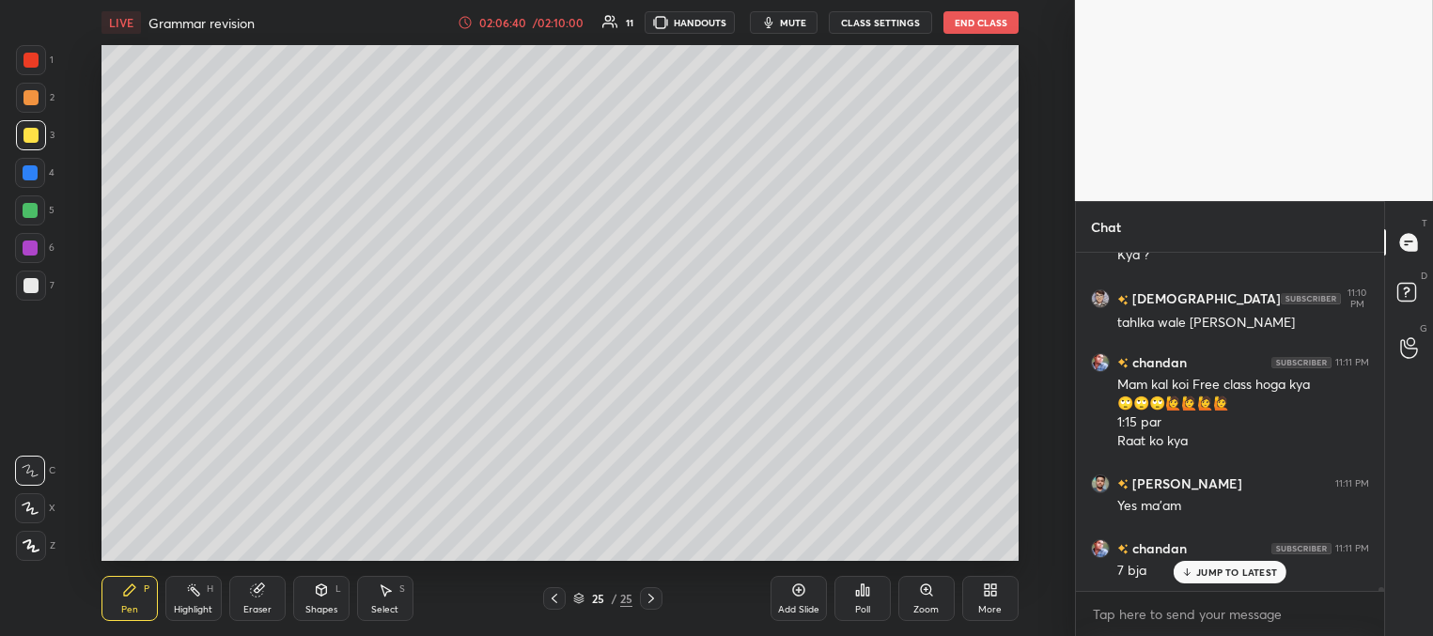
scroll to position [28882, 0]
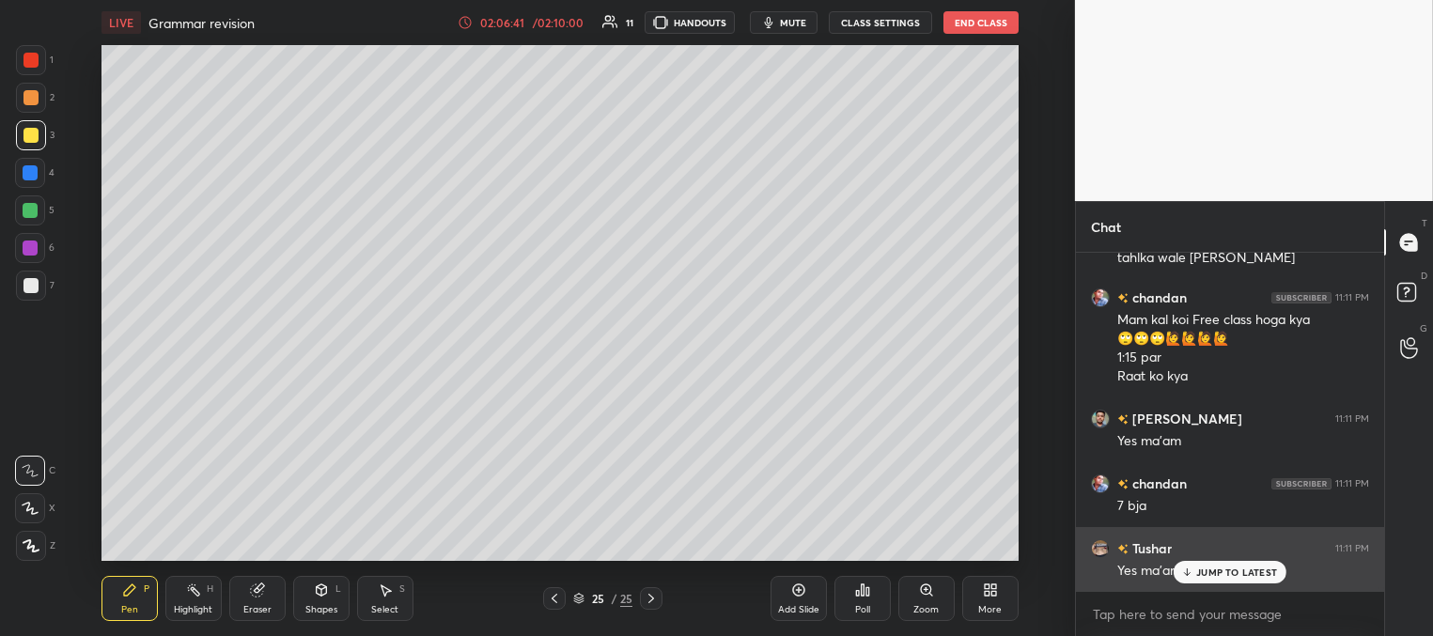
drag, startPoint x: 1206, startPoint y: 574, endPoint x: 1192, endPoint y: 570, distance: 14.6
click at [1205, 575] on p "JUMP TO LATEST" at bounding box center [1236, 571] width 81 height 11
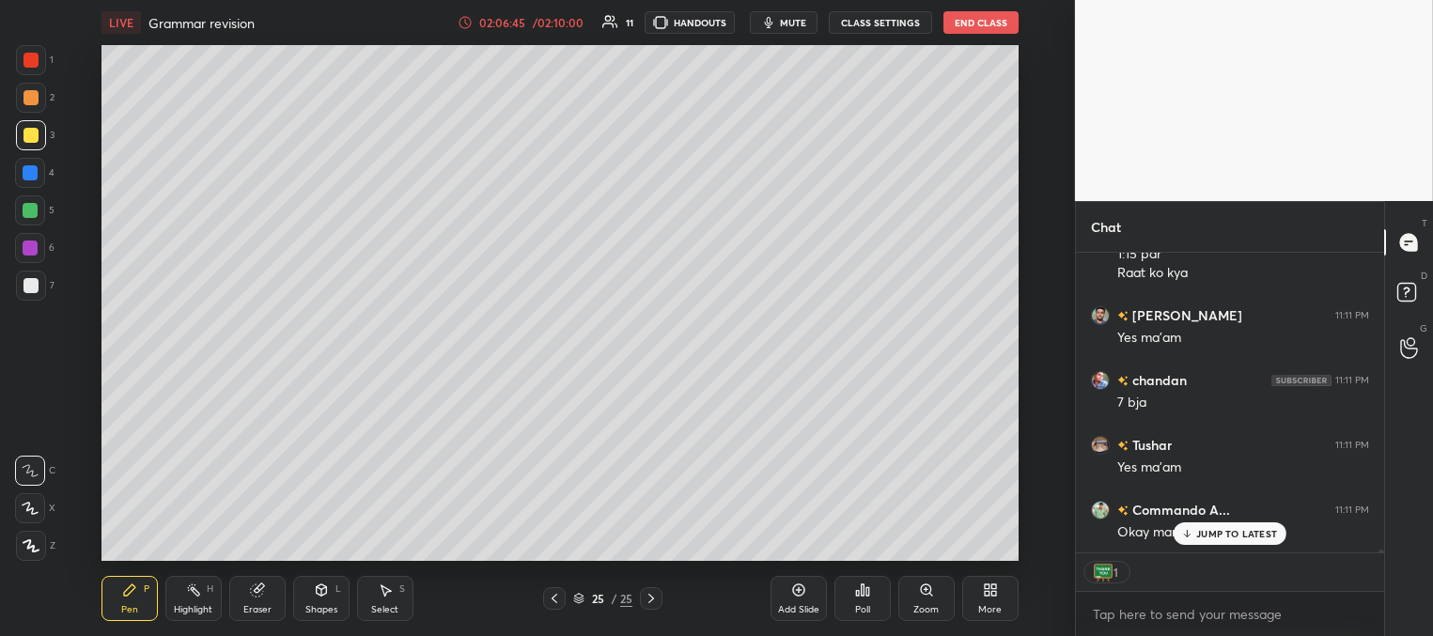
scroll to position [29051, 0]
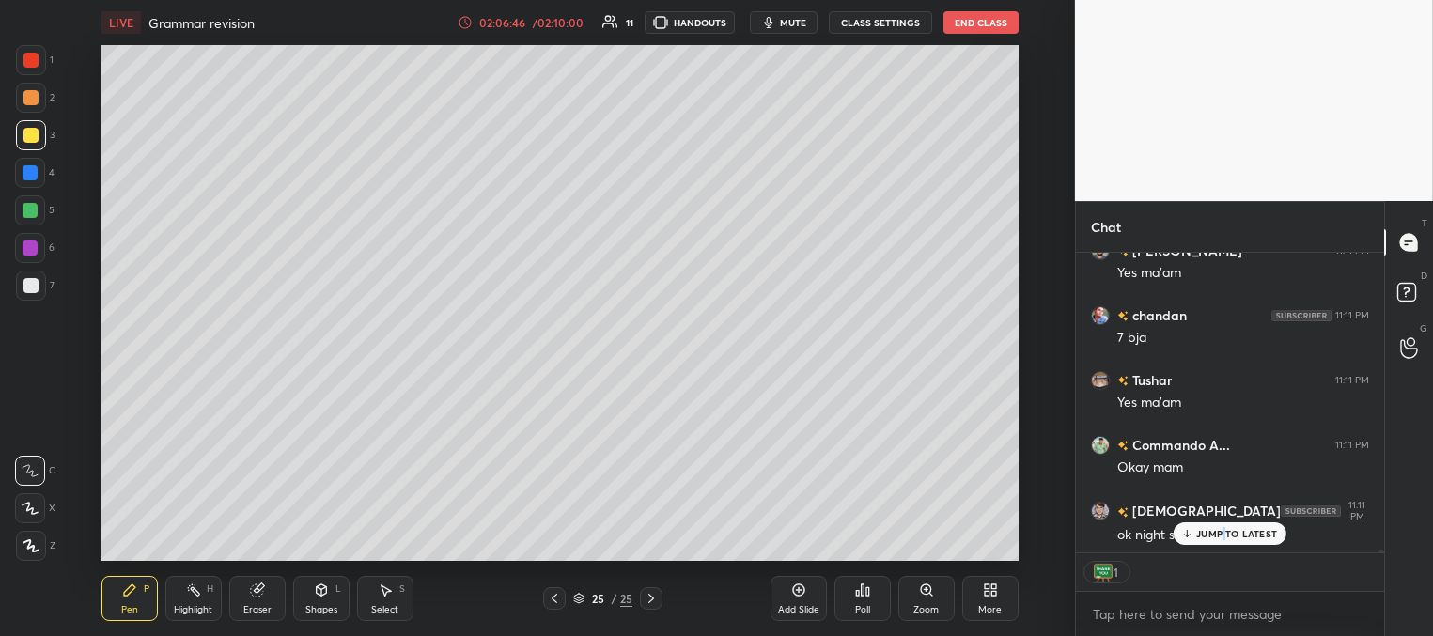
click at [1223, 540] on div "JUMP TO LATEST" at bounding box center [1229, 533] width 113 height 23
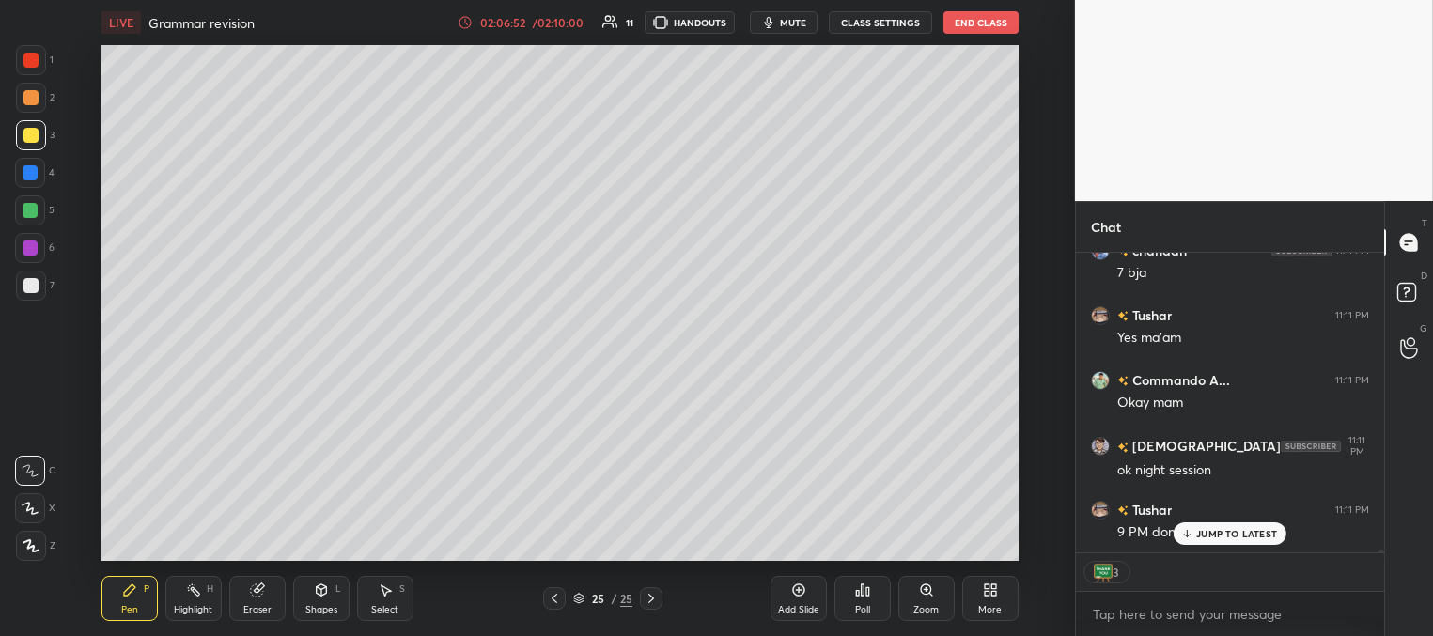
scroll to position [29180, 0]
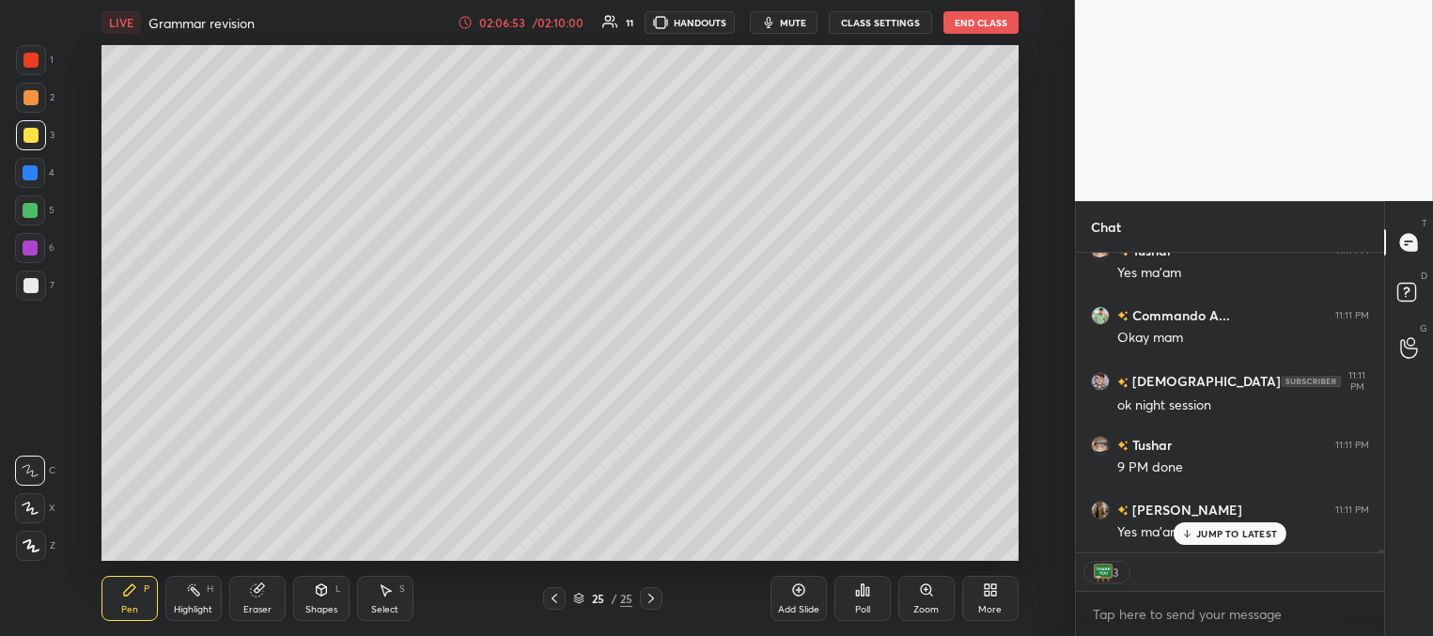
drag, startPoint x: 1208, startPoint y: 534, endPoint x: 1196, endPoint y: 526, distance: 14.3
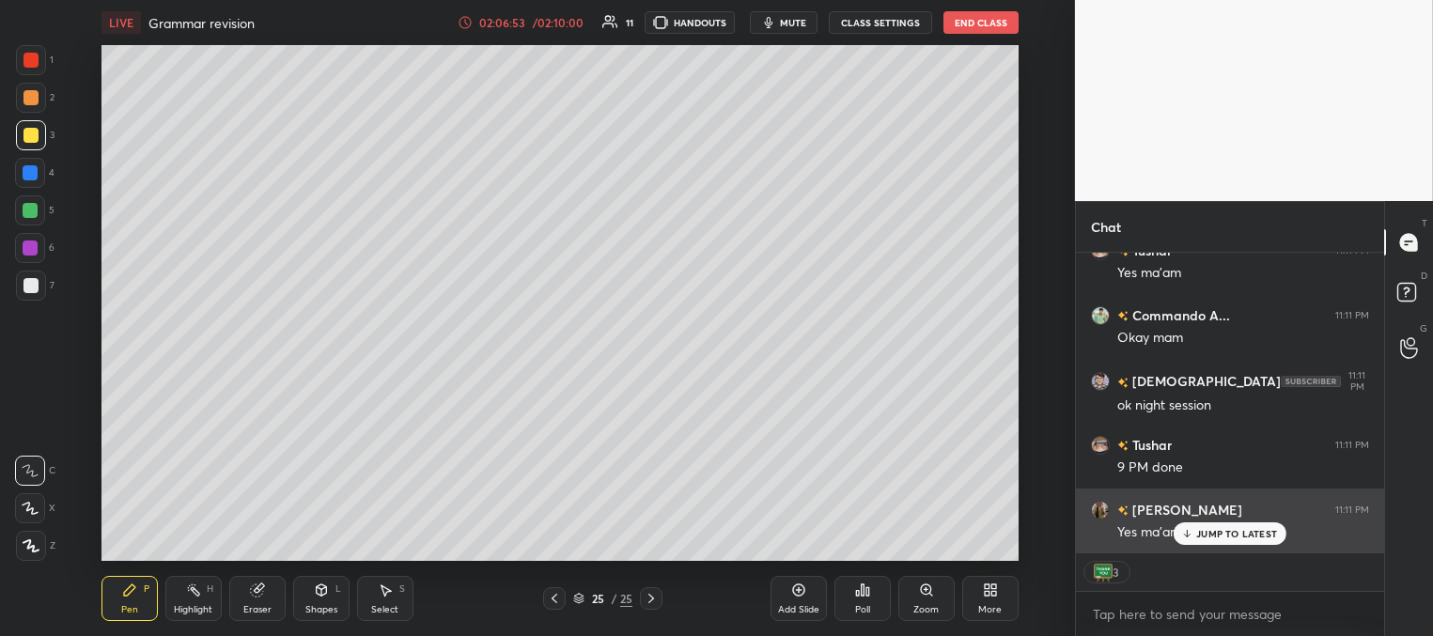
click at [1207, 534] on p "JUMP TO LATEST" at bounding box center [1236, 533] width 81 height 11
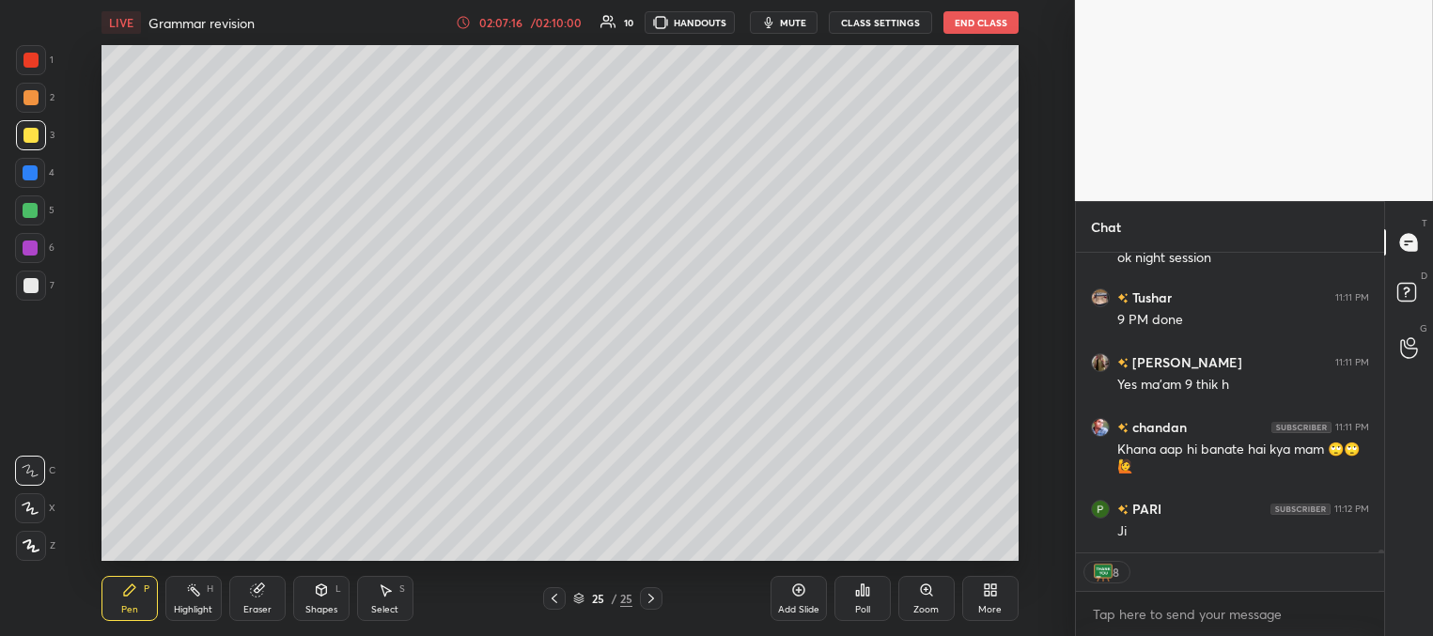
scroll to position [29409, 0]
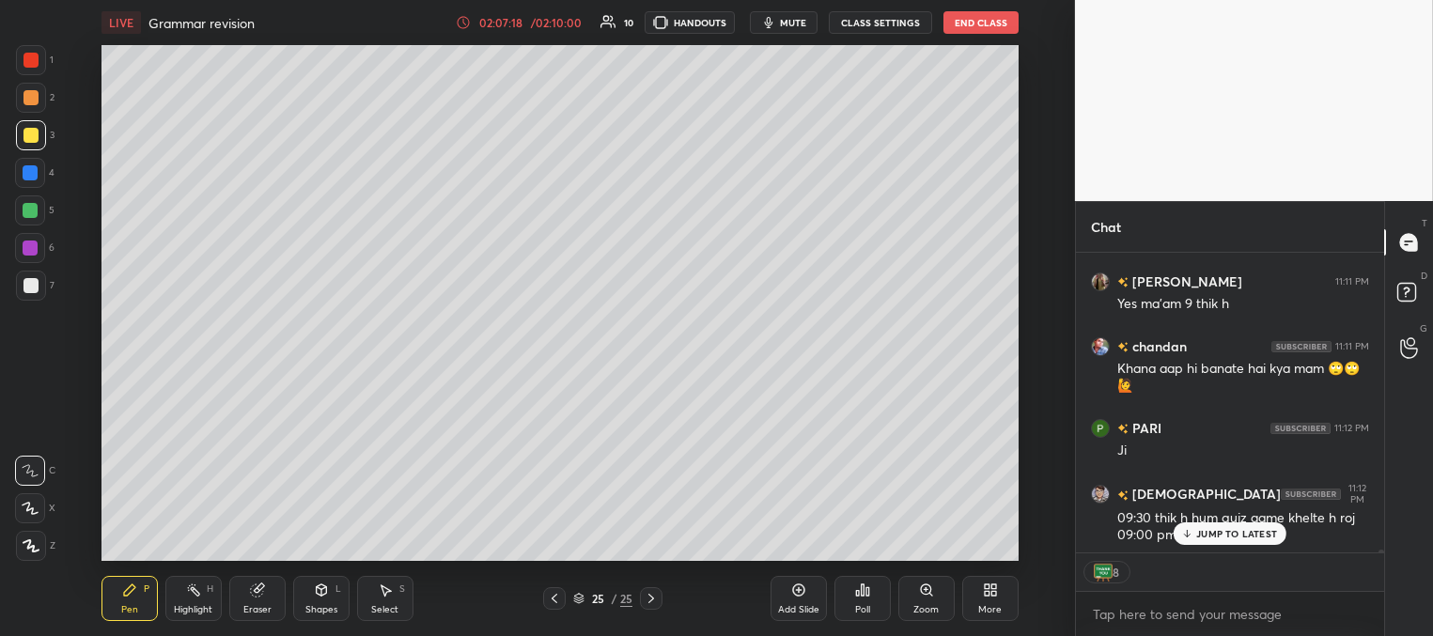
click at [1209, 538] on p "JUMP TO LATEST" at bounding box center [1236, 533] width 81 height 11
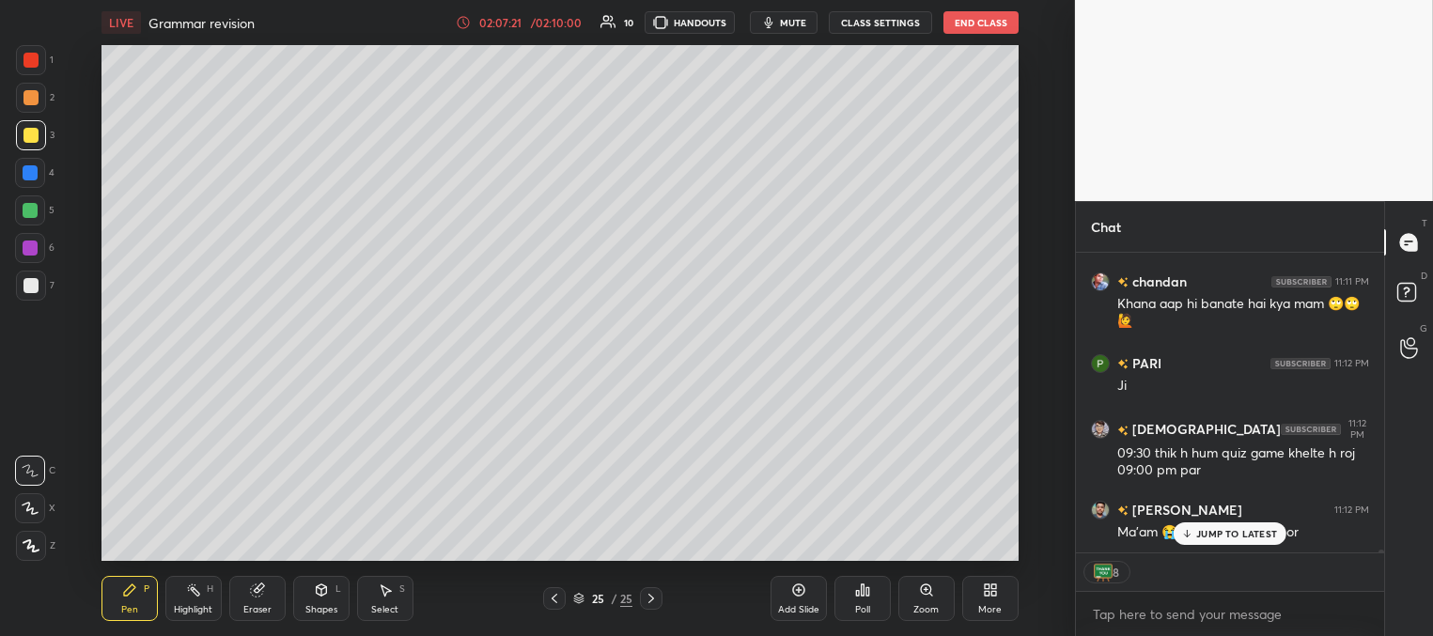
click at [1188, 533] on icon at bounding box center [1187, 533] width 12 height 11
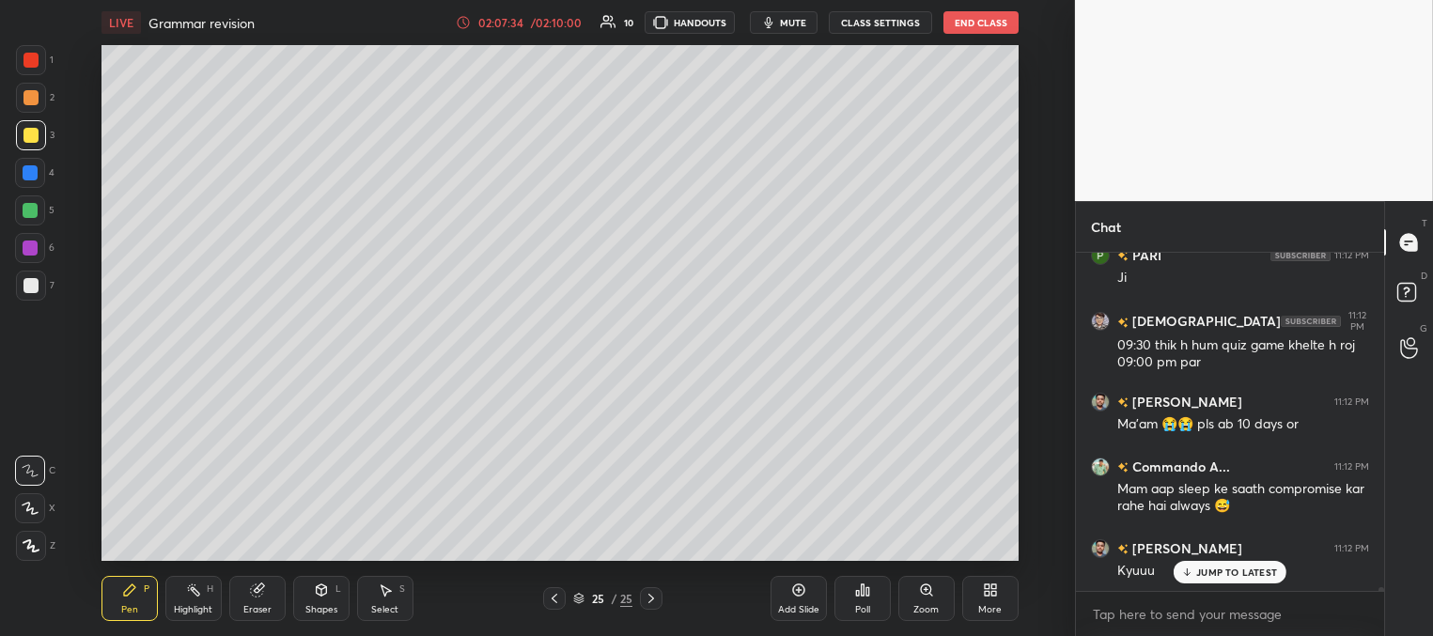
scroll to position [29581, 0]
click at [1183, 576] on icon at bounding box center [1187, 571] width 12 height 11
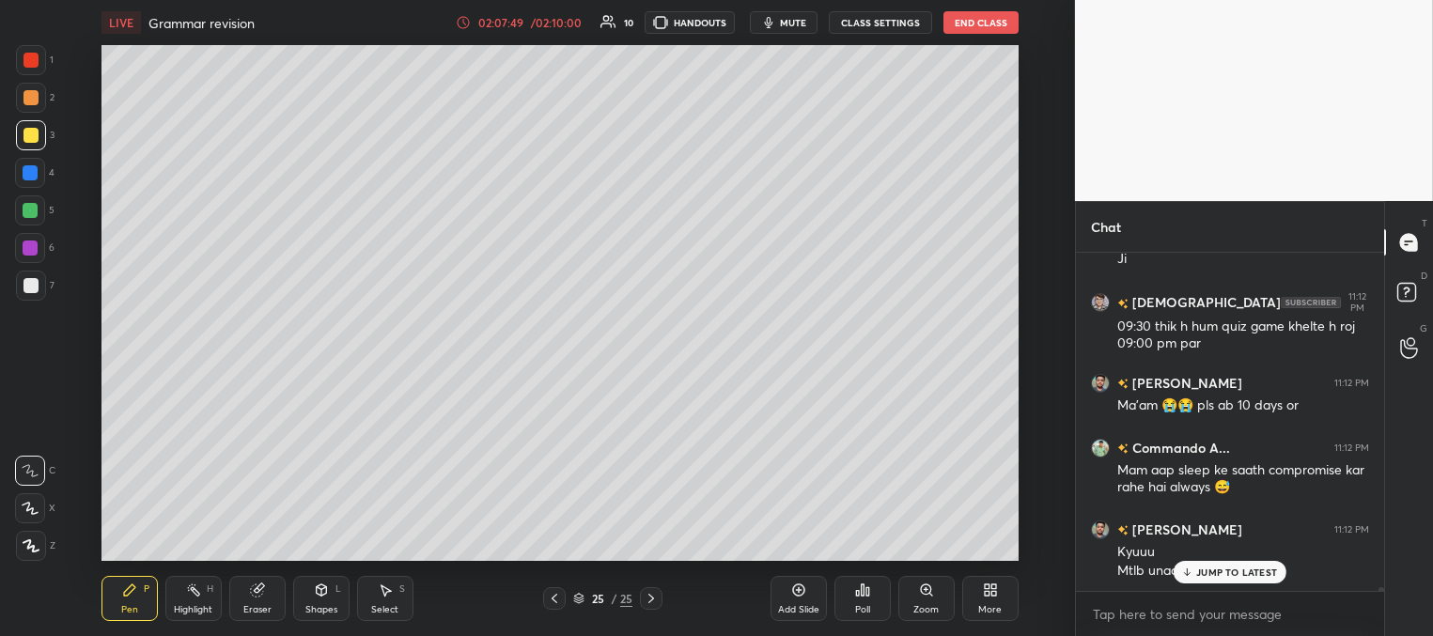
scroll to position [29665, 0]
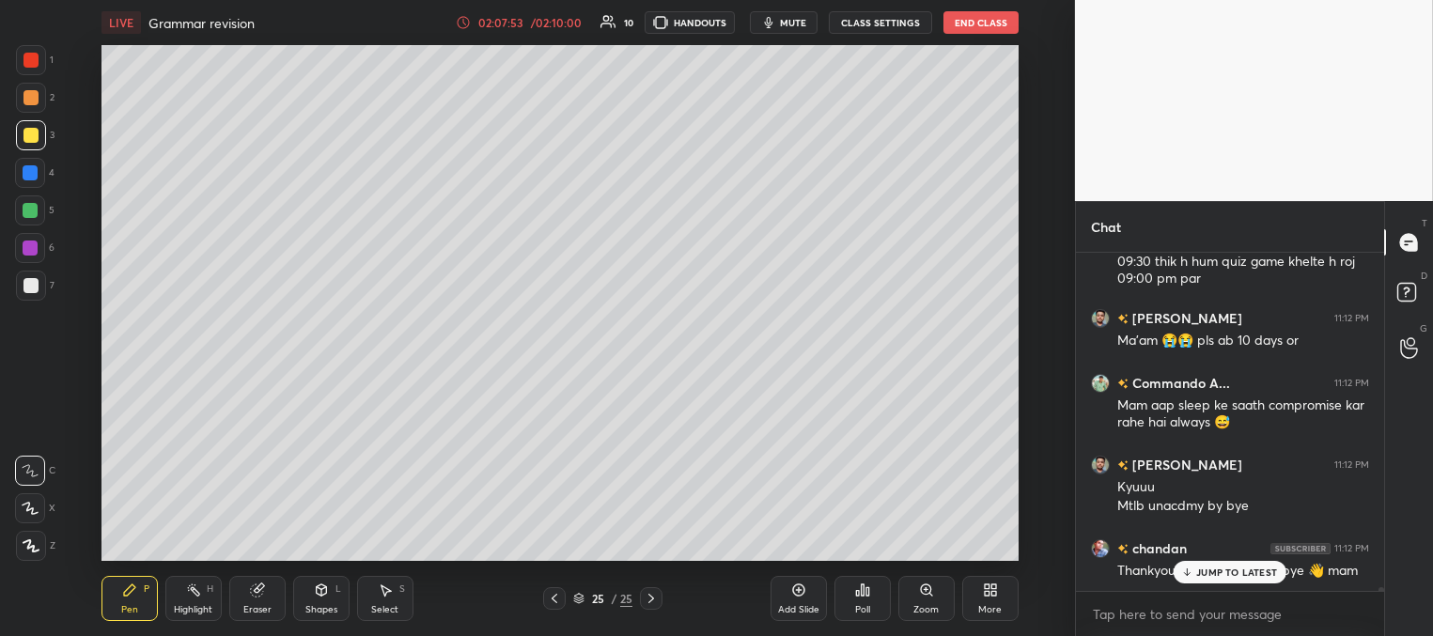
click at [1198, 571] on p "JUMP TO LATEST" at bounding box center [1236, 571] width 81 height 11
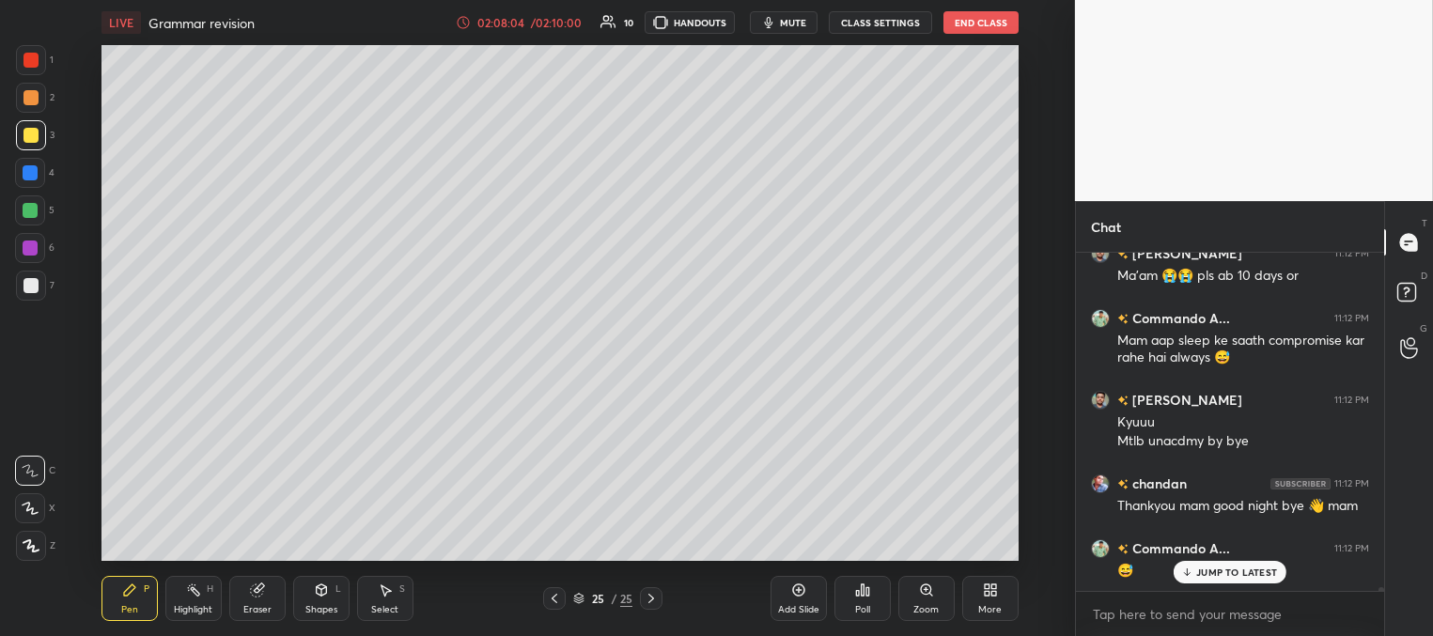
click at [1223, 566] on p "JUMP TO LATEST" at bounding box center [1236, 571] width 81 height 11
click at [801, 31] on button "mute" at bounding box center [784, 22] width 68 height 23
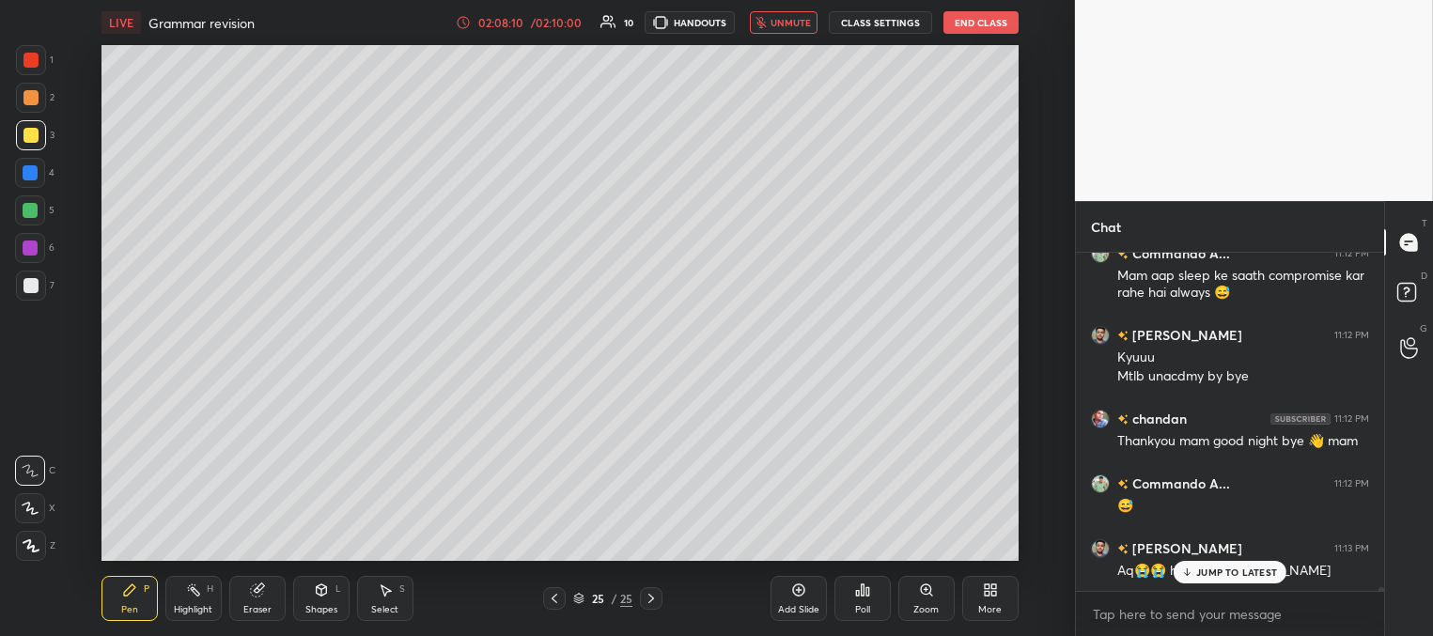
click at [800, 31] on button "unmute" at bounding box center [784, 22] width 68 height 23
click at [1210, 572] on p "JUMP TO LATEST" at bounding box center [1236, 571] width 81 height 11
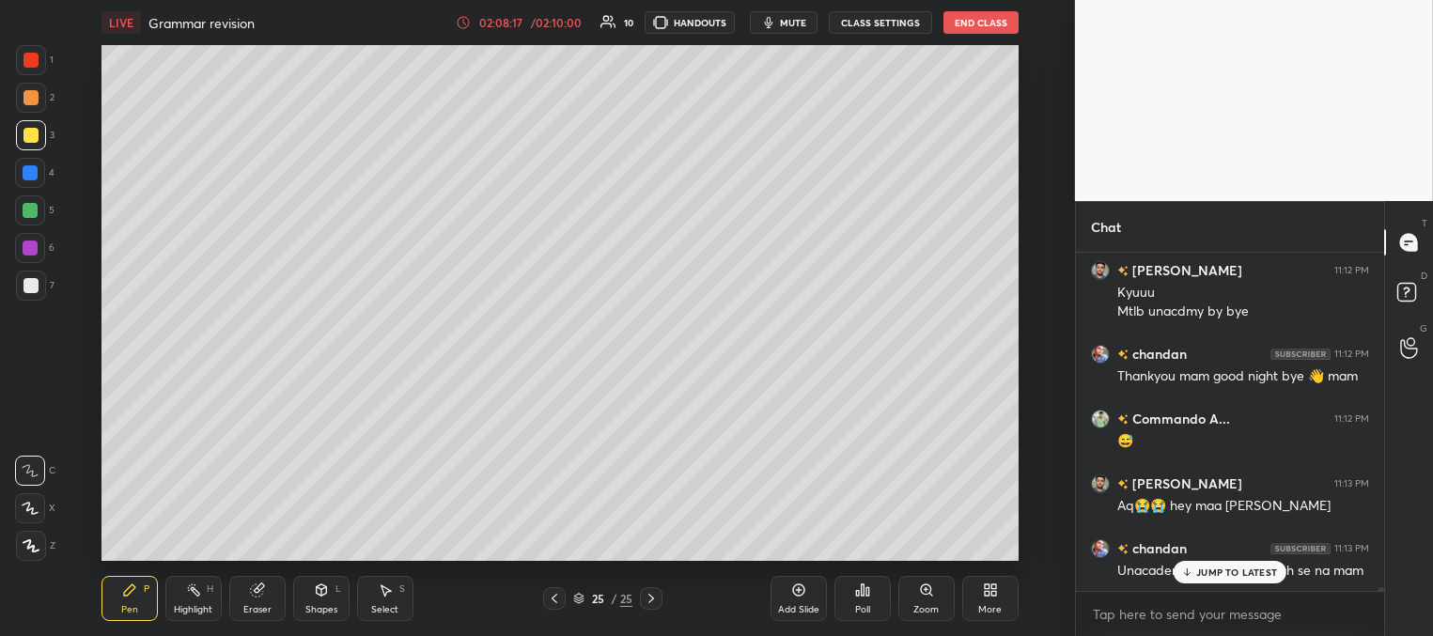
click at [1189, 575] on icon at bounding box center [1187, 571] width 12 height 11
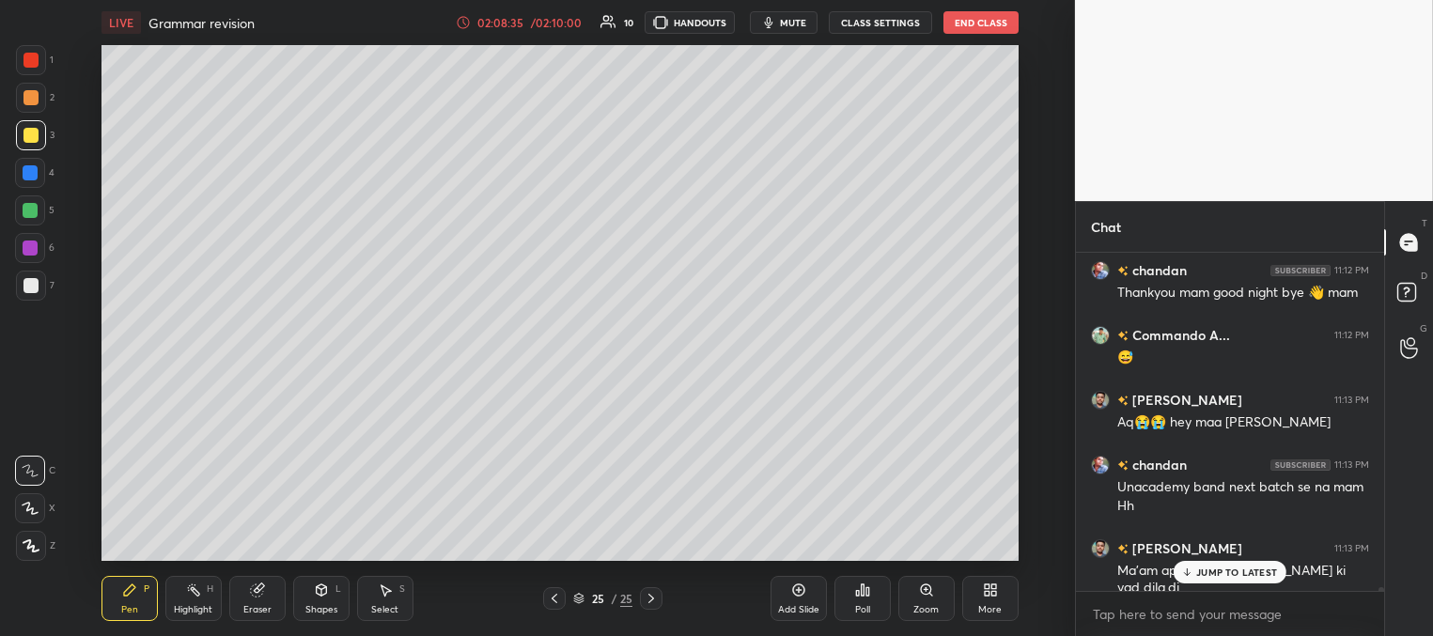
scroll to position [30025, 0]
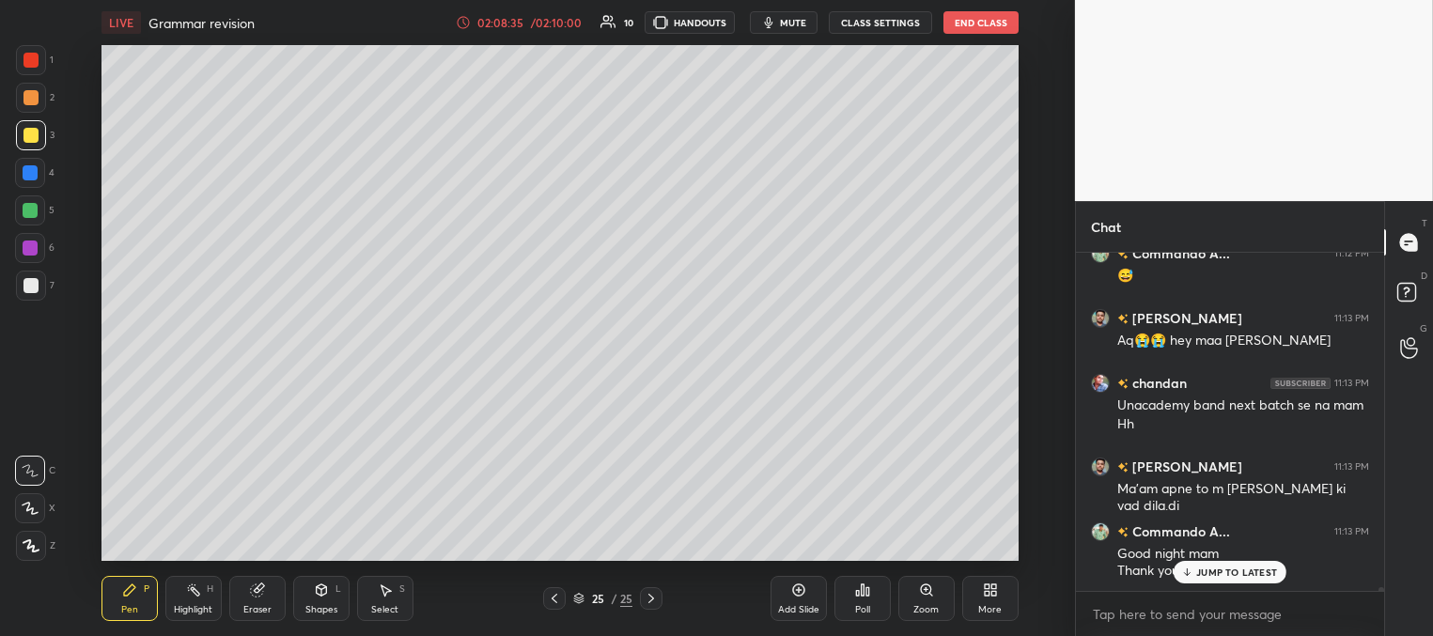
click at [1221, 566] on p "JUMP TO LATEST" at bounding box center [1236, 571] width 81 height 11
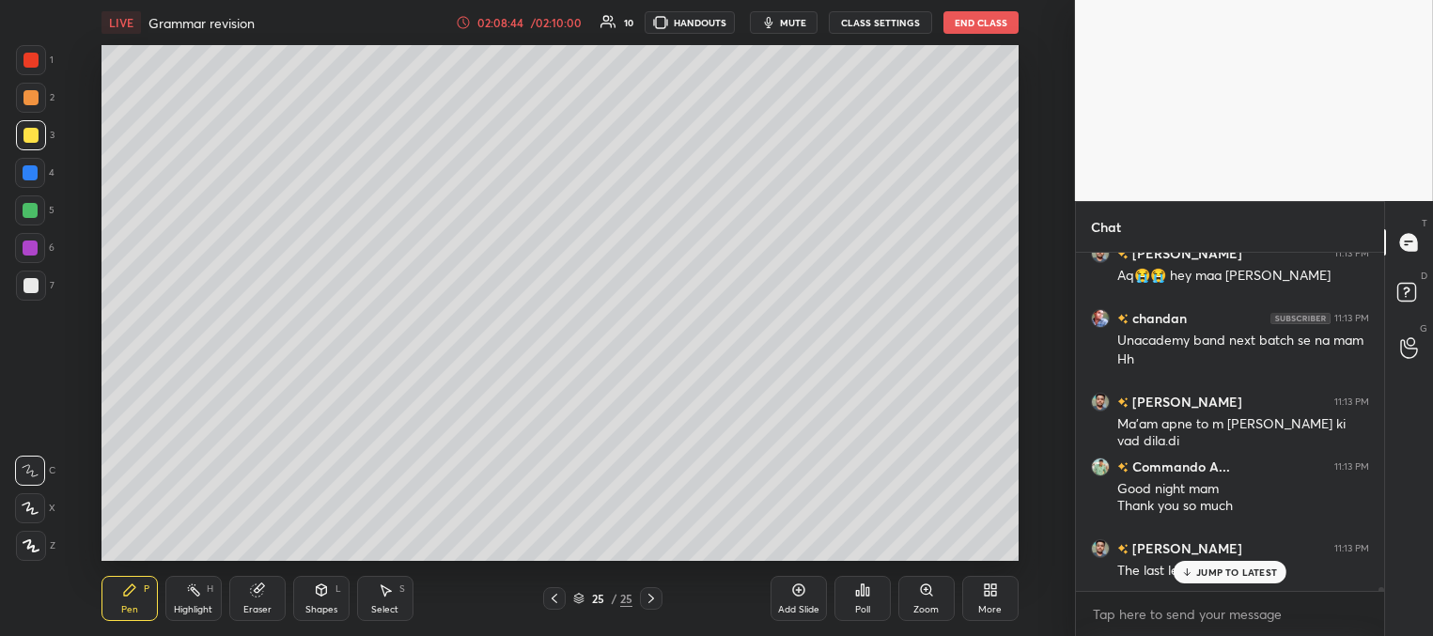
click at [1221, 571] on p "JUMP TO LATEST" at bounding box center [1236, 571] width 81 height 11
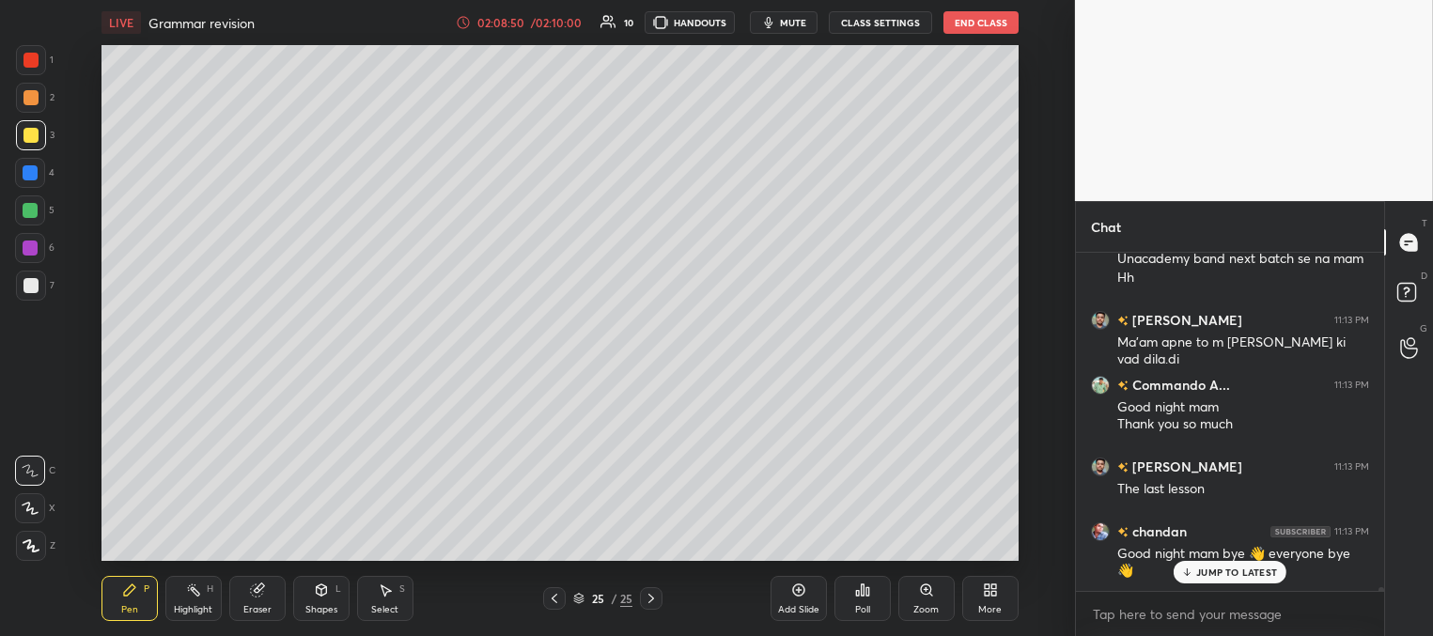
click at [1206, 572] on p "JUMP TO LATEST" at bounding box center [1236, 571] width 81 height 11
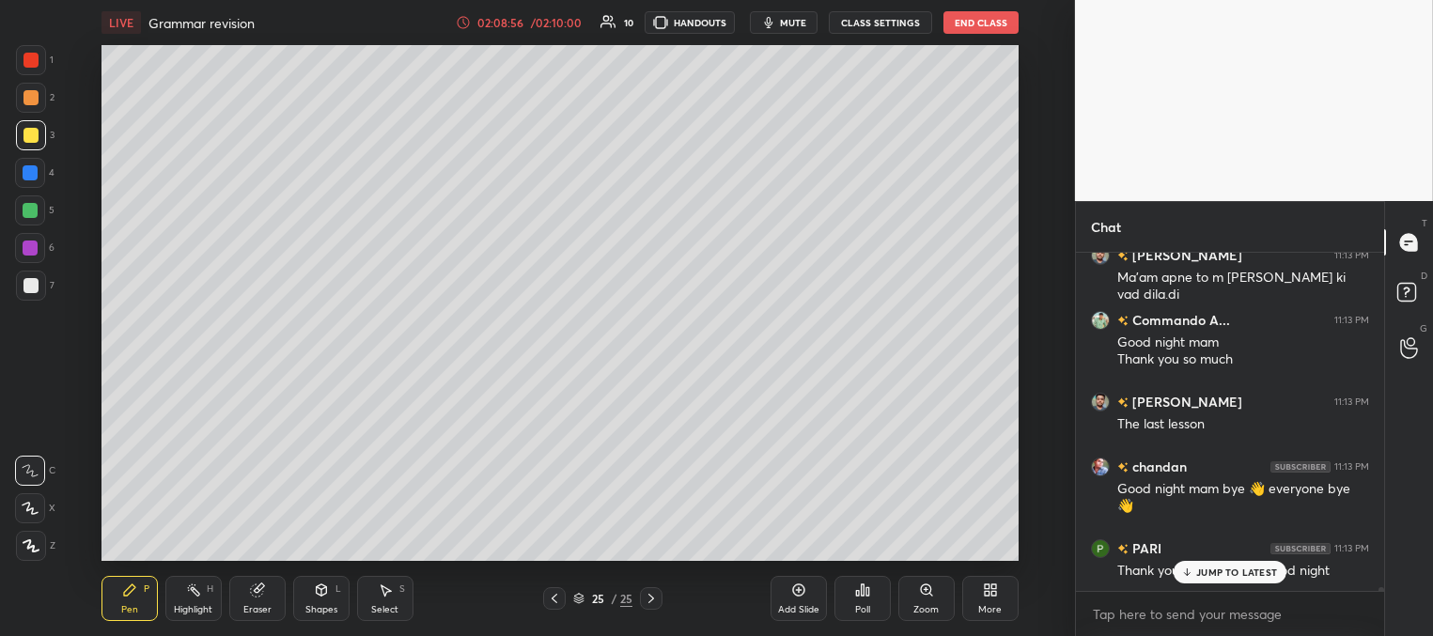
scroll to position [30335, 0]
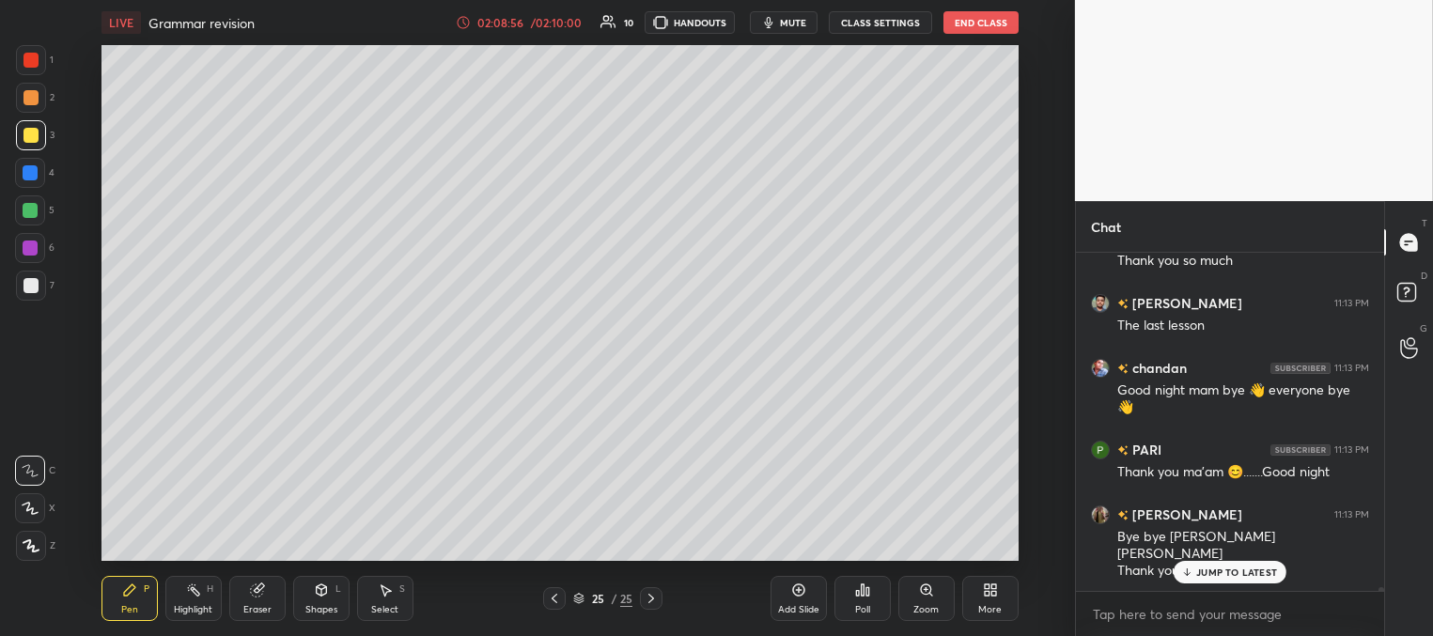
click at [1214, 572] on p "JUMP TO LATEST" at bounding box center [1236, 571] width 81 height 11
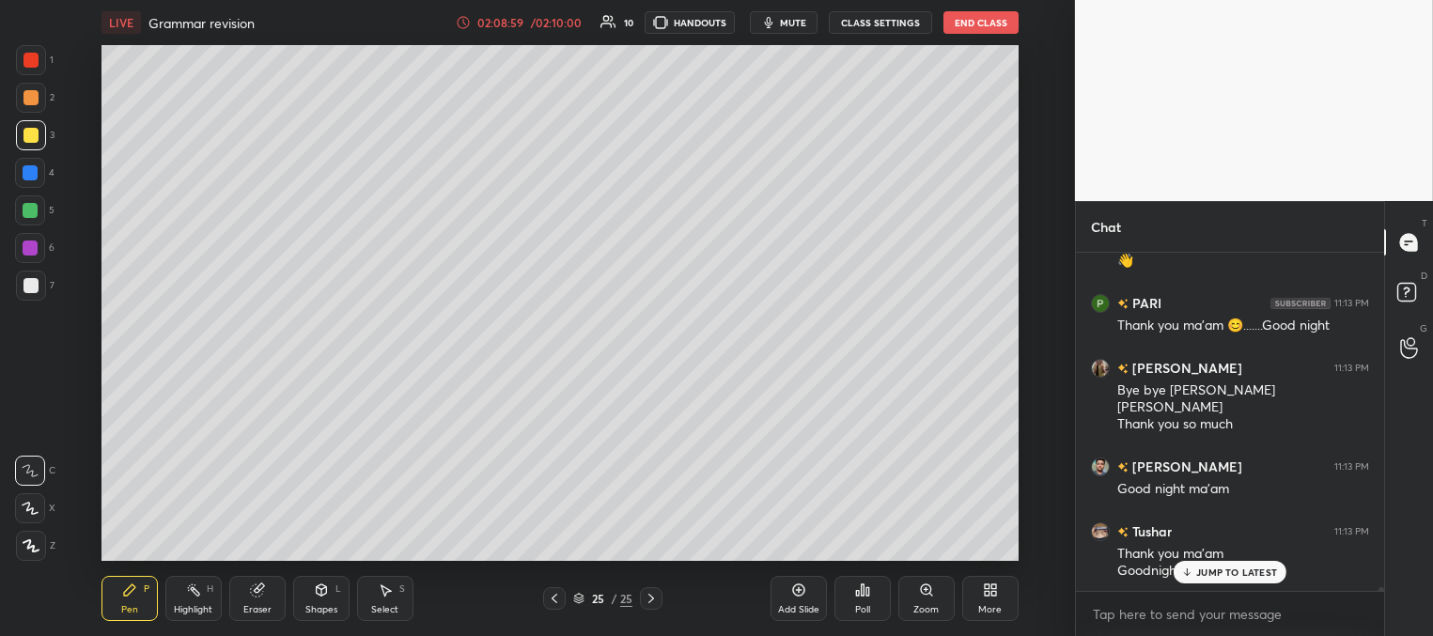
click at [963, 27] on button "End Class" at bounding box center [980, 22] width 75 height 23
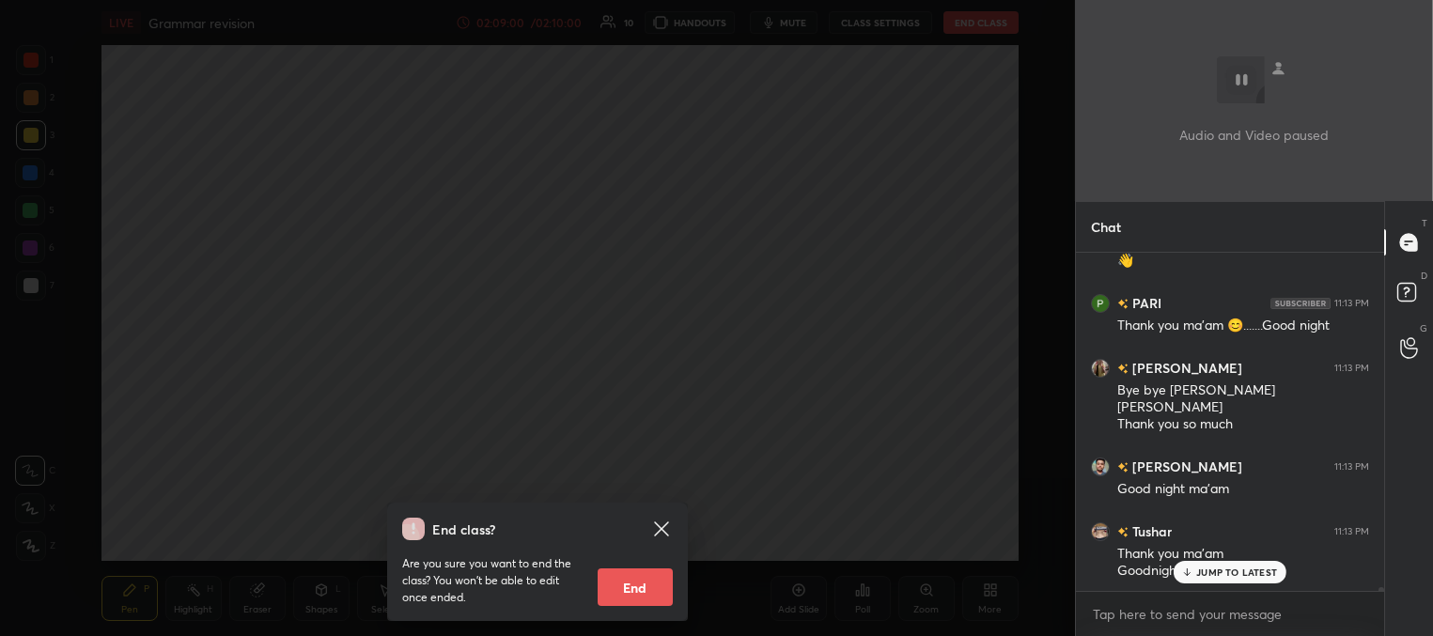
scroll to position [30546, 0]
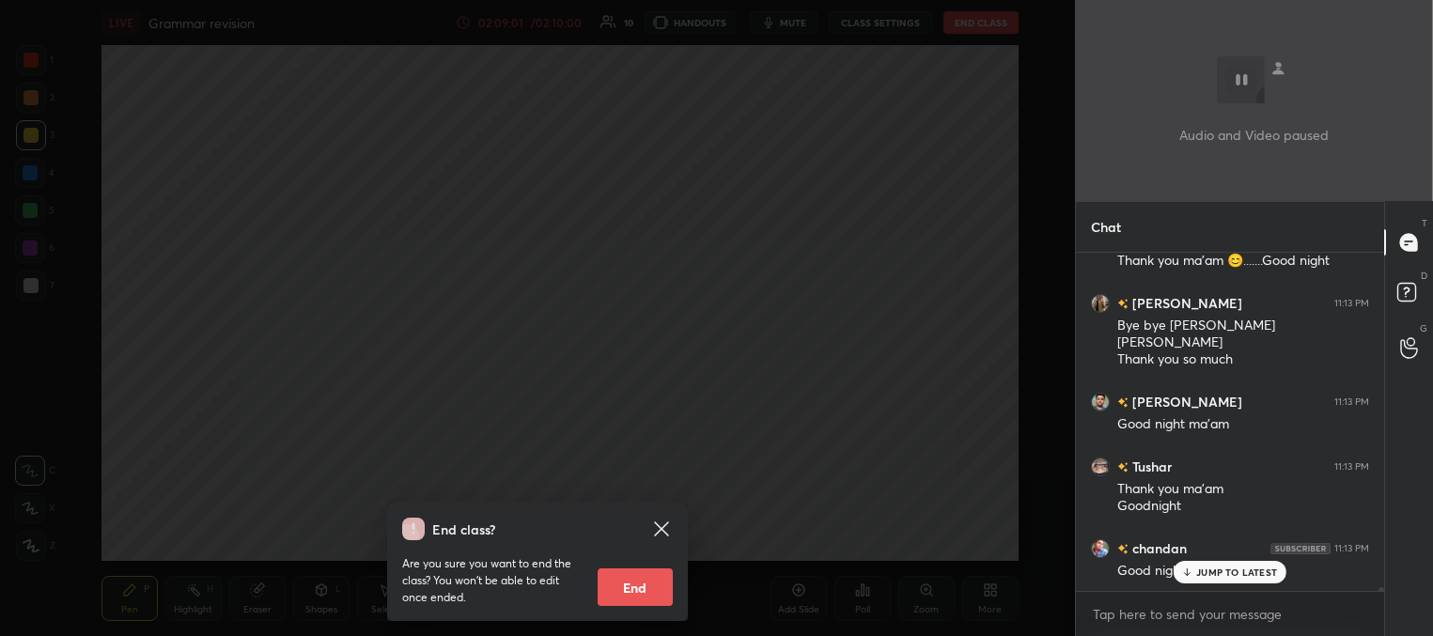
click at [639, 580] on button "End" at bounding box center [634, 587] width 75 height 38
type textarea "x"
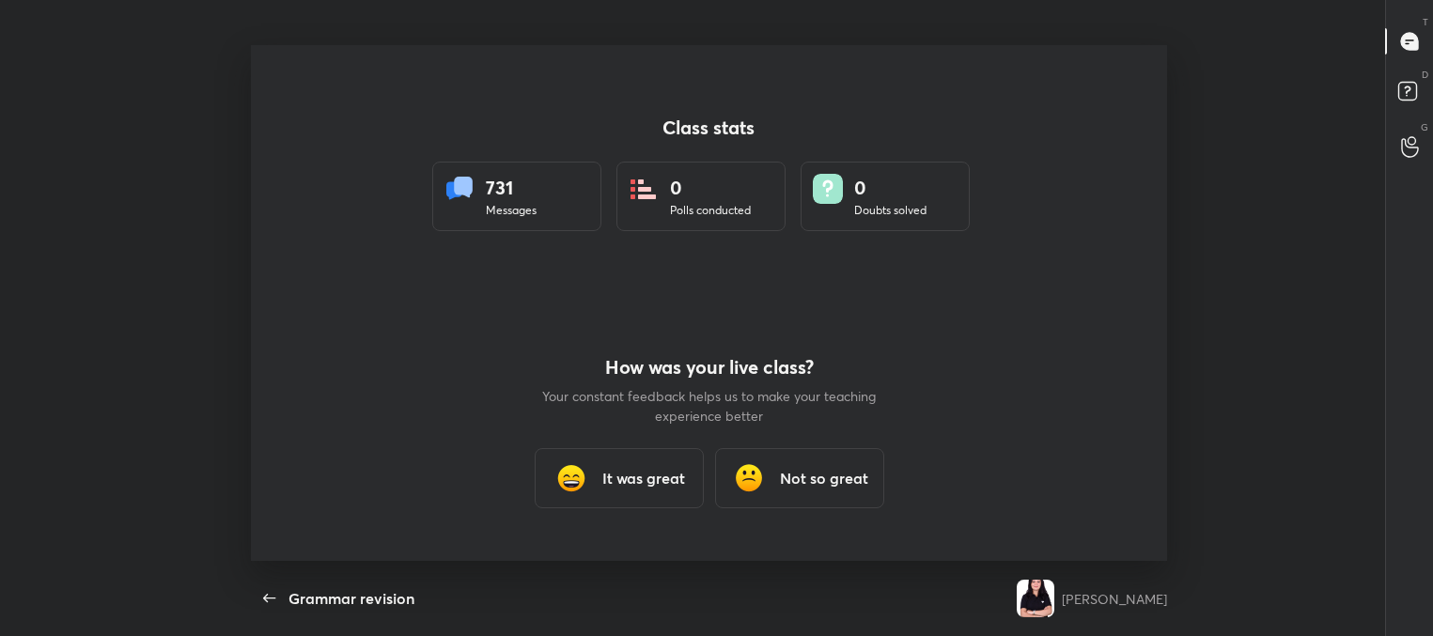
scroll to position [0, 0]
click at [263, 598] on icon "button" at bounding box center [269, 598] width 12 height 8
